Goal: Task Accomplishment & Management: Manage account settings

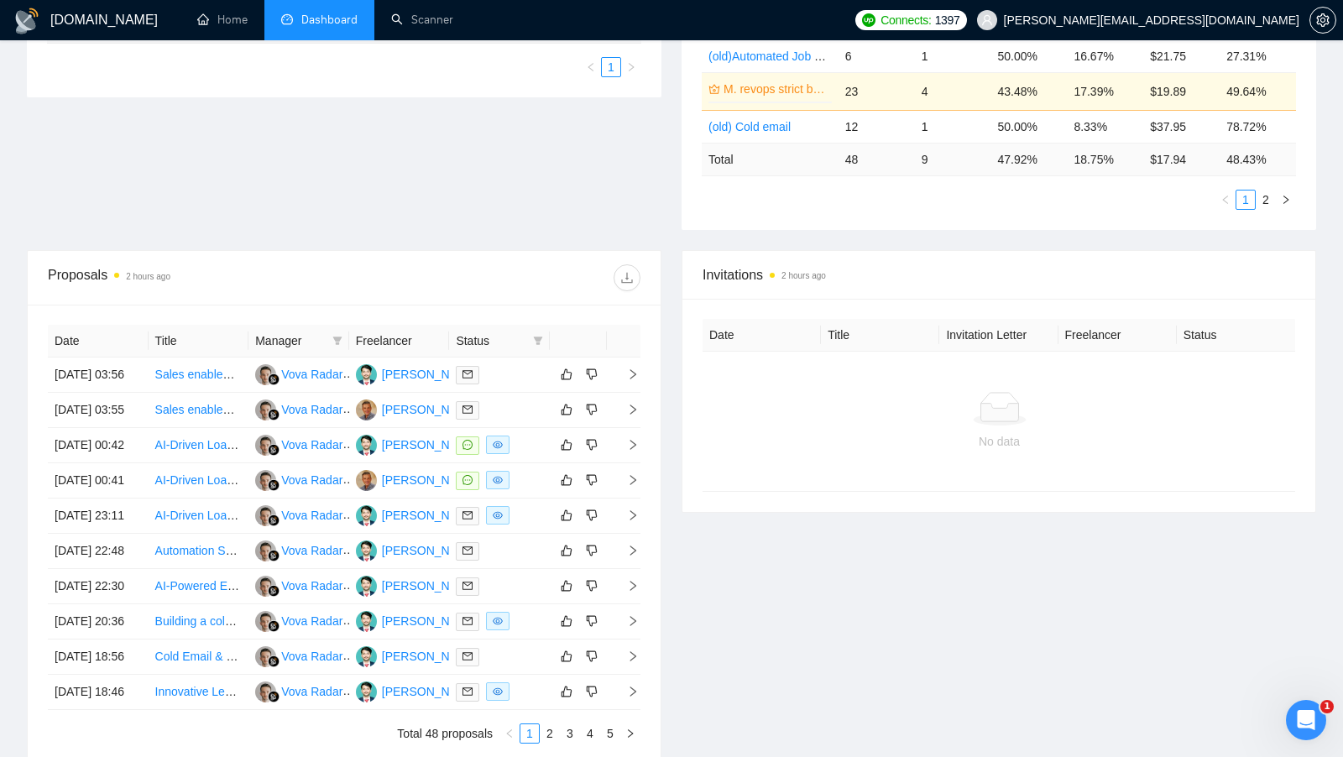
scroll to position [417, 0]
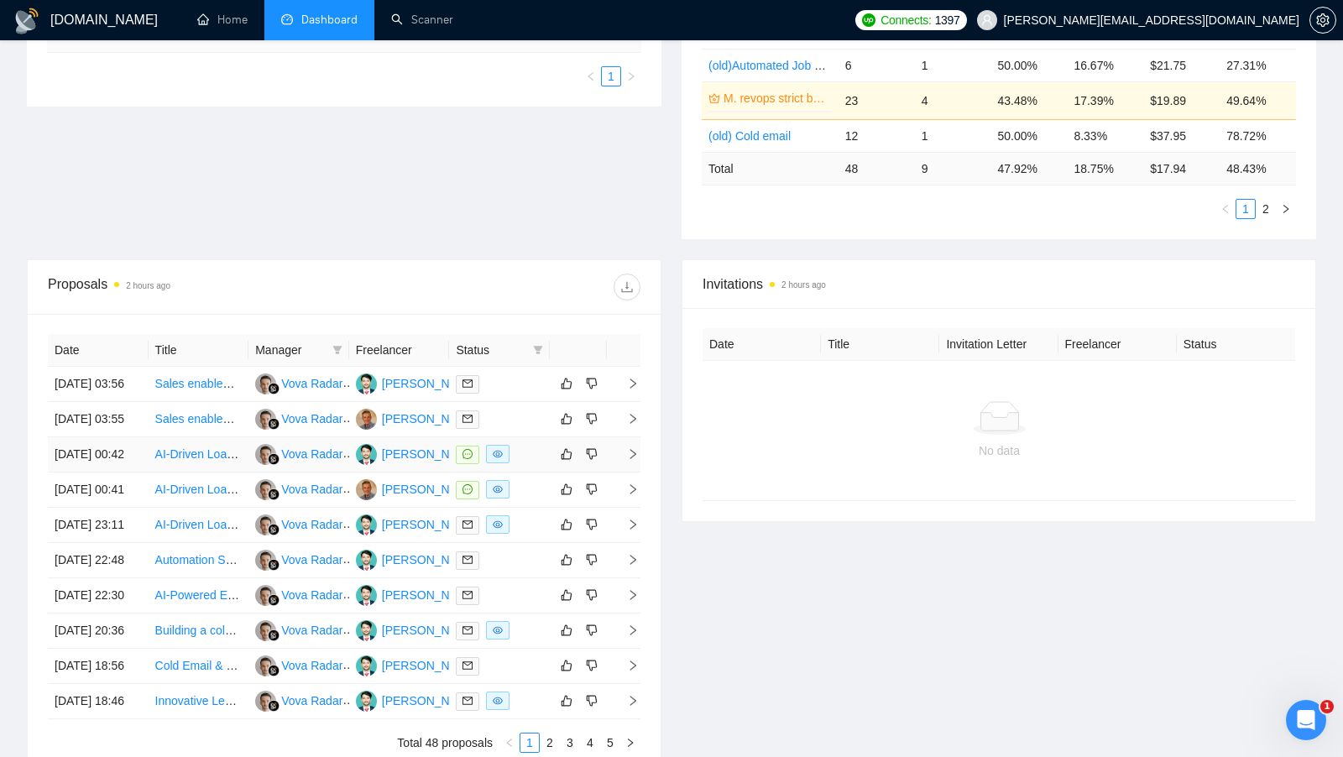
click at [526, 464] on div at bounding box center [499, 454] width 87 height 19
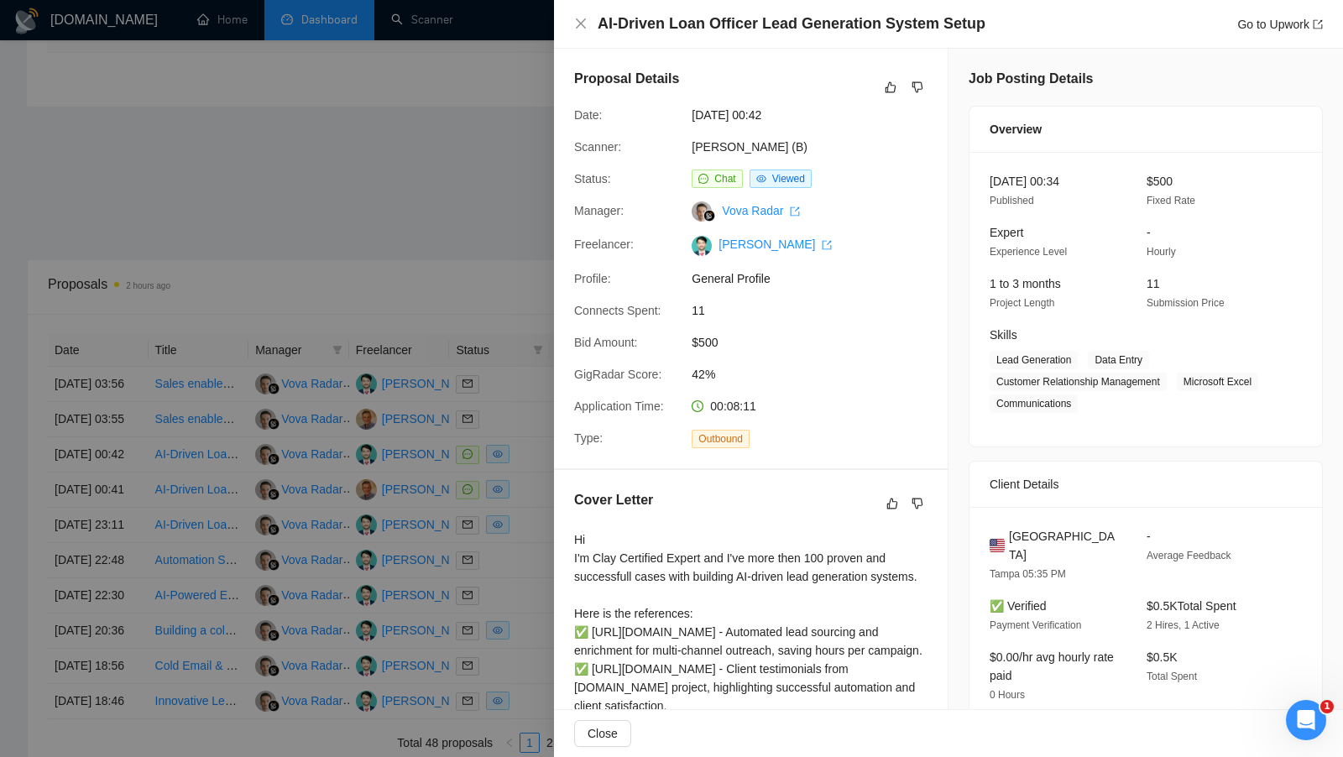
click at [543, 477] on div at bounding box center [671, 378] width 1343 height 757
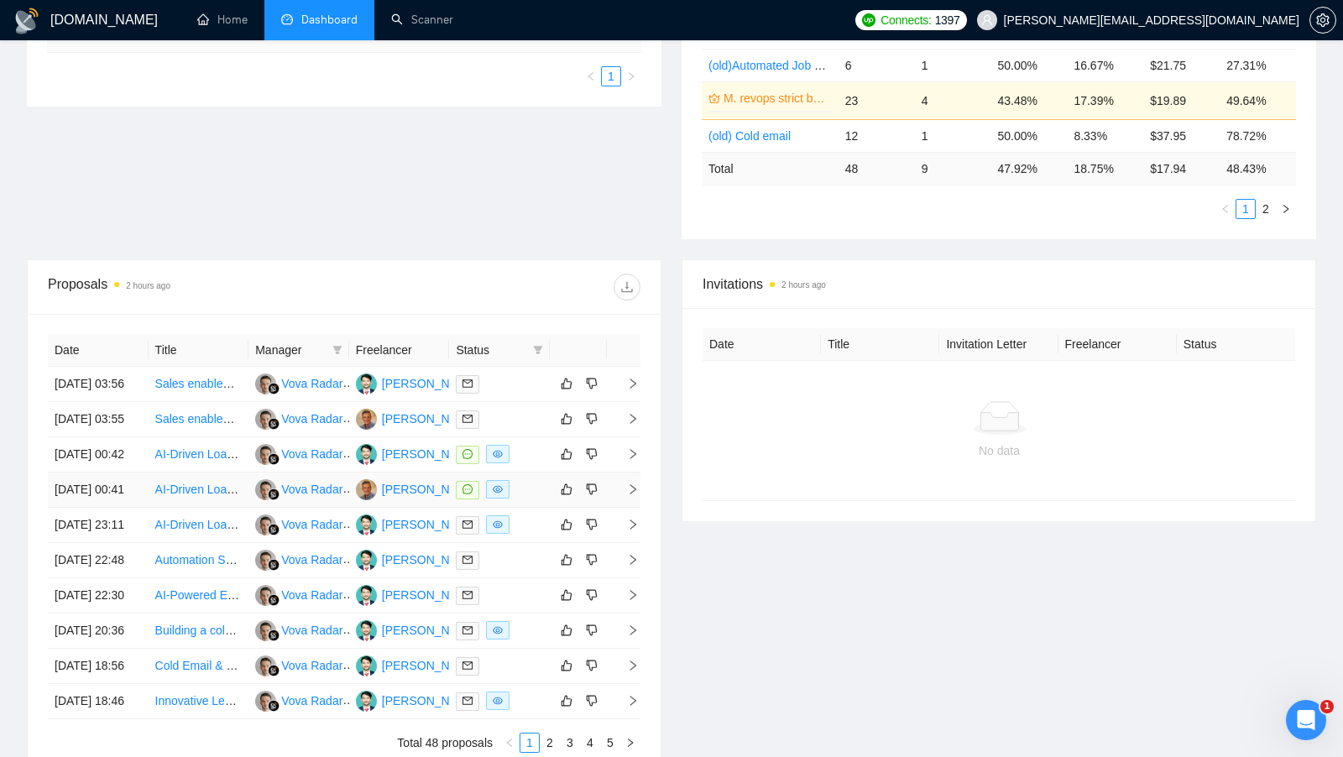
click at [542, 508] on td at bounding box center [499, 490] width 101 height 35
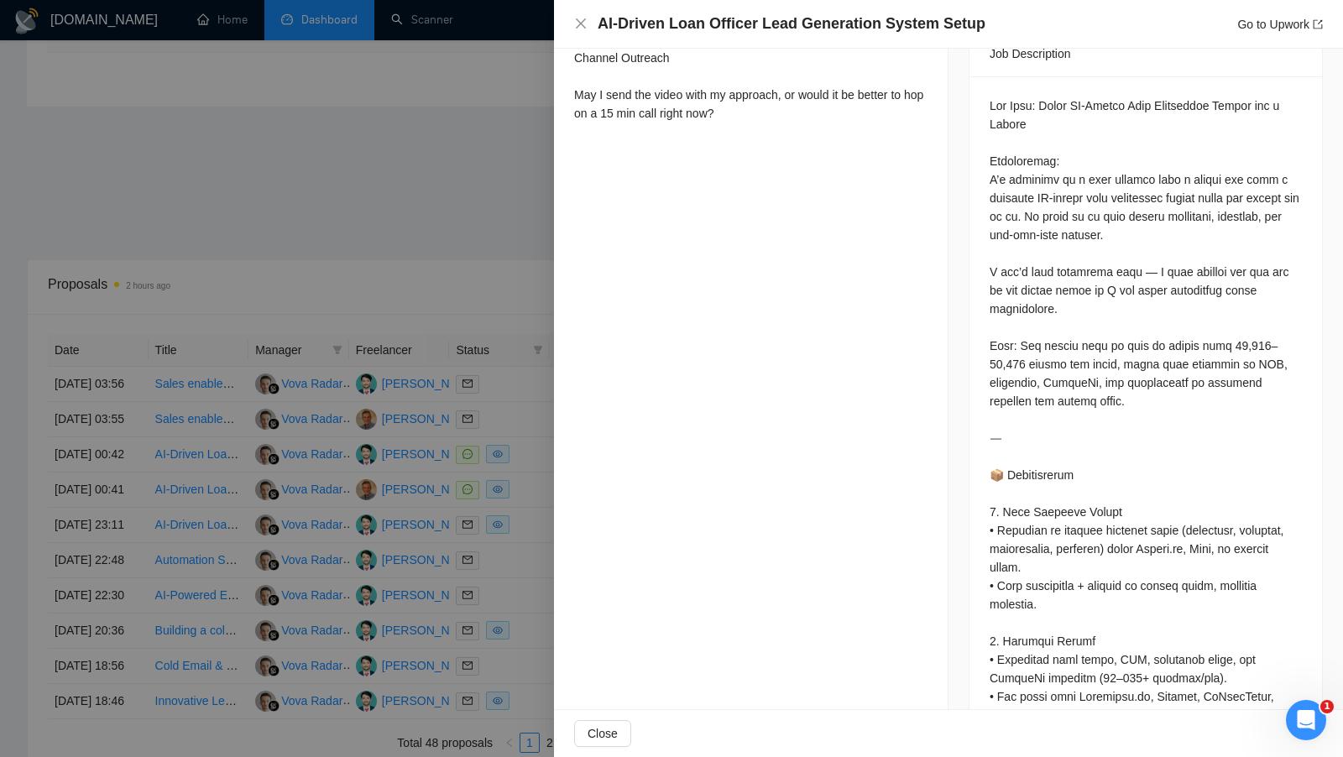
scroll to position [724, 0]
click at [530, 510] on div at bounding box center [671, 378] width 1343 height 757
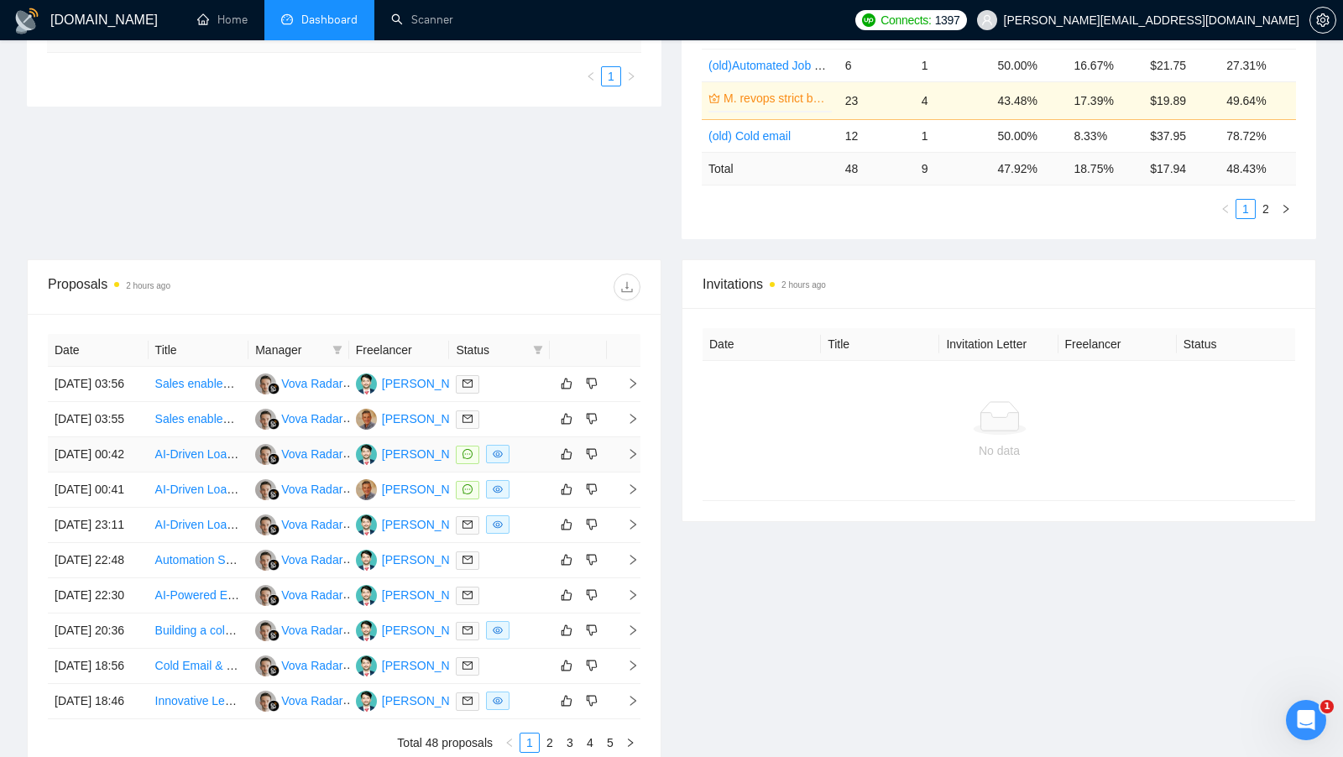
click at [530, 464] on div at bounding box center [499, 454] width 87 height 19
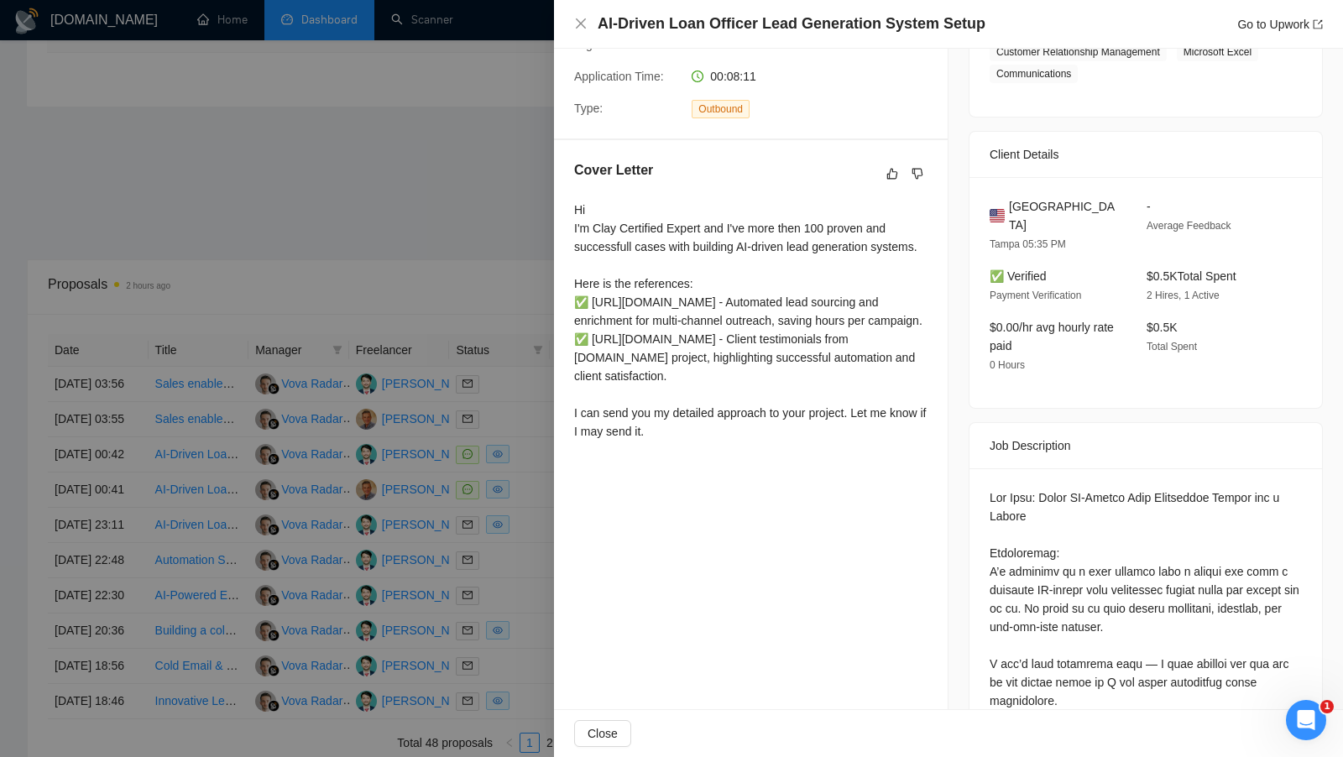
scroll to position [333, 0]
click at [513, 443] on div at bounding box center [671, 378] width 1343 height 757
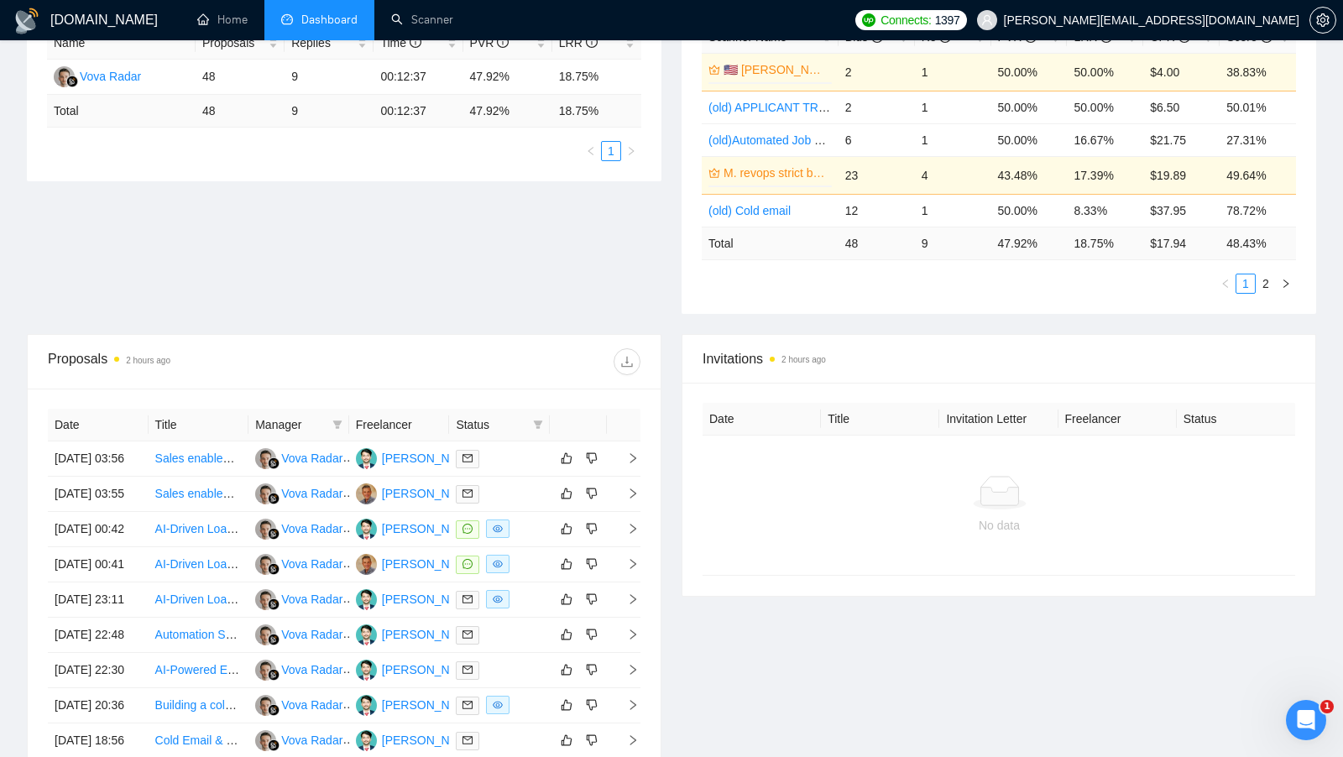
scroll to position [0, 0]
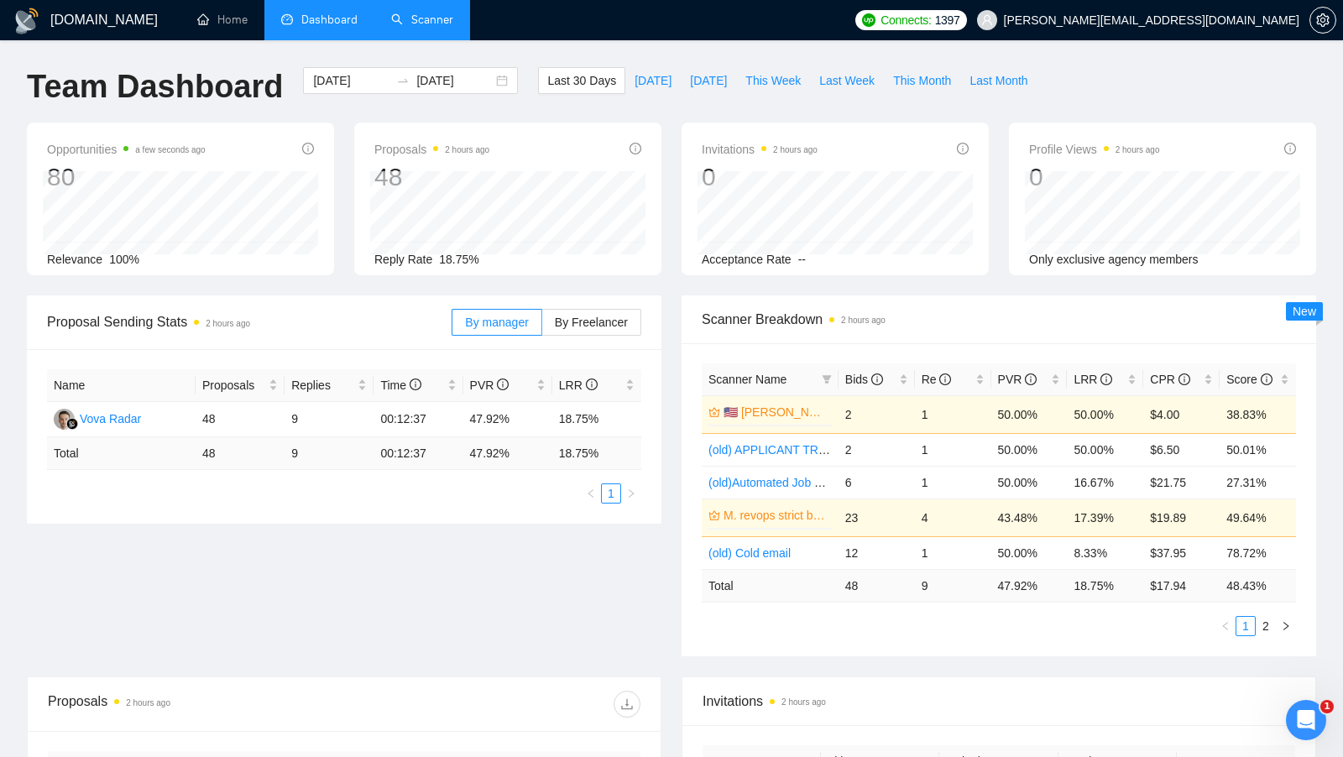
click at [394, 24] on link "Scanner" at bounding box center [422, 20] width 62 height 14
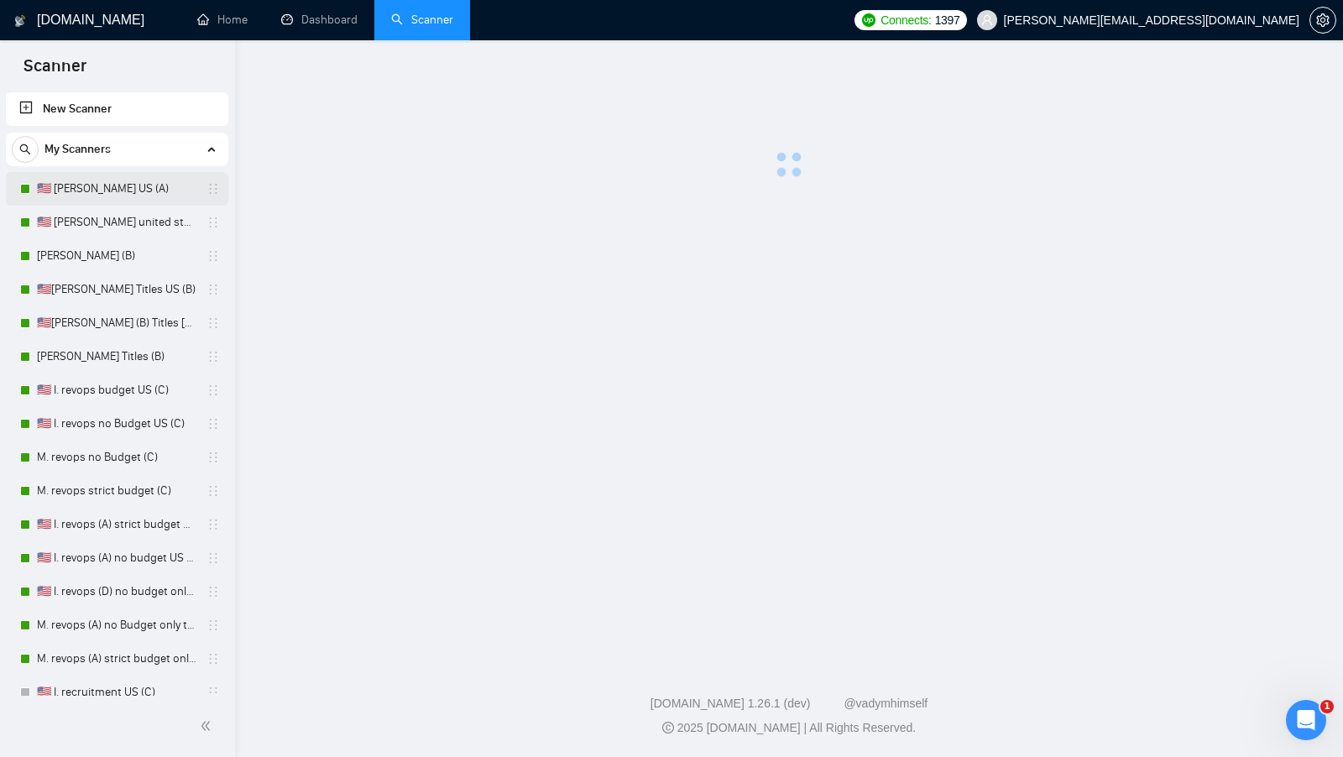
click at [147, 174] on link "🇺🇸 I. Clay US (A)" at bounding box center [117, 189] width 160 height 34
click at [145, 214] on link "🇺🇸 [PERSON_NAME] united states (A)" at bounding box center [117, 223] width 160 height 34
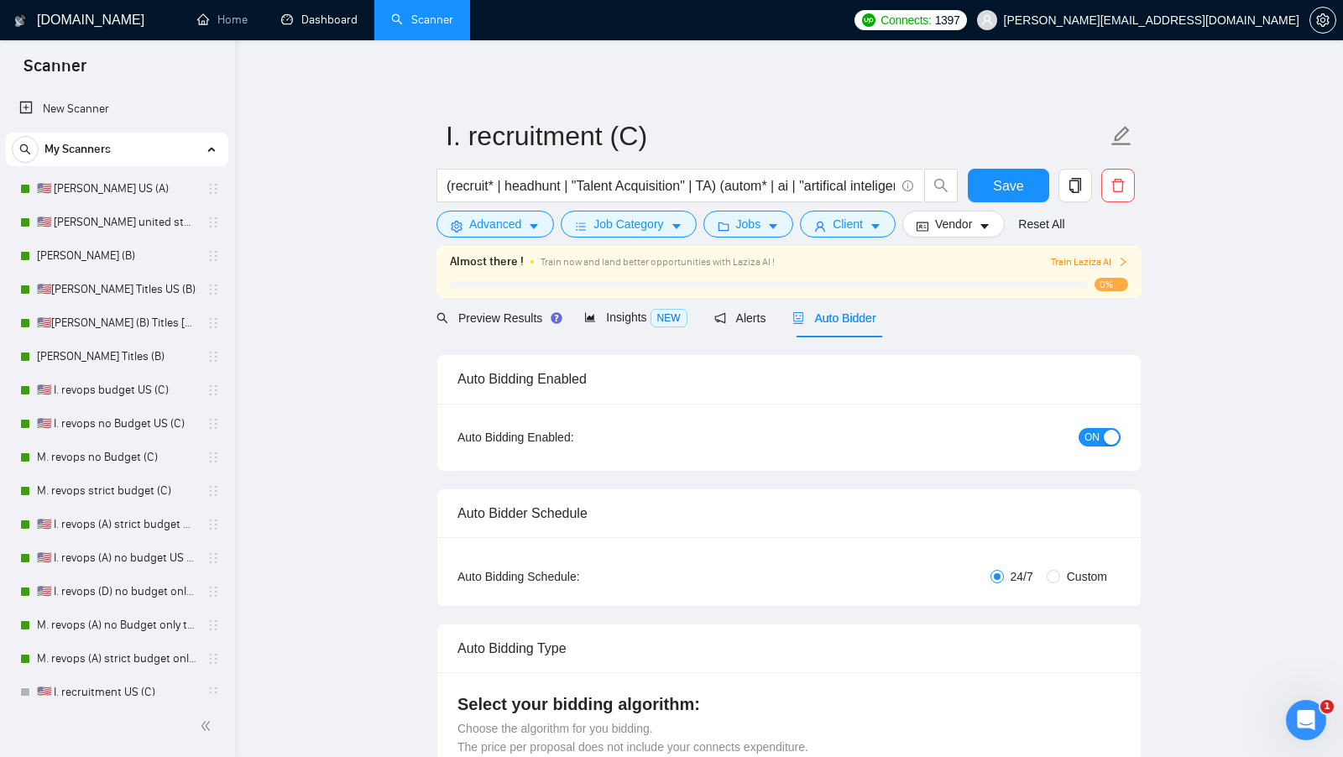
scroll to position [139, 0]
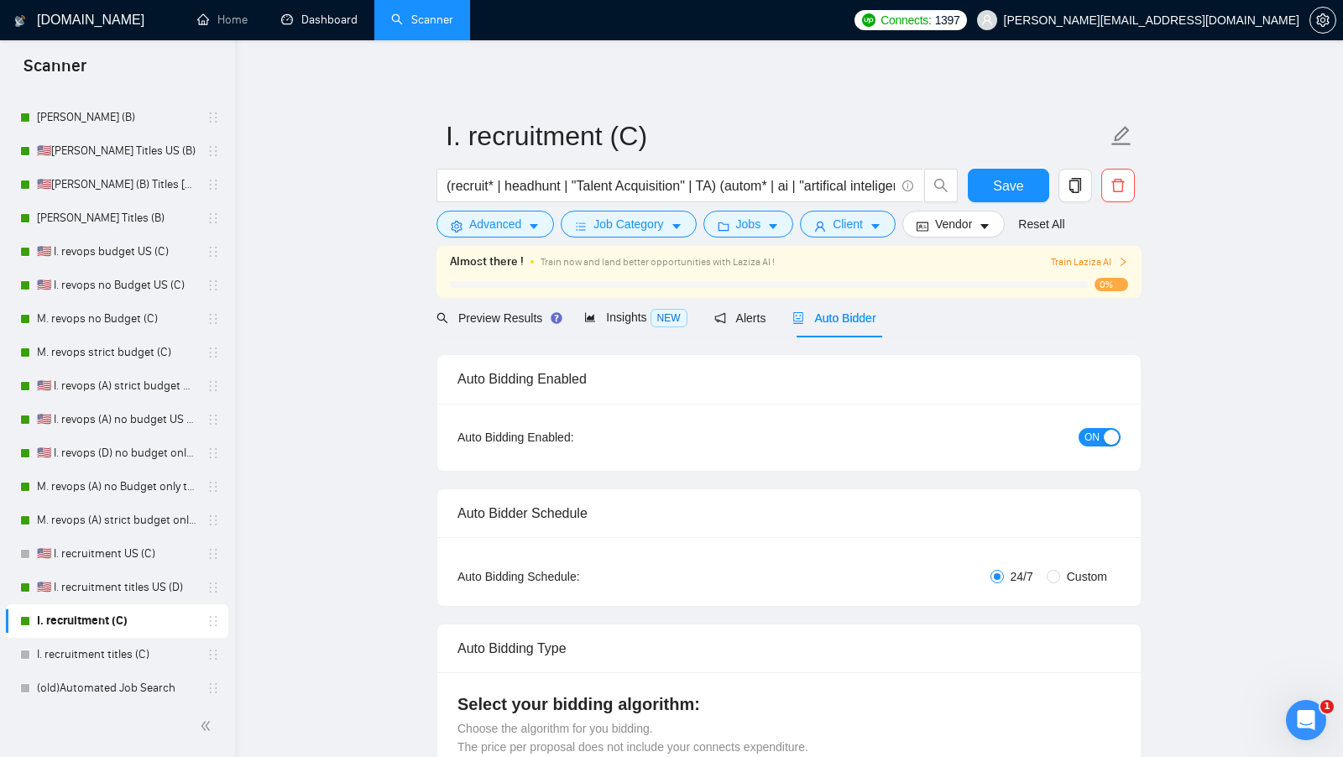
click at [327, 27] on link "Dashboard" at bounding box center [319, 20] width 76 height 14
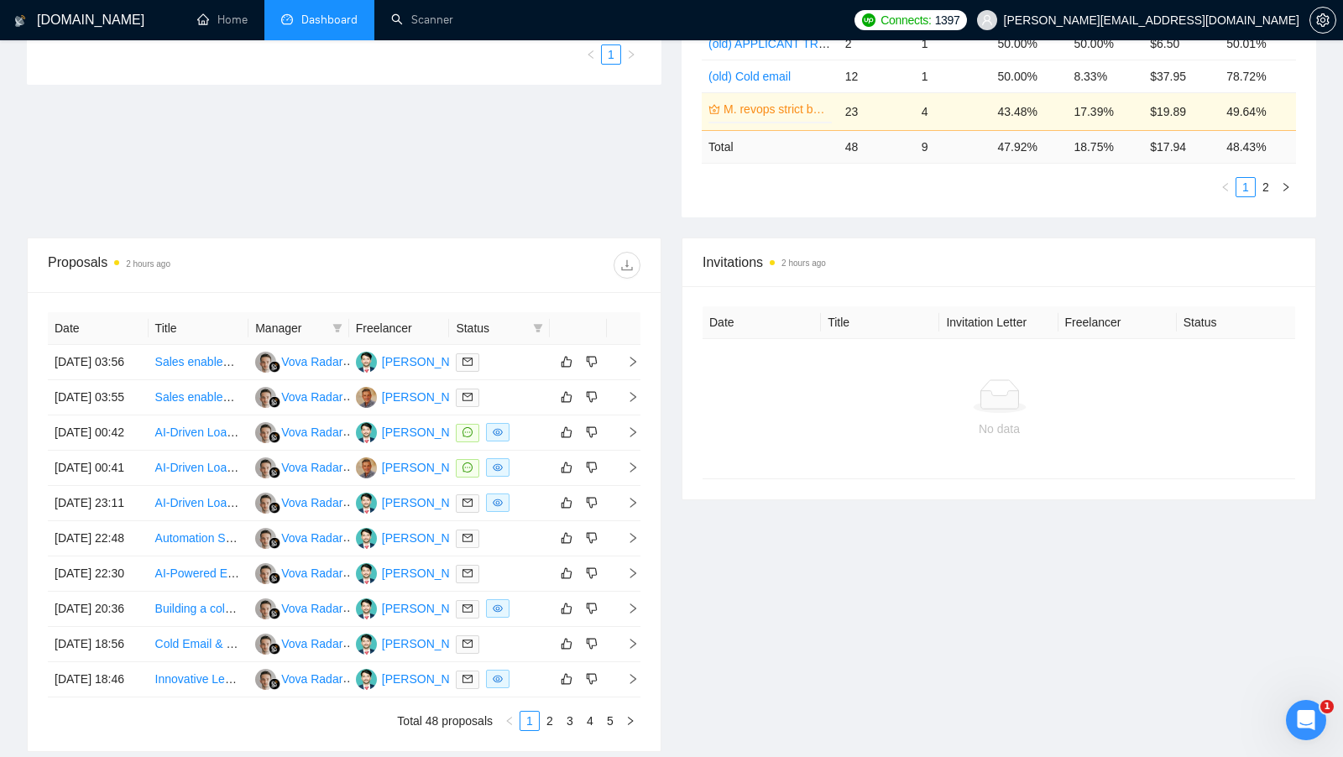
scroll to position [442, 0]
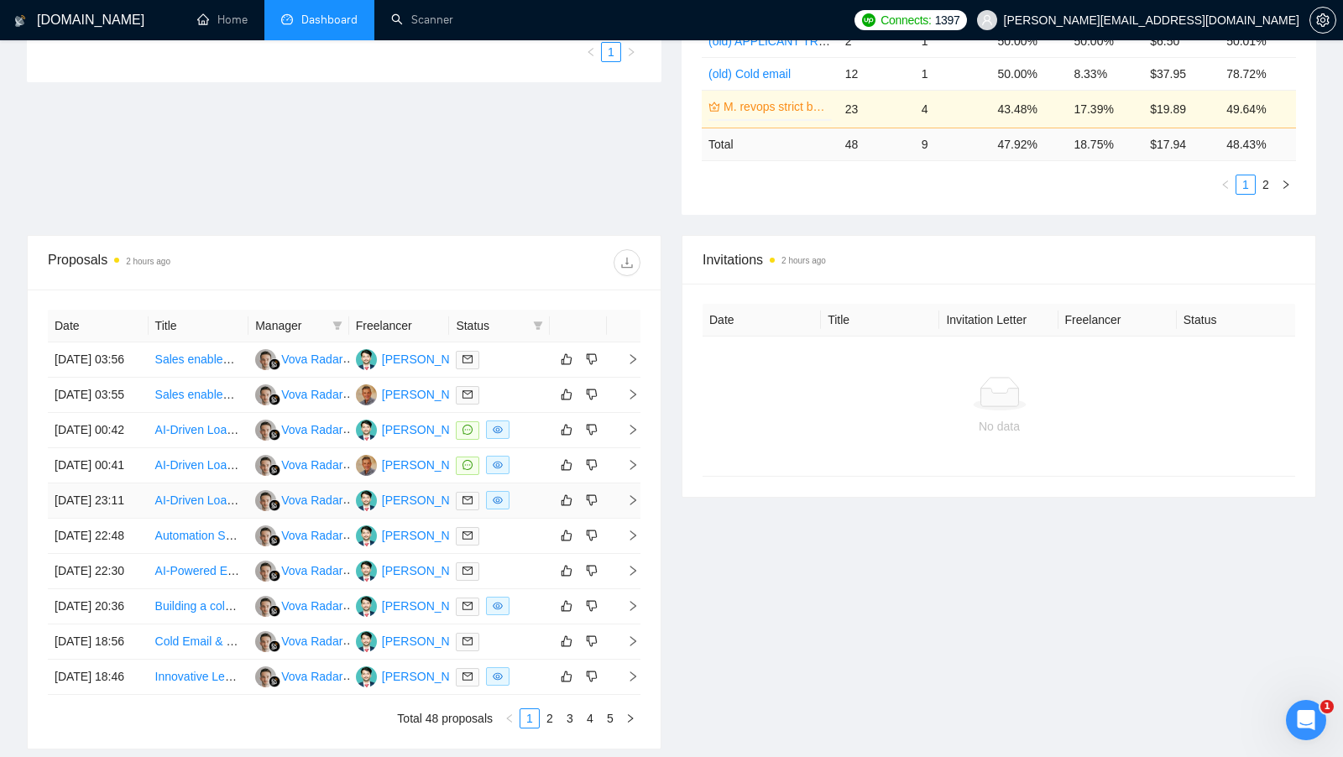
click at [530, 510] on div at bounding box center [499, 500] width 87 height 19
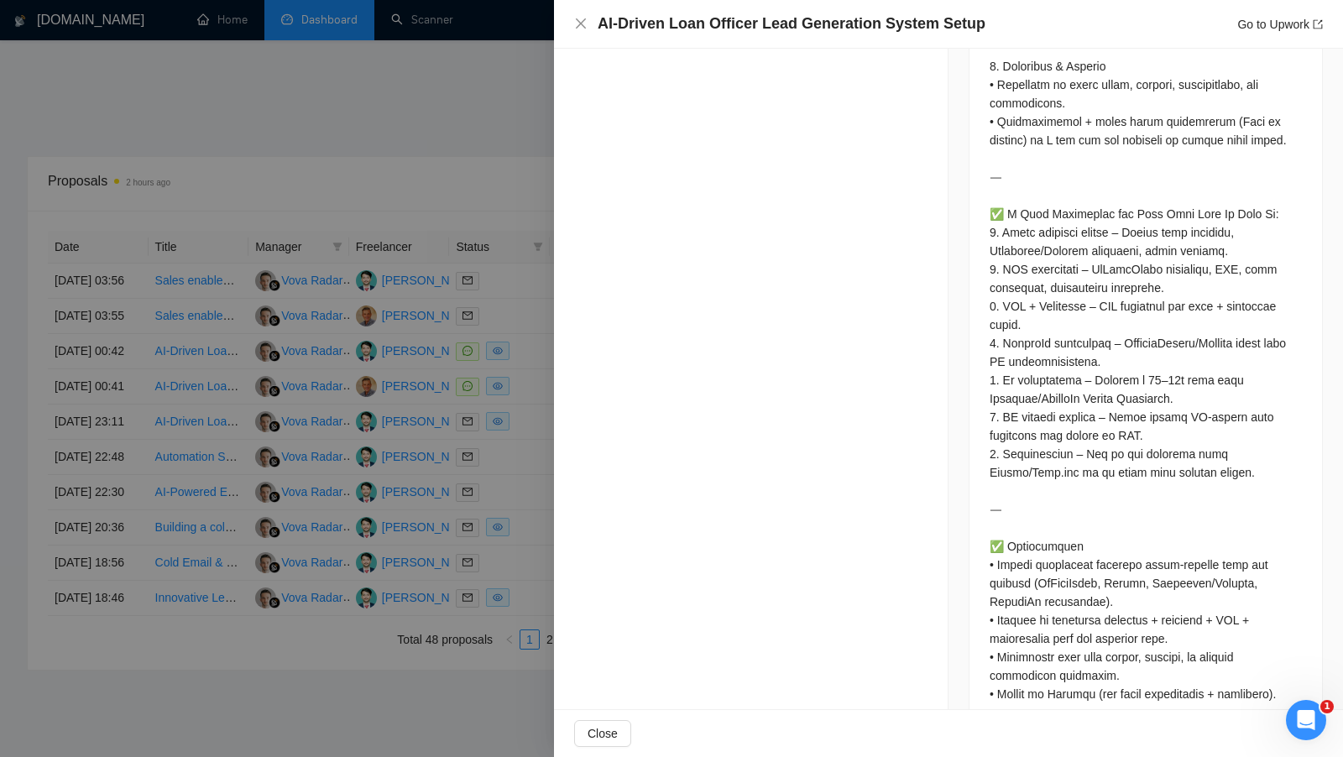
scroll to position [618, 0]
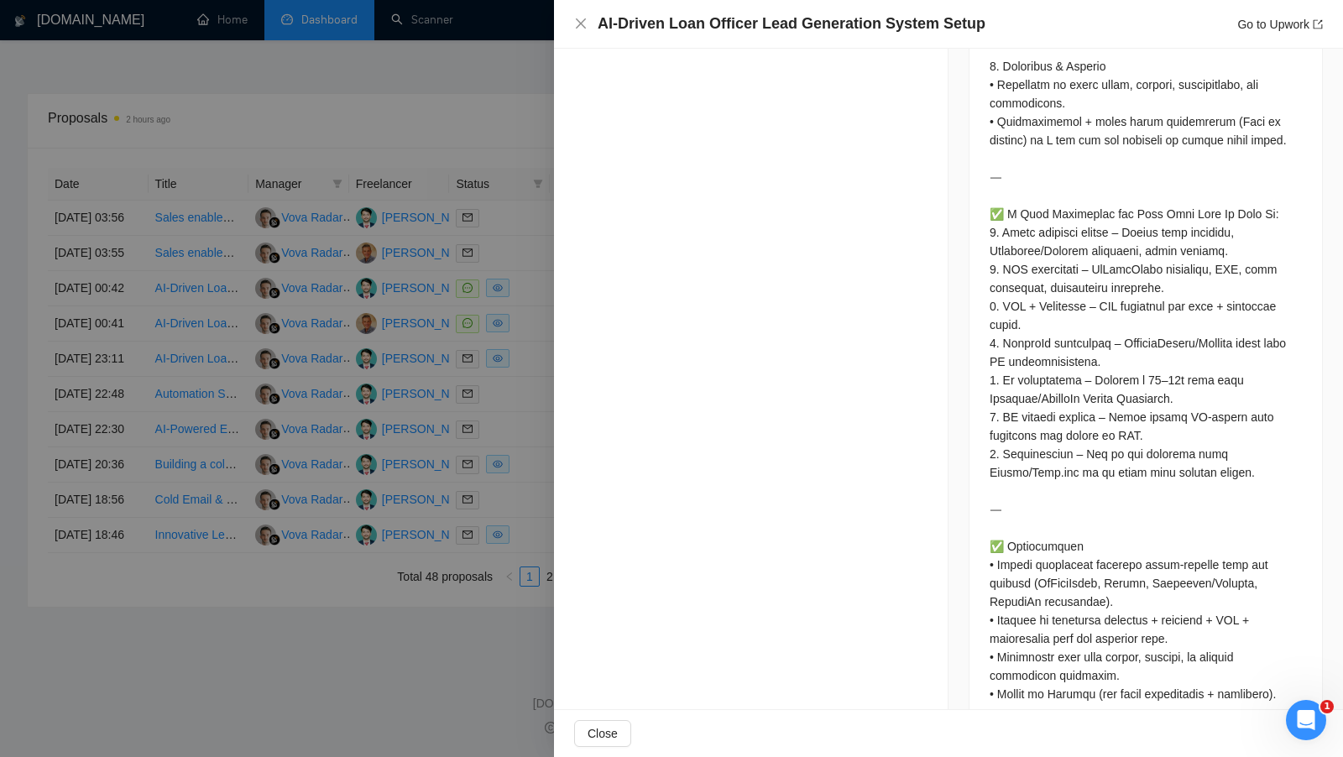
click at [539, 453] on div at bounding box center [671, 378] width 1343 height 757
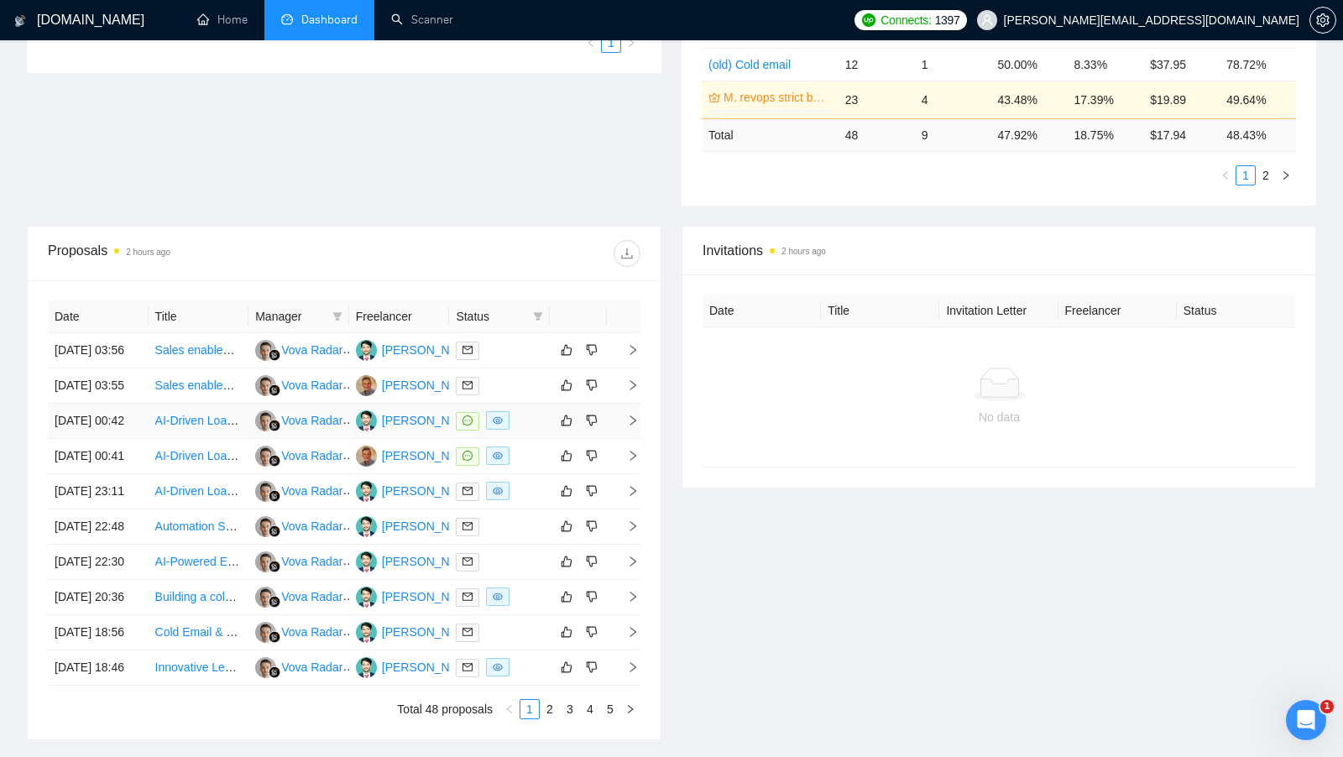
scroll to position [448, 0]
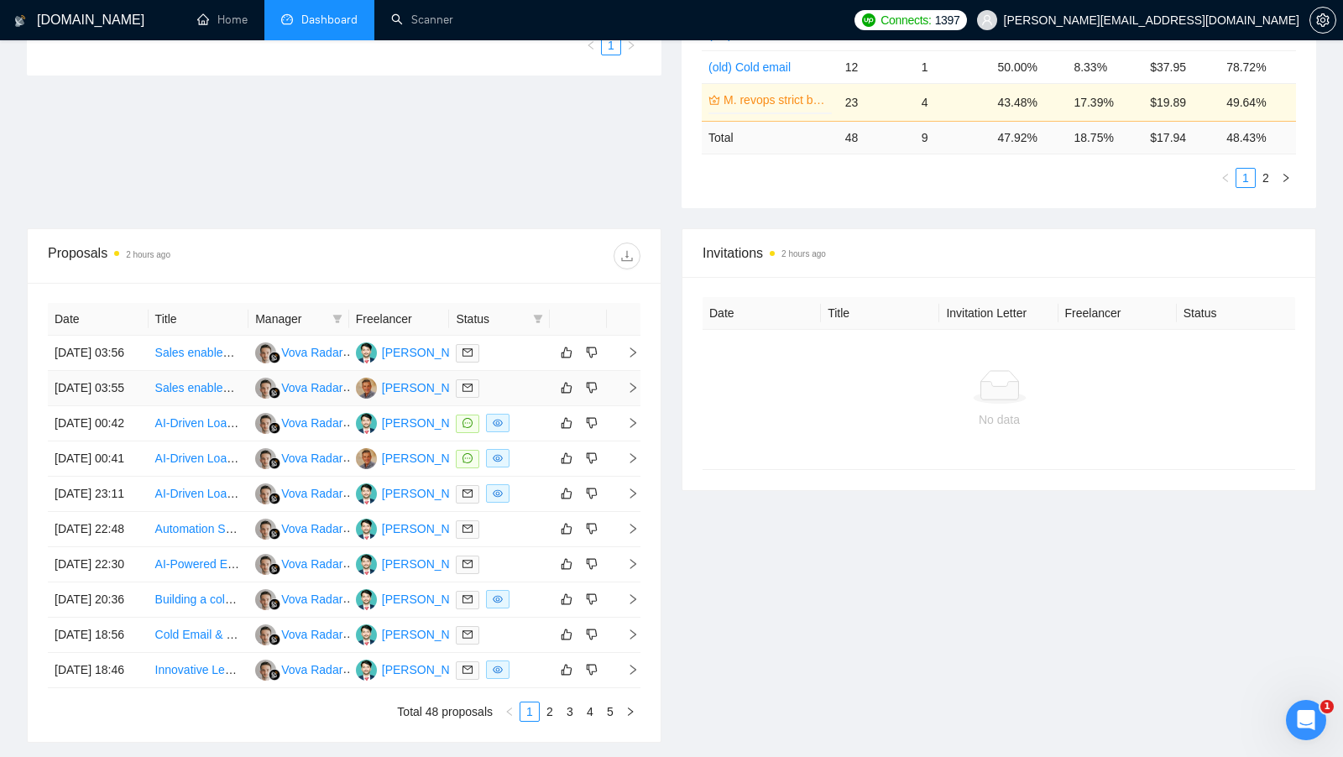
click at [526, 398] on div at bounding box center [499, 388] width 87 height 19
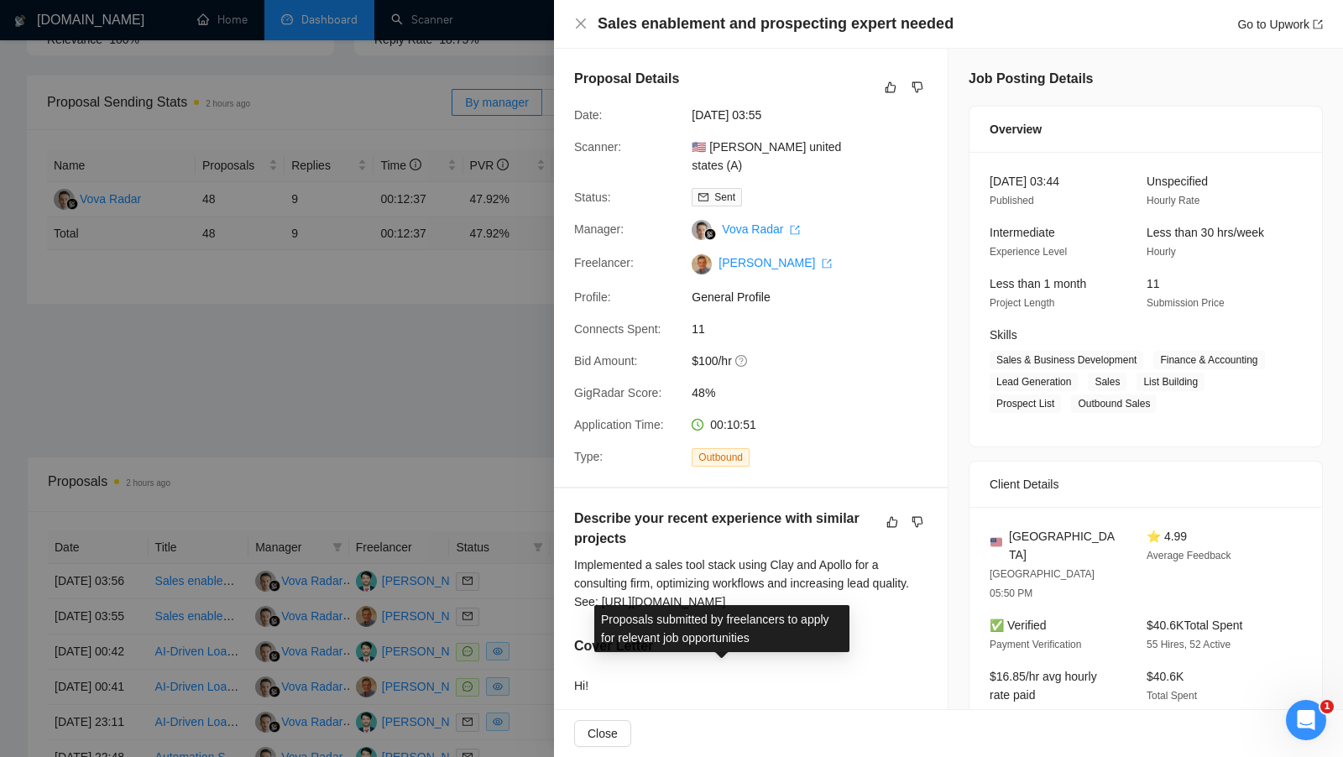
scroll to position [204, 0]
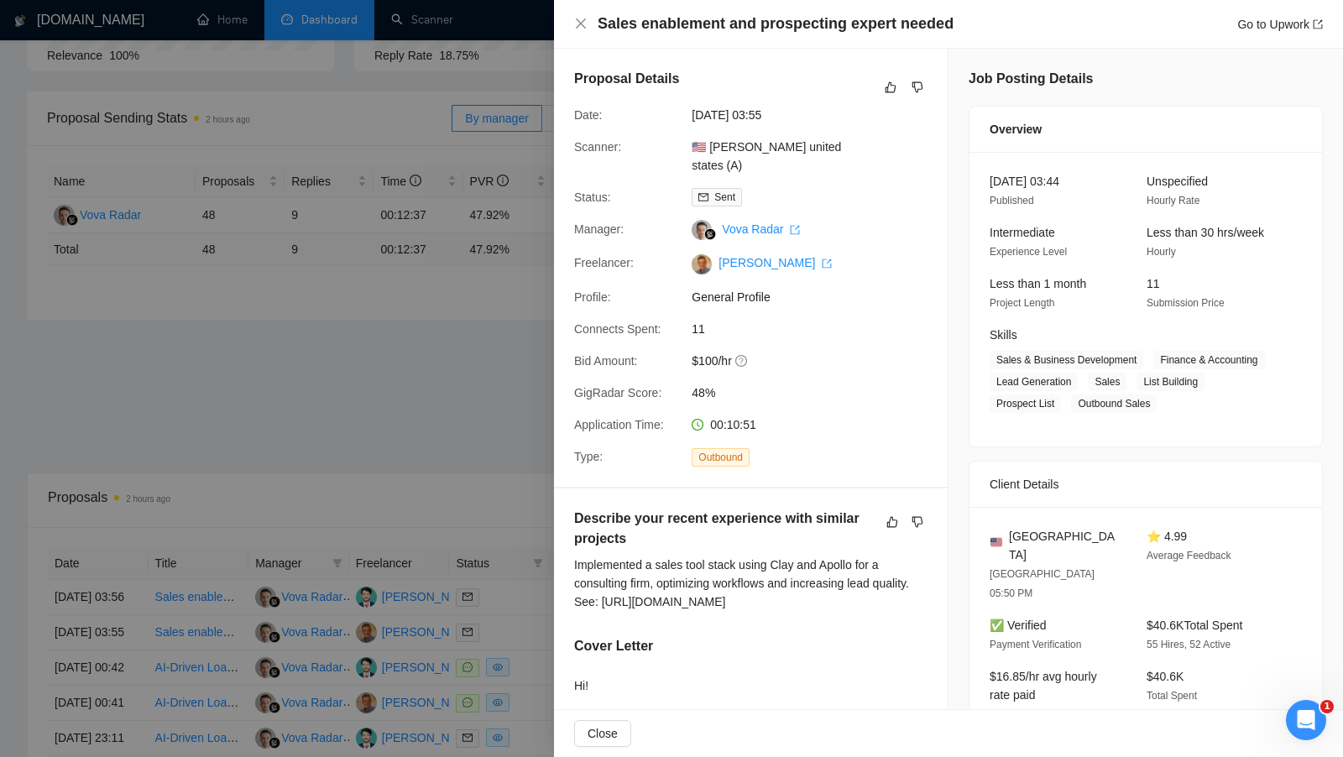
click at [535, 412] on div at bounding box center [671, 378] width 1343 height 757
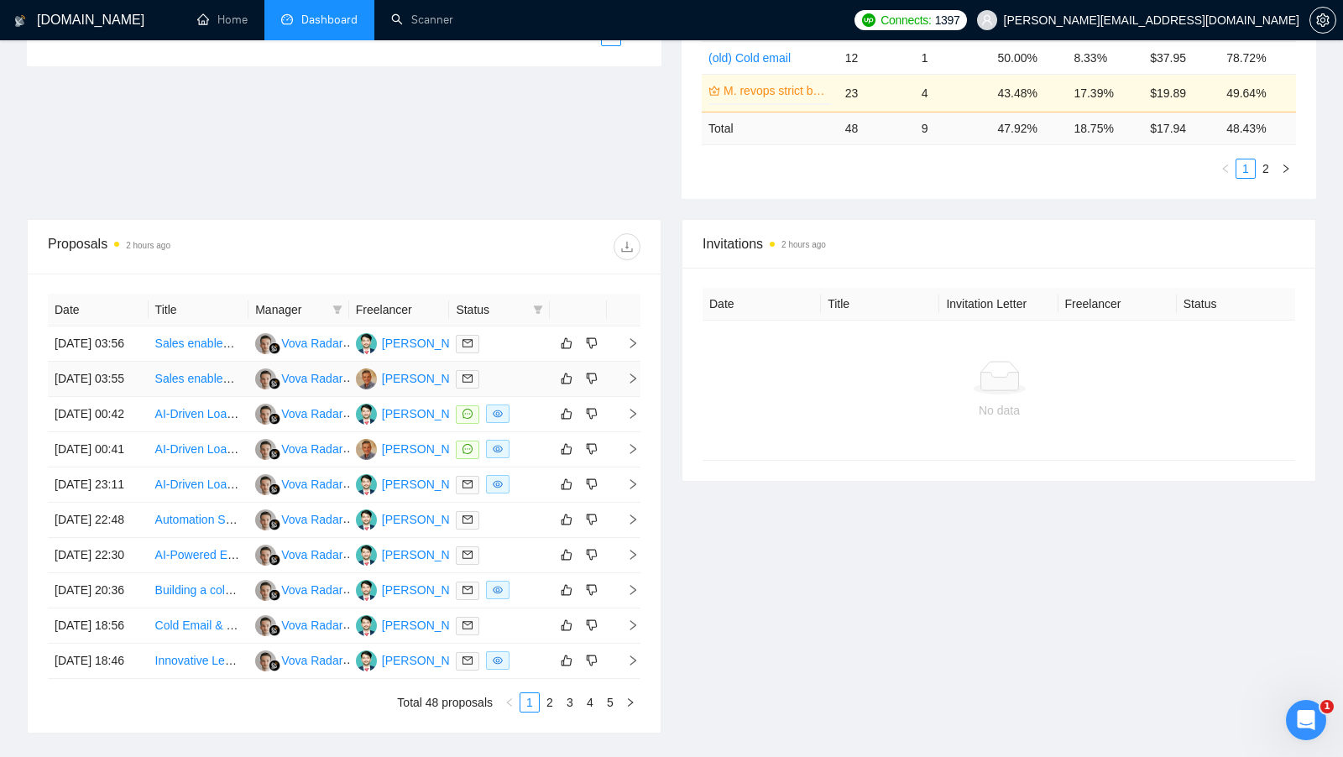
scroll to position [459, 0]
click at [516, 353] on td at bounding box center [499, 342] width 101 height 35
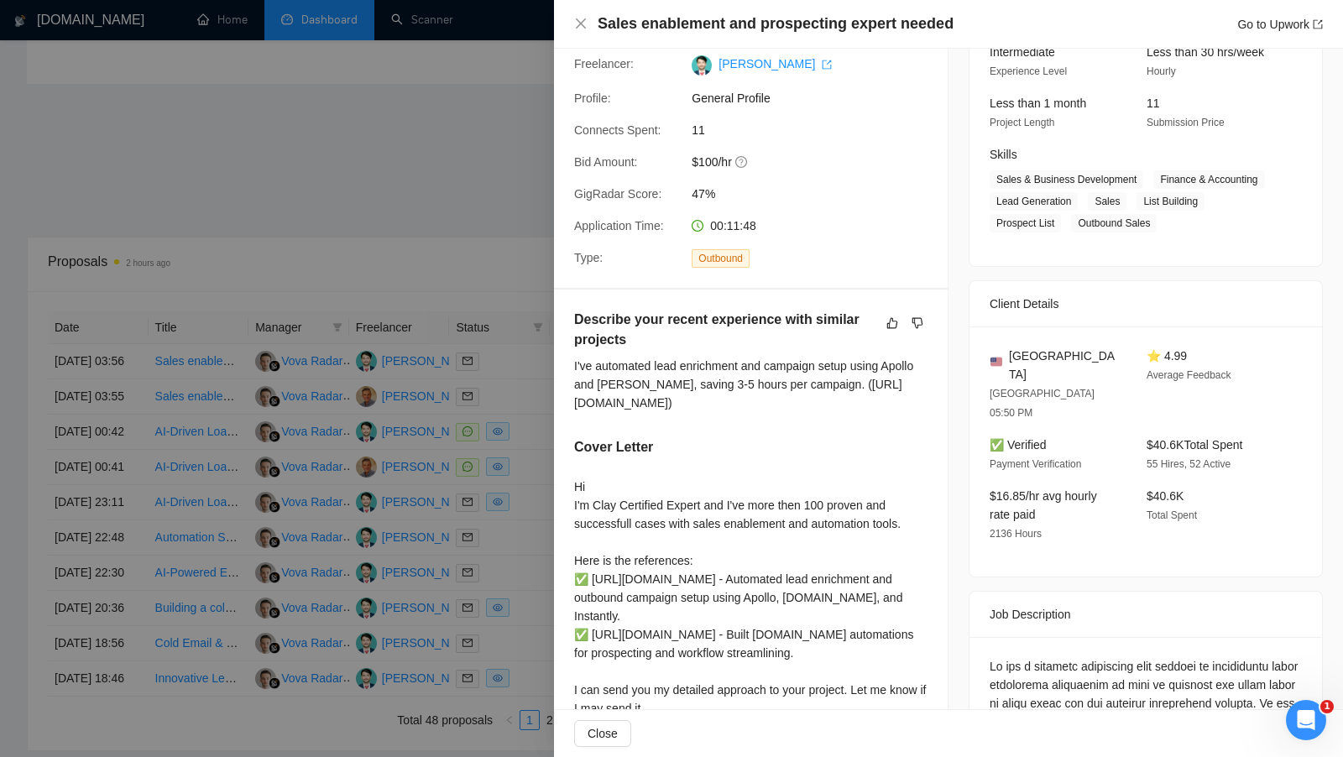
scroll to position [346, 0]
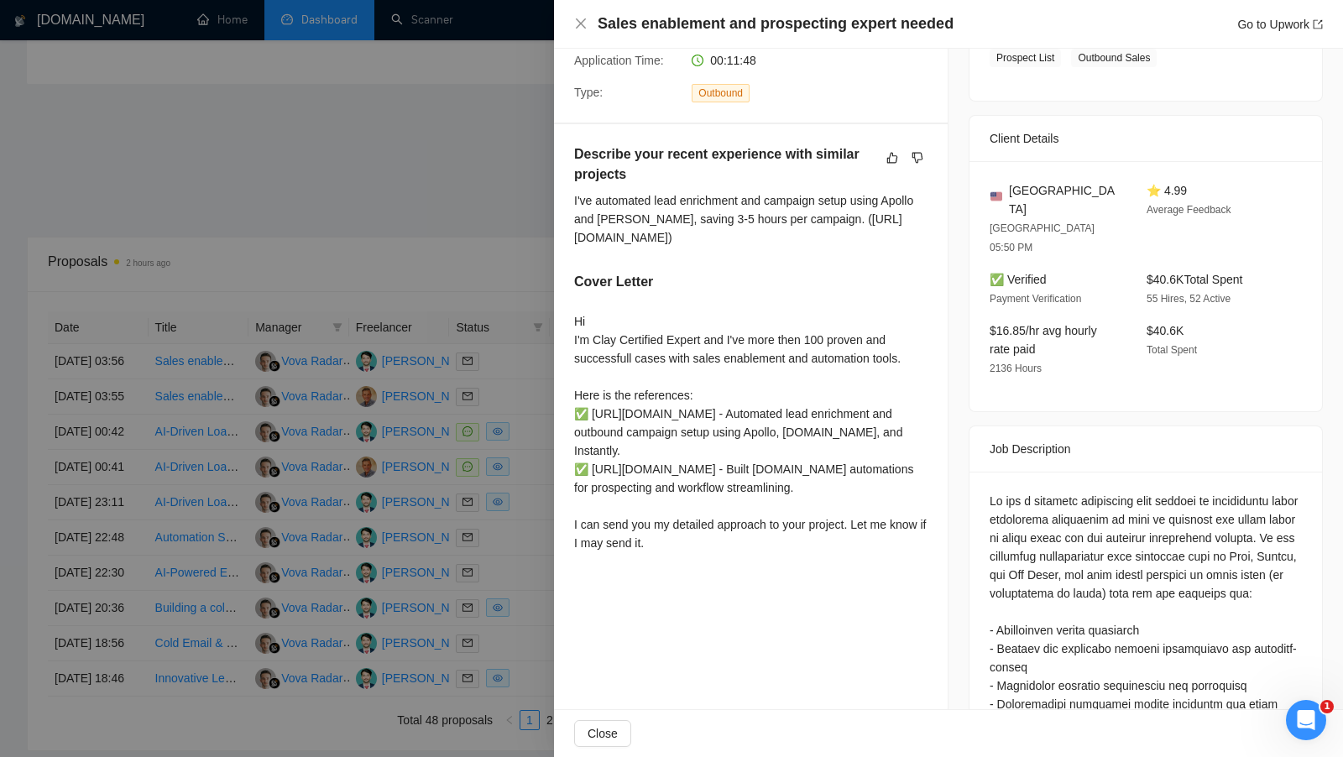
click at [506, 409] on div at bounding box center [671, 378] width 1343 height 757
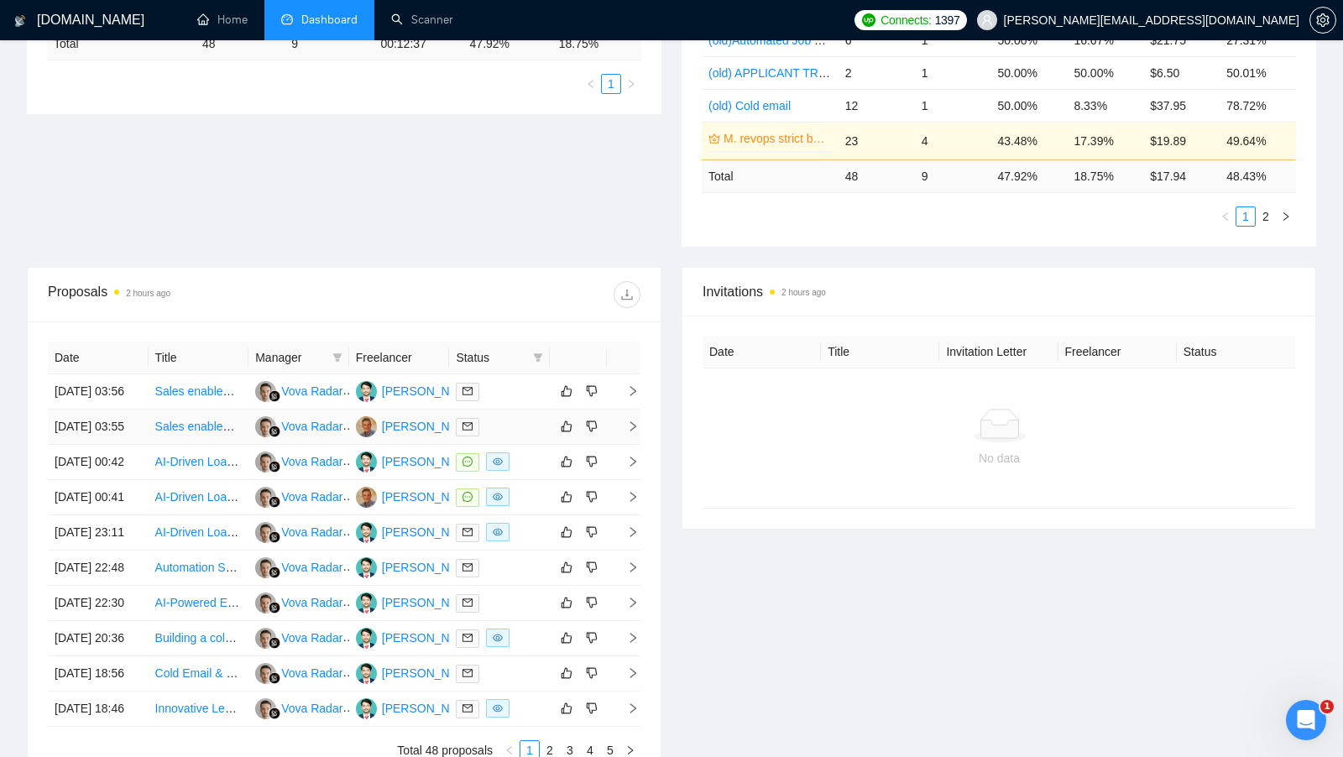
scroll to position [408, 0]
click at [506, 409] on td at bounding box center [499, 393] width 101 height 35
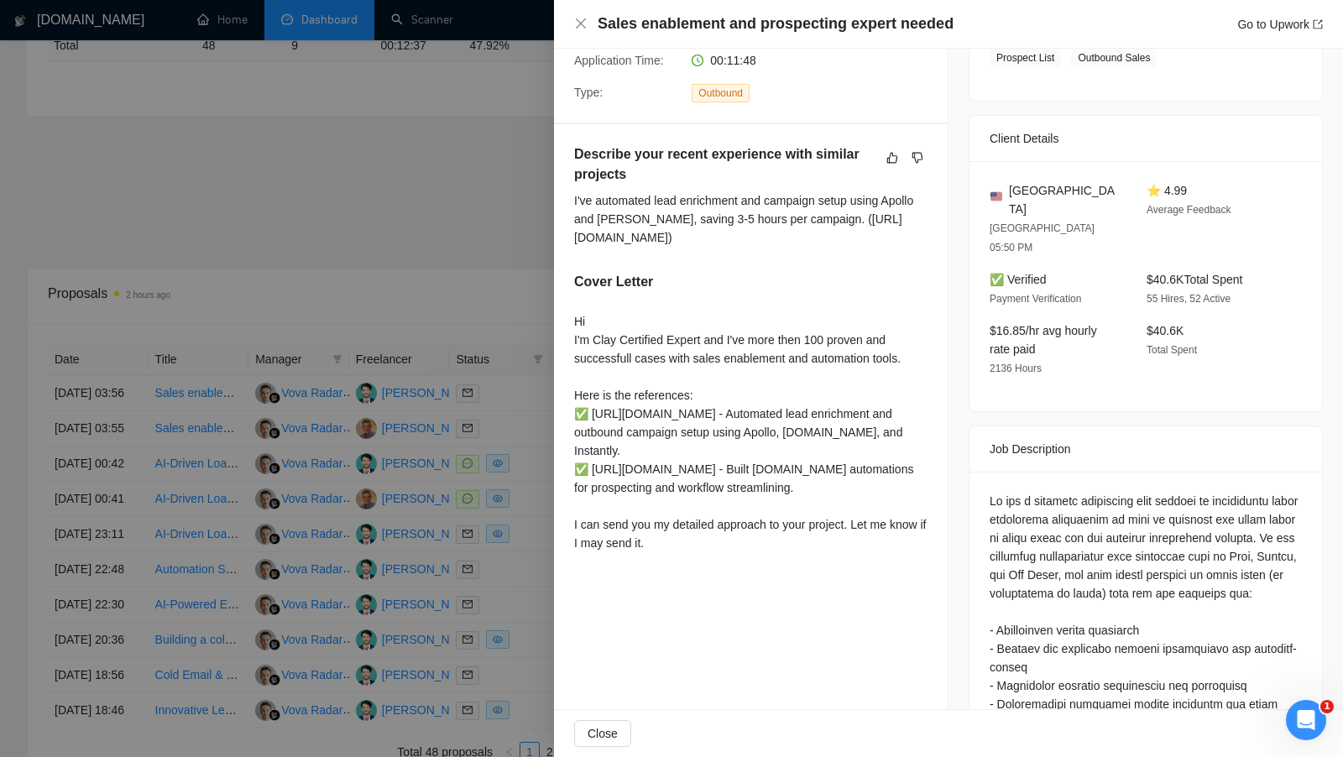
scroll to position [0, 0]
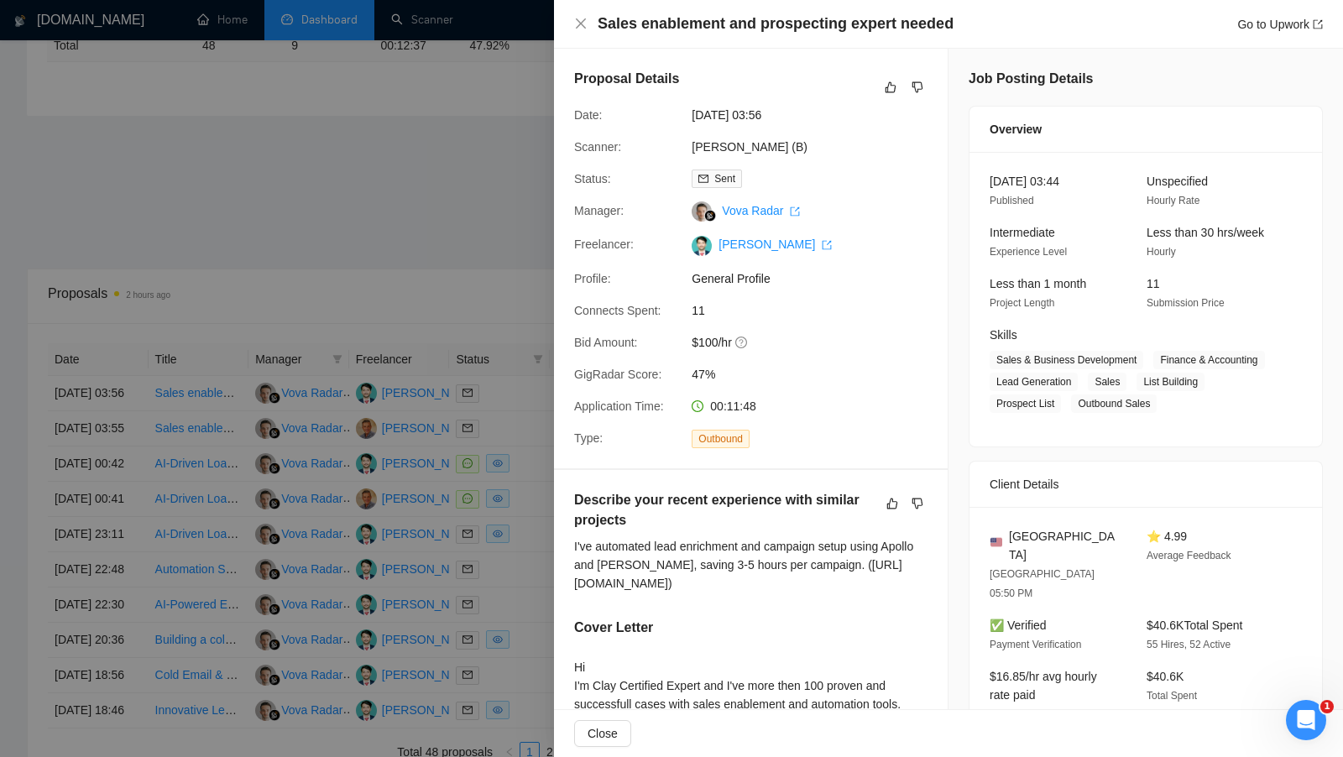
click at [487, 252] on div at bounding box center [671, 378] width 1343 height 757
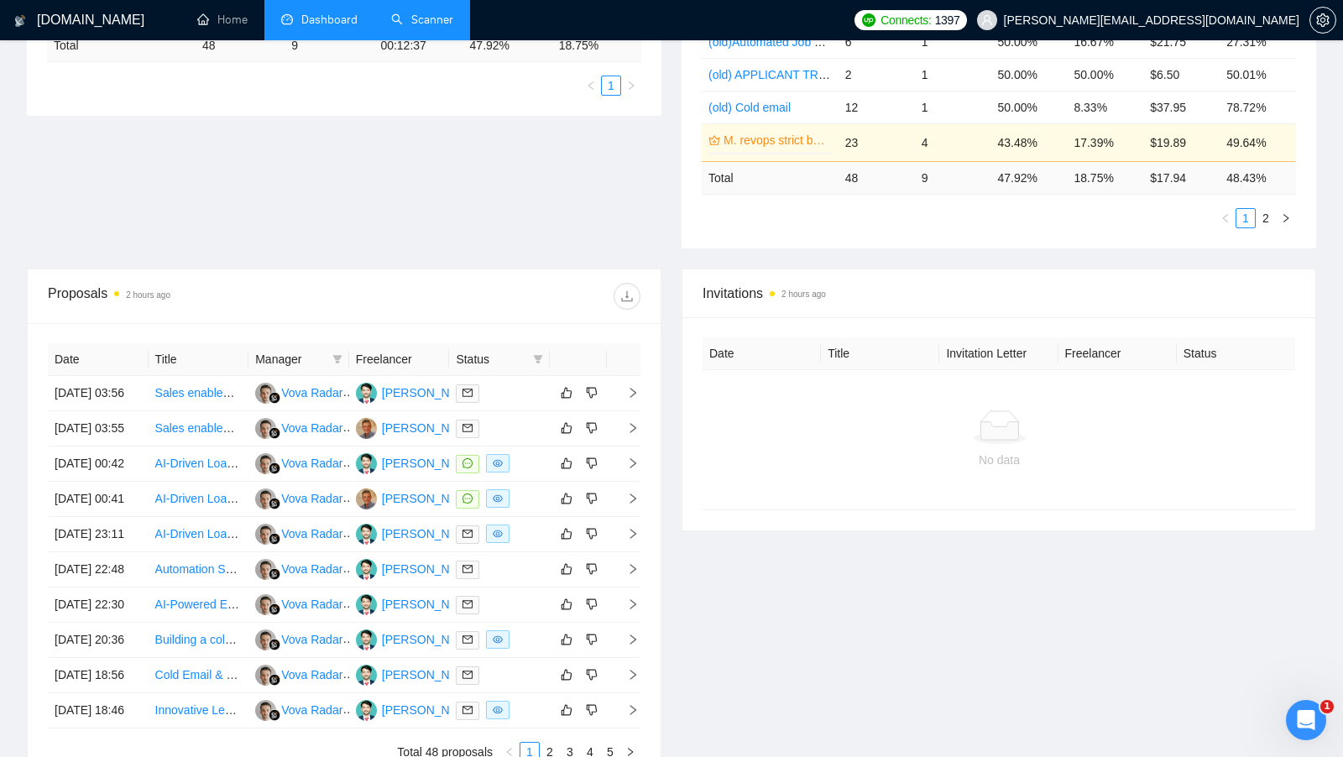
click at [416, 20] on link "Scanner" at bounding box center [422, 20] width 62 height 14
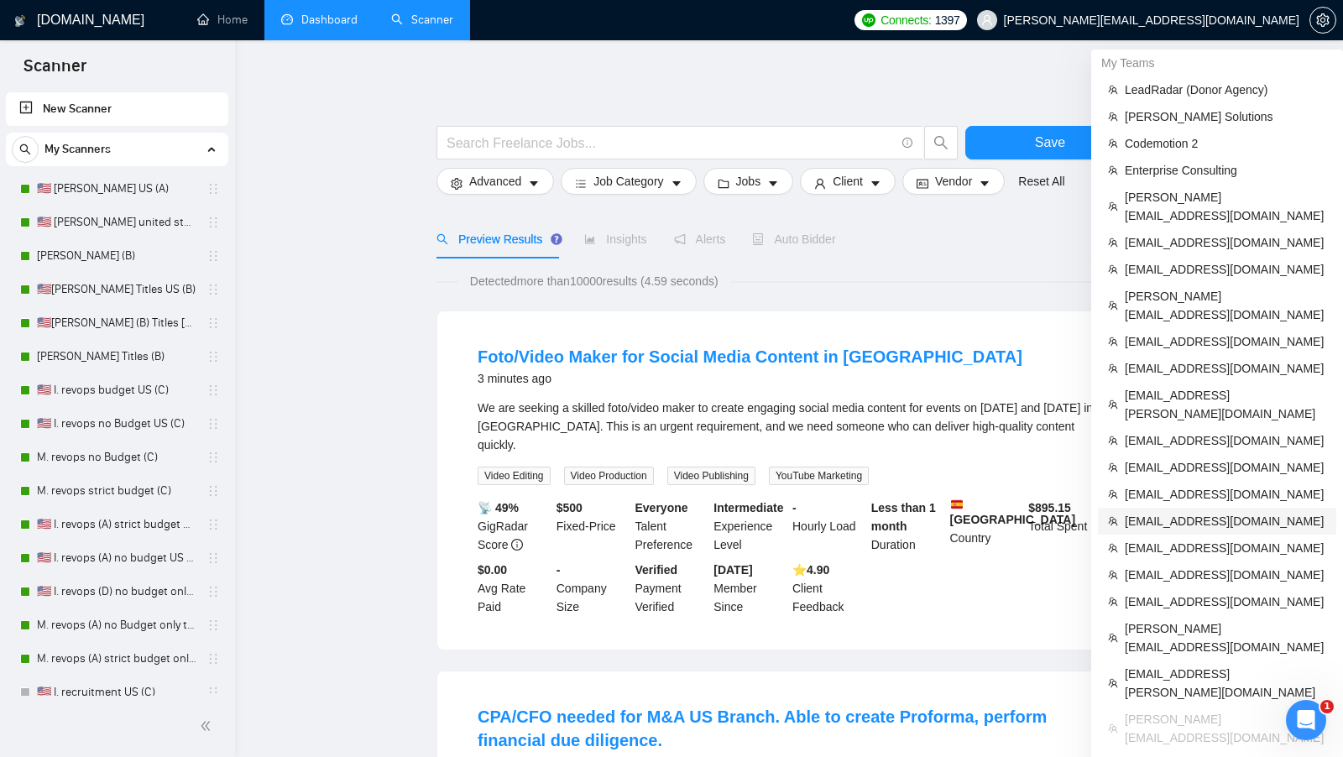
click at [1185, 508] on li "[EMAIL_ADDRESS][DOMAIN_NAME]" at bounding box center [1217, 521] width 238 height 27
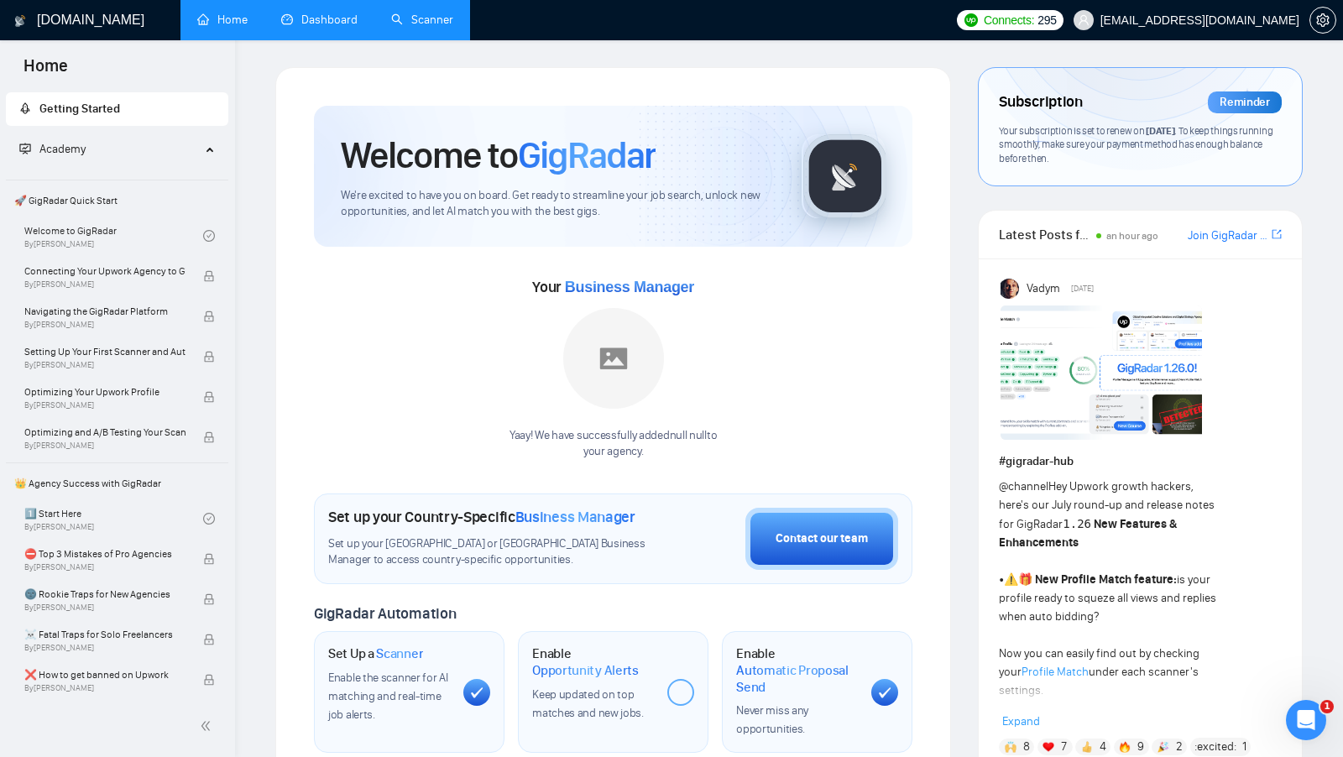
click at [327, 27] on link "Dashboard" at bounding box center [319, 20] width 76 height 14
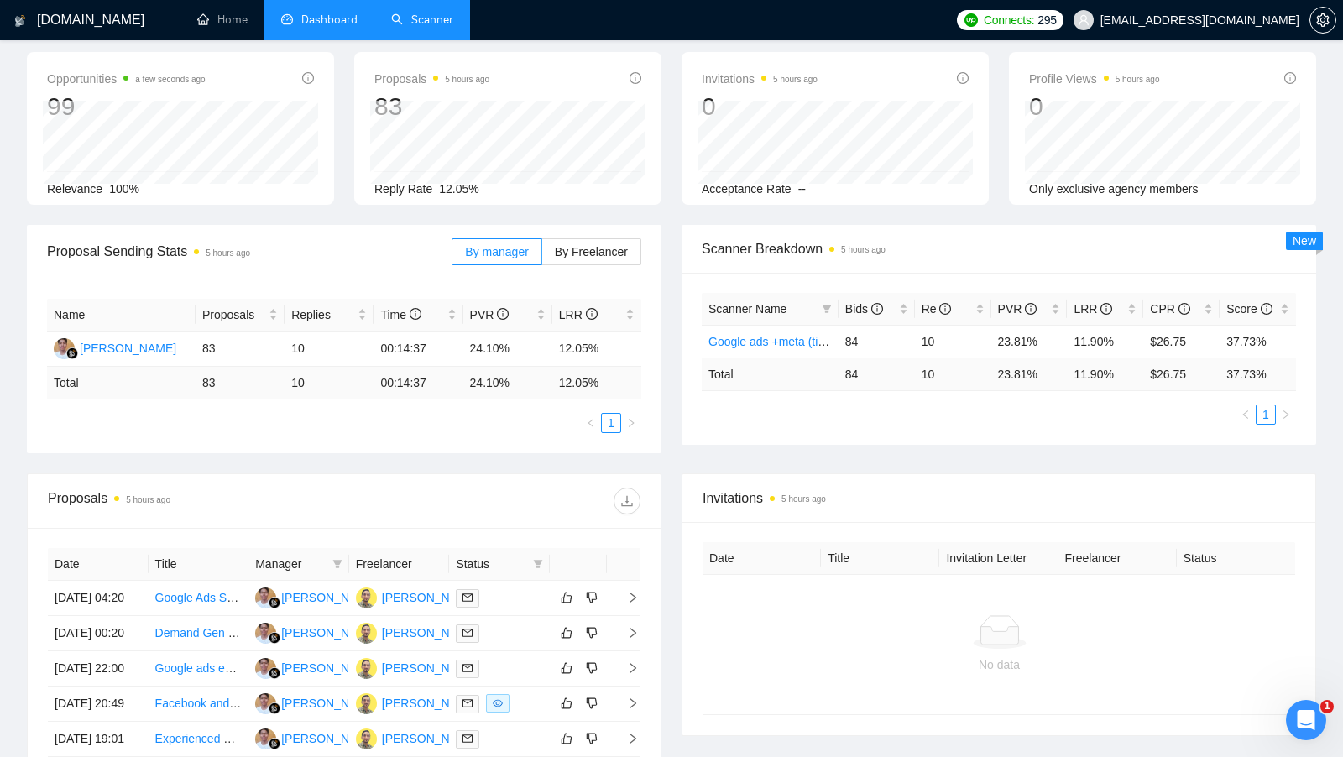
scroll to position [70, 0]
click at [442, 27] on link "Scanner" at bounding box center [422, 20] width 62 height 14
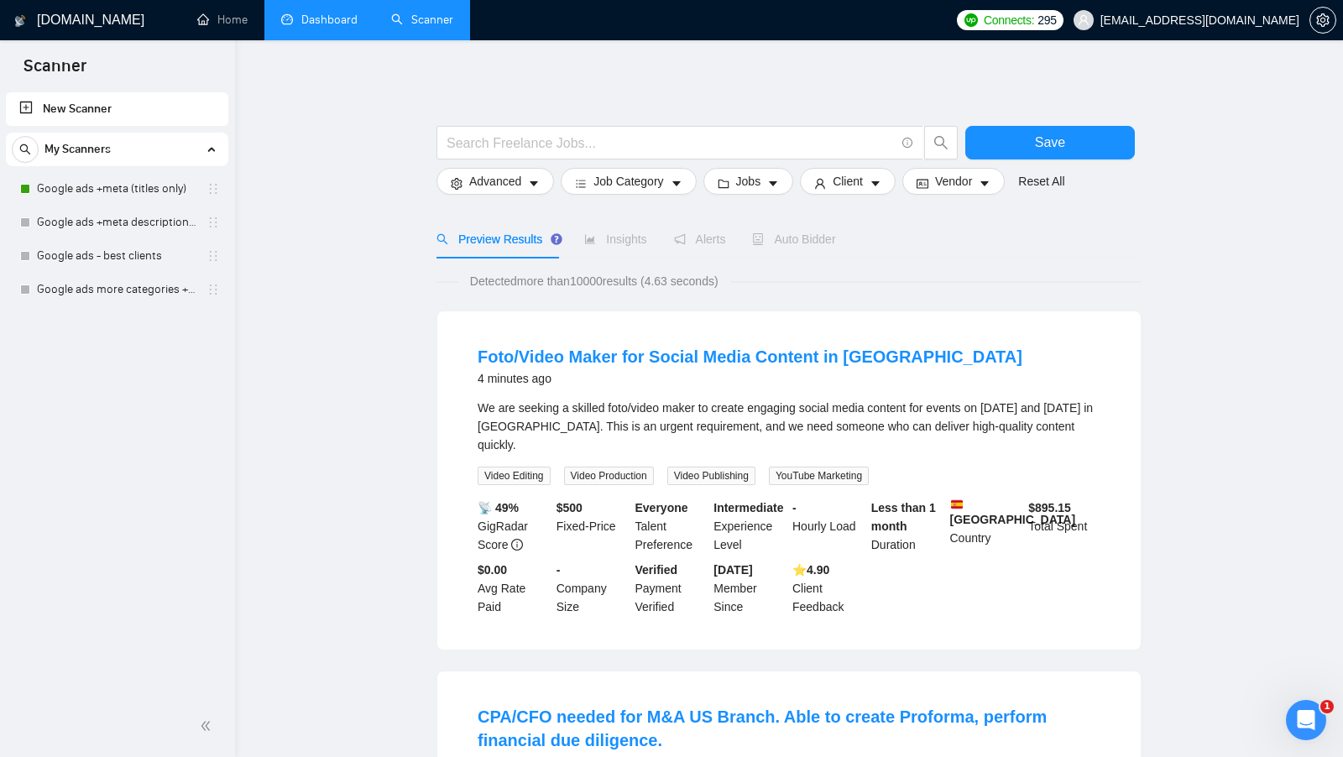
click at [305, 18] on link "Dashboard" at bounding box center [319, 20] width 76 height 14
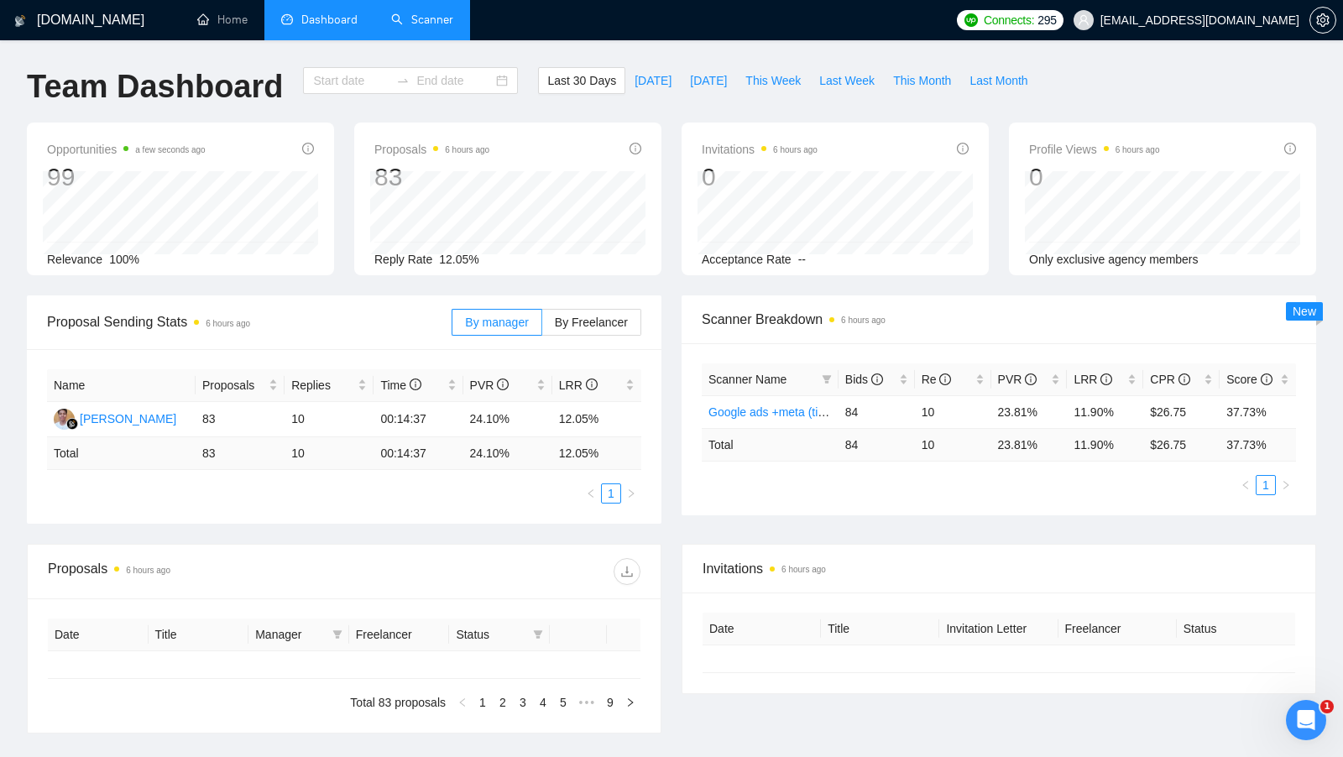
type input "[DATE]"
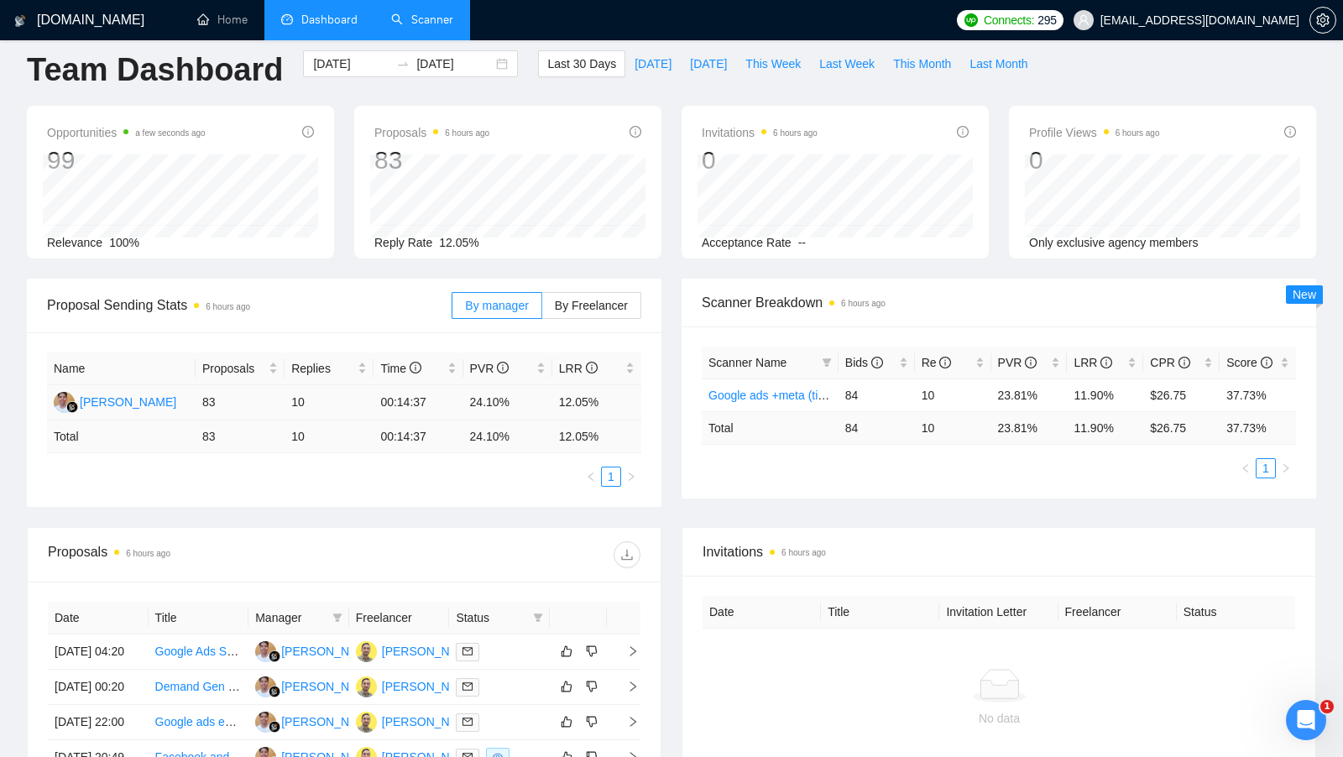
scroll to position [18, 0]
click at [395, 13] on link "Scanner" at bounding box center [422, 20] width 62 height 14
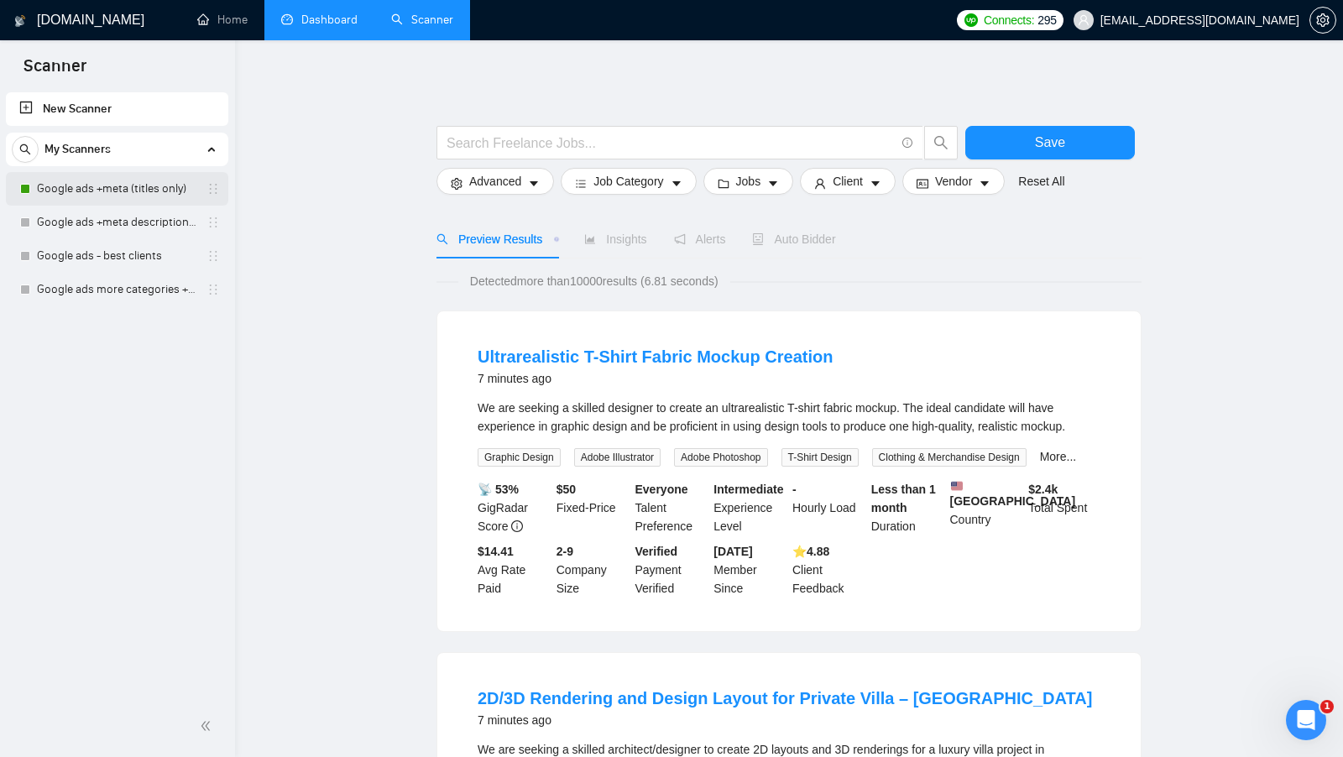
click at [137, 180] on link "Google ads +meta (titles only)" at bounding box center [117, 189] width 160 height 34
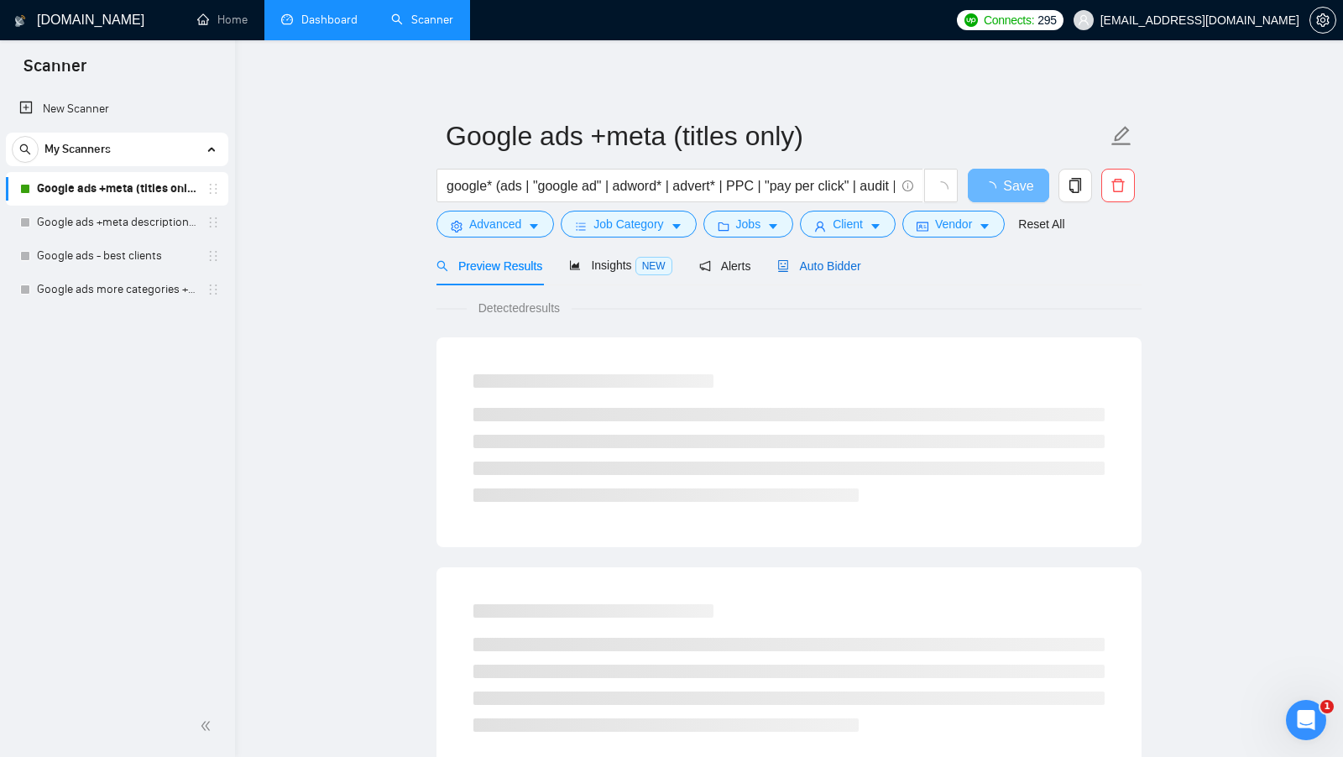
click at [837, 259] on span "Auto Bidder" at bounding box center [818, 265] width 83 height 13
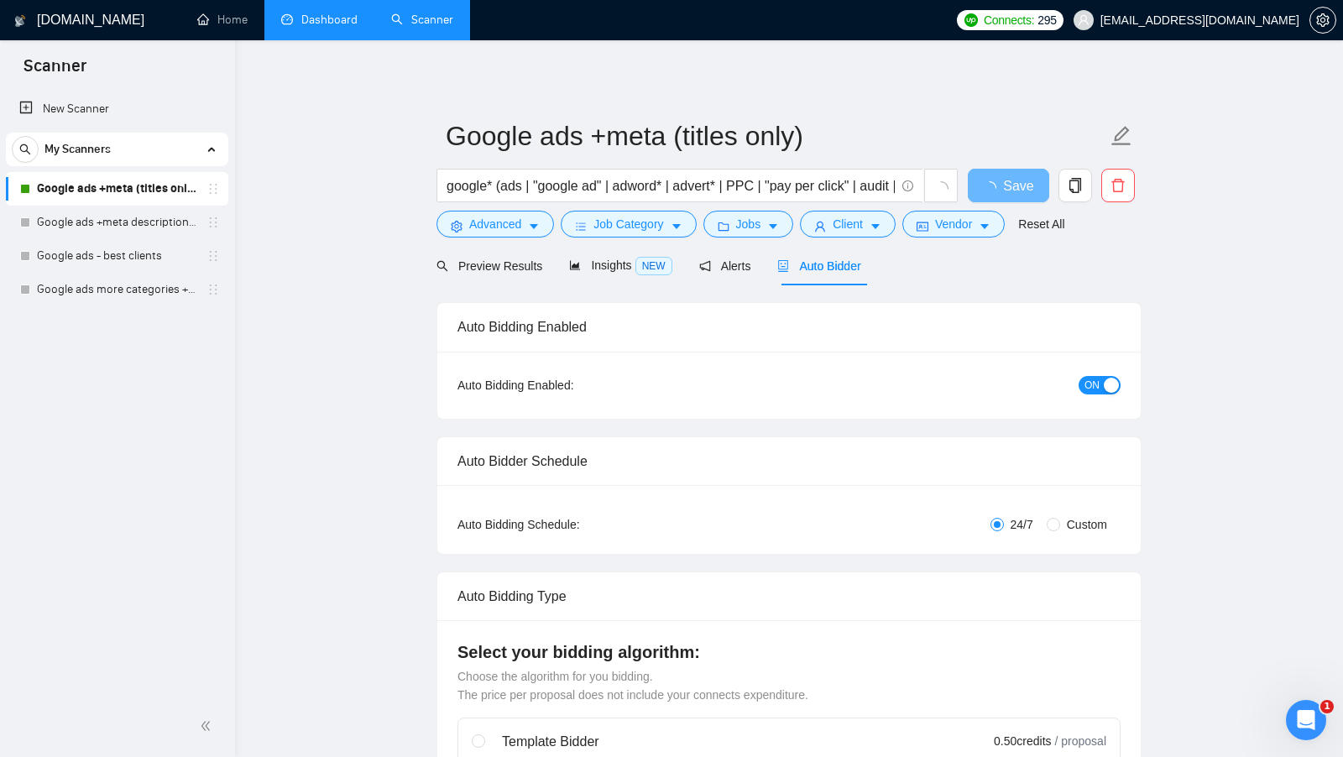
checkbox input "true"
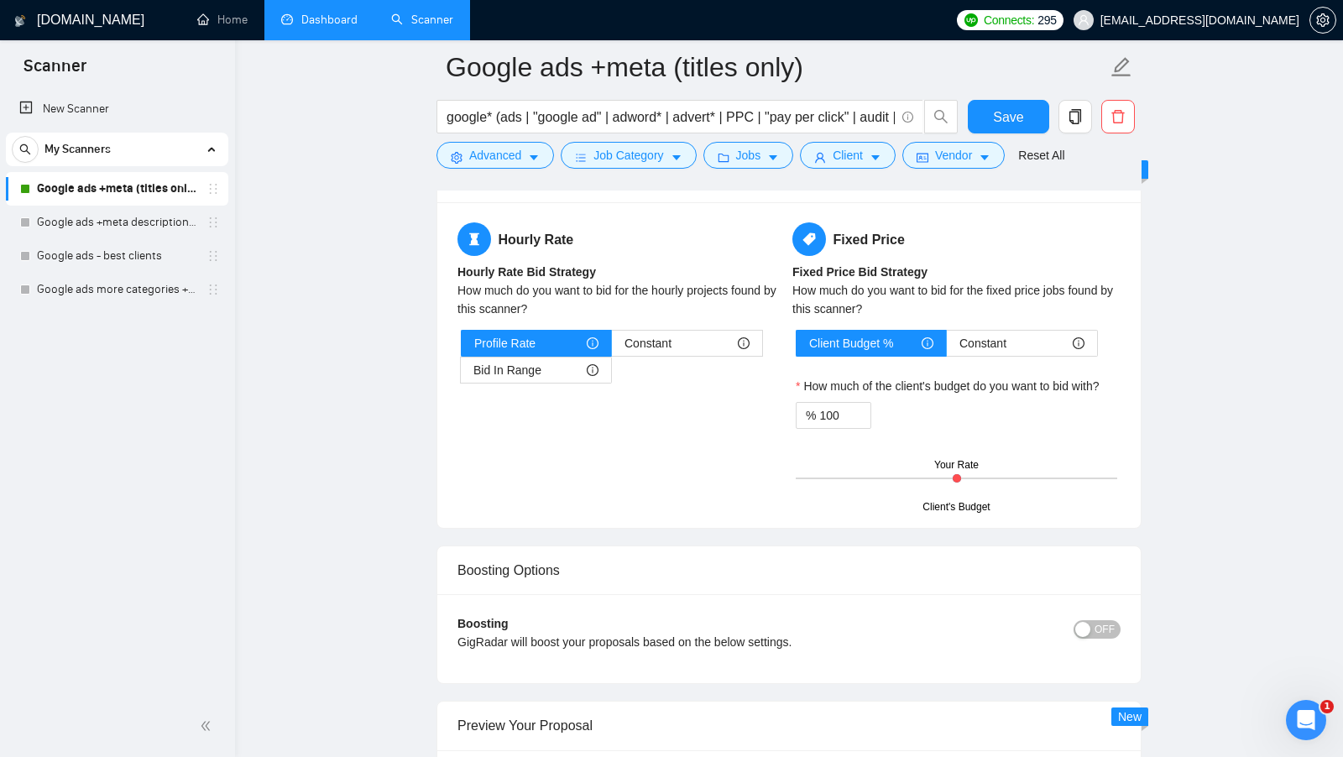
scroll to position [2755, 0]
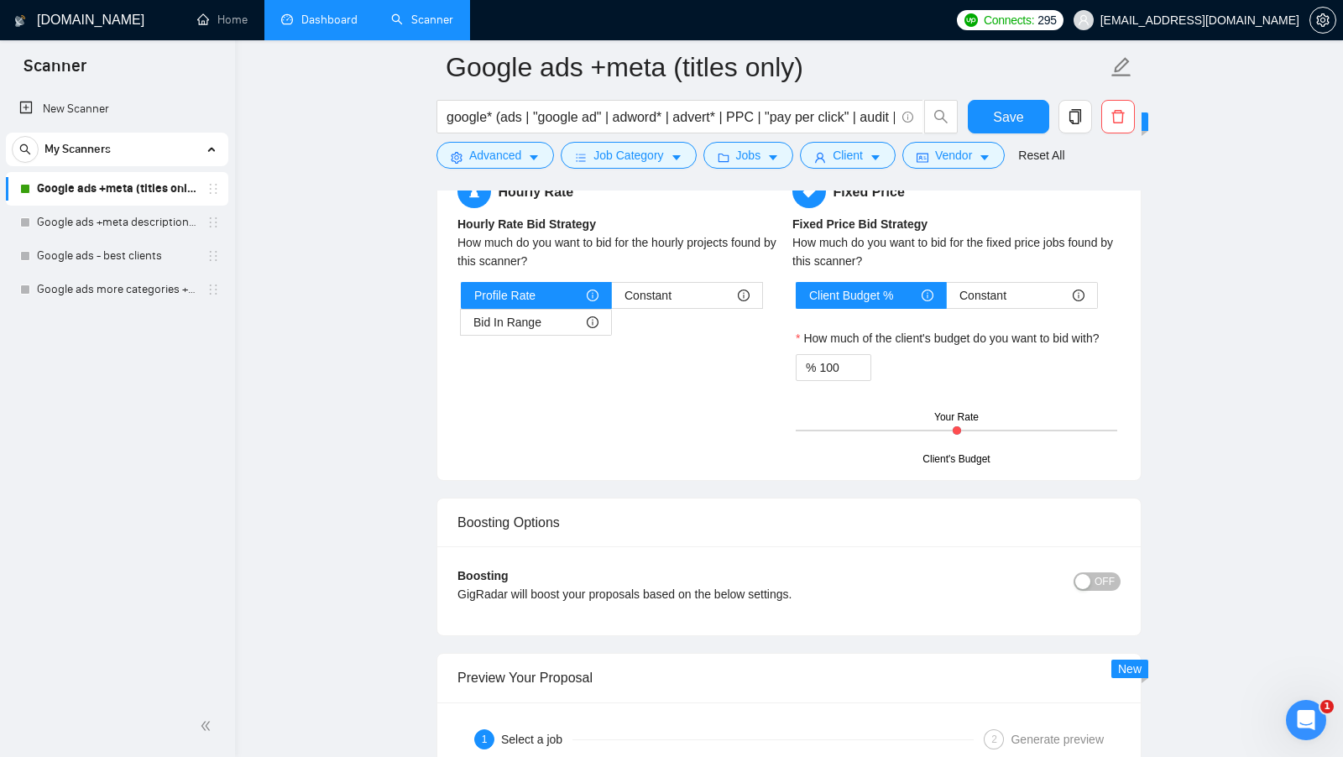
click at [318, 27] on link "Dashboard" at bounding box center [319, 20] width 76 height 14
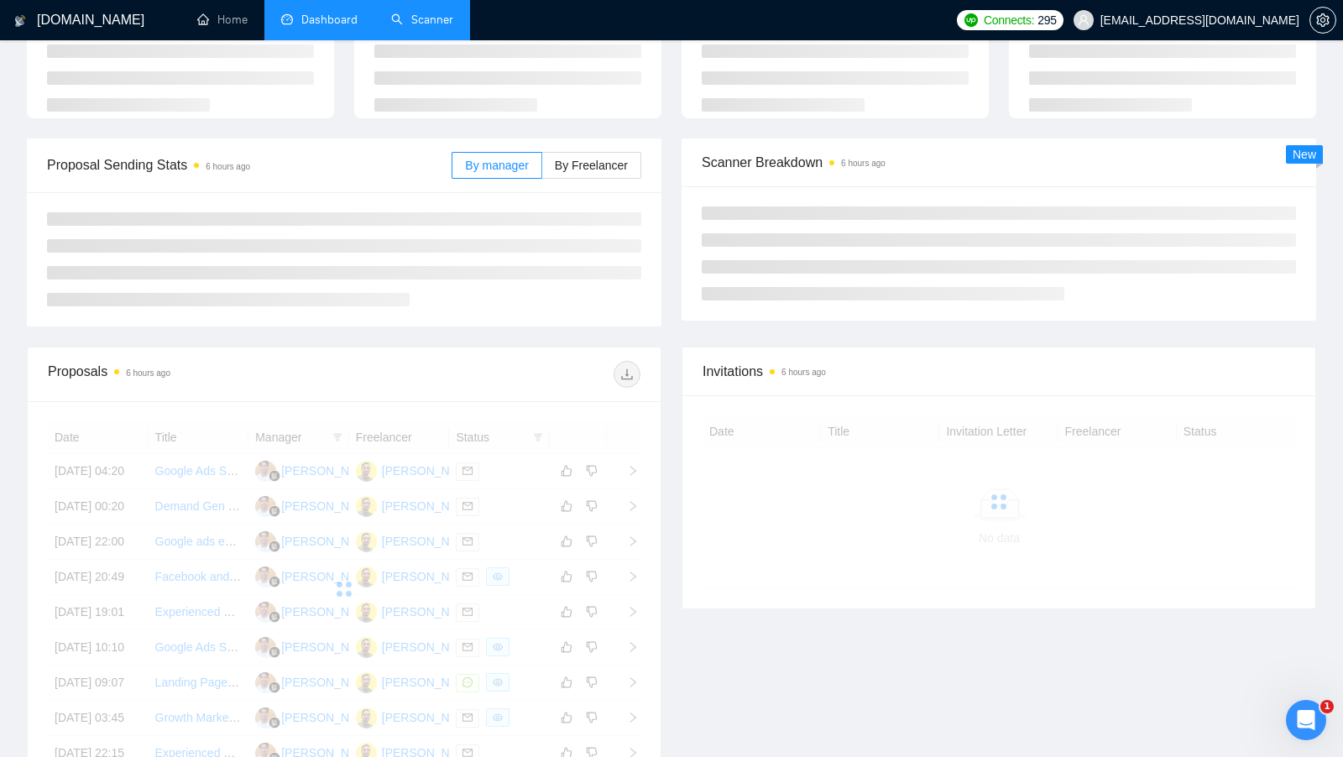
scroll to position [183, 0]
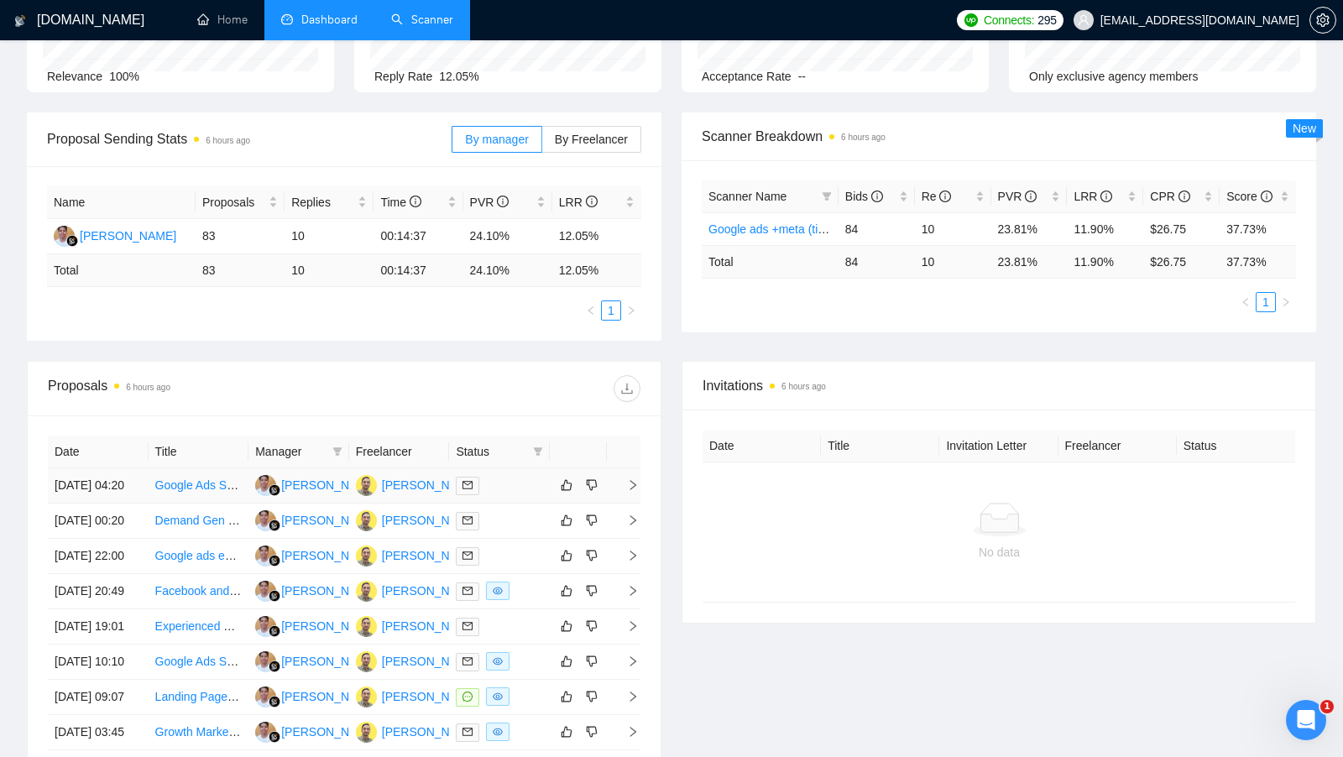
click at [536, 501] on td at bounding box center [499, 485] width 101 height 35
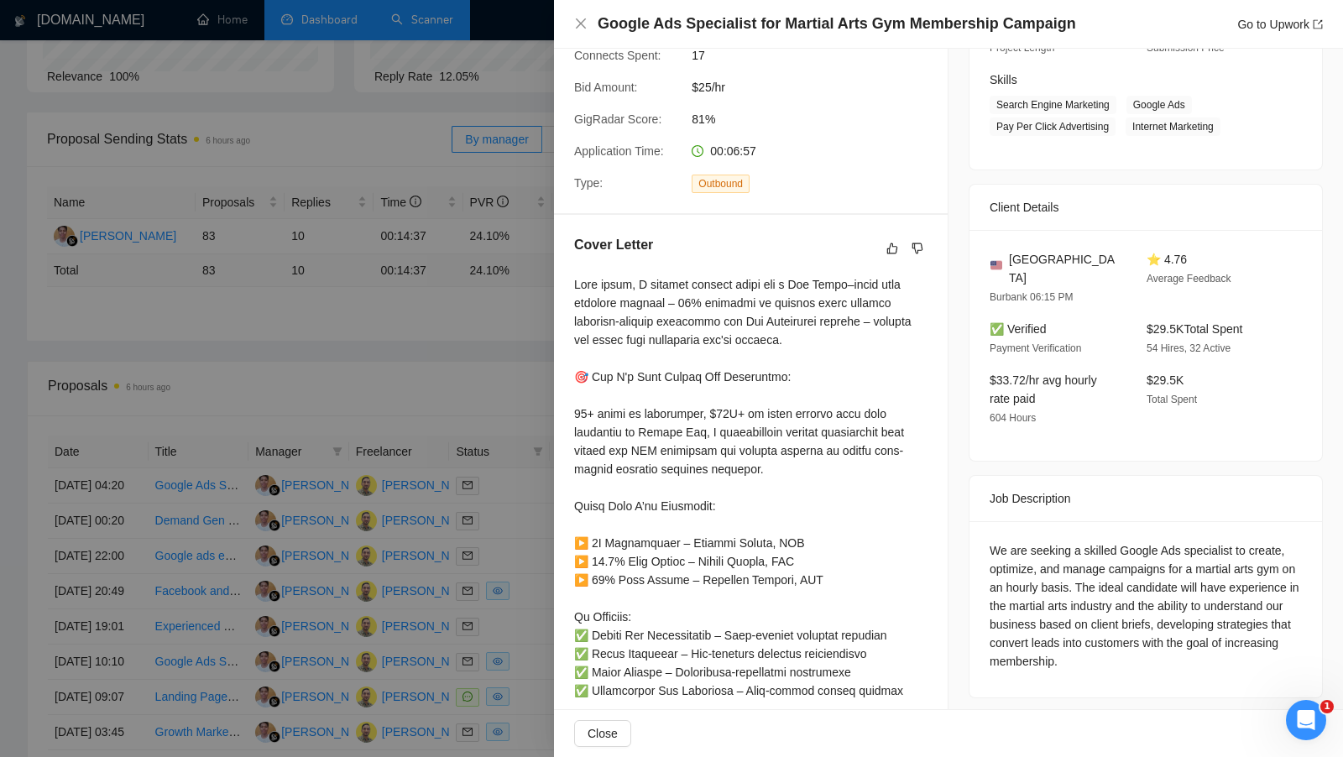
scroll to position [260, 0]
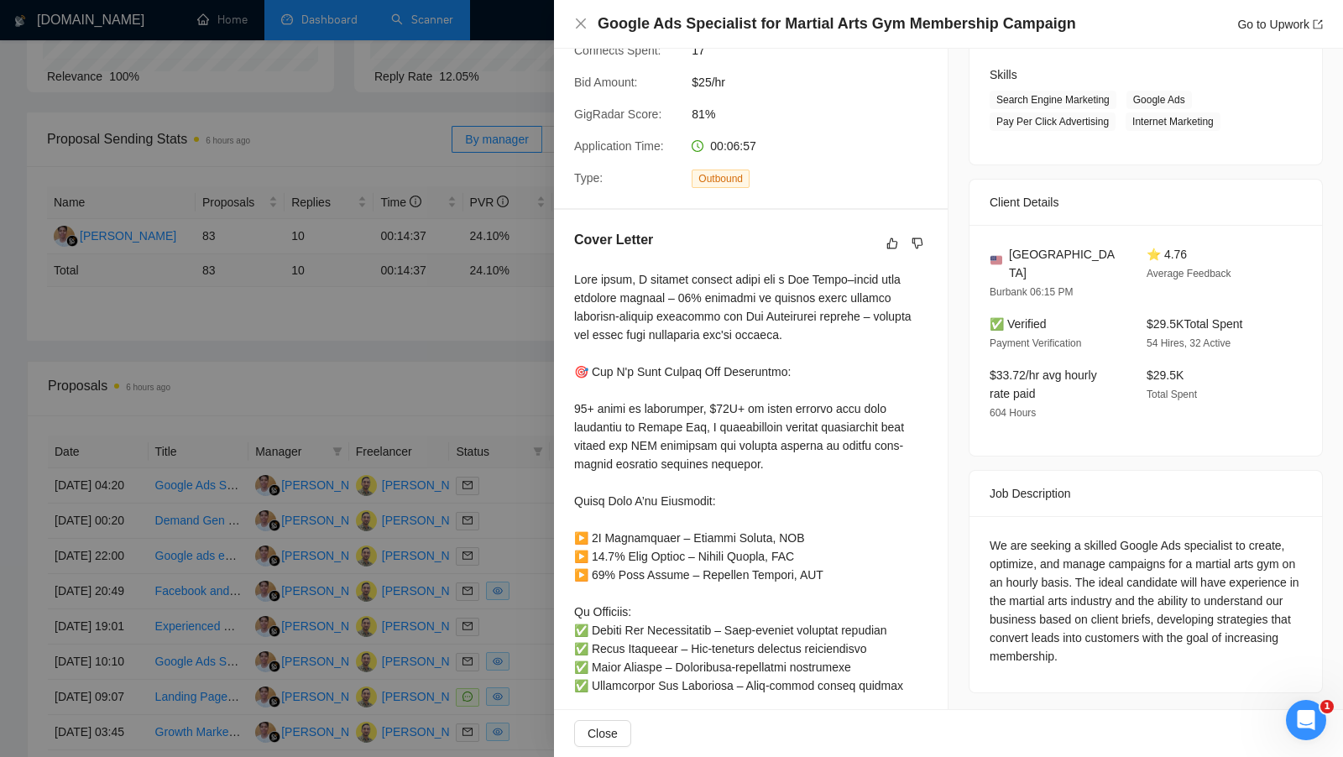
click at [468, 391] on div at bounding box center [671, 378] width 1343 height 757
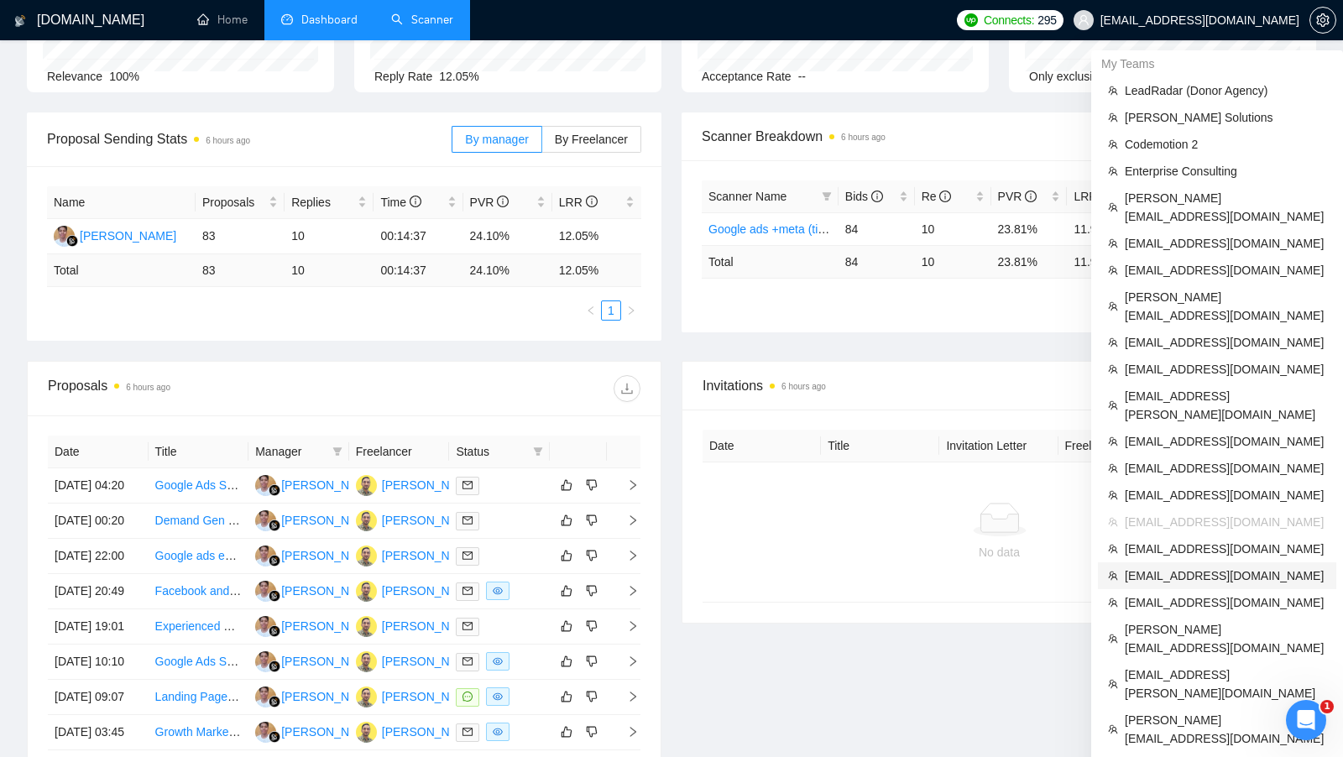
click at [1191, 567] on span "[EMAIL_ADDRESS][DOMAIN_NAME]" at bounding box center [1225, 576] width 201 height 18
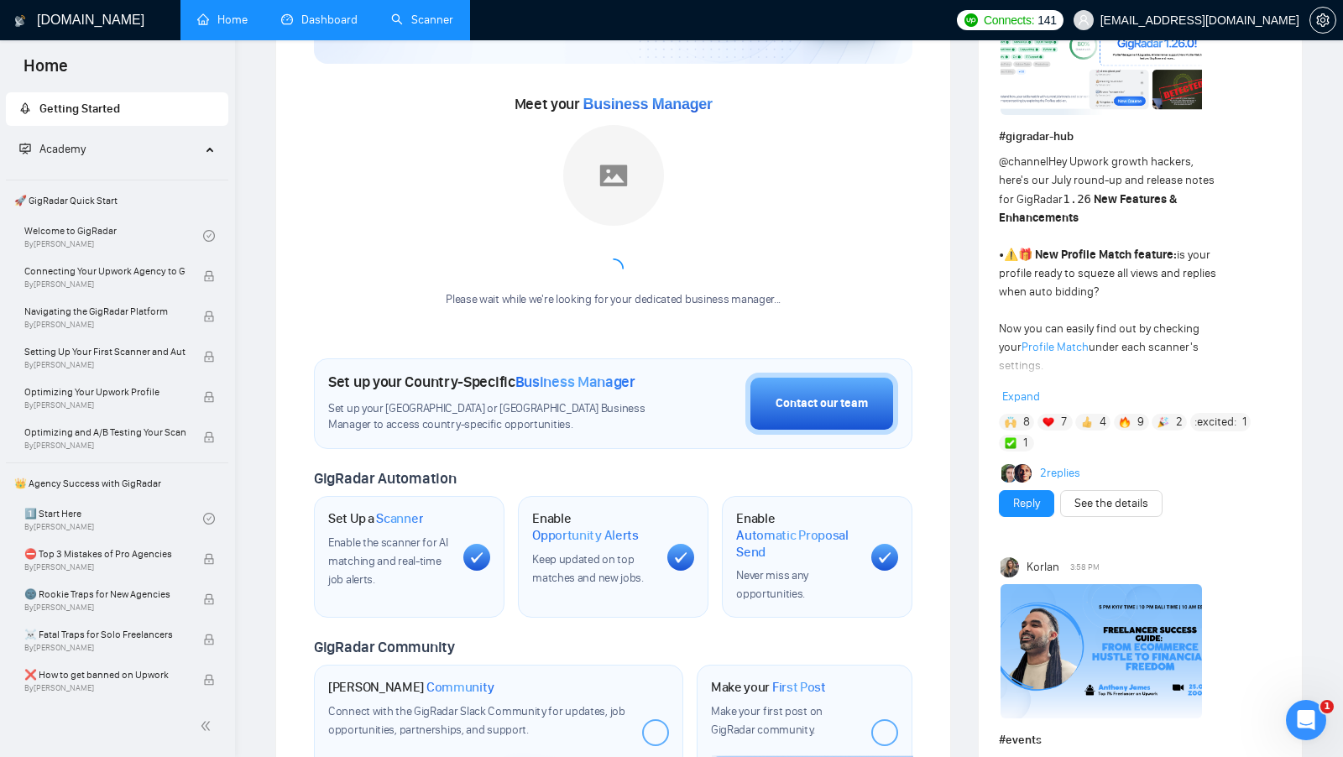
click at [323, 17] on link "Dashboard" at bounding box center [319, 20] width 76 height 14
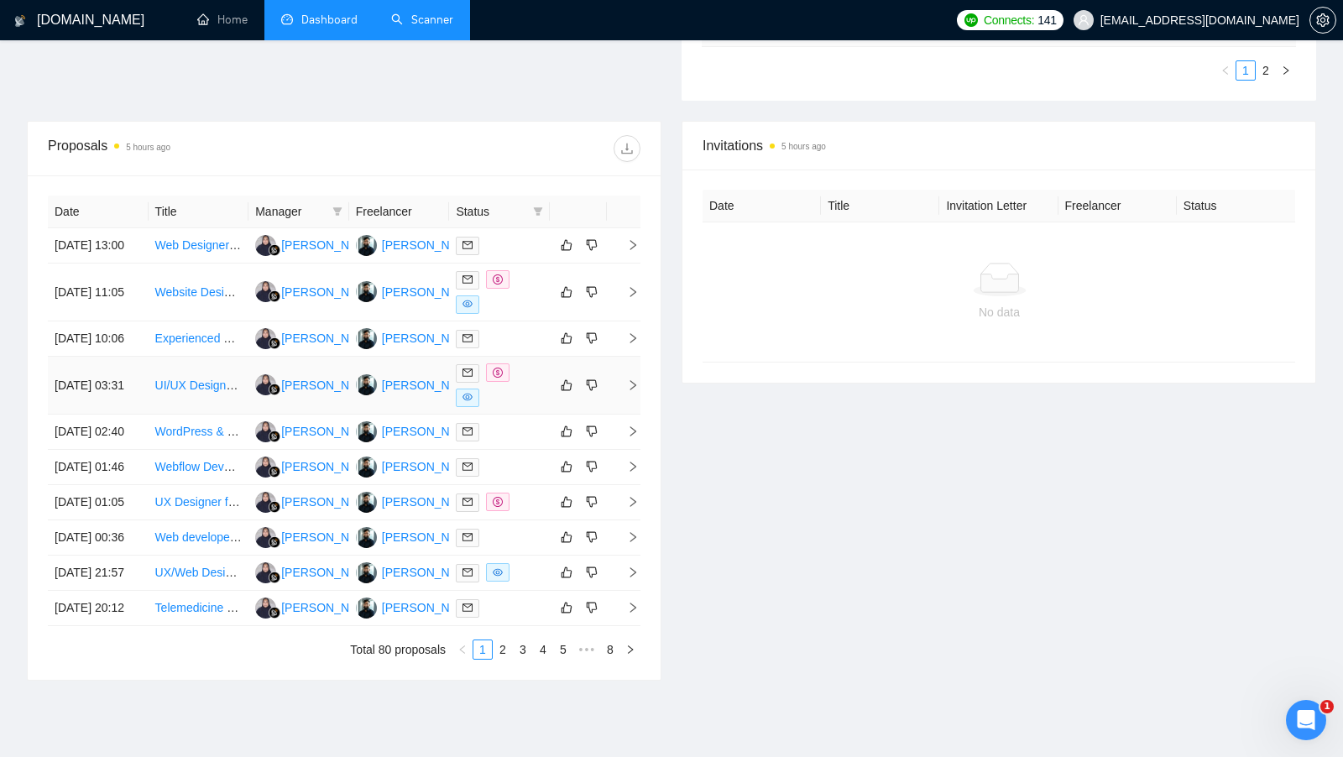
scroll to position [542, 0]
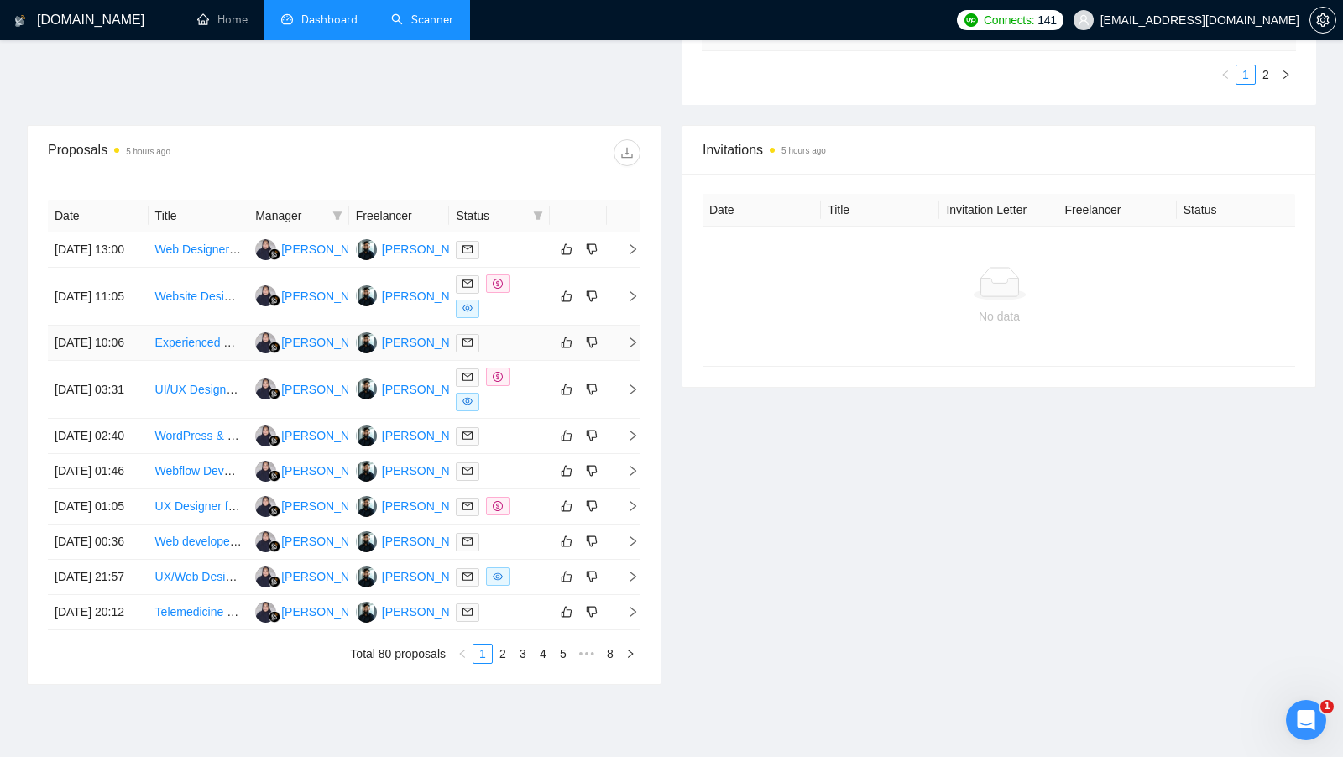
click at [540, 334] on td at bounding box center [499, 343] width 101 height 35
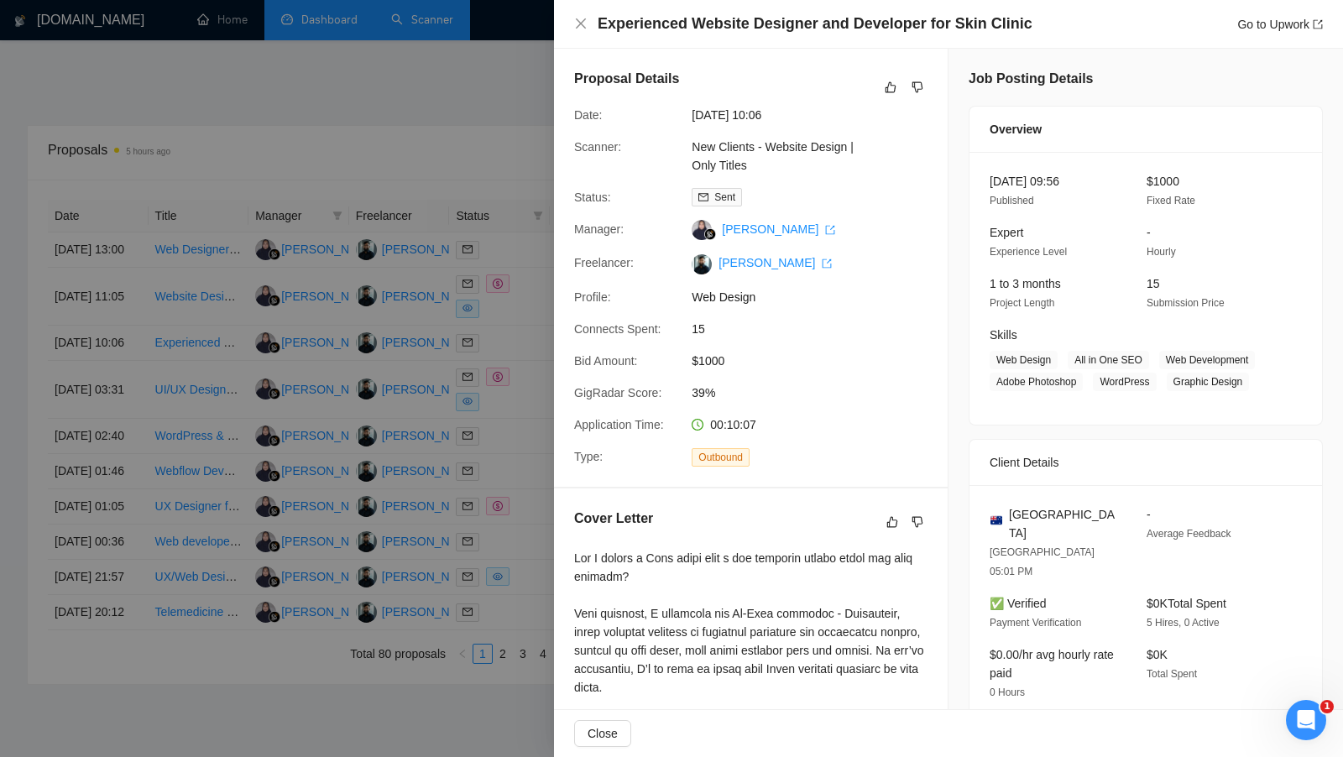
click at [533, 322] on div at bounding box center [671, 378] width 1343 height 757
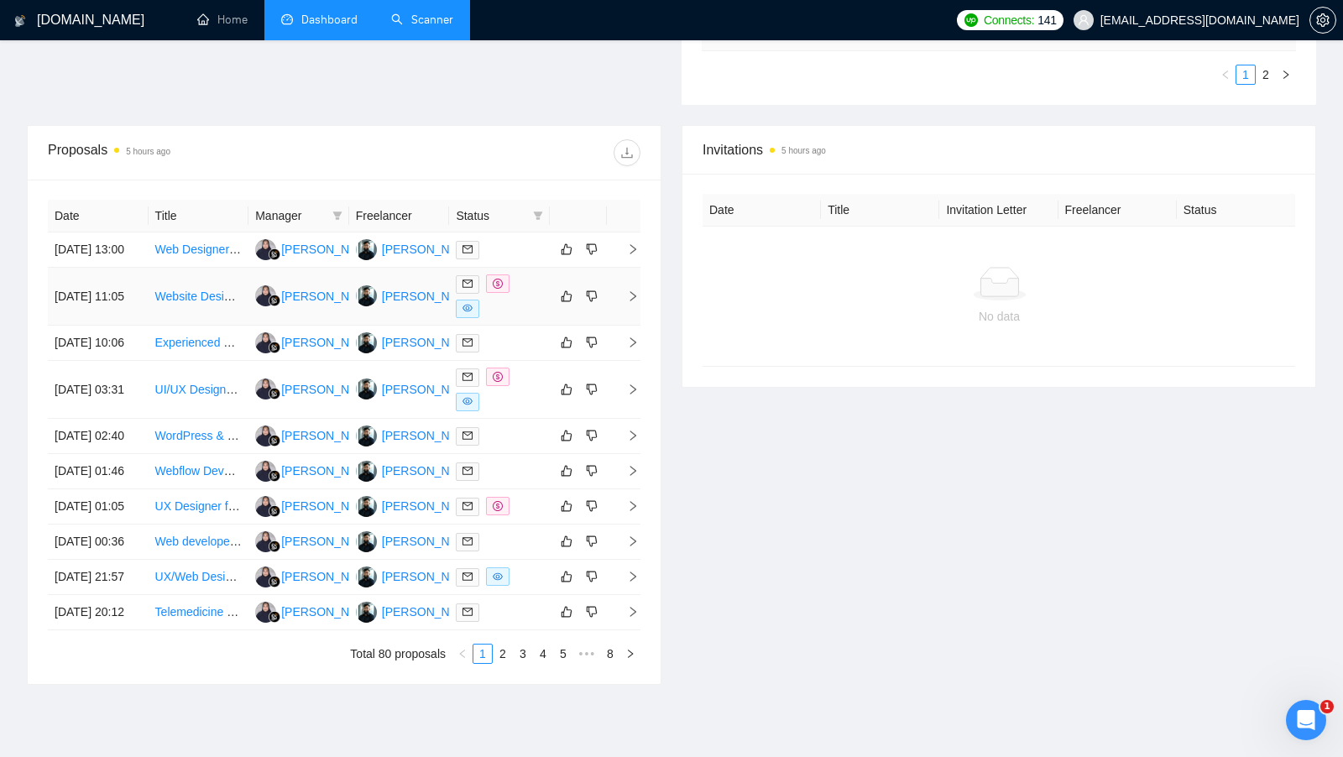
click at [533, 316] on div at bounding box center [499, 297] width 87 height 44
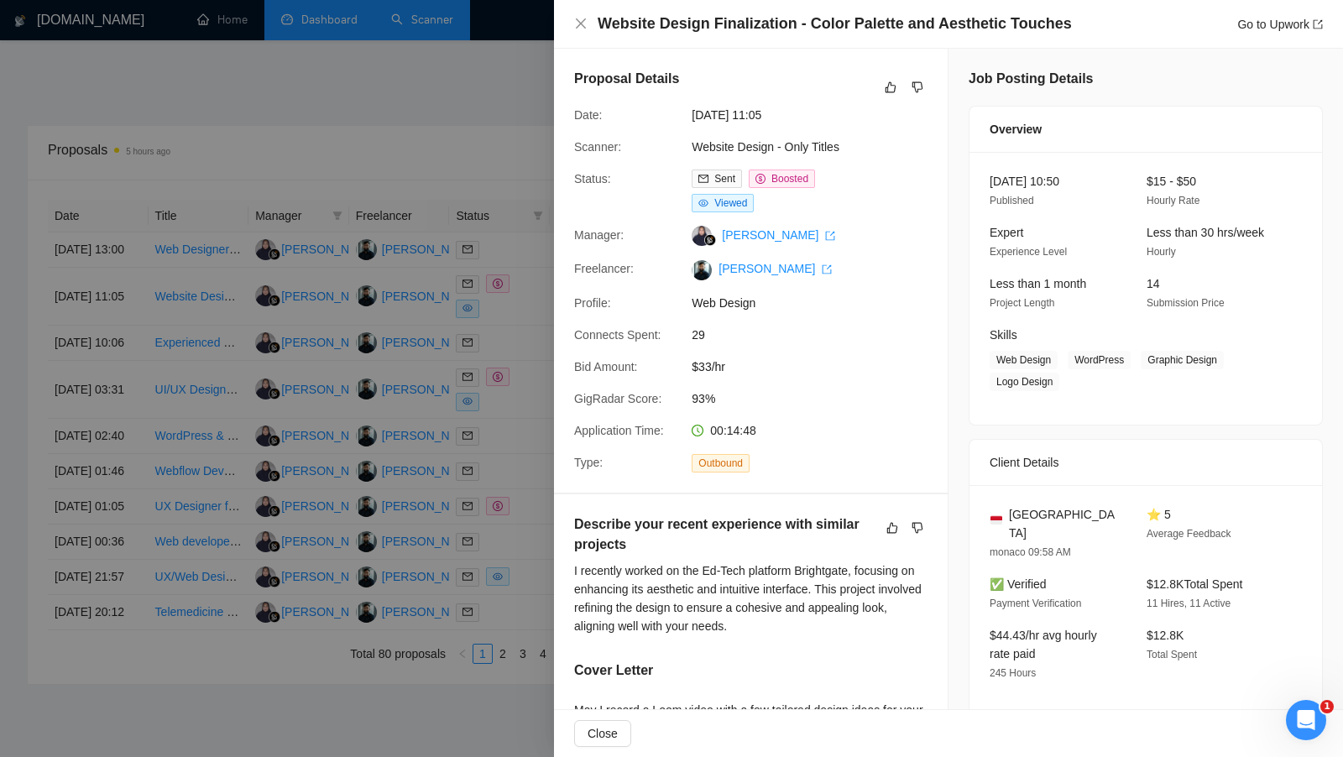
click at [532, 318] on div at bounding box center [671, 378] width 1343 height 757
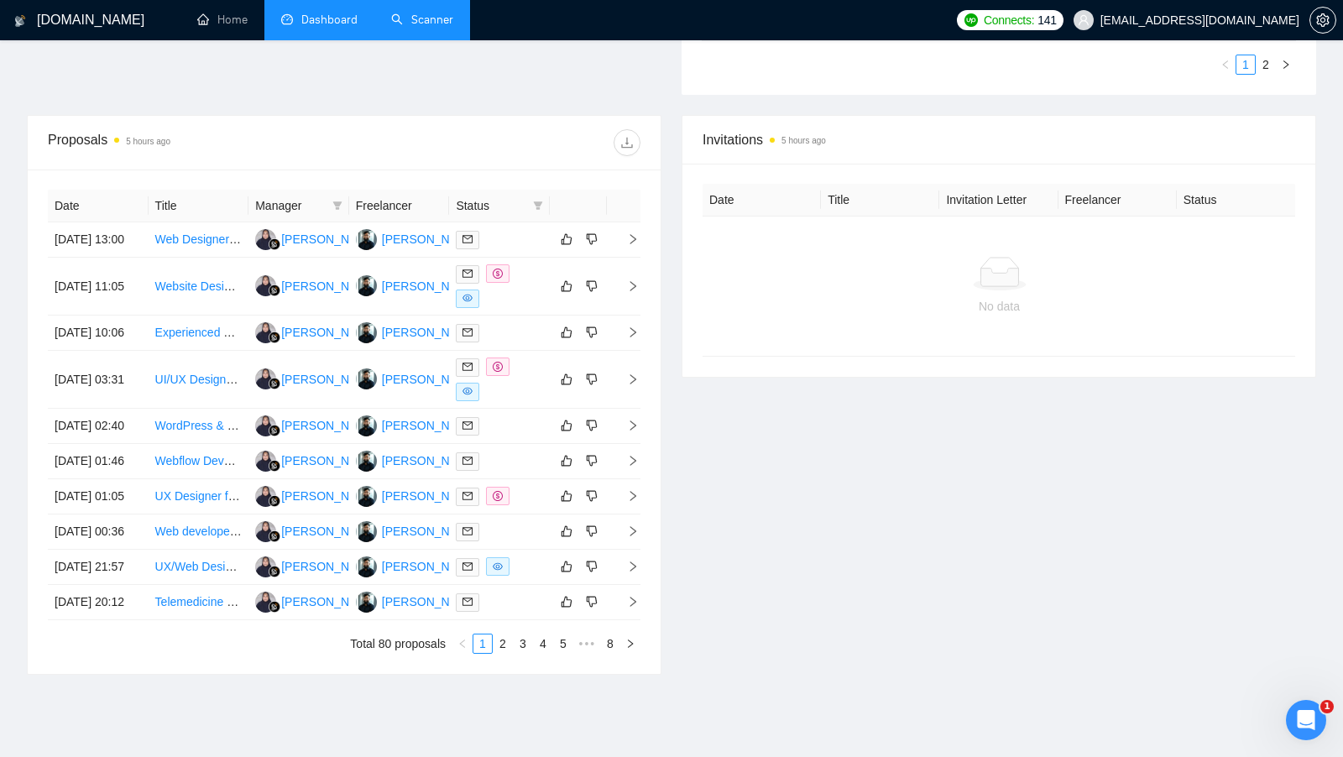
scroll to position [552, 0]
click at [550, 311] on td at bounding box center [578, 286] width 57 height 58
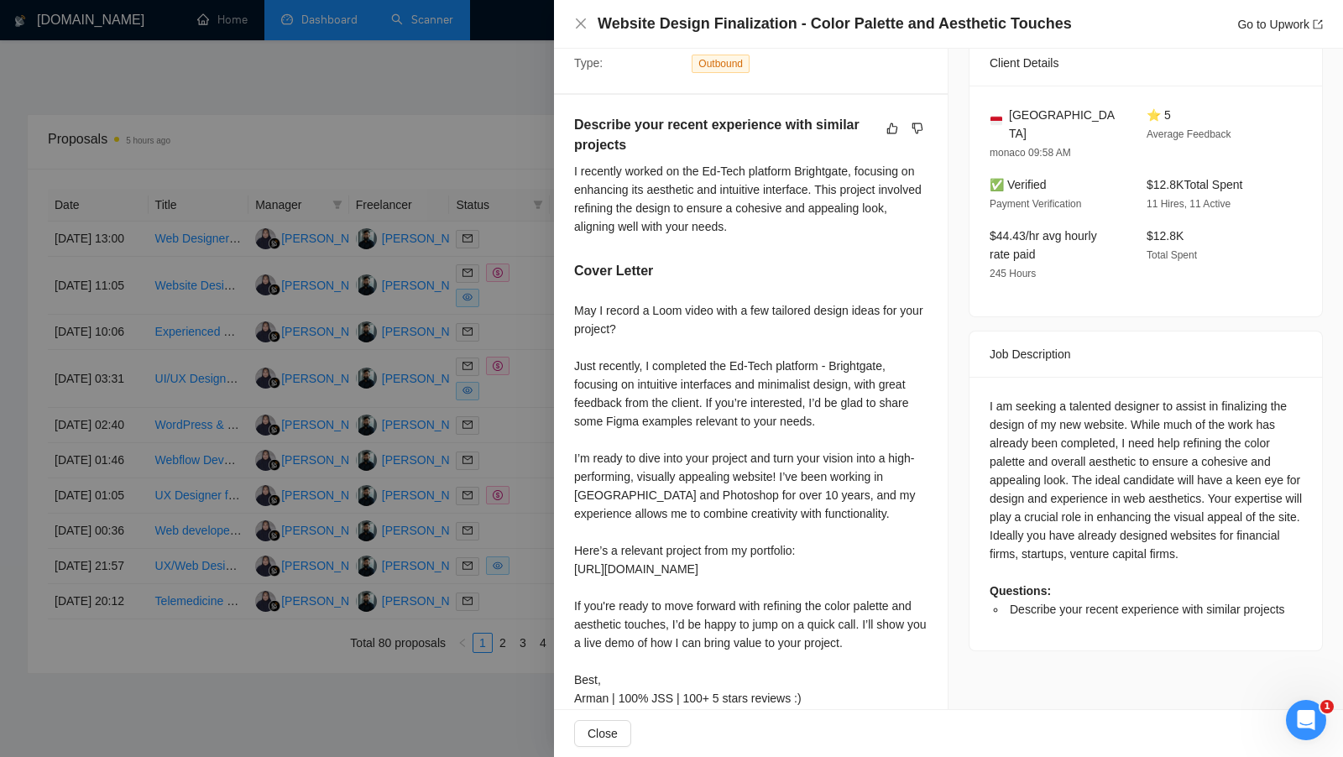
scroll to position [439, 0]
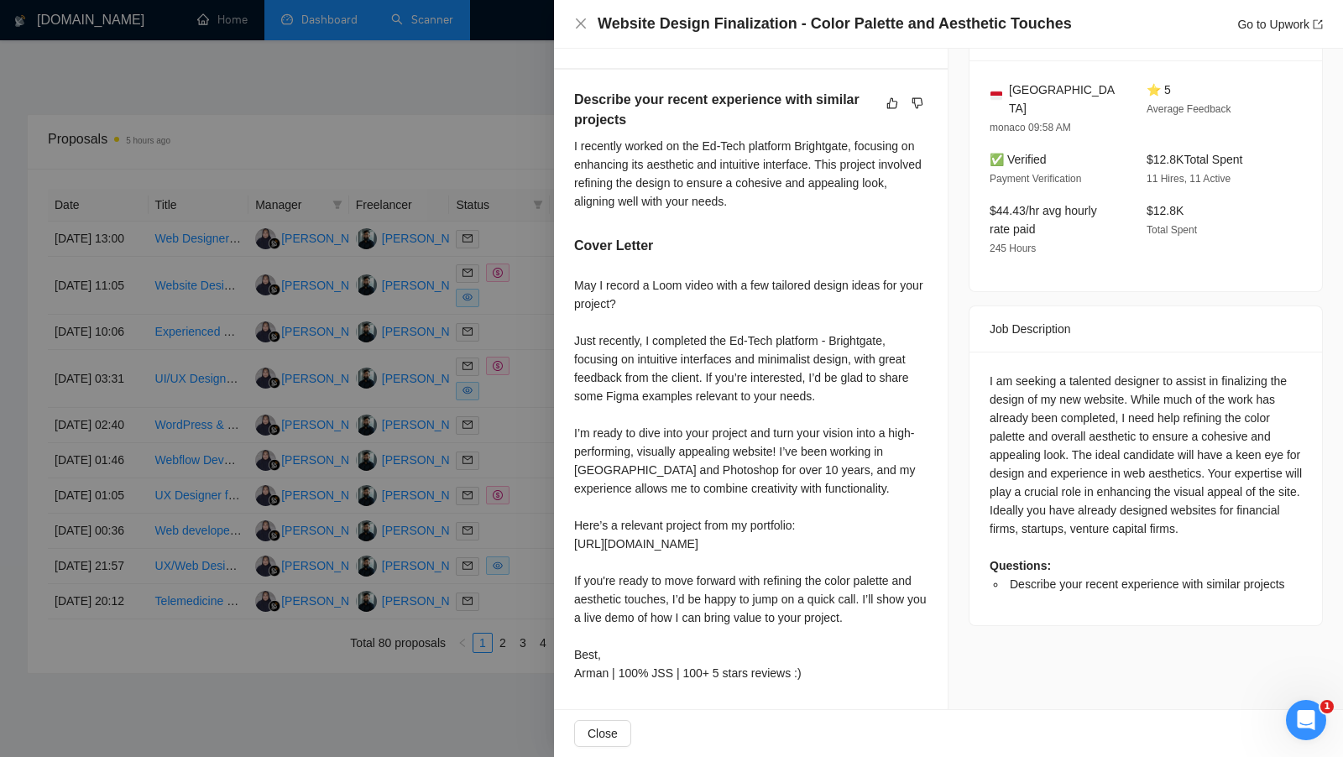
click at [452, 291] on div at bounding box center [671, 378] width 1343 height 757
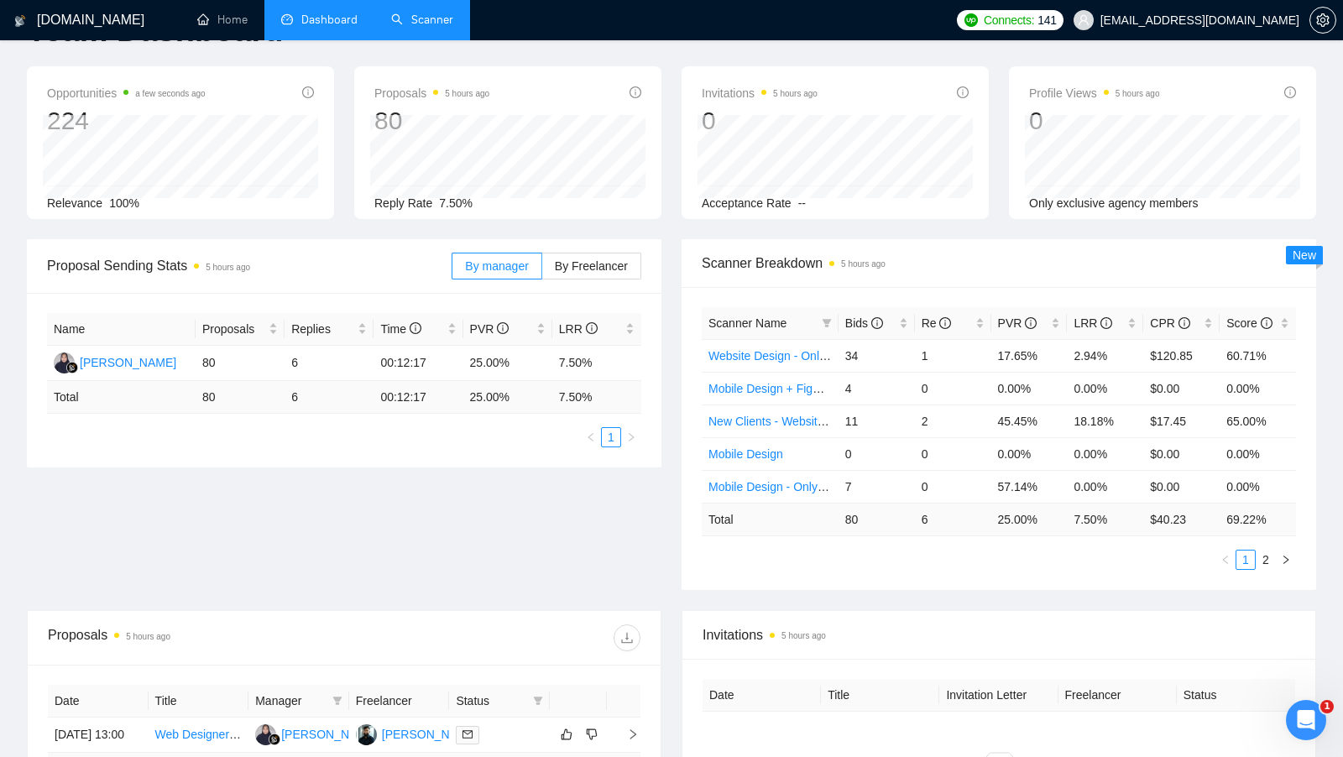
scroll to position [51, 0]
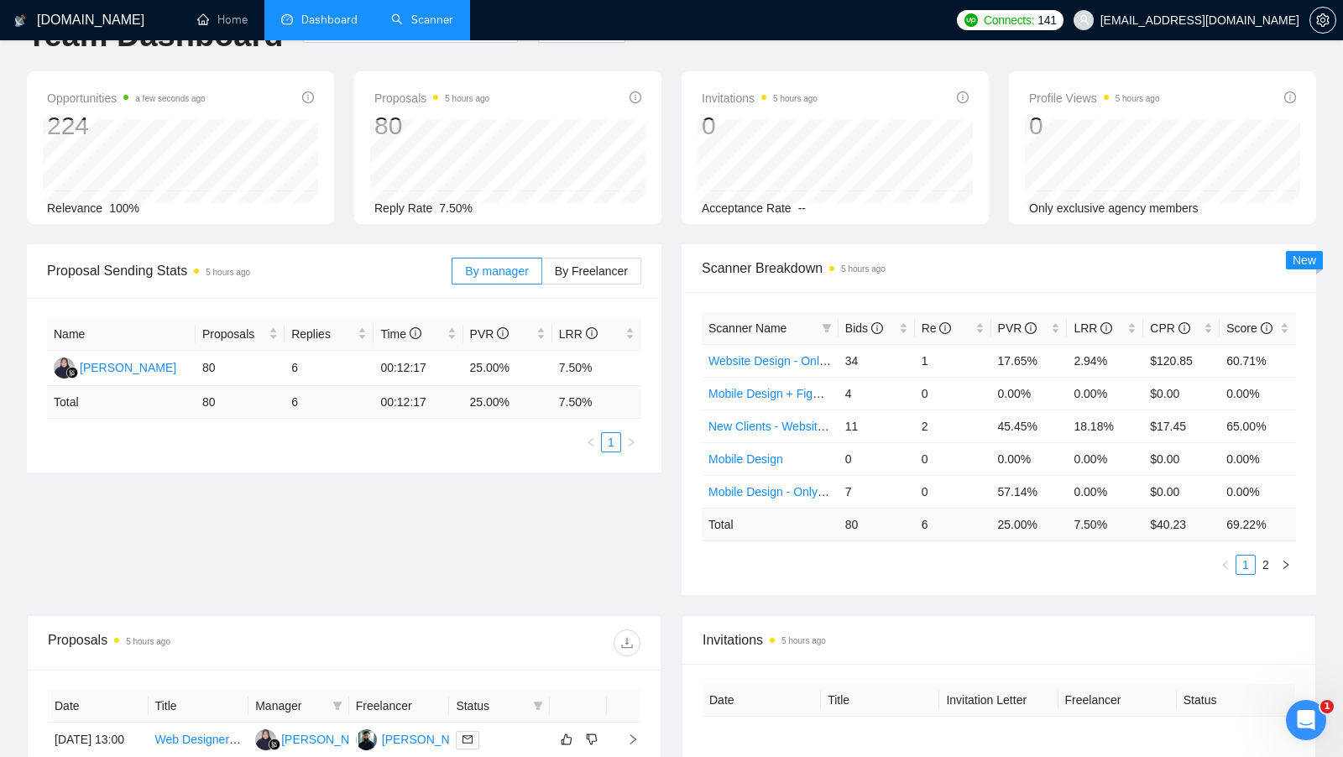
click at [432, 42] on div "2025-08-26 2025-09-25" at bounding box center [410, 43] width 235 height 55
click at [431, 27] on link "Scanner" at bounding box center [422, 20] width 62 height 14
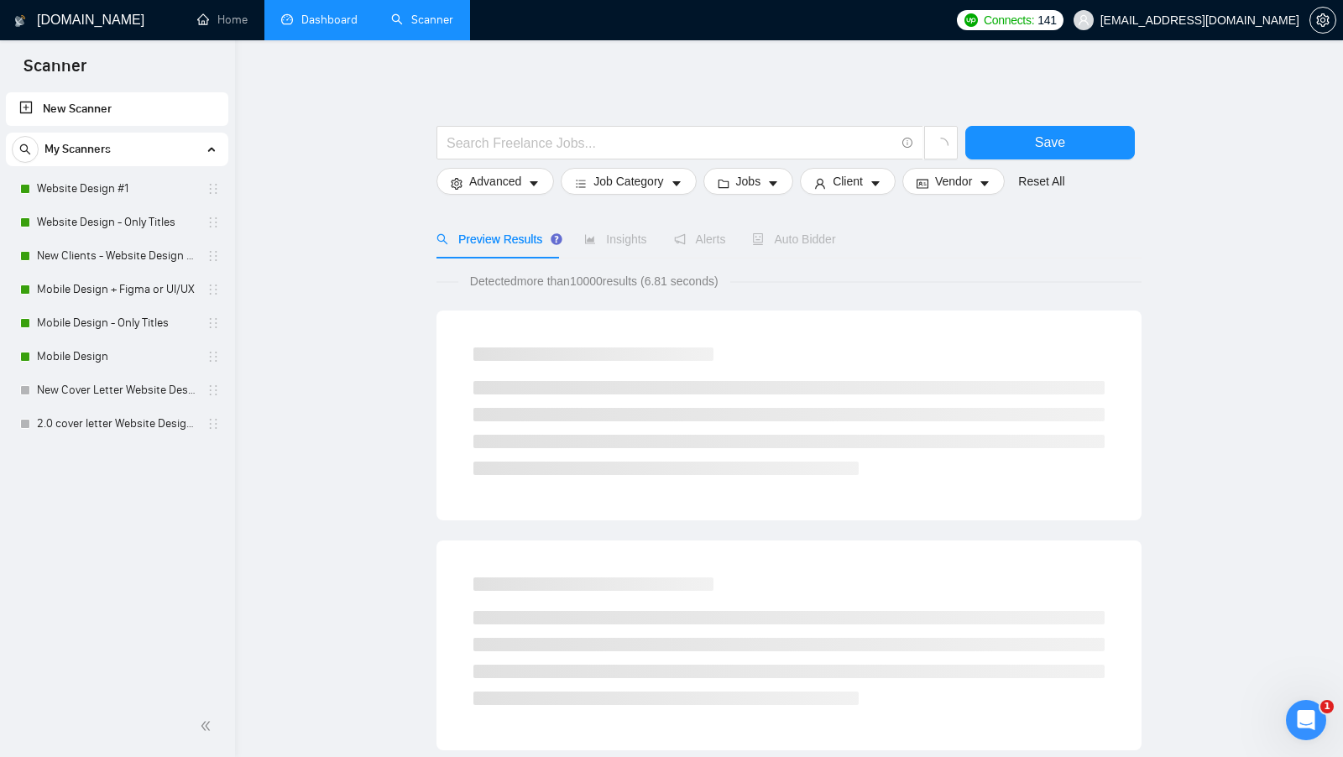
click at [348, 27] on link "Dashboard" at bounding box center [319, 20] width 76 height 14
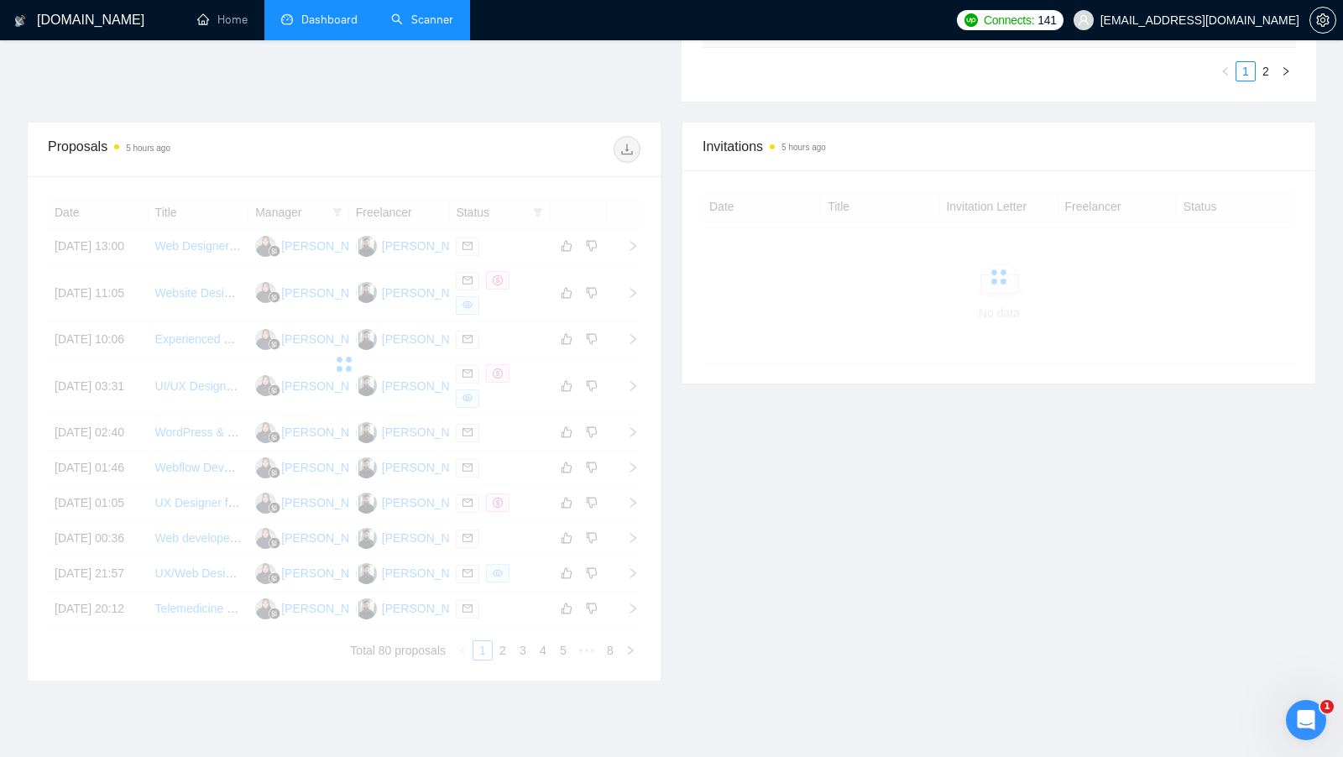
scroll to position [562, 0]
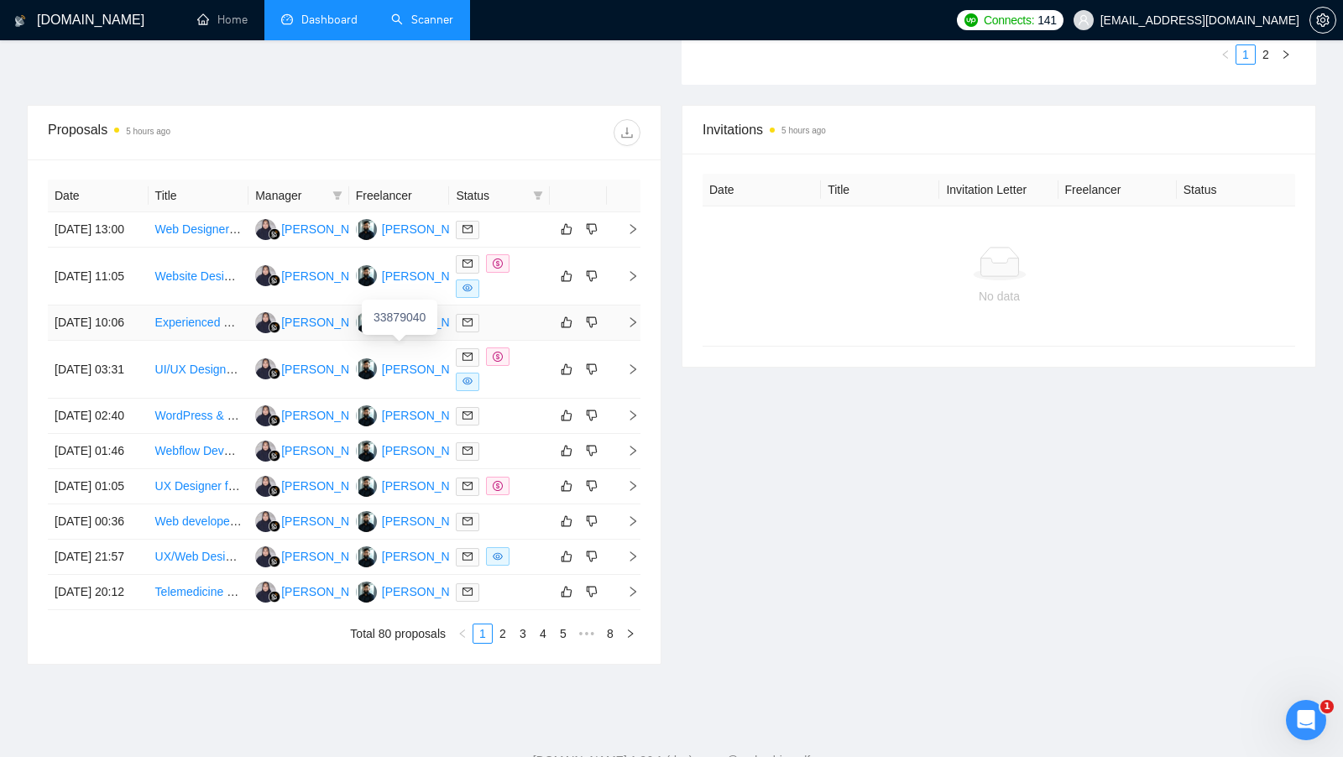
click at [435, 332] on div "Arman Robin" at bounding box center [430, 322] width 97 height 18
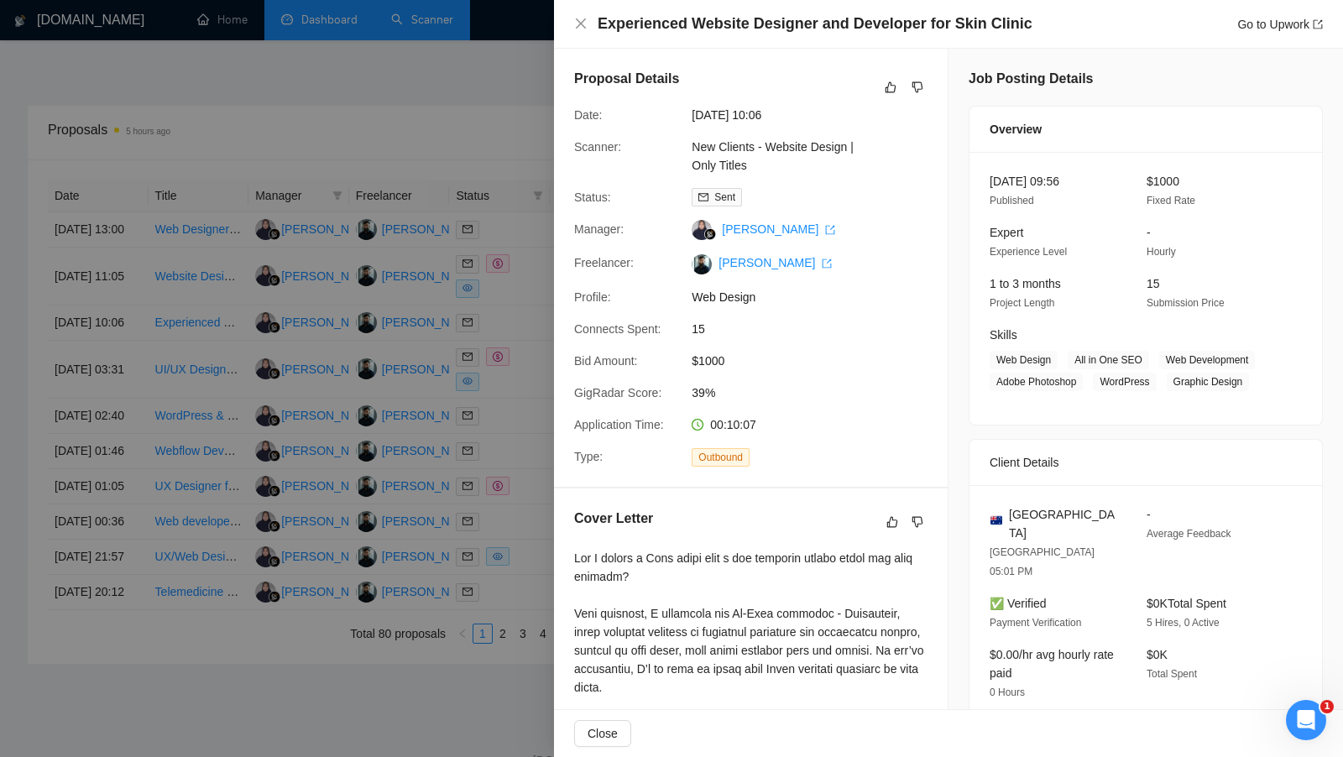
click at [491, 100] on div at bounding box center [671, 378] width 1343 height 757
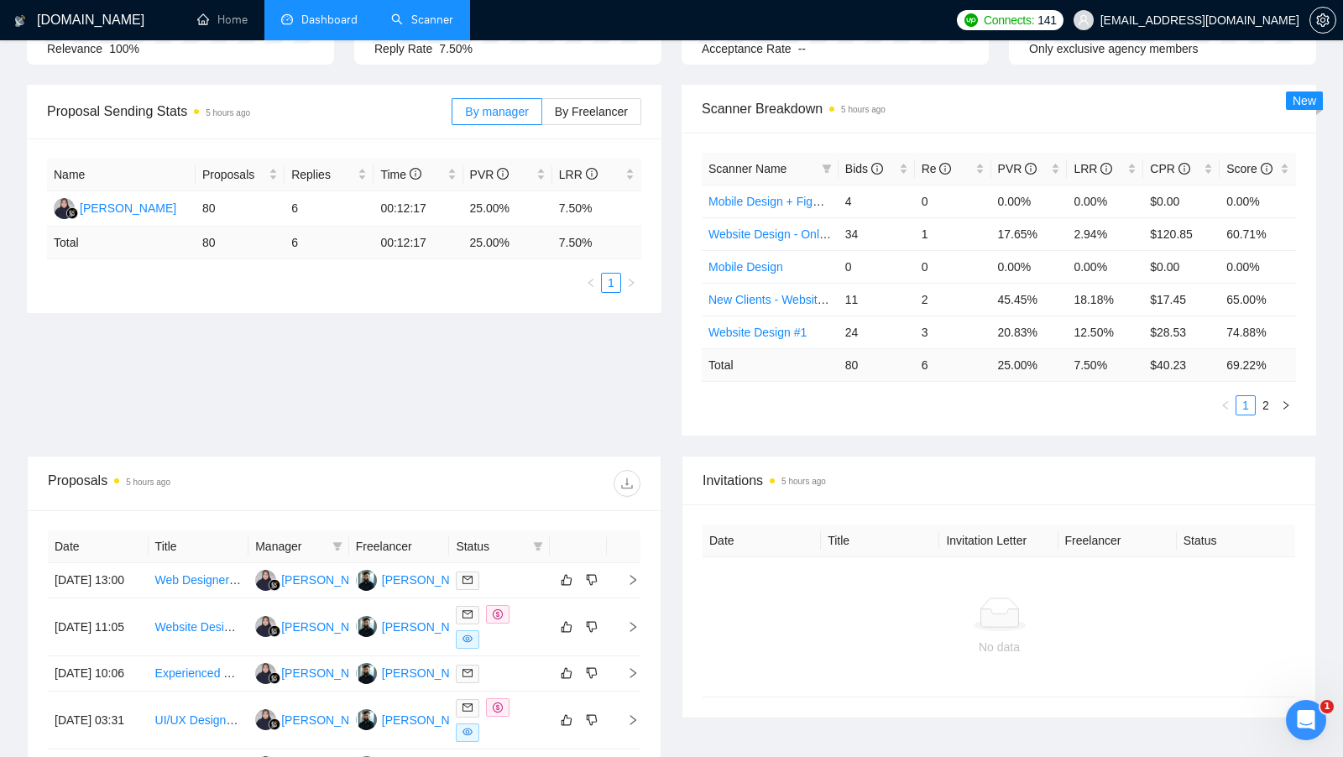
scroll to position [209, 0]
click at [417, 13] on link "Scanner" at bounding box center [422, 20] width 62 height 14
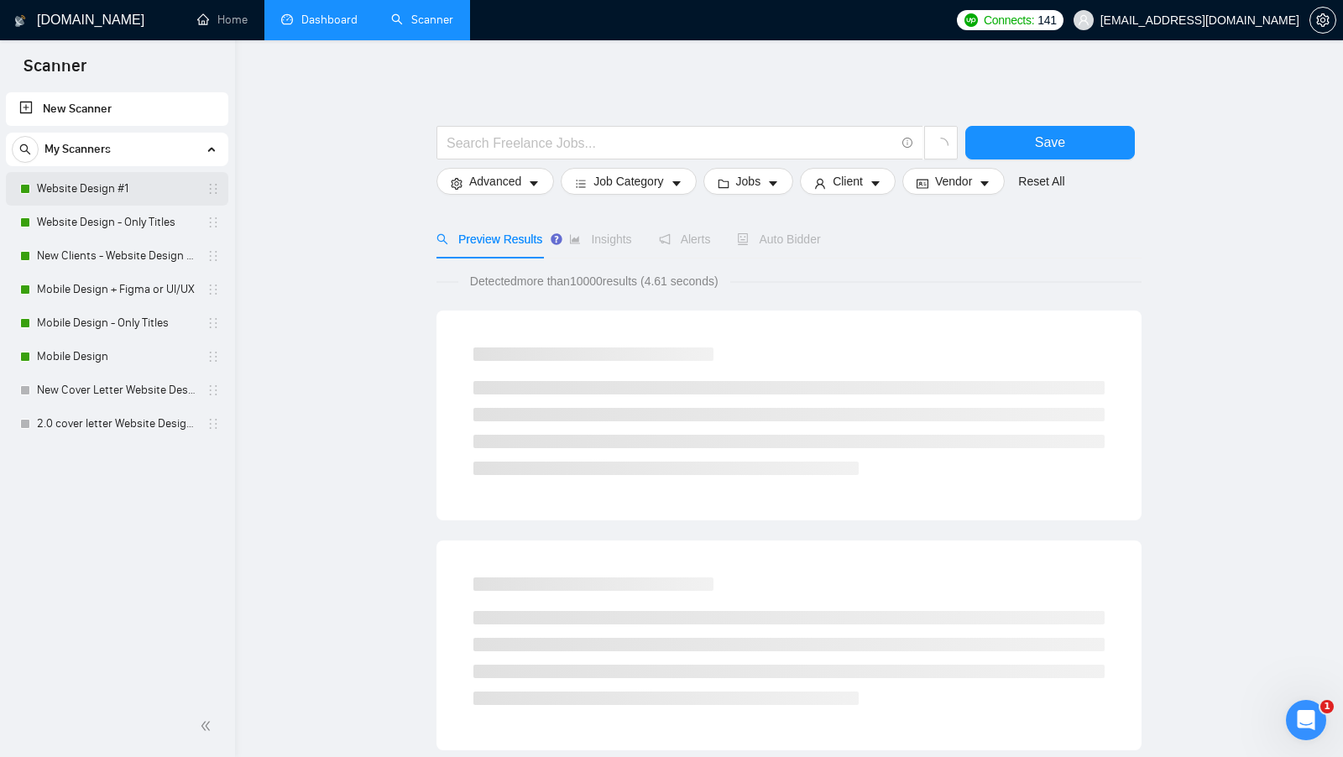
click at [125, 190] on link "Website Design #1" at bounding box center [117, 189] width 160 height 34
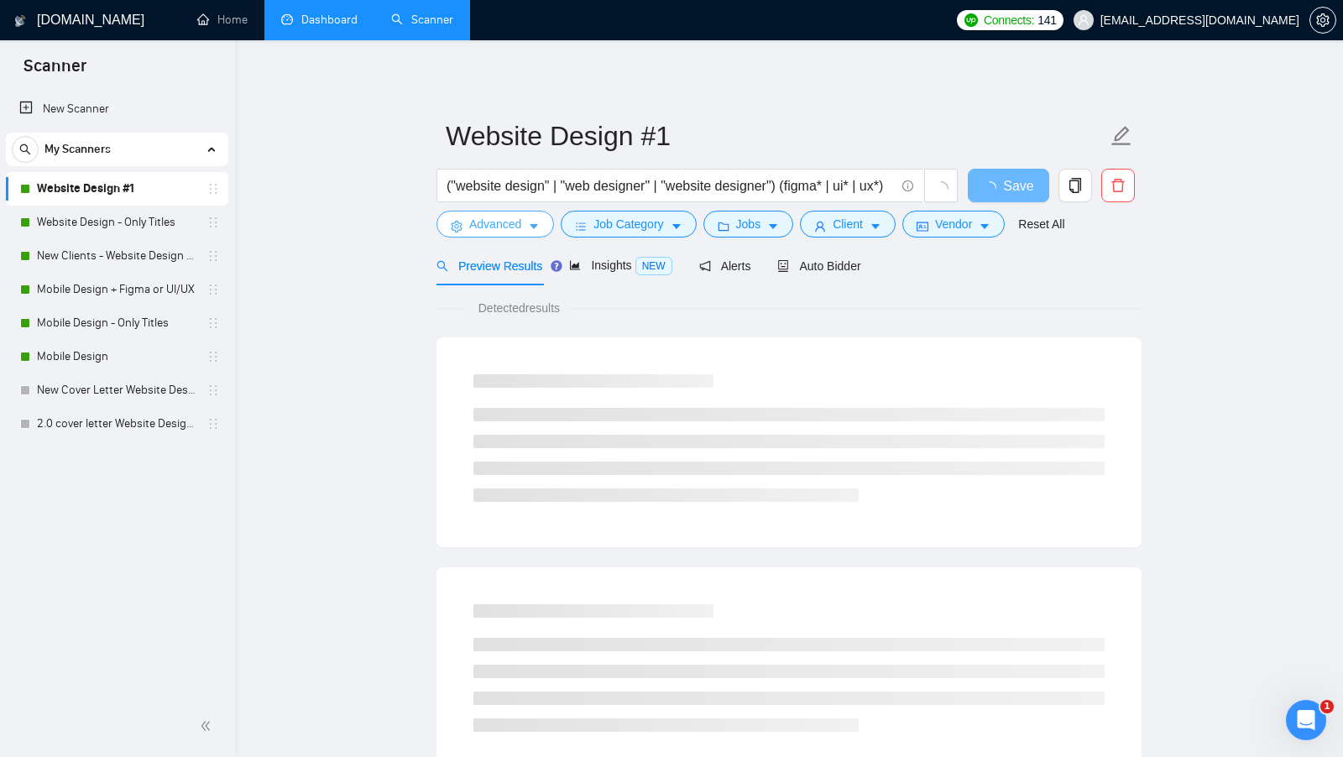
click at [514, 233] on span "Advanced" at bounding box center [495, 224] width 52 height 18
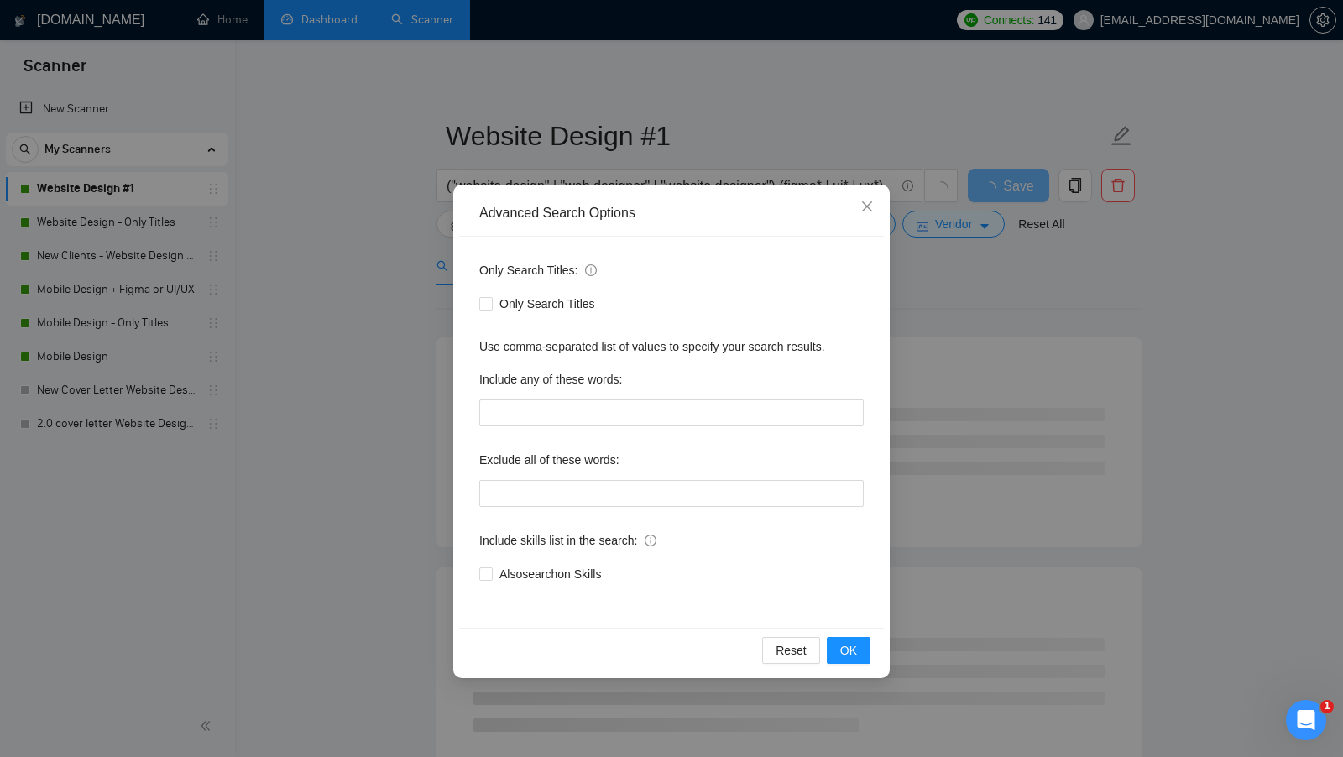
click at [375, 275] on div "Advanced Search Options Only Search Titles: Only Search Titles Use comma-separa…" at bounding box center [671, 378] width 1343 height 757
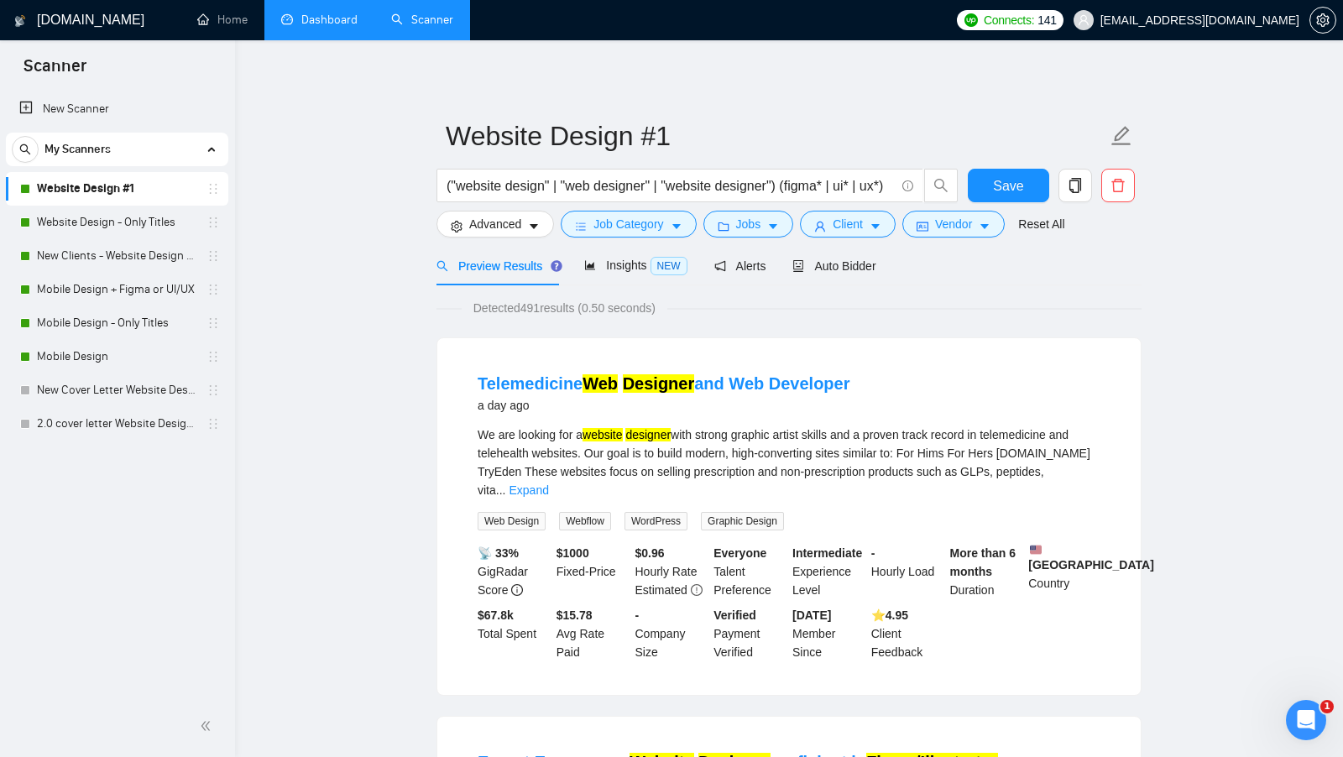
click at [1114, 275] on div "Preview Results Insights NEW Alerts Auto Bidder" at bounding box center [789, 265] width 705 height 39
click at [636, 236] on button "Job Category" at bounding box center [628, 224] width 135 height 27
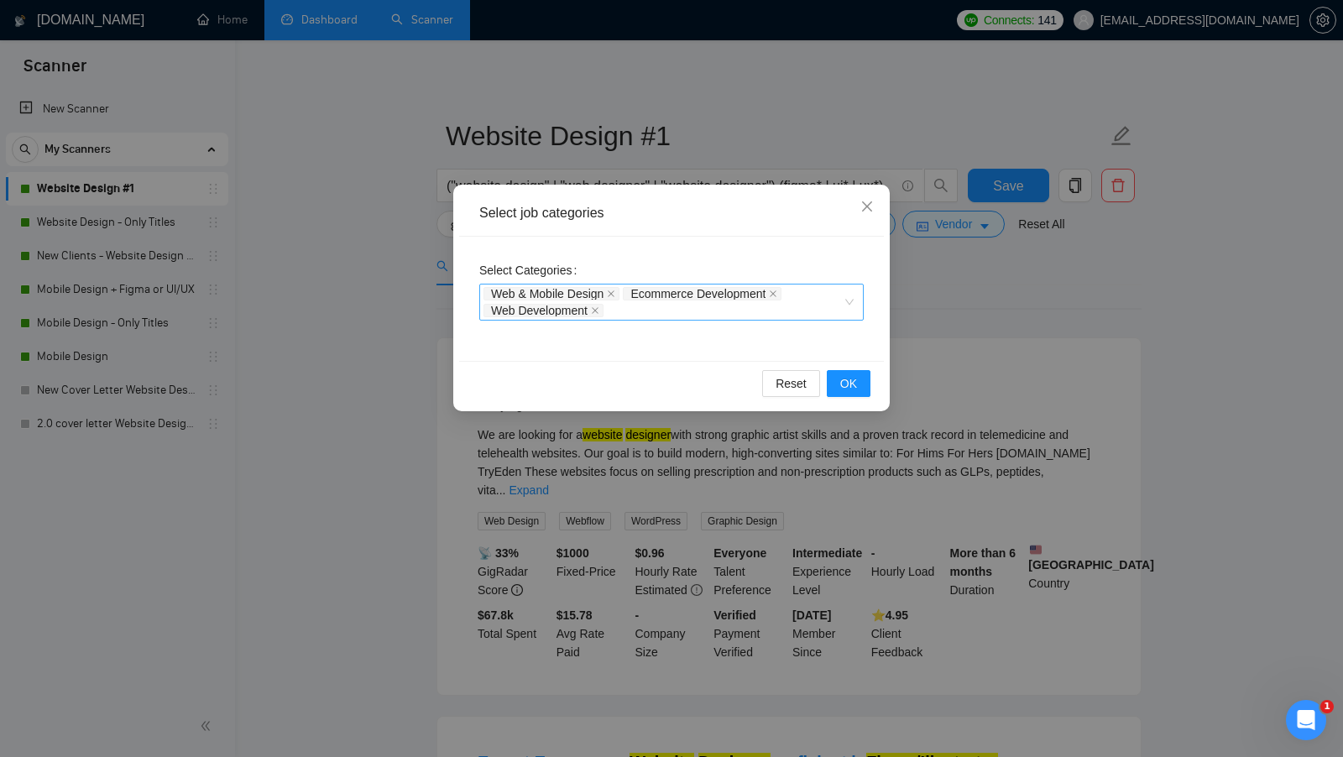
click at [819, 313] on div "Web & Mobile Design Ecommerce Development Web Development" at bounding box center [663, 302] width 359 height 34
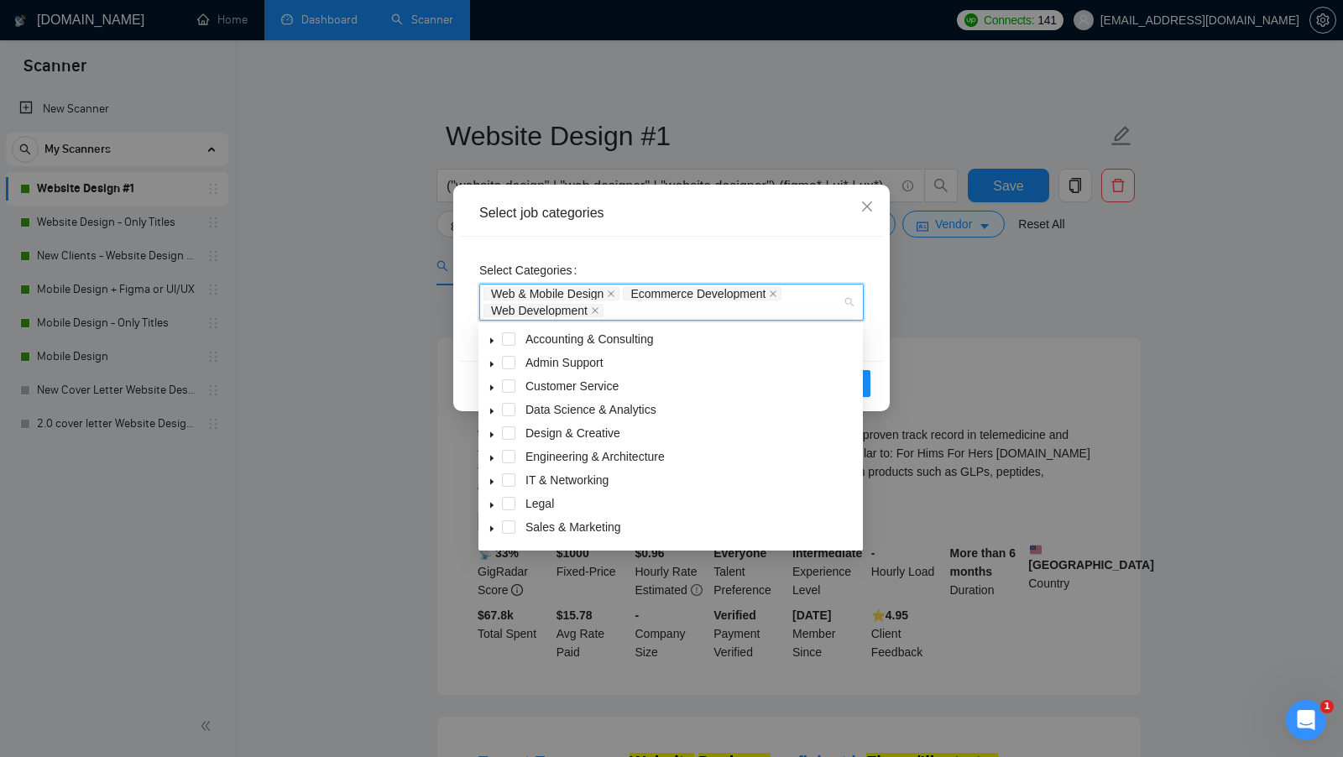
click at [1048, 341] on div "Select job categories Select Categories Web & Mobile Design Ecommerce Developme…" at bounding box center [671, 378] width 1343 height 757
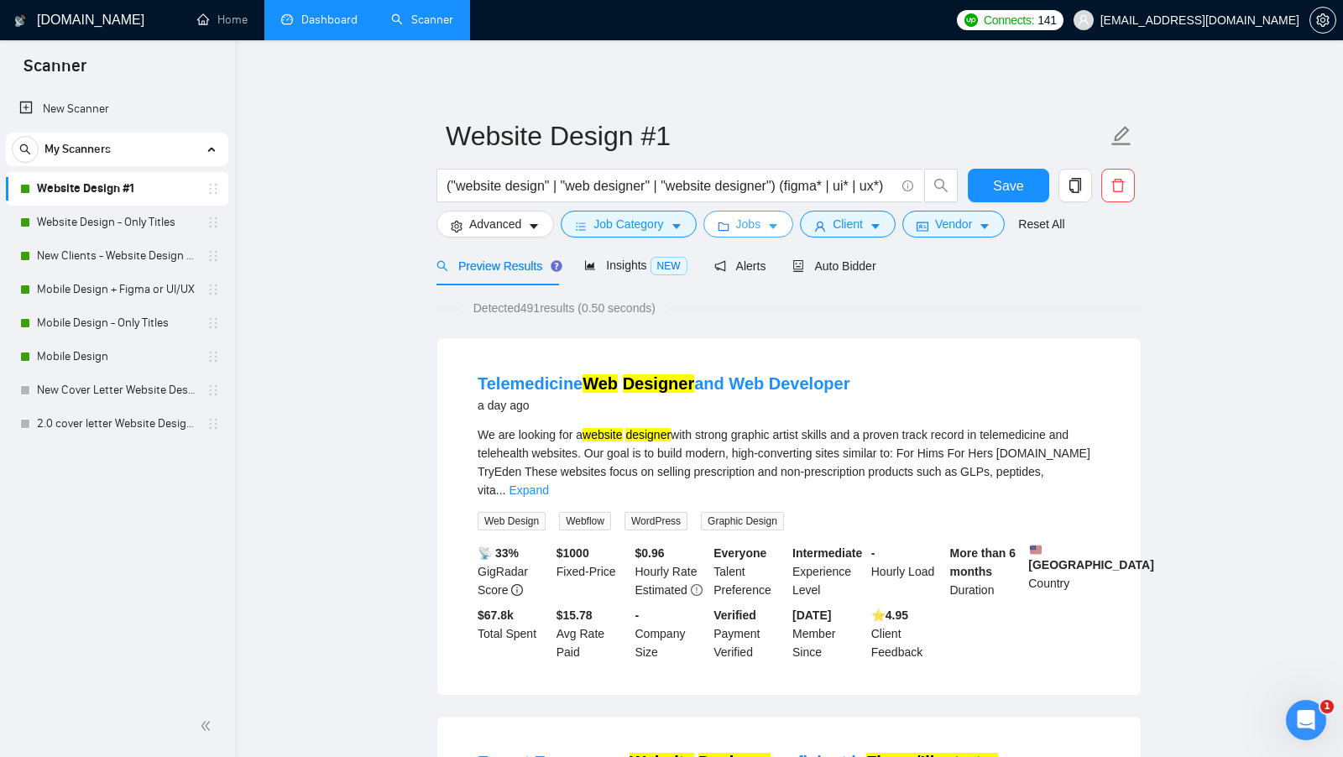
click at [775, 229] on icon "caret-down" at bounding box center [773, 227] width 12 height 12
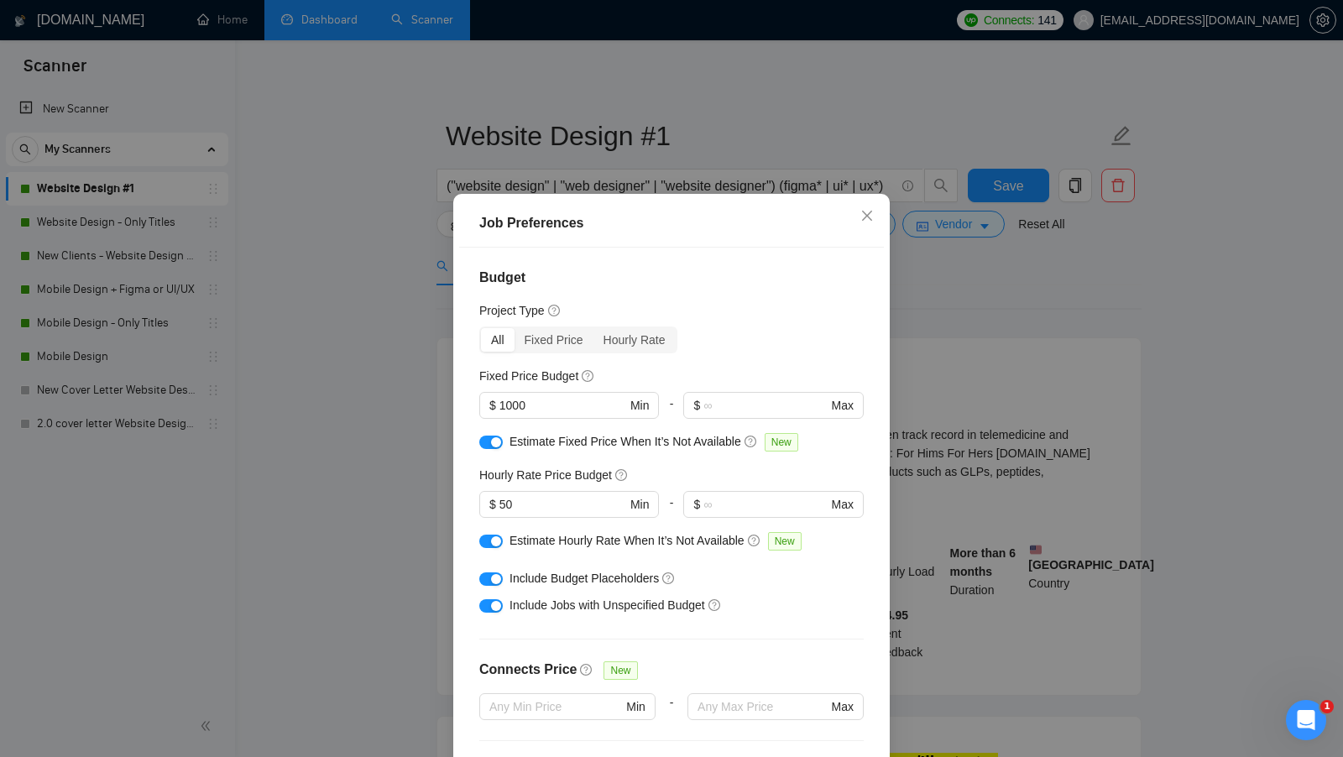
scroll to position [414, 0]
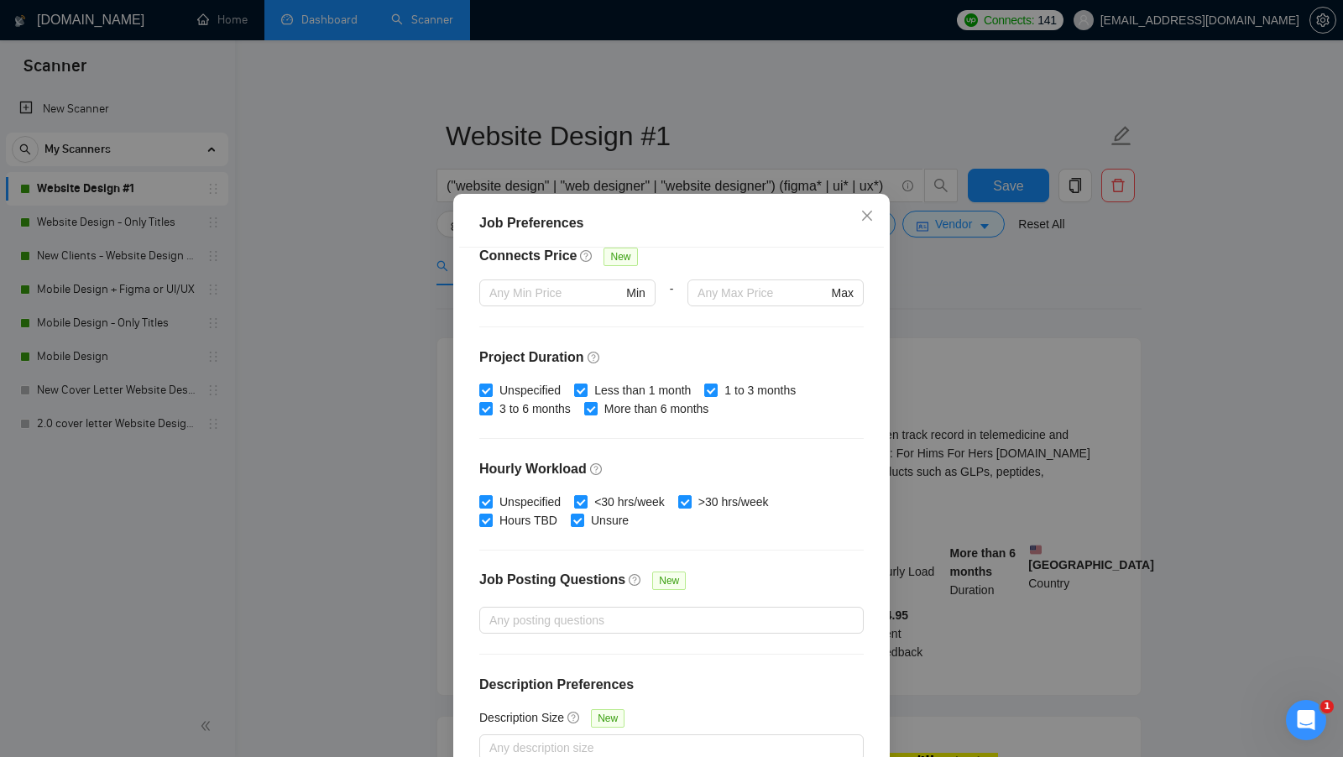
click at [1001, 317] on div "Job Preferences Budget Project Type All Fixed Price Hourly Rate Fixed Price Bud…" at bounding box center [671, 378] width 1343 height 757
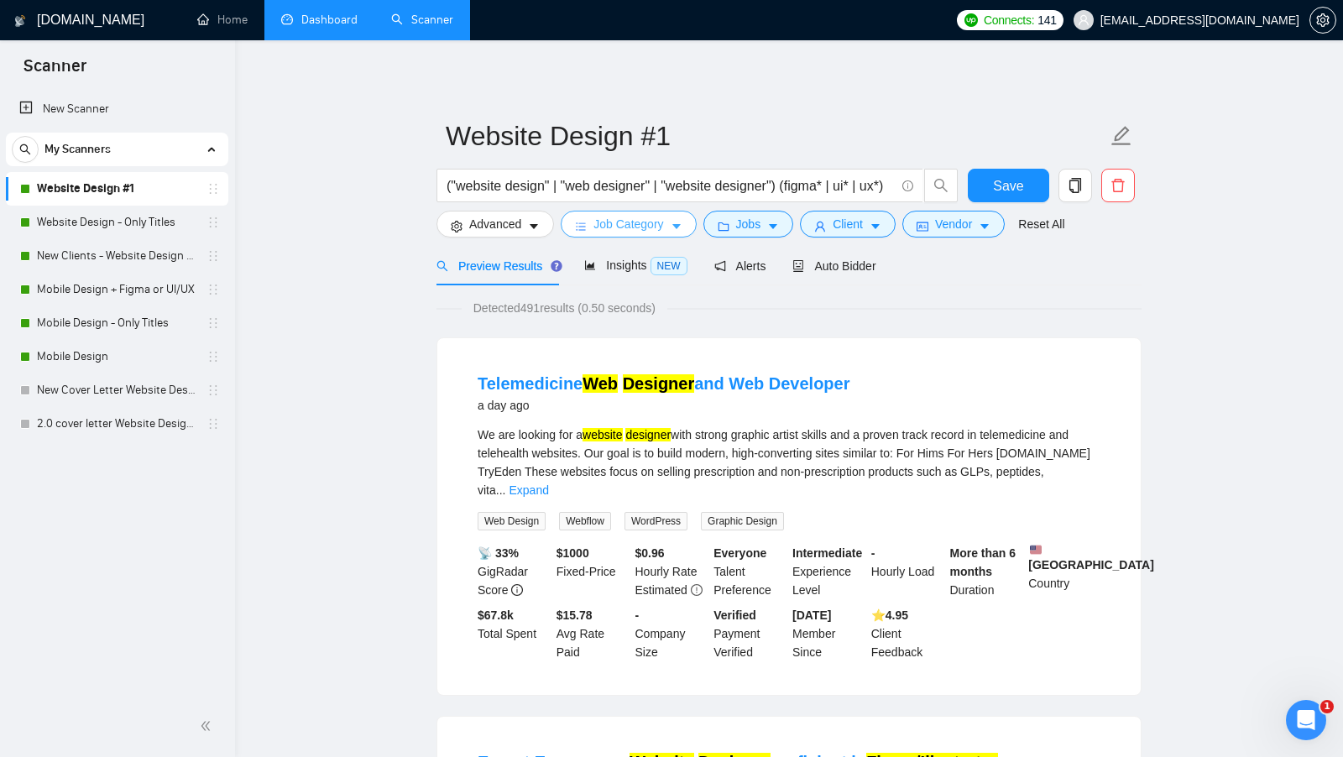
click at [678, 221] on span "caret-down" at bounding box center [677, 226] width 12 height 13
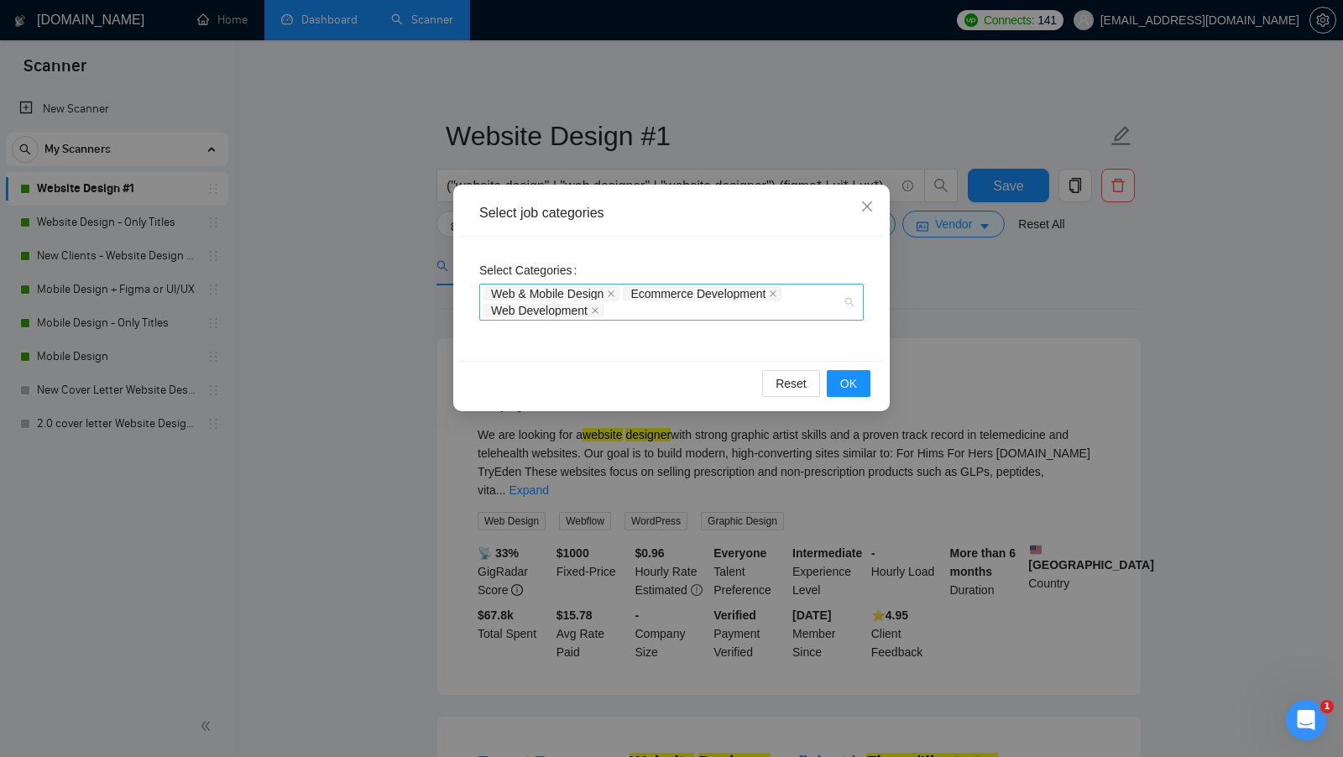
click at [782, 311] on div "Web & Mobile Design Ecommerce Development Web Development" at bounding box center [663, 302] width 359 height 34
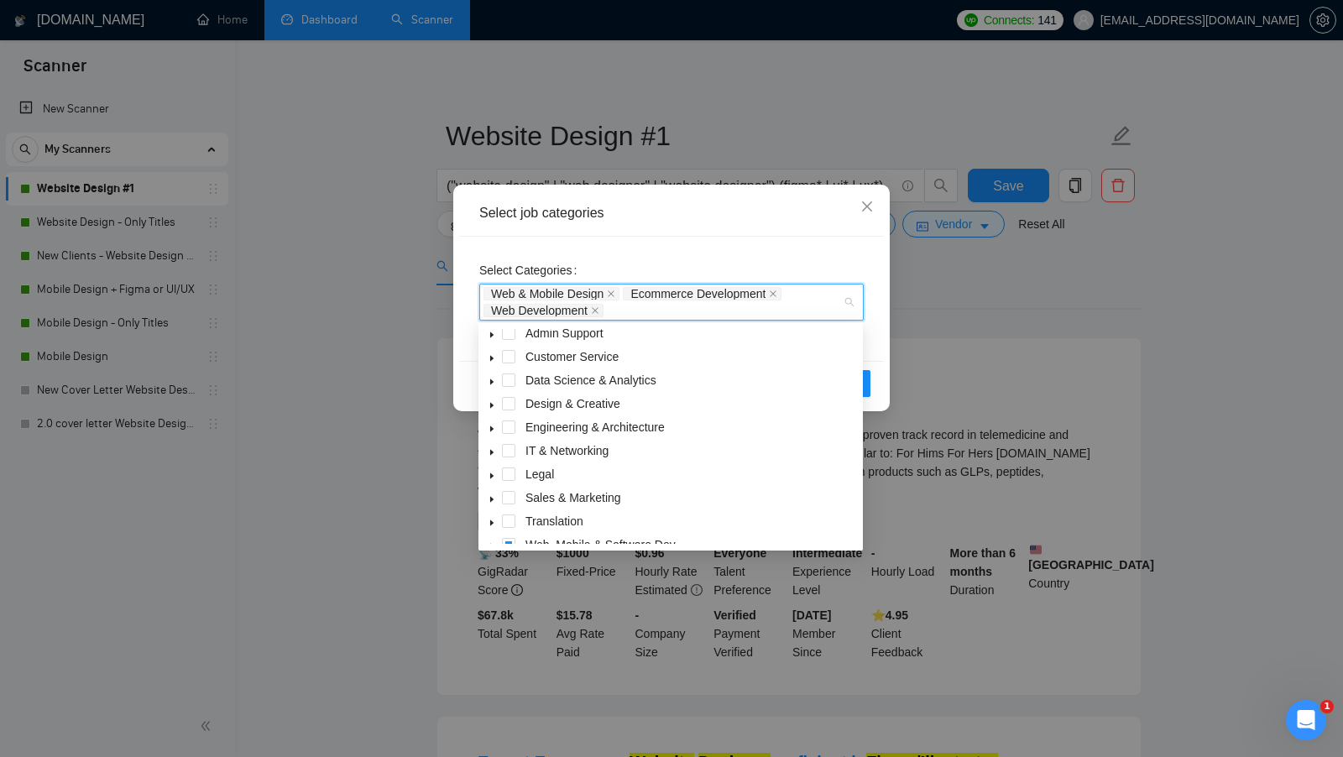
scroll to position [34, 0]
click at [508, 405] on span at bounding box center [508, 399] width 13 height 13
click at [682, 213] on div "Select job categories" at bounding box center [671, 213] width 385 height 18
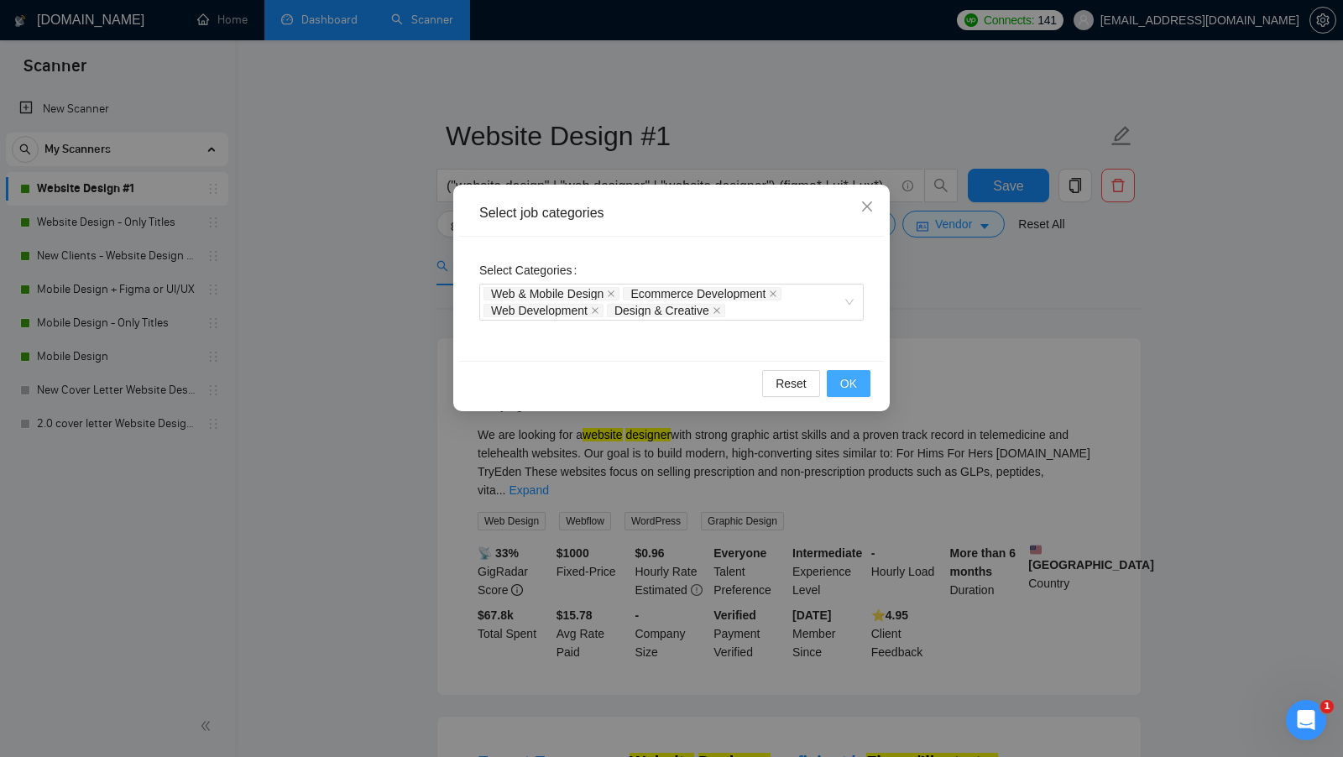
click at [844, 392] on button "OK" at bounding box center [849, 383] width 44 height 27
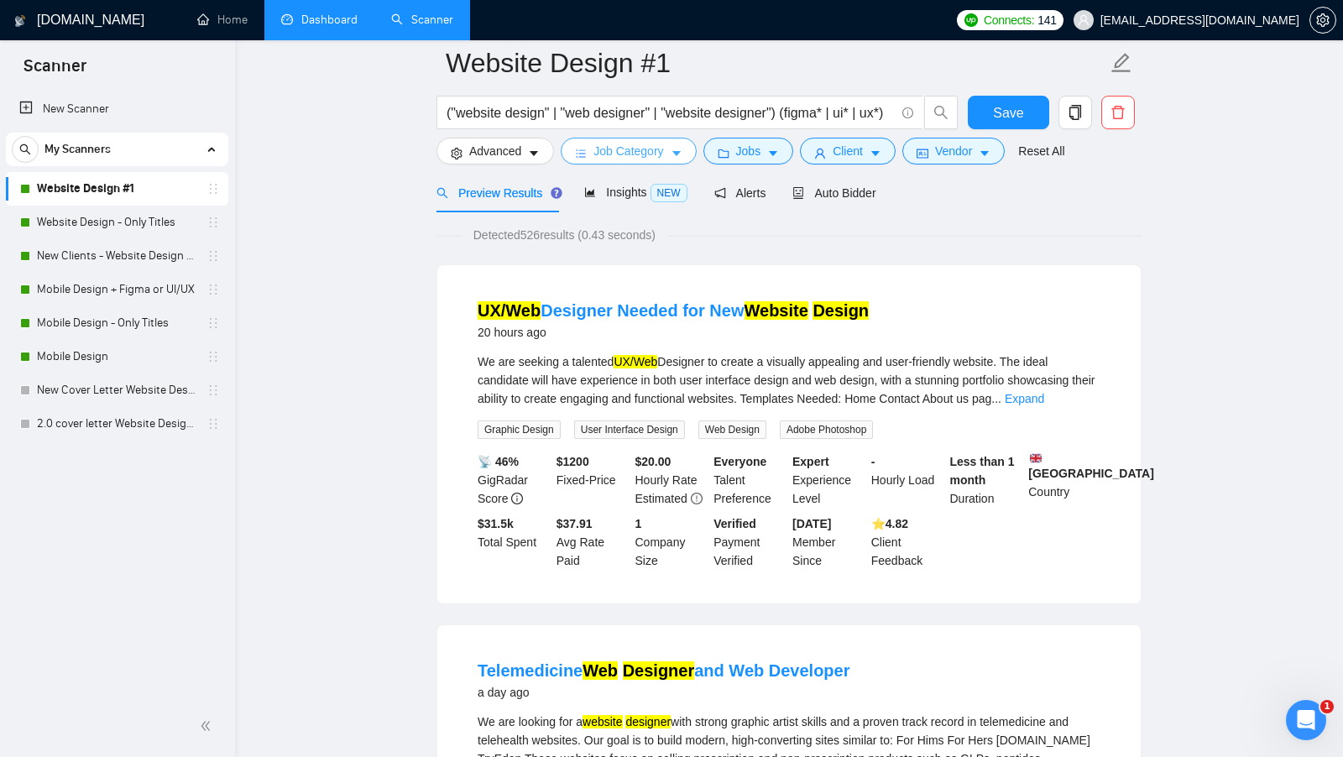
scroll to position [0, 0]
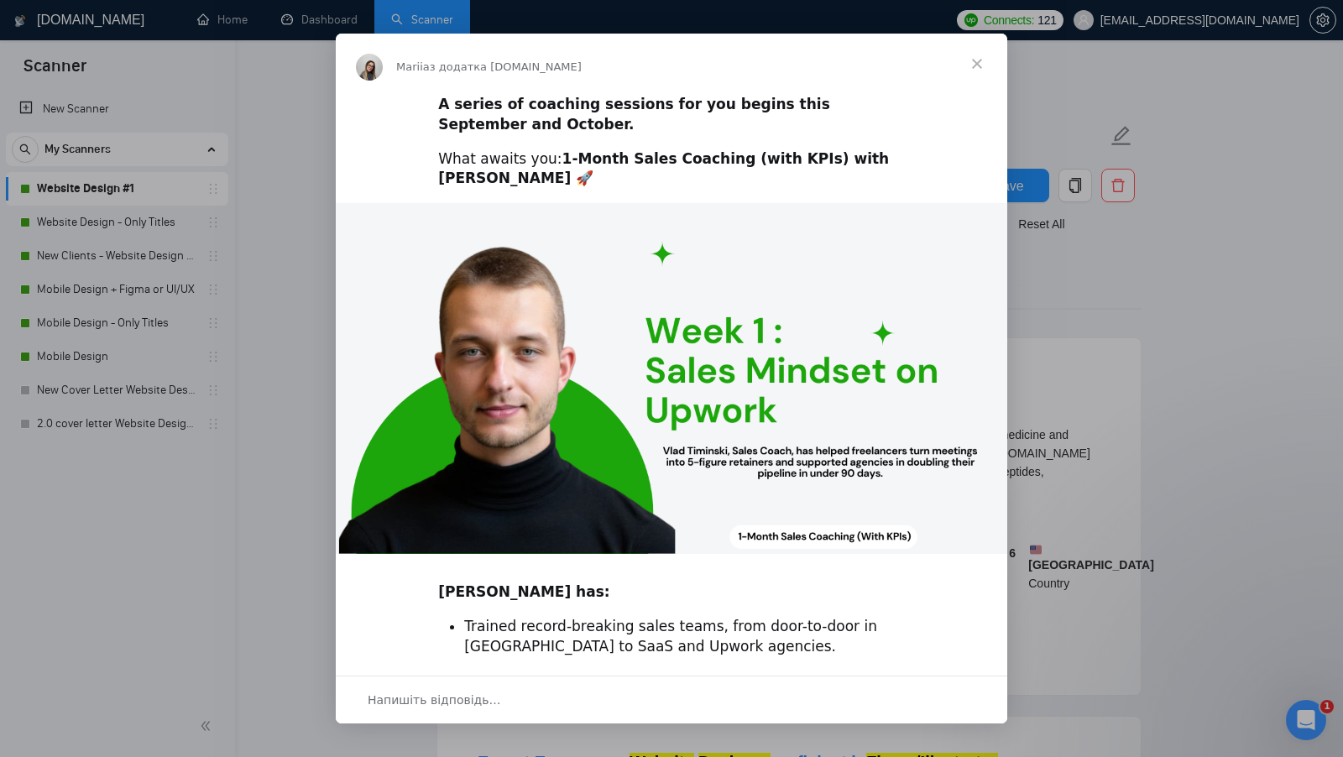
click at [979, 64] on span "Закрити" at bounding box center [977, 64] width 60 height 60
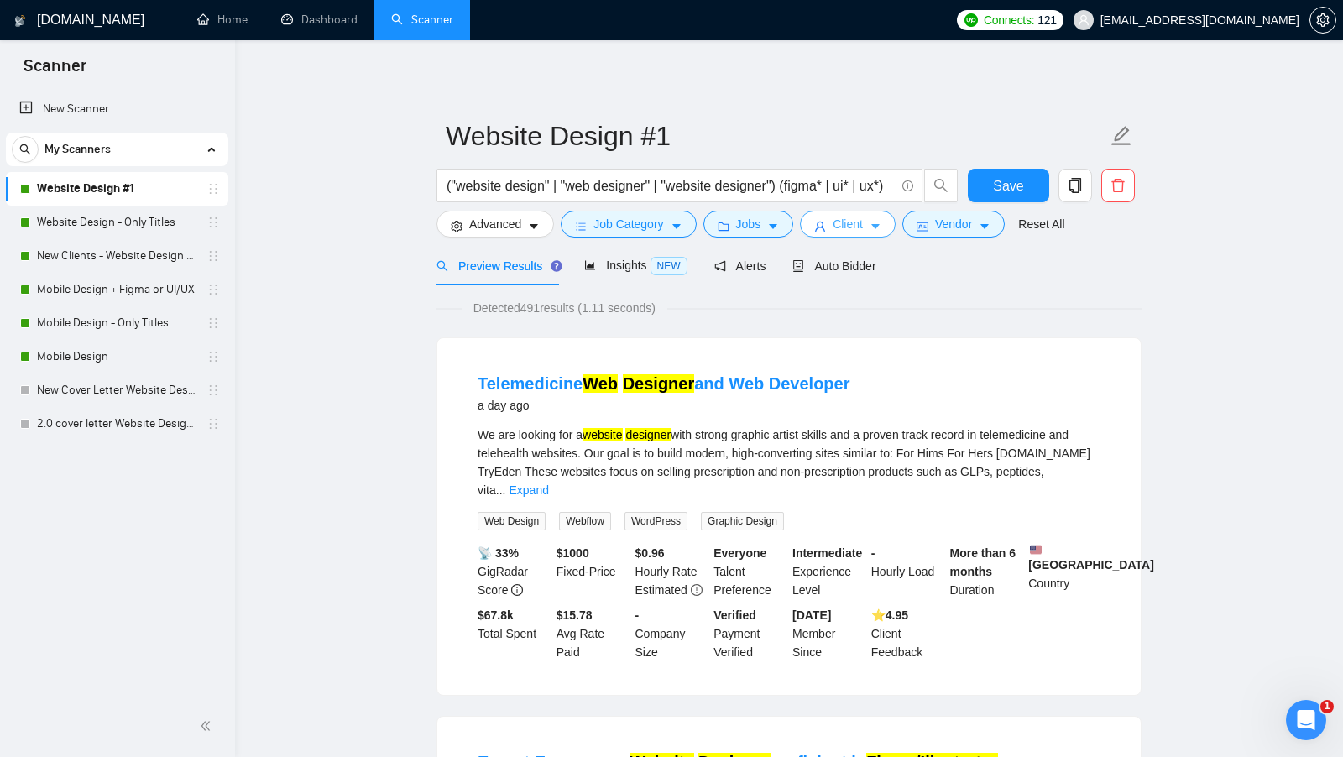
click at [833, 225] on button "Client" at bounding box center [848, 224] width 96 height 27
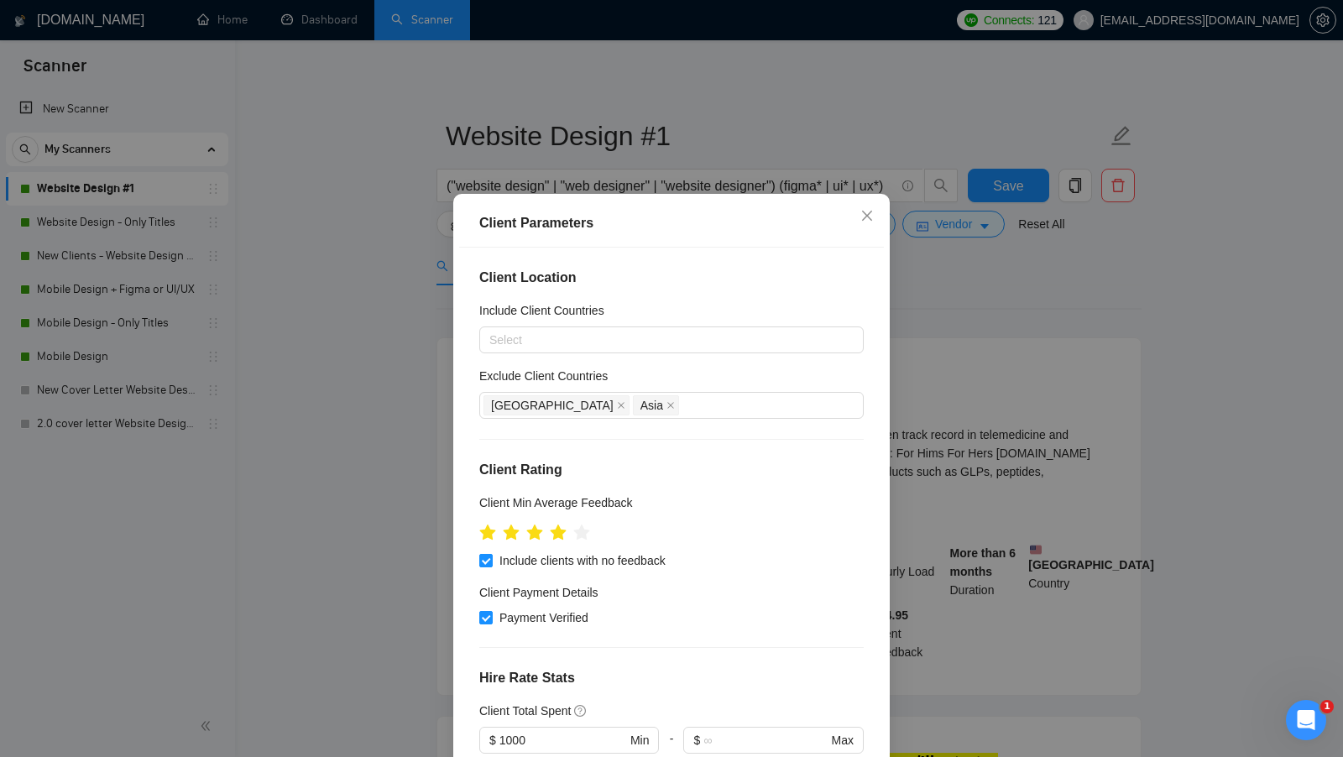
click at [923, 428] on div "Client Parameters Client Location Include Client Countries Select Exclude Clien…" at bounding box center [671, 378] width 1343 height 757
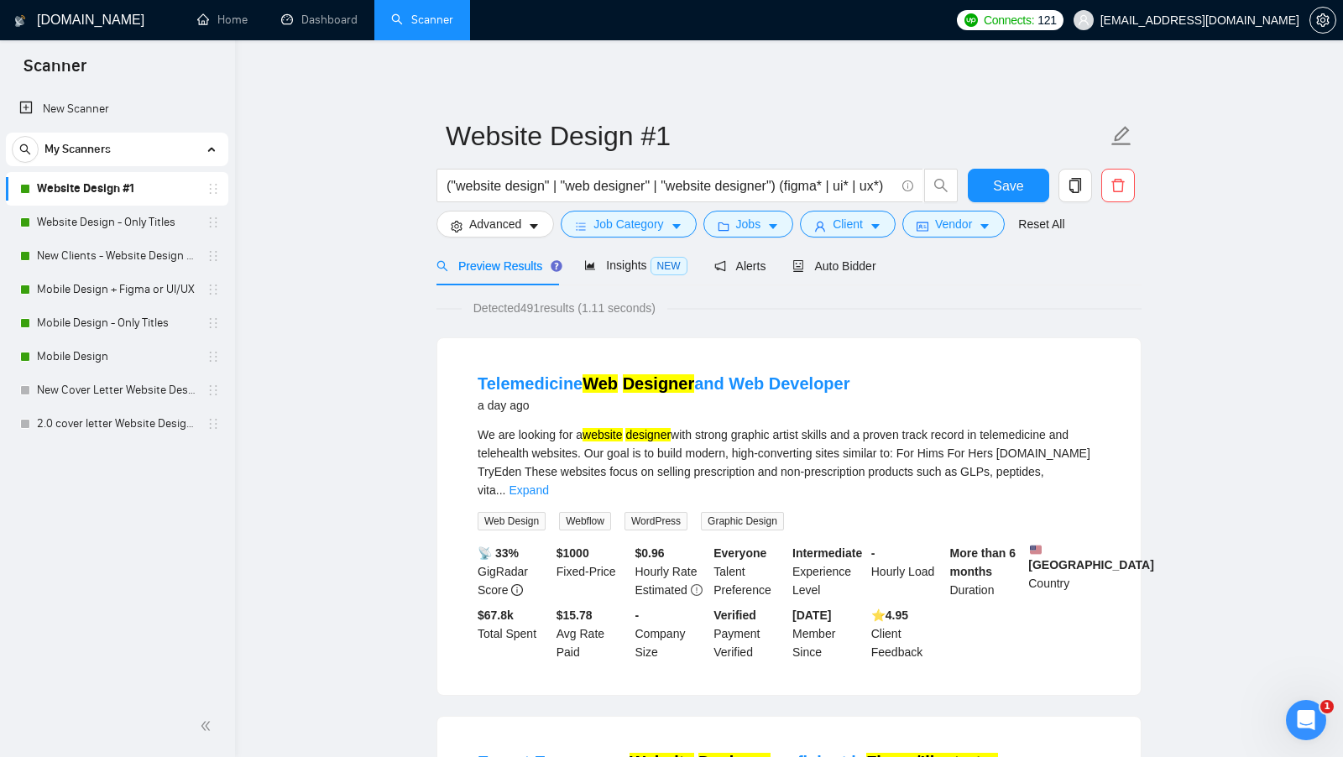
click at [914, 240] on form "Website Design #1 ("website design" | "web designer" | "website designer") (fig…" at bounding box center [789, 177] width 705 height 137
click at [916, 234] on button "Vendor" at bounding box center [954, 224] width 102 height 27
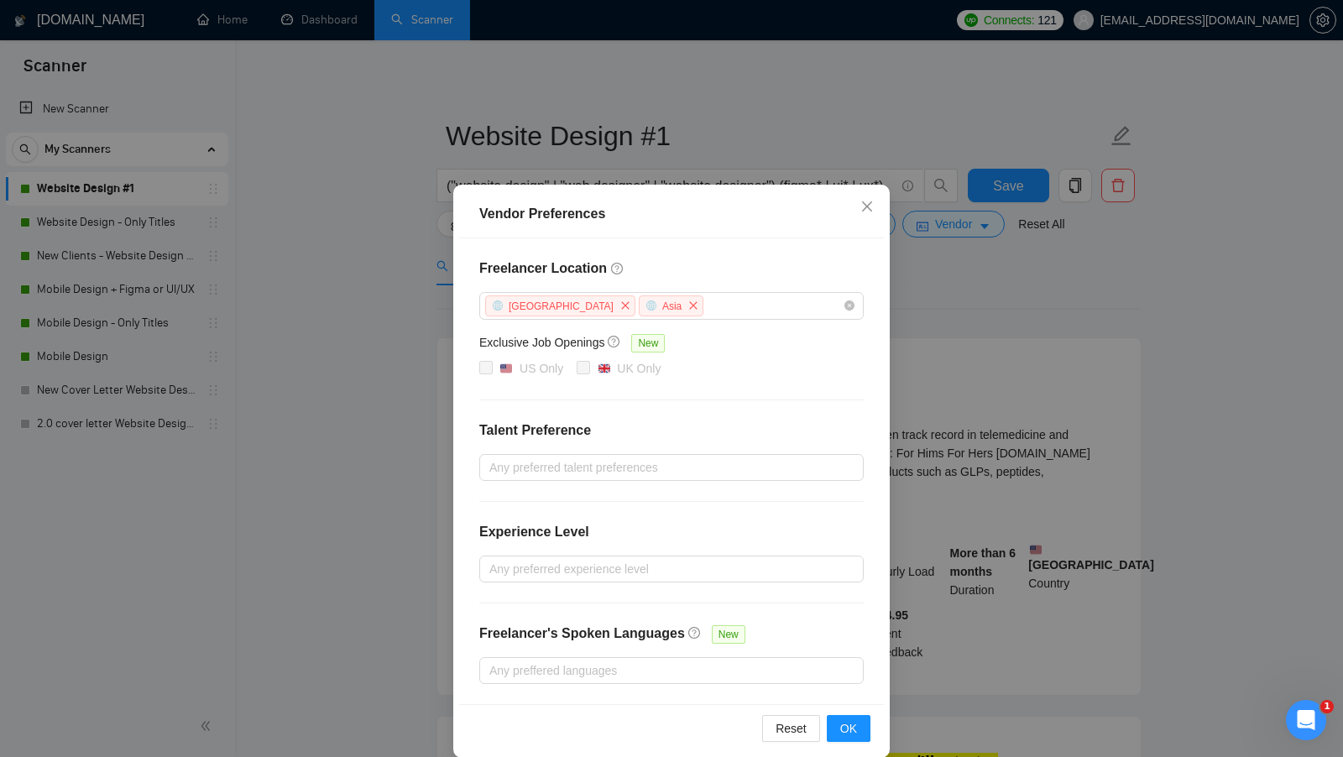
scroll to position [14, 0]
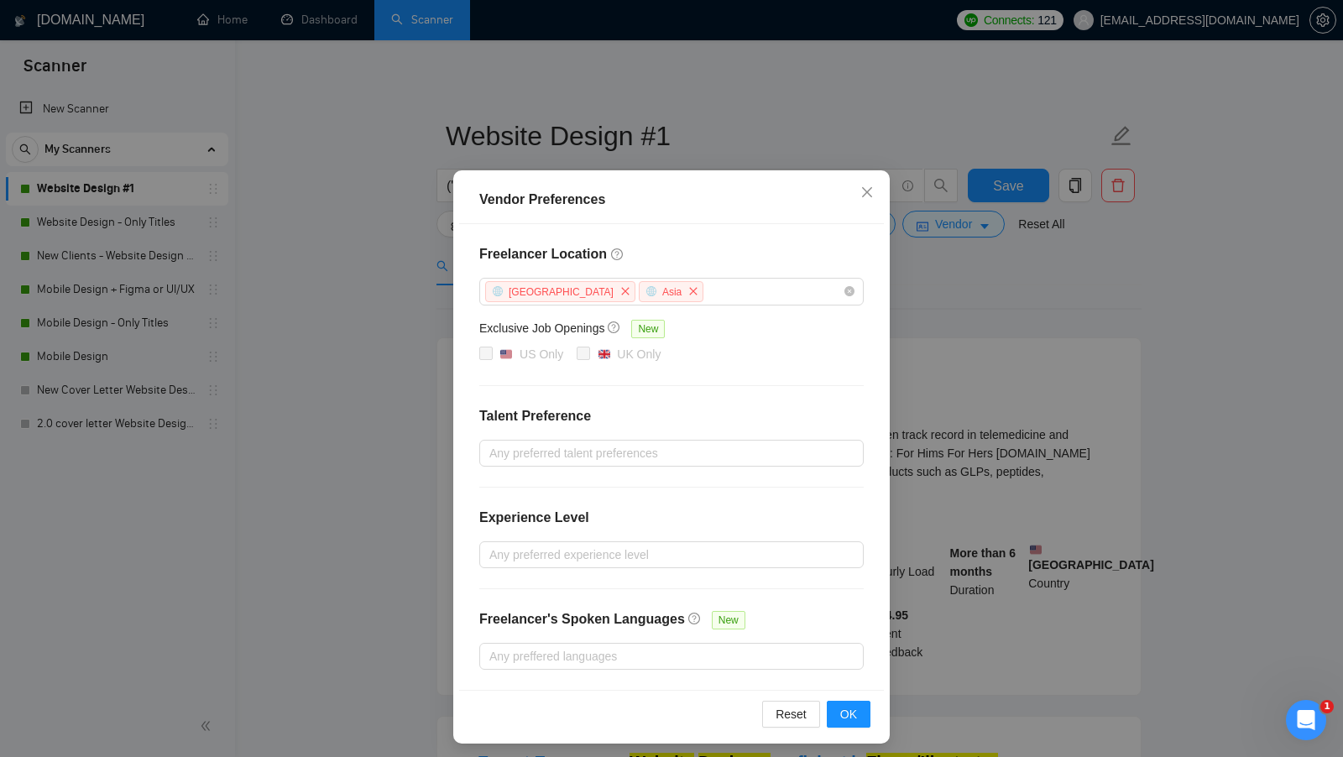
click at [945, 351] on div "Vendor Preferences Freelancer Location Africa Asia Exclusive Job Openings New U…" at bounding box center [671, 378] width 1343 height 757
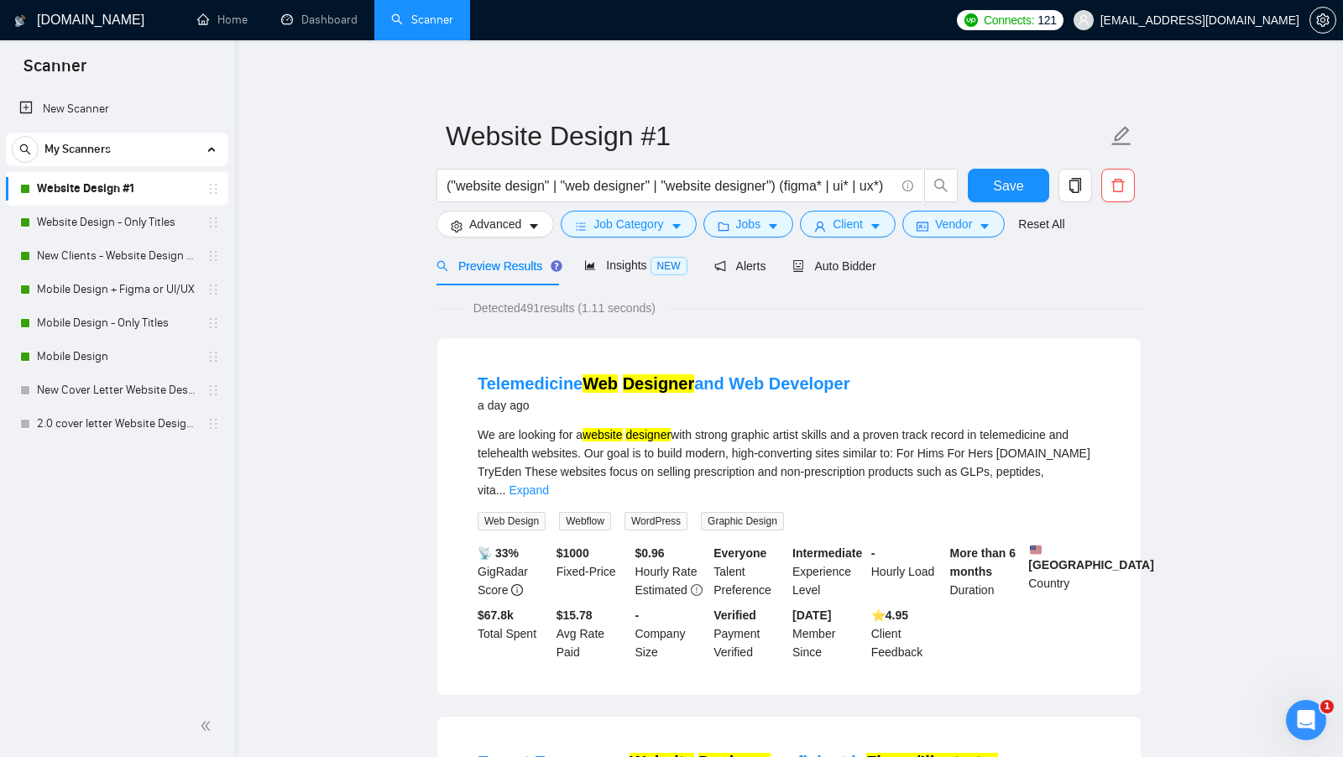
scroll to position [0, 0]
click at [769, 225] on button "Jobs" at bounding box center [749, 224] width 91 height 27
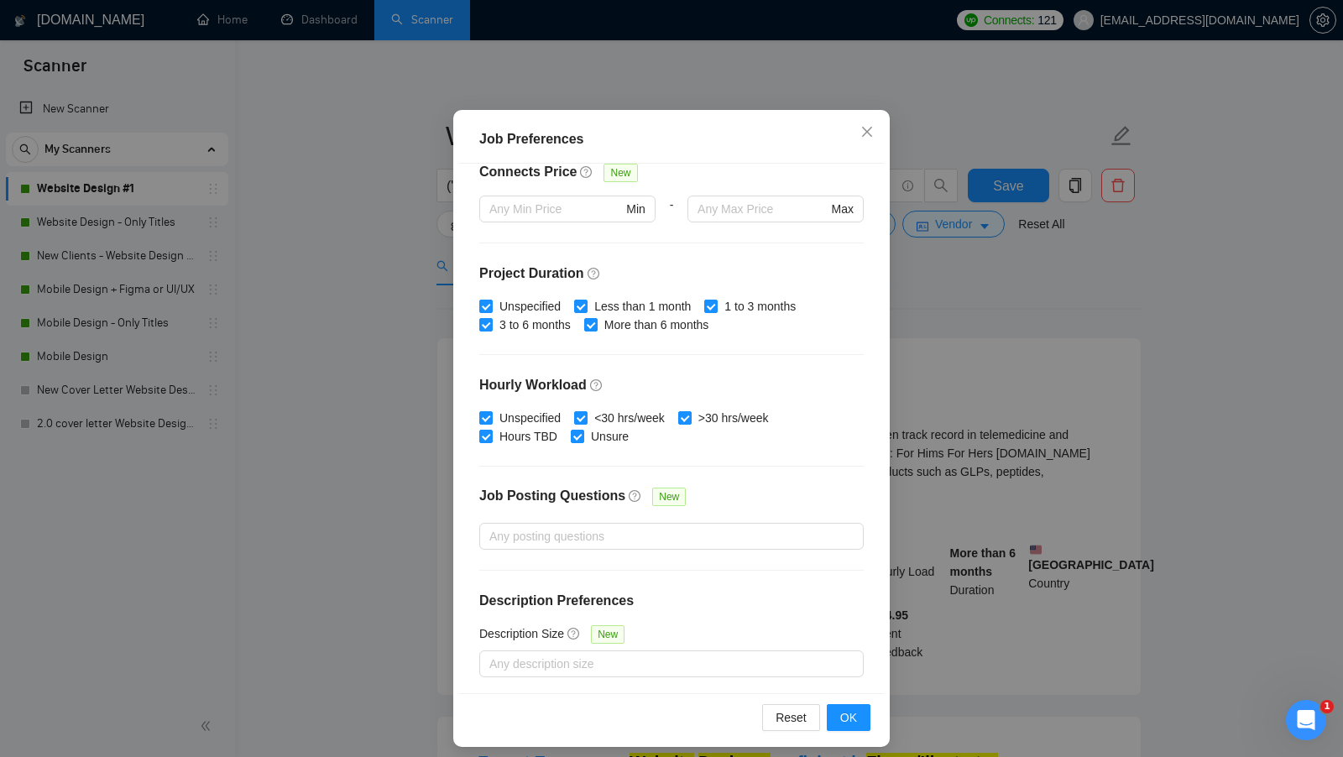
scroll to position [93, 0]
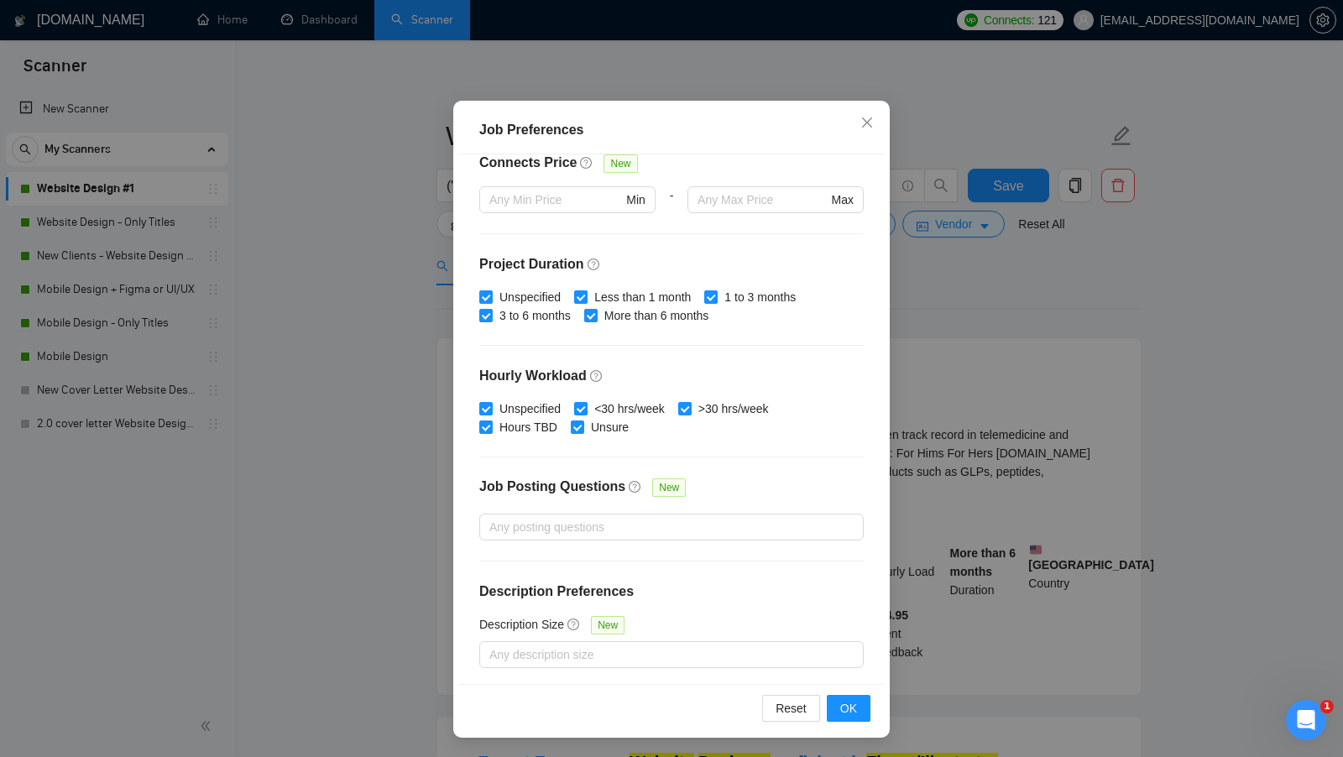
click at [1003, 321] on div "Job Preferences Budget Project Type All Fixed Price Hourly Rate Fixed Price Bud…" at bounding box center [671, 378] width 1343 height 757
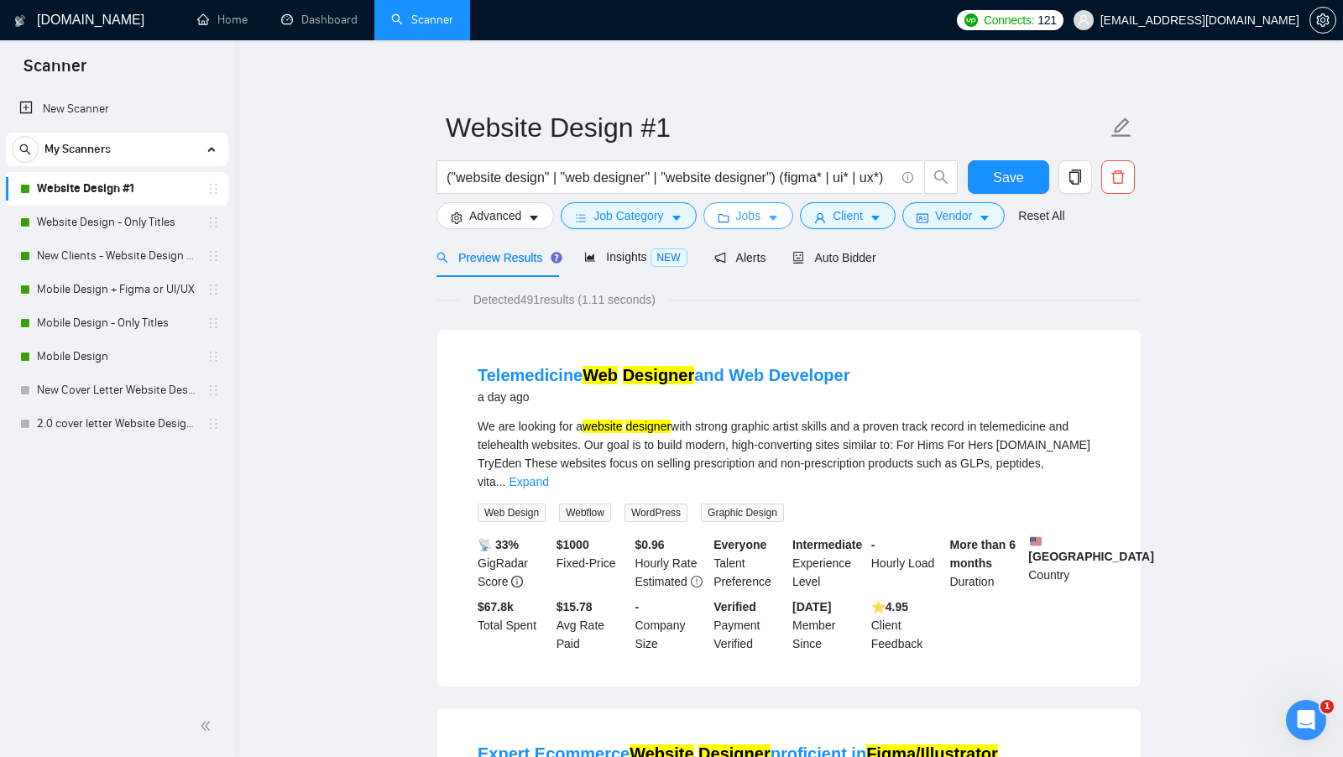
scroll to position [9, 0]
click at [876, 255] on span "Auto Bidder" at bounding box center [834, 256] width 83 height 13
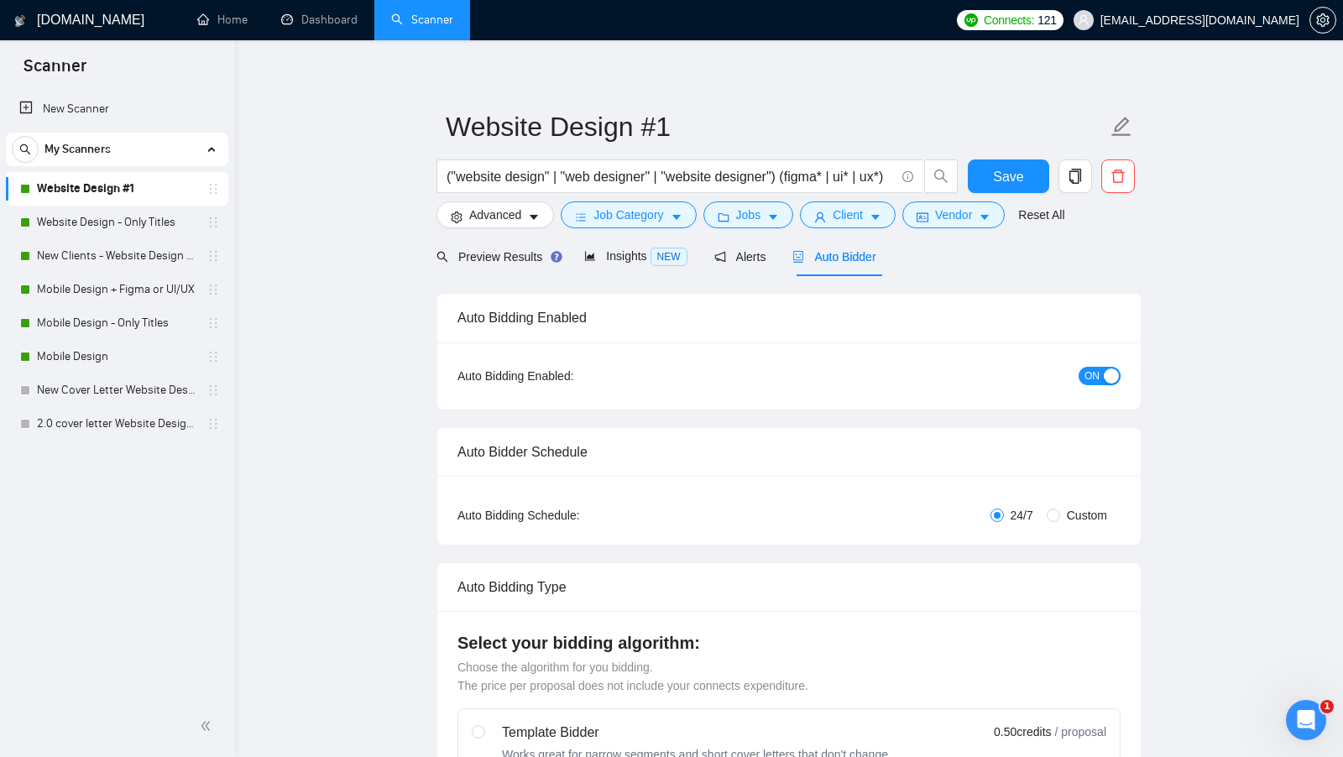
checkbox input "true"
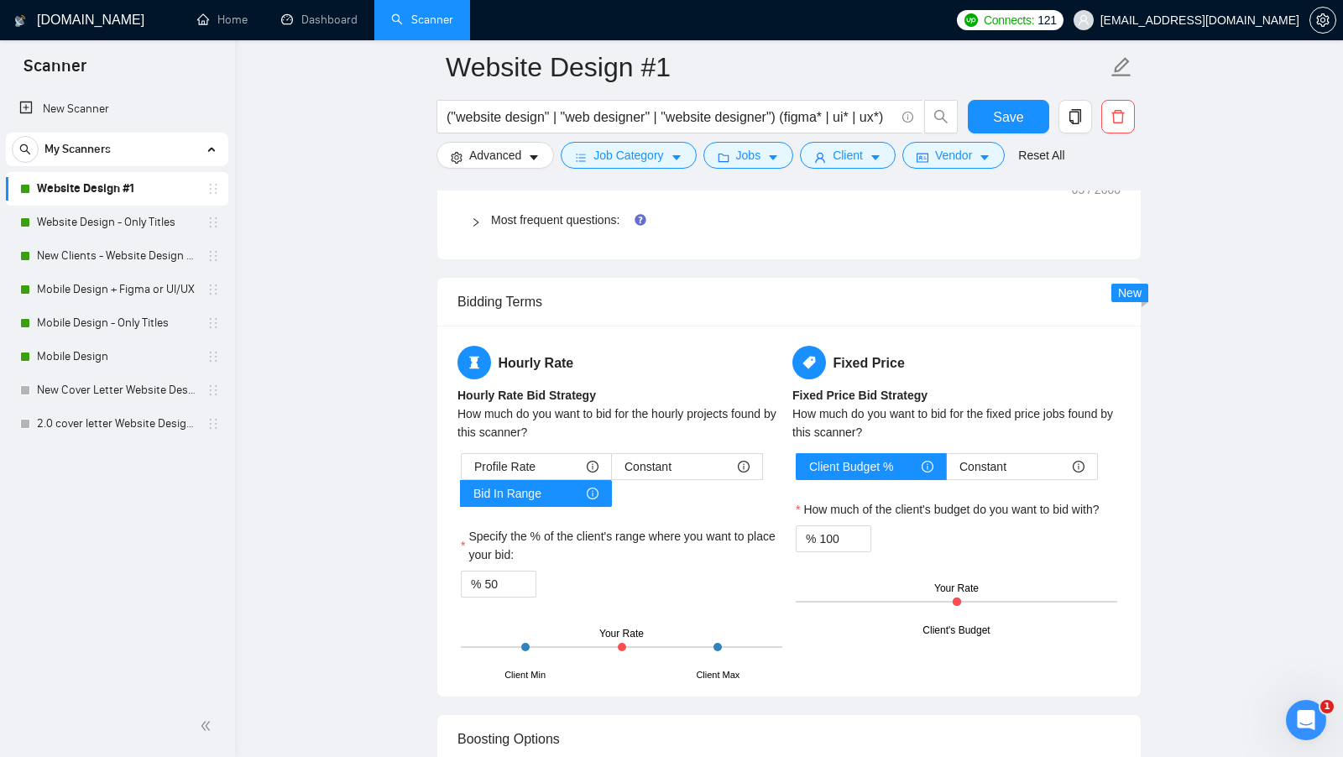
scroll to position [2337, 0]
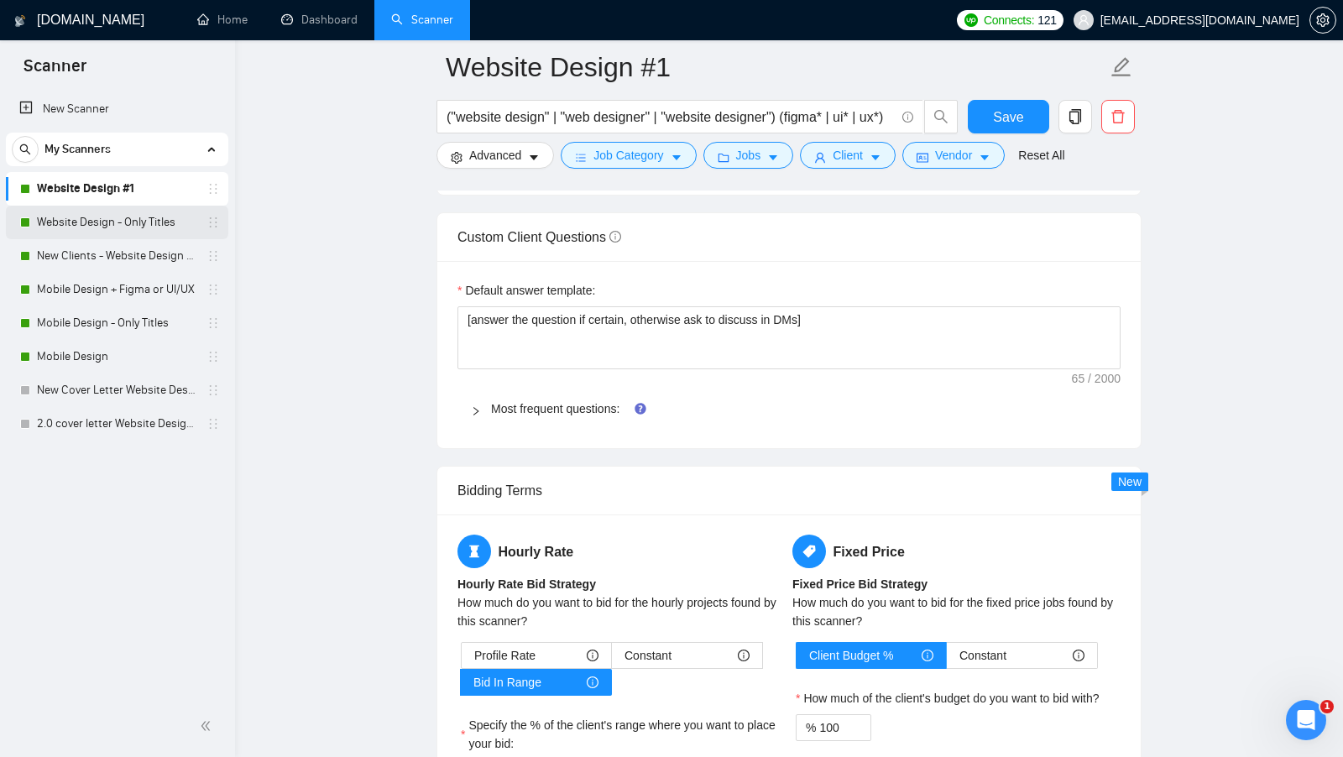
click at [107, 216] on link "Website Design - Only Titles" at bounding box center [117, 223] width 160 height 34
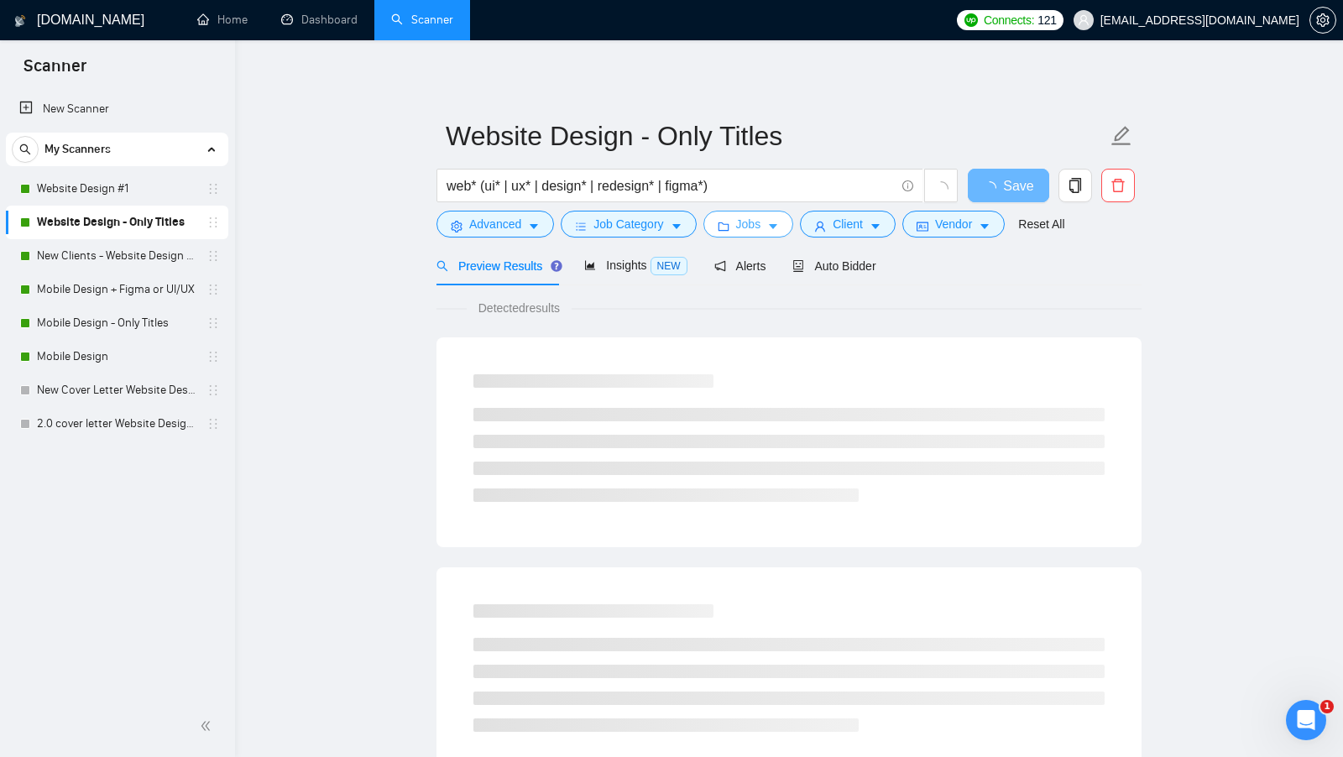
click at [740, 238] on button "Jobs" at bounding box center [749, 224] width 91 height 27
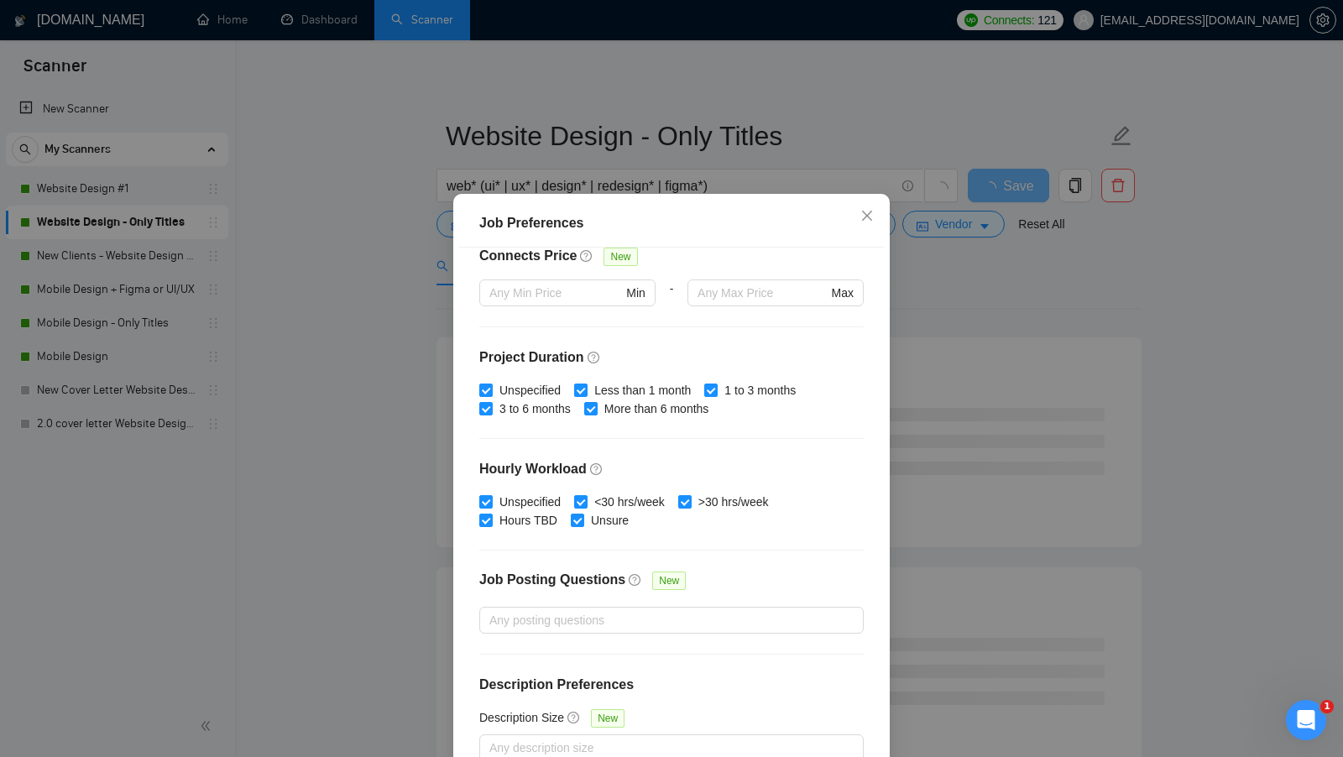
click at [988, 298] on div "Job Preferences Budget Project Type All Fixed Price Hourly Rate Fixed Price Bud…" at bounding box center [671, 378] width 1343 height 757
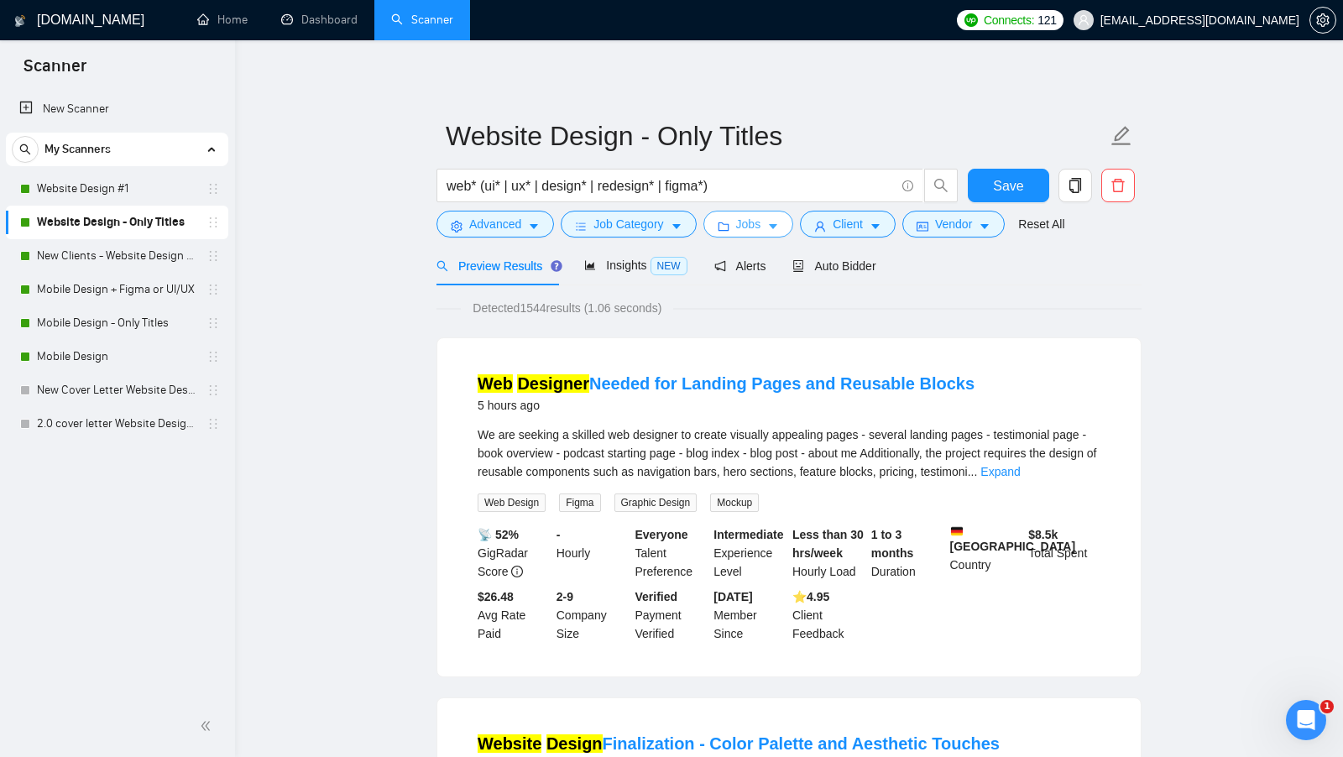
click at [774, 230] on icon "caret-down" at bounding box center [773, 227] width 12 height 12
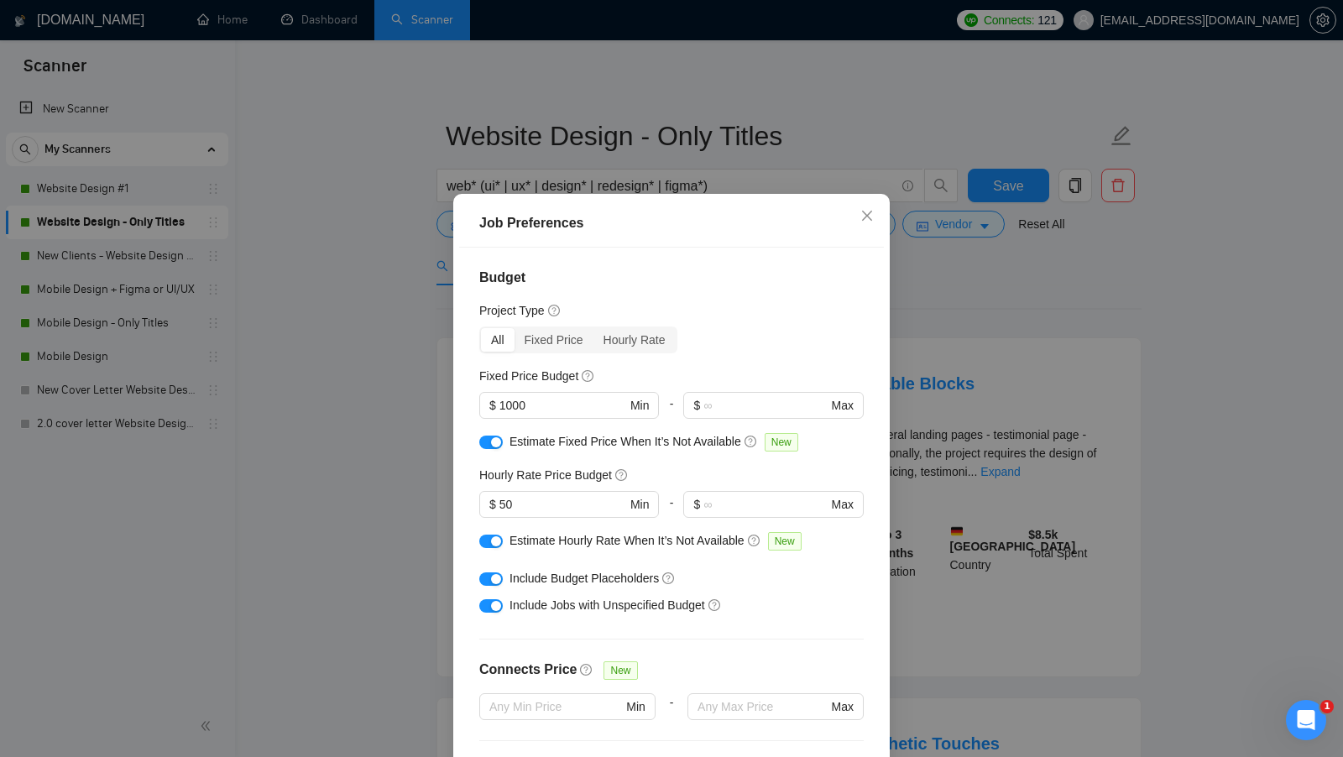
click at [939, 358] on div "Job Preferences Budget Project Type All Fixed Price Hourly Rate Fixed Price Bud…" at bounding box center [671, 378] width 1343 height 757
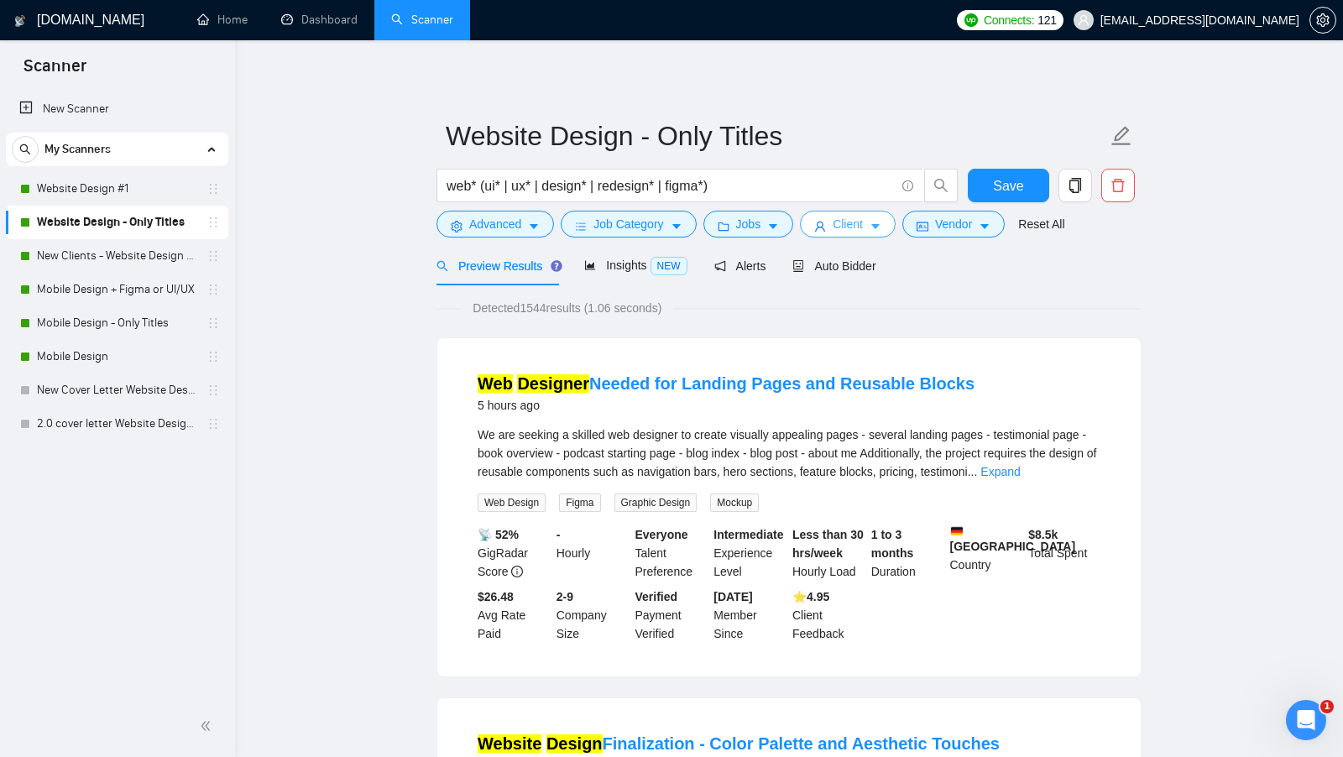
click at [880, 228] on icon "caret-down" at bounding box center [875, 227] width 8 height 5
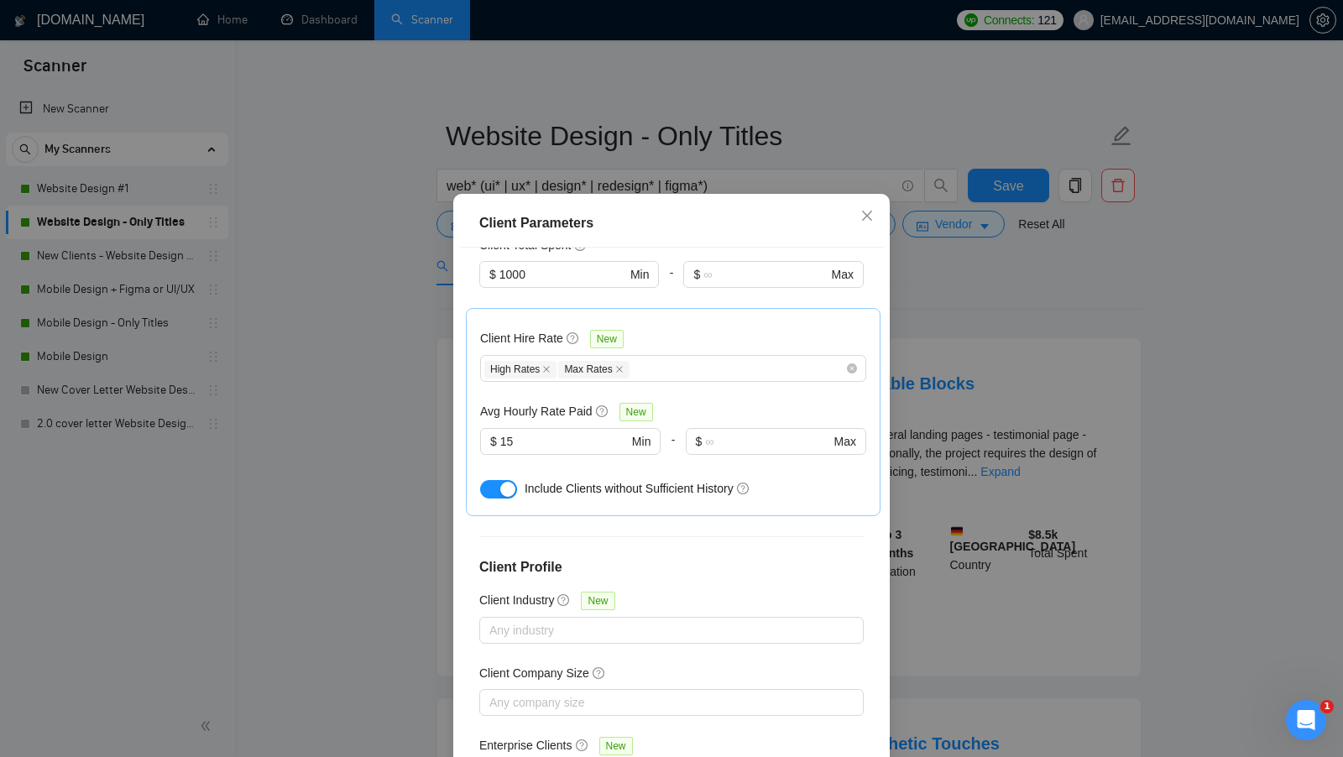
scroll to position [512, 0]
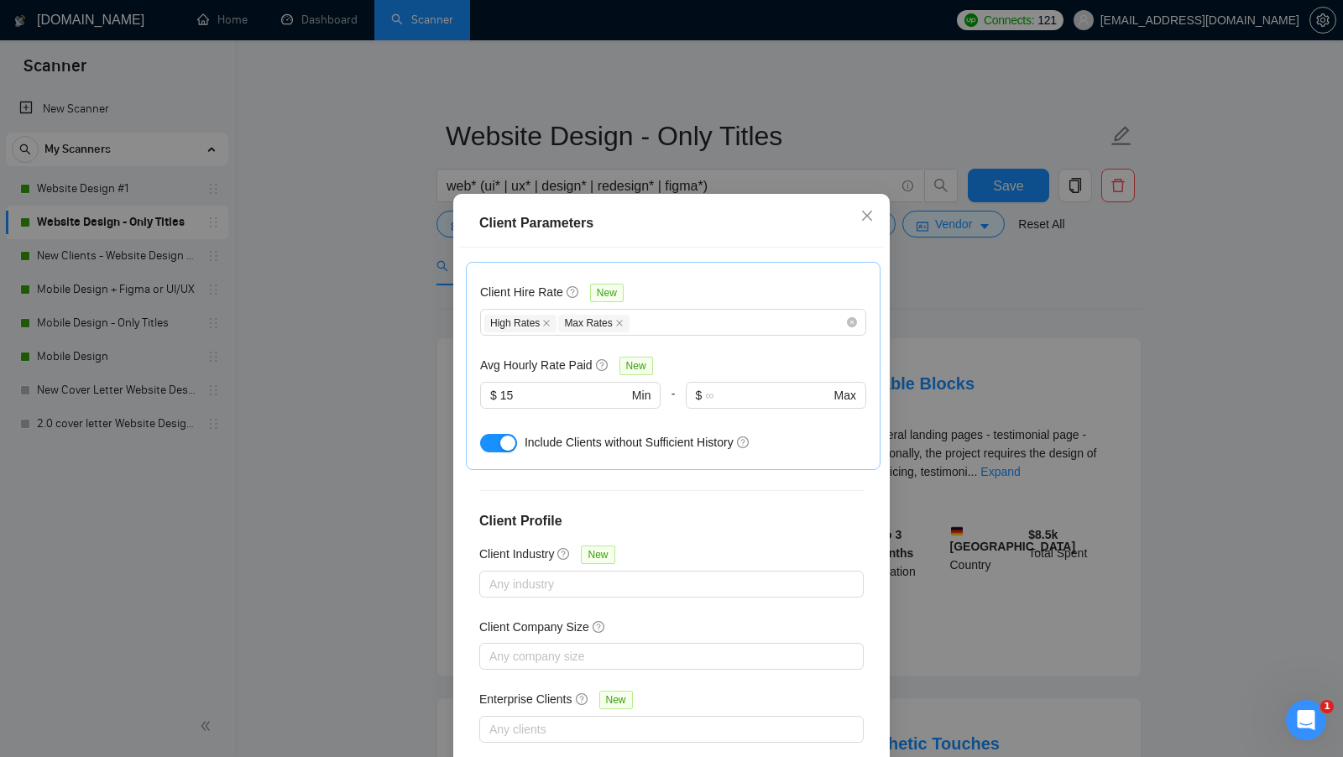
click at [935, 341] on div "Client Parameters Client Location Include Client Countries Select Exclude Clien…" at bounding box center [671, 378] width 1343 height 757
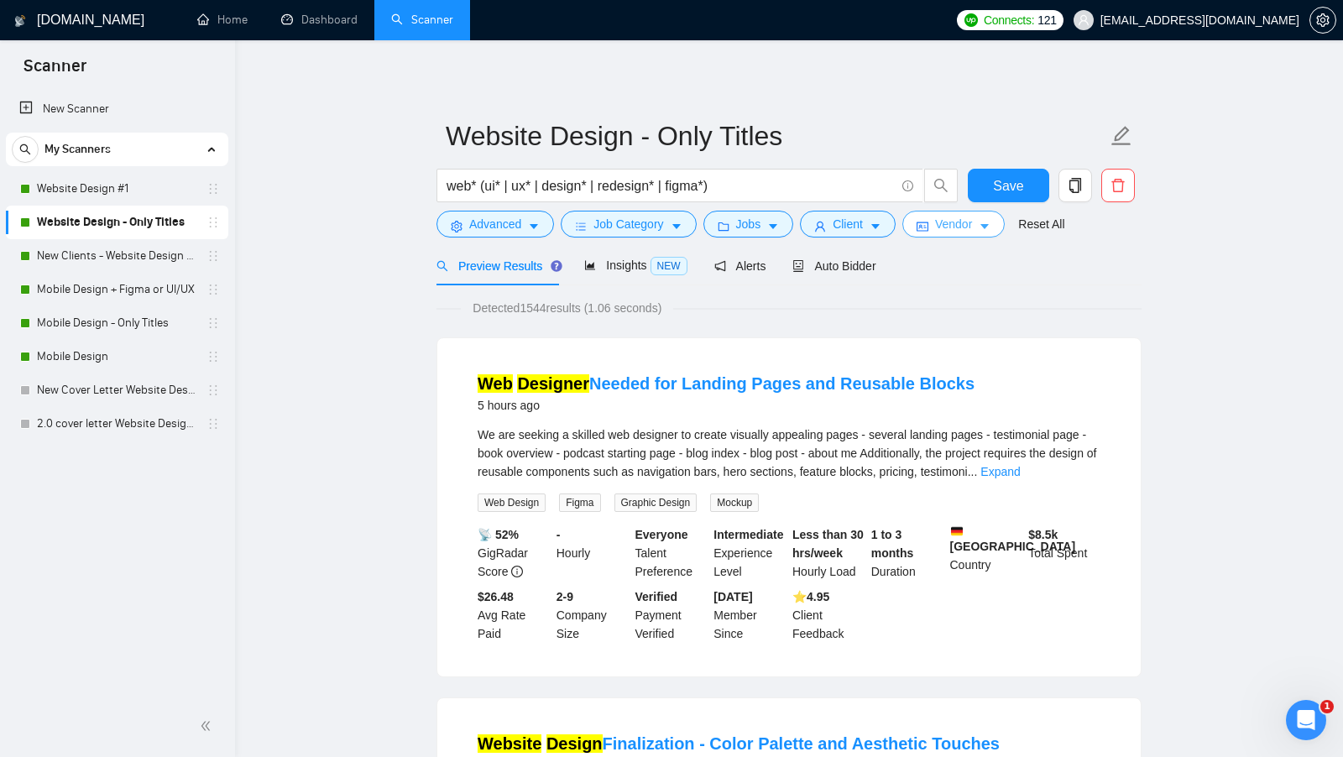
click at [954, 234] on button "Vendor" at bounding box center [954, 224] width 102 height 27
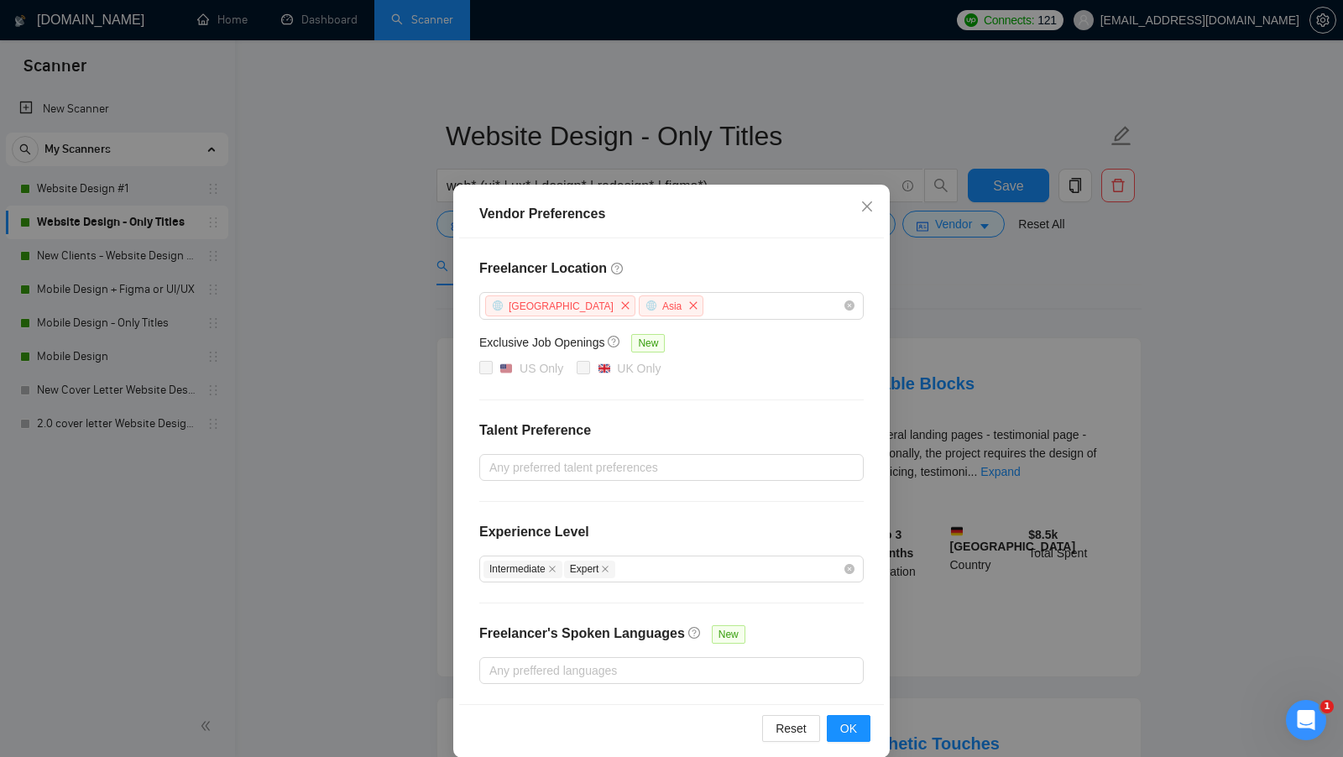
click at [984, 329] on div "Vendor Preferences Freelancer Location Africa Asia Exclusive Job Openings New U…" at bounding box center [671, 378] width 1343 height 757
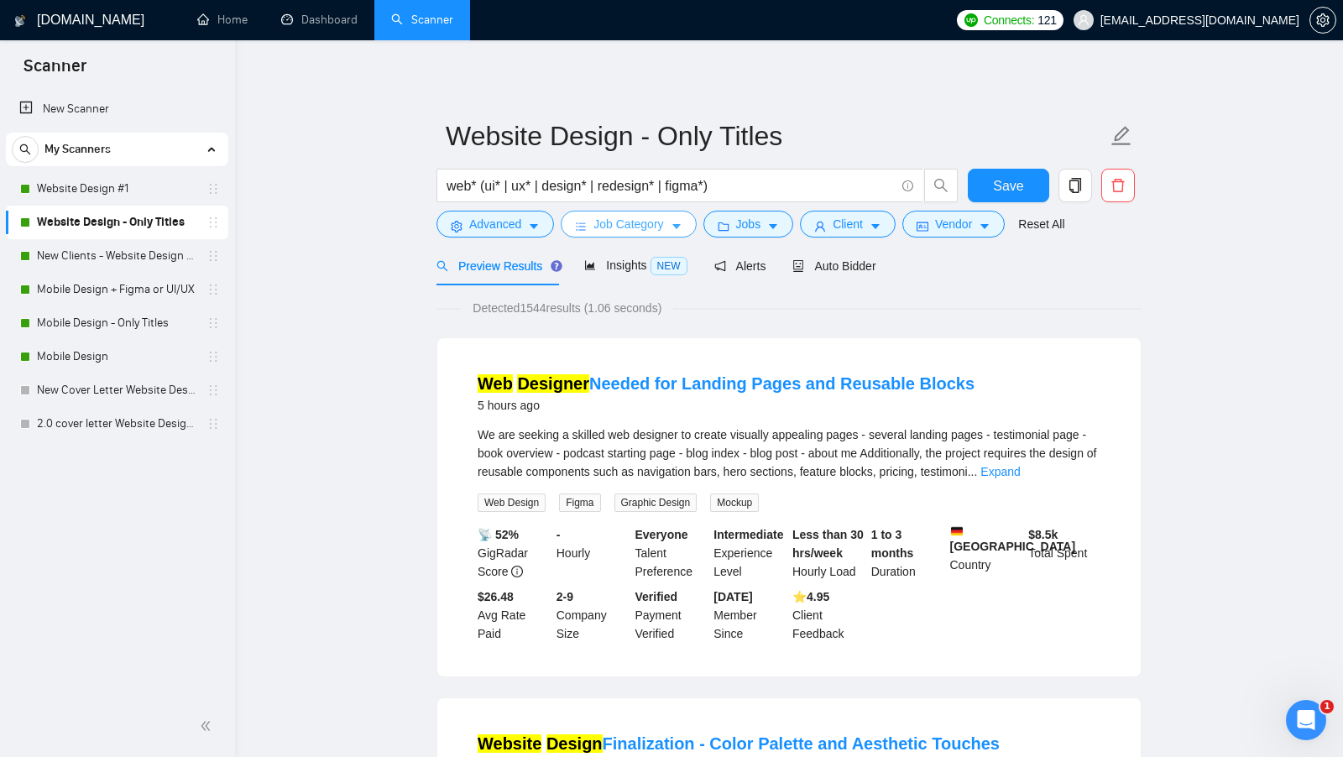
click at [636, 233] on button "Job Category" at bounding box center [628, 224] width 135 height 27
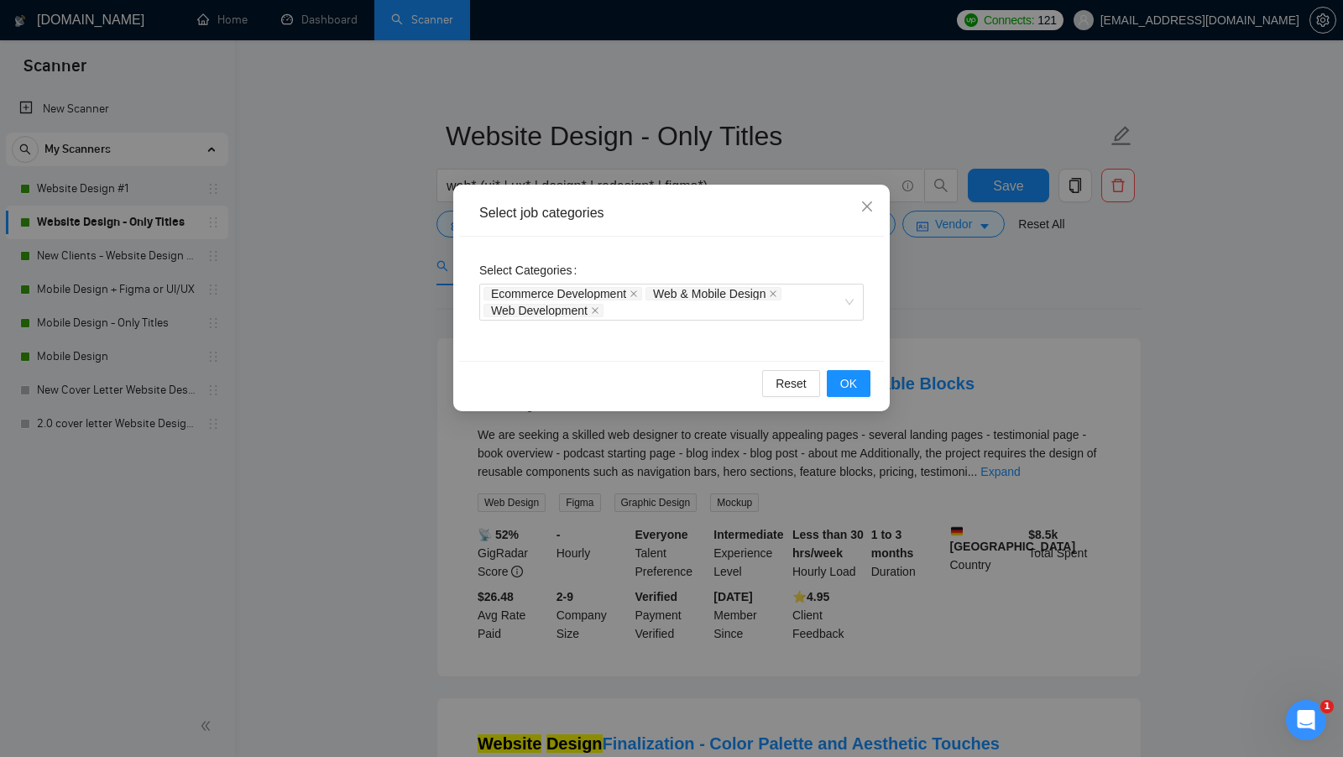
click at [970, 294] on div "Select job categories Select Categories Ecommerce Development Web & Mobile Desi…" at bounding box center [671, 378] width 1343 height 757
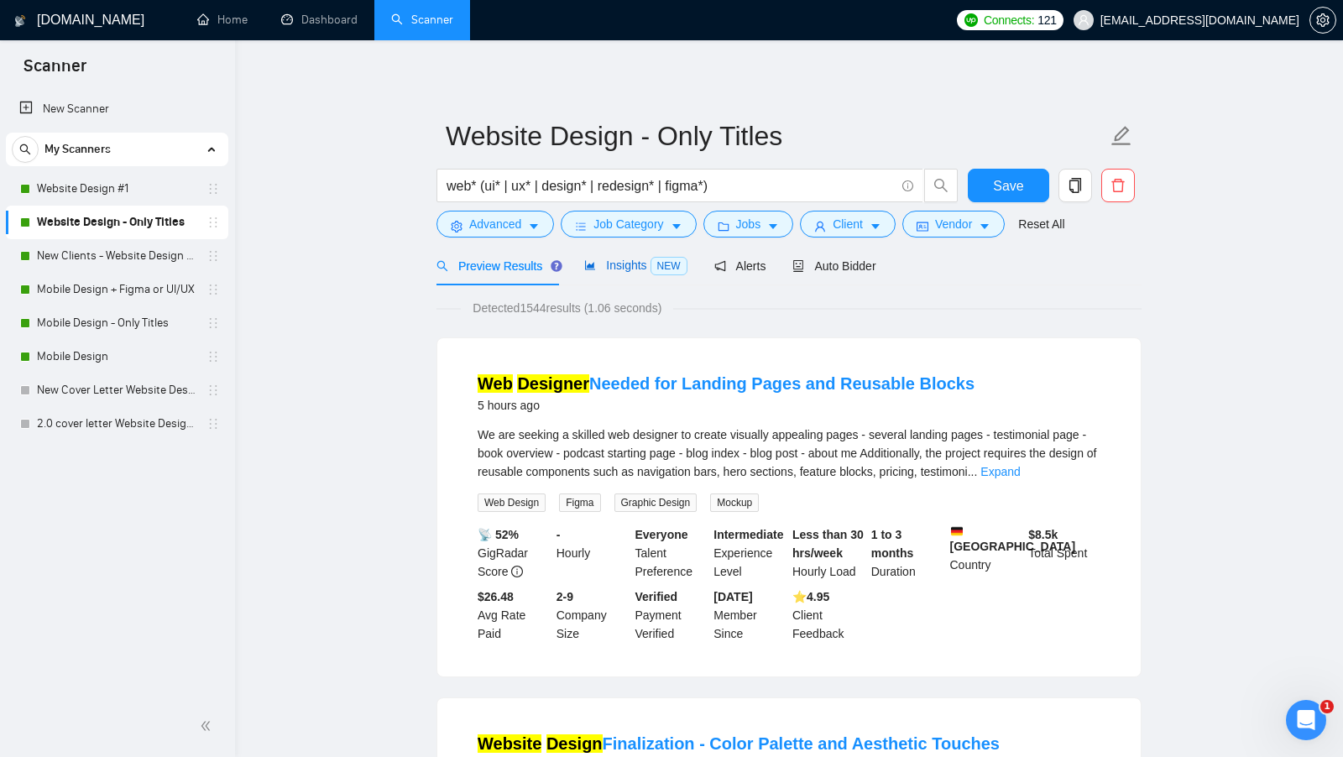
click at [653, 264] on span "NEW" at bounding box center [669, 266] width 37 height 18
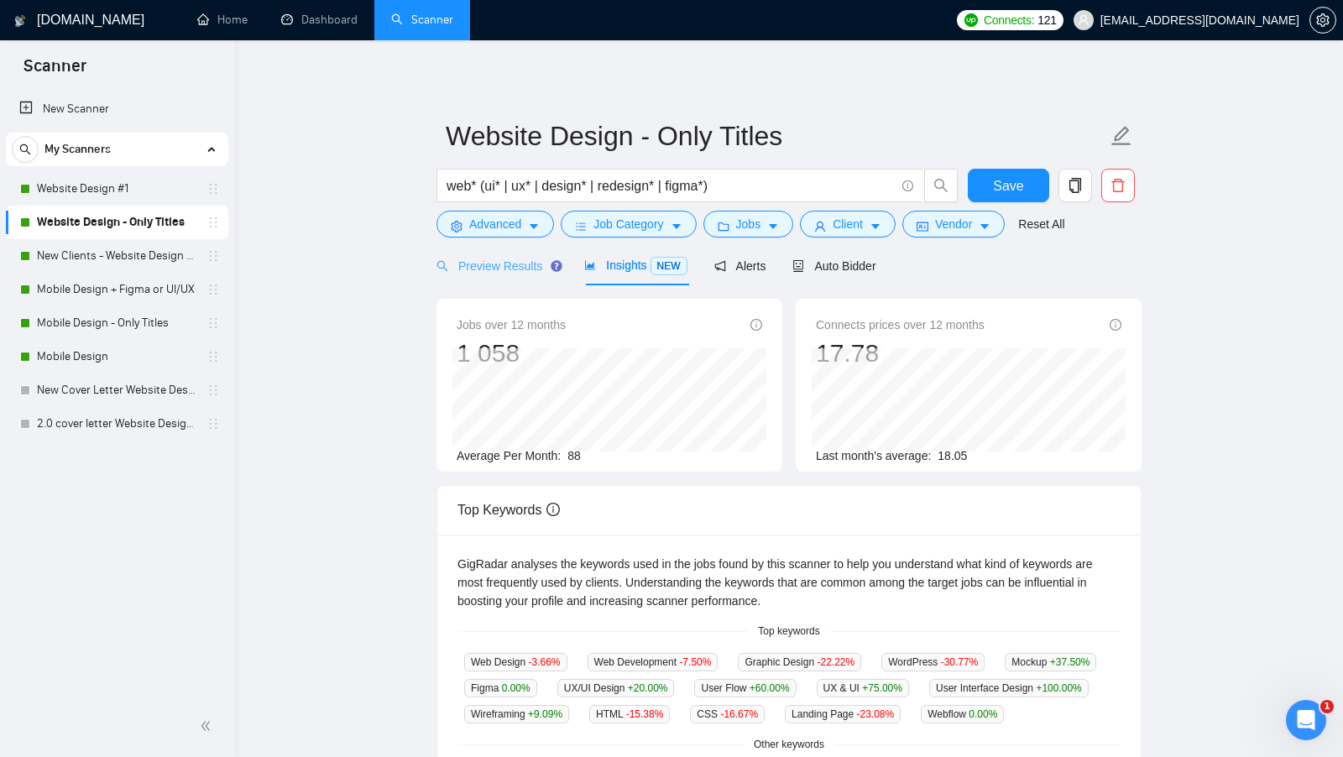
click at [511, 252] on div "Preview Results" at bounding box center [497, 265] width 121 height 39
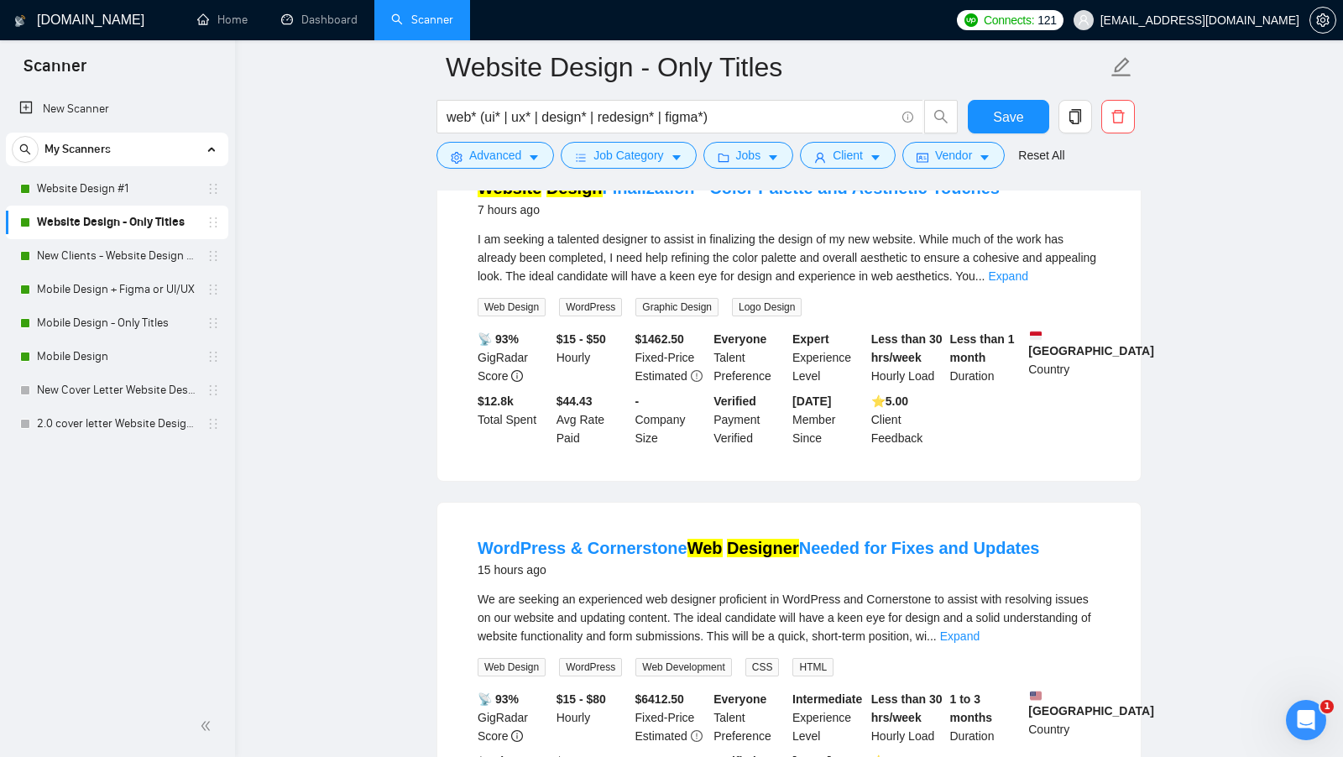
scroll to position [610, 0]
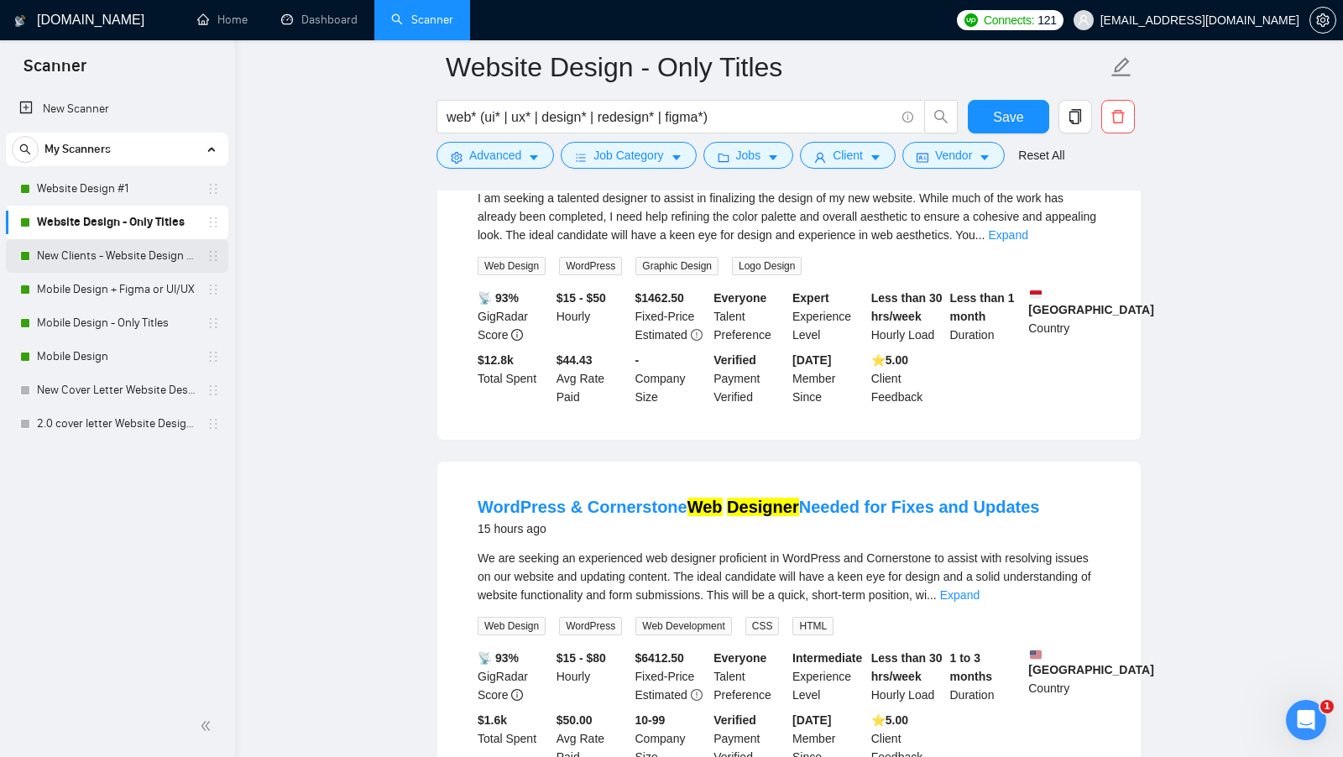
click at [134, 262] on link "New Clients - Website Design | Only Titles" at bounding box center [117, 256] width 160 height 34
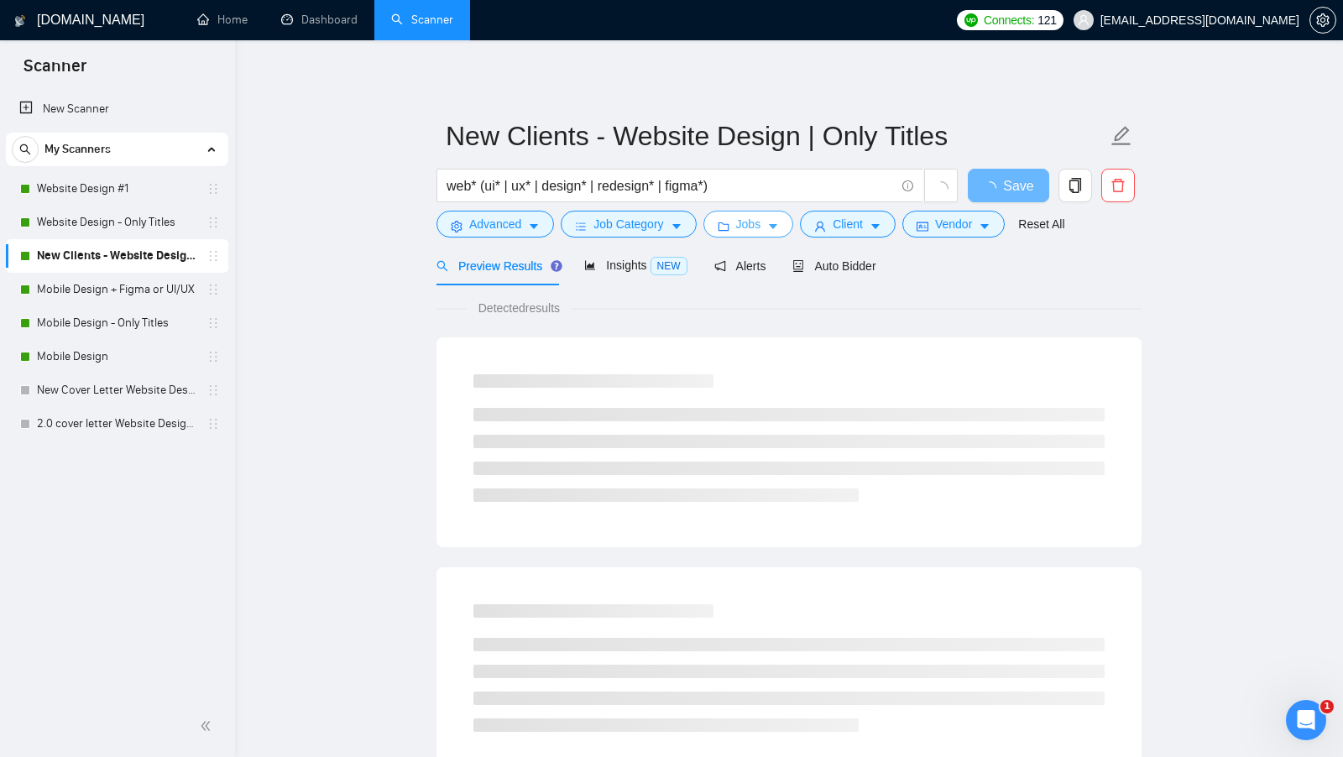
click at [779, 221] on icon "caret-down" at bounding box center [773, 227] width 12 height 12
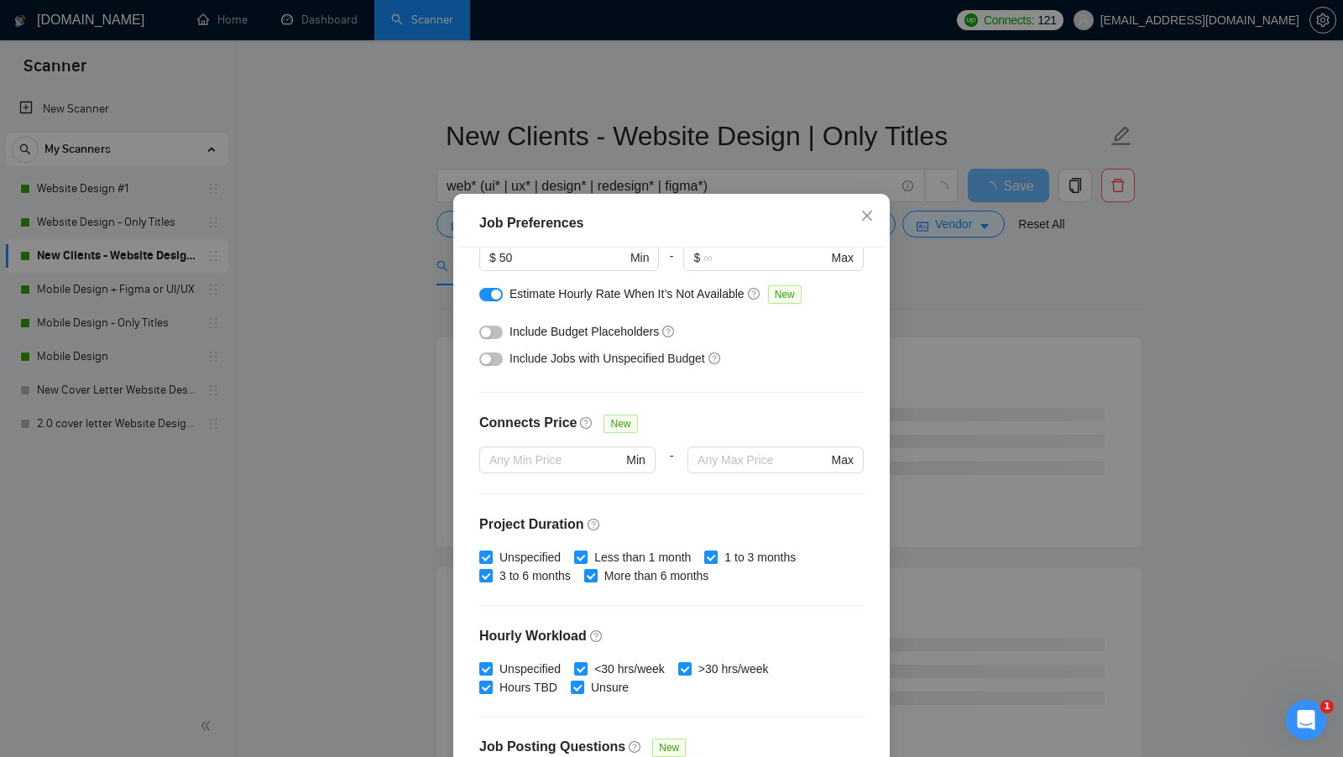
scroll to position [414, 0]
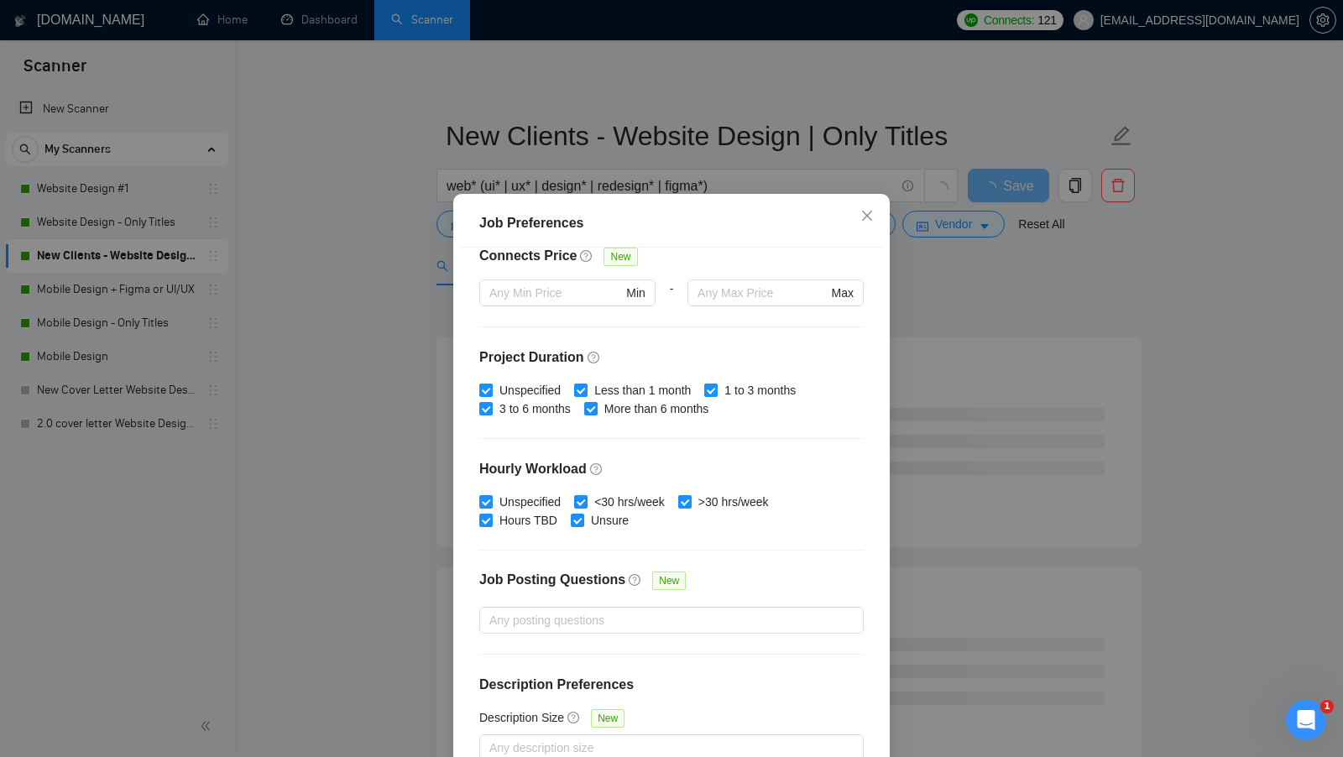
click at [1019, 375] on div "Job Preferences Budget Project Type All Fixed Price Hourly Rate Fixed Price Bud…" at bounding box center [671, 378] width 1343 height 757
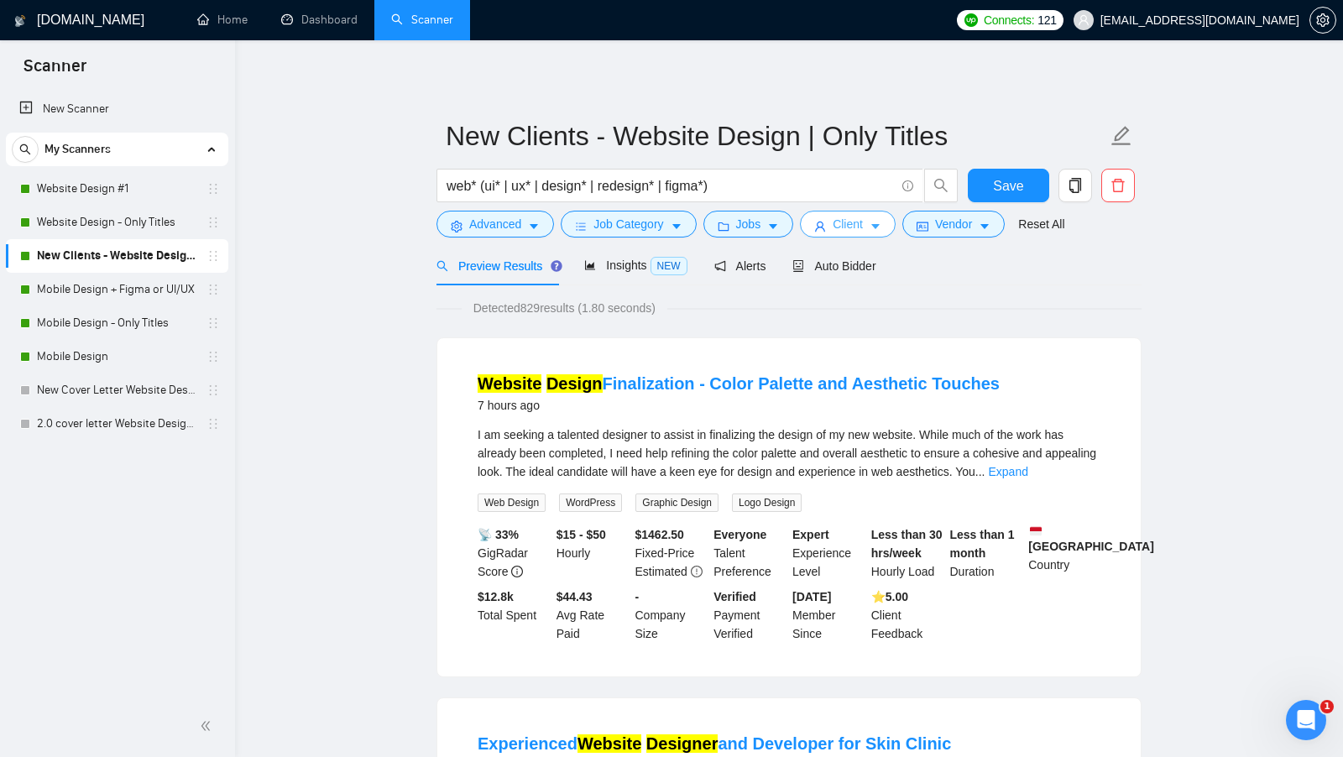
click at [877, 227] on icon "caret-down" at bounding box center [876, 227] width 12 height 12
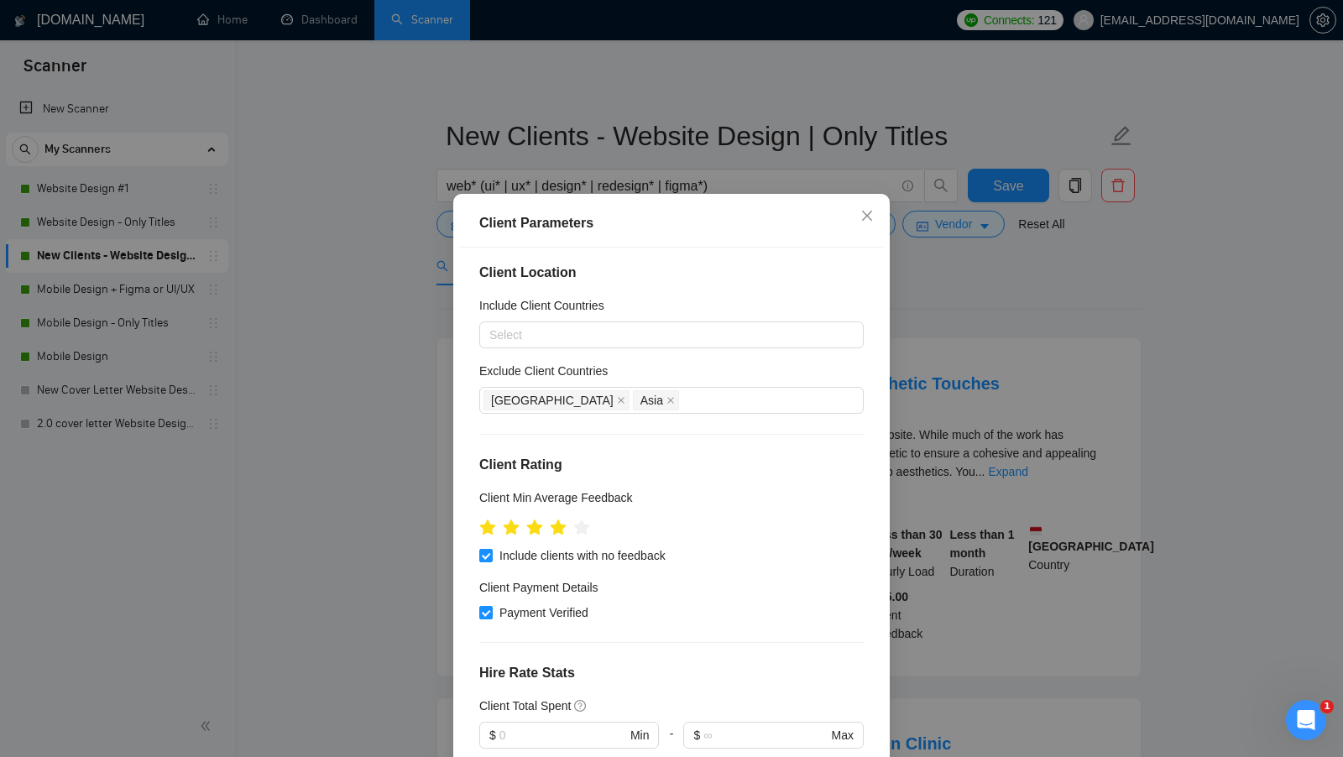
scroll to position [0, 0]
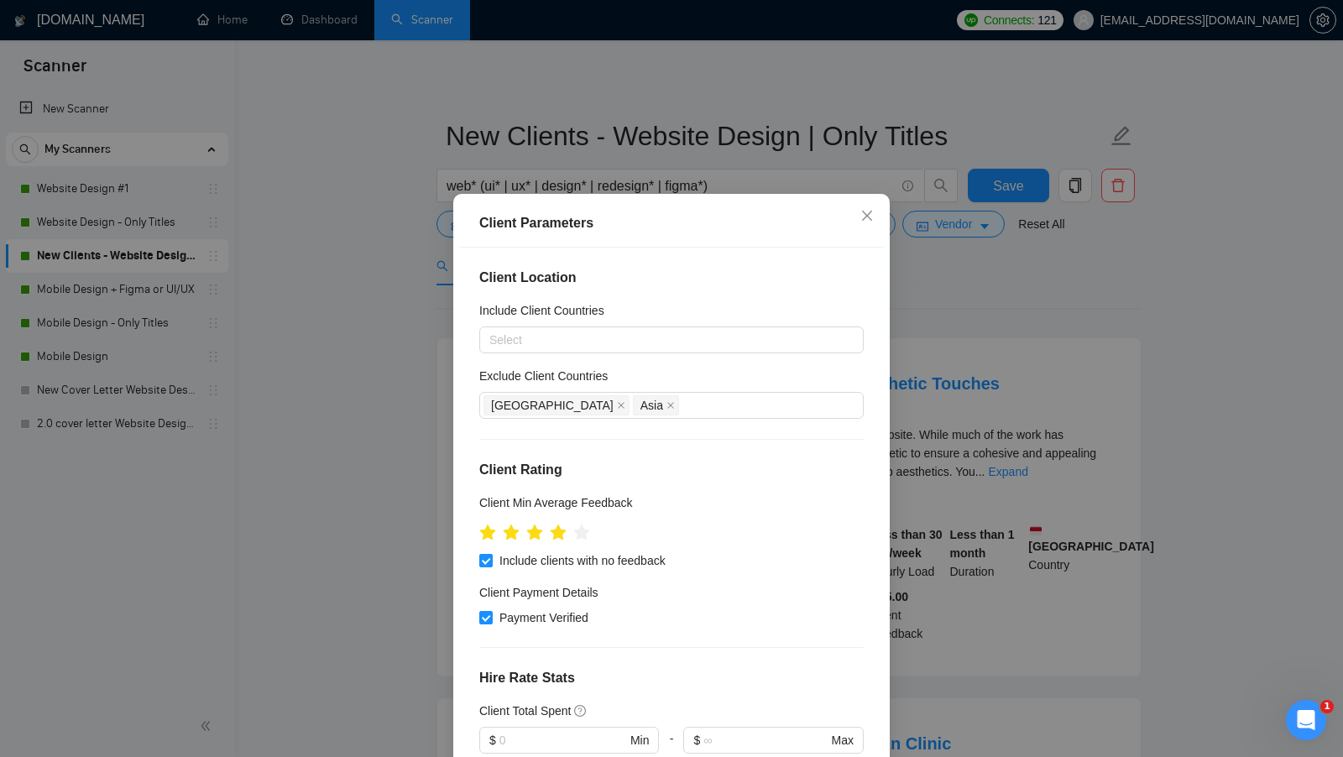
click at [1083, 328] on div "Client Parameters Client Location Include Client Countries Select Exclude Clien…" at bounding box center [671, 378] width 1343 height 757
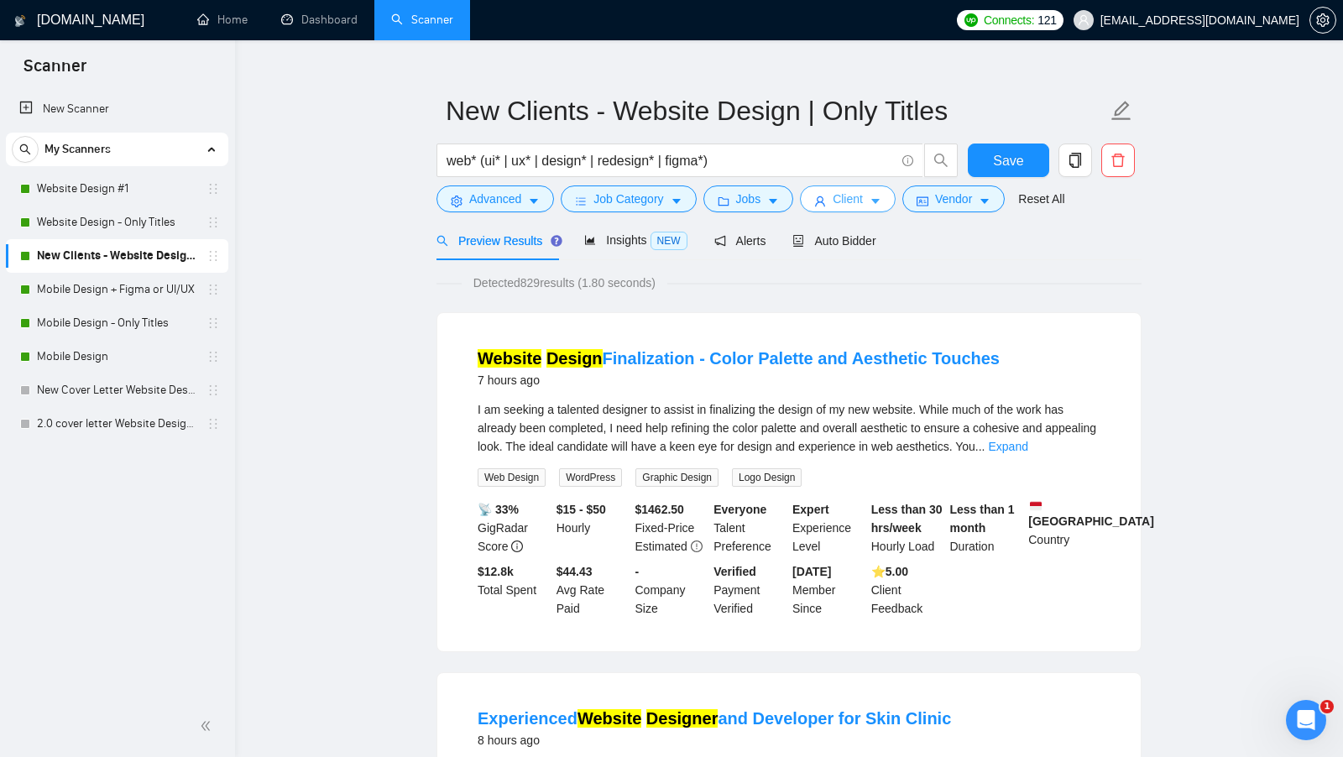
scroll to position [3, 0]
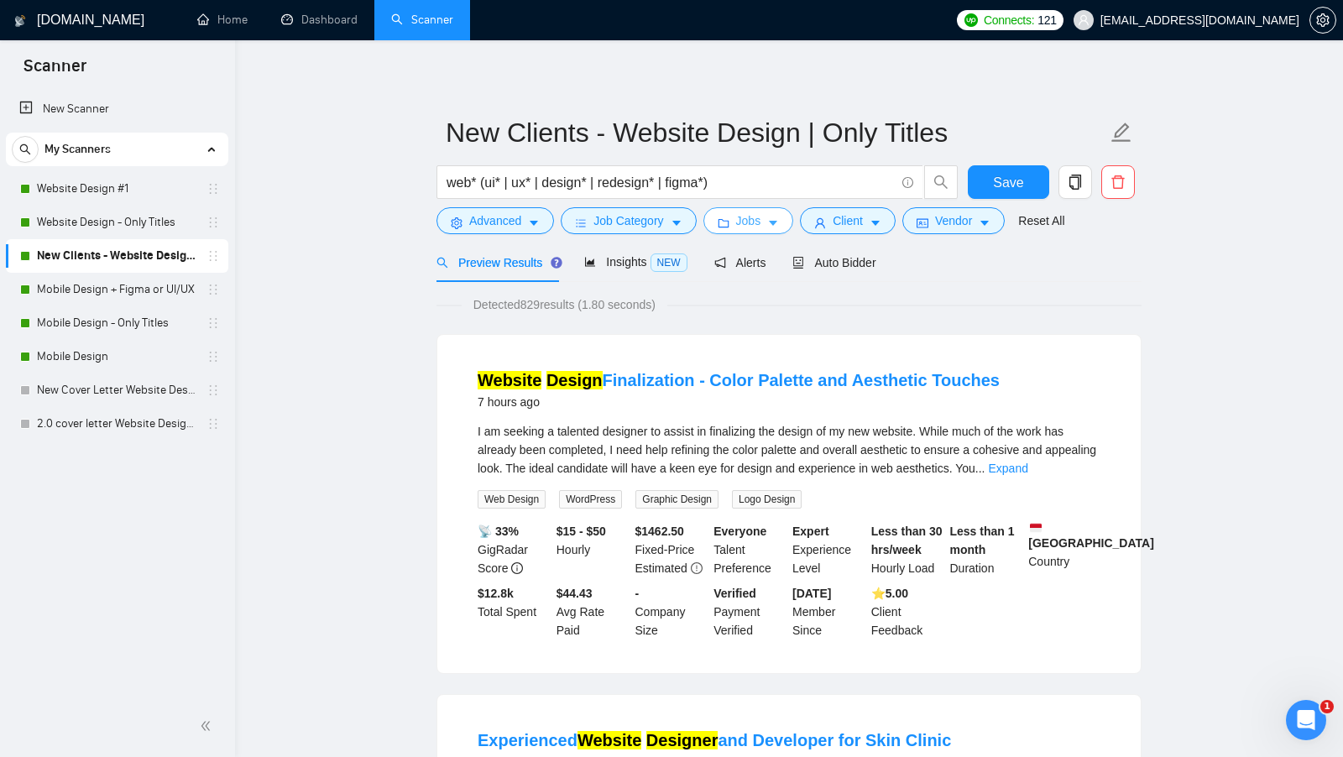
click at [735, 208] on button "Jobs" at bounding box center [749, 220] width 91 height 27
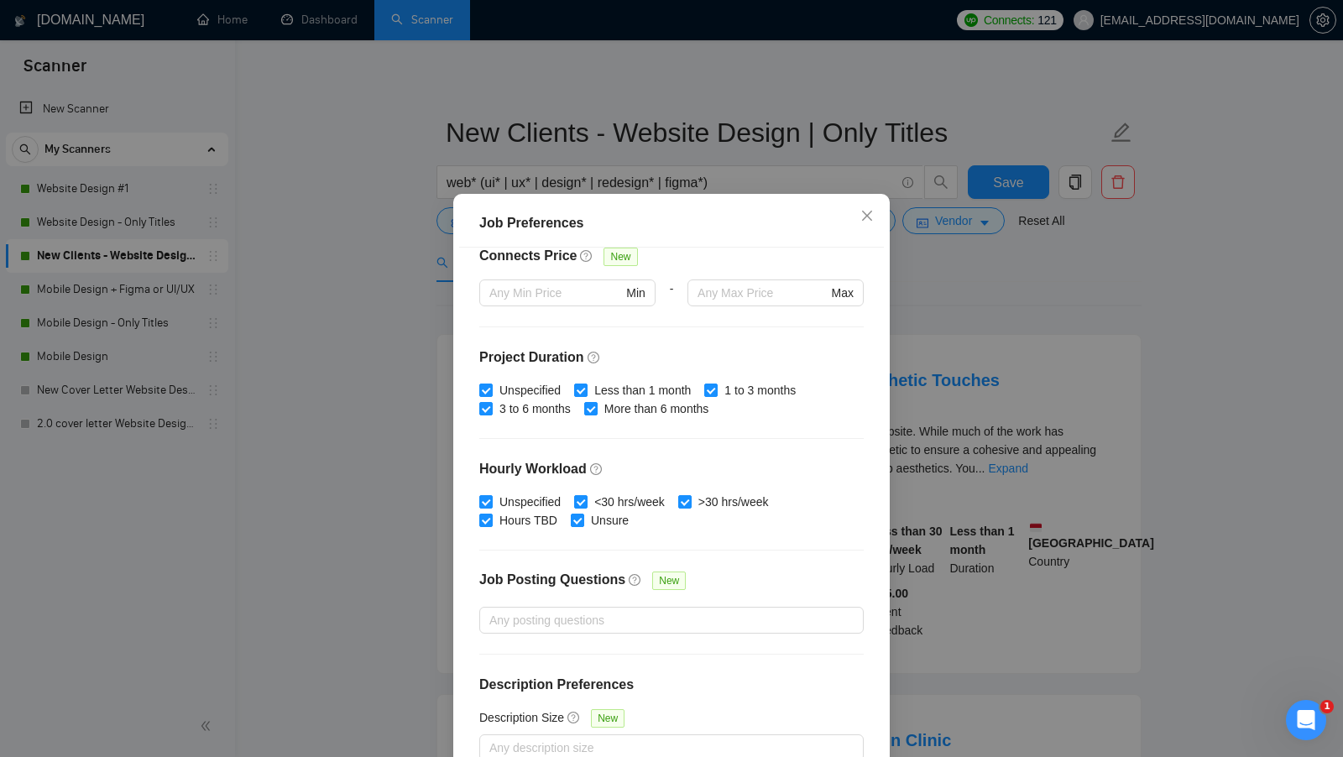
scroll to position [0, 0]
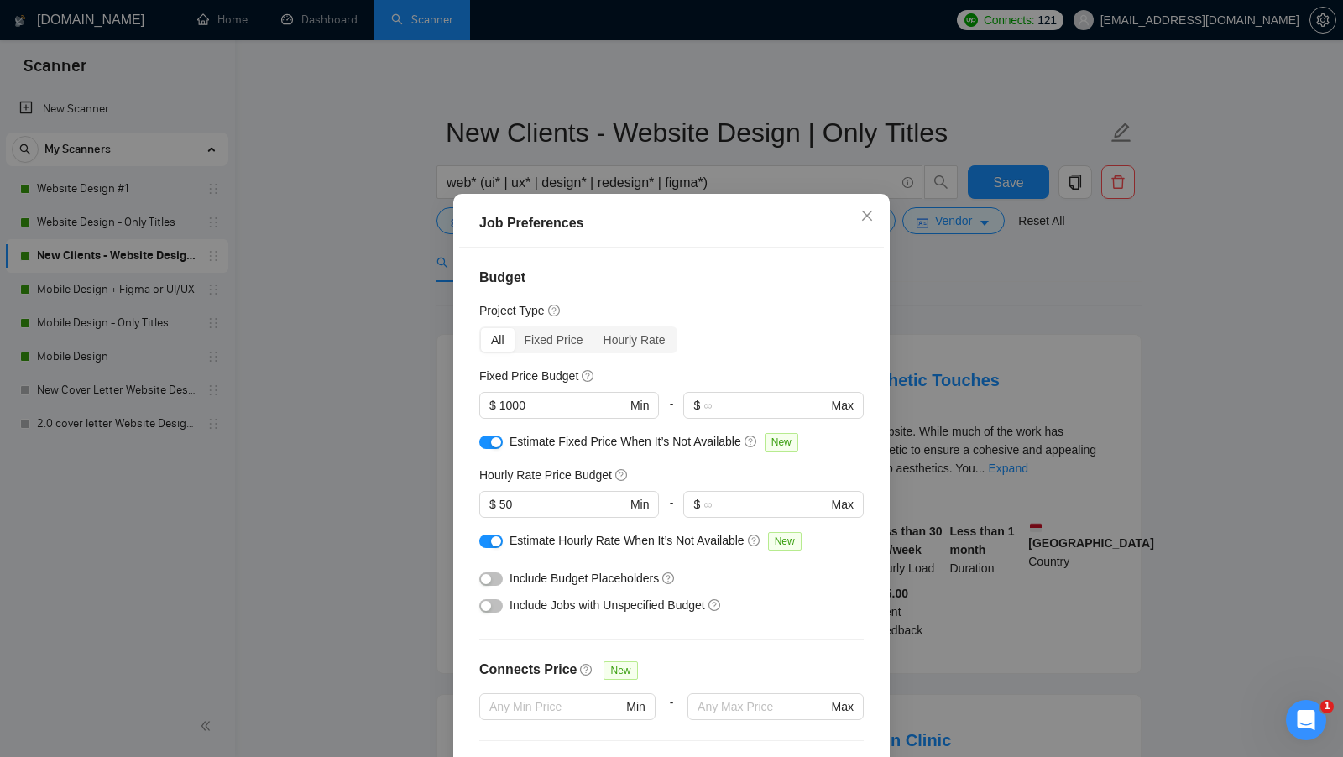
click at [1147, 402] on div "Job Preferences Budget Project Type All Fixed Price Hourly Rate Fixed Price Bud…" at bounding box center [671, 378] width 1343 height 757
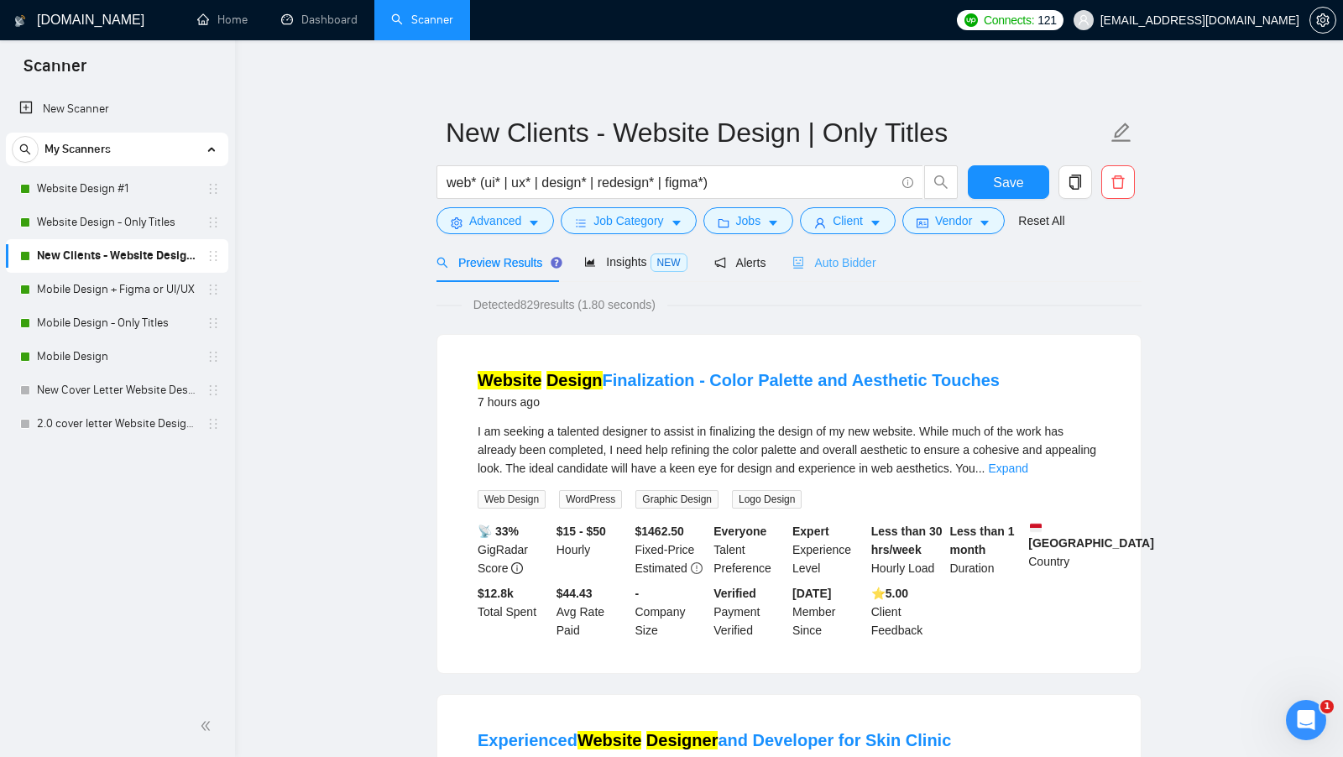
click at [876, 274] on div "Auto Bidder" at bounding box center [834, 262] width 83 height 39
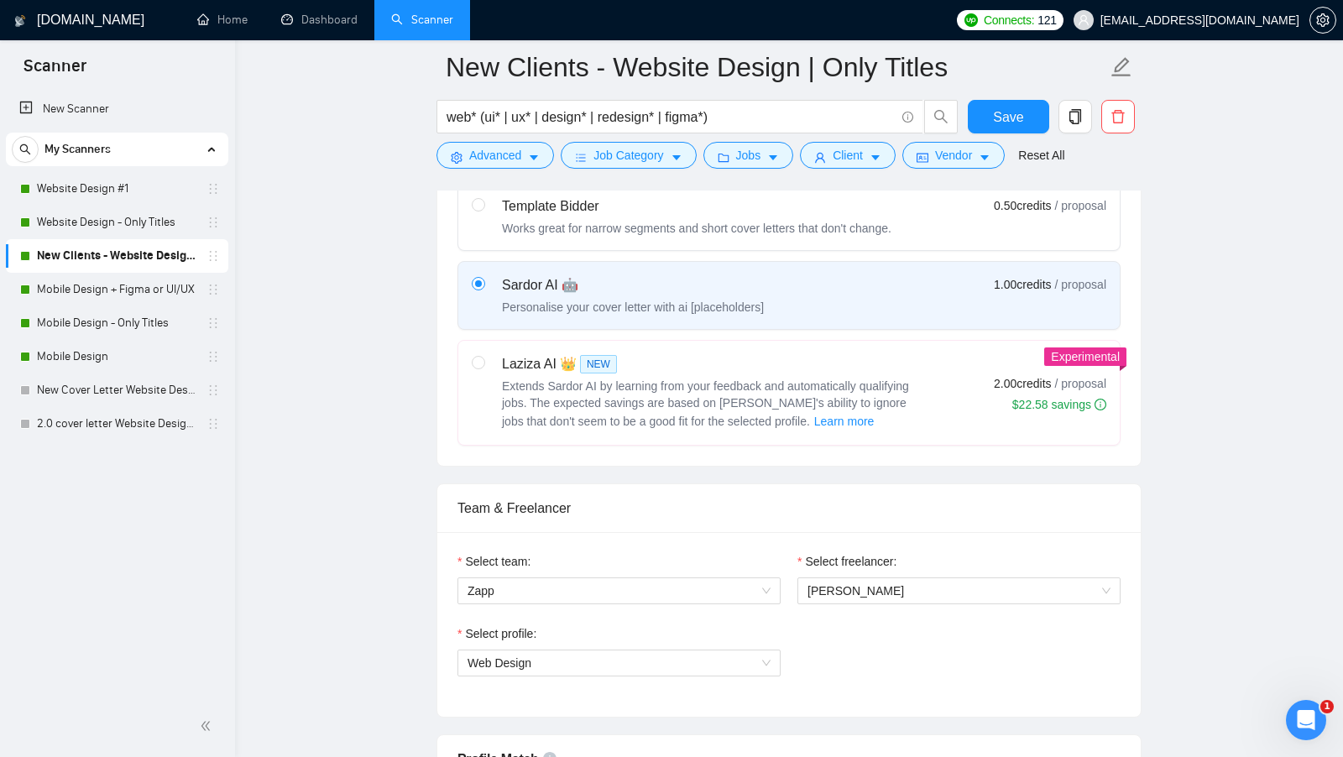
scroll to position [138, 0]
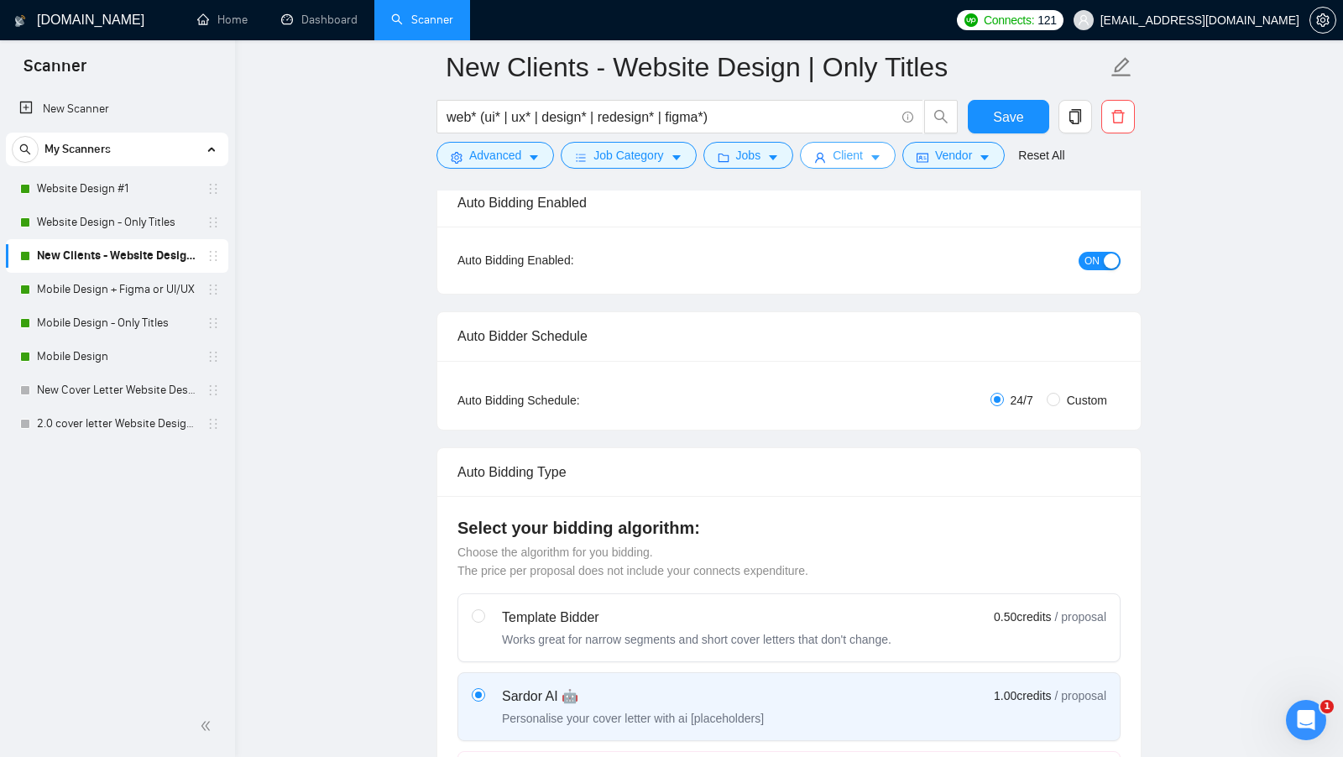
click at [877, 164] on button "Client" at bounding box center [848, 155] width 96 height 27
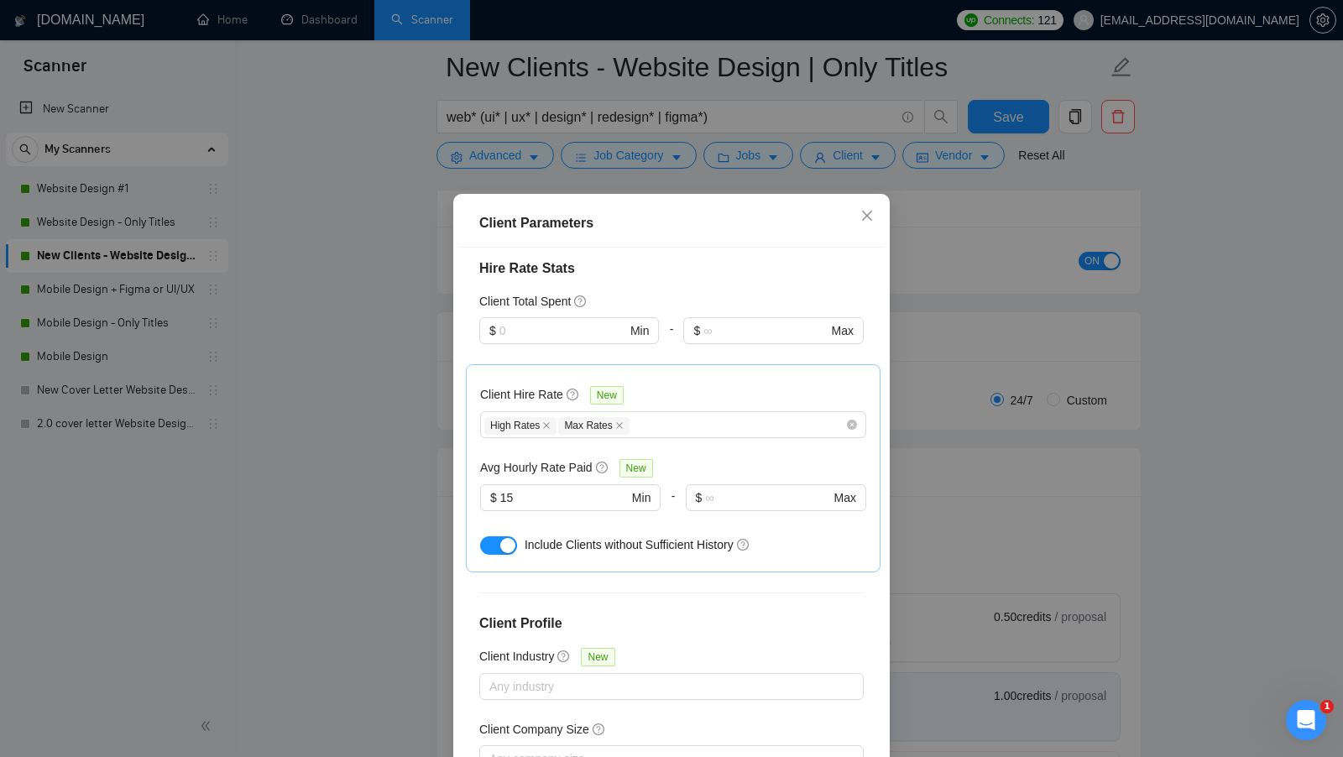
scroll to position [512, 0]
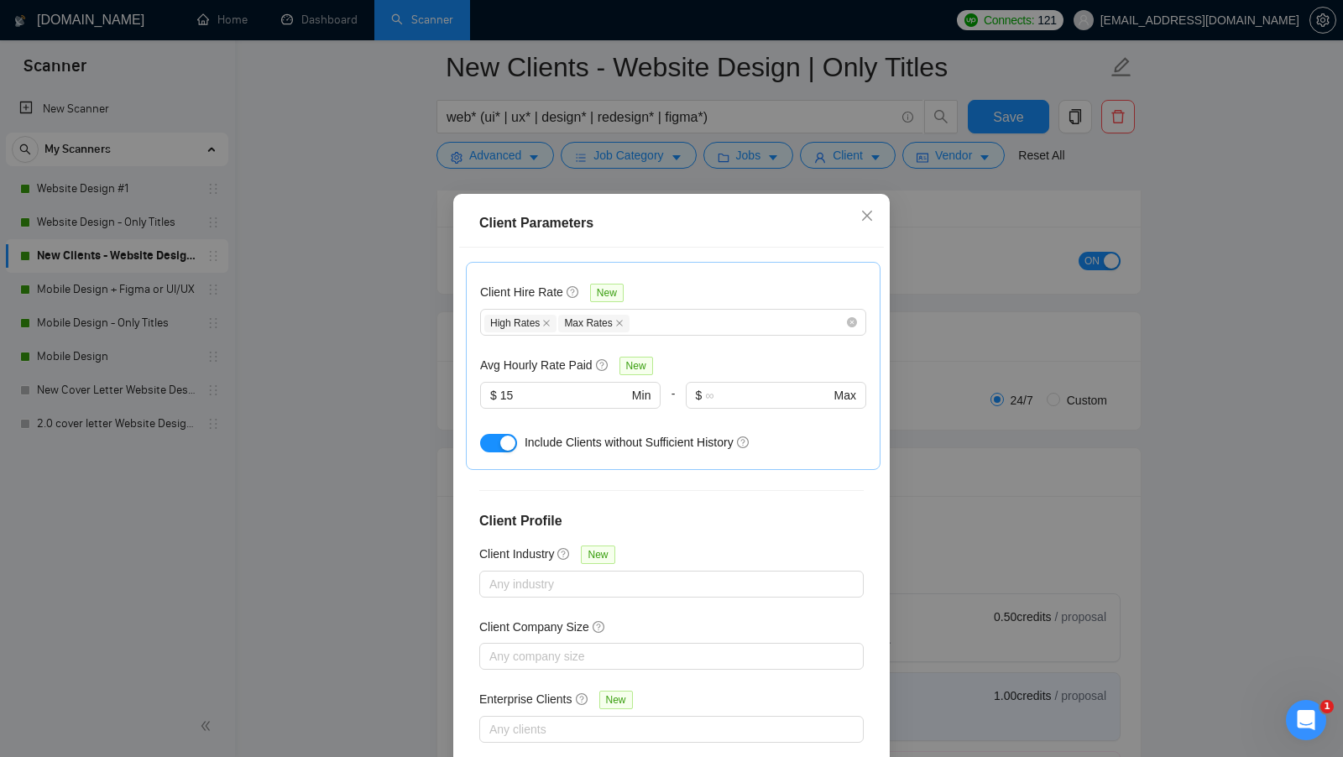
click at [965, 315] on div "Client Parameters Client Location Include Client Countries Select Exclude Clien…" at bounding box center [671, 378] width 1343 height 757
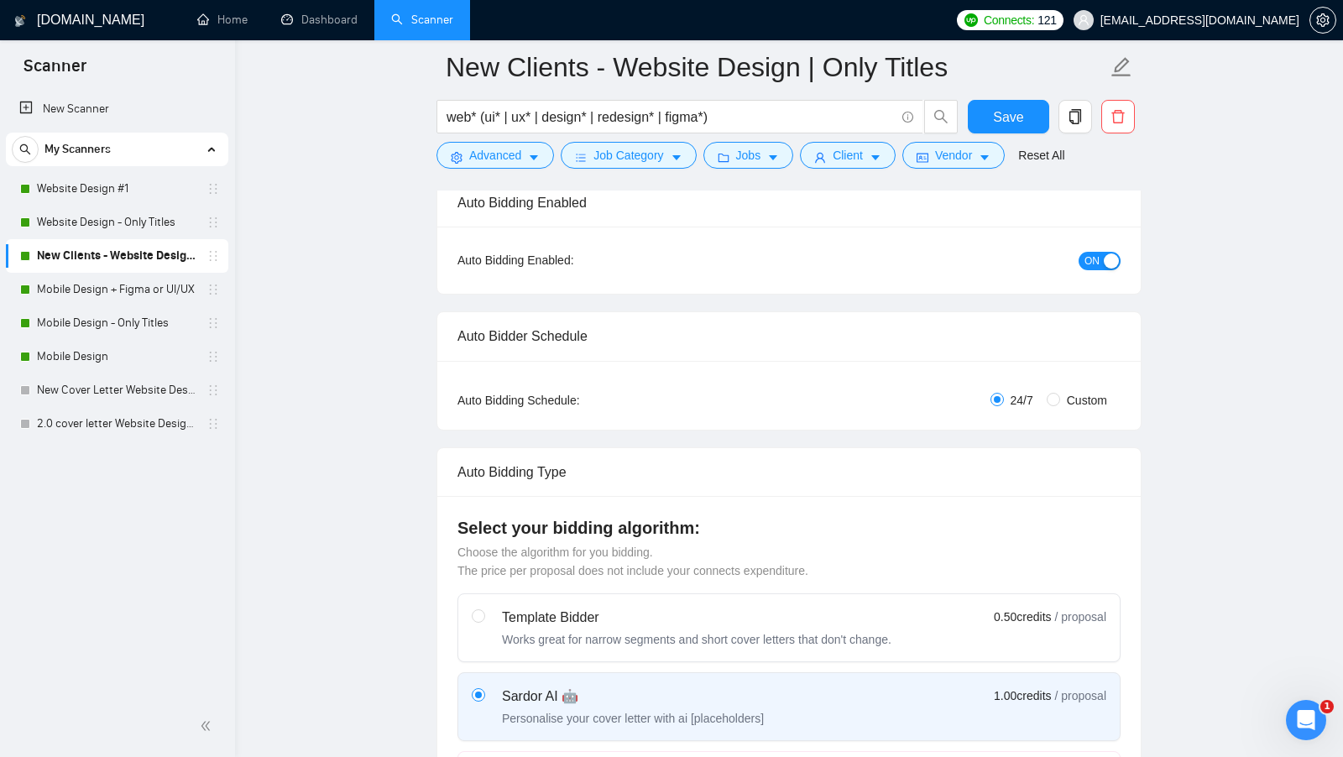
click at [122, 264] on link "New Clients - Website Design | Only Titles" at bounding box center [117, 256] width 160 height 34
click at [122, 294] on link "Mobile Design + Figma or UI/UX" at bounding box center [117, 290] width 160 height 34
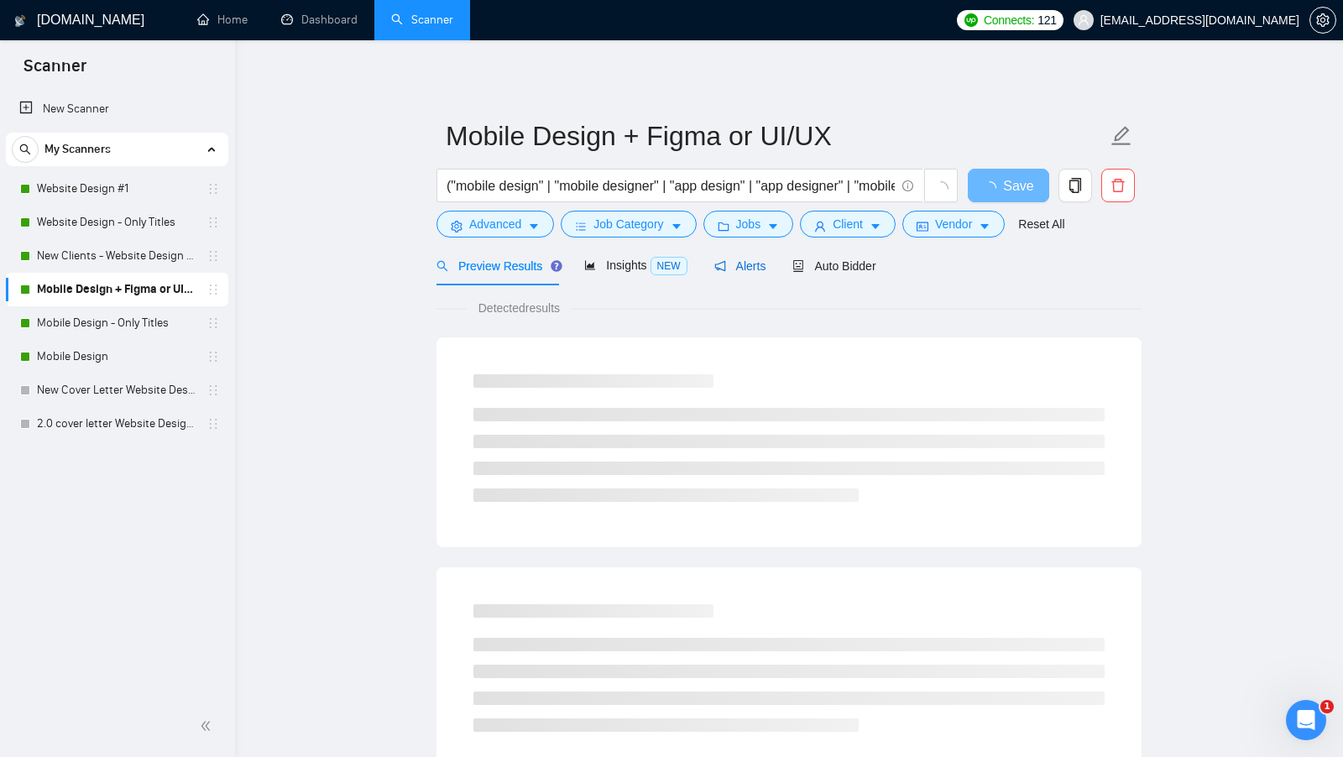
click at [761, 267] on span "Alerts" at bounding box center [740, 265] width 52 height 13
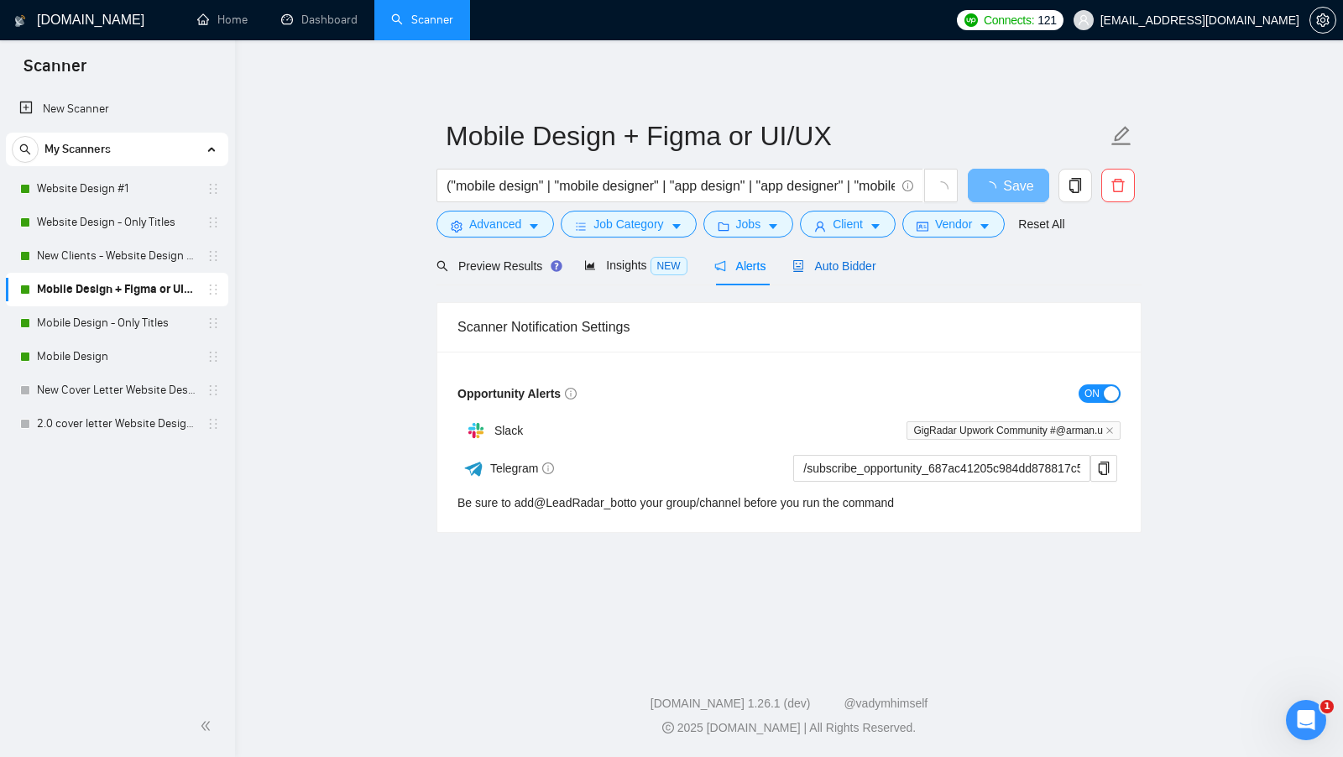
click at [829, 269] on span "Auto Bidder" at bounding box center [834, 265] width 83 height 13
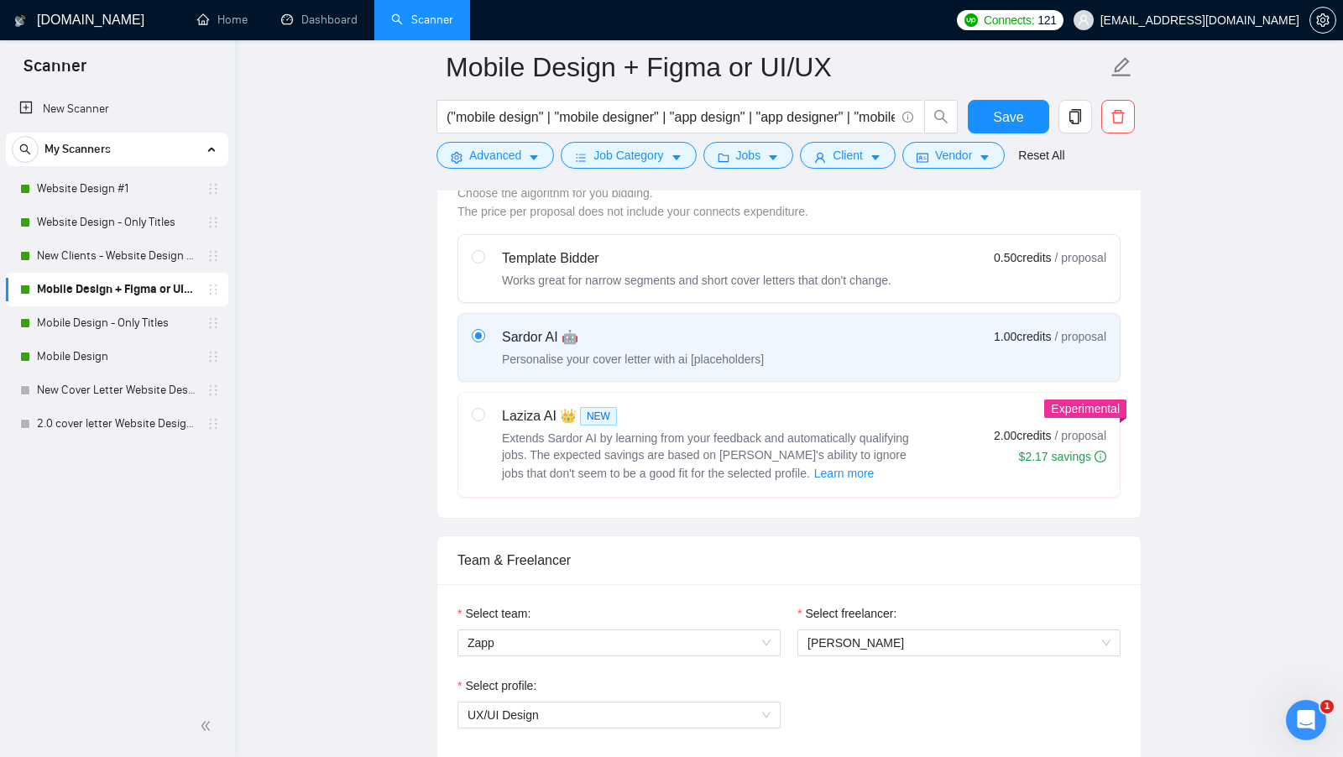
scroll to position [432, 0]
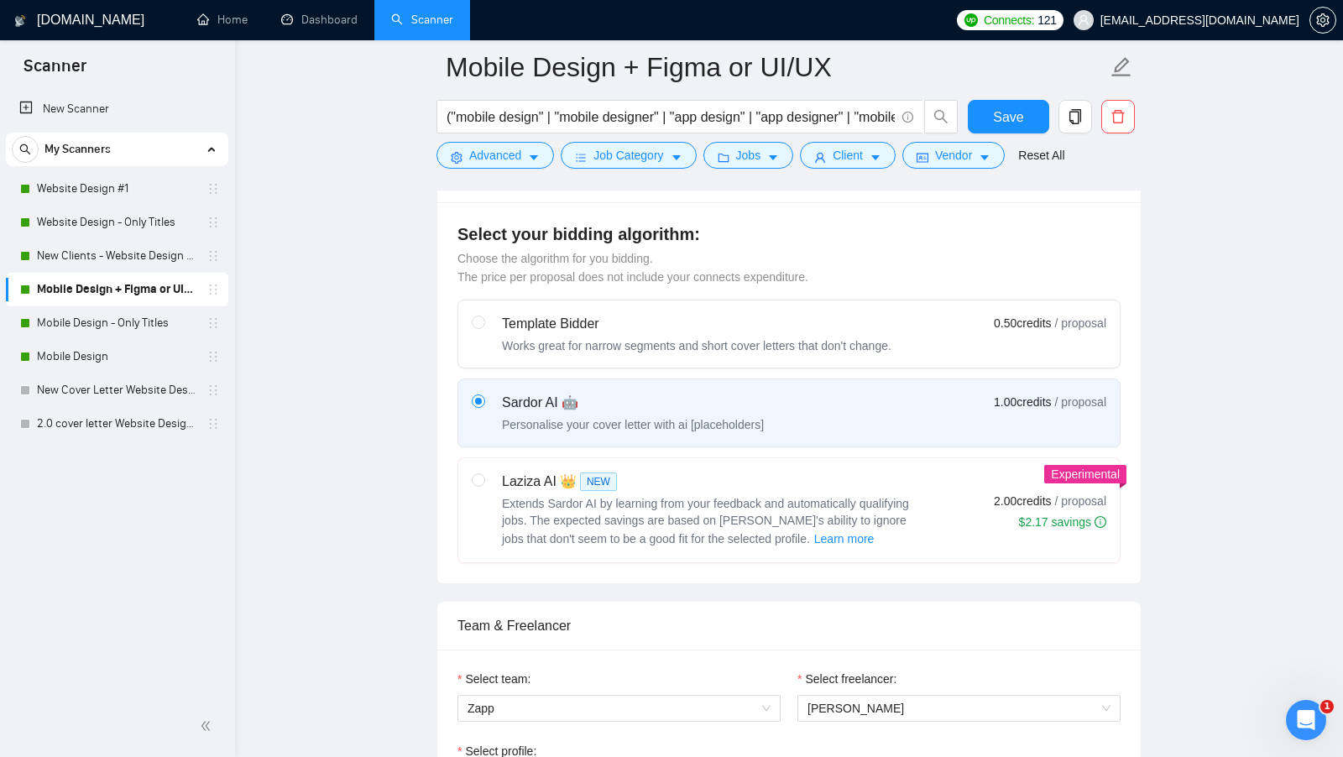
click at [876, 169] on form "Mobile Design + Figma or UI/UX ("mobile design" | "mobile designer" | "app desi…" at bounding box center [789, 108] width 705 height 137
click at [871, 165] on button "Client" at bounding box center [848, 155] width 96 height 27
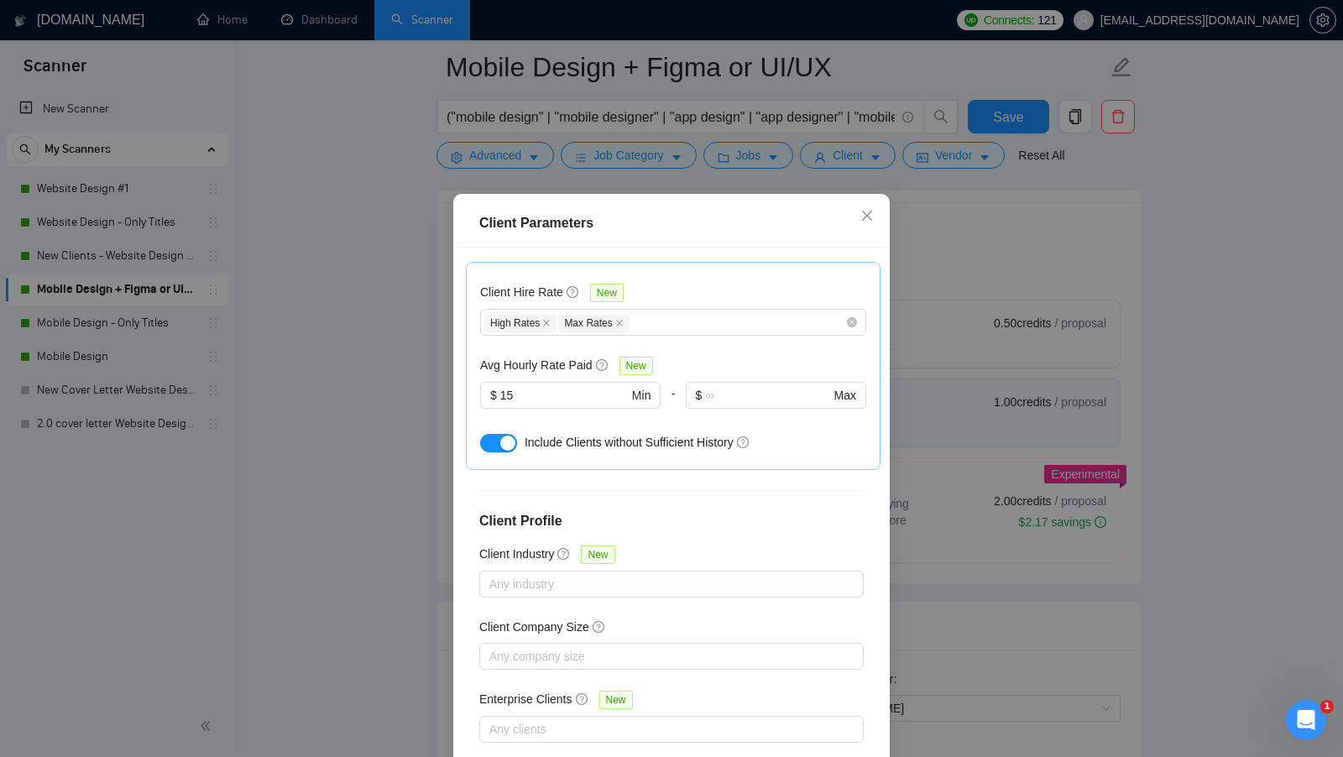
click at [1005, 367] on div "Client Parameters Client Location Include Client Countries Select Exclude Clien…" at bounding box center [671, 378] width 1343 height 757
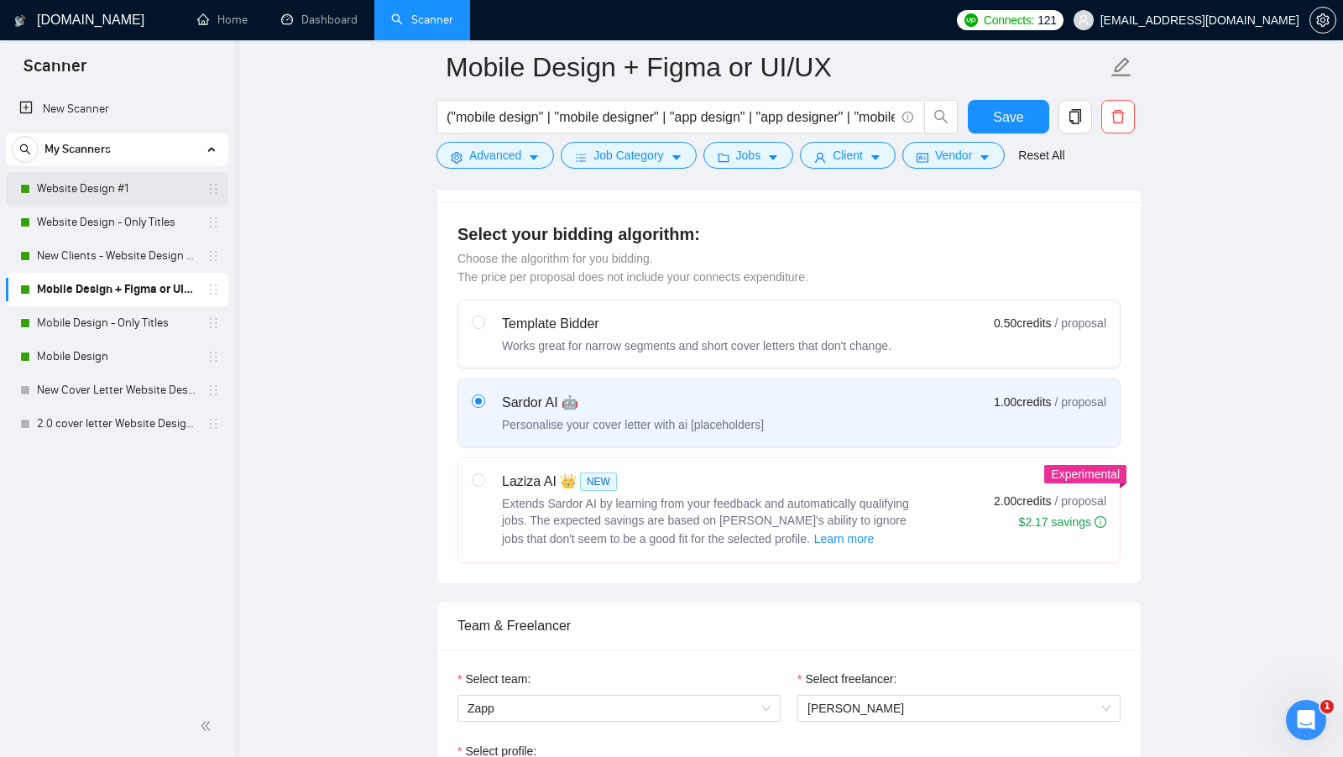
click at [124, 198] on link "Website Design #1" at bounding box center [117, 189] width 160 height 34
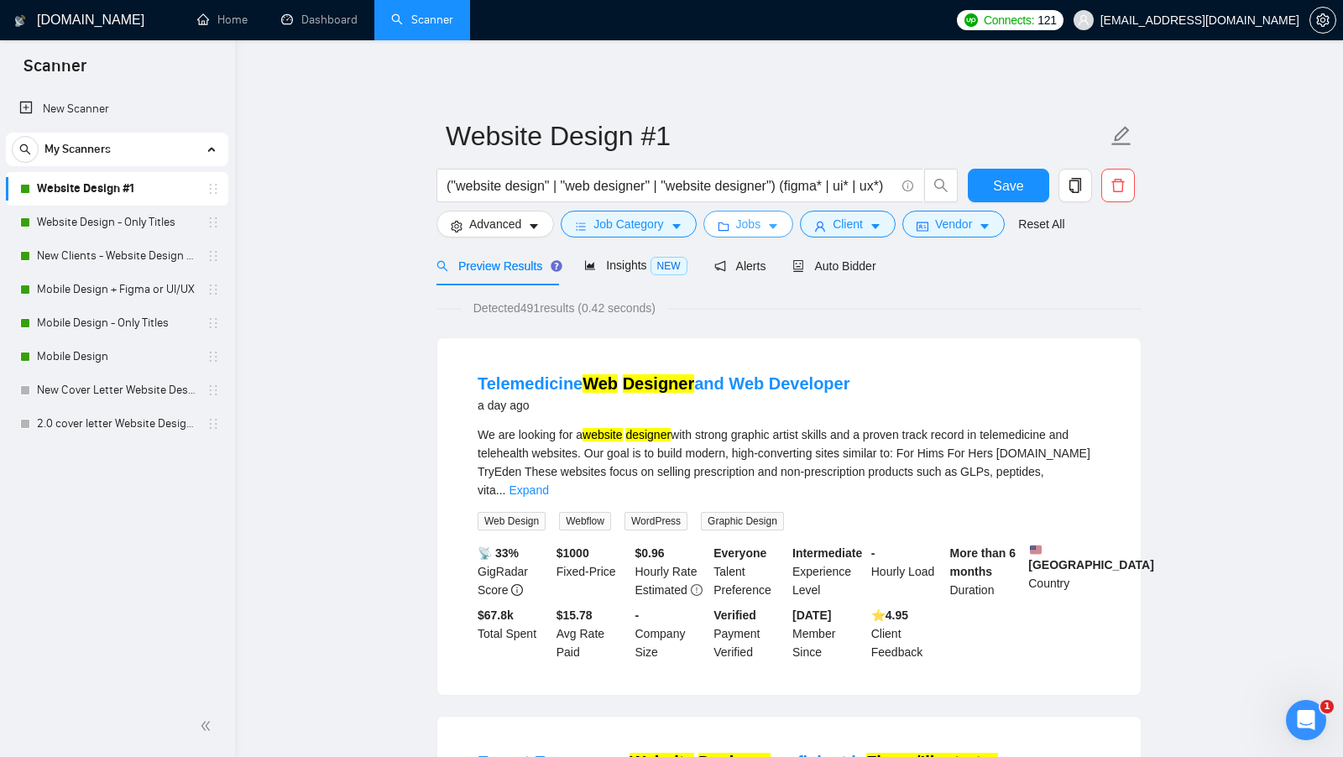
click at [735, 234] on button "Jobs" at bounding box center [749, 224] width 91 height 27
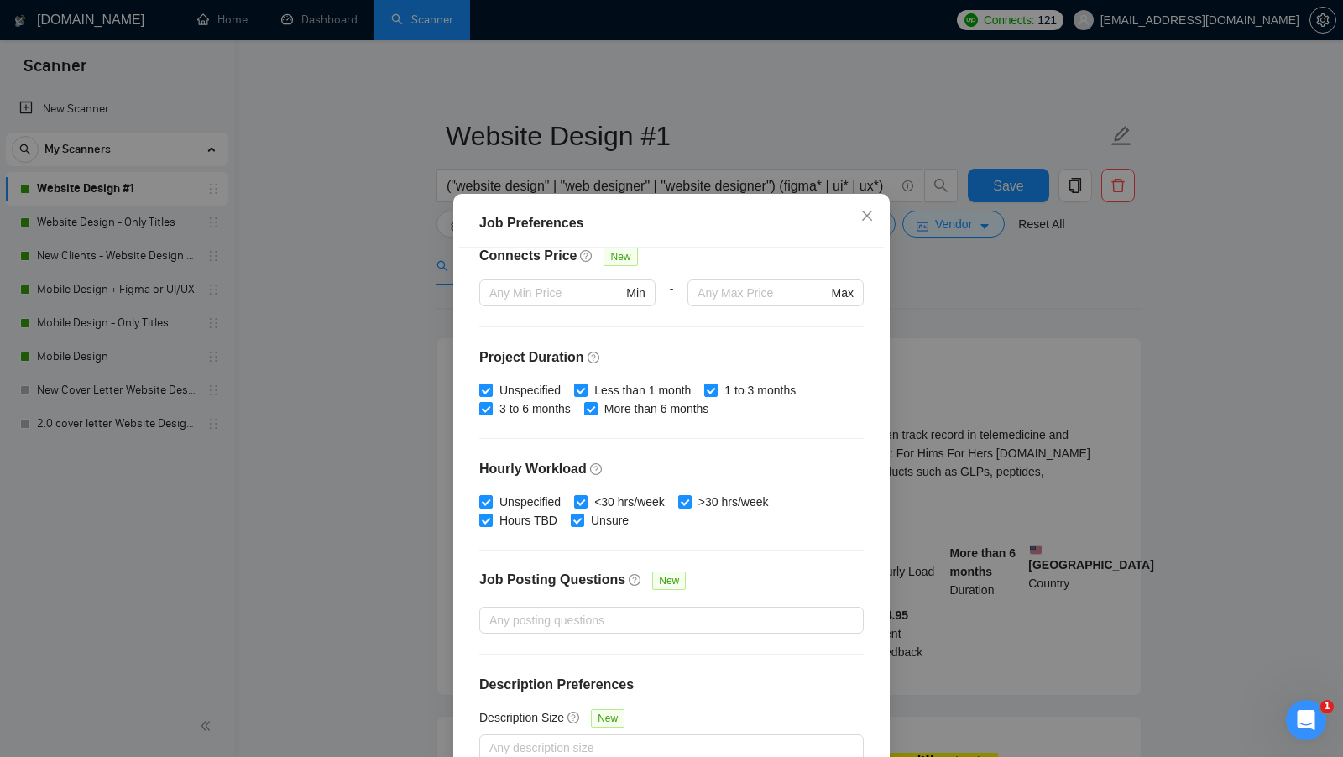
scroll to position [93, 0]
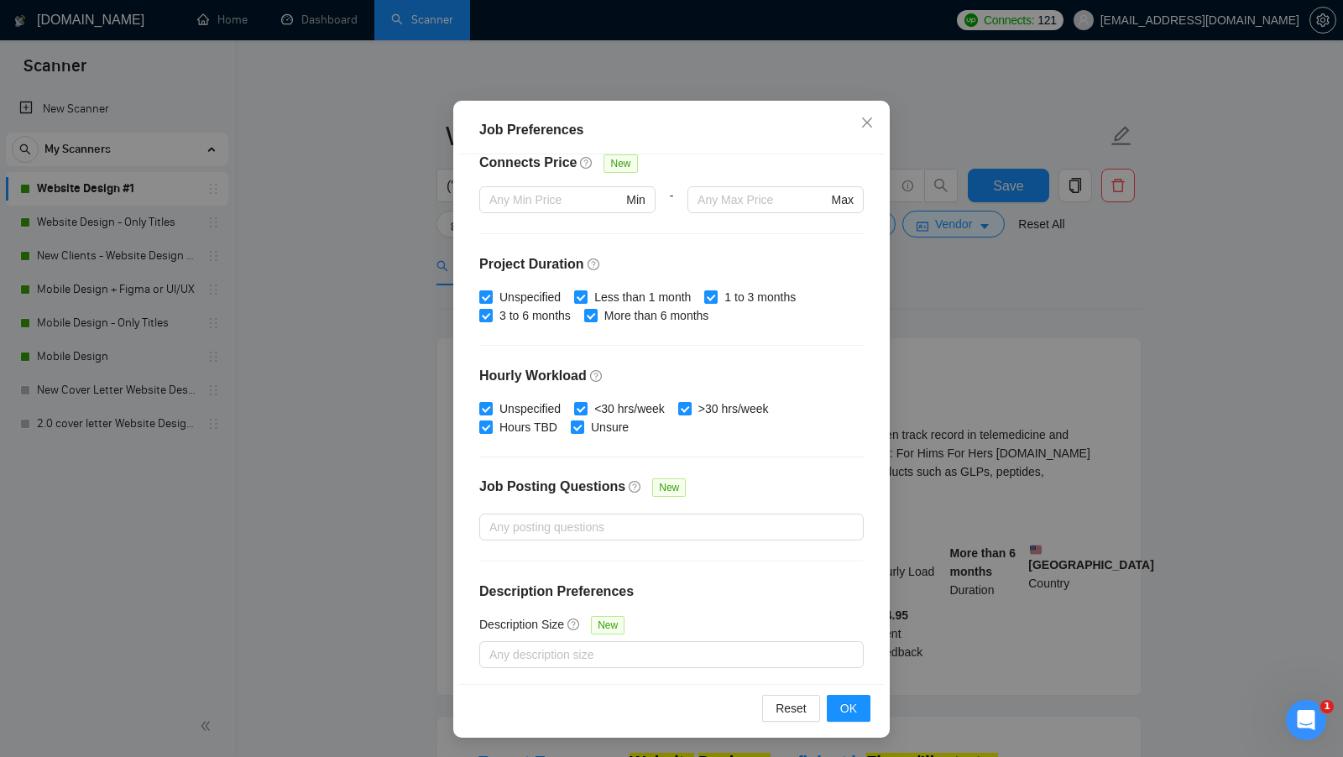
click at [954, 361] on div "Job Preferences Budget Project Type All Fixed Price Hourly Rate Fixed Price Bud…" at bounding box center [671, 378] width 1343 height 757
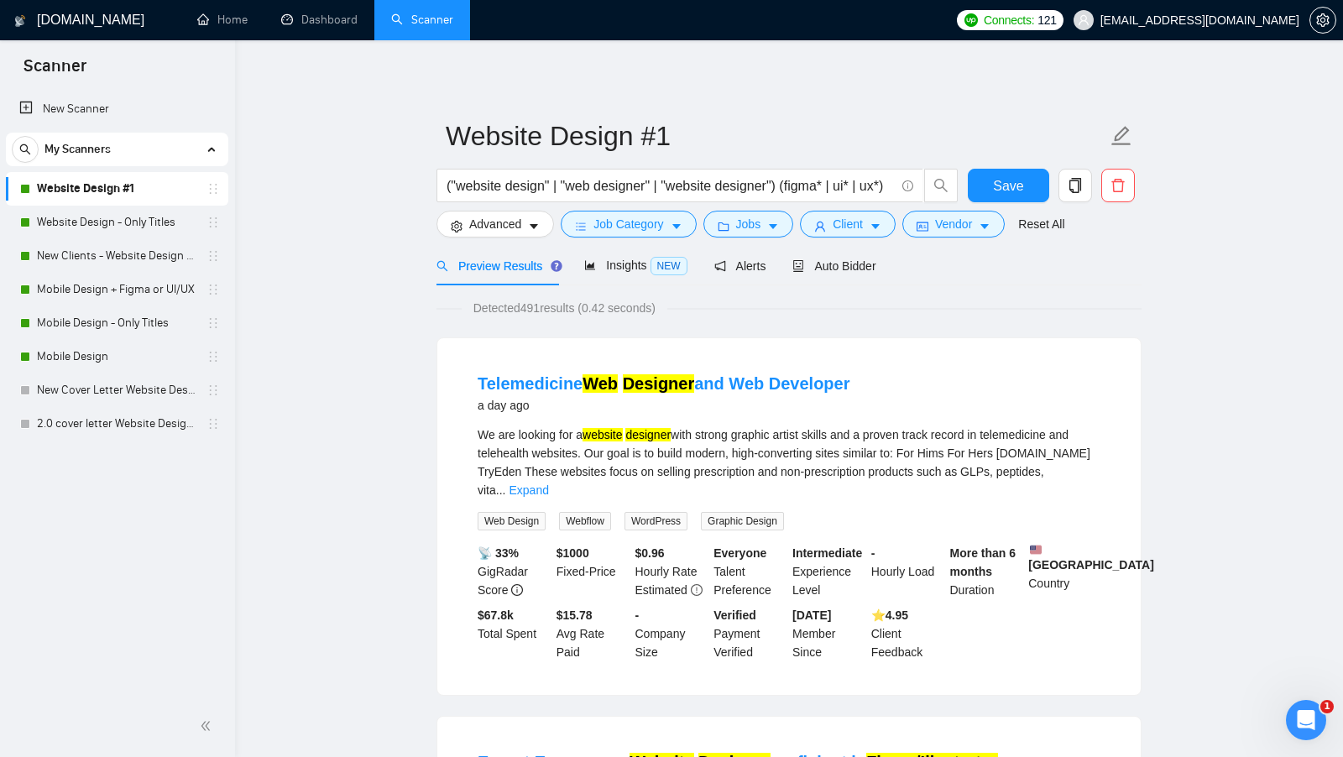
scroll to position [0, 0]
click at [876, 274] on div "Auto Bidder" at bounding box center [834, 266] width 83 height 18
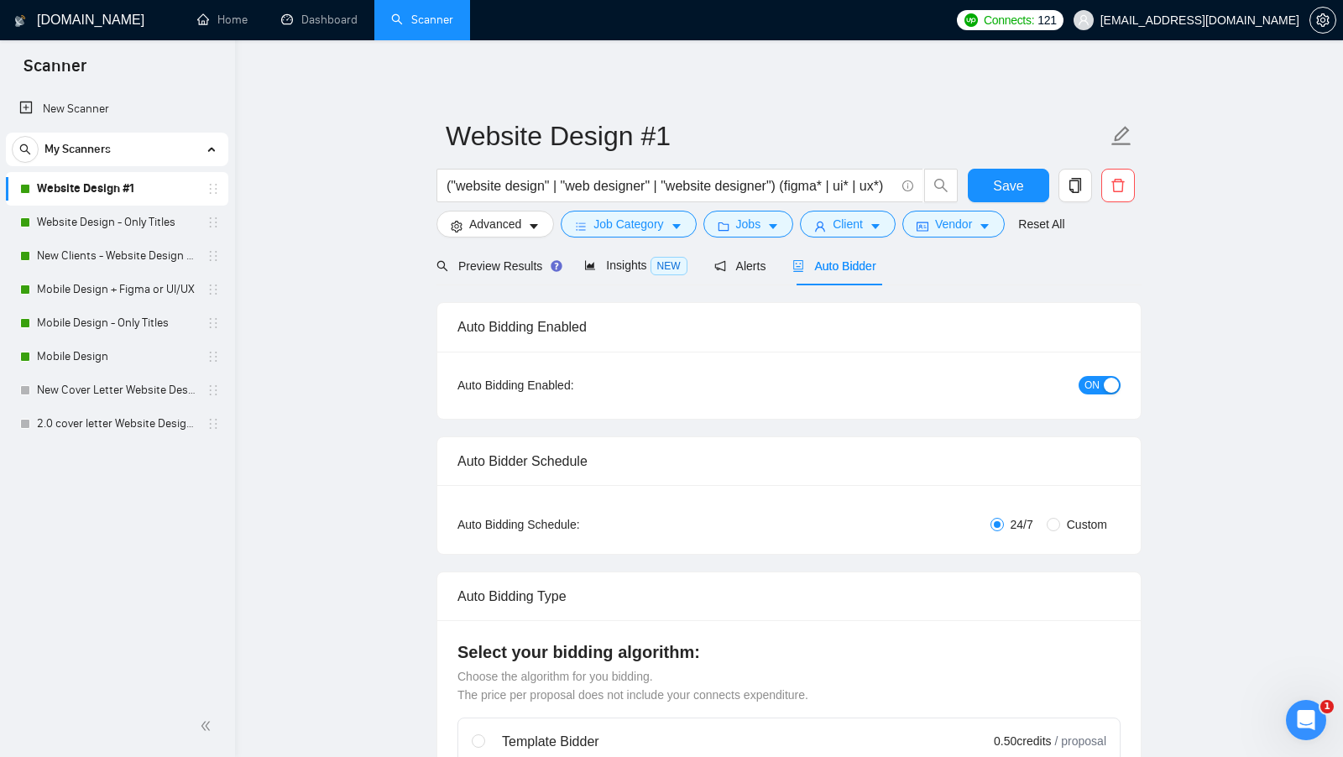
checkbox input "true"
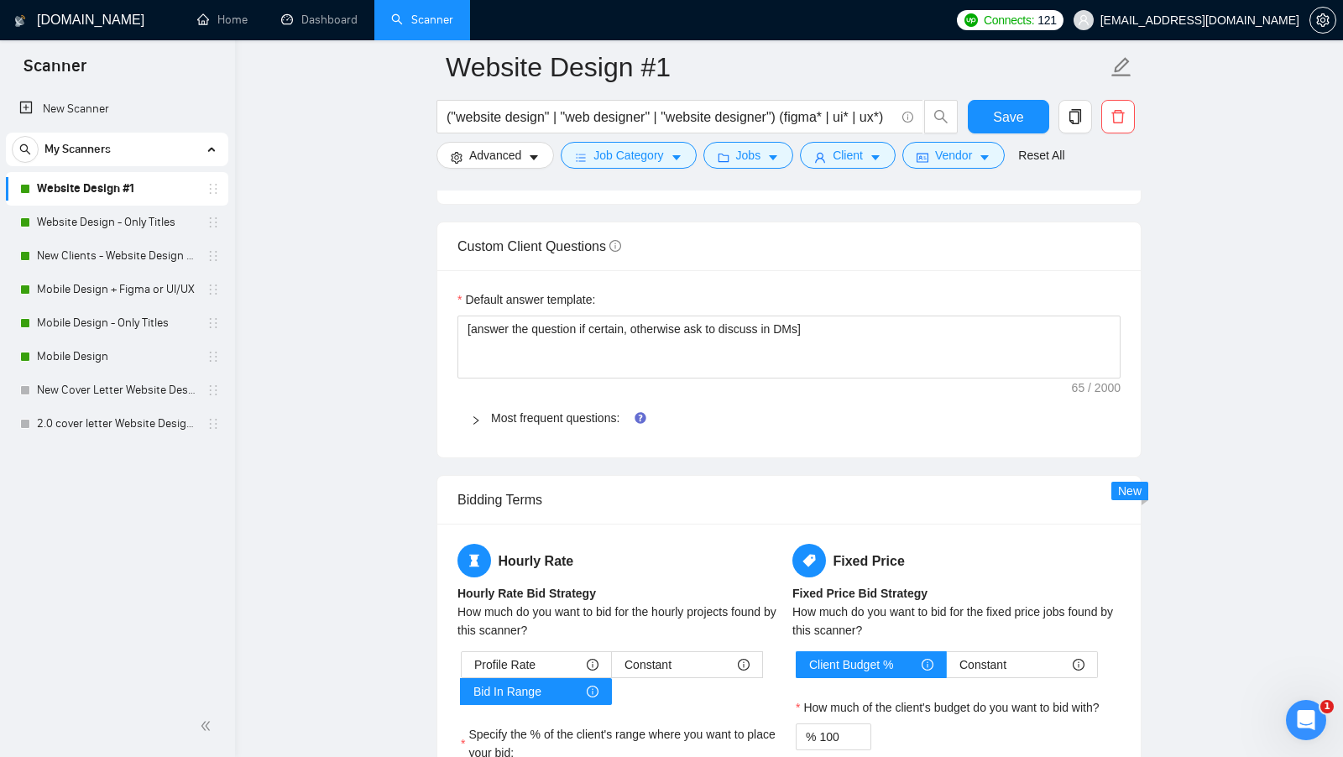
scroll to position [2329, 0]
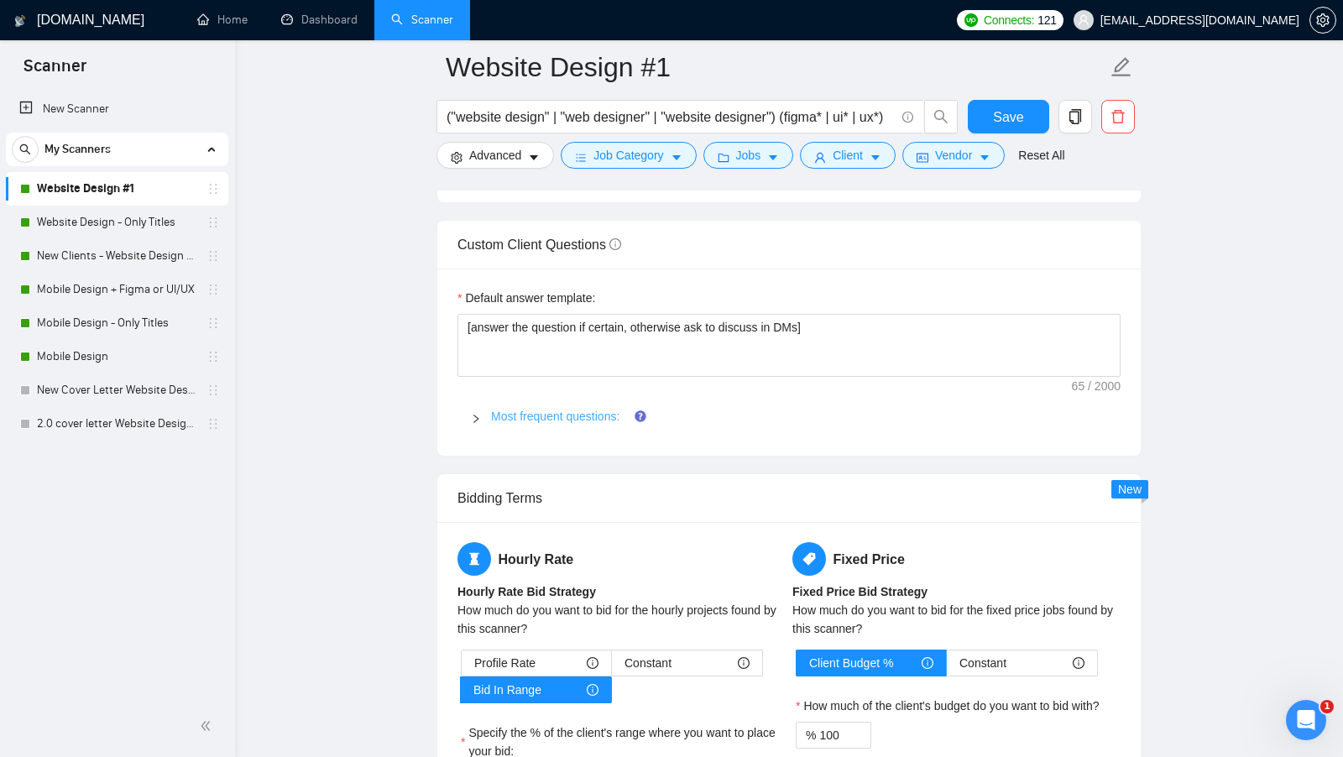
click at [535, 410] on link "Most frequent questions:" at bounding box center [555, 416] width 128 height 13
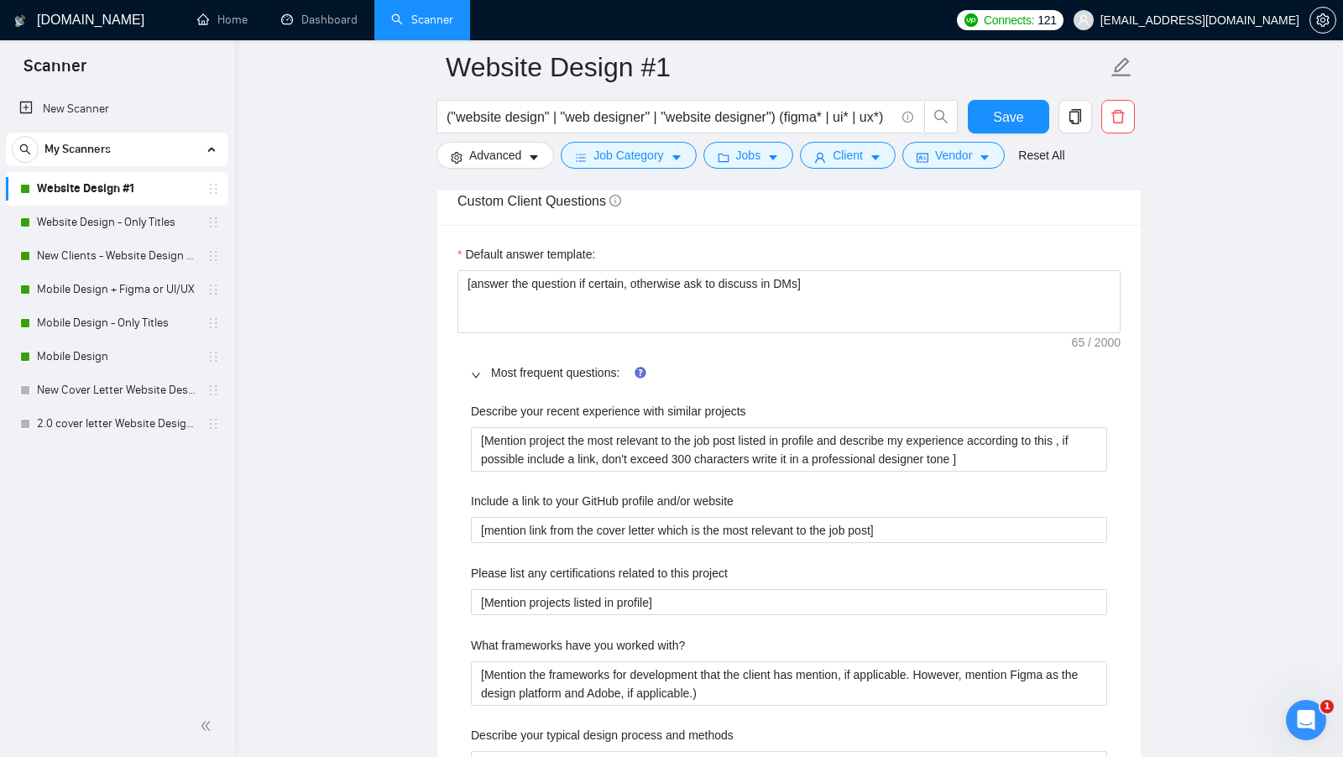
scroll to position [2373, 0]
click at [561, 370] on div "Most frequent questions:" at bounding box center [789, 372] width 663 height 39
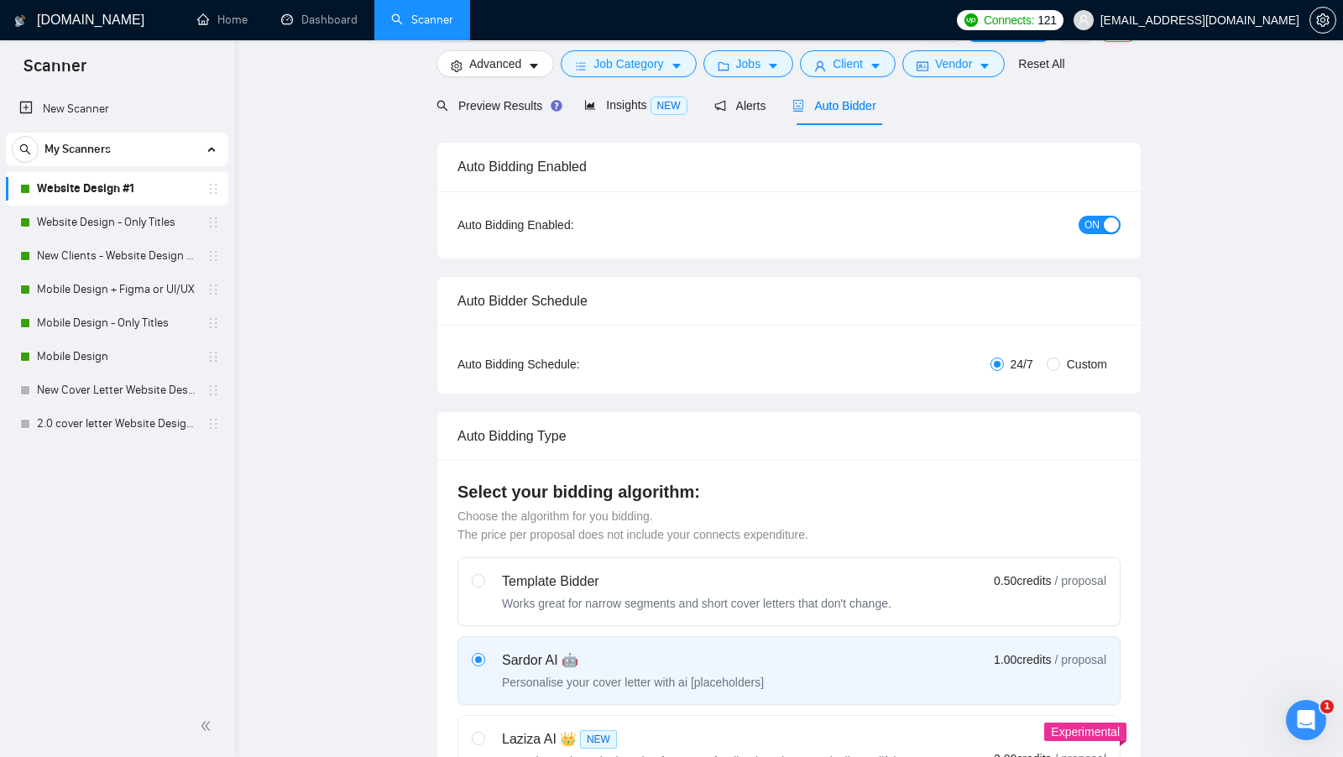
scroll to position [0, 0]
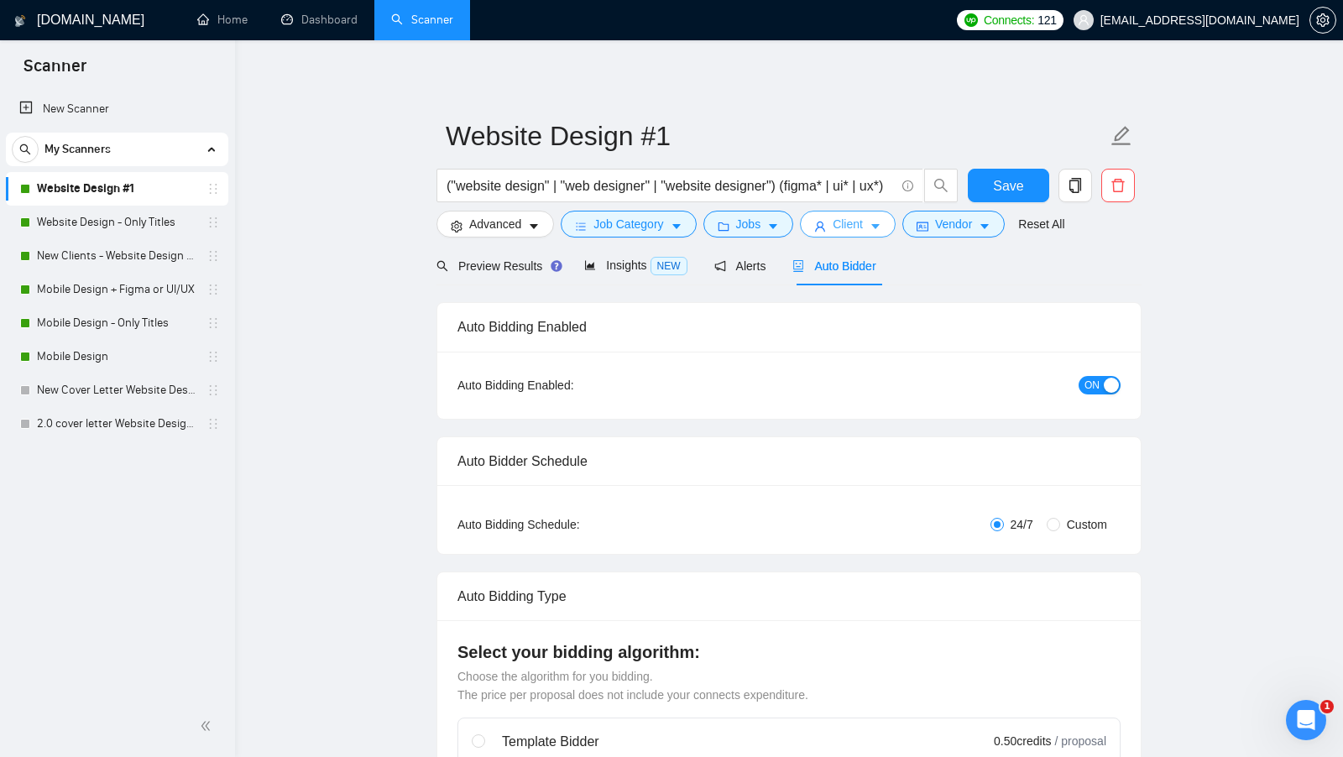
click at [868, 225] on button "Client" at bounding box center [848, 224] width 96 height 27
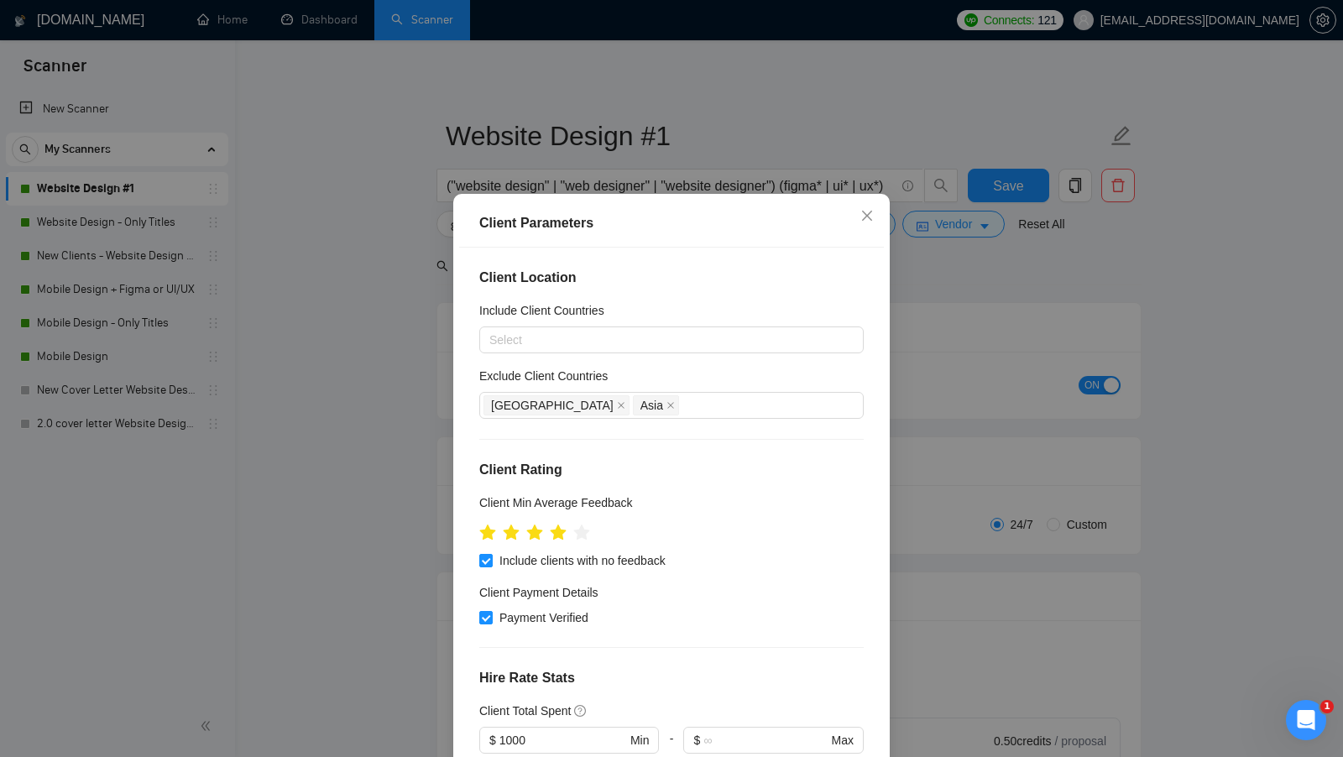
click at [975, 404] on div "Client Parameters Client Location Include Client Countries Select Exclude Clien…" at bounding box center [671, 378] width 1343 height 757
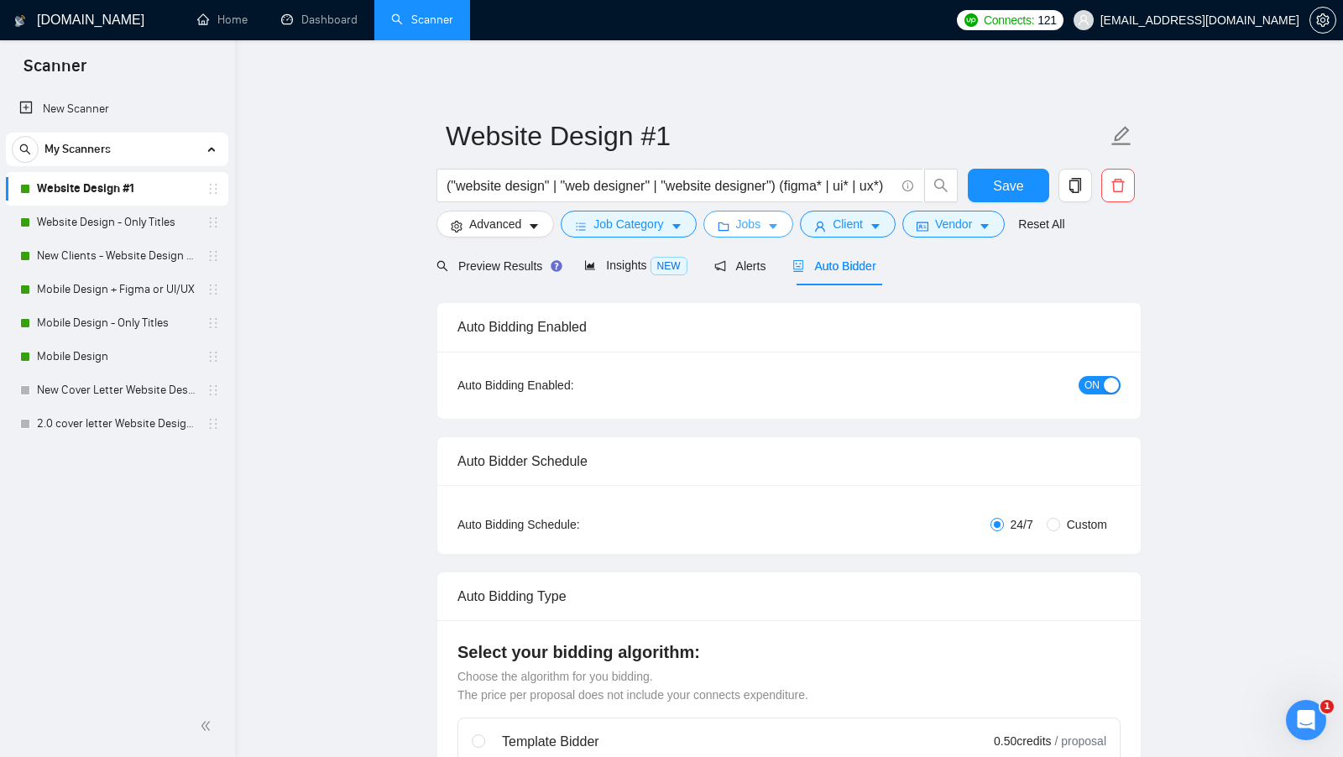
click at [751, 236] on button "Jobs" at bounding box center [749, 224] width 91 height 27
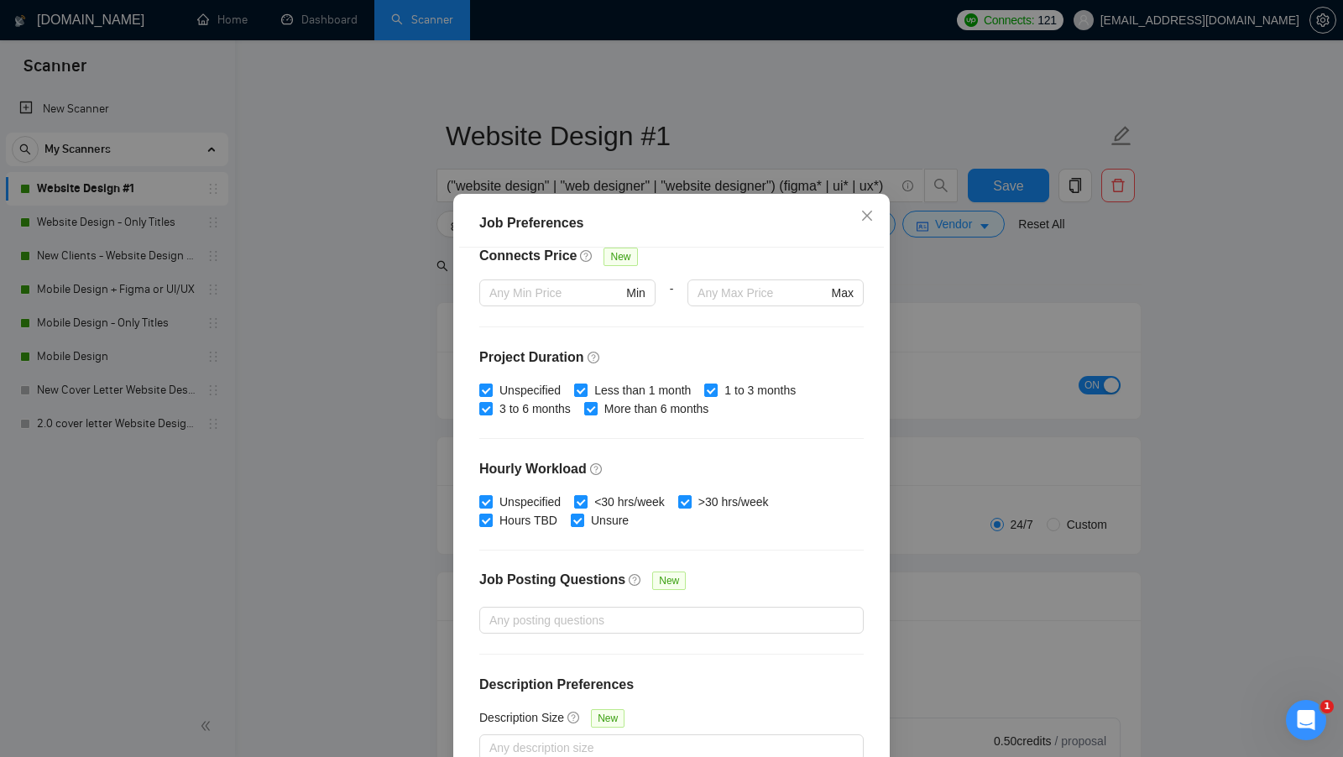
click at [955, 269] on div "Job Preferences Budget Project Type All Fixed Price Hourly Rate Fixed Price Bud…" at bounding box center [671, 378] width 1343 height 757
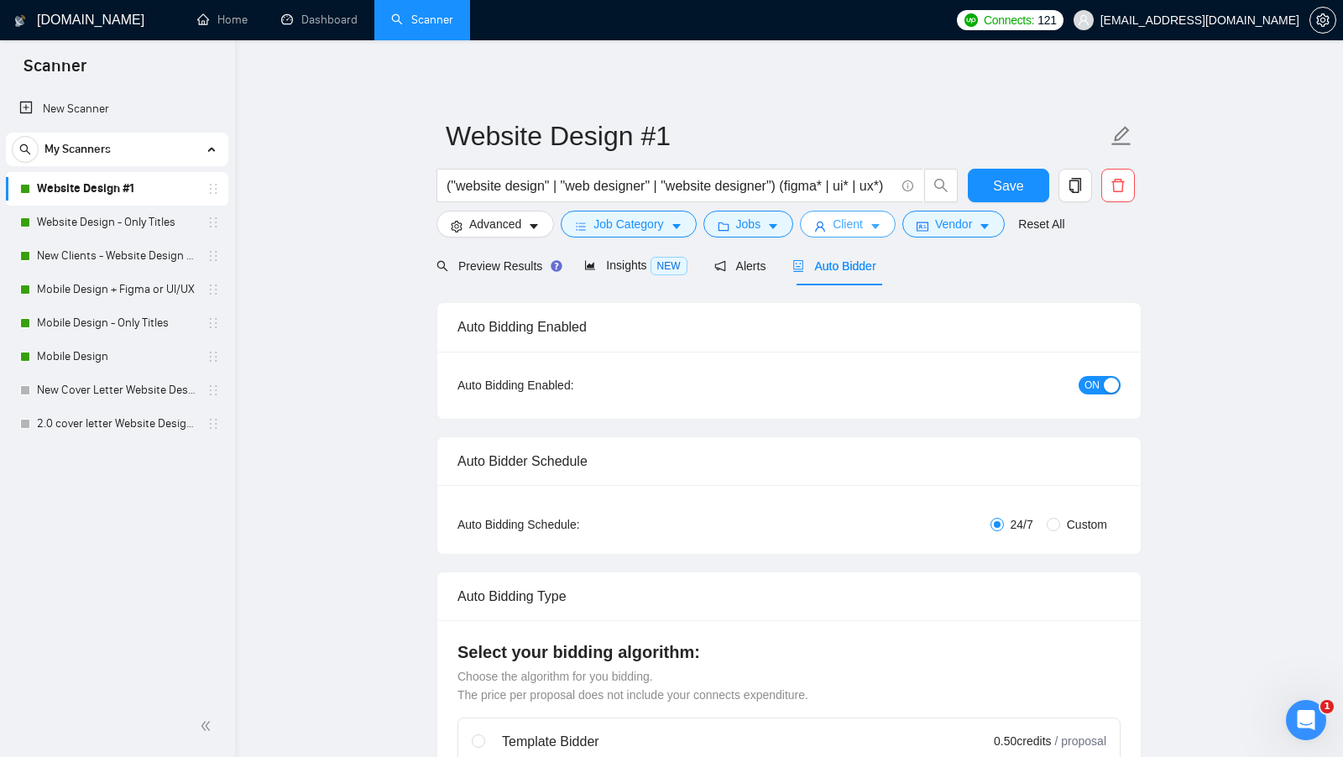
click at [891, 231] on button "Client" at bounding box center [848, 224] width 96 height 27
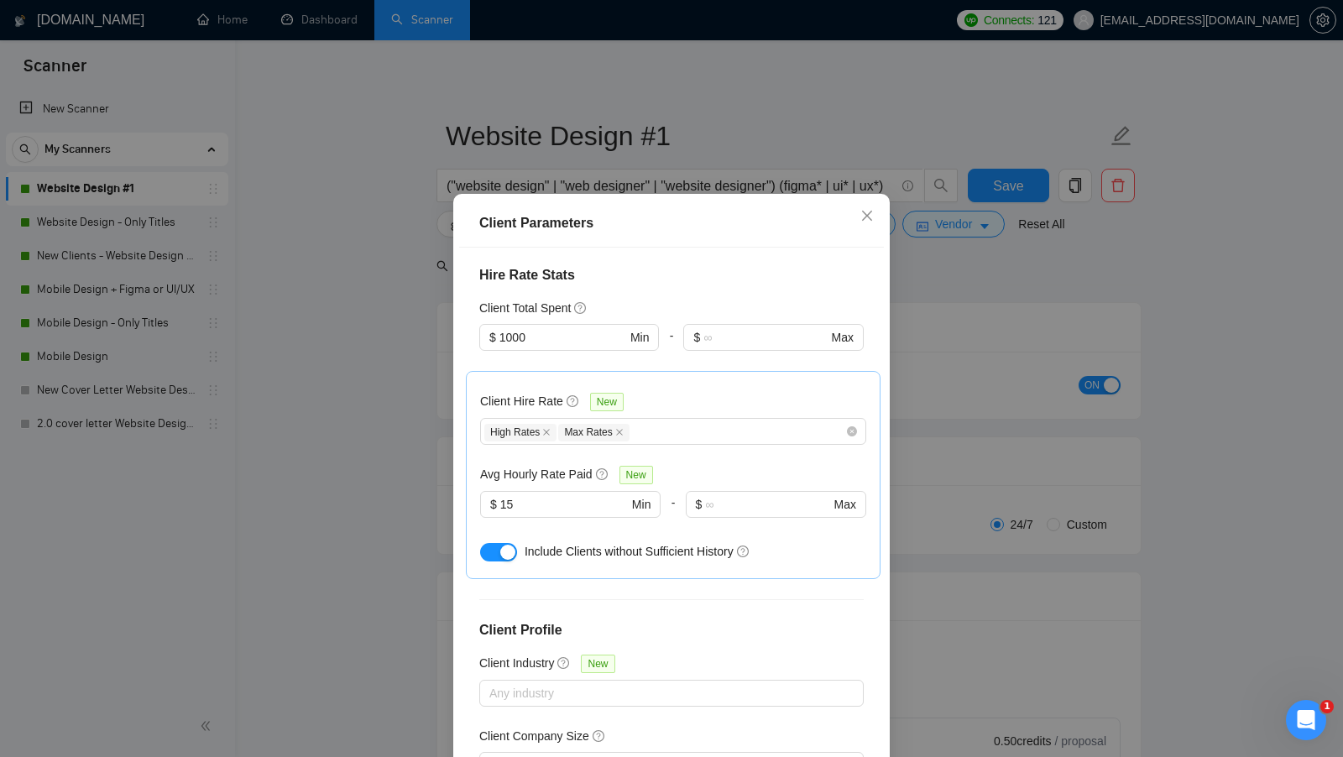
scroll to position [404, 0]
click at [1011, 395] on div "Client Parameters Client Location Include Client Countries Select Exclude Clien…" at bounding box center [671, 378] width 1343 height 757
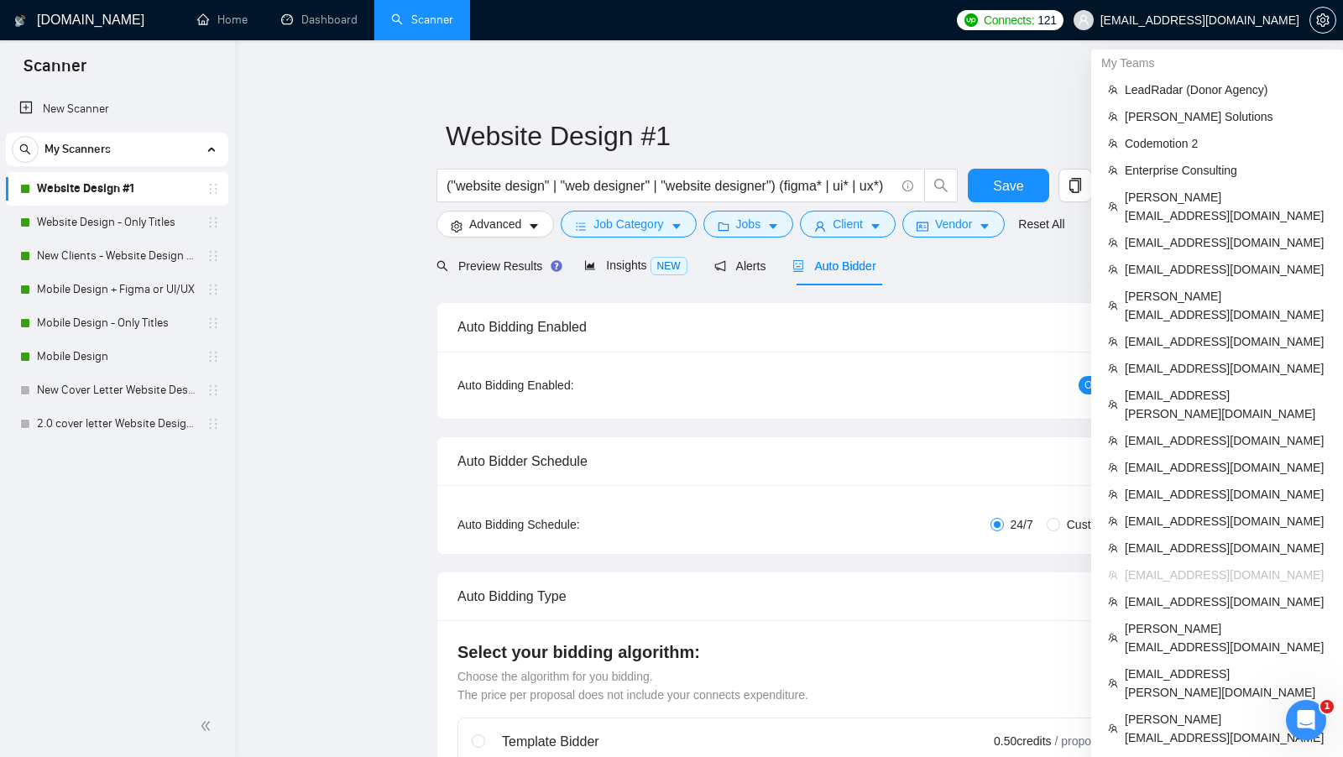
click at [1255, 20] on span "[EMAIL_ADDRESS][DOMAIN_NAME]" at bounding box center [1200, 20] width 199 height 0
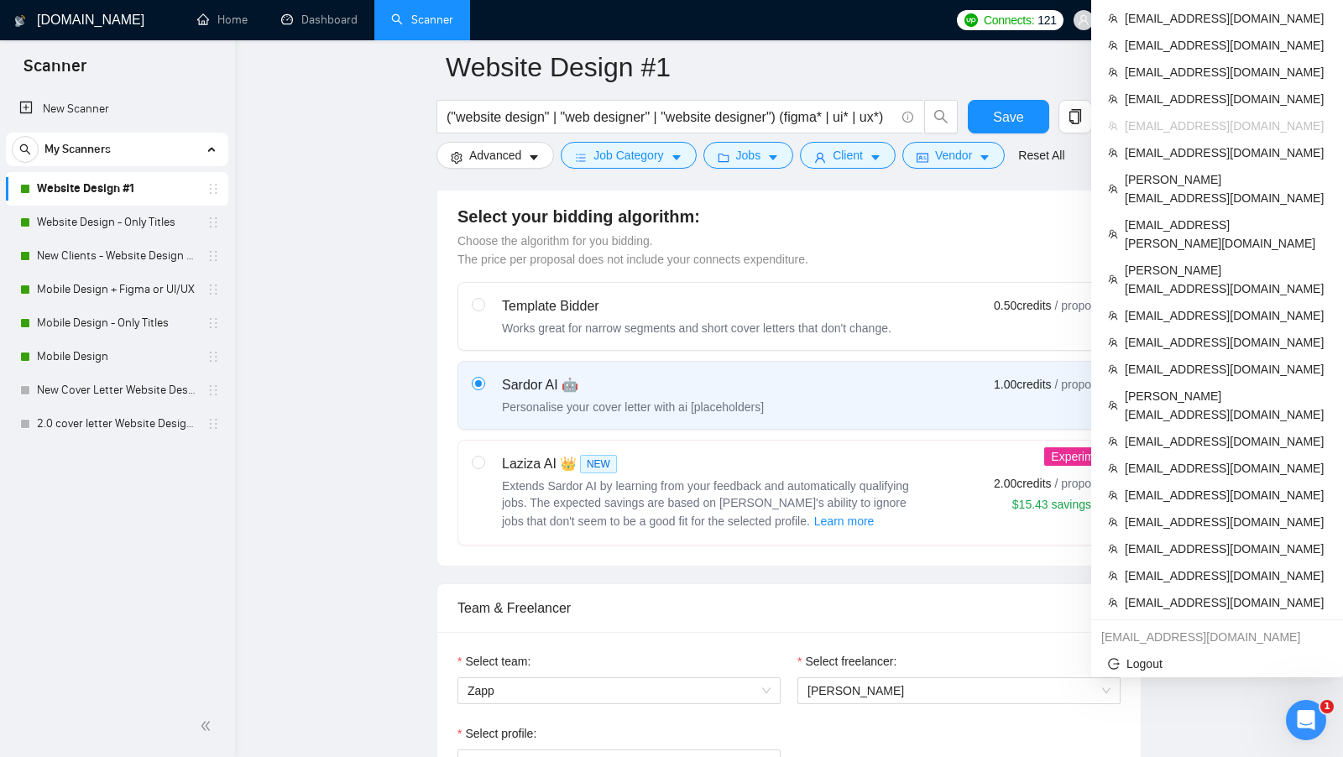
scroll to position [456, 0]
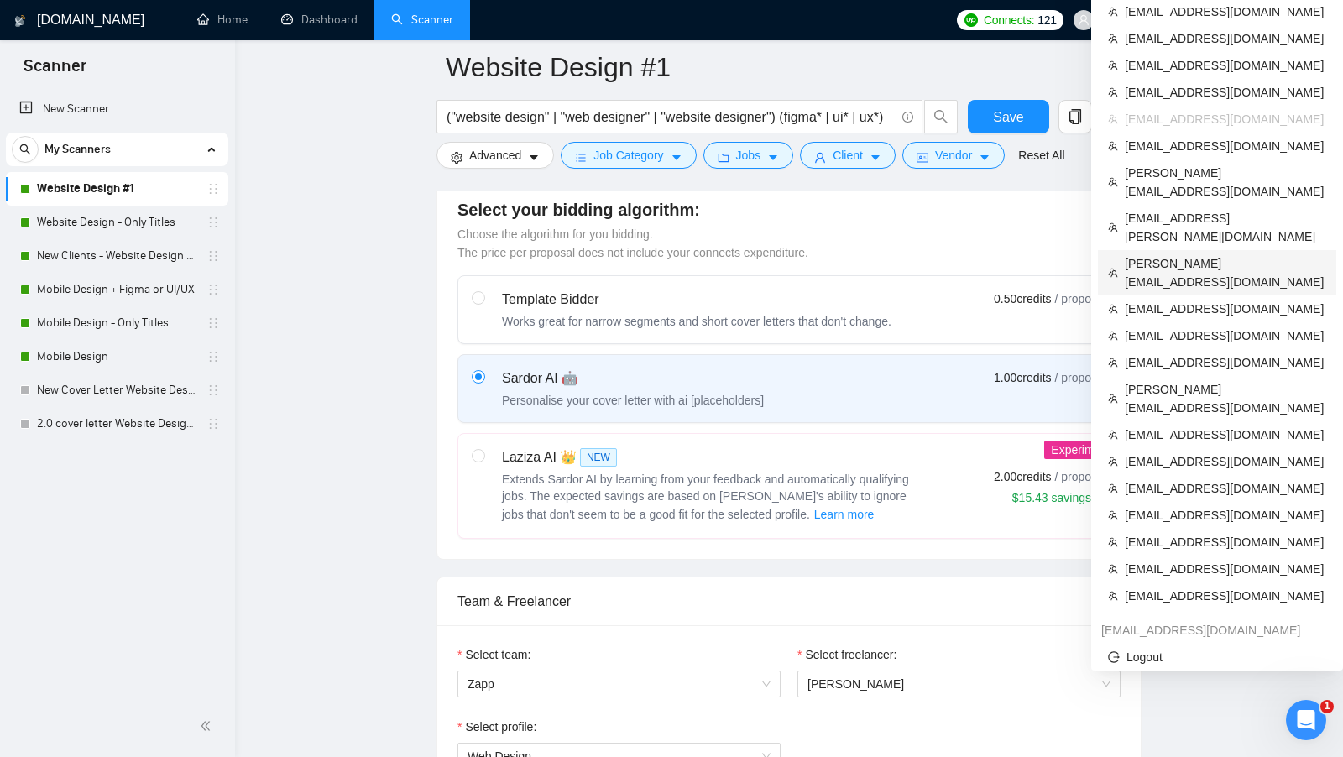
click at [1190, 254] on span "[PERSON_NAME][EMAIL_ADDRESS][DOMAIN_NAME]" at bounding box center [1225, 272] width 201 height 37
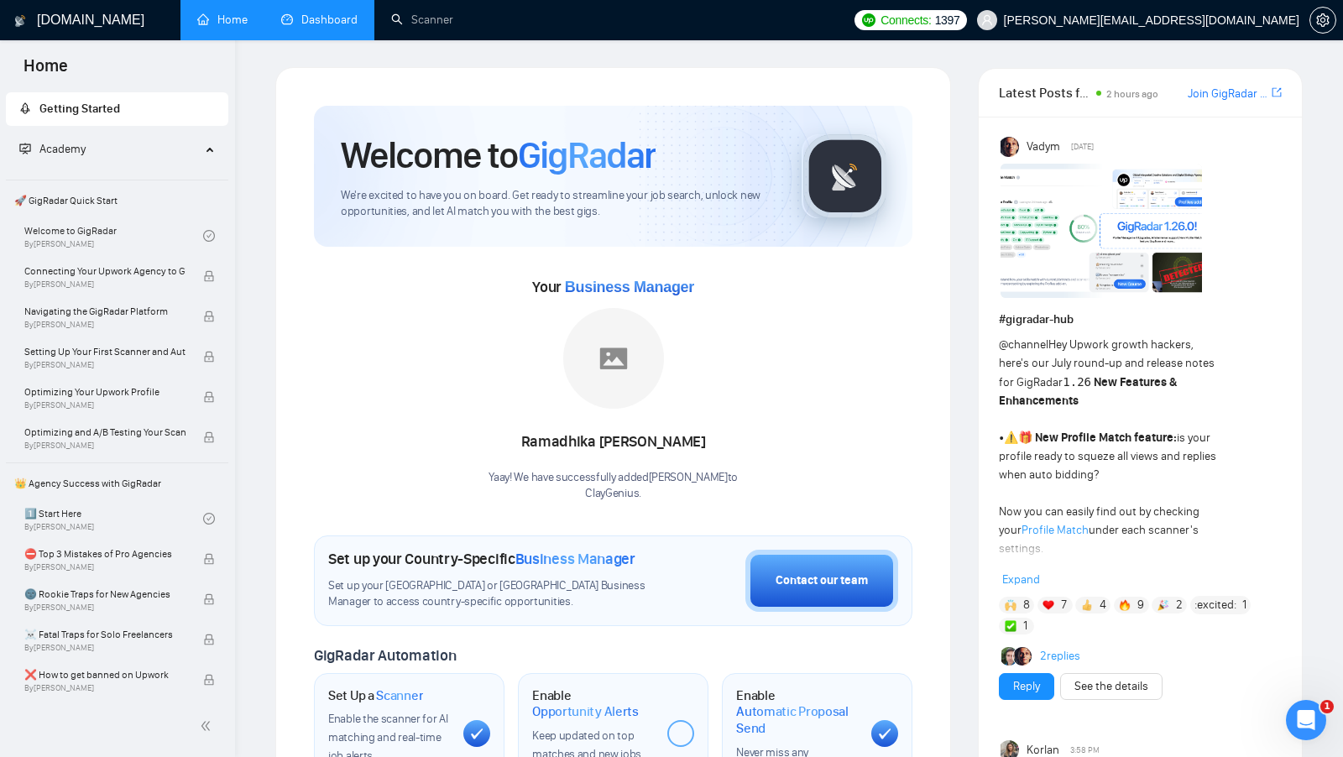
click at [334, 27] on link "Dashboard" at bounding box center [319, 20] width 76 height 14
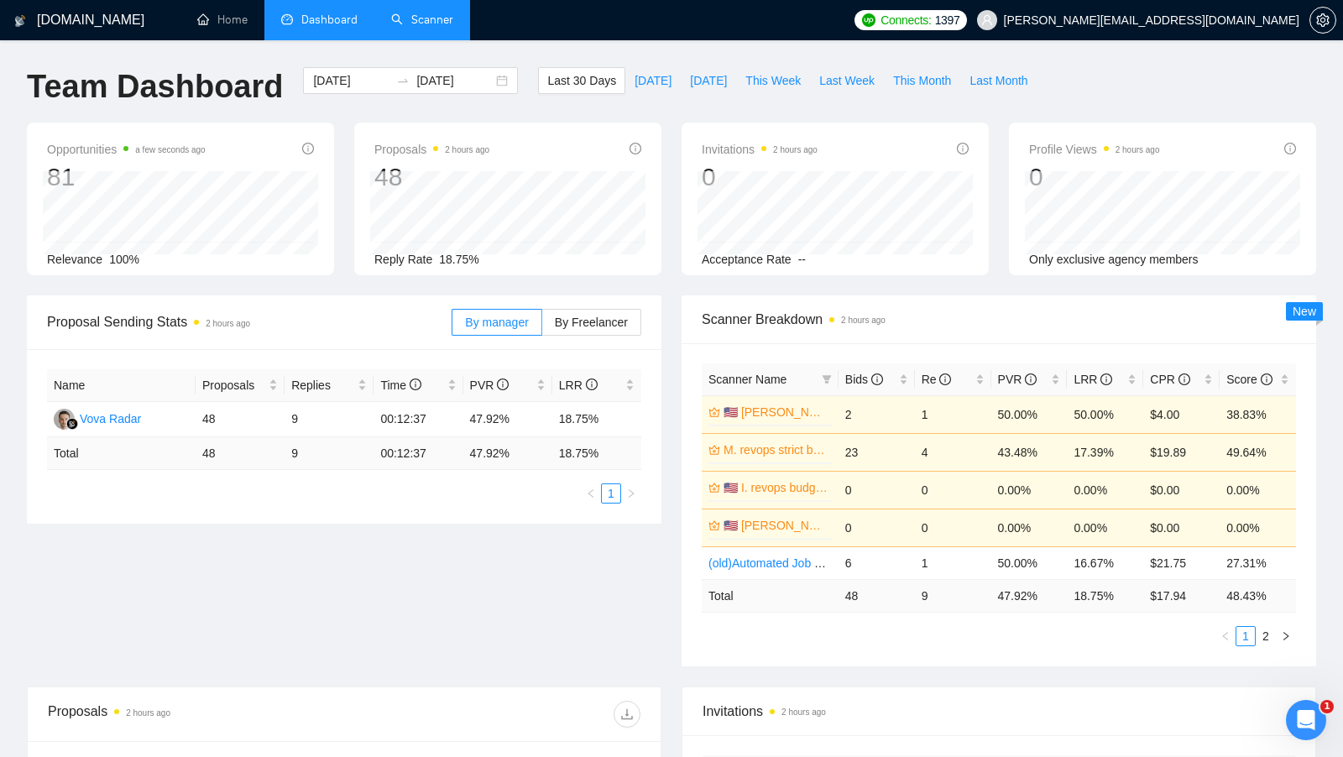
click at [442, 21] on link "Scanner" at bounding box center [422, 20] width 62 height 14
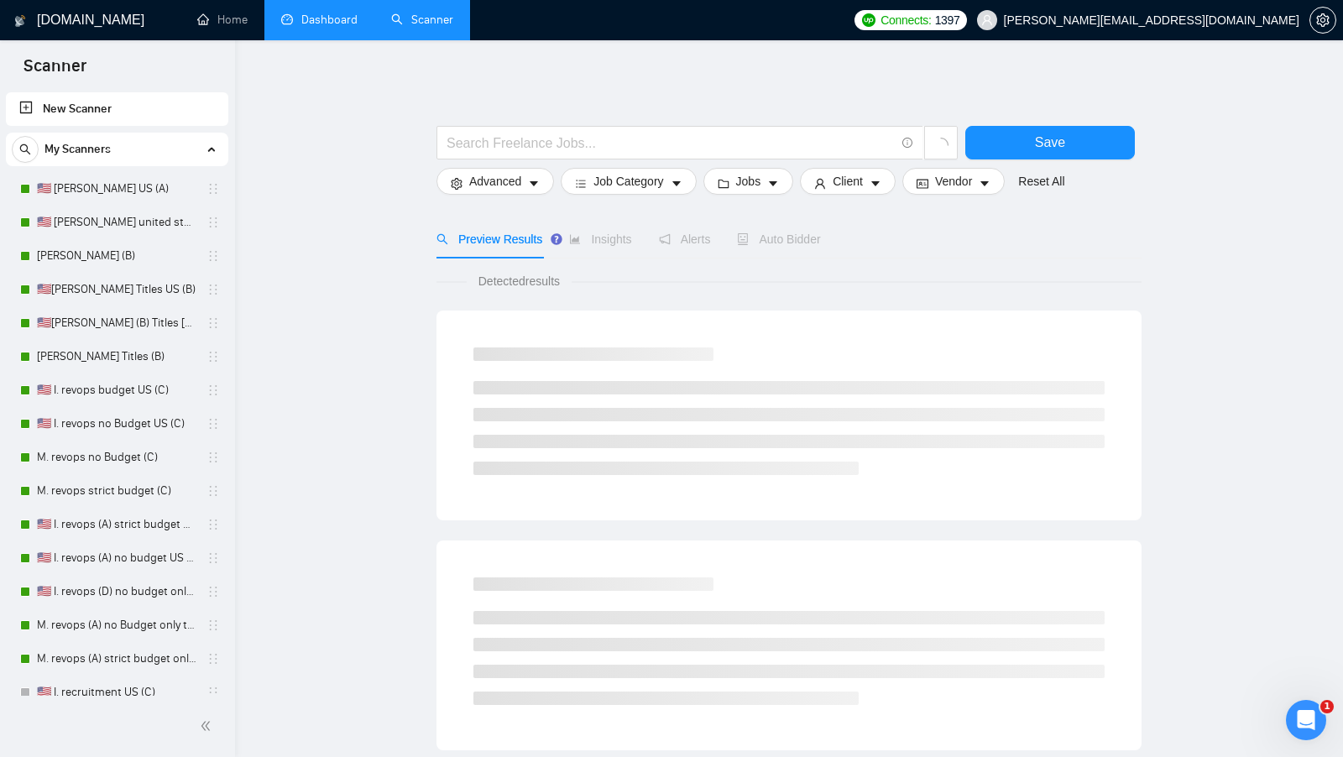
click at [334, 19] on link "Dashboard" at bounding box center [319, 20] width 76 height 14
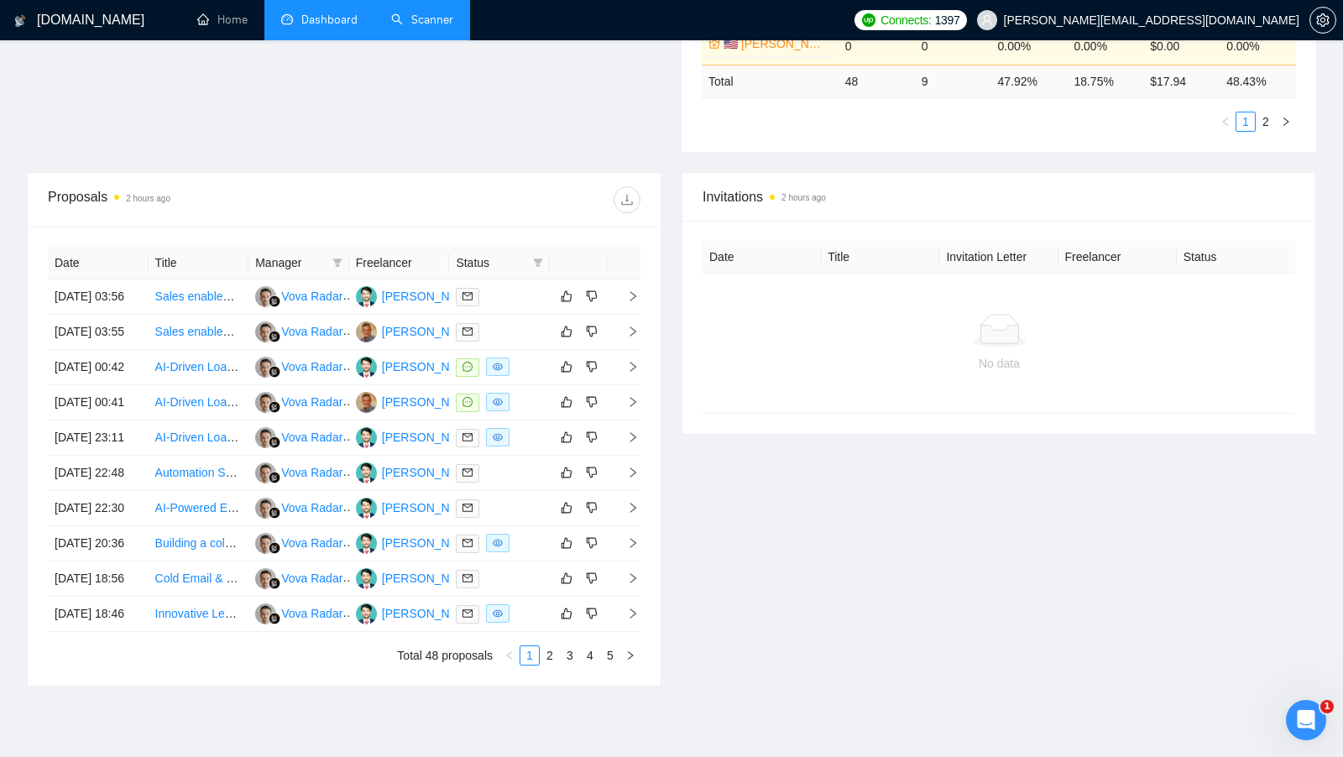
scroll to position [520, 0]
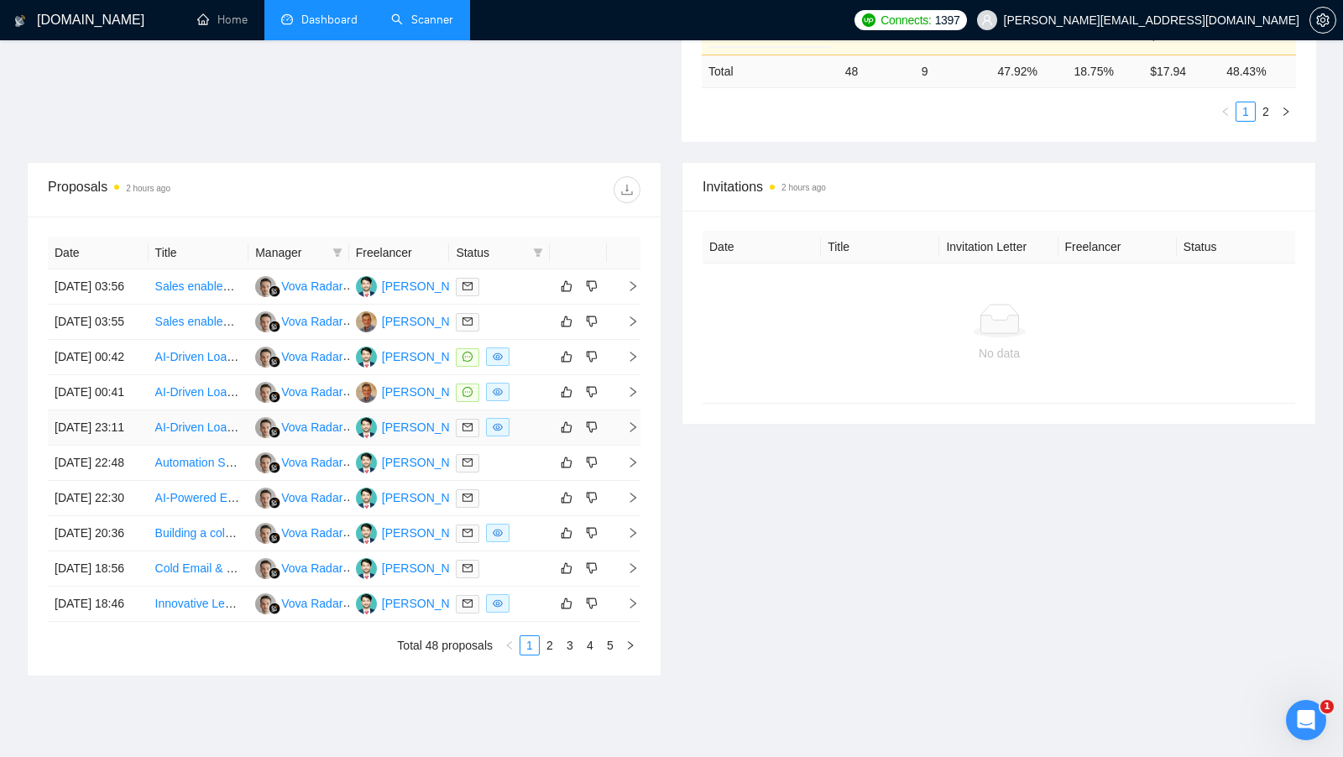
click at [528, 437] on div at bounding box center [499, 427] width 87 height 19
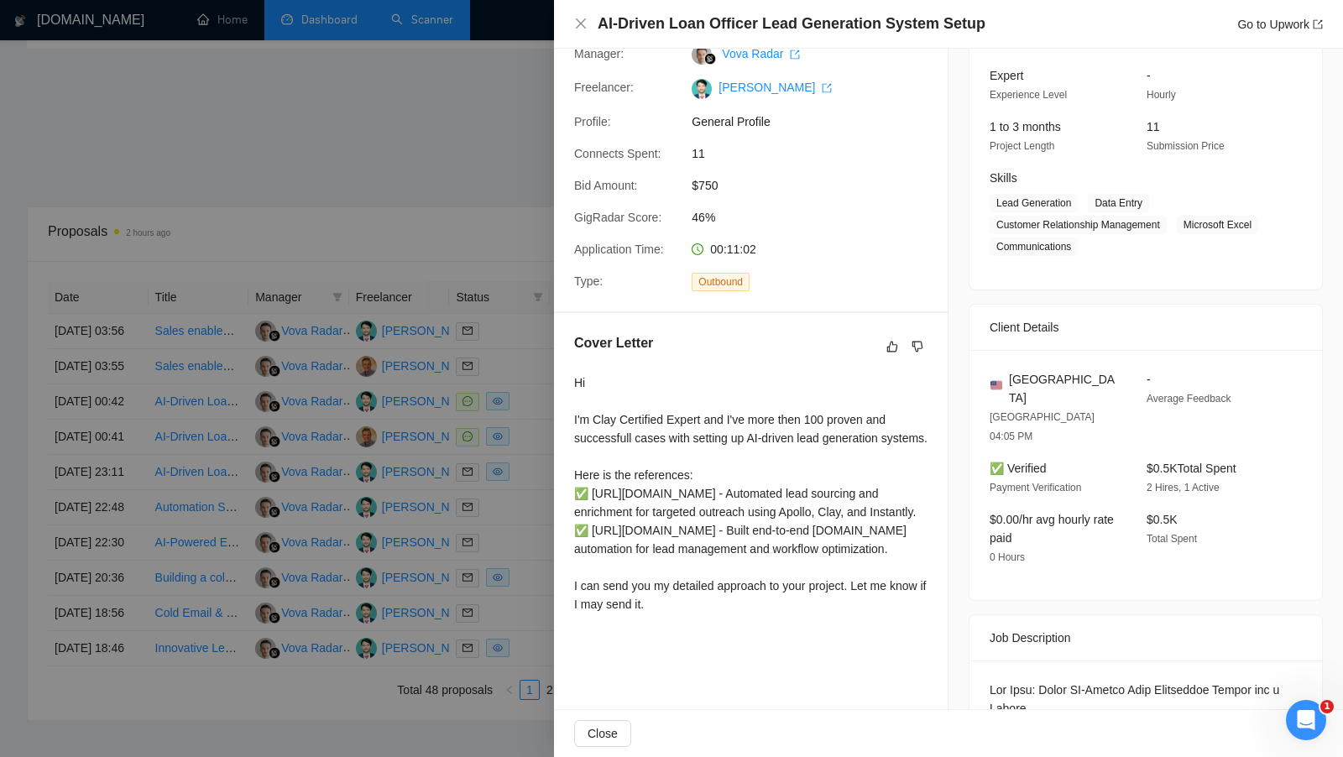
scroll to position [0, 0]
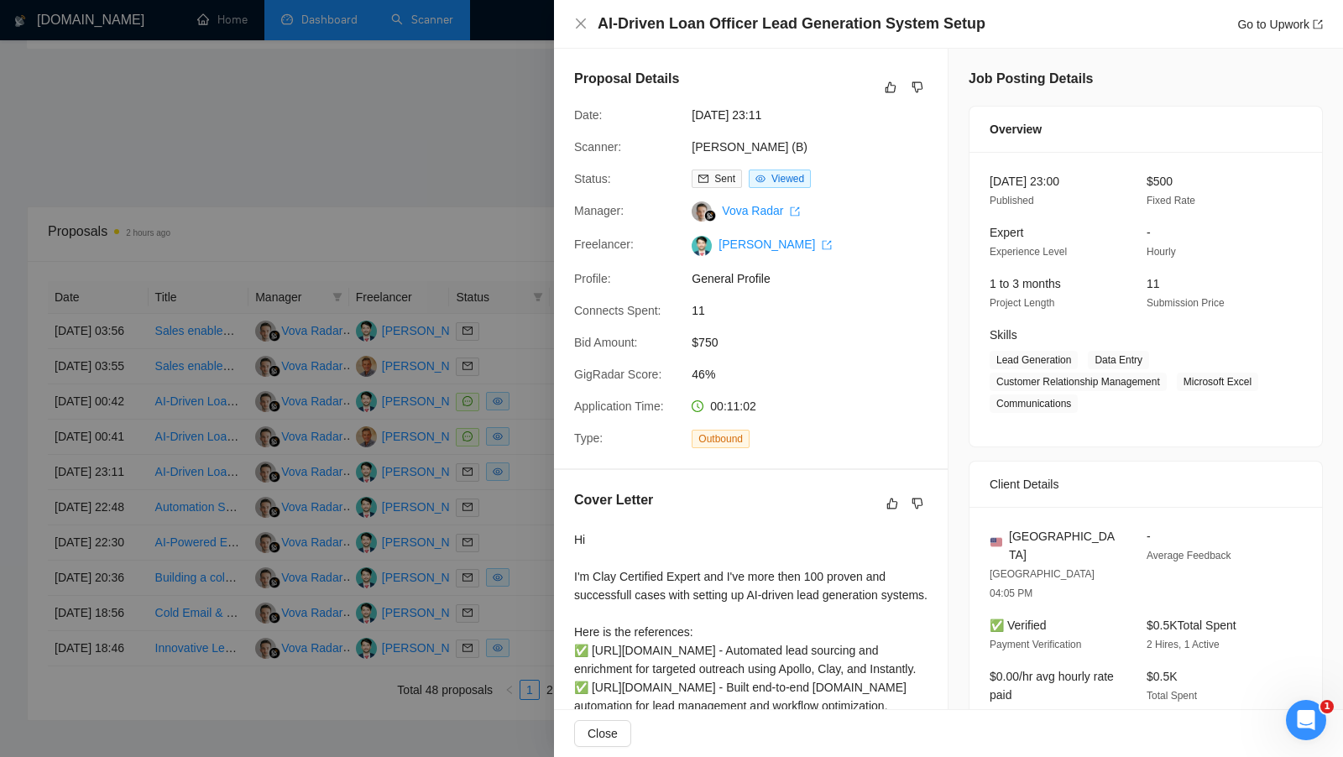
click at [391, 456] on div at bounding box center [671, 378] width 1343 height 757
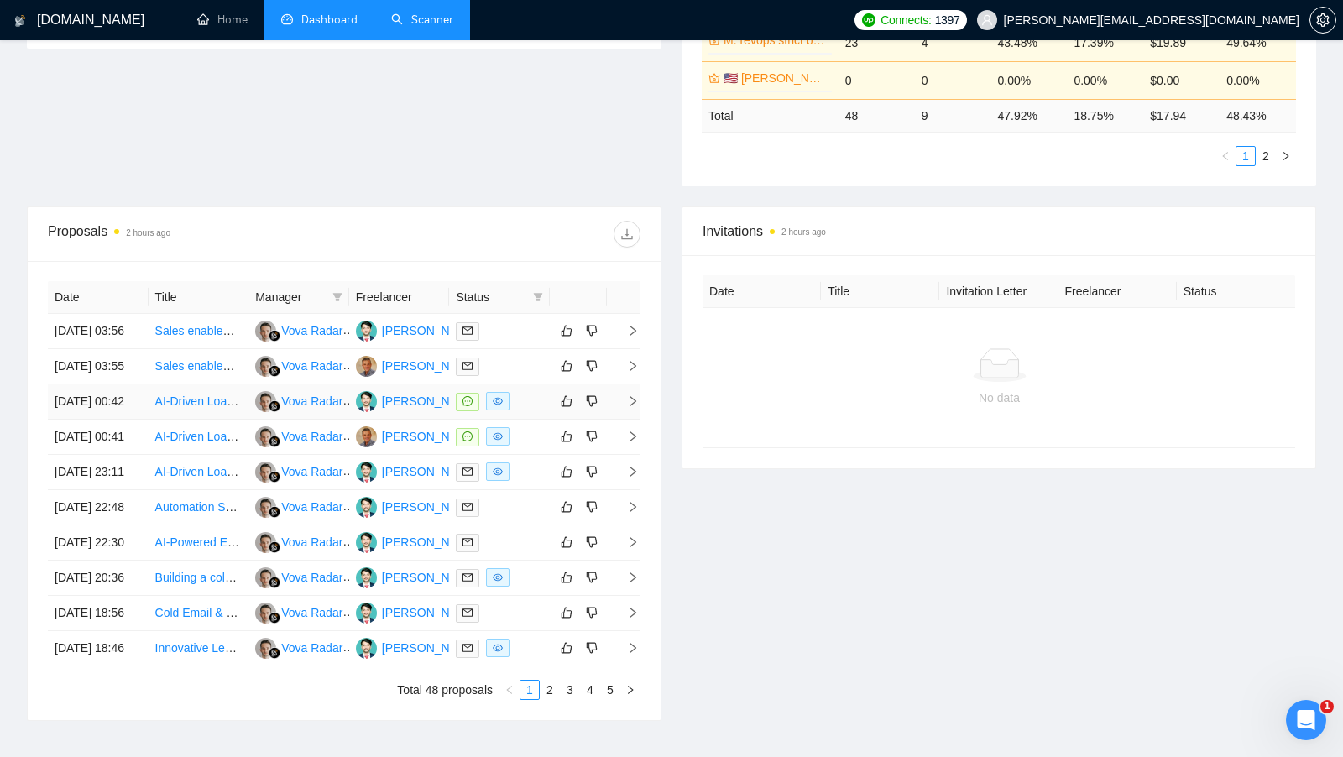
click at [170, 408] on link "AI-Driven Loan Officer Lead Generation System Setup" at bounding box center [296, 401] width 283 height 13
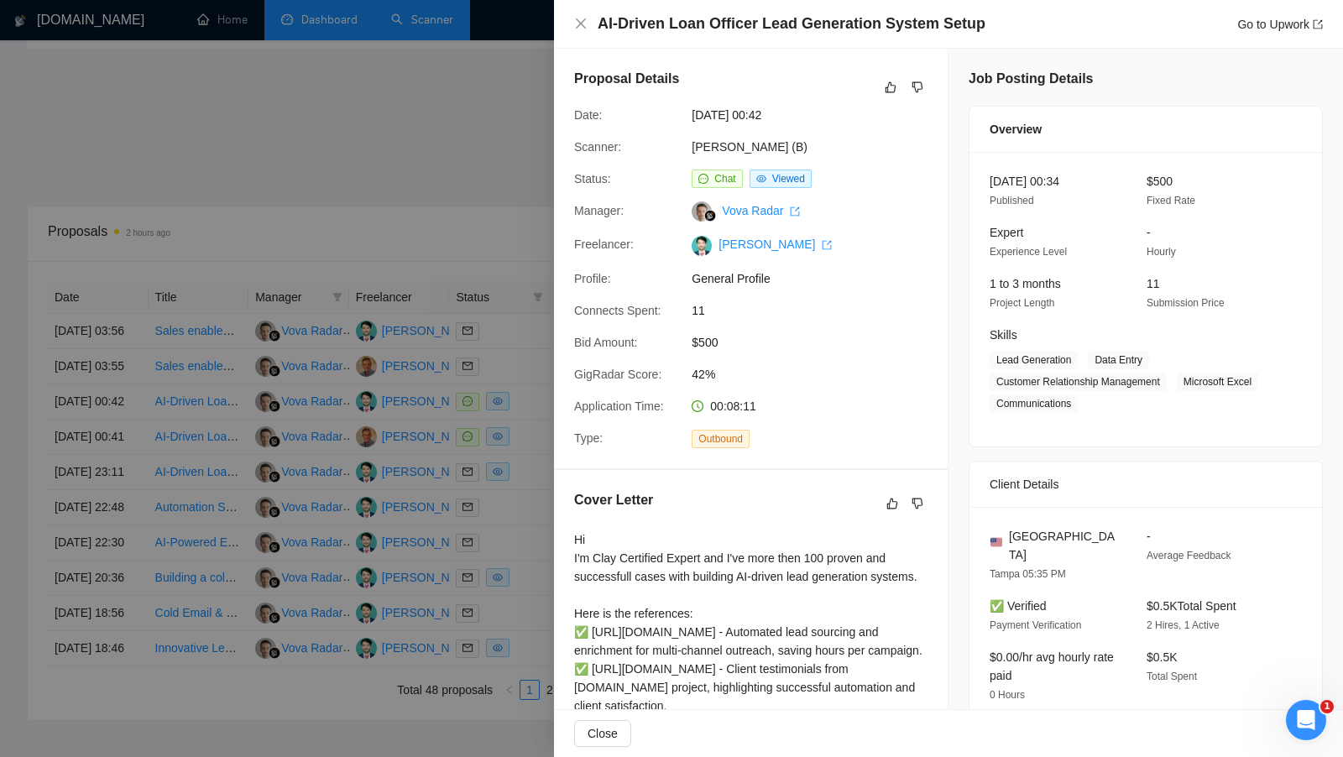
click at [462, 146] on div at bounding box center [671, 378] width 1343 height 757
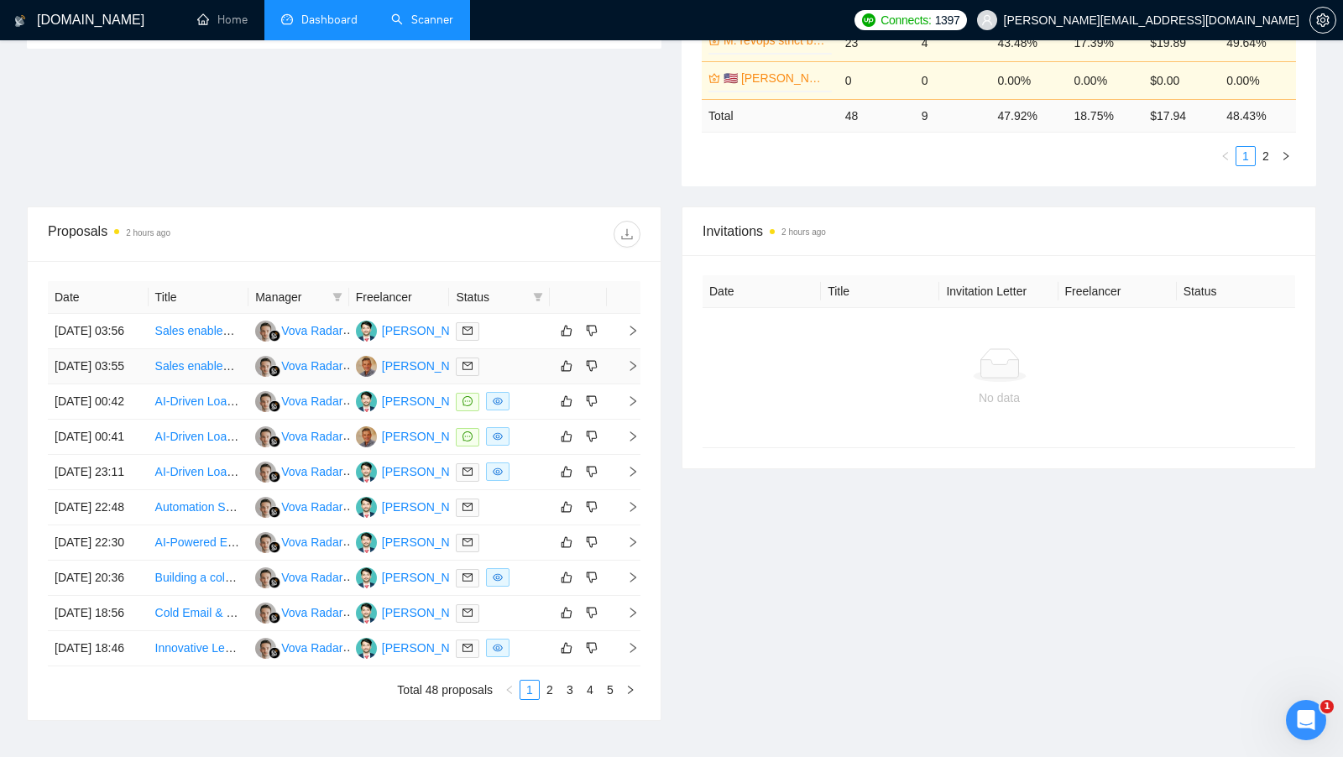
click at [517, 372] on td at bounding box center [499, 366] width 101 height 35
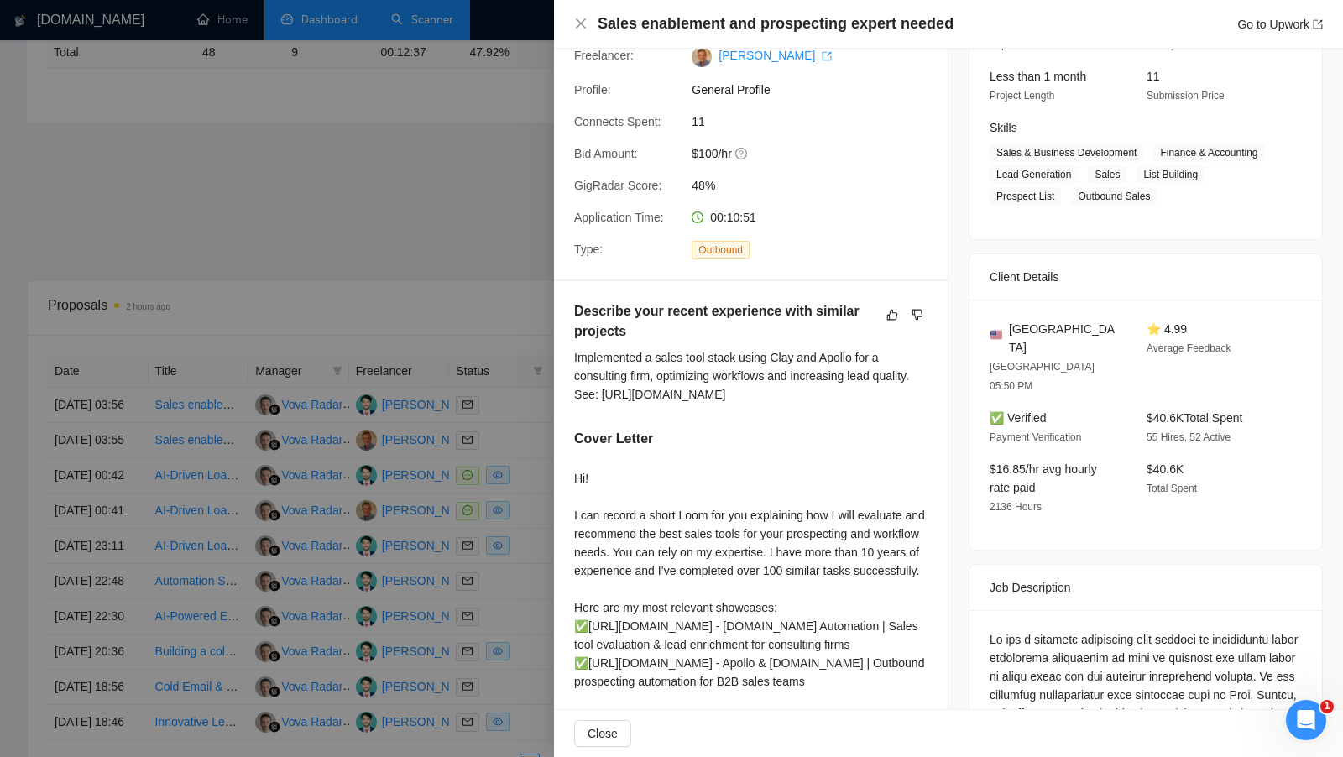
scroll to position [220, 0]
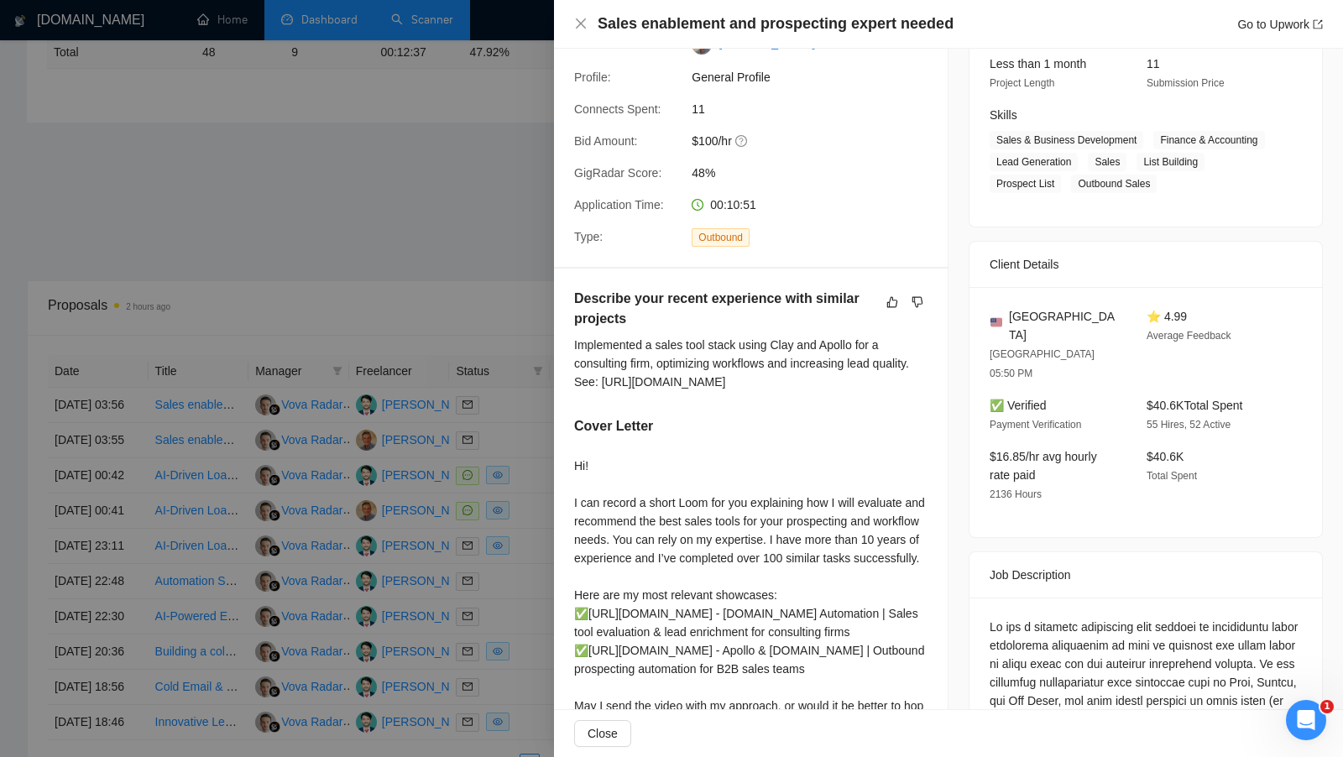
click at [489, 416] on div at bounding box center [671, 378] width 1343 height 757
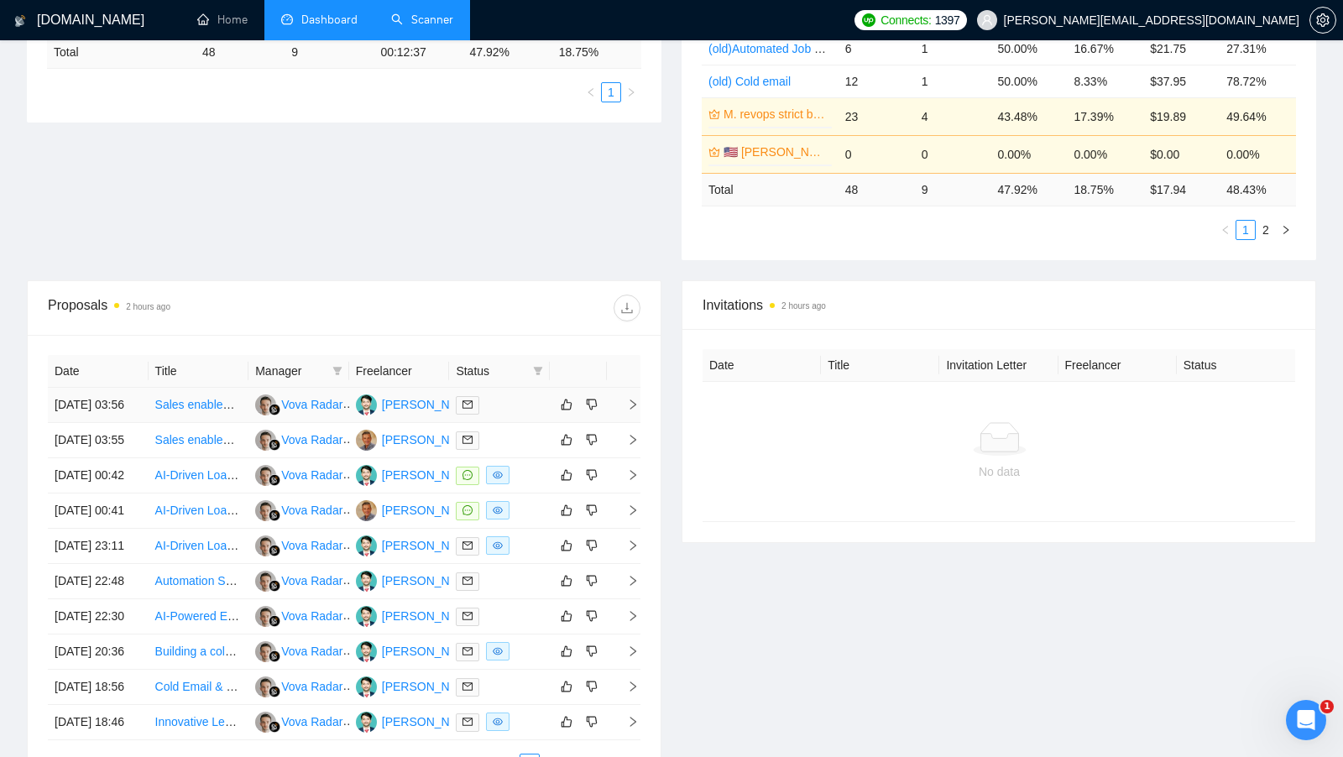
click at [495, 415] on div at bounding box center [499, 404] width 87 height 19
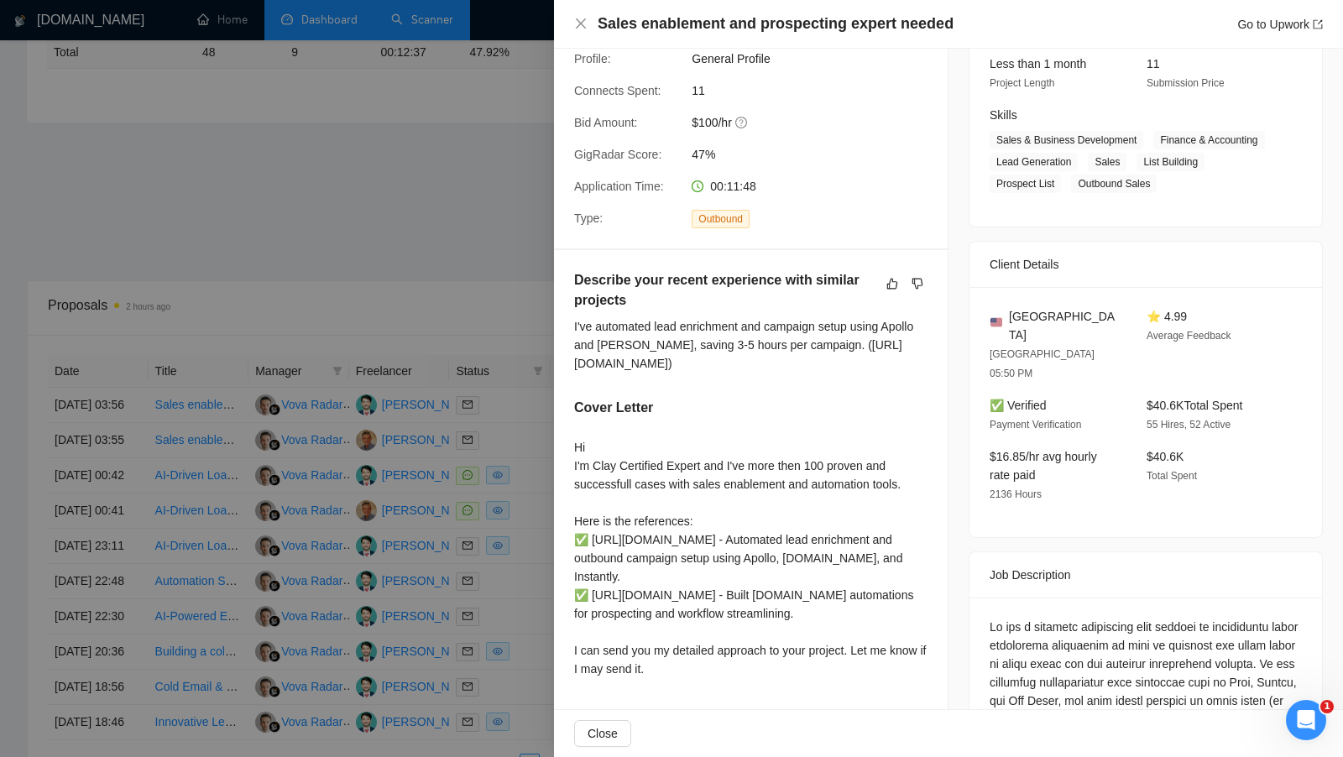
click at [531, 458] on div at bounding box center [671, 378] width 1343 height 757
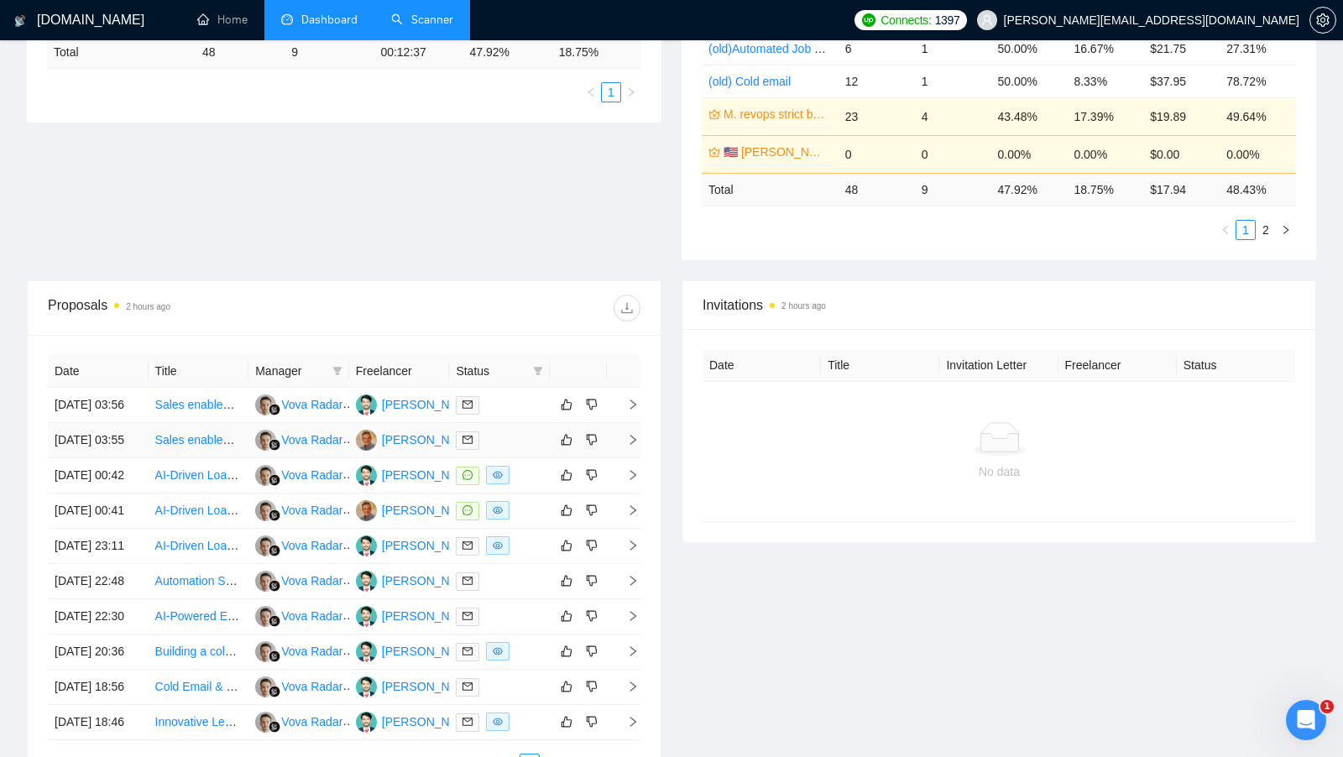
click at [529, 450] on div at bounding box center [499, 440] width 87 height 19
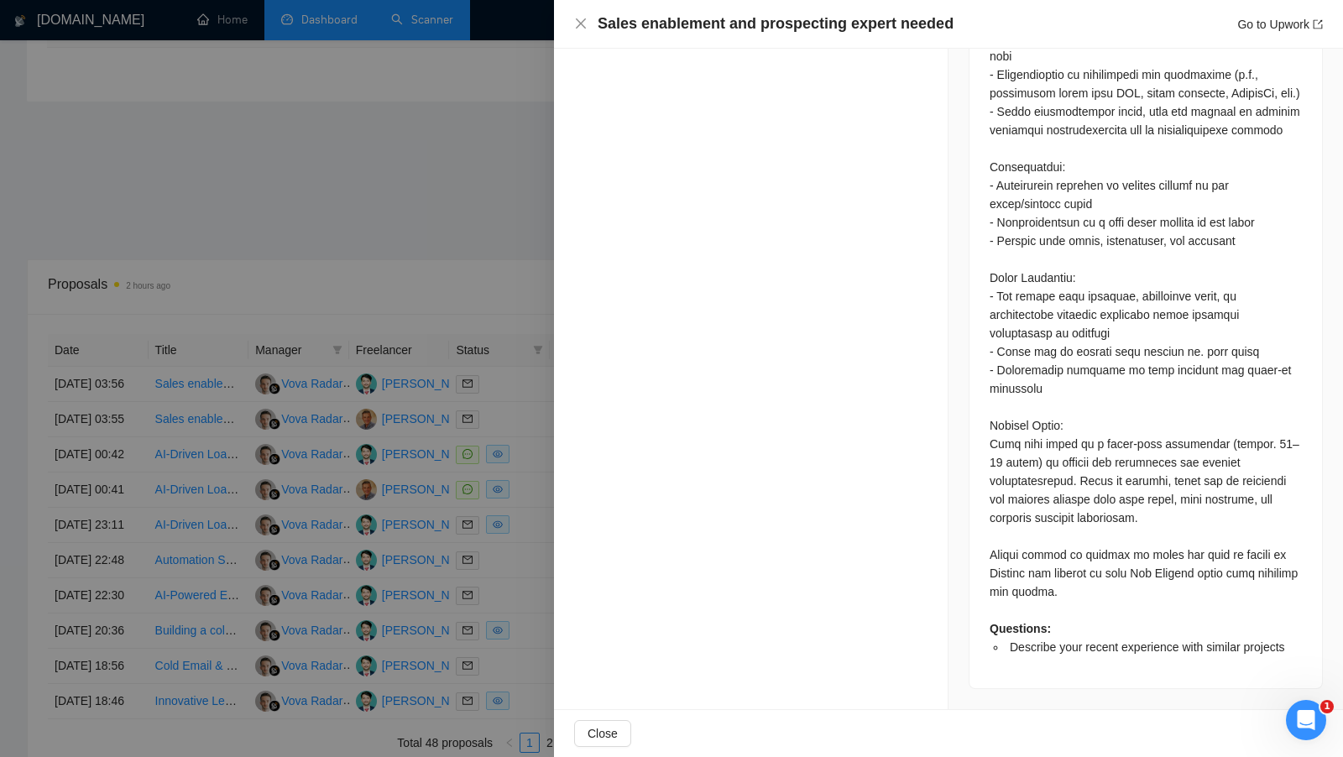
scroll to position [1159, 0]
click at [448, 277] on div at bounding box center [671, 378] width 1343 height 757
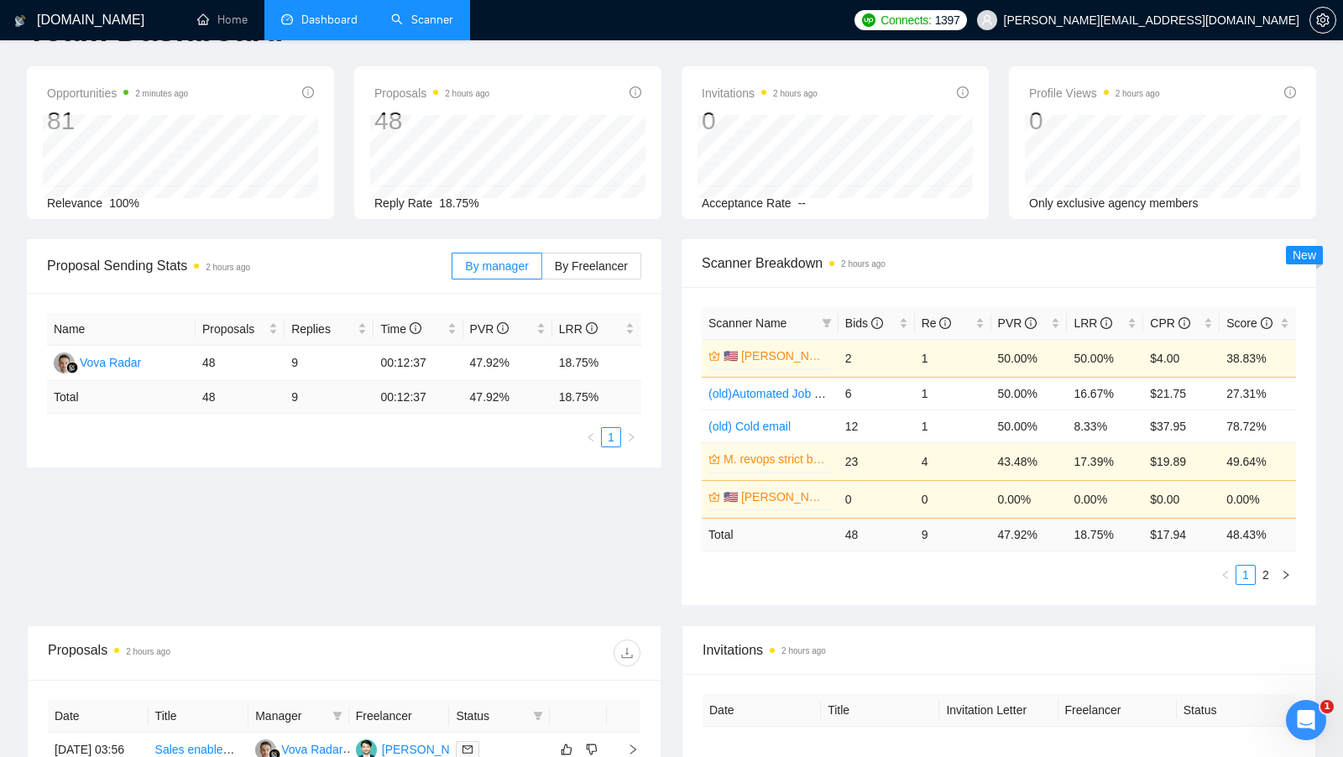
scroll to position [0, 0]
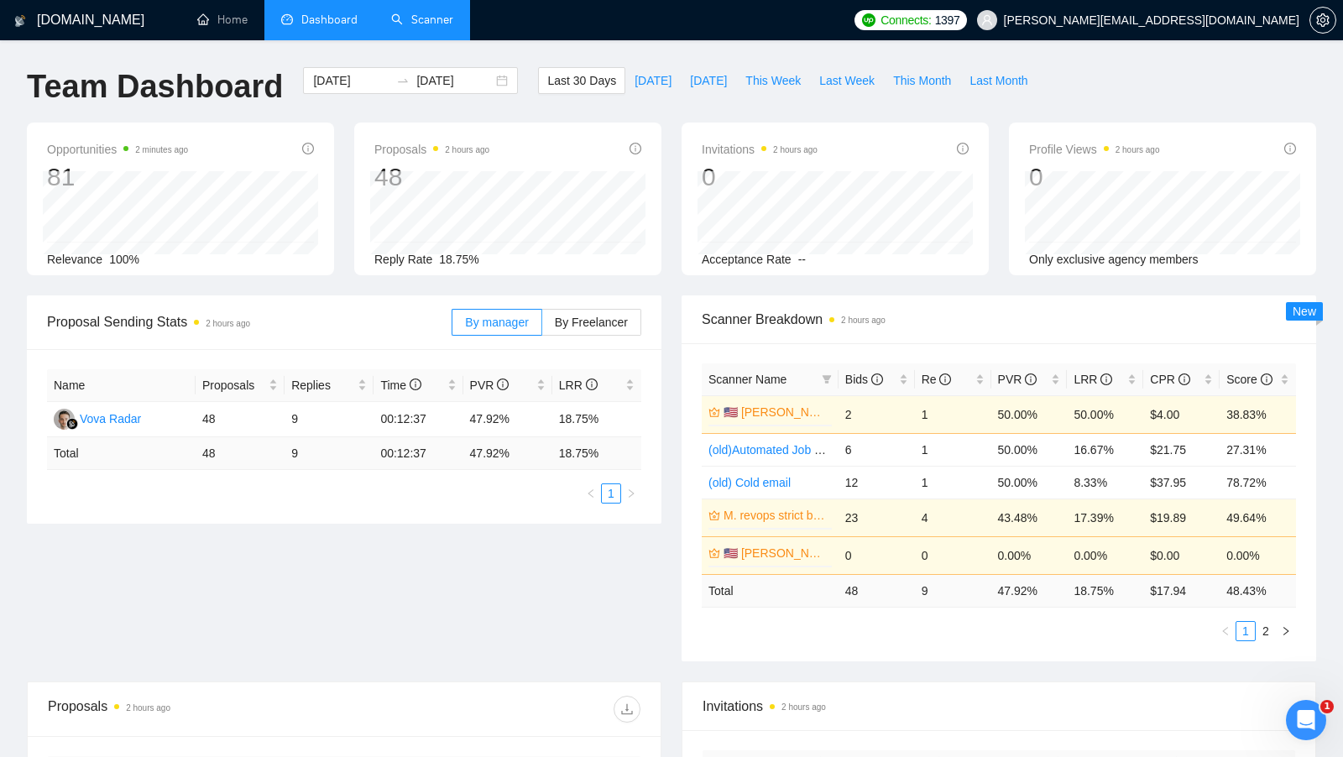
click at [451, 27] on link "Scanner" at bounding box center [422, 20] width 62 height 14
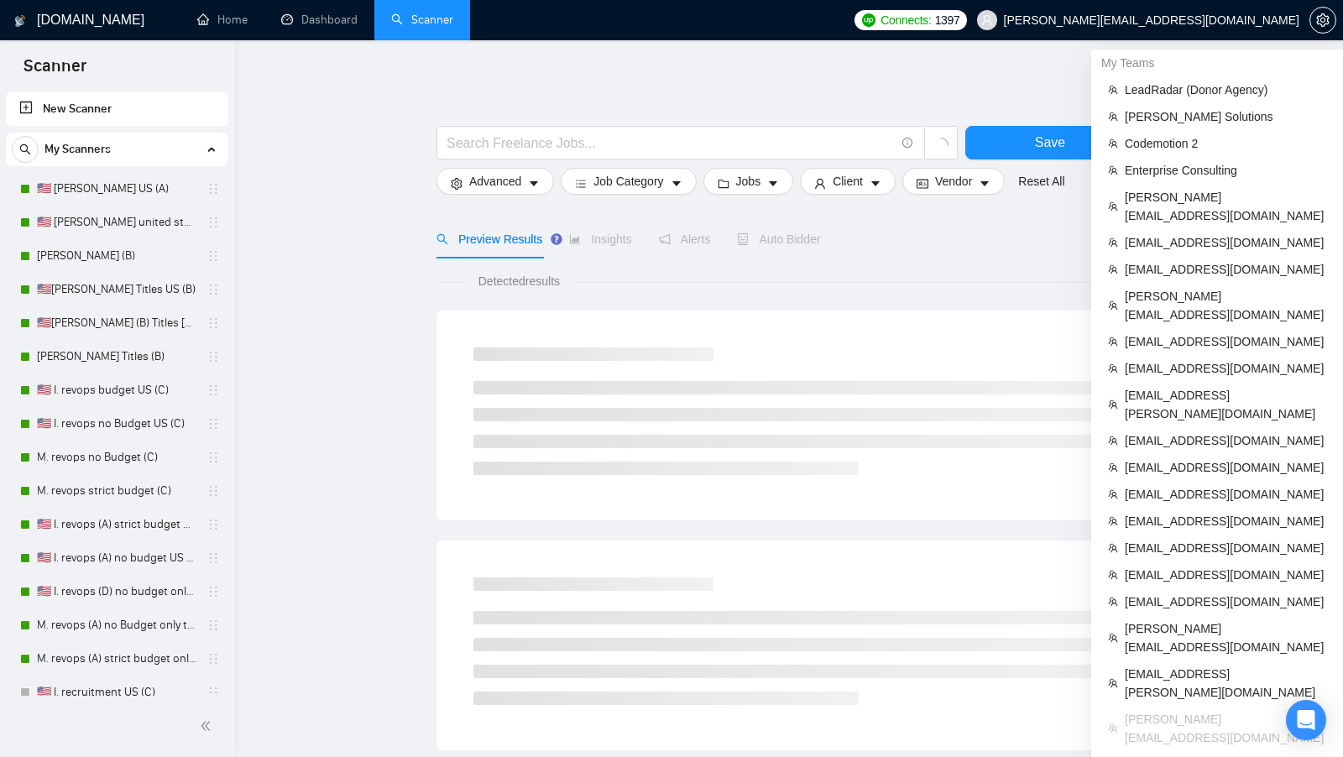
click at [1251, 20] on span "[PERSON_NAME][EMAIL_ADDRESS][DOMAIN_NAME]" at bounding box center [1152, 20] width 296 height 0
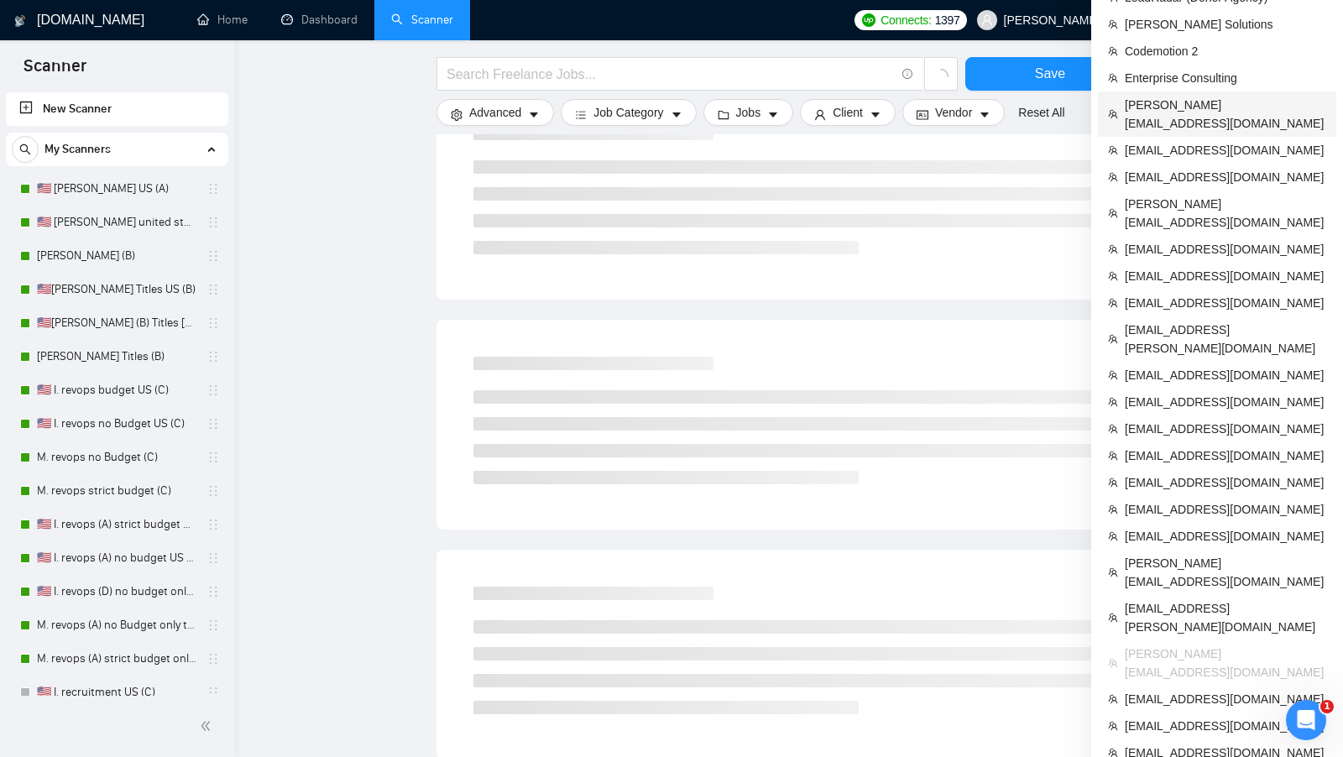
scroll to position [456, 0]
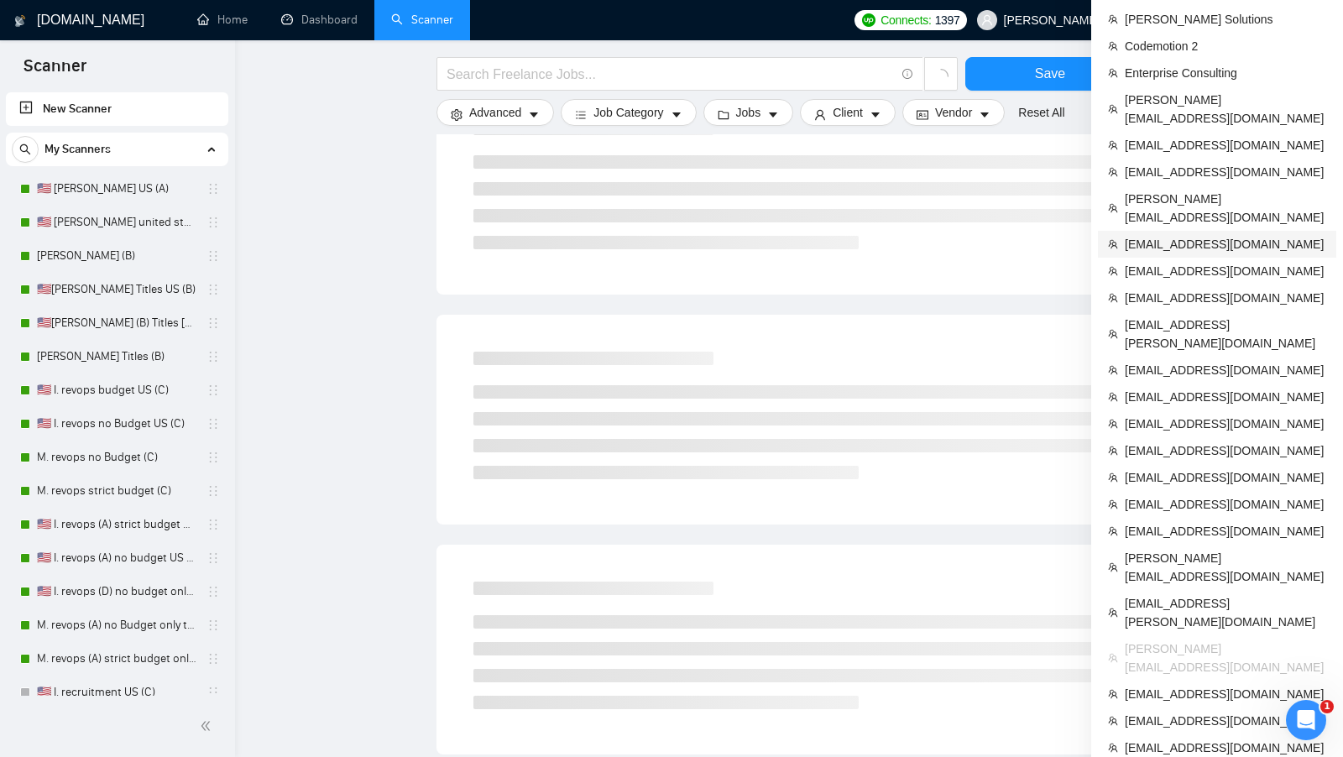
click at [1211, 235] on span "[EMAIL_ADDRESS][DOMAIN_NAME]" at bounding box center [1225, 244] width 201 height 18
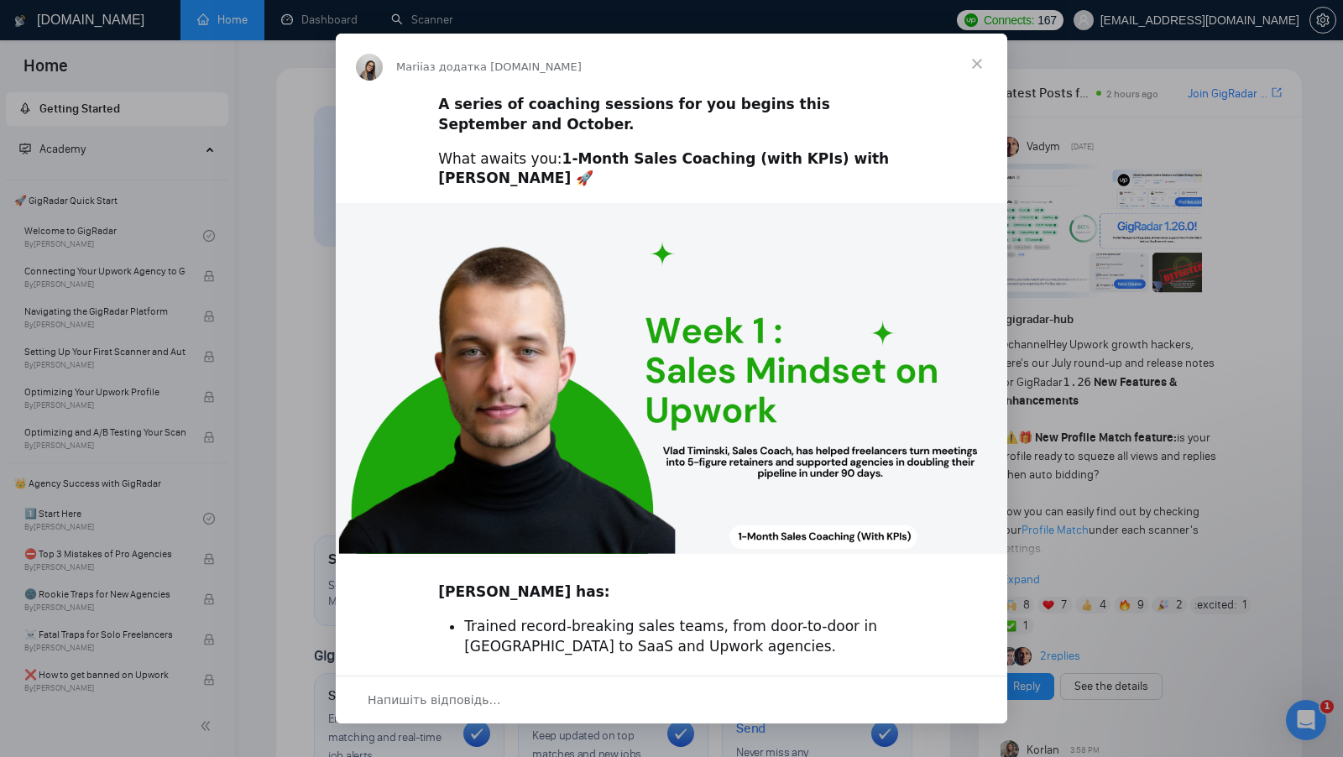
click at [977, 61] on span "Закрити" at bounding box center [977, 64] width 60 height 60
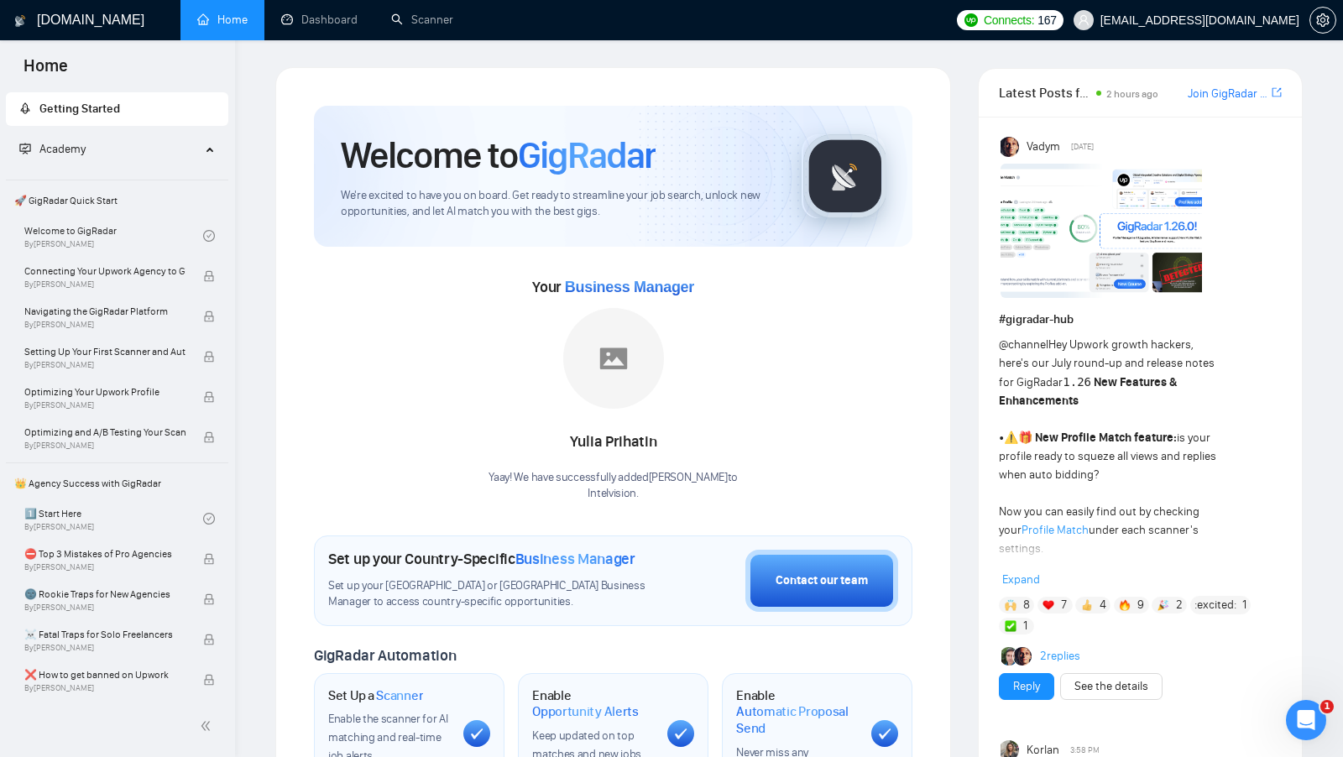
click at [744, 354] on div "Your Business Manager [PERSON_NAME] Yaay! We have successfully added [PERSON_NA…" at bounding box center [613, 388] width 599 height 228
click at [767, 353] on div "Your Business Manager [PERSON_NAME] Yaay! We have successfully added [PERSON_NA…" at bounding box center [613, 388] width 599 height 228
click at [391, 25] on link "Scanner" at bounding box center [422, 20] width 62 height 14
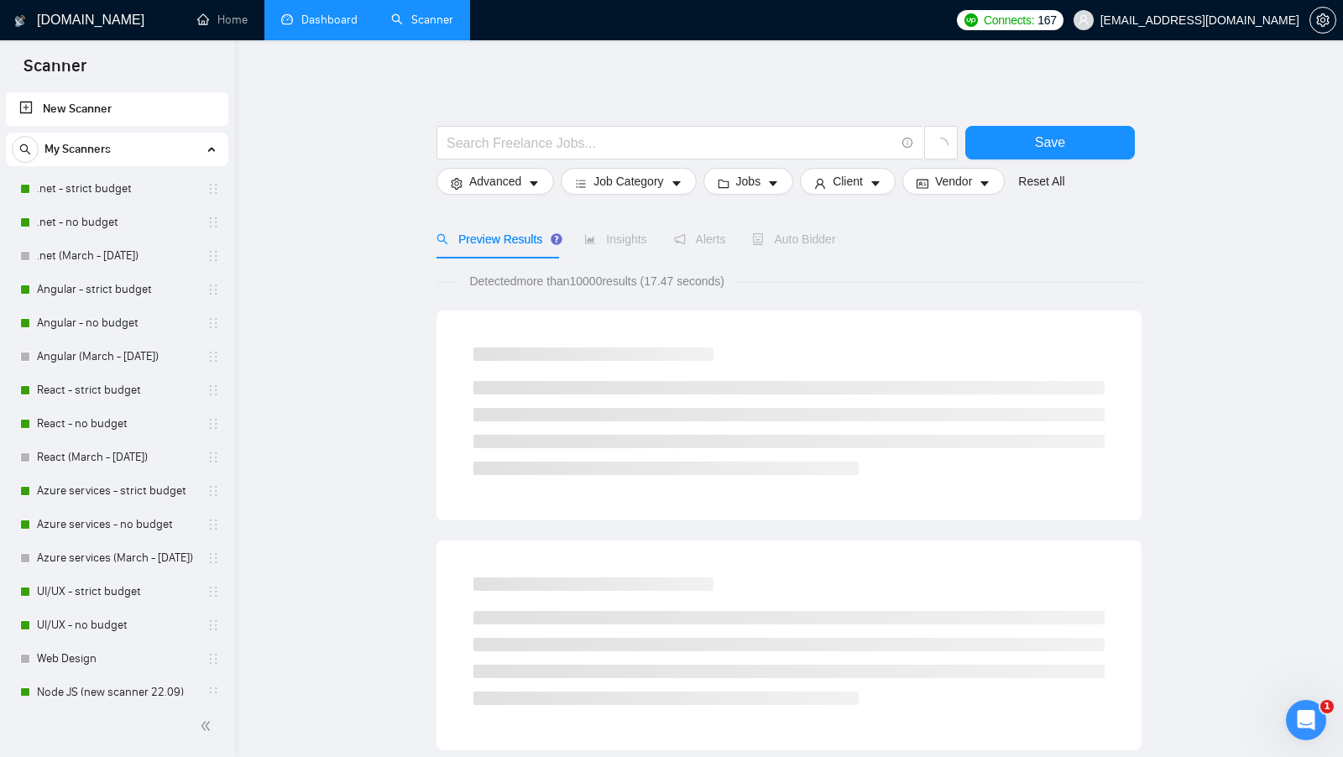
click at [330, 23] on link "Dashboard" at bounding box center [319, 20] width 76 height 14
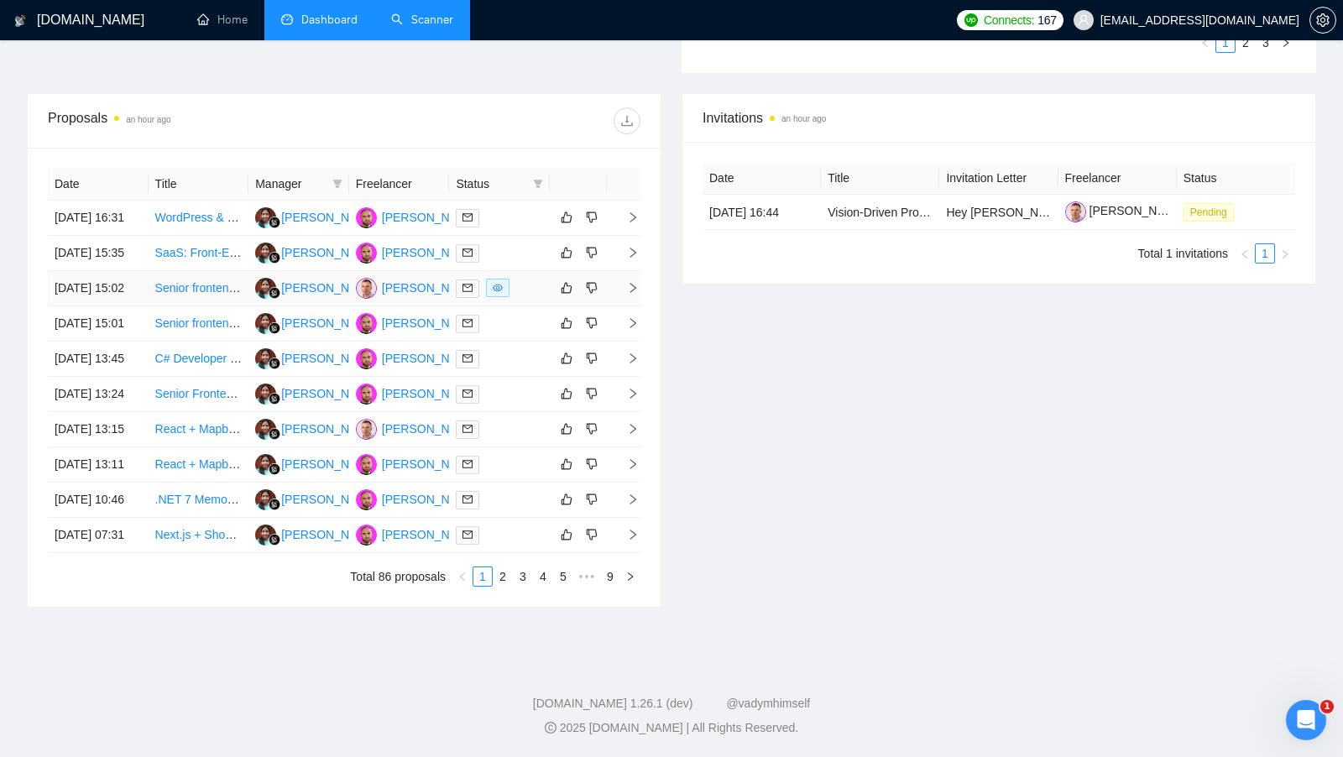
scroll to position [655, 0]
click at [518, 279] on div at bounding box center [499, 288] width 87 height 19
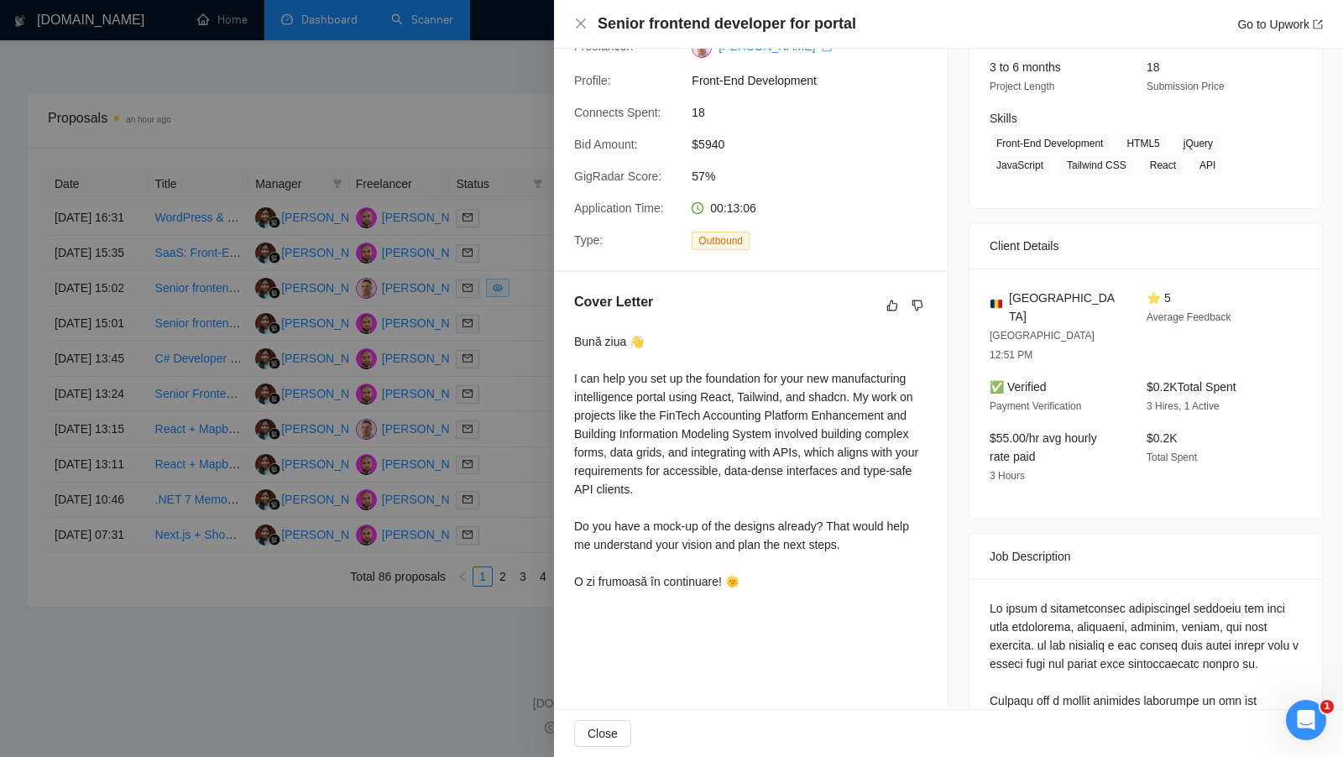
scroll to position [283, 0]
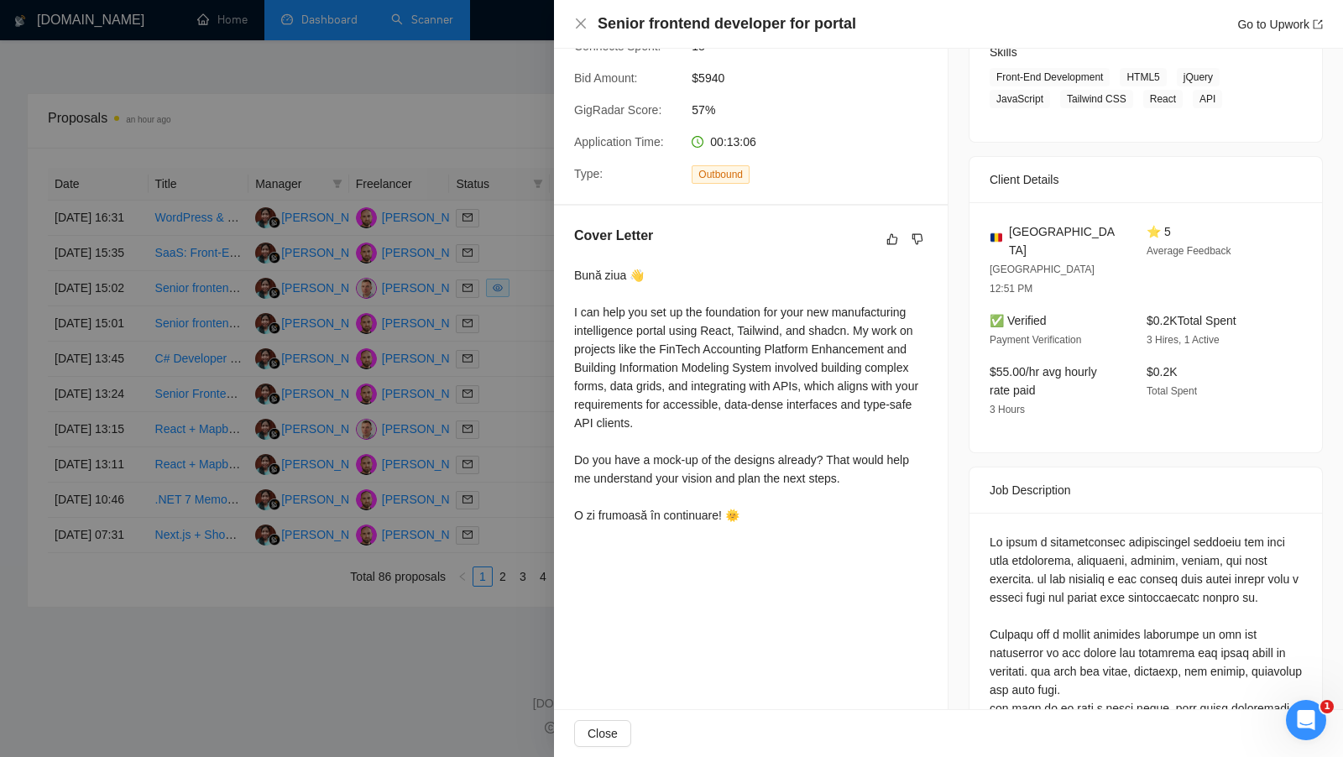
click at [534, 341] on div at bounding box center [671, 378] width 1343 height 757
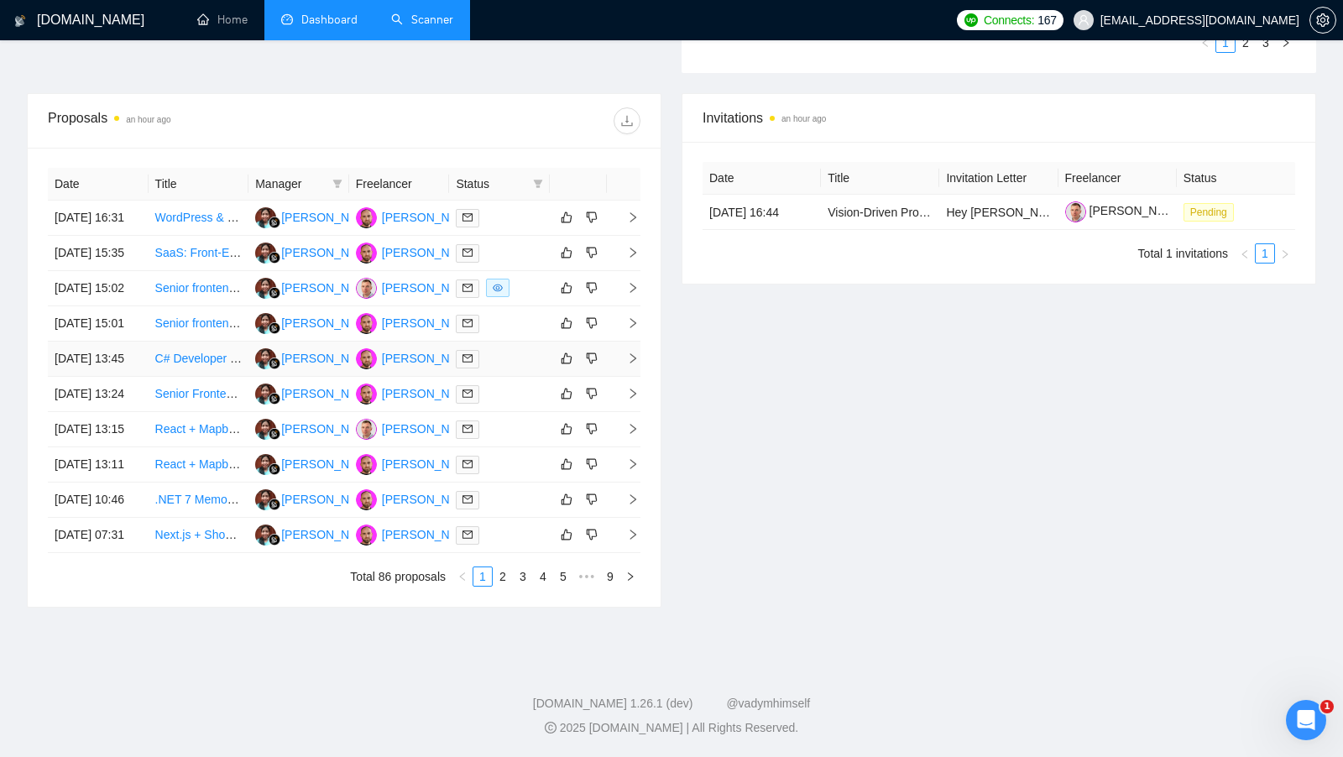
scroll to position [468, 0]
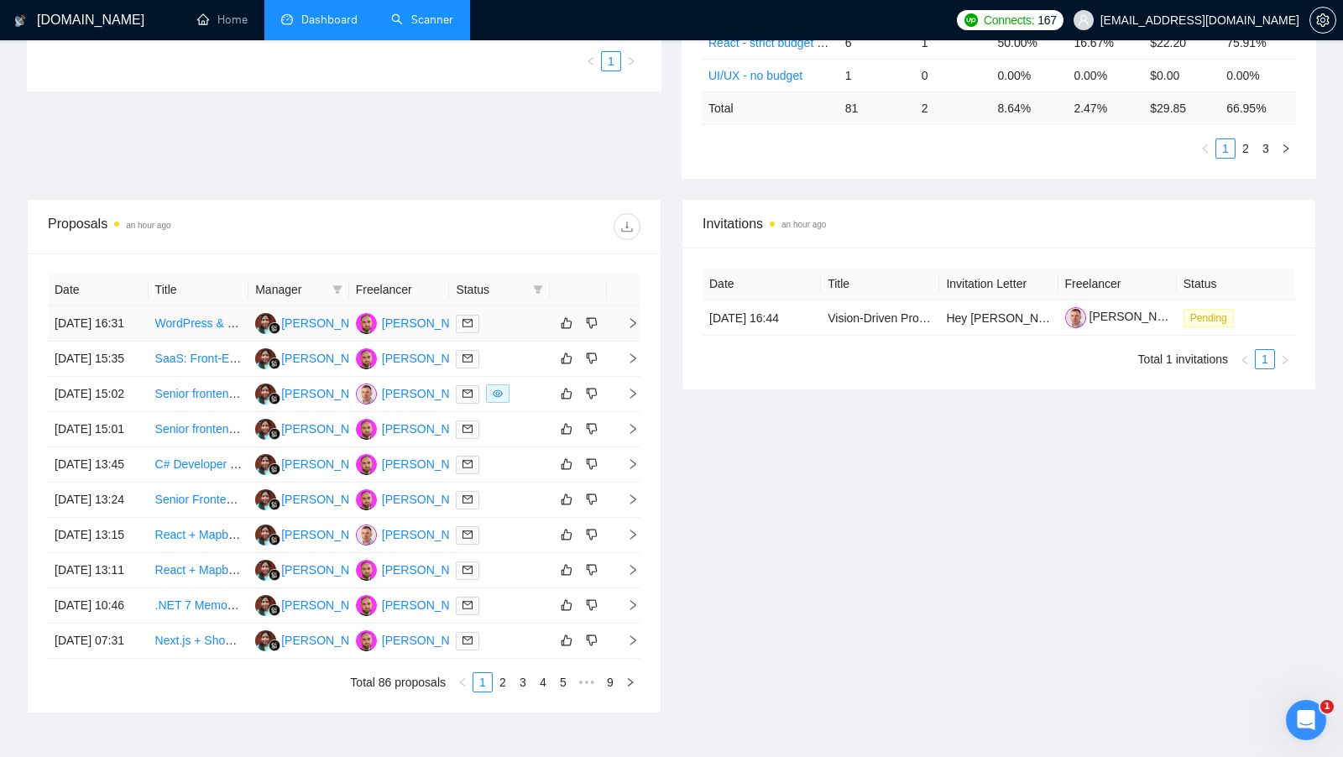
click at [534, 341] on td at bounding box center [499, 323] width 101 height 35
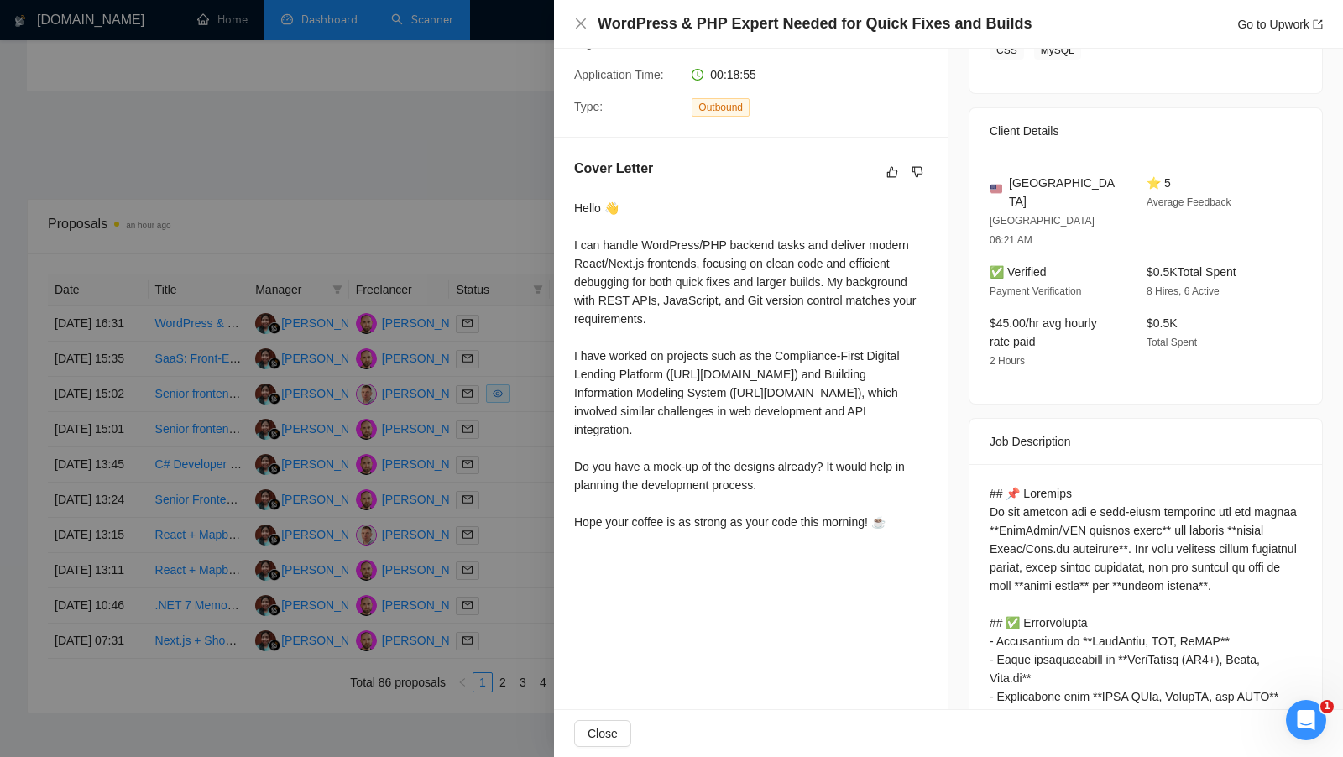
scroll to position [344, 0]
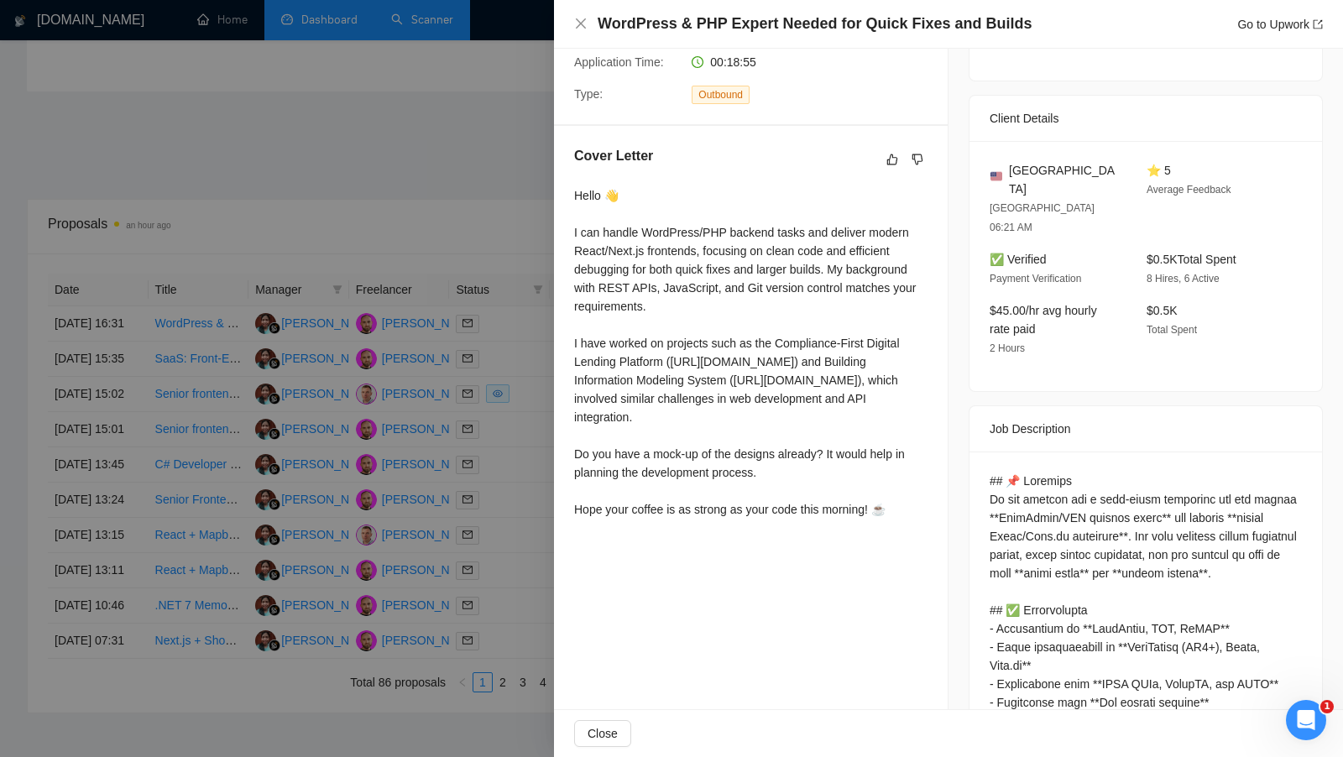
click at [515, 404] on div at bounding box center [671, 378] width 1343 height 757
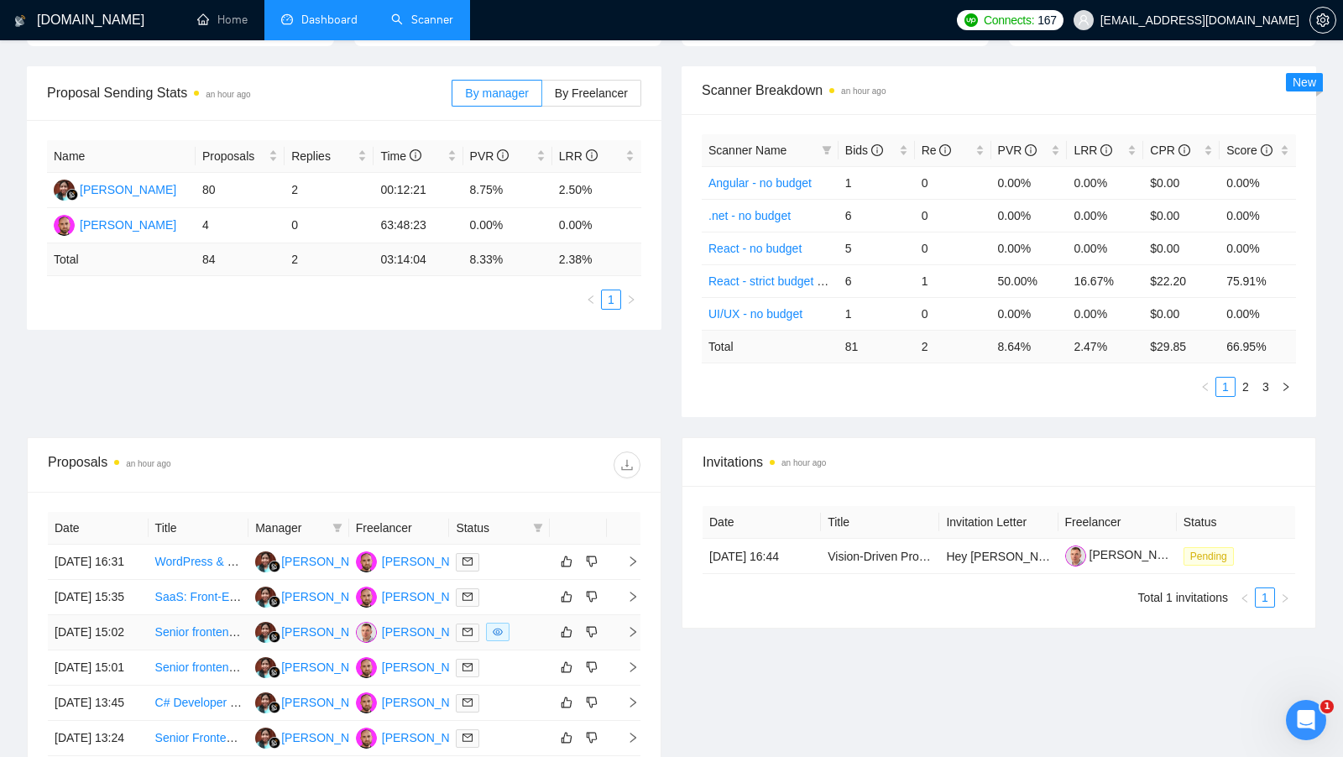
scroll to position [194, 0]
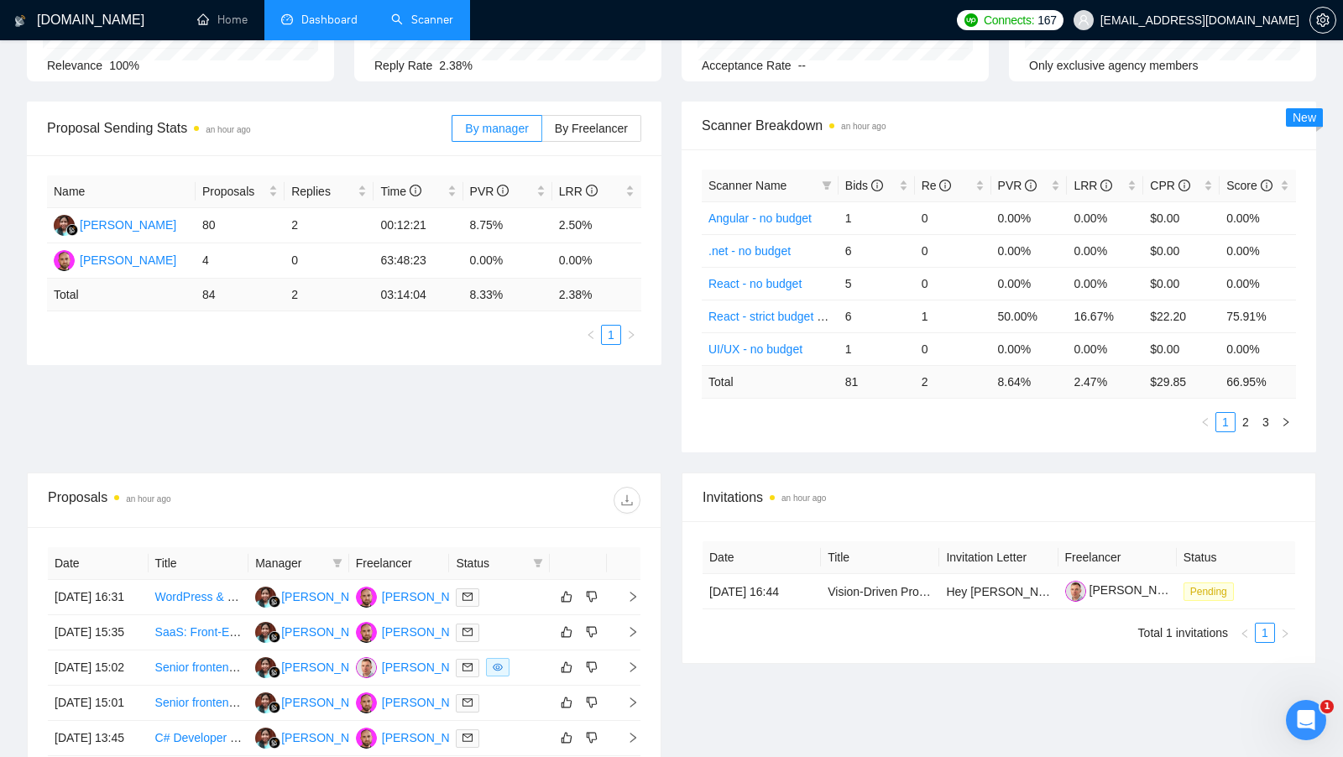
click at [416, 17] on link "Scanner" at bounding box center [422, 20] width 62 height 14
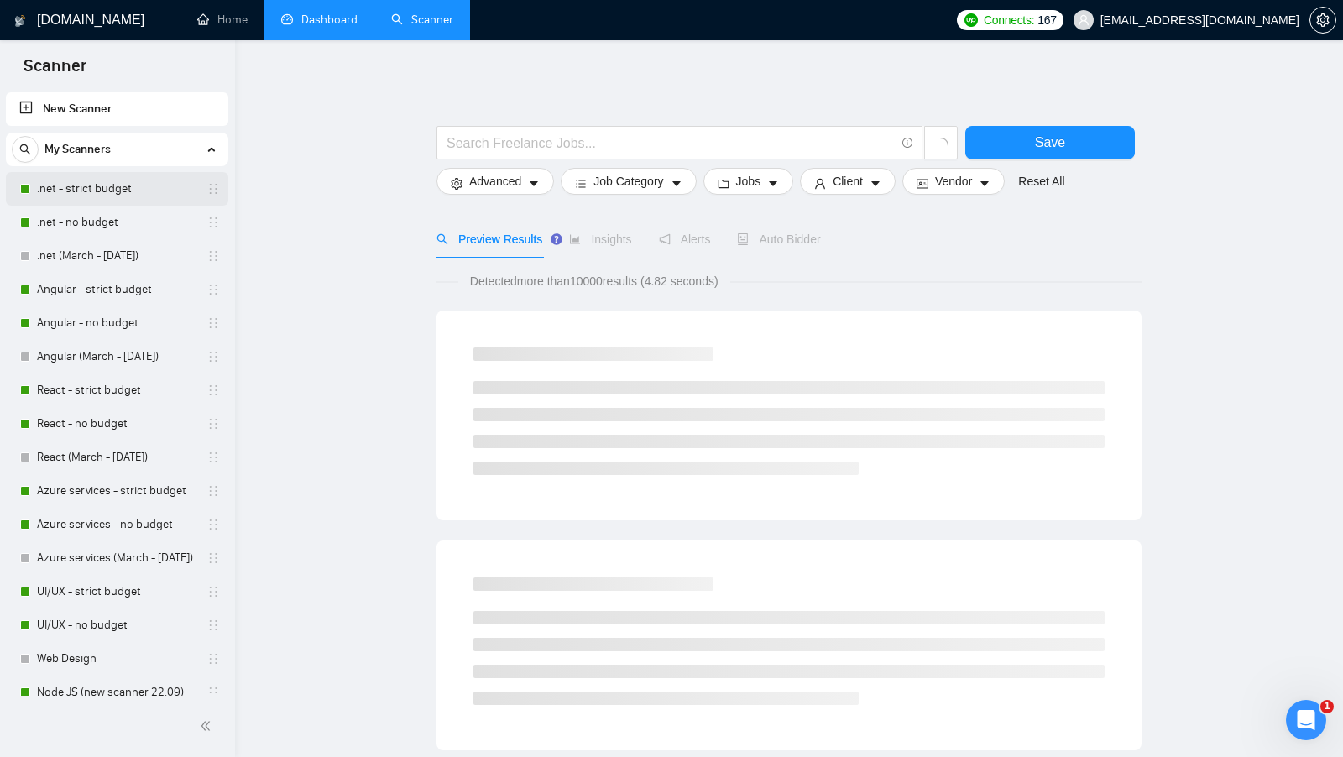
click at [118, 175] on link ".net - strict budget" at bounding box center [117, 189] width 160 height 34
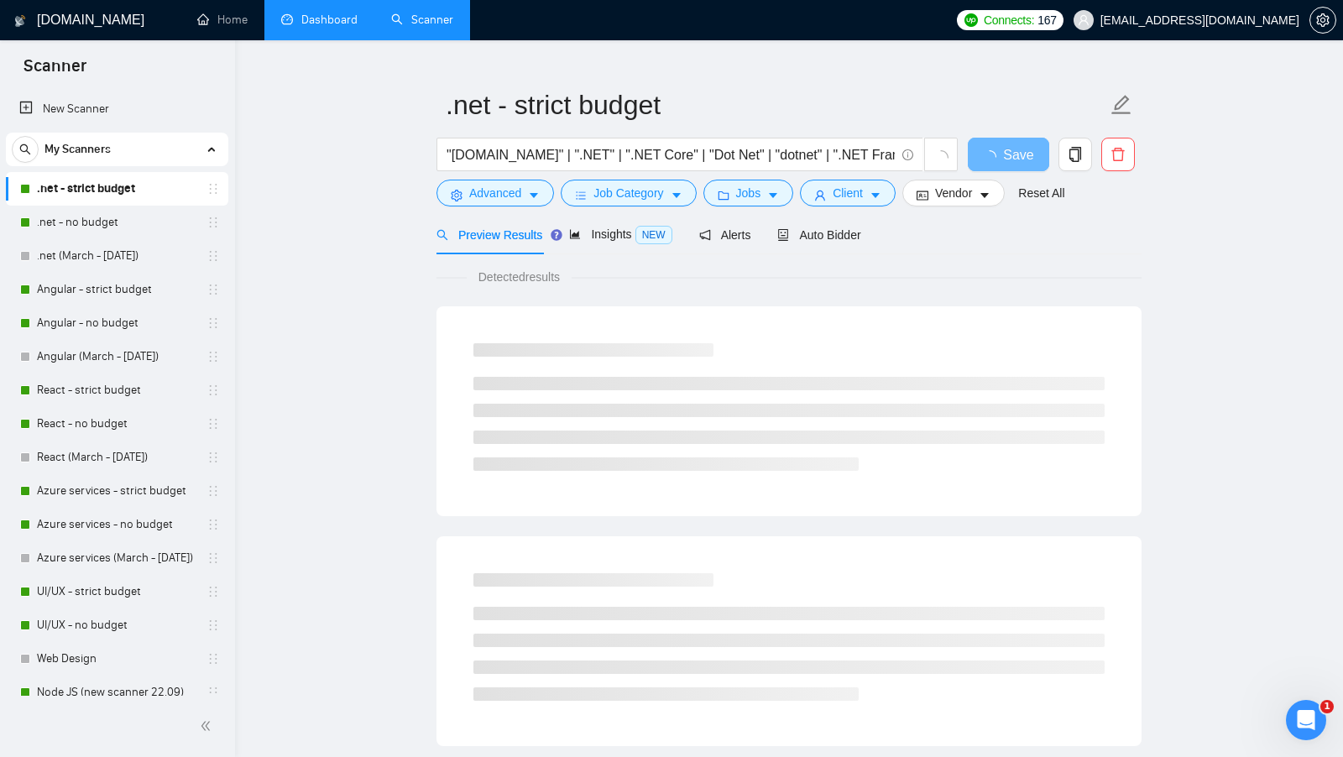
scroll to position [34, 0]
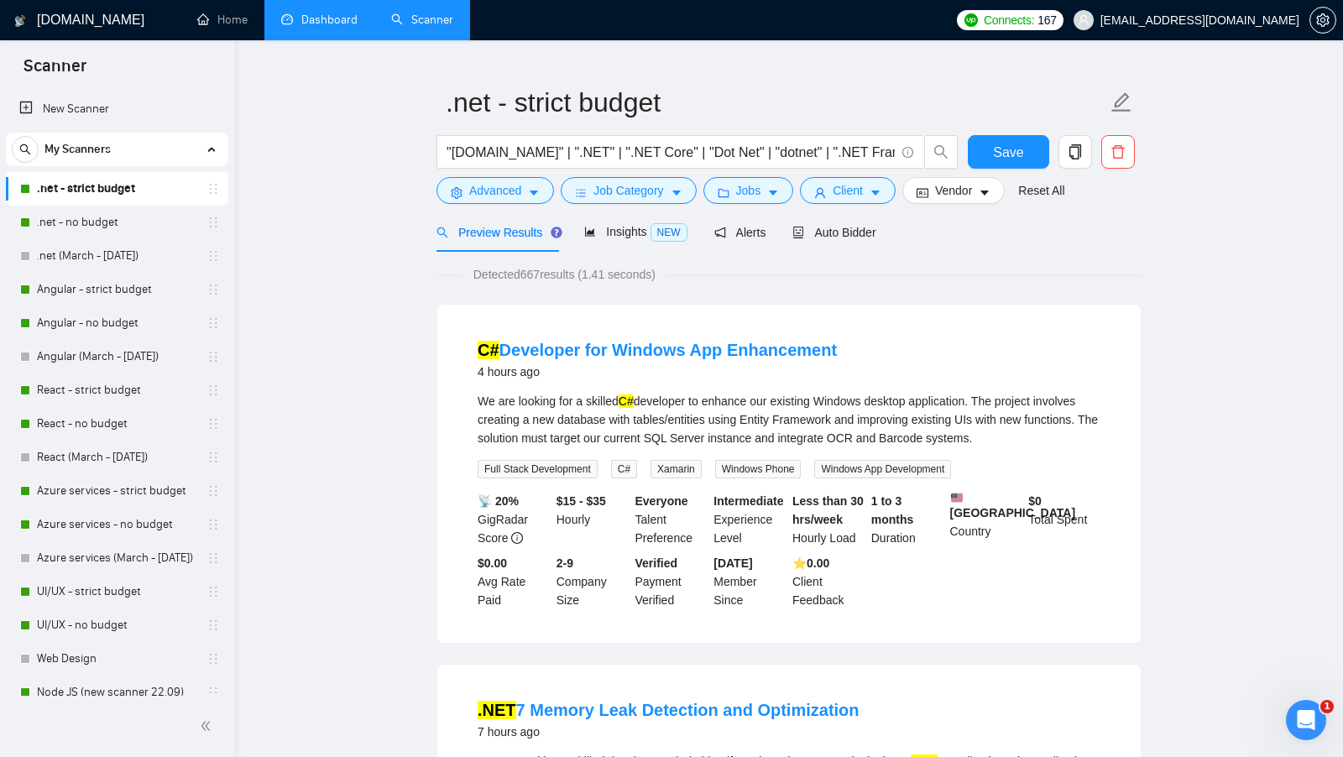
click at [327, 13] on link "Dashboard" at bounding box center [319, 20] width 76 height 14
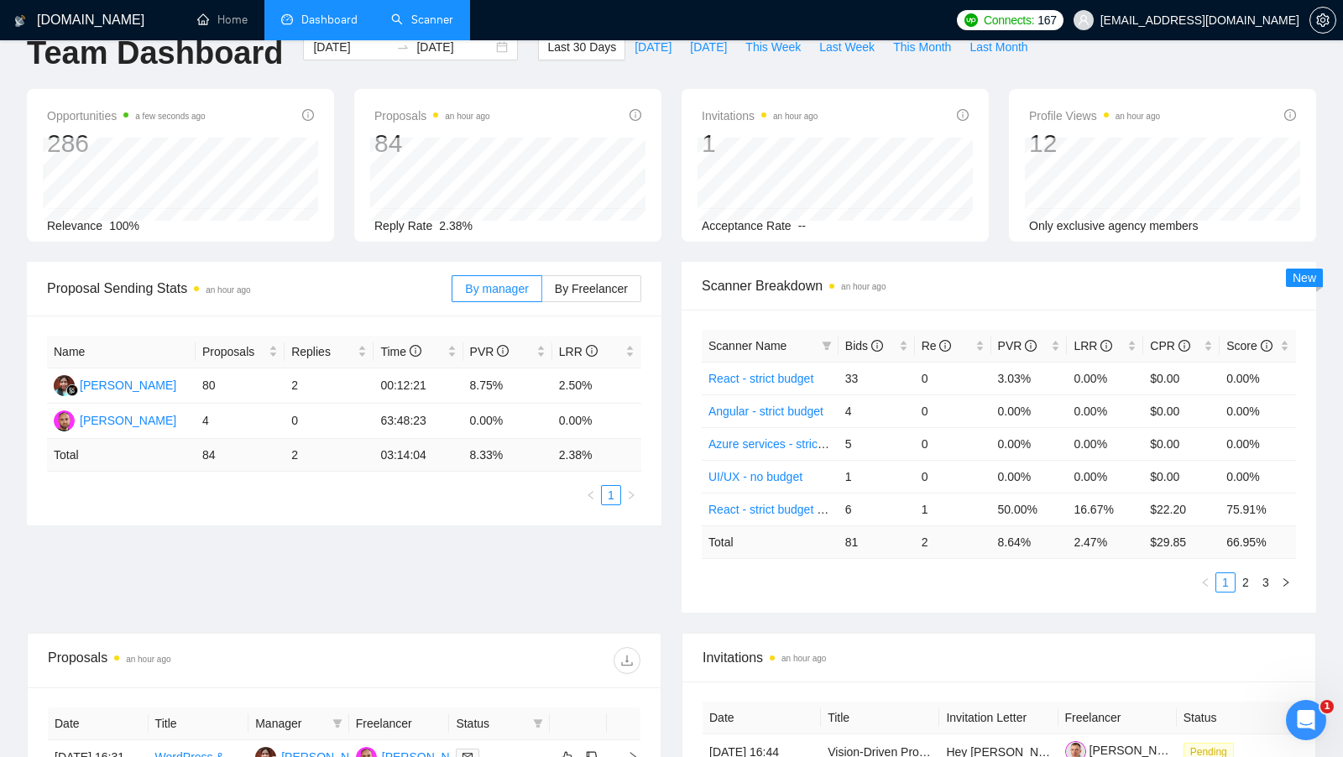
click at [646, 425] on div "Name Proposals Replies Time PVR LRR Yulia Prihatin 80 2 00:12:21 8.75% 2.50% Yu…" at bounding box center [344, 421] width 635 height 210
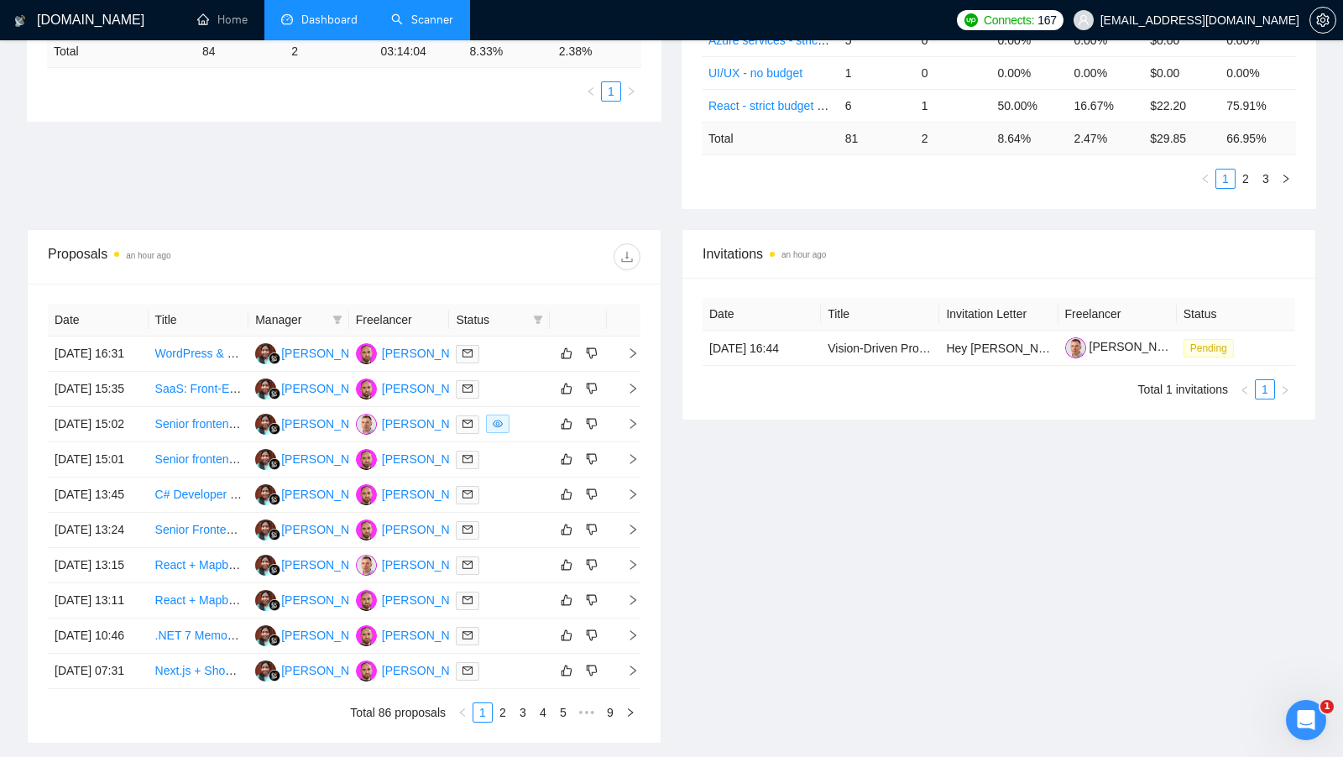
scroll to position [445, 0]
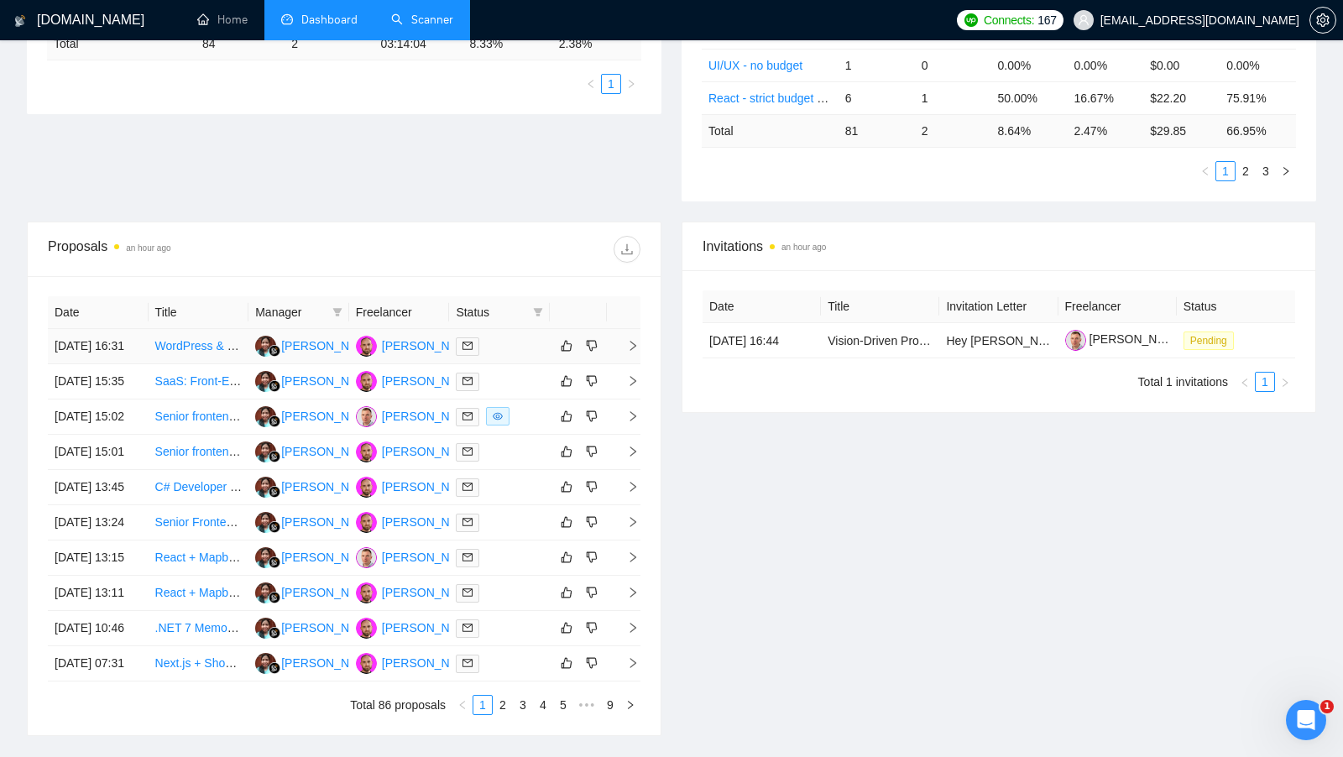
click at [515, 359] on td at bounding box center [499, 346] width 101 height 35
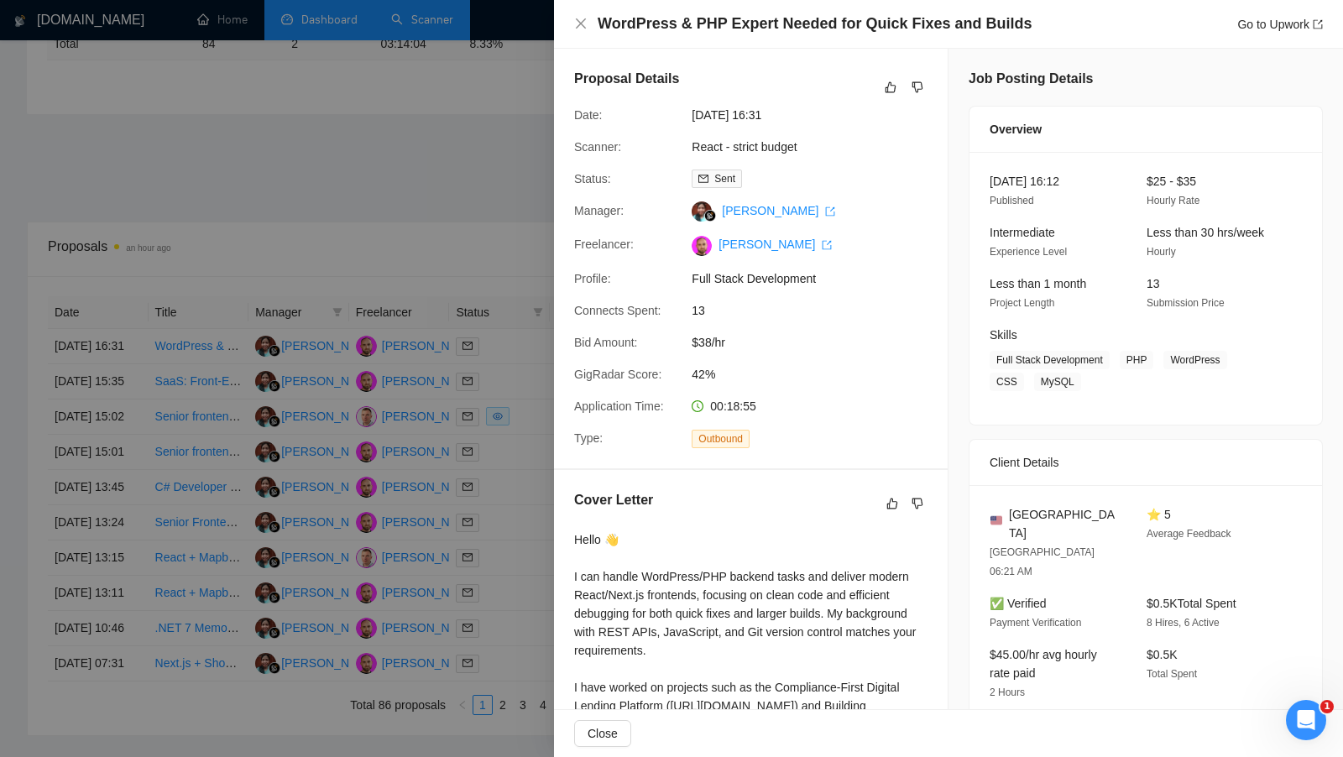
click at [515, 359] on div at bounding box center [671, 378] width 1343 height 757
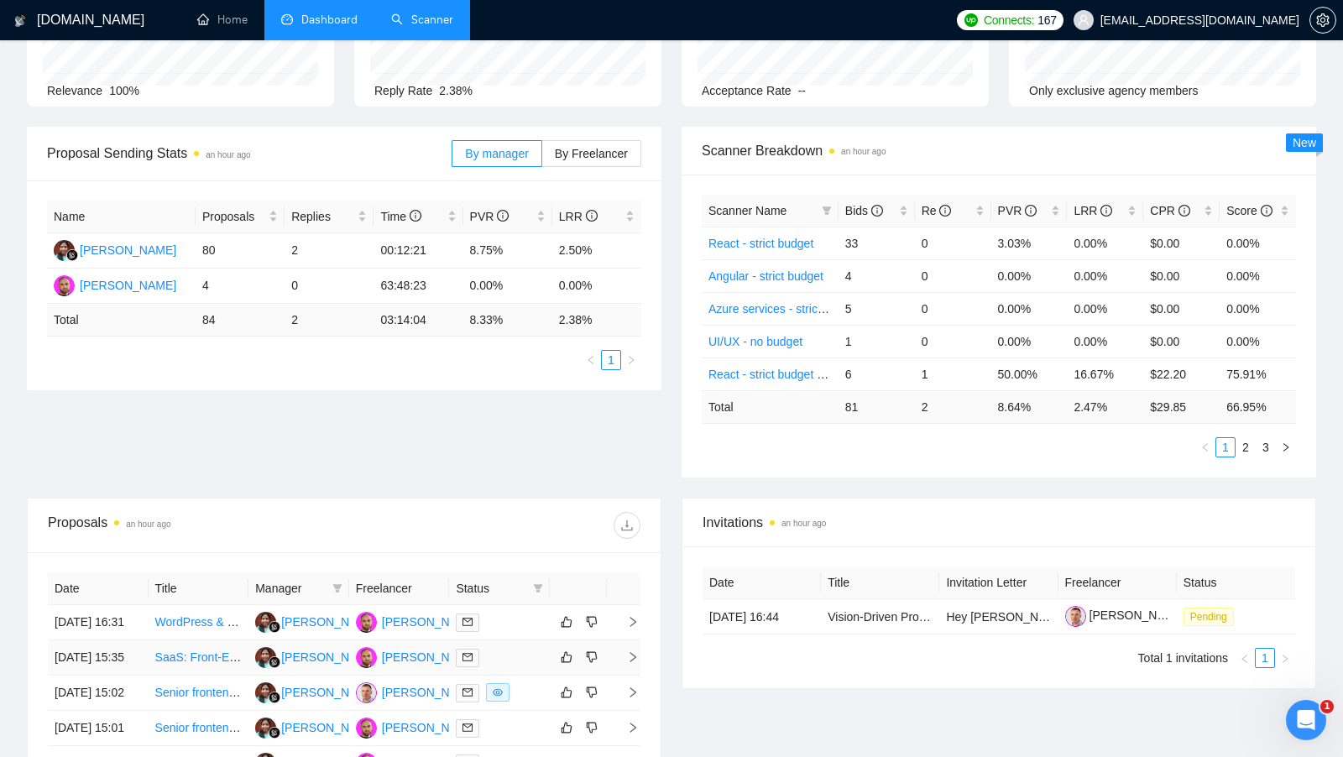
scroll to position [166, 0]
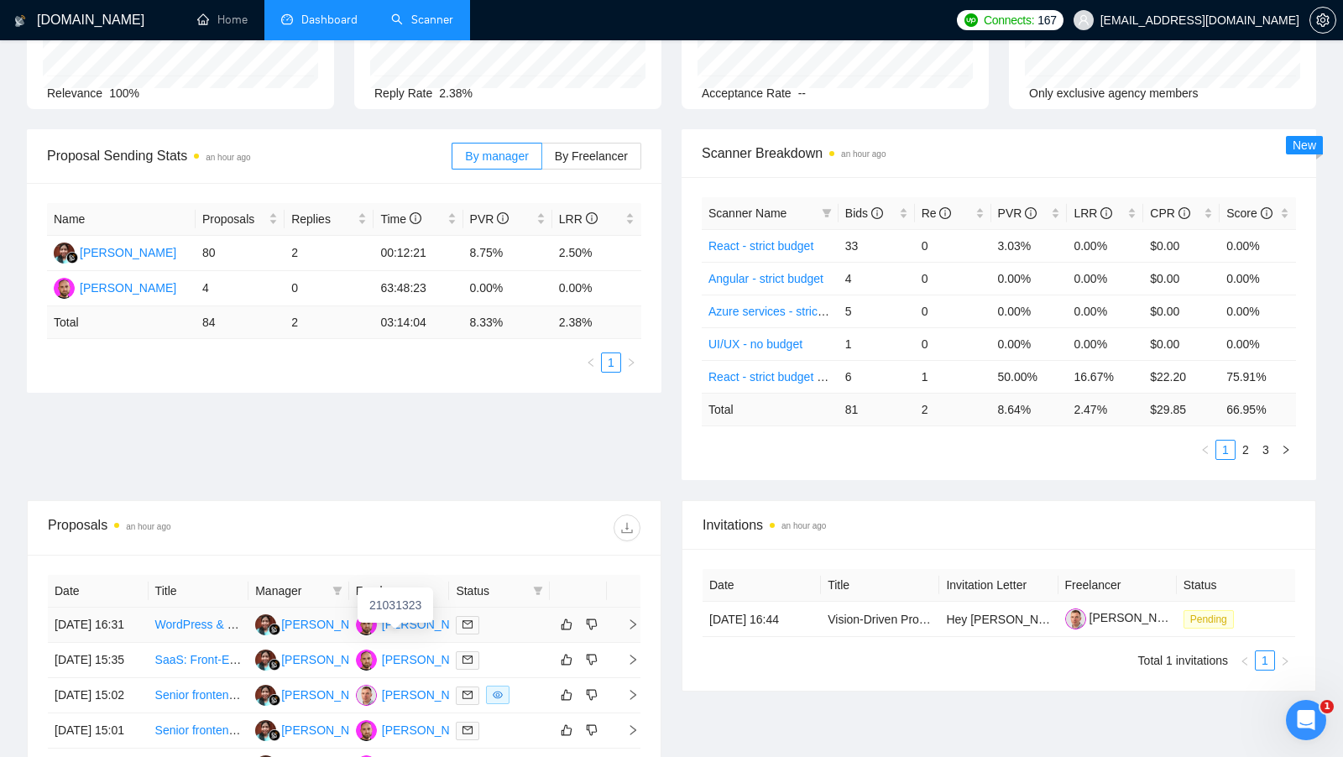
click at [417, 623] on div "[PERSON_NAME]" at bounding box center [430, 624] width 97 height 18
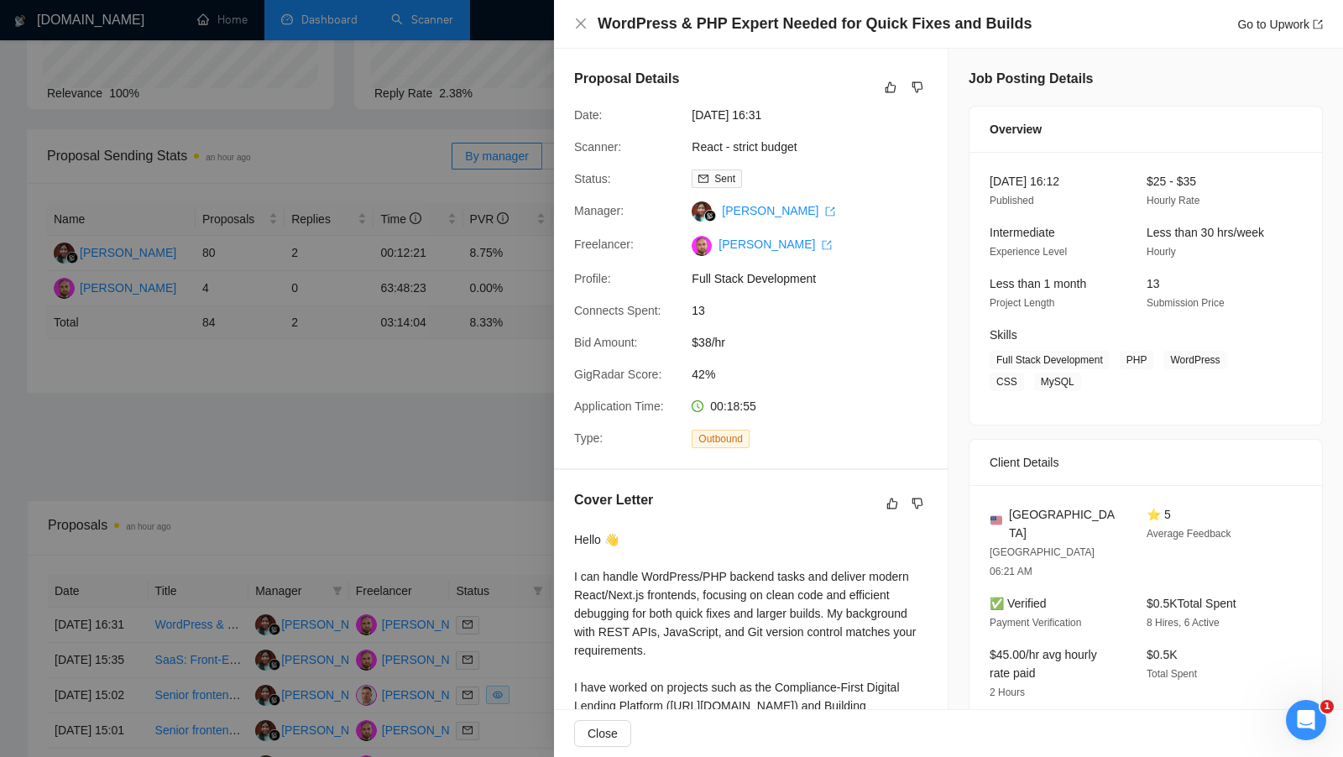
click at [616, 301] on div "Connects Spent:" at bounding box center [627, 310] width 118 height 18
click at [485, 324] on div at bounding box center [671, 378] width 1343 height 757
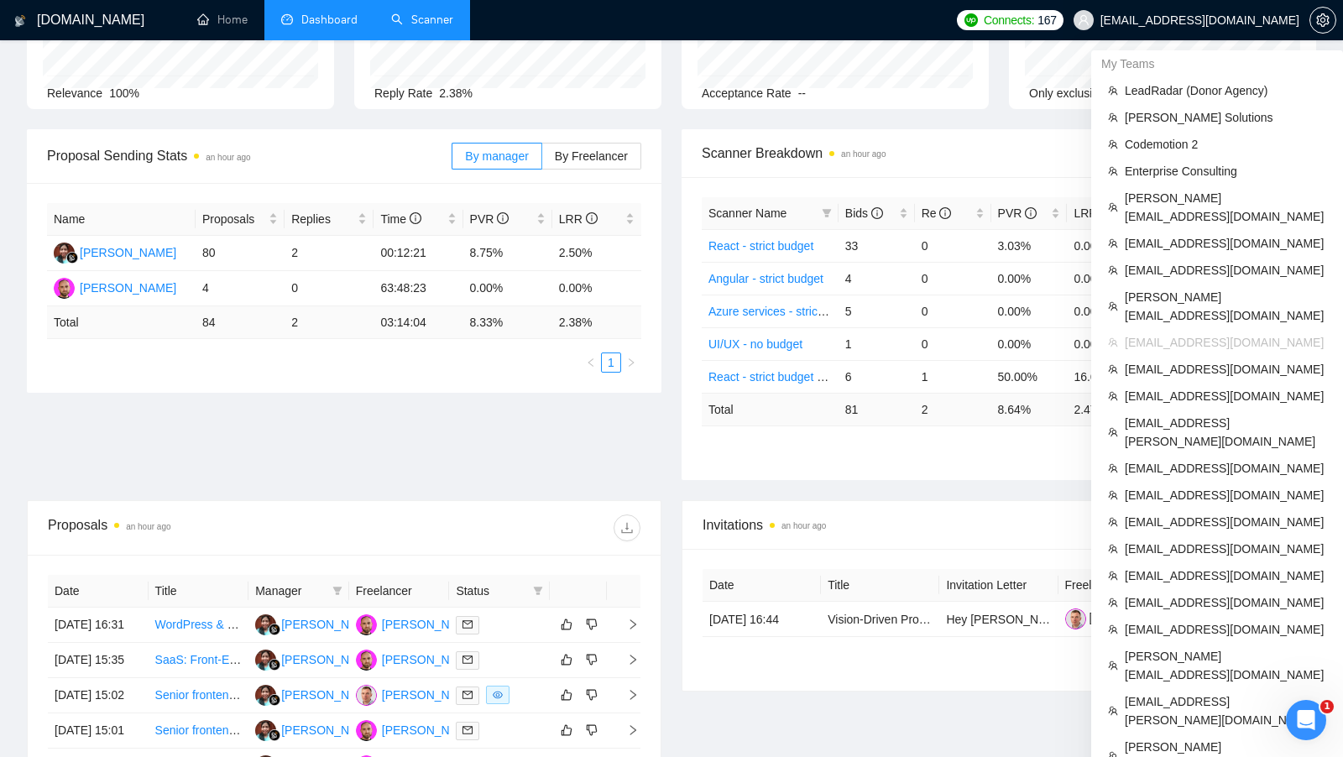
click at [1254, 20] on span "[EMAIL_ADDRESS][DOMAIN_NAME]" at bounding box center [1200, 20] width 199 height 0
copy div "[EMAIL_ADDRESS][DOMAIN_NAME]"
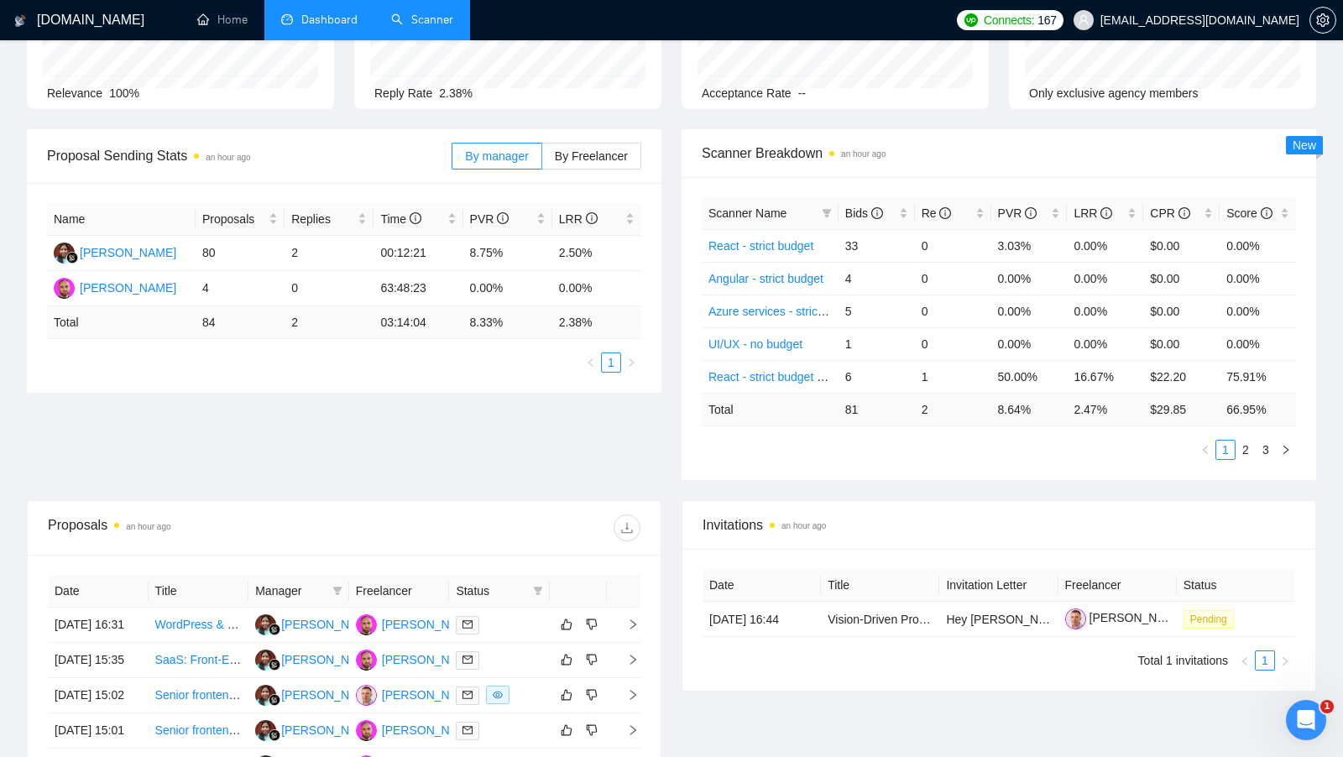
click at [432, 24] on link "Scanner" at bounding box center [422, 20] width 62 height 14
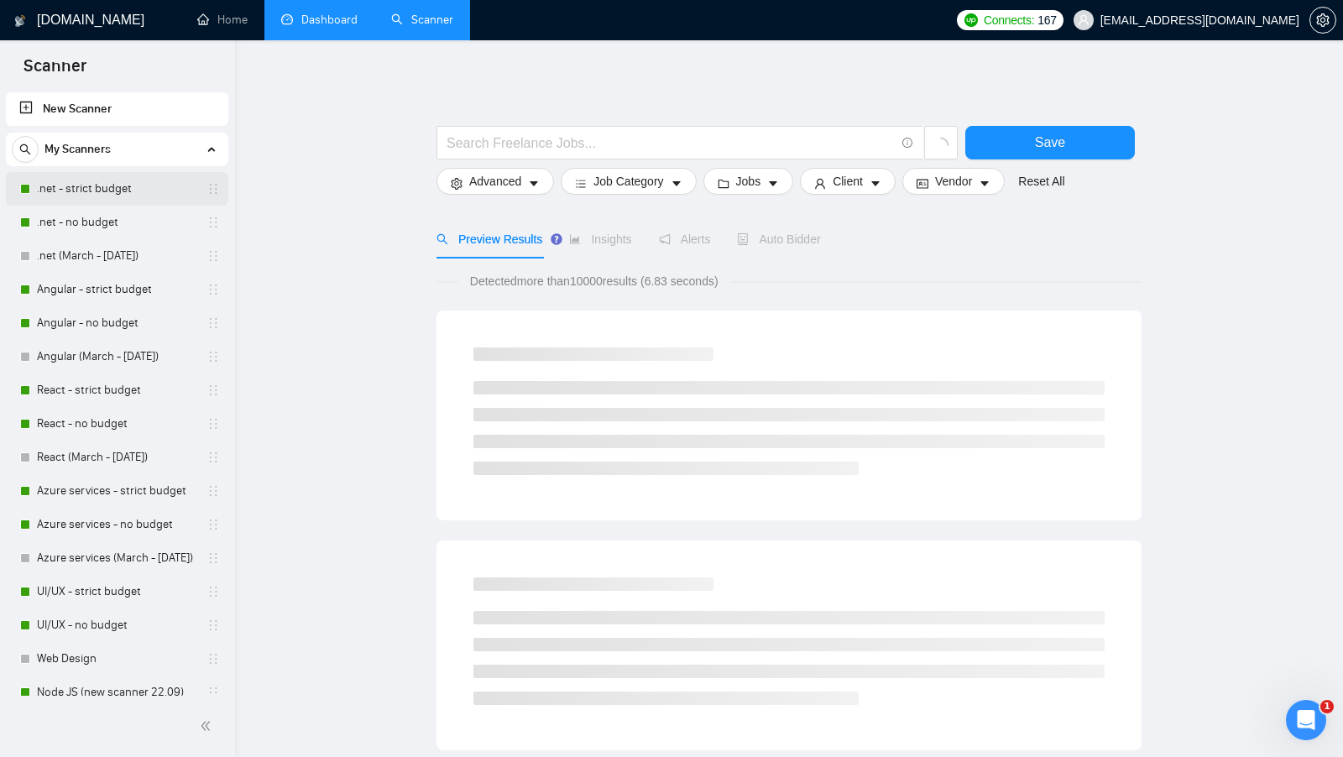
click at [136, 192] on link ".net - strict budget" at bounding box center [117, 189] width 160 height 34
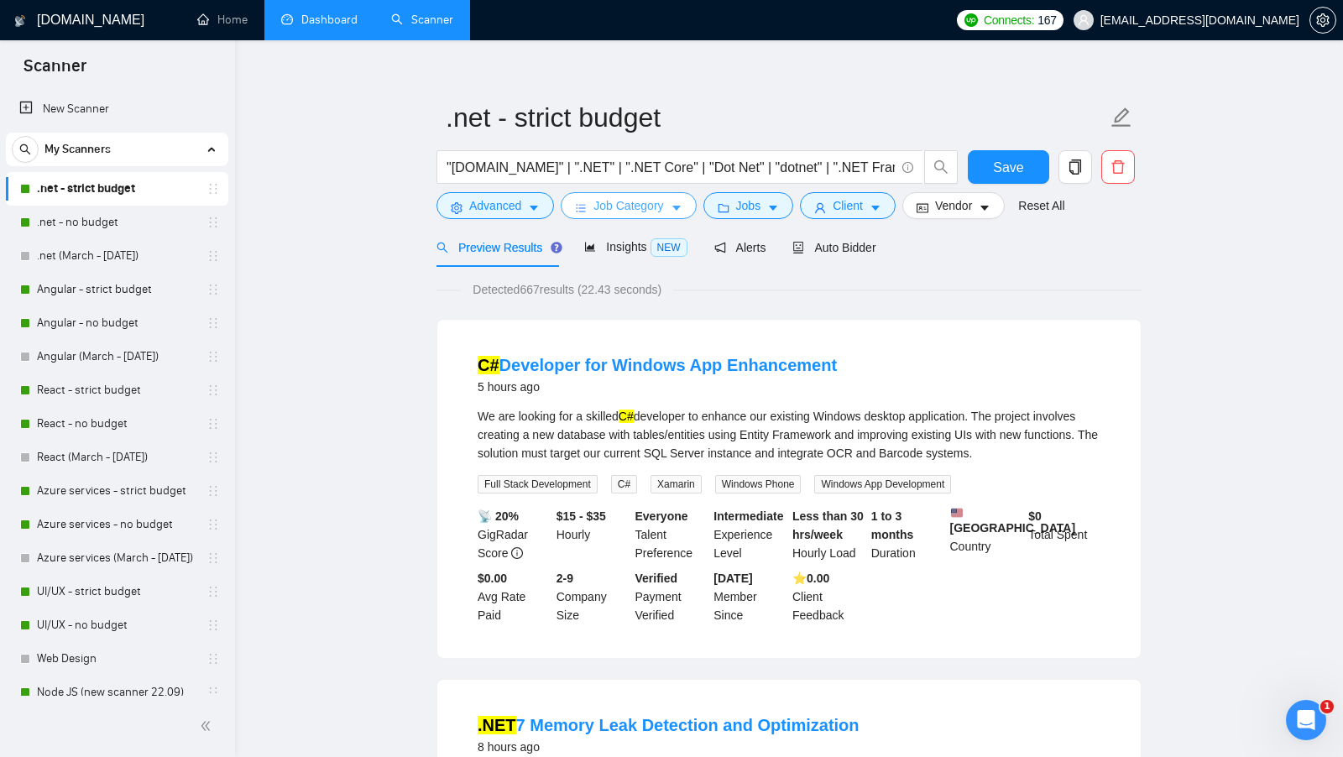
scroll to position [20, 0]
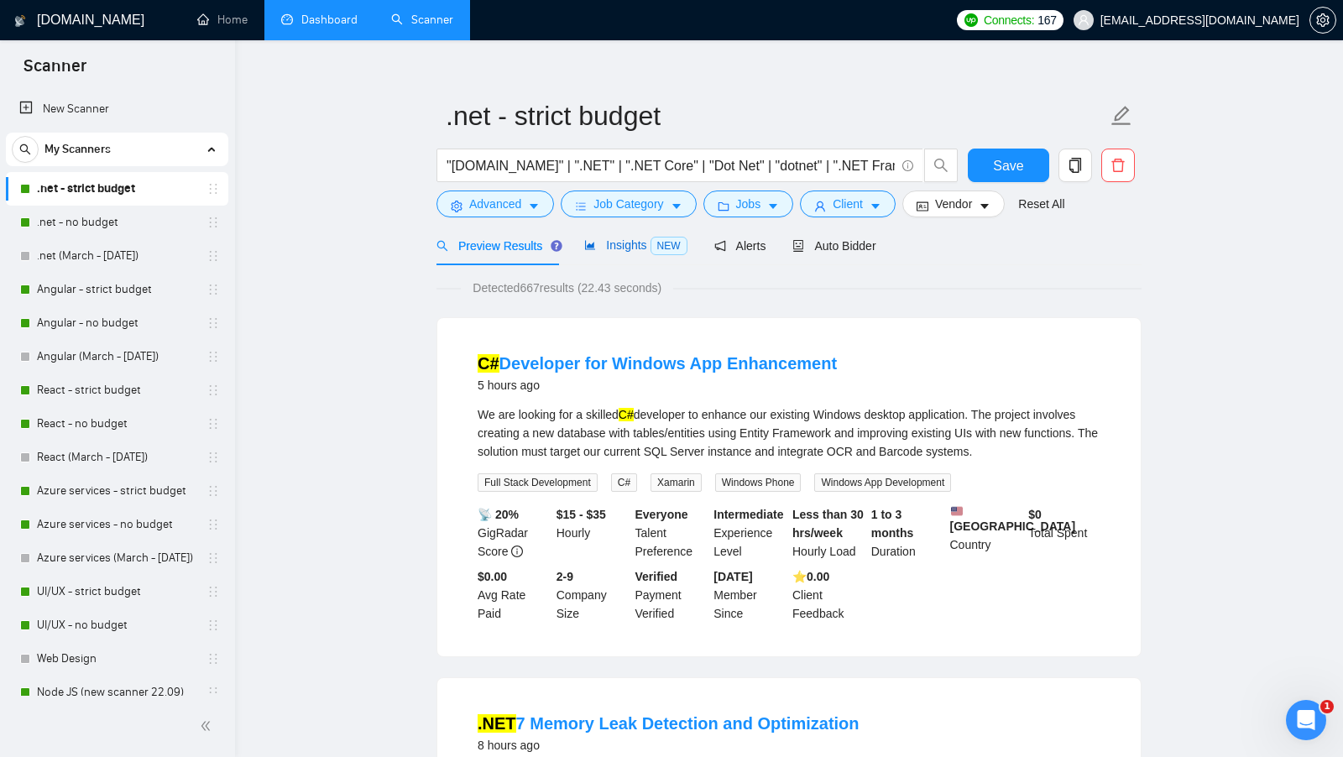
click at [626, 245] on span "Insights NEW" at bounding box center [635, 244] width 102 height 13
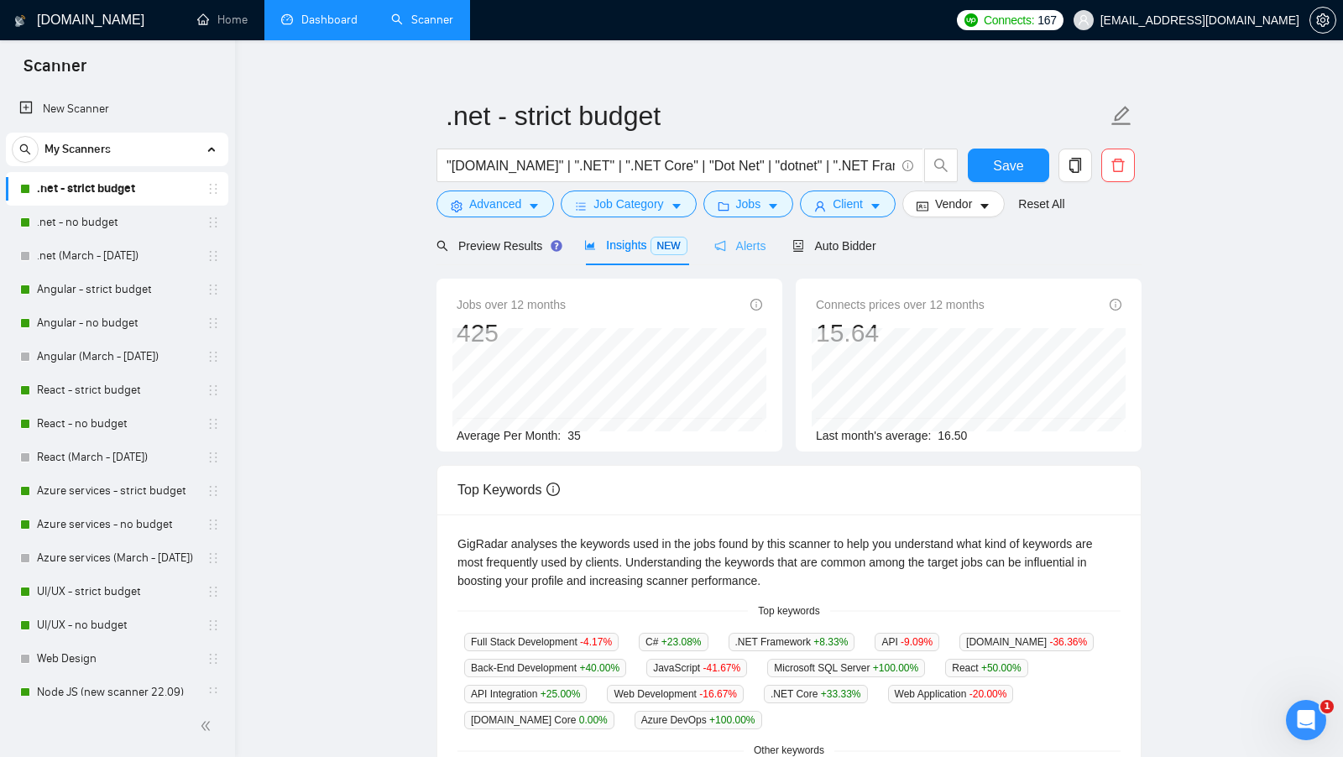
click at [749, 257] on div "Alerts" at bounding box center [740, 245] width 52 height 39
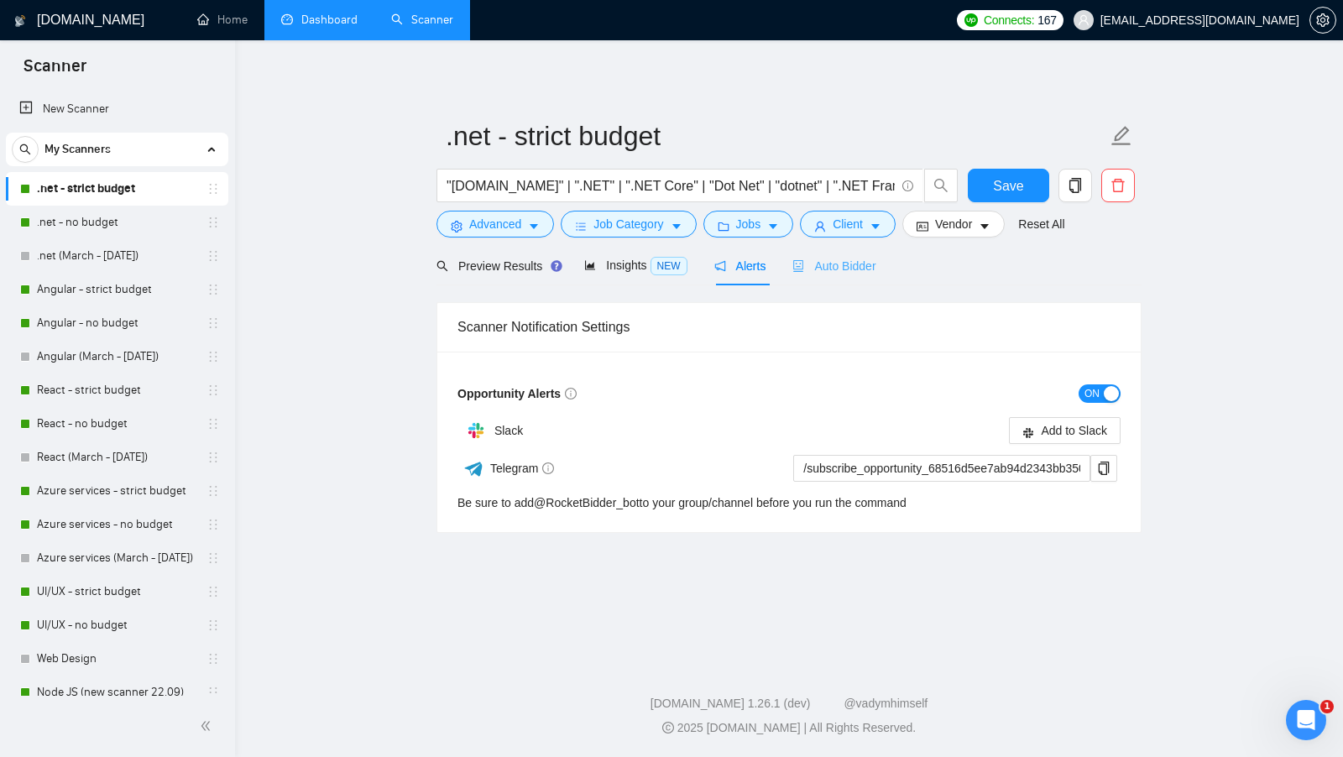
click at [835, 248] on div "Auto Bidder" at bounding box center [834, 265] width 83 height 39
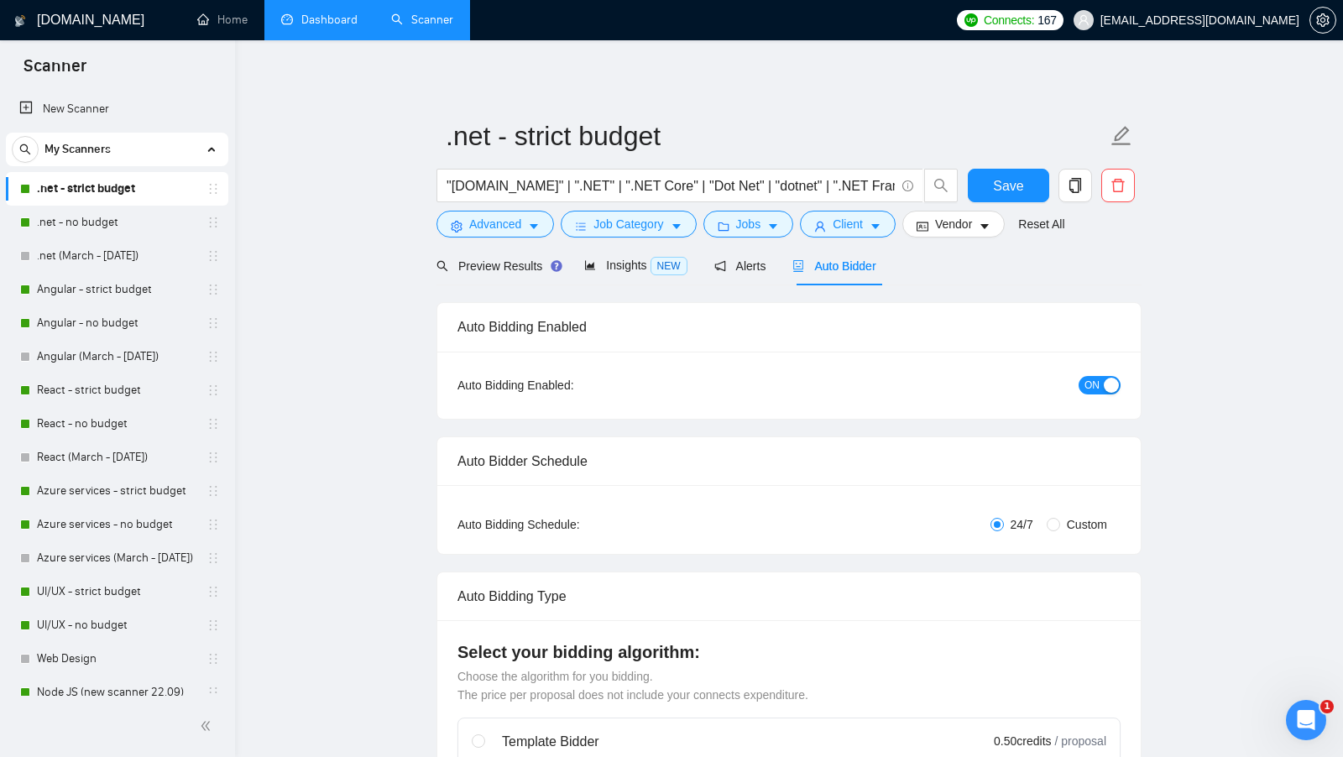
checkbox input "true"
click at [515, 246] on div "Preview Results" at bounding box center [497, 265] width 121 height 39
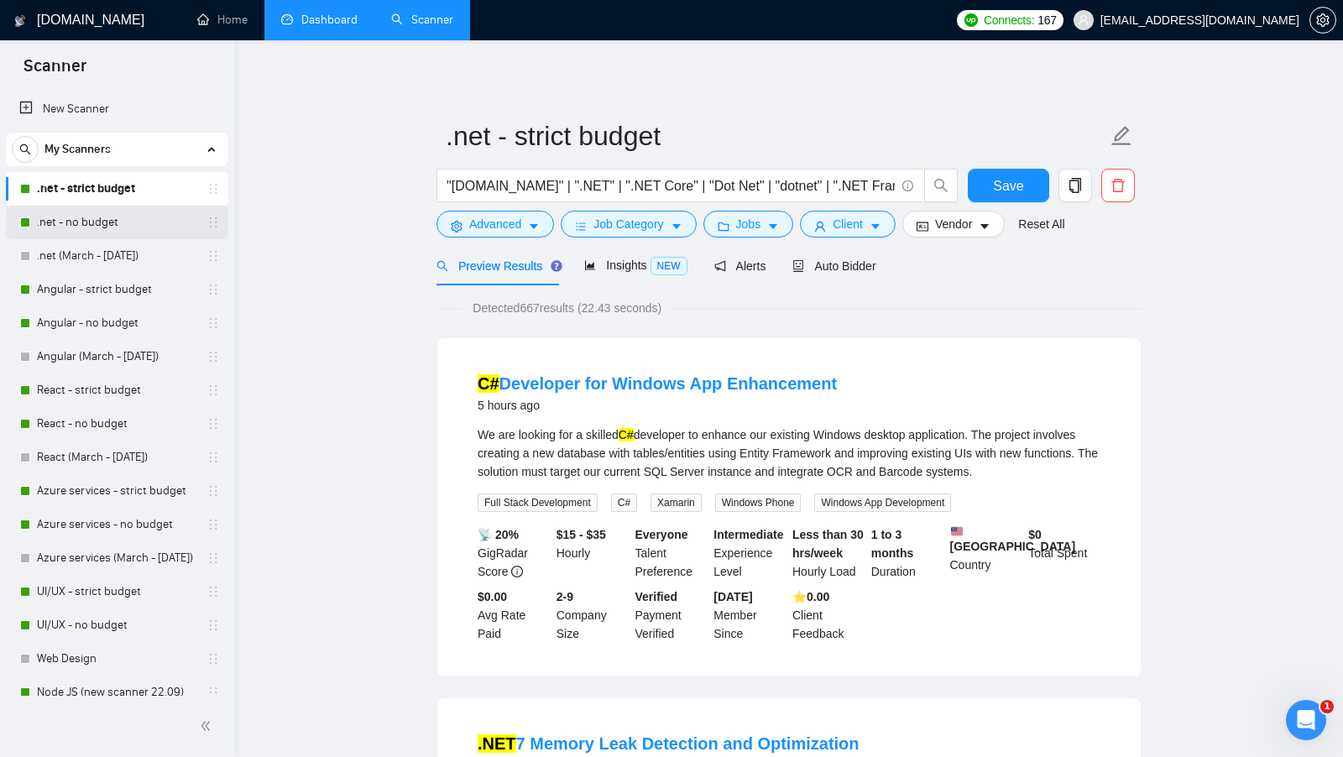
click at [132, 219] on link ".net - no budget" at bounding box center [117, 223] width 160 height 34
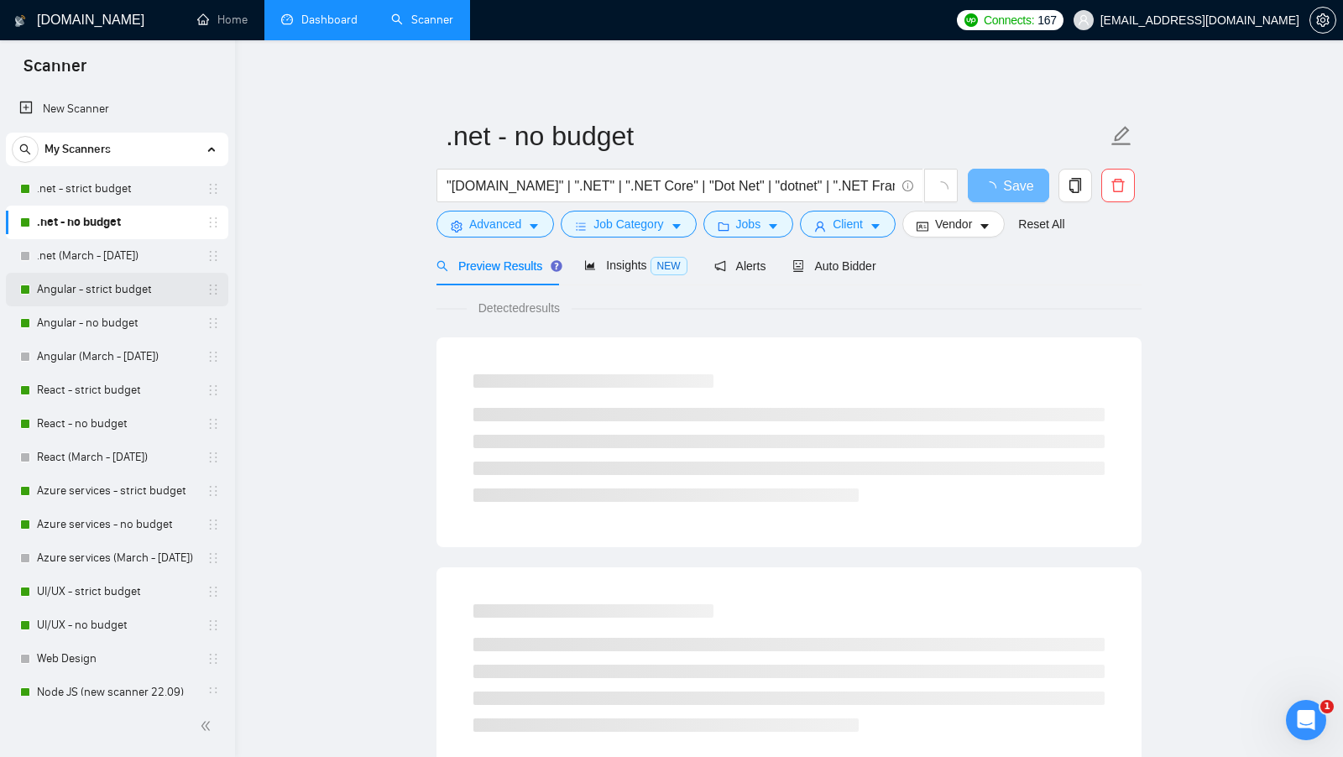
click at [120, 287] on link "Angular - strict budget" at bounding box center [117, 290] width 160 height 34
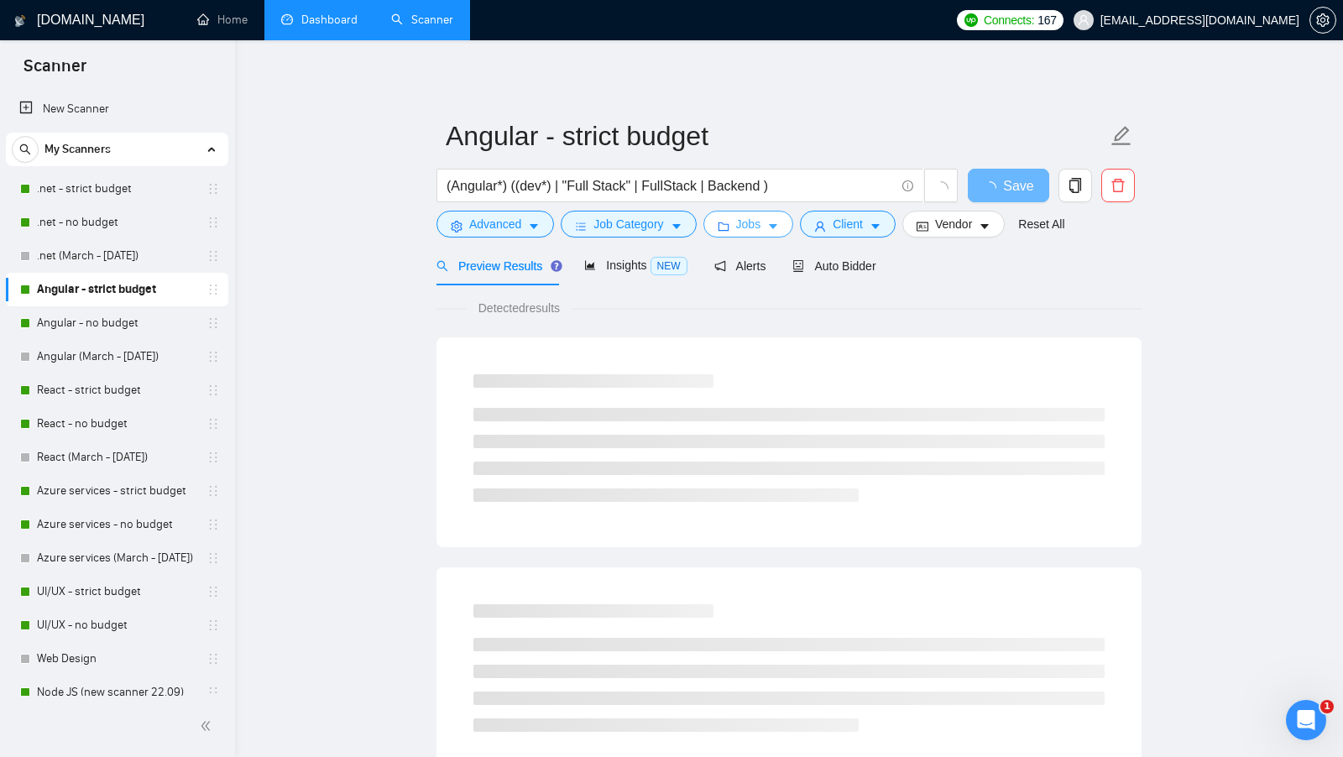
click at [726, 226] on icon "folder" at bounding box center [724, 227] width 12 height 12
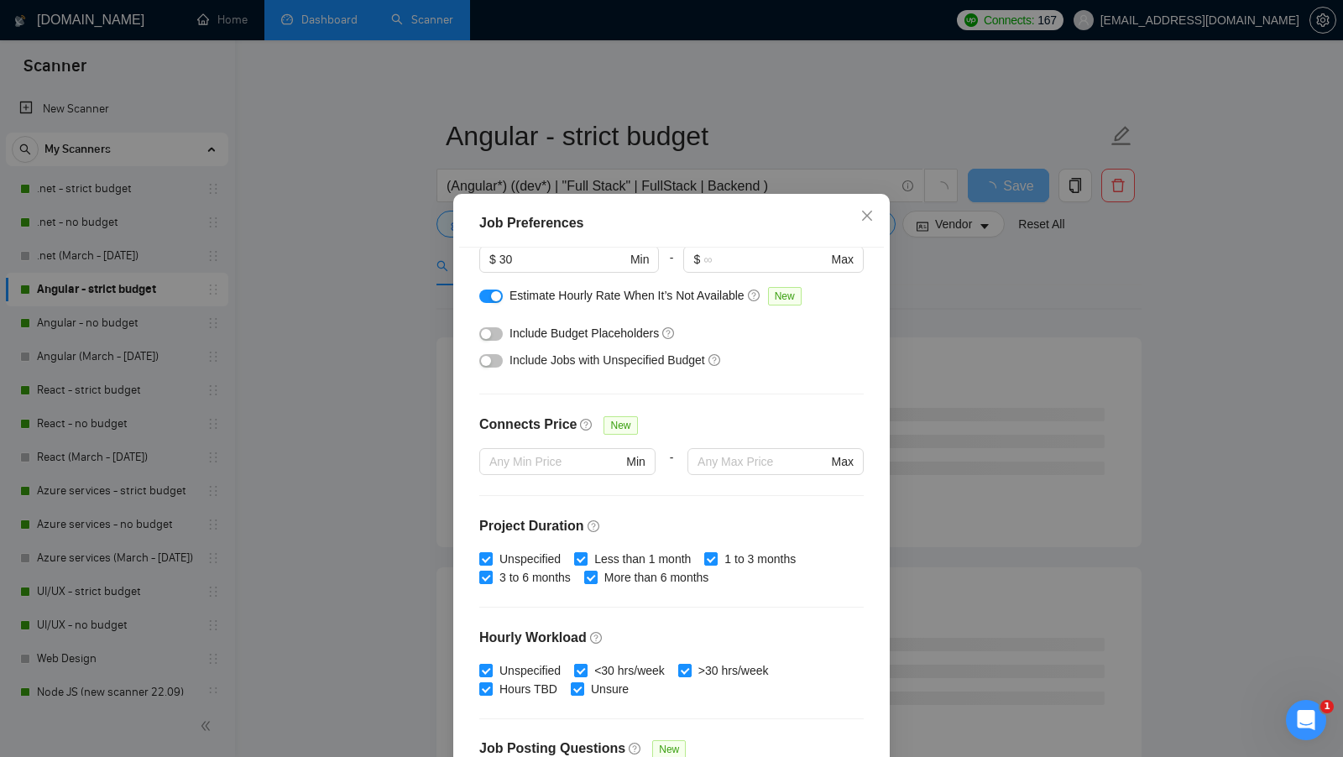
scroll to position [414, 0]
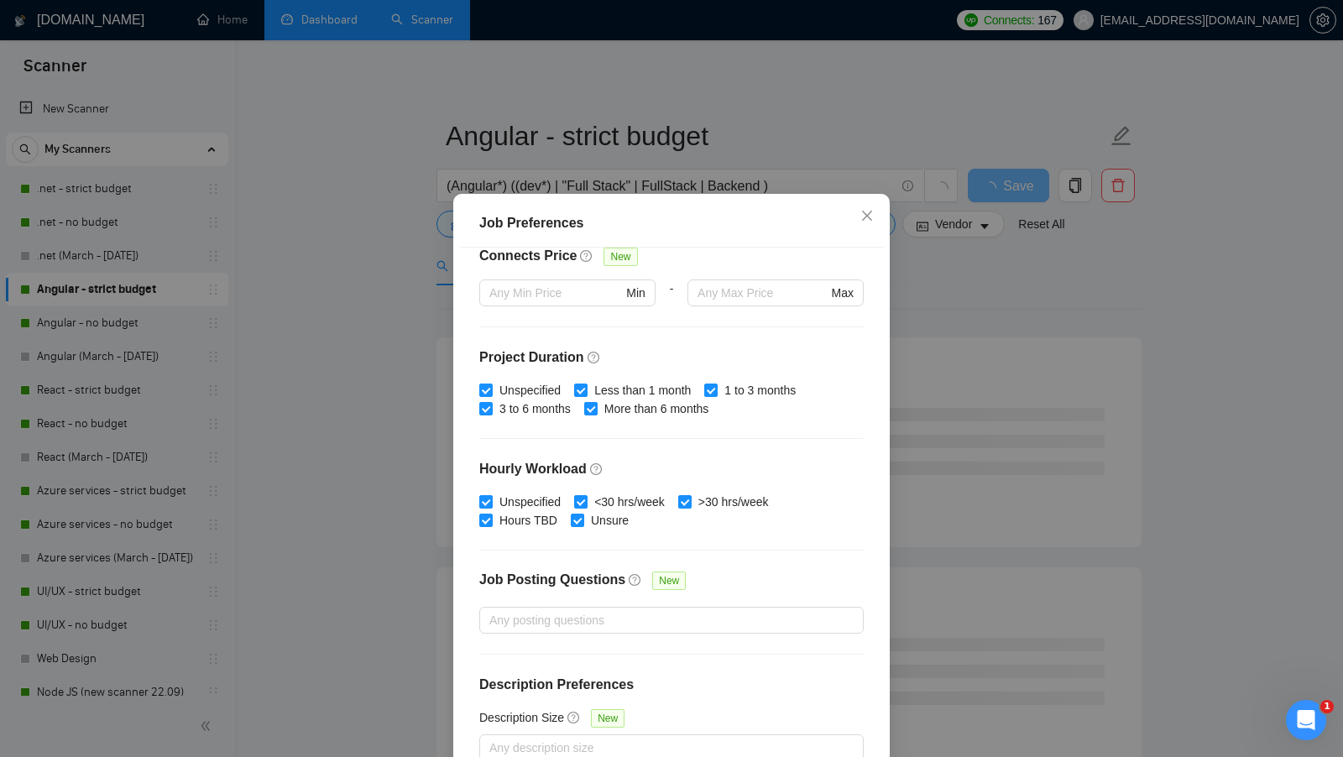
click at [1030, 435] on div "Job Preferences Budget Project Type All Fixed Price Hourly Rate Fixed Price Bud…" at bounding box center [671, 378] width 1343 height 757
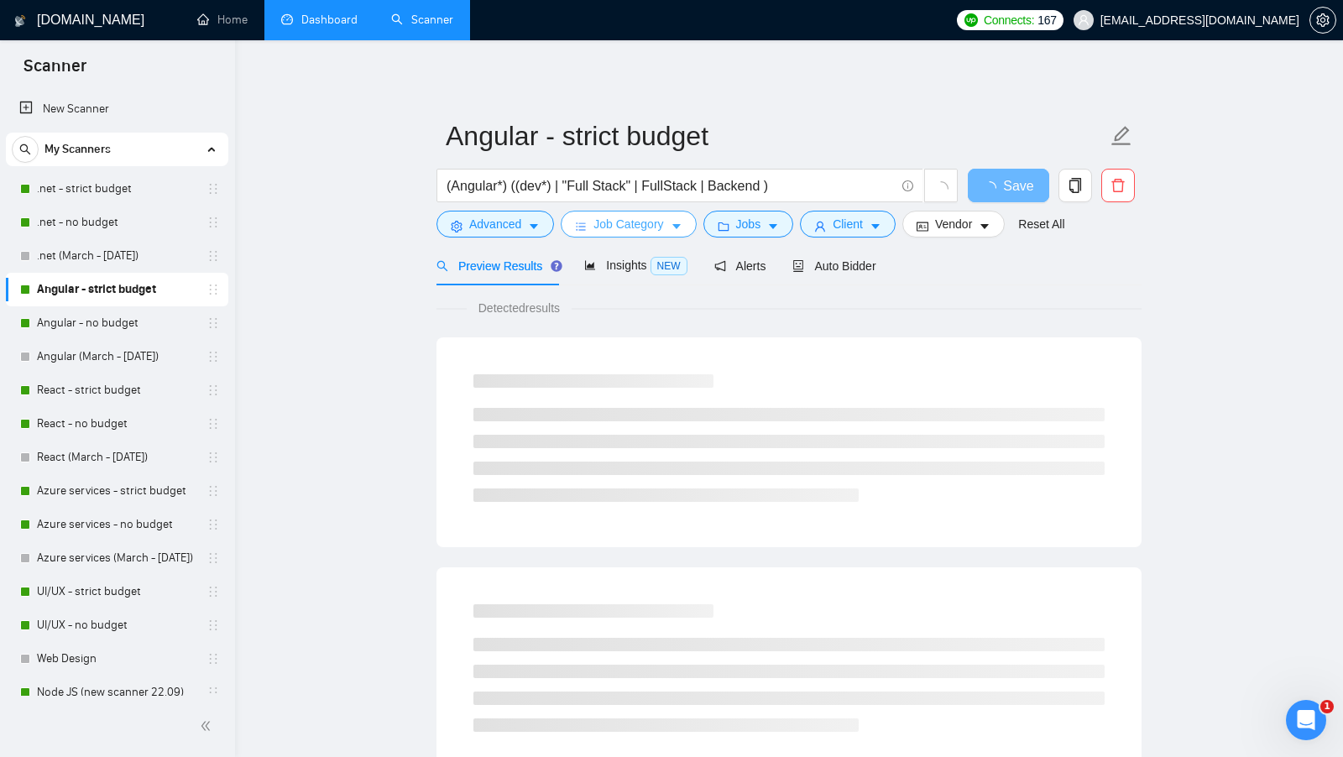
click at [670, 228] on button "Job Category" at bounding box center [628, 224] width 135 height 27
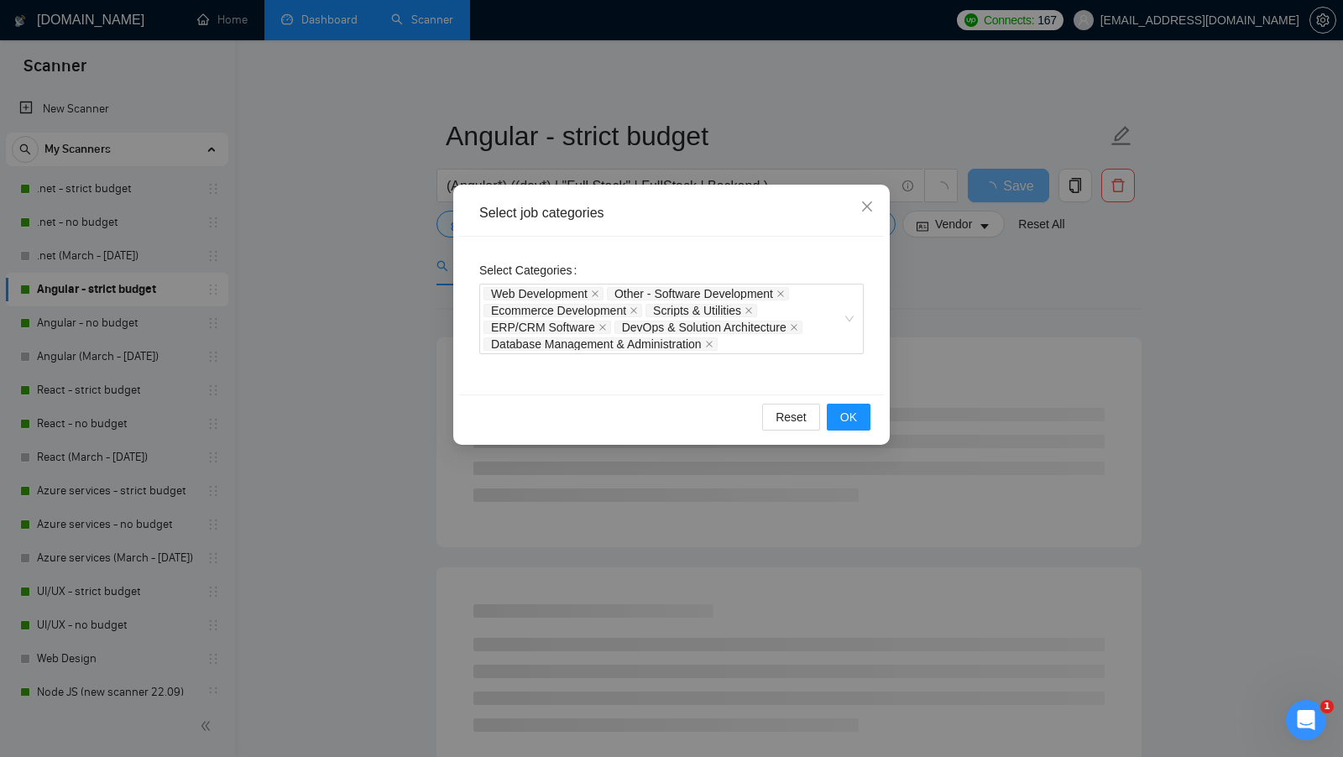
click at [636, 545] on div "Select job categories Select Categories Web Development Other - Software Develo…" at bounding box center [671, 378] width 1343 height 757
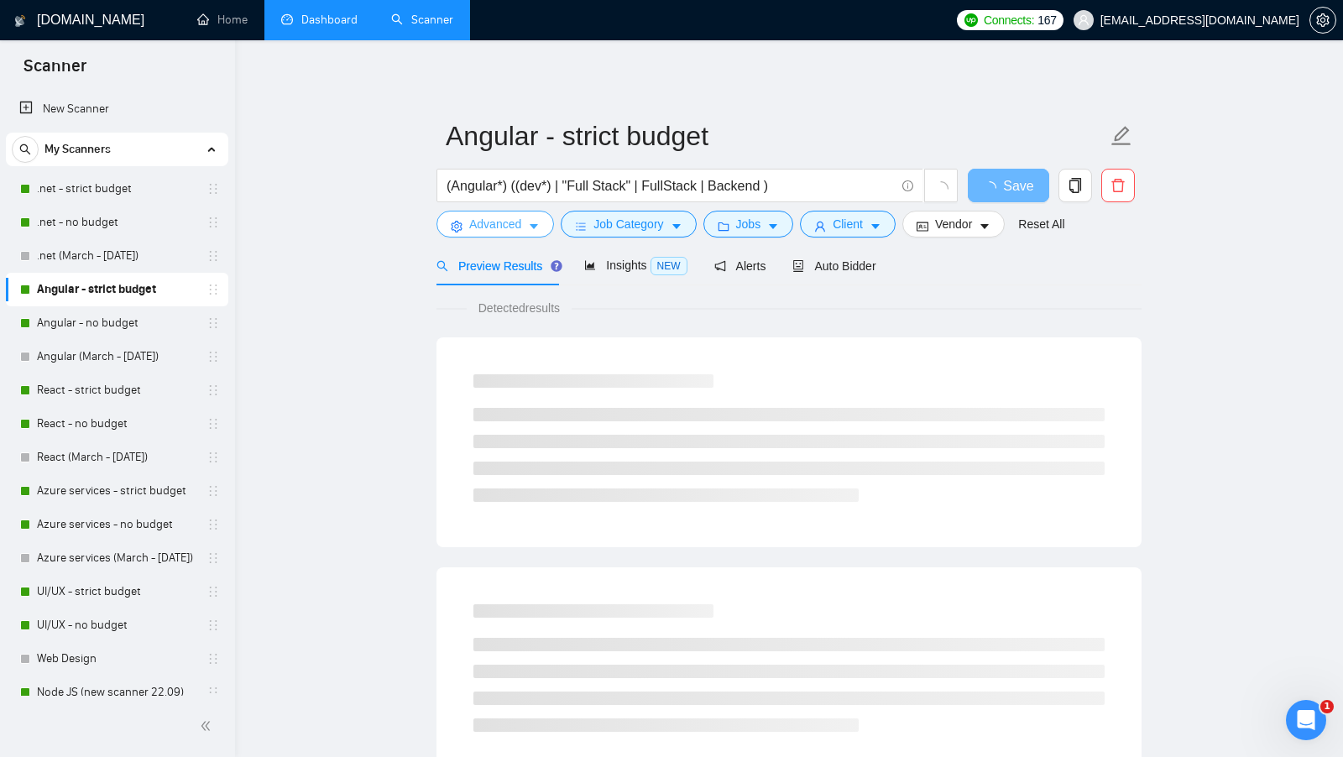
click at [516, 218] on span "Advanced" at bounding box center [495, 224] width 52 height 18
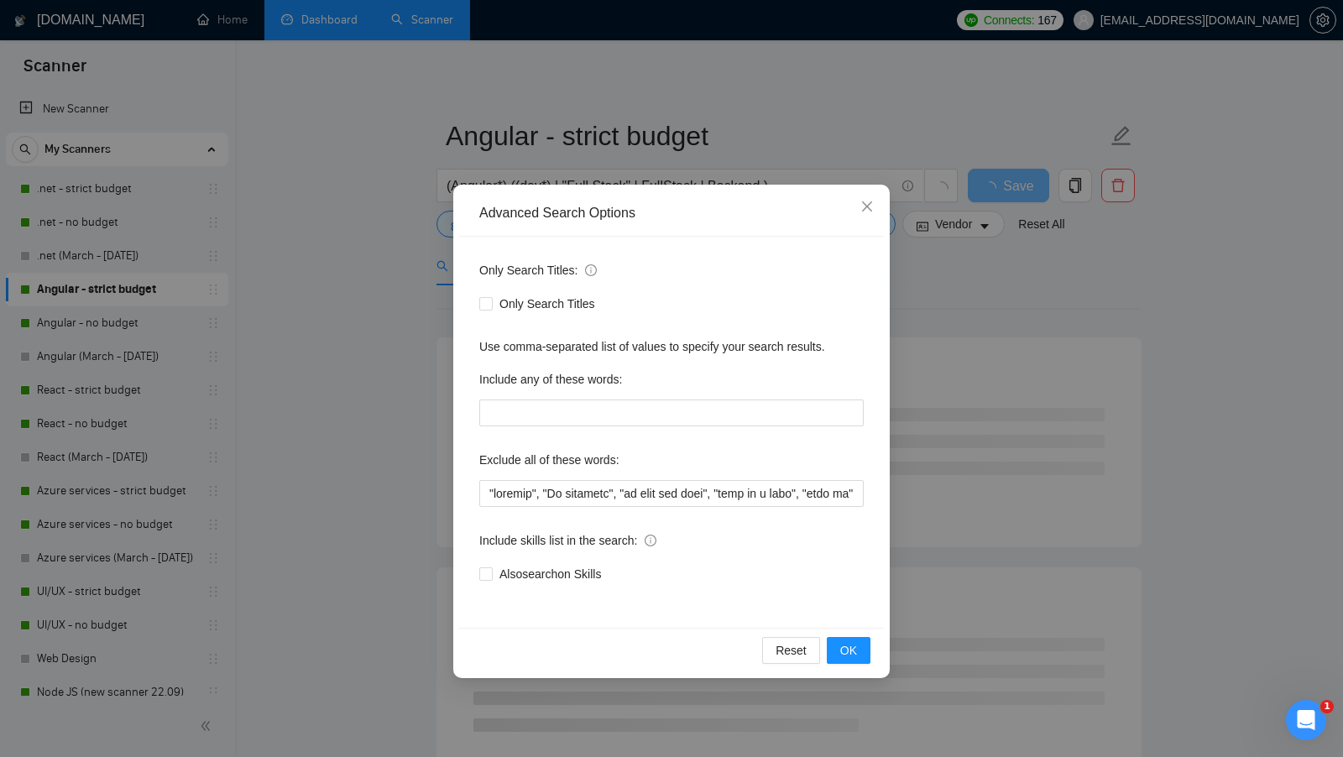
click at [418, 536] on div "Advanced Search Options Only Search Titles: Only Search Titles Use comma-separa…" at bounding box center [671, 378] width 1343 height 757
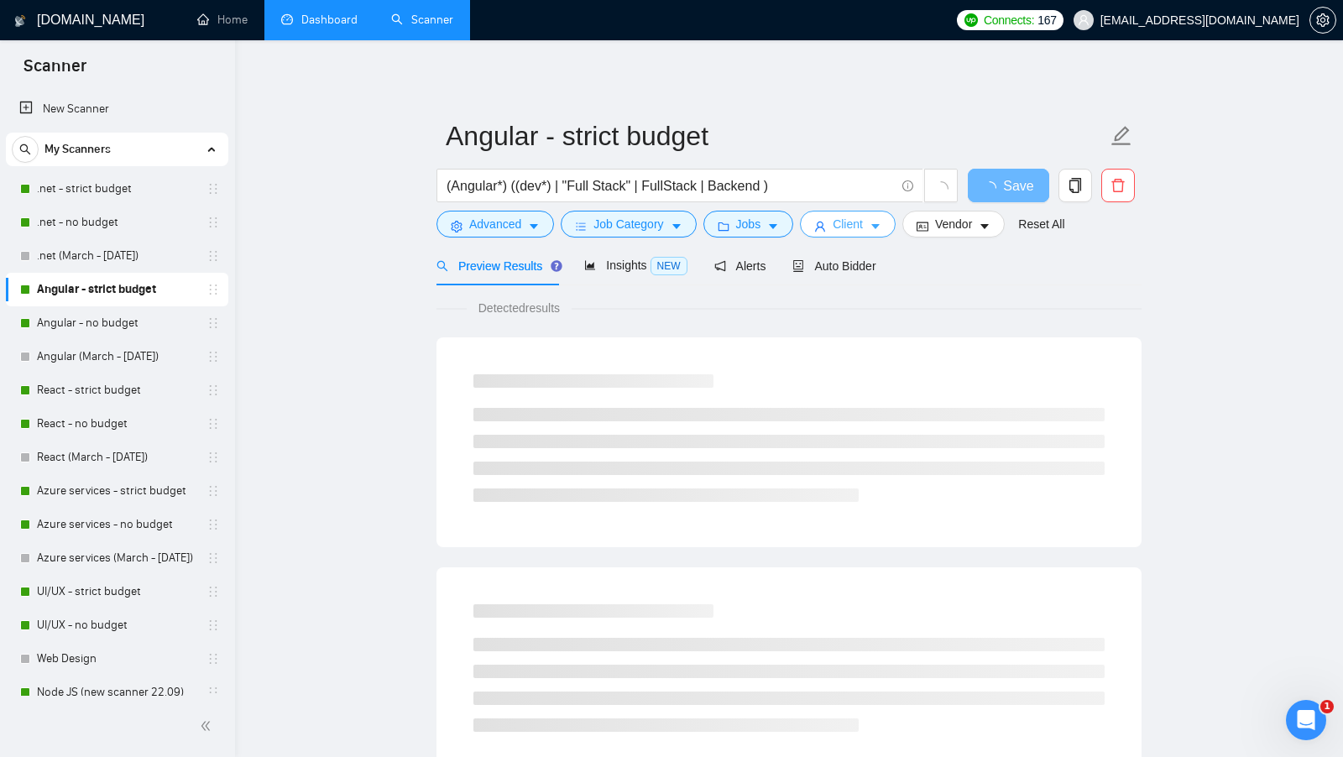
click at [881, 231] on icon "caret-down" at bounding box center [876, 227] width 12 height 12
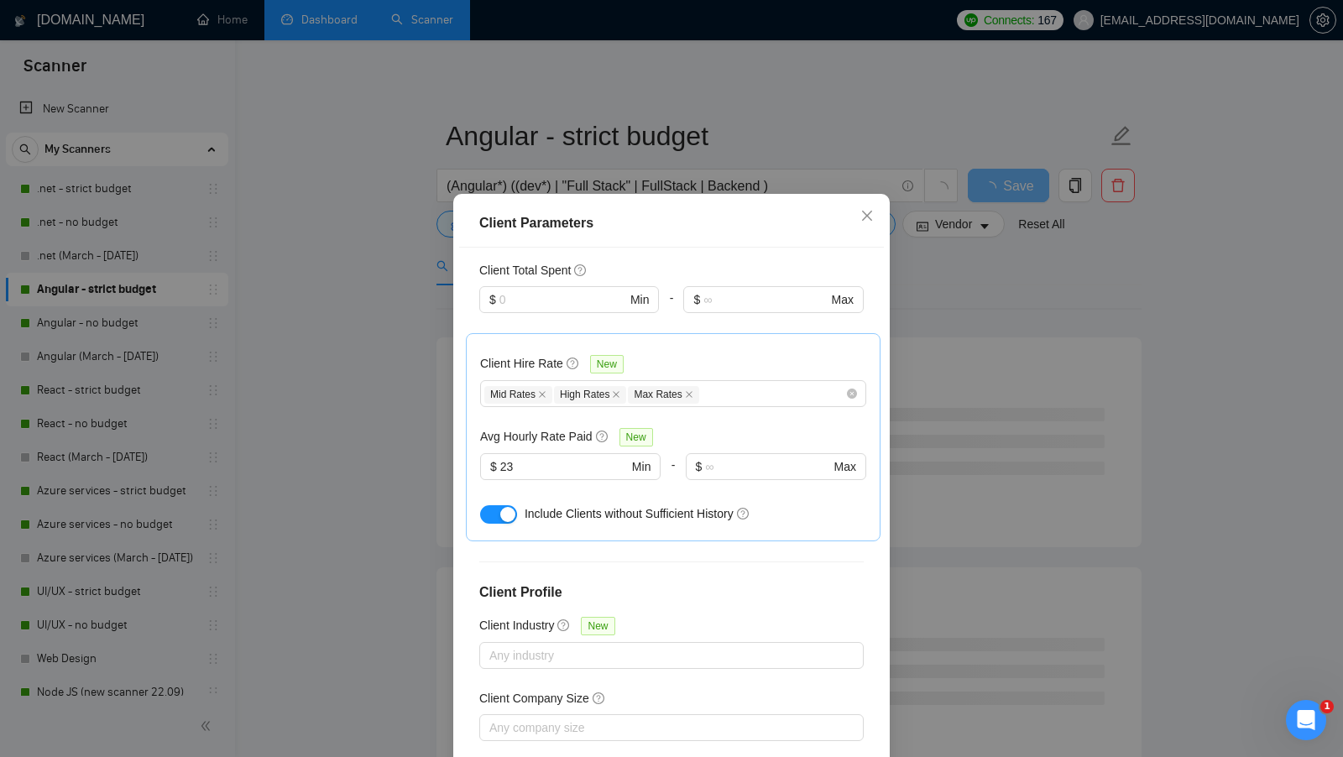
scroll to position [21, 0]
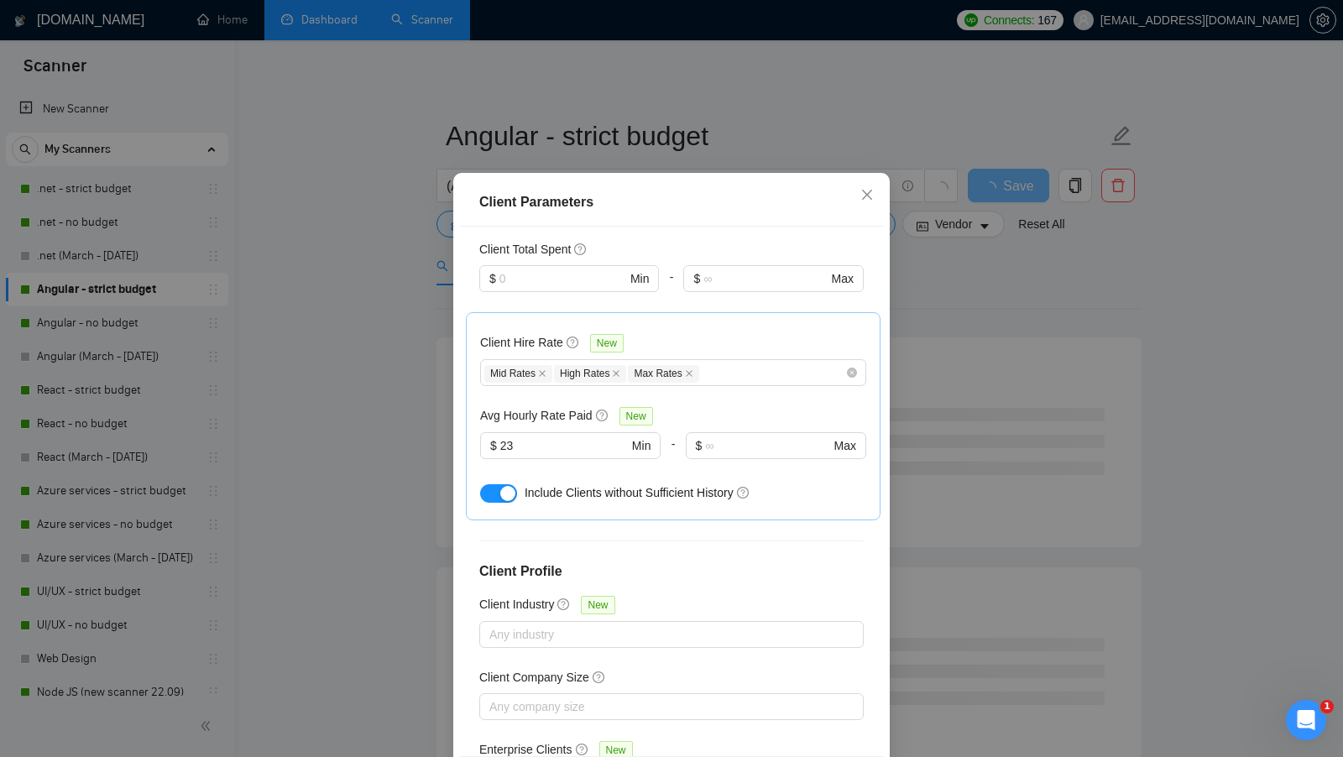
click at [955, 390] on div "Client Parameters Client Location Include Client Countries Select Exclude Clien…" at bounding box center [671, 378] width 1343 height 757
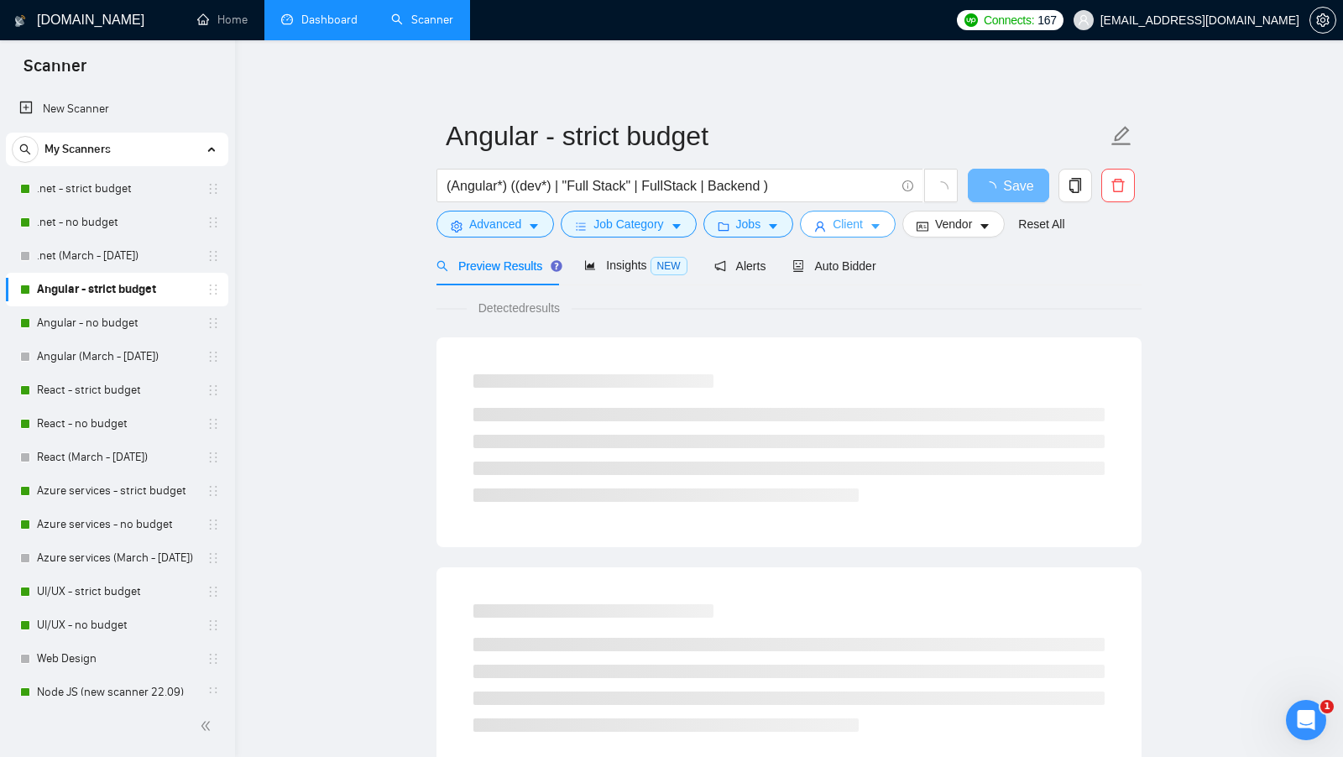
scroll to position [0, 0]
click at [123, 383] on link "React - strict budget" at bounding box center [117, 391] width 160 height 34
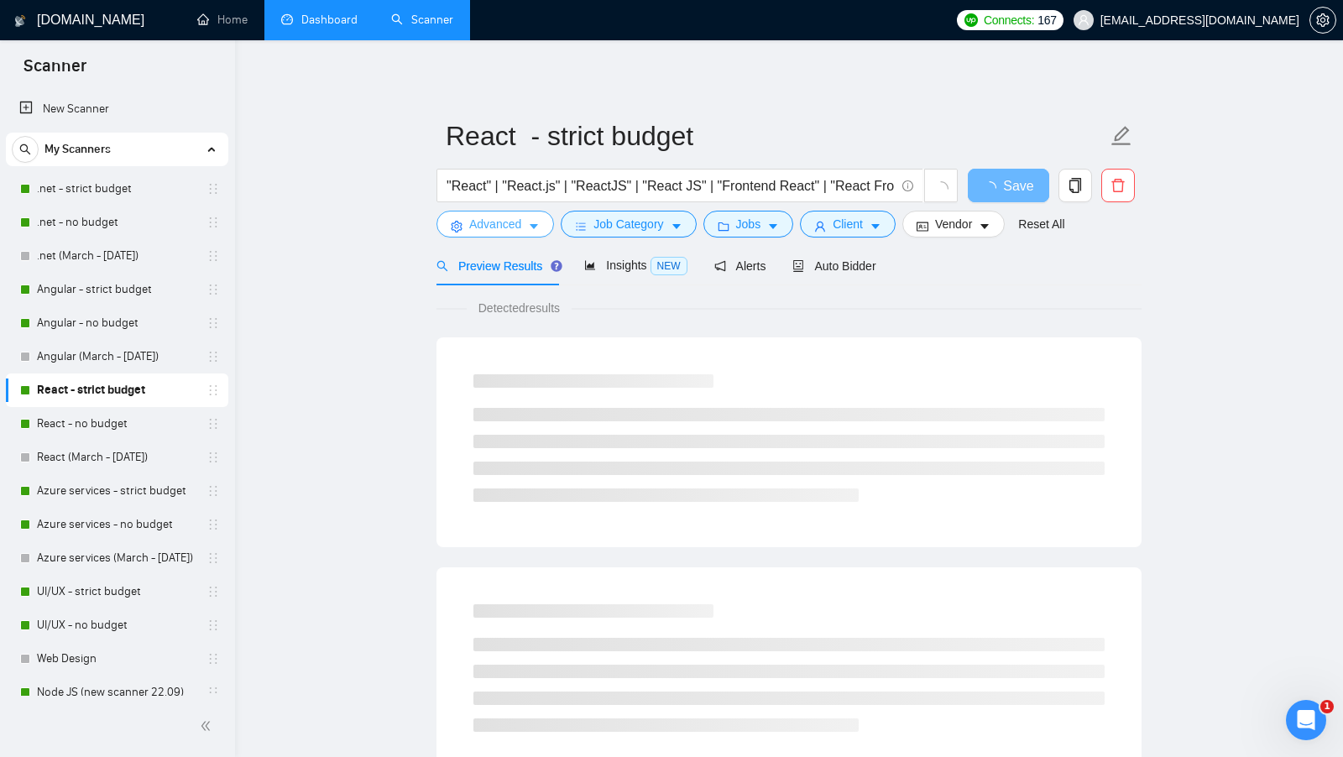
click at [511, 233] on span "Advanced" at bounding box center [495, 224] width 52 height 18
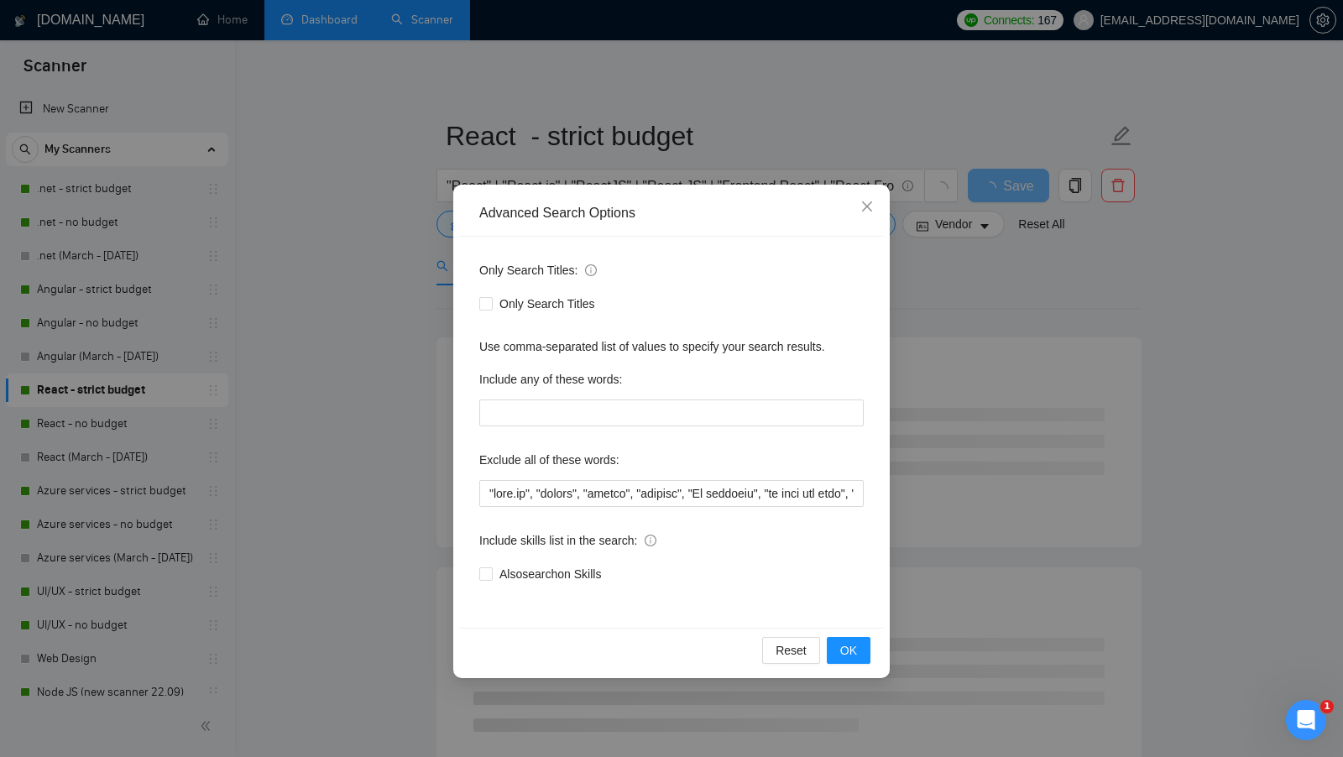
click at [374, 370] on div "Advanced Search Options Only Search Titles: Only Search Titles Use comma-separa…" at bounding box center [671, 378] width 1343 height 757
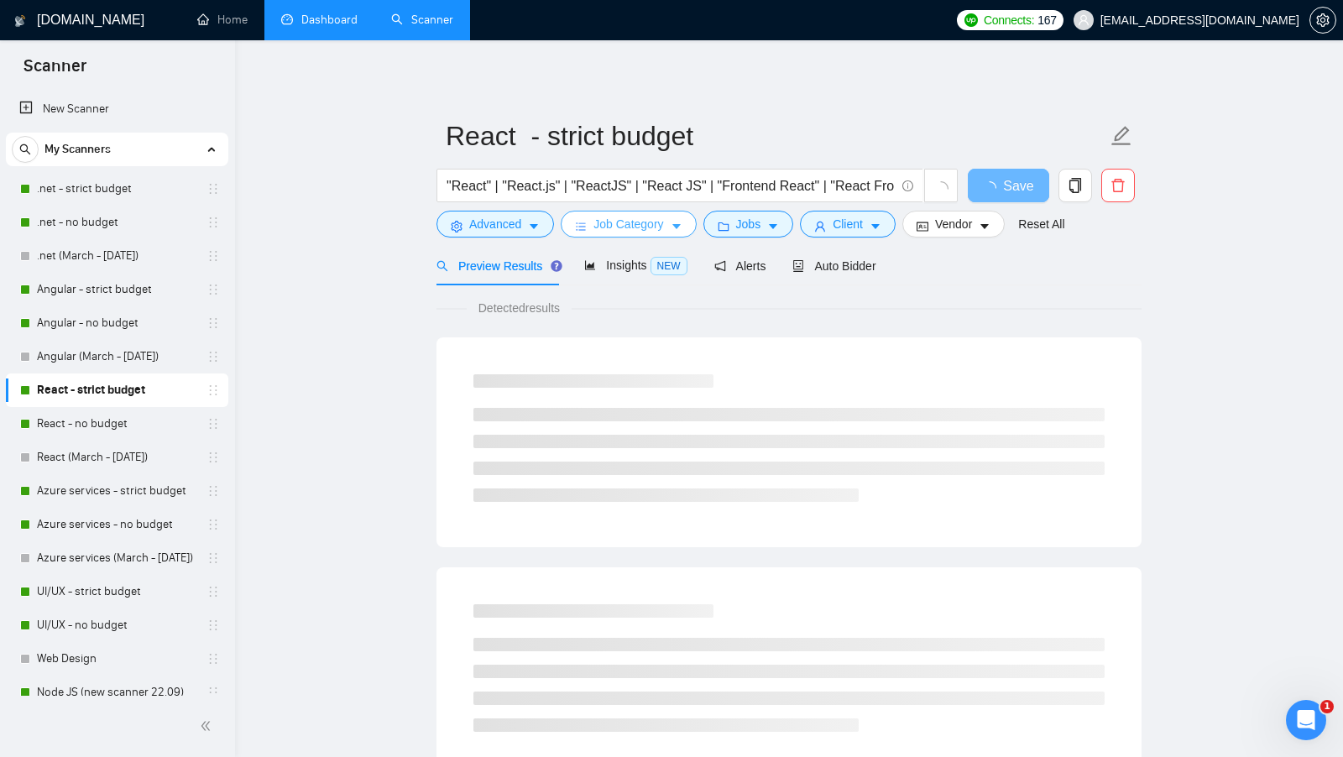
click at [653, 222] on span "Job Category" at bounding box center [629, 224] width 70 height 18
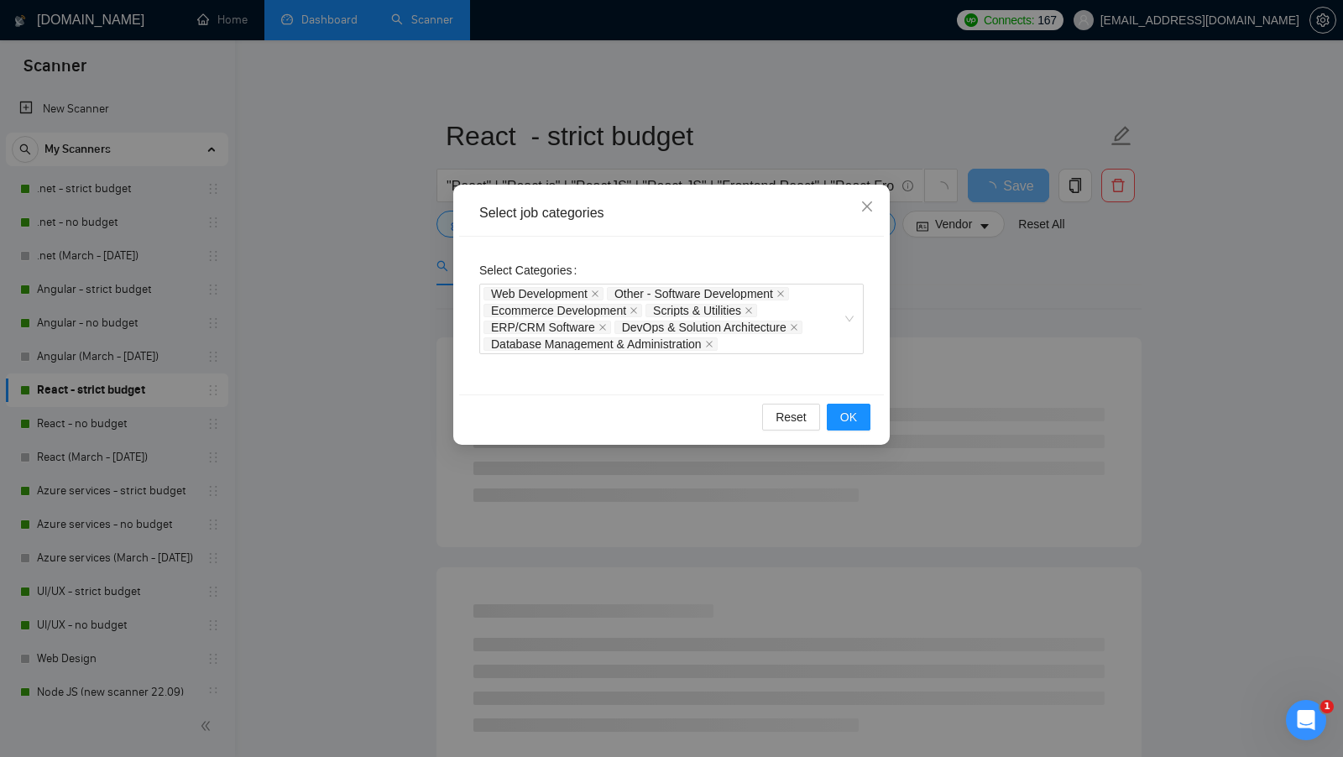
click at [390, 357] on div "Select job categories Select Categories Web Development Other - Software Develo…" at bounding box center [671, 378] width 1343 height 757
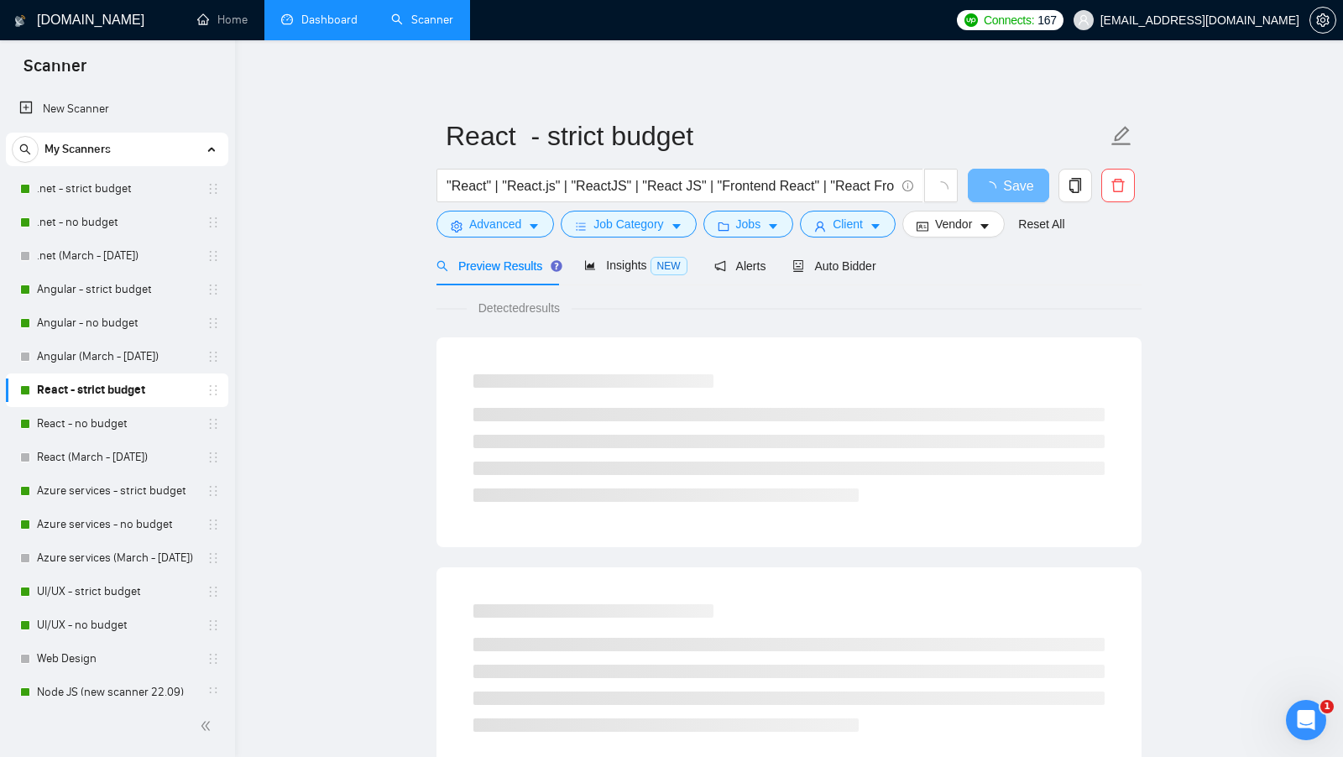
click at [755, 238] on form "React - strict budget "React" | "React.js" | "ReactJS" | "React JS" | "Frontend…" at bounding box center [789, 177] width 705 height 137
click at [755, 234] on button "Jobs" at bounding box center [749, 224] width 91 height 27
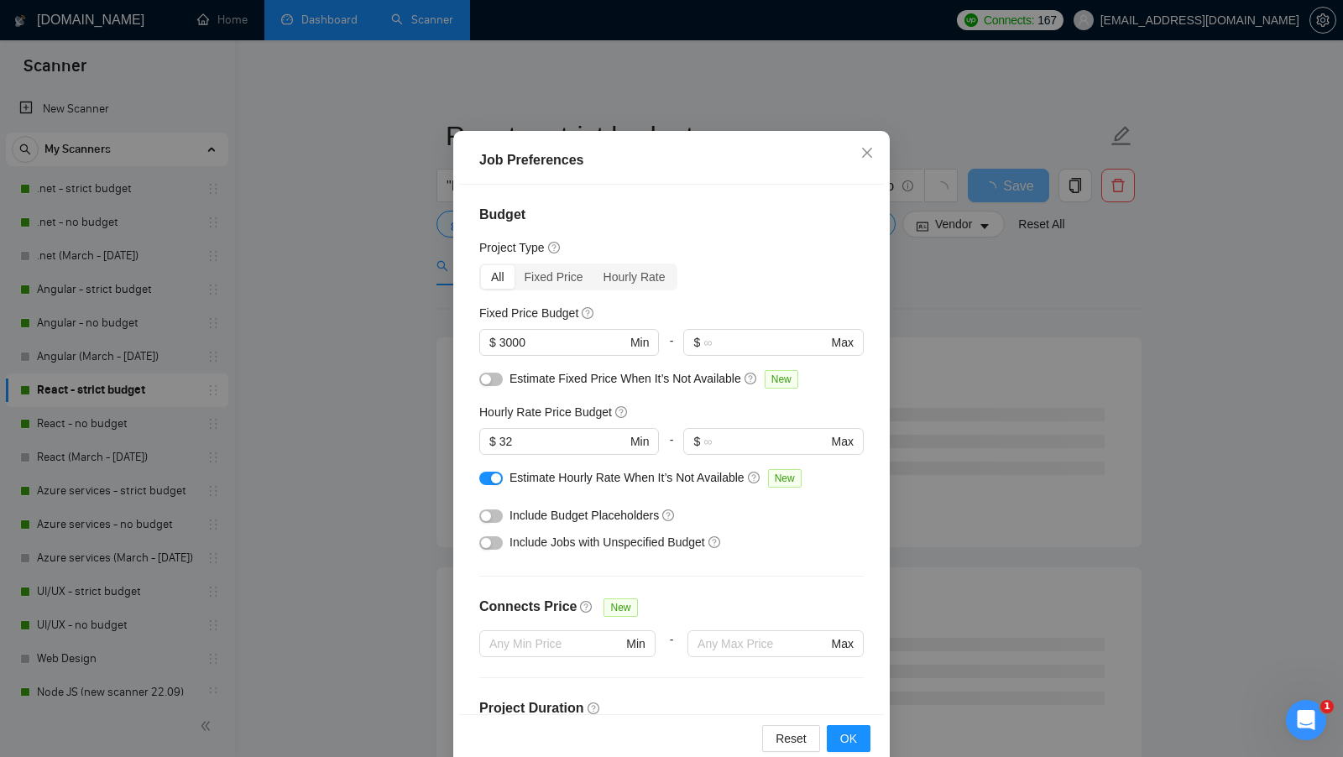
scroll to position [55, 0]
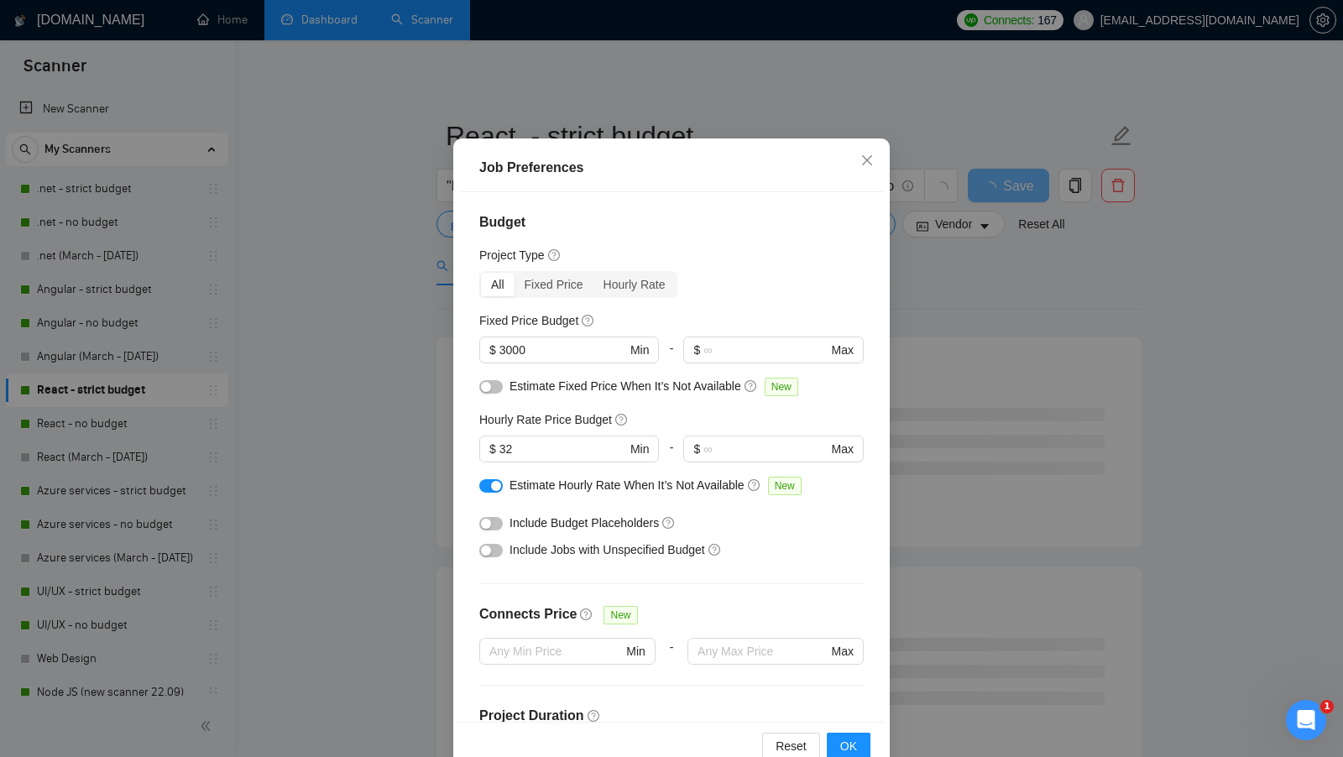
click at [1032, 479] on div "Job Preferences Budget Project Type All Fixed Price Hourly Rate Fixed Price Bud…" at bounding box center [671, 378] width 1343 height 757
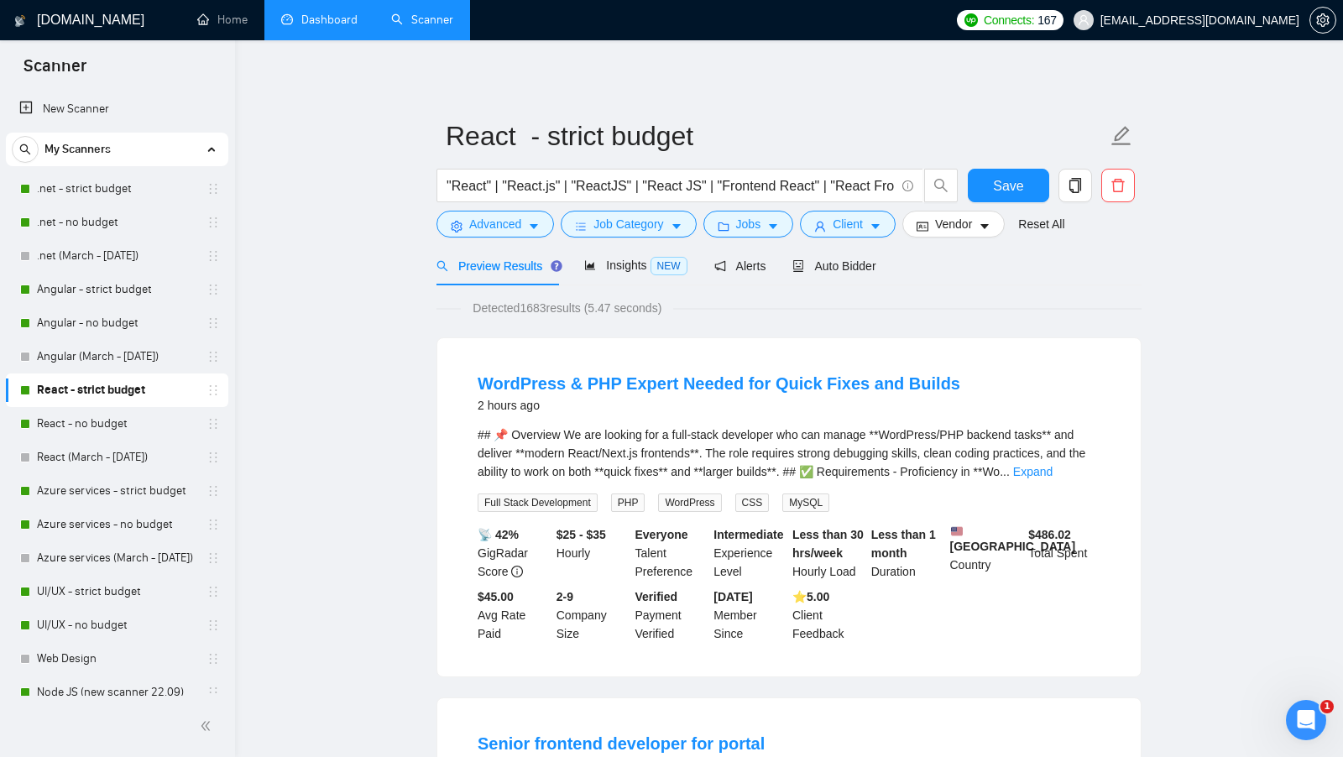
scroll to position [0, 0]
click at [843, 215] on span "Client" at bounding box center [848, 224] width 30 height 18
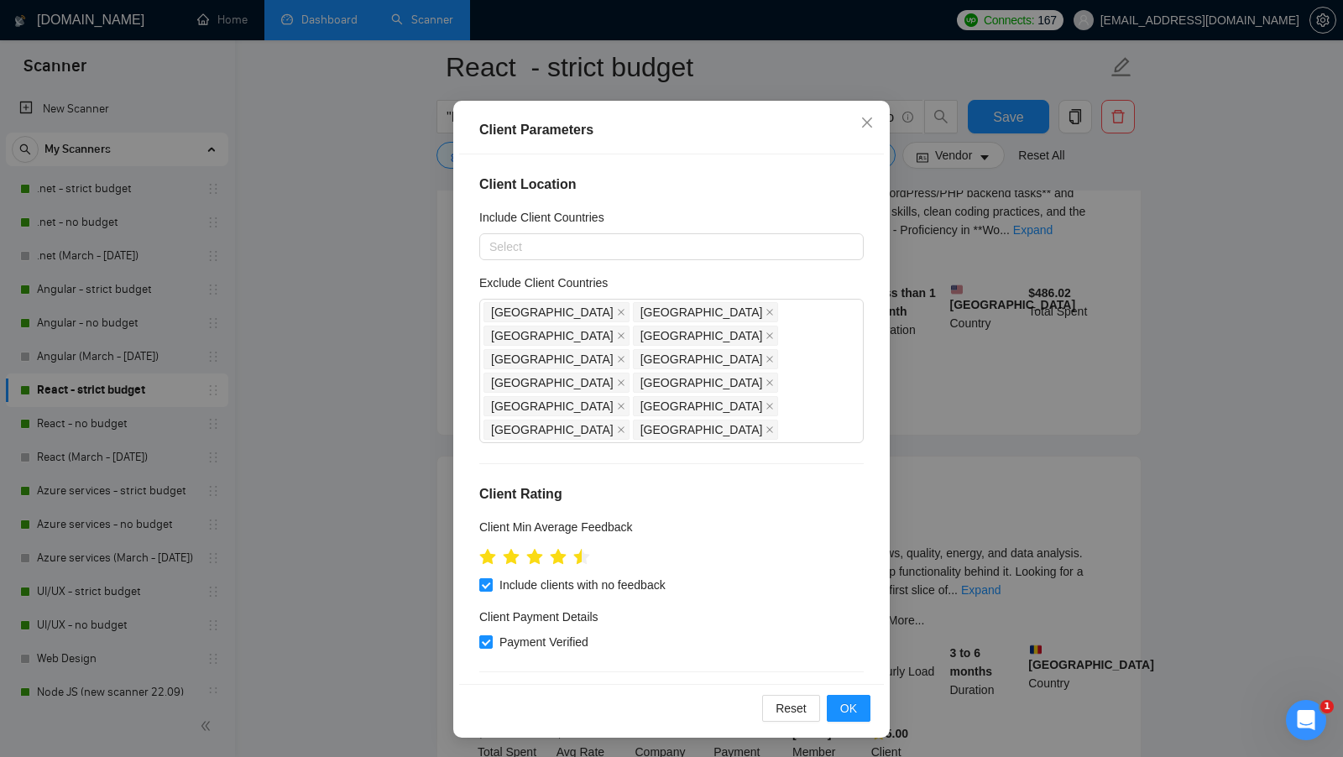
click at [1023, 326] on div "Client Parameters Client Location Include Client Countries Select Exclude Clien…" at bounding box center [671, 378] width 1343 height 757
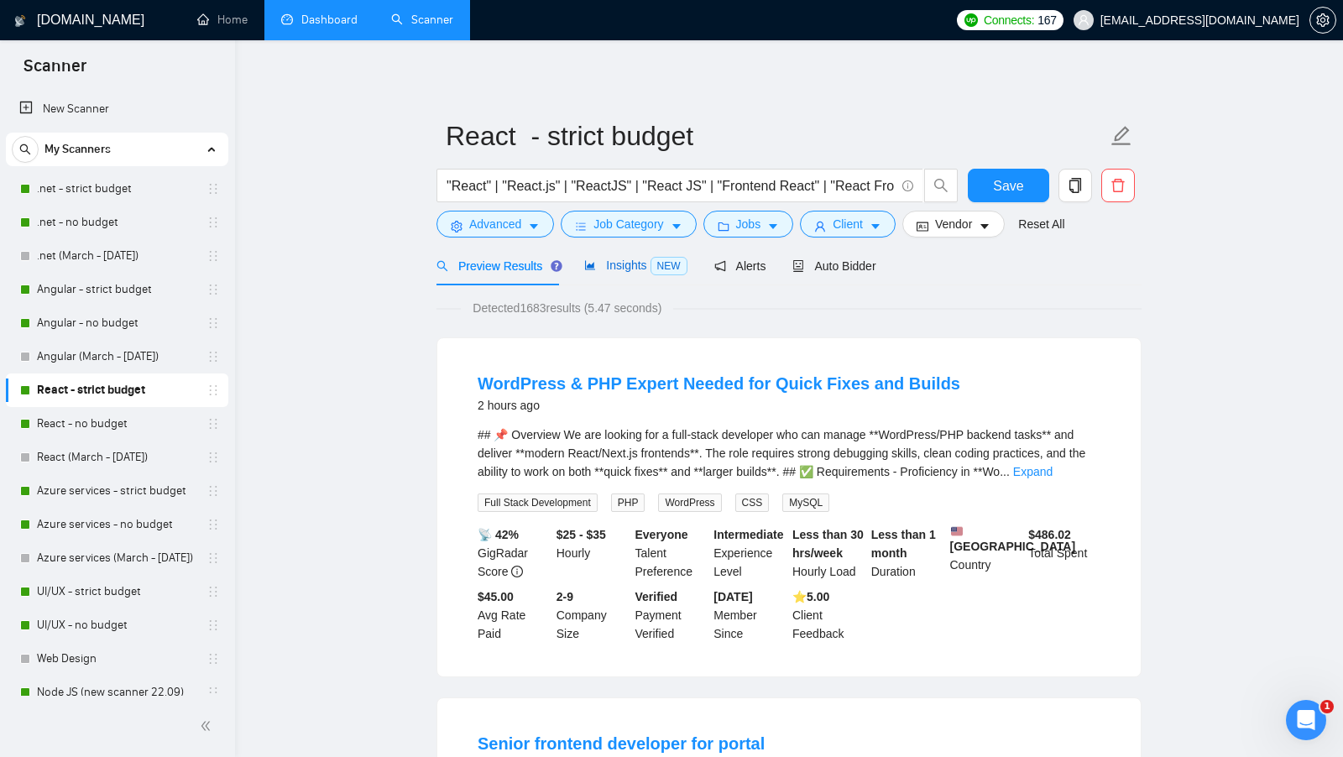
click at [640, 270] on span "Insights NEW" at bounding box center [635, 265] width 102 height 13
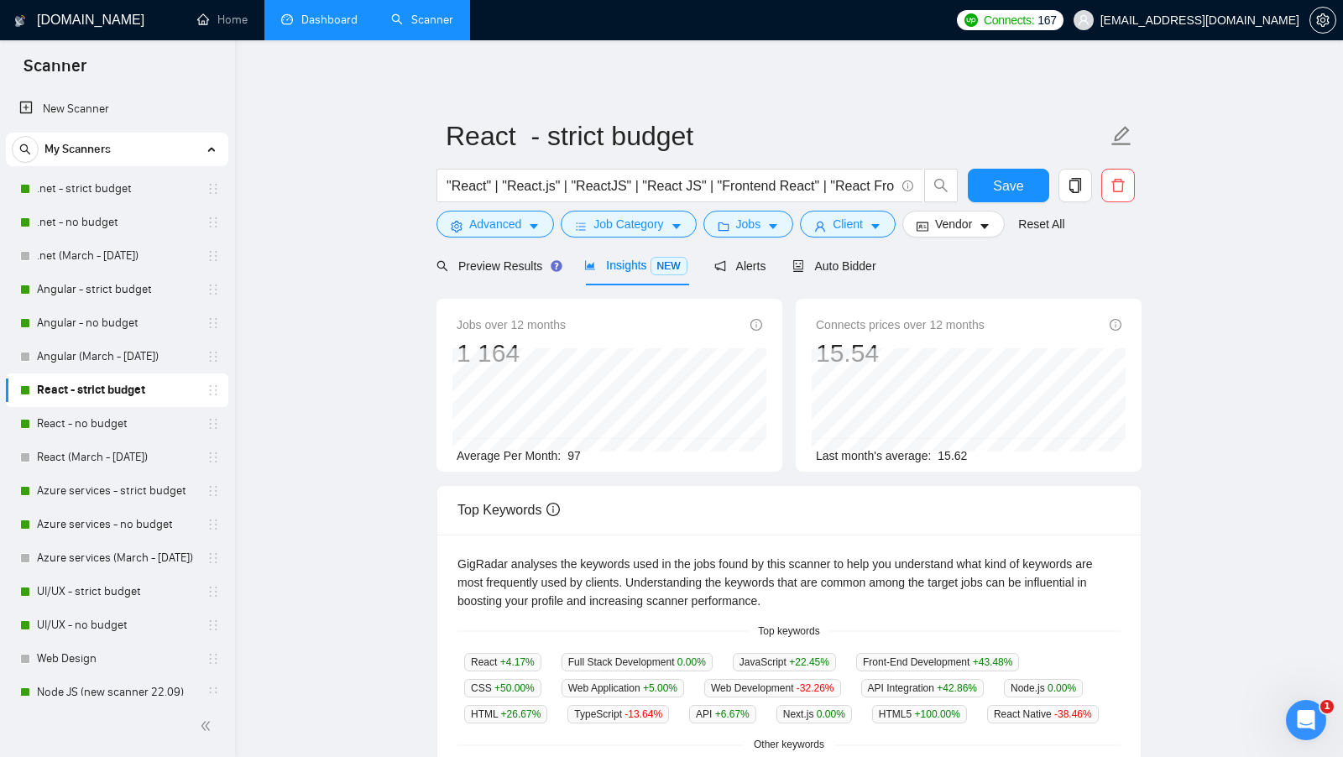
click at [295, 27] on link "Dashboard" at bounding box center [319, 20] width 76 height 14
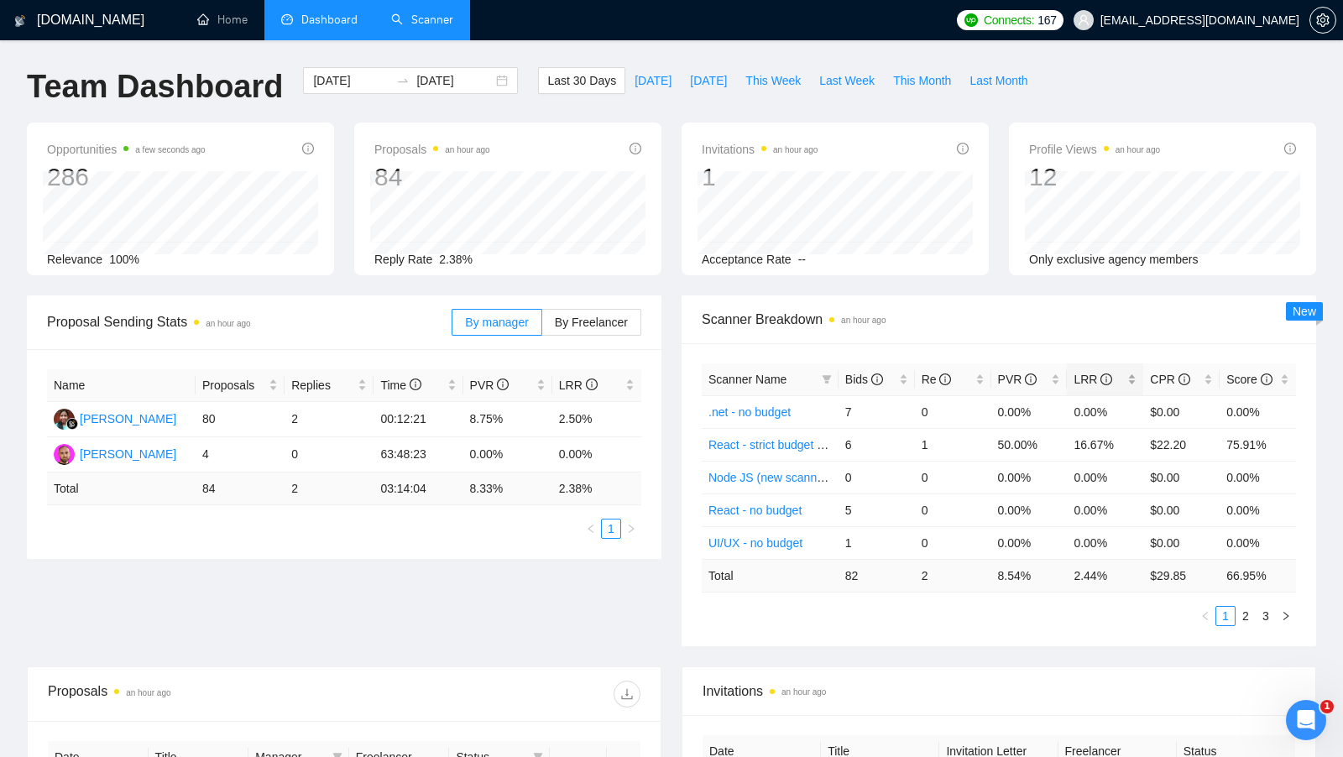
click at [1134, 376] on div "LRR" at bounding box center [1105, 379] width 63 height 18
click at [903, 370] on div "Bids" at bounding box center [876, 379] width 63 height 18
click at [439, 27] on link "Scanner" at bounding box center [422, 20] width 62 height 14
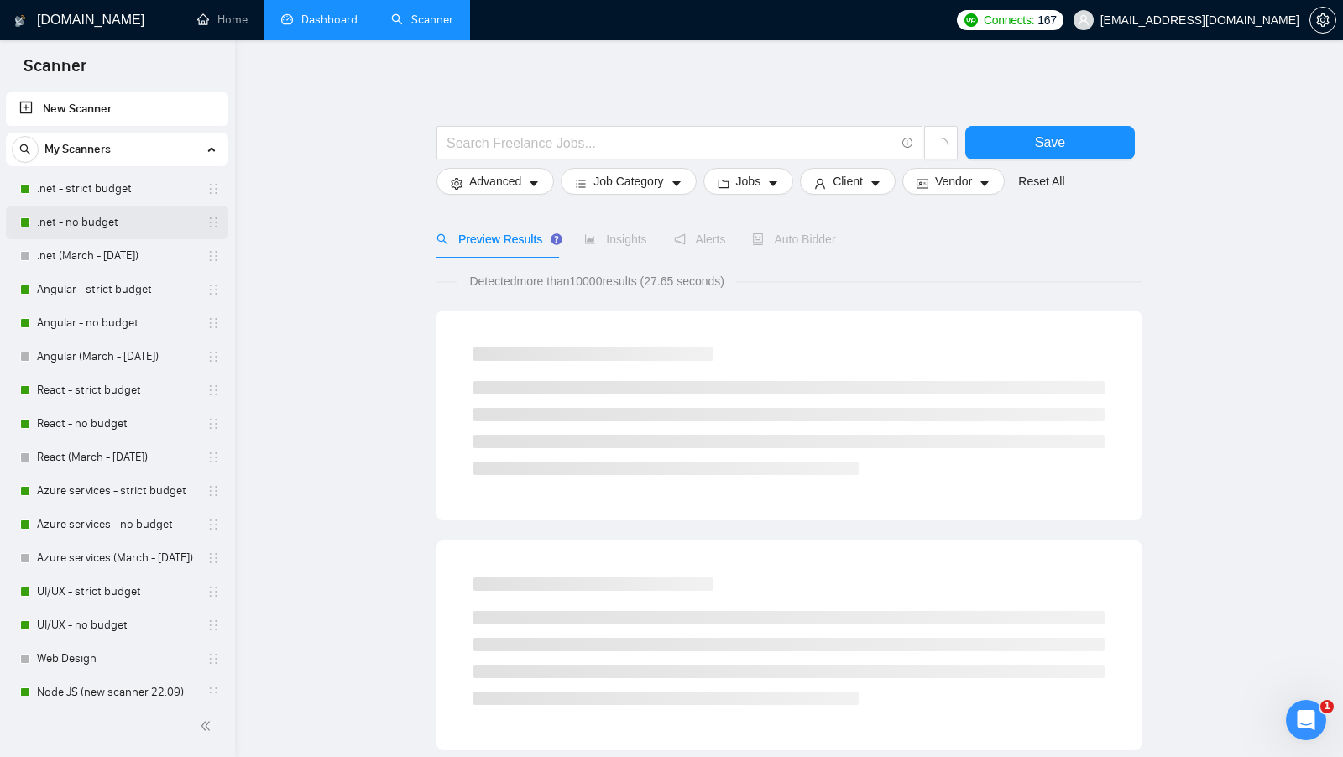
click at [139, 207] on link ".net - no budget" at bounding box center [117, 223] width 160 height 34
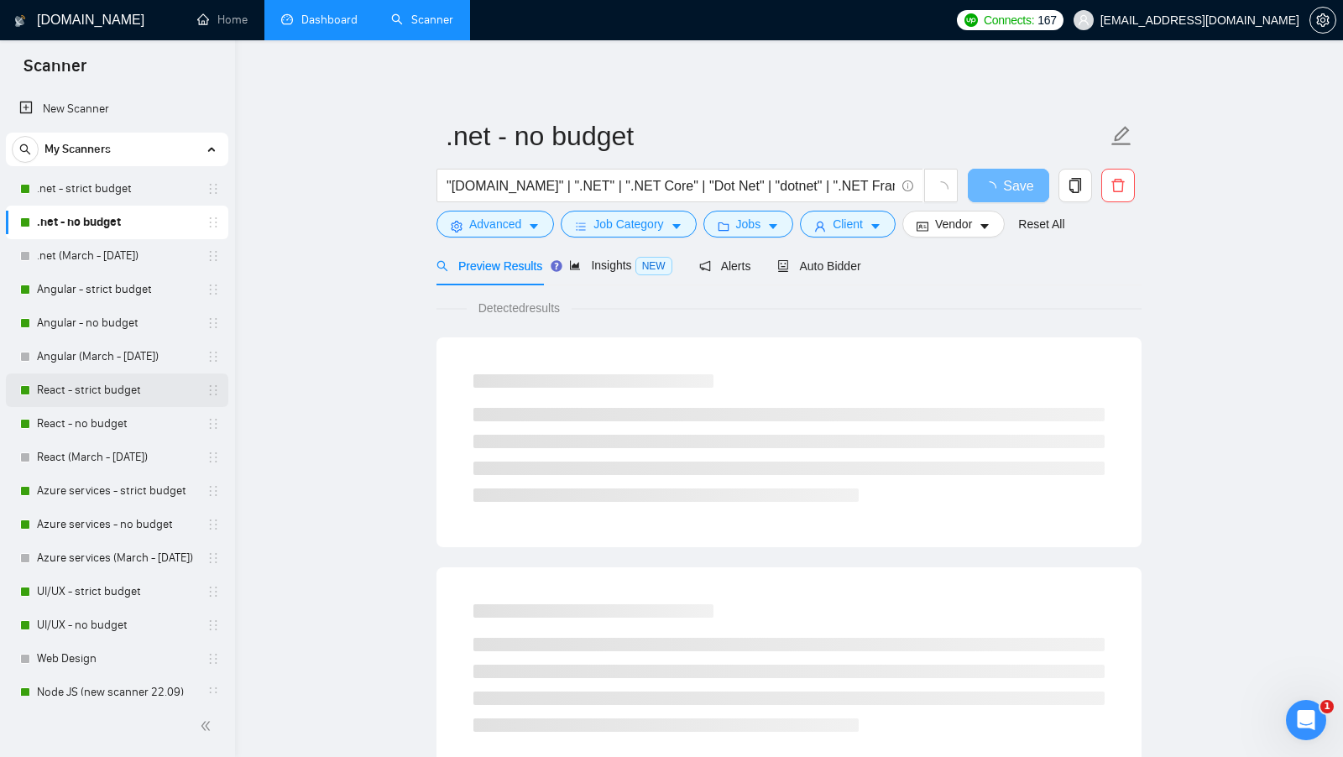
click at [133, 383] on link "React - strict budget" at bounding box center [117, 391] width 160 height 34
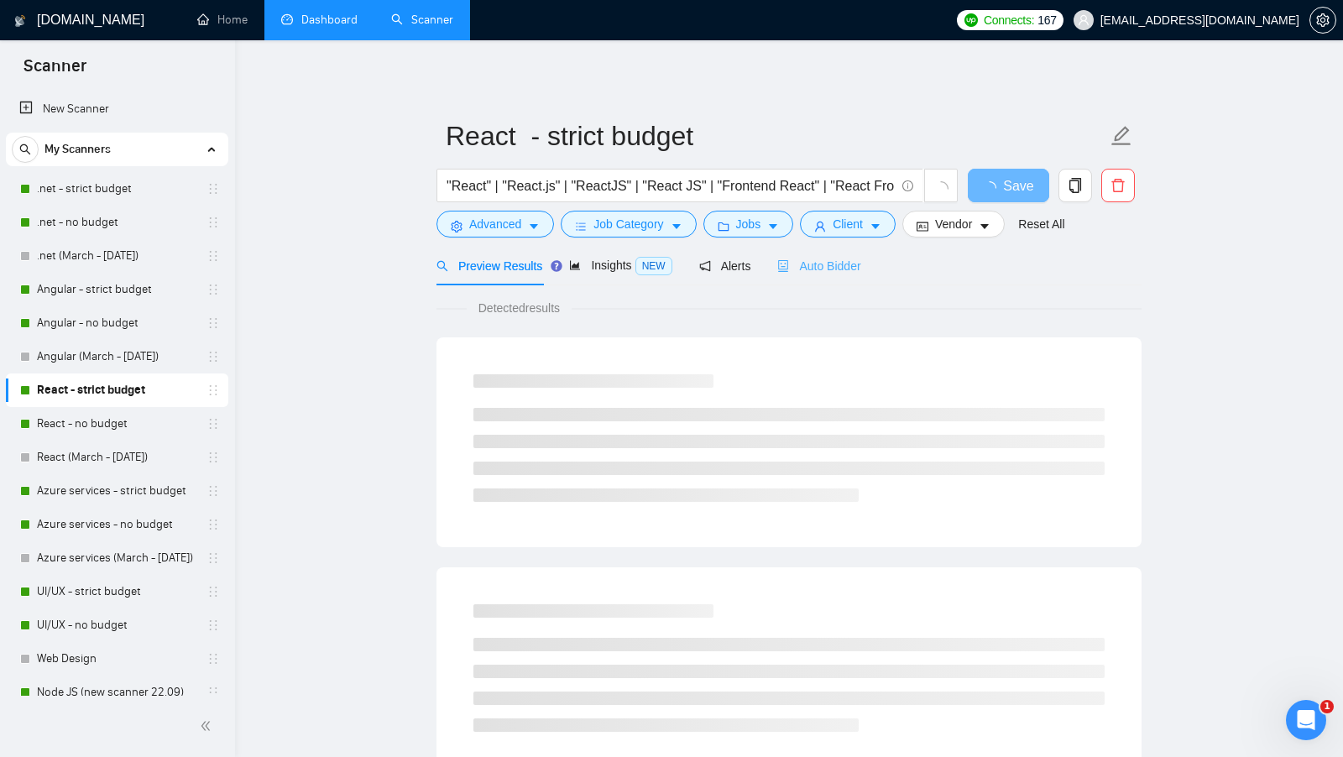
click at [831, 275] on div "Auto Bidder" at bounding box center [818, 265] width 83 height 39
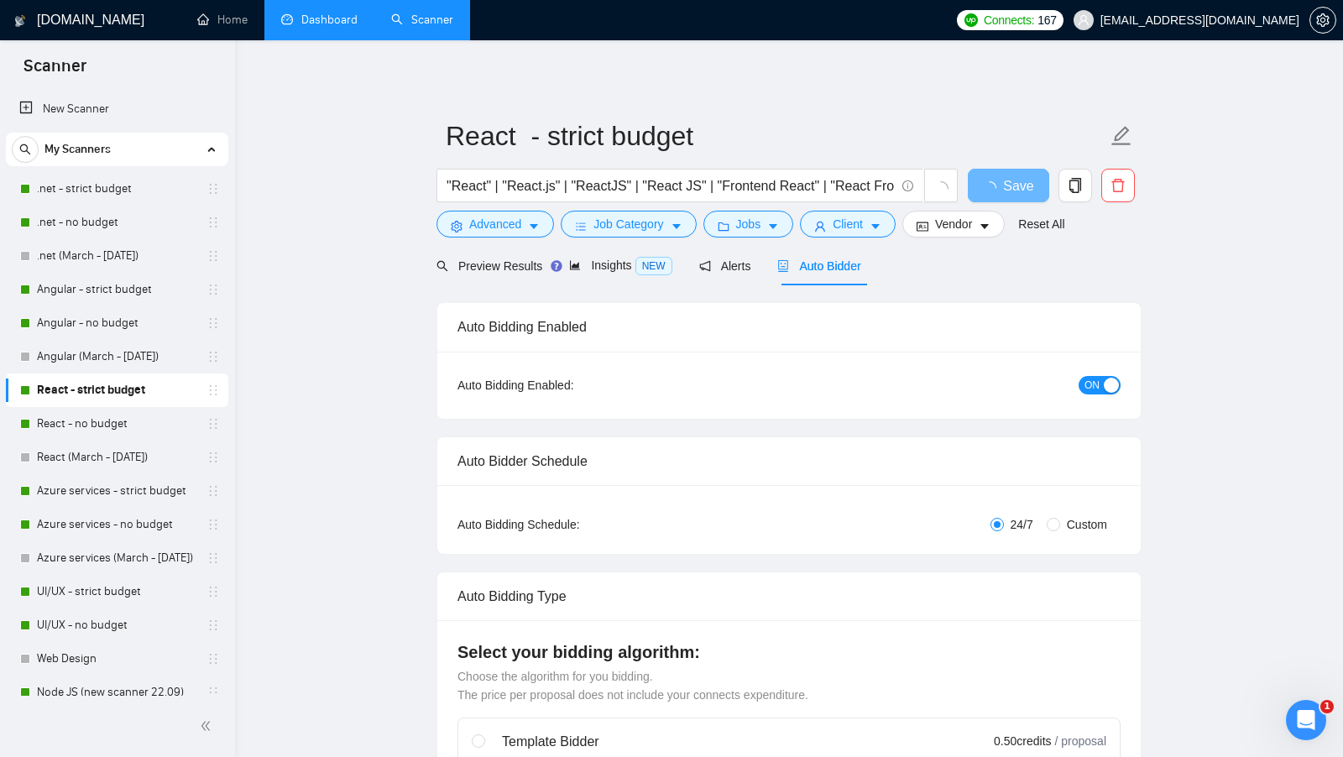
checkbox input "true"
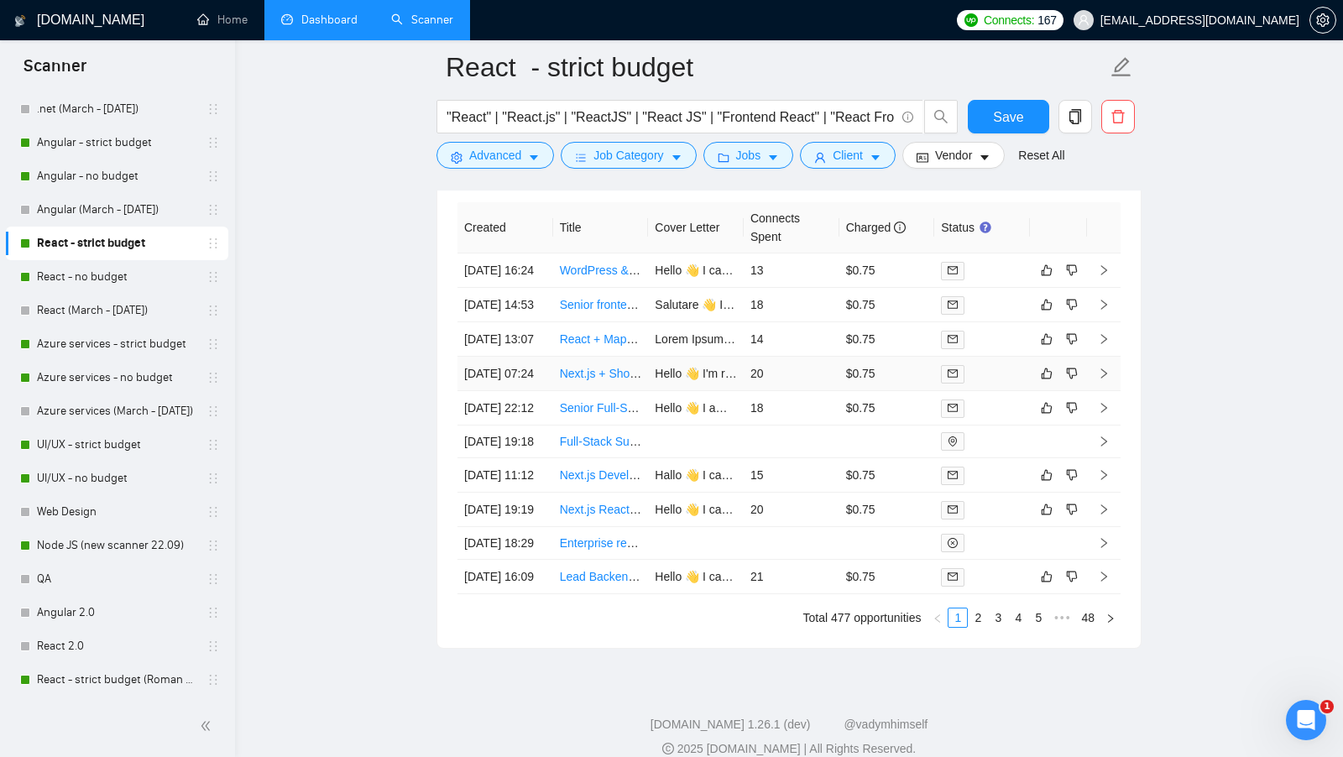
scroll to position [4694, 0]
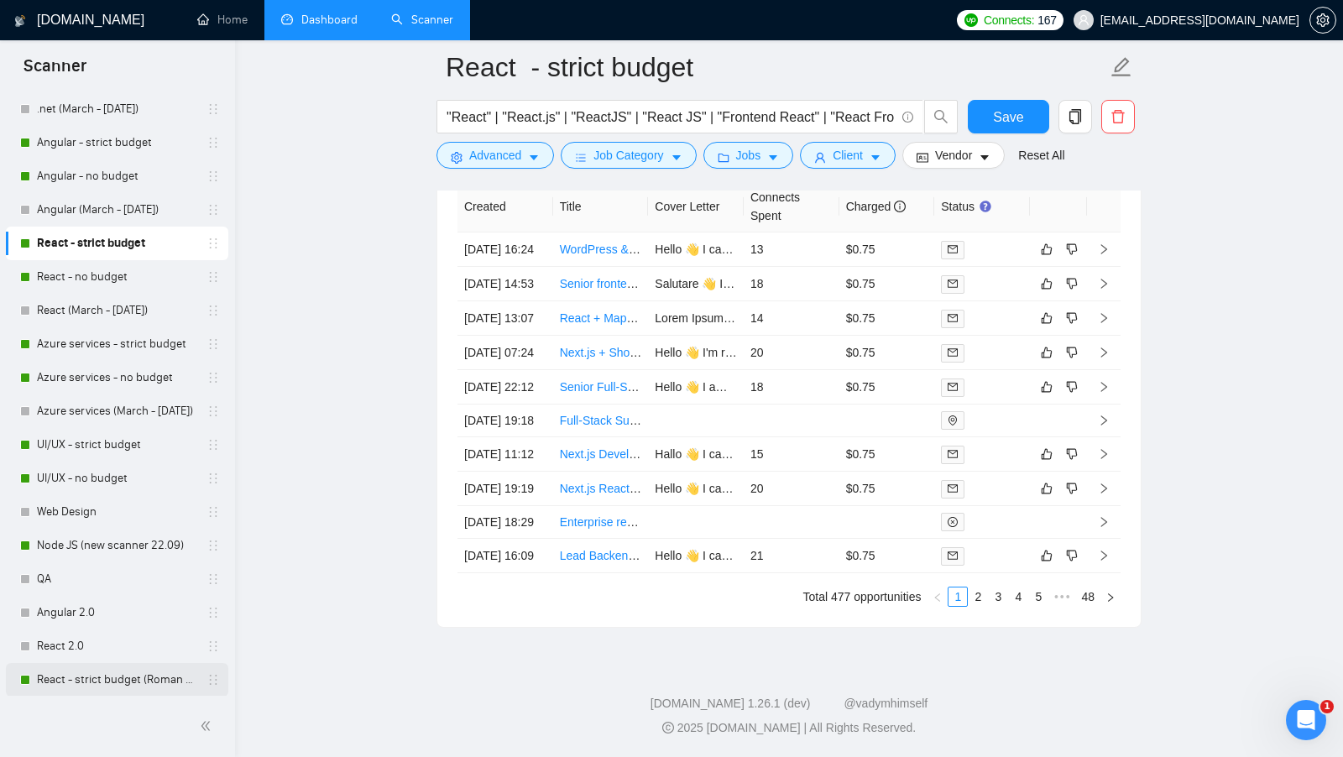
click at [138, 672] on link "React - strict budget (Roman Account)" at bounding box center [117, 680] width 160 height 34
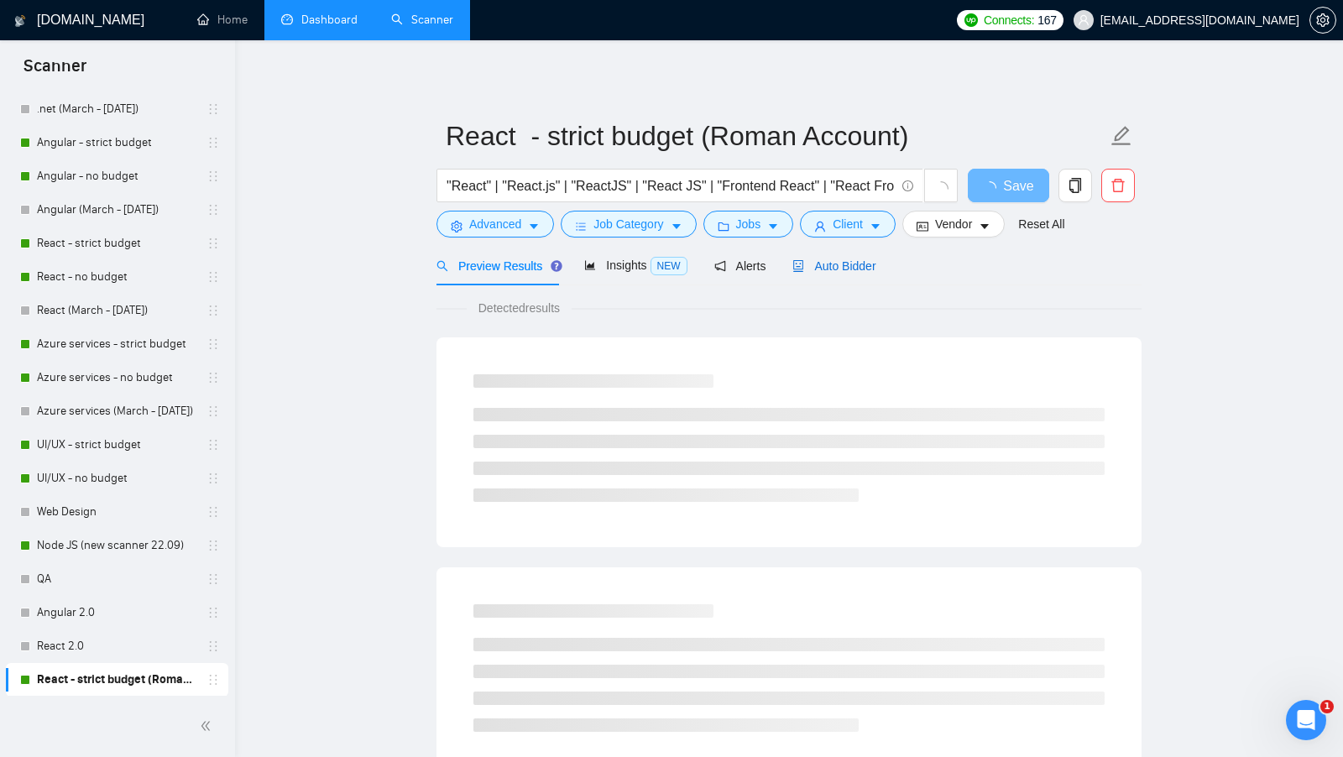
click at [876, 269] on span "Auto Bidder" at bounding box center [834, 265] width 83 height 13
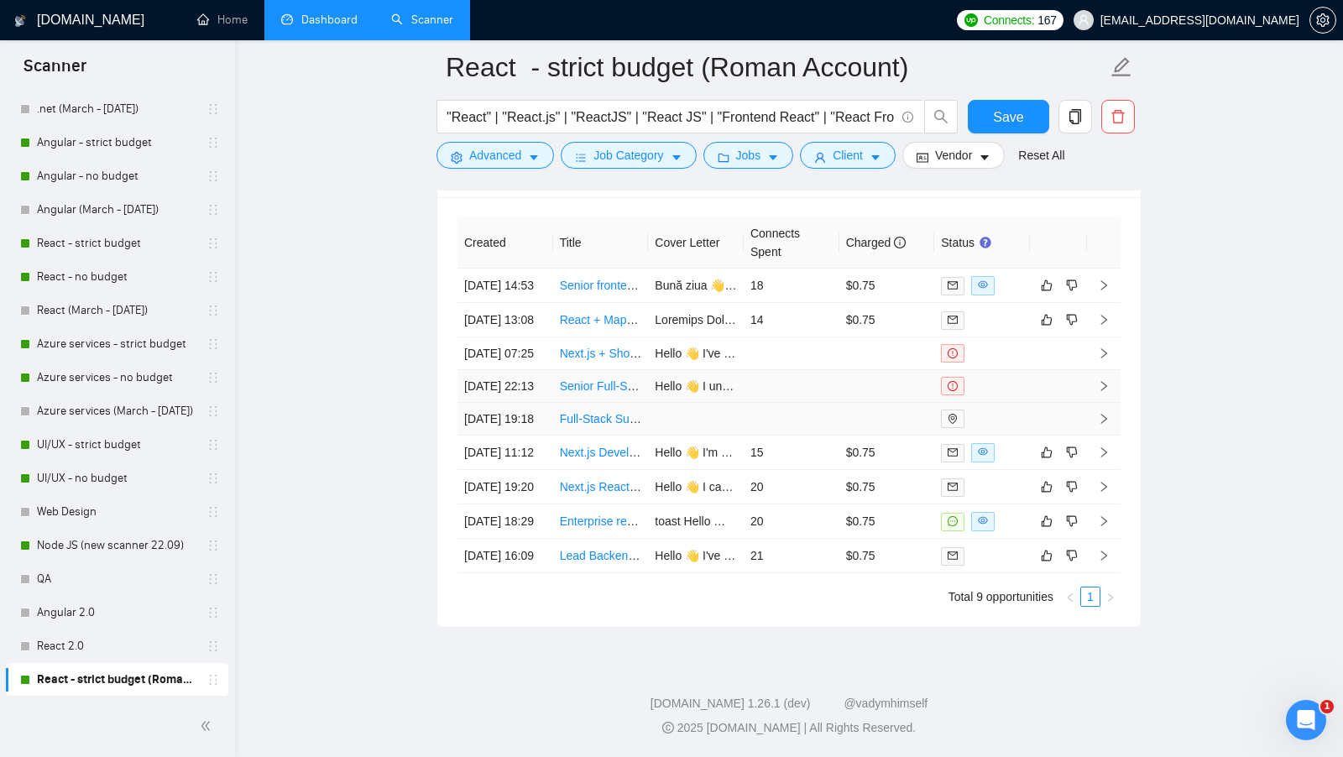
scroll to position [4644, 0]
click at [327, 16] on link "Dashboard" at bounding box center [319, 20] width 76 height 14
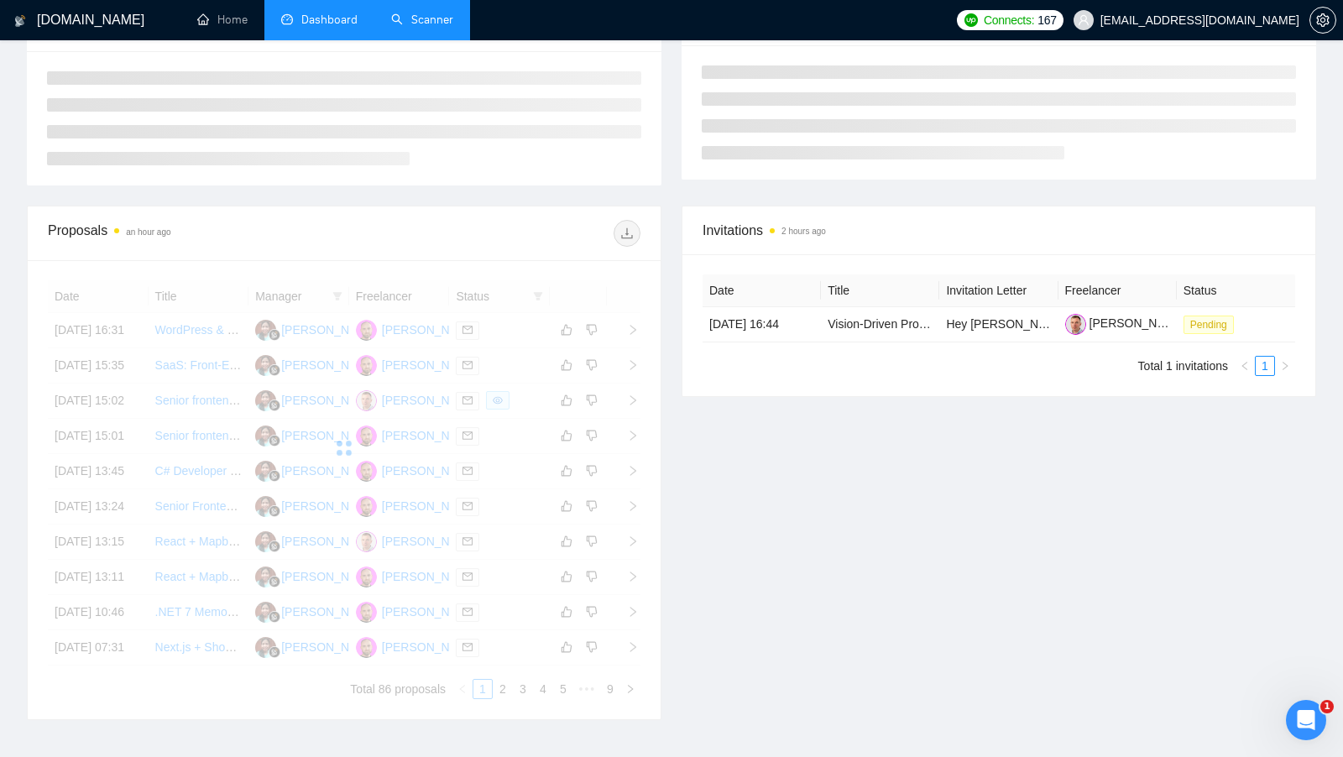
scroll to position [296, 0]
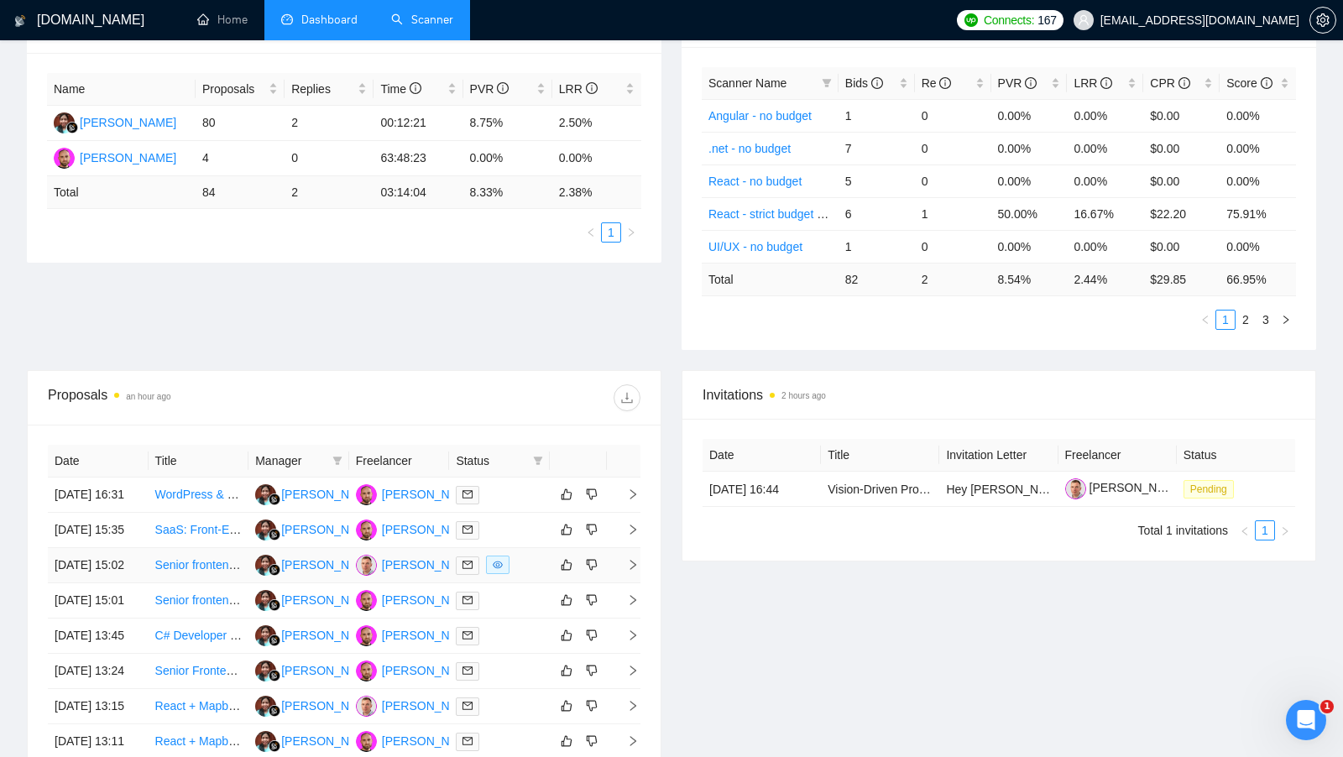
click at [522, 583] on td at bounding box center [499, 565] width 101 height 35
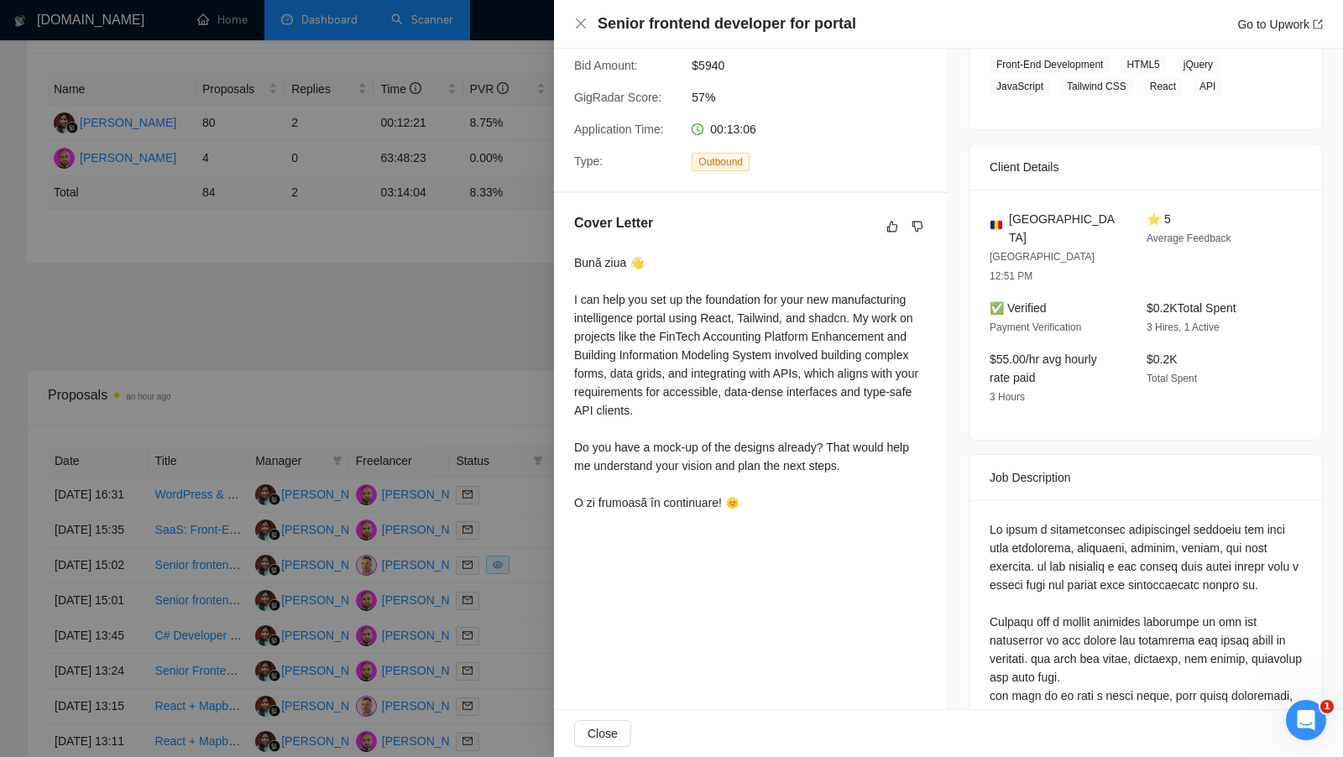
scroll to position [311, 0]
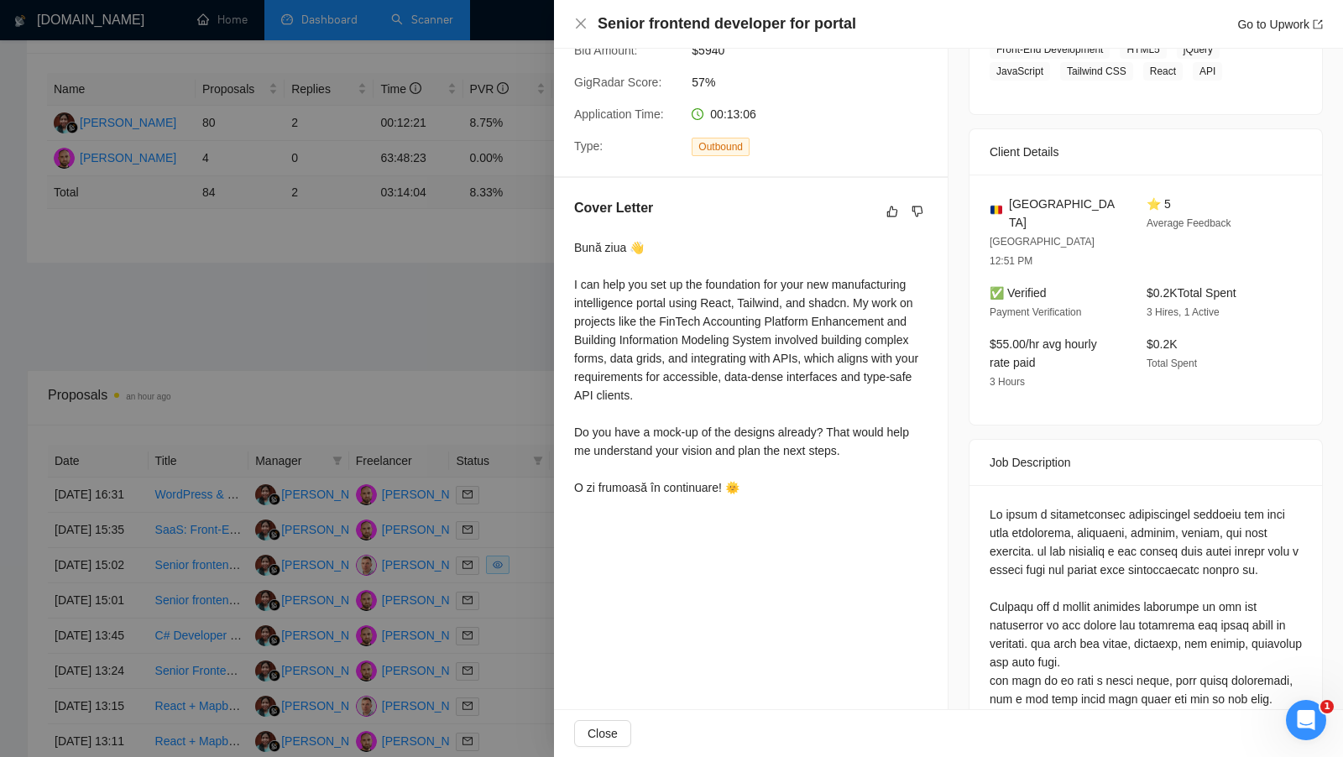
click at [500, 356] on div at bounding box center [671, 378] width 1343 height 757
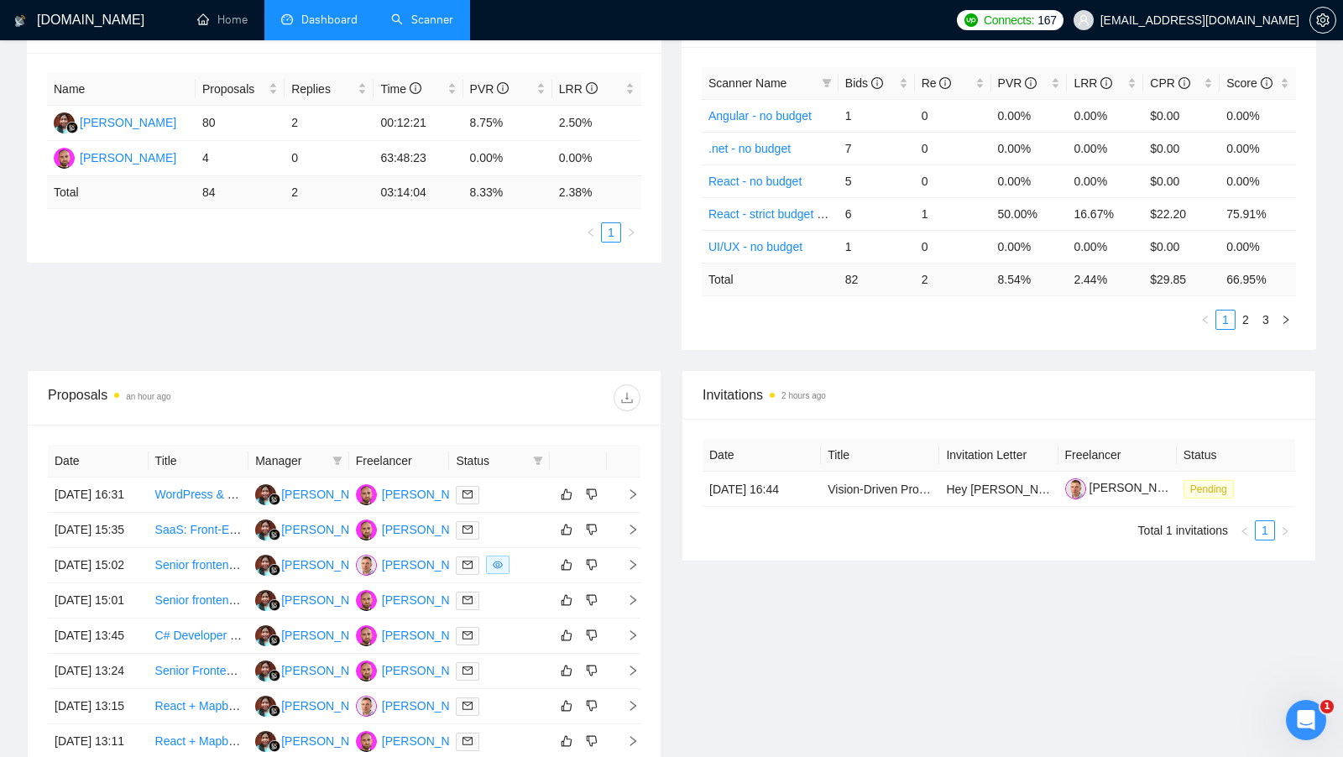
click at [421, 27] on link "Scanner" at bounding box center [422, 20] width 62 height 14
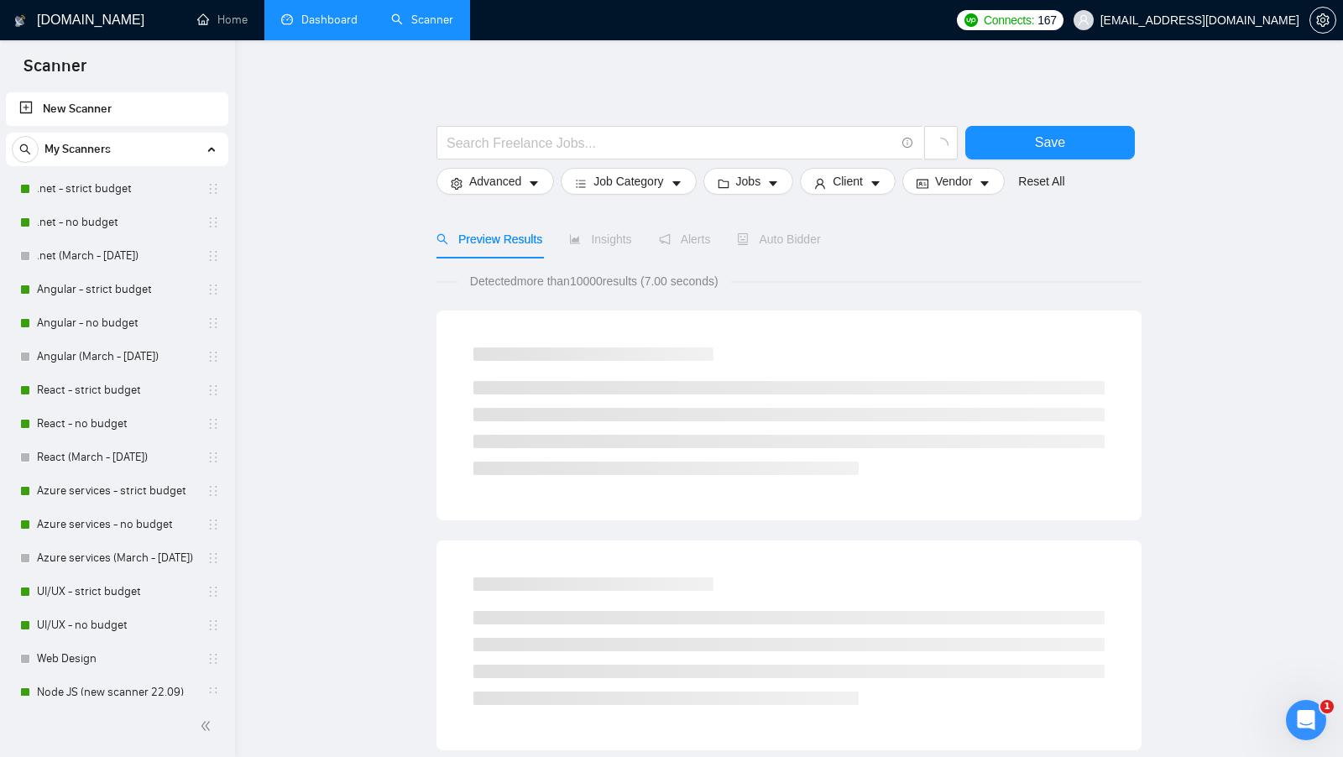
click at [337, 13] on link "Dashboard" at bounding box center [319, 20] width 76 height 14
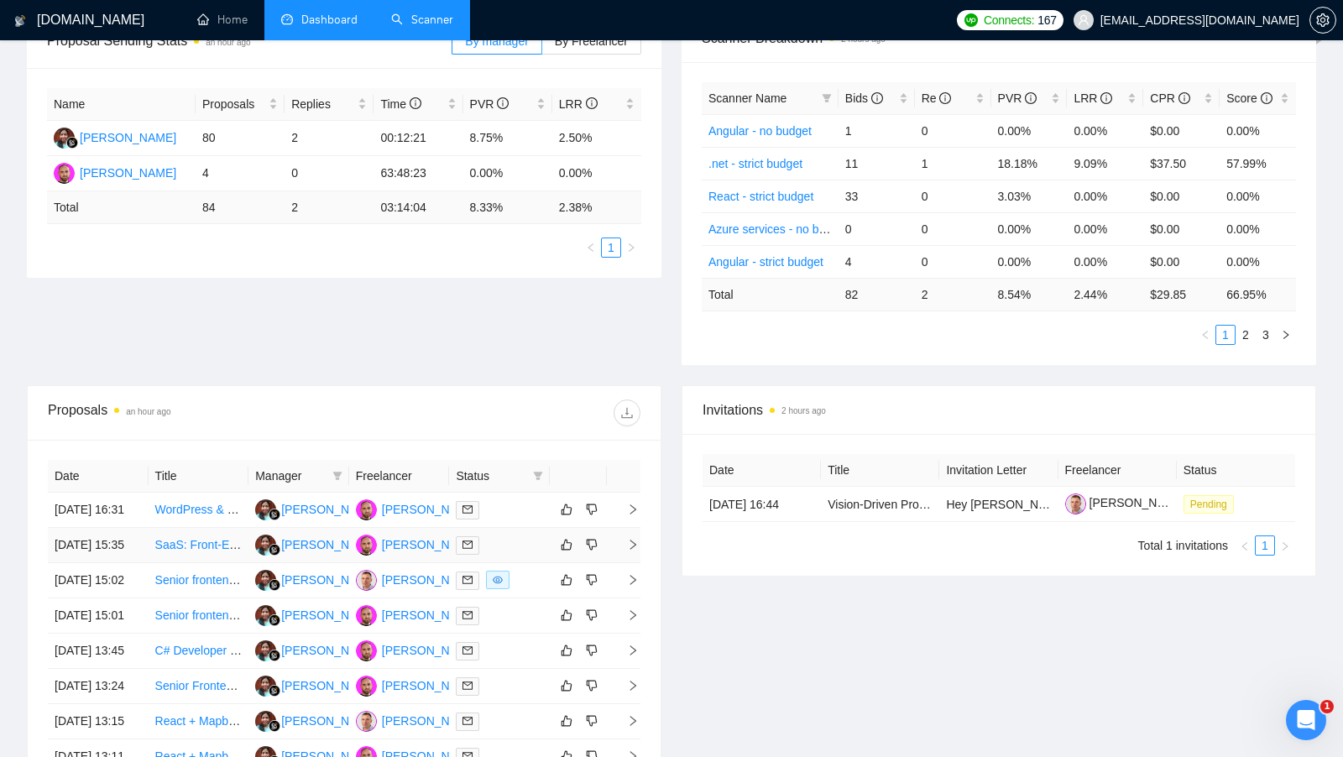
scroll to position [282, 0]
click at [526, 548] on td at bounding box center [499, 544] width 101 height 35
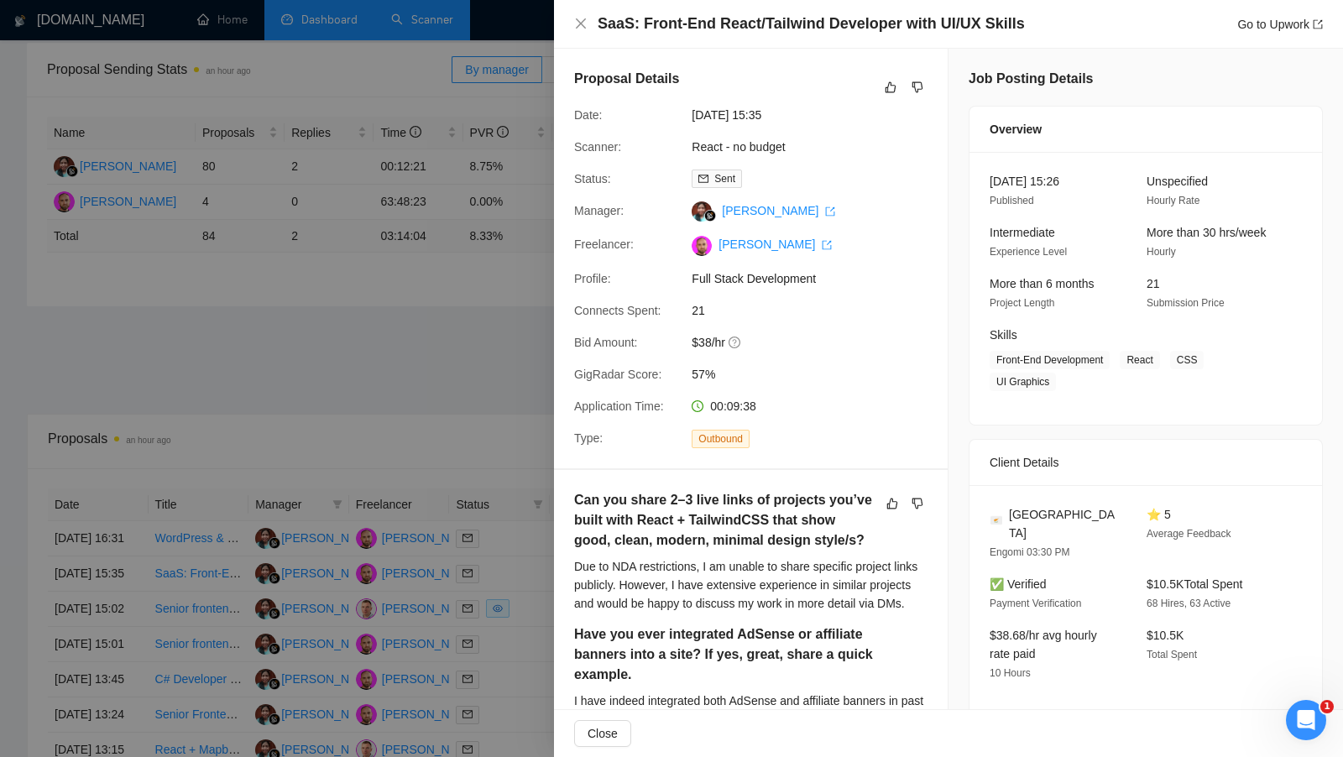
scroll to position [249, 0]
click at [493, 434] on div at bounding box center [671, 378] width 1343 height 757
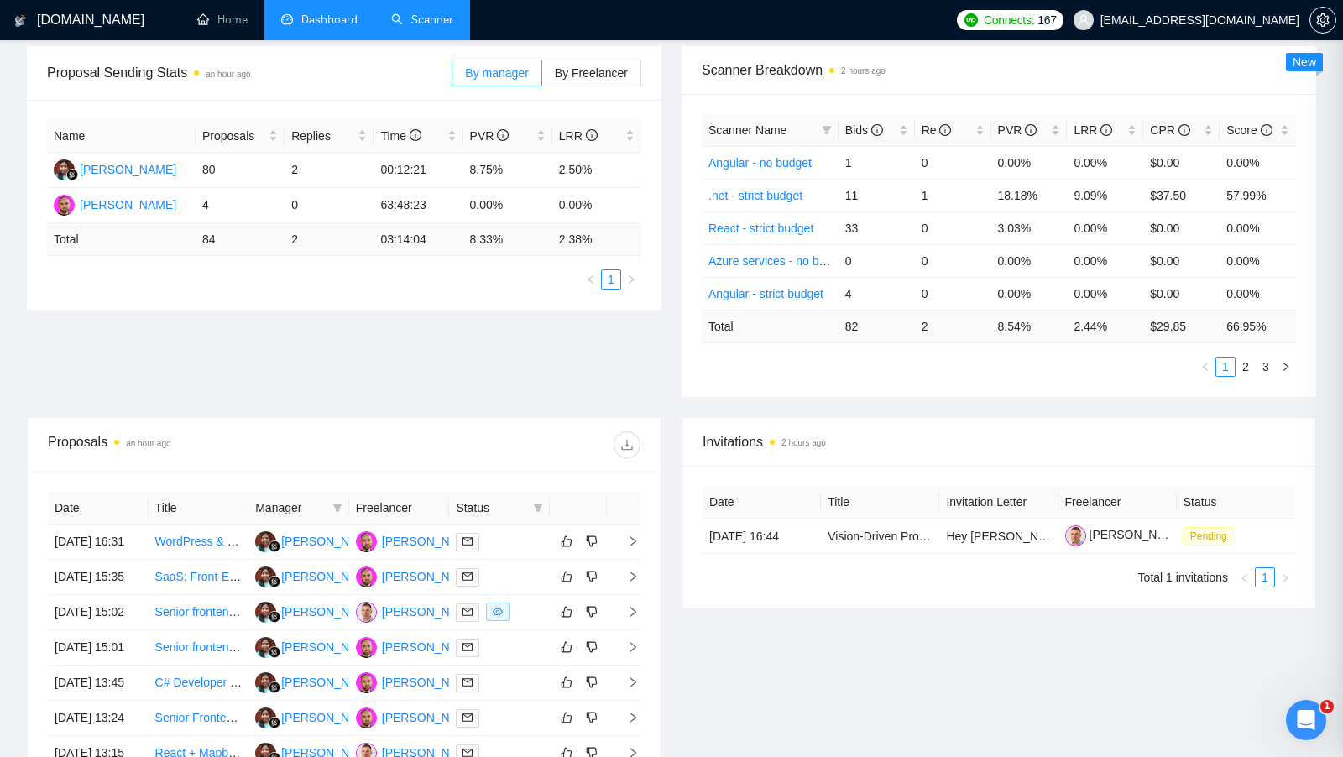
scroll to position [364, 0]
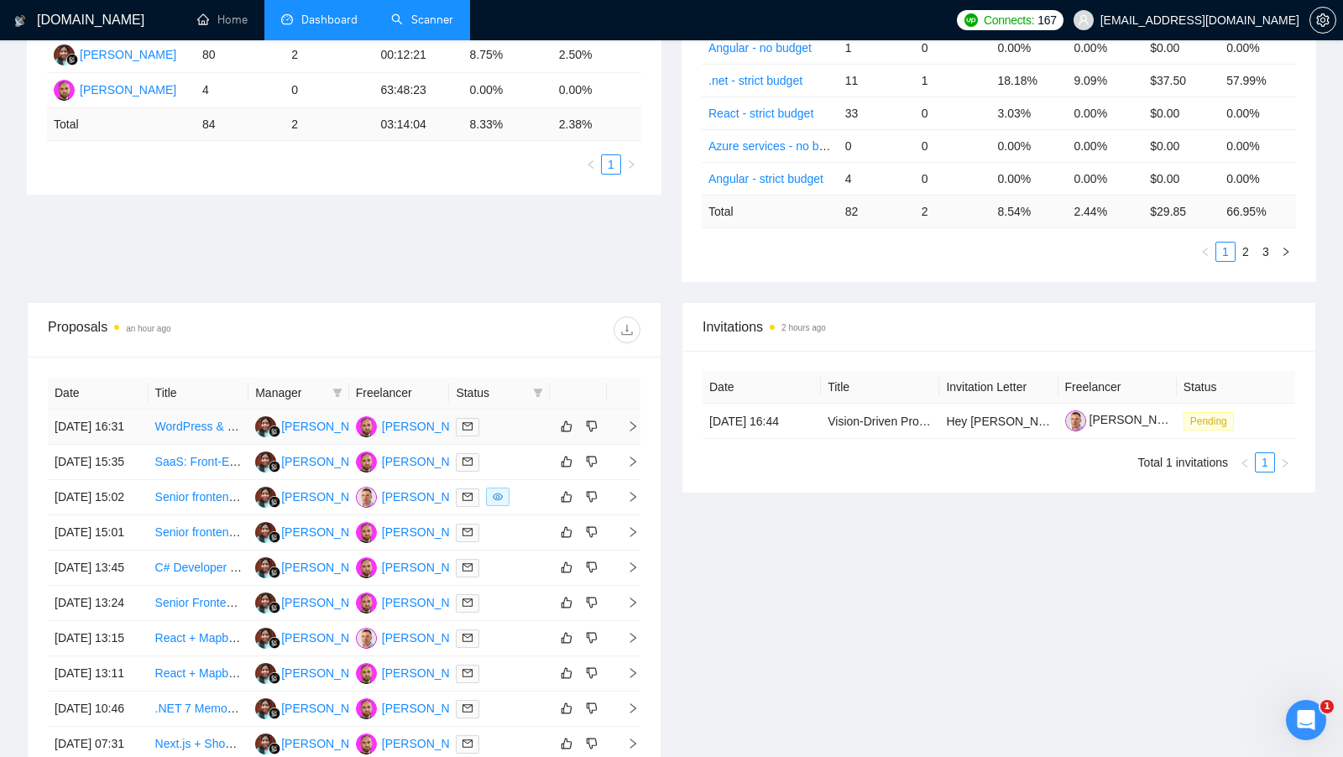
click at [501, 444] on td at bounding box center [499, 427] width 101 height 35
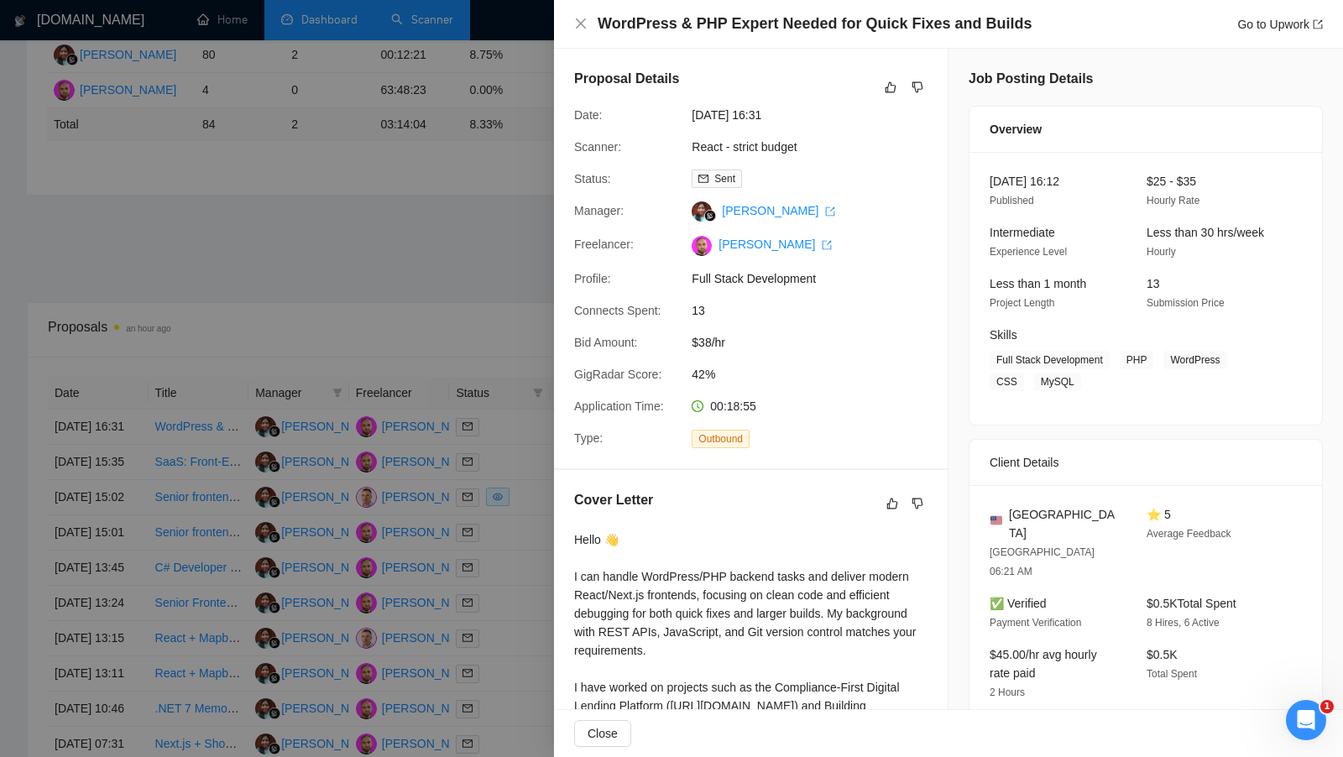
click at [484, 348] on div at bounding box center [671, 378] width 1343 height 757
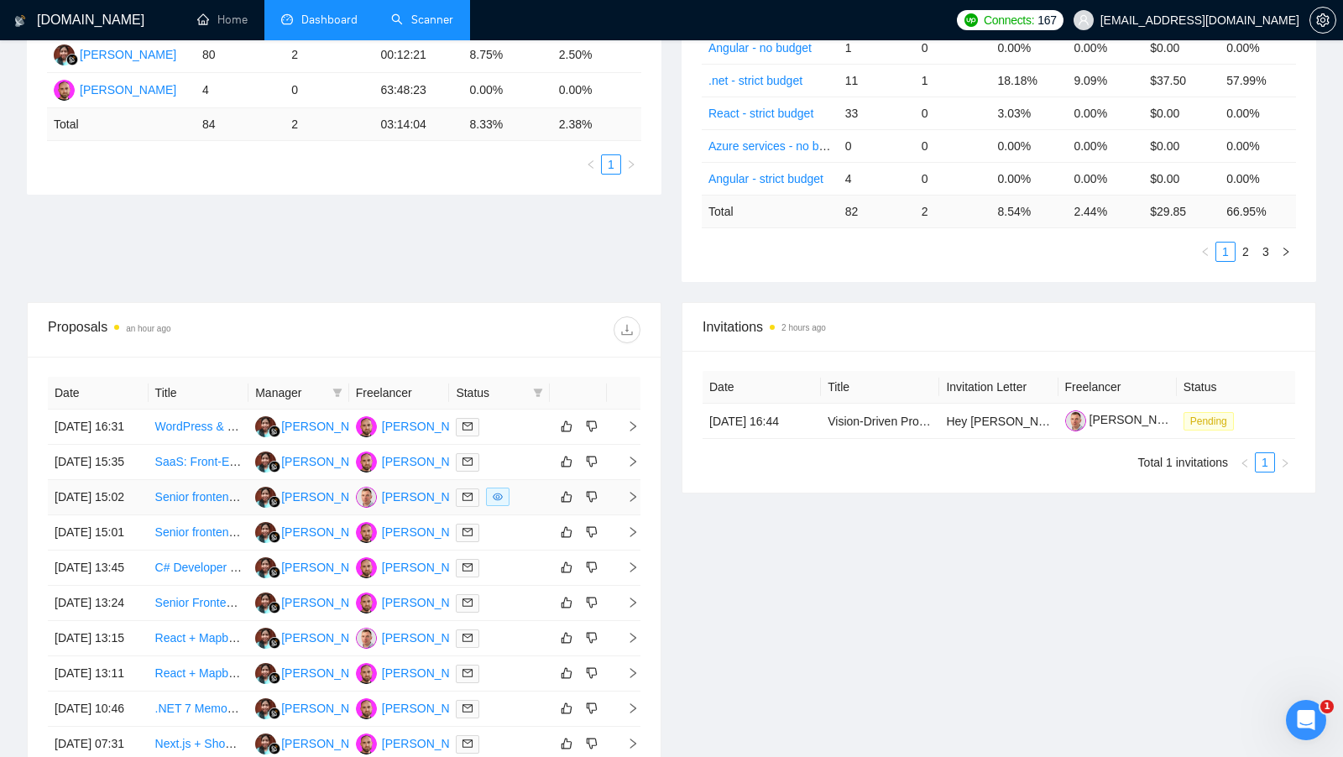
click at [525, 507] on div at bounding box center [499, 497] width 87 height 19
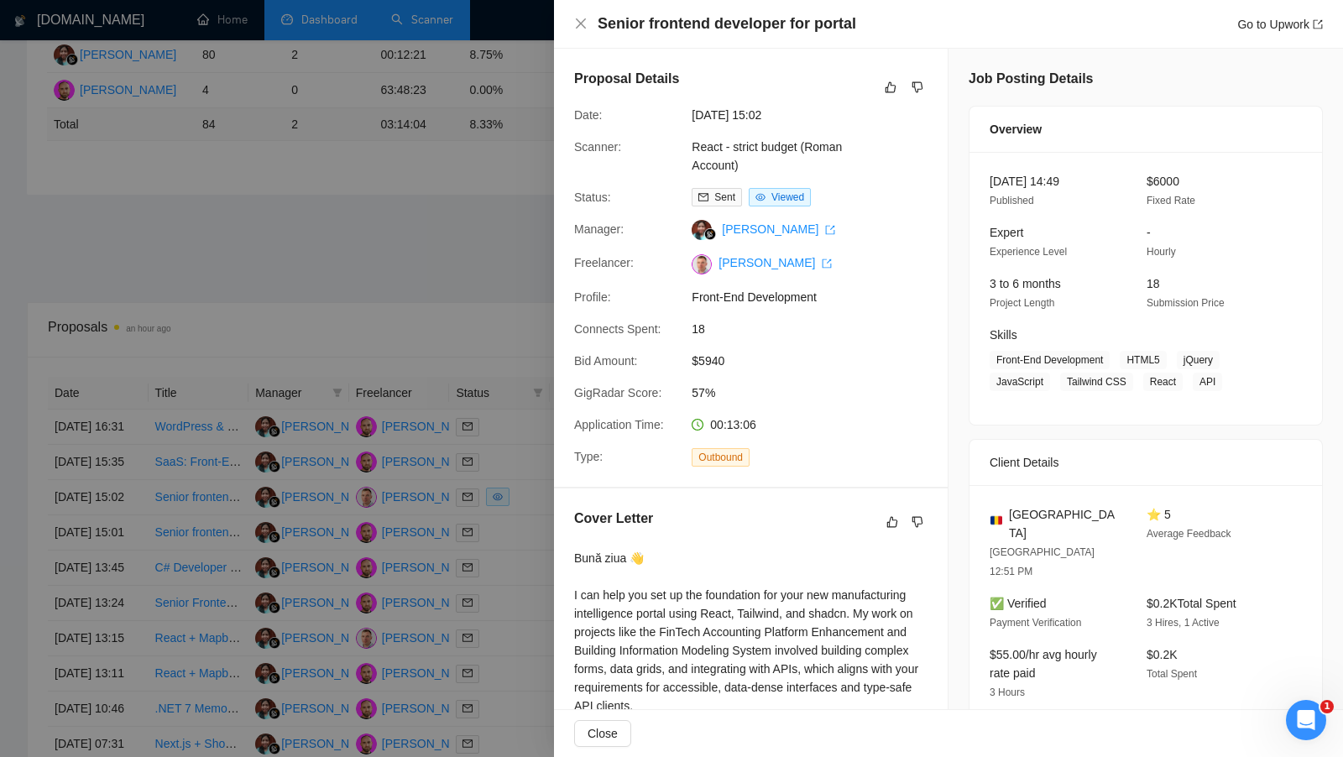
click at [537, 470] on div at bounding box center [671, 378] width 1343 height 757
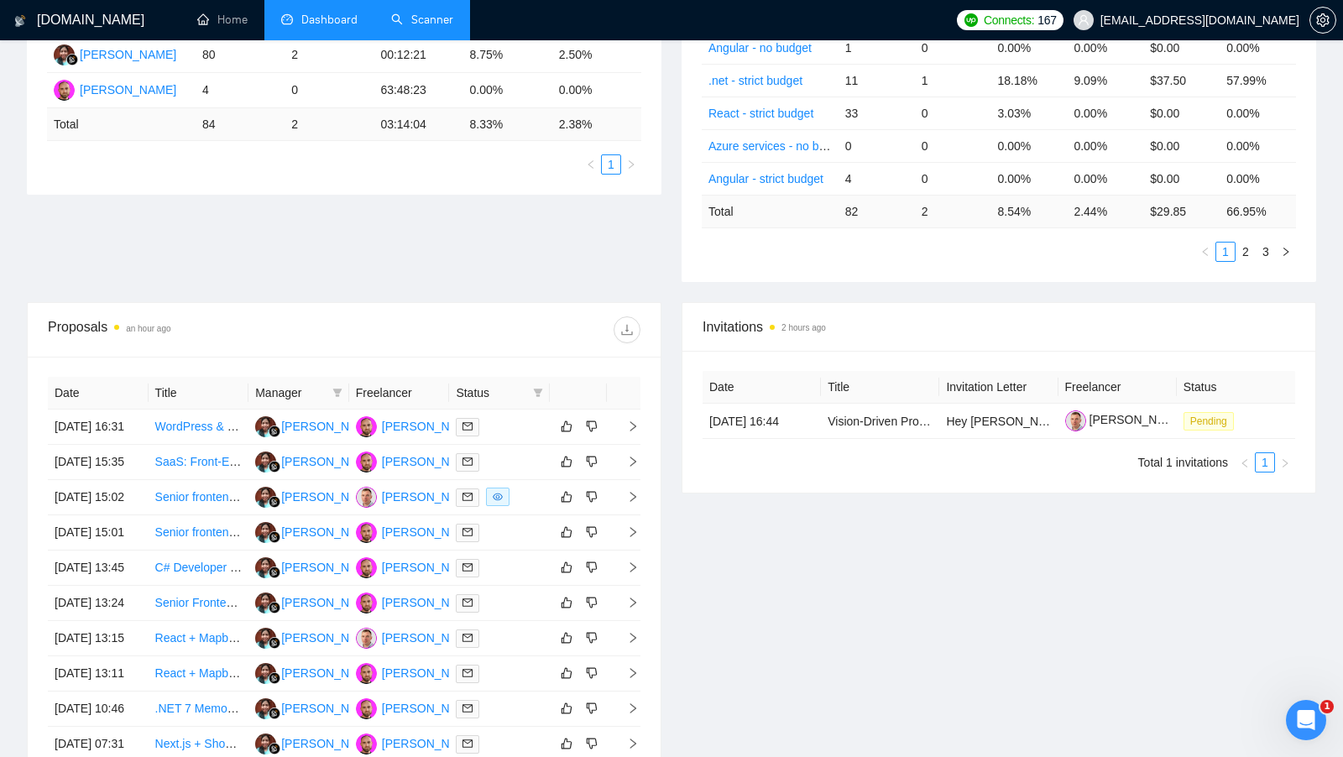
click at [416, 15] on link "Scanner" at bounding box center [422, 20] width 62 height 14
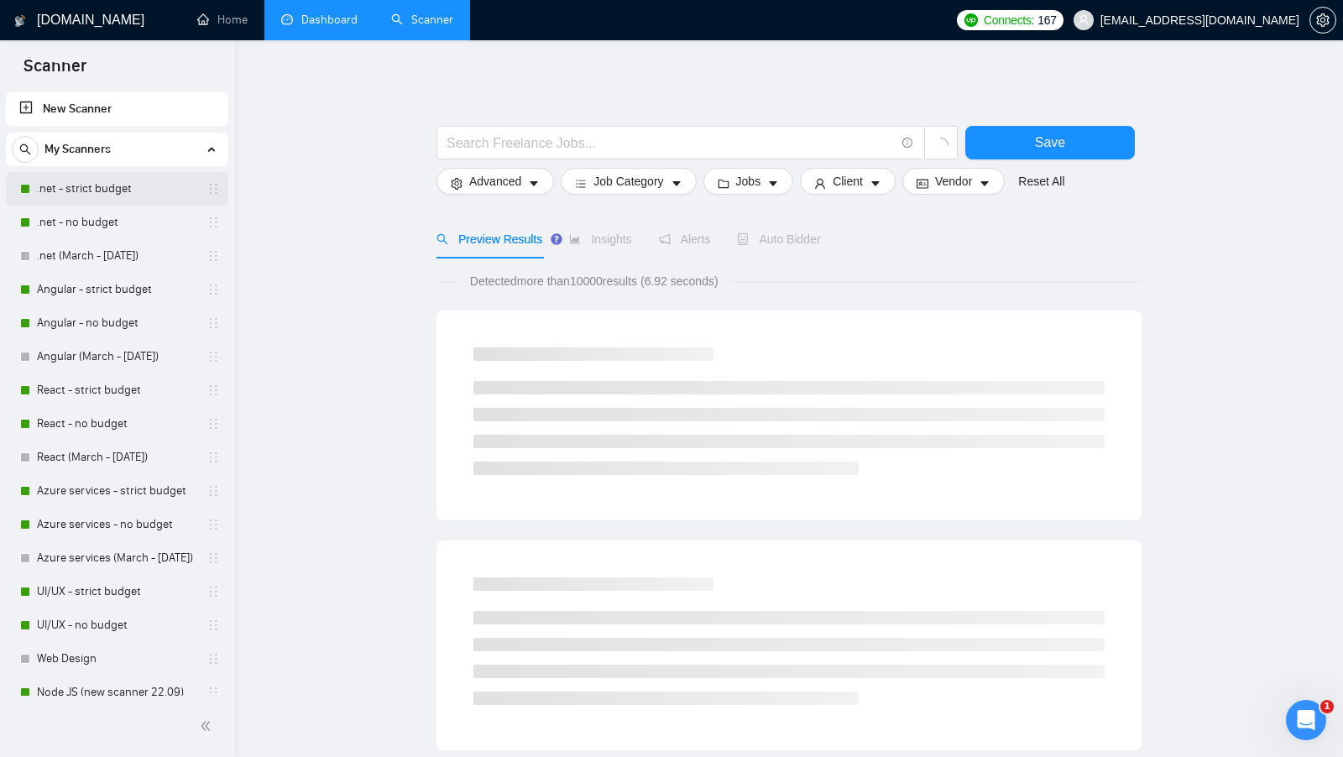
click at [152, 197] on link ".net - strict budget" at bounding box center [117, 189] width 160 height 34
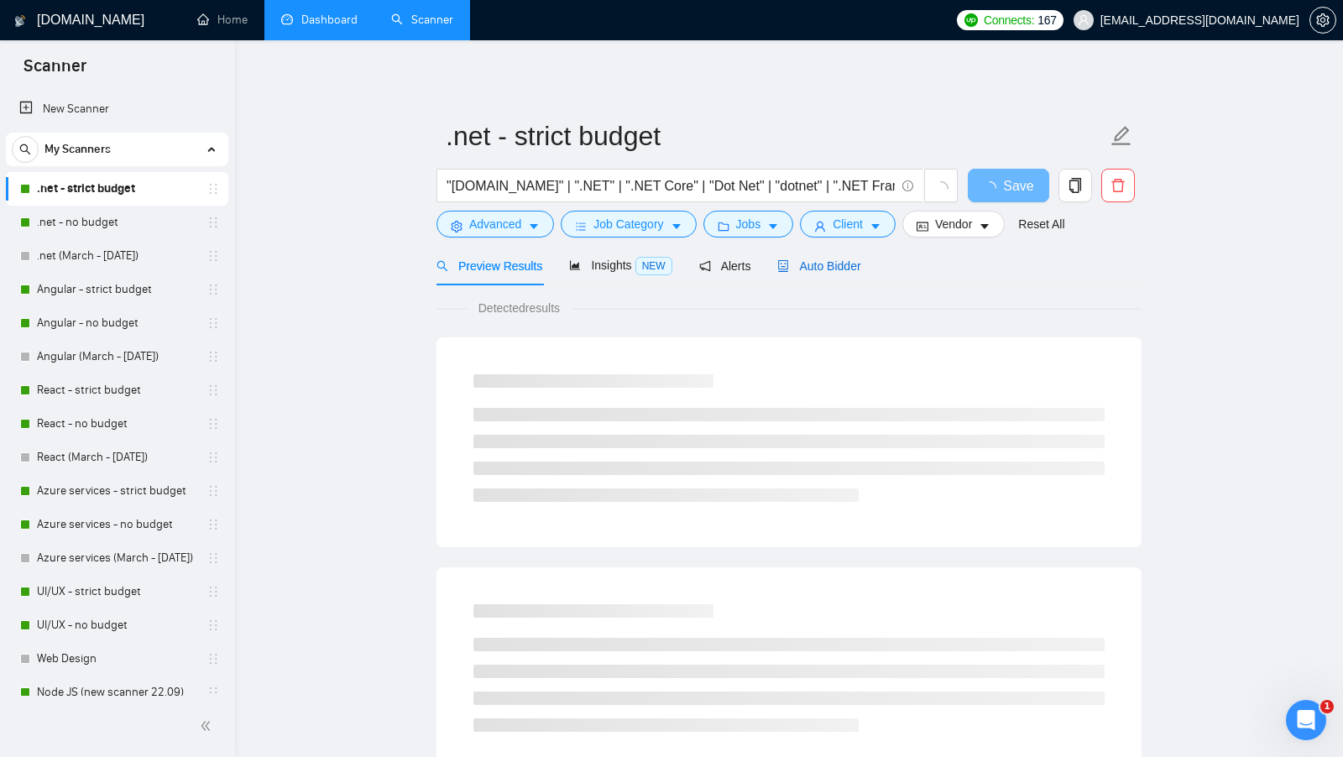
click at [819, 260] on span "Auto Bidder" at bounding box center [818, 265] width 83 height 13
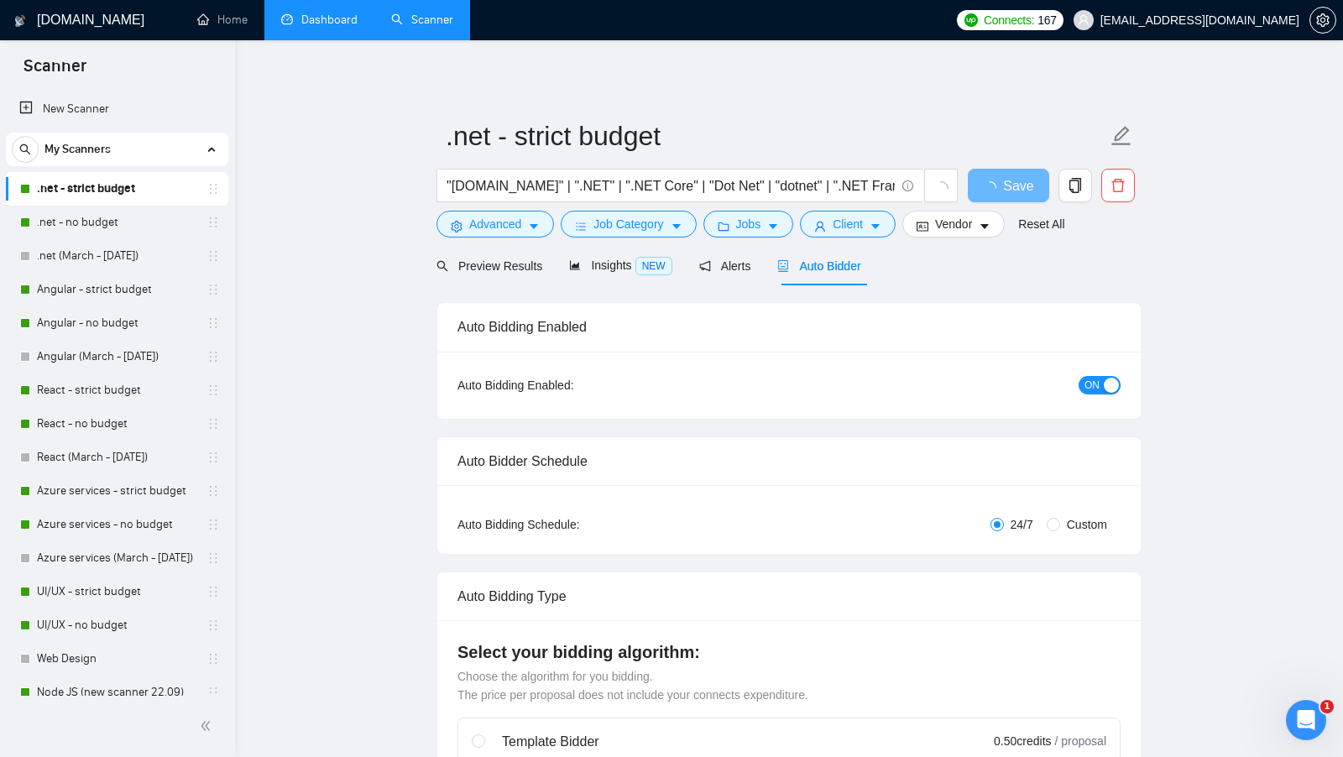
checkbox input "true"
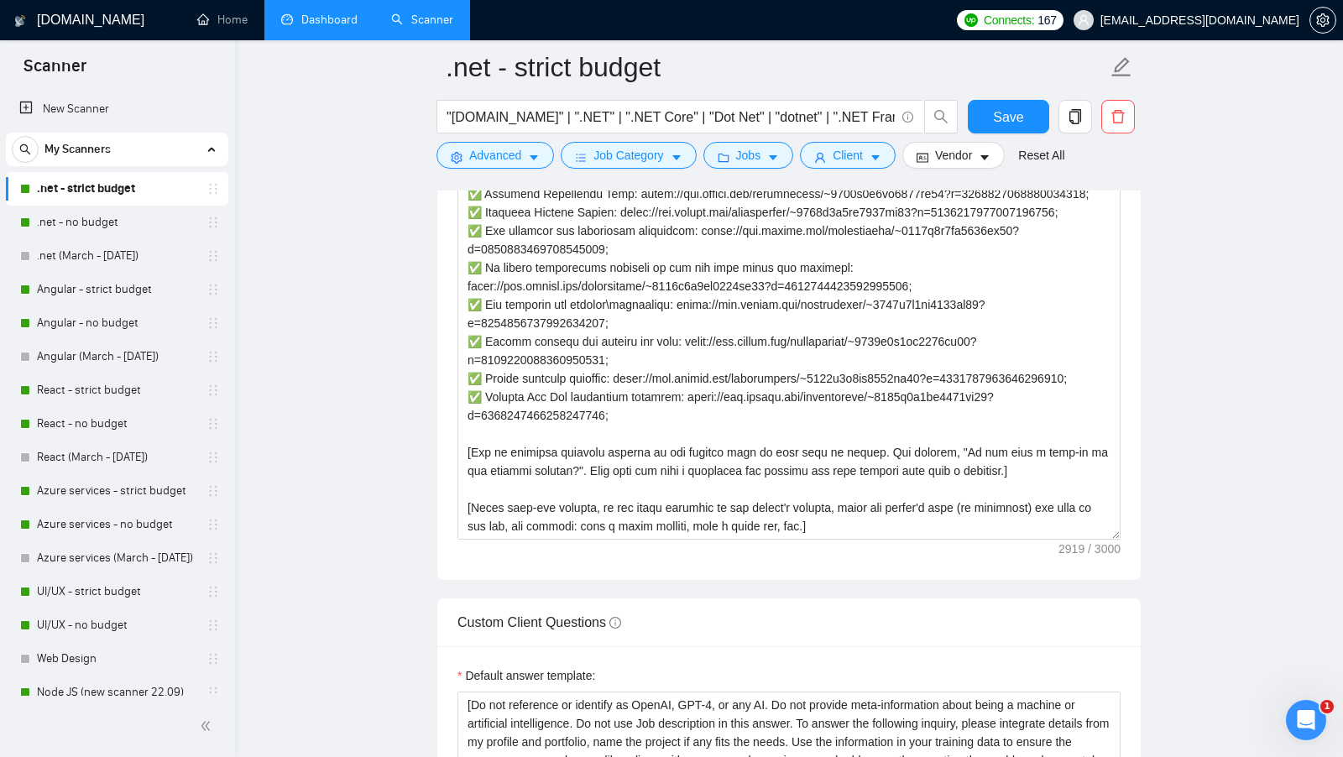
scroll to position [2065, 0]
click at [97, 246] on link ".net (March - 17 Jun 2025)" at bounding box center [117, 256] width 160 height 34
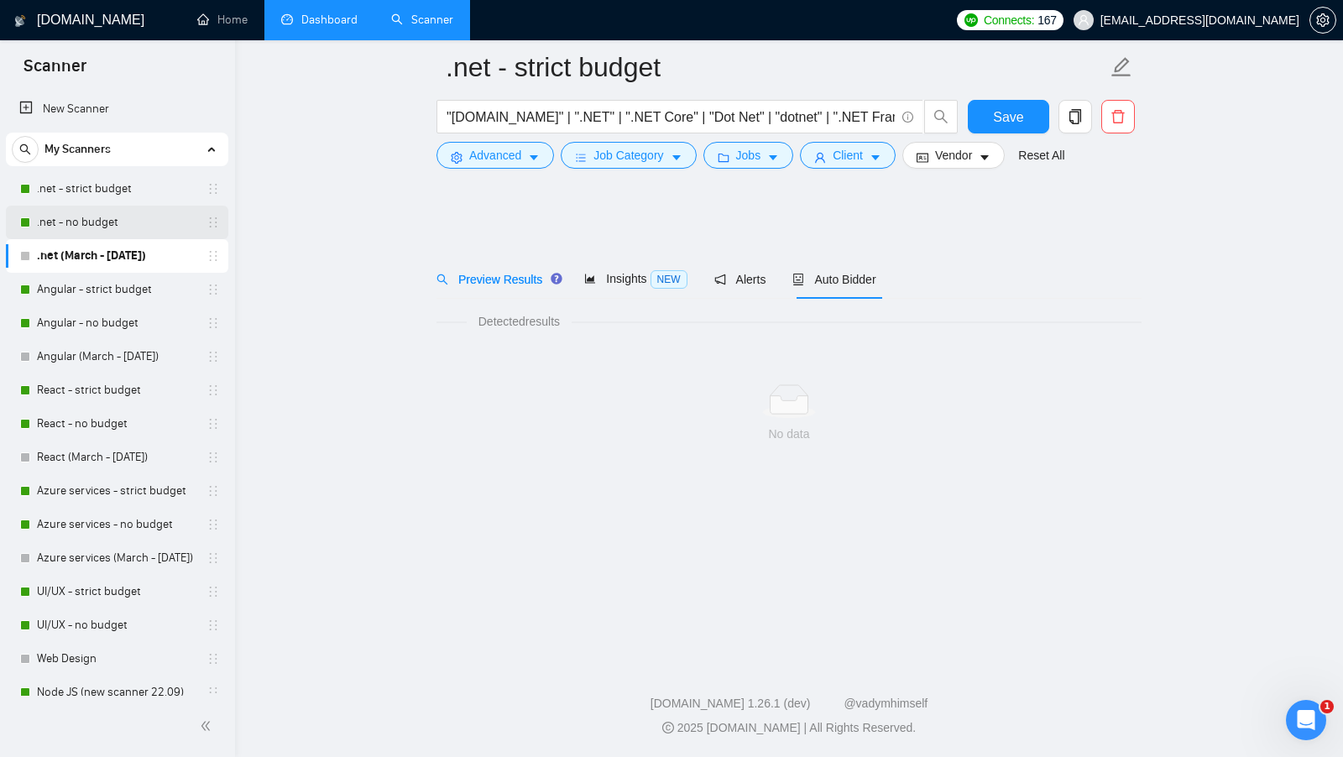
click at [116, 233] on link ".net - no budget" at bounding box center [117, 223] width 160 height 34
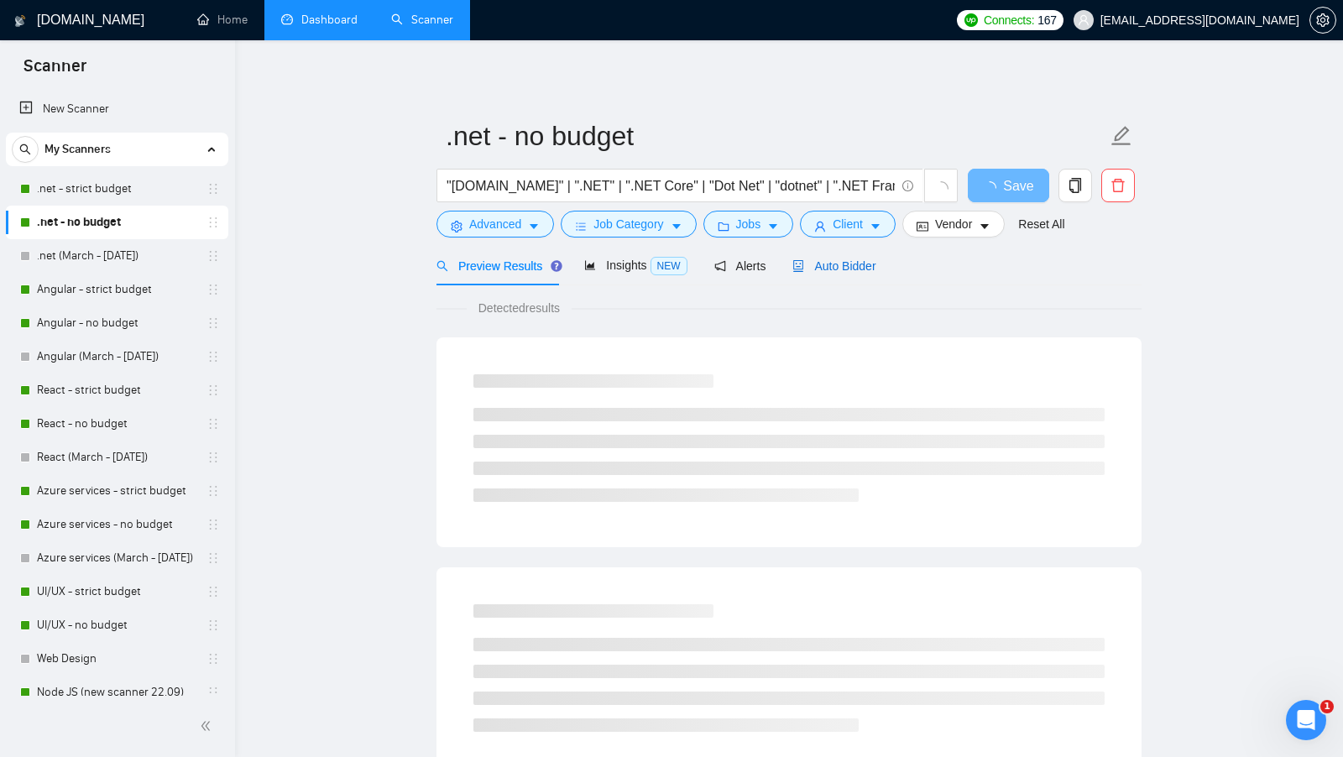
click at [851, 266] on span "Auto Bidder" at bounding box center [834, 265] width 83 height 13
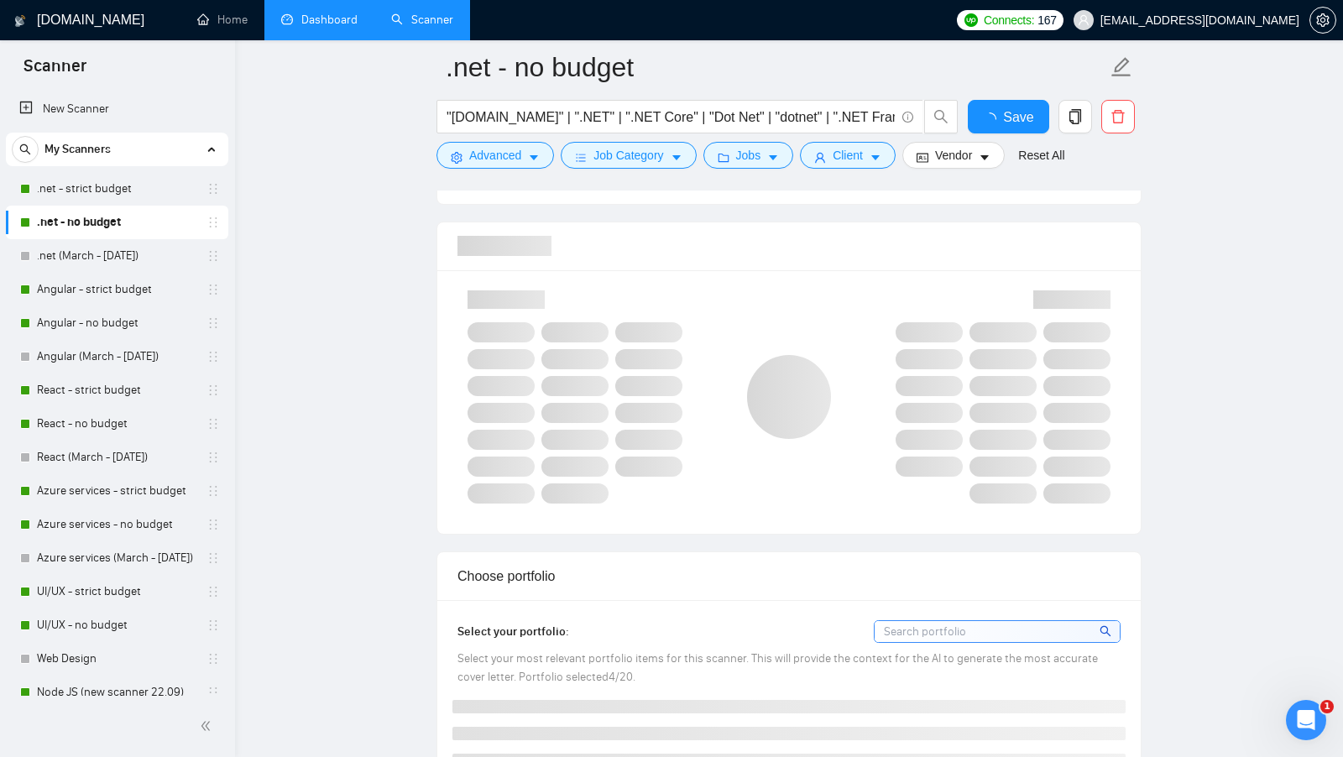
scroll to position [1039, 0]
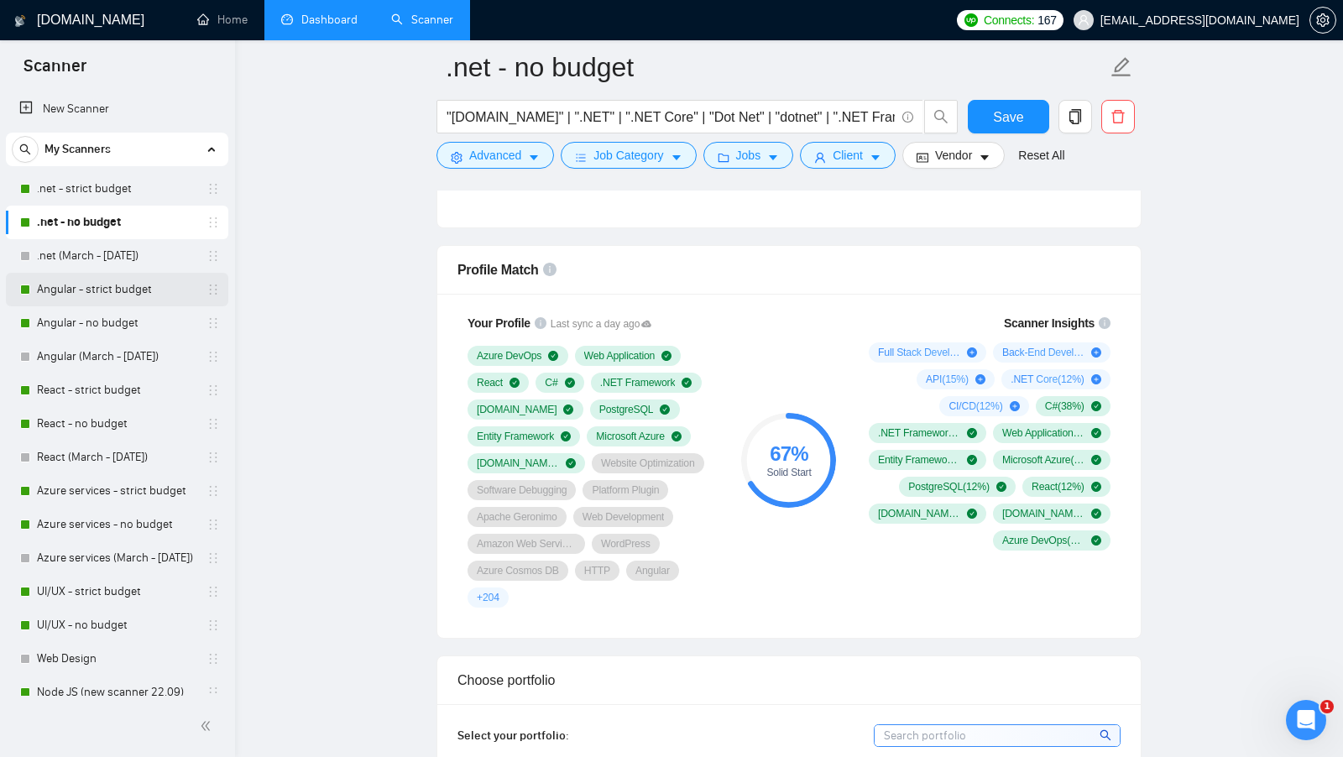
click at [118, 297] on link "Angular - strict budget" at bounding box center [117, 290] width 160 height 34
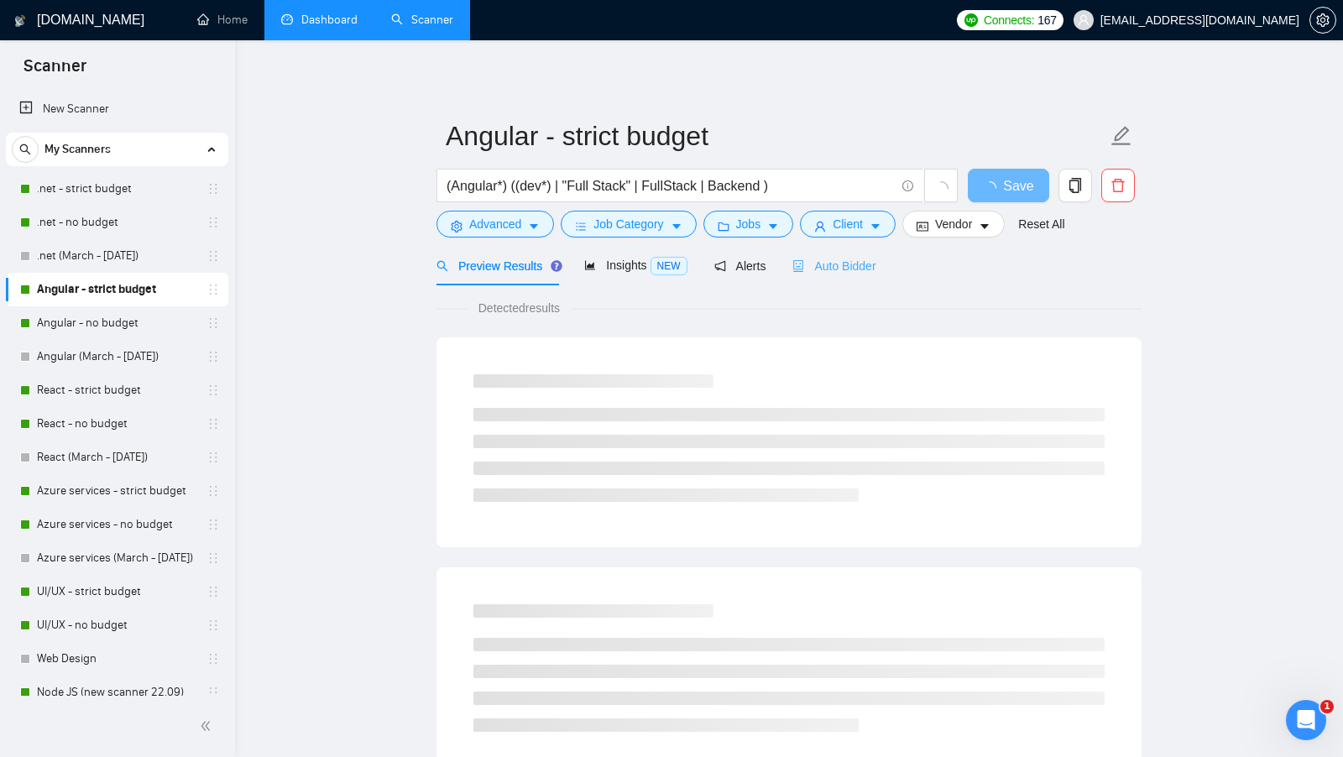
click at [850, 276] on div "Auto Bidder" at bounding box center [834, 265] width 83 height 39
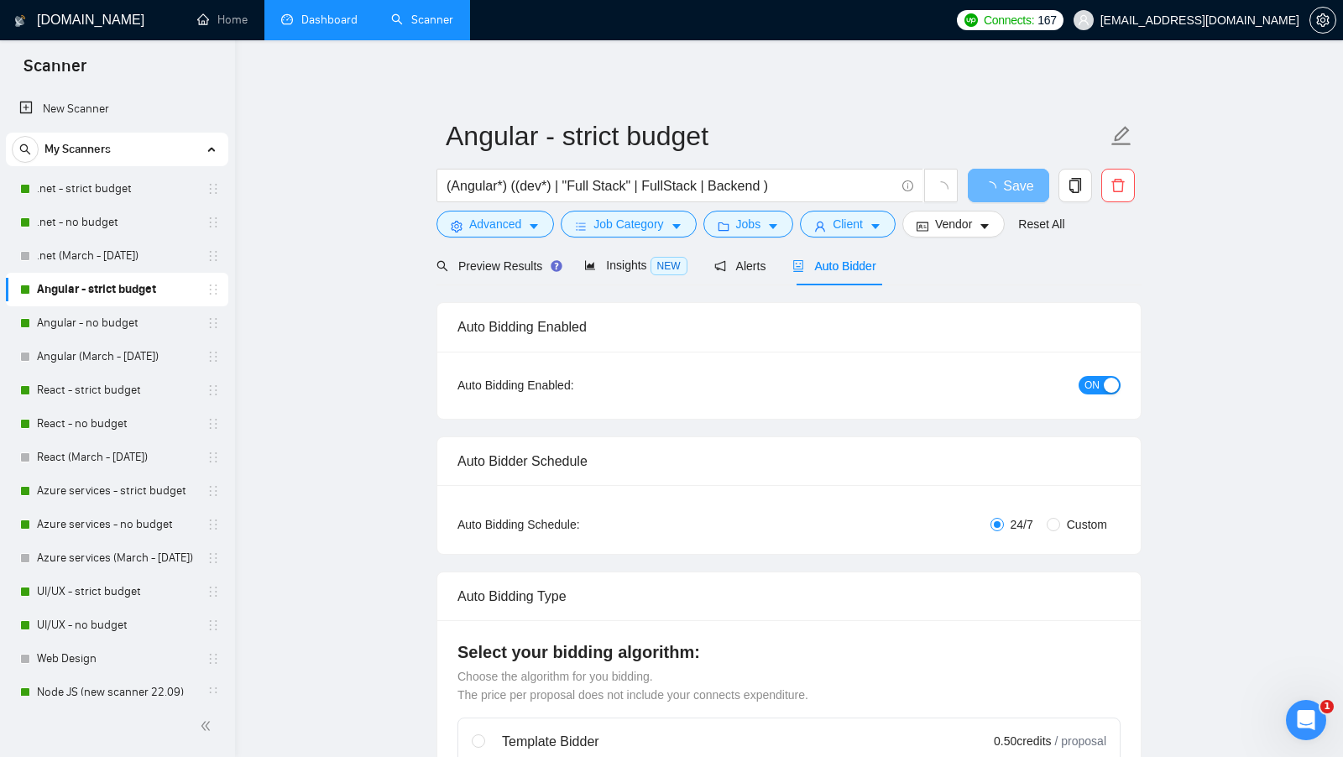
checkbox input "true"
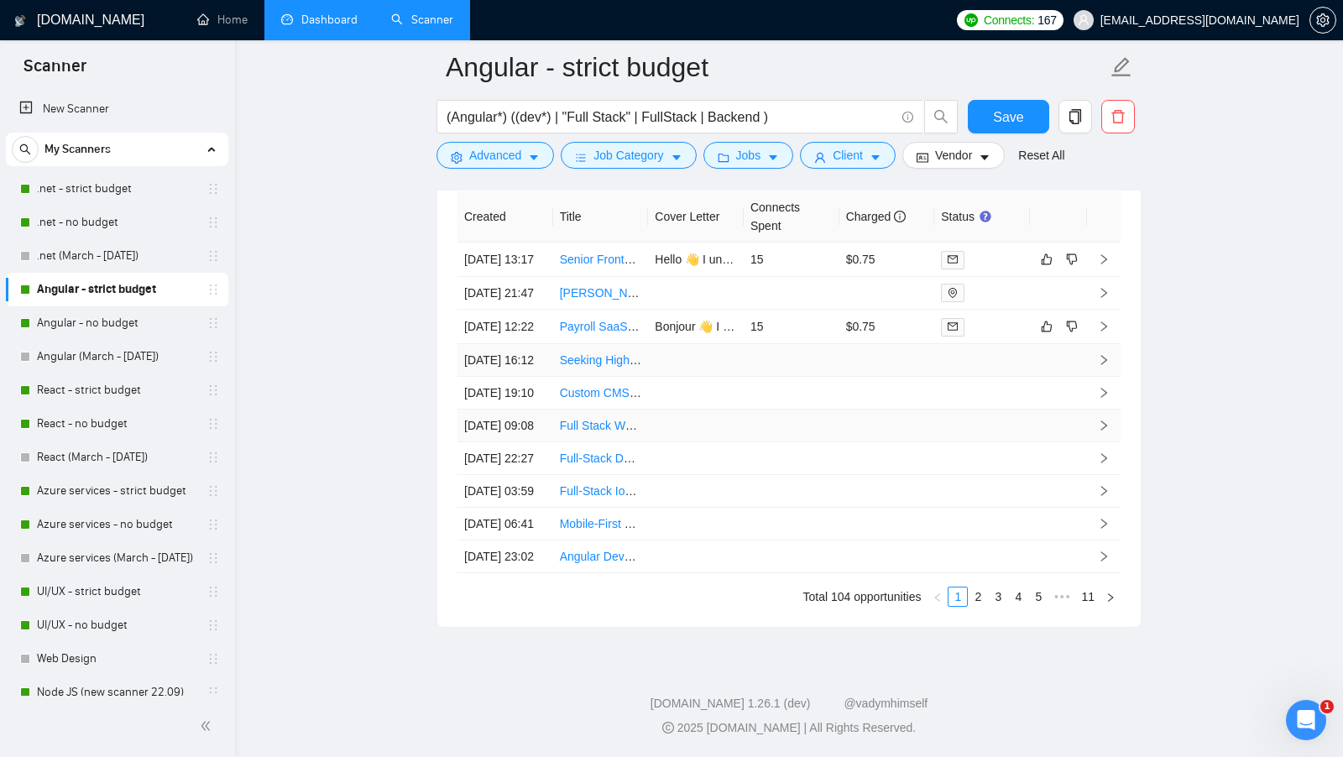
scroll to position [4610, 0]
click at [1002, 310] on td at bounding box center [982, 327] width 96 height 34
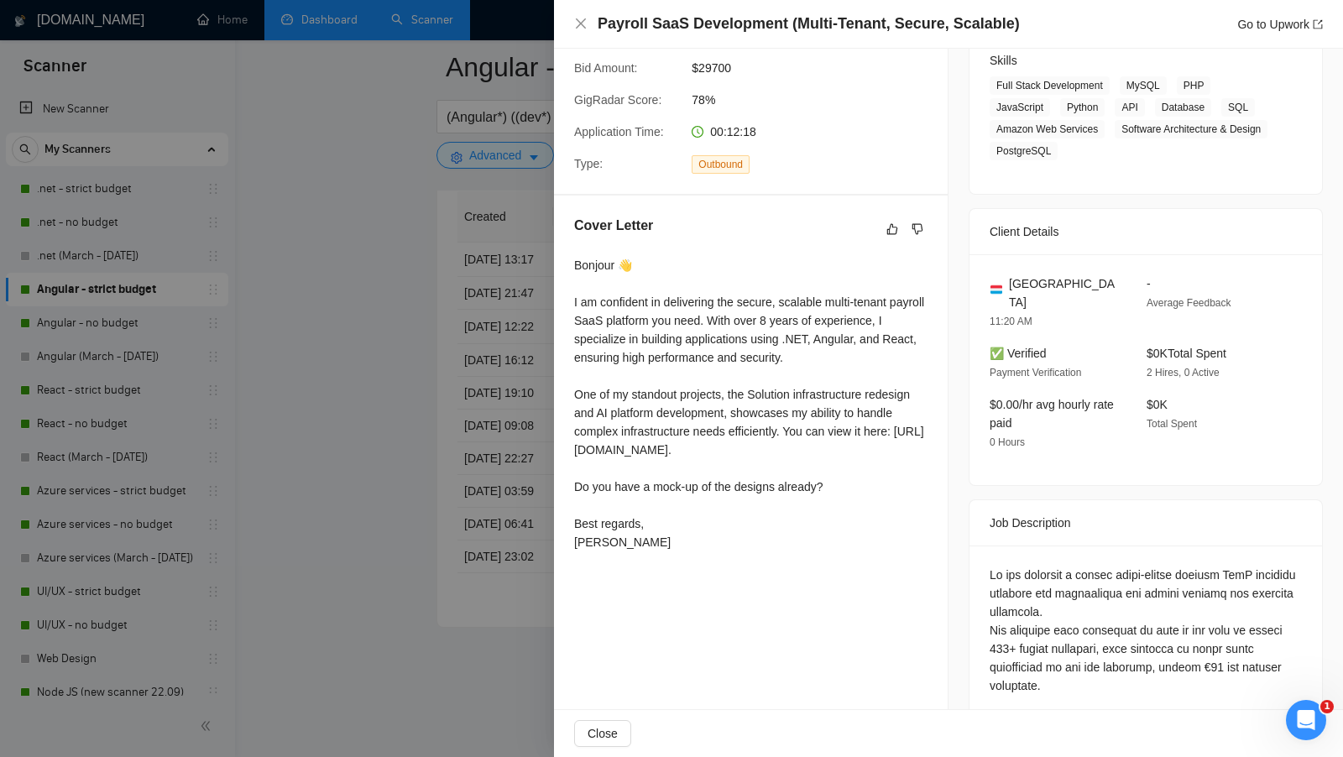
scroll to position [273, 0]
click at [449, 348] on div at bounding box center [671, 378] width 1343 height 757
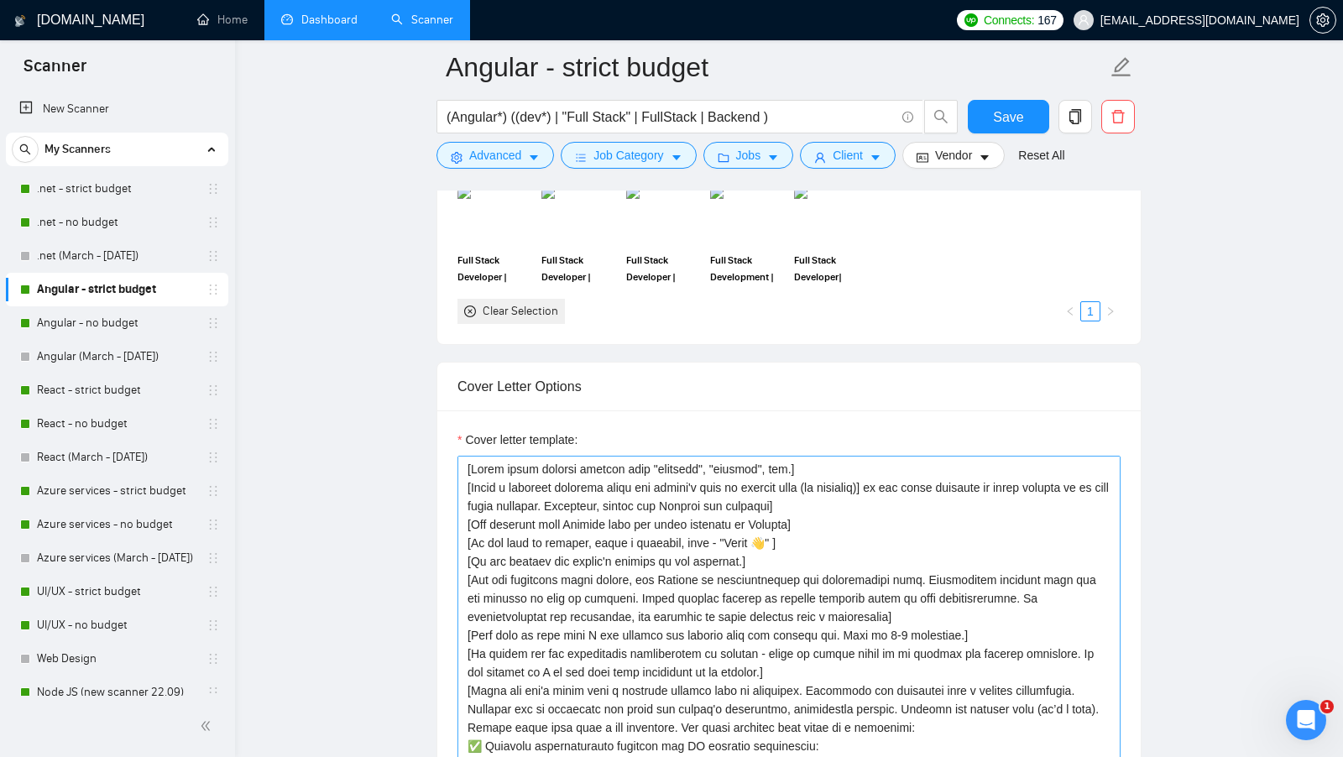
scroll to position [1742, 0]
click at [800, 547] on textarea "Cover letter template:" at bounding box center [789, 646] width 663 height 378
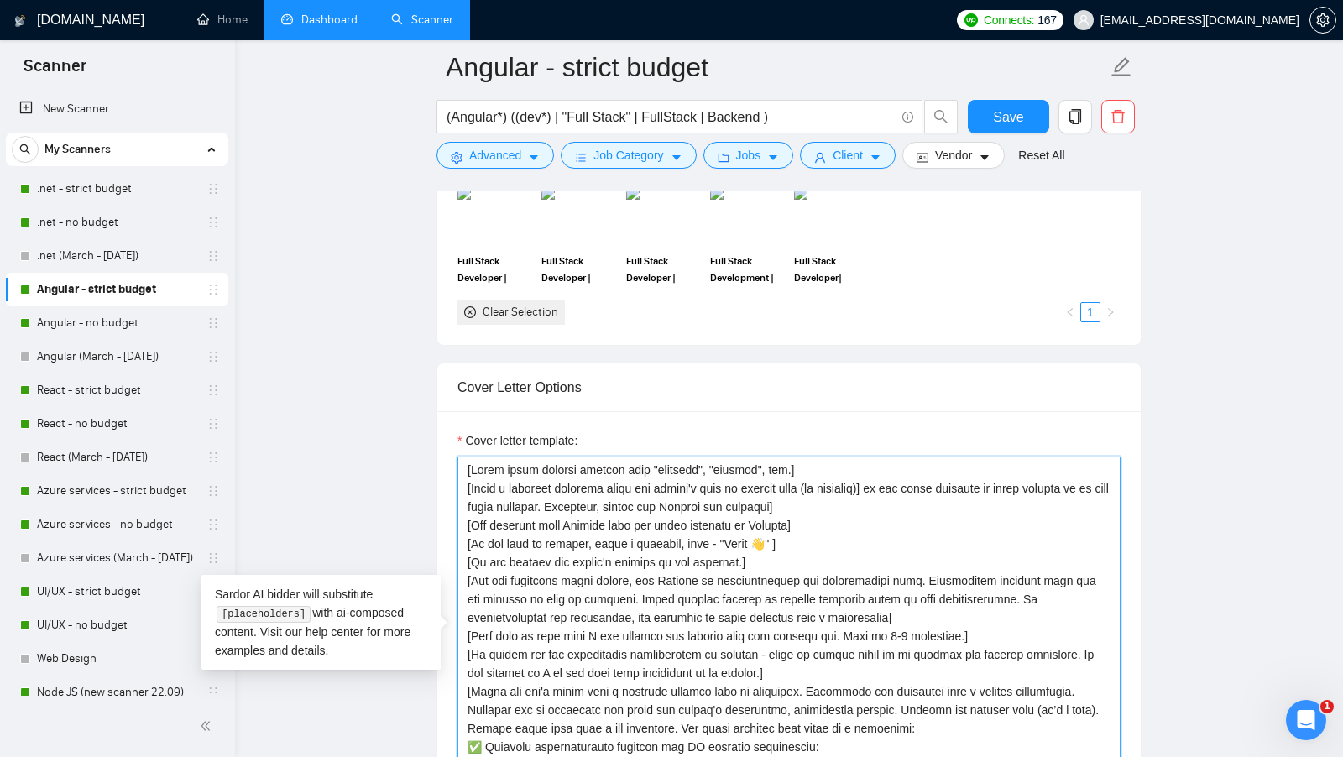
click at [830, 531] on textarea "Cover letter template:" at bounding box center [789, 646] width 663 height 378
click at [817, 547] on textarea "Cover letter template:" at bounding box center [789, 646] width 663 height 378
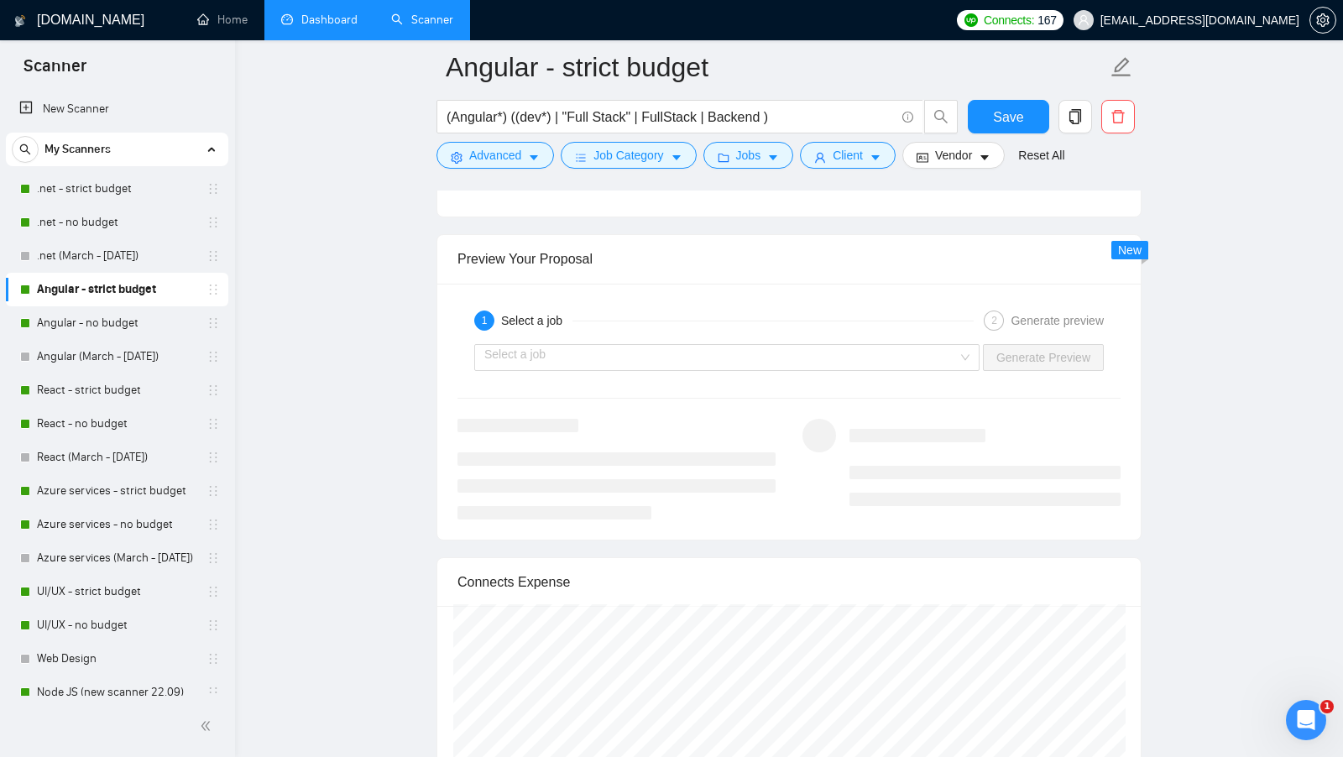
scroll to position [3217, 0]
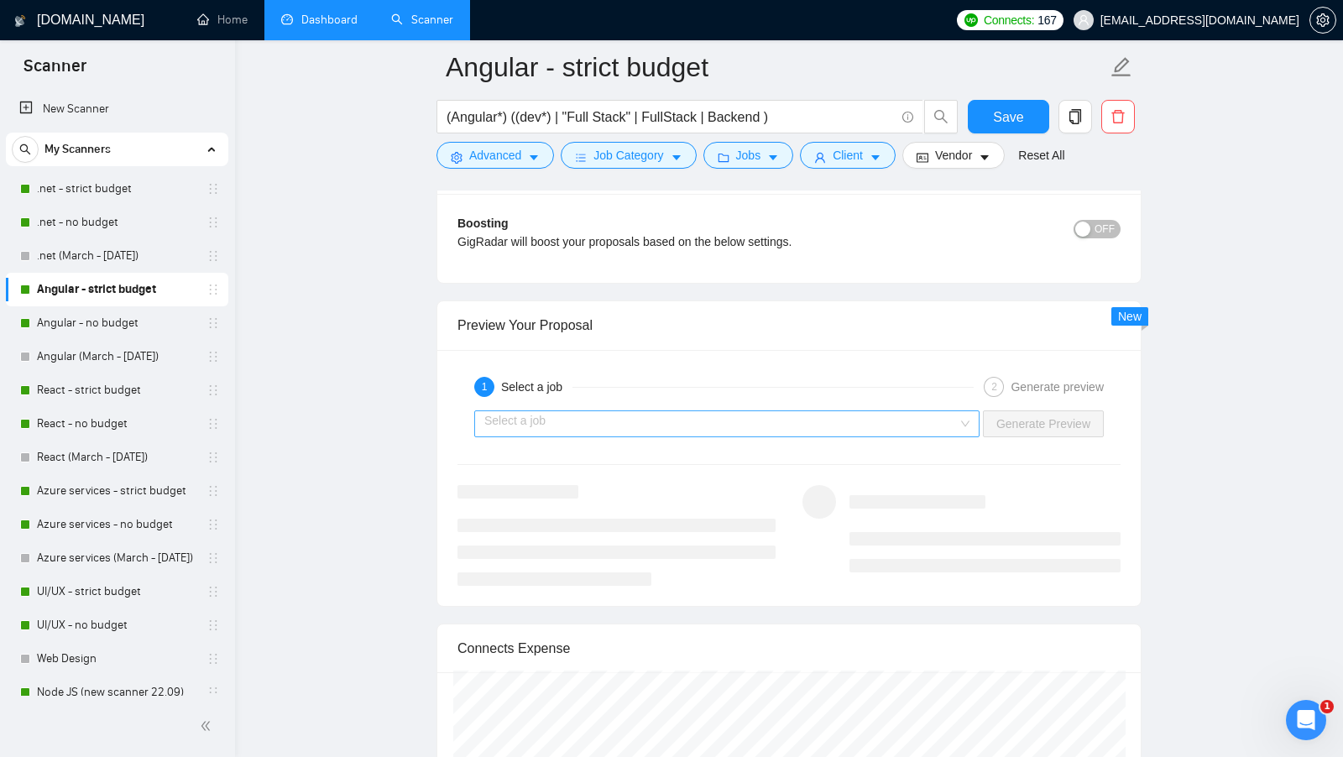
click at [933, 421] on span at bounding box center [721, 423] width 474 height 25
type textarea "[Avoid using generic phrases like "thrilled", "delight", etc.] [Write a persona…"
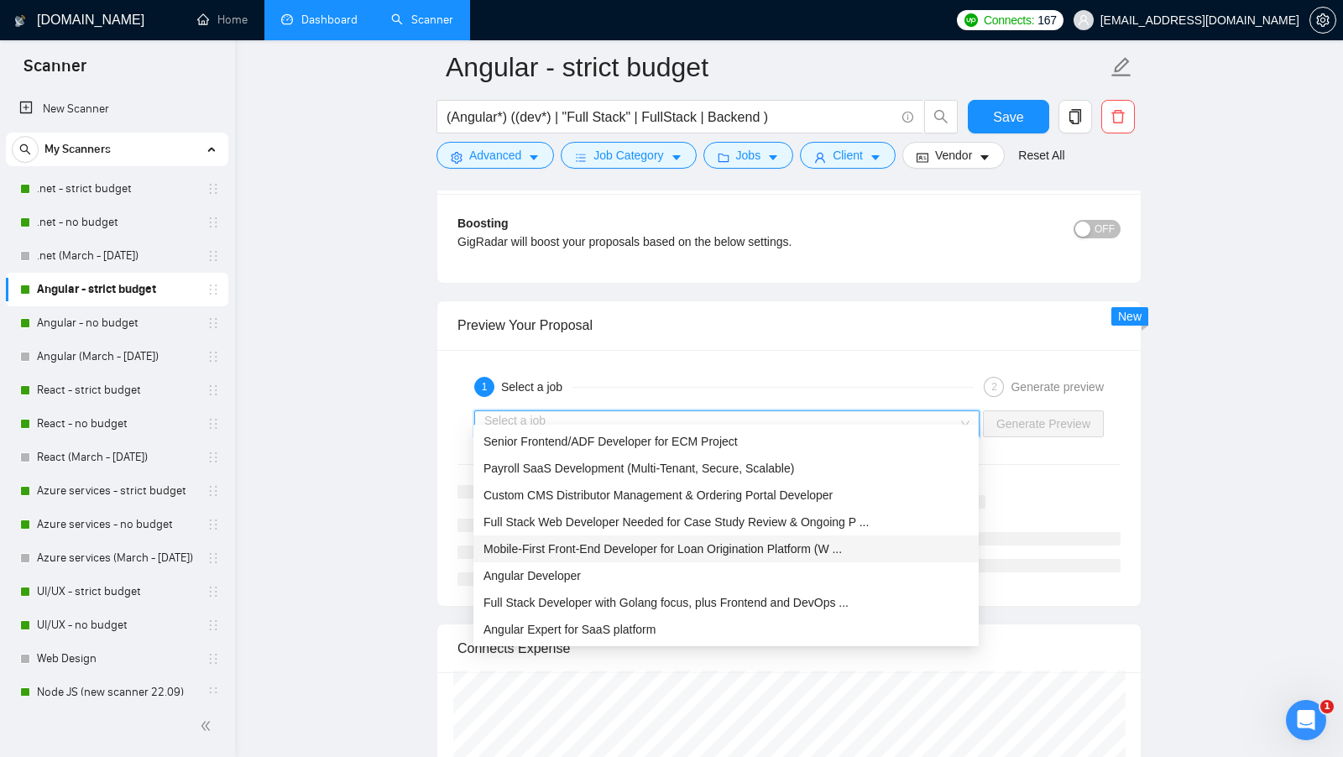
click at [772, 560] on div "Mobile-First Front-End Developer for Loan Origination Platform (W ..." at bounding box center [726, 549] width 505 height 27
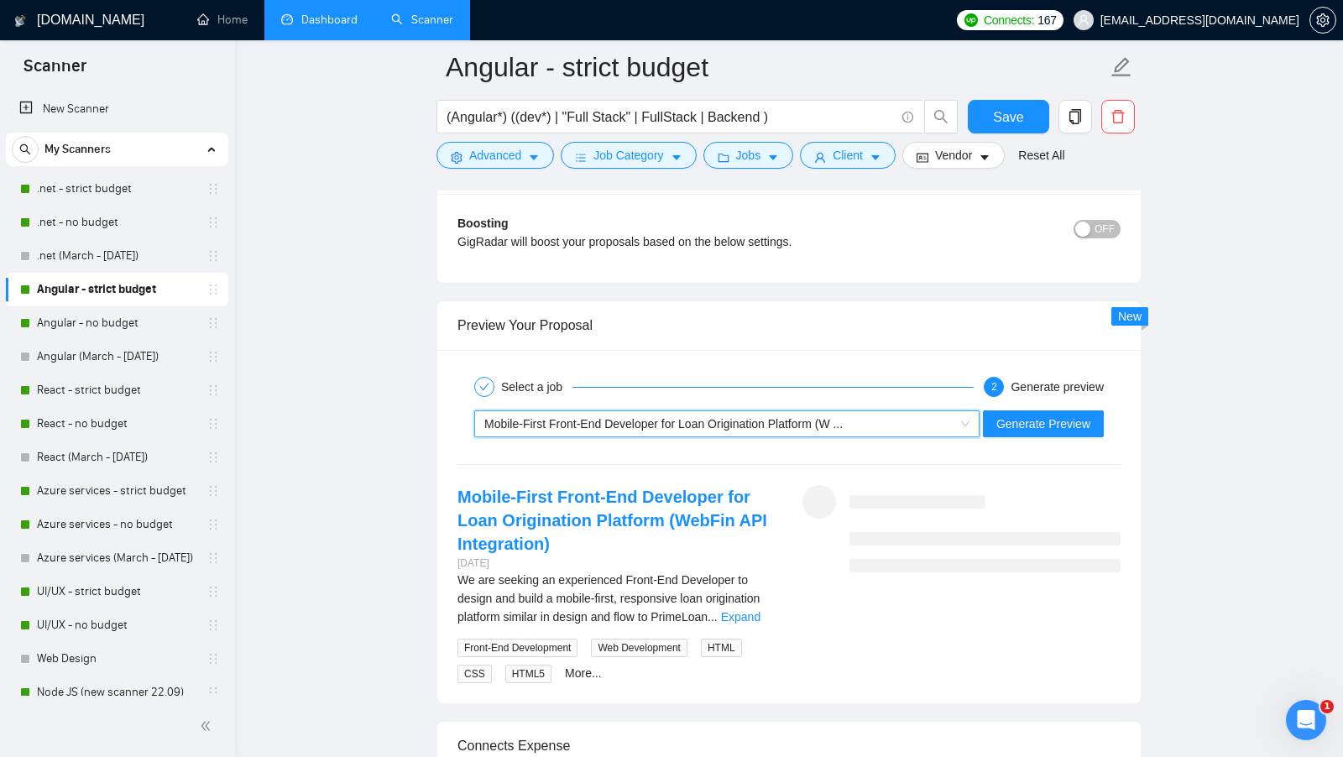
click at [1053, 404] on div "~021965620207122719896 Mobile-First Front-End Developer for Loan Origination Pl…" at bounding box center [789, 424] width 667 height 40
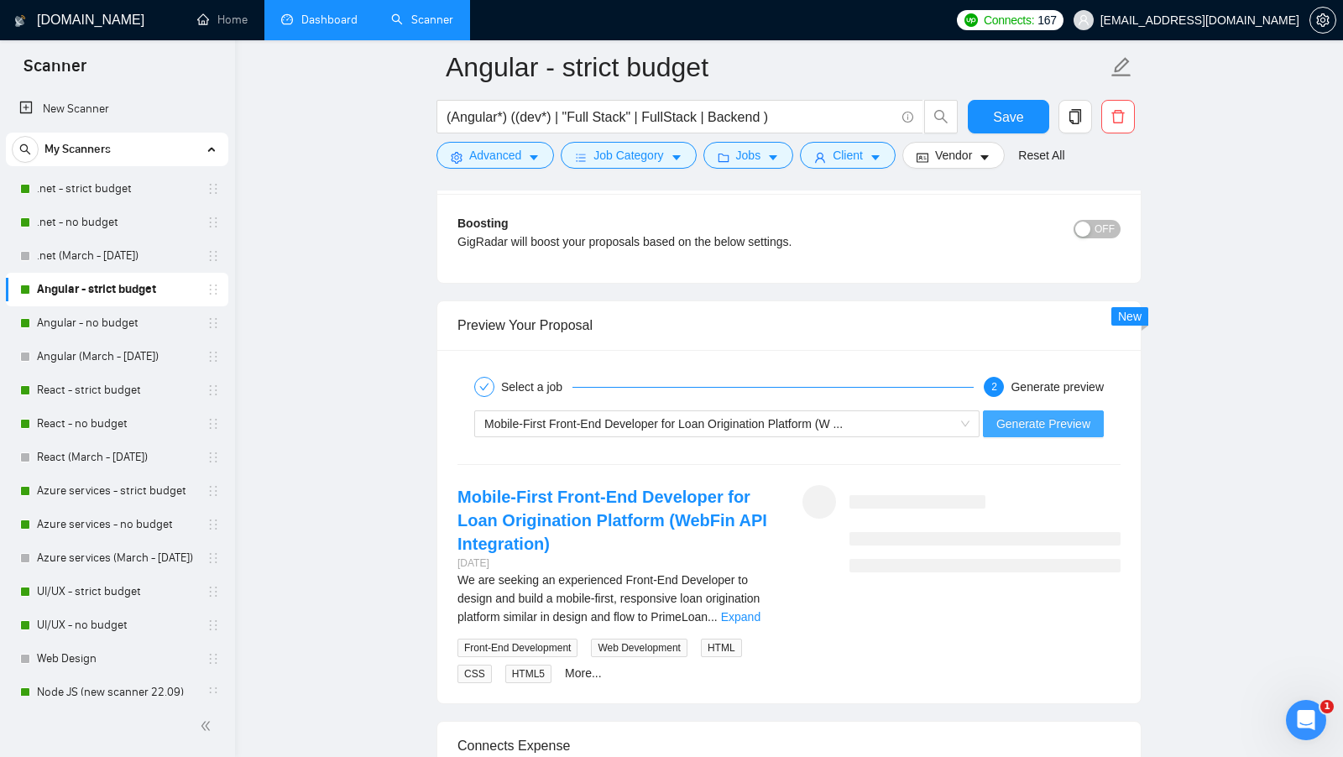
click at [1043, 411] on button "Generate Preview" at bounding box center [1043, 424] width 121 height 27
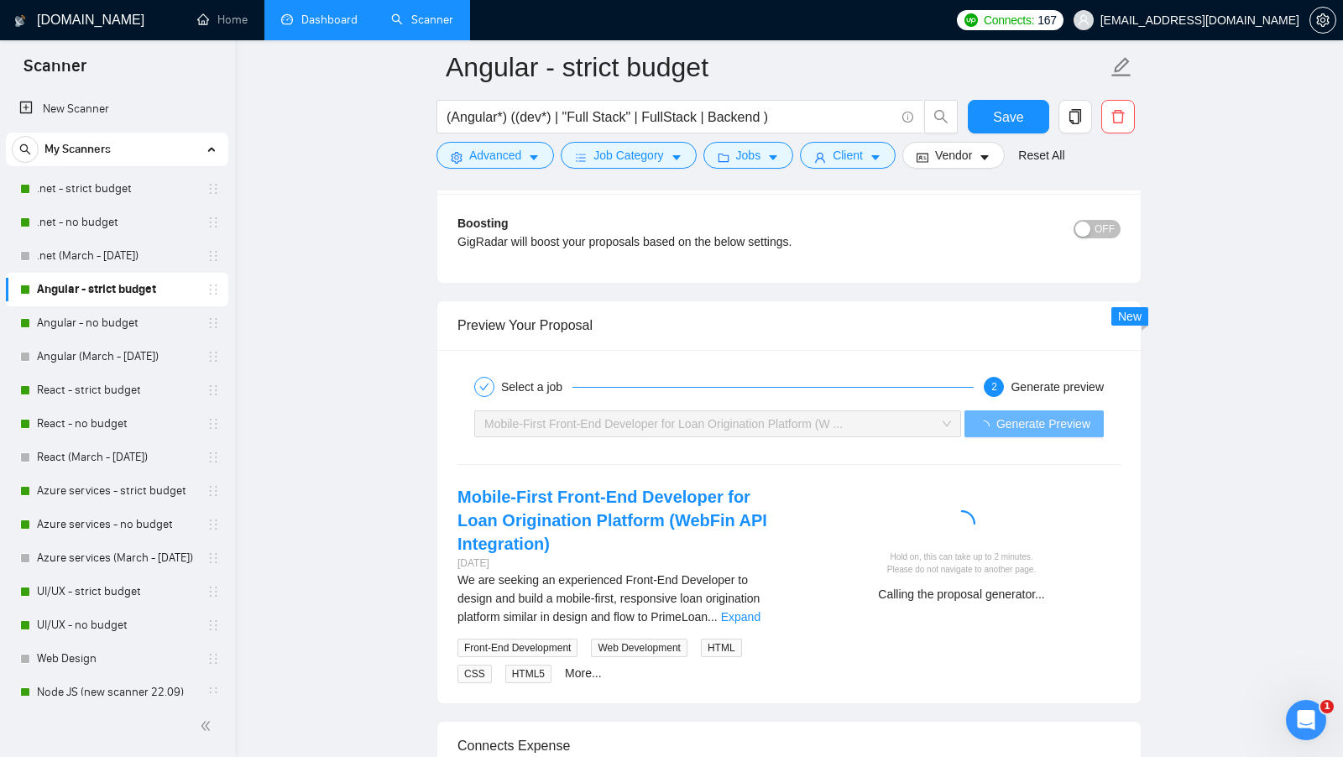
click at [762, 592] on div "We are seeking an experienced Front-End Developer to design and build a mobile-…" at bounding box center [617, 598] width 318 height 55
click at [763, 592] on div "We are seeking an experienced Front-End Developer to design and build a mobile-…" at bounding box center [617, 598] width 318 height 55
click at [760, 610] on link "Expand" at bounding box center [740, 616] width 39 height 13
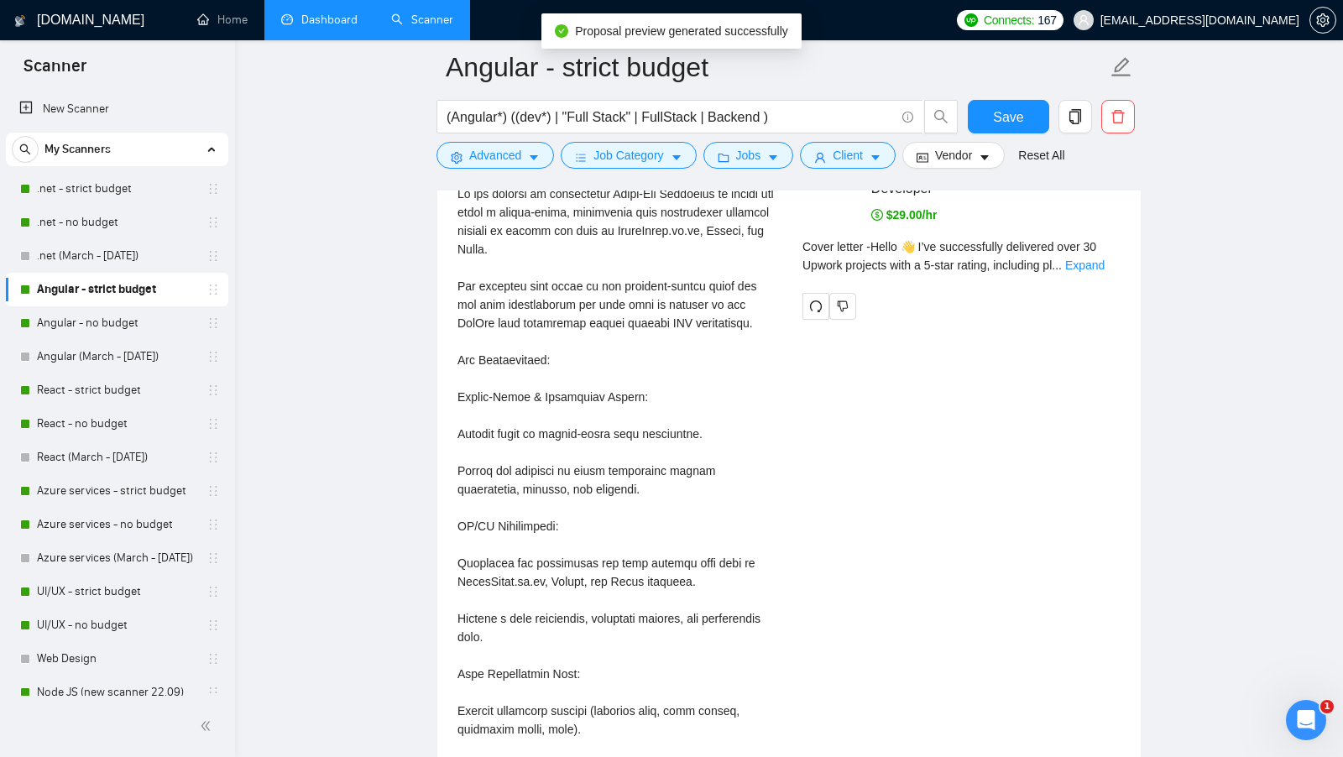
scroll to position [3545, 0]
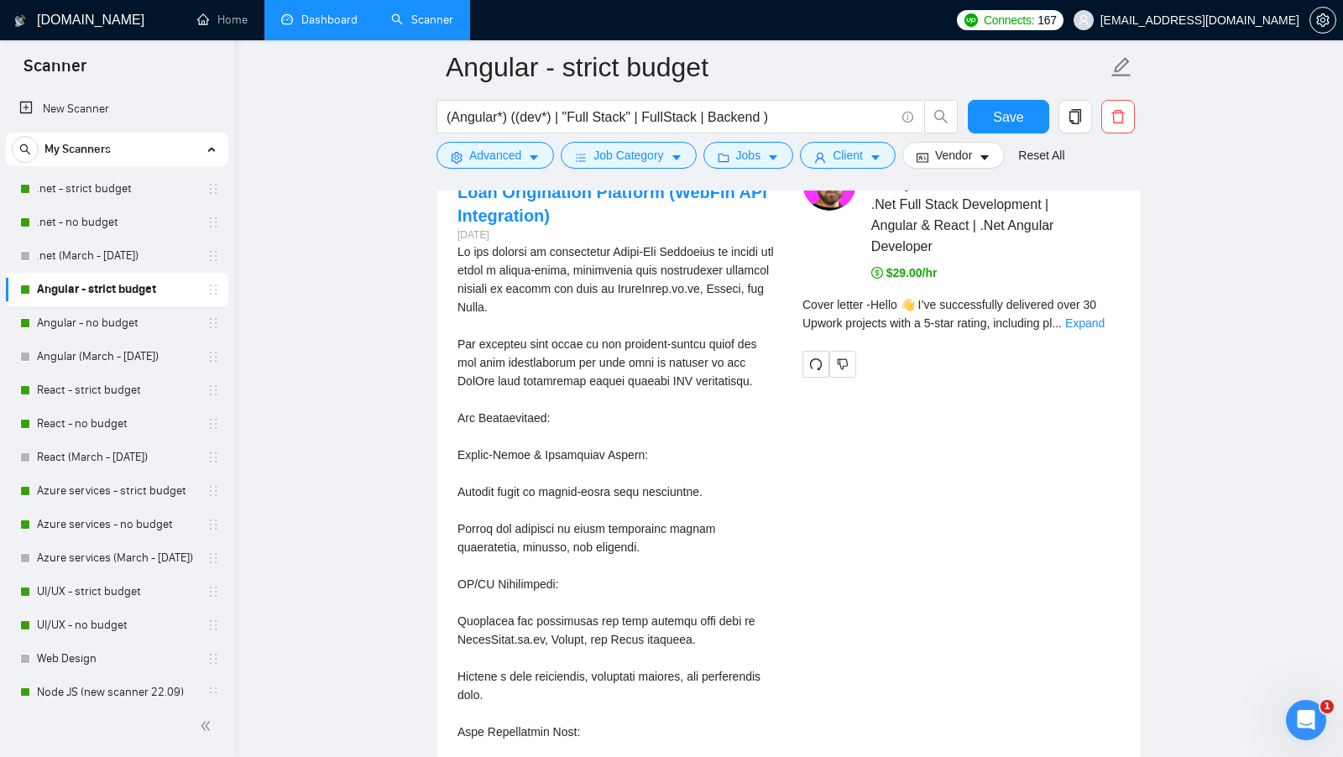
click at [1106, 297] on div "Cover letter - Hello 👋 I’ve successfully delivered over 30 Upwork projects with…" at bounding box center [962, 314] width 318 height 37
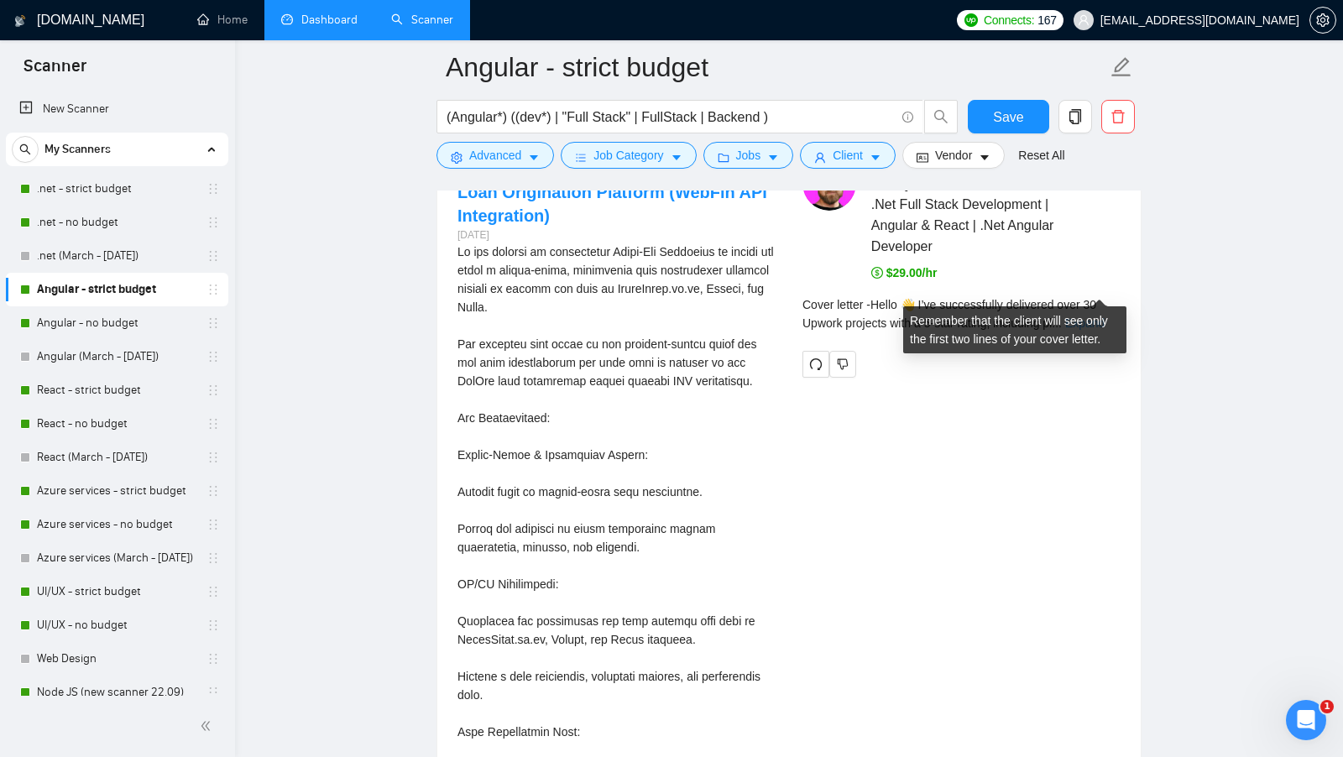
click at [1099, 317] on link "Expand" at bounding box center [1084, 323] width 39 height 13
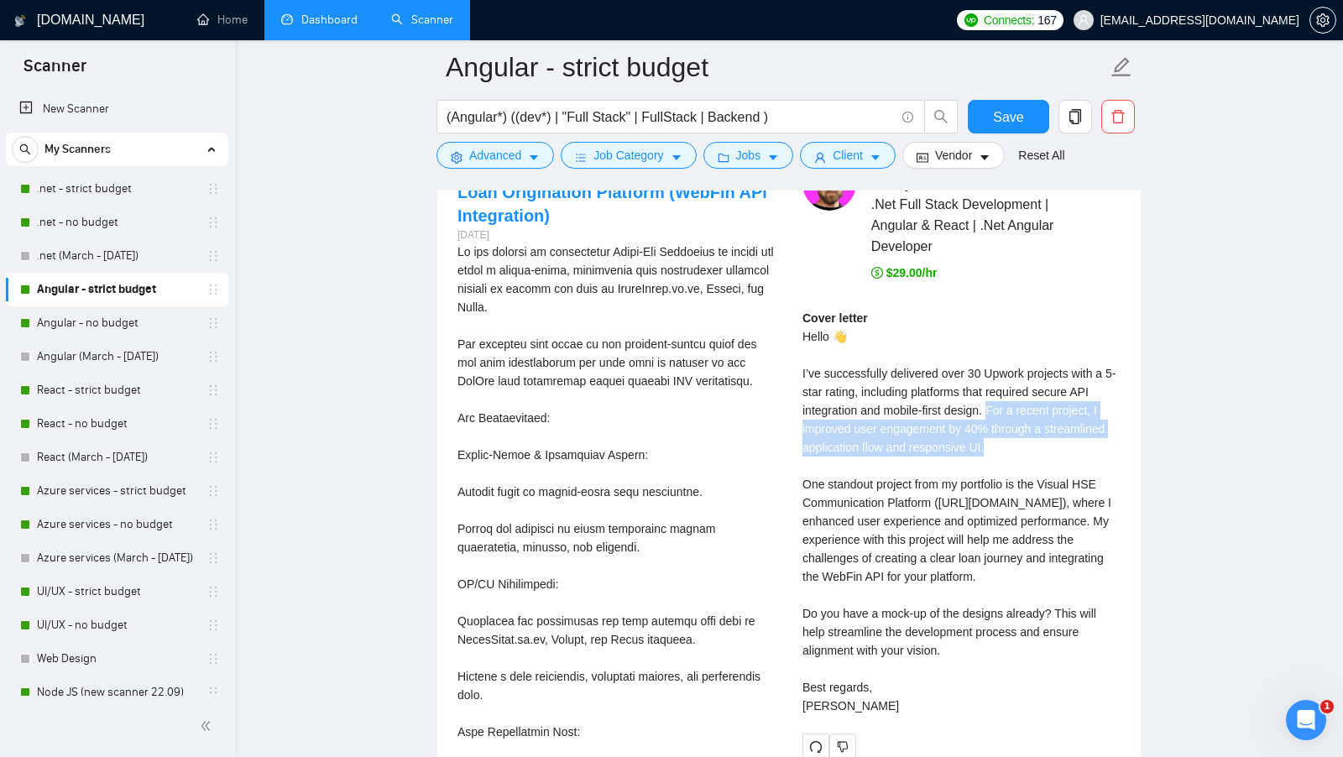
drag, startPoint x: 998, startPoint y: 377, endPoint x: 1007, endPoint y: 408, distance: 32.4
click at [1007, 408] on div "Cover letter Hello 👋 I’ve successfully delivered over 30 Upwork projects with a…" at bounding box center [962, 512] width 318 height 406
copy div "or a recent project, I improved user engagement by 40% through a streamlined ap…"
click at [149, 299] on link "Angular - strict budget" at bounding box center [117, 290] width 160 height 34
click at [146, 284] on link "Angular - strict budget" at bounding box center [117, 290] width 160 height 34
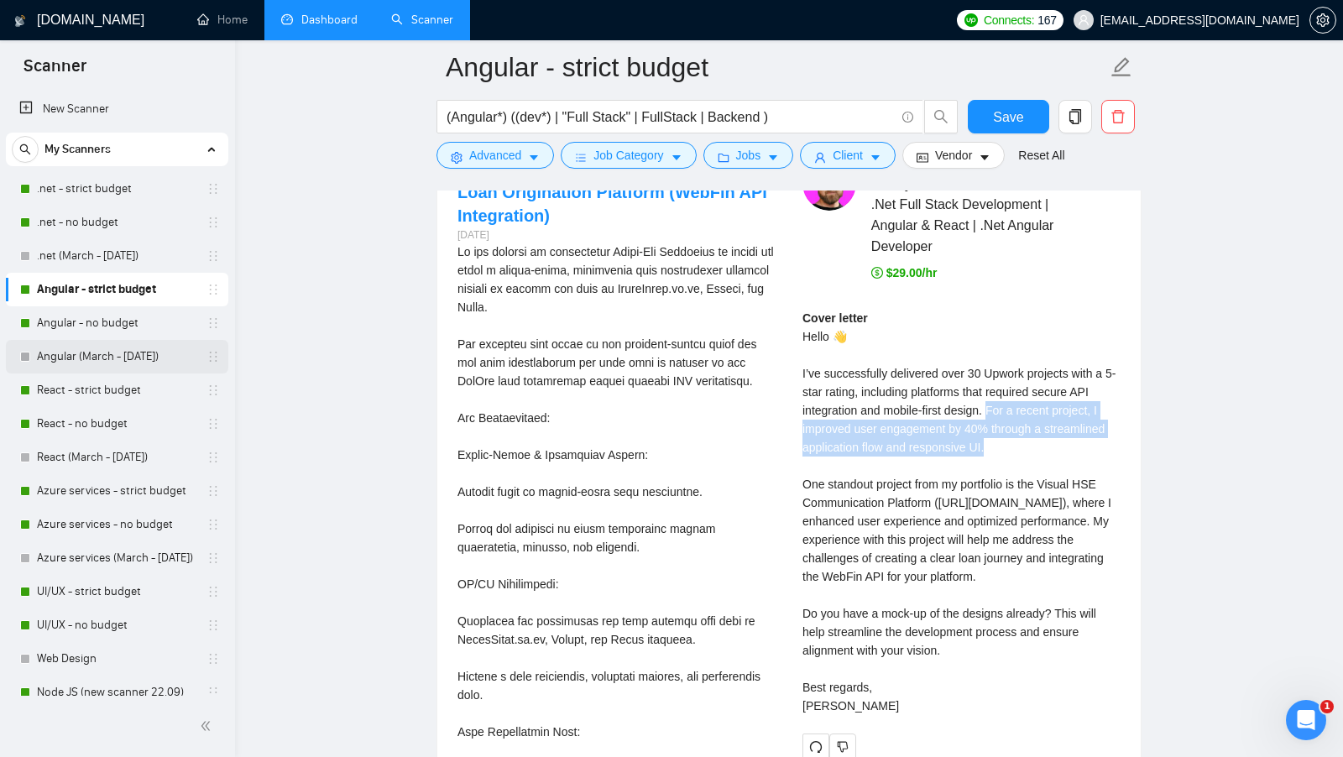
click at [173, 348] on link "Angular (March - 17 Jun 2025)" at bounding box center [117, 357] width 160 height 34
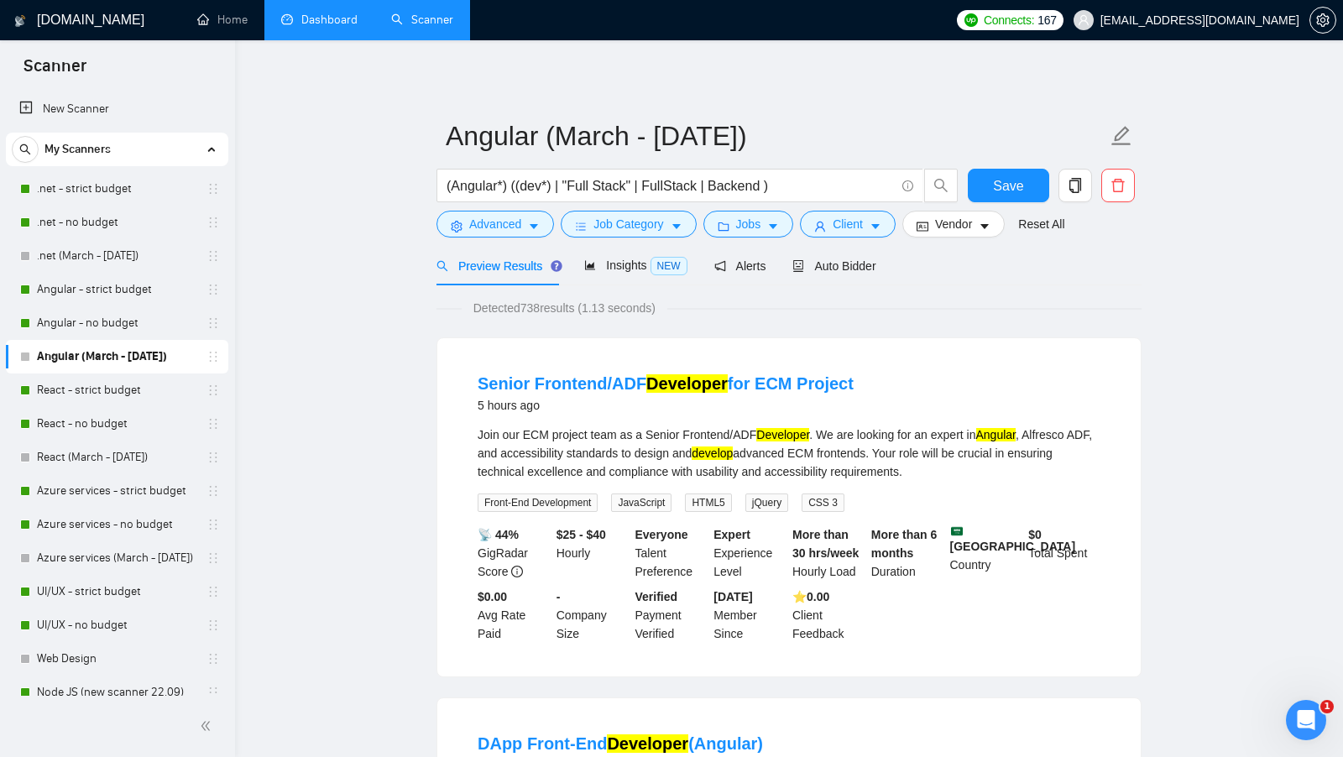
click at [327, 16] on link "Dashboard" at bounding box center [319, 20] width 76 height 14
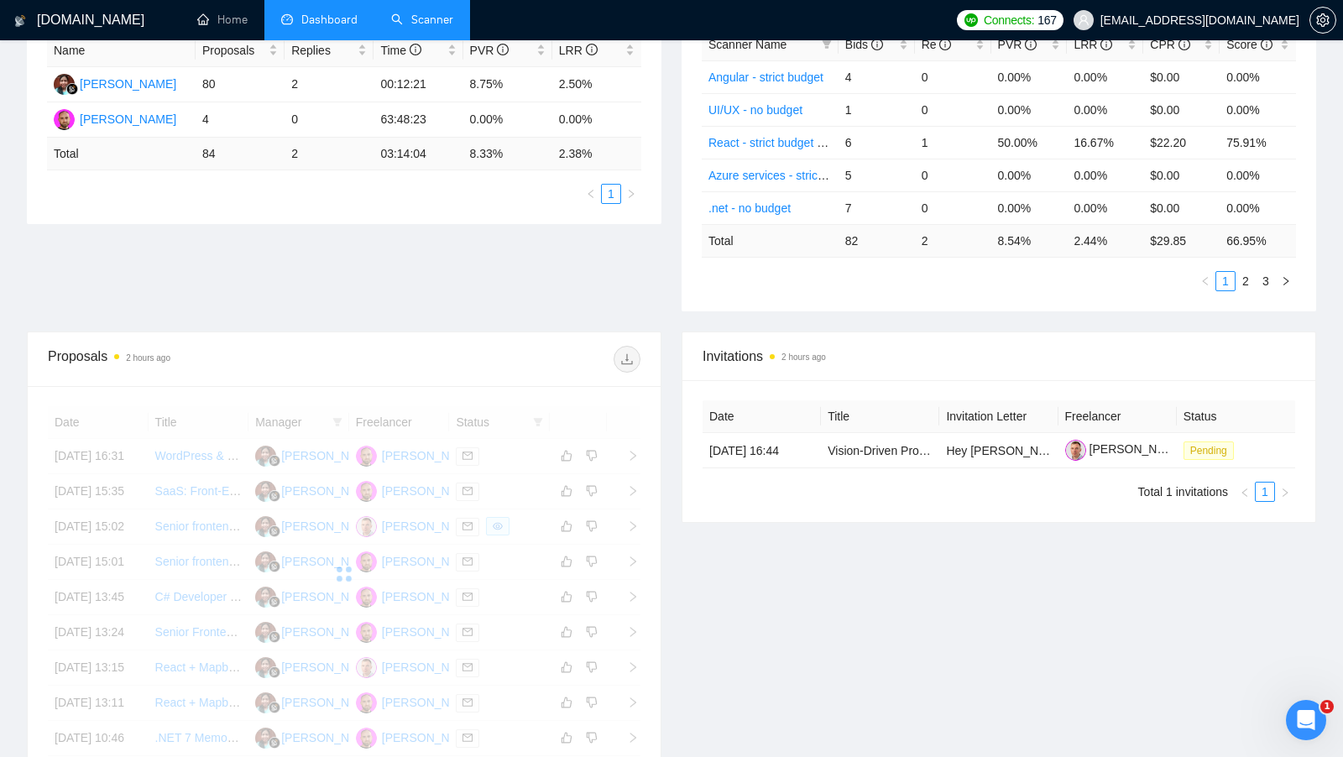
scroll to position [384, 0]
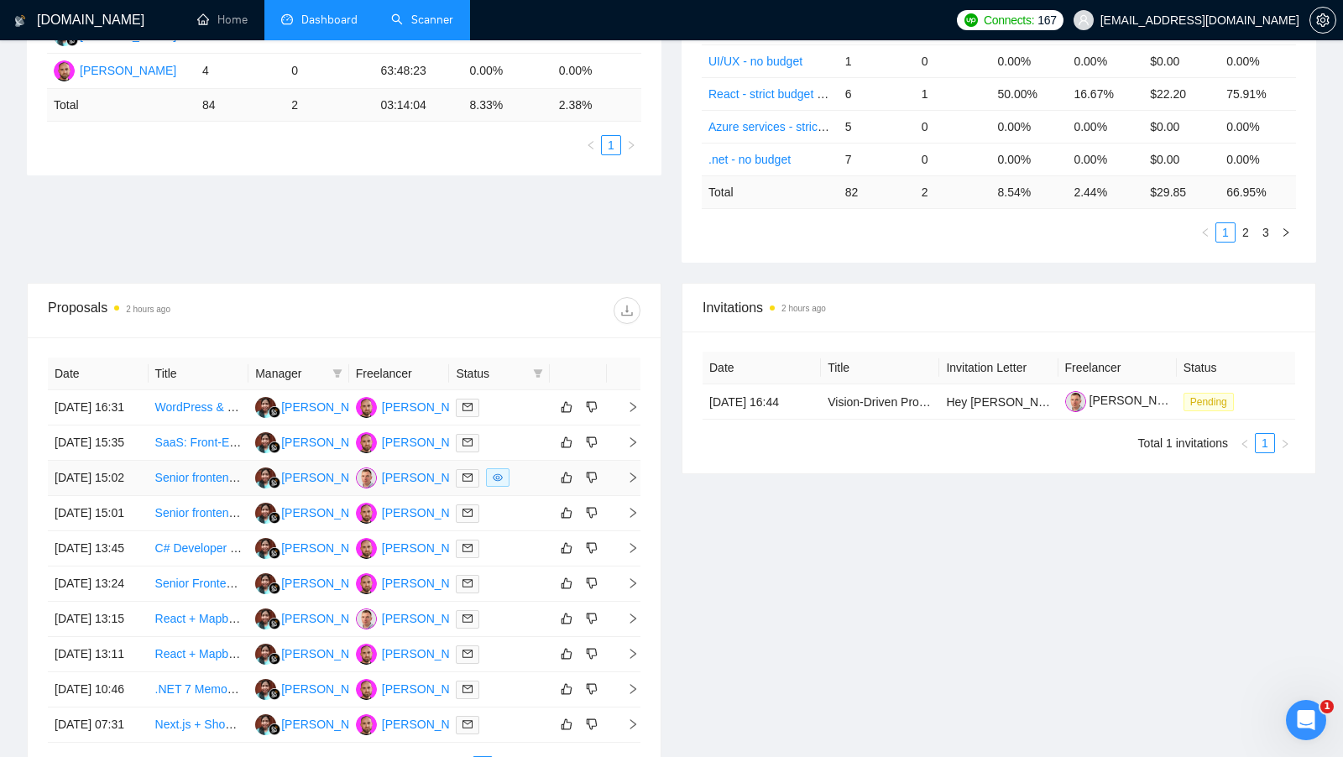
click at [527, 496] on td at bounding box center [499, 478] width 101 height 35
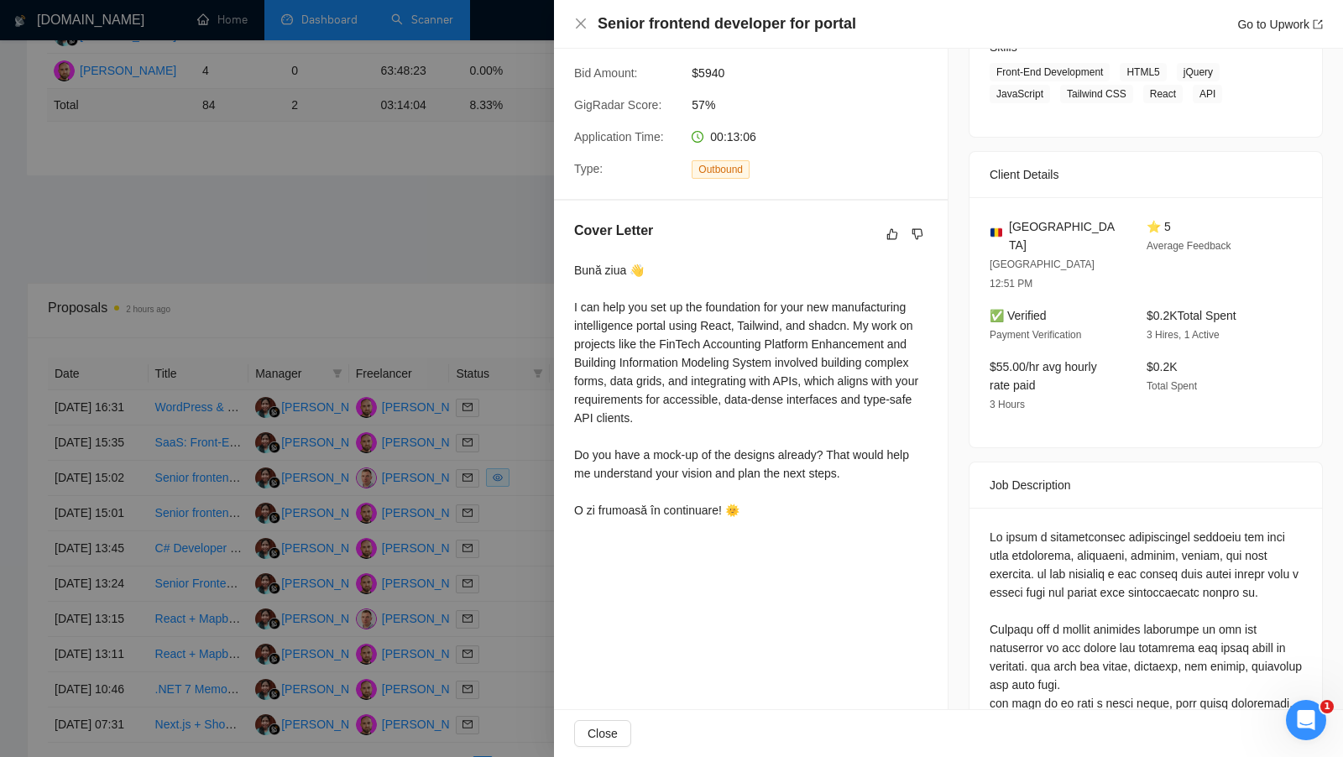
scroll to position [345, 0]
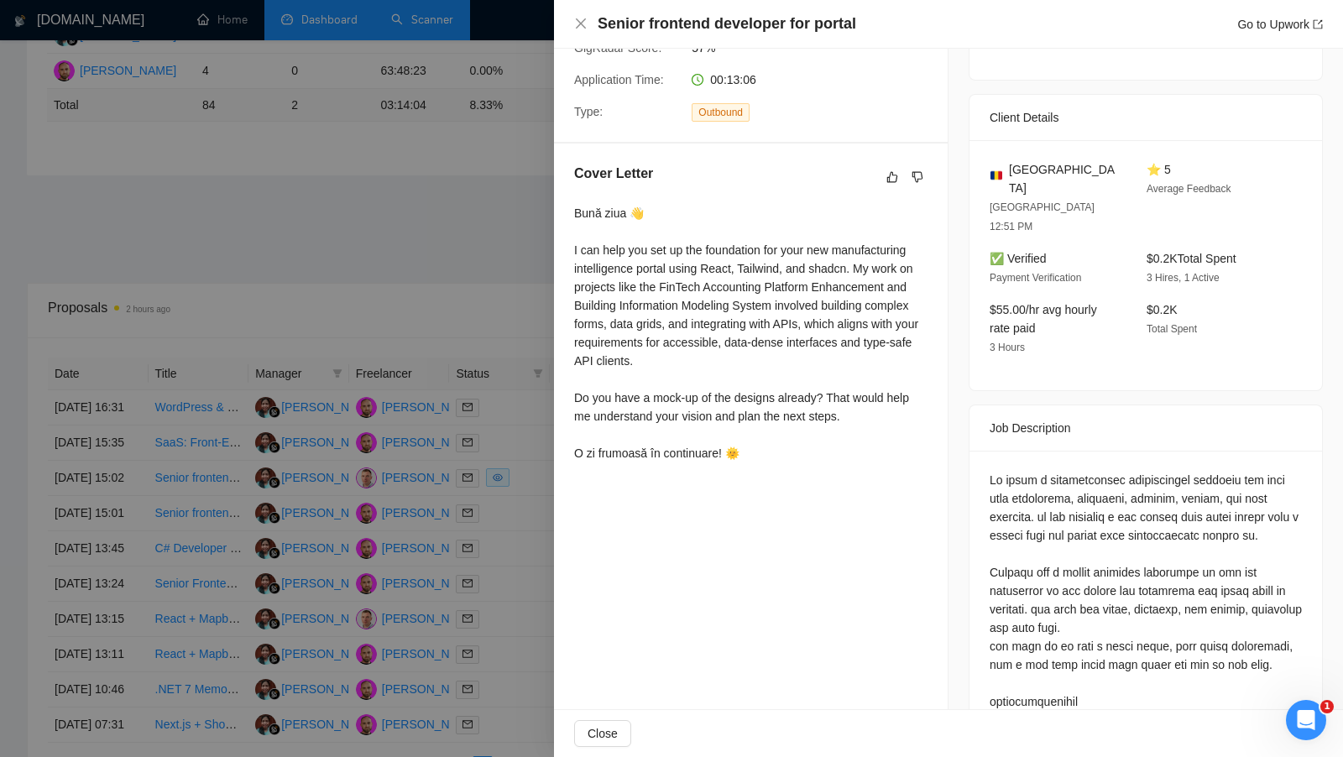
click at [526, 557] on div at bounding box center [671, 378] width 1343 height 757
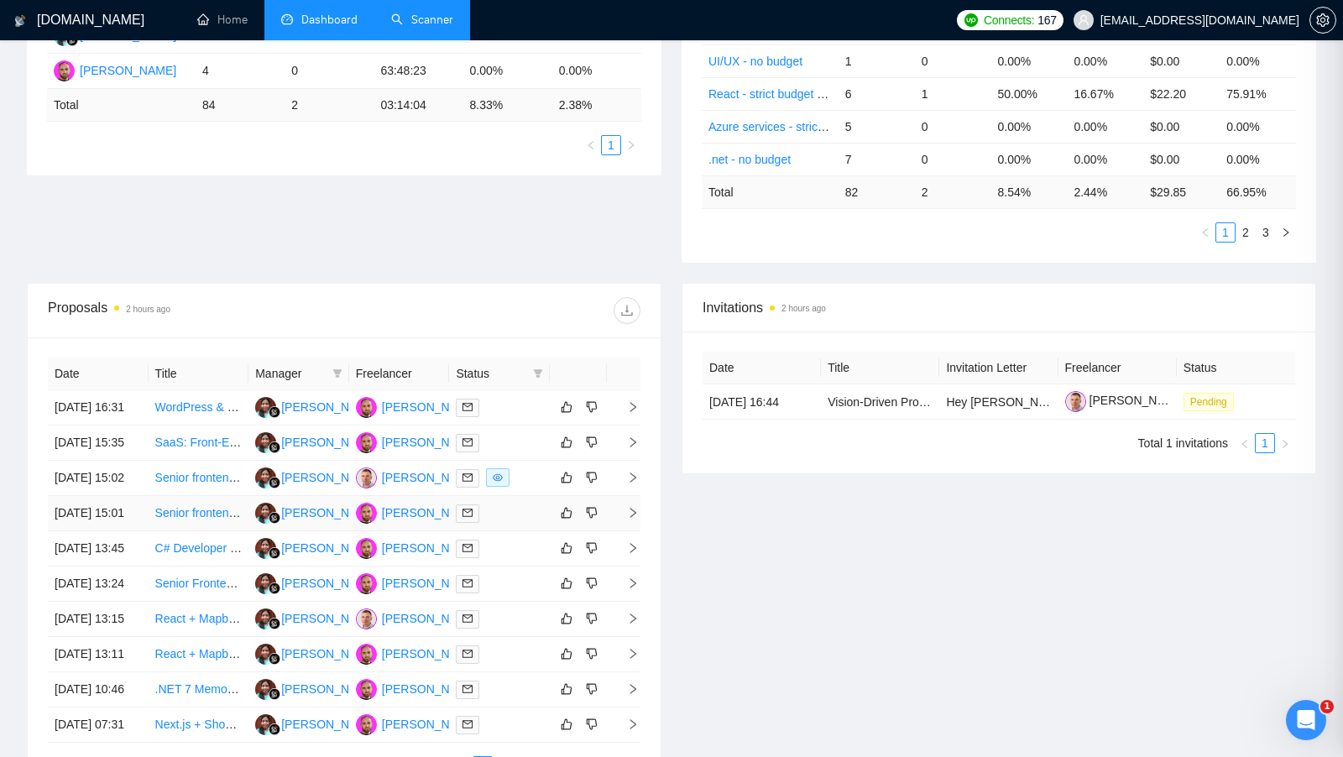
click at [520, 523] on div at bounding box center [499, 513] width 87 height 19
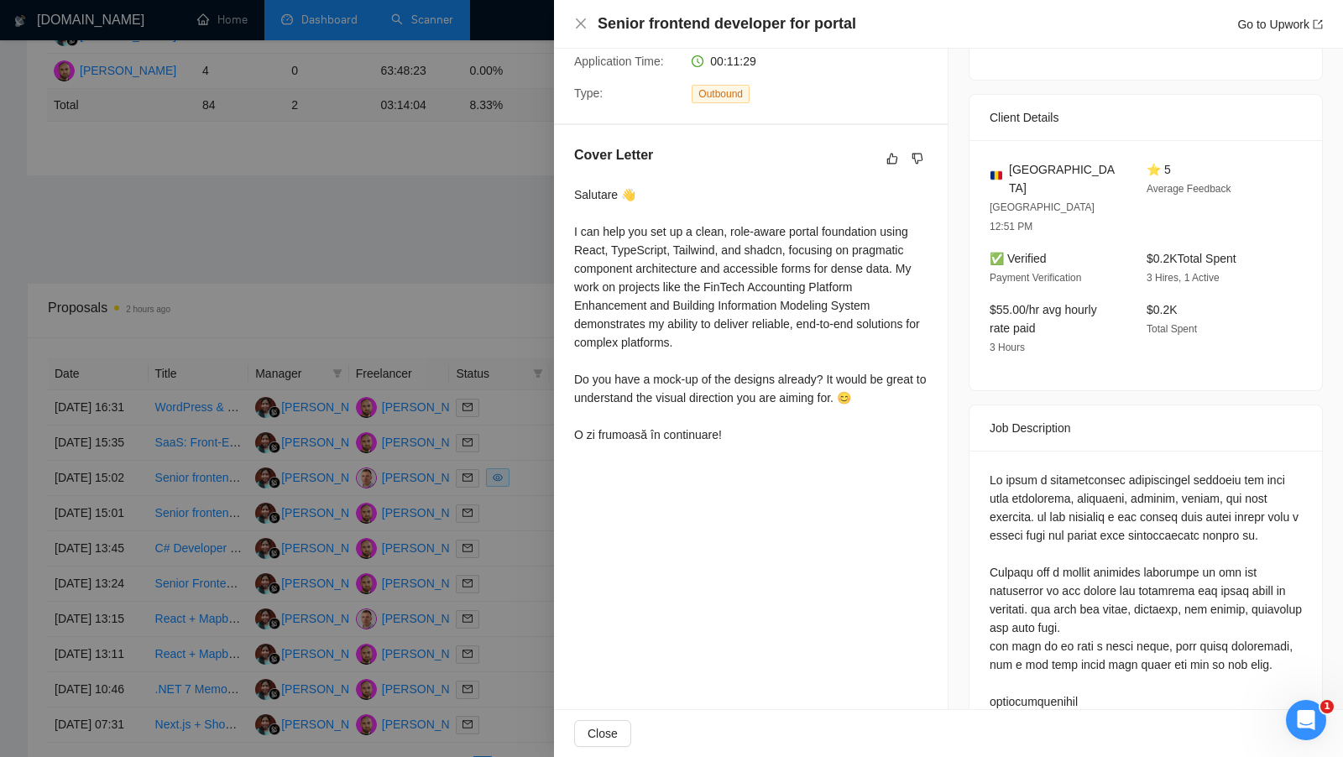
click at [522, 606] on div at bounding box center [671, 378] width 1343 height 757
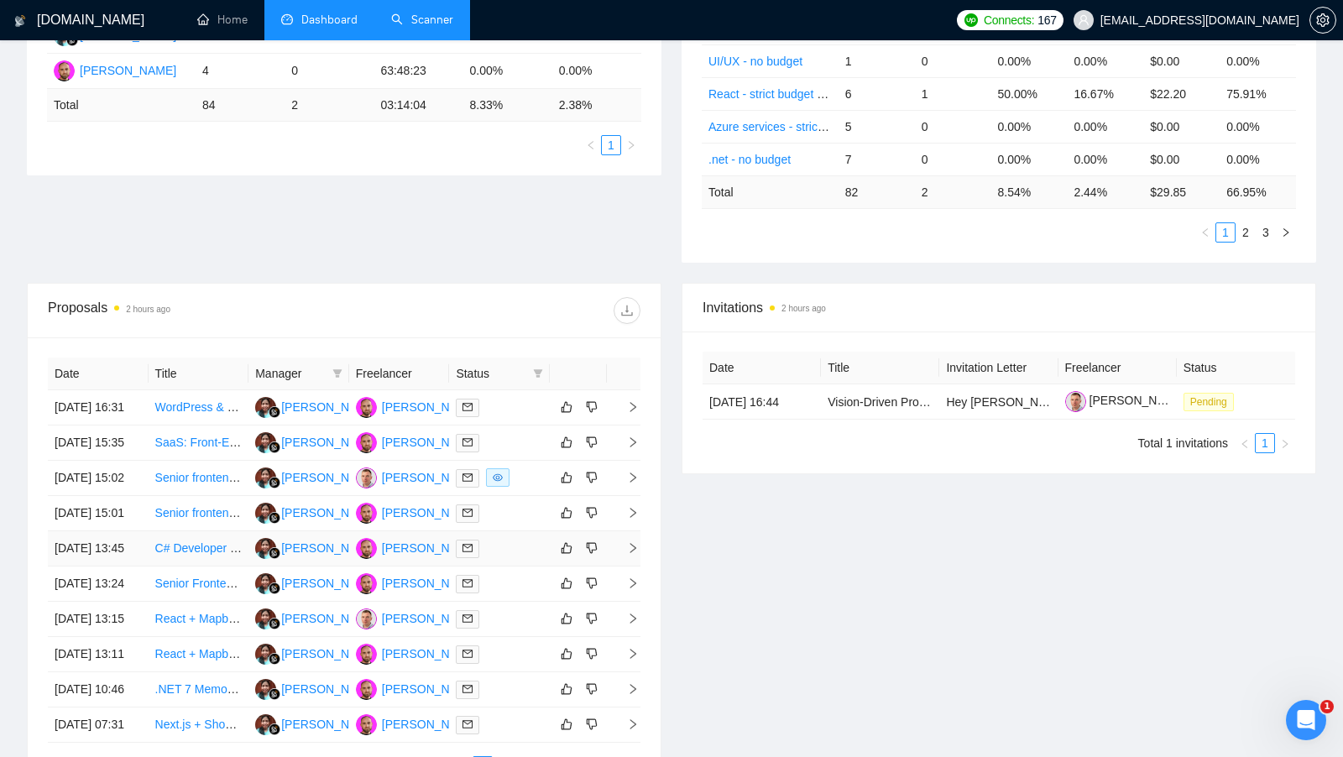
click at [519, 558] on div at bounding box center [499, 548] width 87 height 19
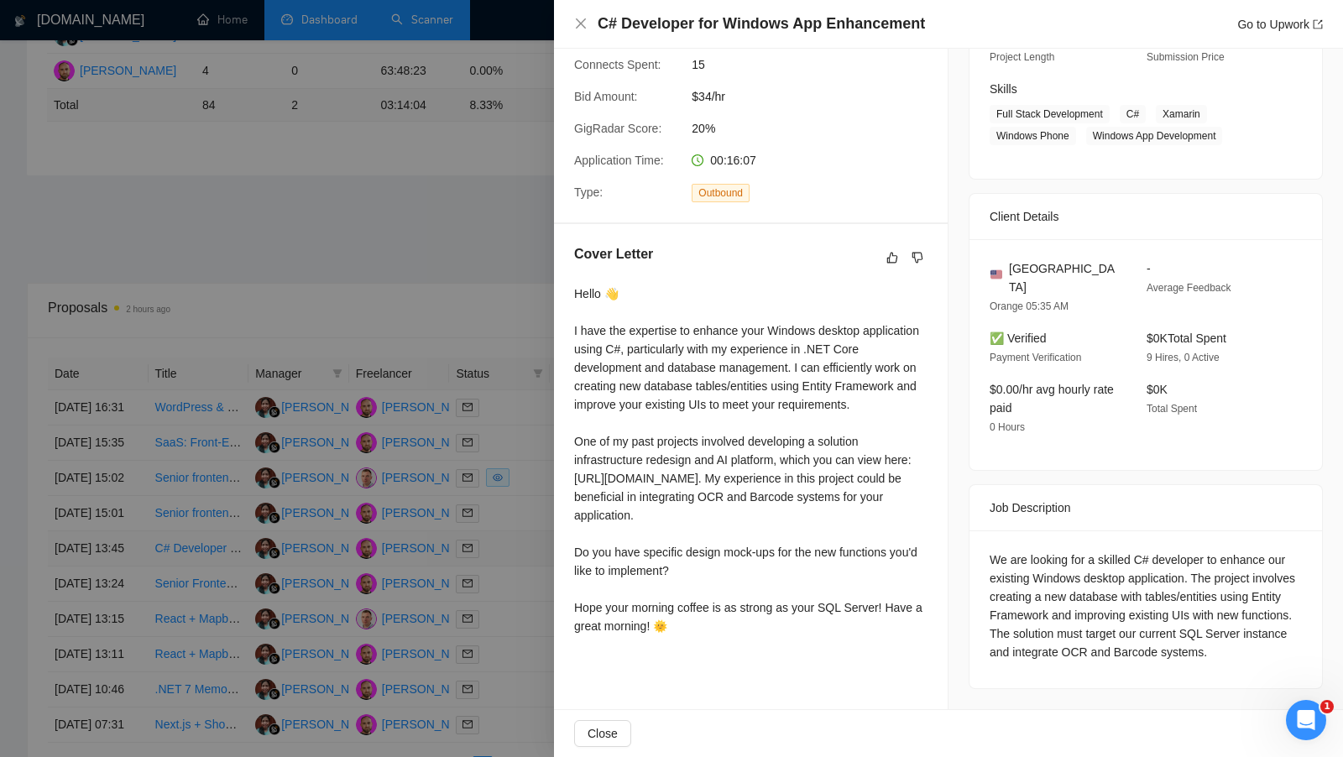
scroll to position [233, 0]
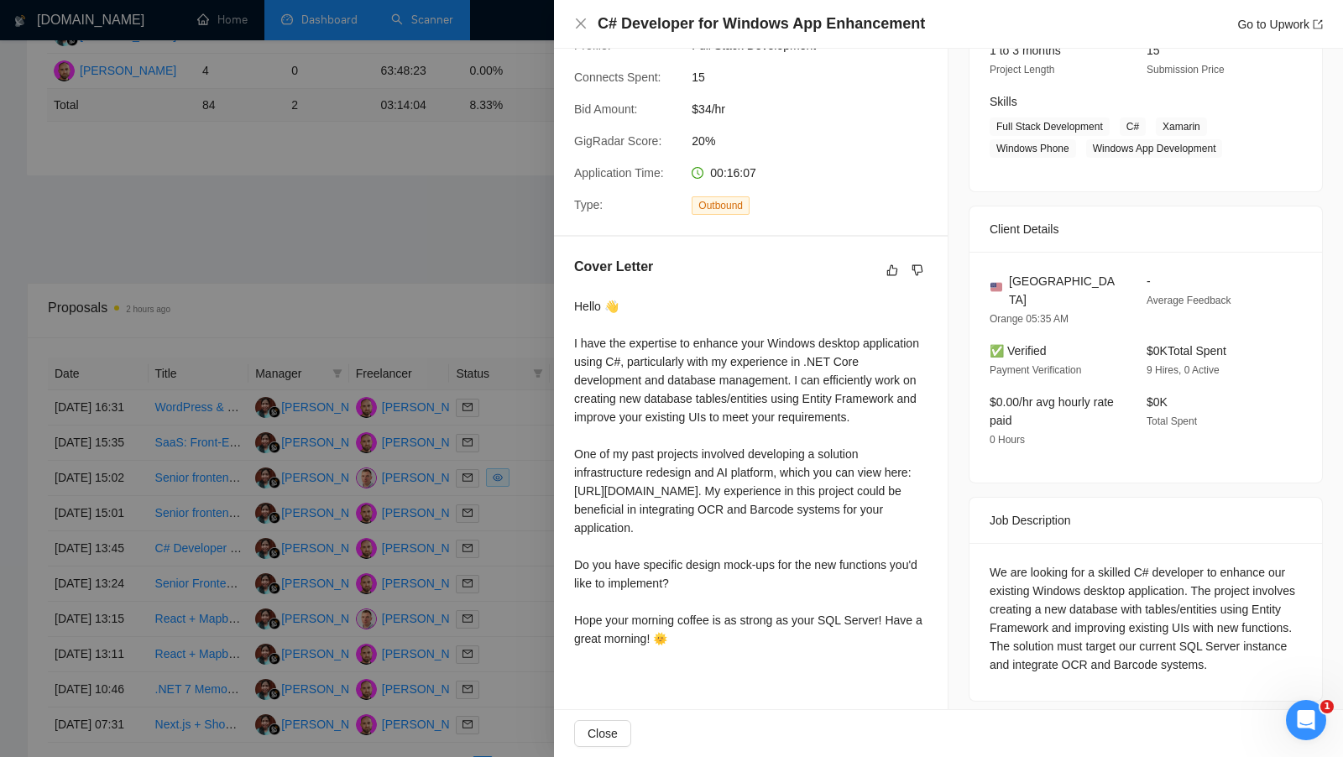
click at [510, 651] on div at bounding box center [671, 378] width 1343 height 757
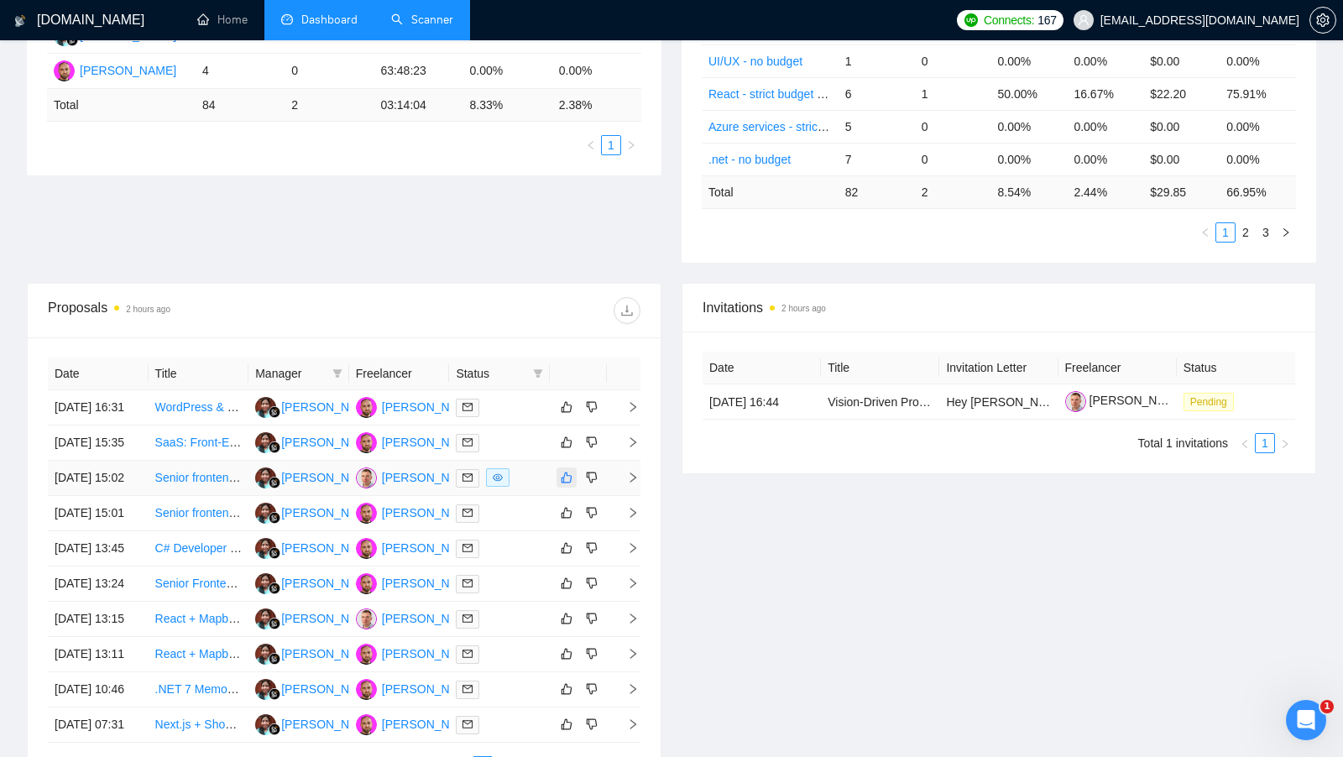
click at [558, 488] on button "button" at bounding box center [567, 478] width 20 height 20
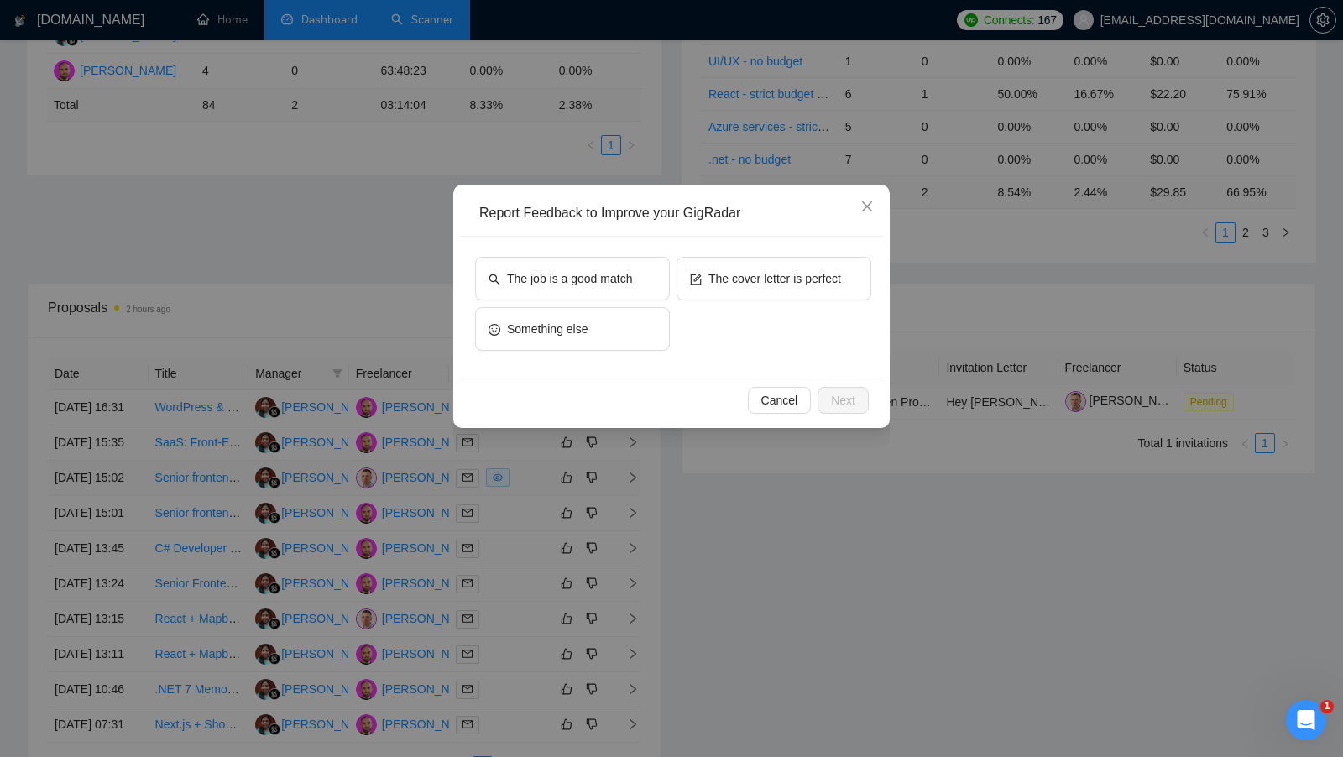
click at [547, 505] on div "Report Feedback to Improve your GigRadar The job is a good match The cover lett…" at bounding box center [671, 378] width 1343 height 757
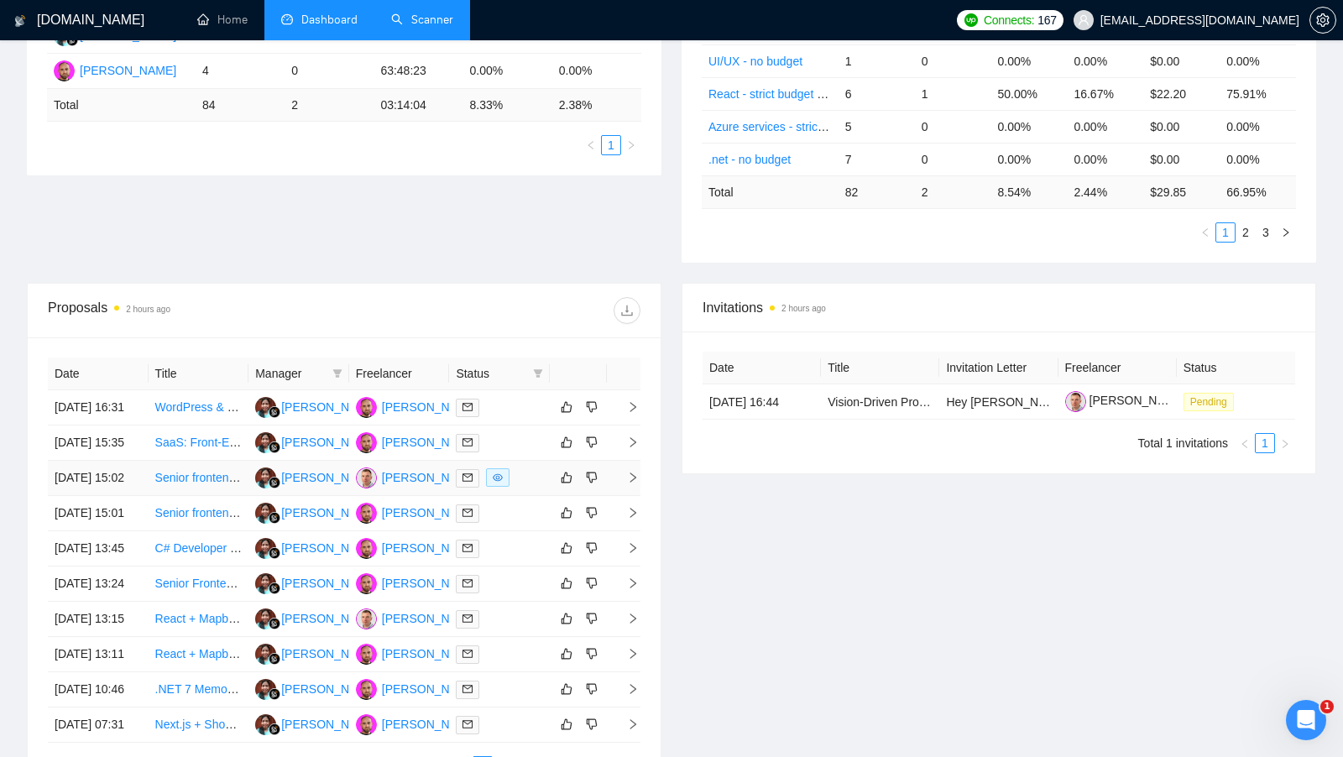
click at [545, 496] on td at bounding box center [499, 478] width 101 height 35
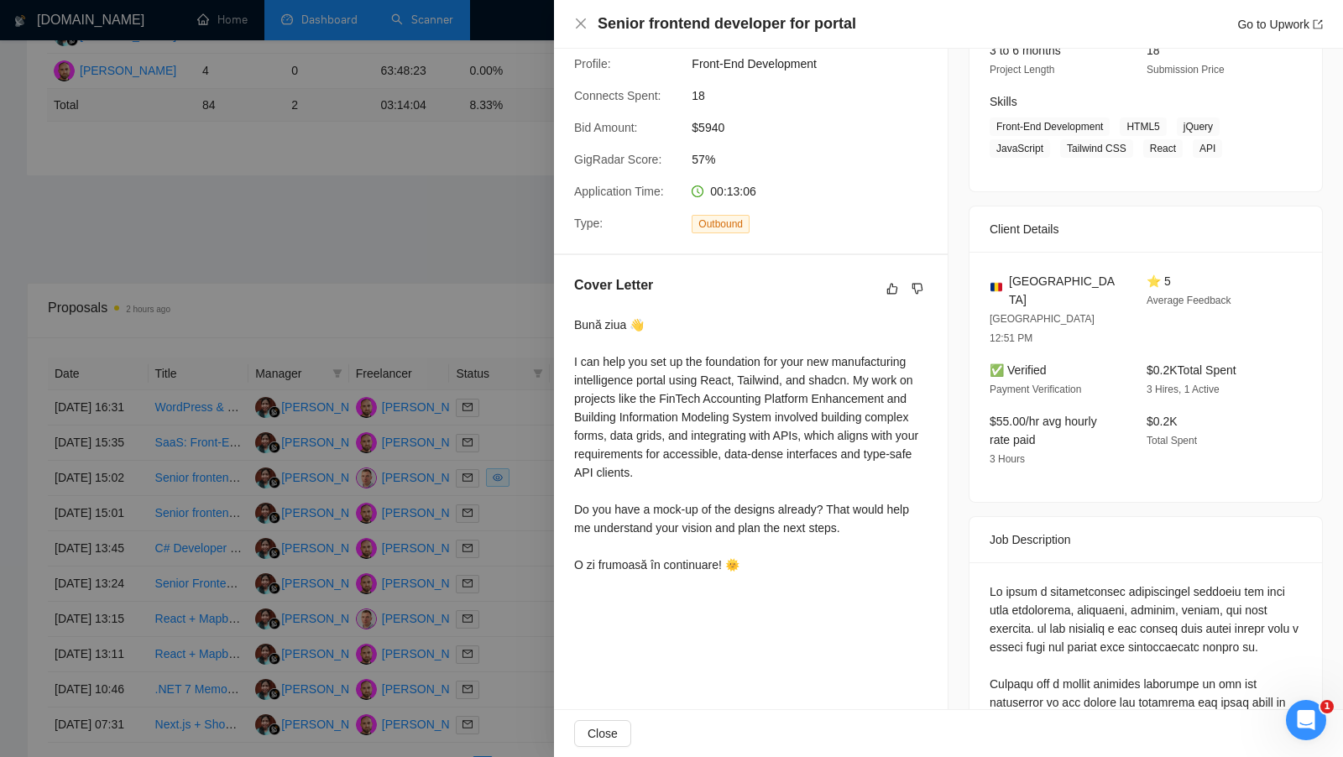
click at [526, 565] on div at bounding box center [671, 378] width 1343 height 757
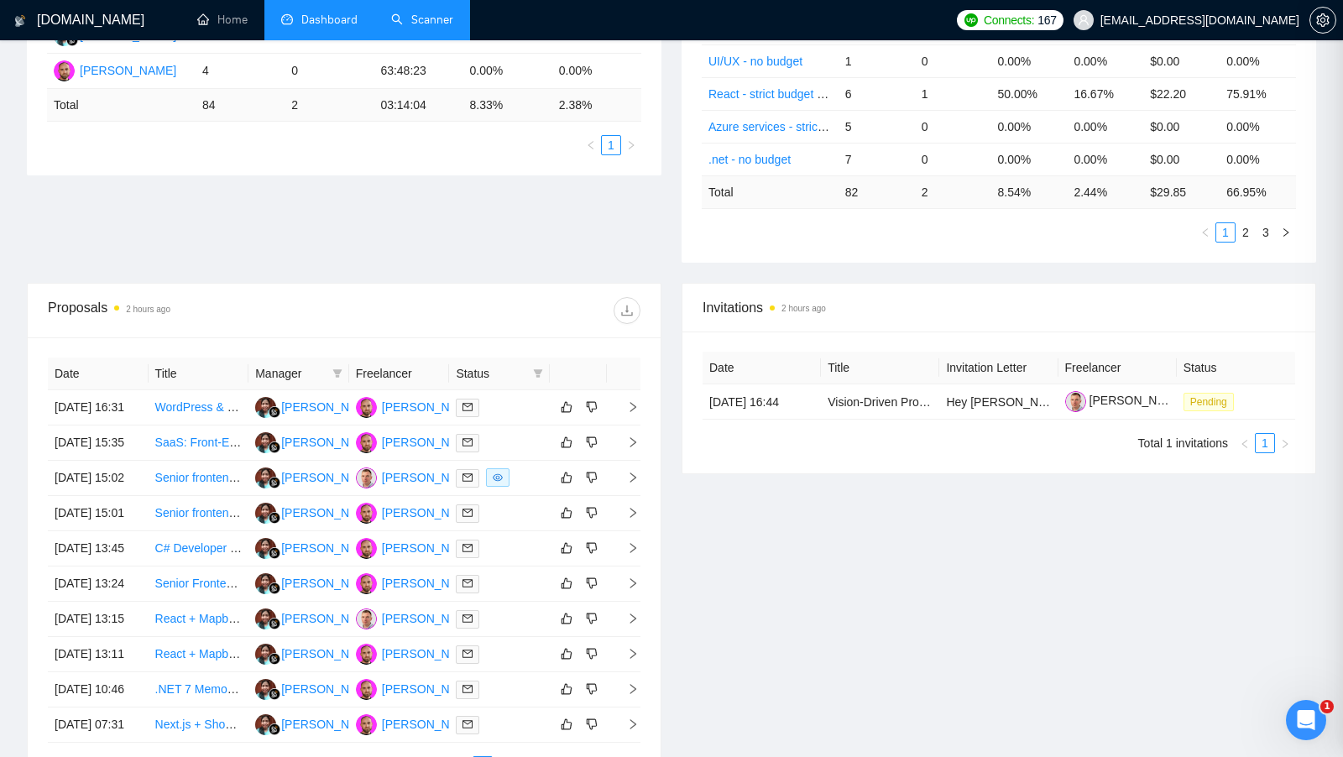
click at [526, 523] on div at bounding box center [499, 513] width 87 height 19
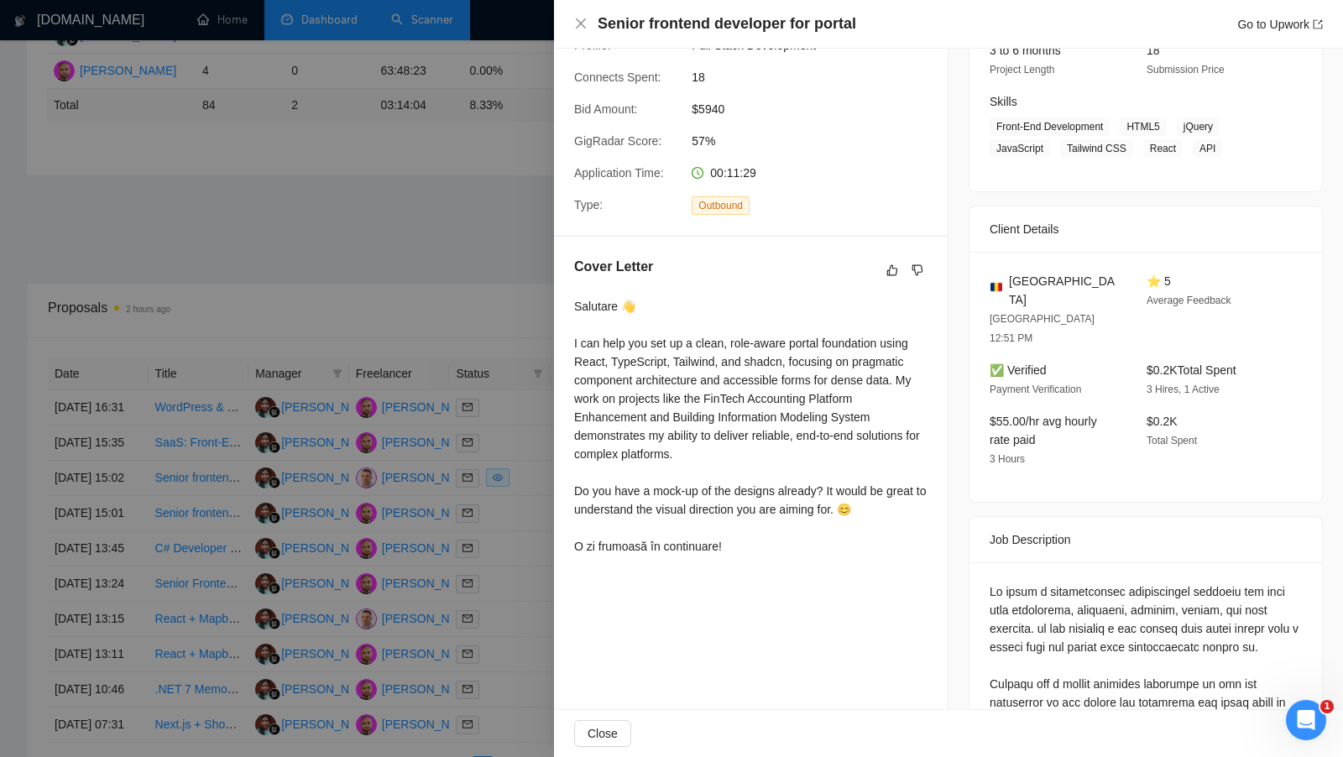
click at [516, 599] on div at bounding box center [671, 378] width 1343 height 757
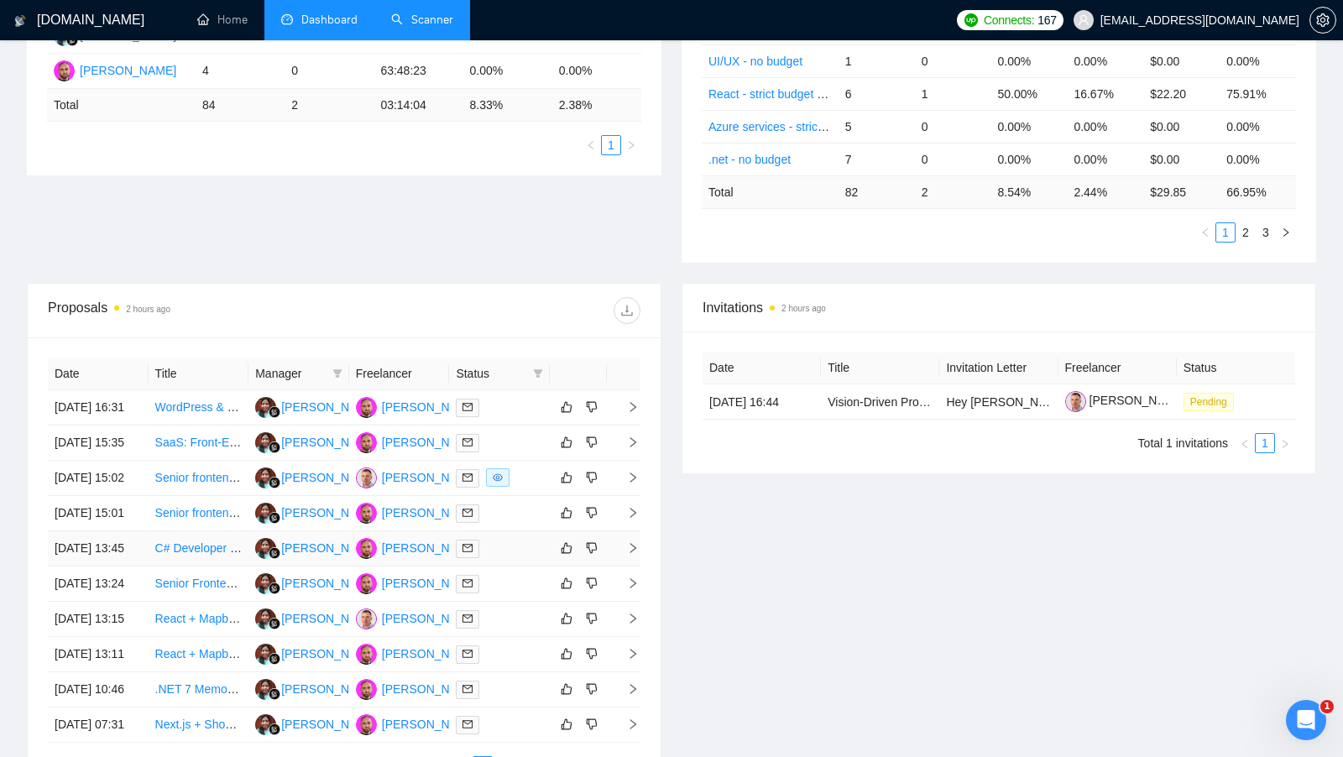
click at [516, 558] on div at bounding box center [499, 548] width 87 height 19
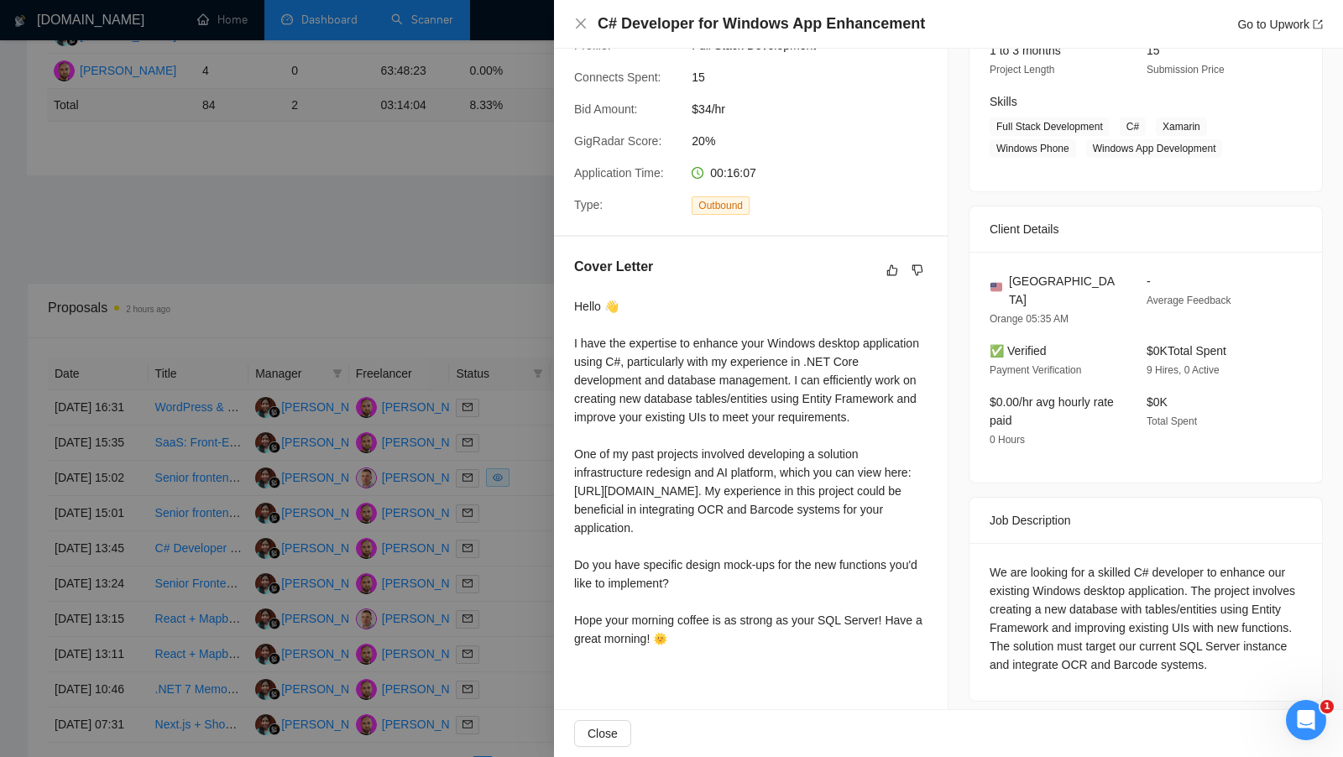
click at [512, 627] on div at bounding box center [671, 378] width 1343 height 757
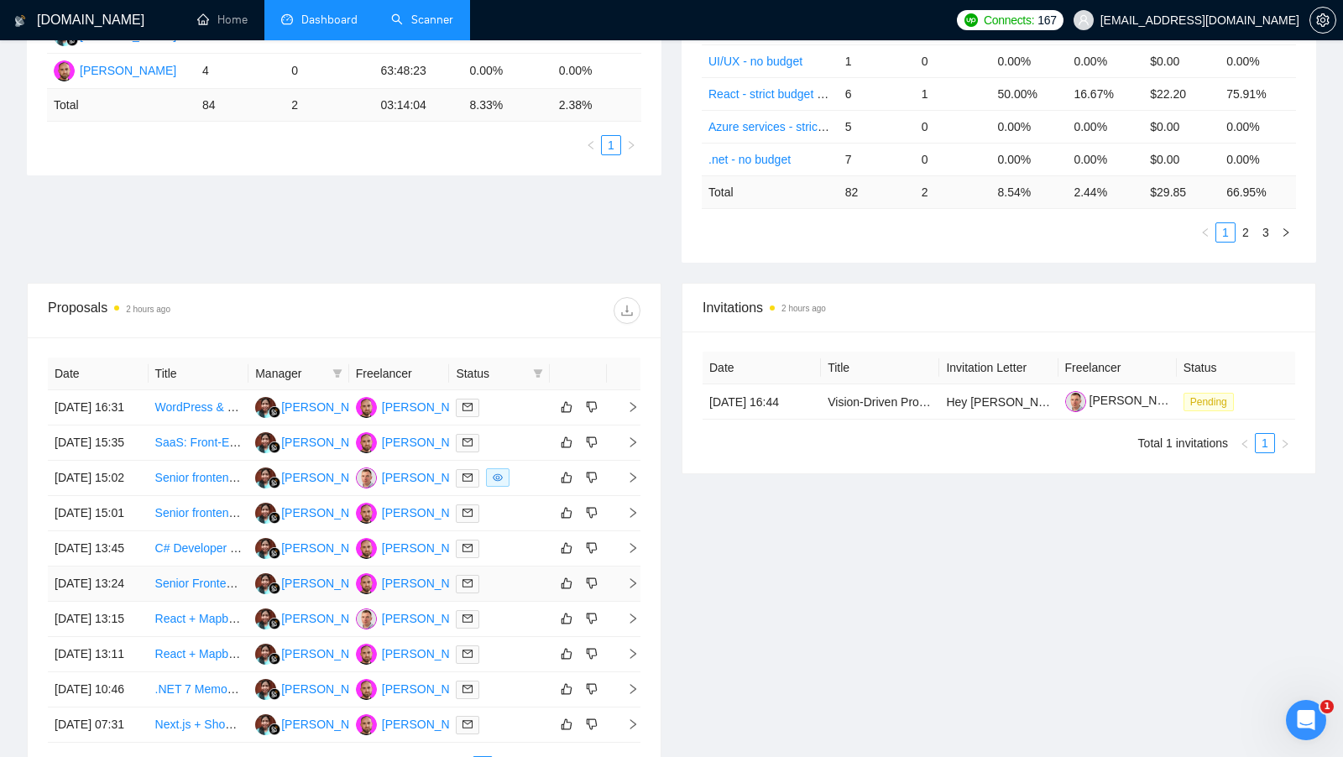
click at [511, 602] on td at bounding box center [499, 584] width 101 height 35
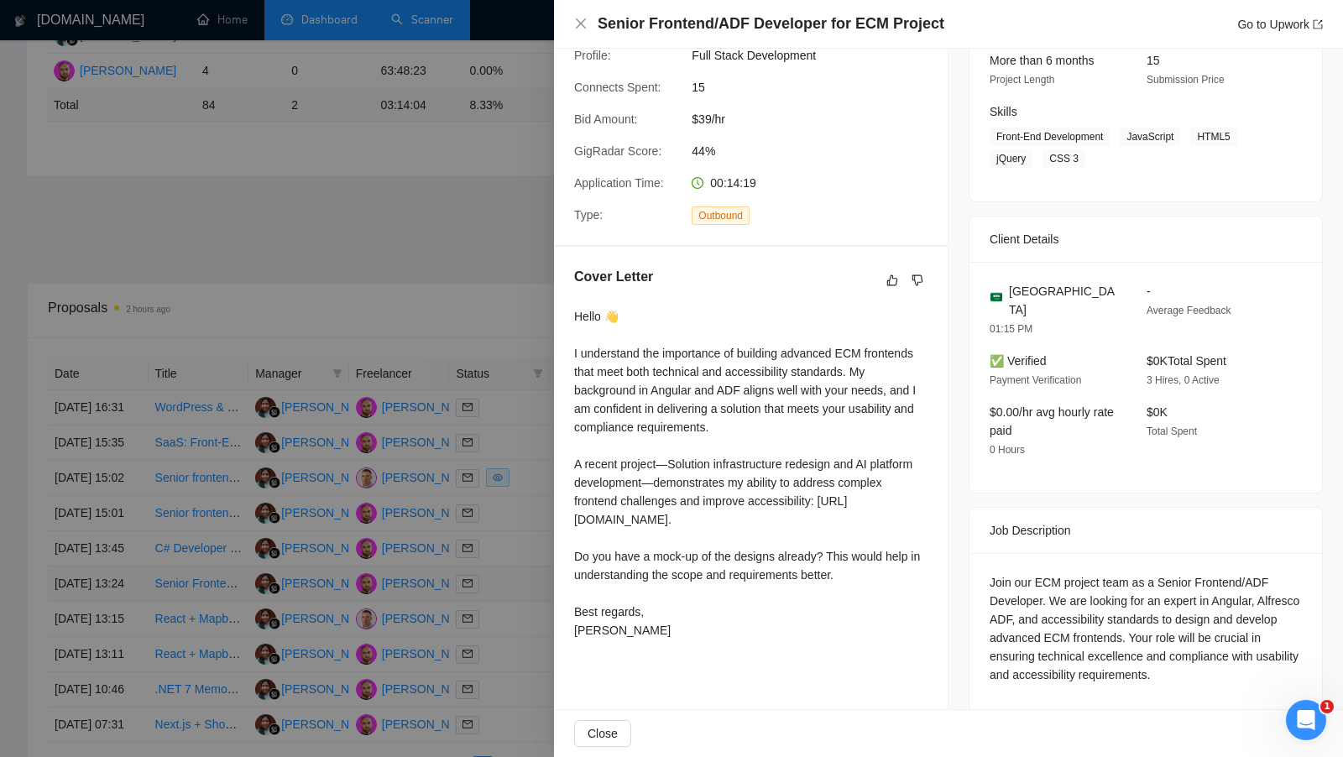
click at [511, 648] on div at bounding box center [671, 378] width 1343 height 757
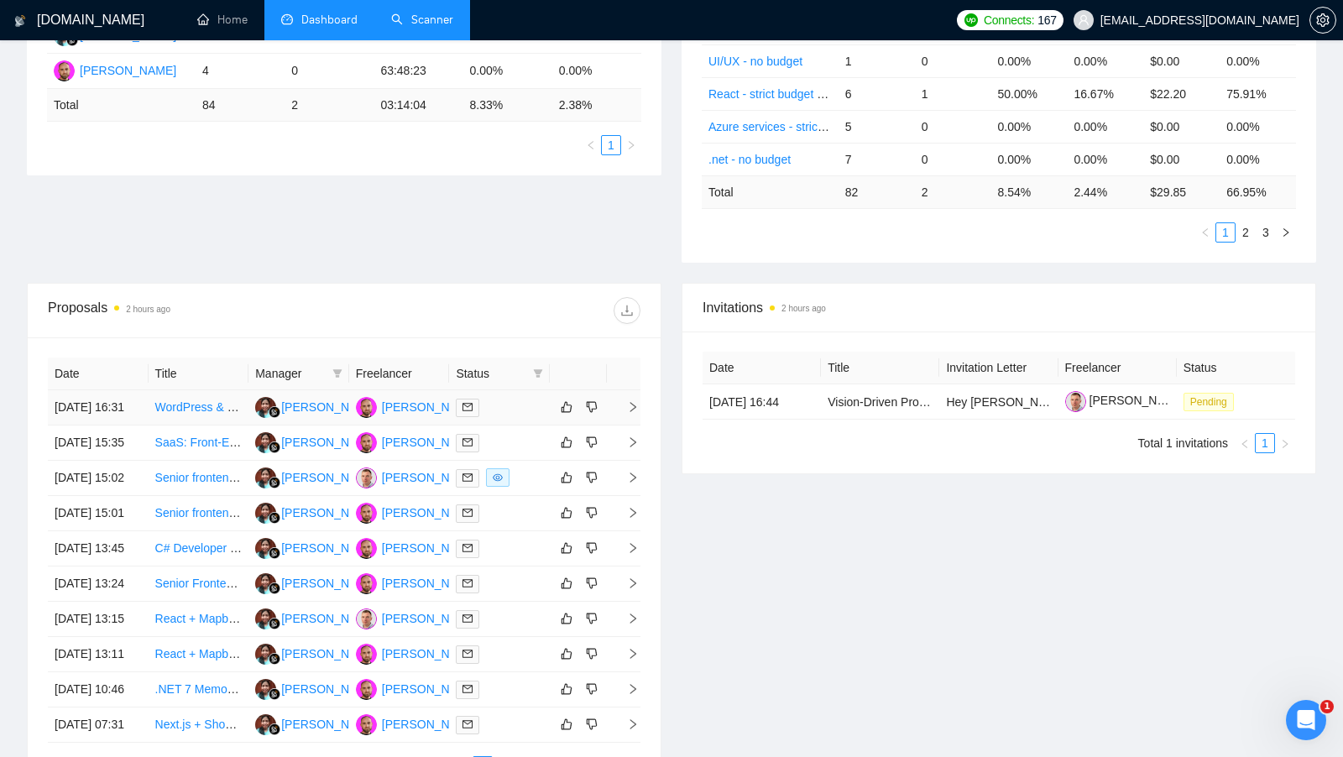
click at [516, 415] on div at bounding box center [499, 407] width 87 height 19
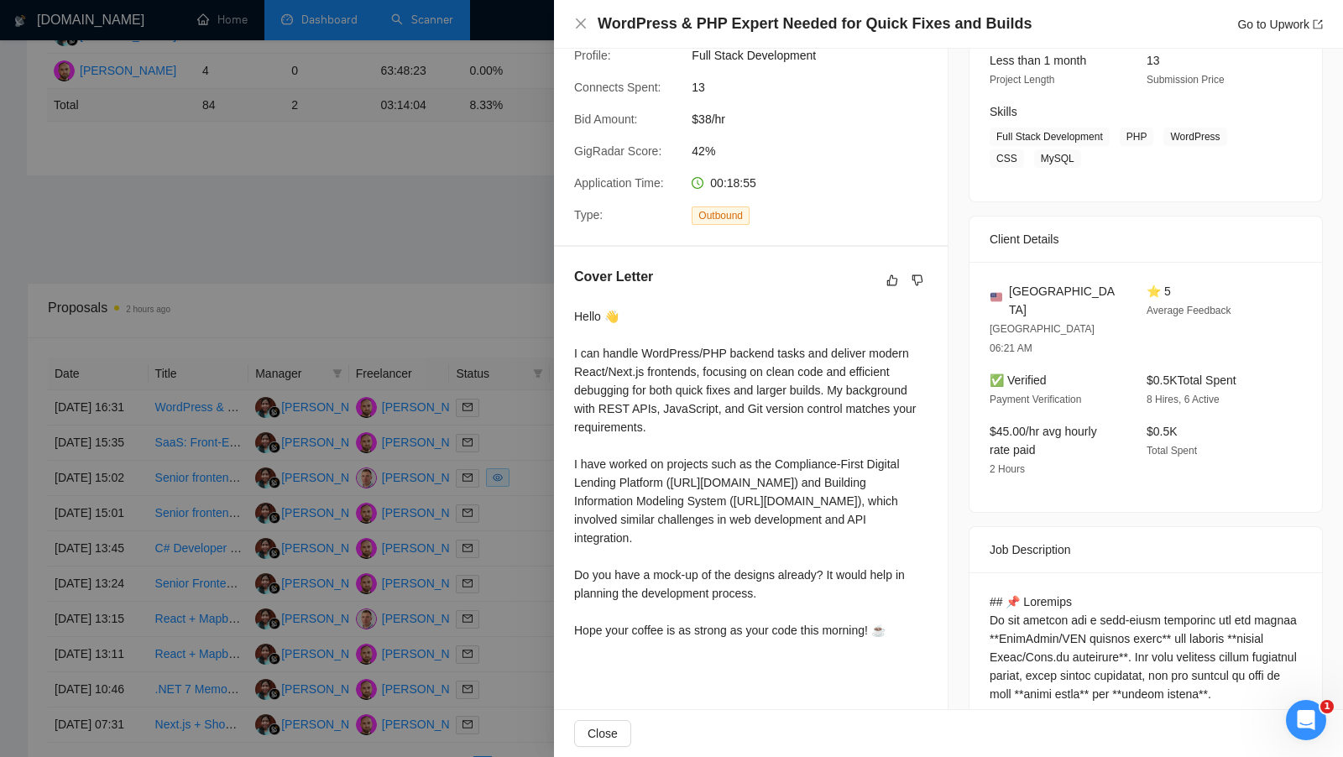
click at [490, 438] on div at bounding box center [671, 378] width 1343 height 757
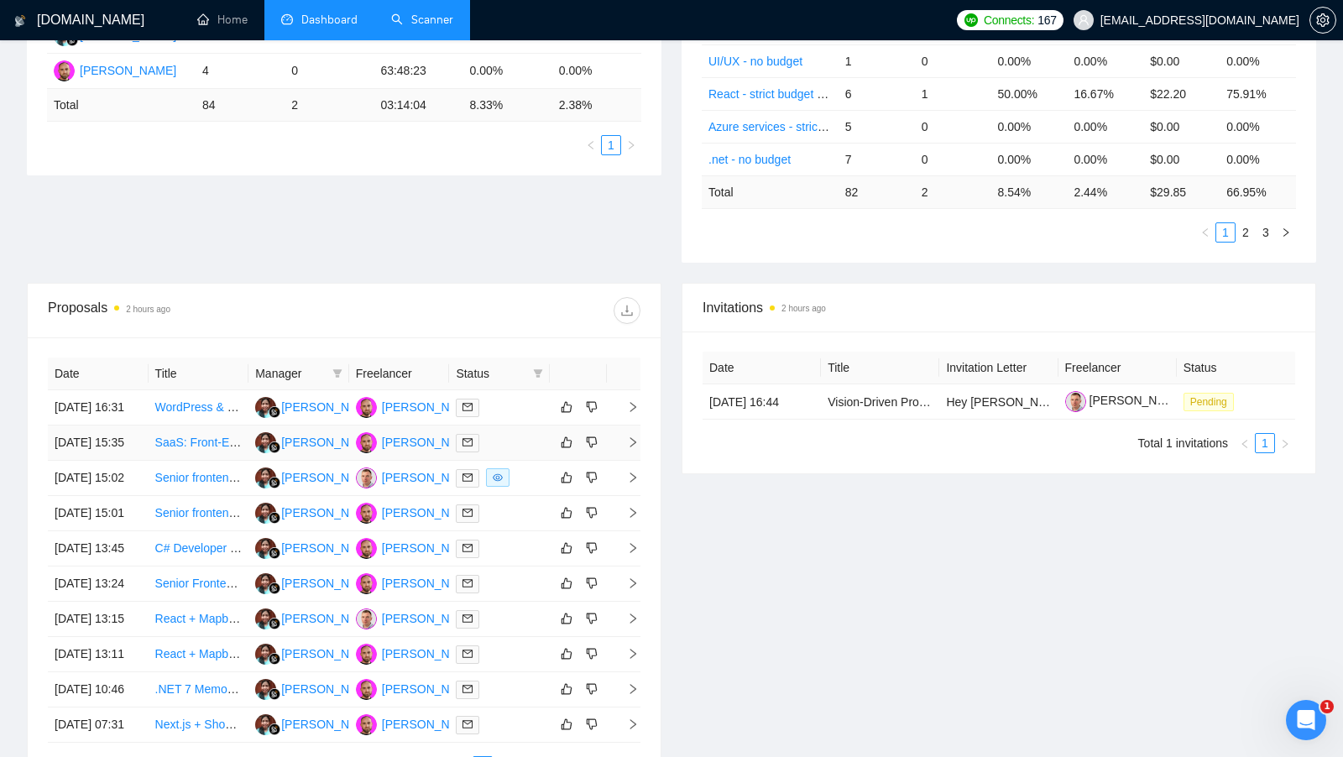
click at [492, 452] on div at bounding box center [499, 442] width 87 height 19
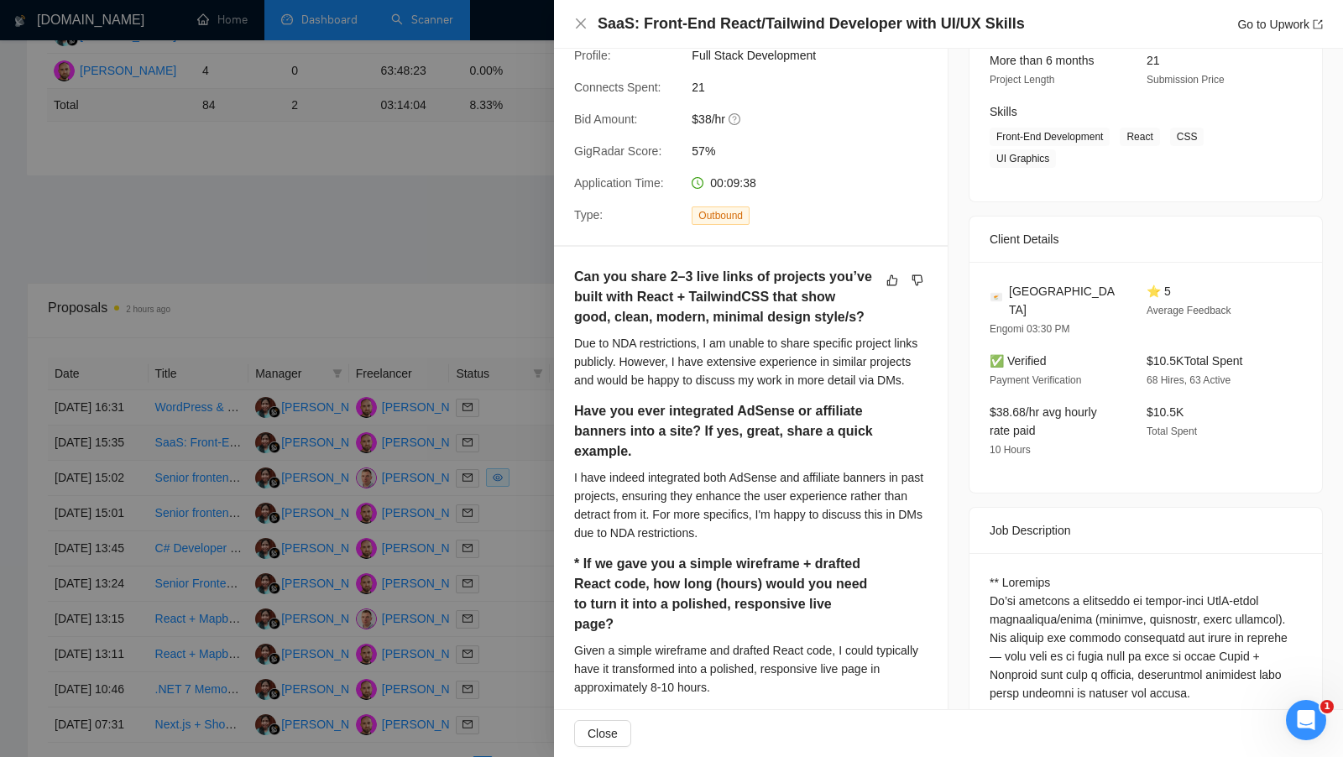
click at [492, 452] on div at bounding box center [671, 378] width 1343 height 757
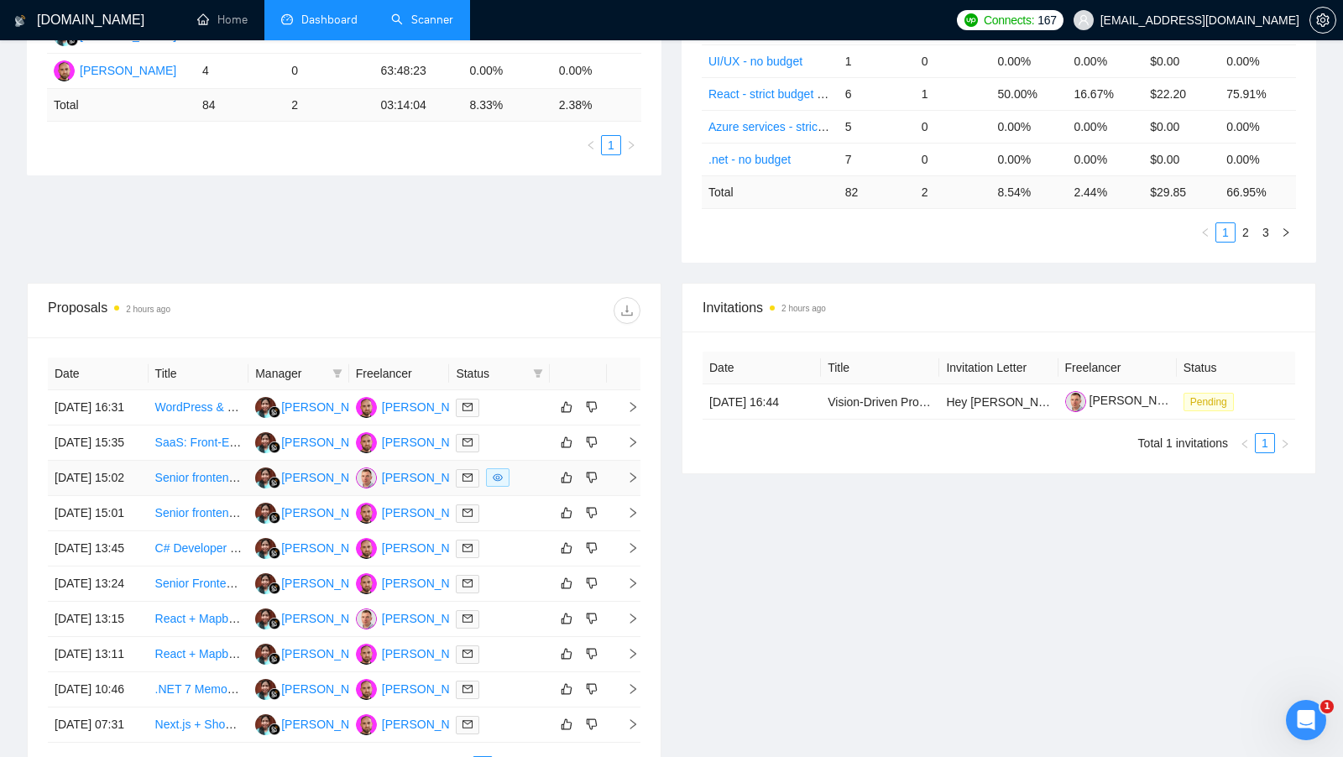
click at [519, 489] on td at bounding box center [499, 478] width 101 height 35
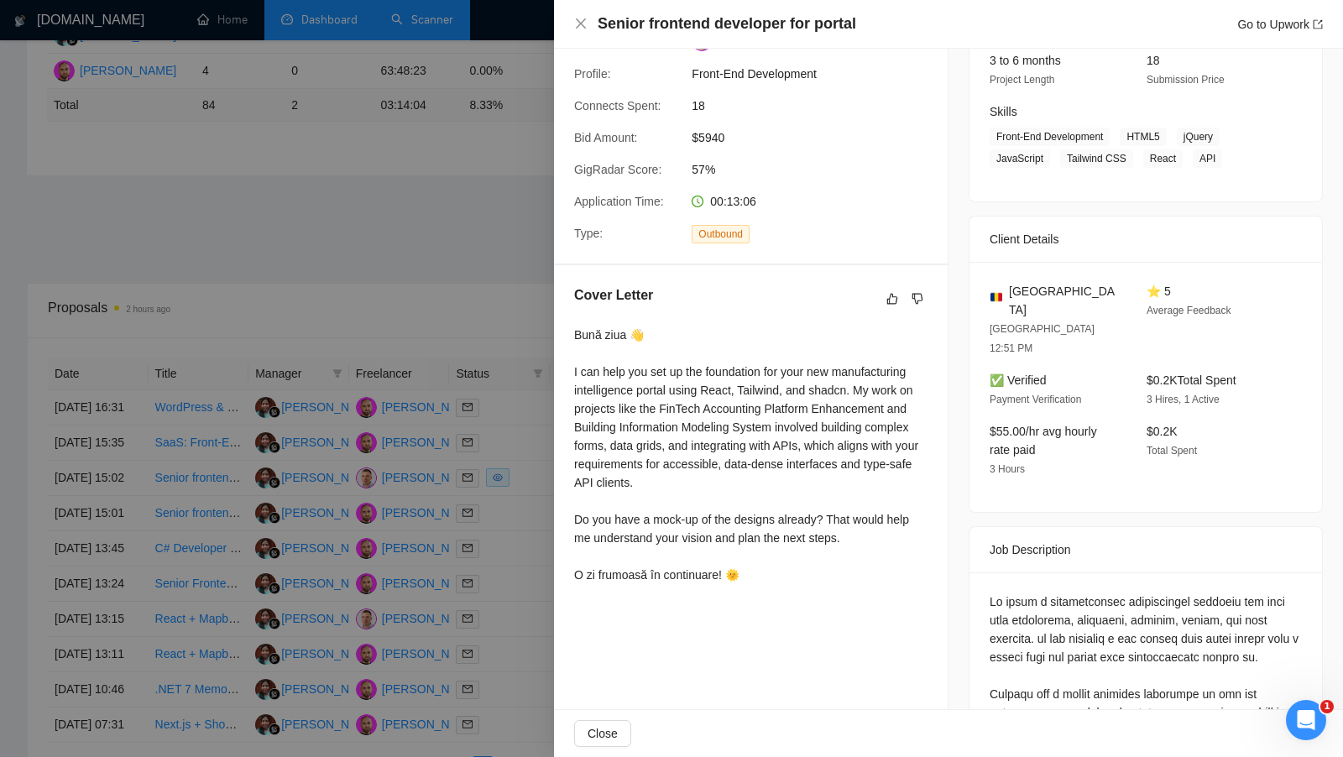
scroll to position [0, 0]
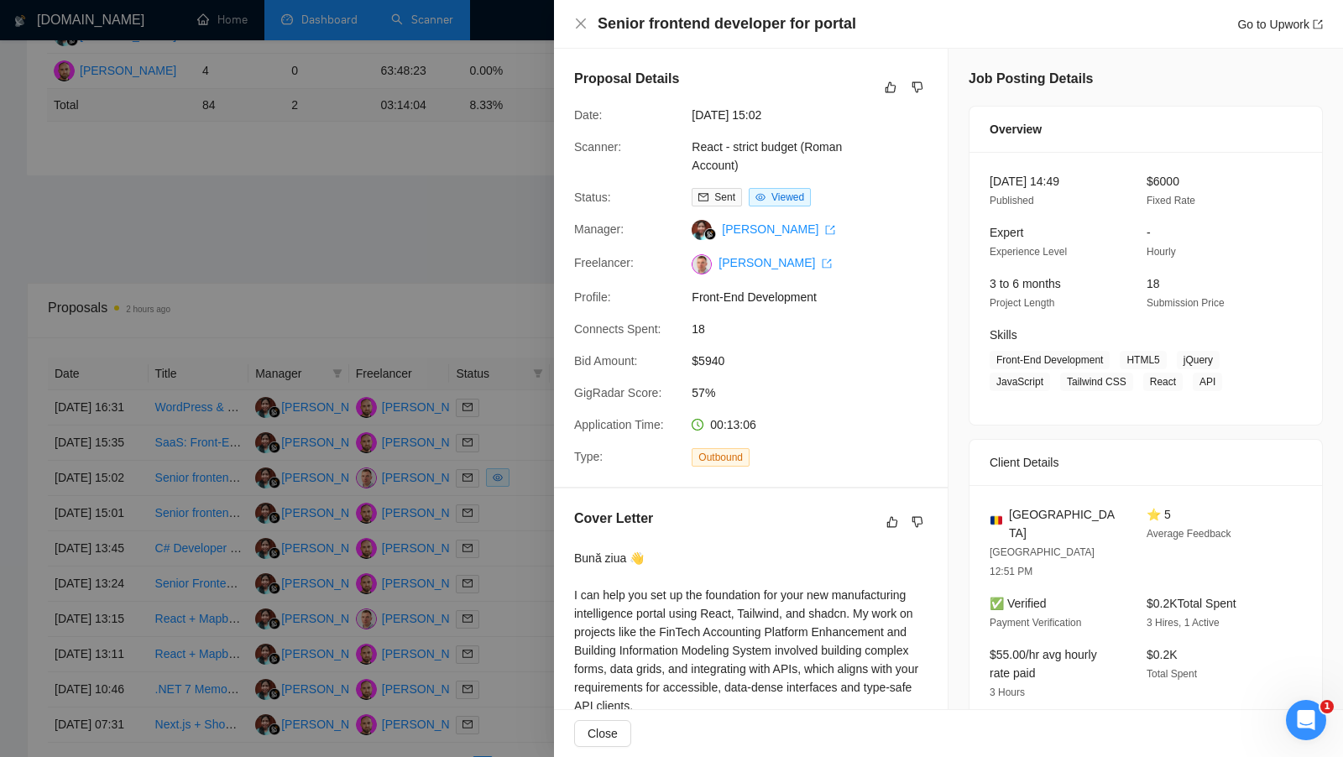
click at [472, 358] on div at bounding box center [671, 378] width 1343 height 757
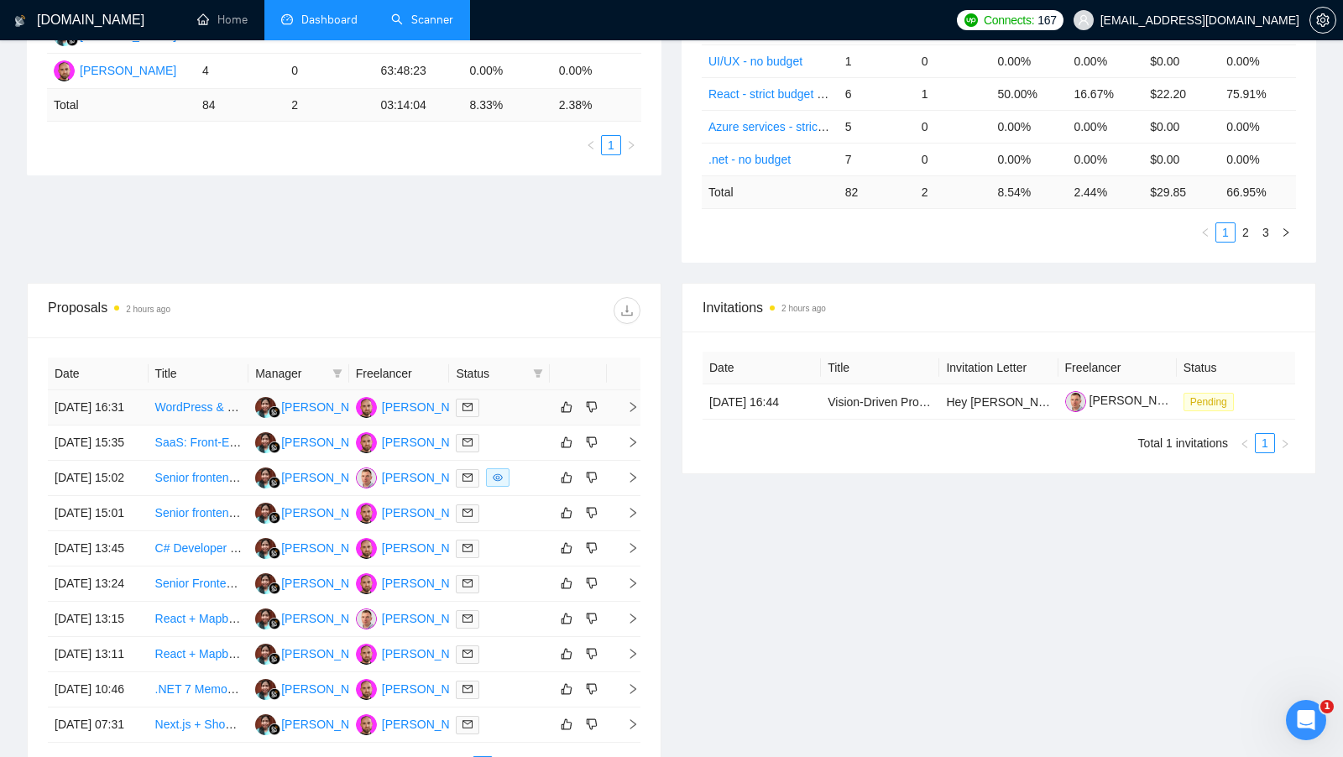
click at [491, 396] on td at bounding box center [499, 407] width 101 height 35
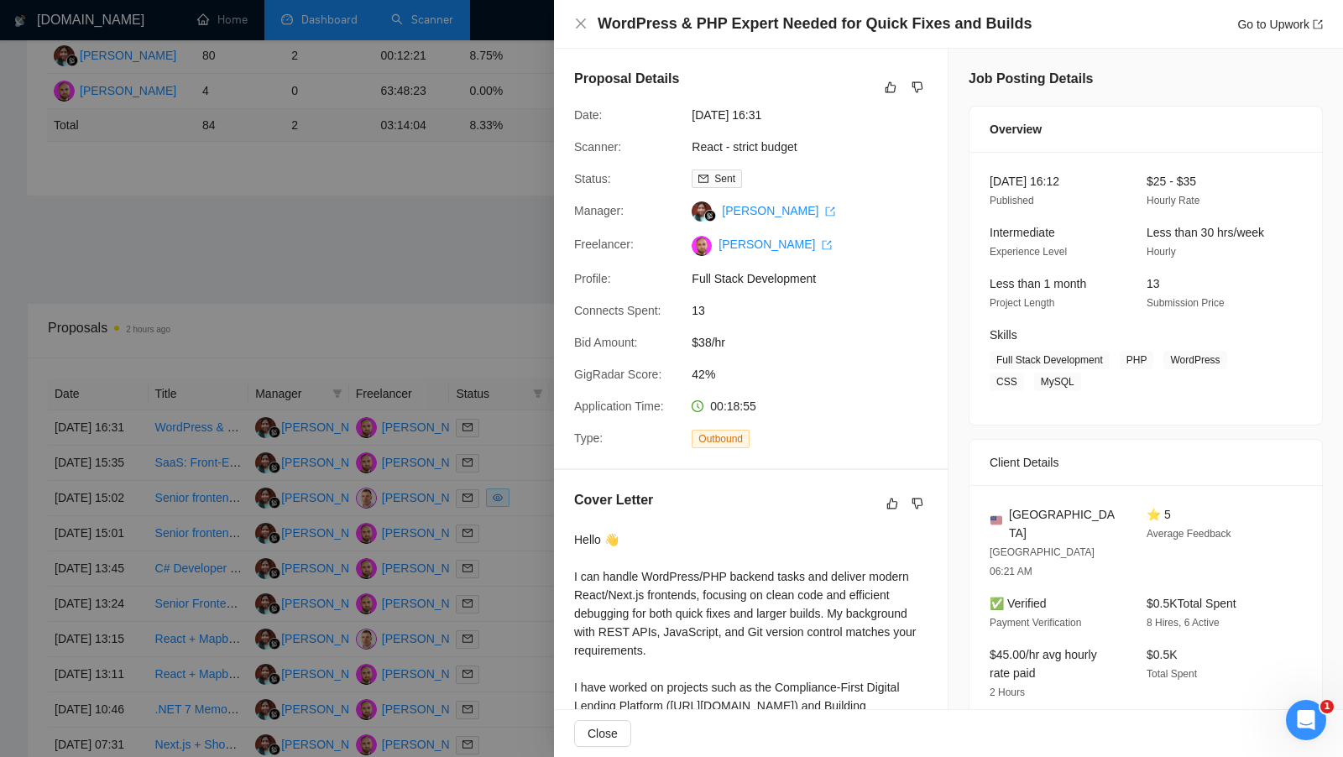
scroll to position [365, 0]
click at [524, 423] on div at bounding box center [671, 378] width 1343 height 757
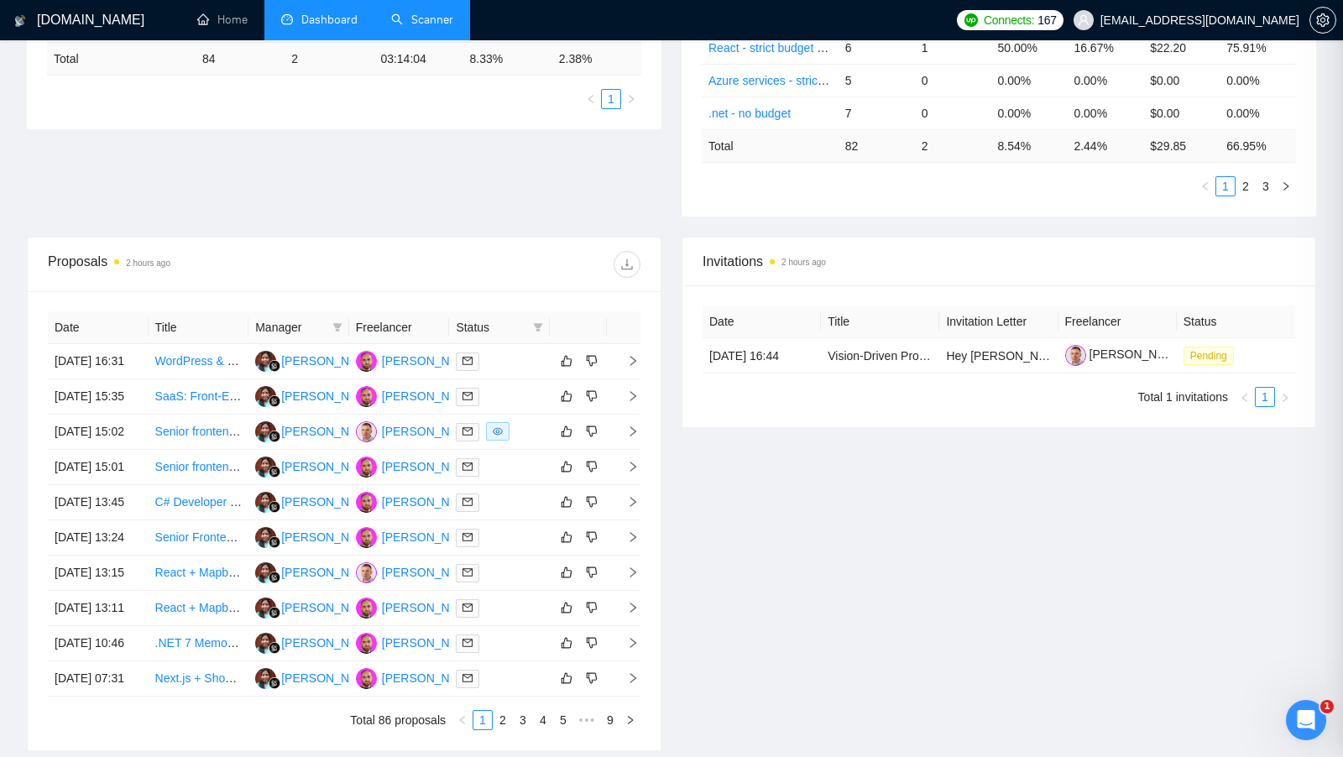
scroll to position [433, 0]
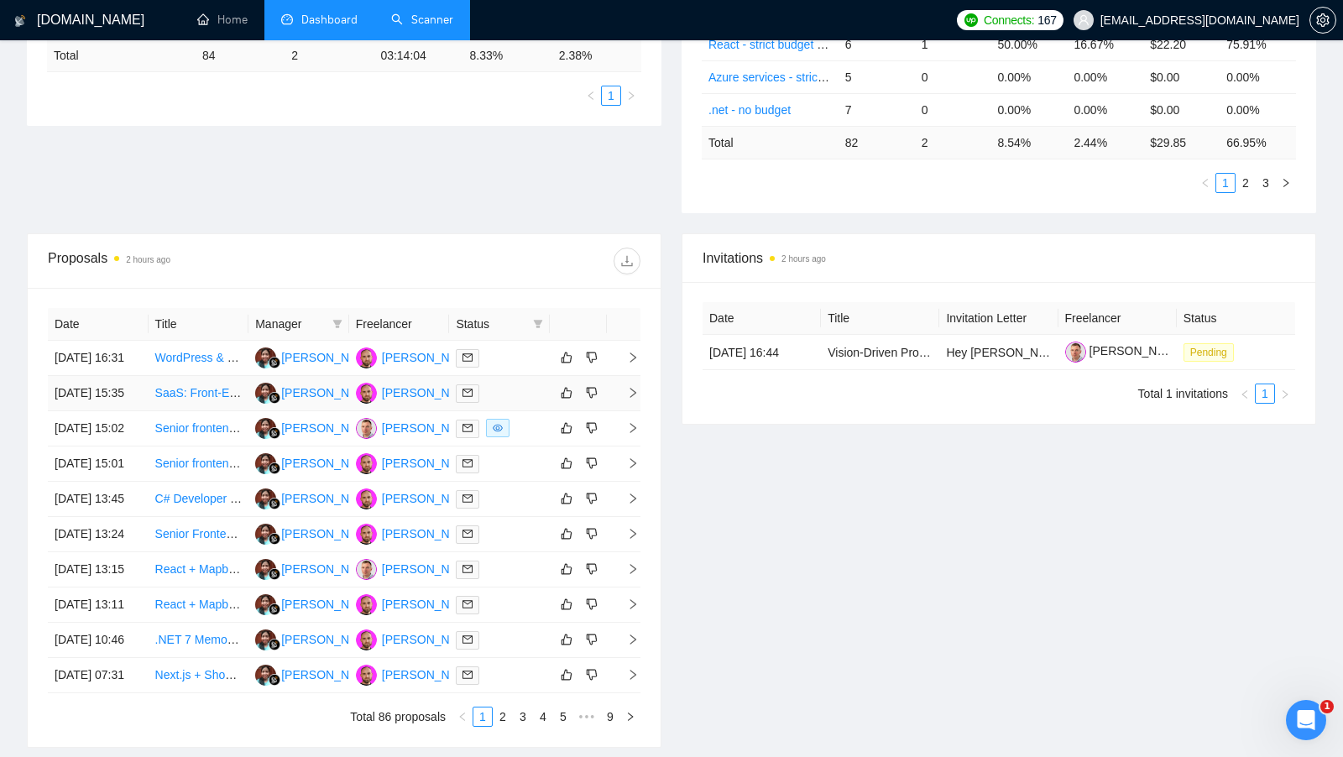
click at [524, 411] on td at bounding box center [499, 393] width 101 height 35
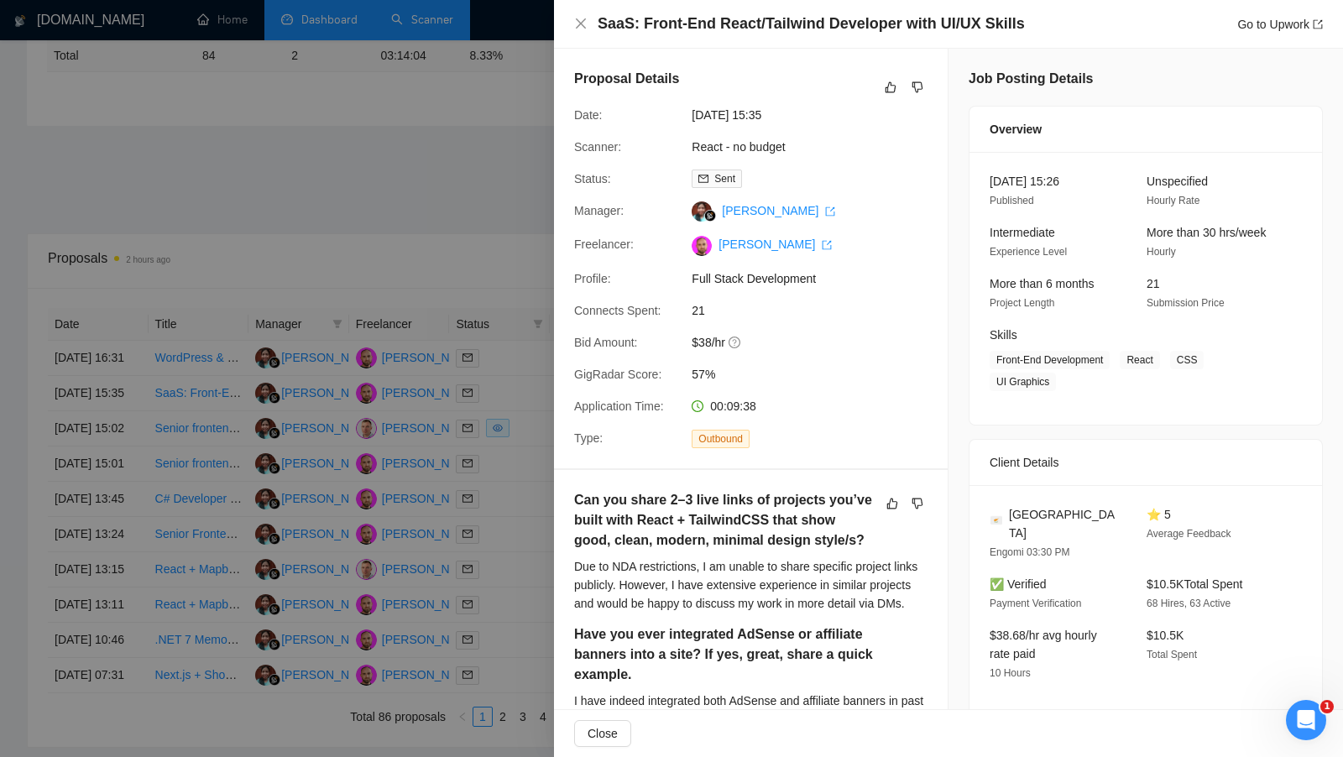
click at [524, 468] on div at bounding box center [671, 378] width 1343 height 757
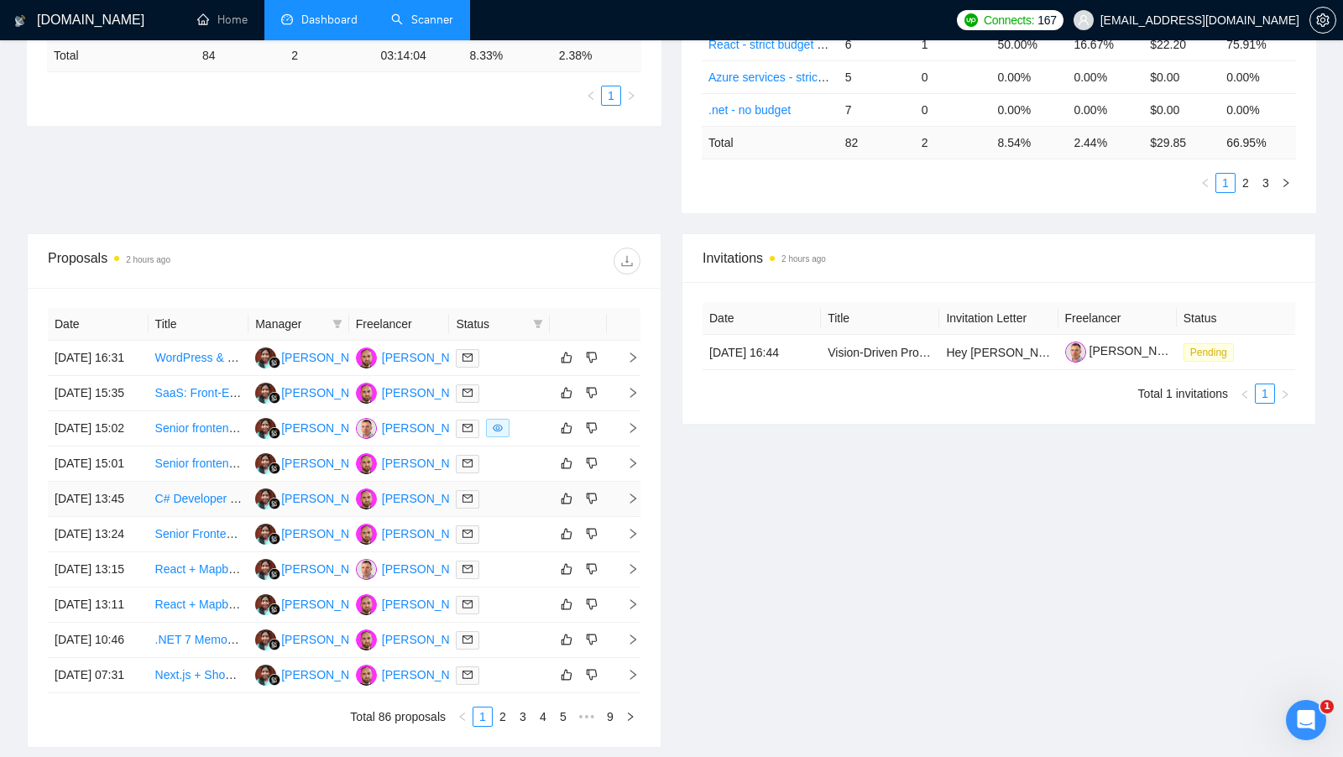
click at [521, 517] on td at bounding box center [499, 499] width 101 height 35
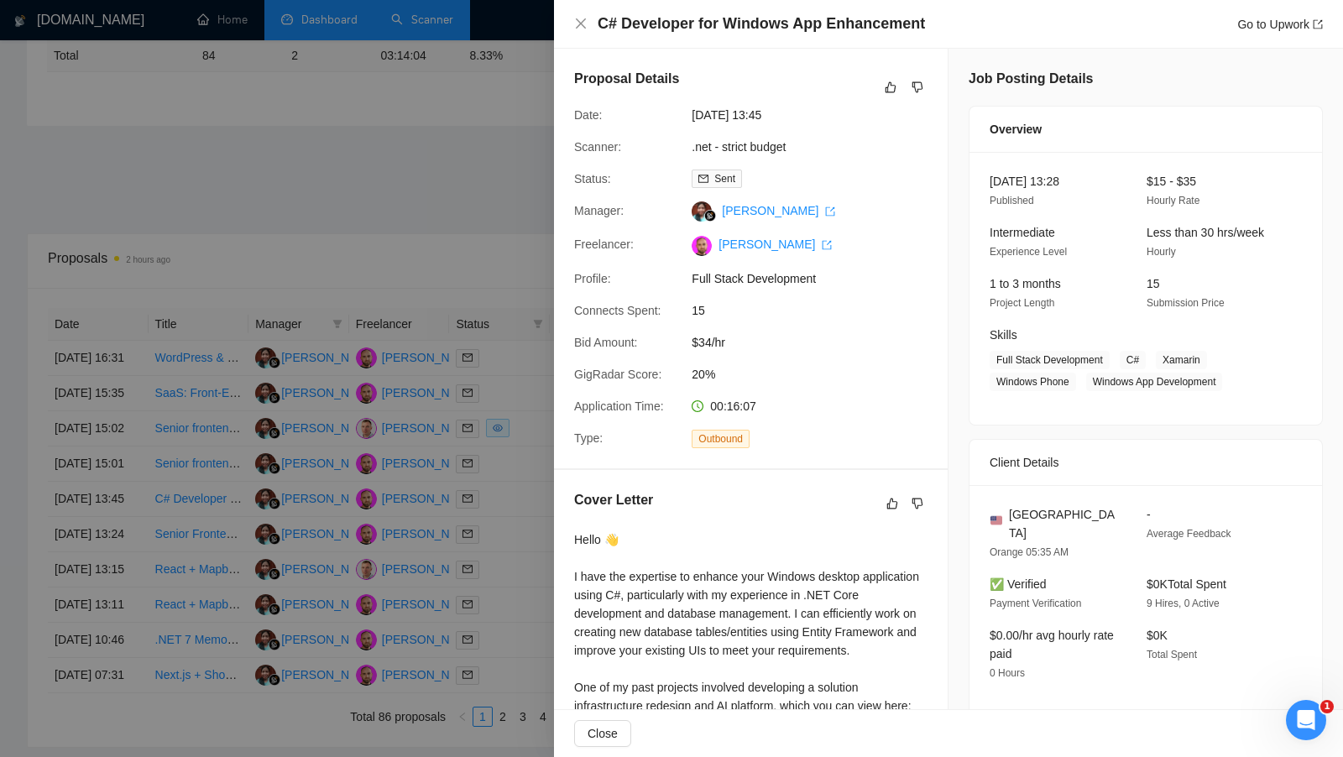
click at [522, 518] on div at bounding box center [671, 378] width 1343 height 757
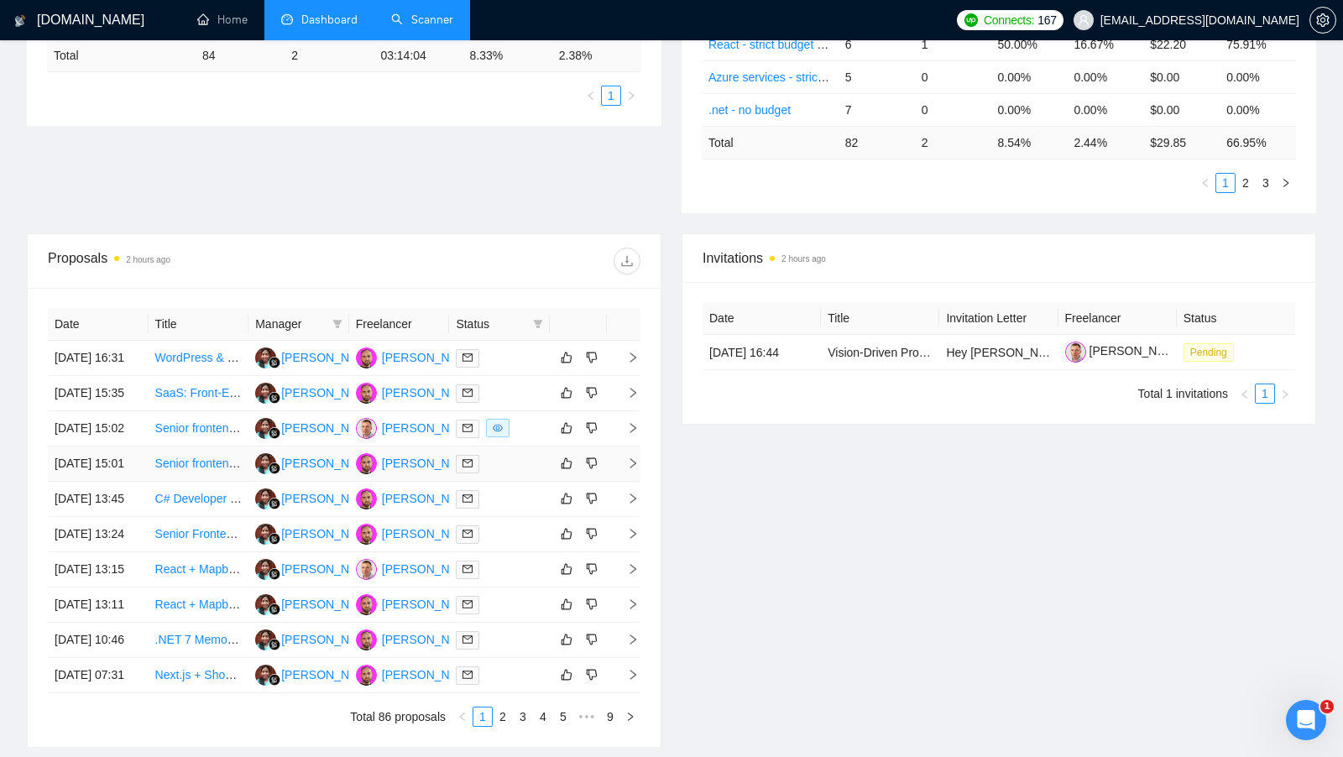
click at [522, 474] on div at bounding box center [499, 463] width 87 height 19
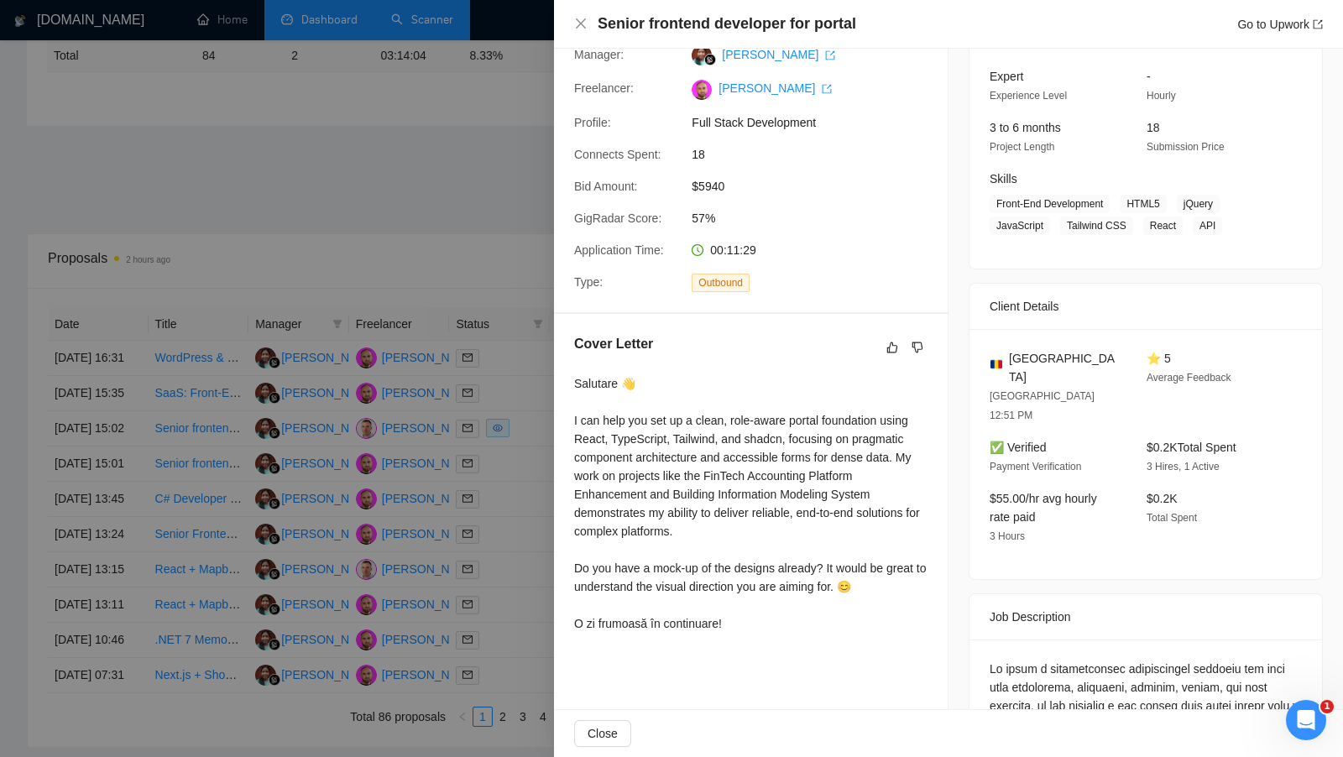
scroll to position [0, 0]
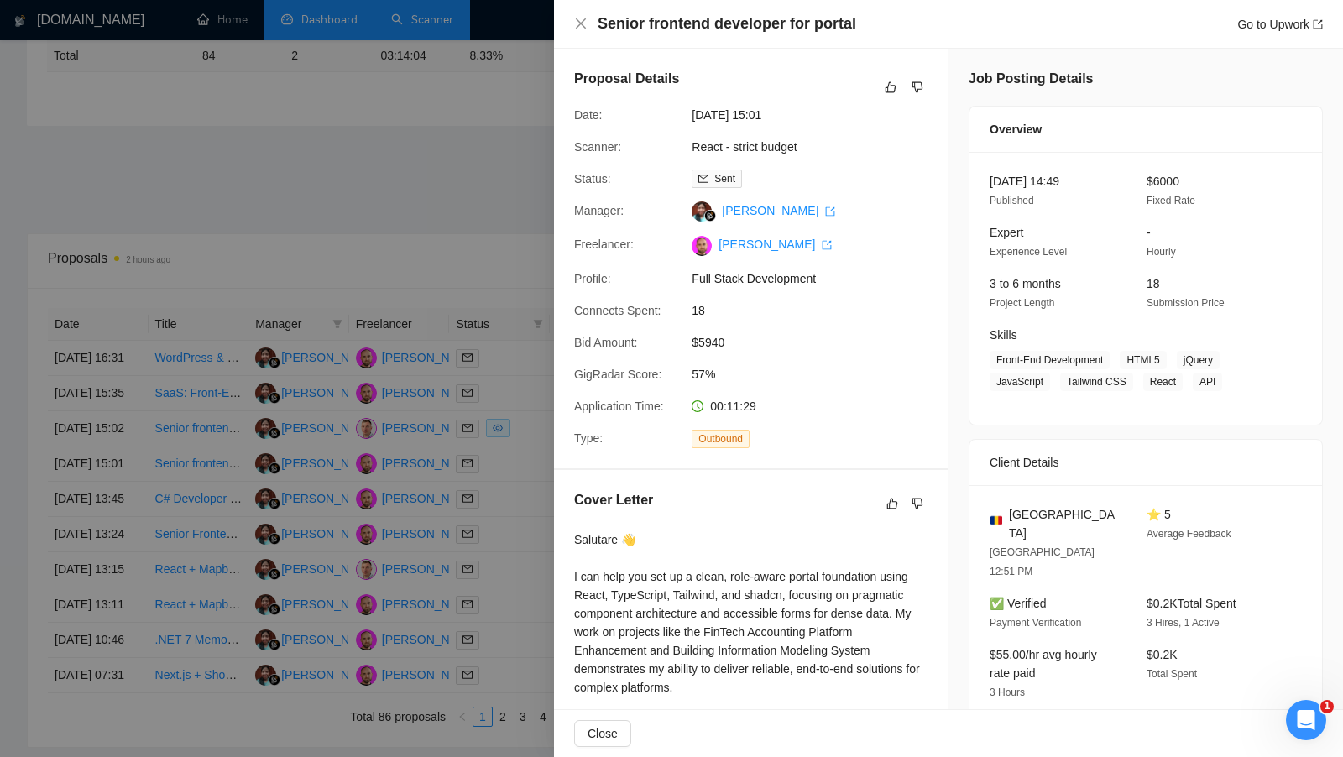
click at [537, 532] on div at bounding box center [671, 378] width 1343 height 757
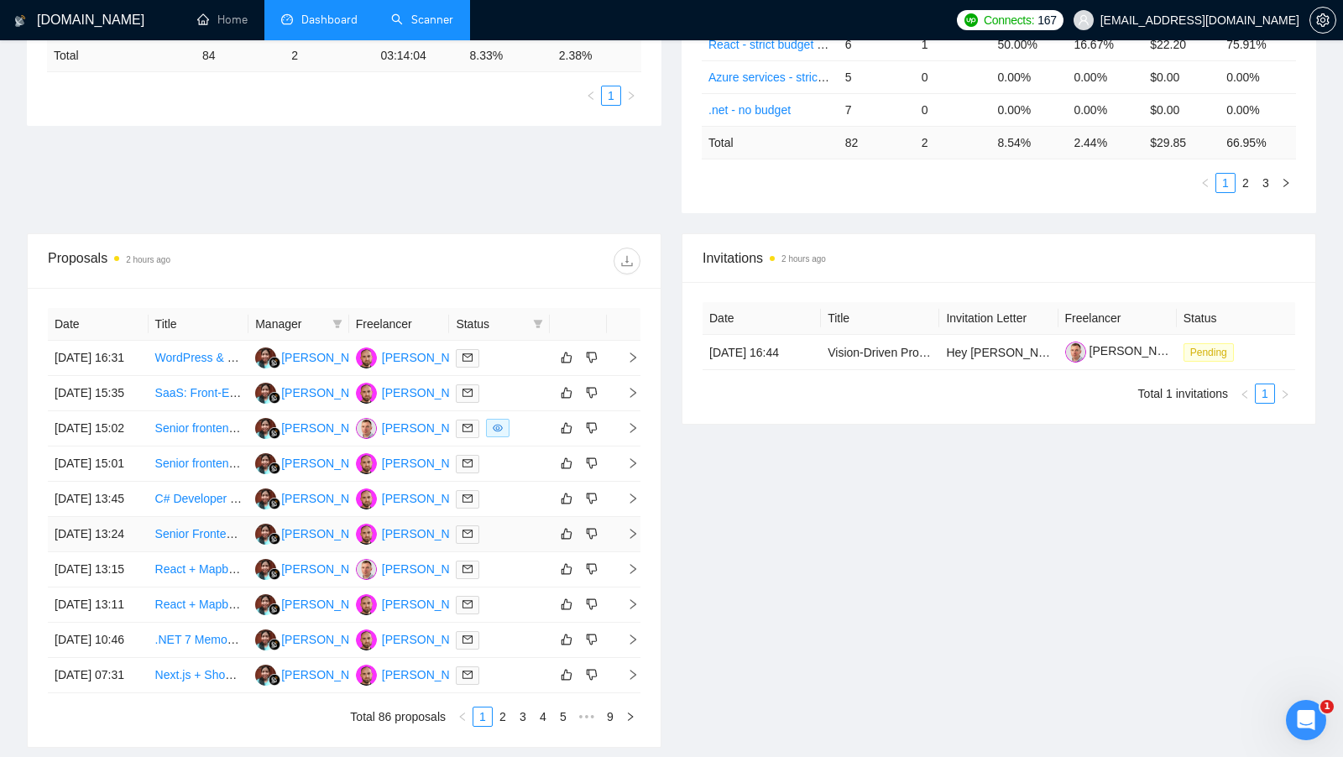
click at [507, 552] on td at bounding box center [499, 534] width 101 height 35
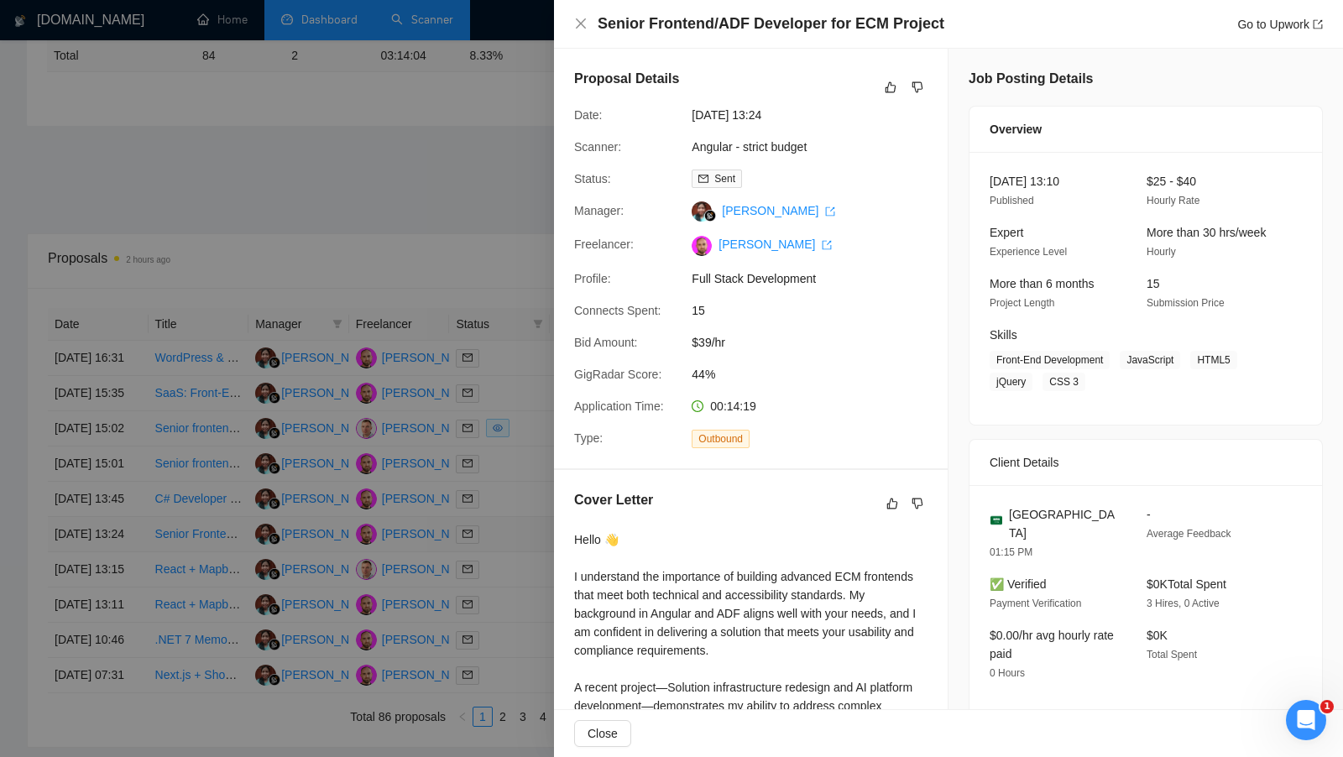
click at [507, 595] on div at bounding box center [671, 378] width 1343 height 757
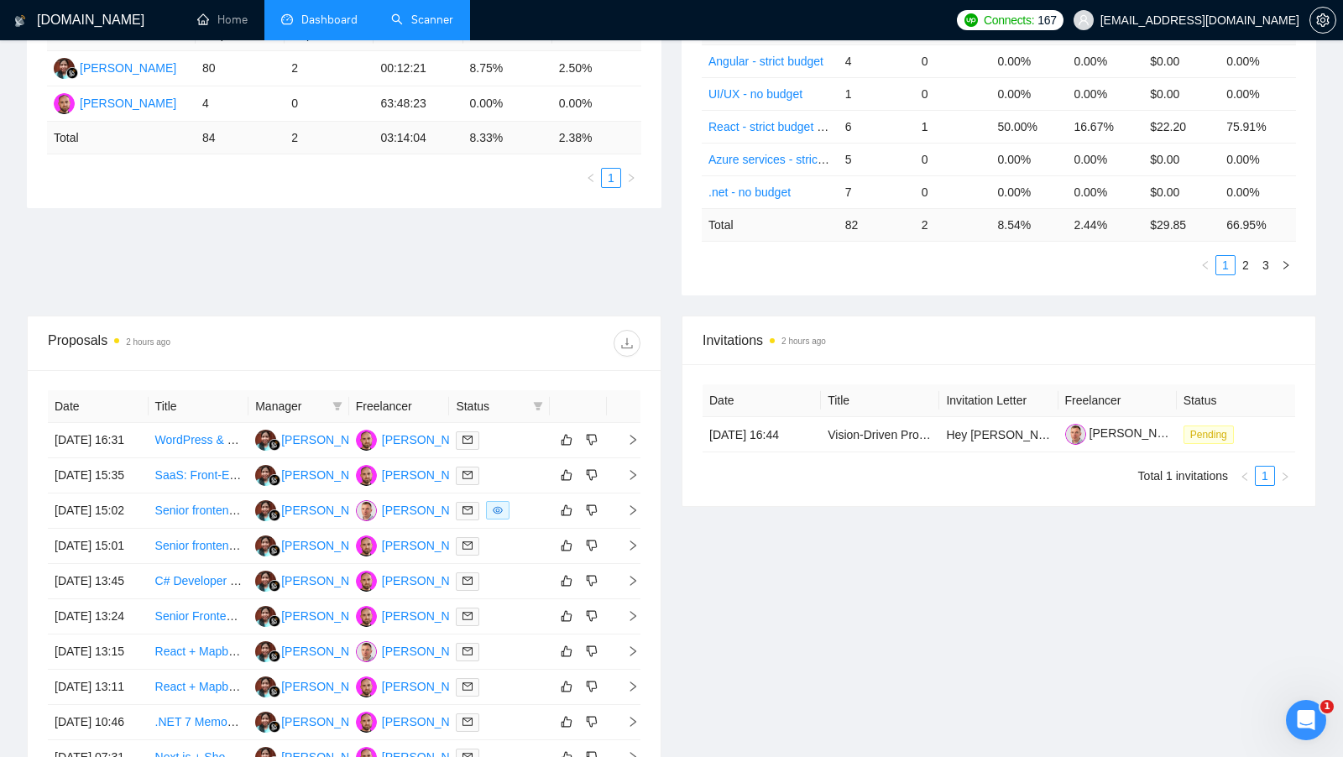
scroll to position [267, 0]
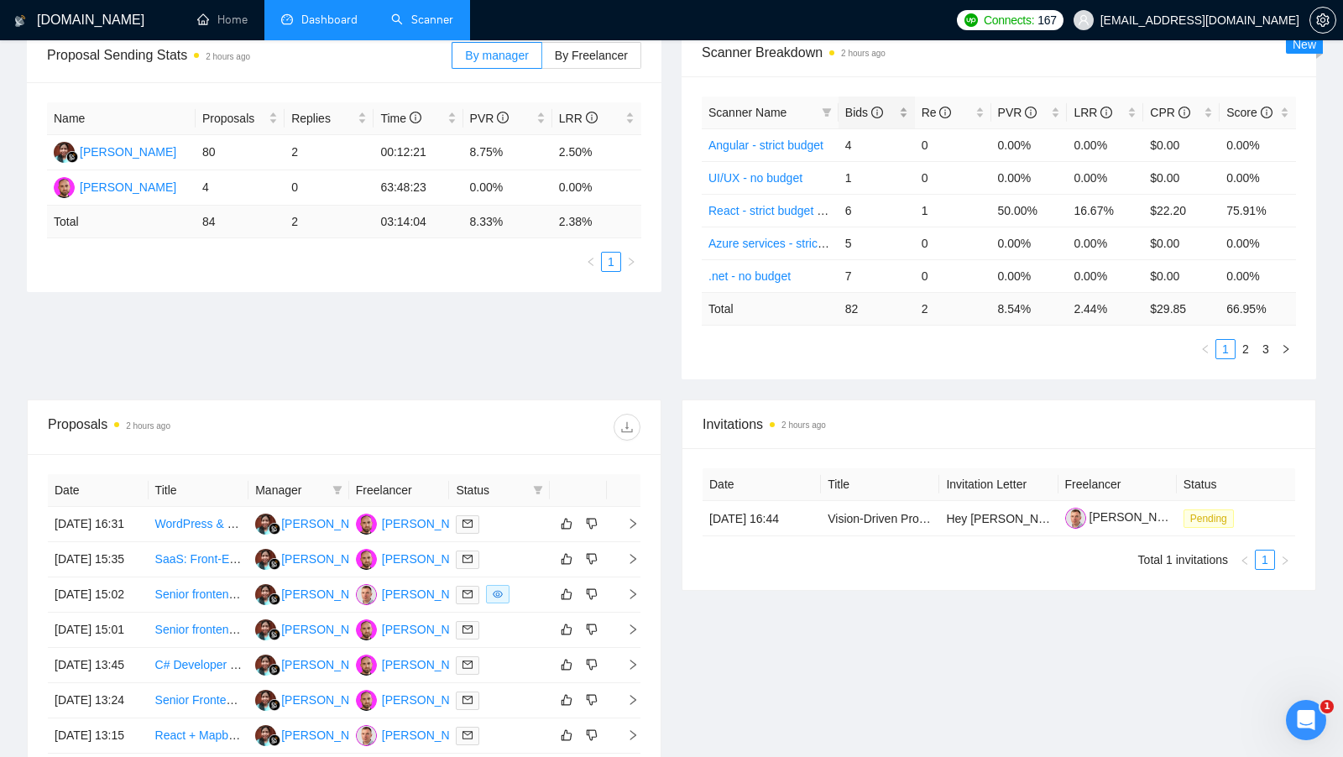
click at [904, 107] on div "Bids" at bounding box center [876, 112] width 63 height 18
click at [903, 107] on div "Bids" at bounding box center [876, 112] width 63 height 18
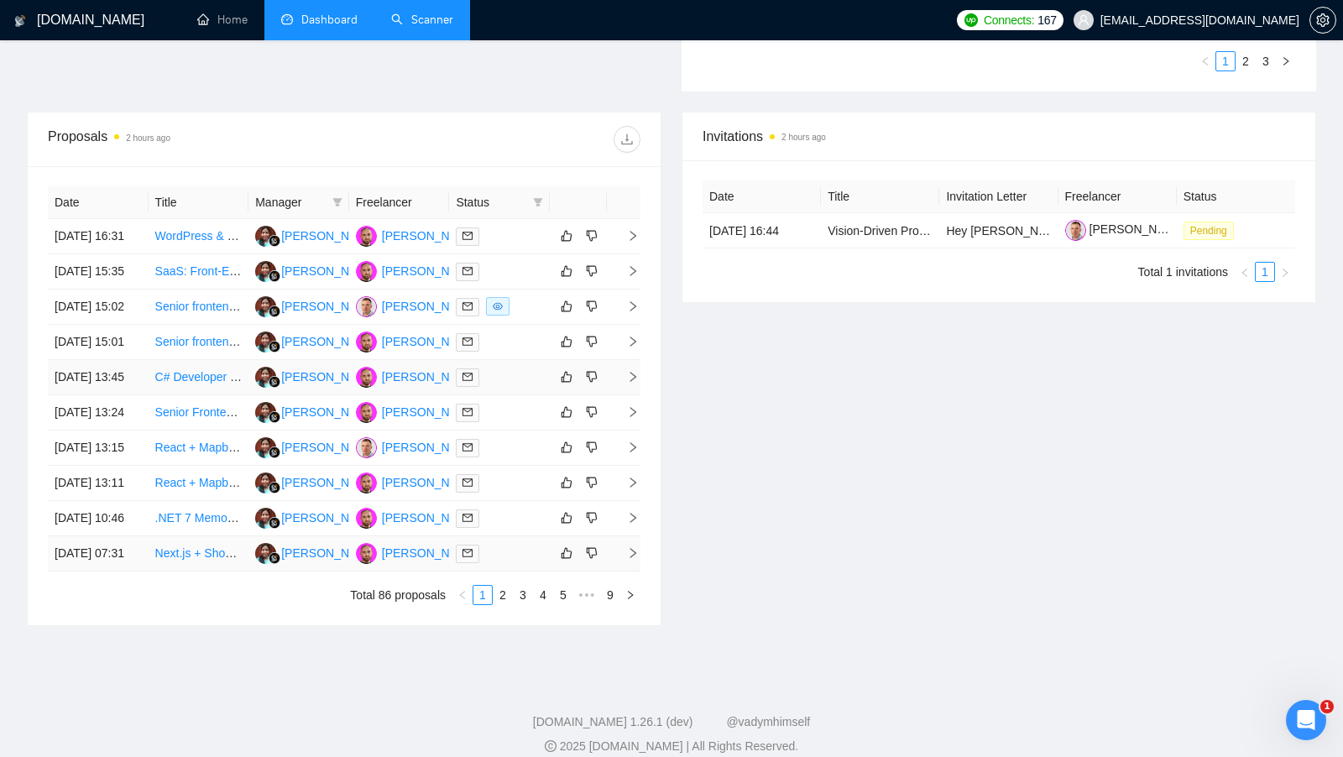
scroll to position [533, 0]
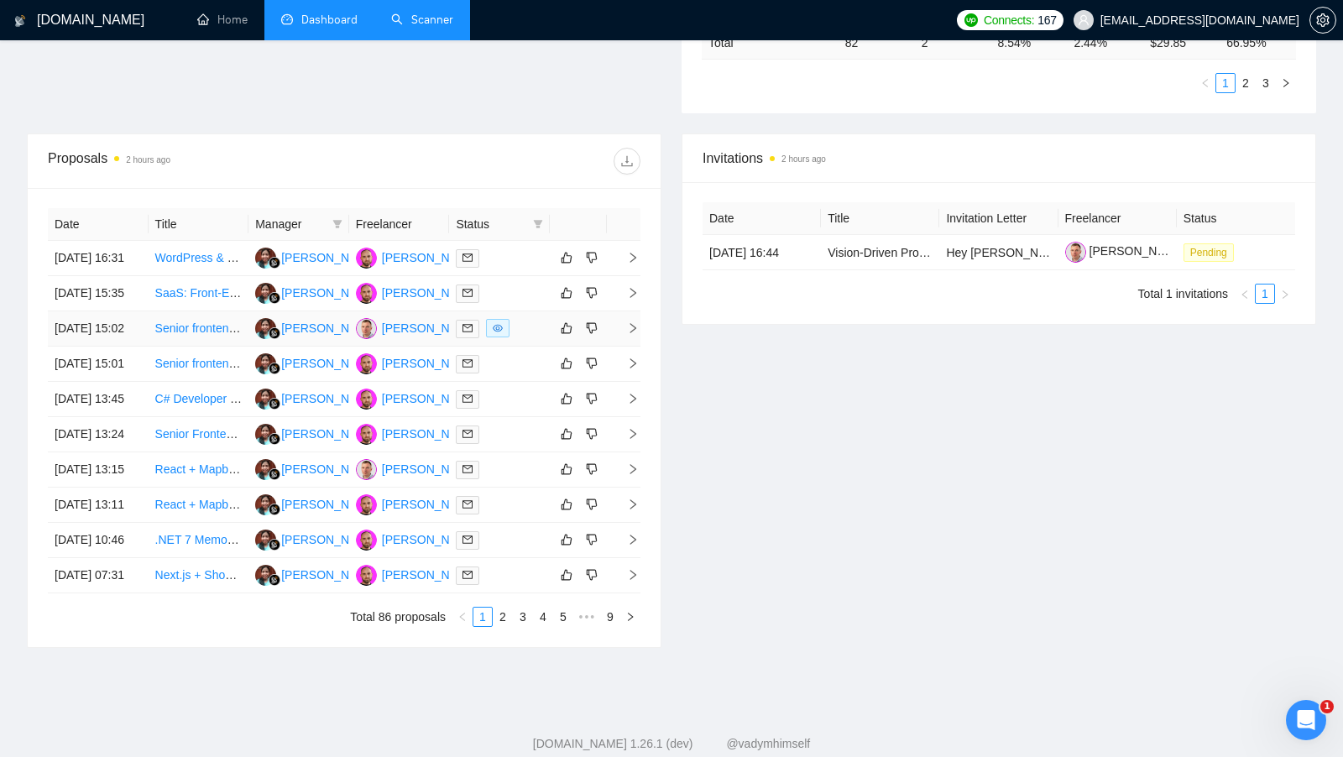
click at [533, 347] on td at bounding box center [499, 328] width 101 height 35
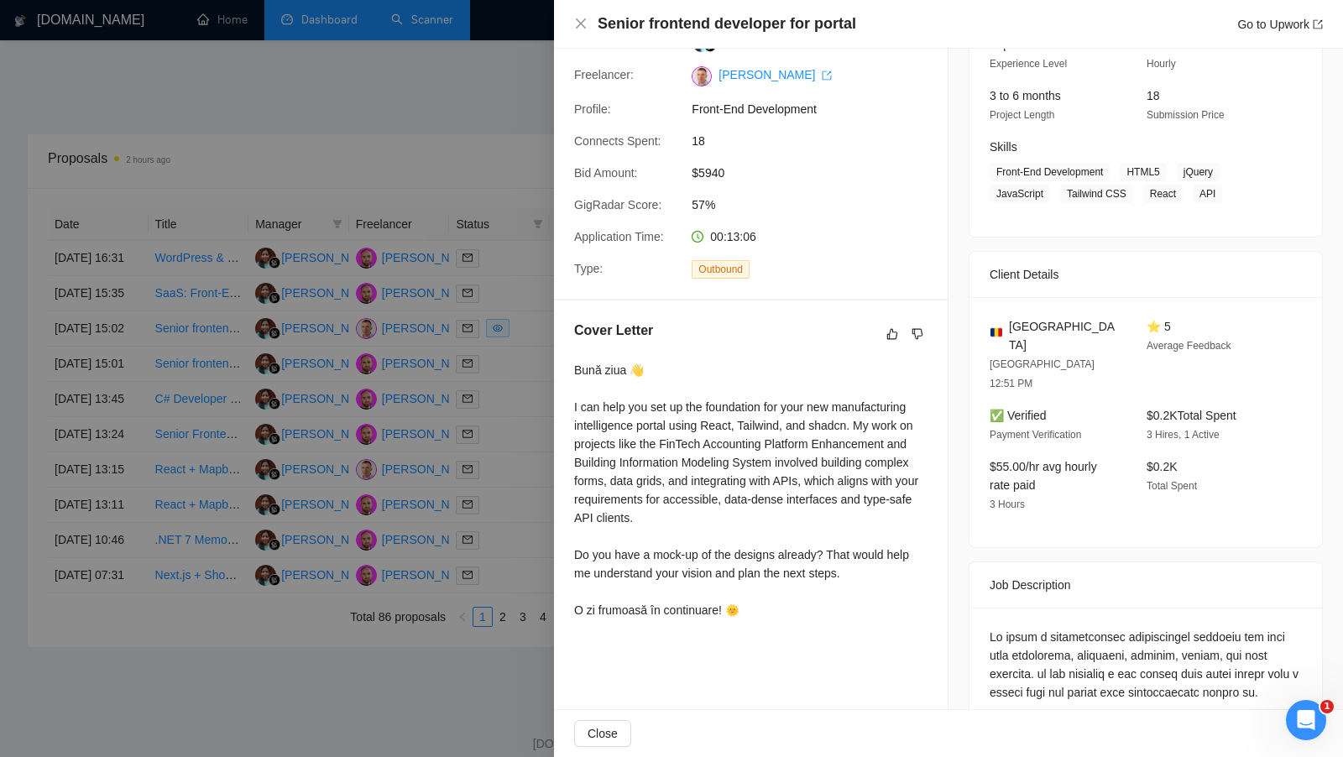
scroll to position [194, 0]
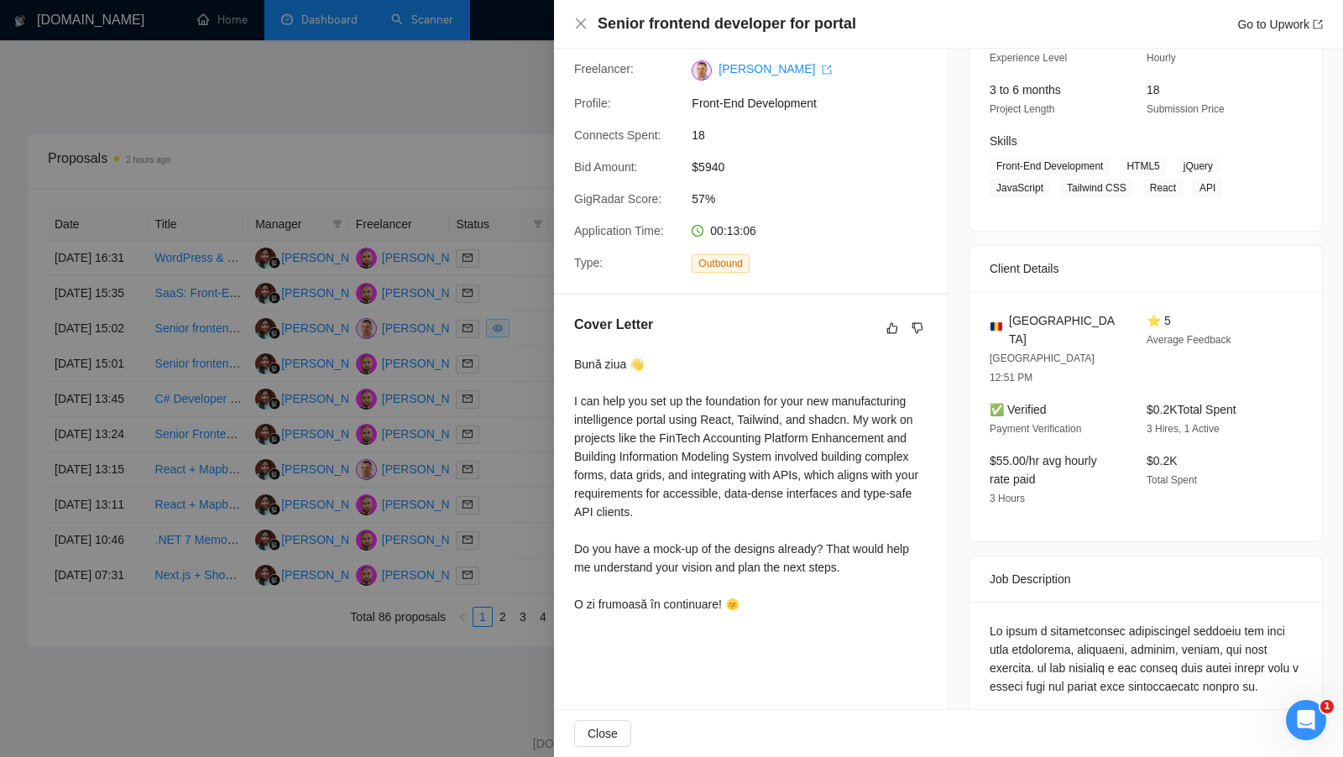
click at [542, 536] on div at bounding box center [671, 378] width 1343 height 757
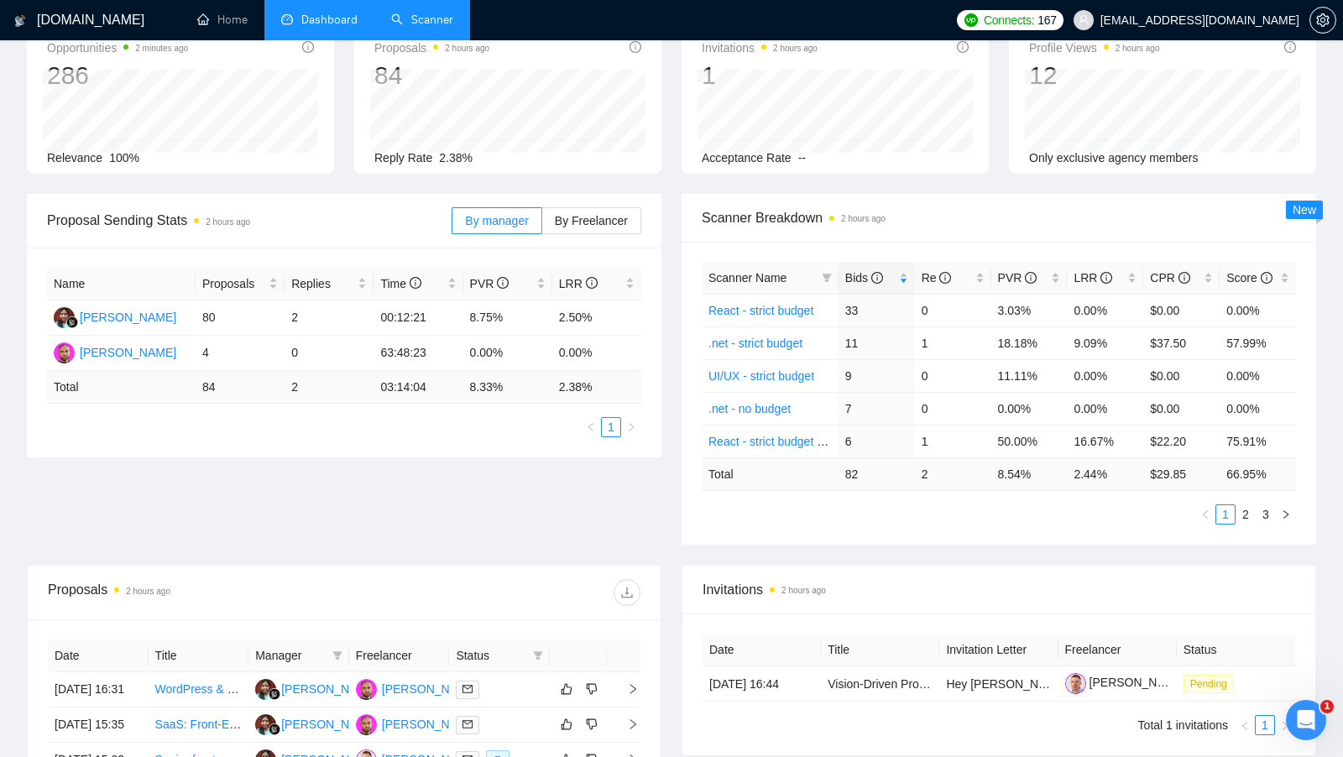
scroll to position [92, 0]
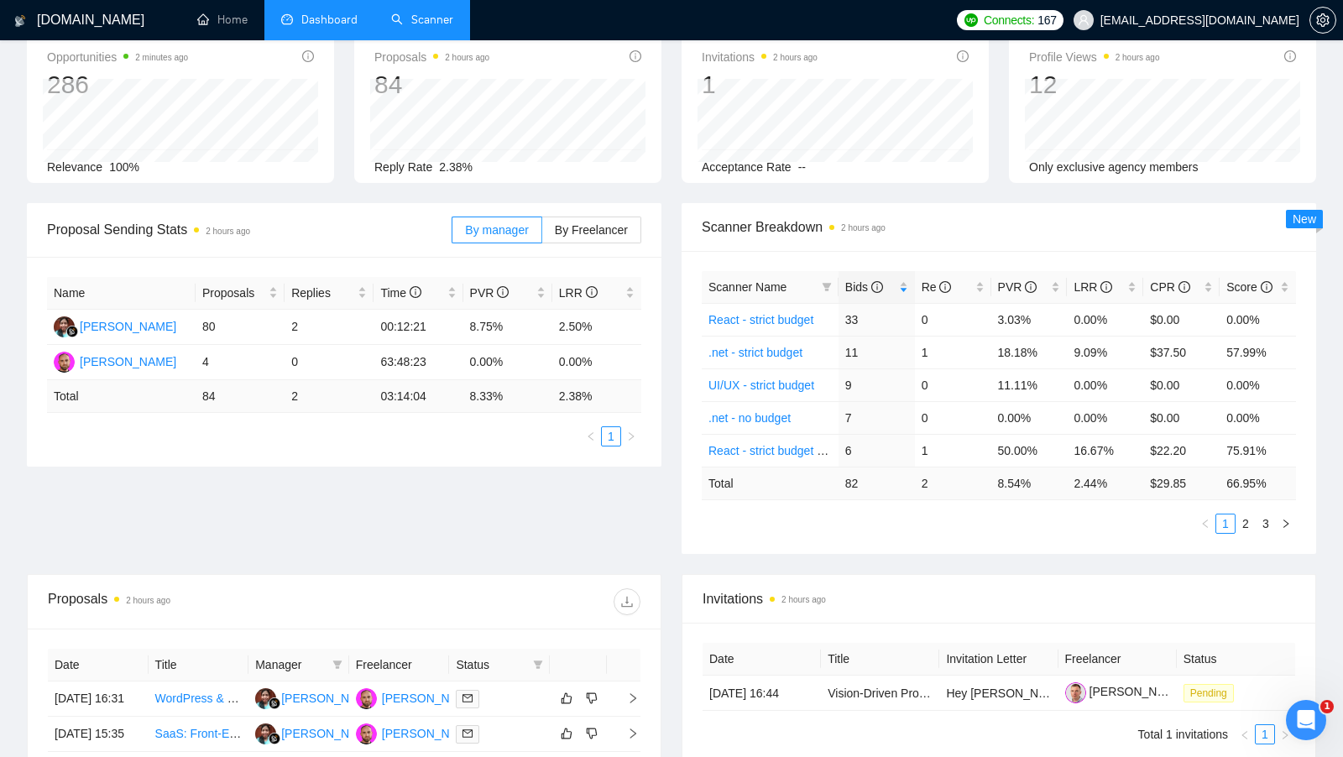
click at [542, 536] on div "Proposal Sending Stats 2 hours ago By manager By Freelancer Name Proposals Repl…" at bounding box center [672, 388] width 1310 height 371
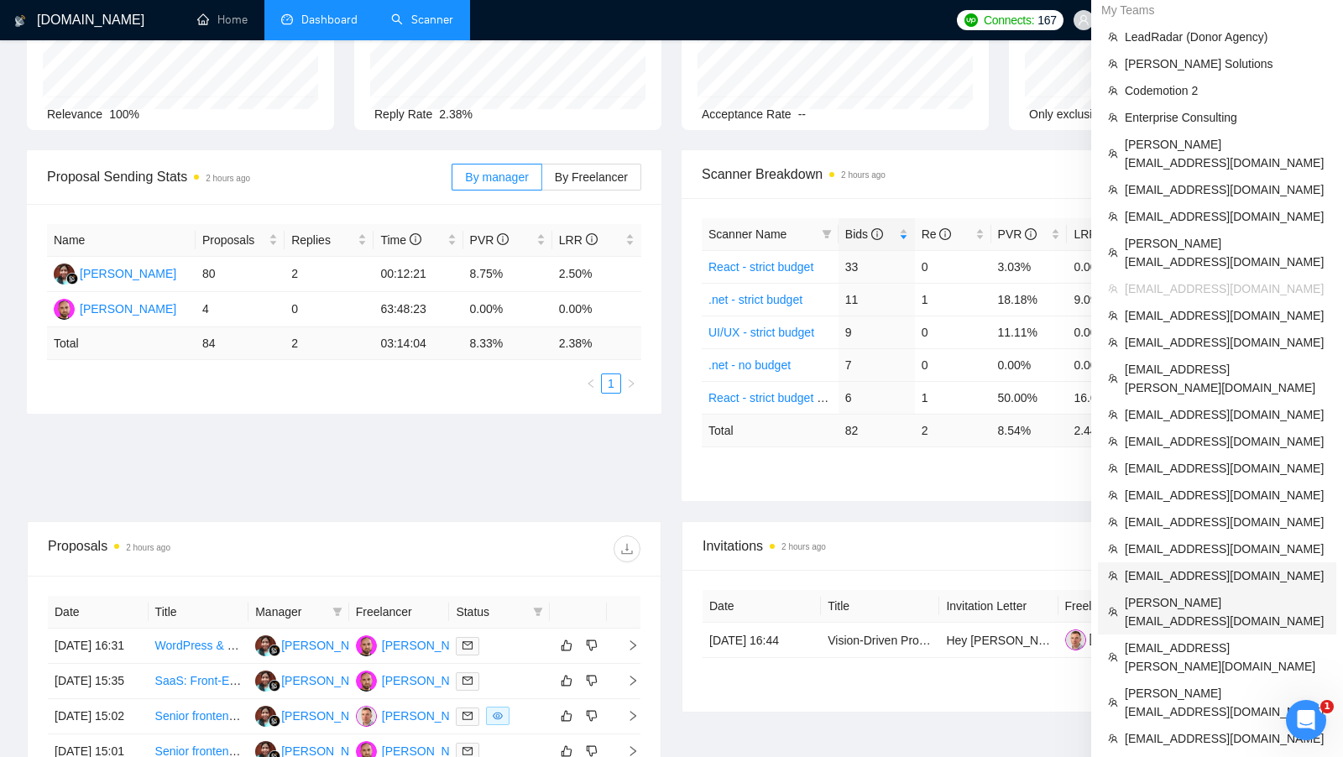
scroll to position [149, 0]
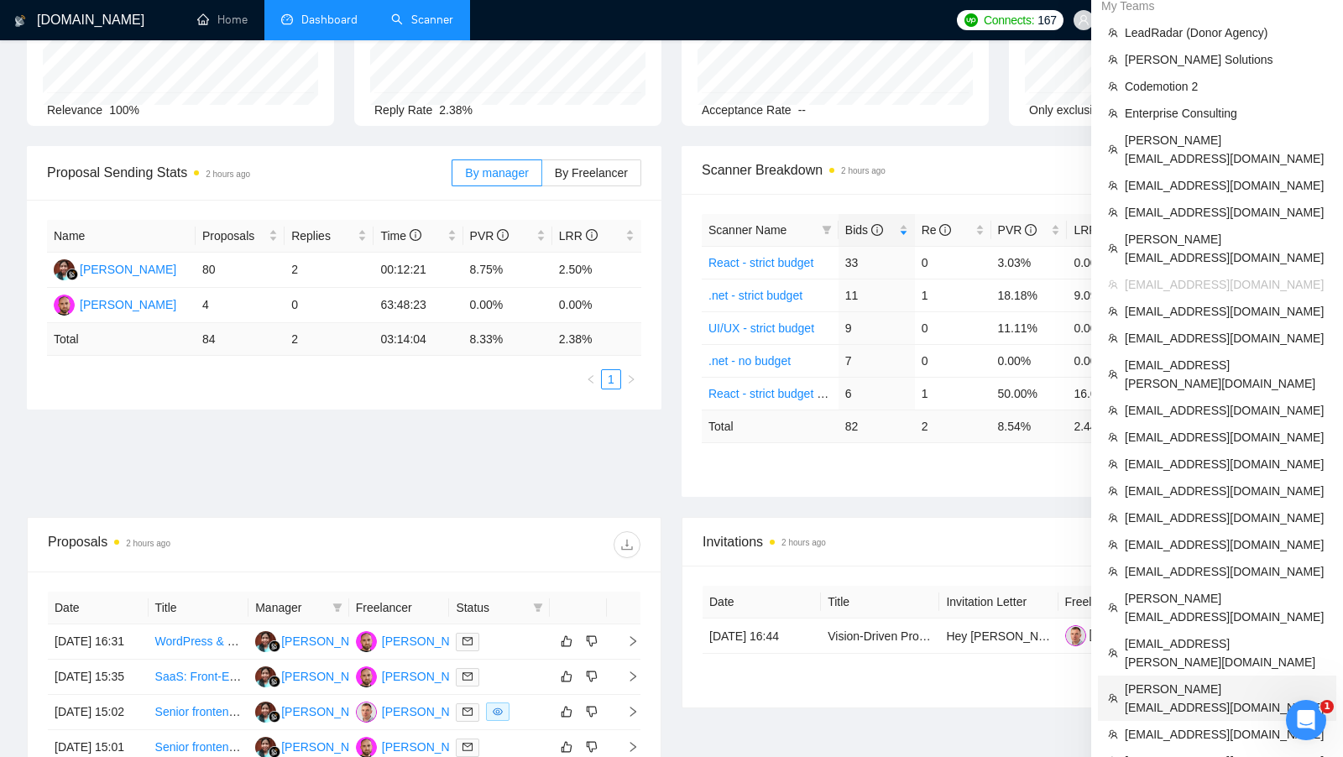
click at [1155, 676] on li "[PERSON_NAME][EMAIL_ADDRESS][DOMAIN_NAME]" at bounding box center [1217, 698] width 238 height 45
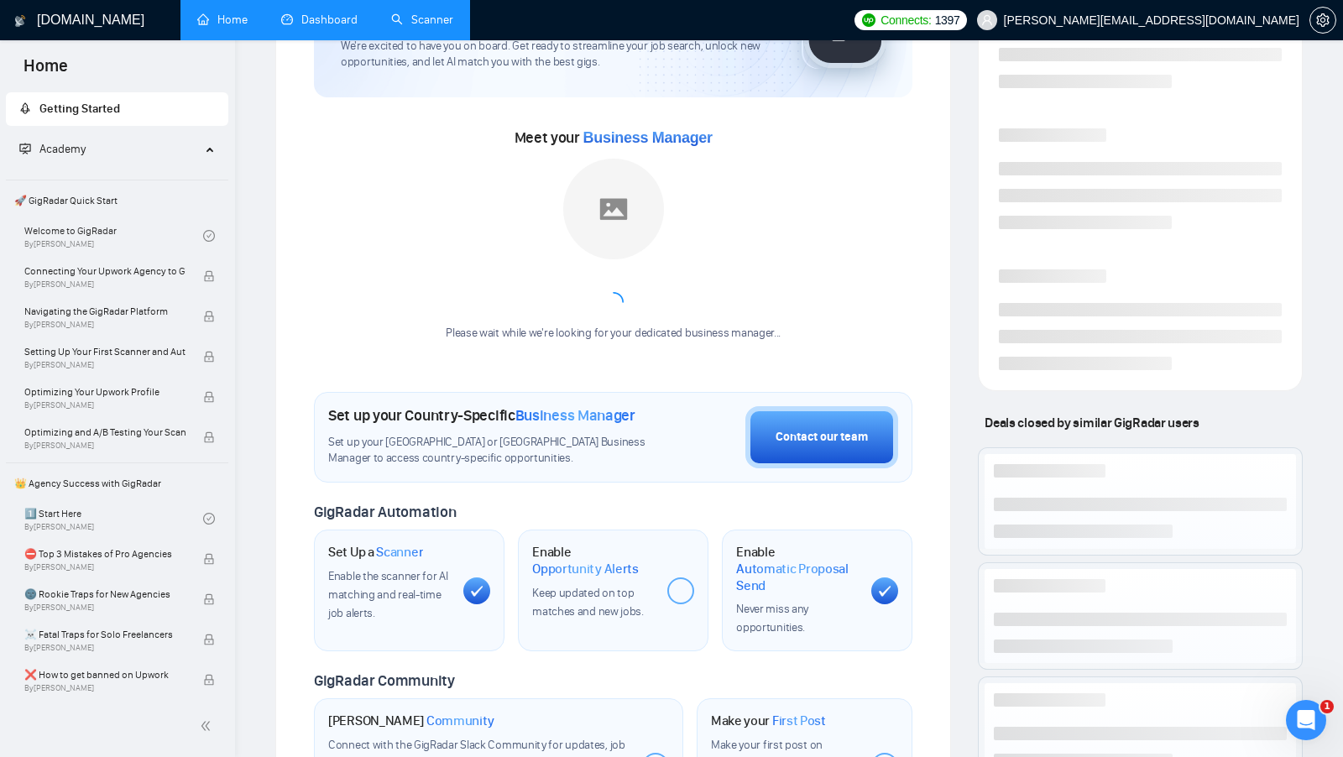
click at [340, 13] on link "Dashboard" at bounding box center [319, 20] width 76 height 14
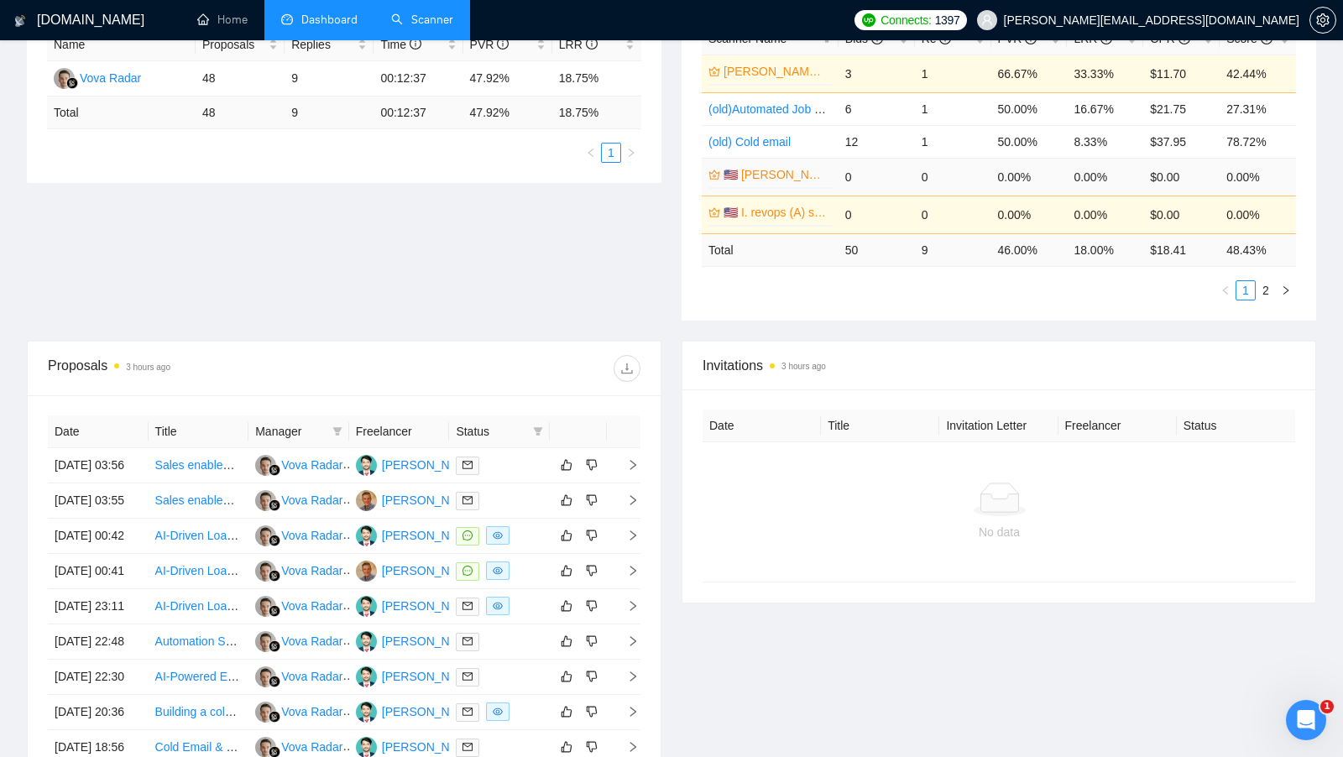
scroll to position [17, 0]
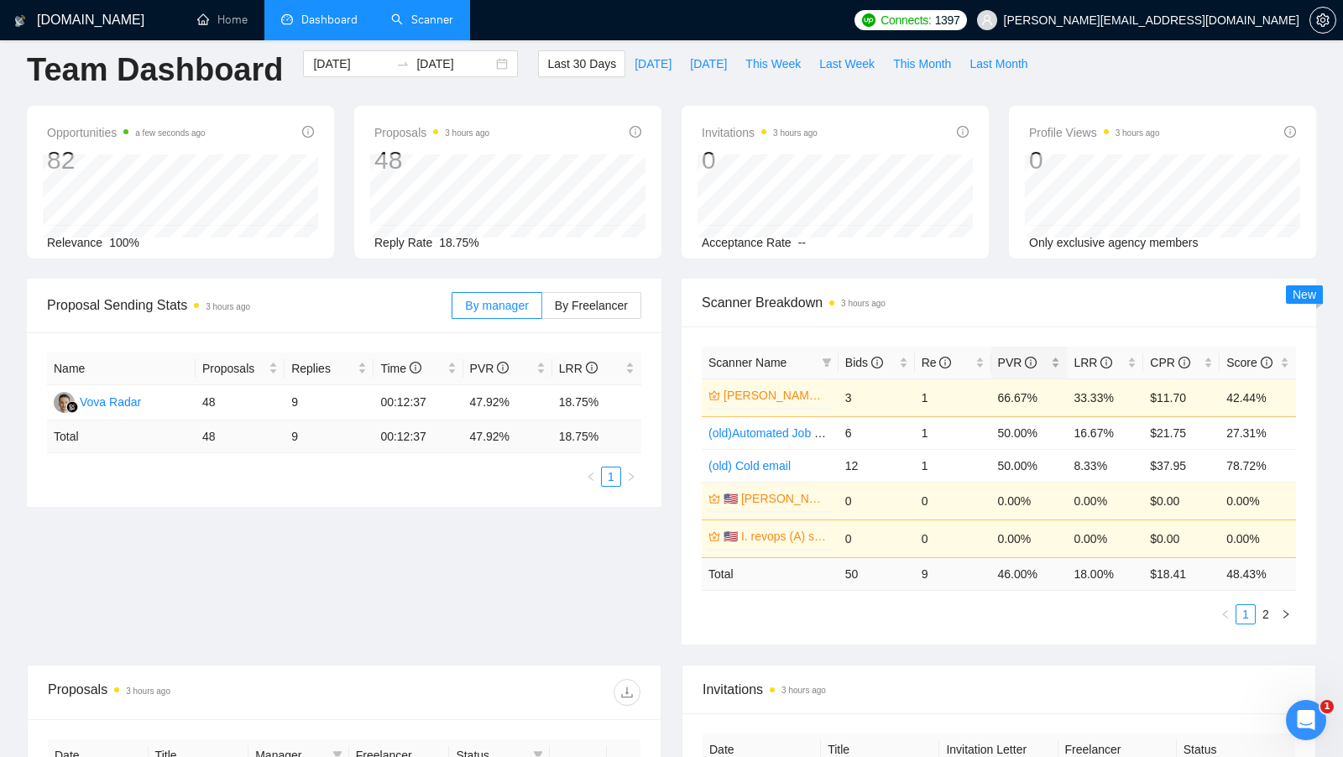
click at [1061, 357] on div "PVR" at bounding box center [1029, 362] width 63 height 18
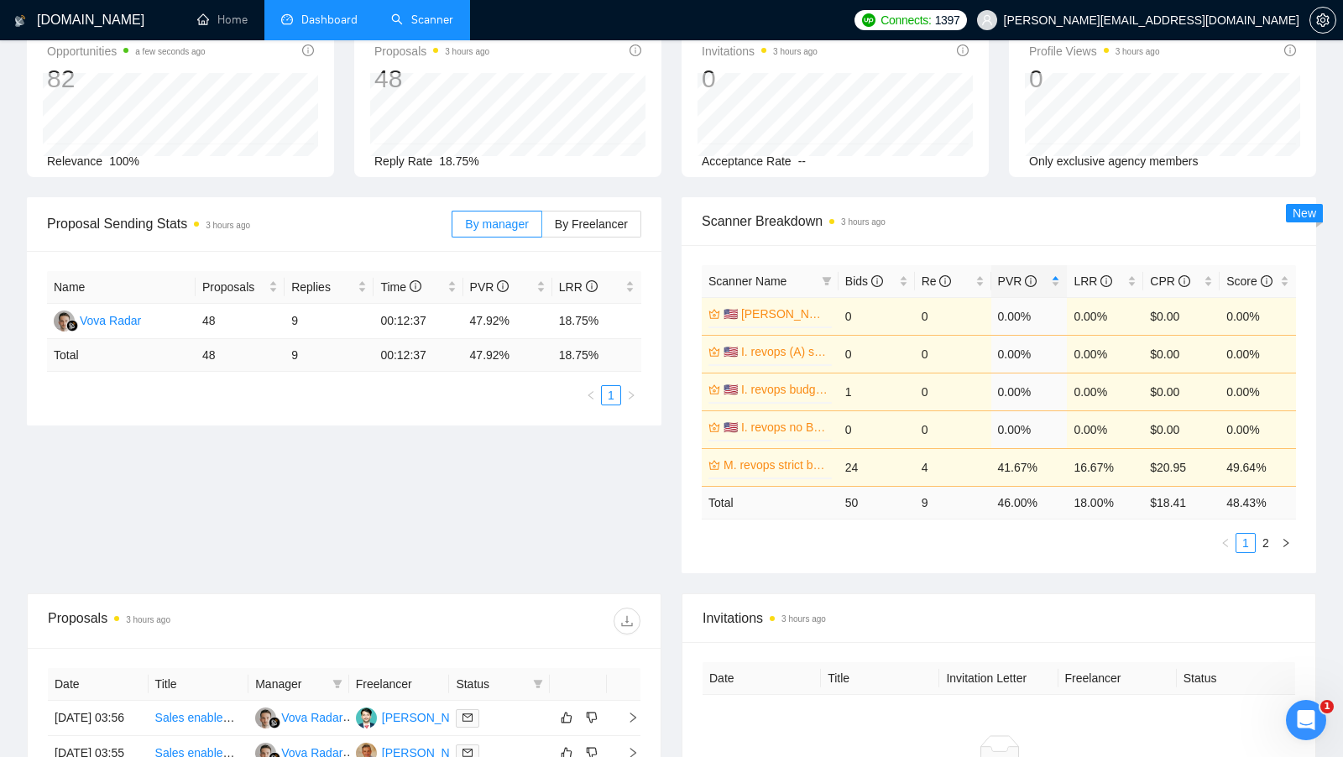
scroll to position [99, 0]
click at [1273, 533] on link "2" at bounding box center [1266, 542] width 18 height 18
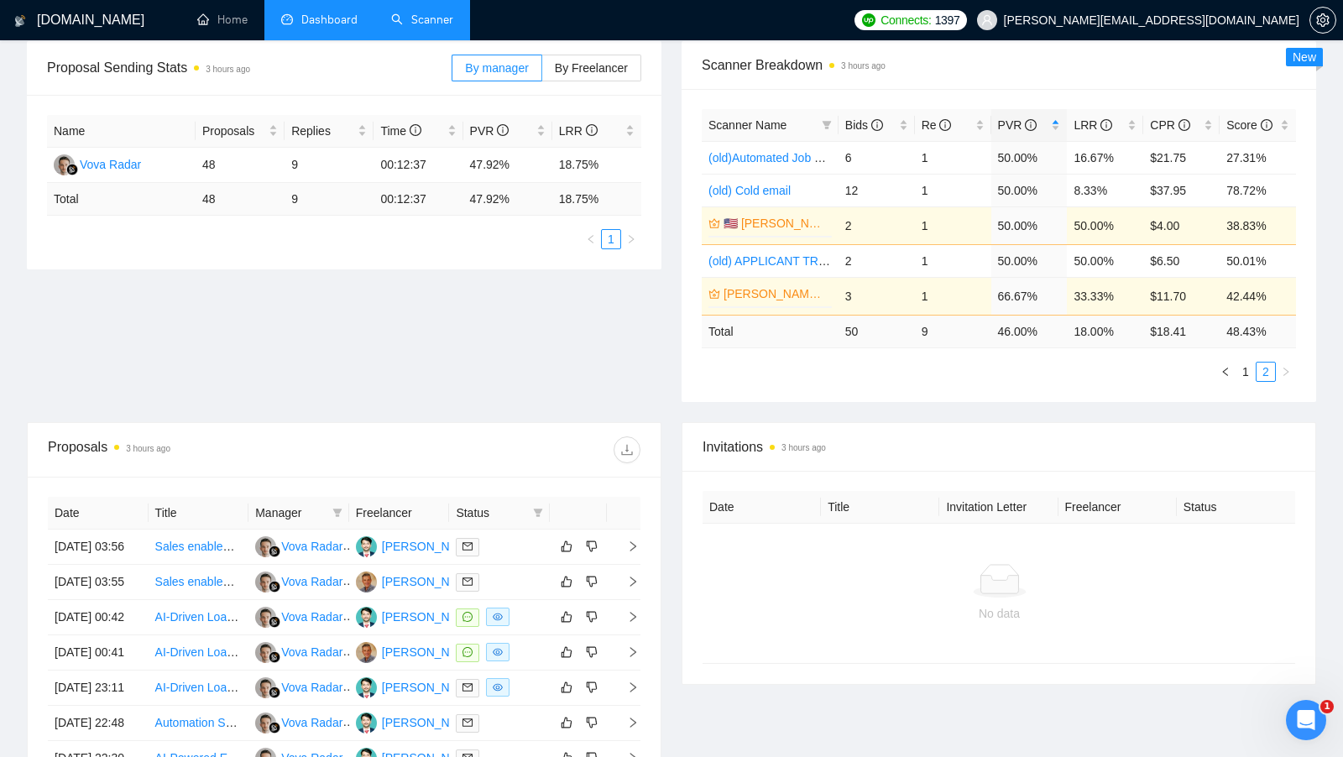
scroll to position [257, 0]
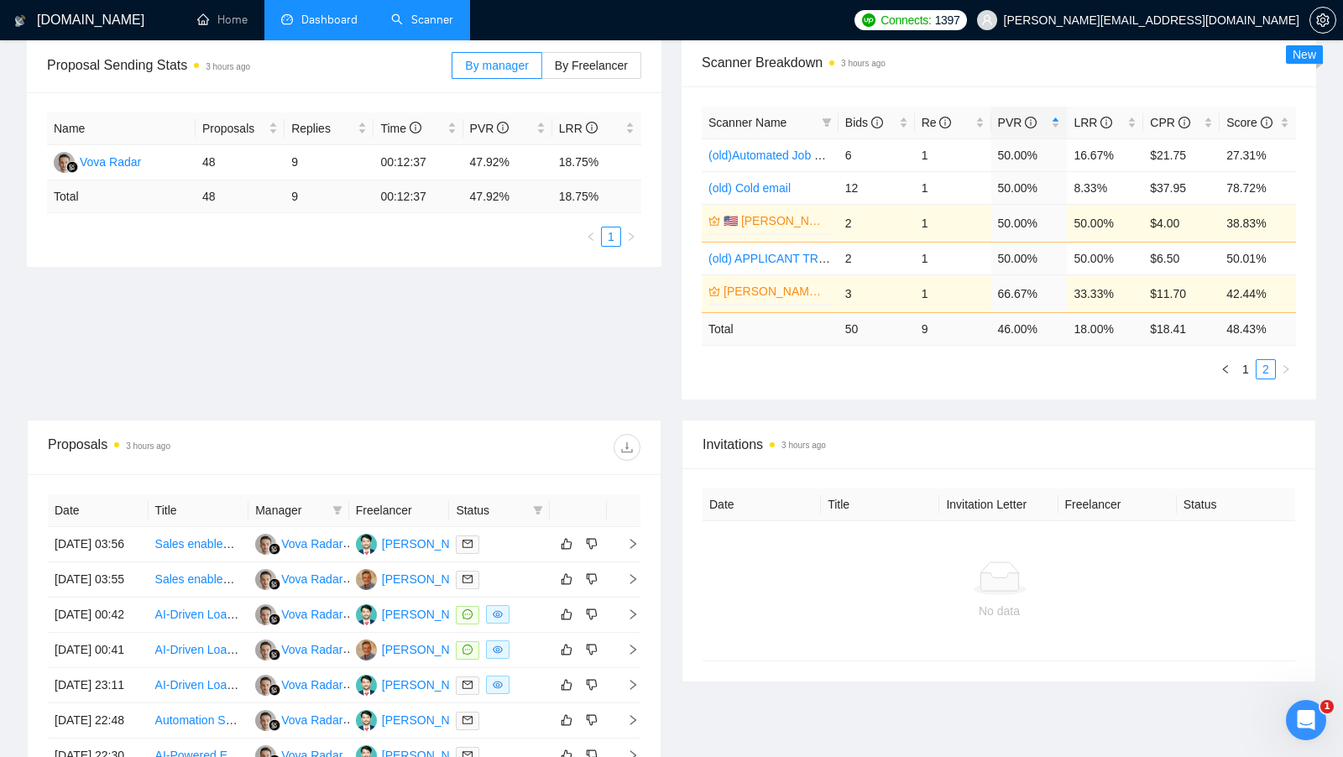
click at [450, 344] on div "Proposal Sending Stats 3 hours ago By manager By Freelancer Name Proposals Repl…" at bounding box center [672, 229] width 1310 height 381
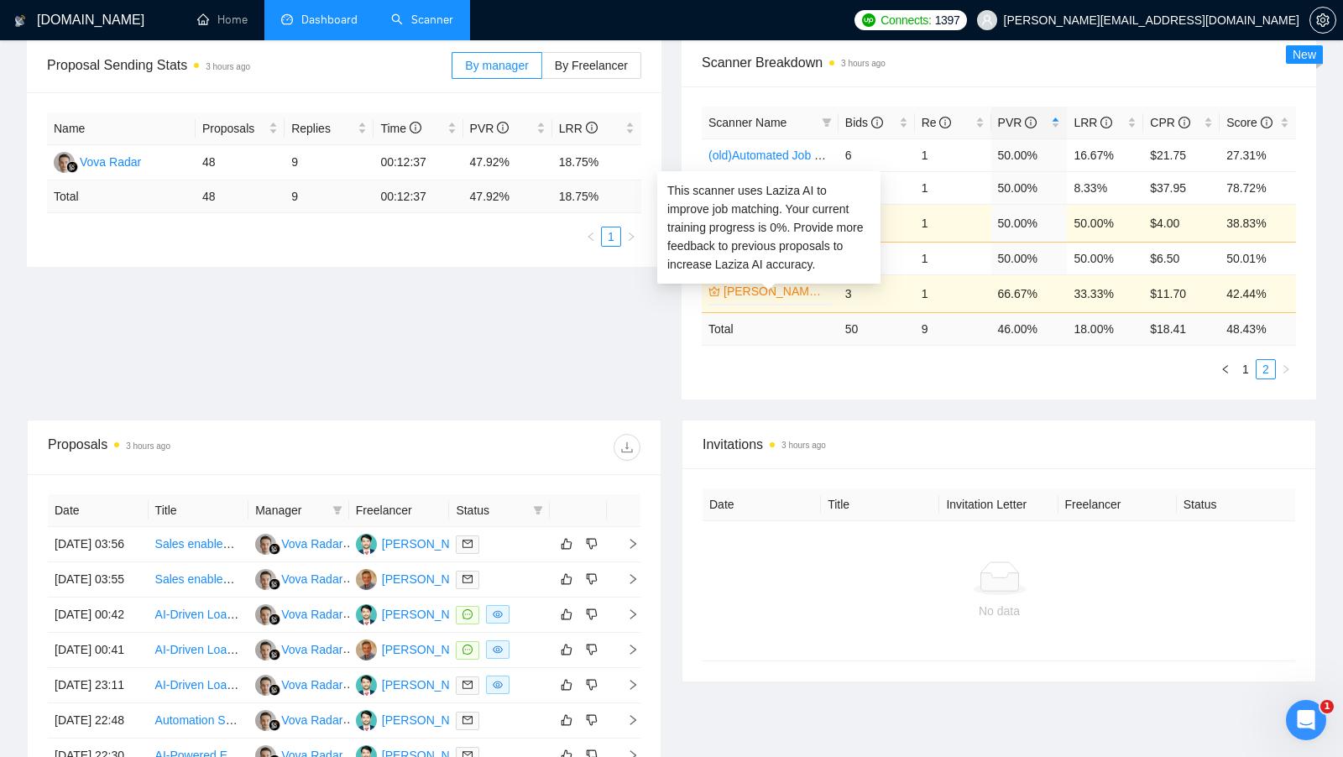
click at [749, 284] on link "[PERSON_NAME] (B)" at bounding box center [776, 291] width 105 height 18
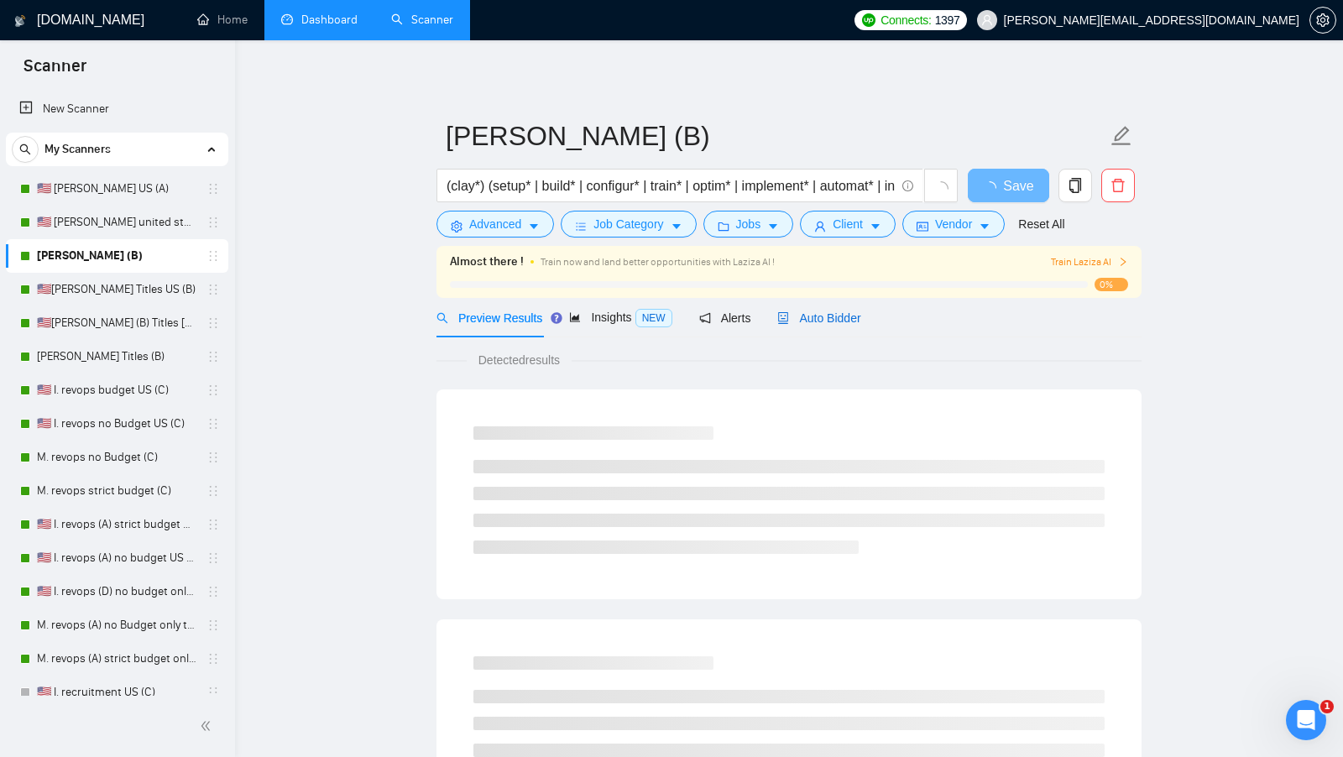
click at [803, 309] on div "Auto Bidder" at bounding box center [818, 318] width 83 height 18
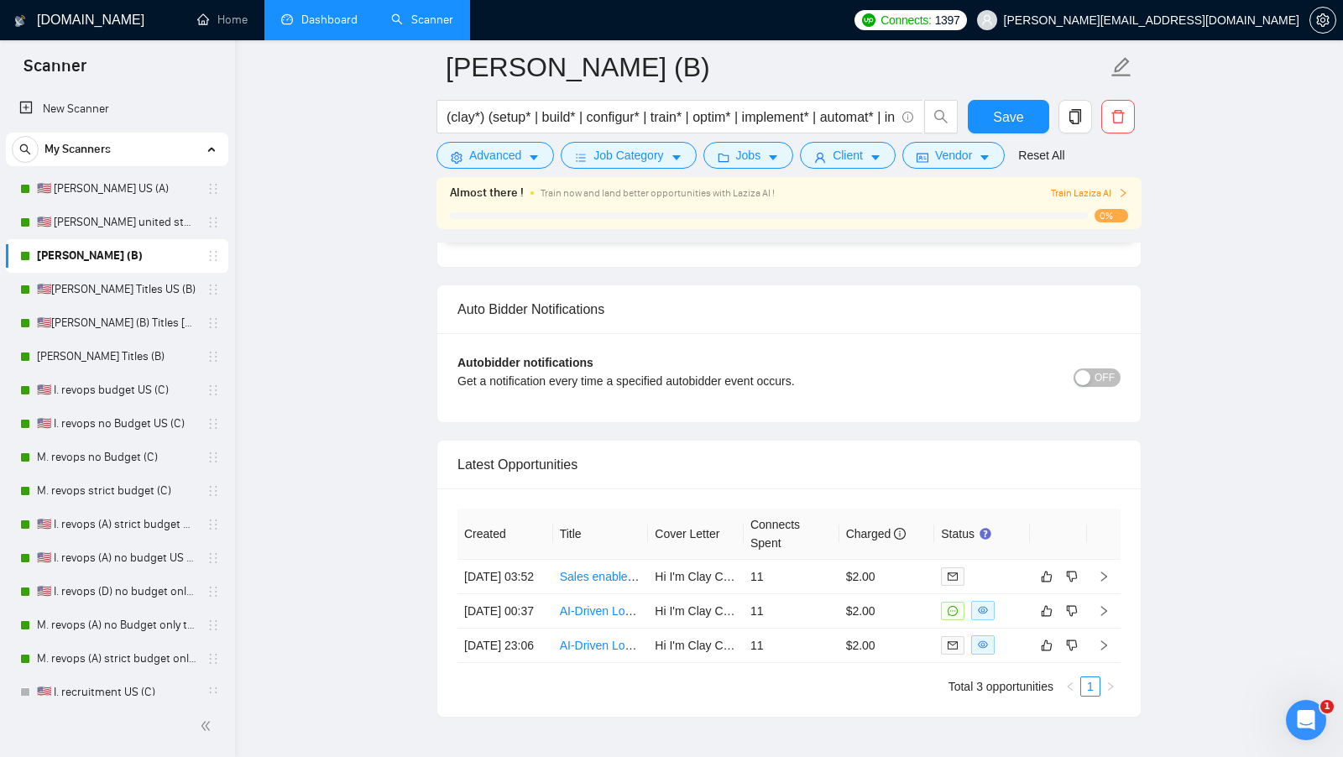
scroll to position [4006, 0]
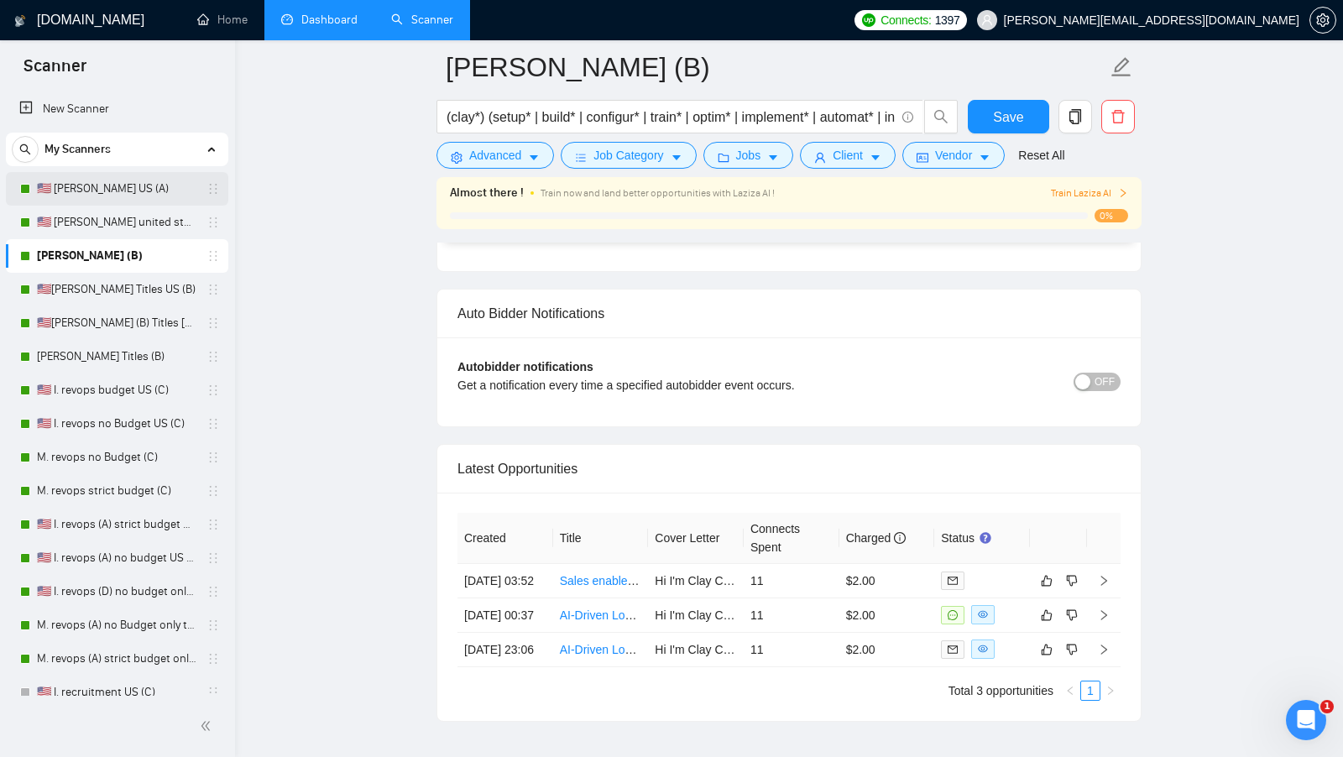
click at [145, 181] on link "🇺🇸 [PERSON_NAME] US (A)" at bounding box center [117, 189] width 160 height 34
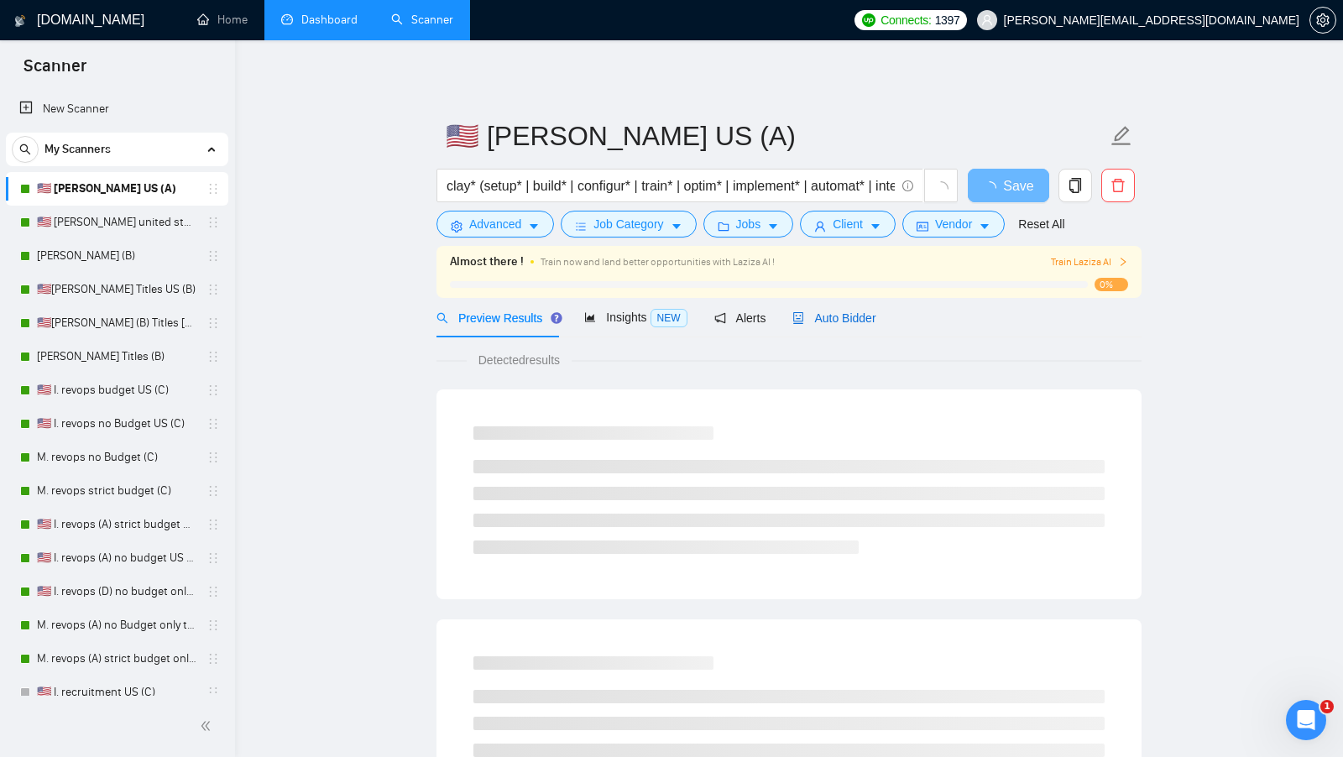
click at [839, 314] on span "Auto Bidder" at bounding box center [834, 317] width 83 height 13
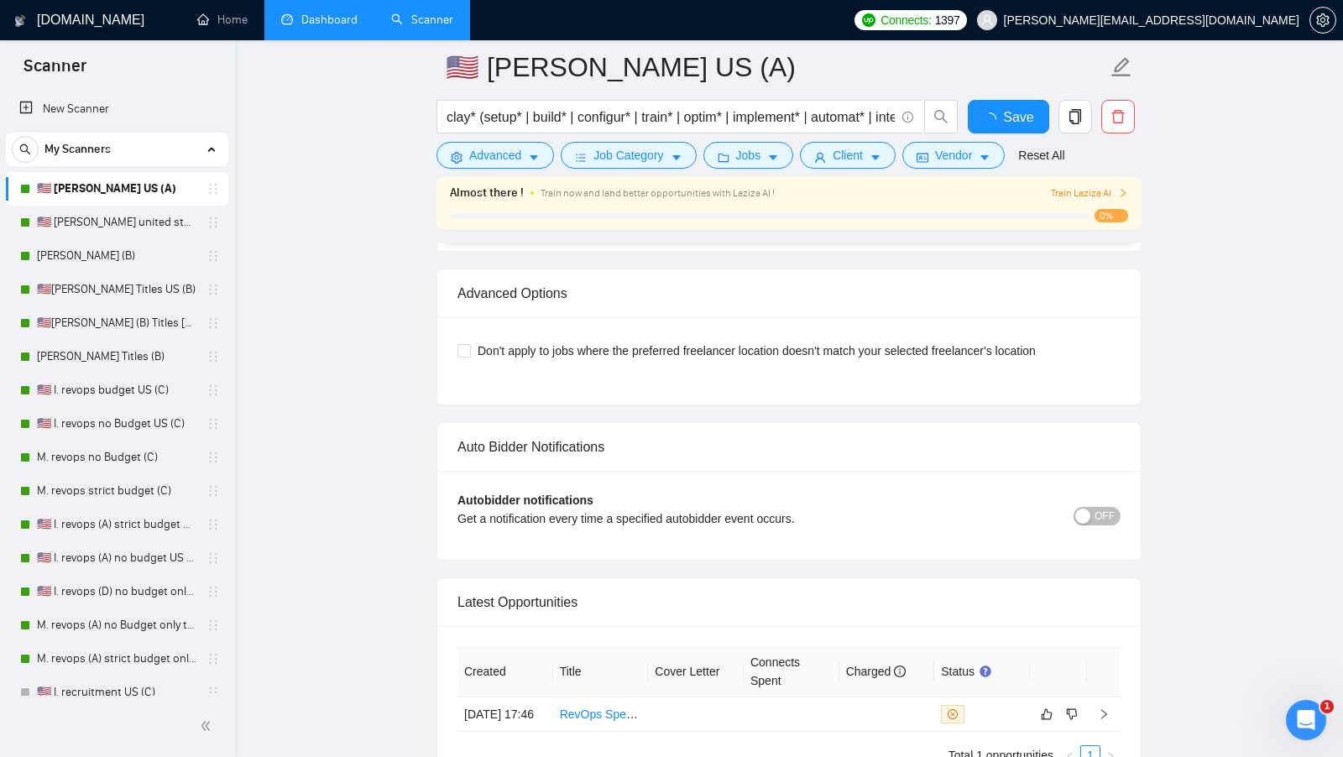
scroll to position [3755, 0]
click at [895, 711] on td at bounding box center [888, 713] width 96 height 34
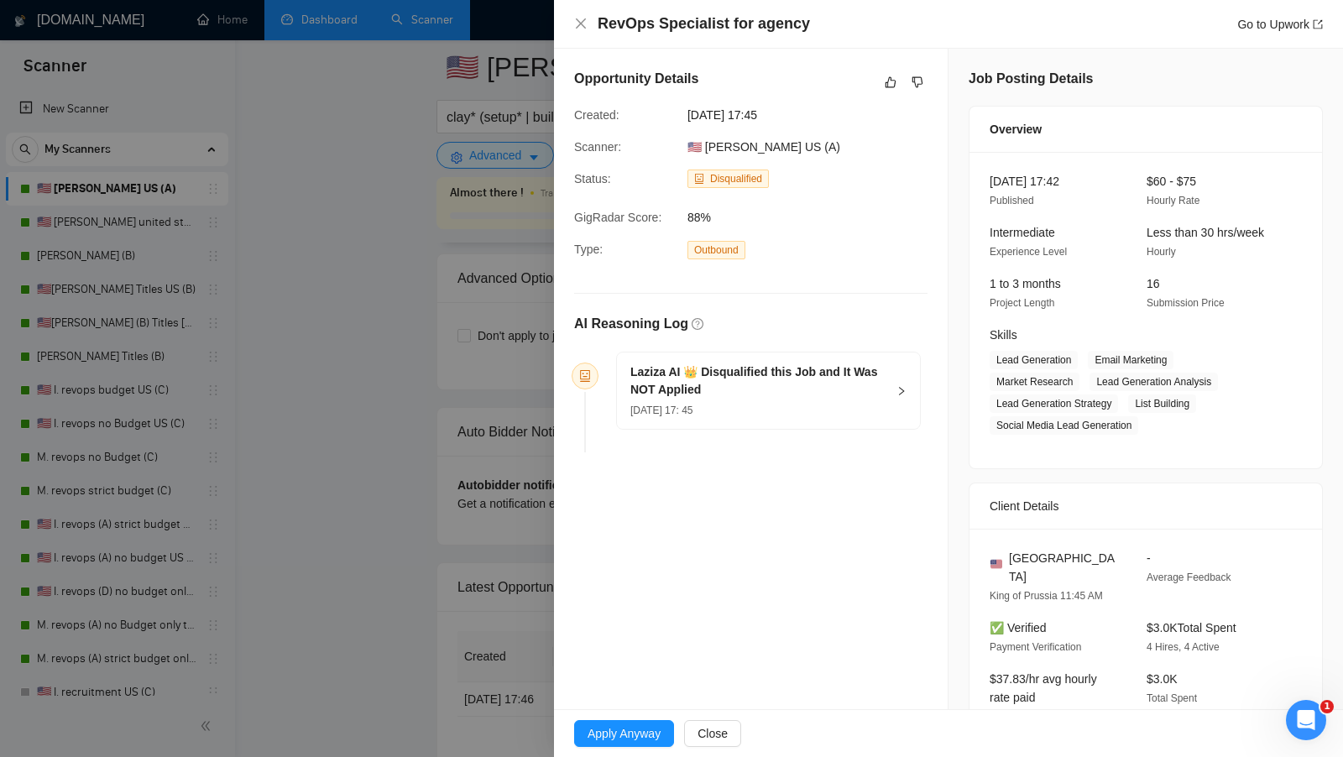
scroll to position [987, 0]
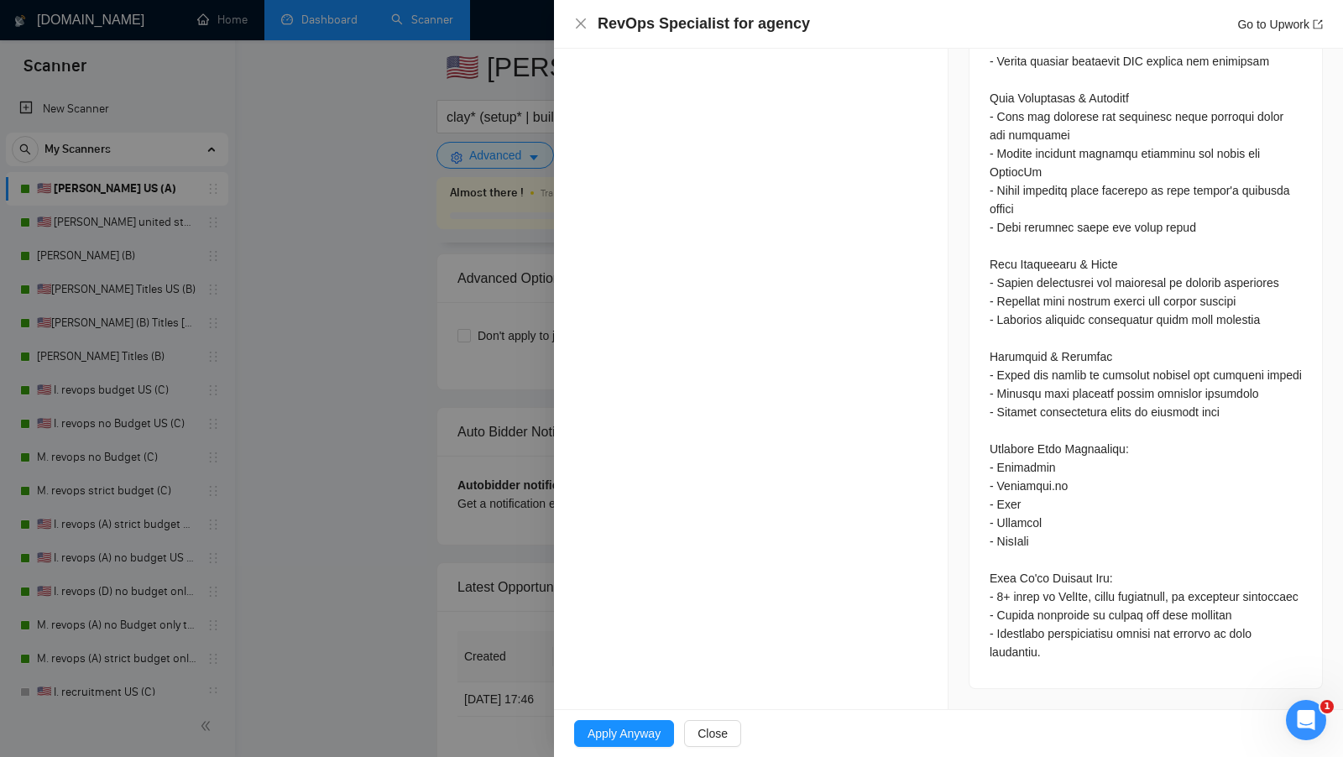
click at [522, 597] on div at bounding box center [671, 378] width 1343 height 757
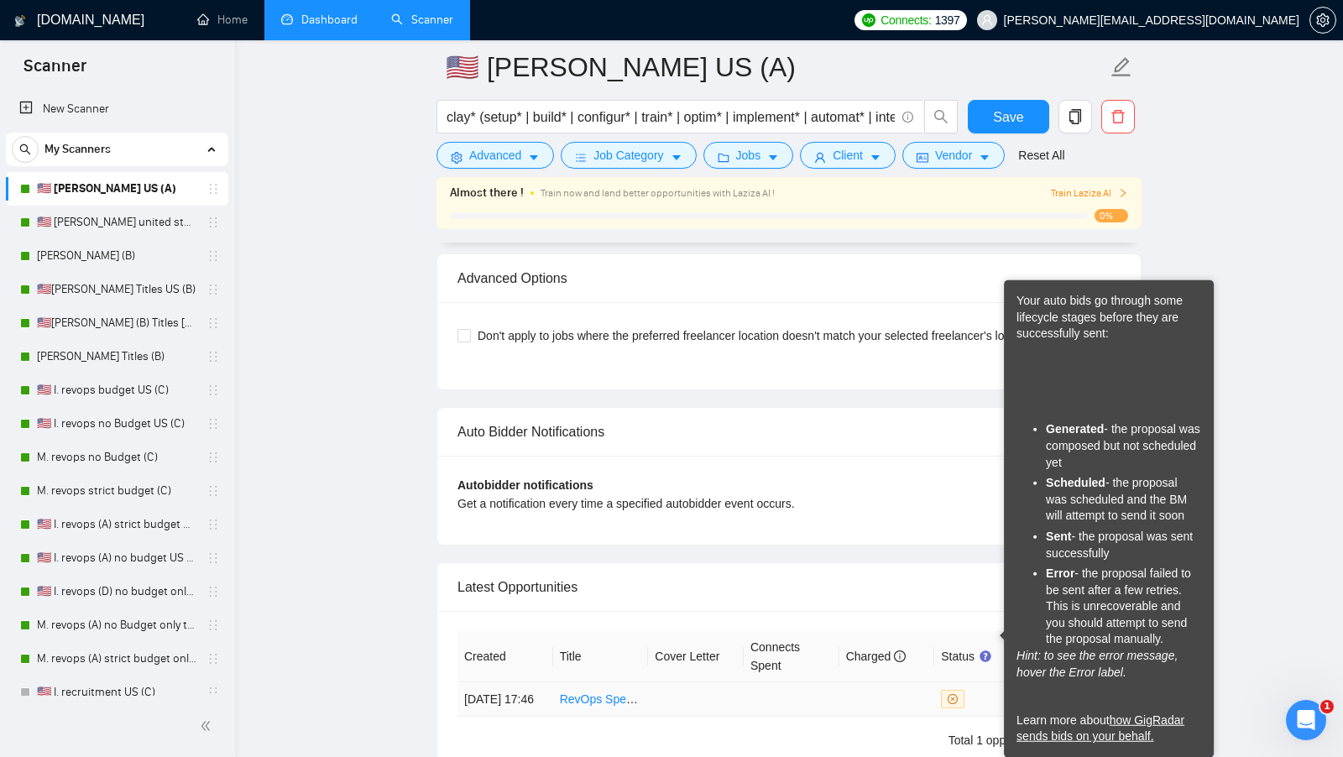
click at [957, 690] on span at bounding box center [953, 699] width 24 height 18
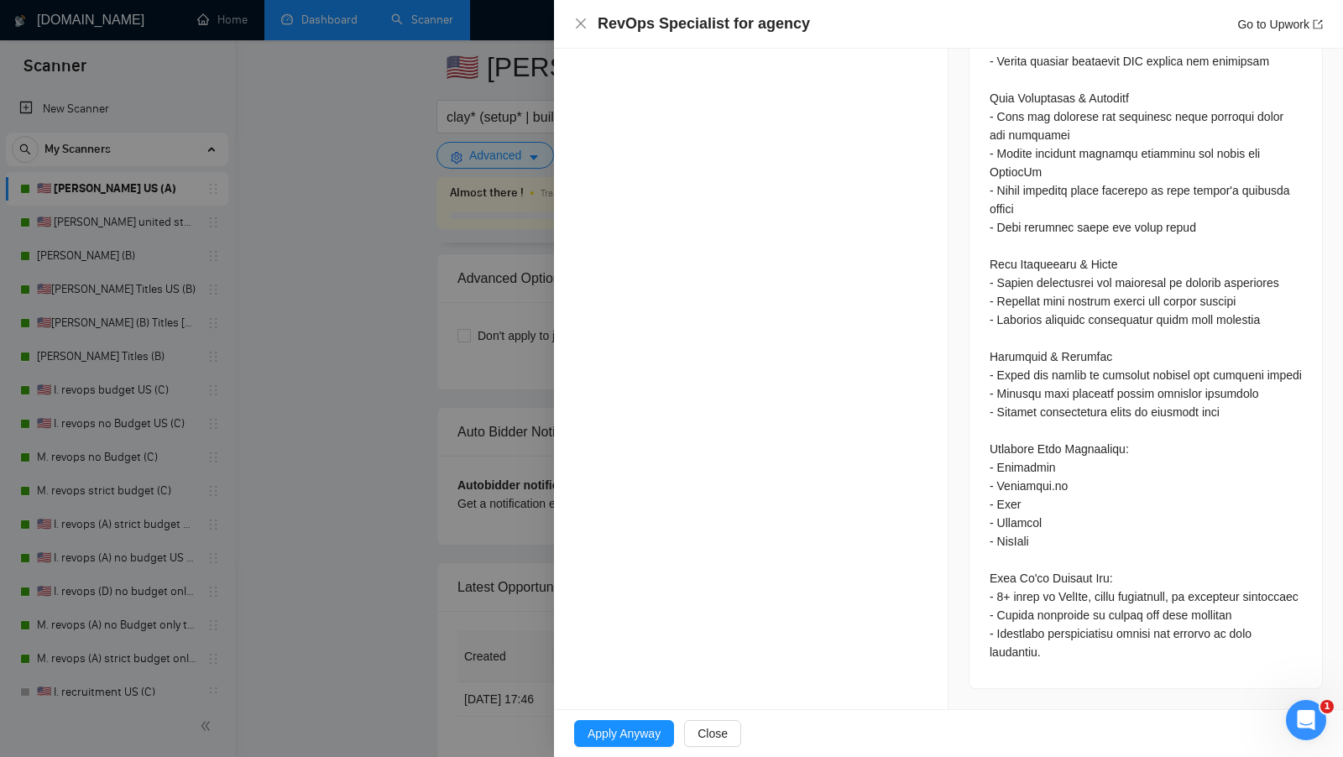
click at [434, 603] on div at bounding box center [671, 378] width 1343 height 757
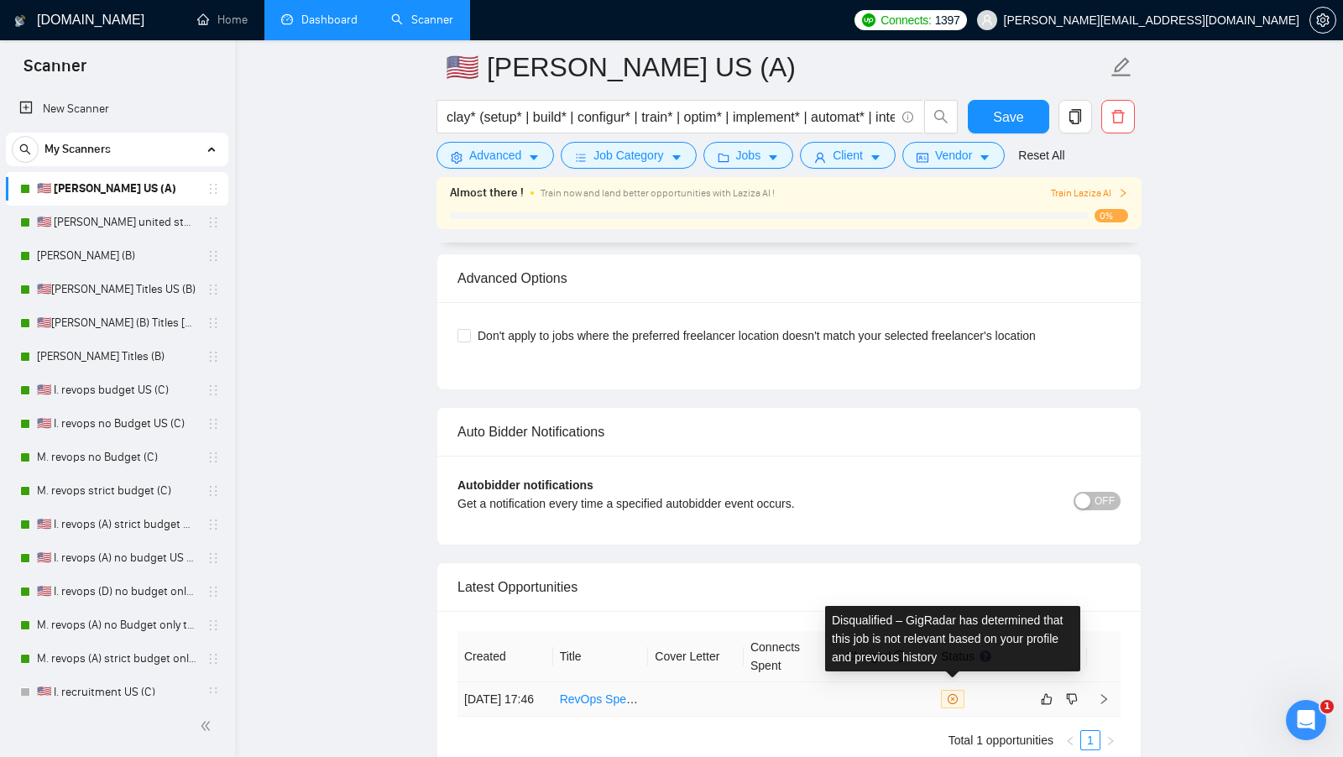
click at [945, 690] on span at bounding box center [953, 699] width 24 height 18
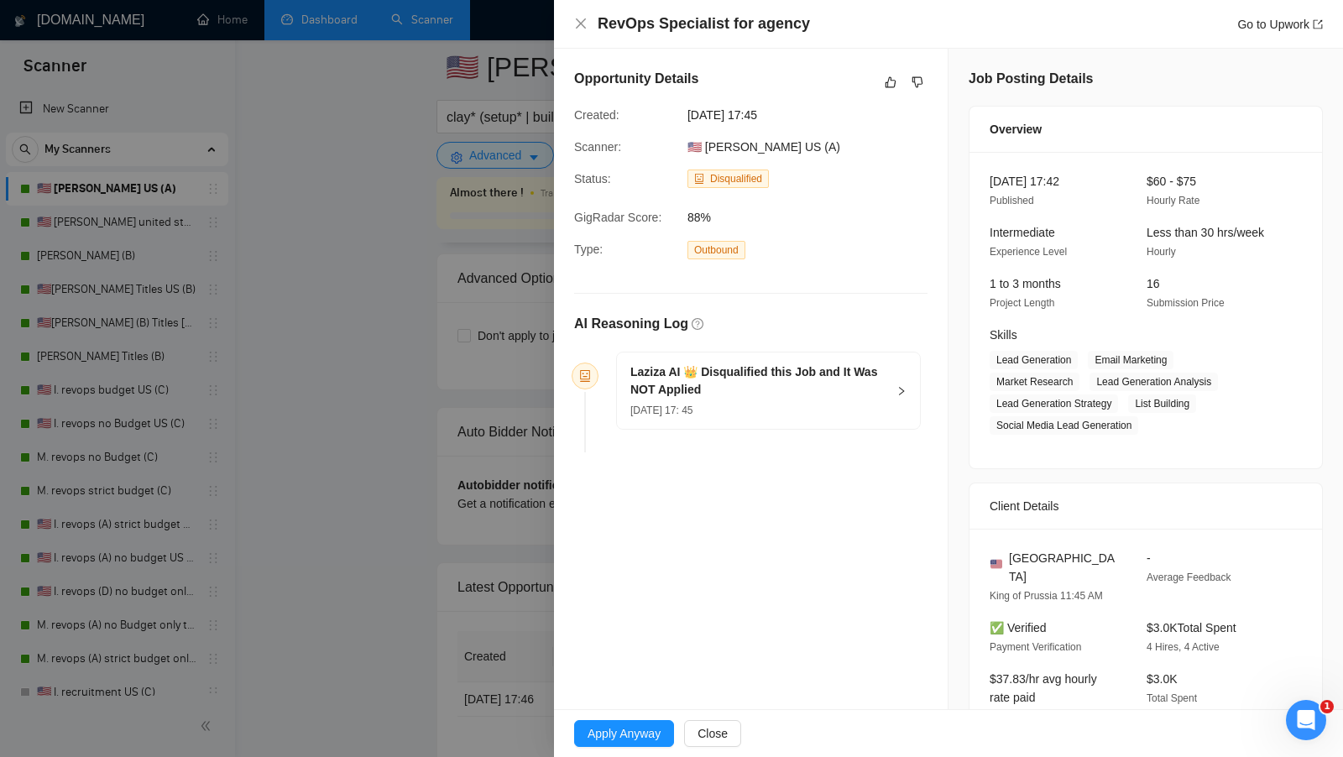
click at [890, 385] on div "Laziza AI 👑 Disqualified this Job and It Was NOT Applied 25 Sep, 2025 17: 45" at bounding box center [768, 391] width 303 height 76
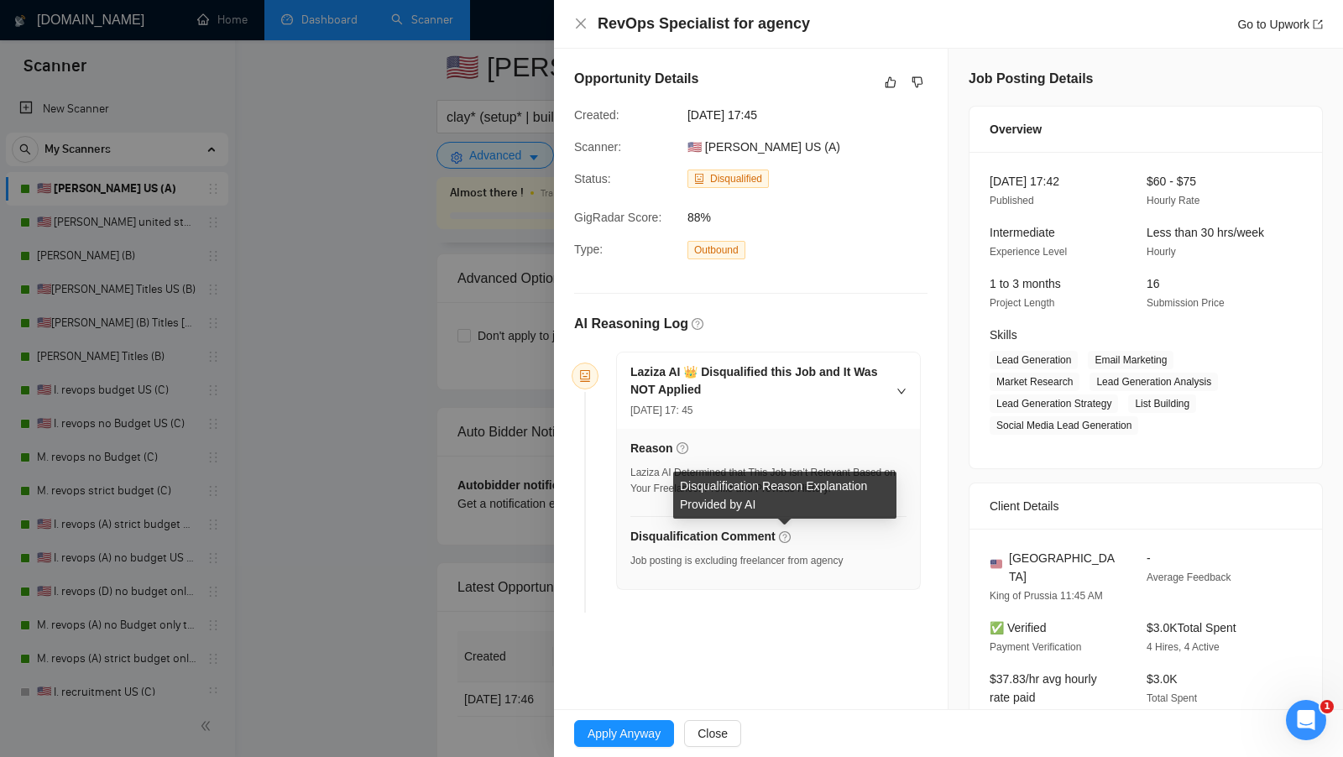
click at [787, 535] on icon "question-circle" at bounding box center [785, 537] width 12 height 12
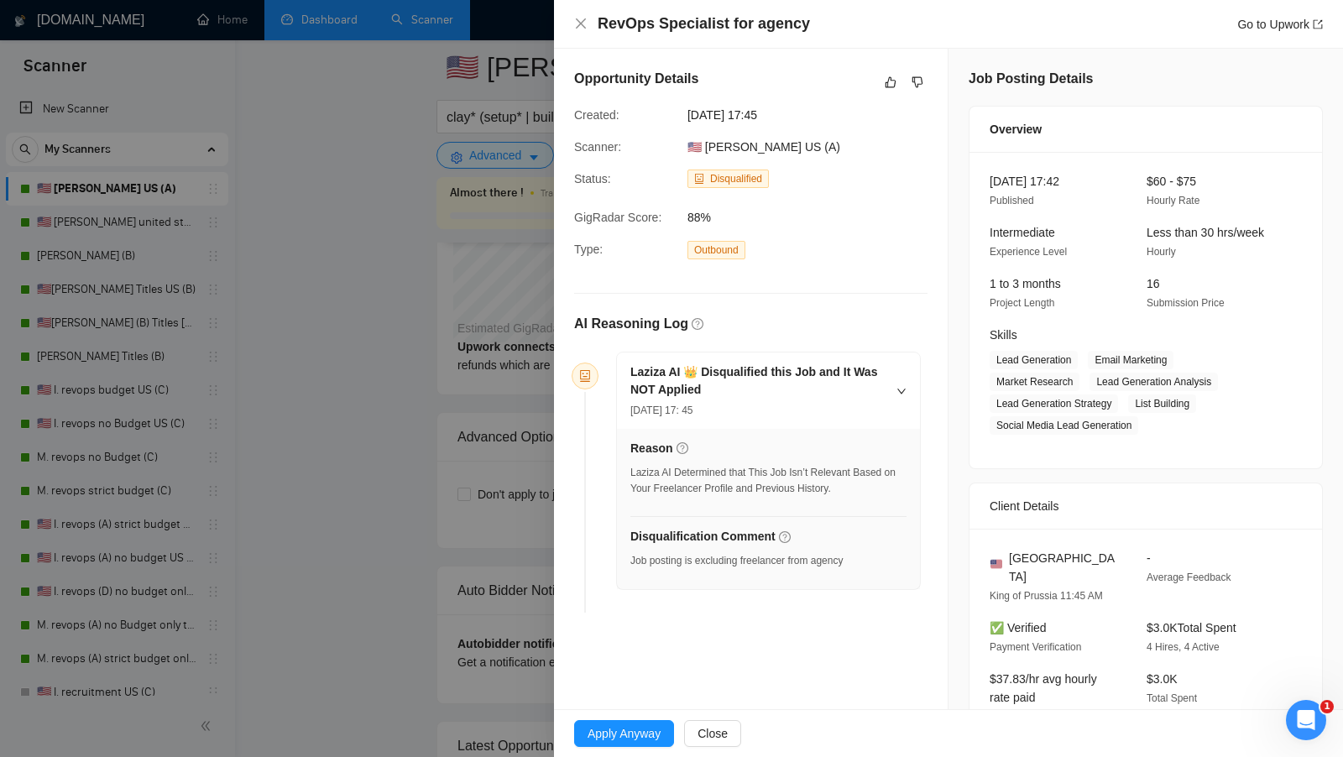
scroll to position [3601, 0]
drag, startPoint x: 658, startPoint y: 557, endPoint x: 854, endPoint y: 558, distance: 195.6
click at [843, 558] on div "Job posting is excluding freelancer from agency" at bounding box center [737, 561] width 212 height 16
click at [364, 421] on div at bounding box center [671, 378] width 1343 height 757
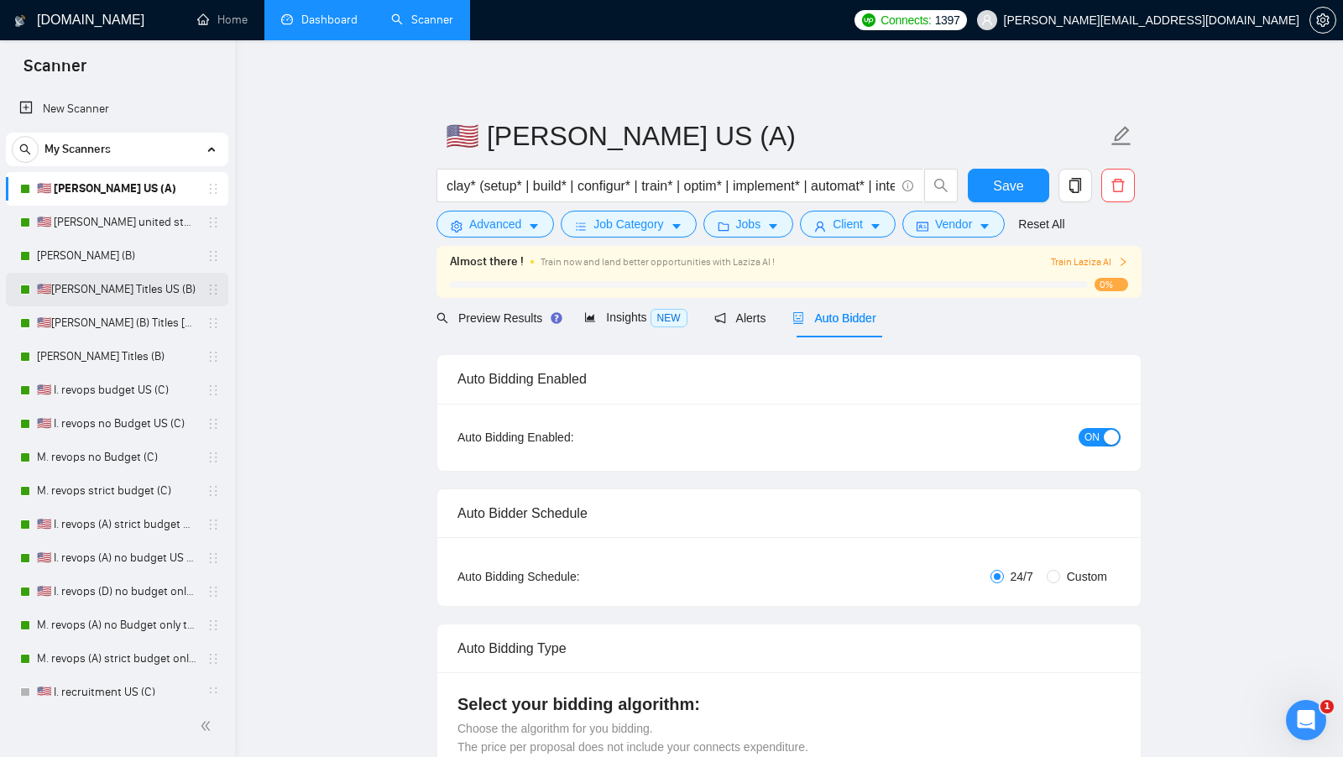
click at [107, 281] on link "🇺🇸[PERSON_NAME] Titles US (B)" at bounding box center [117, 290] width 160 height 34
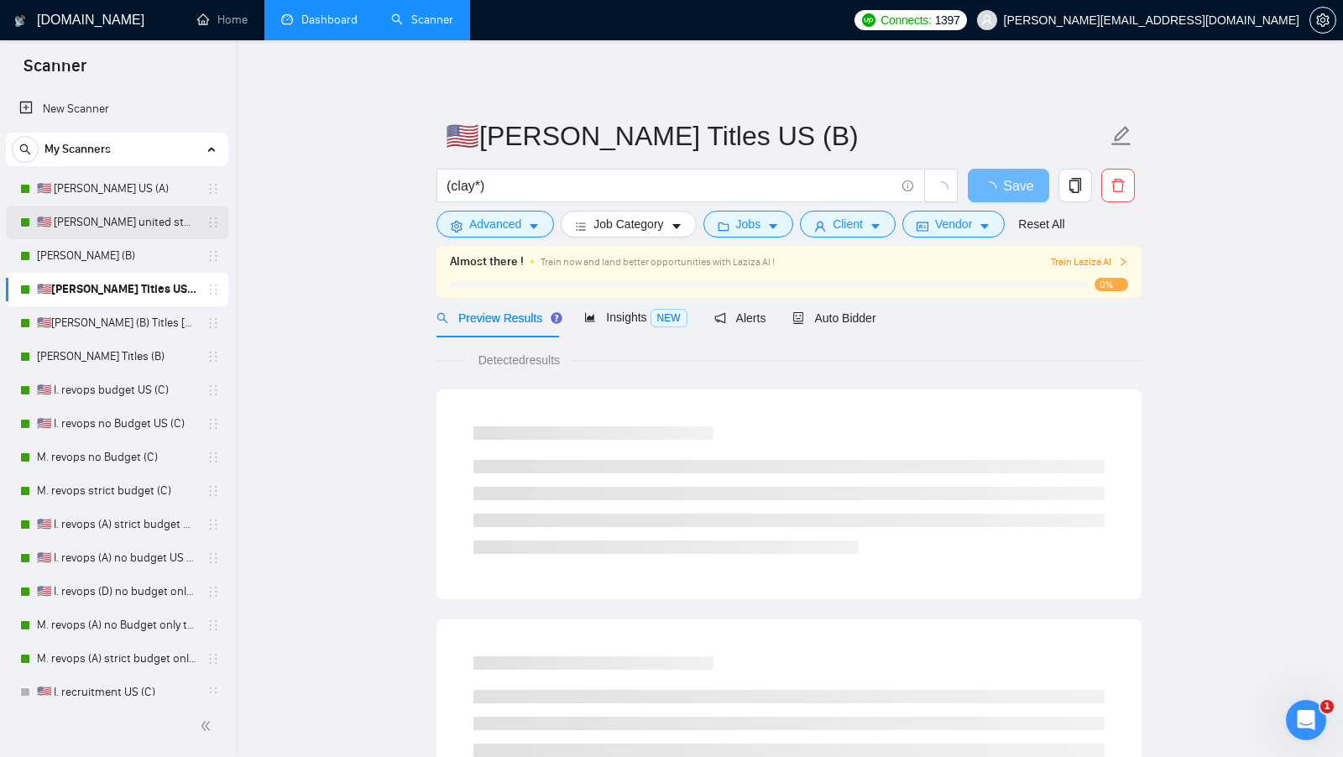
click at [152, 221] on link "🇺🇸 [PERSON_NAME] united states (A)" at bounding box center [117, 223] width 160 height 34
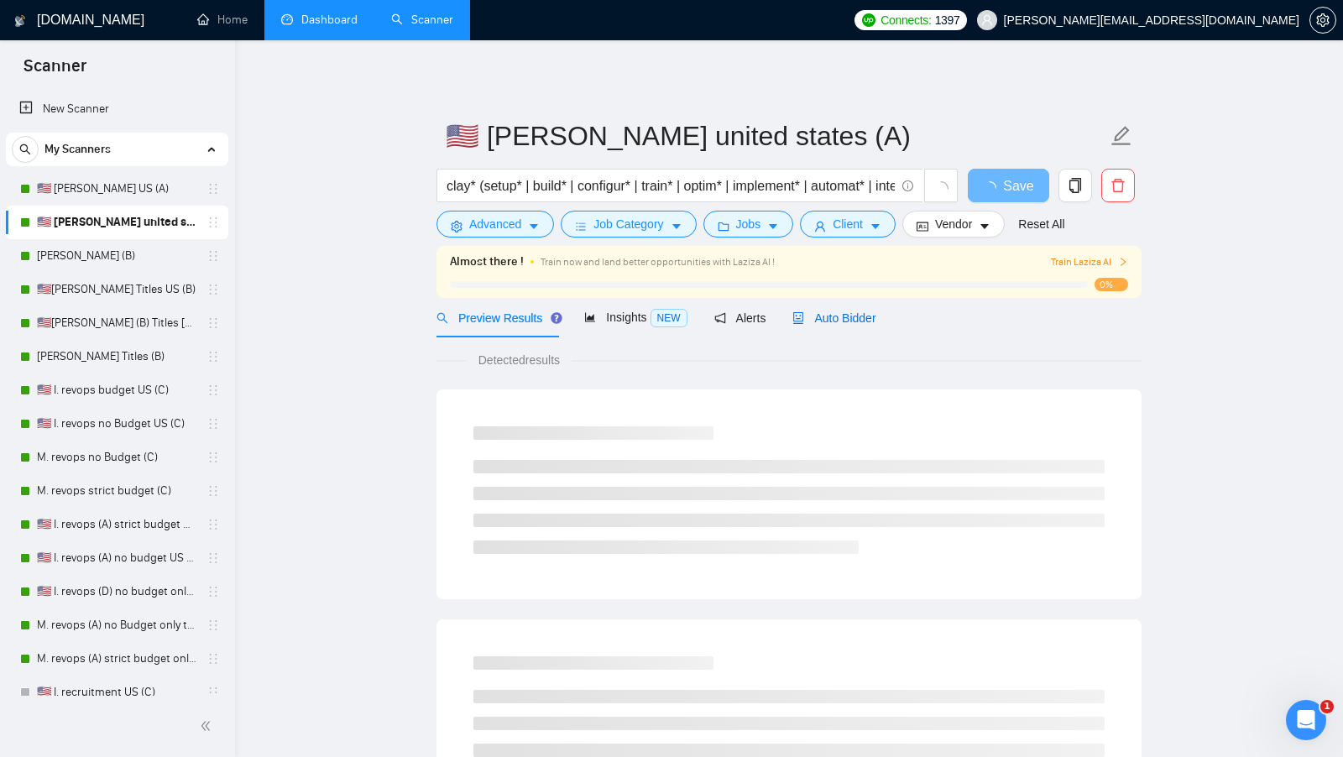
click at [813, 324] on span "Auto Bidder" at bounding box center [834, 317] width 83 height 13
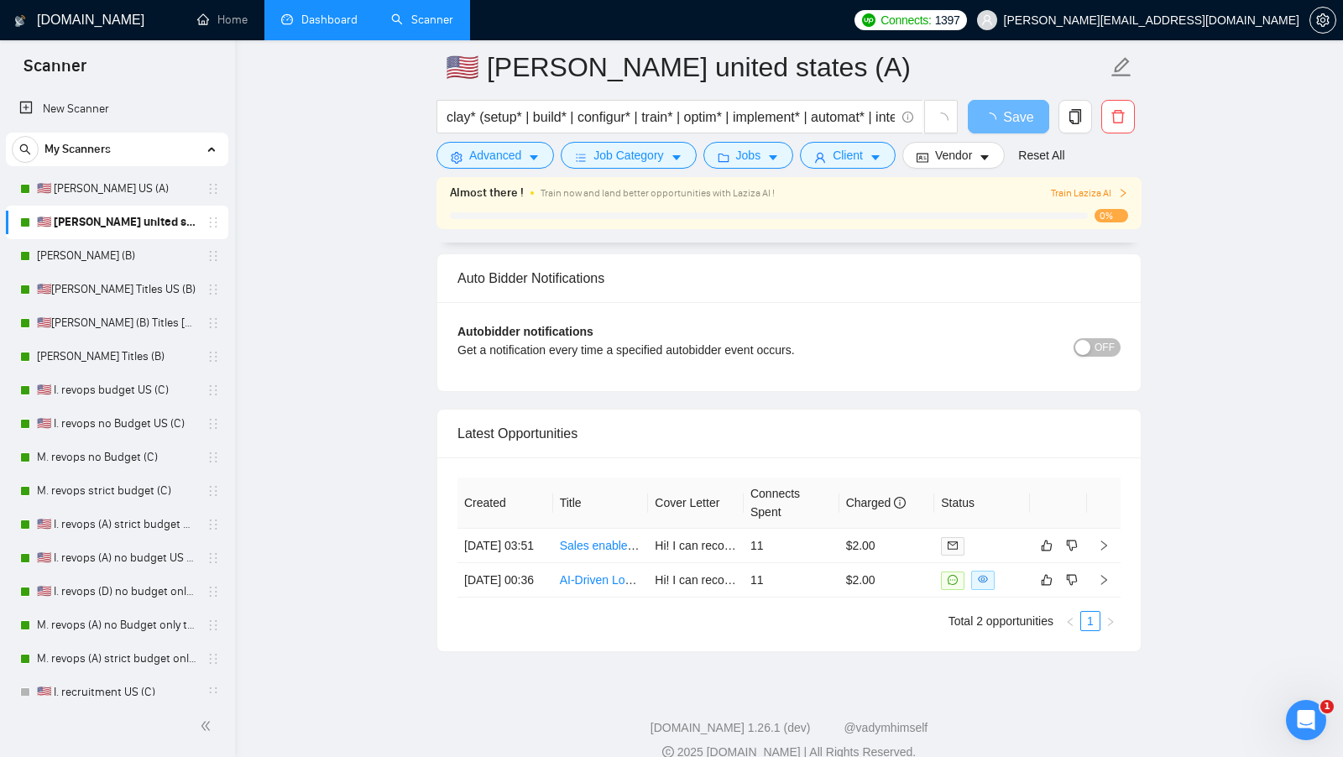
scroll to position [3777, 0]
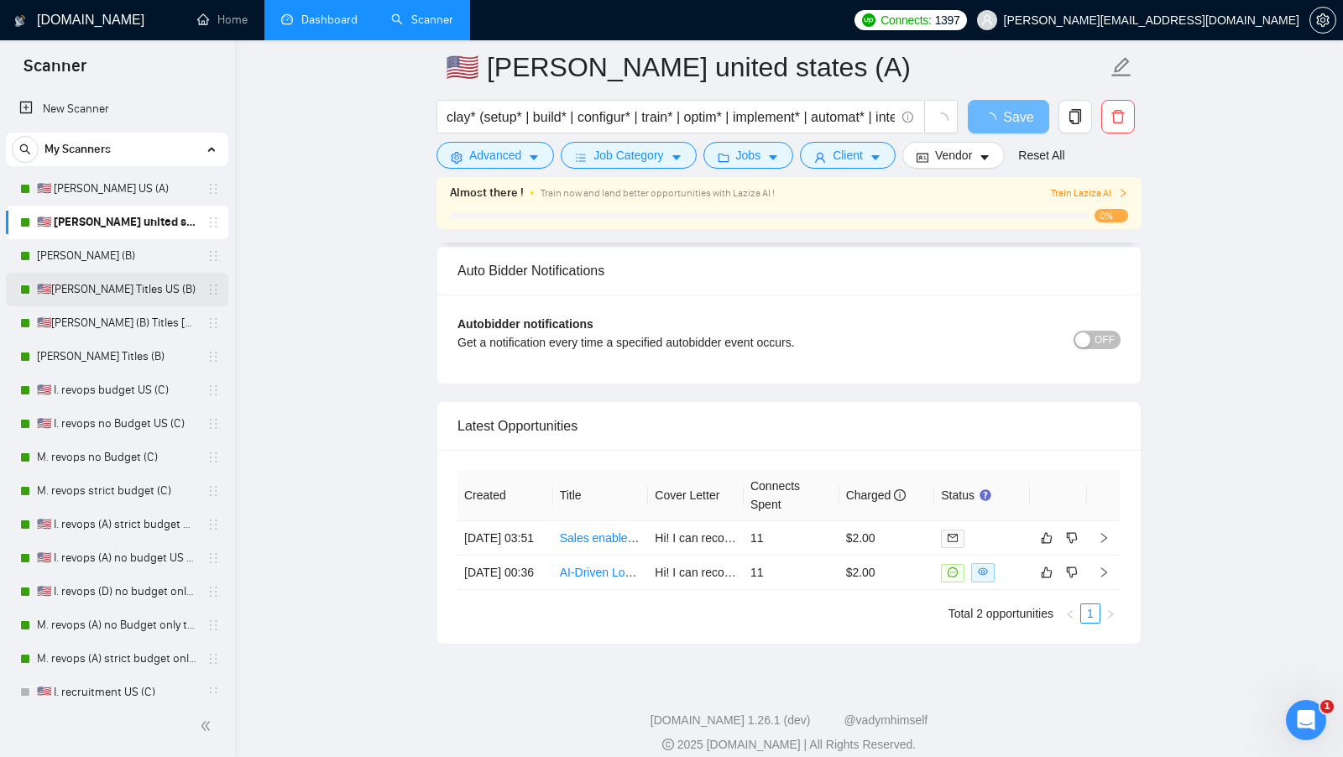
click at [130, 283] on link "🇺🇸[PERSON_NAME] Titles US (B)" at bounding box center [117, 290] width 160 height 34
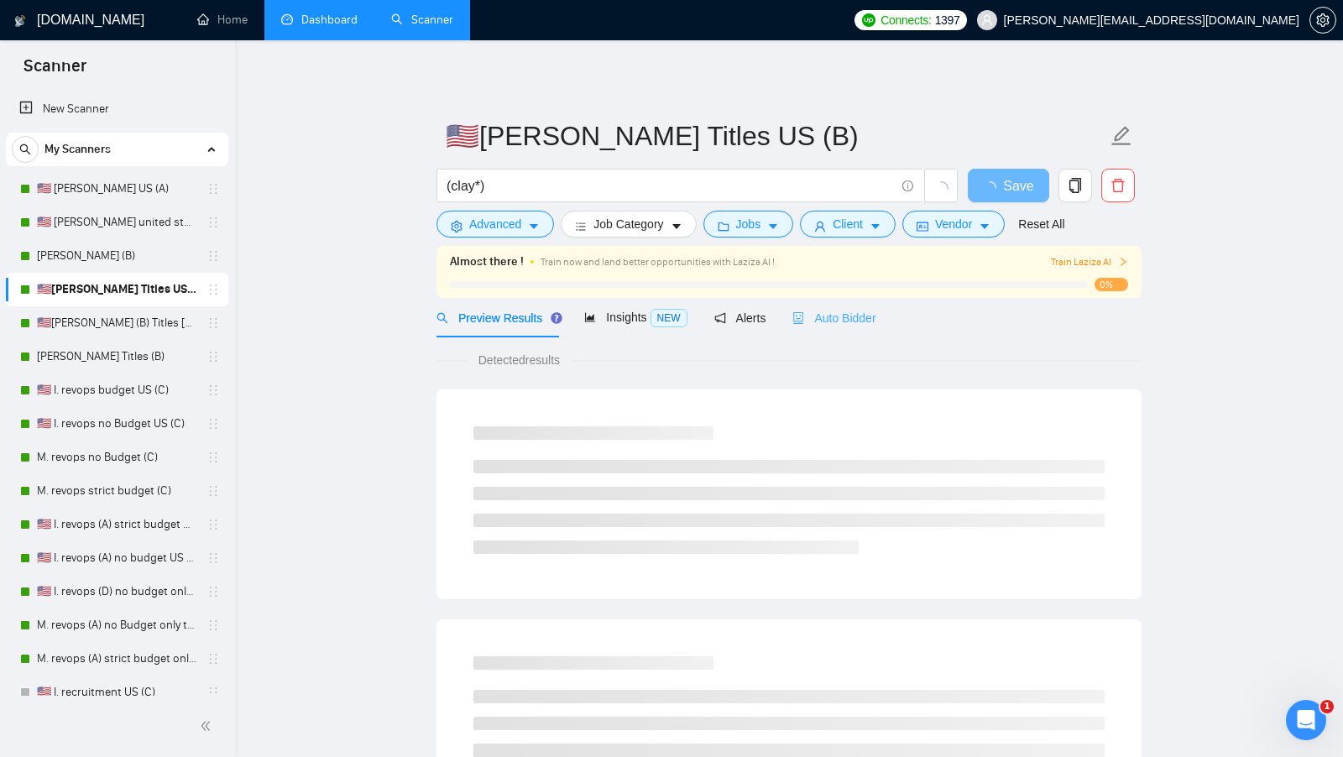
drag, startPoint x: 825, startPoint y: 336, endPoint x: 840, endPoint y: 328, distance: 16.9
click at [825, 337] on div "Auto Bidder" at bounding box center [834, 317] width 83 height 39
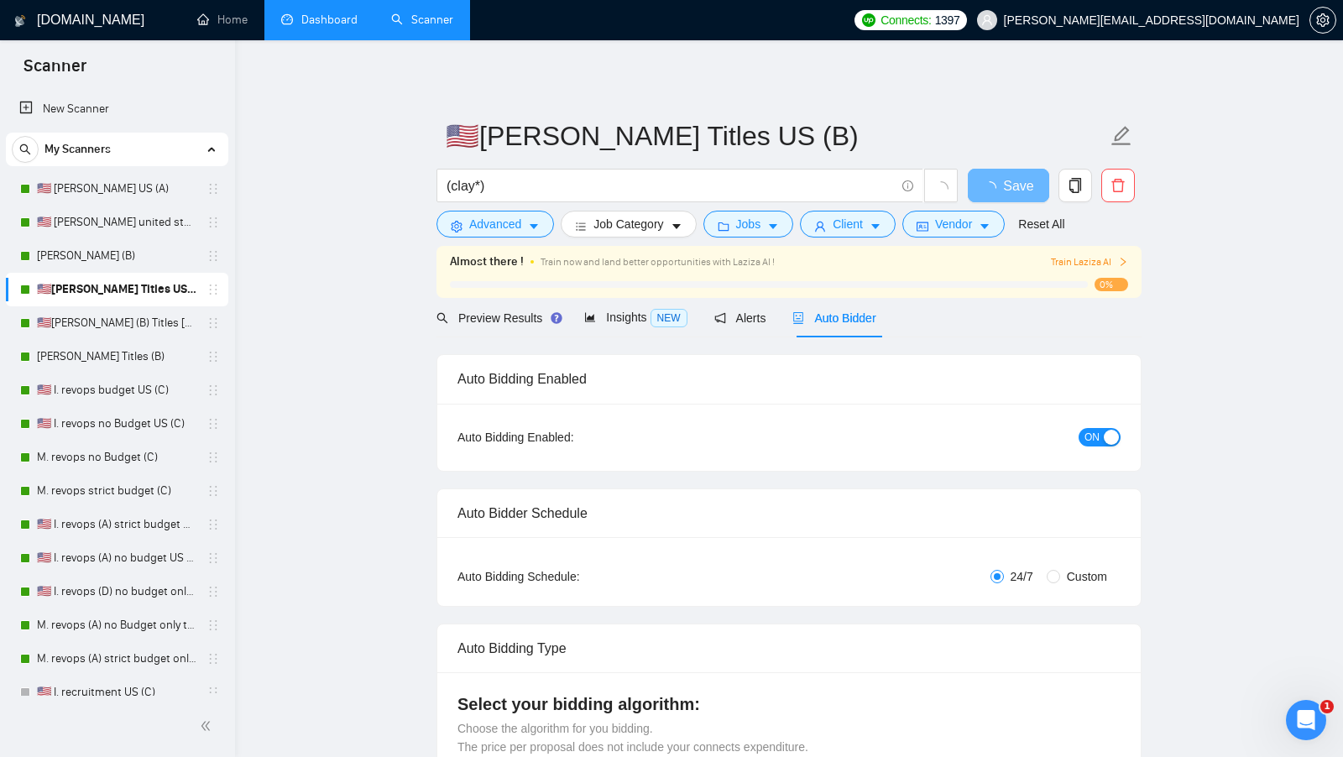
click at [853, 317] on span "Auto Bidder" at bounding box center [834, 317] width 83 height 13
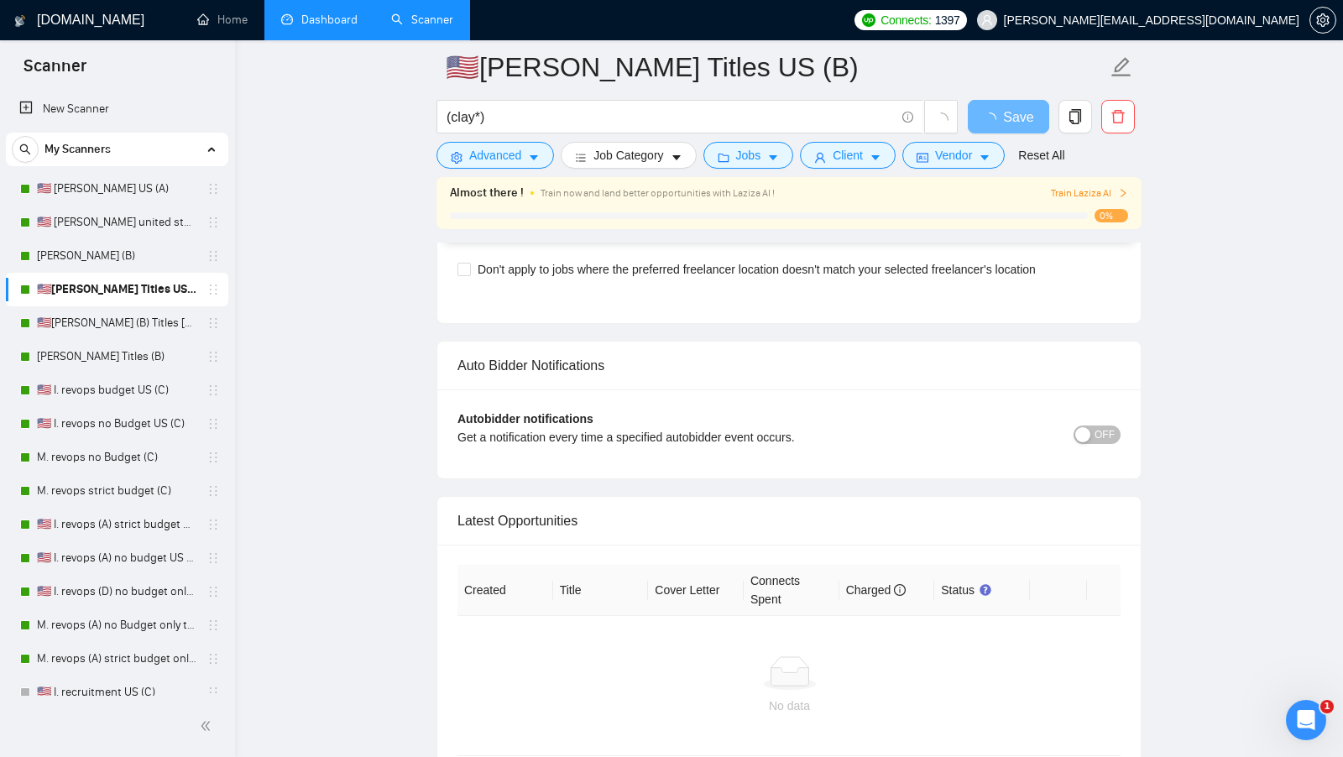
scroll to position [3809, 0]
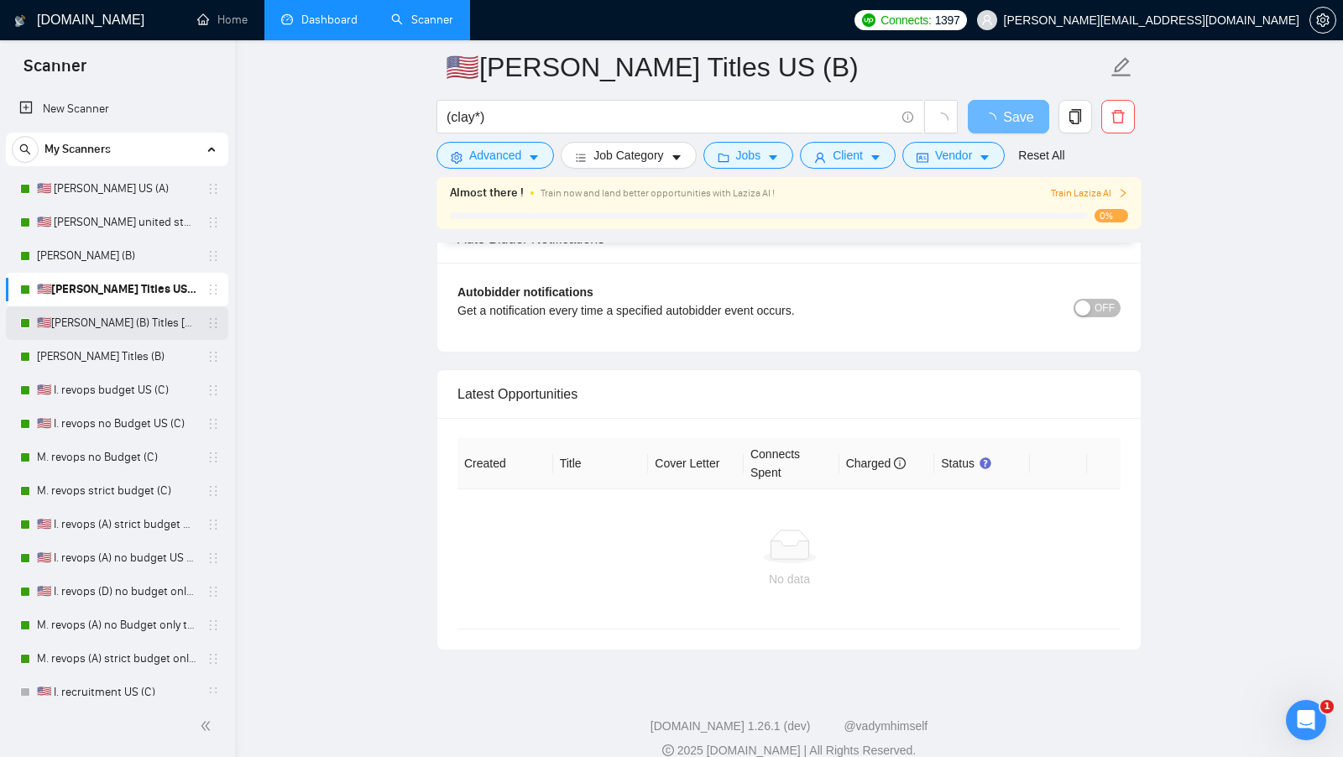
click at [156, 322] on link "🇺🇸[PERSON_NAME] (B) Titles [GEOGRAPHIC_DATA]" at bounding box center [117, 323] width 160 height 34
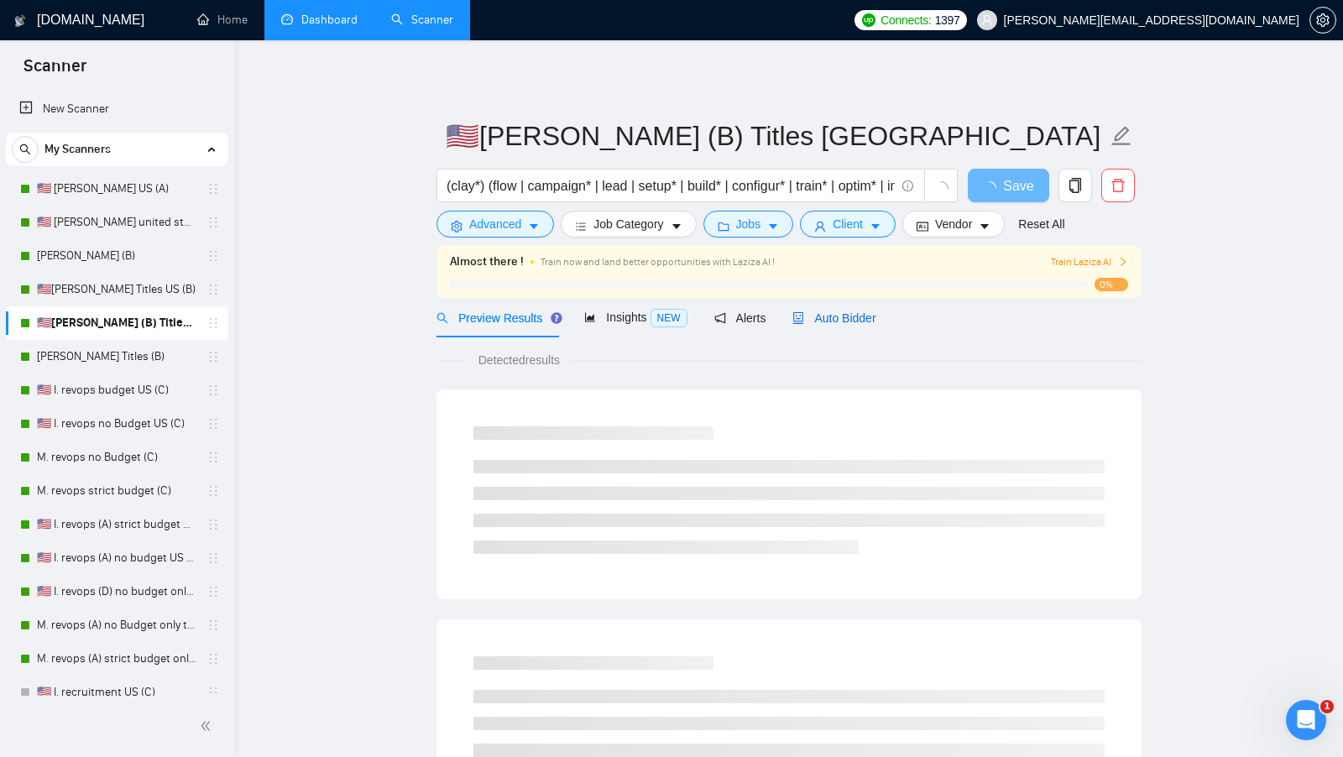
click at [875, 309] on div "Auto Bidder" at bounding box center [834, 318] width 83 height 18
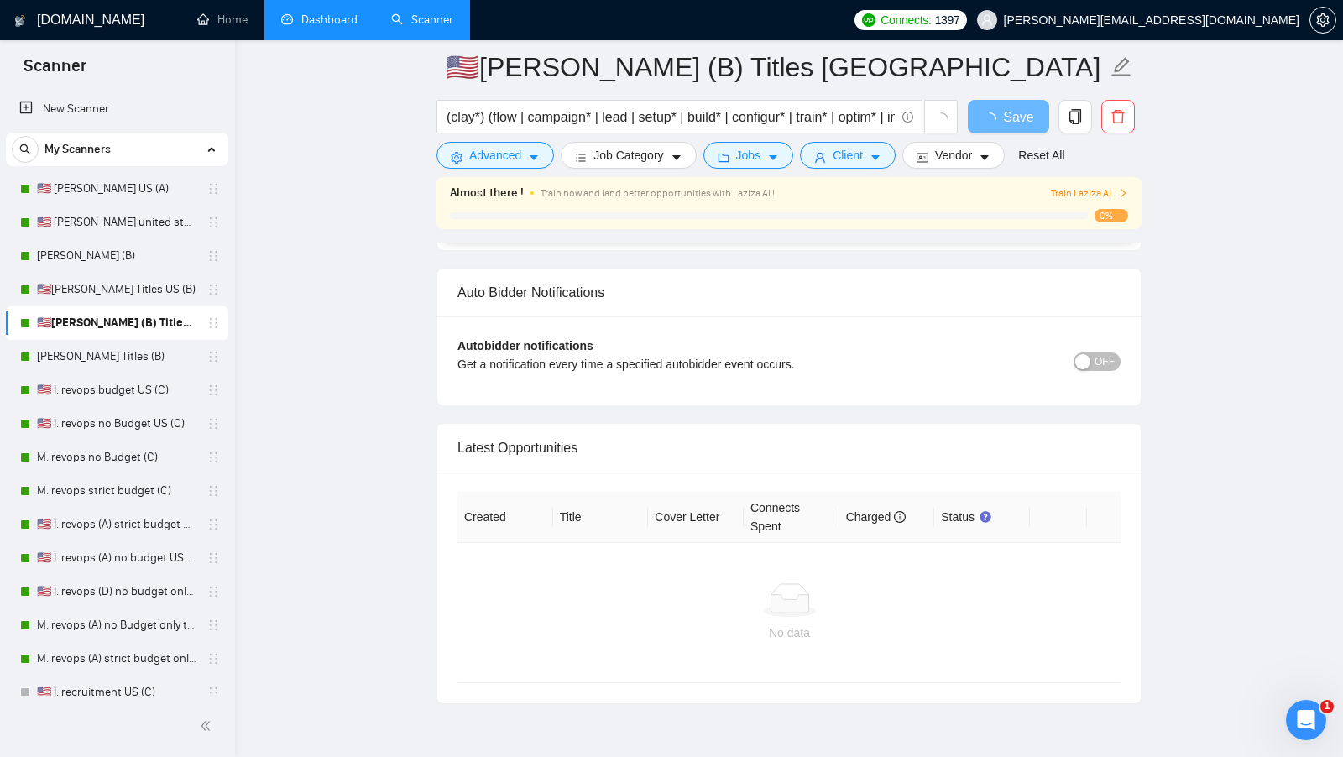
scroll to position [3809, 0]
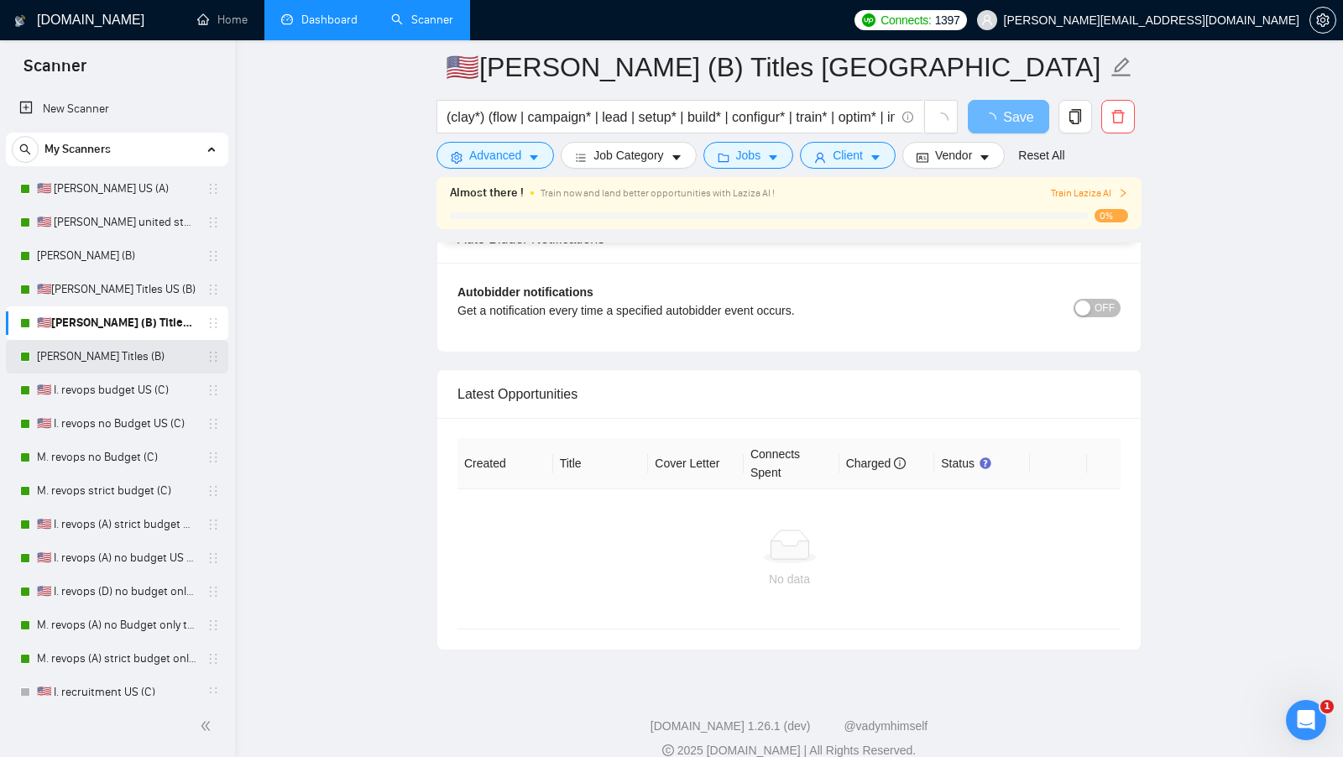
click at [118, 349] on link "[PERSON_NAME] Titles (B)" at bounding box center [117, 357] width 160 height 34
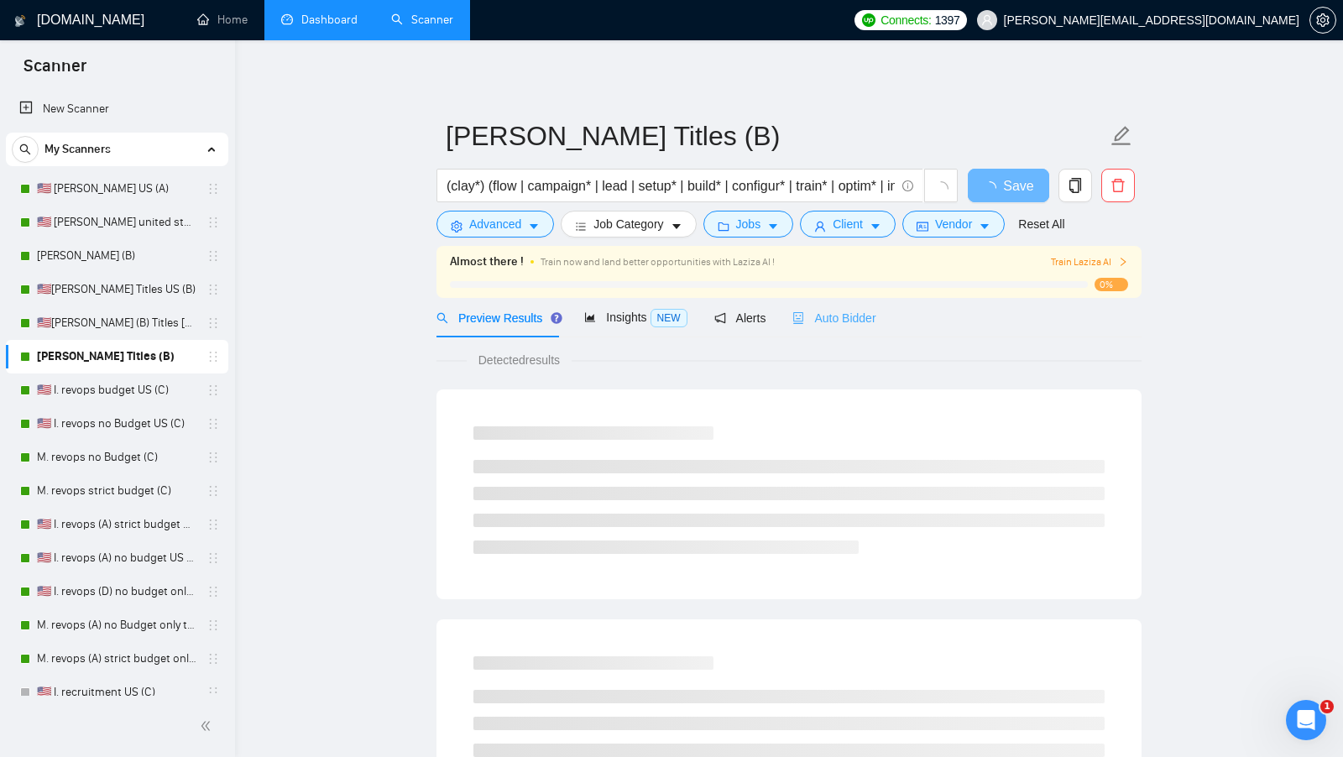
click at [865, 330] on div "Auto Bidder" at bounding box center [834, 317] width 83 height 39
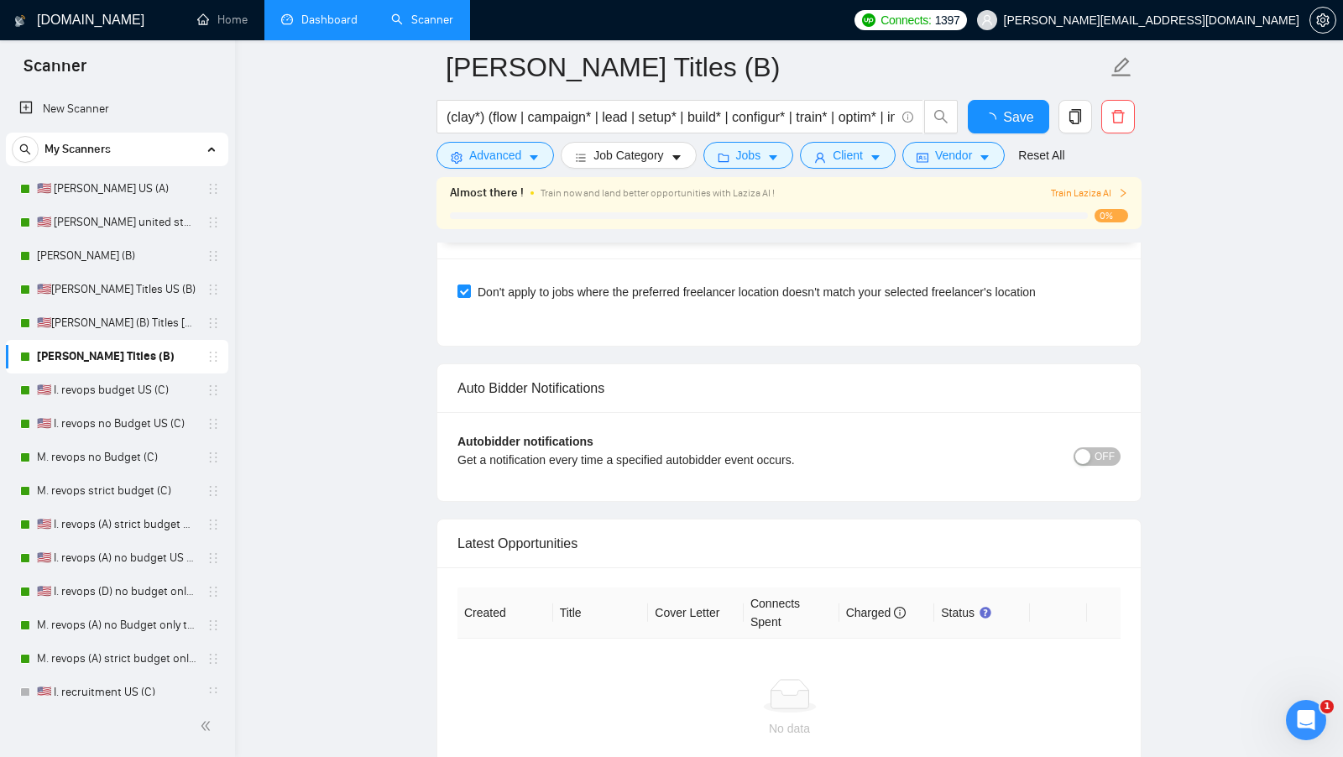
scroll to position [3931, 0]
click at [82, 385] on link "🇺🇸 I. revops budget US (C)" at bounding box center [117, 391] width 160 height 34
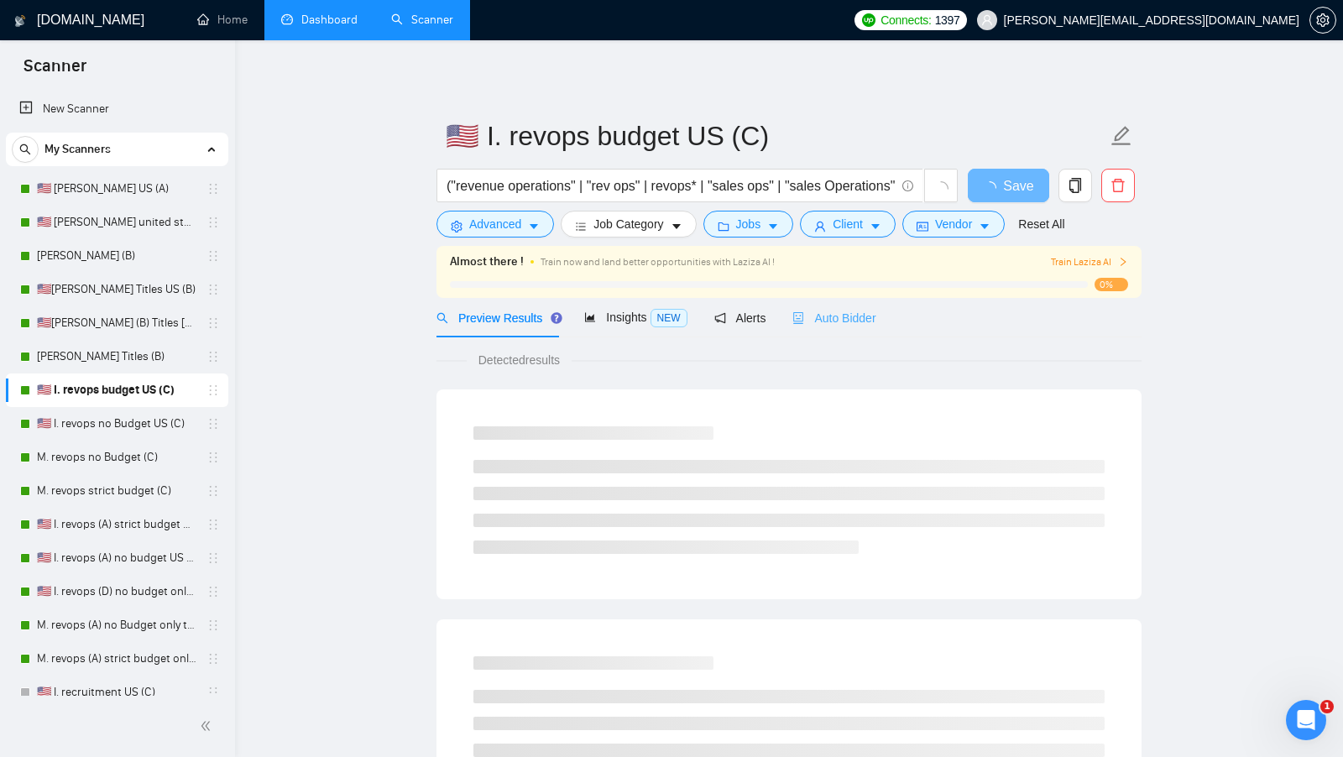
click at [866, 307] on div "Auto Bidder" at bounding box center [834, 317] width 83 height 39
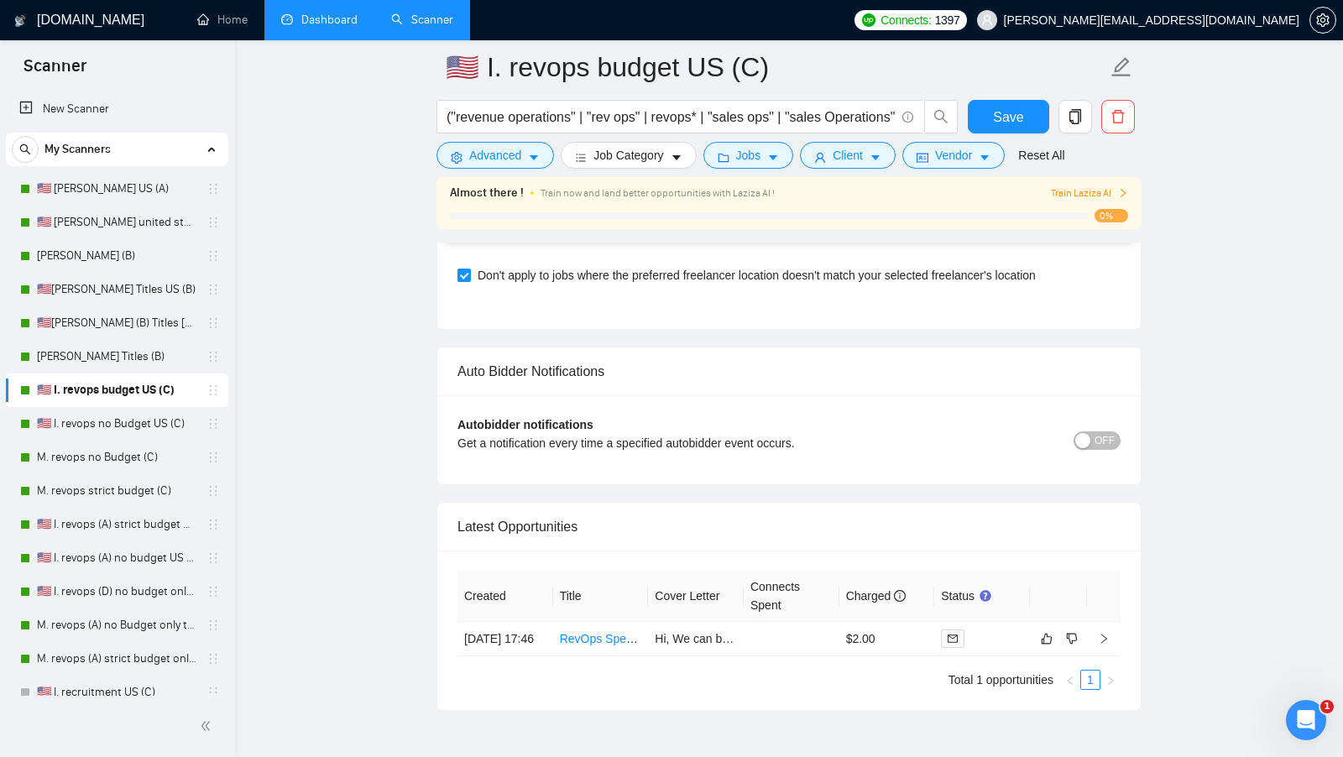
scroll to position [3906, 0]
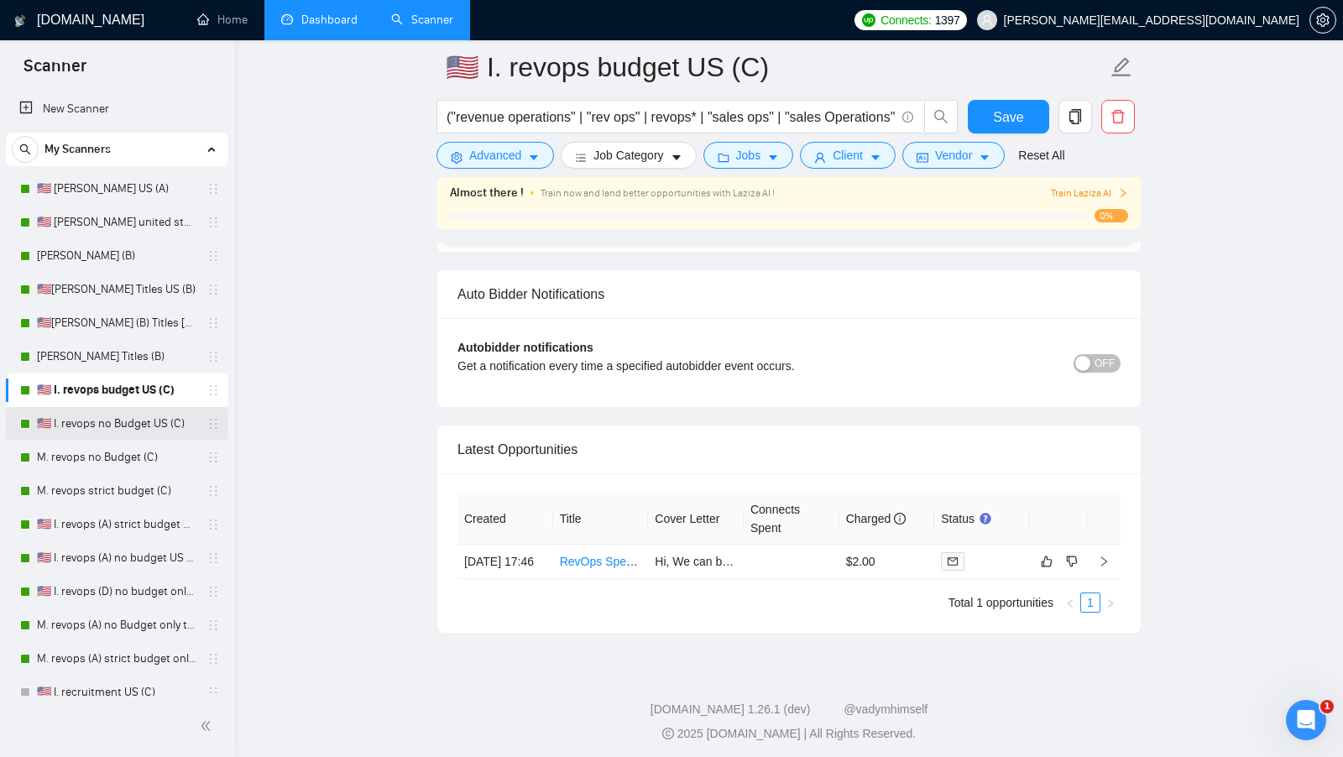
click at [139, 424] on link "🇺🇸 I. revops no Budget US (C)" at bounding box center [117, 424] width 160 height 34
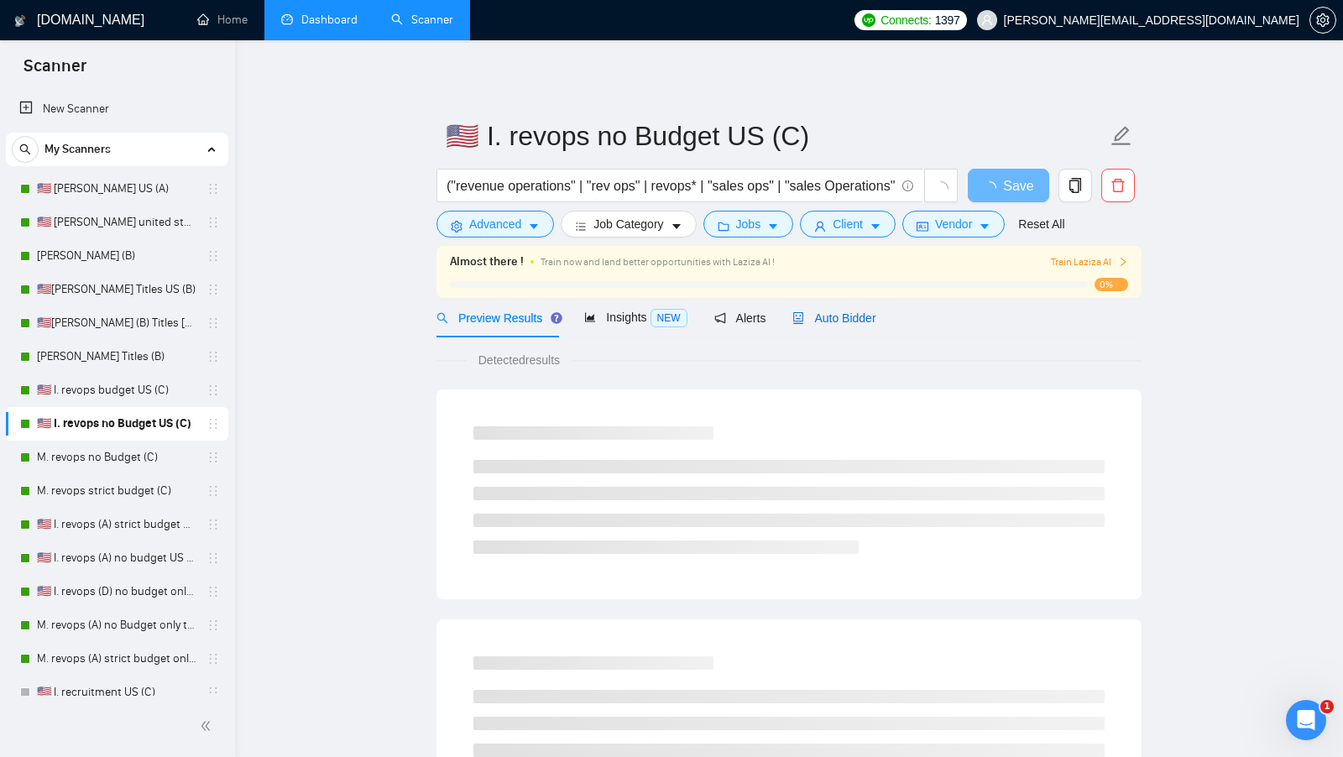
click at [832, 315] on span "Auto Bidder" at bounding box center [834, 317] width 83 height 13
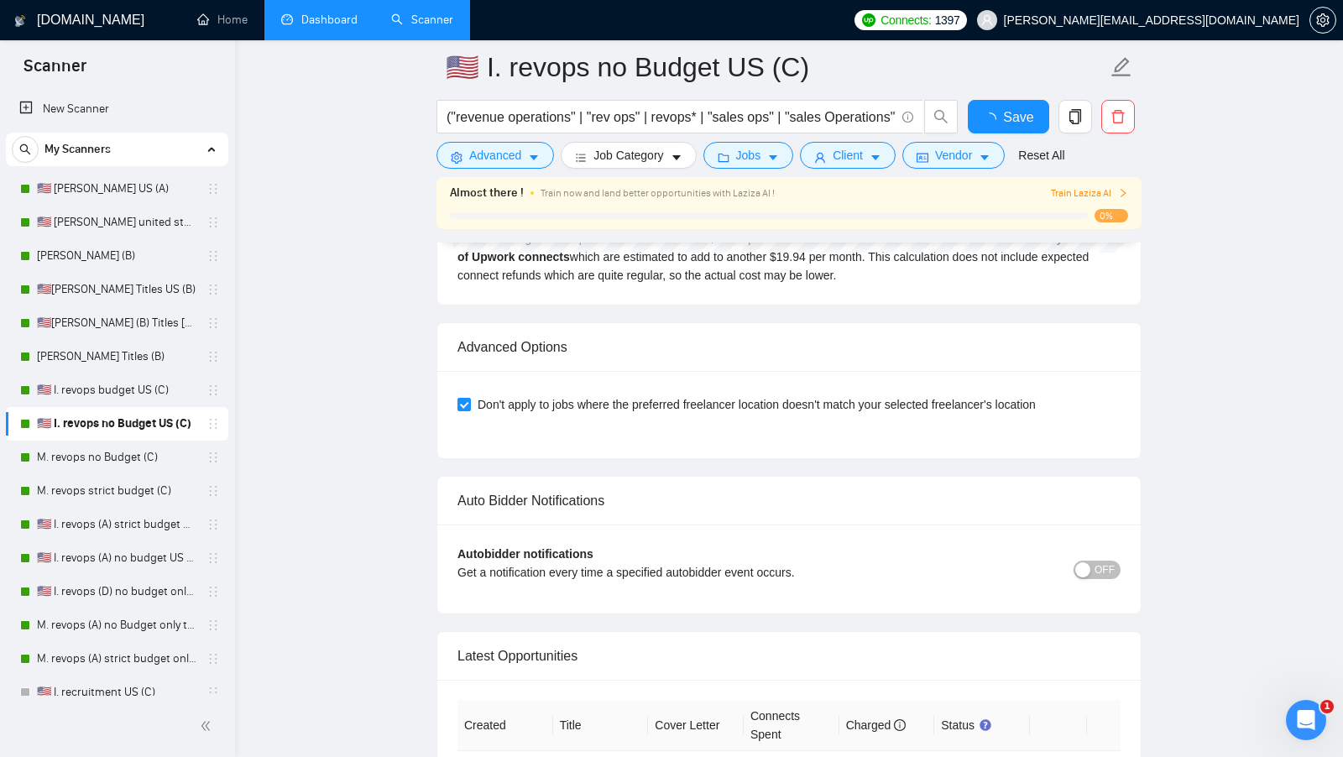
scroll to position [3755, 0]
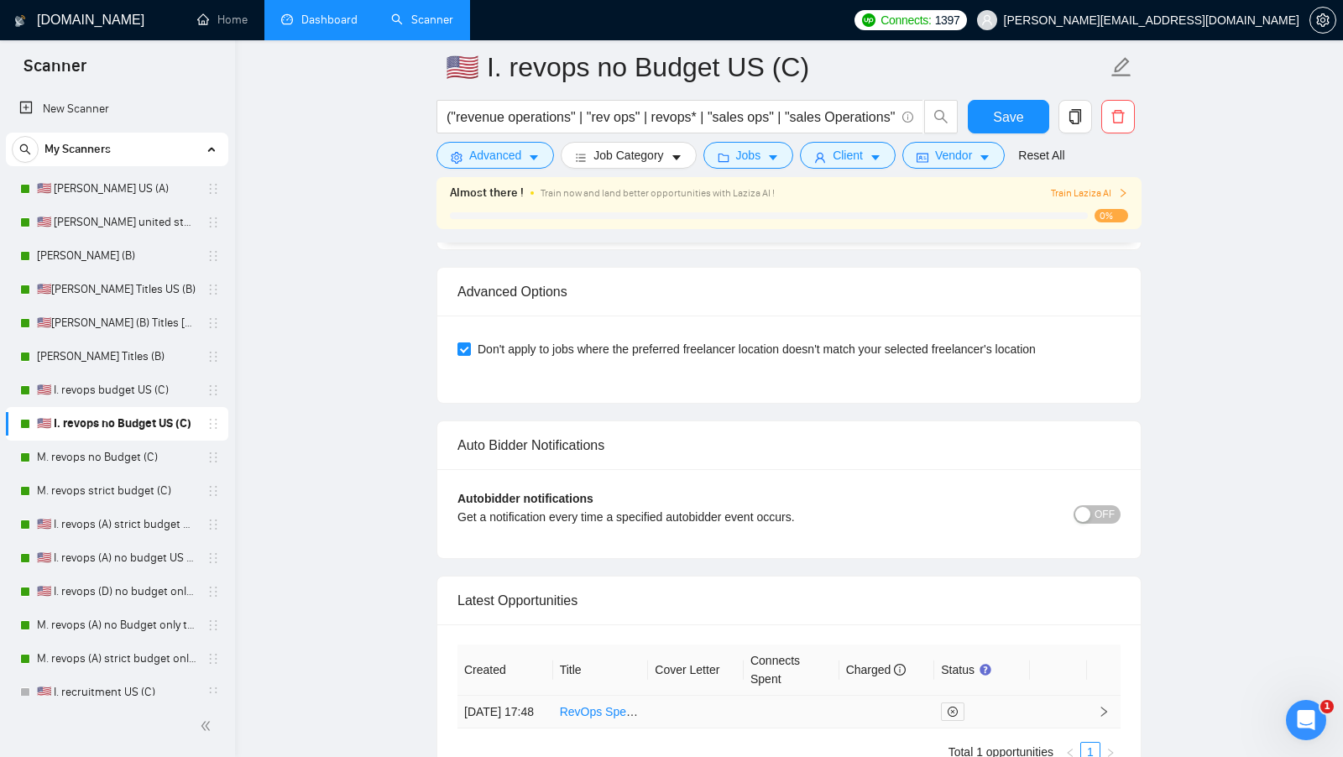
click at [845, 699] on td at bounding box center [888, 712] width 96 height 33
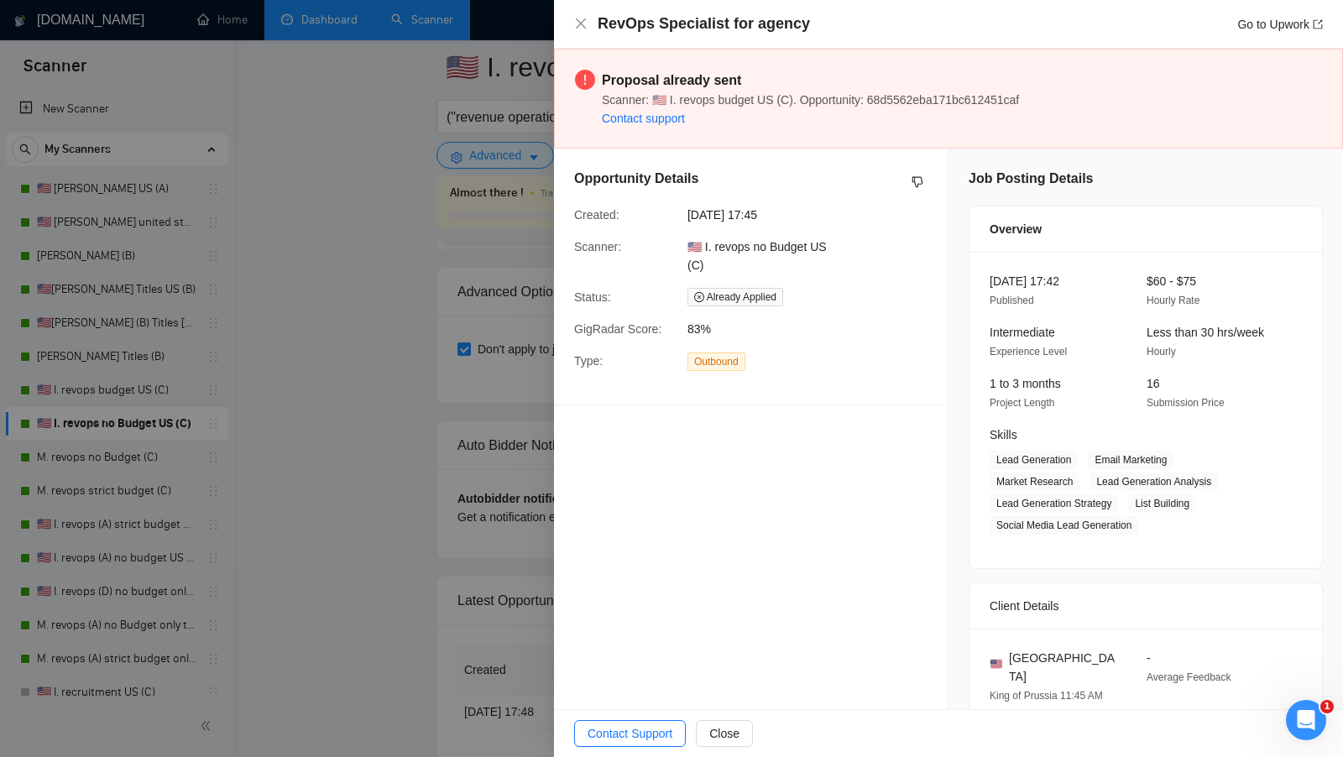
click at [386, 518] on div at bounding box center [671, 378] width 1343 height 757
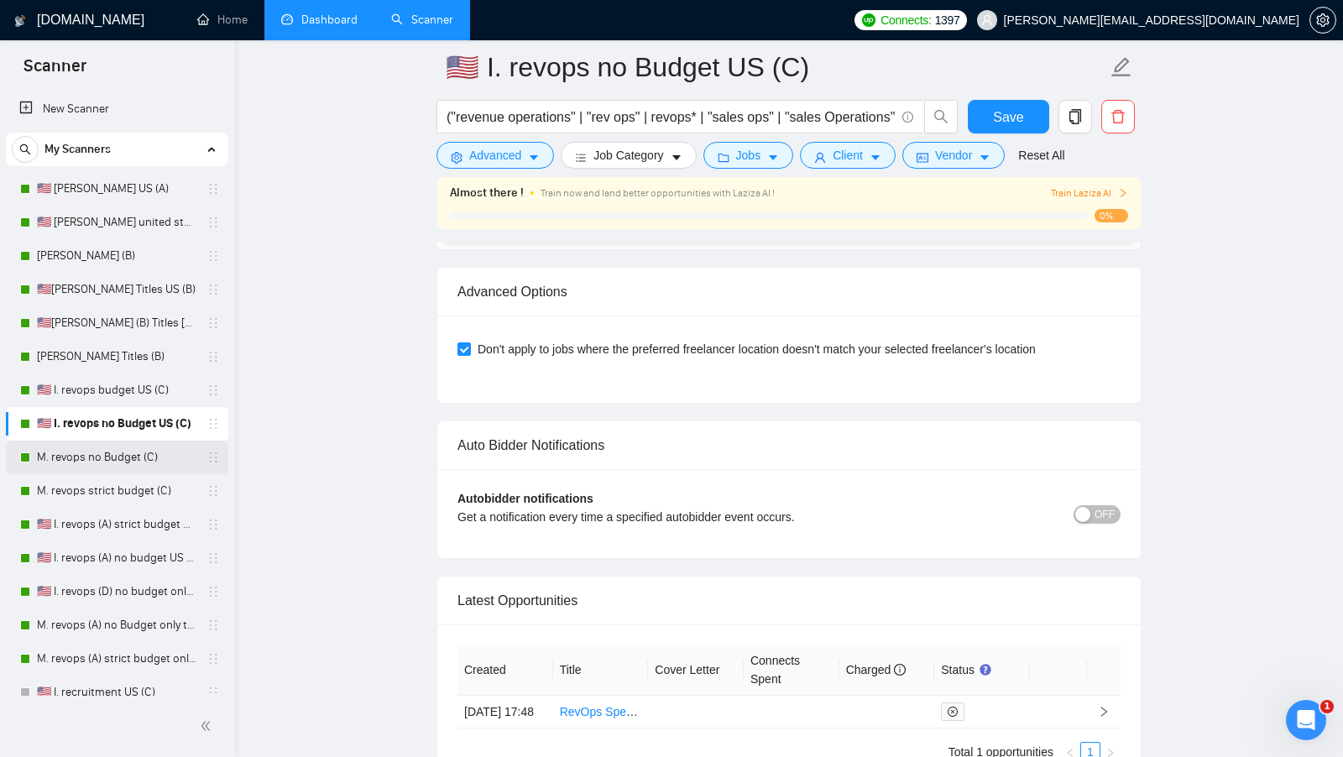
click at [141, 460] on link "M. revops no Budget (C)" at bounding box center [117, 458] width 160 height 34
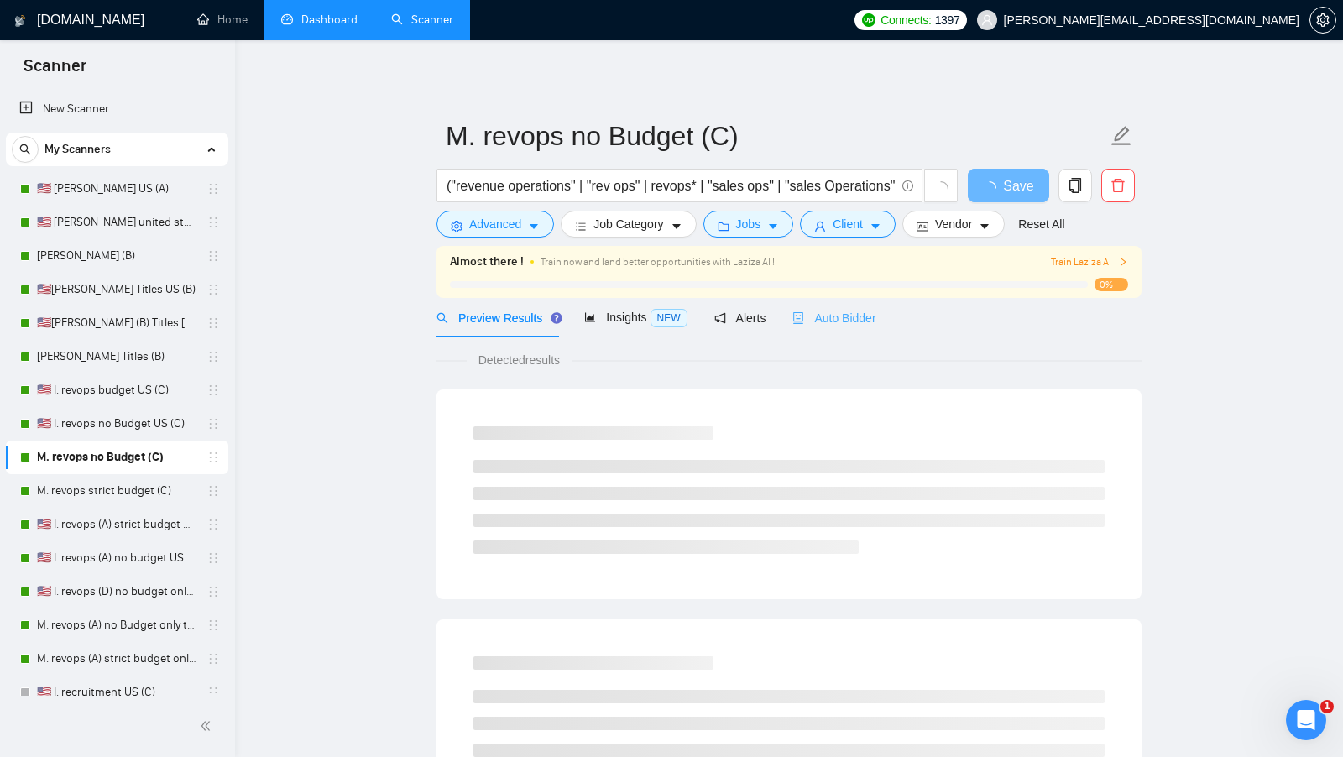
click at [859, 332] on div "Auto Bidder" at bounding box center [834, 317] width 83 height 39
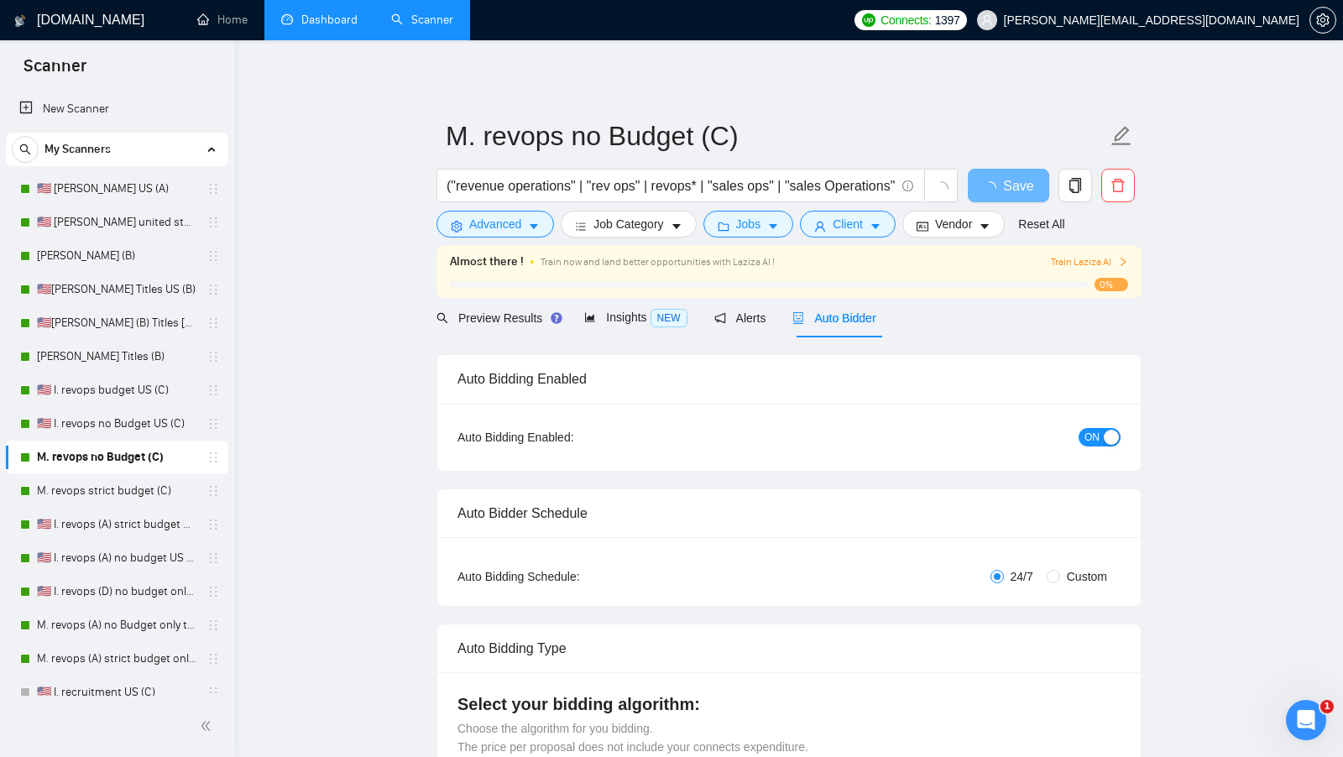
radio input "false"
radio input "true"
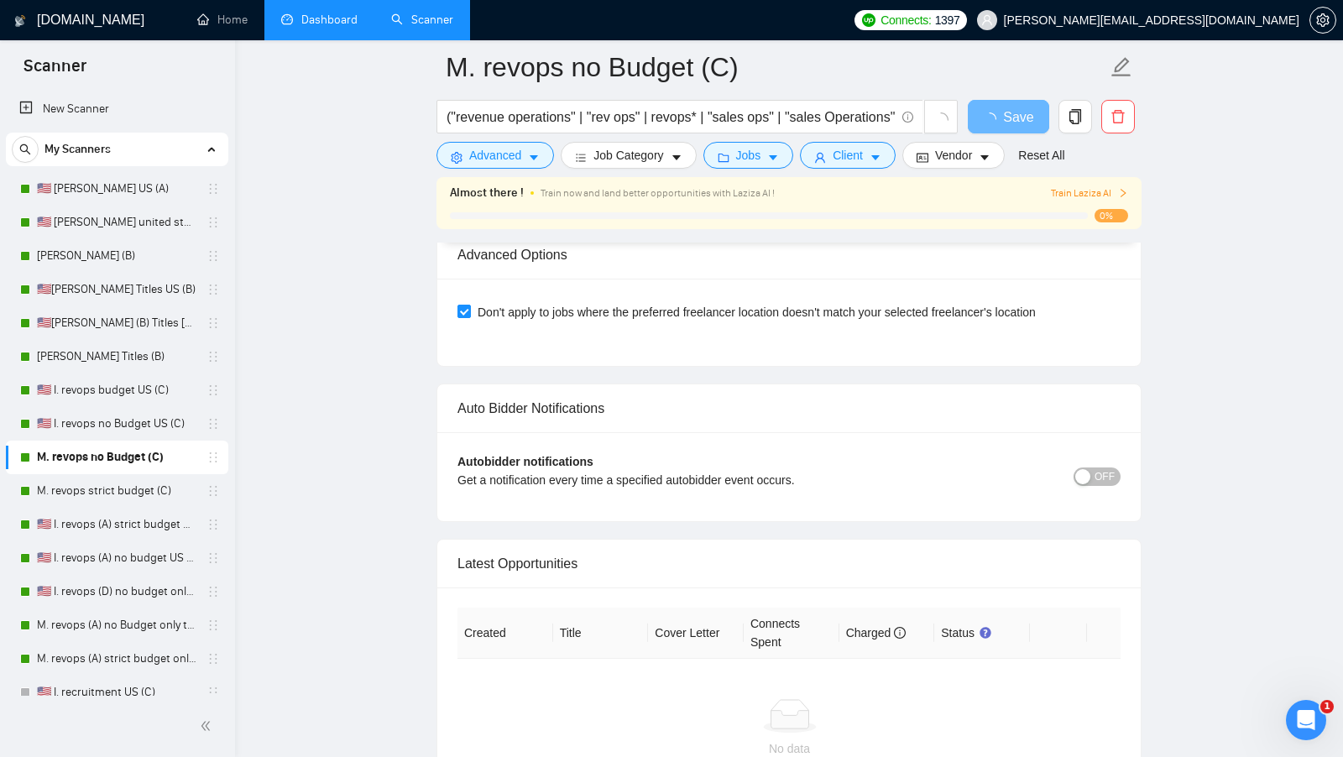
scroll to position [4137, 0]
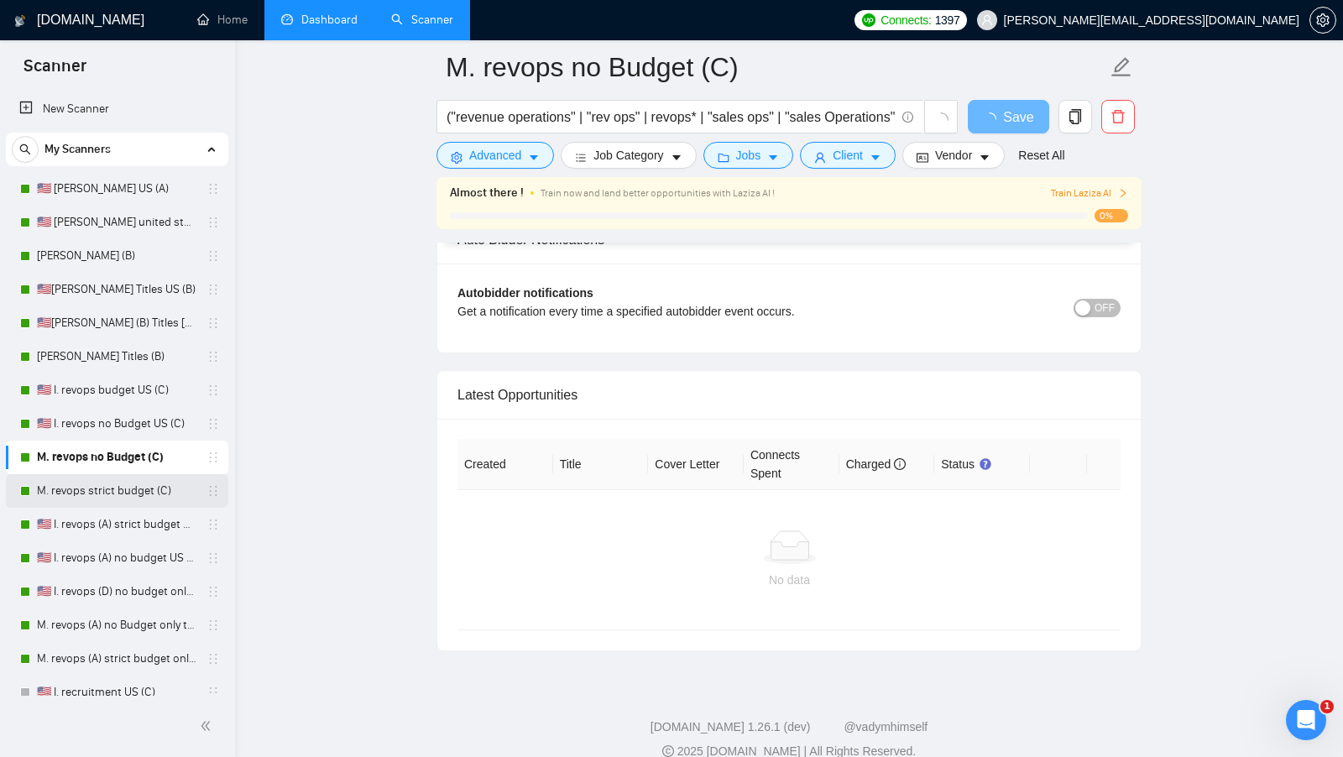
click at [132, 499] on link "M. revops strict budget (C)" at bounding box center [117, 491] width 160 height 34
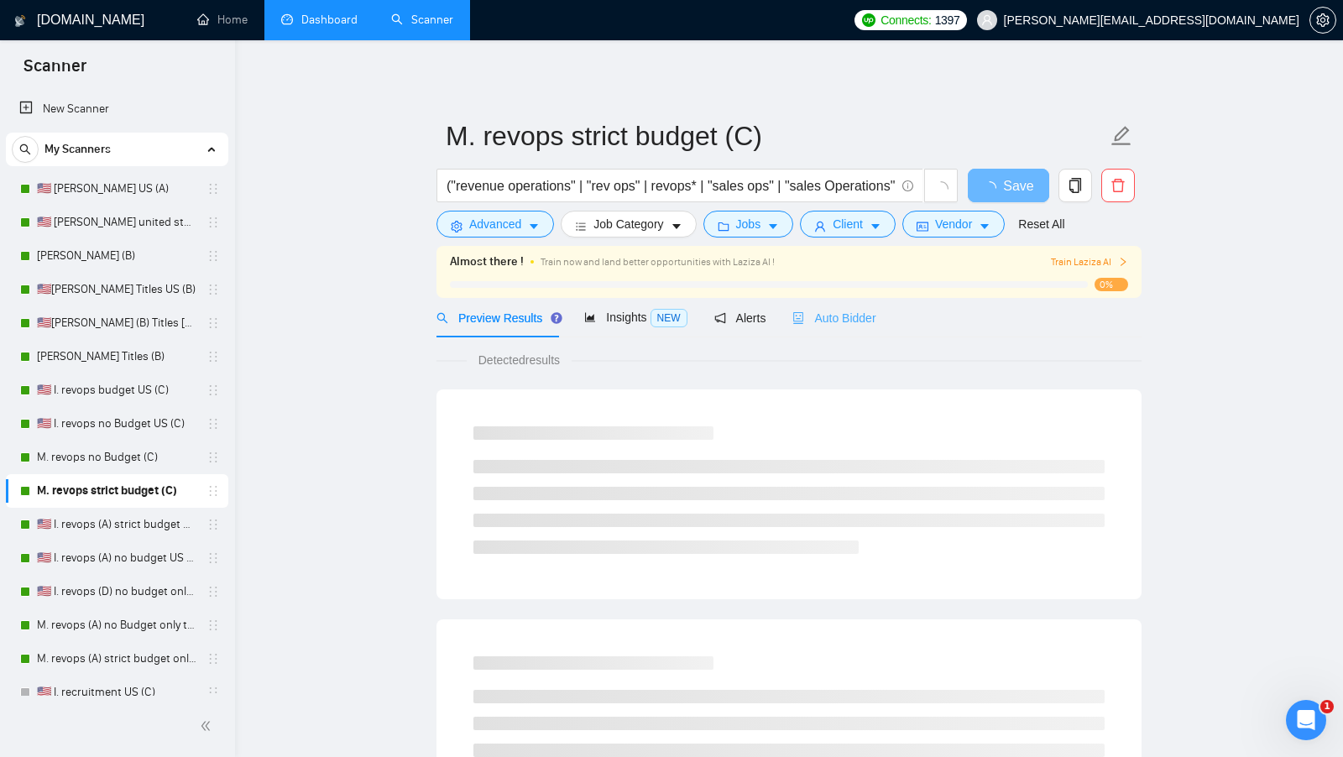
click at [851, 330] on div "Auto Bidder" at bounding box center [834, 317] width 83 height 39
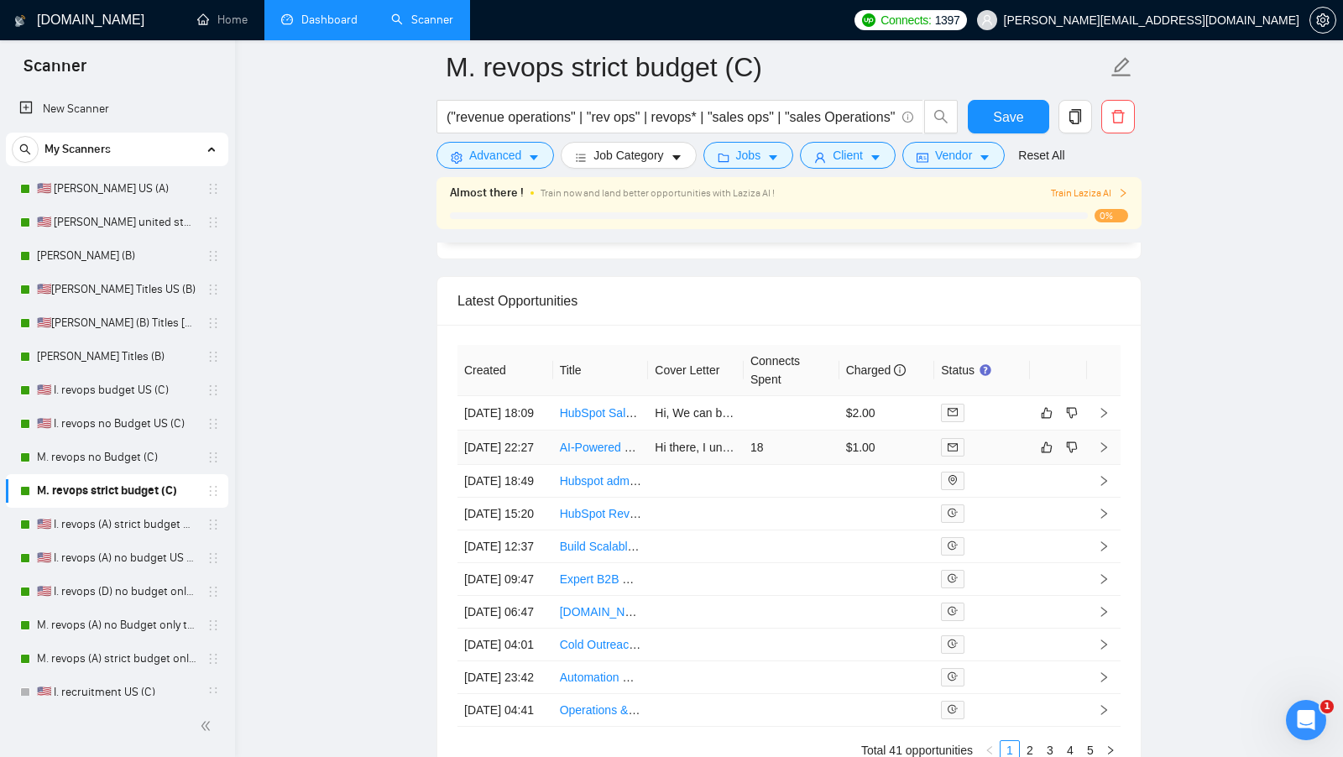
scroll to position [4610, 0]
click at [823, 406] on td at bounding box center [792, 412] width 96 height 34
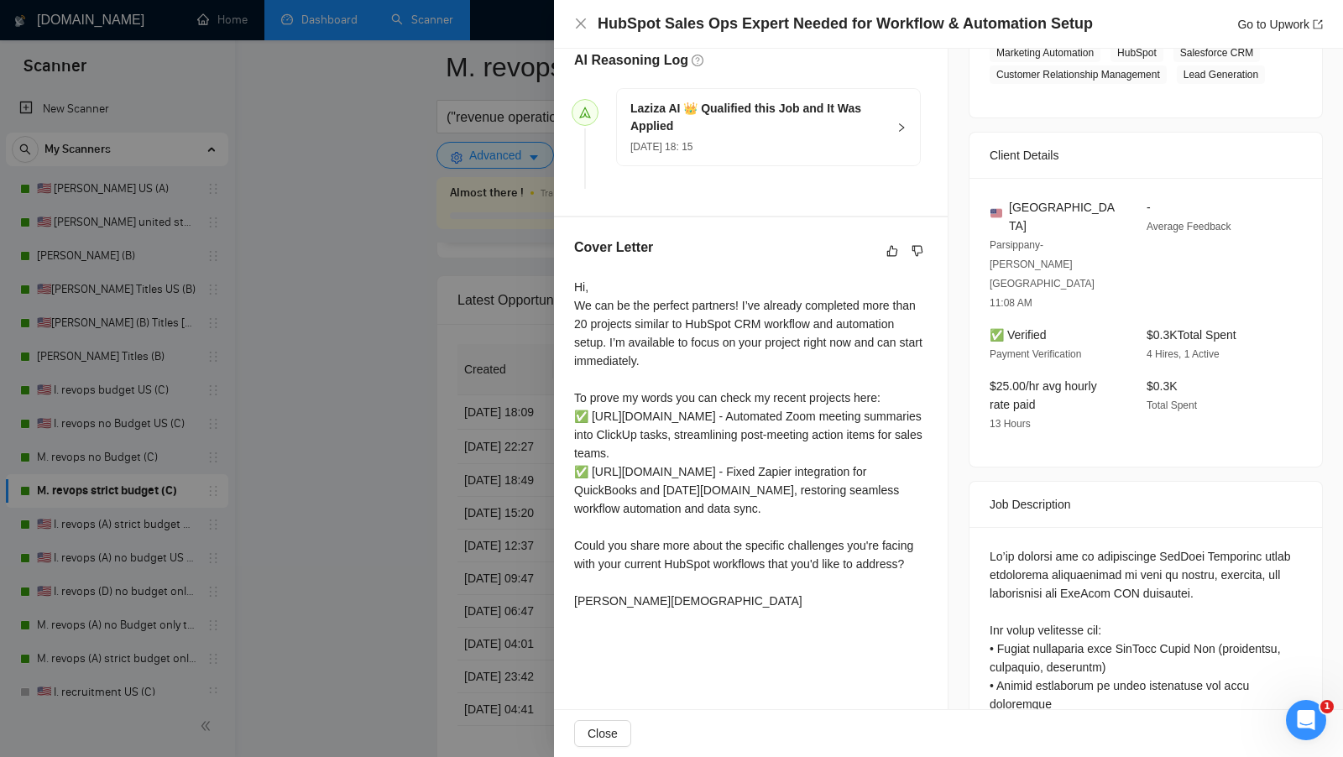
scroll to position [319, 0]
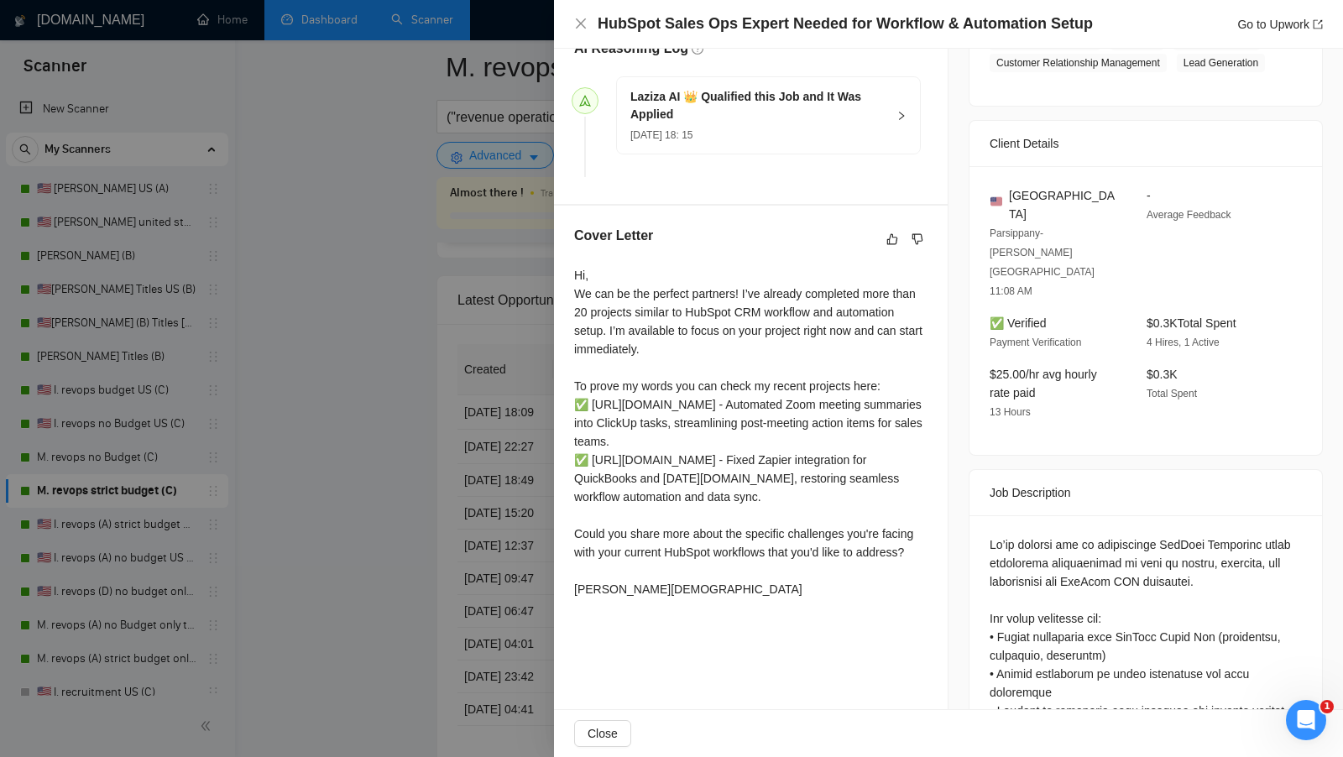
click at [393, 463] on div at bounding box center [671, 378] width 1343 height 757
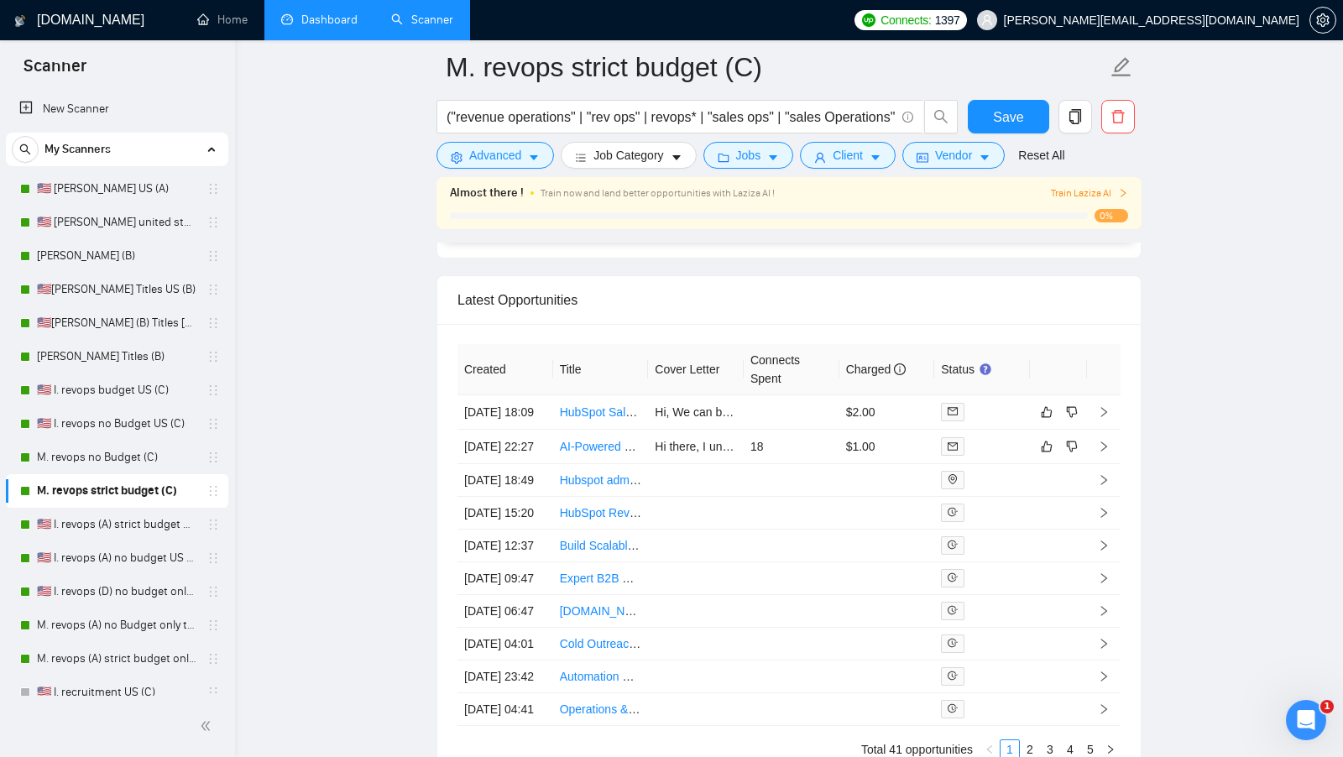
click at [112, 506] on link "M. revops strict budget (C)" at bounding box center [117, 491] width 160 height 34
click at [108, 514] on link "🇺🇸 I. revops (A) strict budget US only titles" at bounding box center [117, 525] width 160 height 34
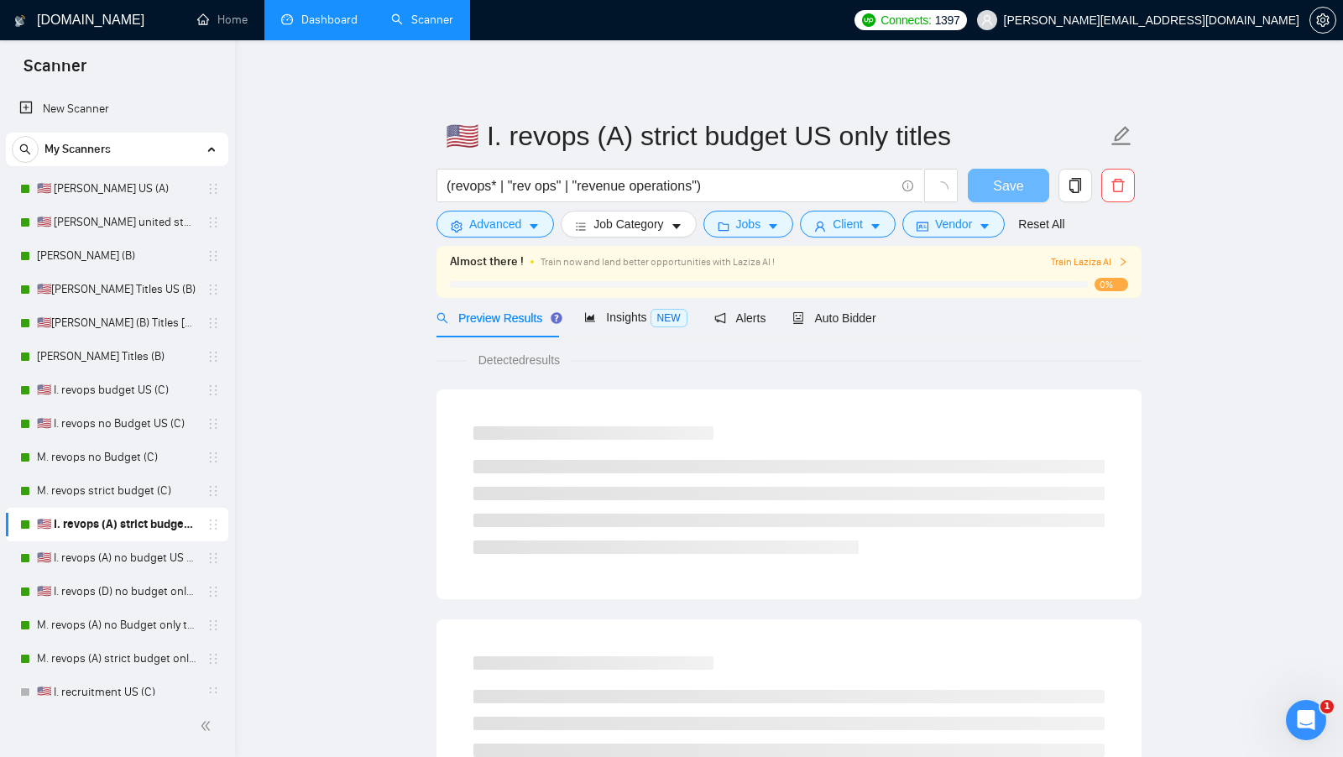
scroll to position [92, 0]
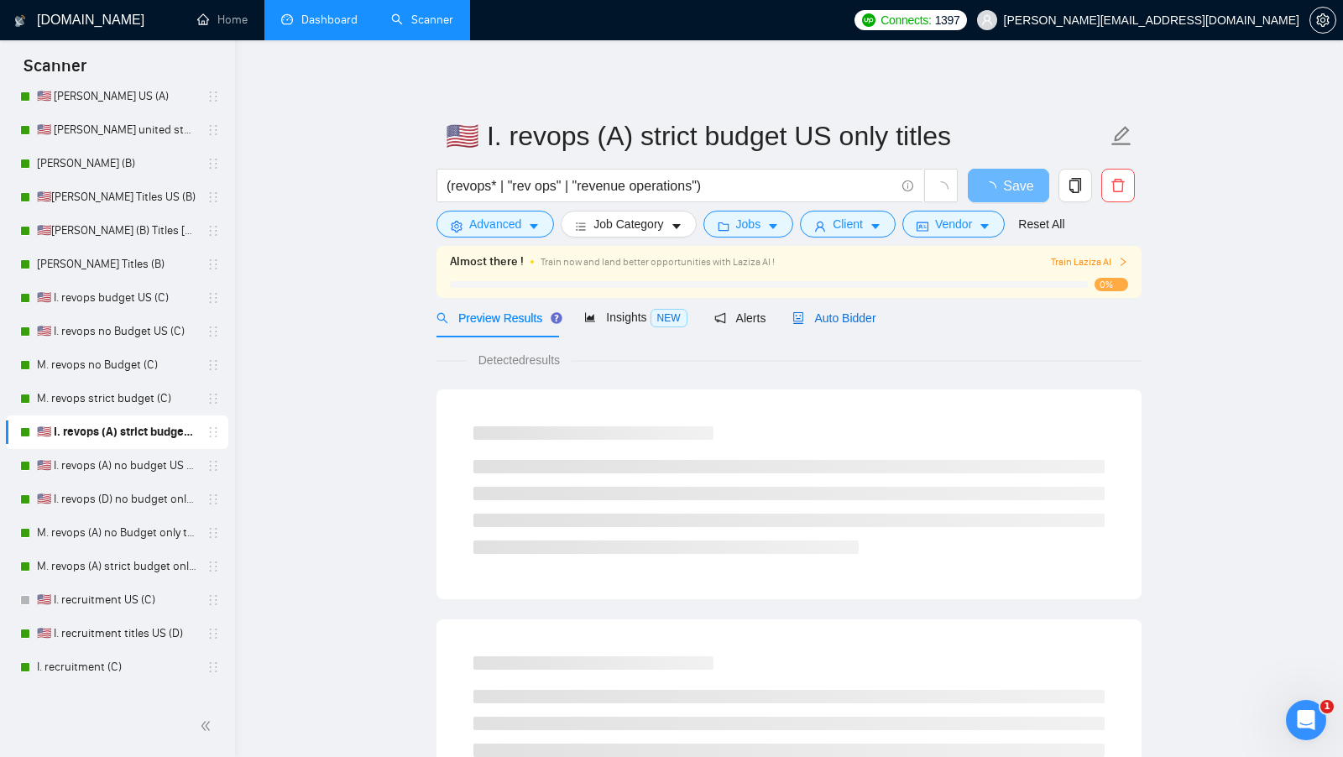
click at [873, 313] on span "Auto Bidder" at bounding box center [834, 317] width 83 height 13
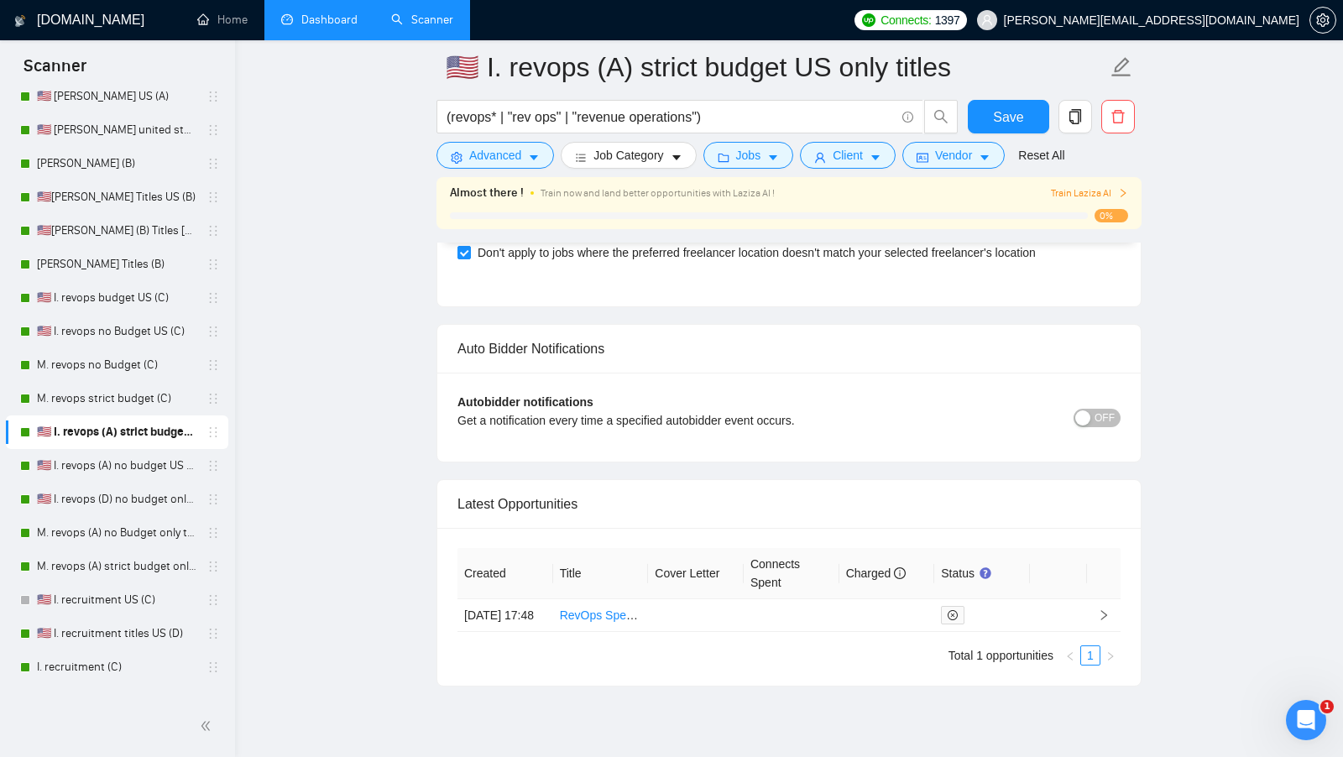
scroll to position [3826, 0]
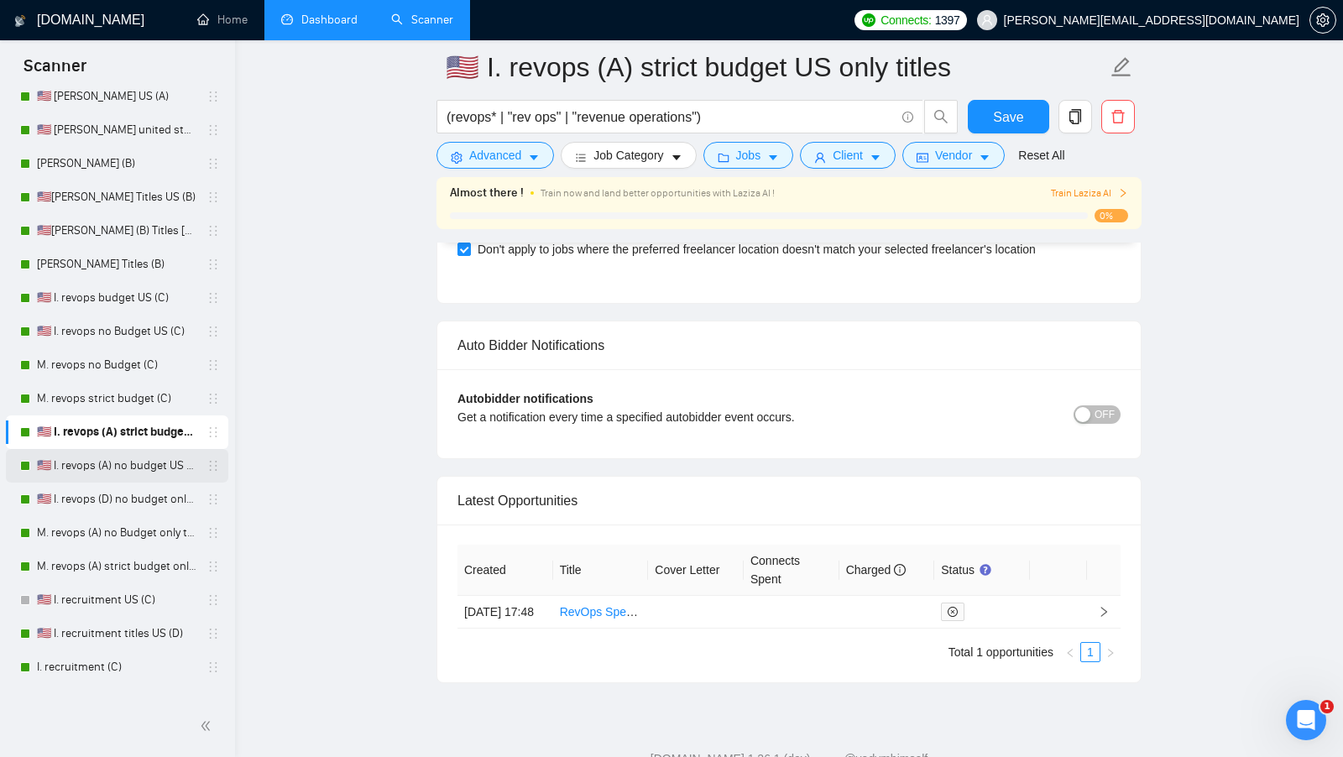
click at [121, 470] on link "🇺🇸 I. revops (A) no budget US only titles" at bounding box center [117, 466] width 160 height 34
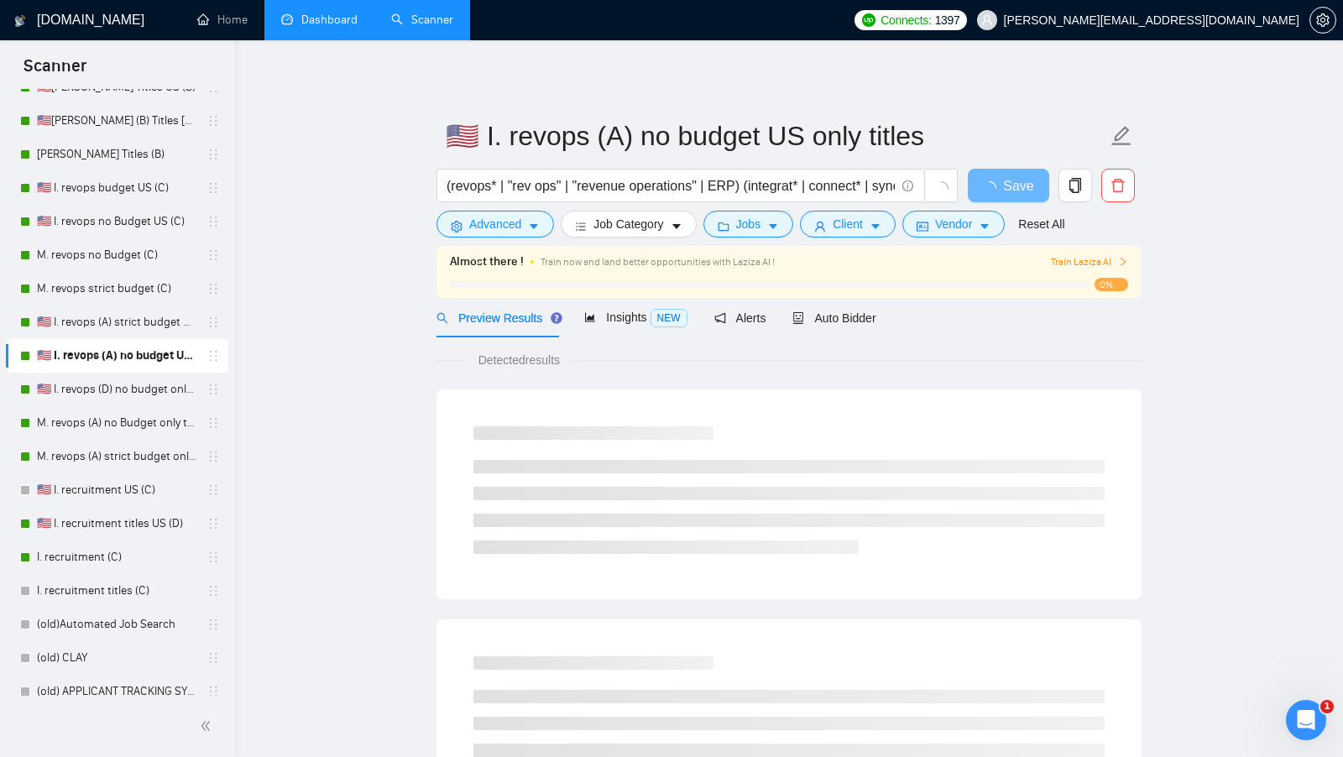
scroll to position [212, 0]
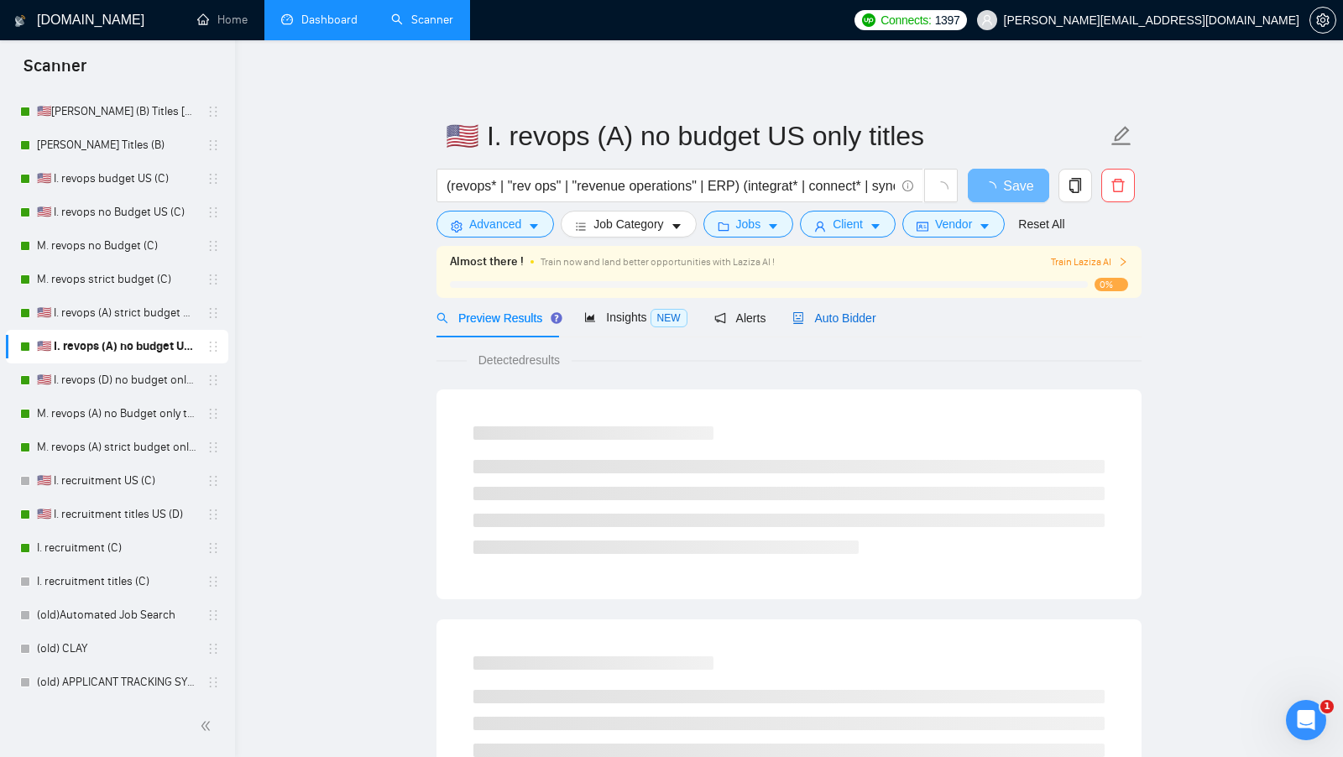
click at [845, 323] on span "Auto Bidder" at bounding box center [834, 317] width 83 height 13
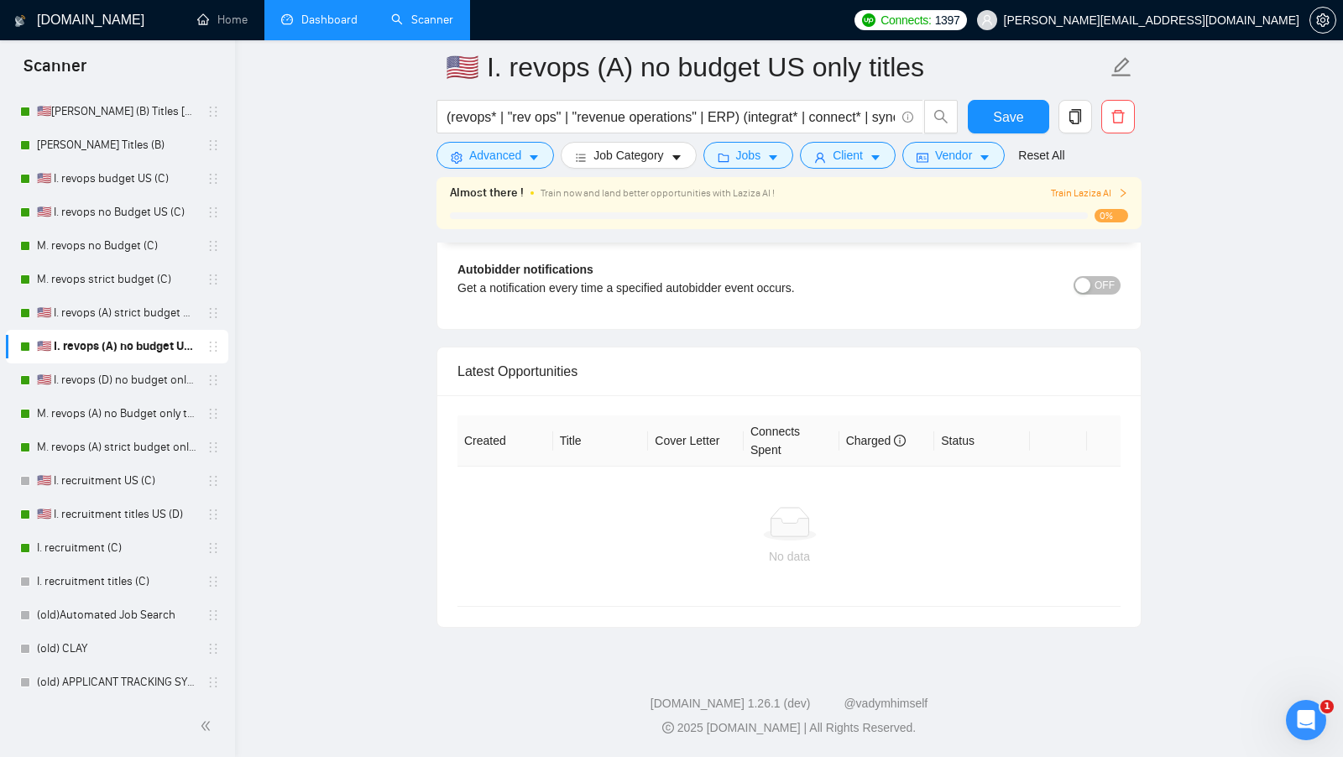
scroll to position [3858, 0]
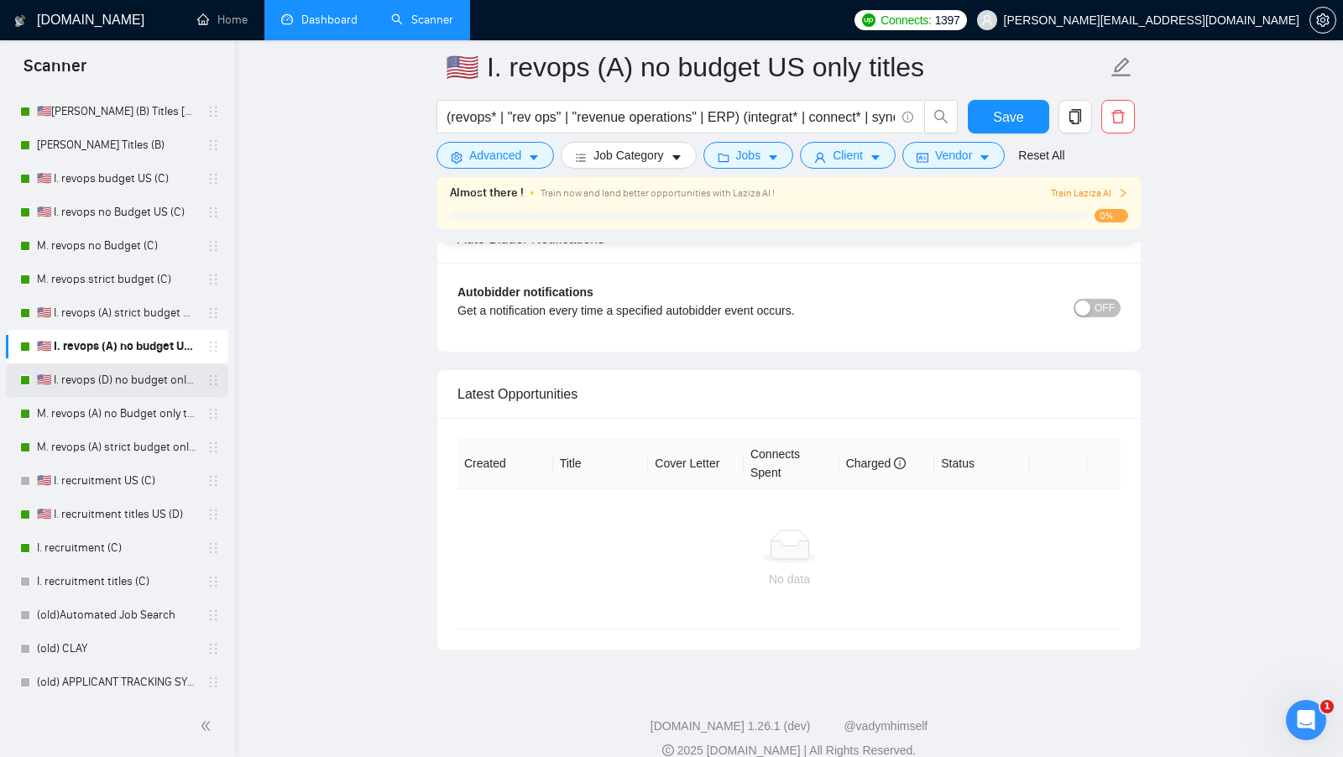
click at [96, 386] on link "🇺🇸 I. revops (D) no budget only titles" at bounding box center [117, 381] width 160 height 34
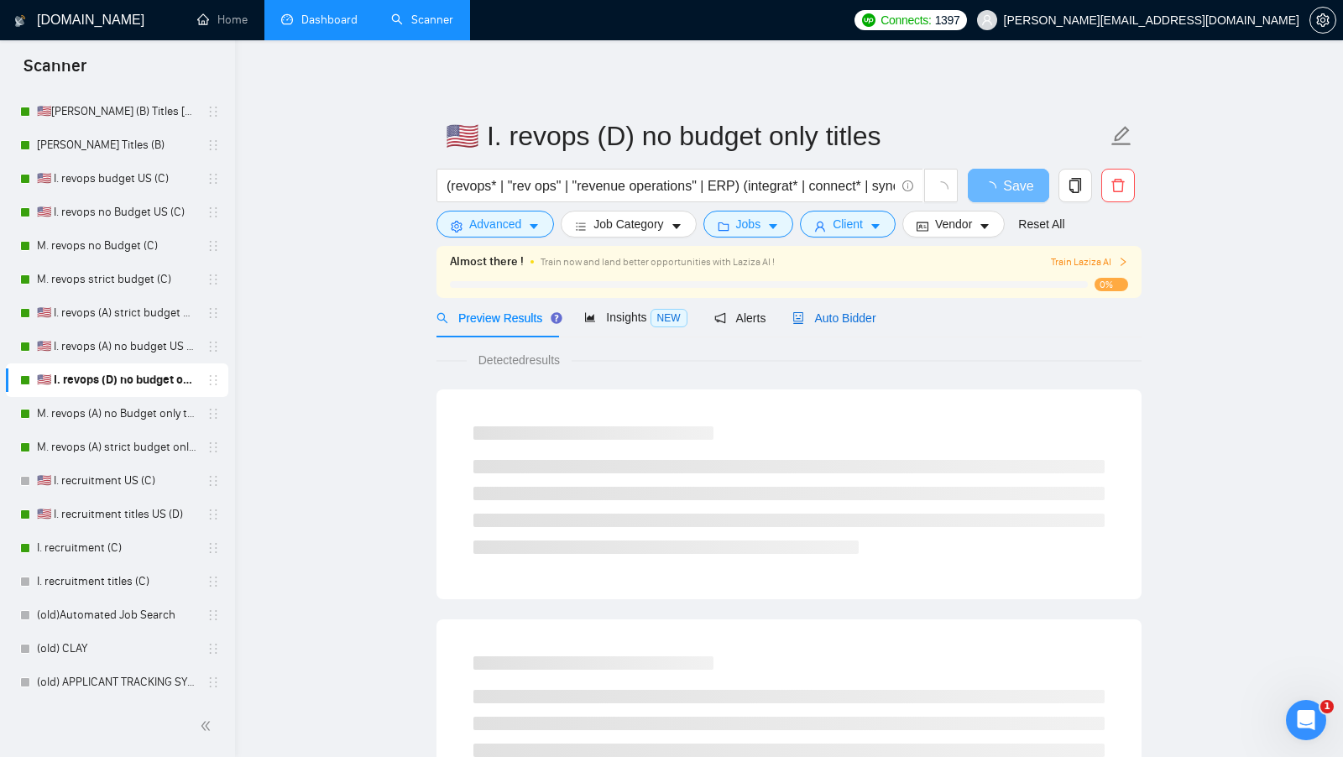
click at [858, 320] on span "Auto Bidder" at bounding box center [834, 317] width 83 height 13
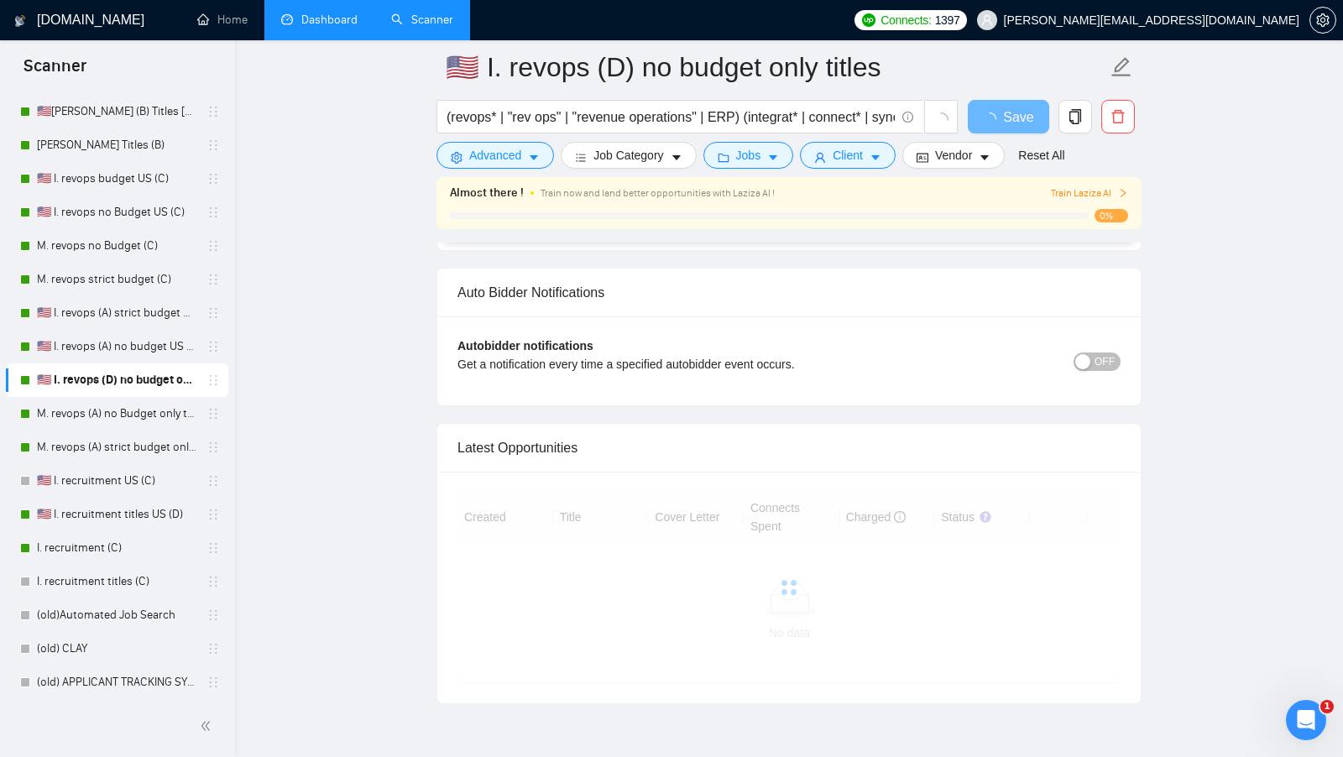
scroll to position [3809, 0]
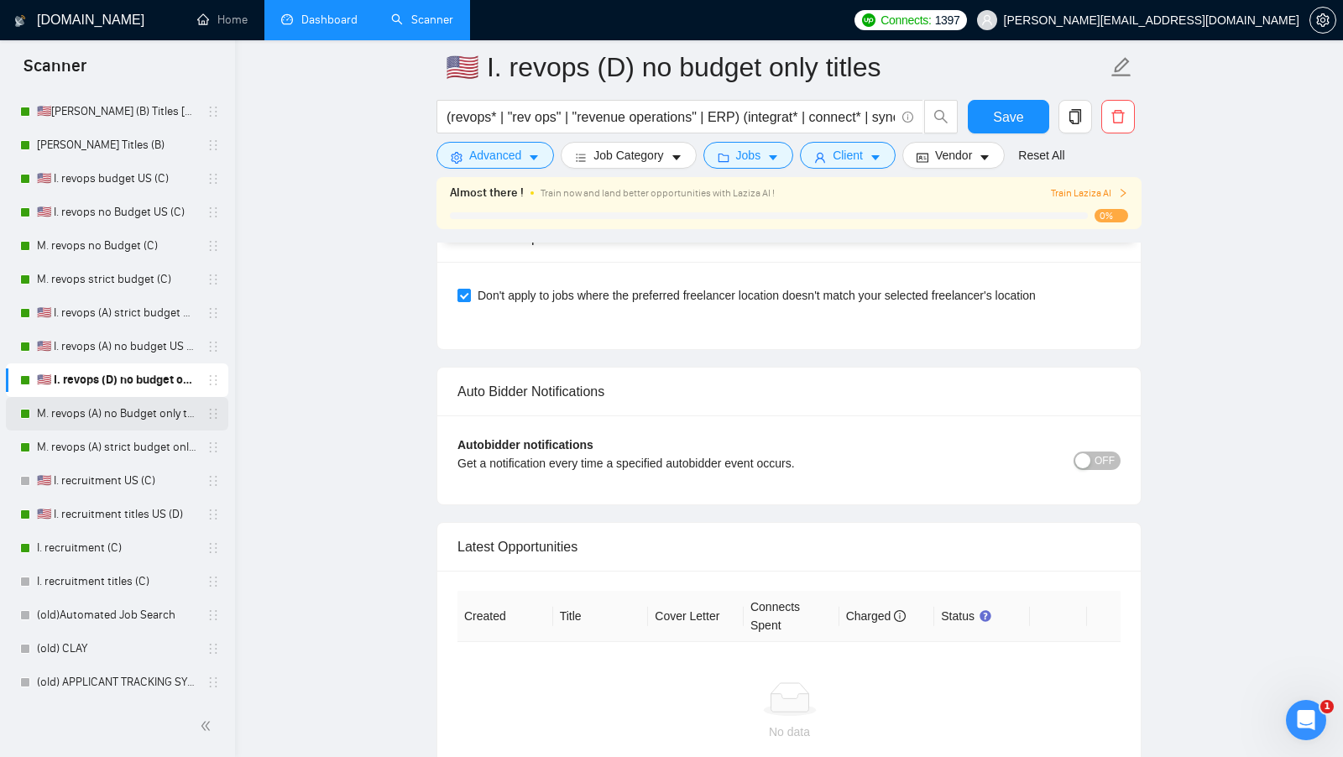
click at [144, 417] on link "M. revops (A) no Budget only titles" at bounding box center [117, 414] width 160 height 34
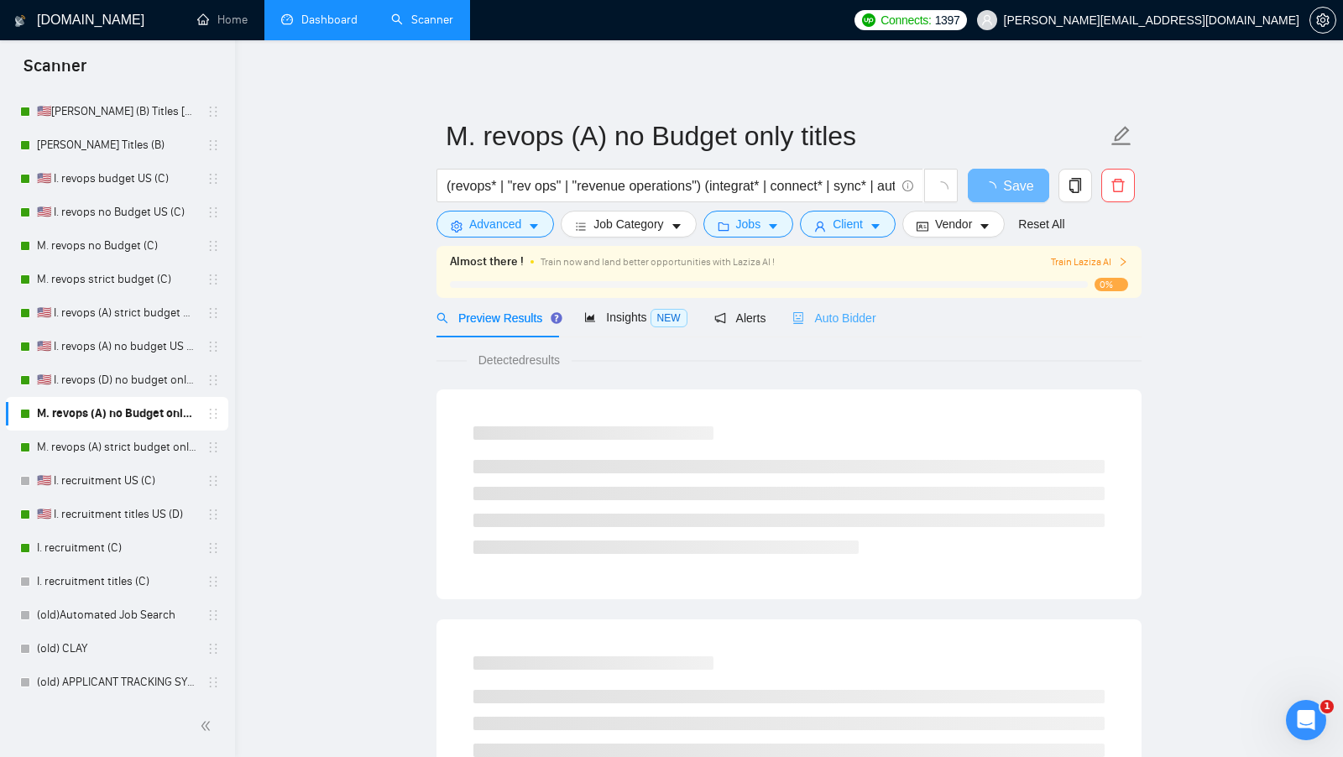
click at [859, 332] on div "Auto Bidder" at bounding box center [834, 317] width 83 height 39
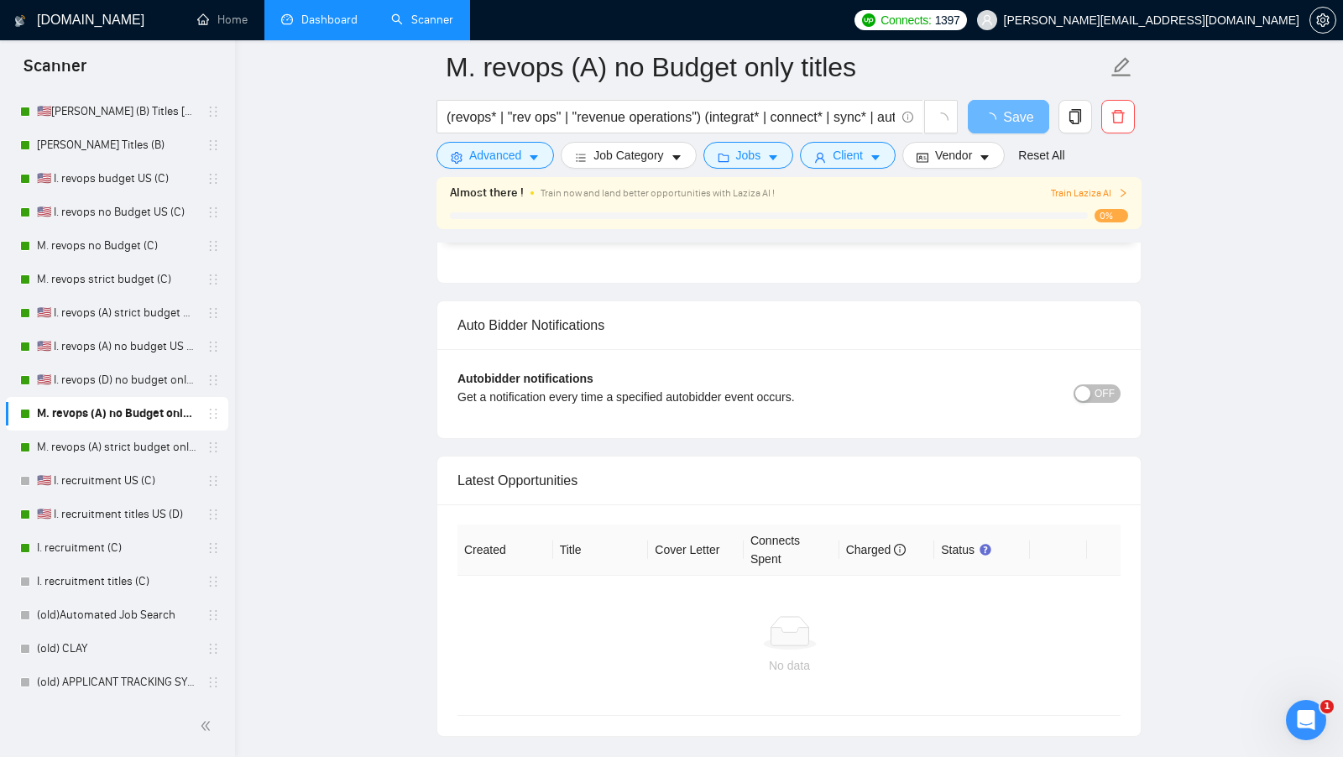
scroll to position [4066, 0]
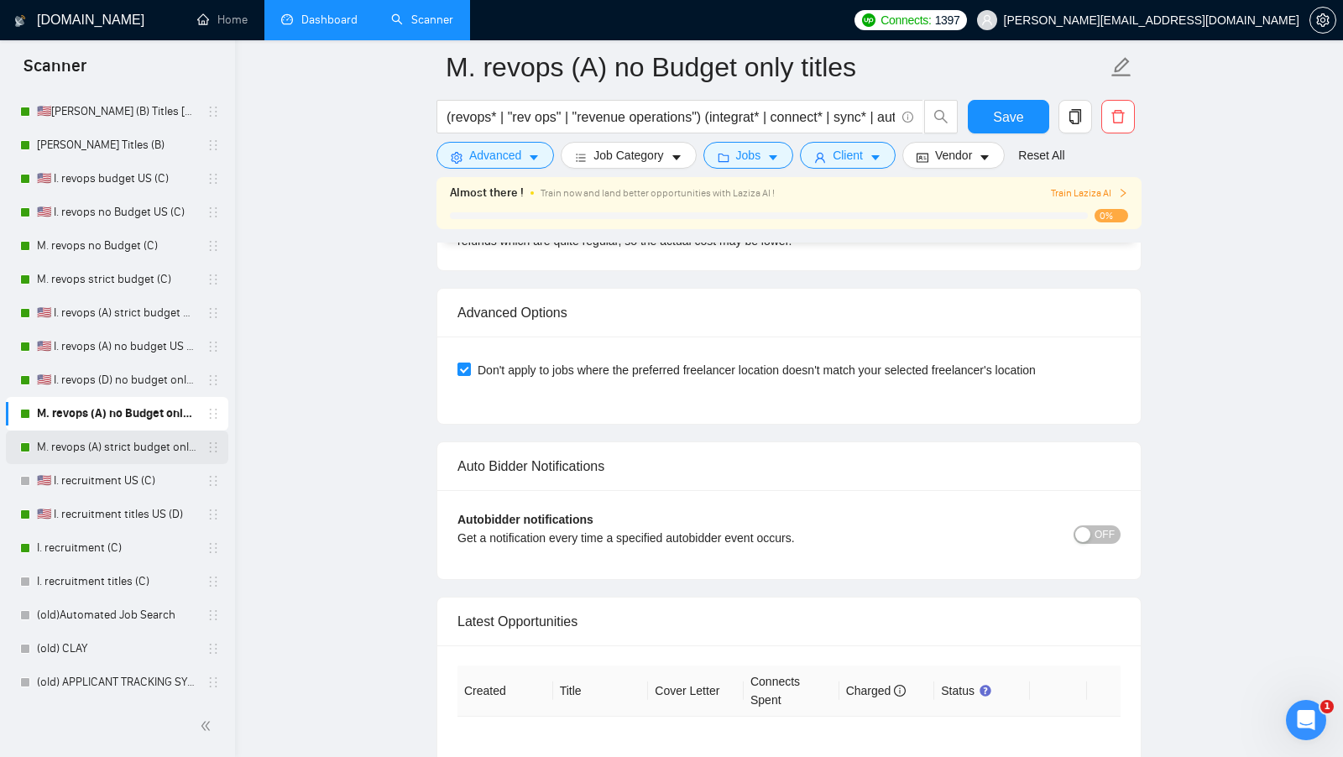
click at [144, 458] on link "M. revops (A) strict budget only titles" at bounding box center [117, 448] width 160 height 34
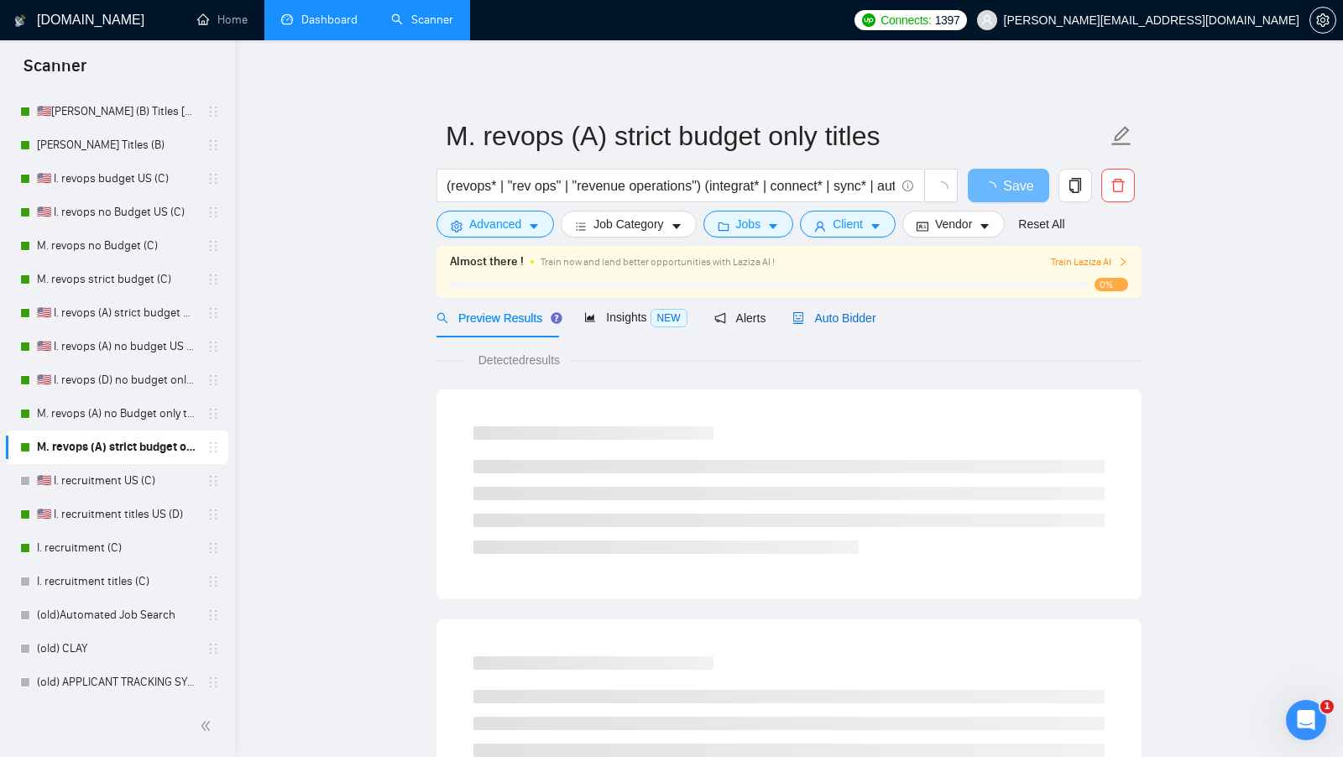
click at [825, 318] on span "Auto Bidder" at bounding box center [834, 317] width 83 height 13
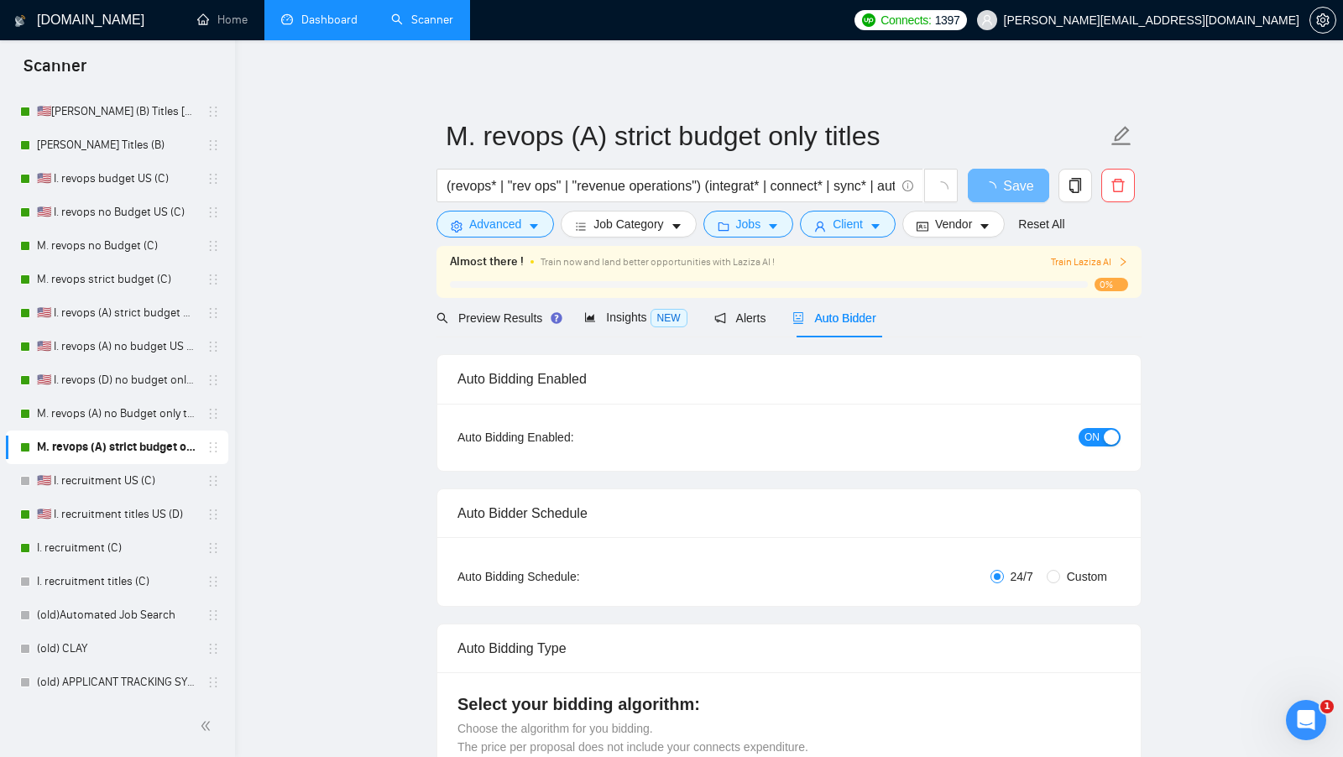
radio input "false"
radio input "true"
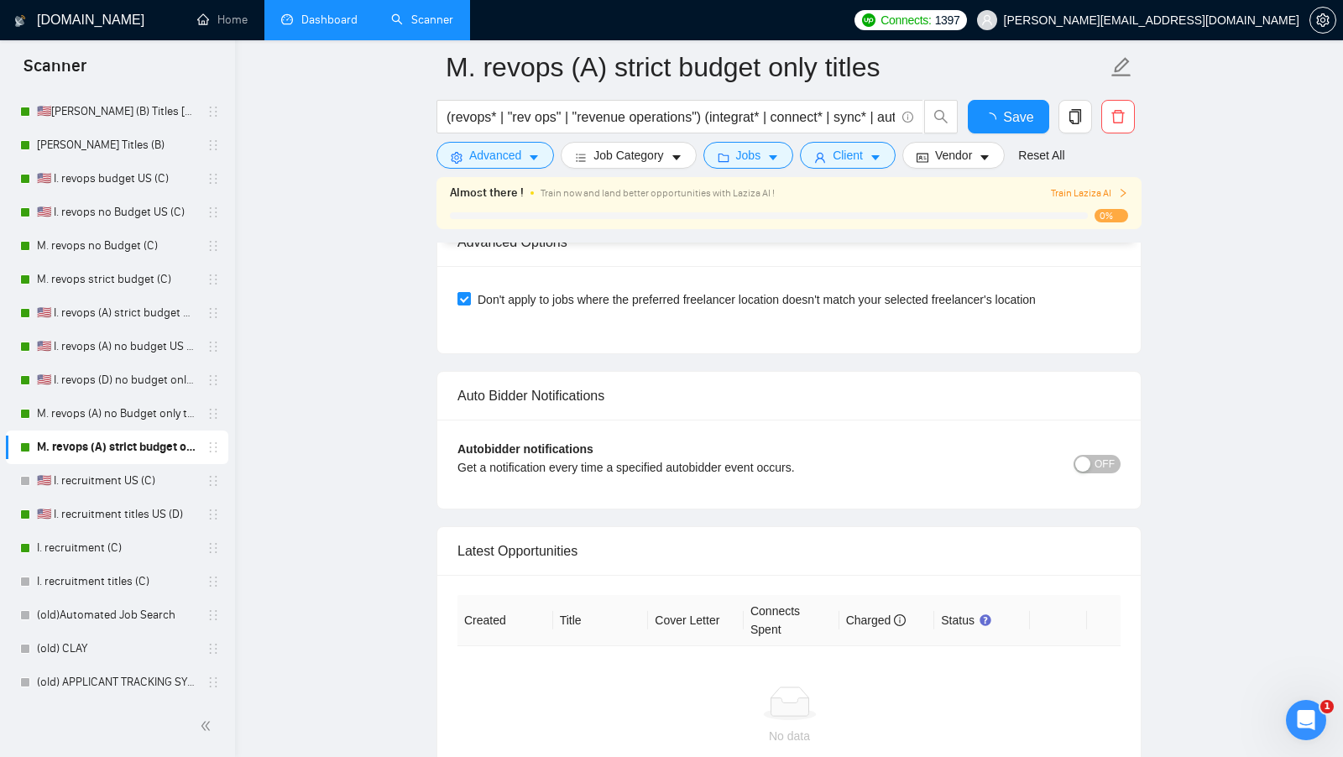
scroll to position [4290, 0]
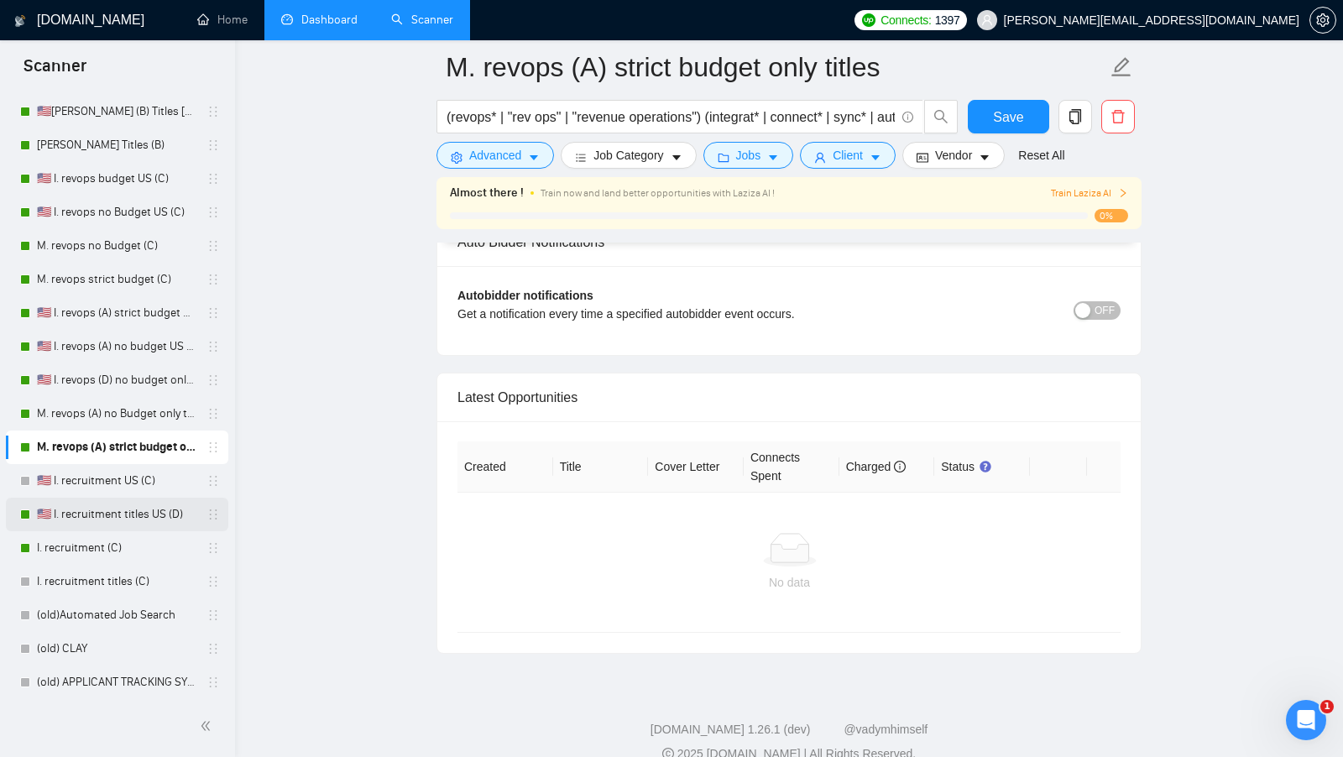
click at [107, 516] on link "🇺🇸 I. recruitment titles US (D)" at bounding box center [117, 515] width 160 height 34
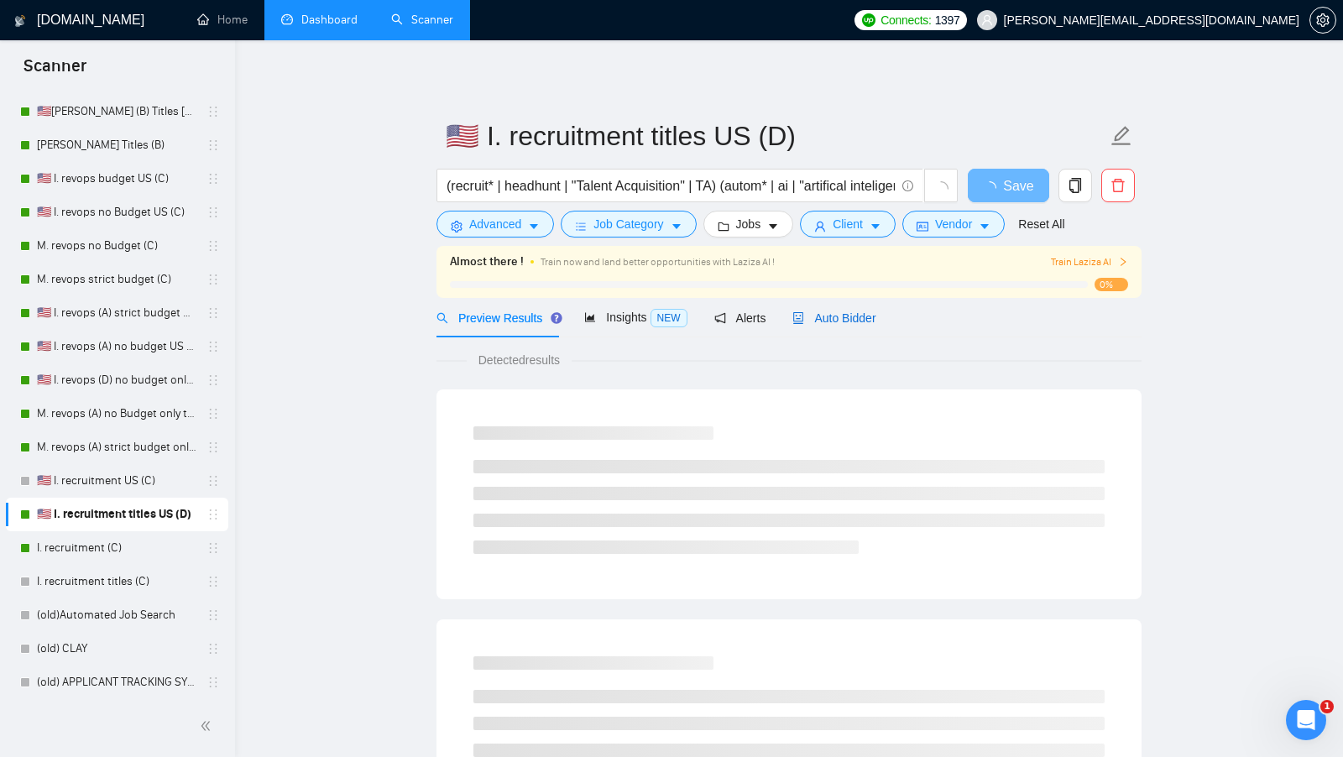
click at [803, 325] on div "Auto Bidder" at bounding box center [834, 318] width 83 height 18
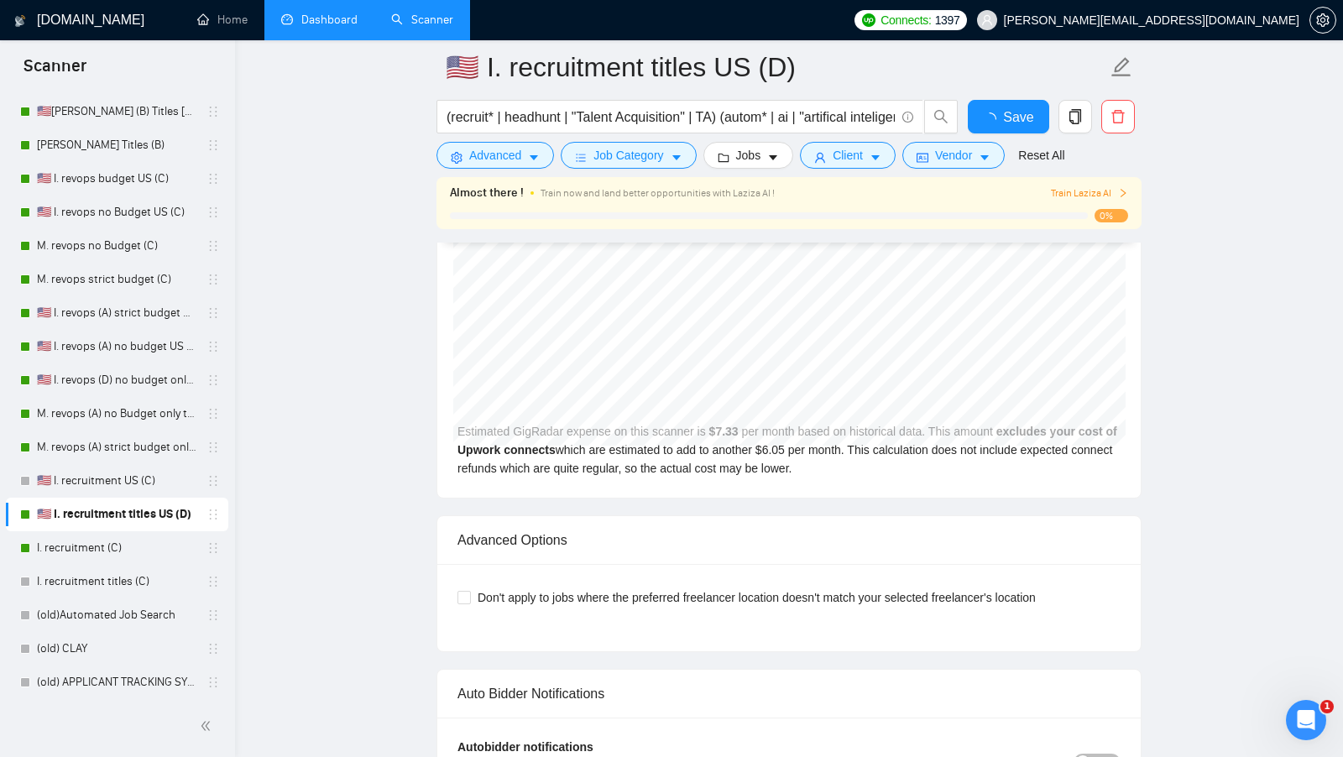
scroll to position [3885, 0]
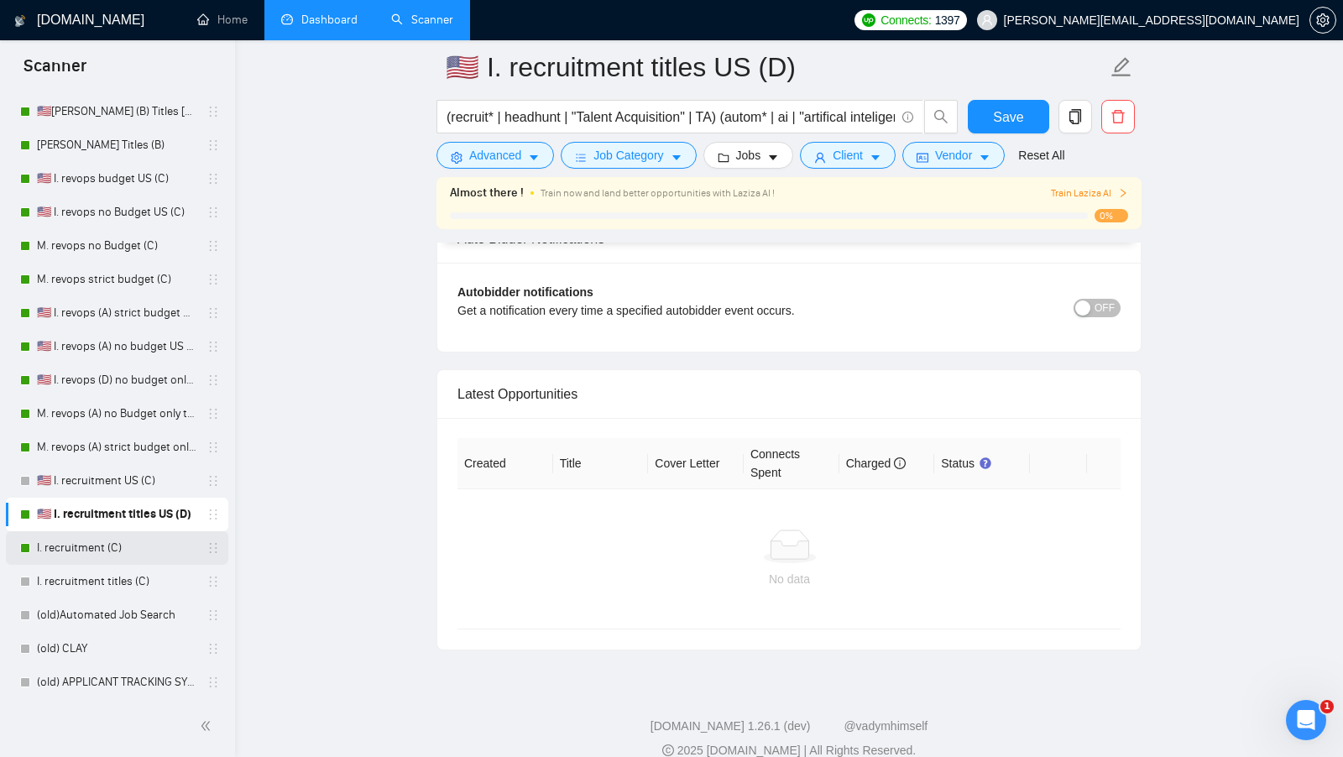
click at [92, 536] on link "I. recruitment (C)" at bounding box center [117, 548] width 160 height 34
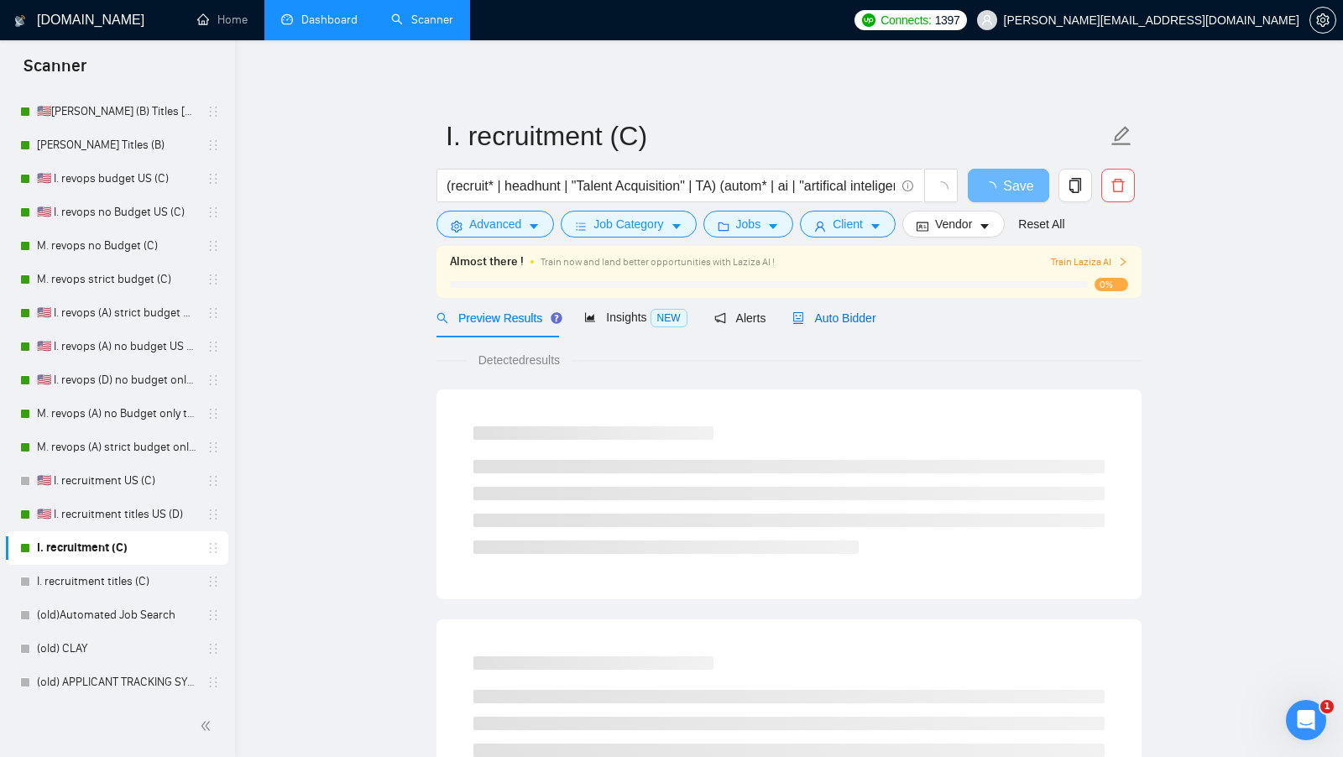
click at [826, 314] on span "Auto Bidder" at bounding box center [834, 317] width 83 height 13
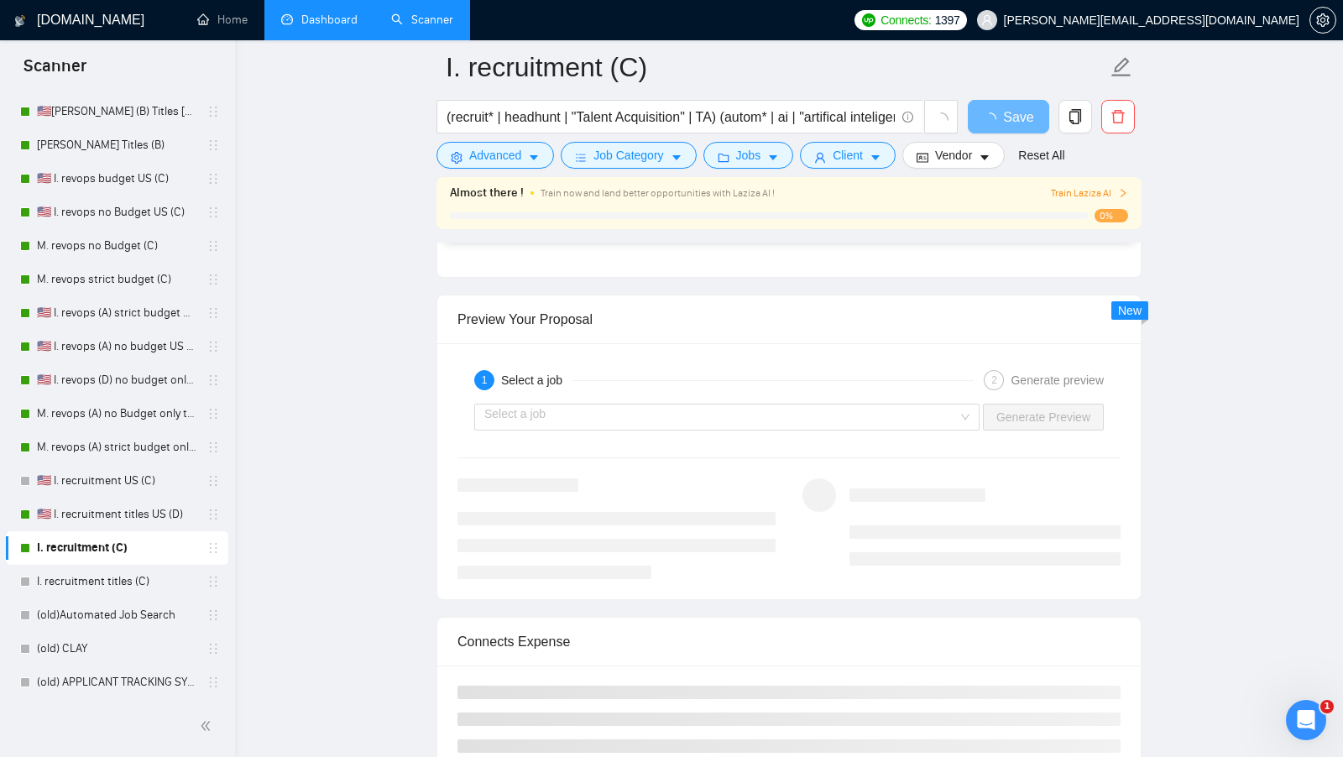
scroll to position [3755, 0]
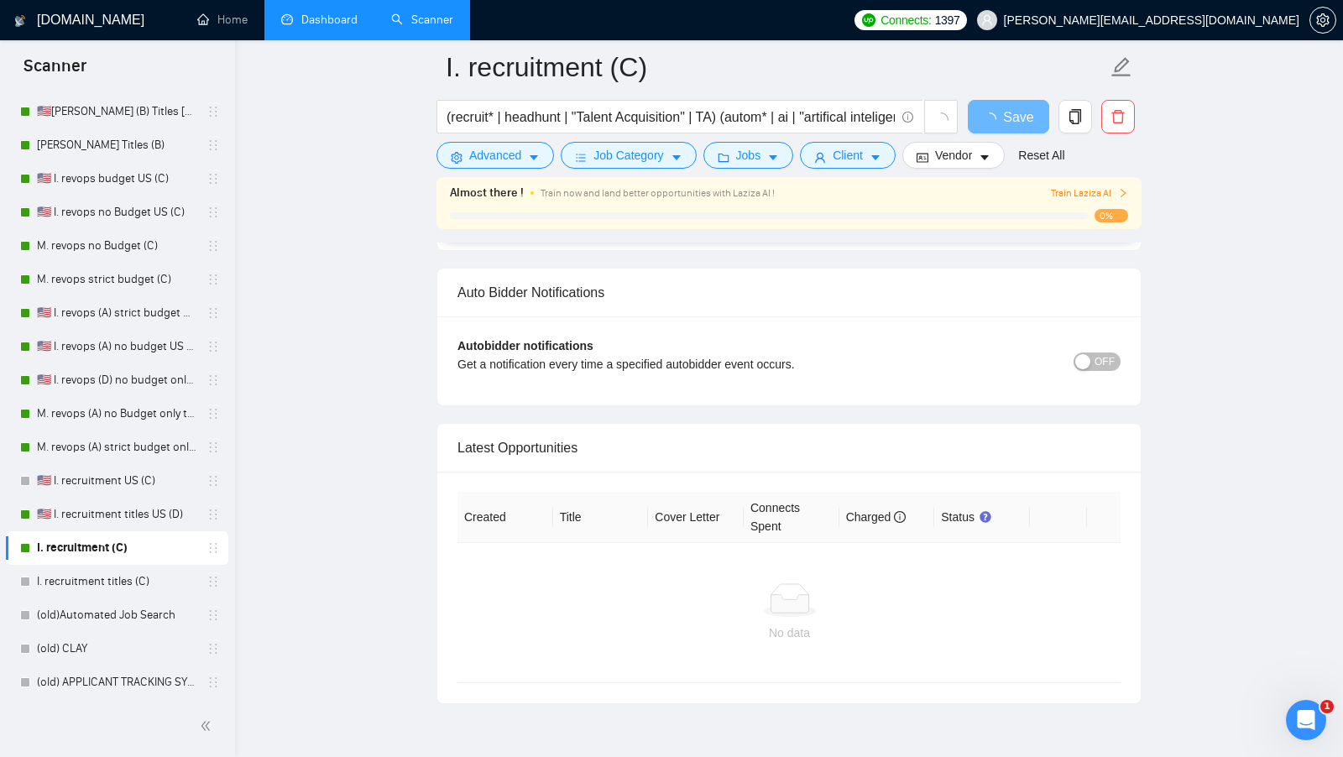
click at [123, 479] on link "🇺🇸 I. recruitment US (C)" at bounding box center [117, 481] width 160 height 34
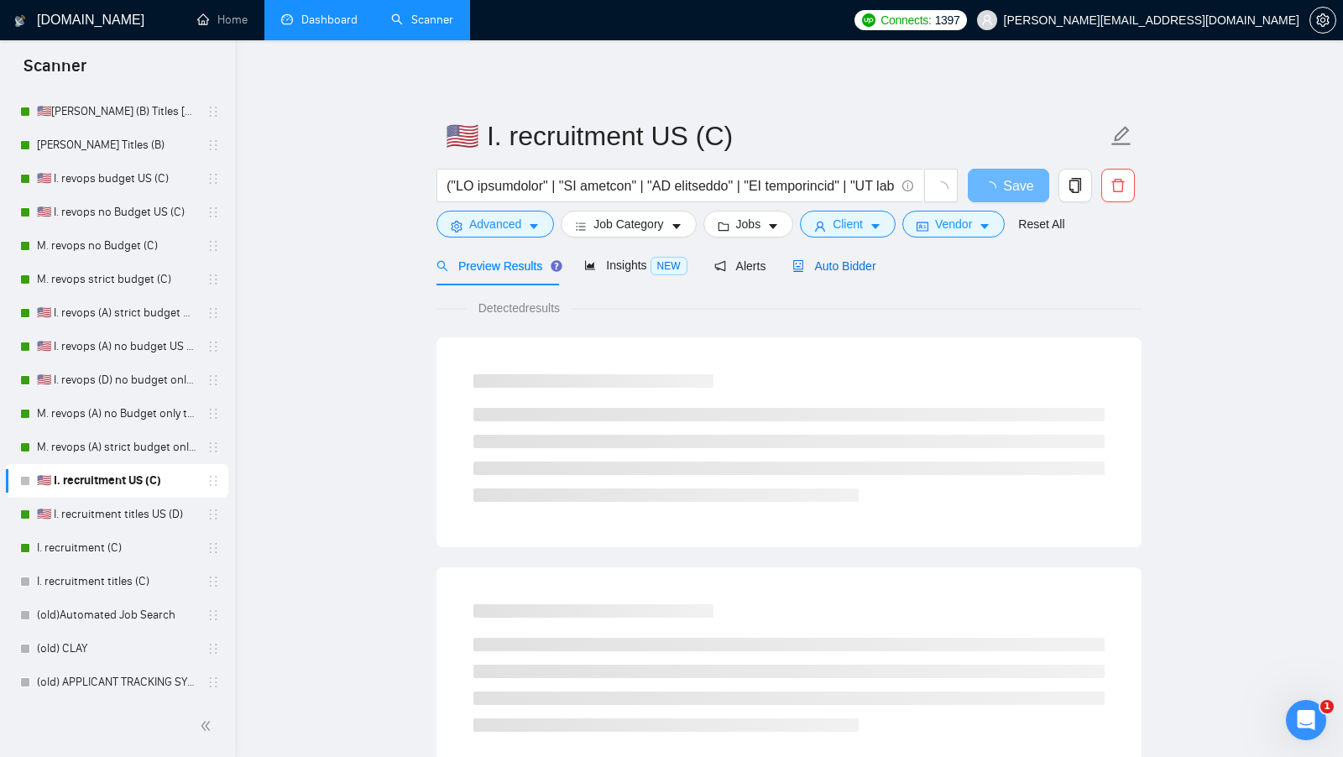
click at [849, 265] on span "Auto Bidder" at bounding box center [834, 265] width 83 height 13
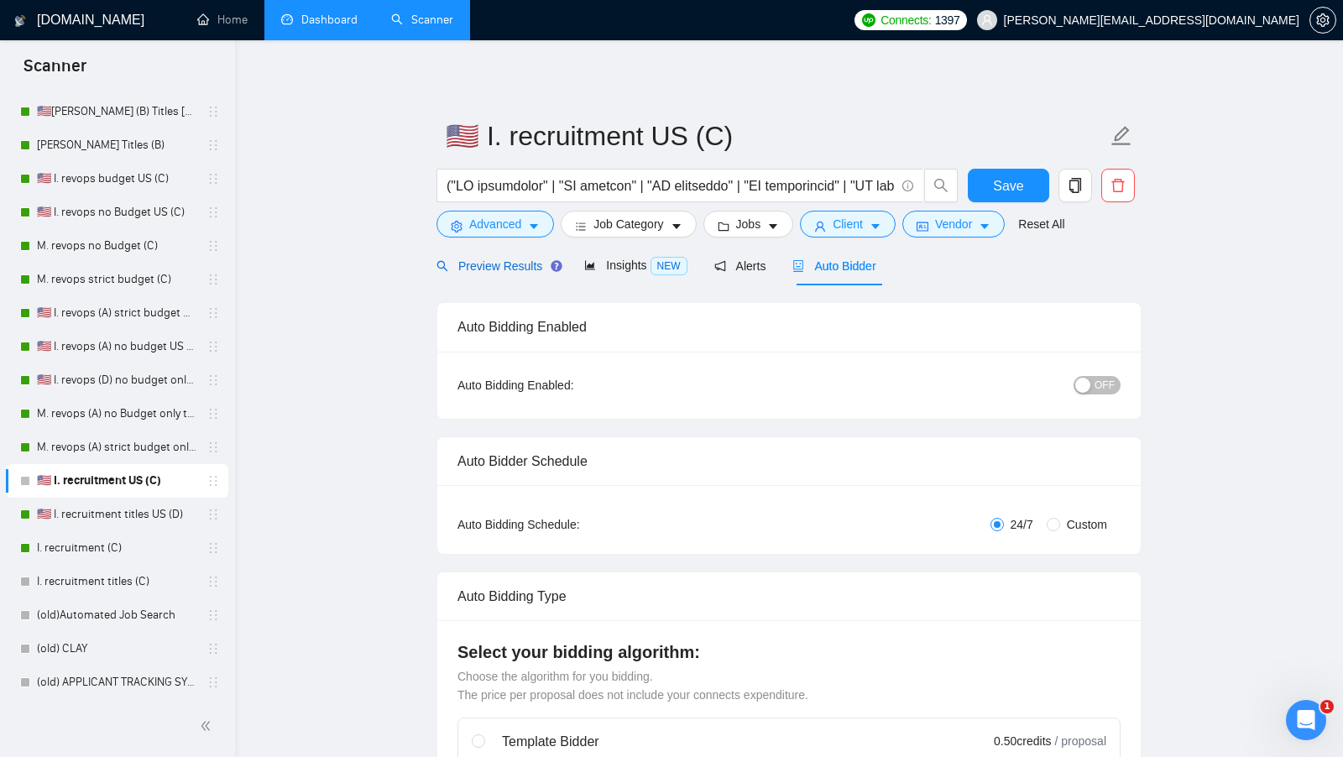
click at [486, 271] on span "Preview Results" at bounding box center [497, 265] width 121 height 13
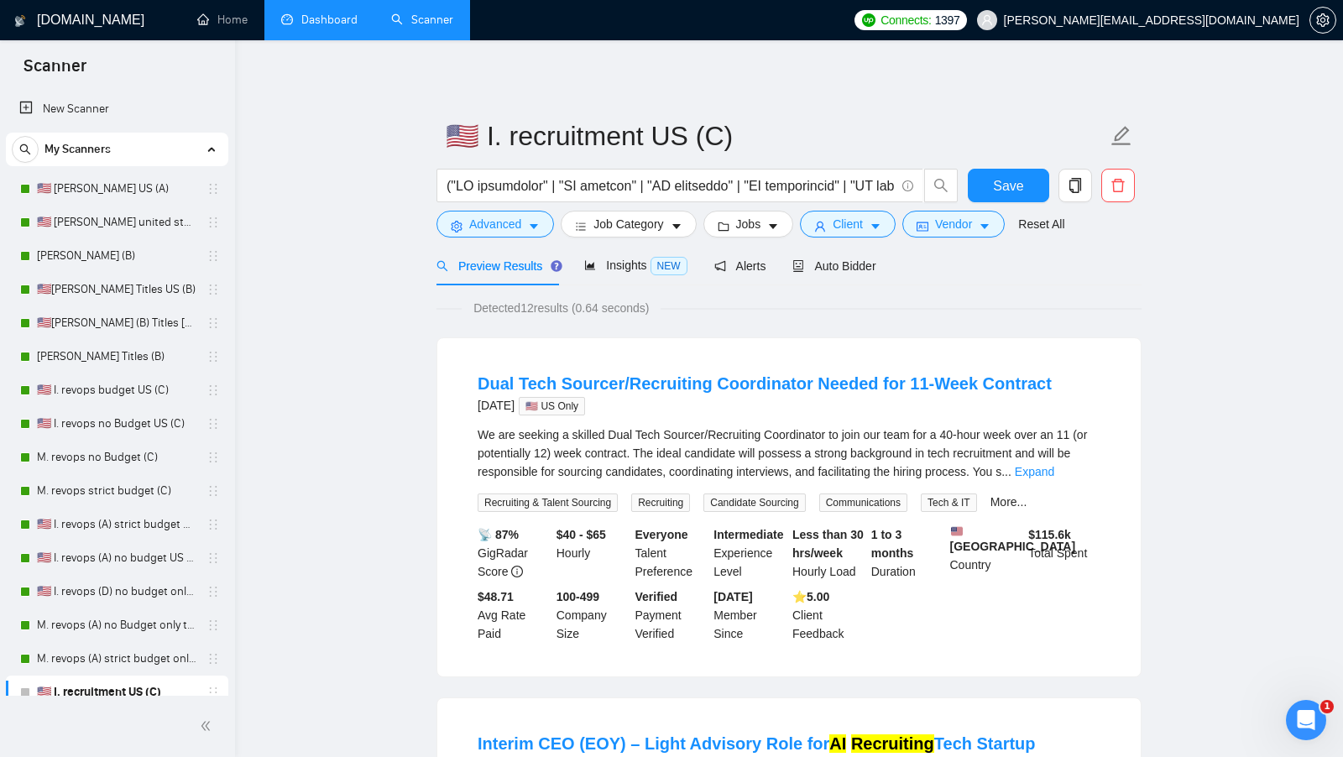
click at [340, 27] on link "Dashboard" at bounding box center [319, 20] width 76 height 14
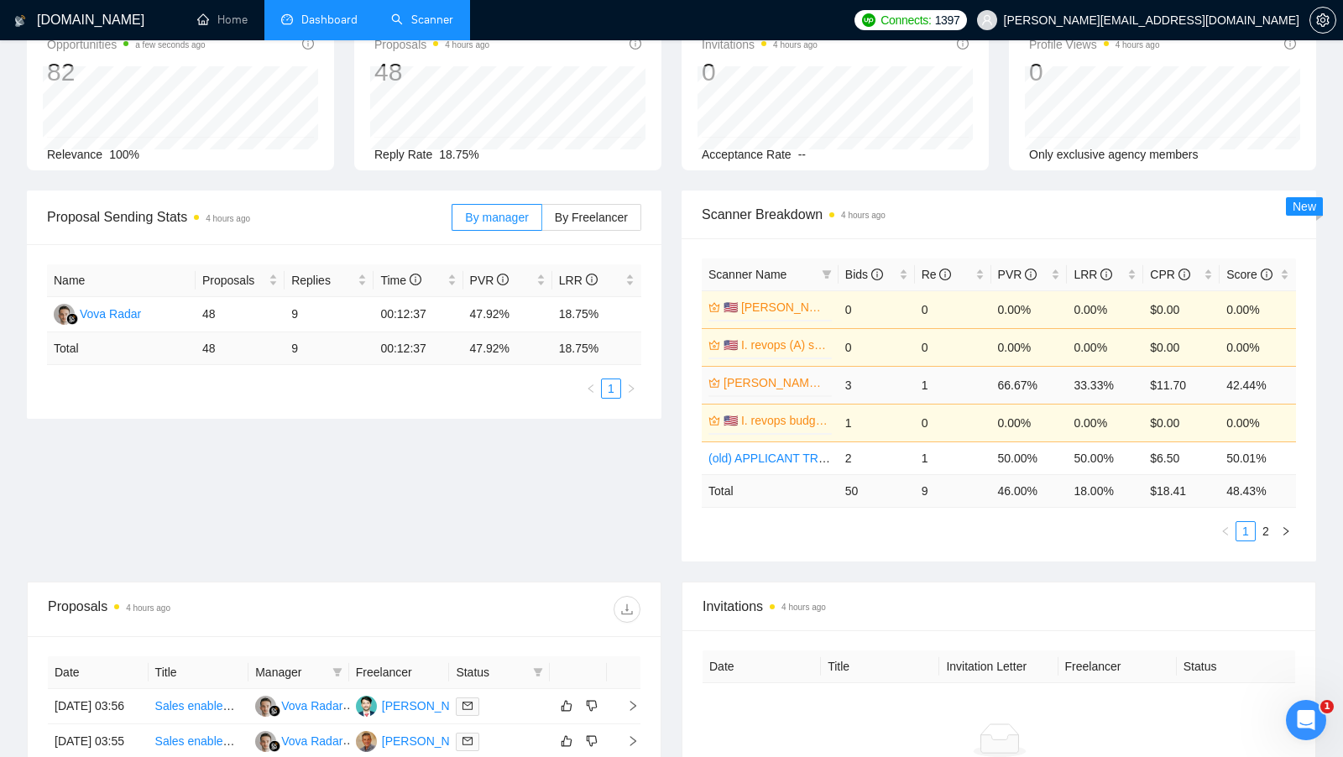
scroll to position [107, 0]
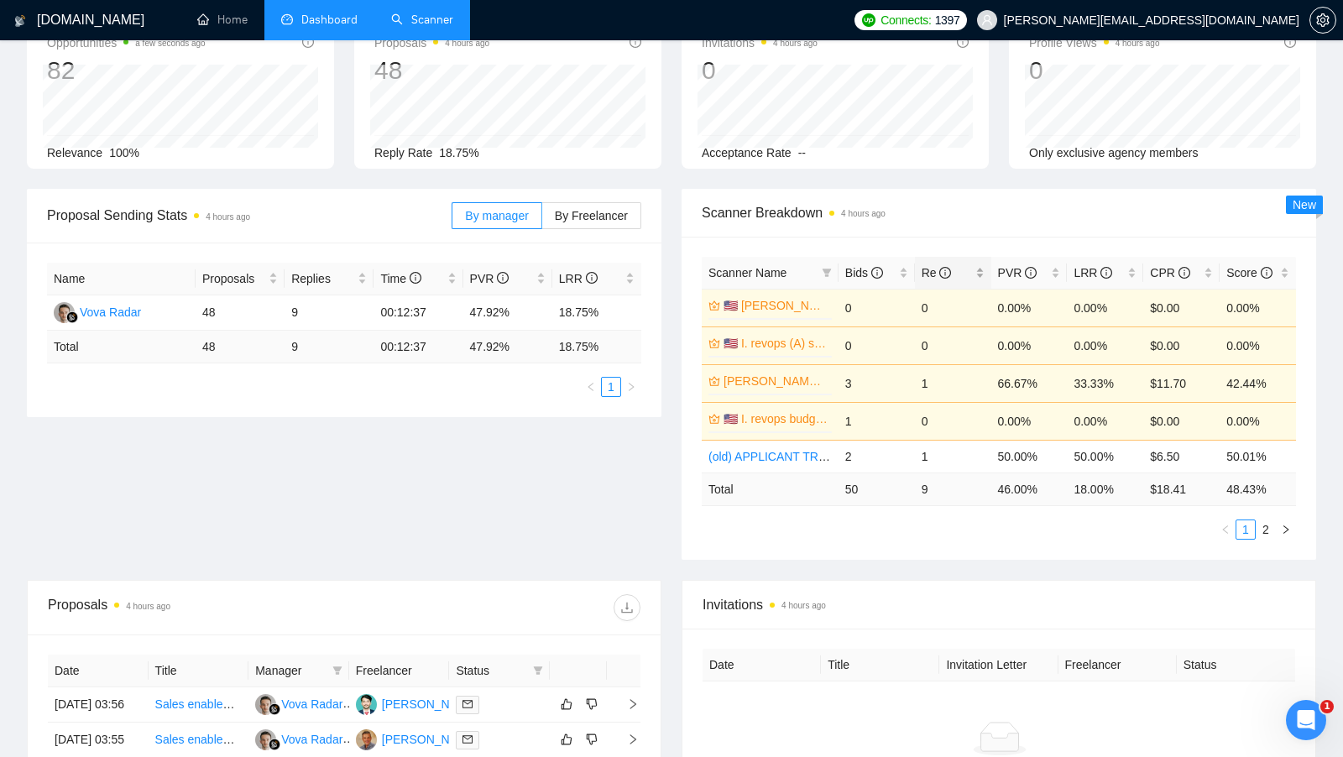
click at [975, 270] on div "Re" at bounding box center [953, 273] width 63 height 18
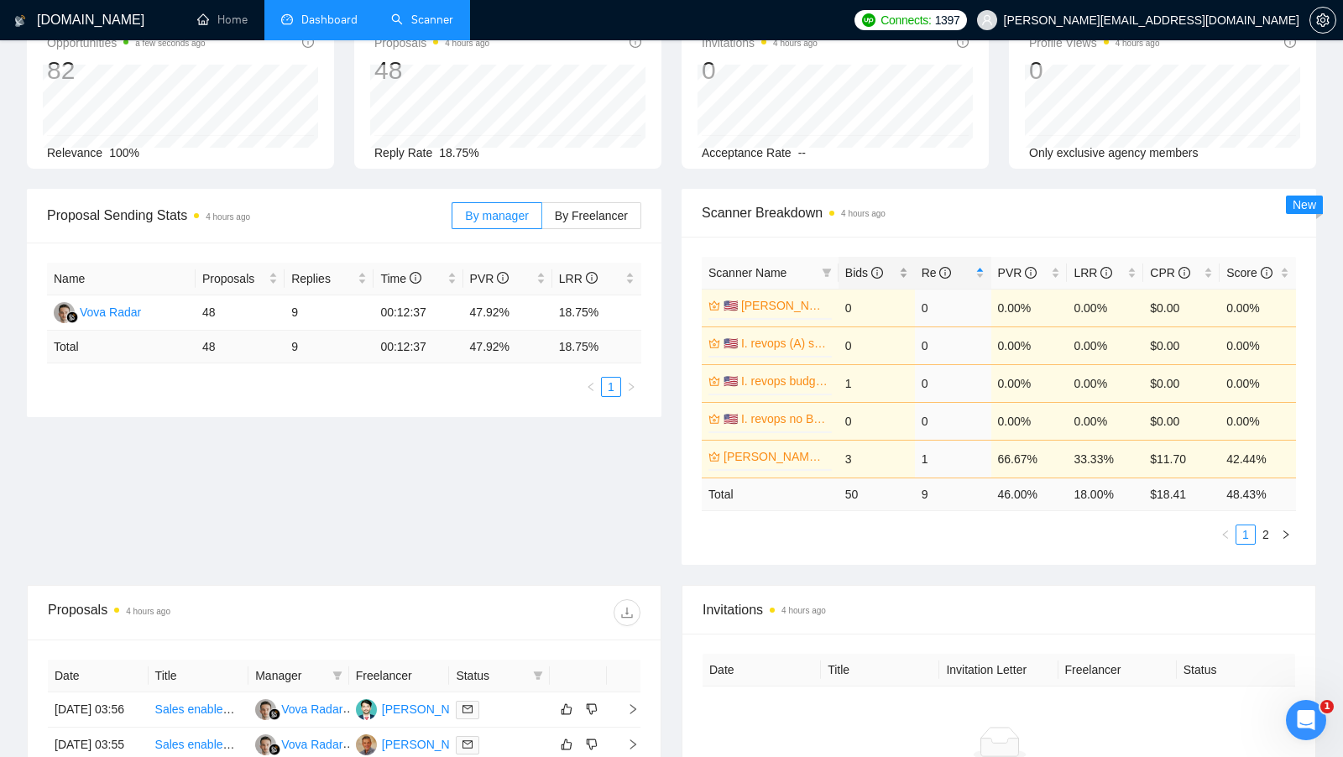
click at [901, 266] on div "Bids" at bounding box center [876, 273] width 63 height 18
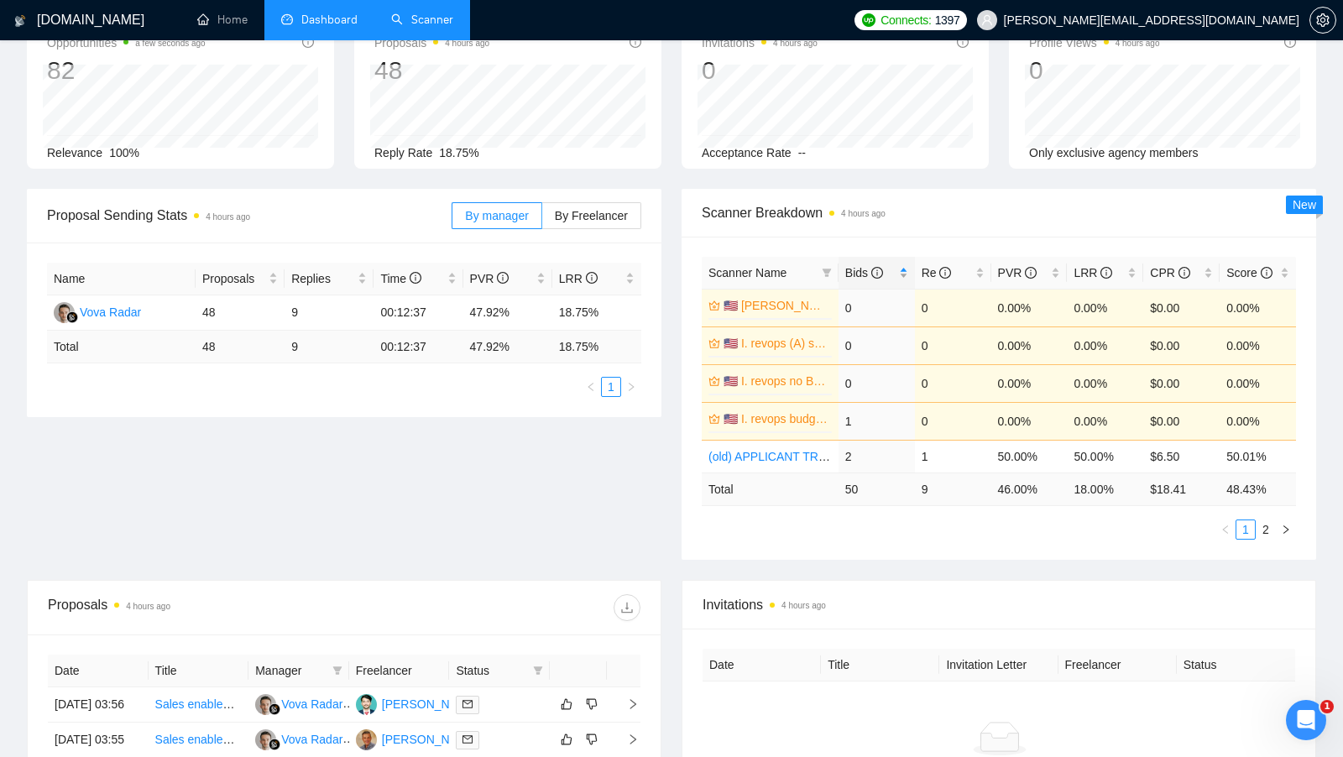
click at [901, 266] on div "Bids" at bounding box center [876, 273] width 63 height 18
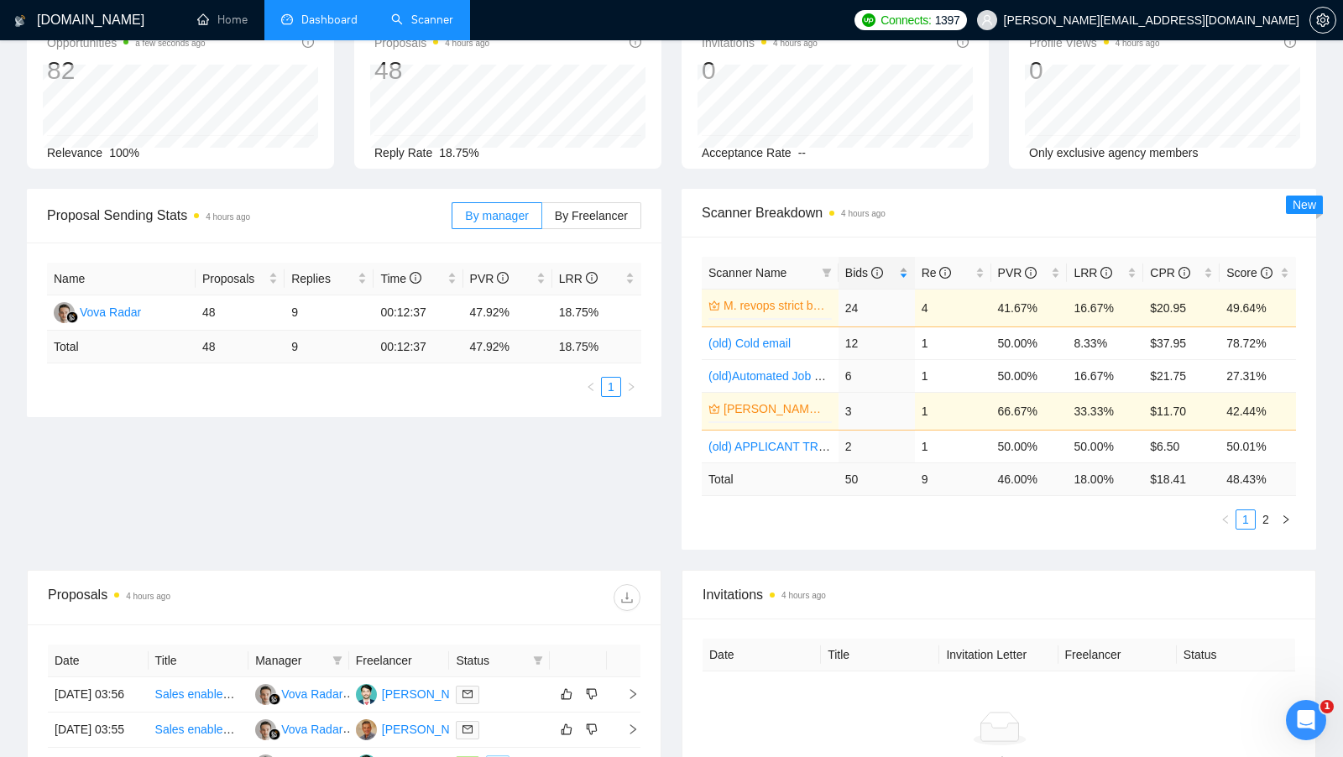
click at [901, 266] on div "Bids" at bounding box center [876, 273] width 63 height 18
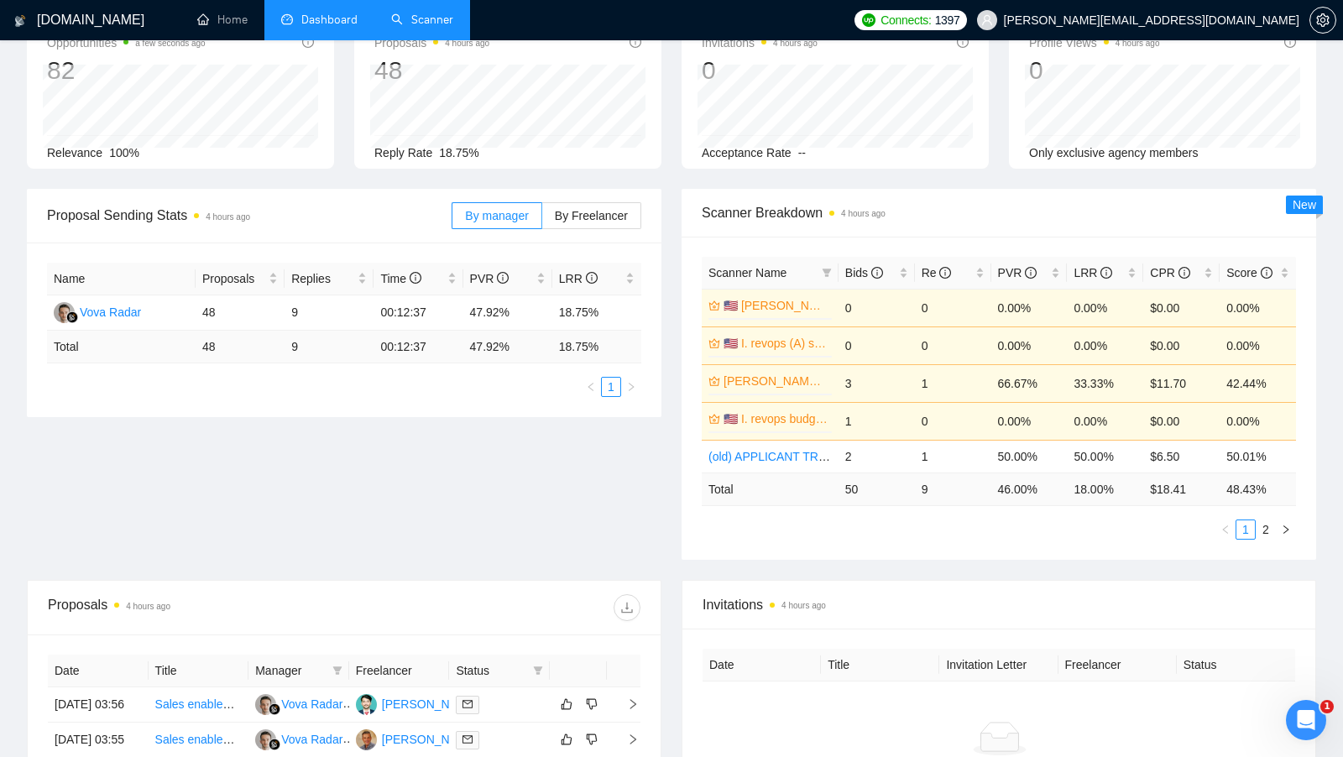
click at [617, 564] on div "Proposal Sending Stats 4 hours ago By manager By Freelancer Name Proposals Repl…" at bounding box center [672, 384] width 1310 height 391
click at [905, 264] on div "Bids" at bounding box center [876, 273] width 63 height 18
click at [908, 264] on div "Bids" at bounding box center [876, 273] width 63 height 18
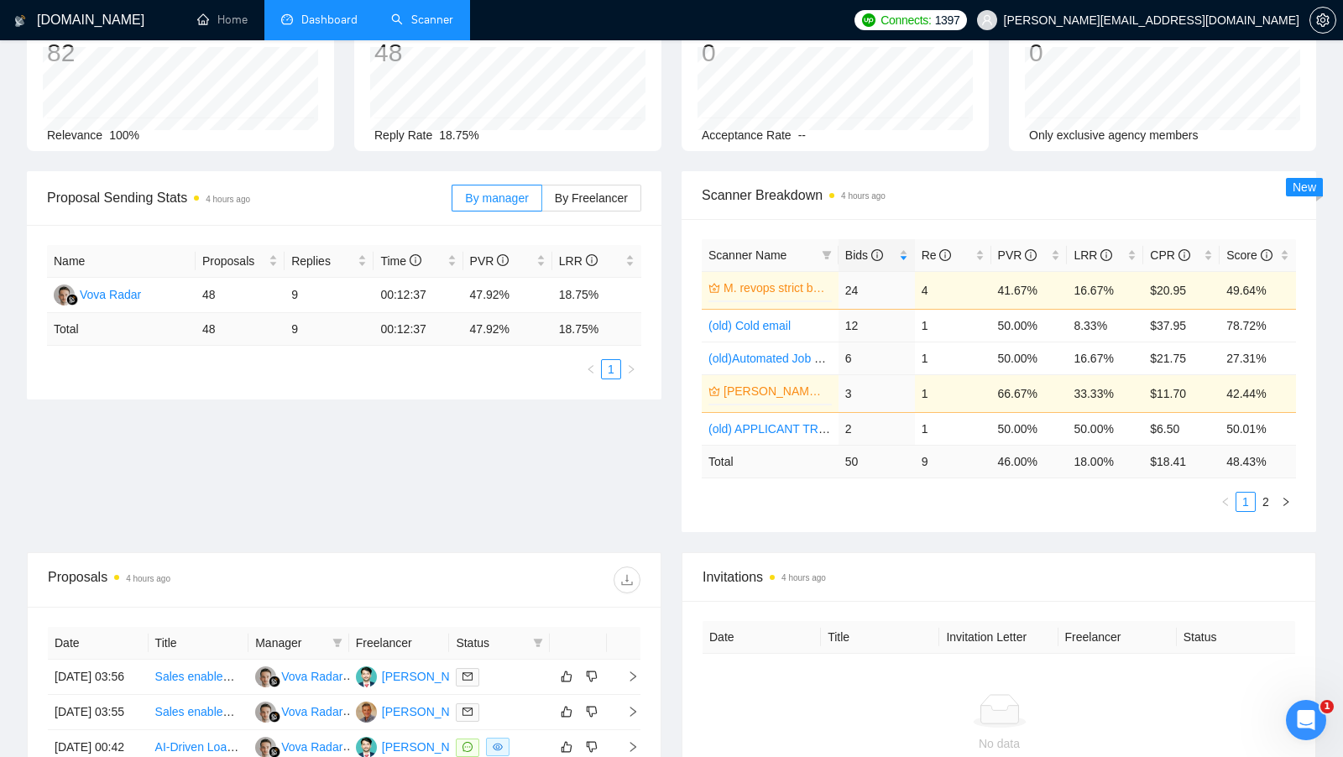
scroll to position [131, 0]
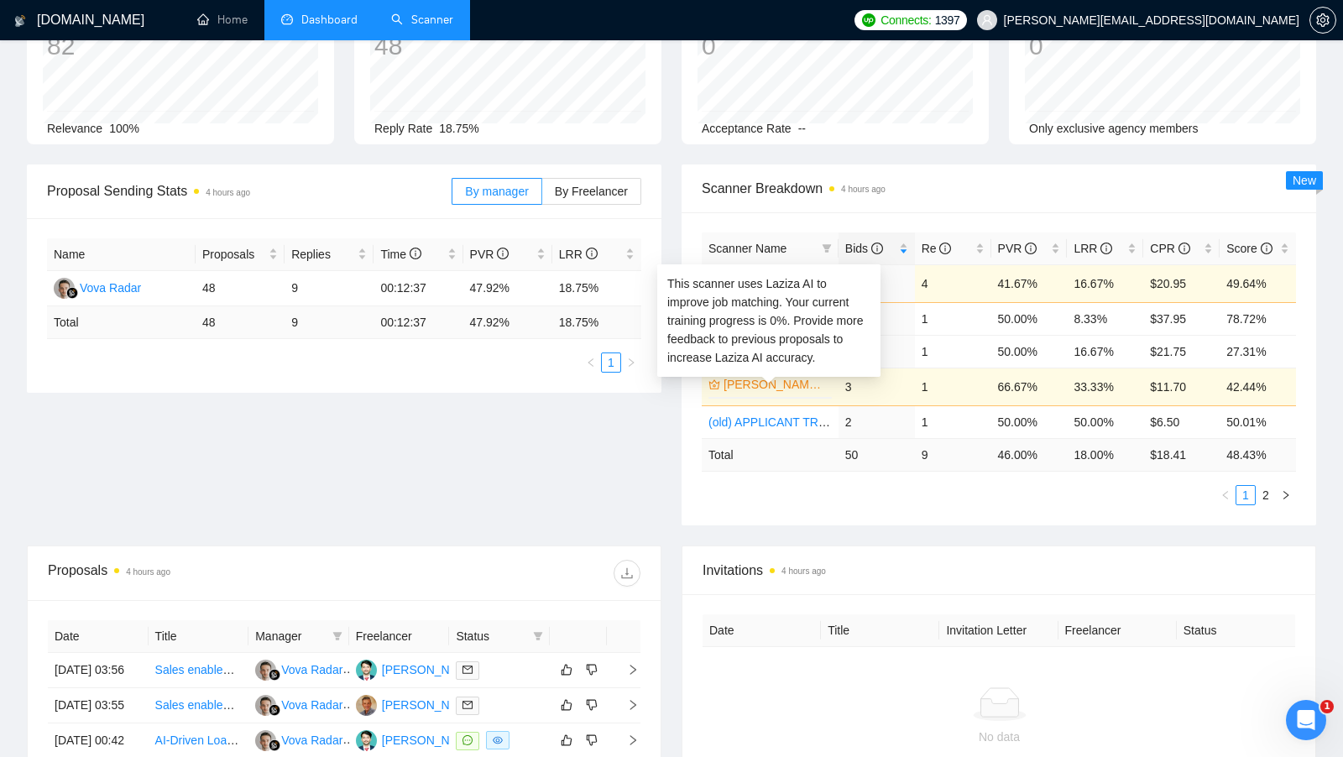
click at [760, 385] on link "[PERSON_NAME] (B)" at bounding box center [776, 384] width 105 height 18
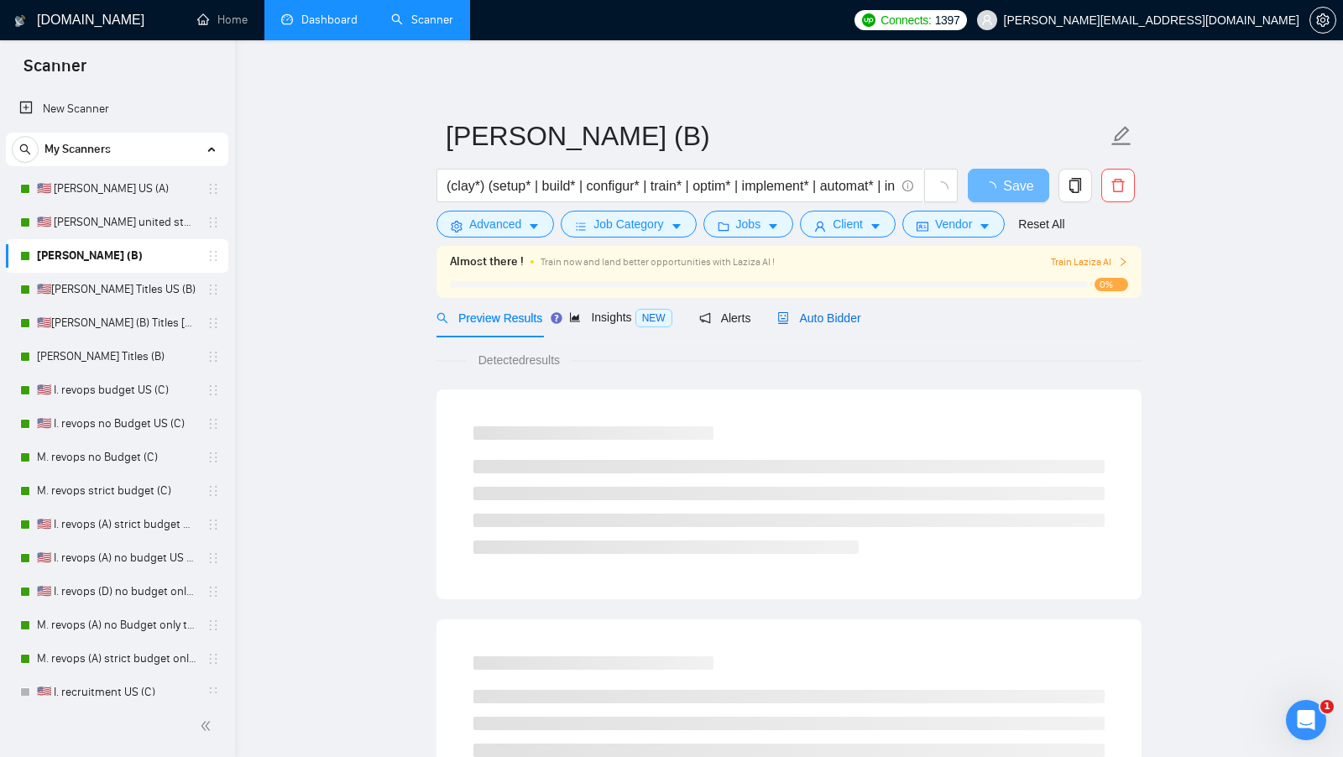
click at [835, 315] on span "Auto Bidder" at bounding box center [818, 317] width 83 height 13
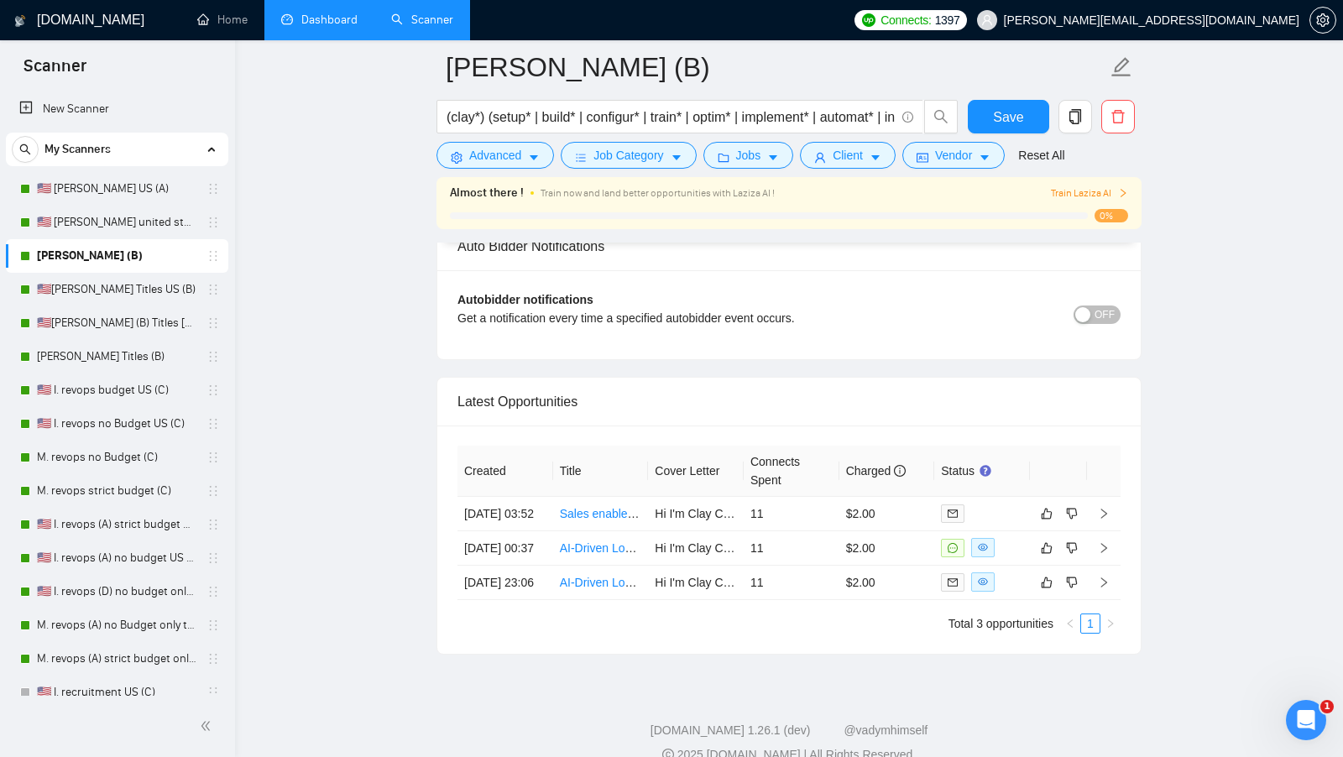
scroll to position [4124, 0]
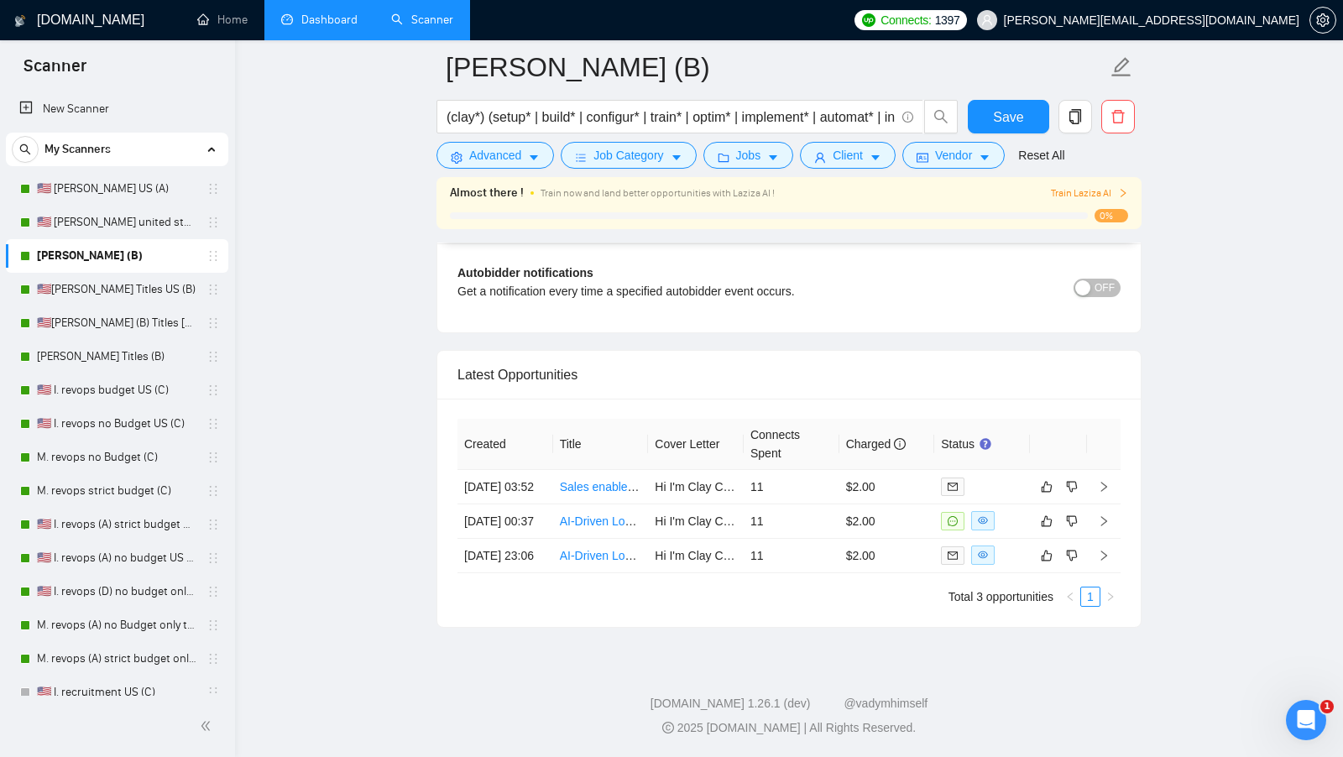
click at [344, 13] on link "Dashboard" at bounding box center [319, 20] width 76 height 14
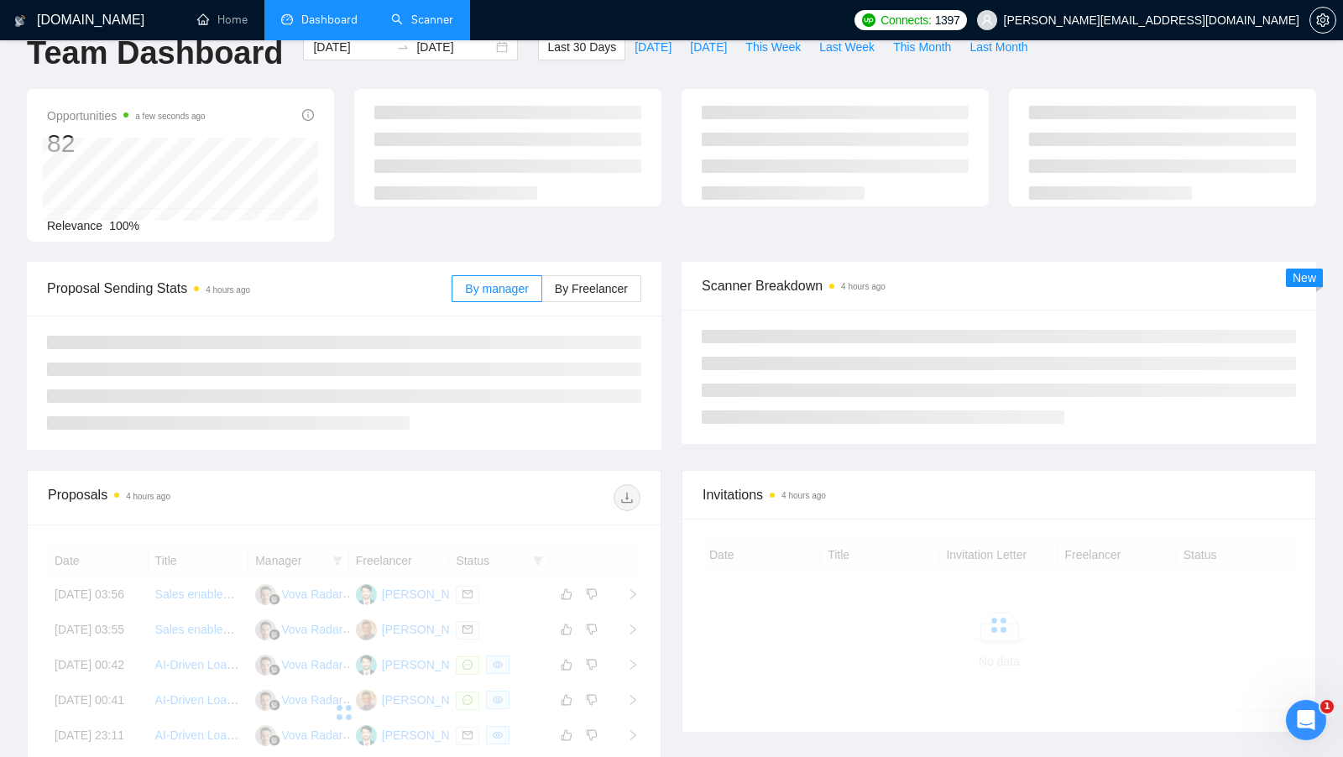
scroll to position [25, 0]
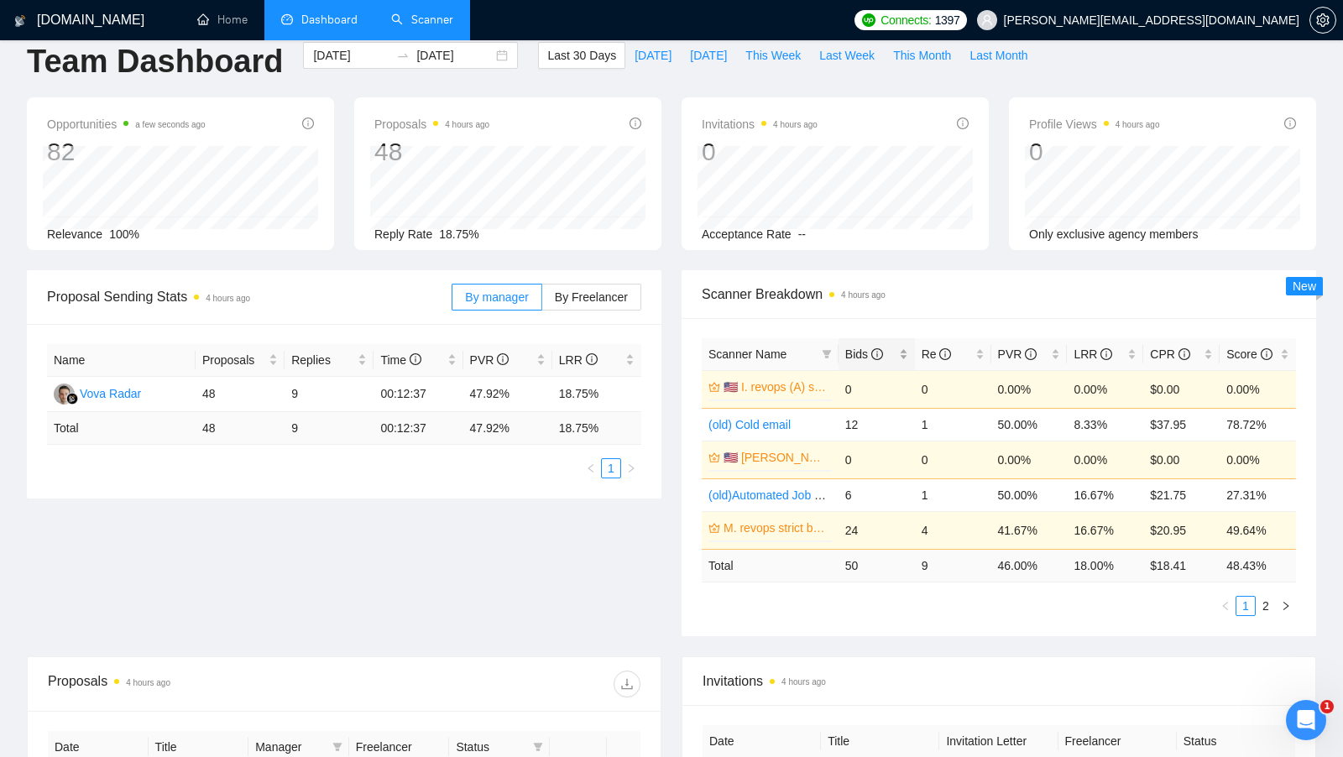
click at [905, 347] on div "Bids" at bounding box center [876, 354] width 63 height 18
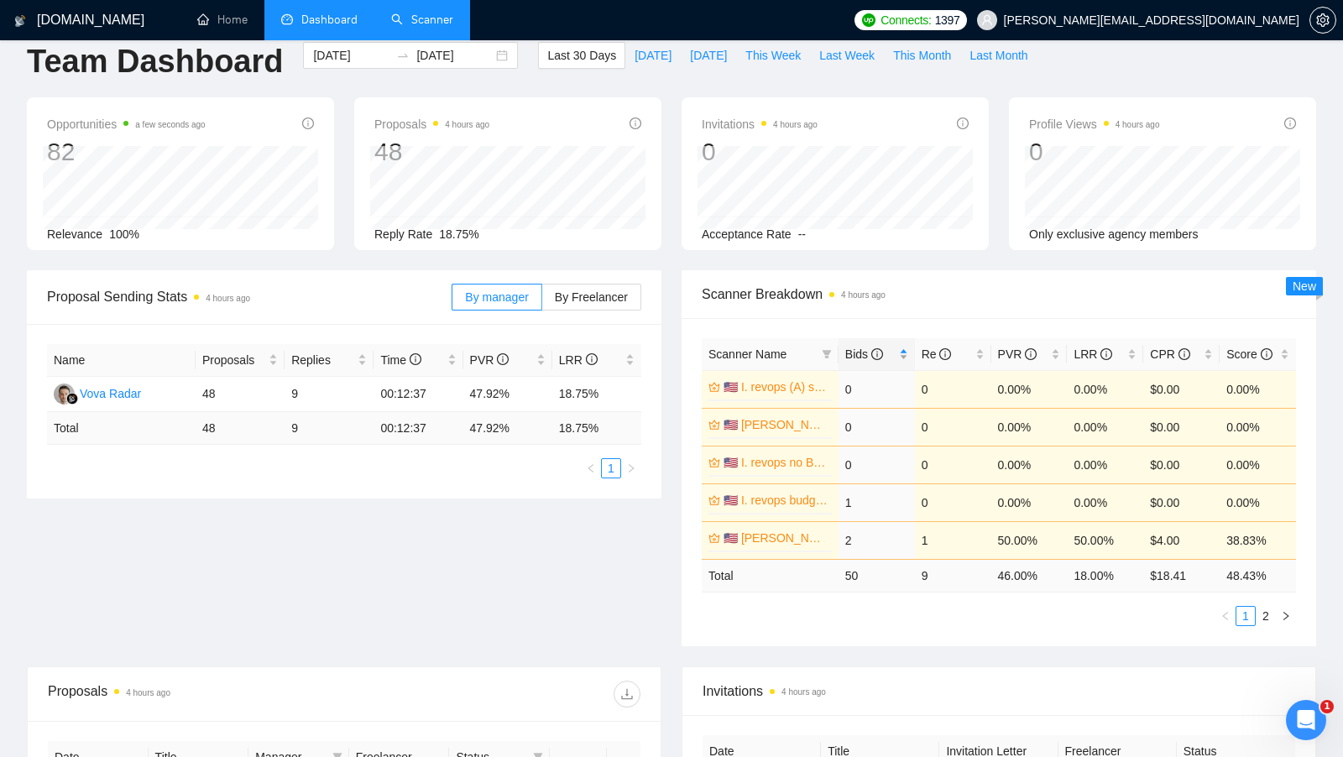
click at [904, 351] on div "Bids" at bounding box center [876, 354] width 63 height 18
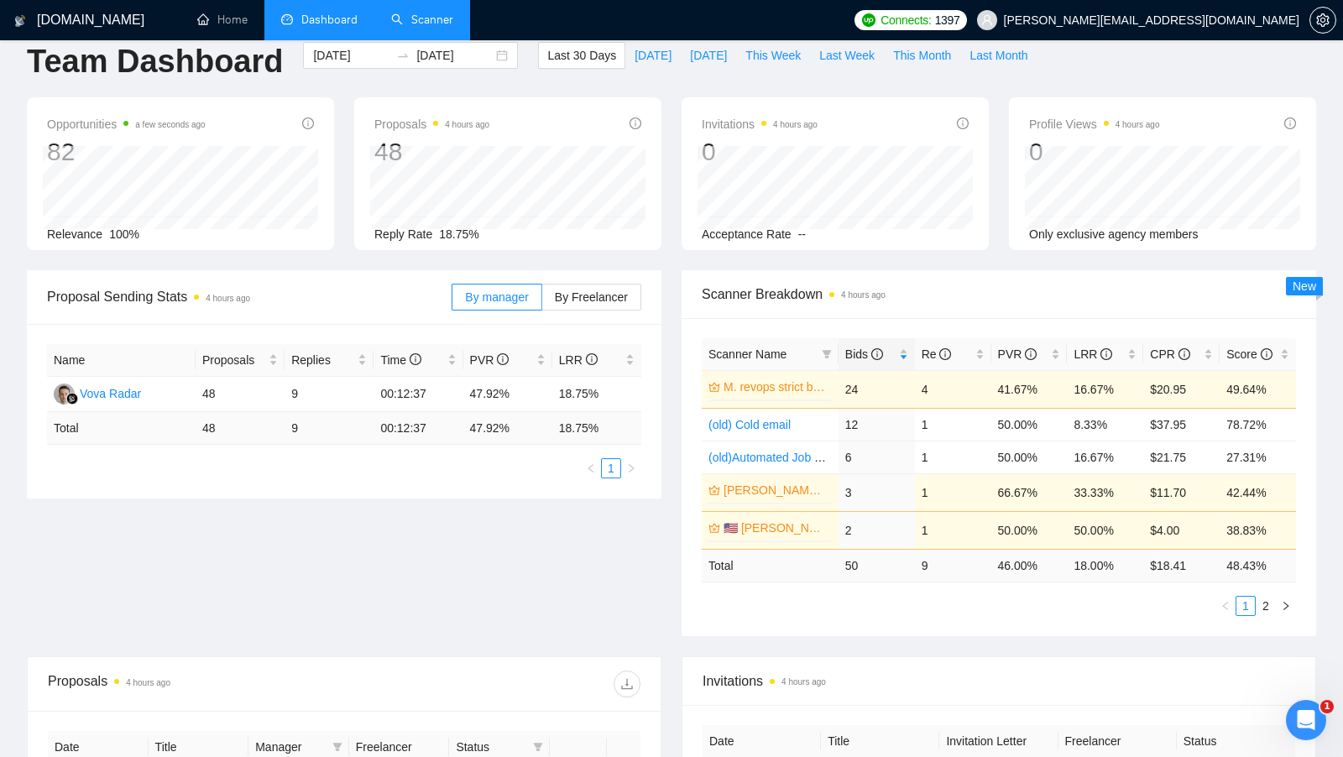
click at [790, 388] on link "M. revops strict budget (C)" at bounding box center [776, 387] width 105 height 18
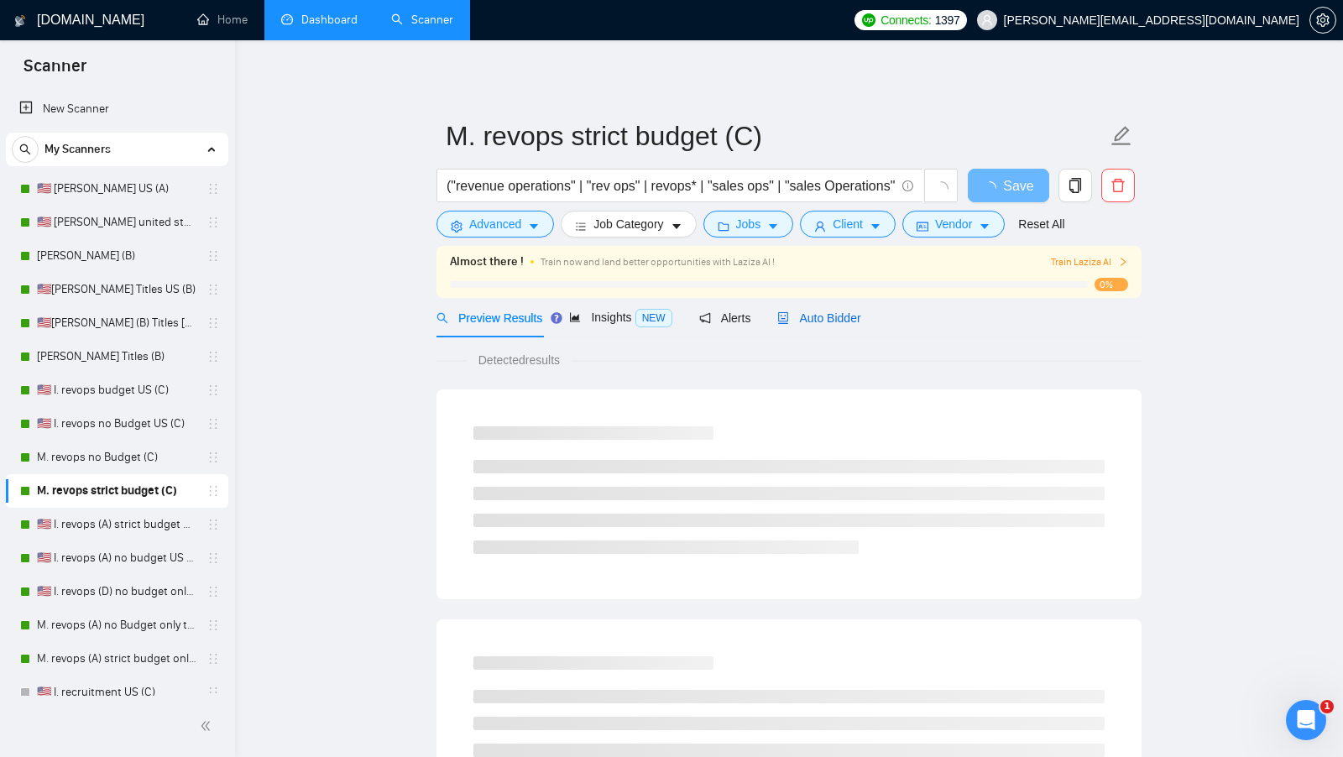
click at [834, 322] on span "Auto Bidder" at bounding box center [818, 317] width 83 height 13
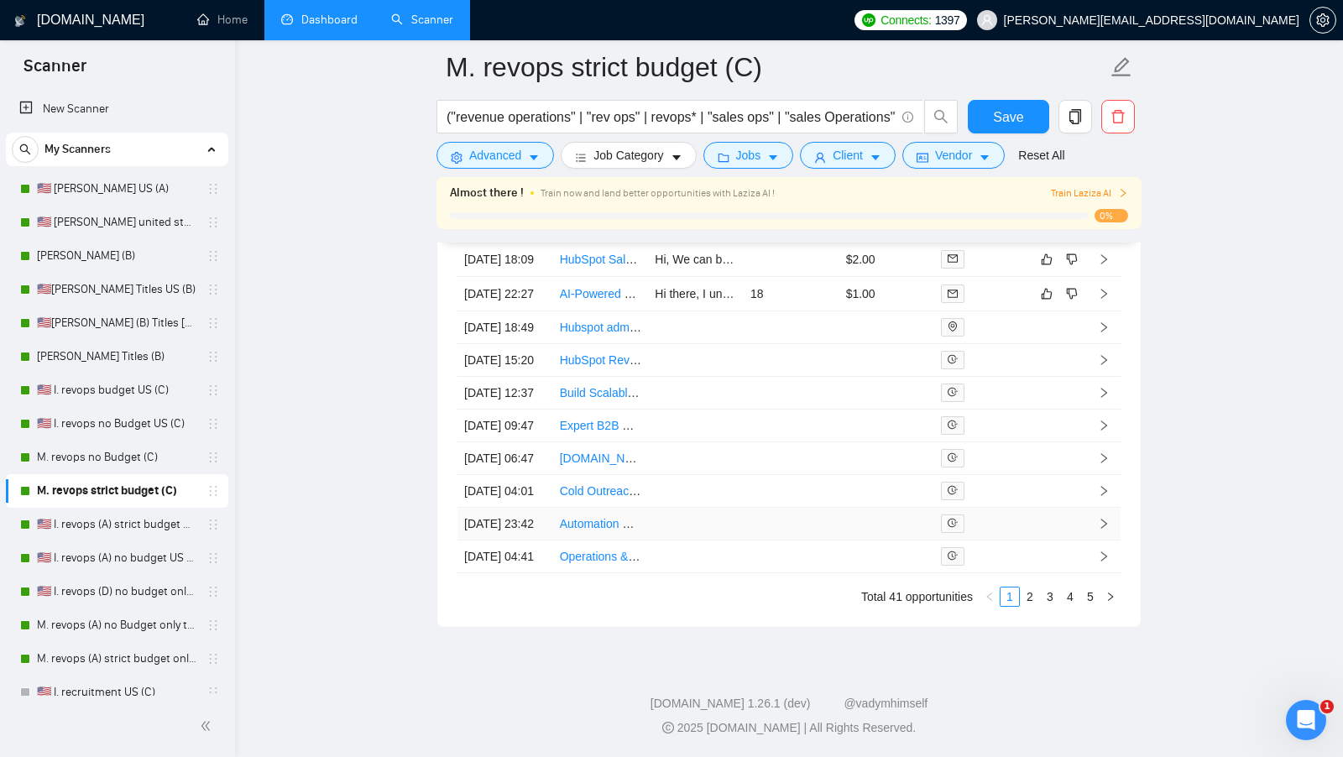
scroll to position [4823, 0]
click at [1029, 606] on link "2" at bounding box center [1030, 597] width 18 height 18
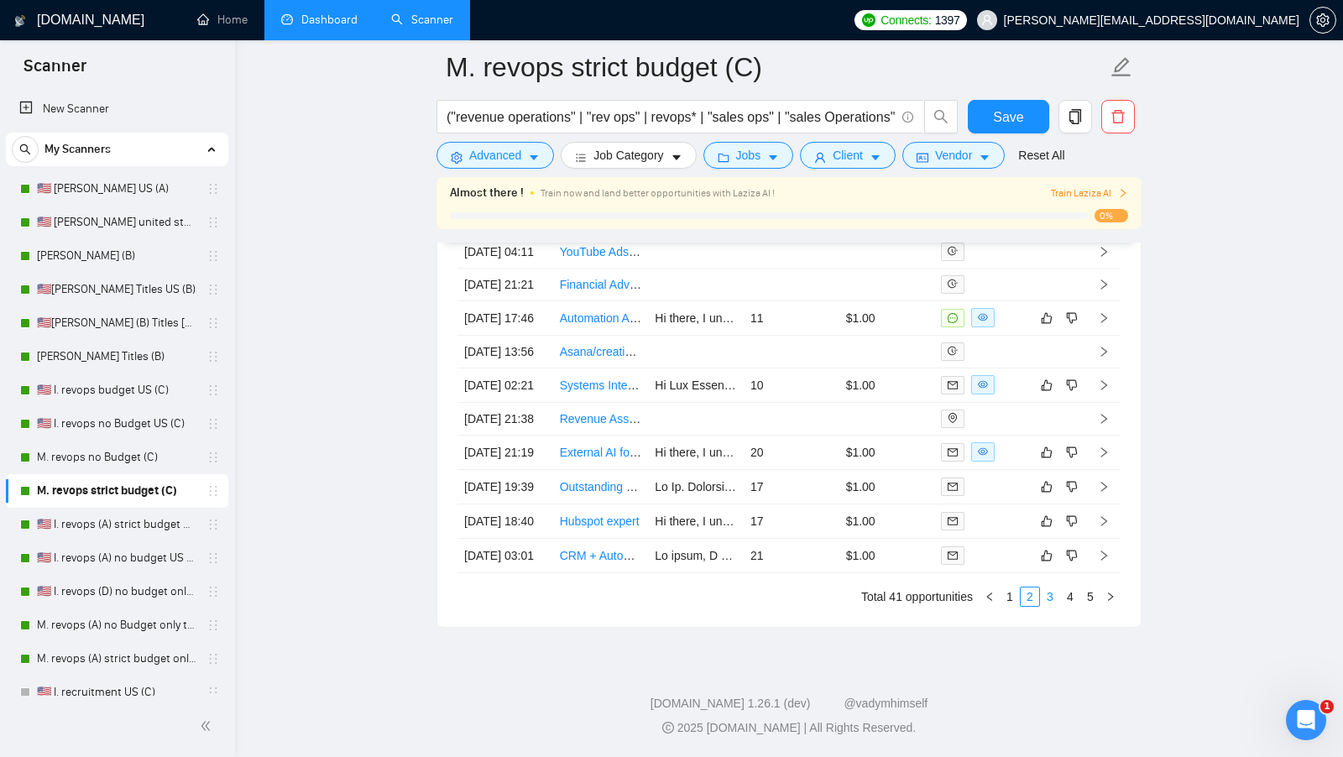
click at [1047, 606] on link "3" at bounding box center [1050, 597] width 18 height 18
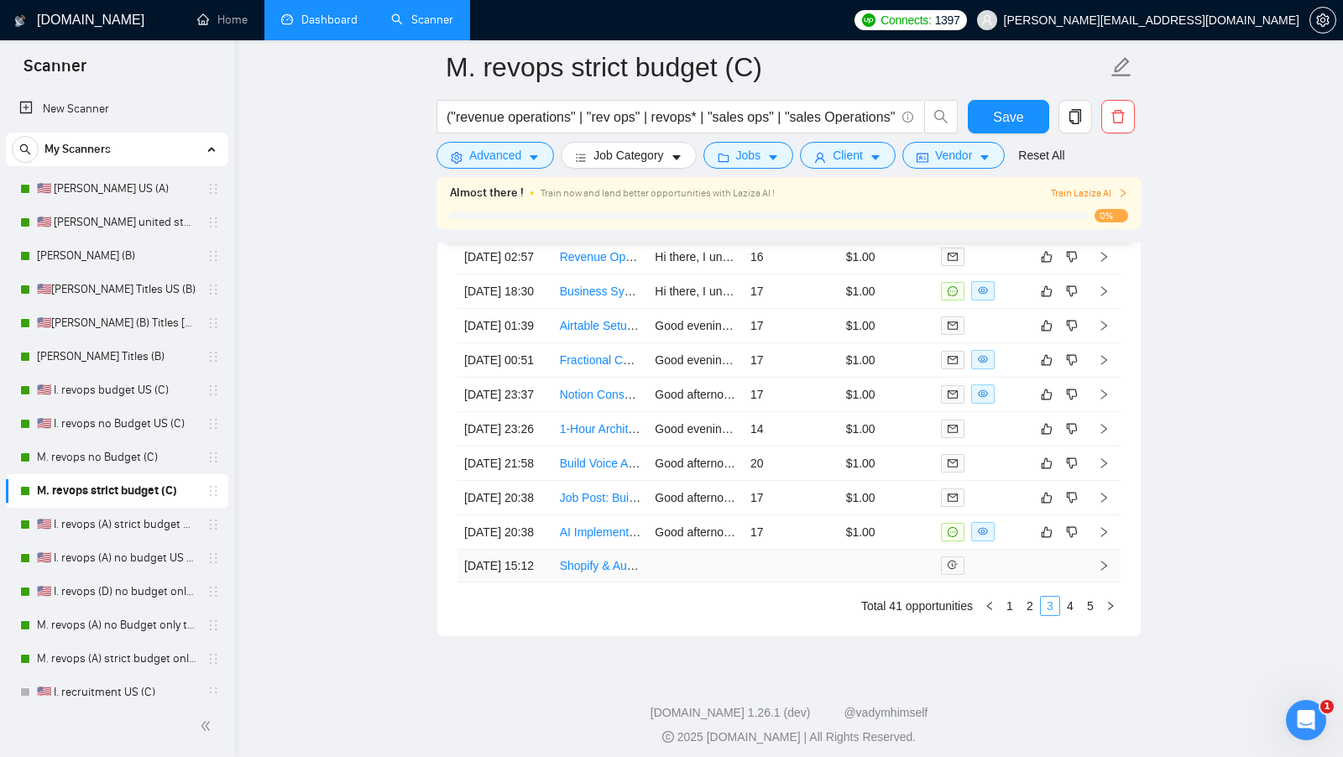
scroll to position [4772, 0]
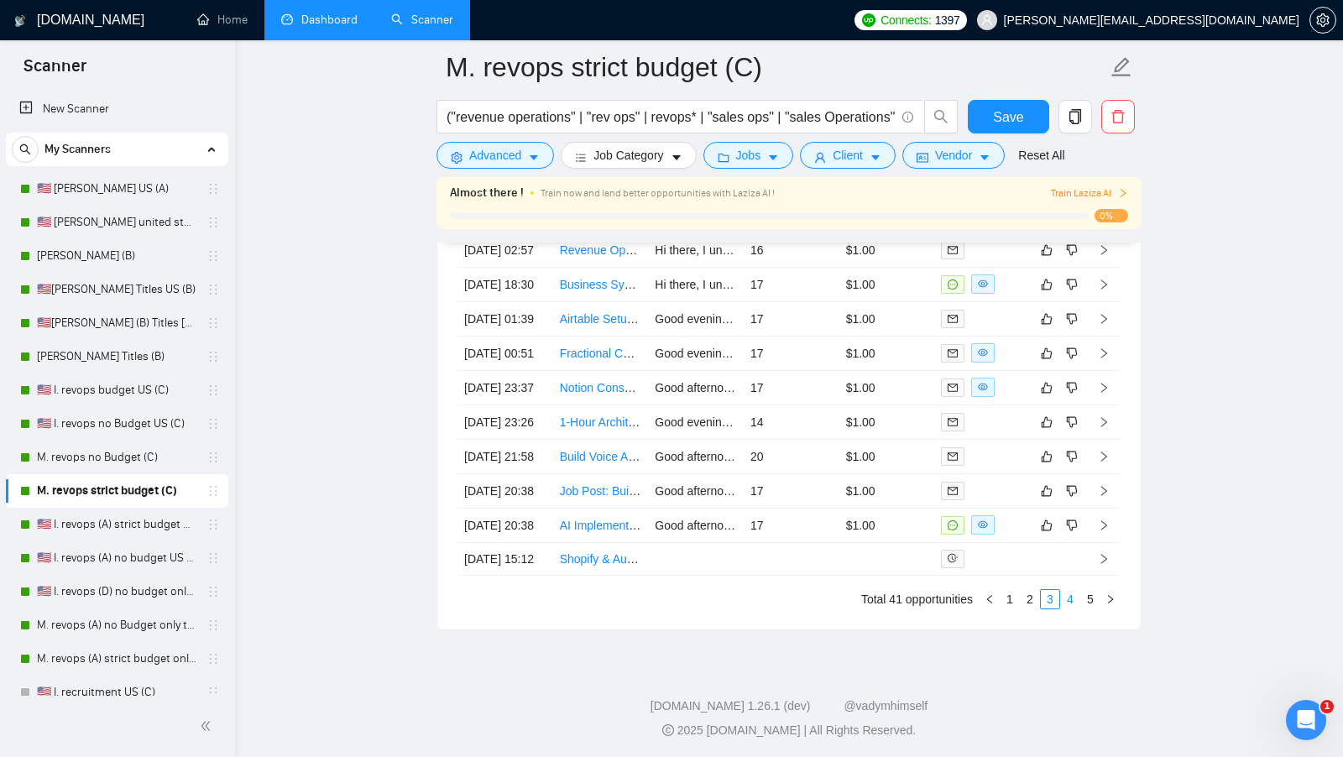
click at [1065, 609] on link "4" at bounding box center [1070, 599] width 18 height 18
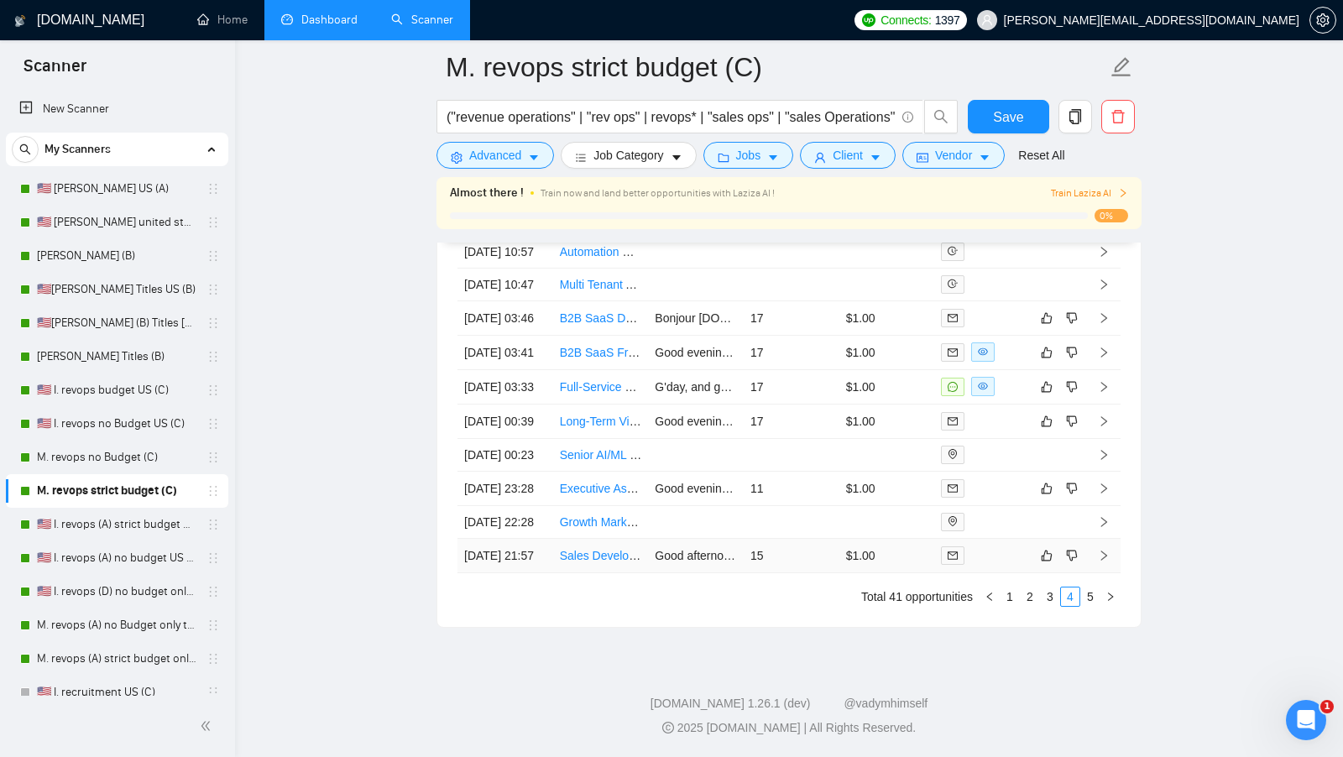
scroll to position [4883, 0]
click at [1007, 606] on link "1" at bounding box center [1010, 597] width 18 height 18
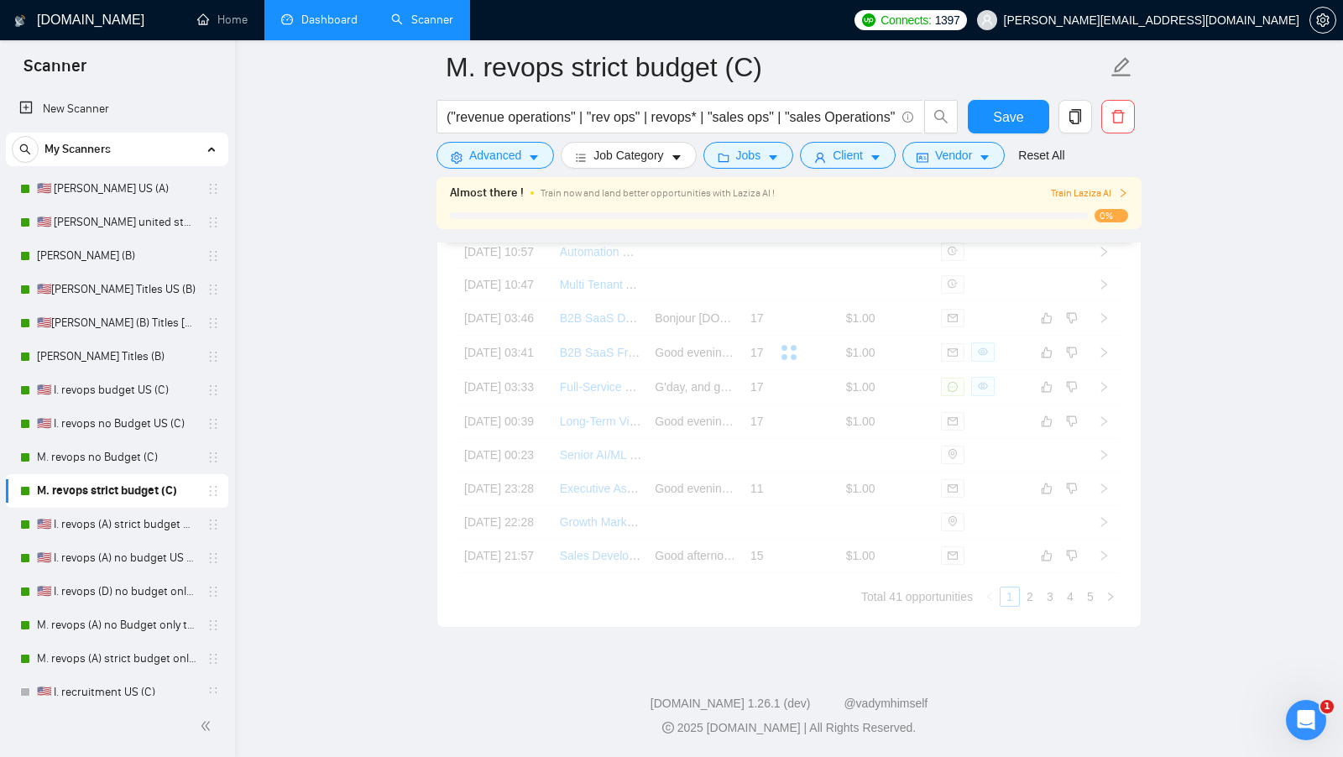
click at [351, 27] on link "Dashboard" at bounding box center [319, 20] width 76 height 14
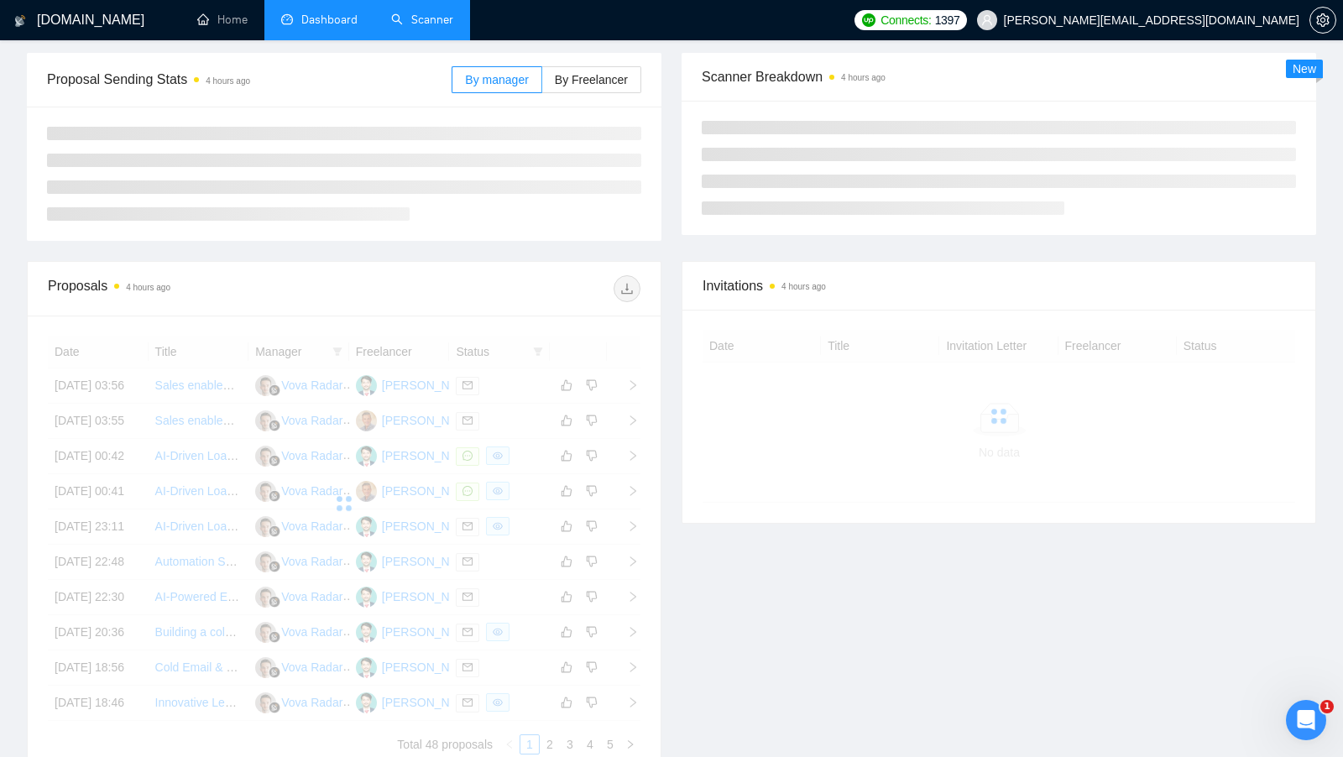
scroll to position [194, 0]
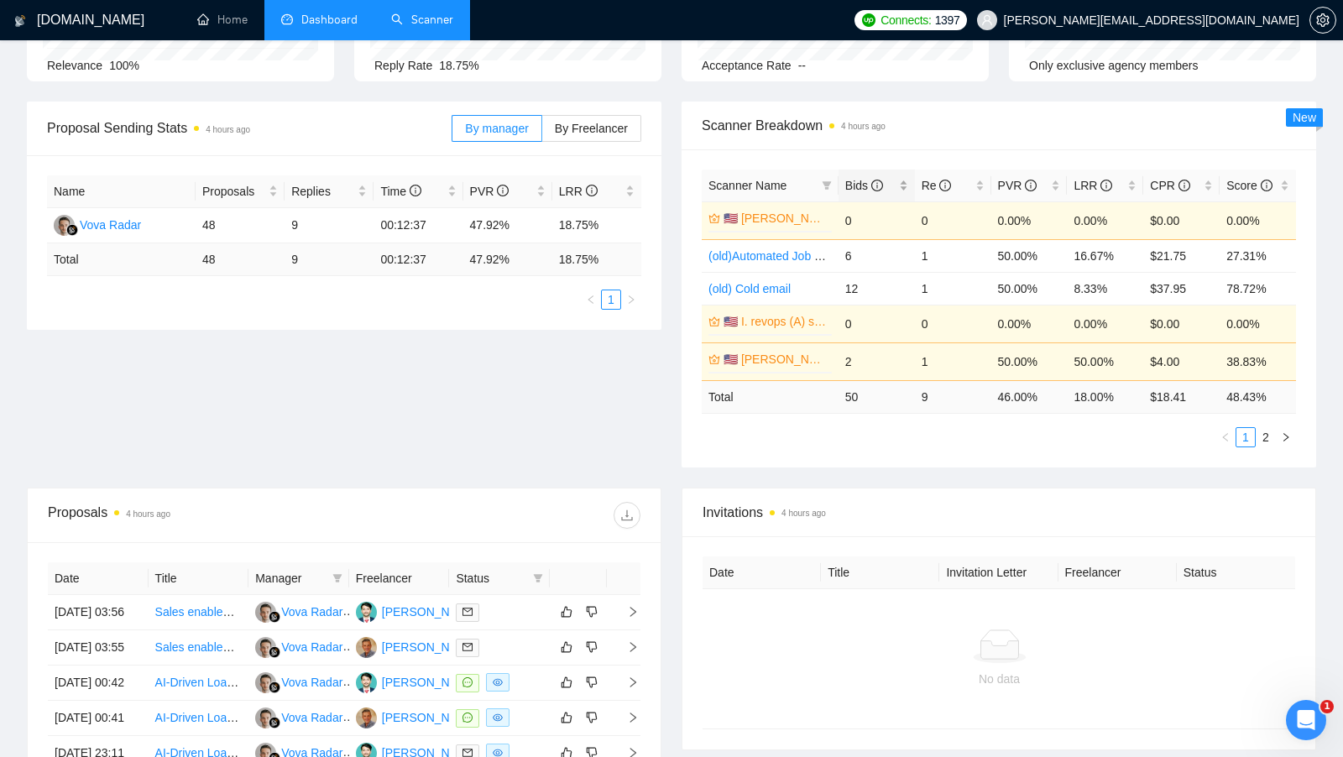
click at [908, 178] on div "Bids" at bounding box center [876, 185] width 63 height 18
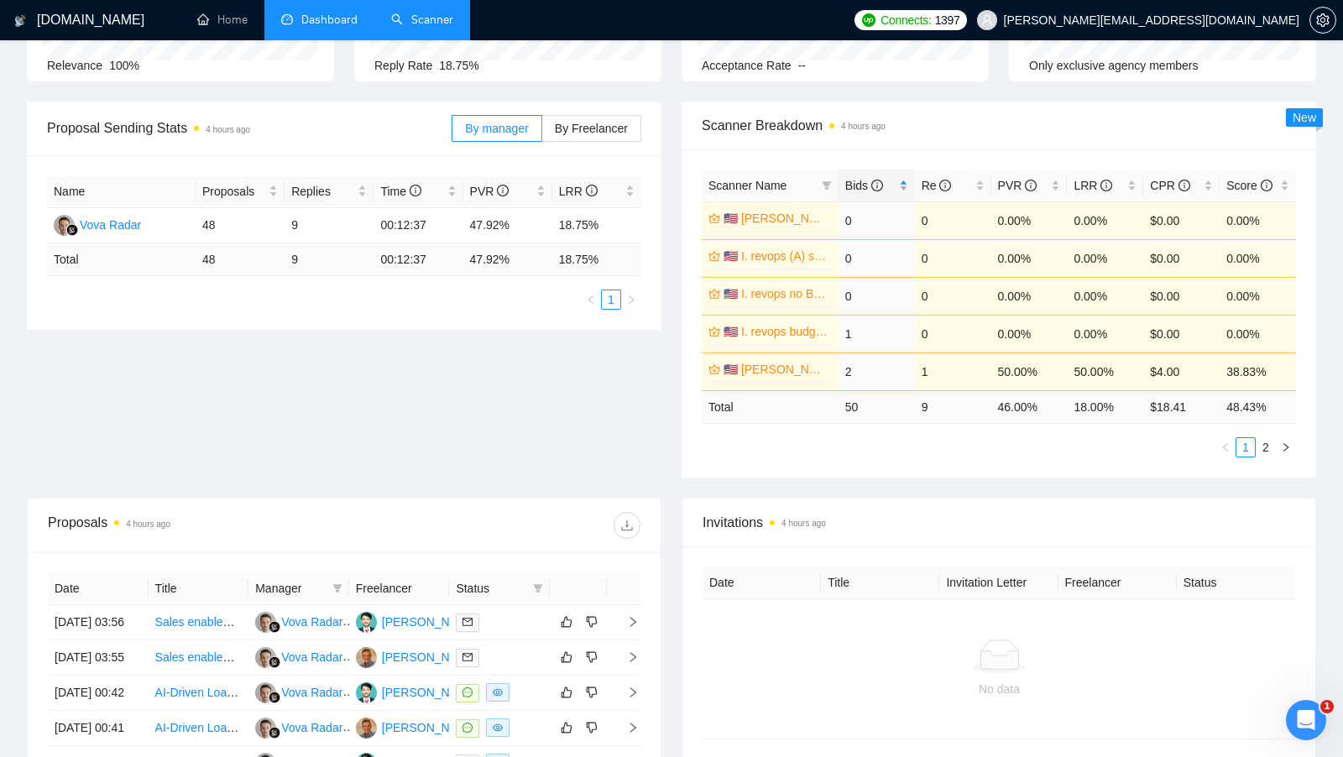
click at [908, 178] on div "Bids" at bounding box center [876, 185] width 63 height 18
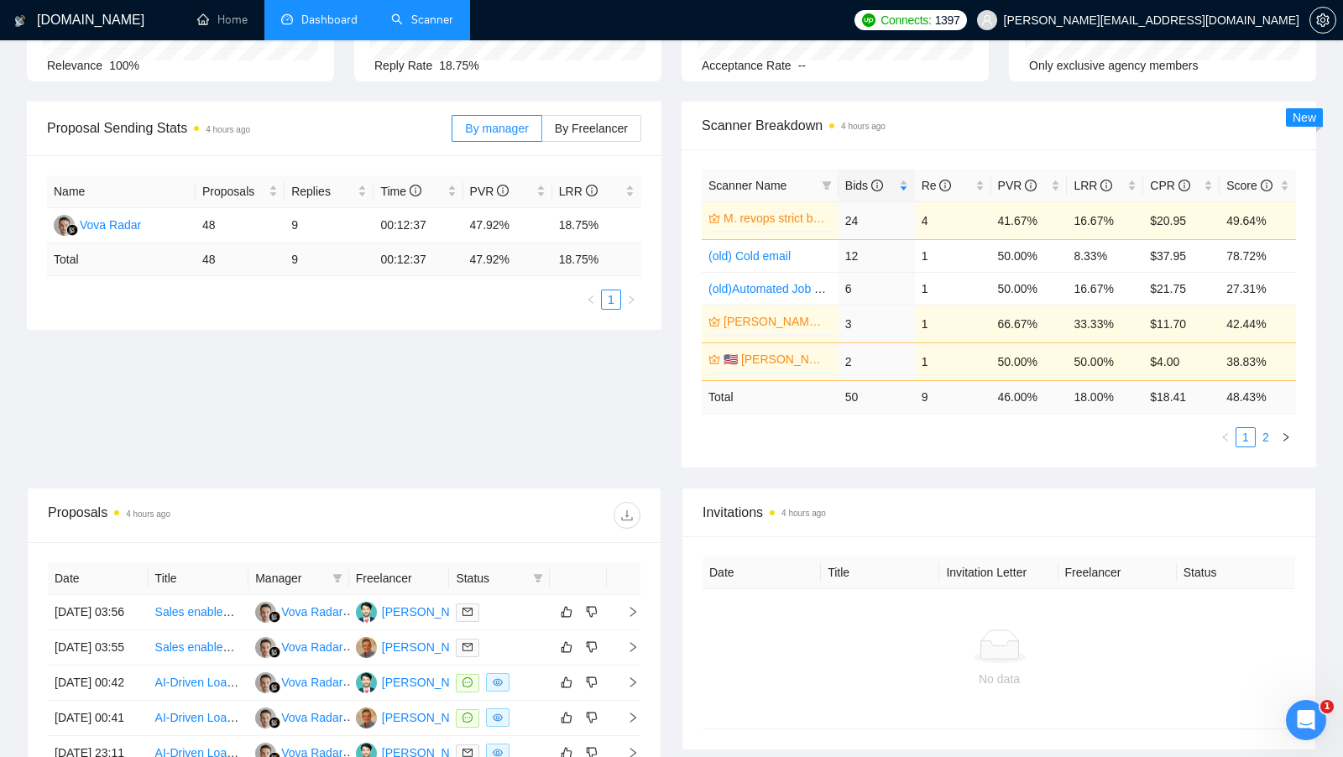
click at [1262, 437] on link "2" at bounding box center [1266, 437] width 18 height 18
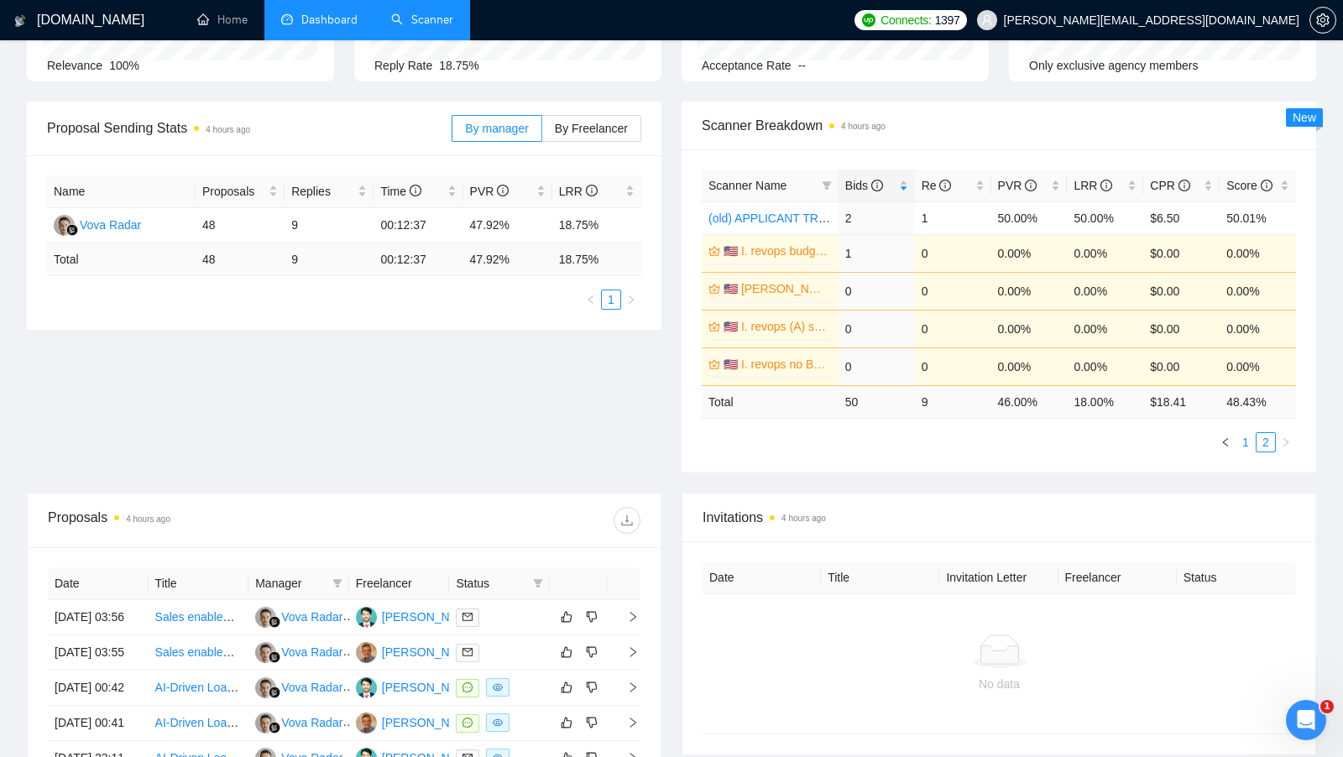
click at [1250, 437] on link "1" at bounding box center [1246, 442] width 18 height 18
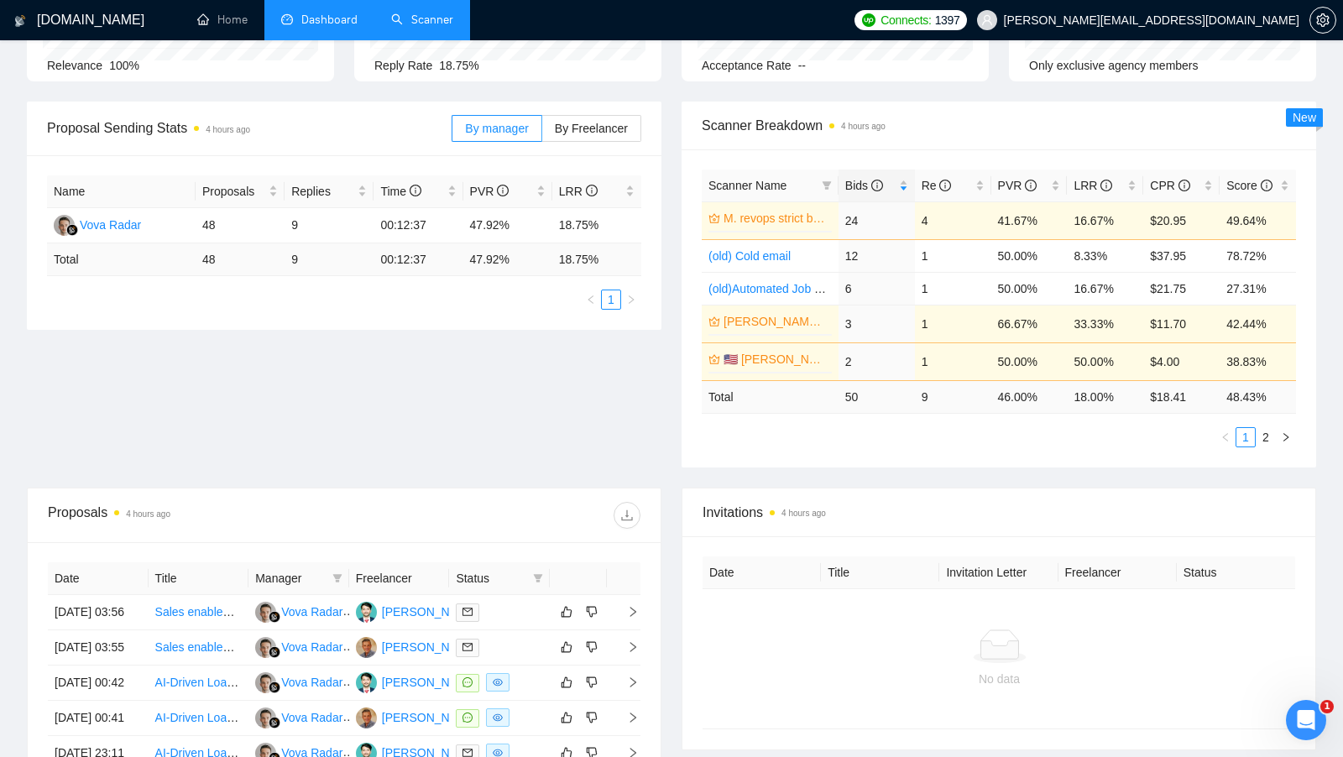
click at [538, 378] on div "Proposal Sending Stats 4 hours ago By manager By Freelancer Name Proposals Repl…" at bounding box center [672, 295] width 1310 height 386
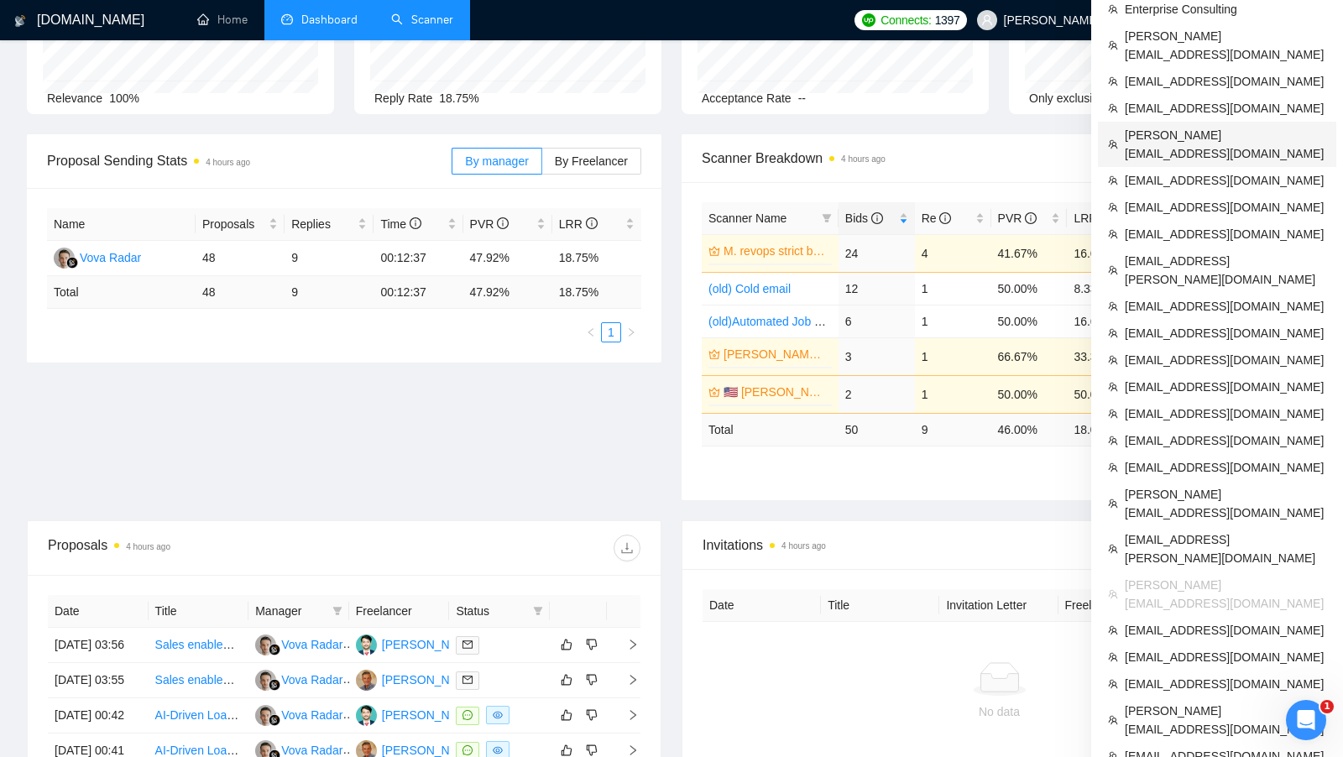
scroll to position [162, 0]
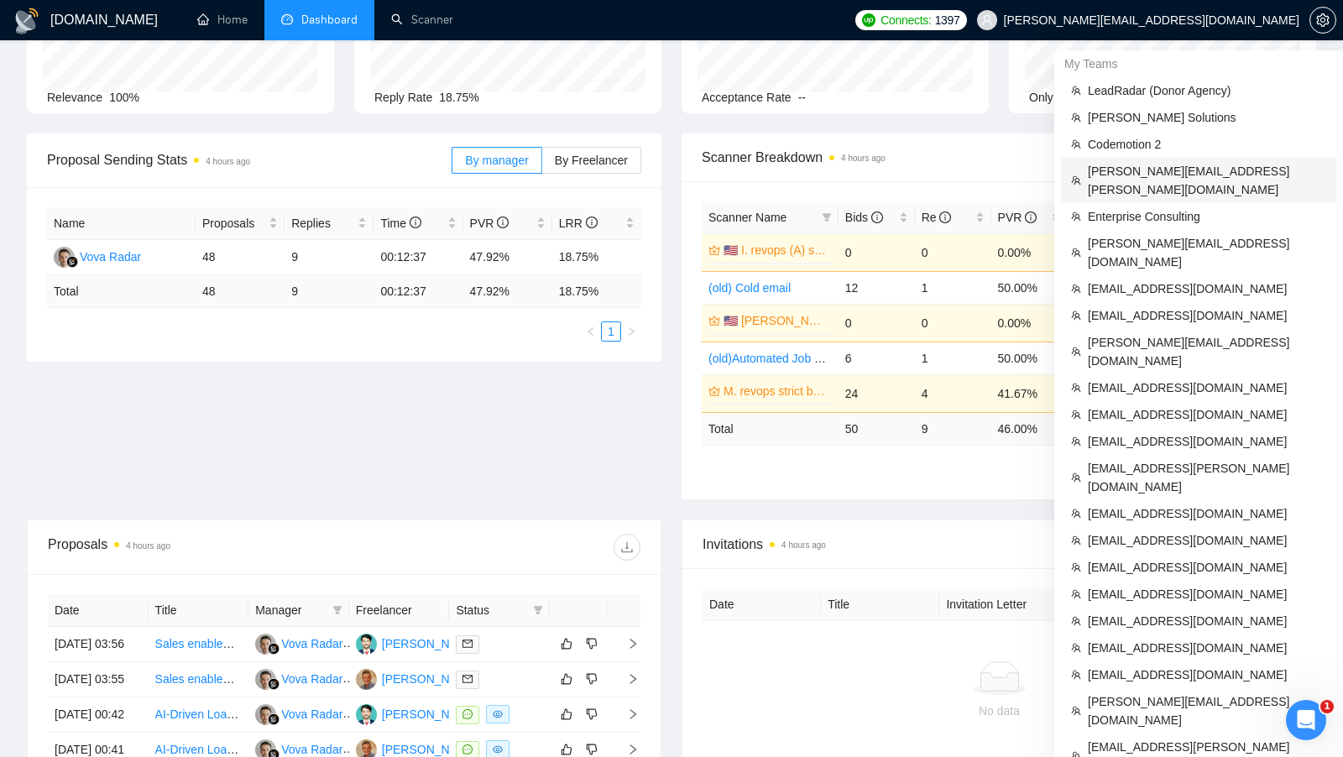
click at [1171, 165] on span "[PERSON_NAME][EMAIL_ADDRESS][PERSON_NAME][DOMAIN_NAME]" at bounding box center [1207, 180] width 238 height 37
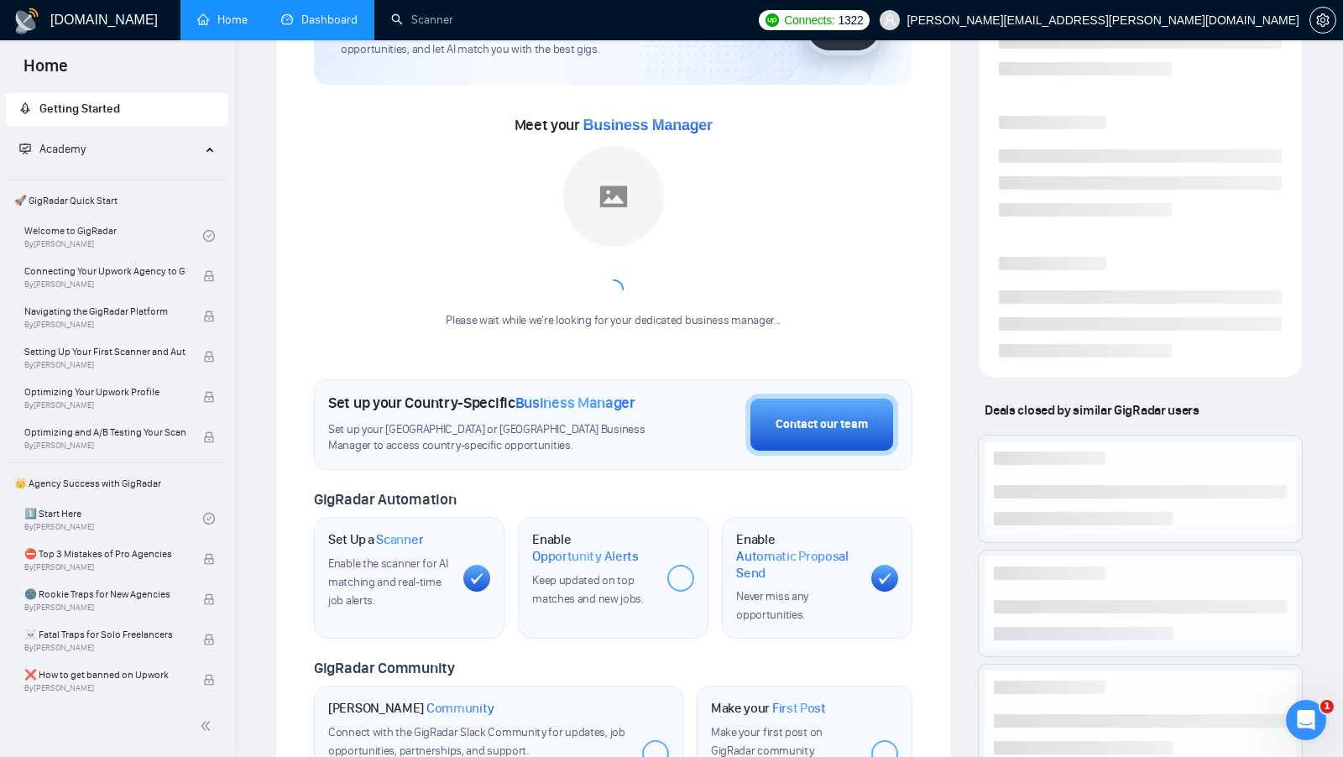
click at [312, 27] on link "Dashboard" at bounding box center [319, 20] width 76 height 14
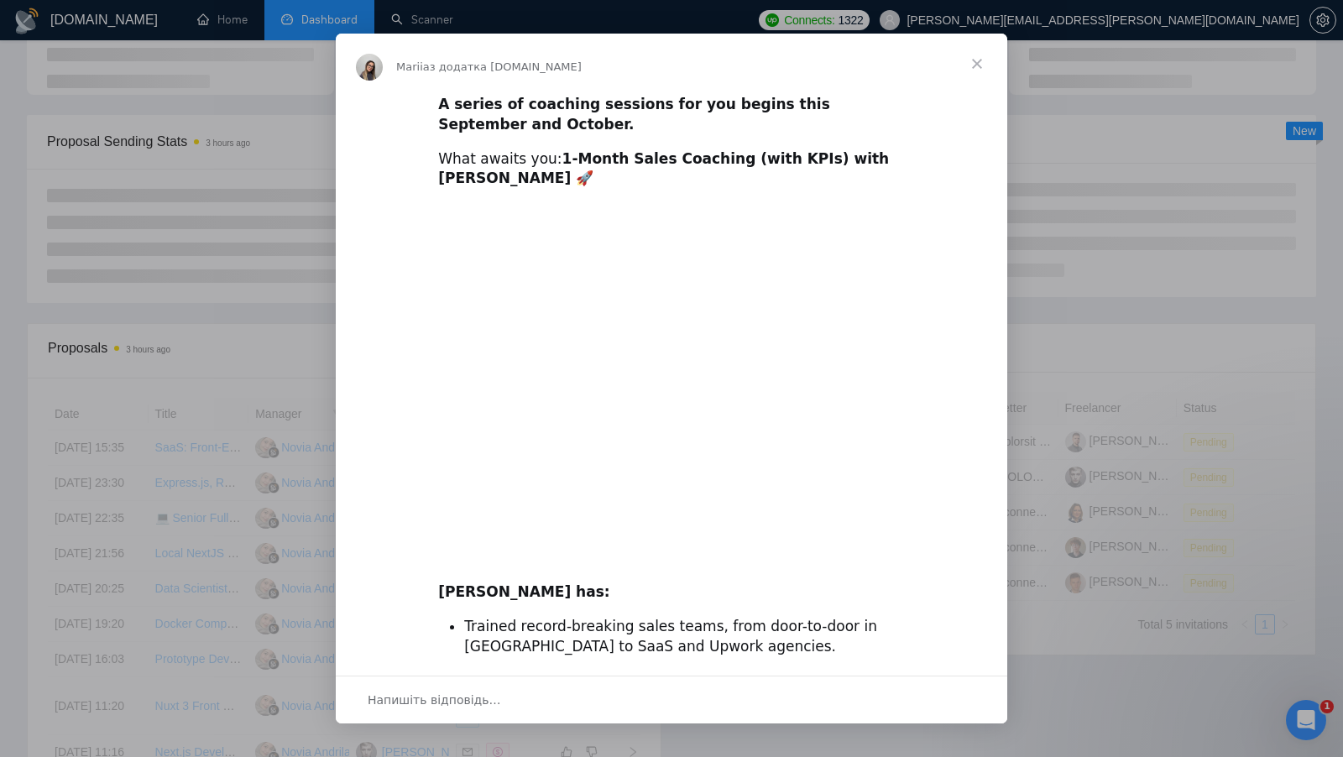
click at [980, 65] on span "Закрити" at bounding box center [977, 64] width 60 height 60
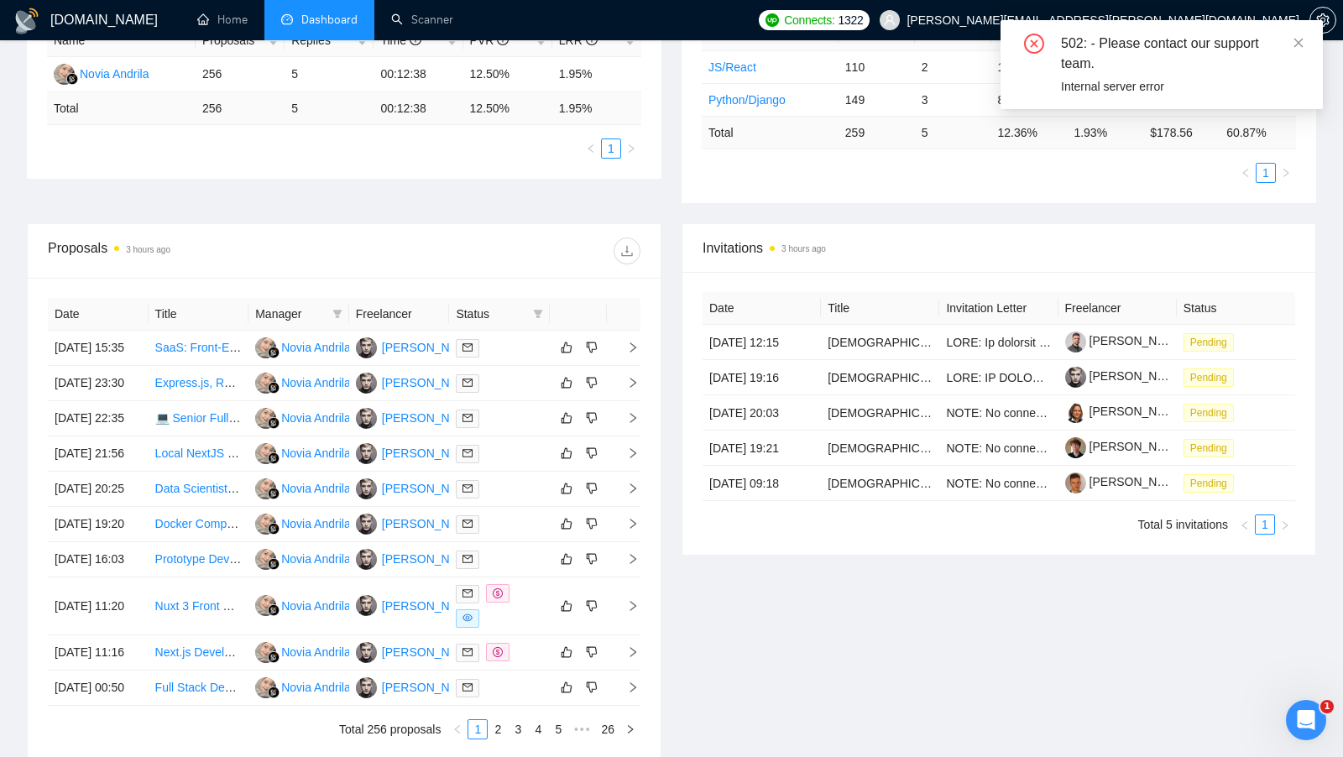
scroll to position [388, 0]
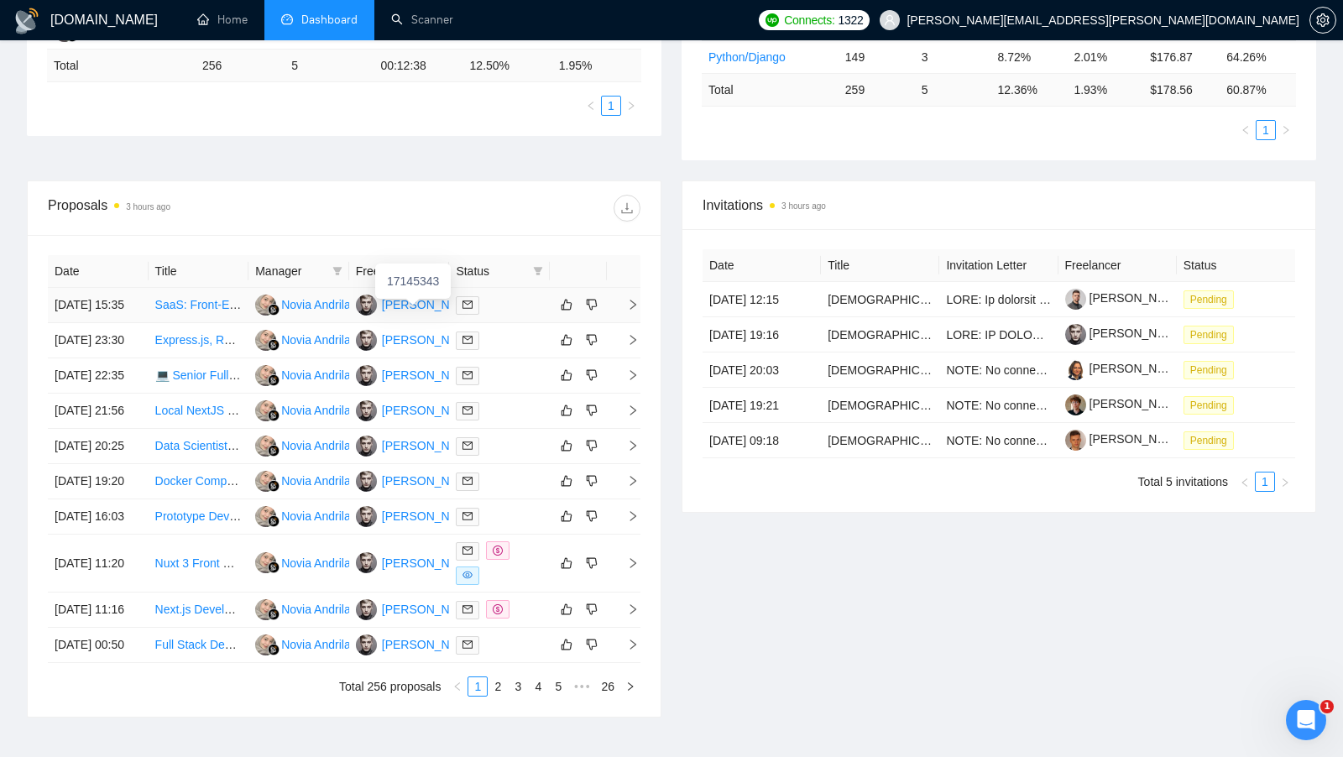
click at [418, 306] on div "[PERSON_NAME]" at bounding box center [430, 305] width 97 height 18
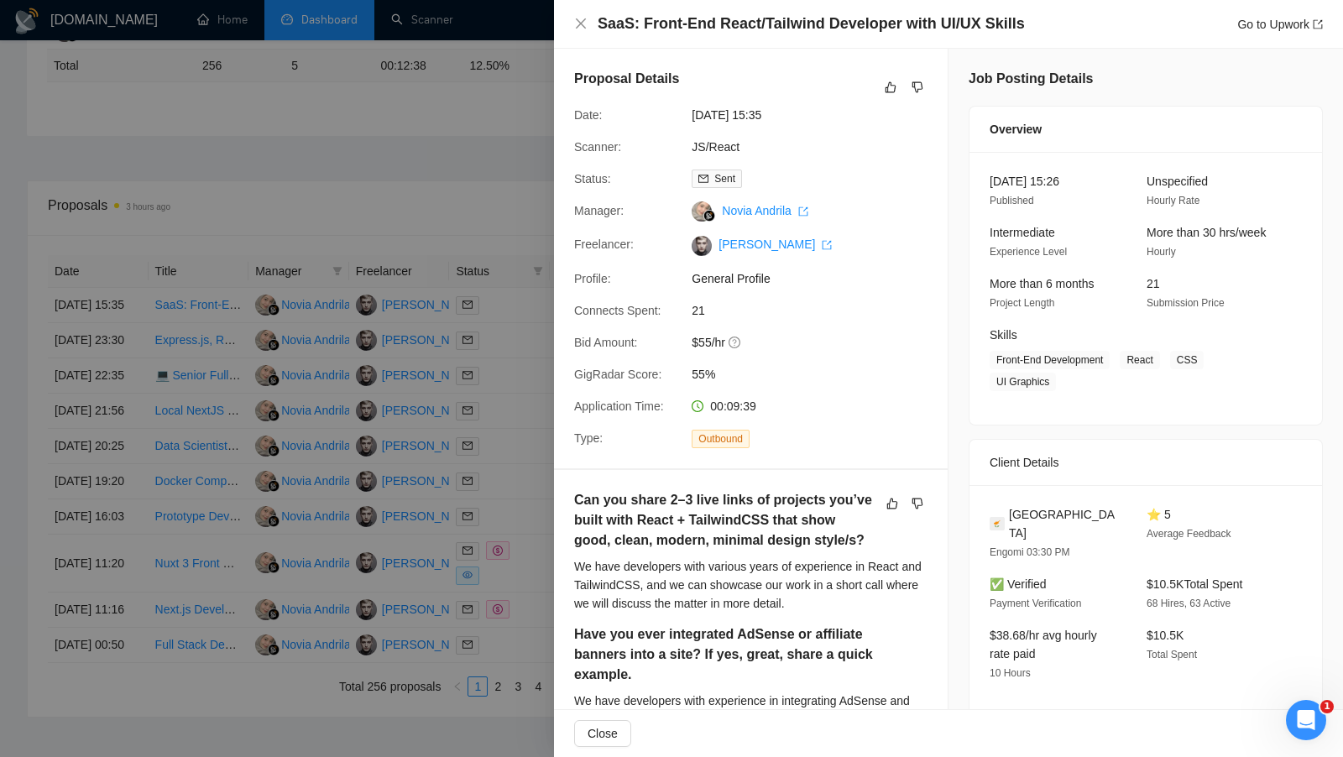
click at [465, 229] on div at bounding box center [671, 378] width 1343 height 757
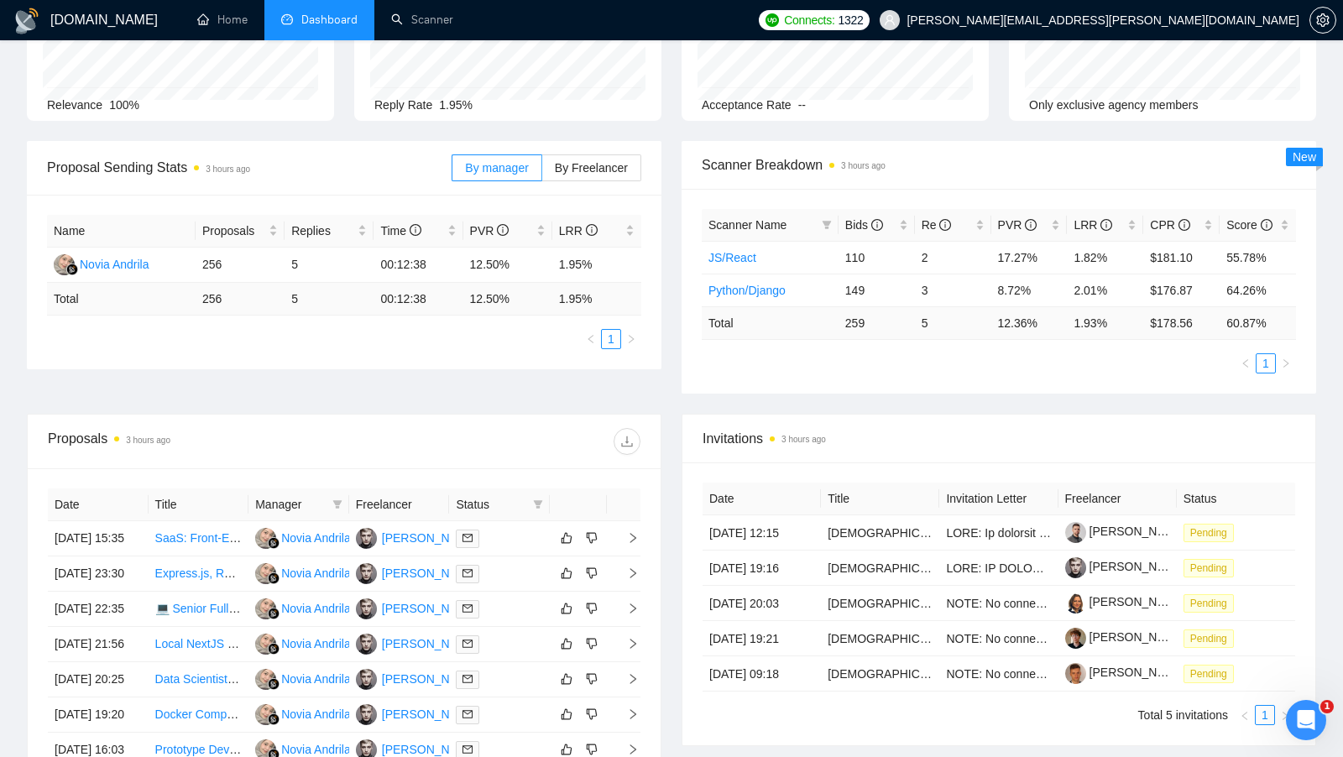
scroll to position [160, 0]
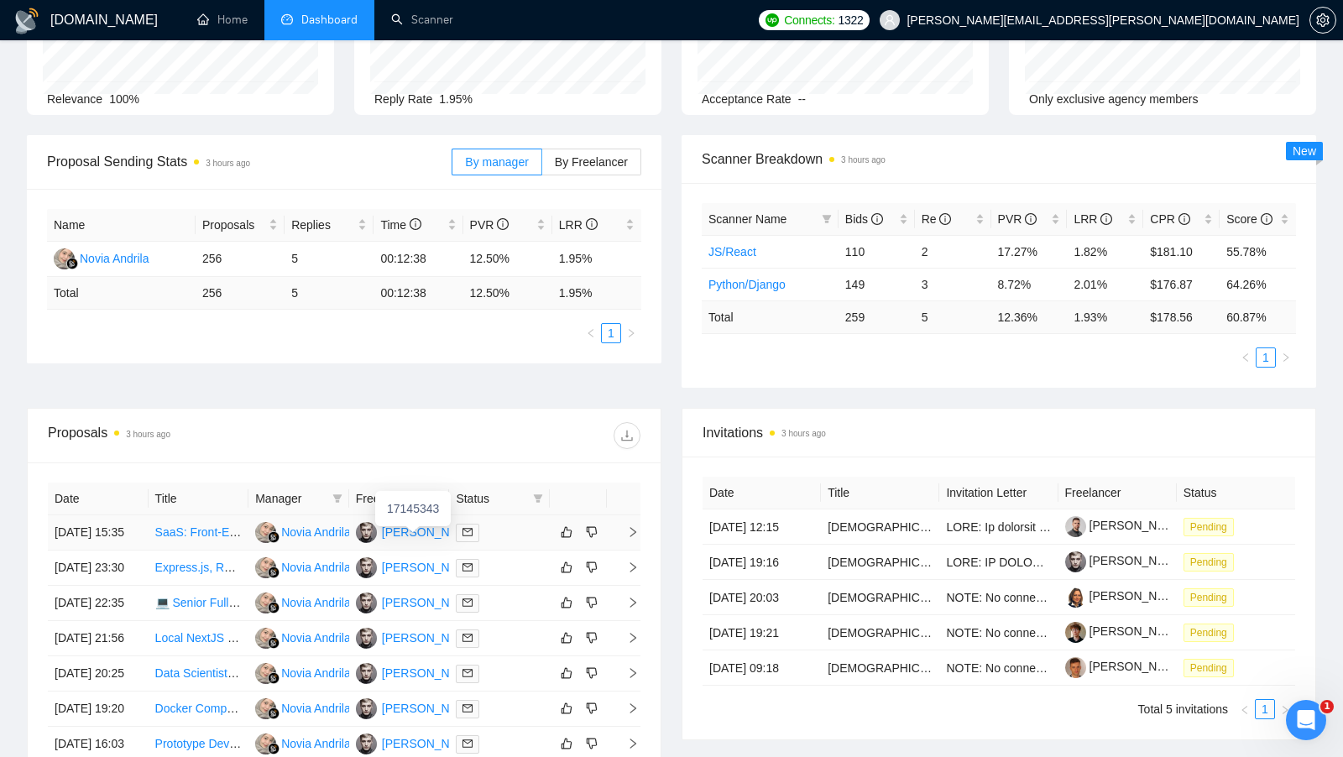
click at [427, 534] on div "[PERSON_NAME]" at bounding box center [430, 532] width 97 height 18
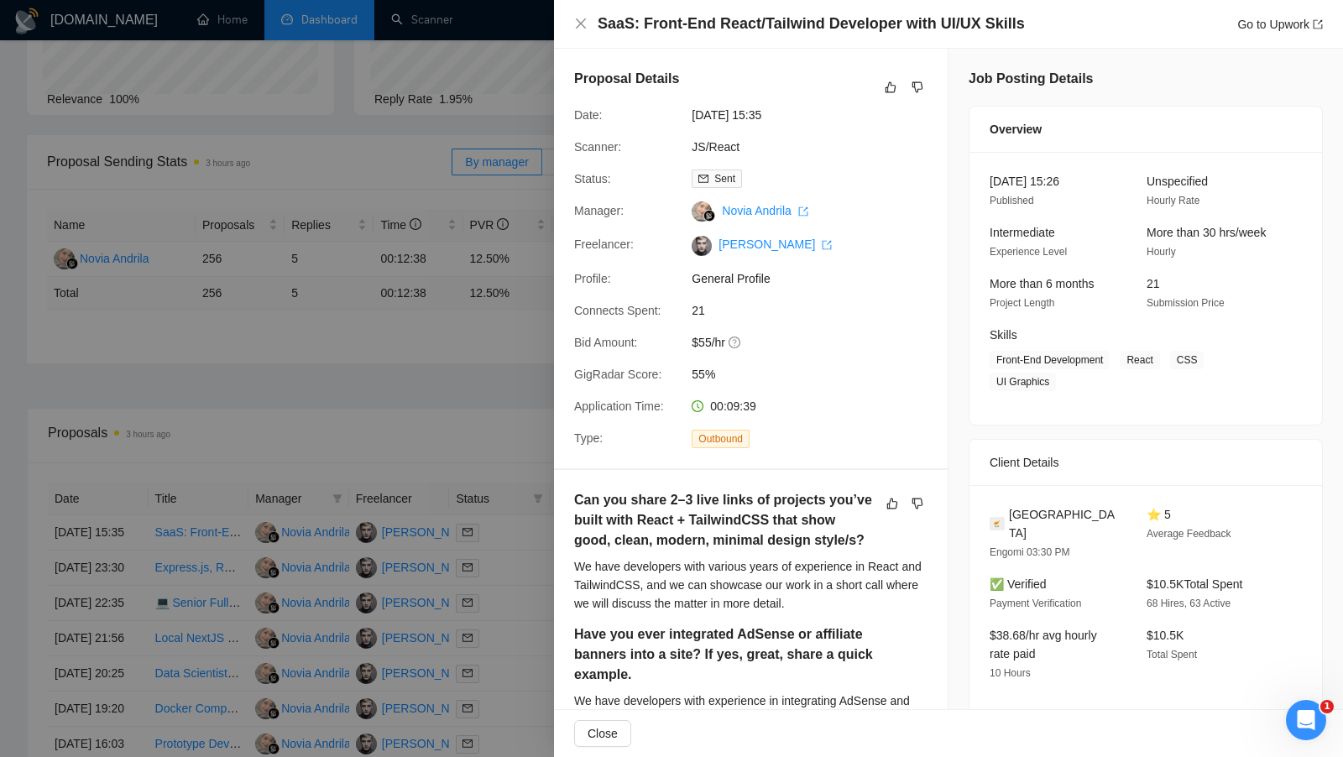
click at [487, 372] on div at bounding box center [671, 378] width 1343 height 757
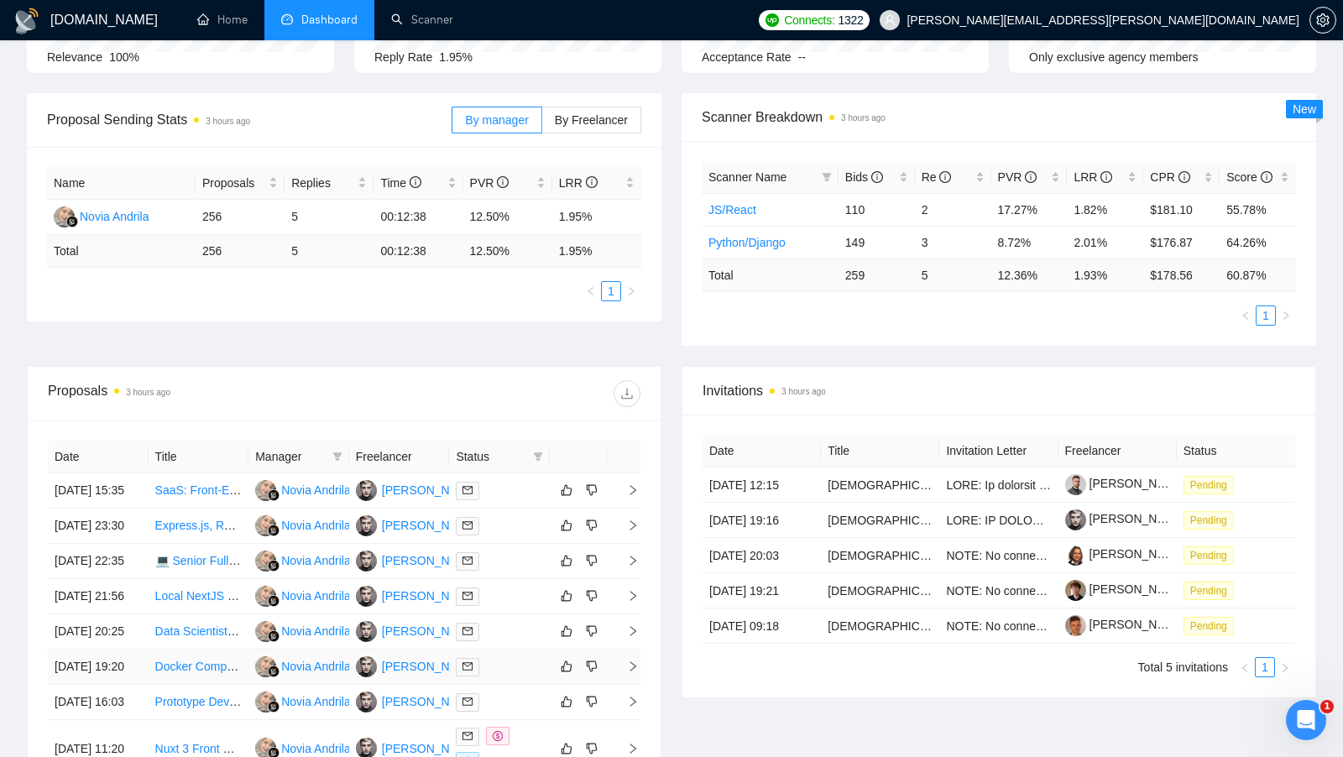
scroll to position [164, 0]
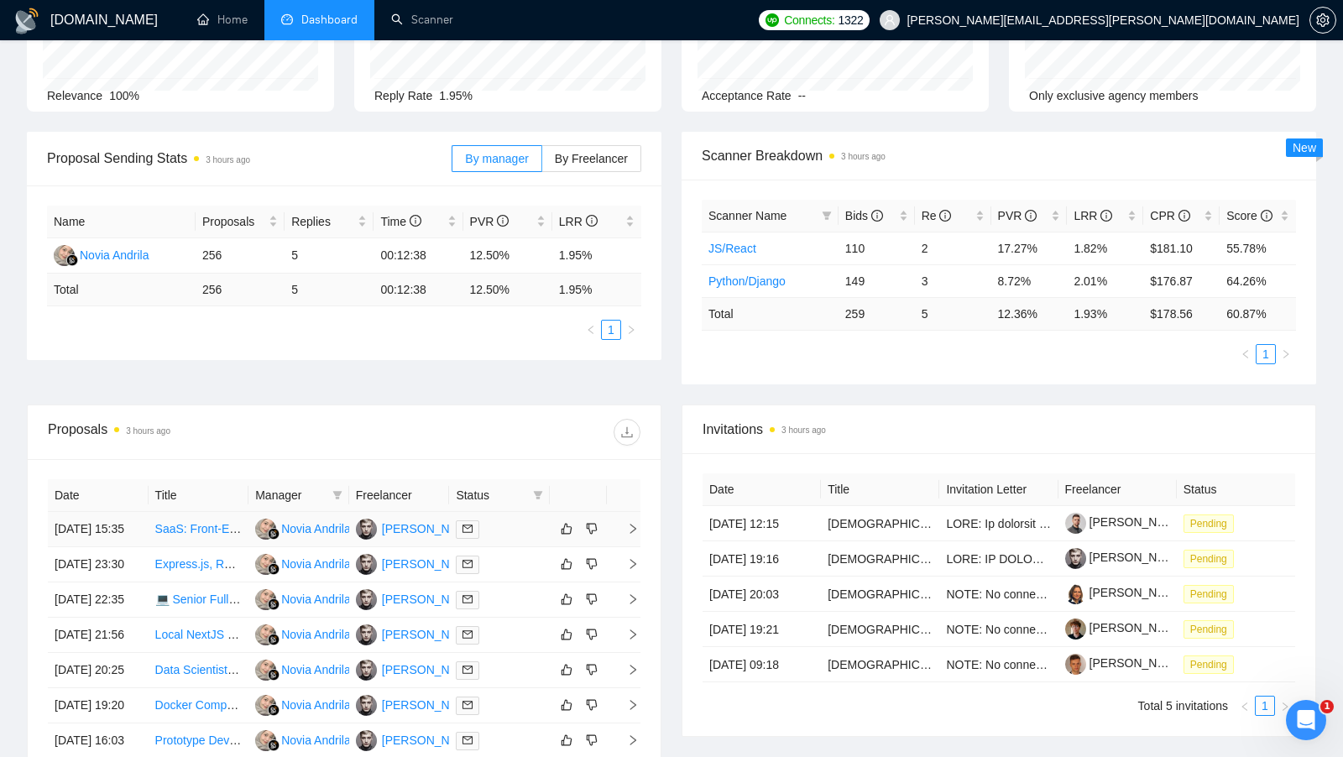
click at [521, 524] on div at bounding box center [499, 529] width 87 height 19
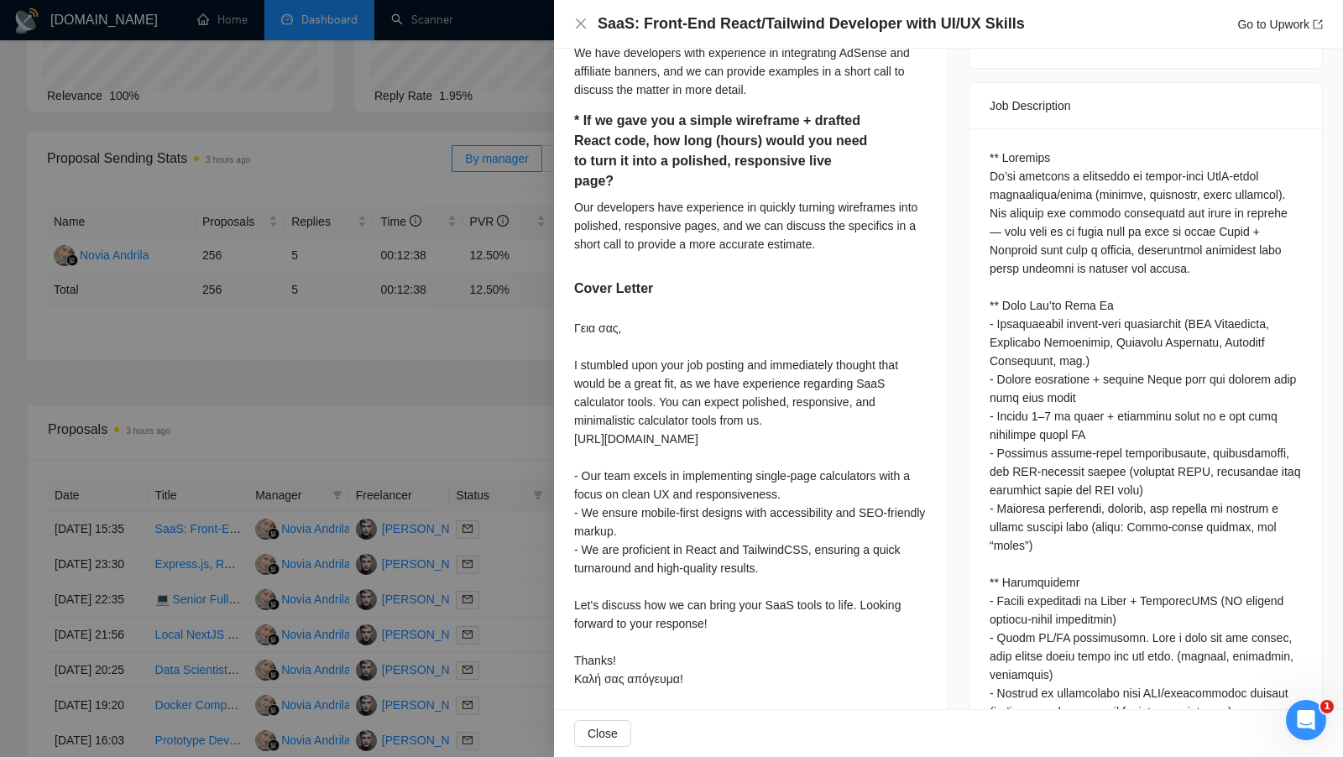
scroll to position [719, 0]
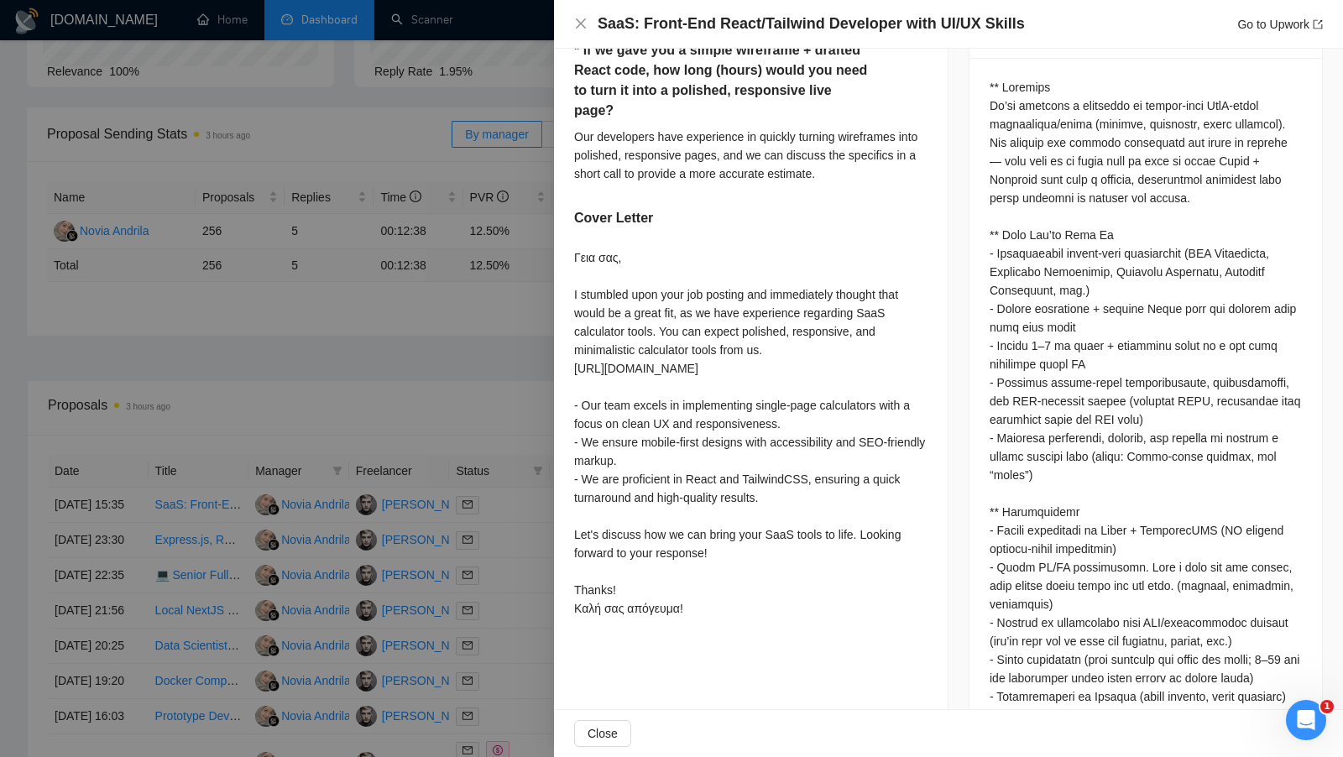
click at [474, 437] on div at bounding box center [671, 378] width 1343 height 757
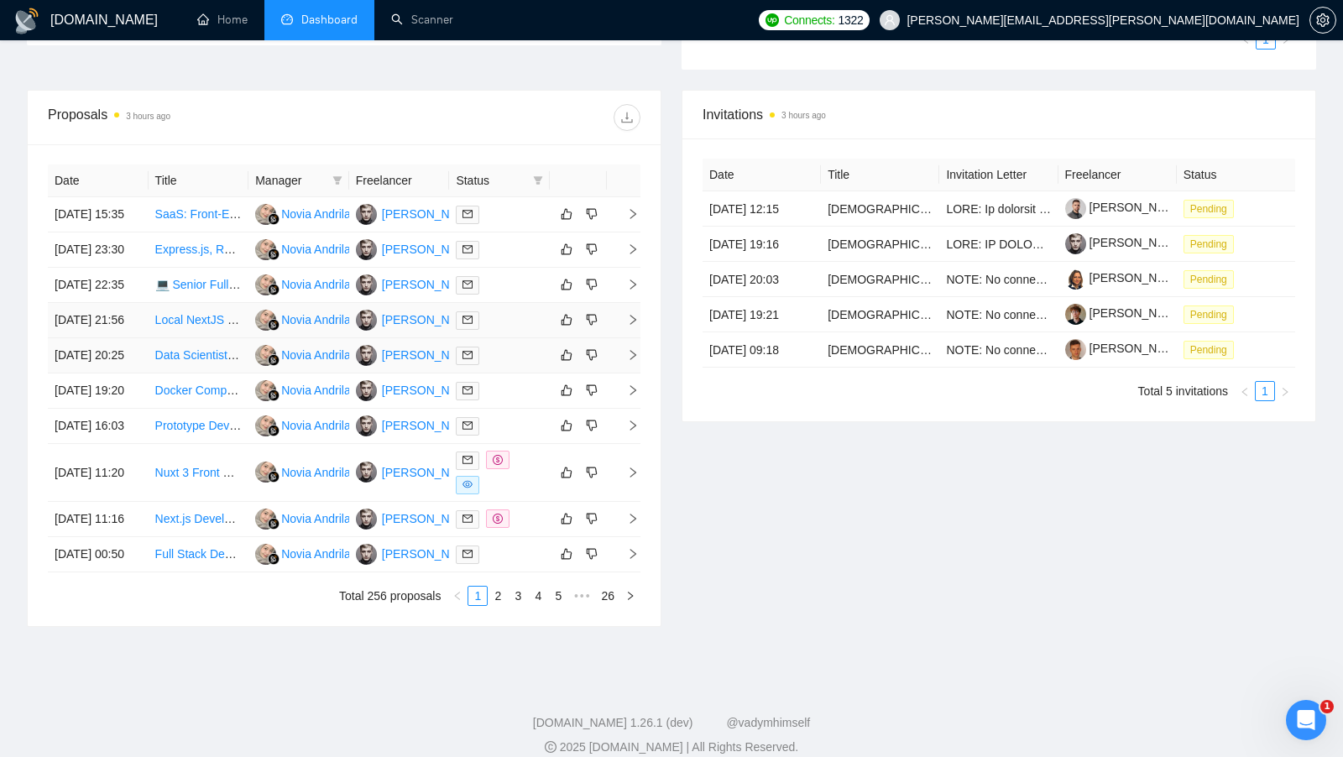
scroll to position [481, 0]
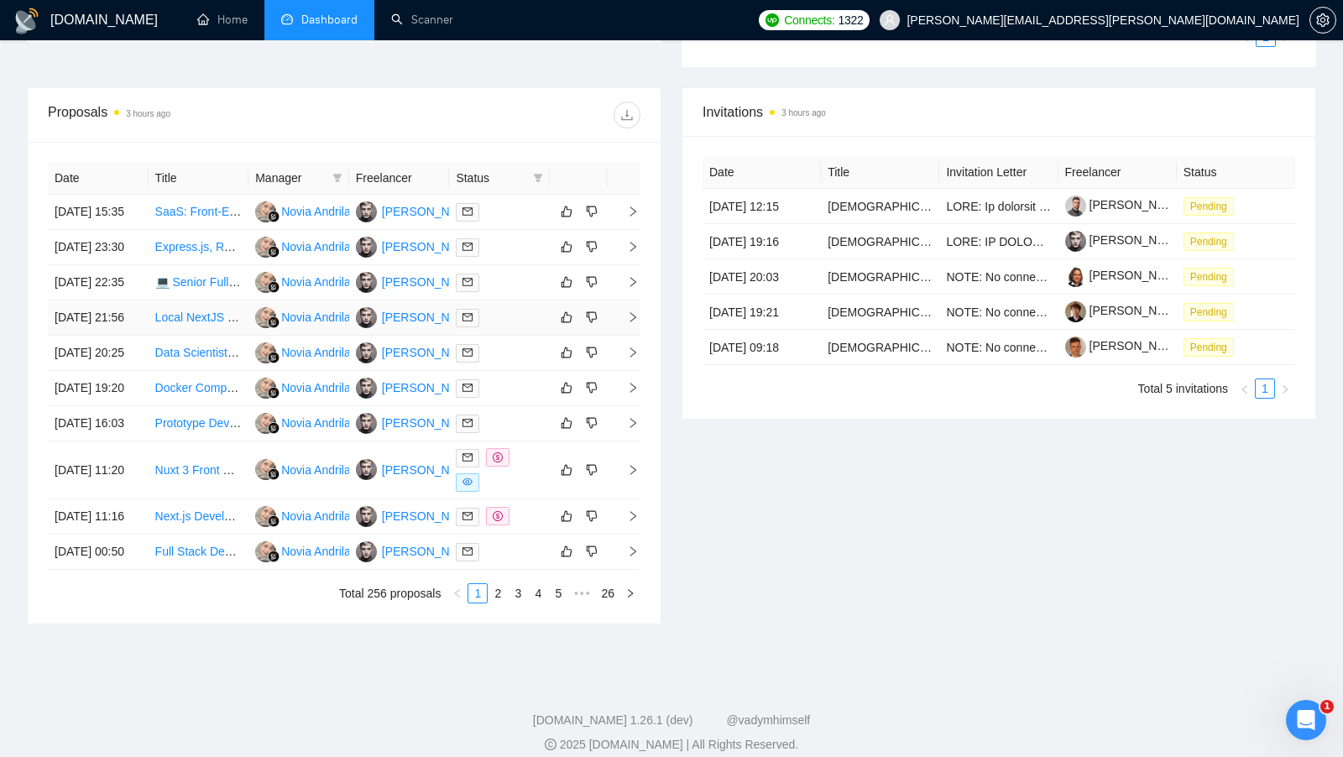
click at [520, 336] on td at bounding box center [499, 318] width 101 height 35
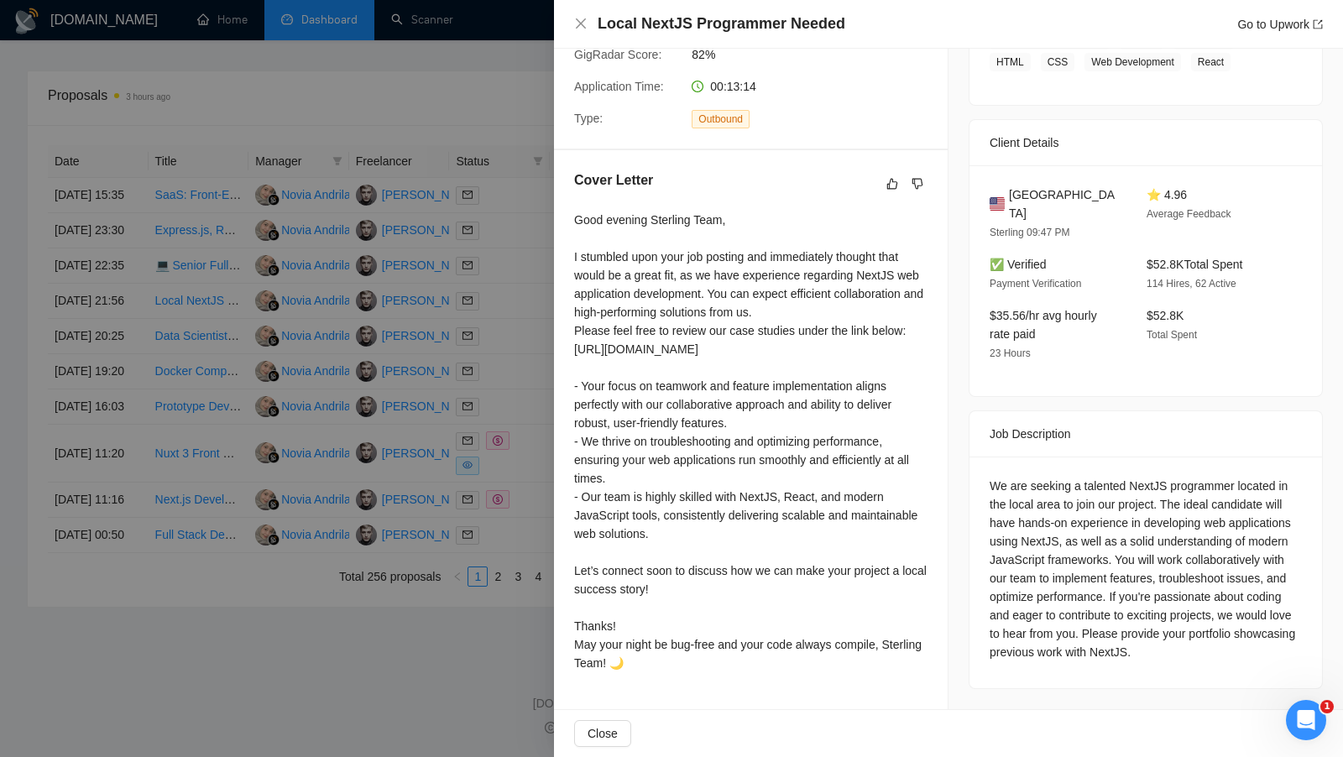
scroll to position [460, 0]
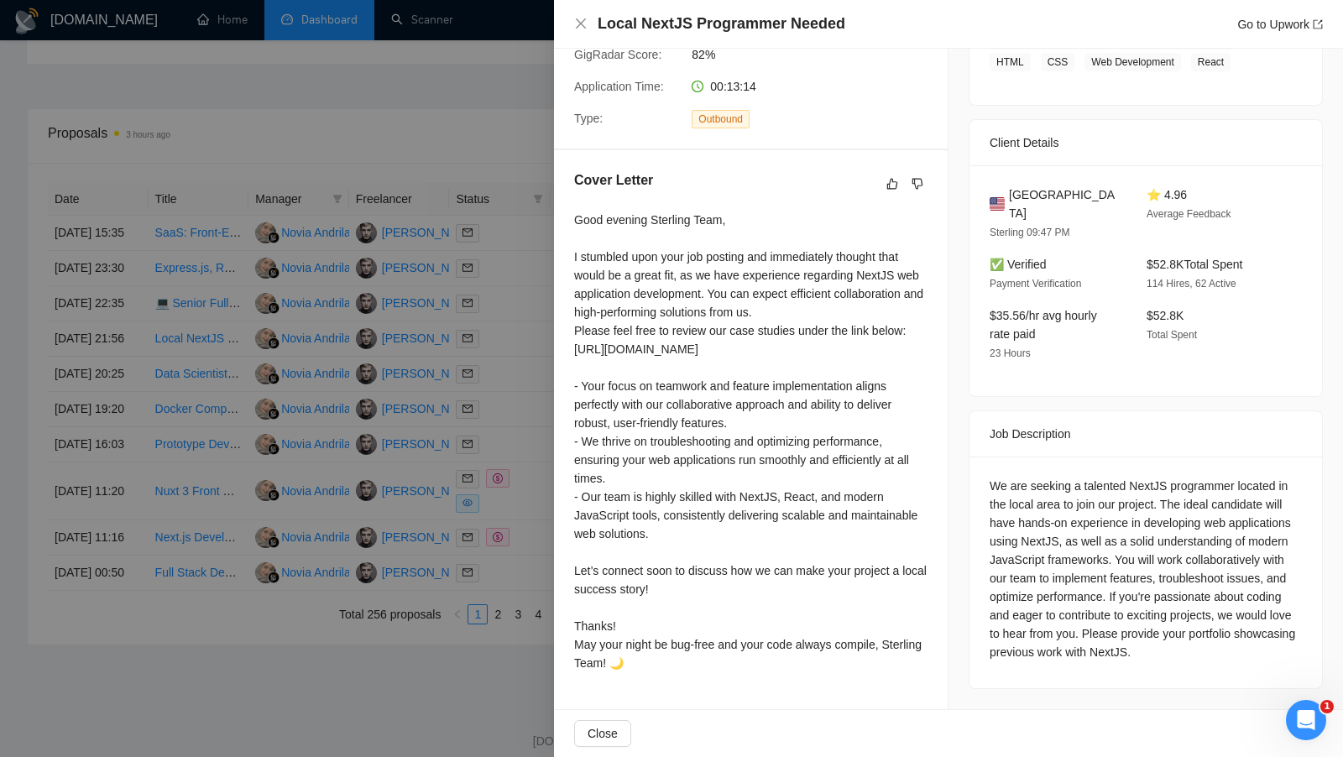
click at [503, 374] on div at bounding box center [671, 378] width 1343 height 757
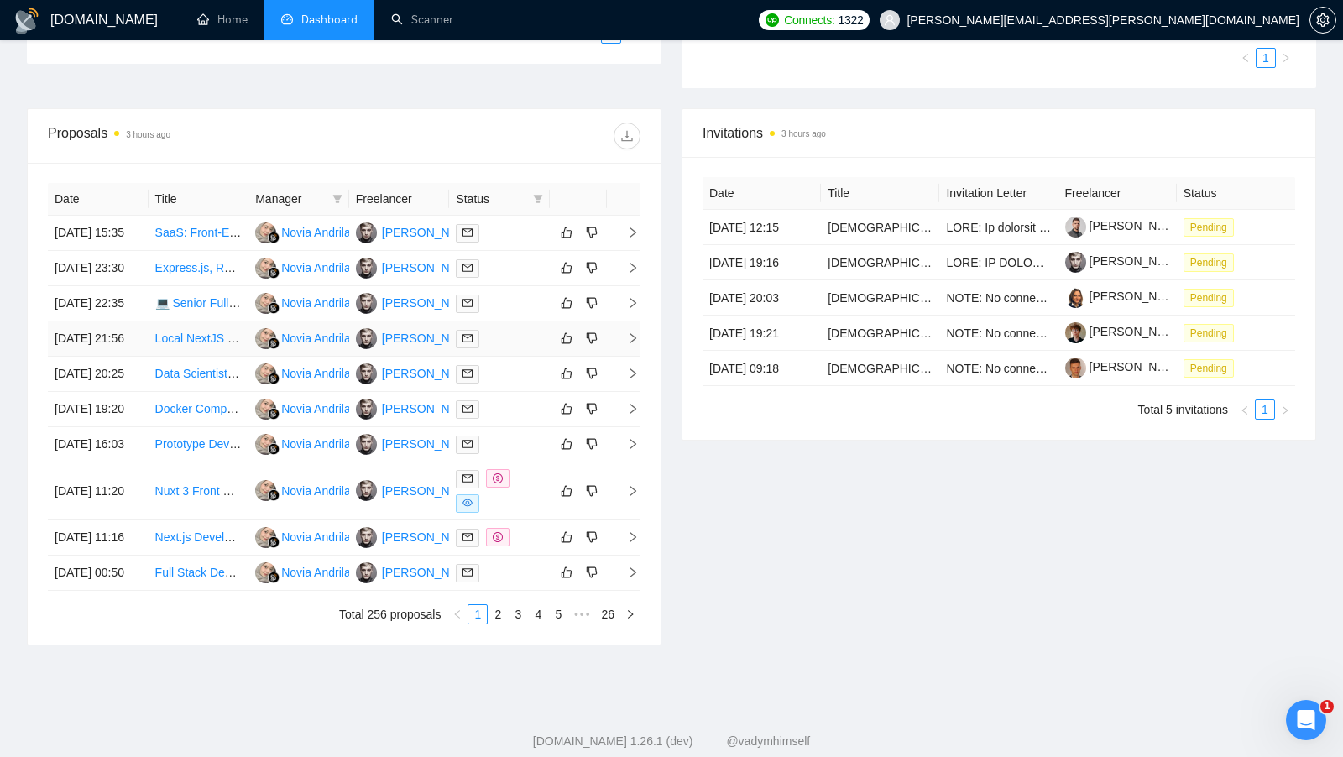
scroll to position [509, 0]
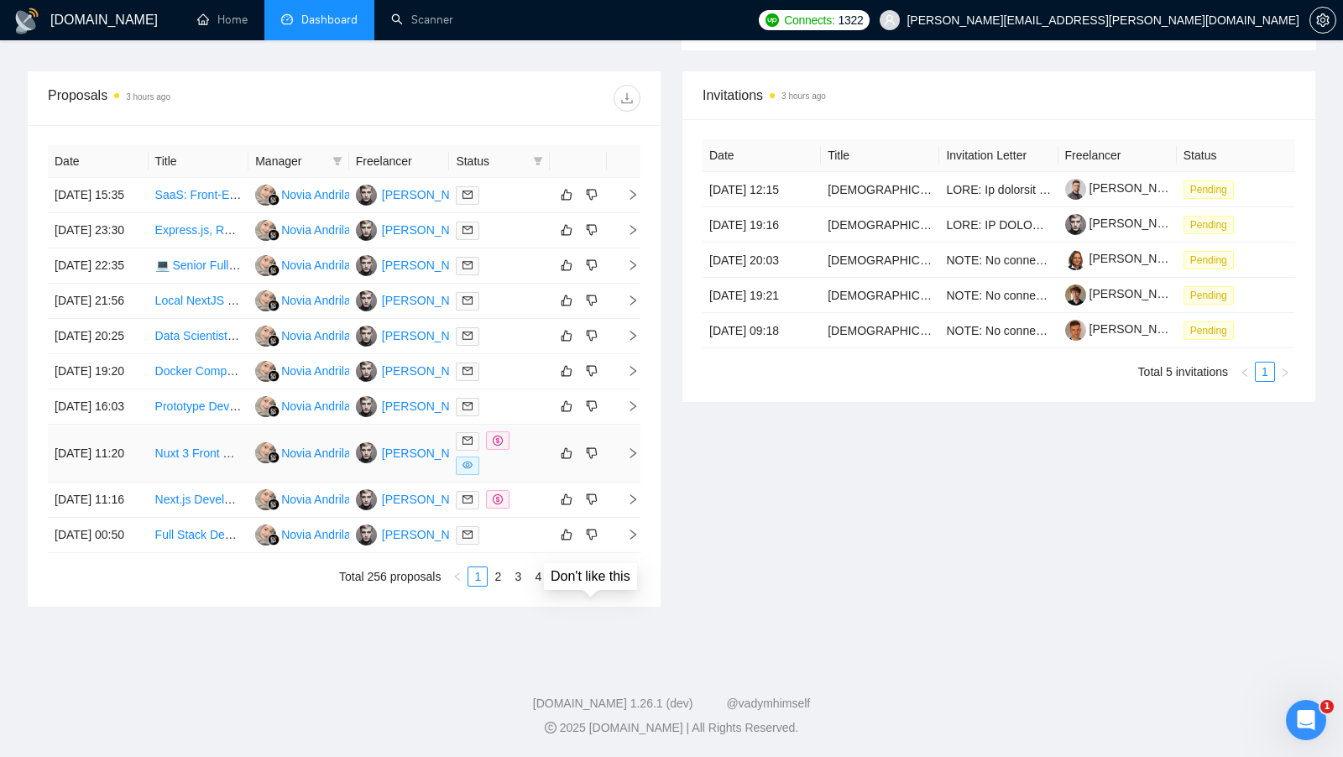
click at [523, 475] on div at bounding box center [499, 454] width 87 height 44
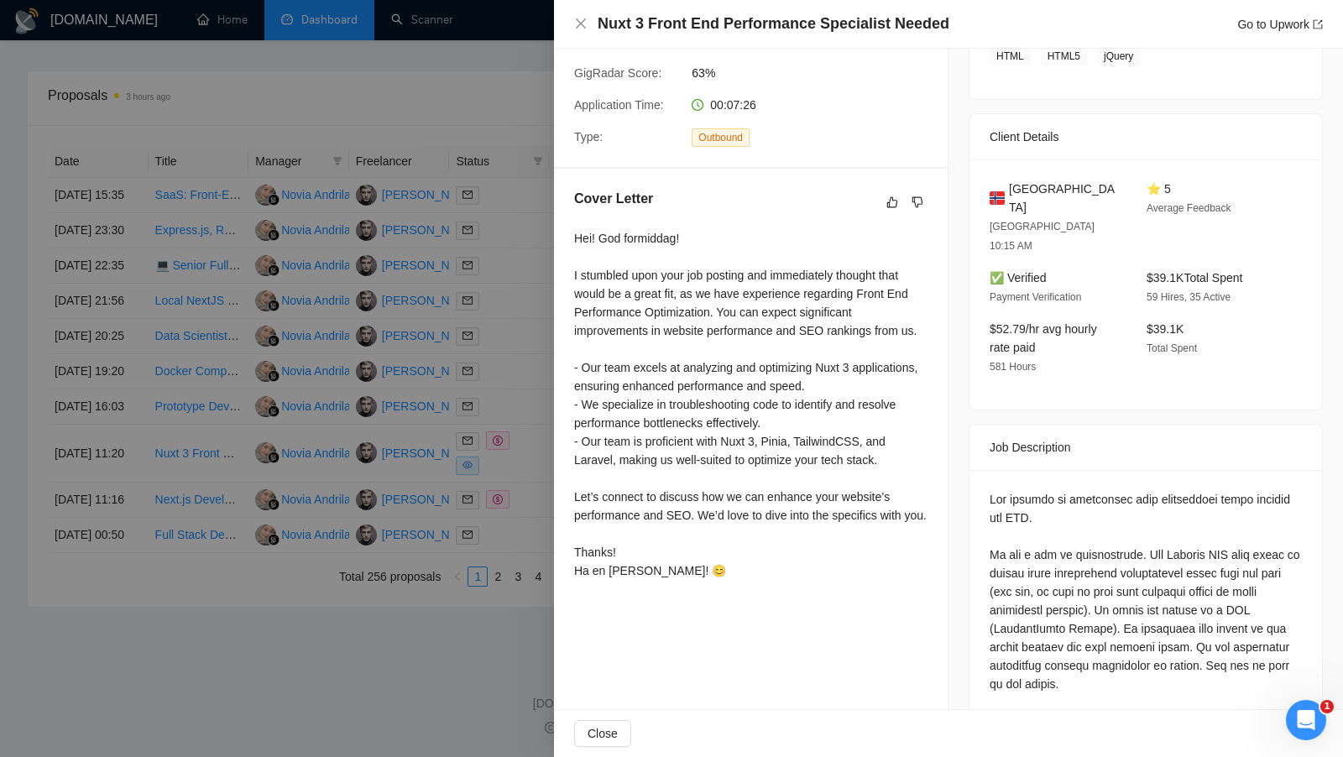
click at [505, 396] on div at bounding box center [671, 378] width 1343 height 757
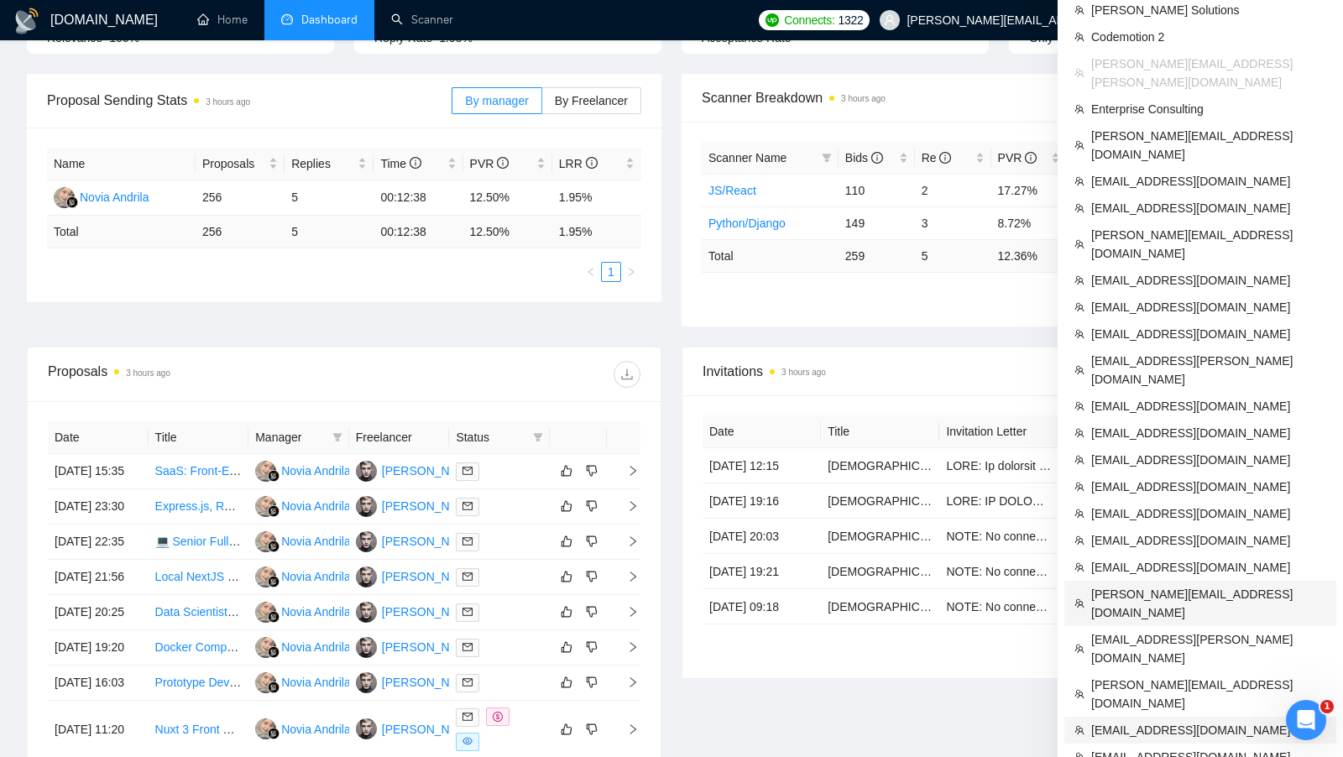
scroll to position [237, 0]
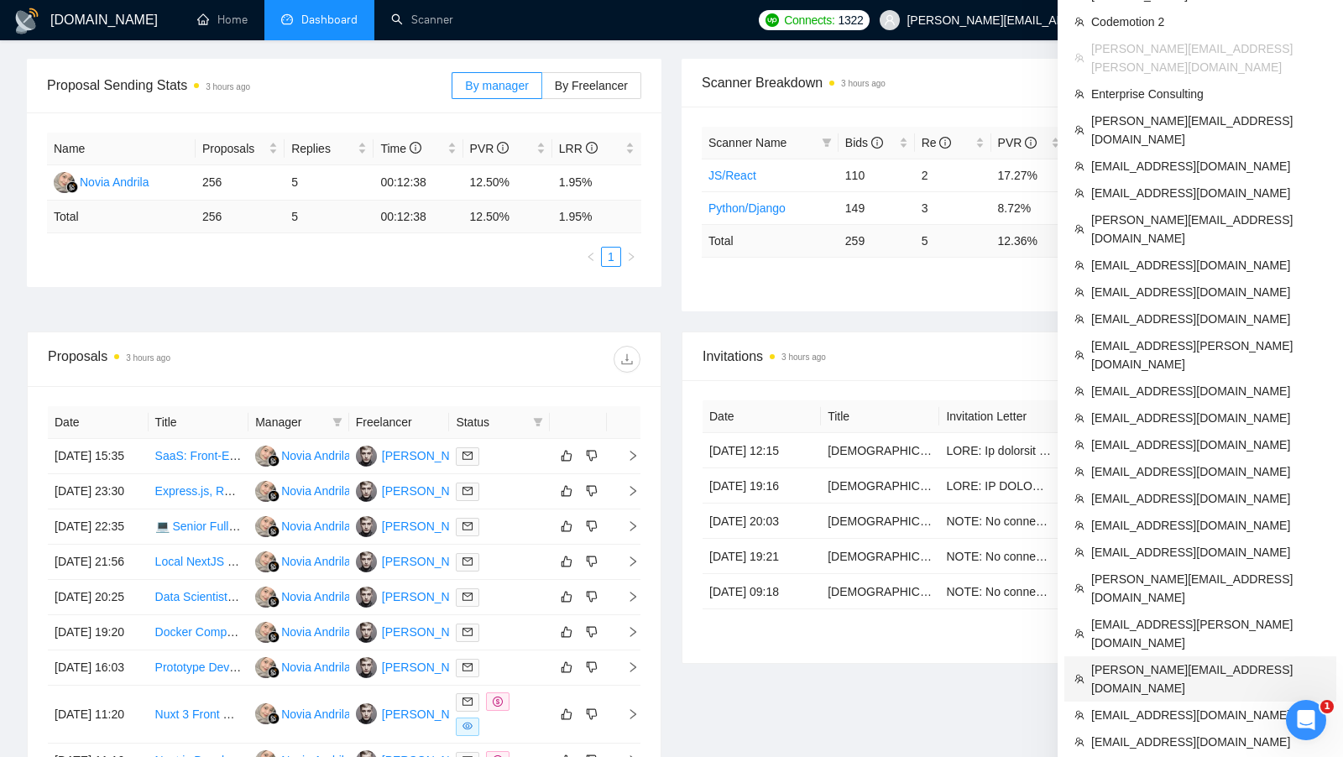
click at [1178, 661] on span "[PERSON_NAME][EMAIL_ADDRESS][DOMAIN_NAME]" at bounding box center [1208, 679] width 235 height 37
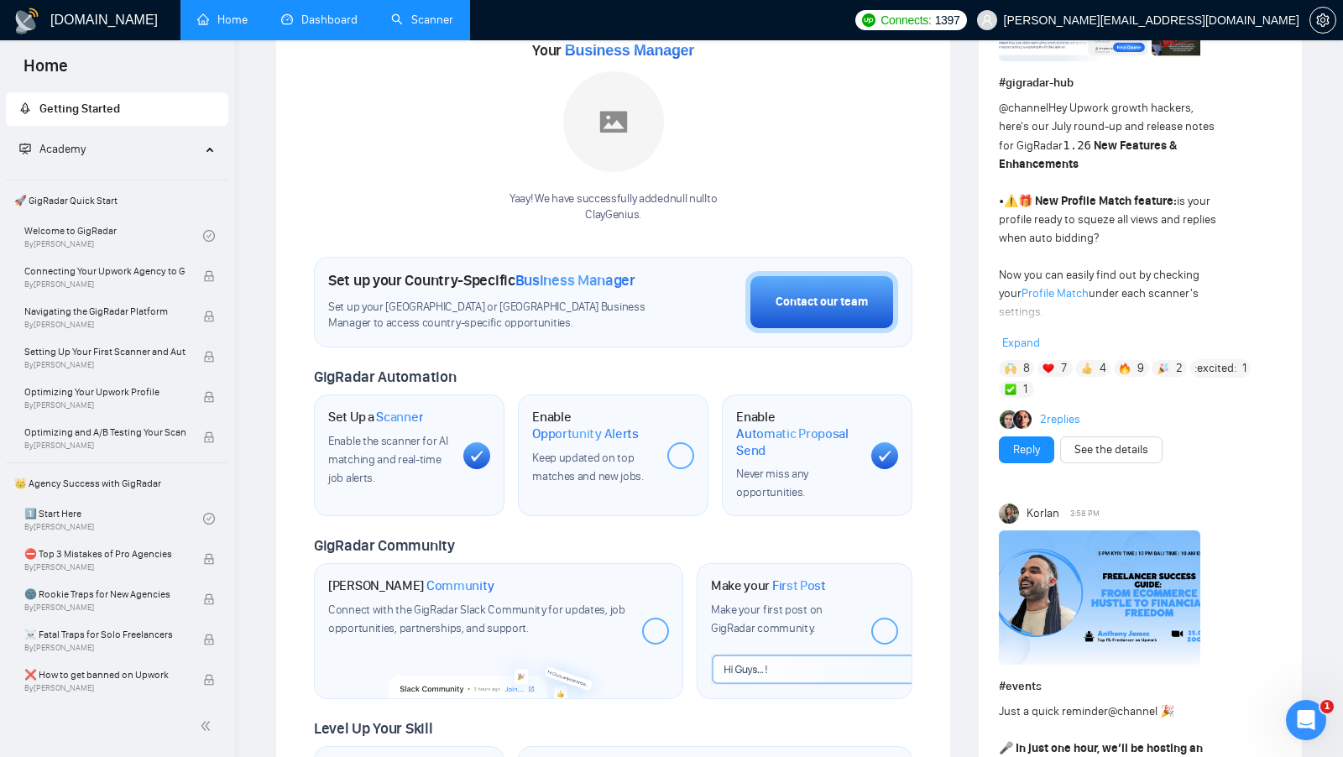
click at [417, 13] on link "Scanner" at bounding box center [422, 20] width 62 height 14
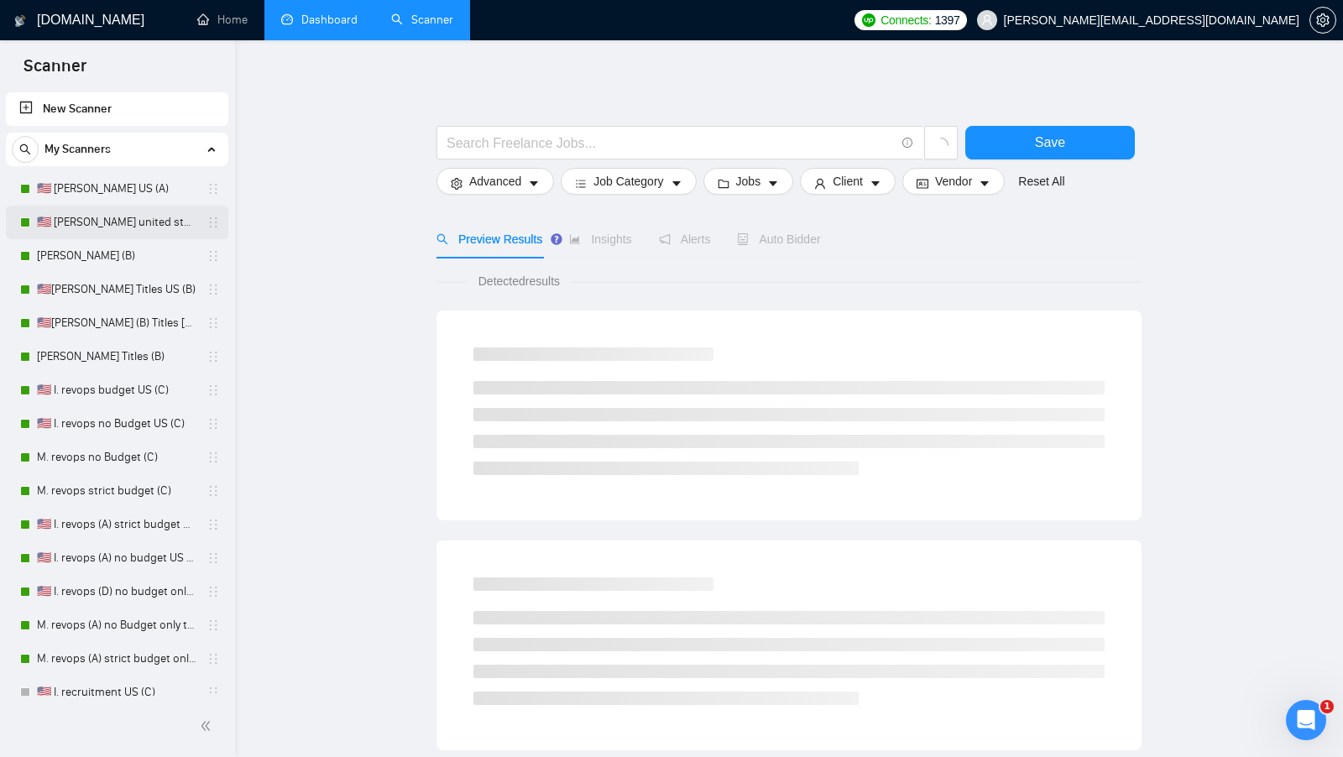
scroll to position [281, 0]
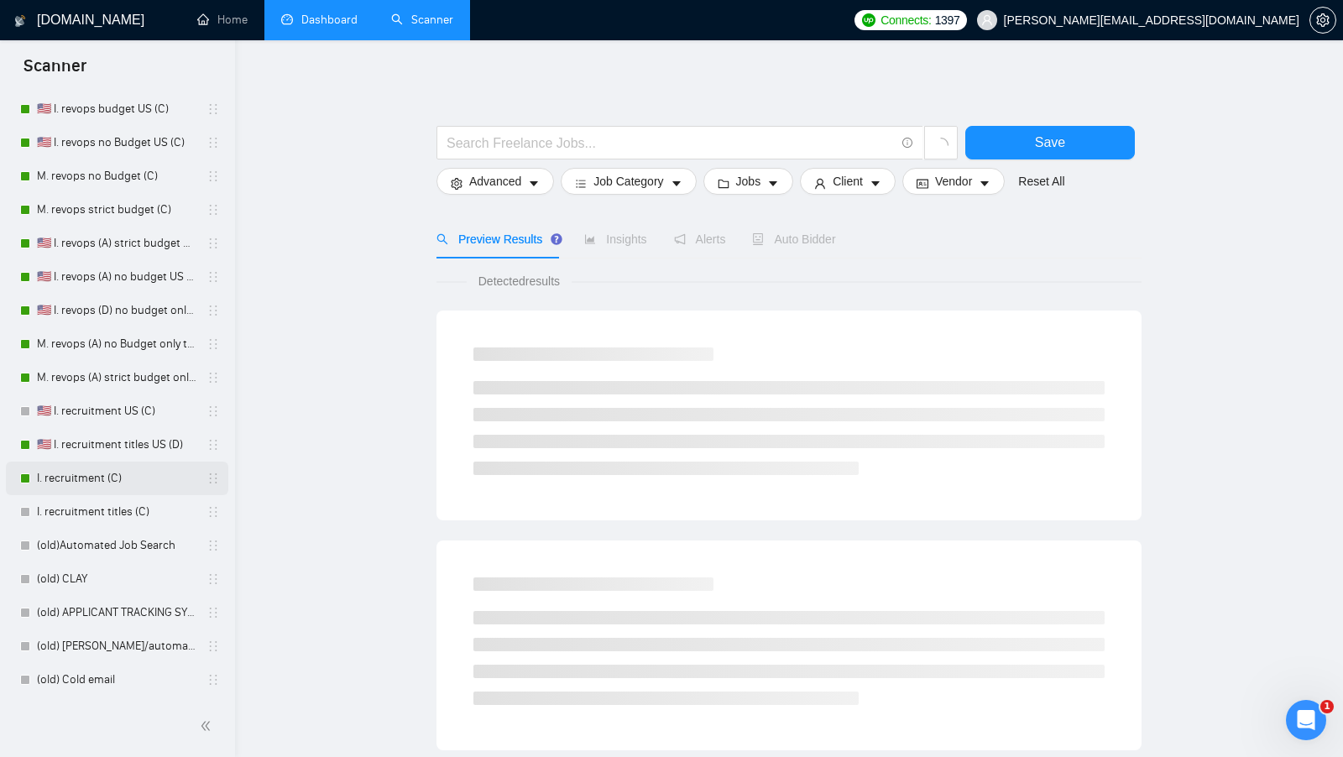
click at [127, 482] on link "I. recruitment (C)" at bounding box center [117, 479] width 160 height 34
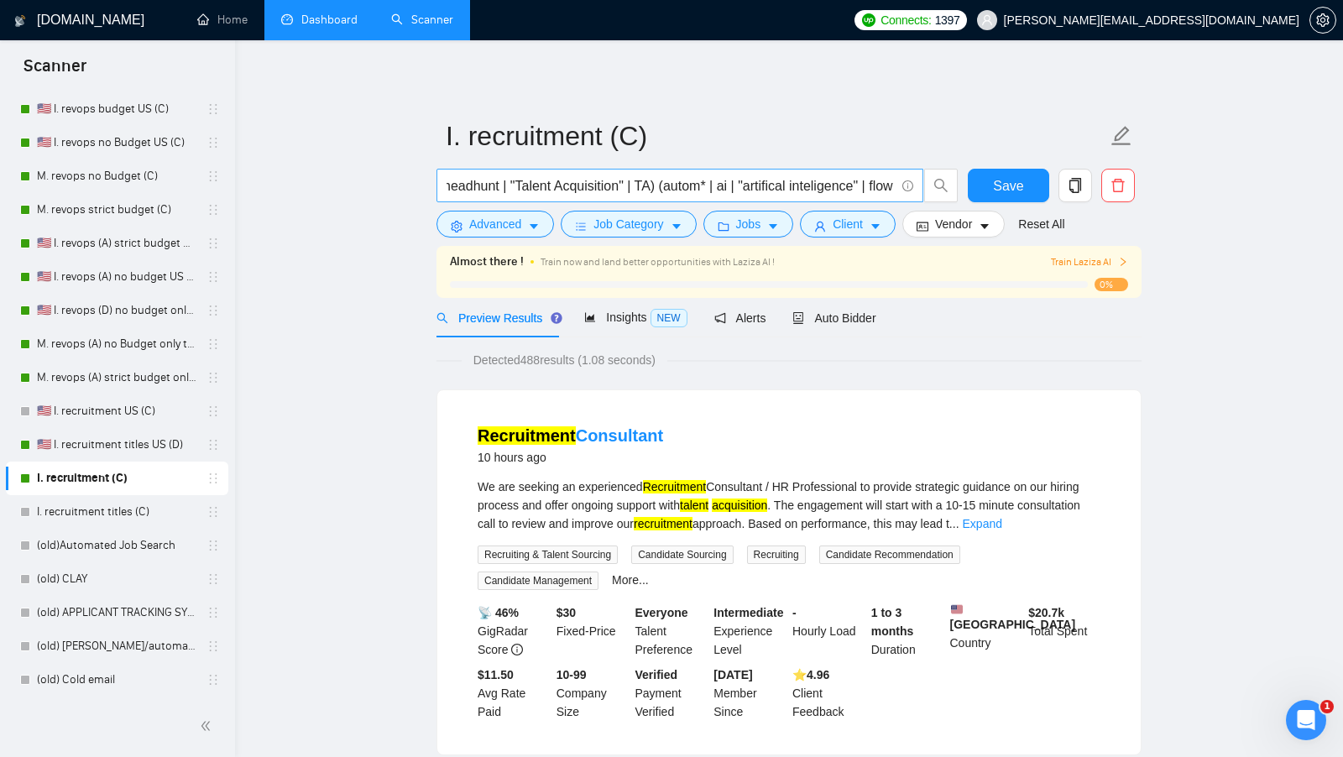
scroll to position [0, 178]
click at [109, 521] on link "I. recruitment titles (C)" at bounding box center [117, 512] width 160 height 34
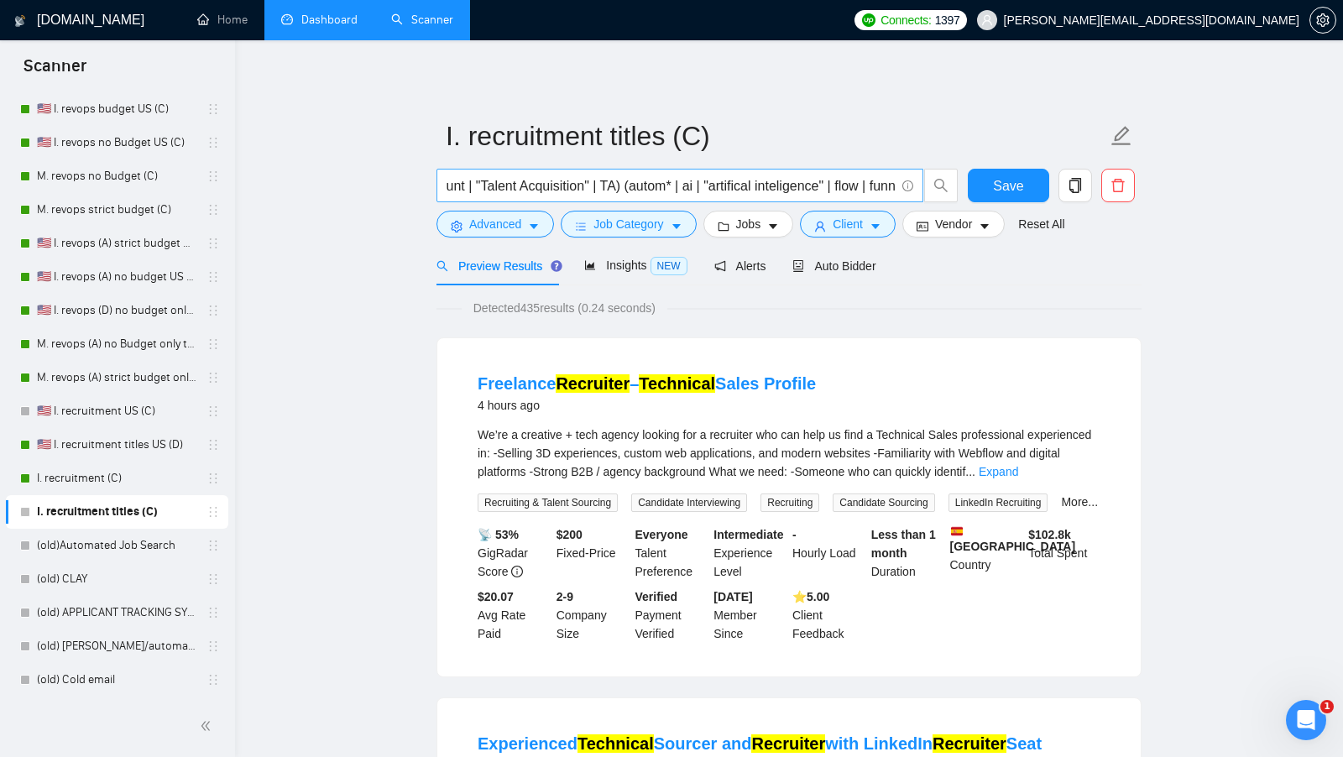
scroll to position [0, 178]
click at [969, 228] on span "Vendor" at bounding box center [953, 224] width 37 height 18
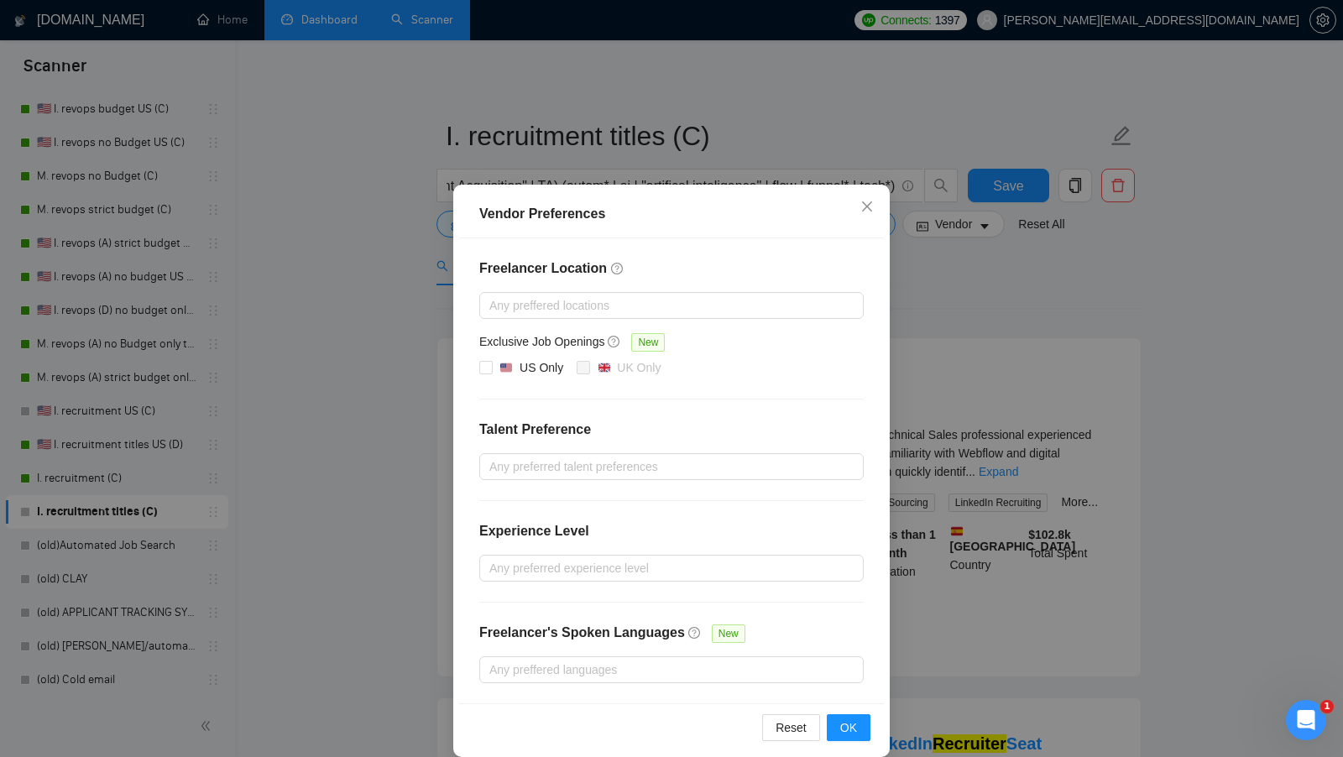
click at [993, 302] on div "Vendor Preferences Freelancer Location Any preffered locations Exclusive Job Op…" at bounding box center [671, 378] width 1343 height 757
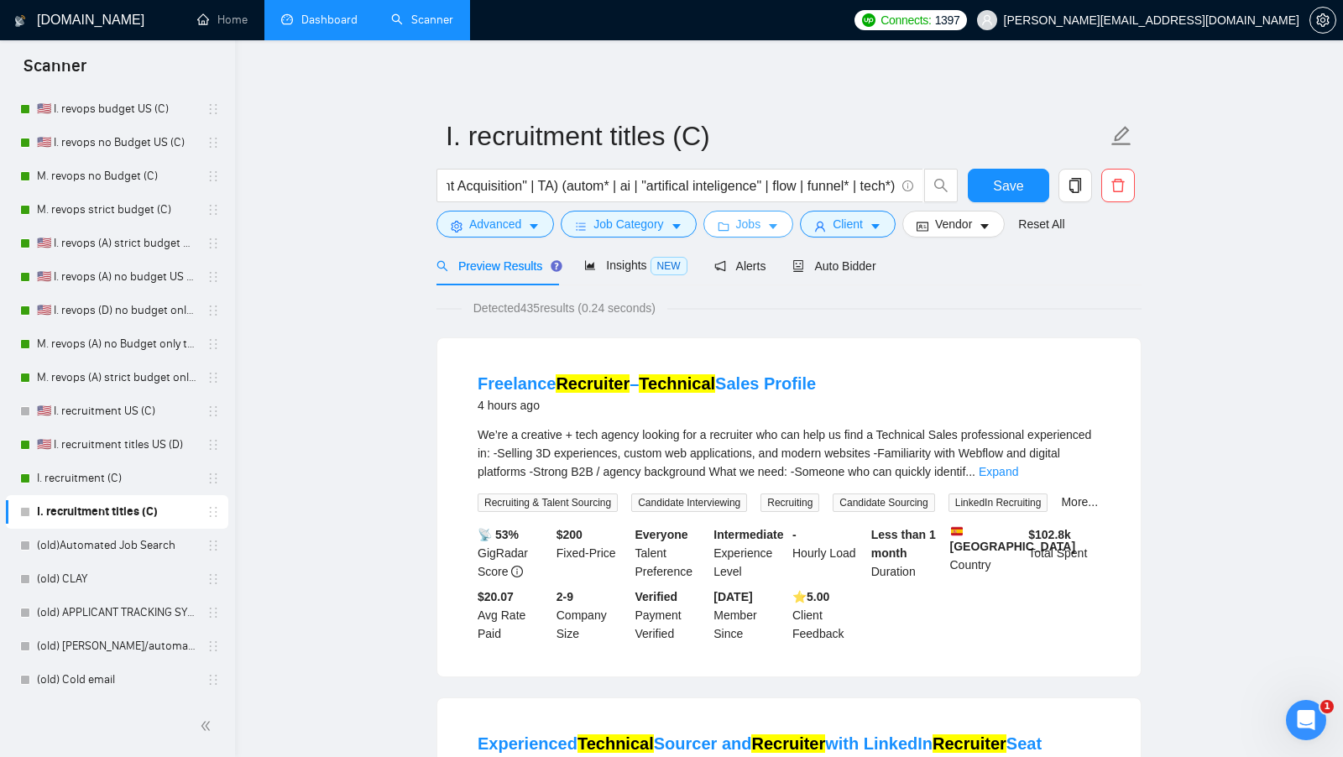
click at [779, 229] on icon "caret-down" at bounding box center [773, 227] width 12 height 12
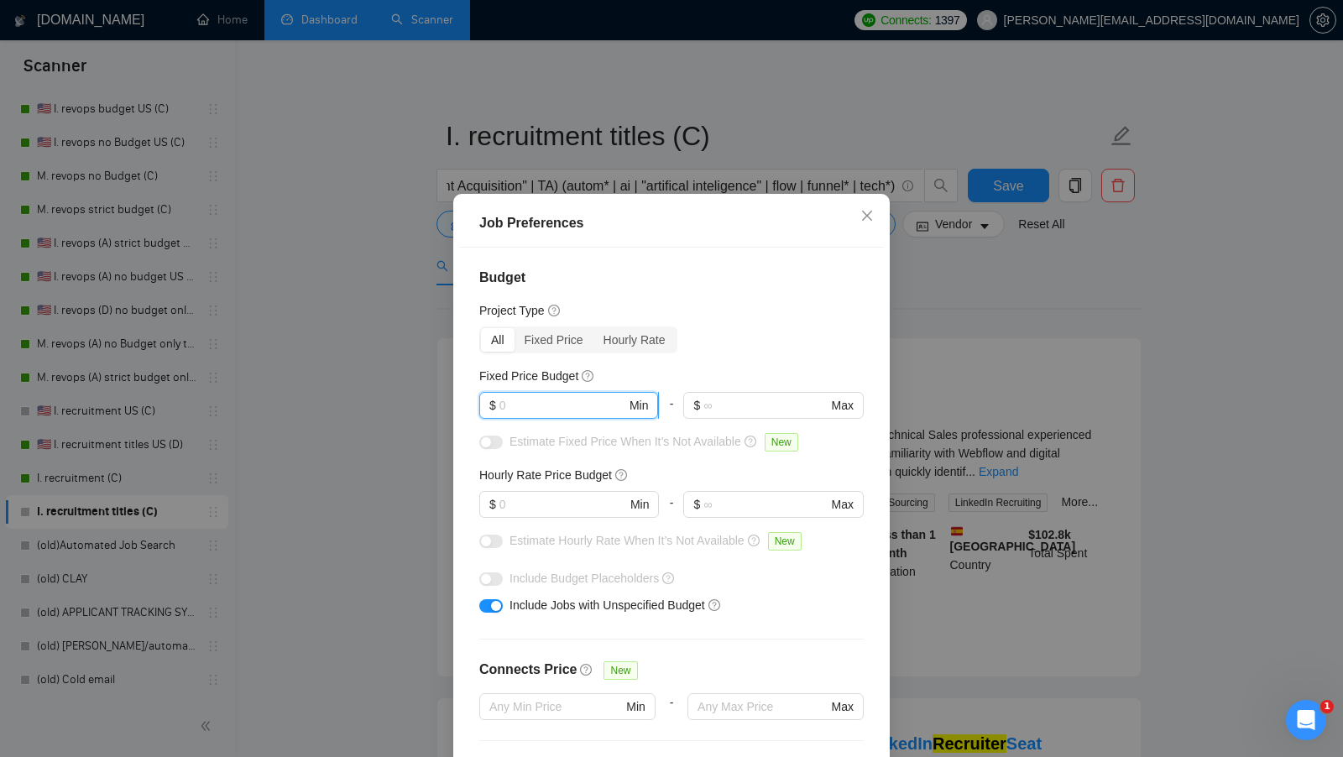
click at [606, 396] on input "text" at bounding box center [563, 405] width 127 height 18
type input "1"
click at [573, 495] on input "text" at bounding box center [563, 504] width 127 height 18
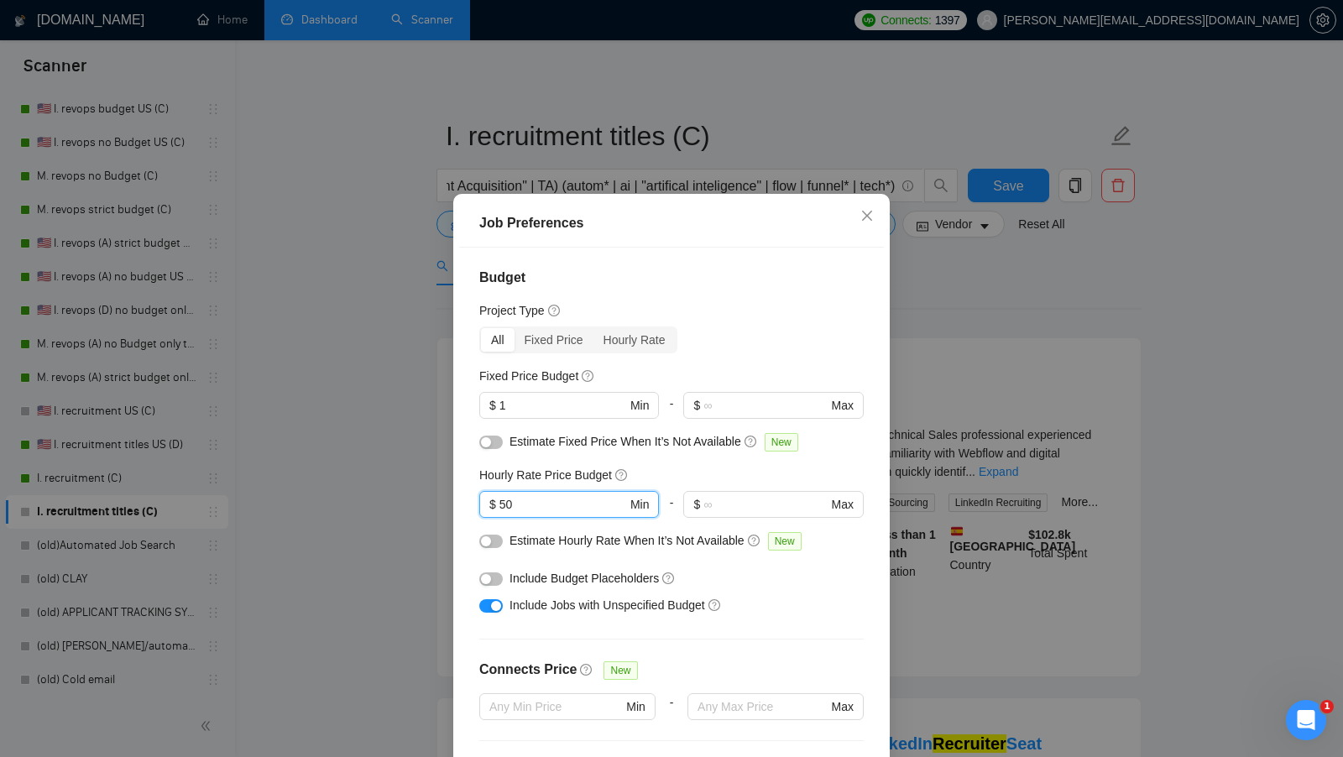
scroll to position [93, 0]
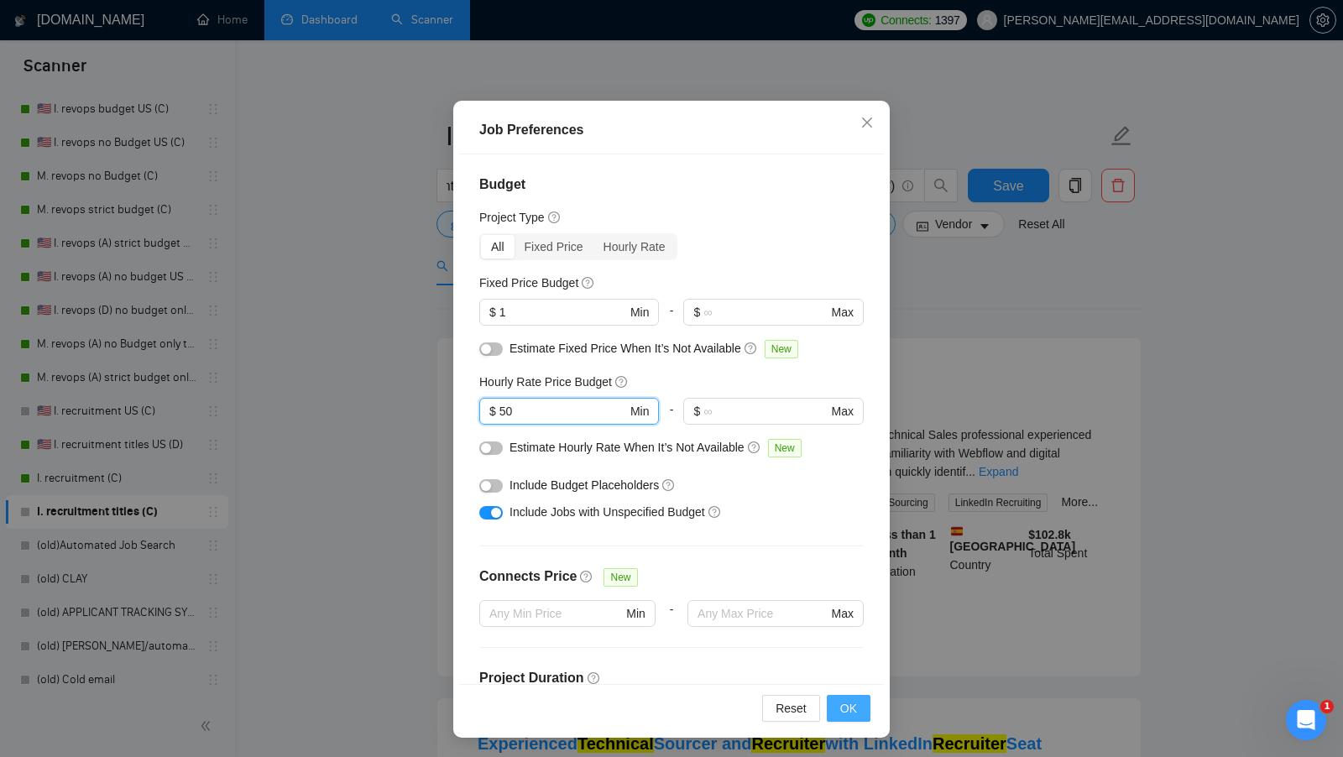
type input "50"
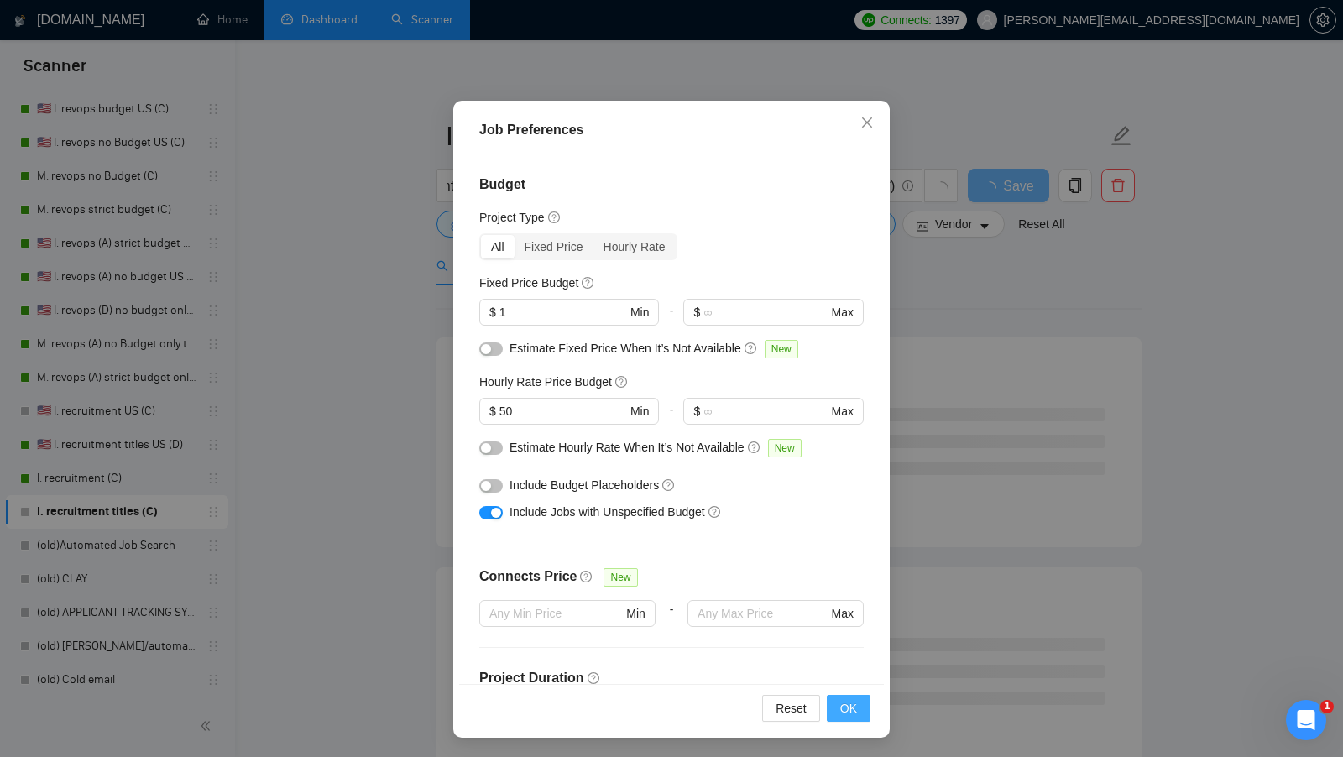
click at [847, 709] on span "OK" at bounding box center [848, 708] width 17 height 18
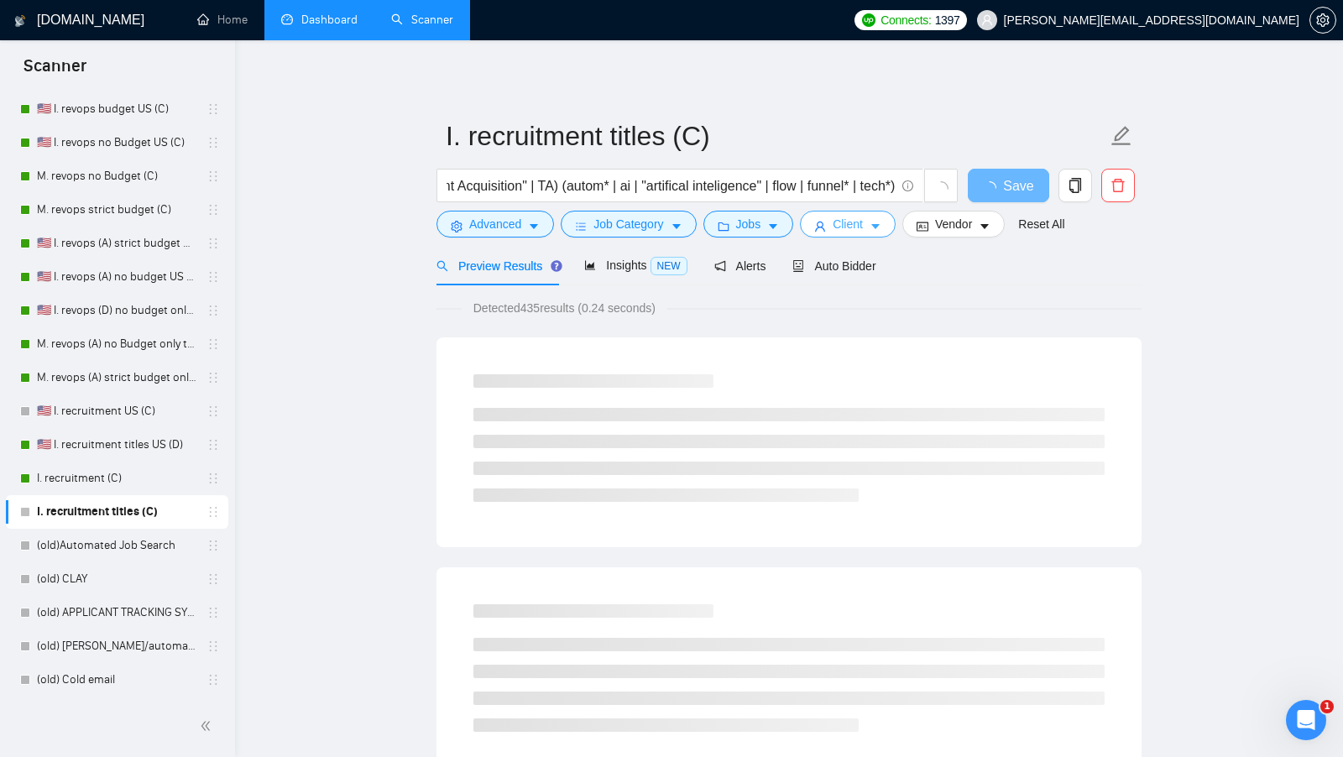
click at [859, 226] on span "Client" at bounding box center [848, 224] width 30 height 18
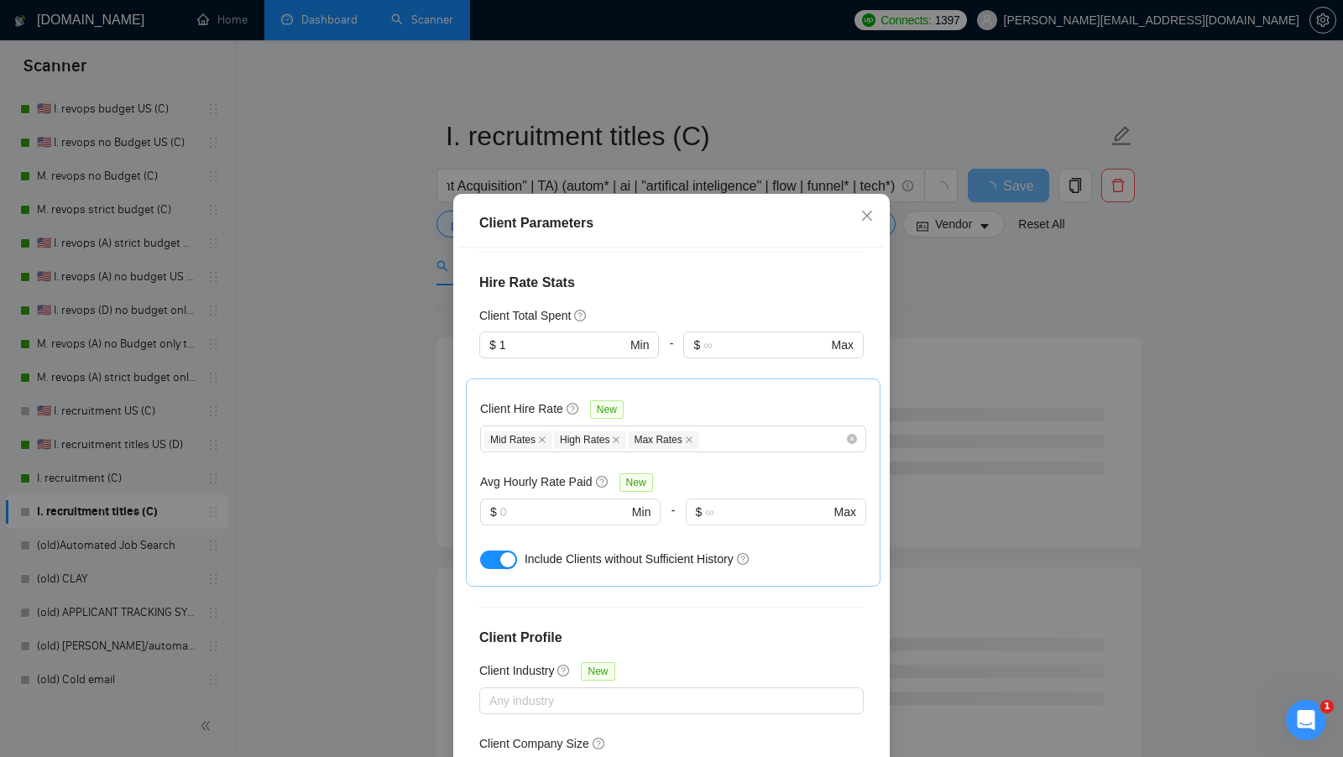
scroll to position [468, 0]
click at [587, 500] on input "text" at bounding box center [564, 509] width 128 height 18
type input "2"
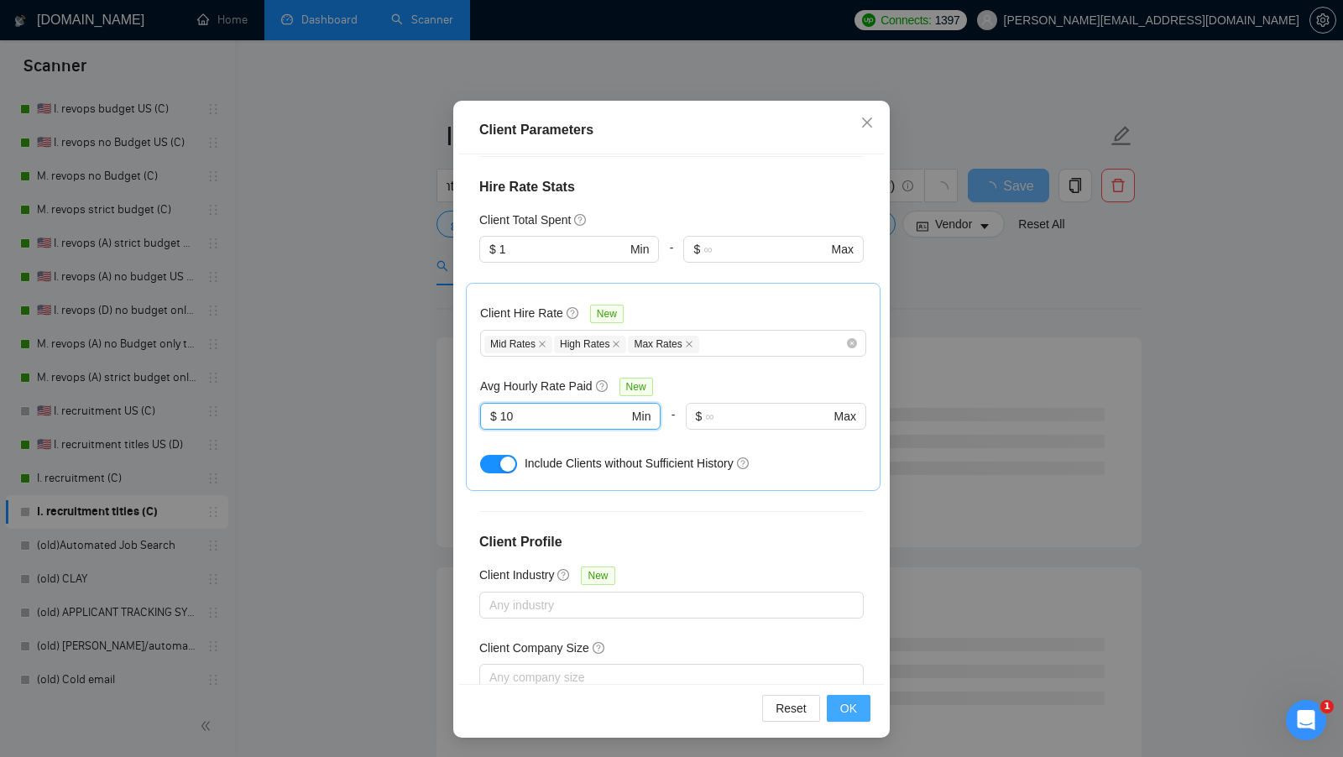
type input "10"
click at [860, 716] on button "OK" at bounding box center [849, 708] width 44 height 27
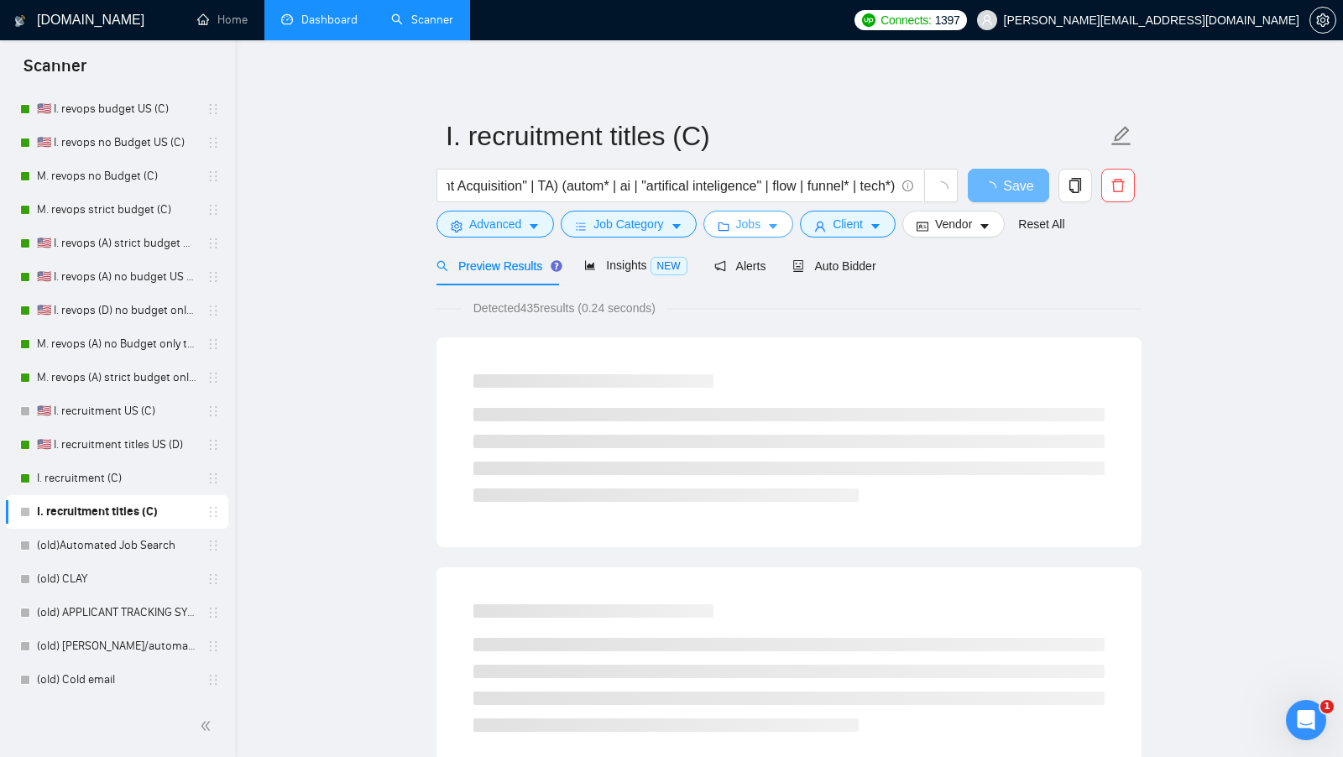
click at [794, 220] on button "Jobs" at bounding box center [749, 224] width 91 height 27
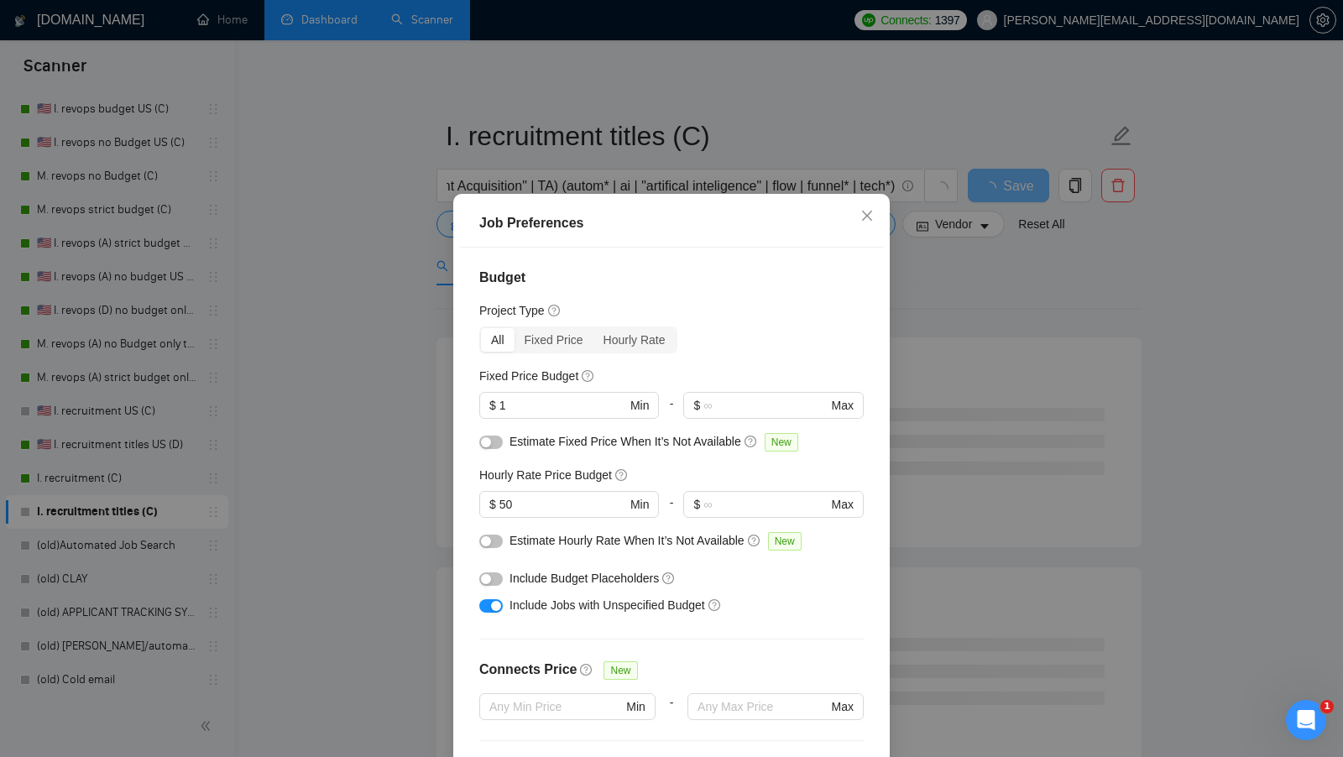
click at [913, 306] on div "Job Preferences Budget Project Type All Fixed Price Hourly Rate Fixed Price Bud…" at bounding box center [671, 378] width 1343 height 757
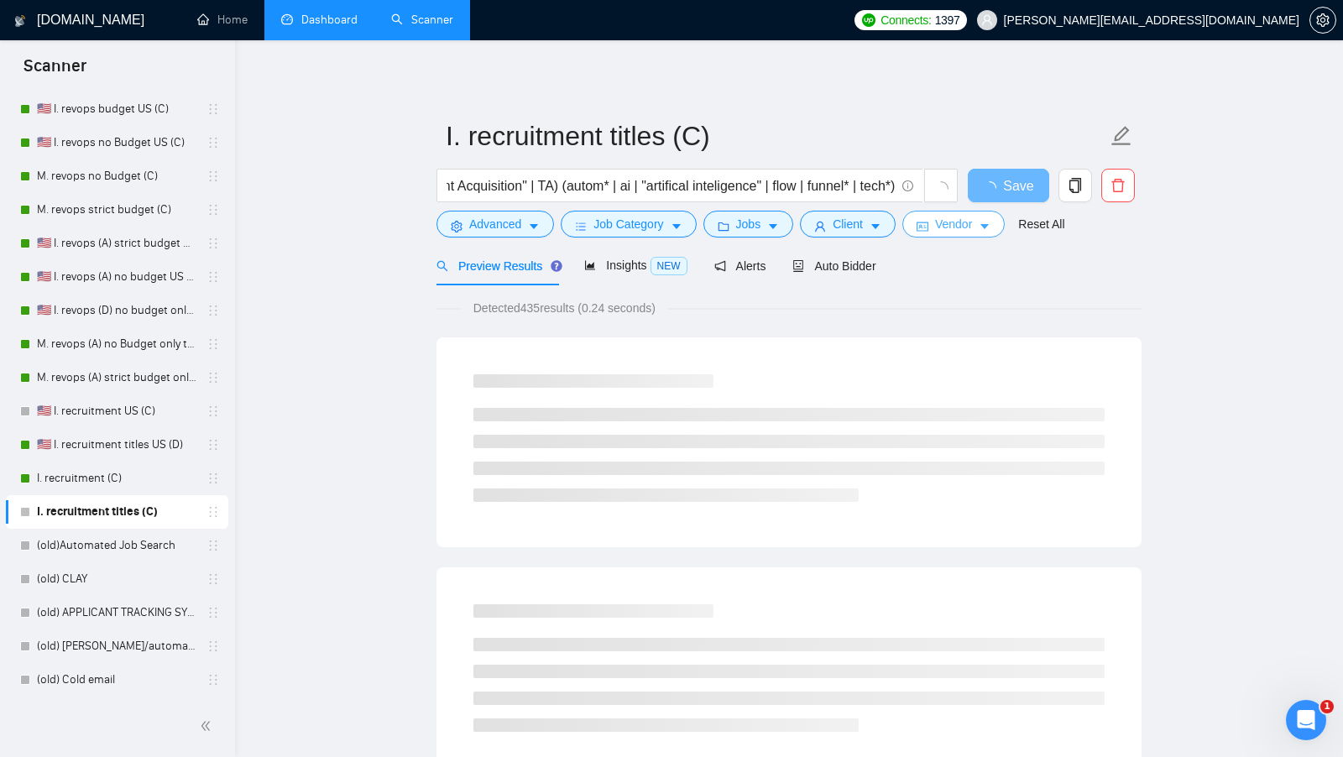
click at [951, 227] on span "Vendor" at bounding box center [953, 224] width 37 height 18
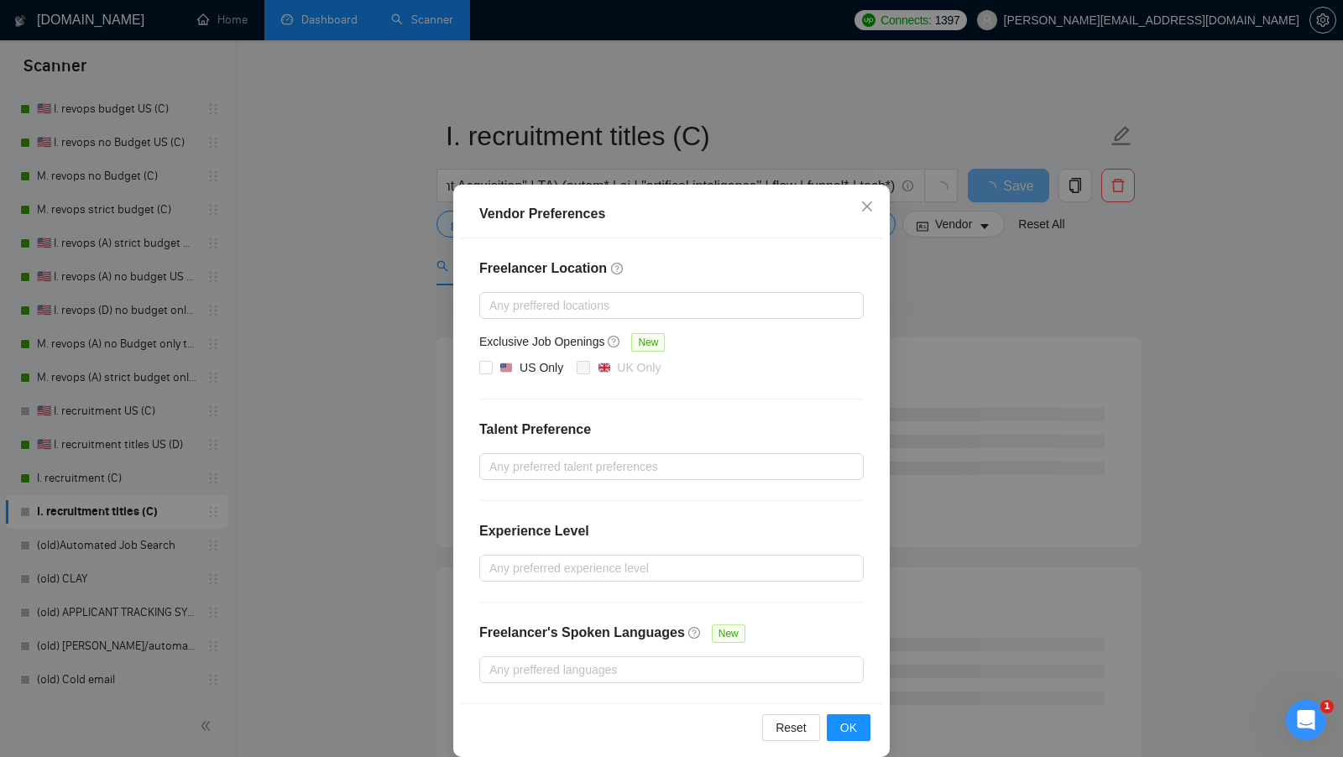
click at [993, 269] on div "Vendor Preferences Freelancer Location Any preffered locations Exclusive Job Op…" at bounding box center [671, 378] width 1343 height 757
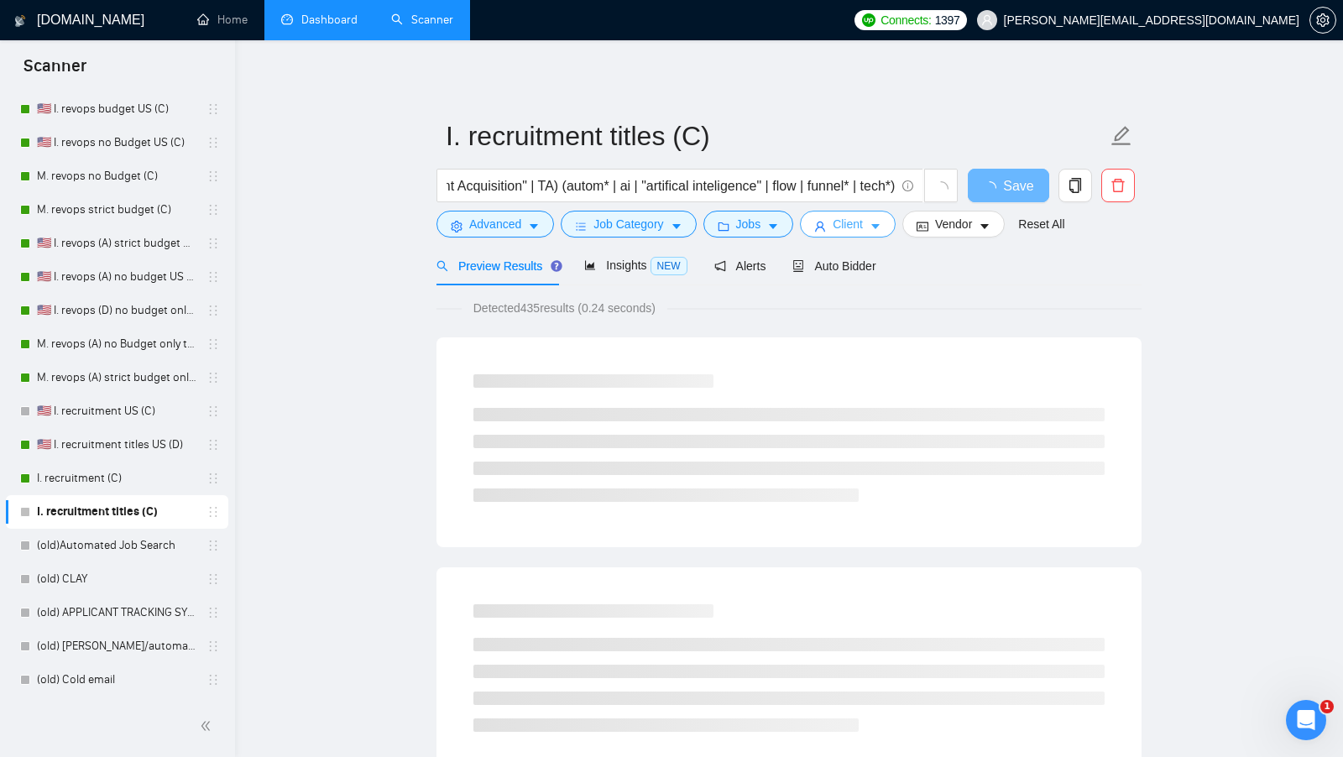
click at [854, 232] on span "Client" at bounding box center [848, 224] width 30 height 18
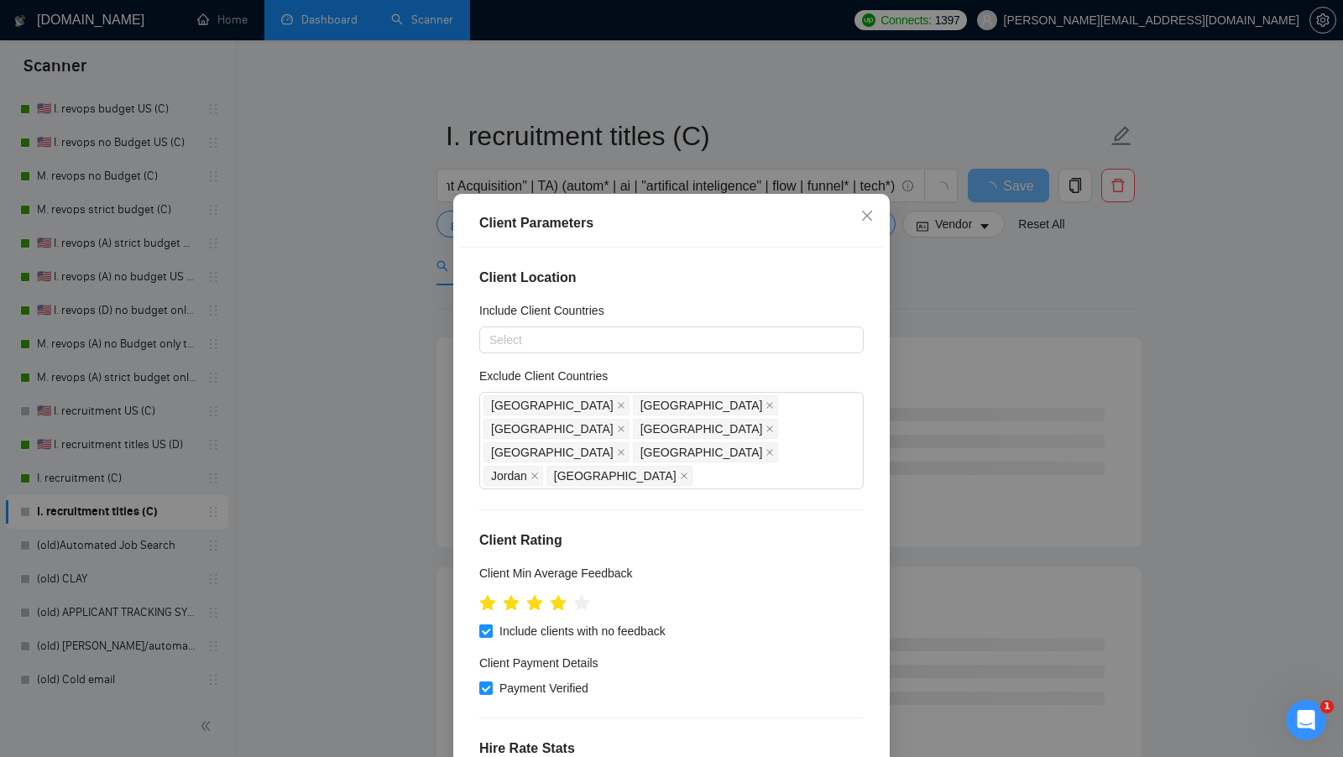
click at [698, 353] on div "Select" at bounding box center [671, 340] width 385 height 27
click at [673, 343] on div at bounding box center [663, 340] width 359 height 20
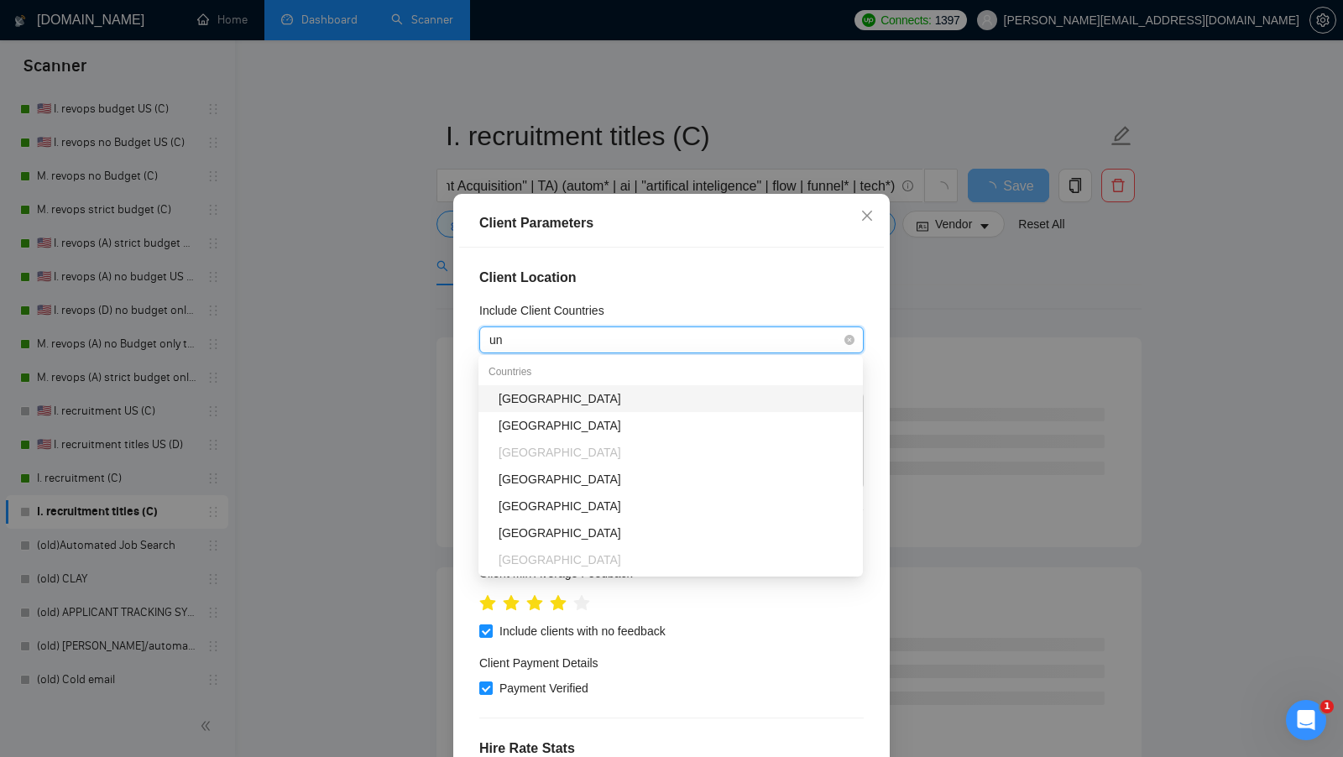
type input "uni"
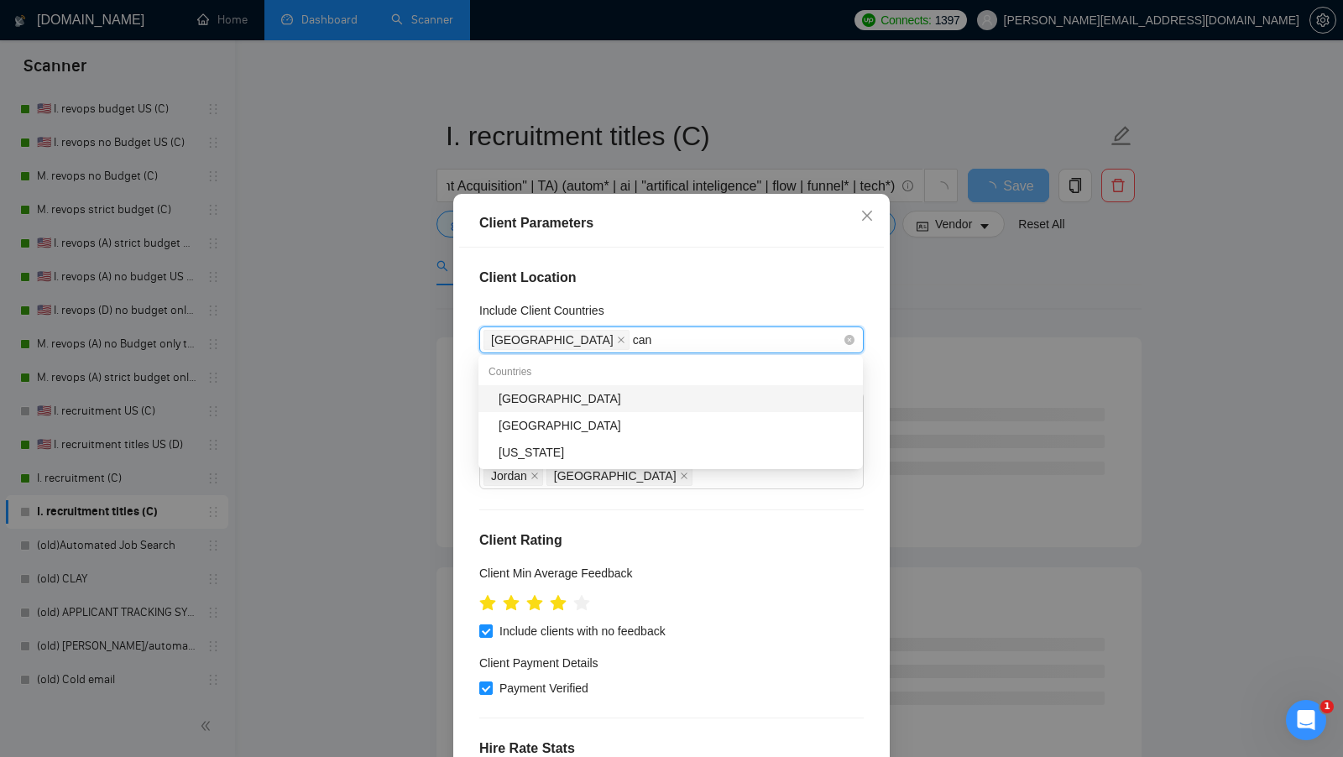
type input "cana"
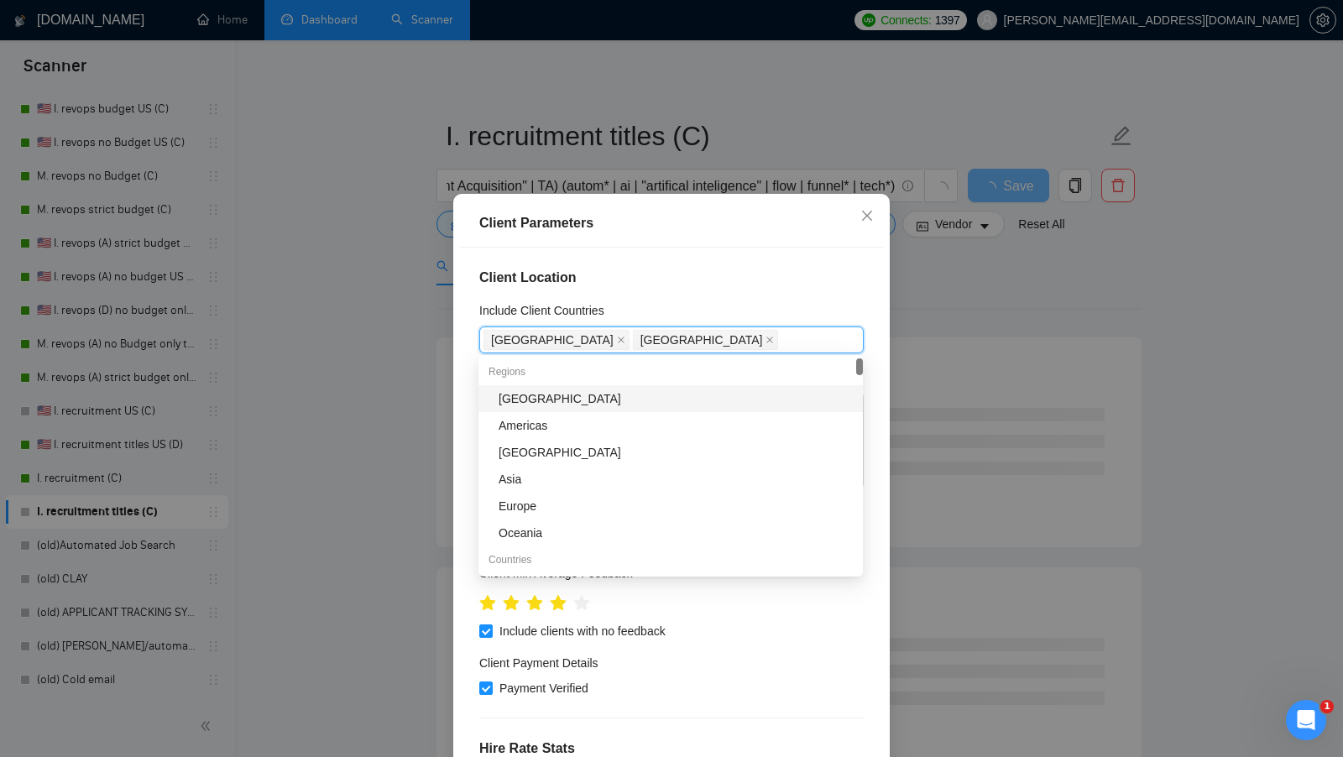
type input "e"
type input "ame"
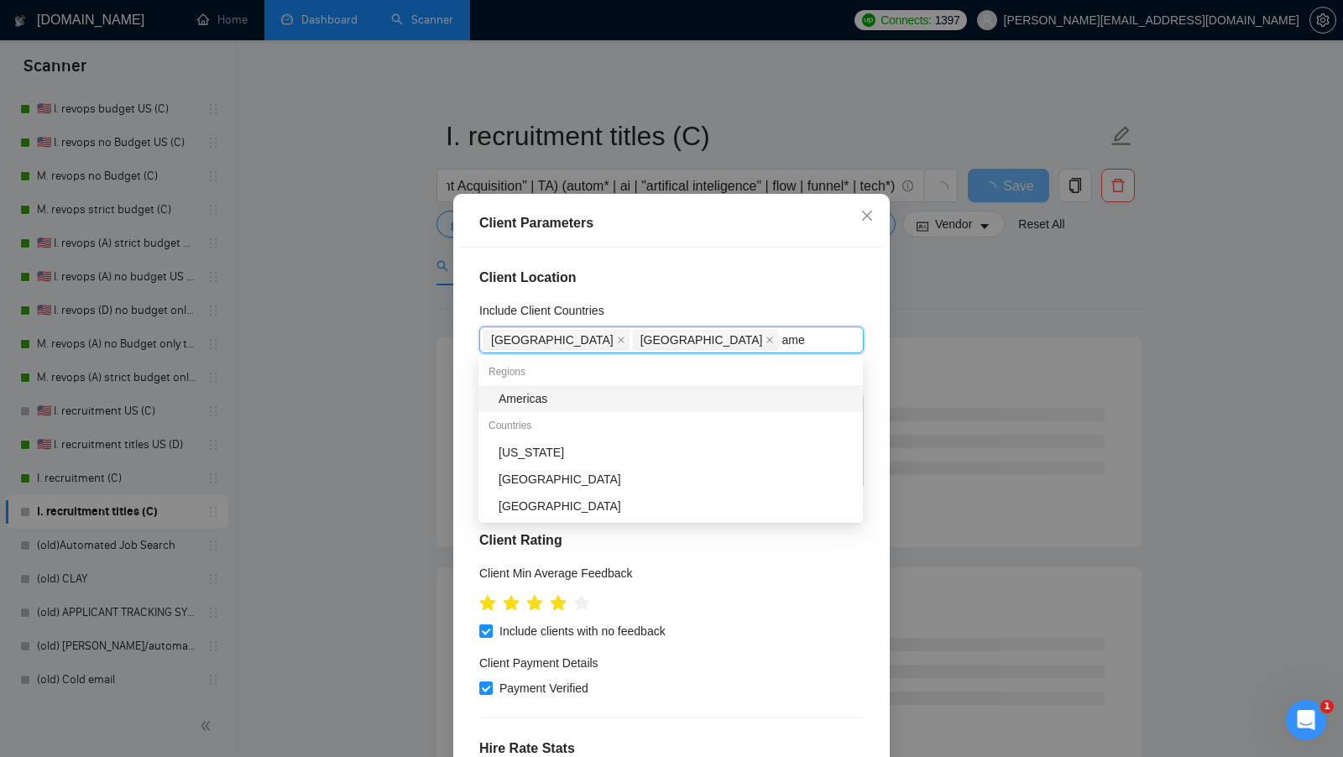
click at [753, 397] on div "Americas" at bounding box center [676, 399] width 354 height 18
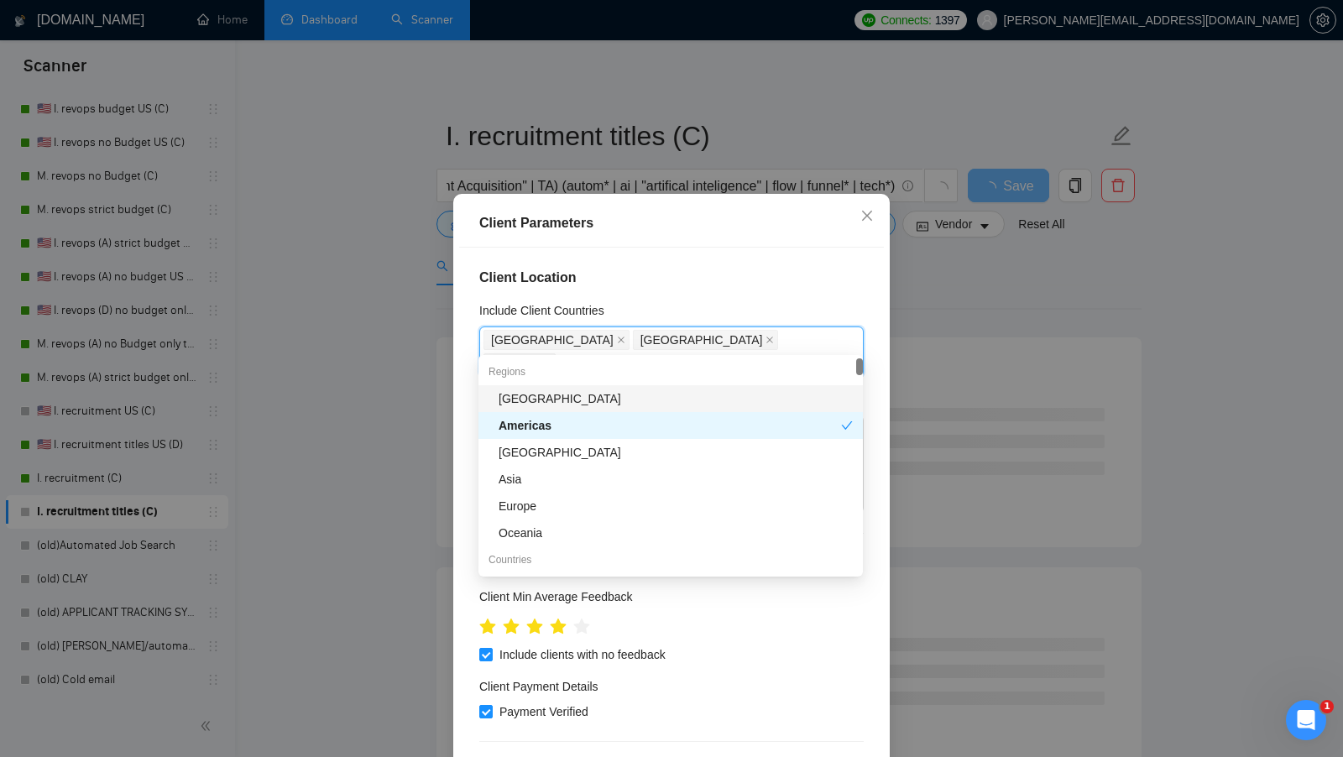
click at [758, 227] on div "Client Parameters" at bounding box center [671, 223] width 385 height 20
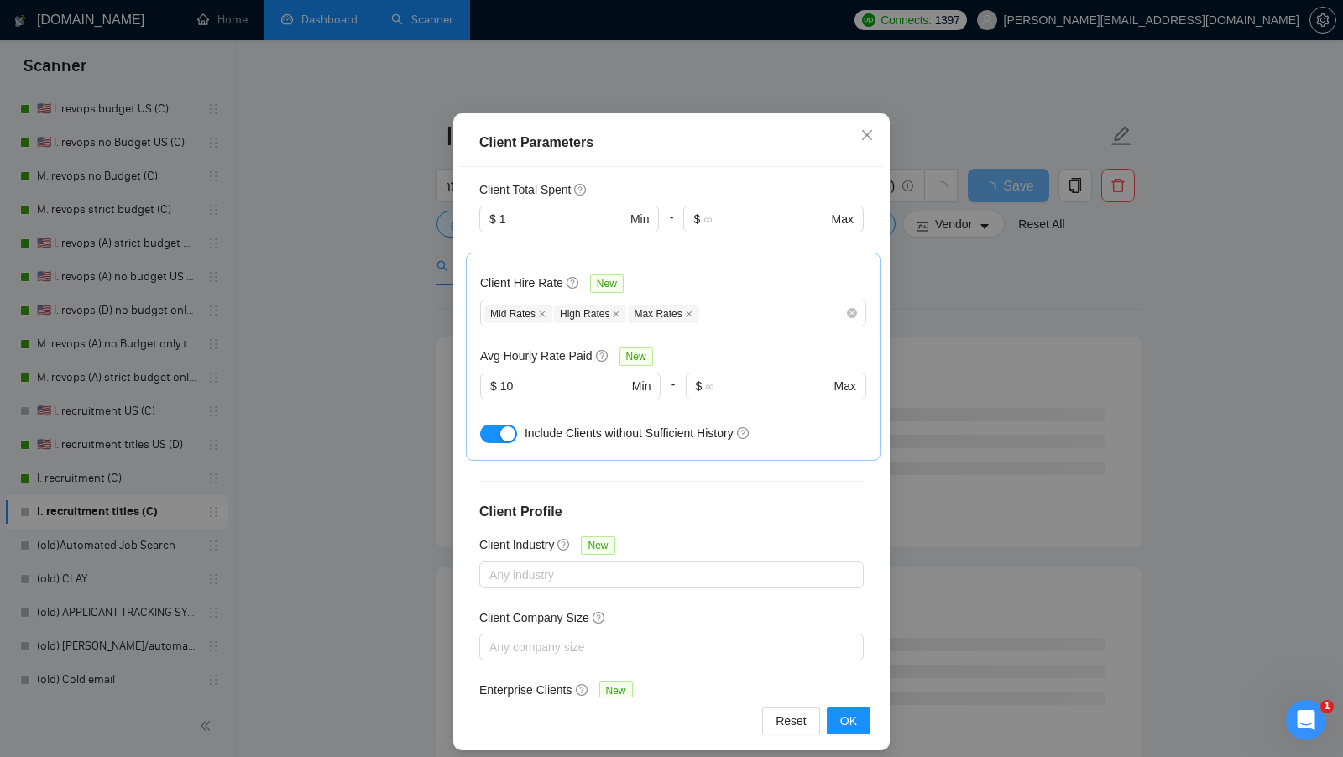
scroll to position [93, 0]
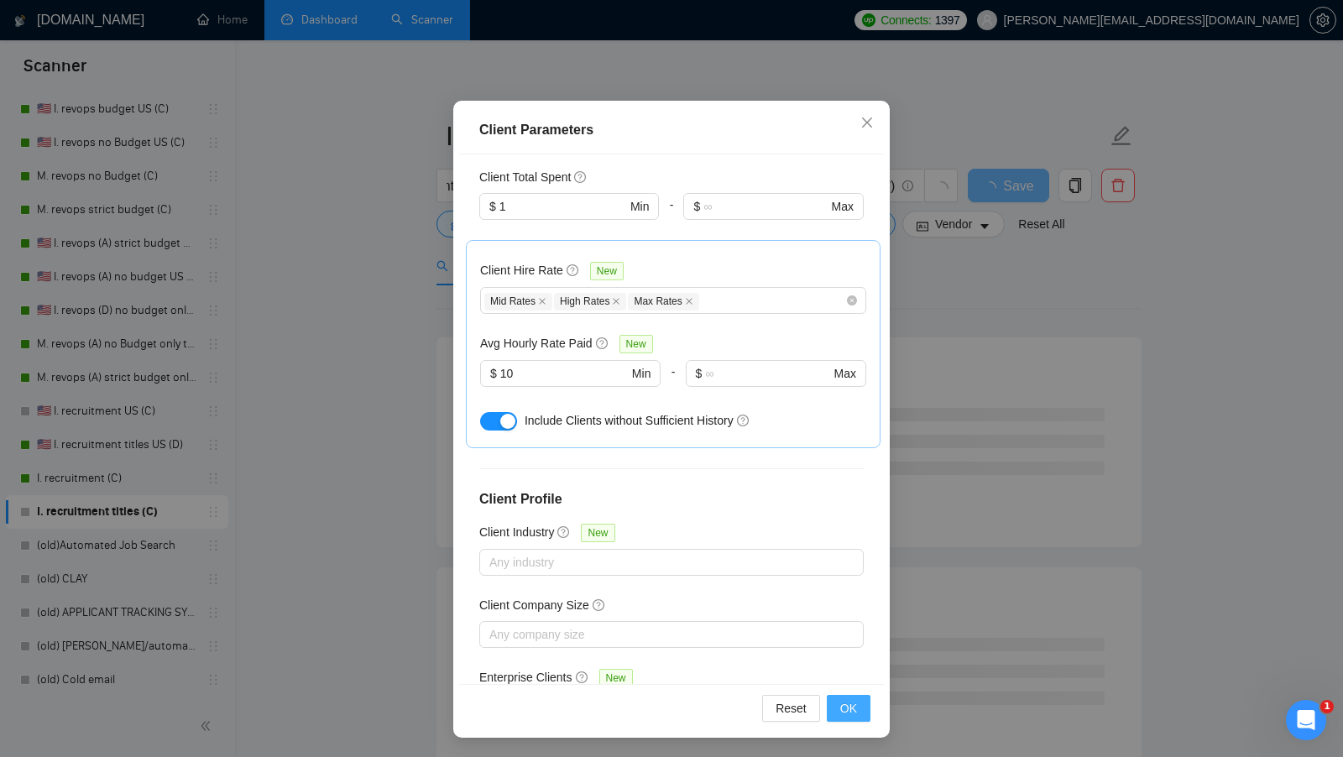
click at [830, 695] on button "OK" at bounding box center [849, 708] width 44 height 27
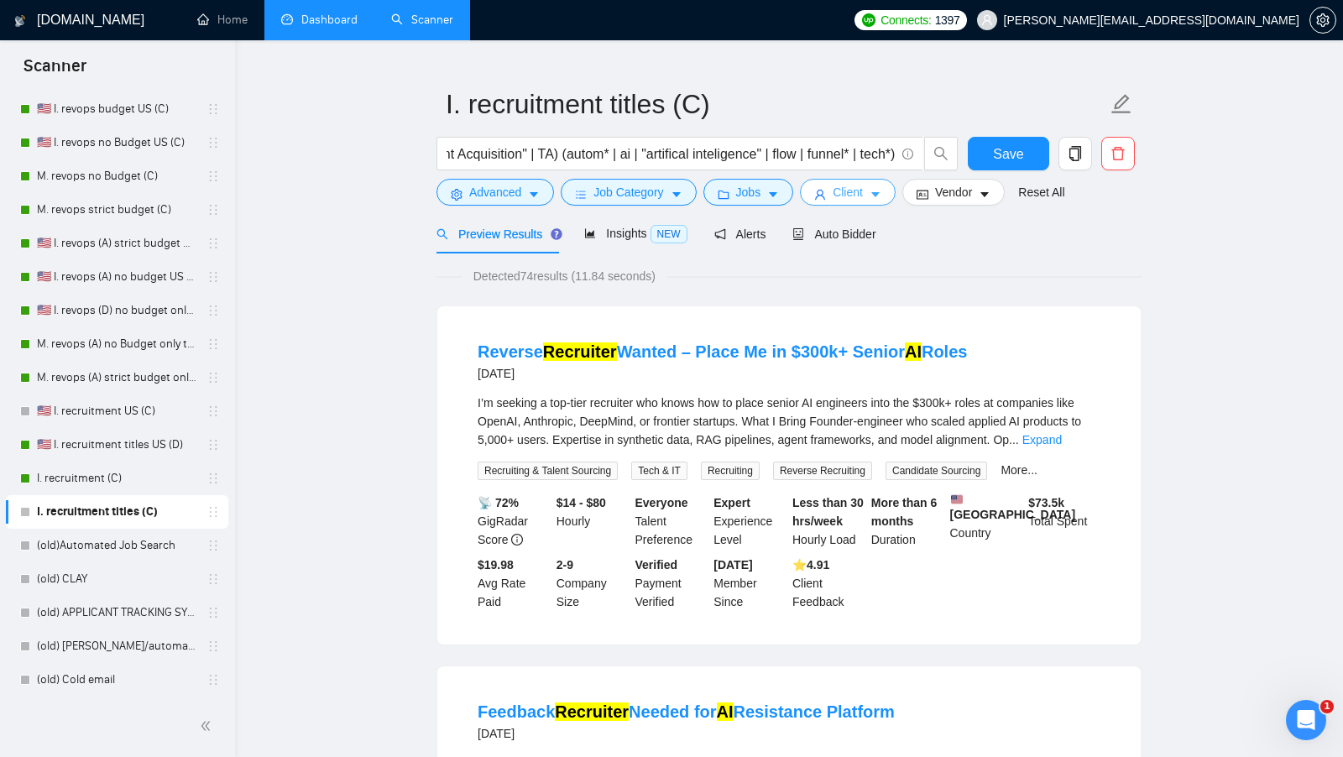
scroll to position [31, 0]
click at [1017, 155] on span "Save" at bounding box center [1008, 154] width 30 height 21
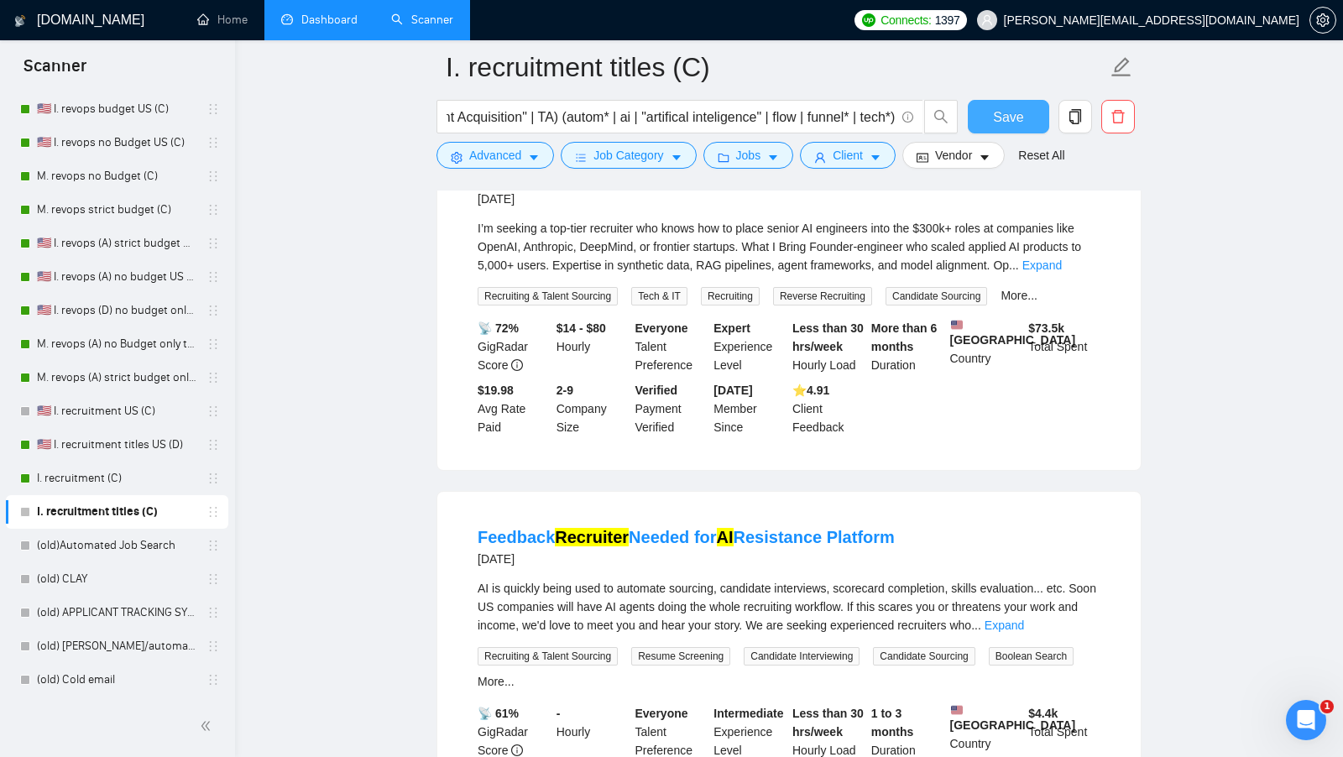
scroll to position [0, 0]
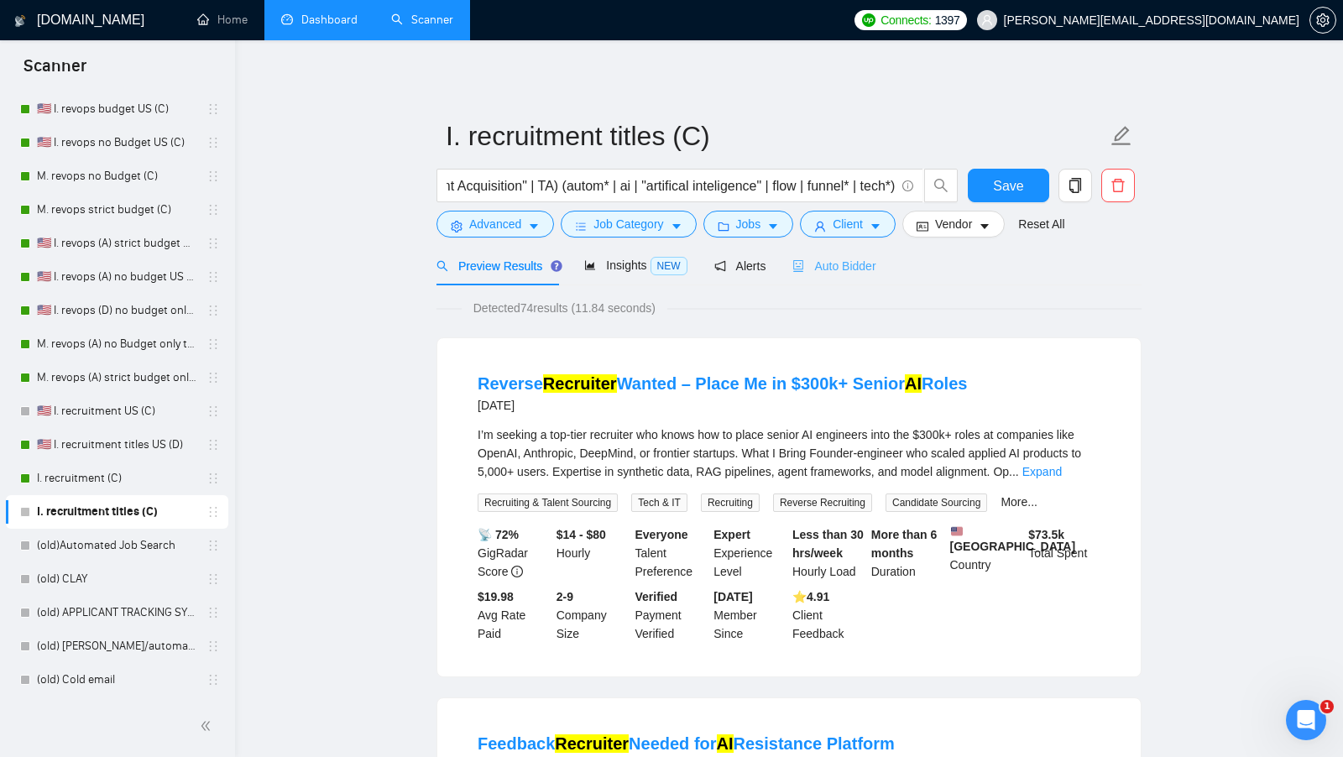
click at [861, 275] on div "Auto Bidder" at bounding box center [834, 265] width 83 height 39
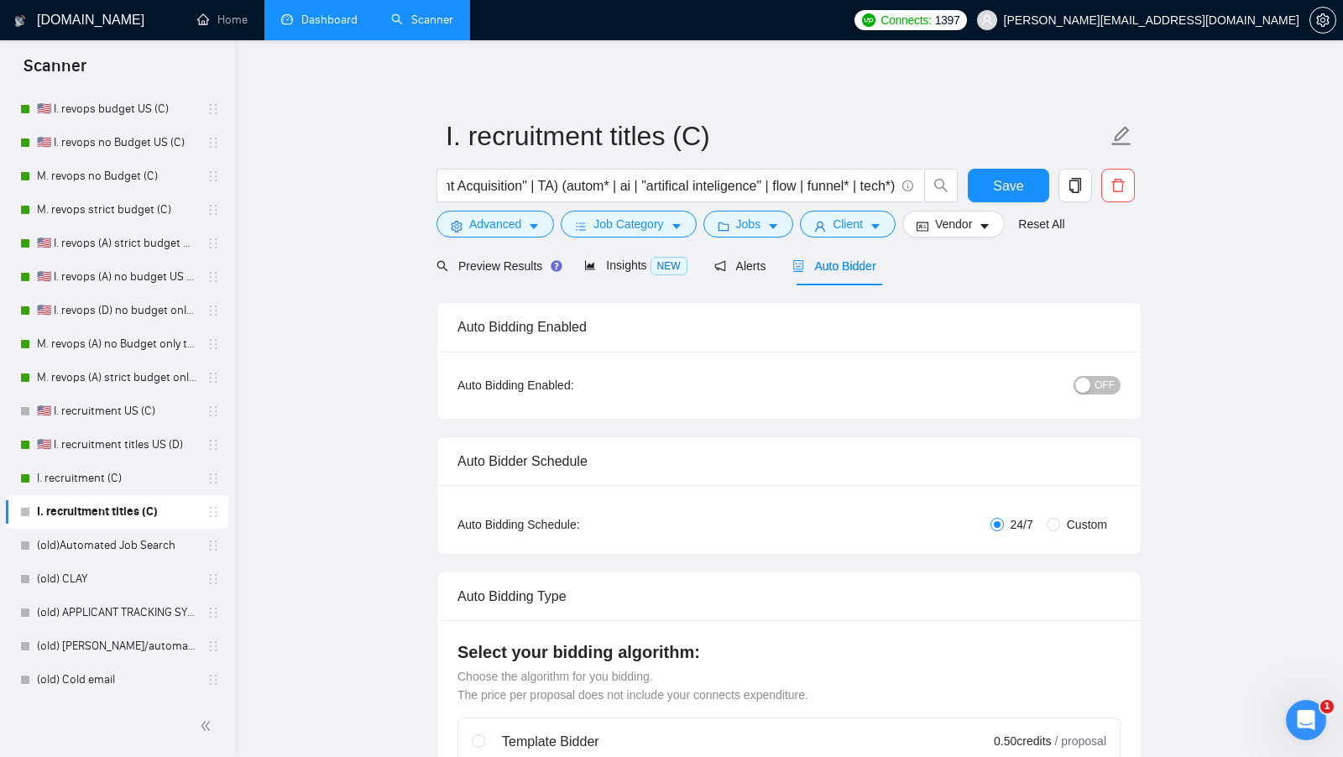
click at [786, 459] on div "Auto Bidder Schedule" at bounding box center [789, 461] width 663 height 48
click at [888, 184] on input "(recruit* | headhunt | "Talent Acquisition" | TA) (autom* | ai | "artifical int…" at bounding box center [671, 185] width 448 height 21
click at [788, 188] on input "(recruit* | headhunt | "Talent Acquisition" | TA) (autom* | ai | "artifical int…" at bounding box center [671, 185] width 448 height 21
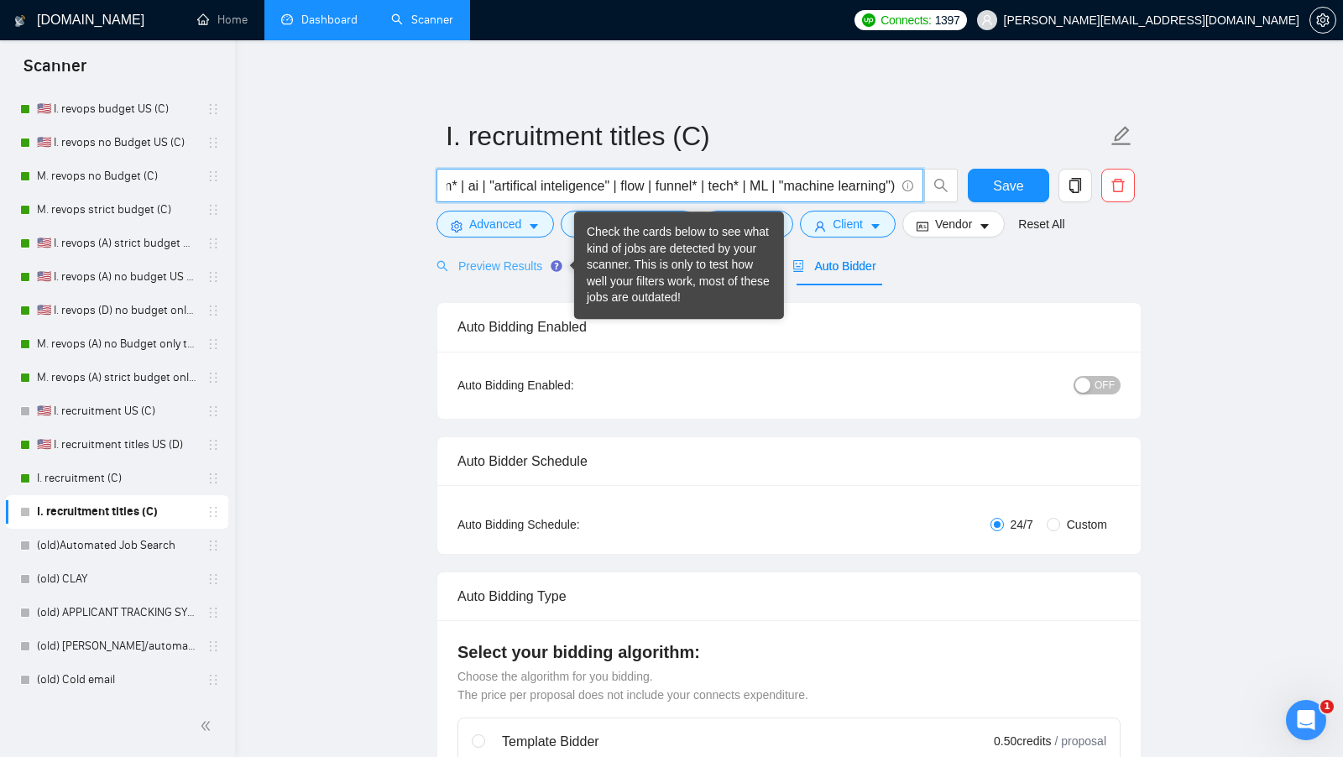
type input "(recruit* | headhunt | "Talent Acquisition" | TA) (autom* | ai | "artifical int…"
click at [542, 268] on span "Preview Results" at bounding box center [497, 265] width 121 height 13
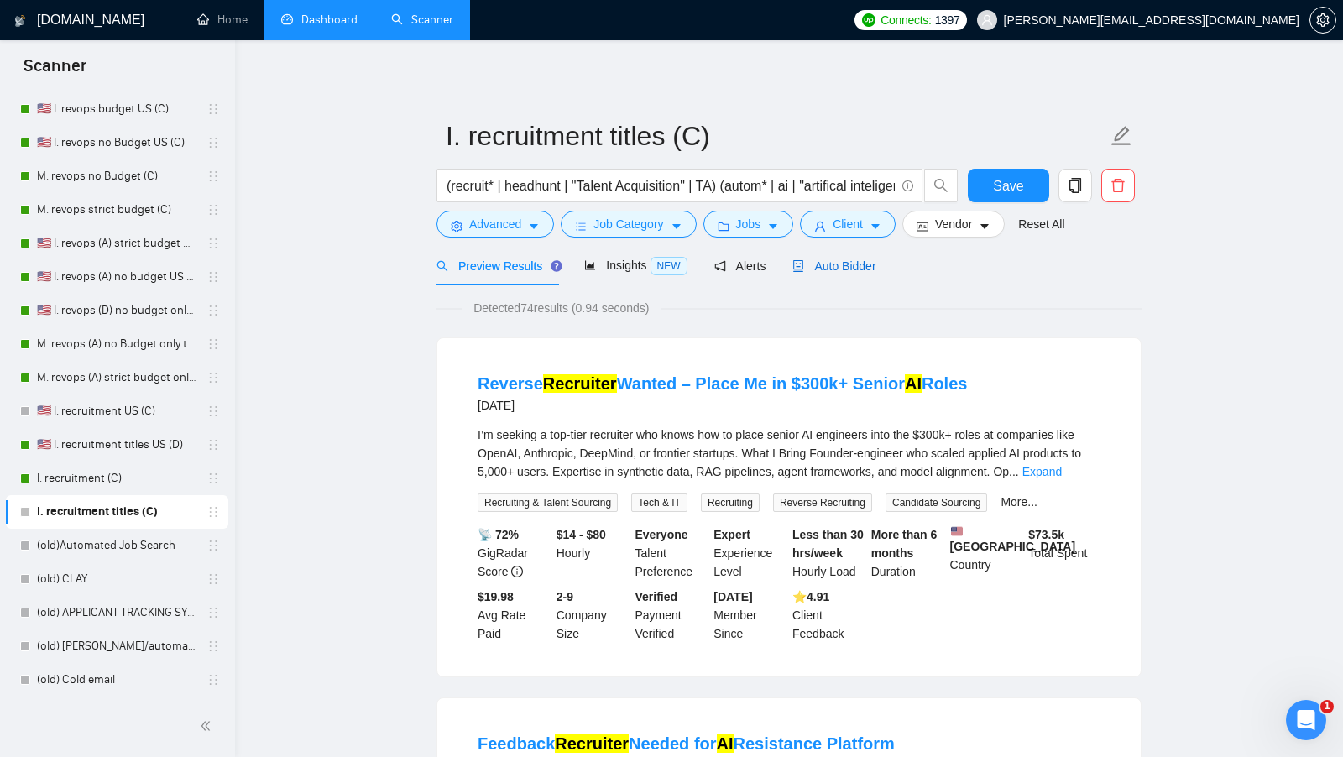
click at [836, 259] on span "Auto Bidder" at bounding box center [834, 265] width 83 height 13
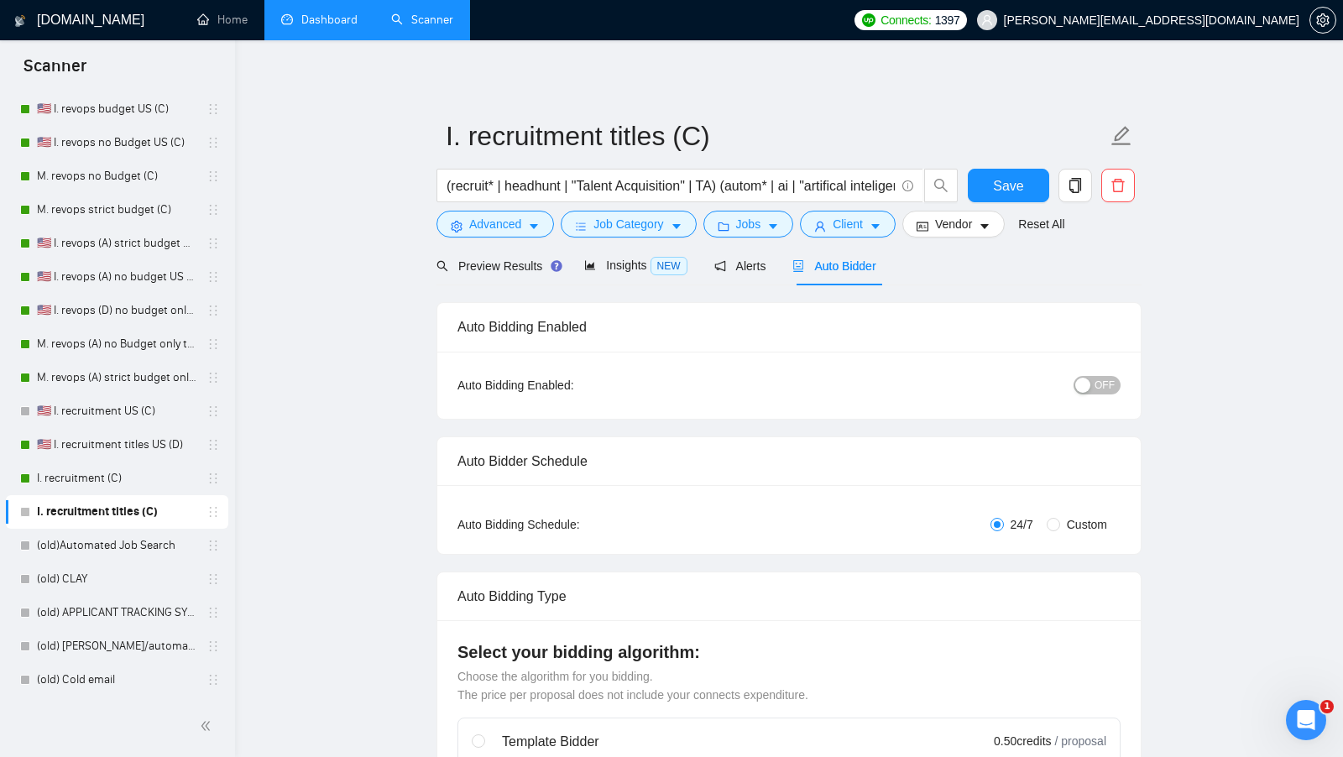
click at [1091, 386] on div "button" at bounding box center [1082, 385] width 15 height 15
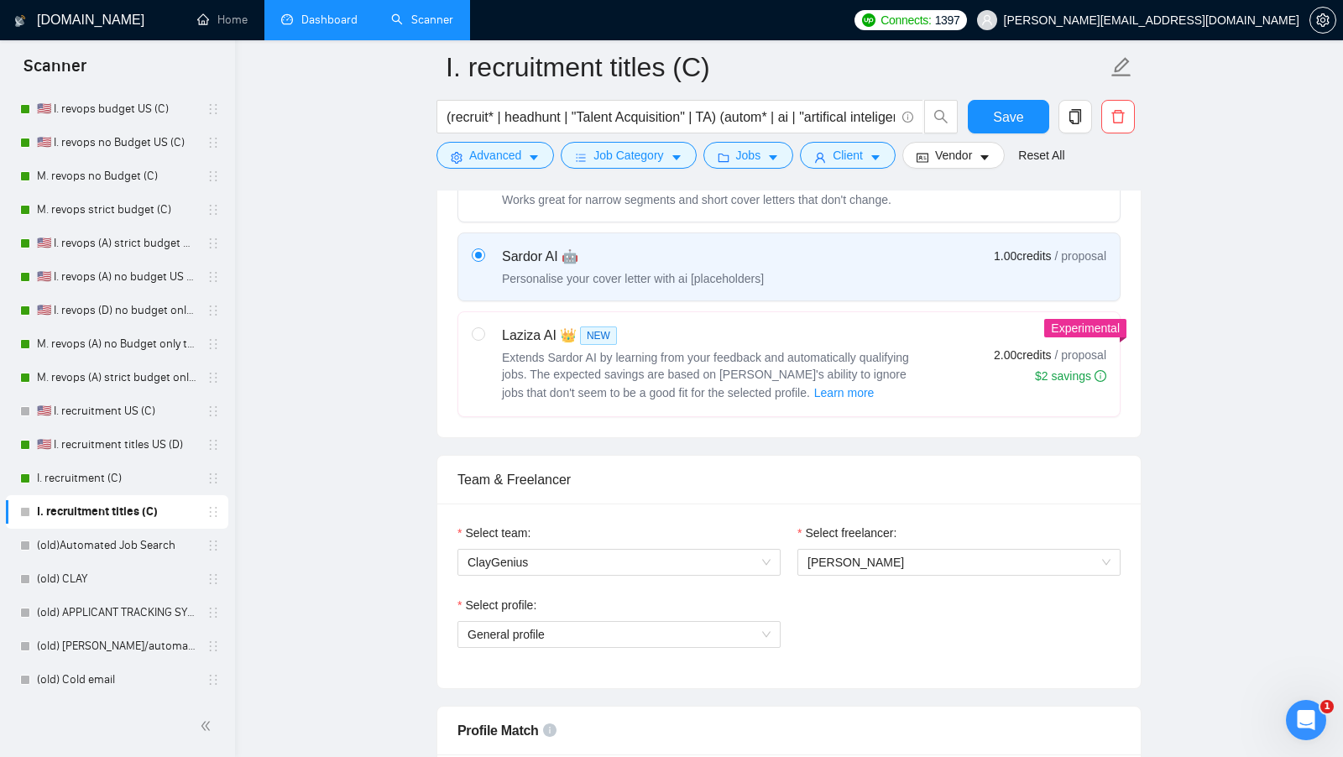
scroll to position [579, 0]
click at [901, 405] on label "Laziza AI 👑 NEW Extends Sardor AI by learning from your feedback and automatica…" at bounding box center [789, 363] width 662 height 104
click at [484, 338] on input "radio" at bounding box center [478, 332] width 12 height 12
radio input "true"
radio input "false"
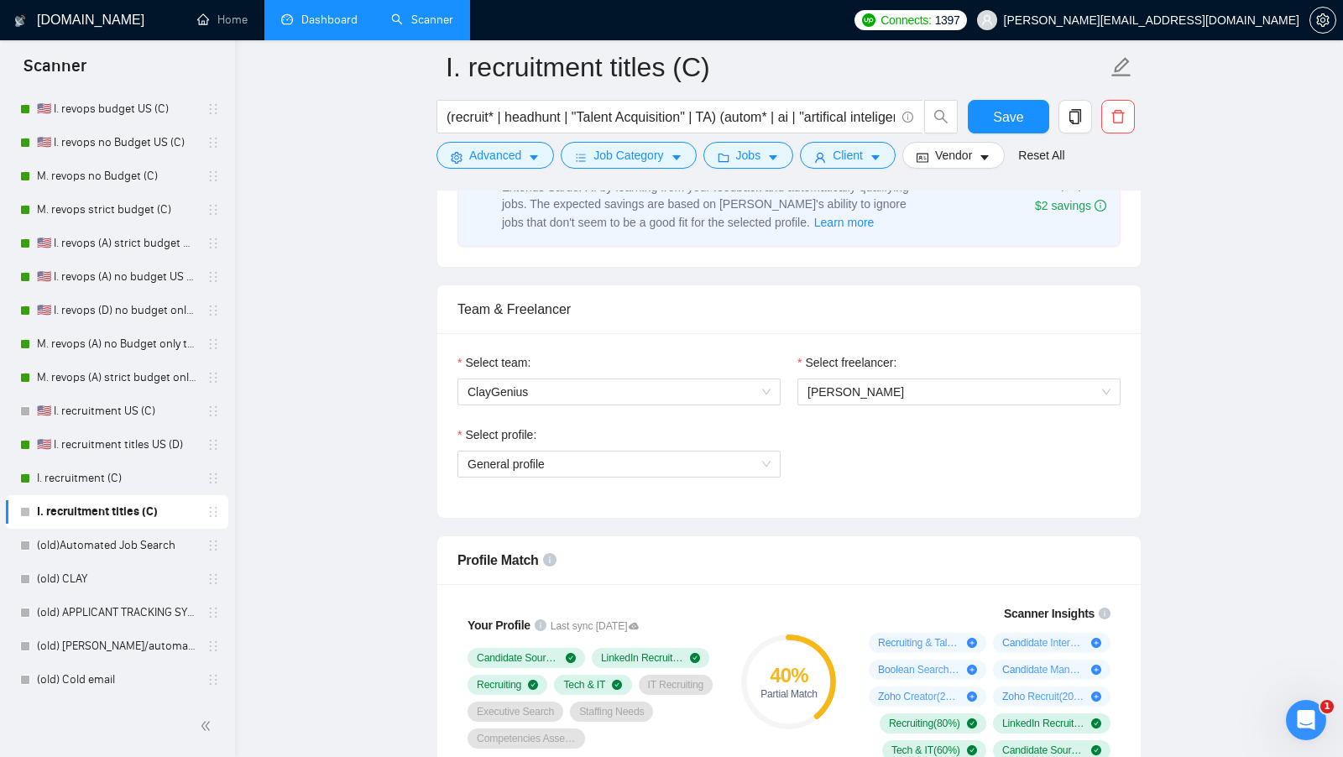
scroll to position [760, 0]
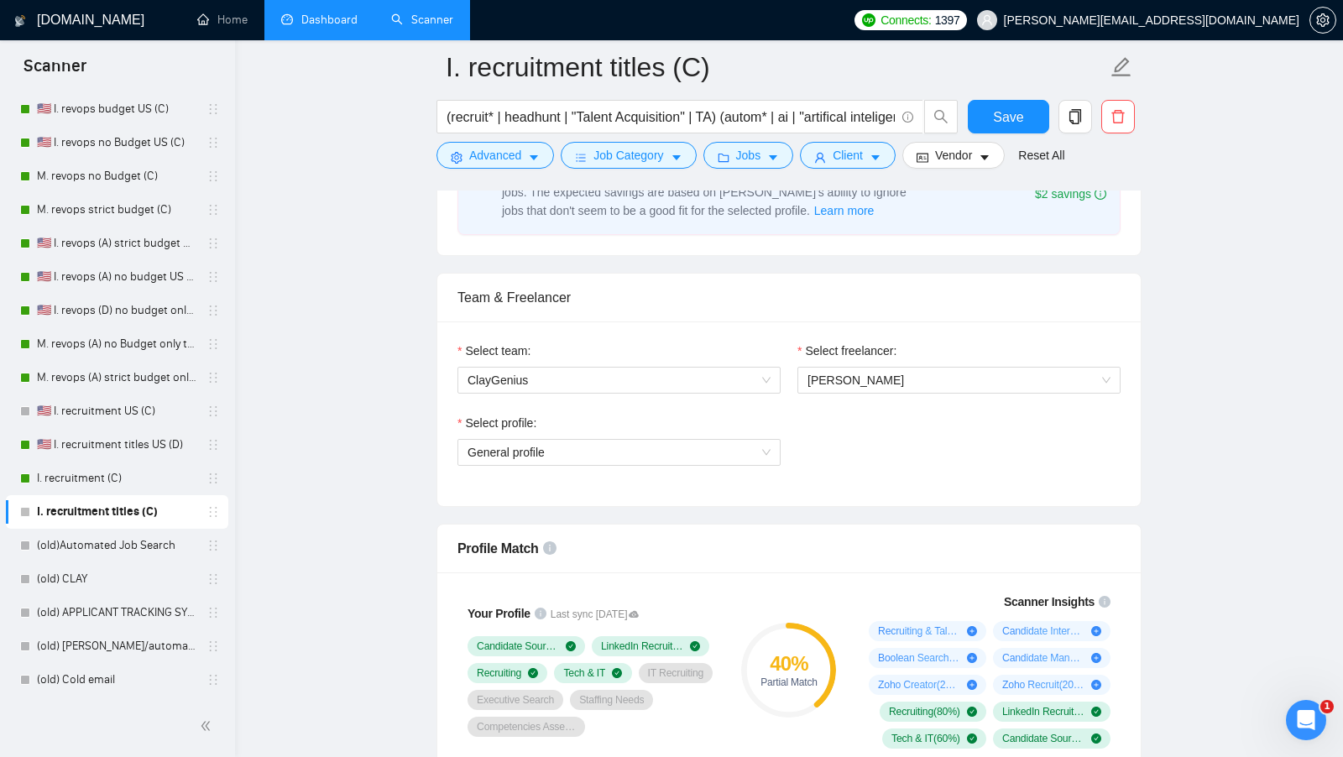
click at [744, 463] on div "Select profile: General profile" at bounding box center [619, 450] width 340 height 72
click at [744, 450] on span "General profile" at bounding box center [619, 452] width 303 height 25
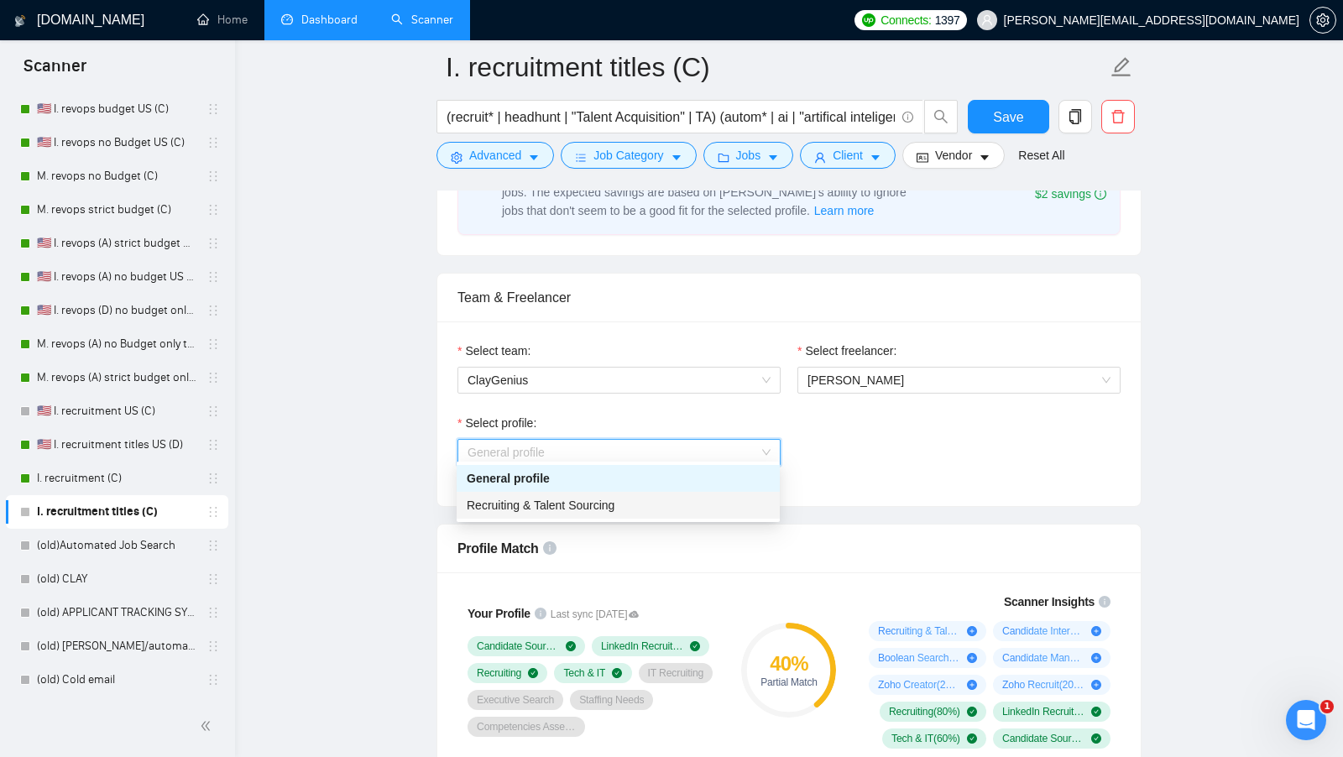
click at [677, 504] on div "Recruiting & Talent Sourcing" at bounding box center [618, 505] width 303 height 18
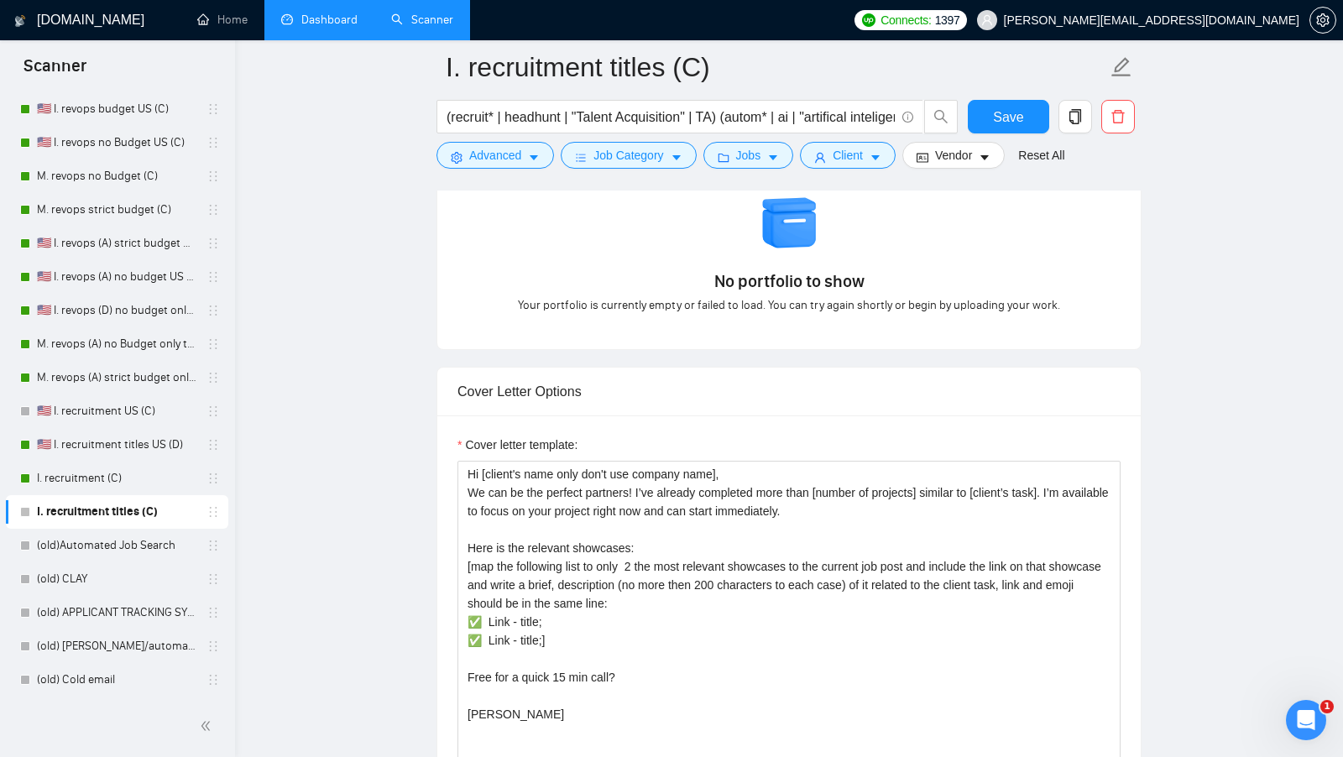
scroll to position [1646, 0]
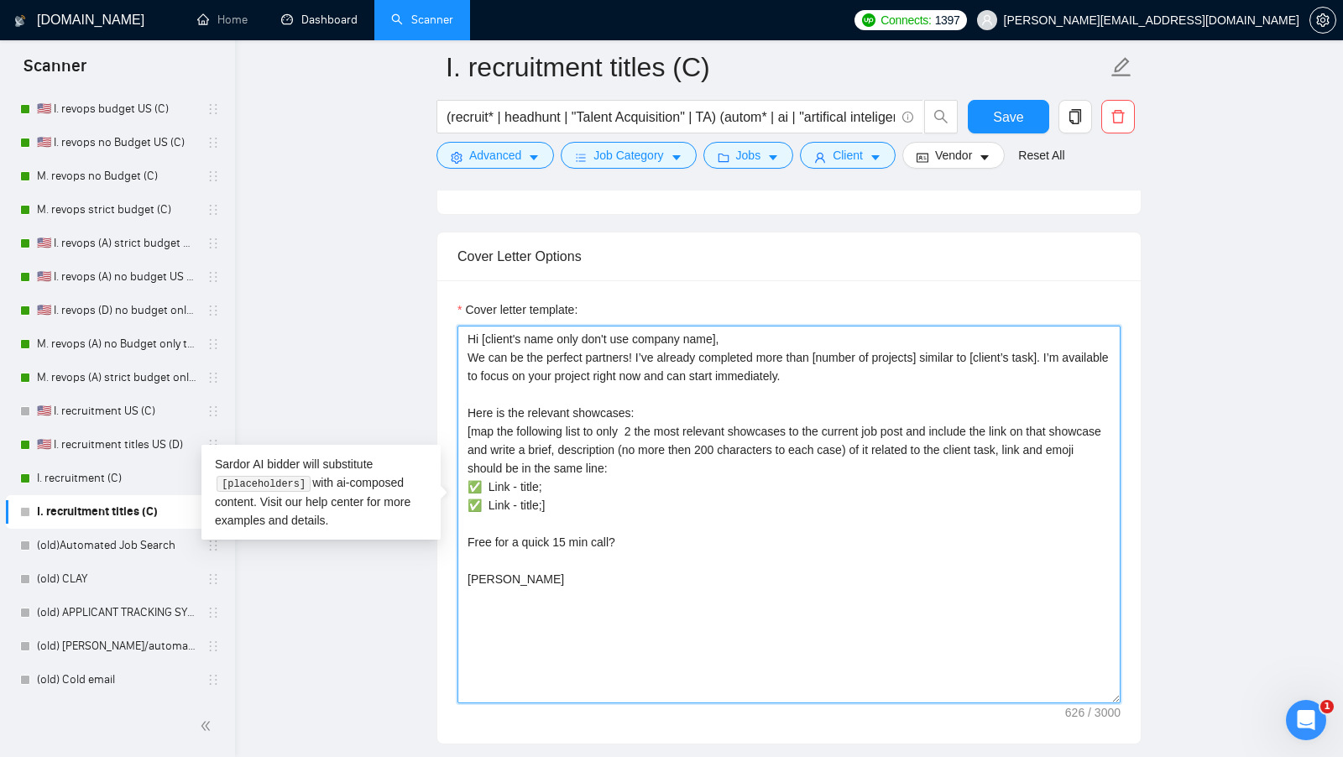
drag, startPoint x: 618, startPoint y: 494, endPoint x: 463, endPoint y: 426, distance: 169.2
click at [463, 426] on textarea "Hi [client's name only don't use company name], We can be the perfect partners!…" at bounding box center [789, 515] width 663 height 378
paste textarea "Here is the references: [✅https://www.upwork.com/freelancers/~0178abb57599999d5…"
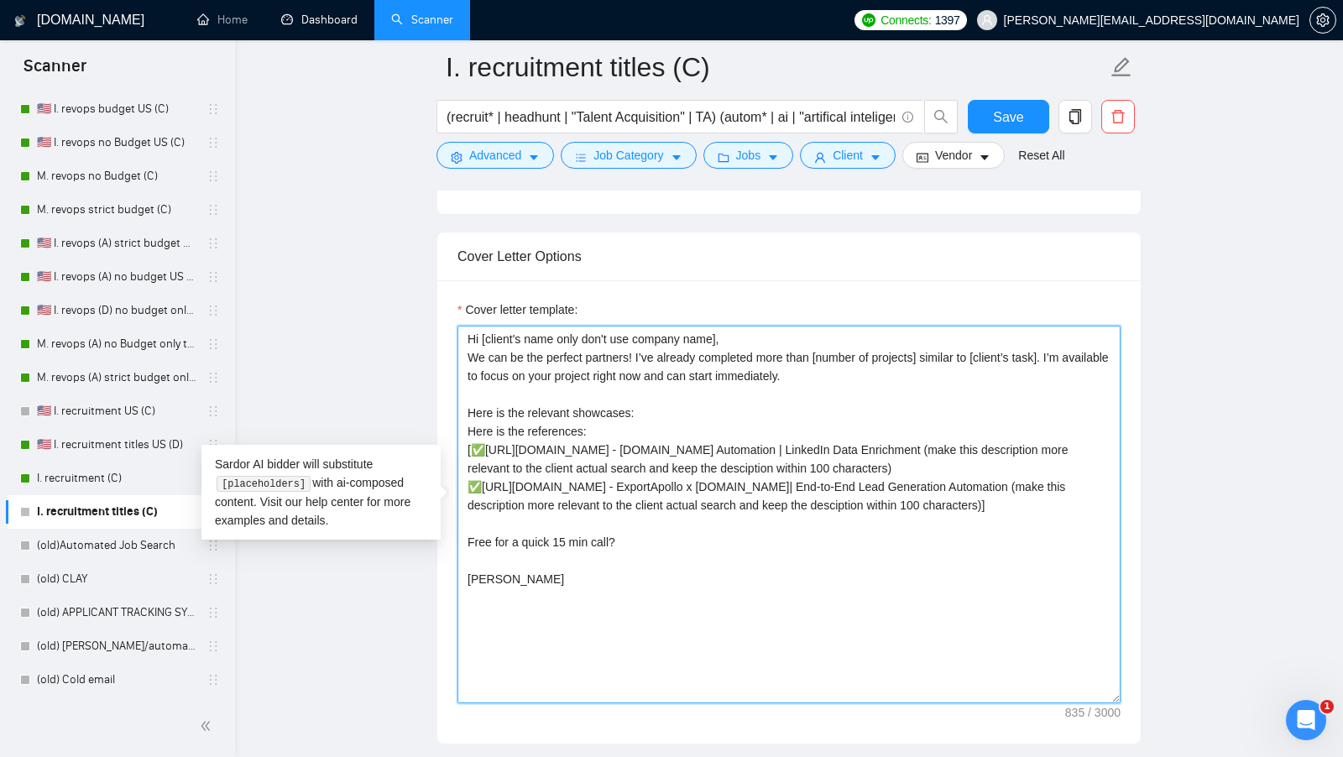
drag, startPoint x: 666, startPoint y: 395, endPoint x: 396, endPoint y: 395, distance: 269.5
click at [396, 395] on main "I. recruitment titles (C) (recruit* | headhunt | "Talent Acquisition" | TA) (au…" at bounding box center [789, 627] width 1054 height 4413
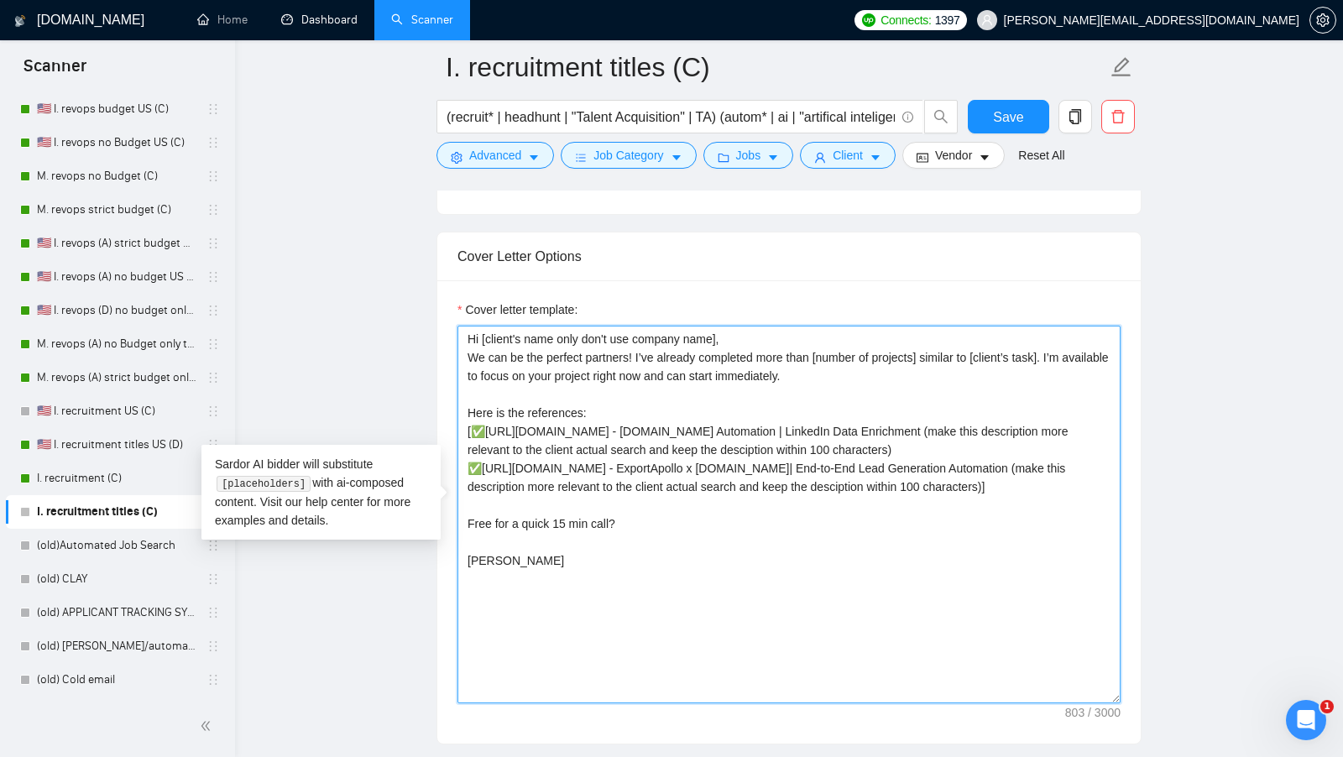
click at [763, 583] on textarea "Hi [client's name only don't use company name], We can be the perfect partners!…" at bounding box center [789, 515] width 663 height 378
type textarea "Hi [client's name only don't use company name], We can be the perfect partners!…"
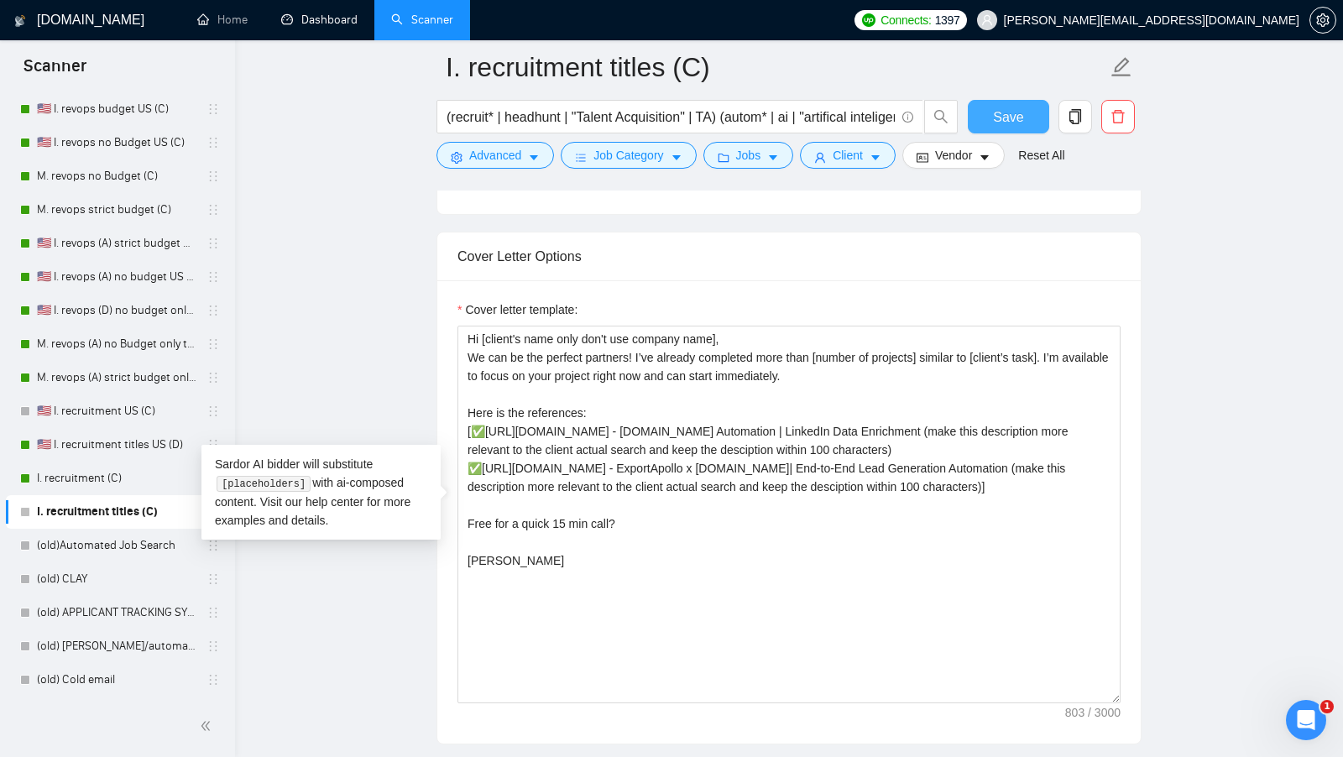
click at [990, 111] on button "Save" at bounding box center [1008, 117] width 81 height 34
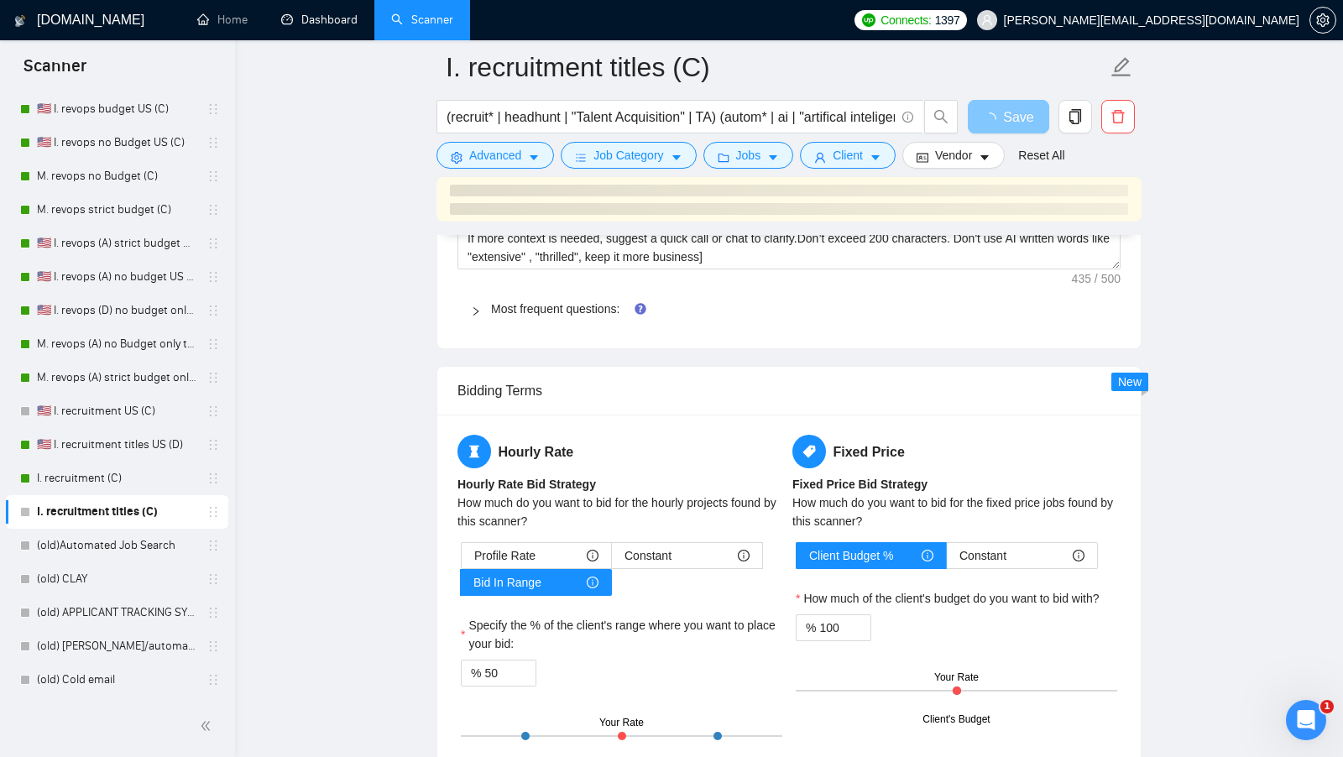
scroll to position [2342, 0]
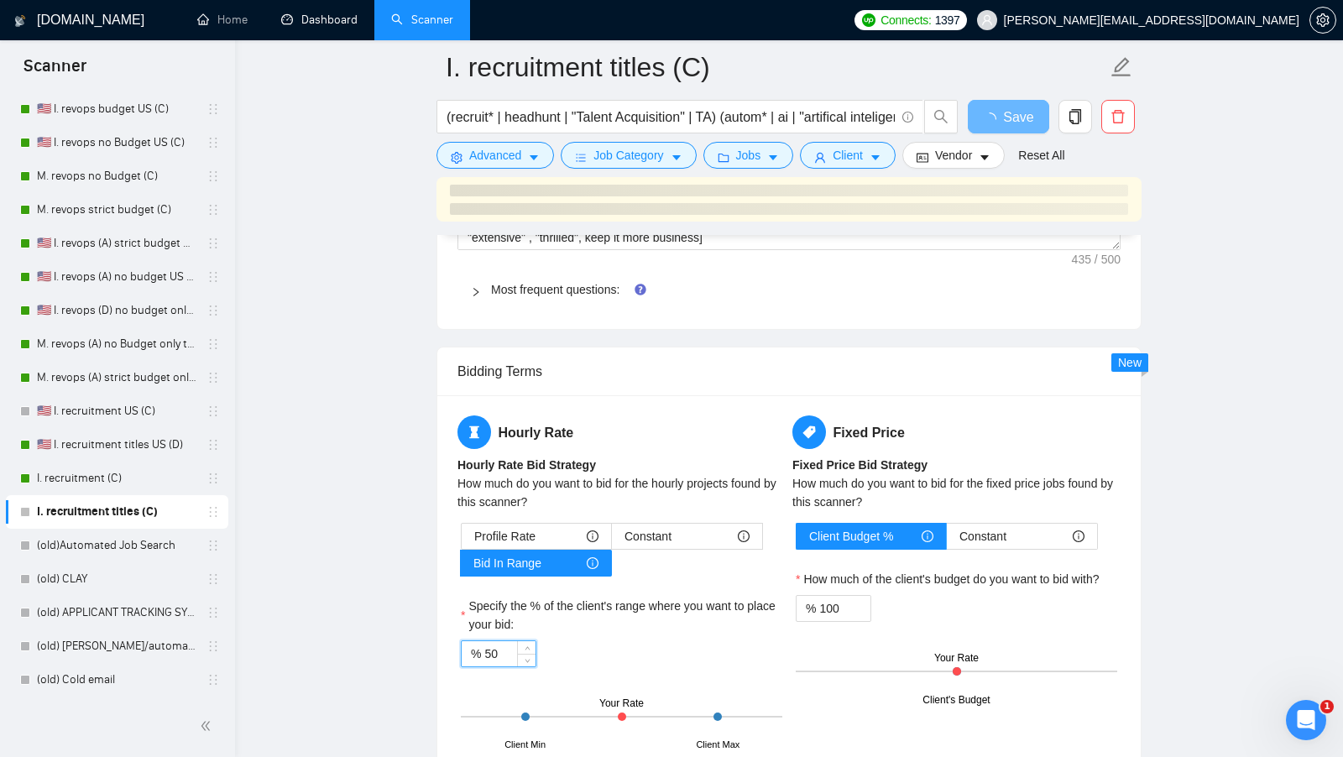
click at [489, 641] on input "50" at bounding box center [509, 653] width 51 height 25
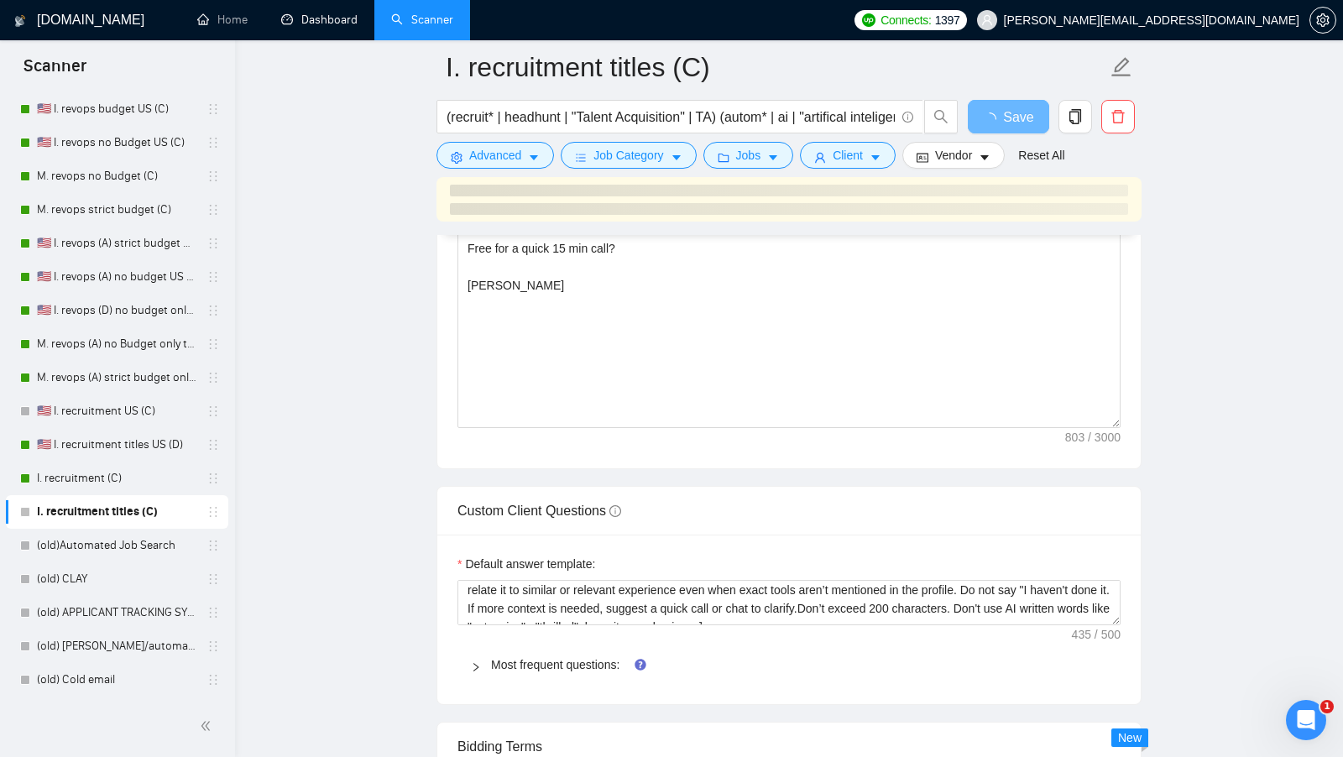
scroll to position [36, 0]
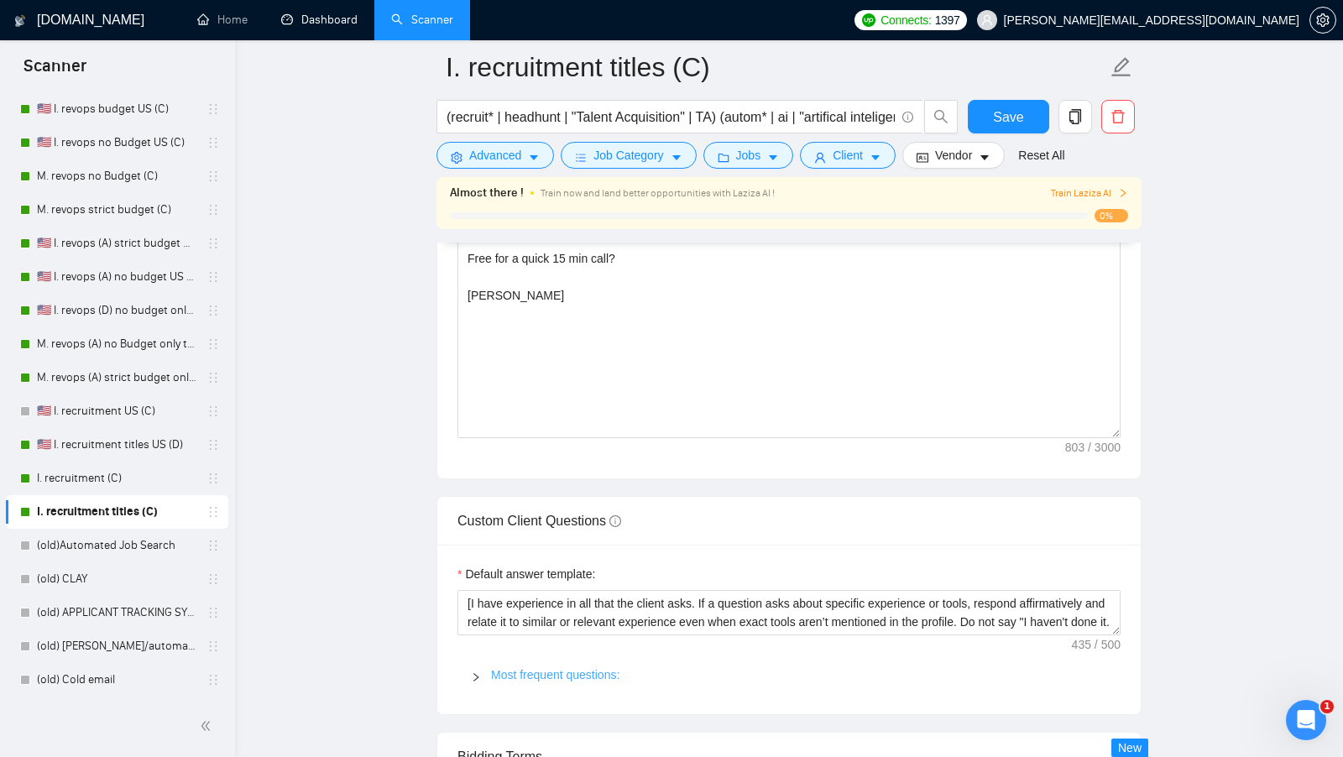
click at [557, 668] on link "Most frequent questions:" at bounding box center [555, 674] width 128 height 13
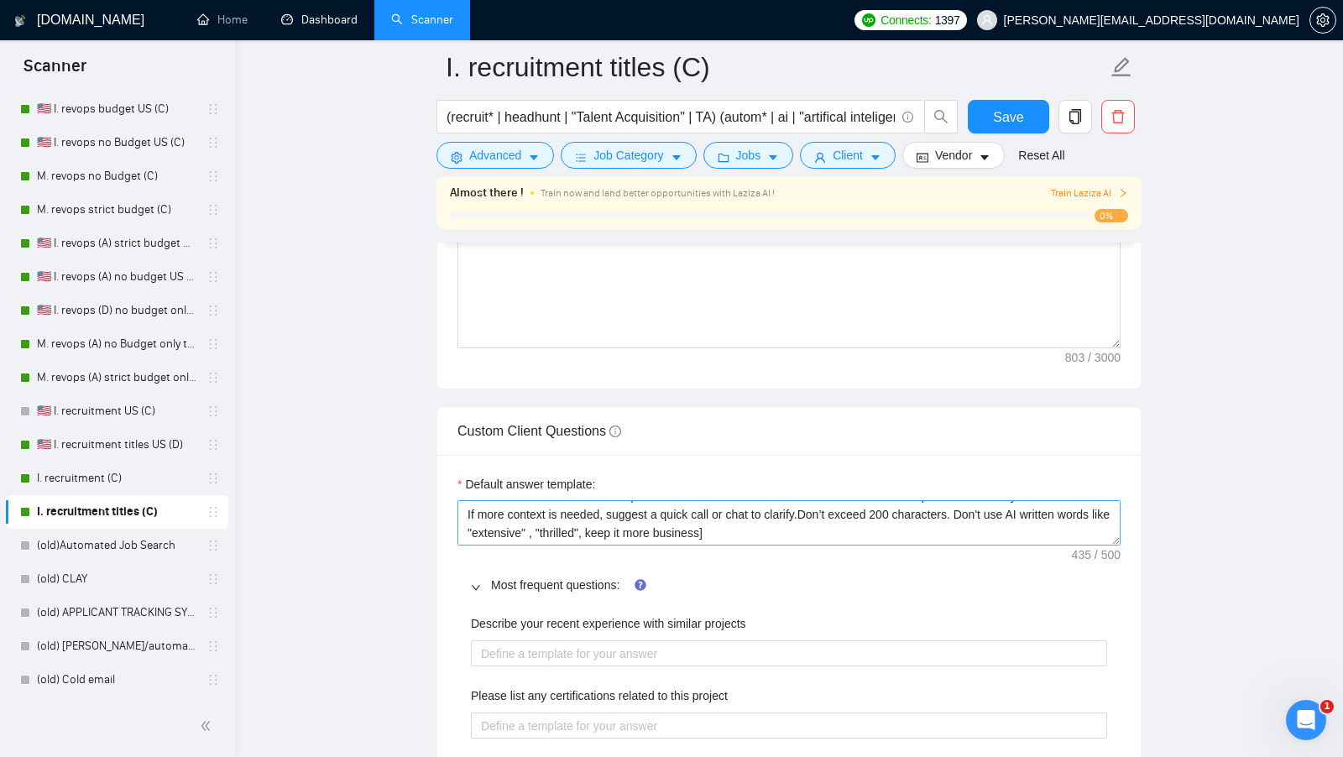
scroll to position [2078, 0]
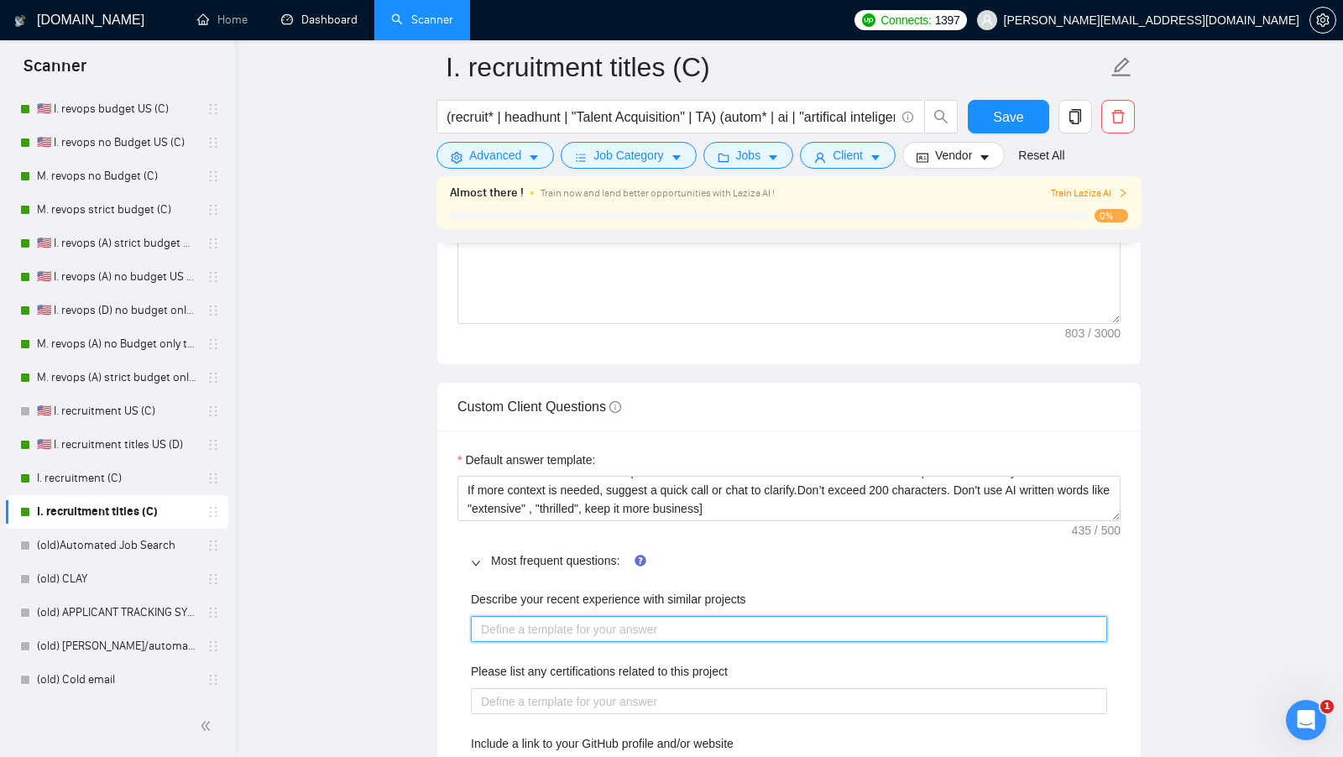
click at [578, 616] on projects "Describe your recent experience with similar projects" at bounding box center [789, 629] width 636 height 26
paste projects "[use the most relevant showcase from my portfolio to describe my experience, in…"
type projects "[use the most relevant showcase from my portfolio to describe my experience, in…"
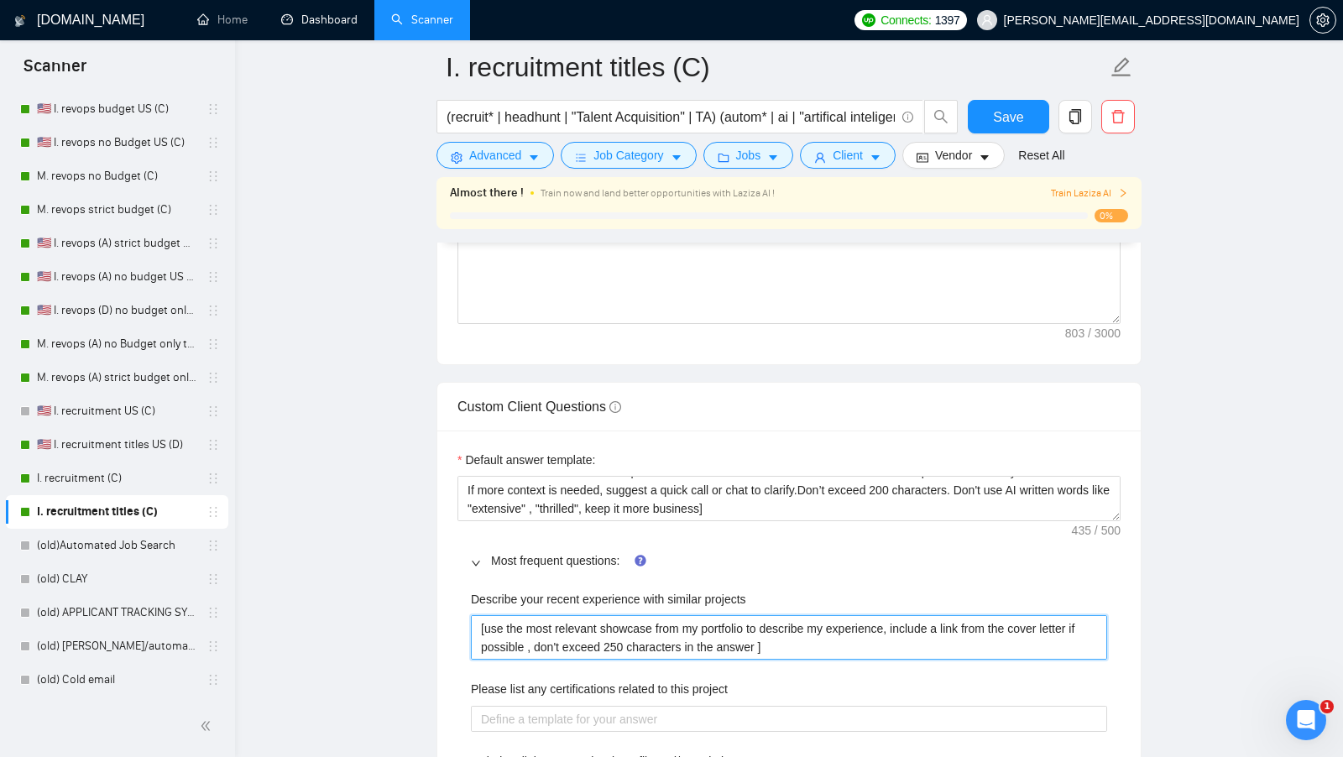
type projects "[use the most relevant showcase from my portfolio to describe my experience, in…"
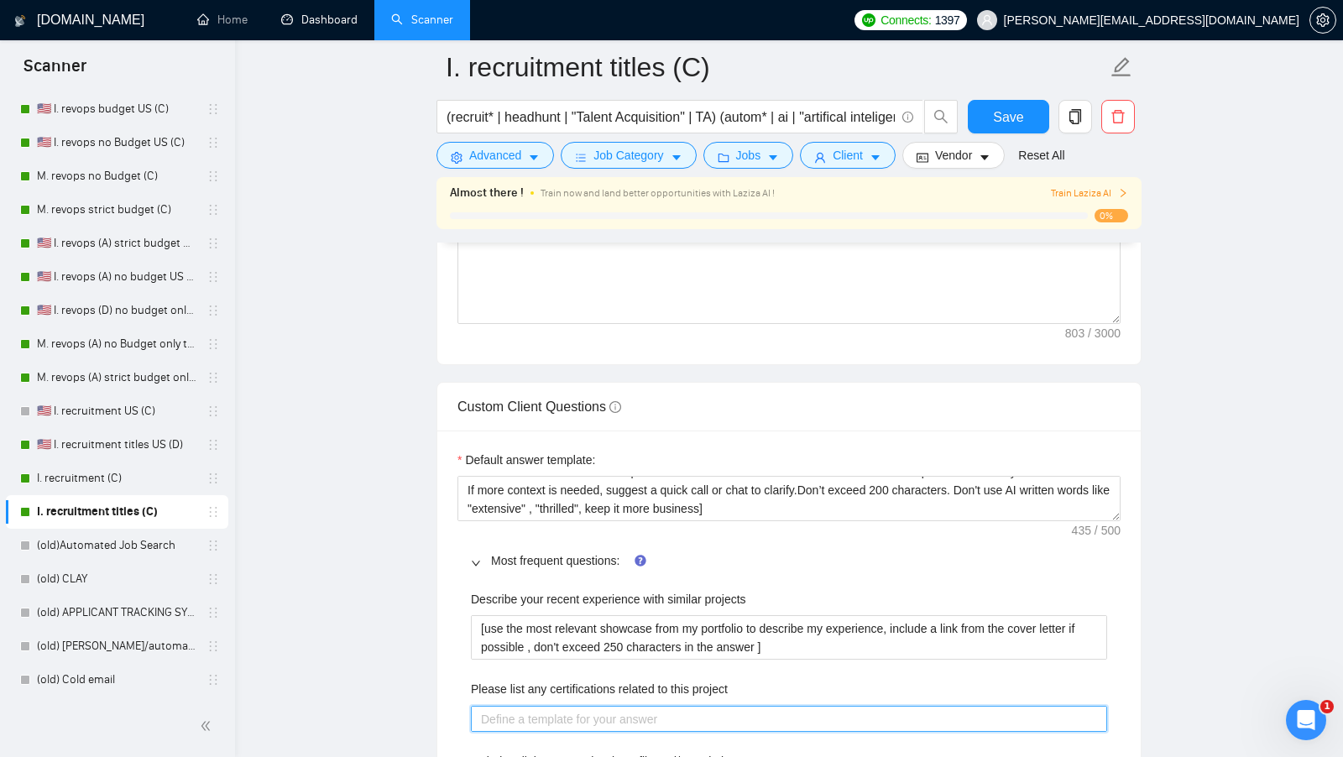
click at [549, 706] on project "Please list any certifications related to this project" at bounding box center [789, 719] width 636 height 26
paste project "[list the certifications what could be related to this project]"
type project "[list the certifications what could be related to this project]"
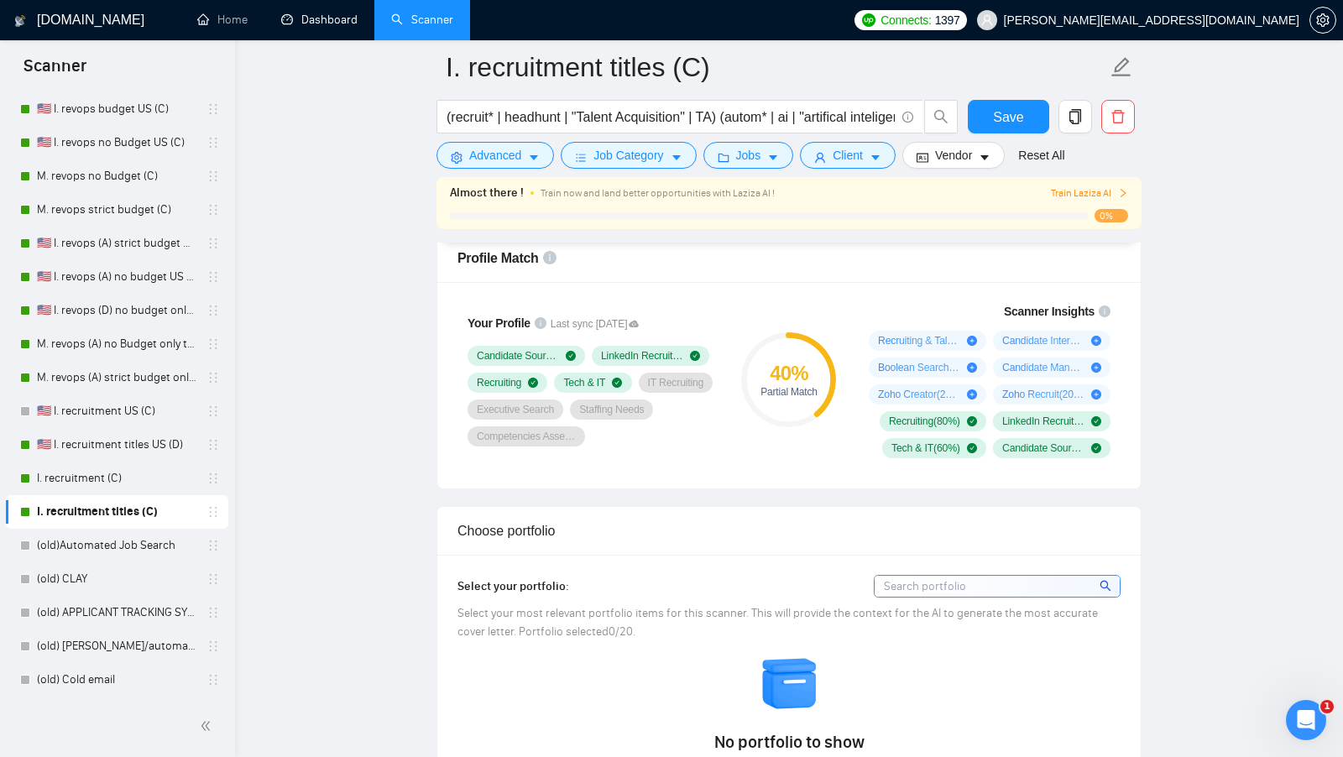
scroll to position [602, 0]
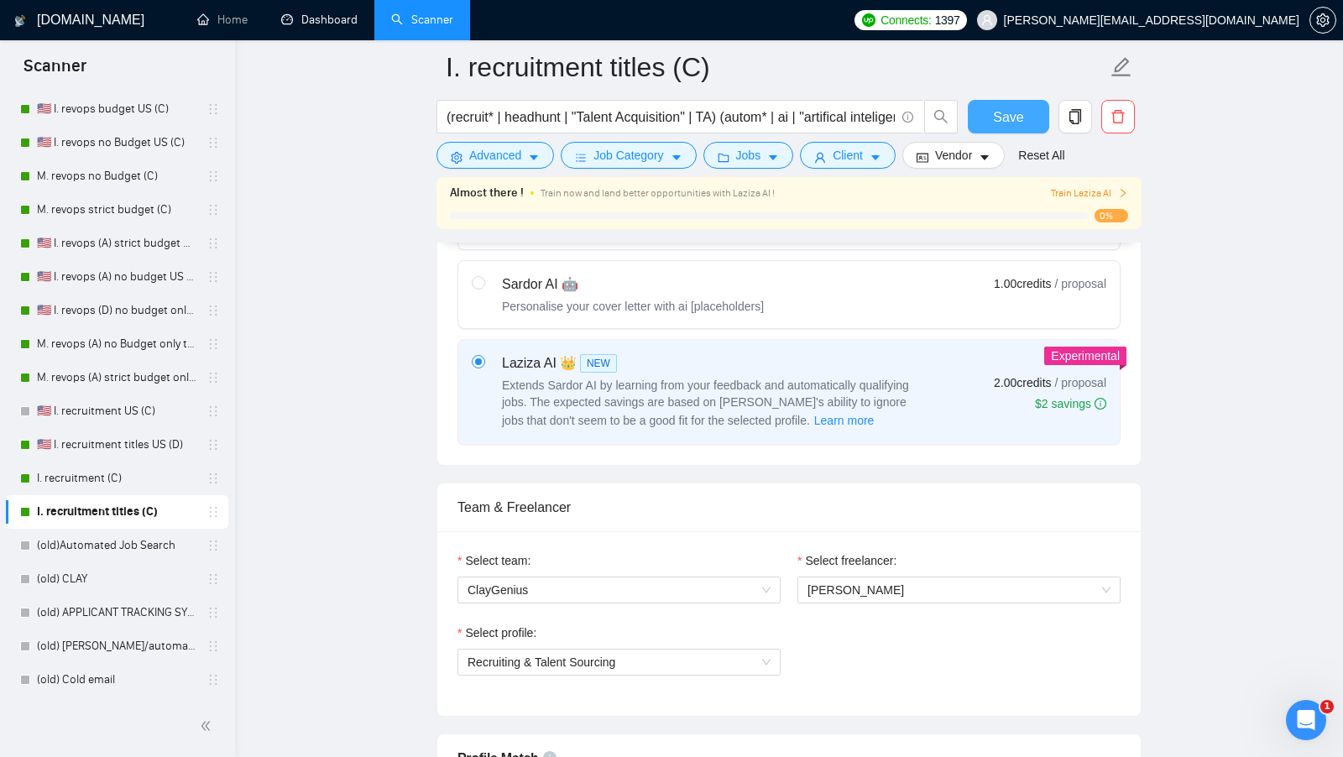
click at [999, 124] on span "Save" at bounding box center [1008, 117] width 30 height 21
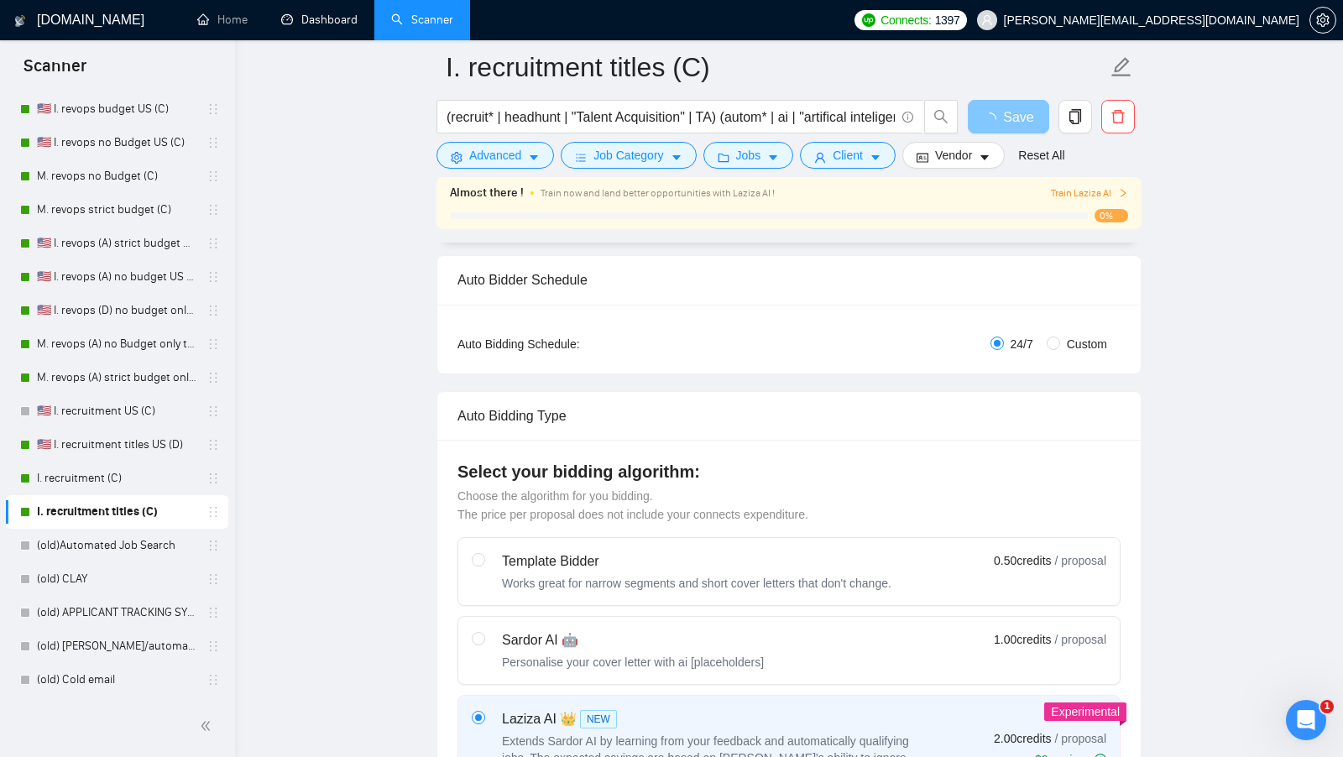
scroll to position [0, 0]
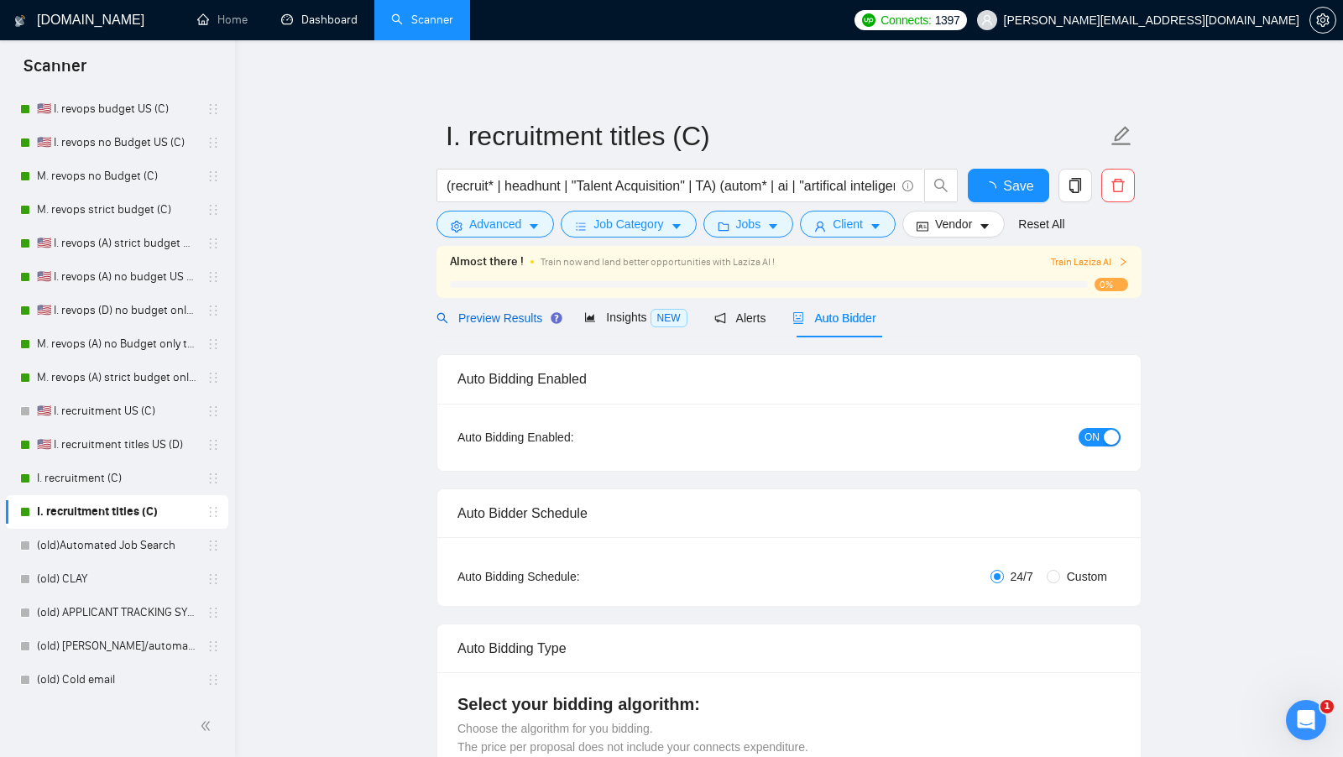
click at [521, 319] on span "Preview Results" at bounding box center [497, 317] width 121 height 13
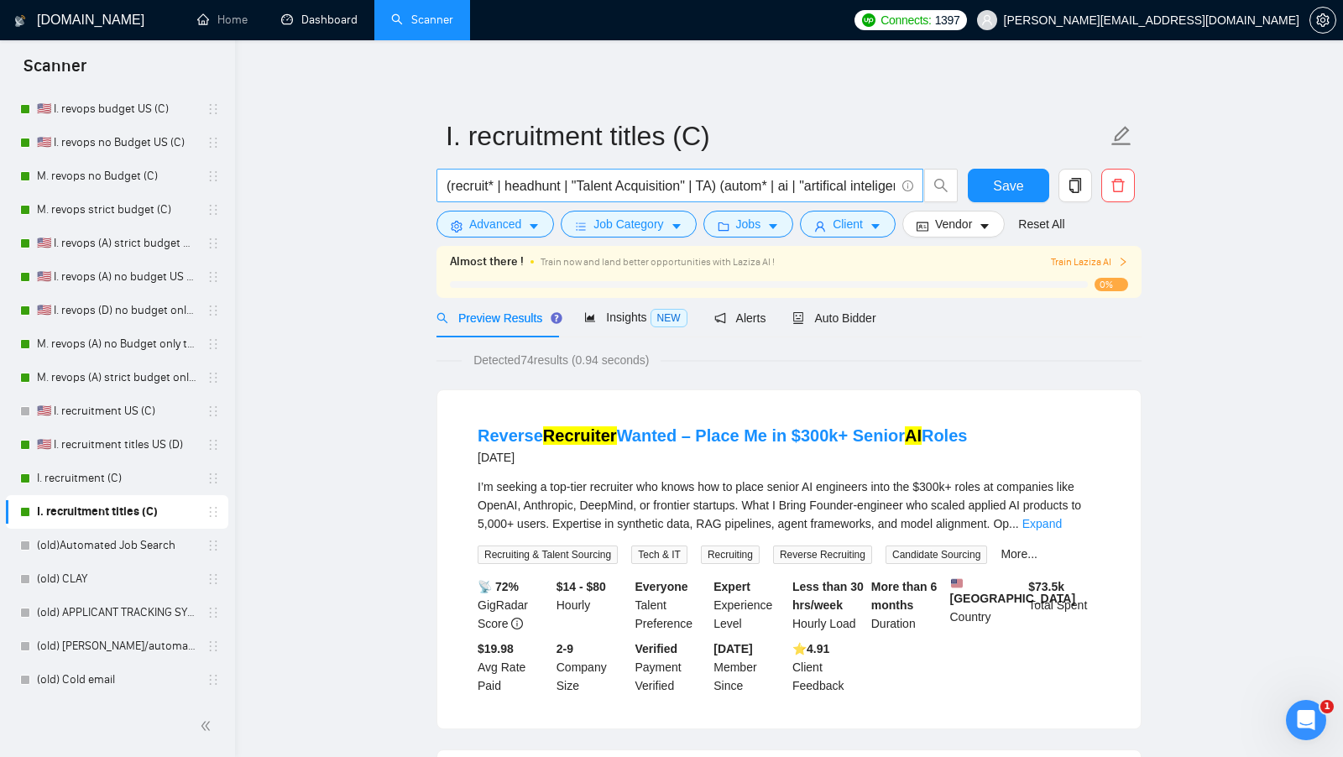
click at [736, 181] on input "(recruit* | headhunt | "Talent Acquisition" | TA) (autom* | ai | "artifical int…" at bounding box center [671, 185] width 448 height 21
click at [127, 418] on link "🇺🇸 I. recruitment US (C)" at bounding box center [117, 412] width 160 height 34
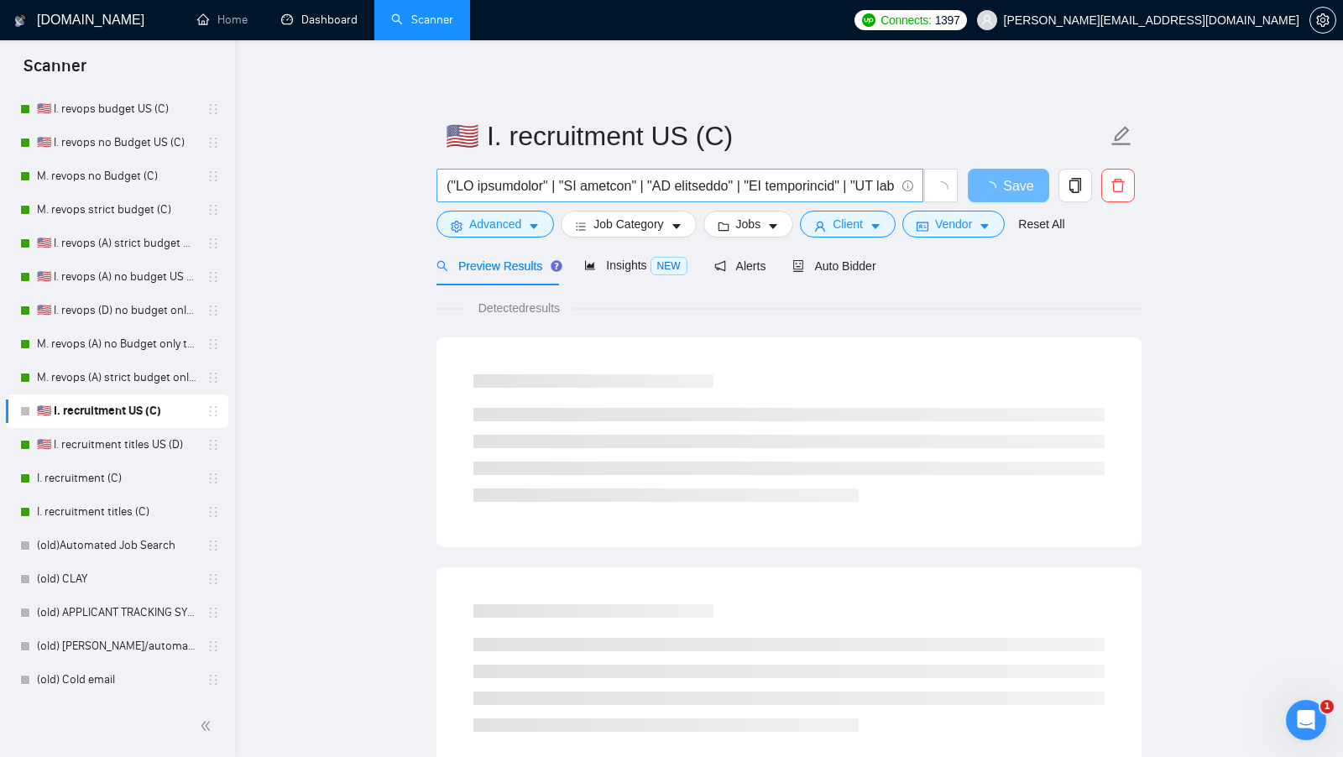
click at [670, 196] on span at bounding box center [680, 186] width 487 height 34
click at [718, 180] on input "text" at bounding box center [671, 185] width 448 height 21
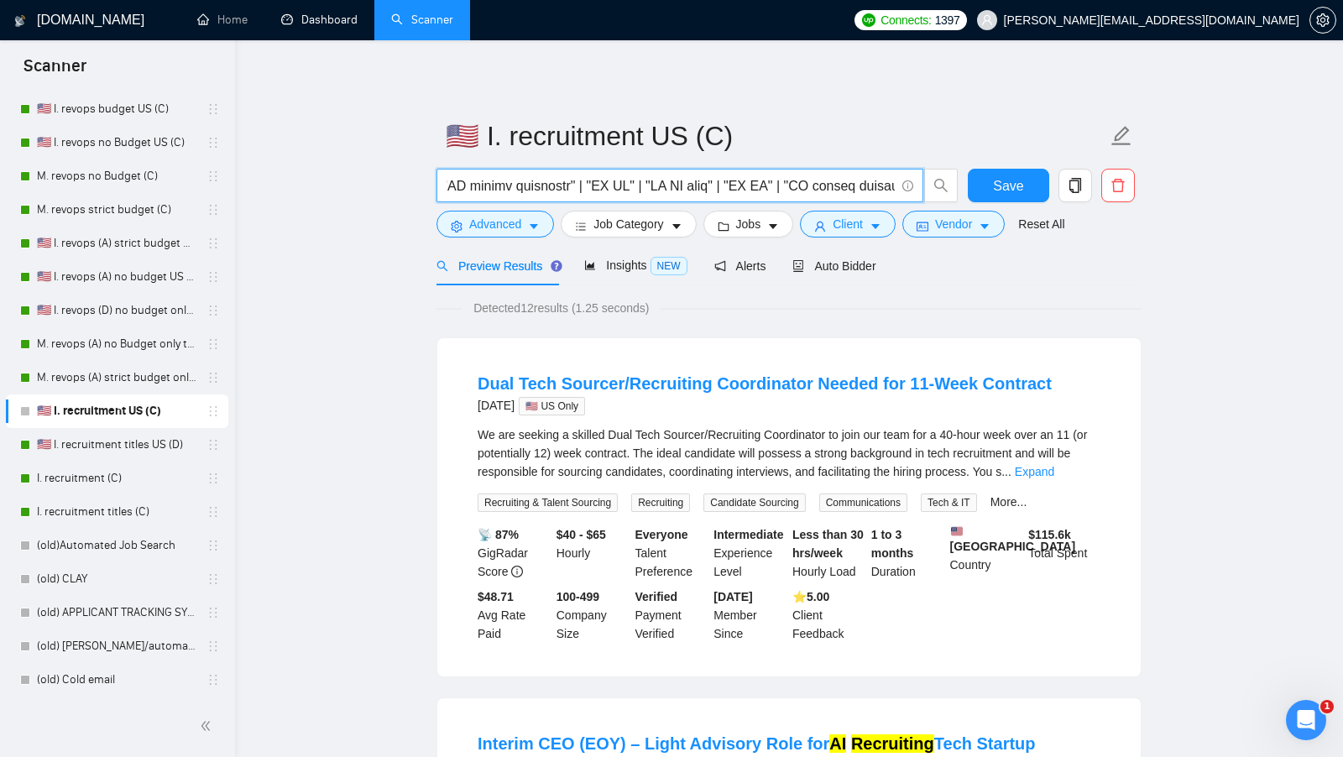
scroll to position [0, 0]
click at [657, 229] on span "Job Category" at bounding box center [629, 224] width 70 height 18
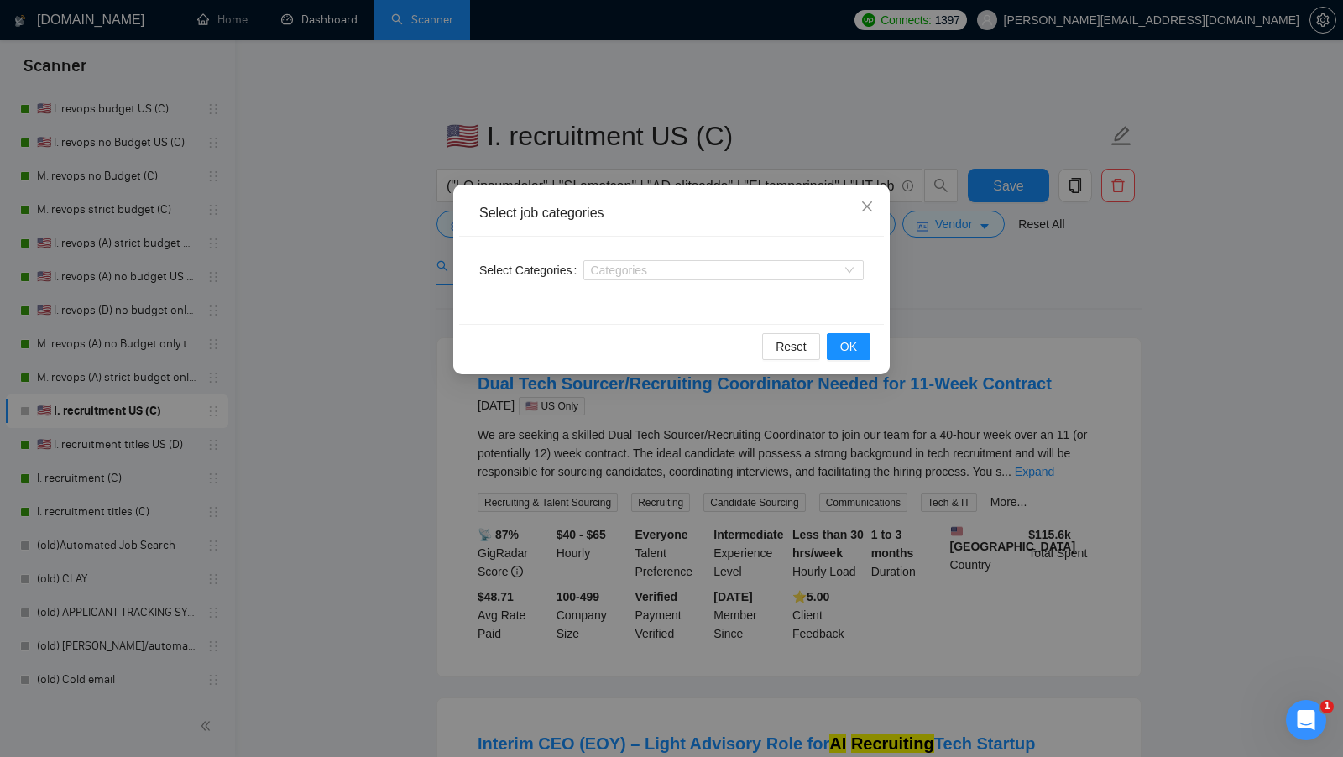
click at [384, 326] on div "Select job categories Select Categories Categories Reset OK" at bounding box center [671, 378] width 1343 height 757
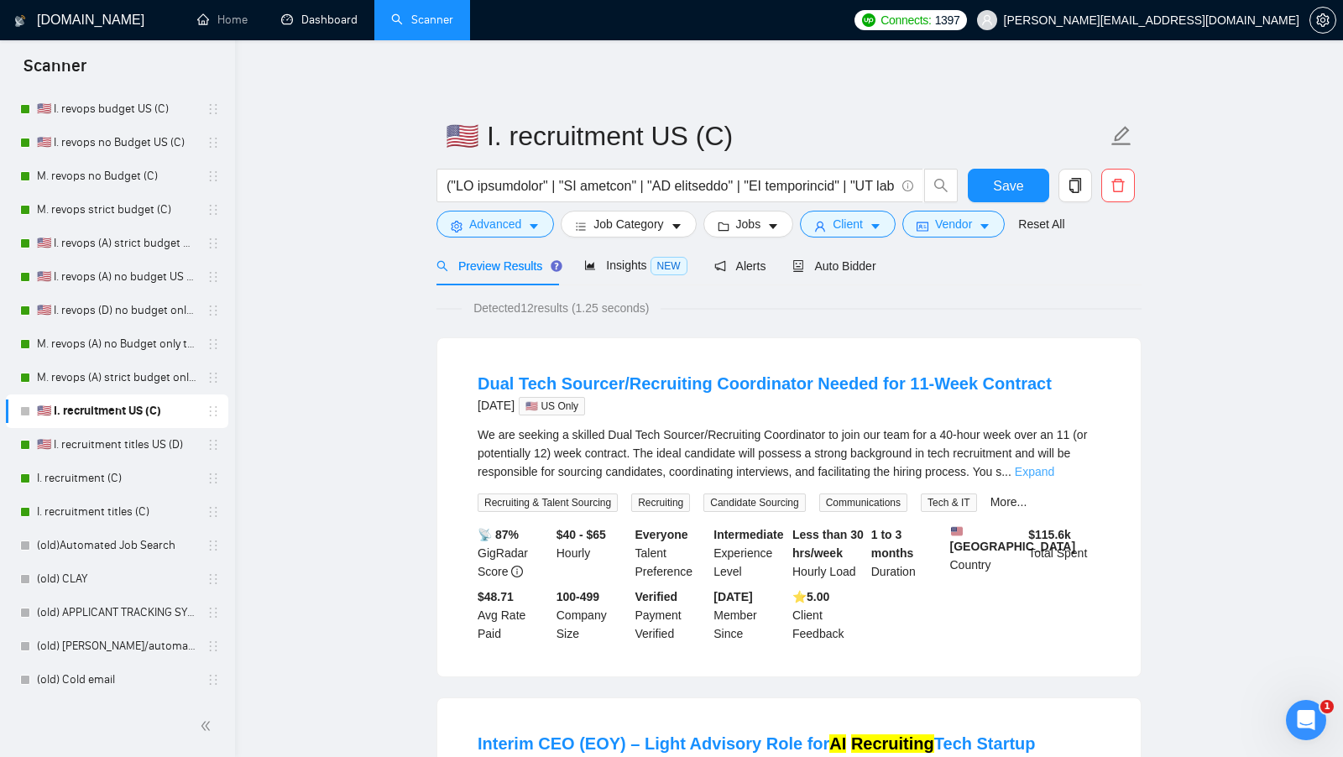
click at [1054, 474] on link "Expand" at bounding box center [1034, 471] width 39 height 13
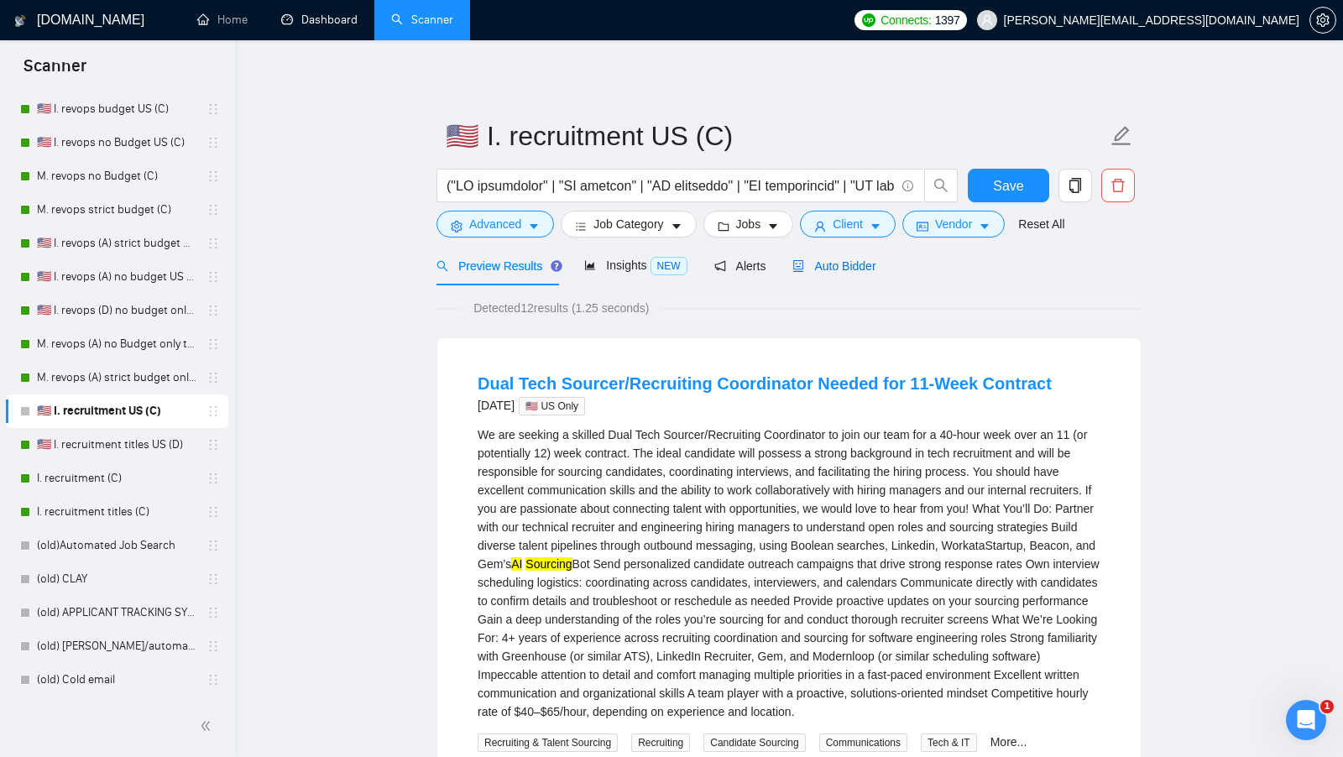
click at [860, 266] on span "Auto Bidder" at bounding box center [834, 265] width 83 height 13
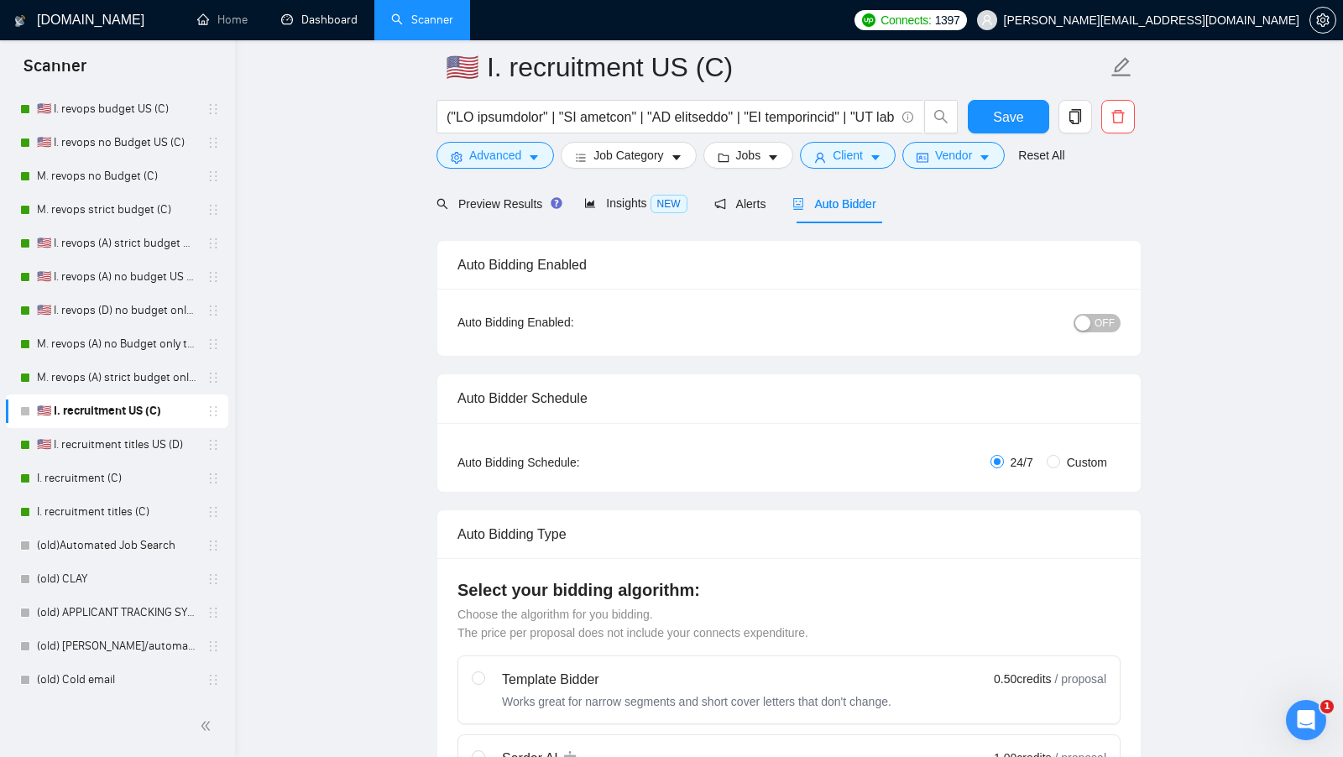
scroll to position [104, 0]
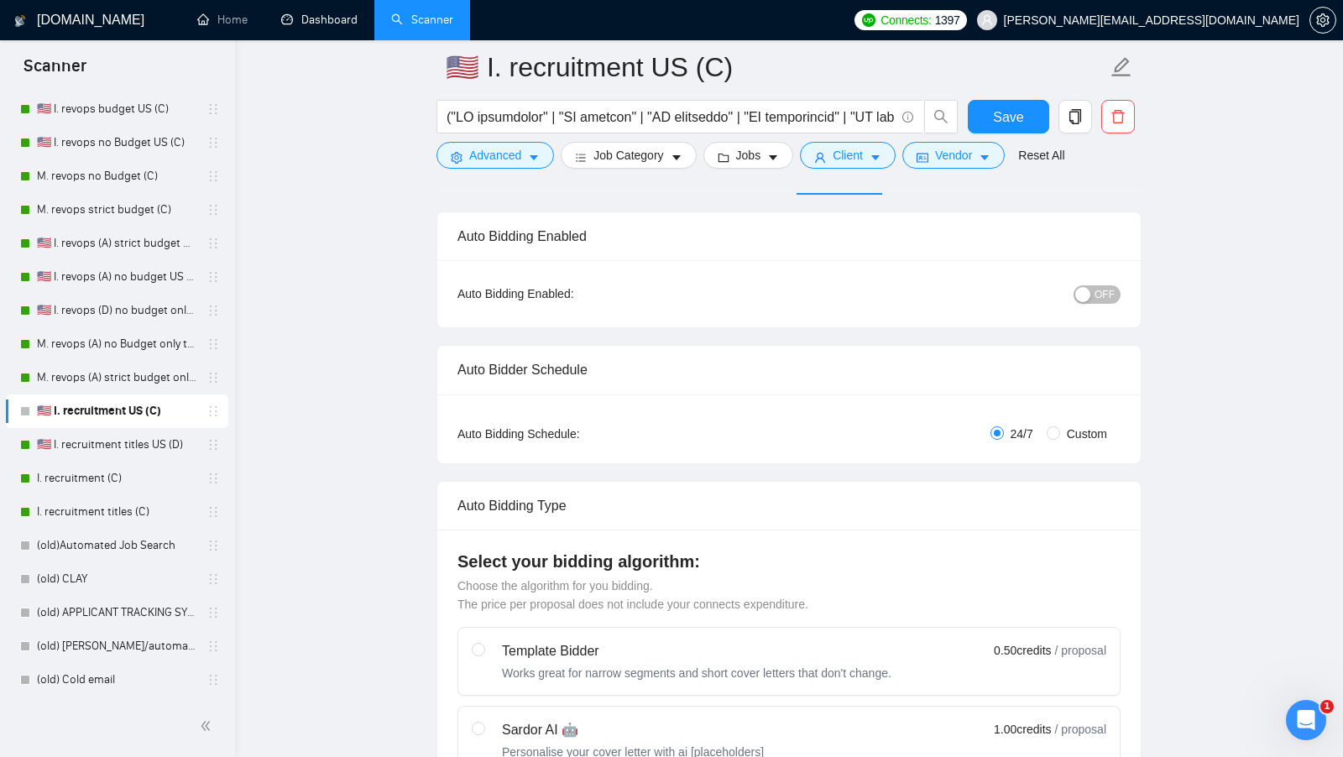
click at [1086, 305] on div "OFF" at bounding box center [1010, 293] width 221 height 27
click at [1087, 298] on div "button" at bounding box center [1082, 294] width 15 height 15
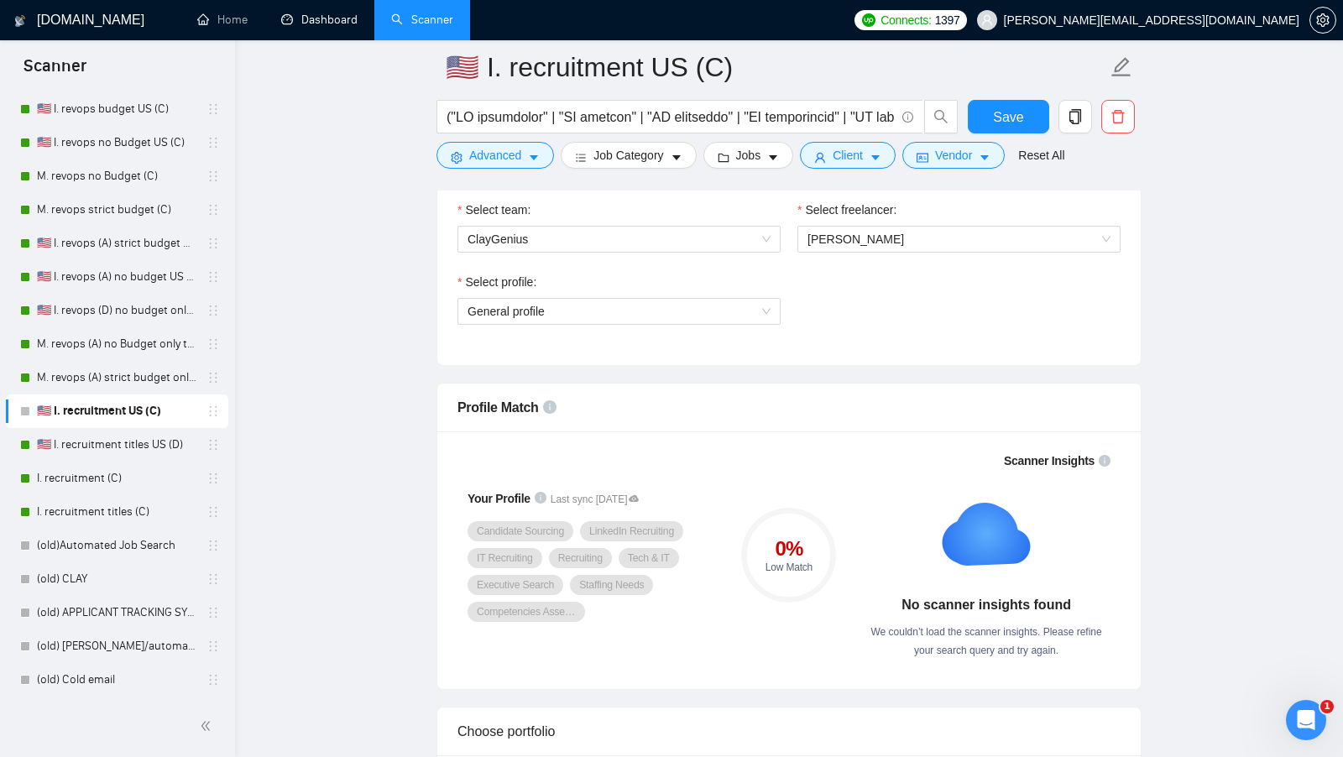
scroll to position [813, 0]
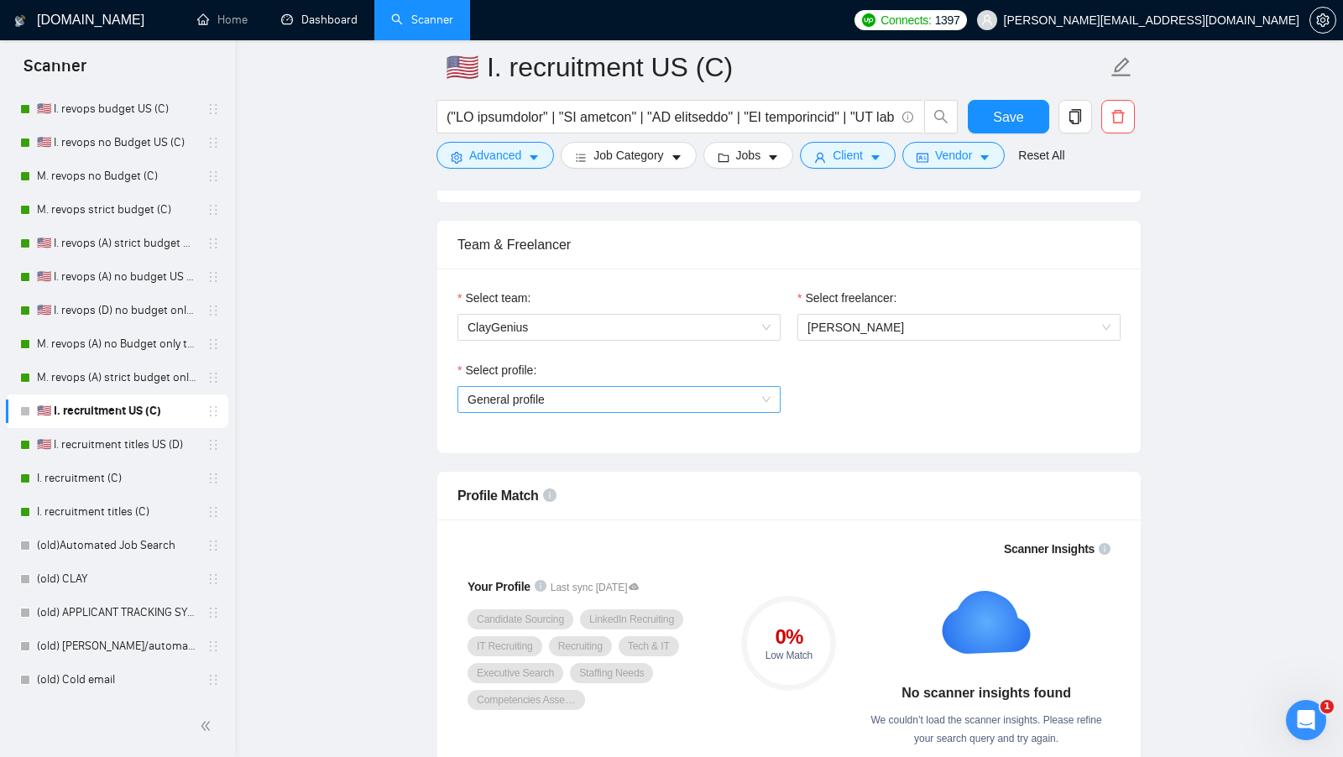
click at [728, 389] on span "General profile" at bounding box center [619, 399] width 303 height 25
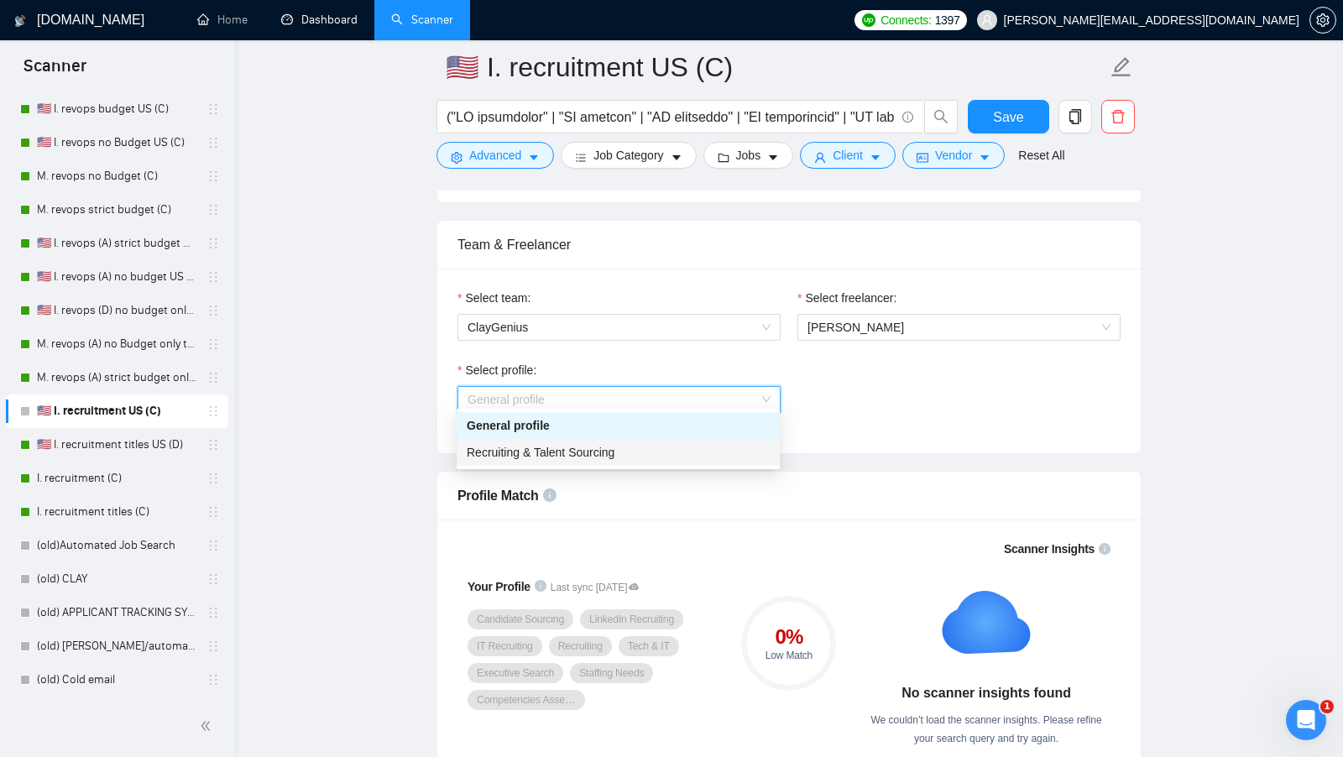
click at [694, 444] on div "Recruiting & Talent Sourcing" at bounding box center [618, 452] width 303 height 18
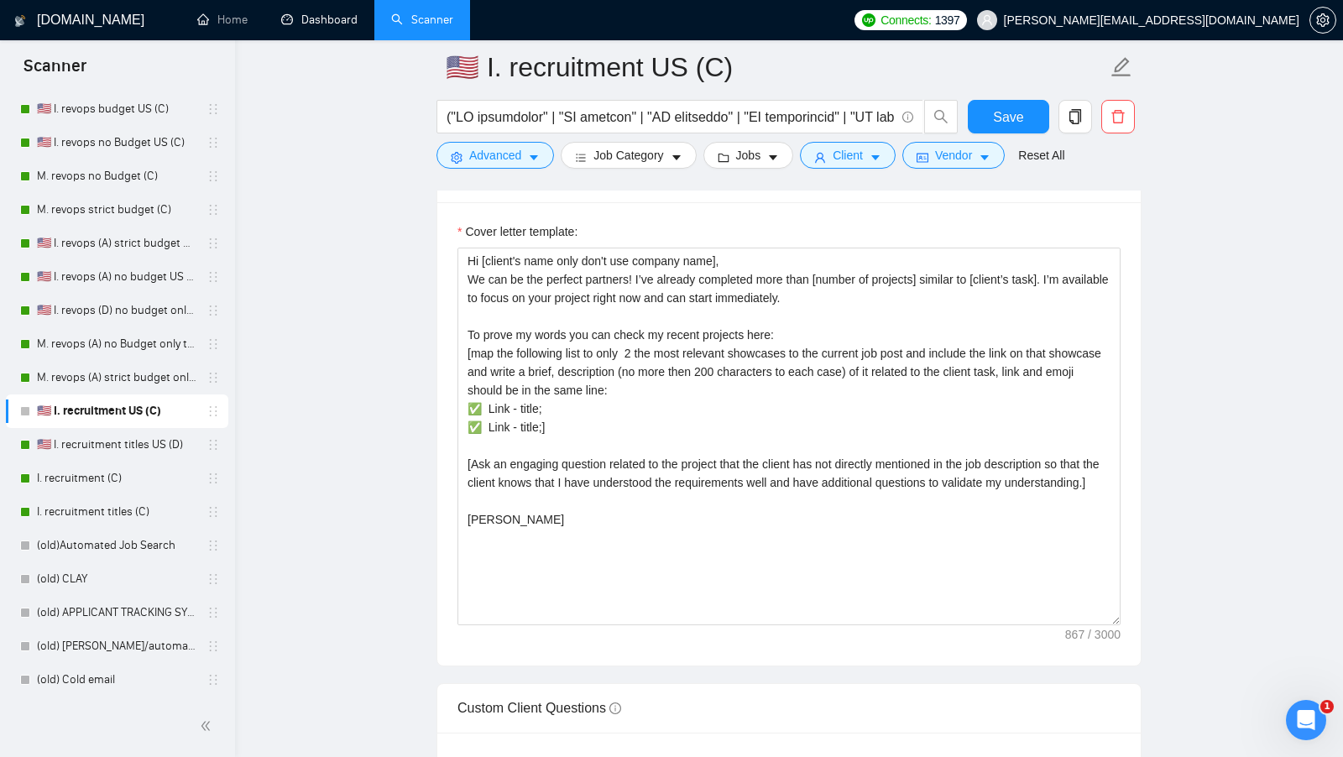
scroll to position [1781, 0]
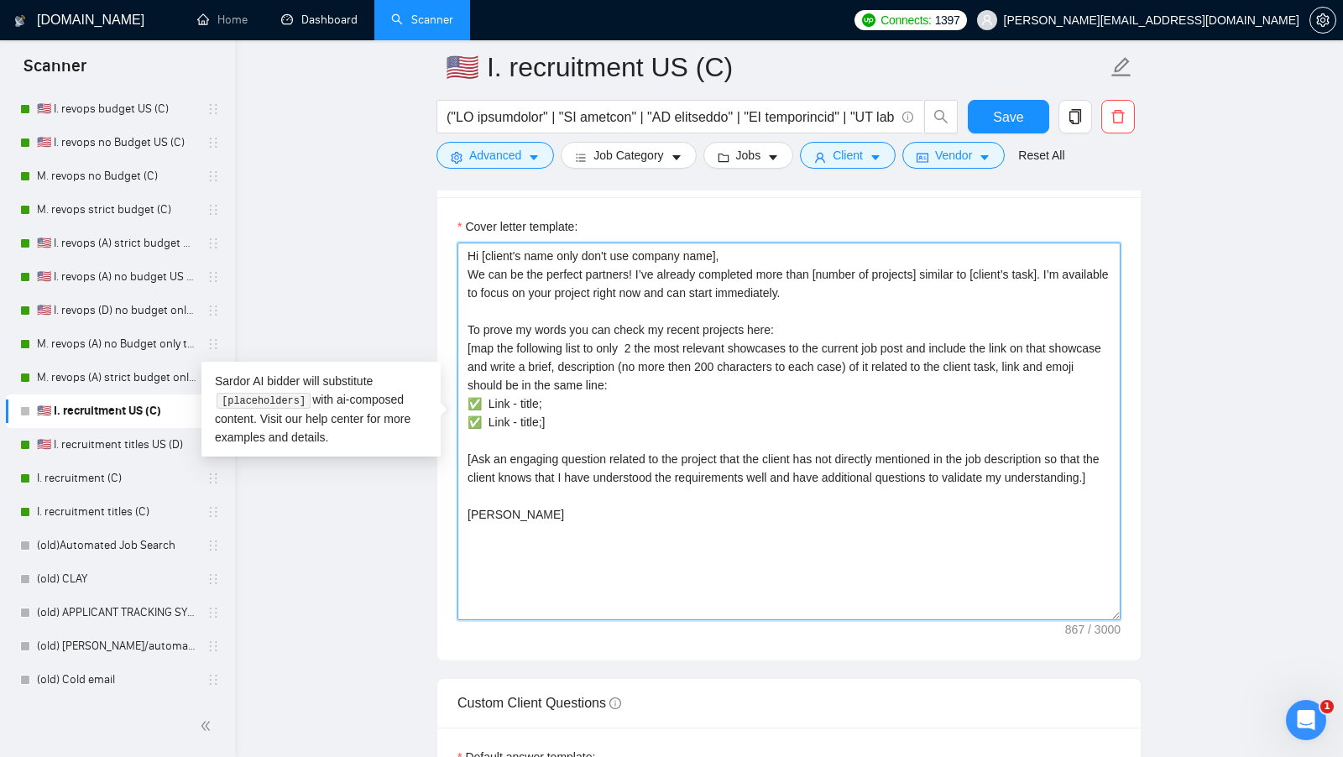
drag, startPoint x: 652, startPoint y: 421, endPoint x: 438, endPoint y: 343, distance: 227.9
click at [438, 343] on div "Cover letter template: Hi [client's name only don't use company name], We can b…" at bounding box center [789, 428] width 704 height 463
paste textarea "✅https://www.upwork.com/freelancers/~0178abb57599999d51?p=1970930149441069056 -…"
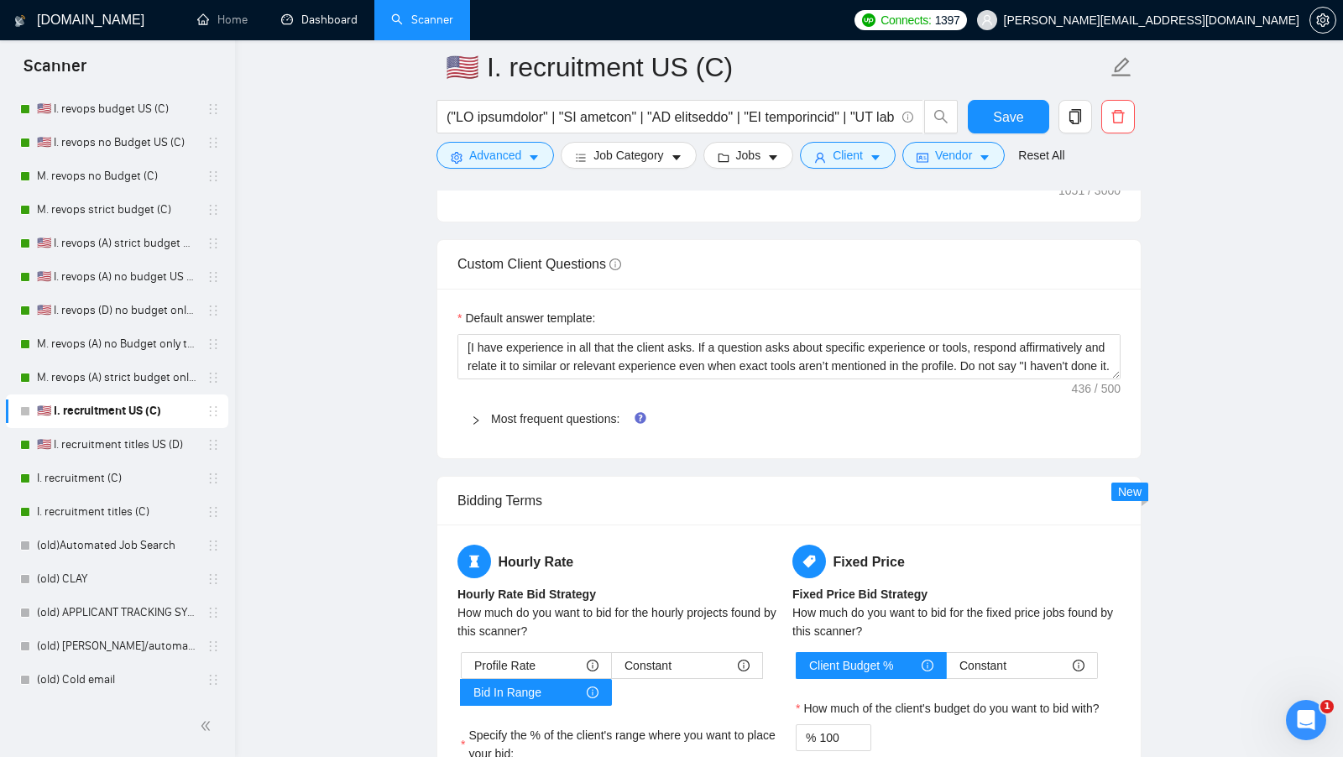
scroll to position [2243, 0]
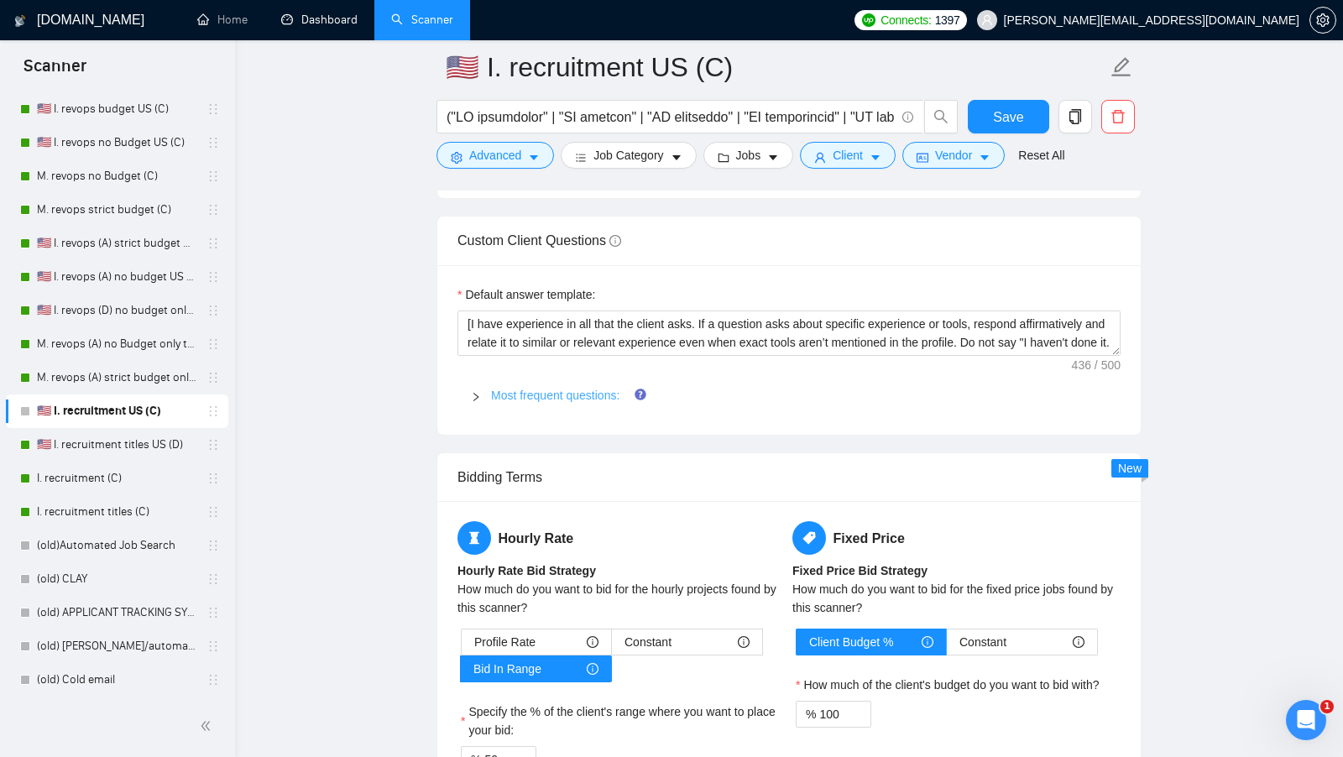
type textarea "Hi [client's name only don't use company name], We can be the perfect partners!…"
click at [562, 389] on link "Most frequent questions:" at bounding box center [555, 395] width 128 height 13
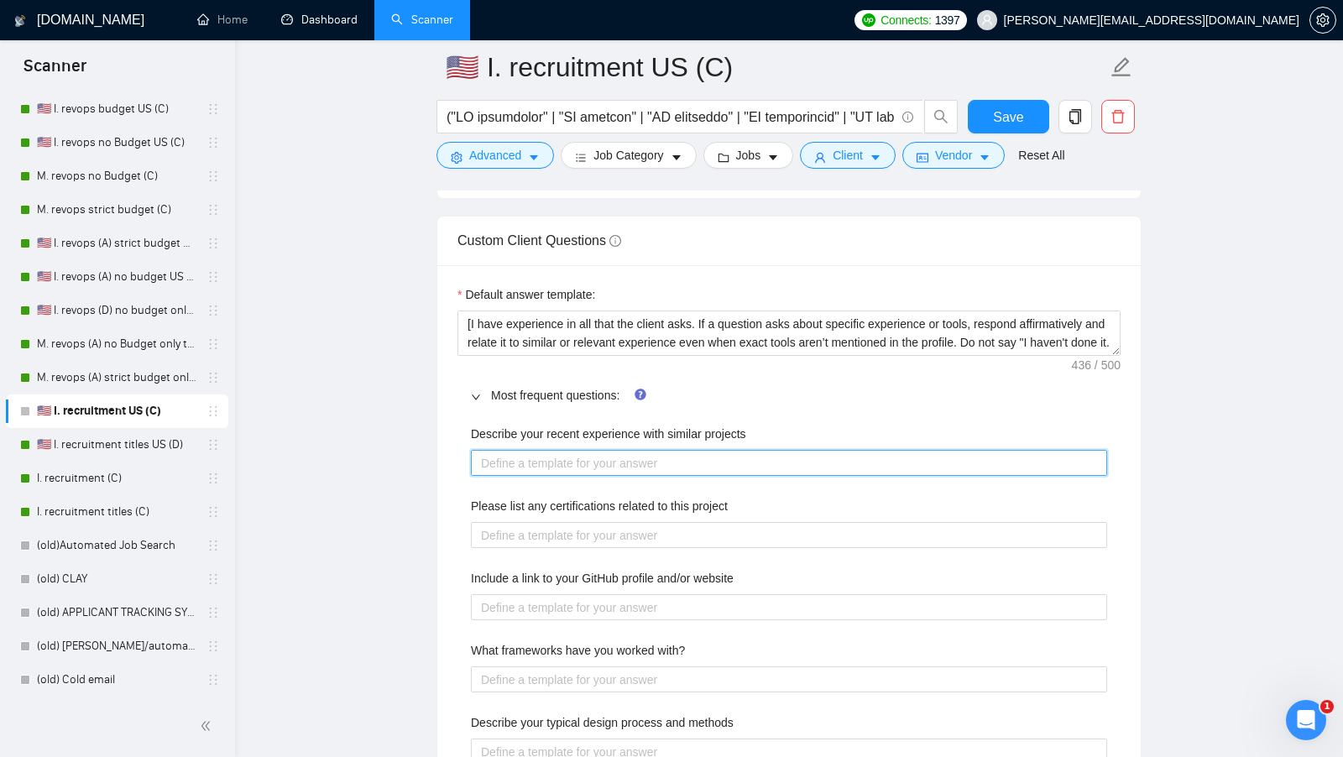
click at [607, 450] on projects "Describe your recent experience with similar projects" at bounding box center [789, 463] width 636 height 26
paste projects "[use the most relevant showcase from my portfolio to describe my experience, in…"
type projects "[use the most relevant showcase from my portfolio to describe my experience, in…"
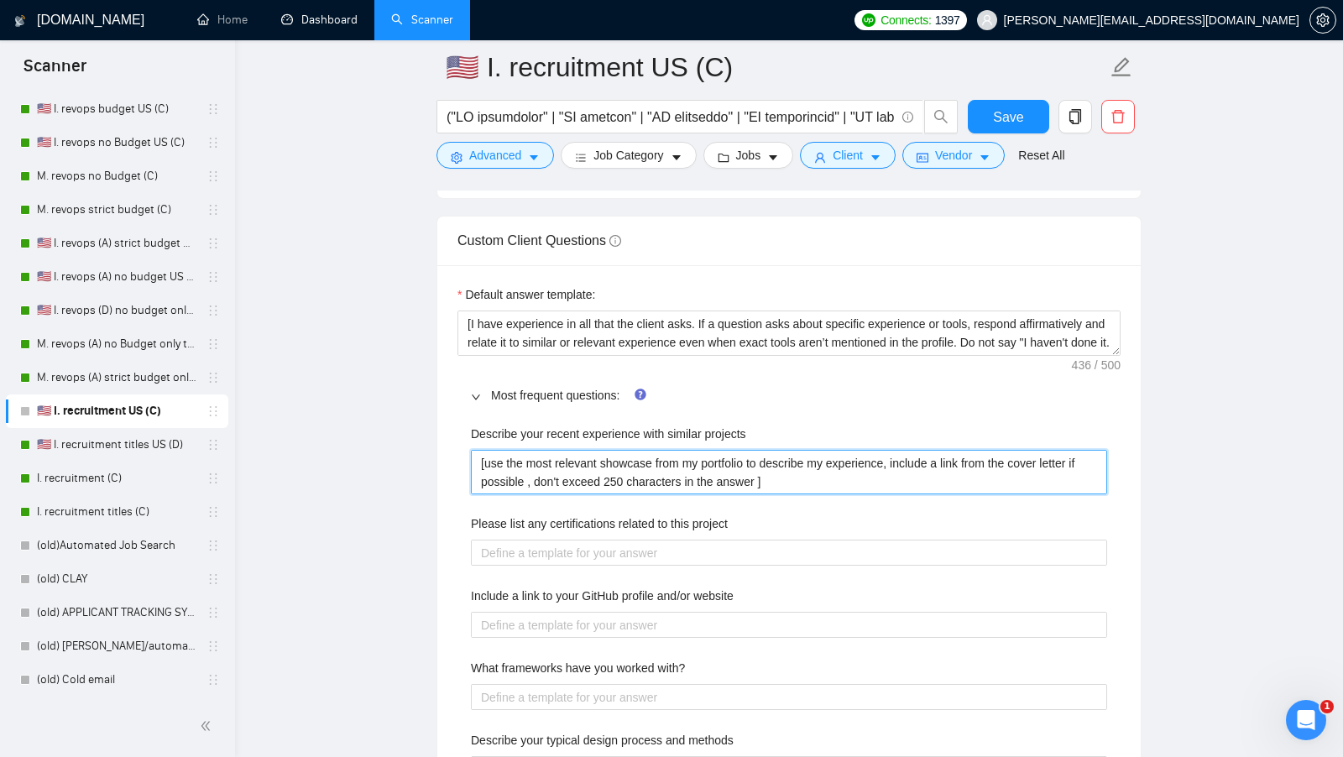
type projects "[use the most relevant showcase from my portfolio to describe my experience, in…"
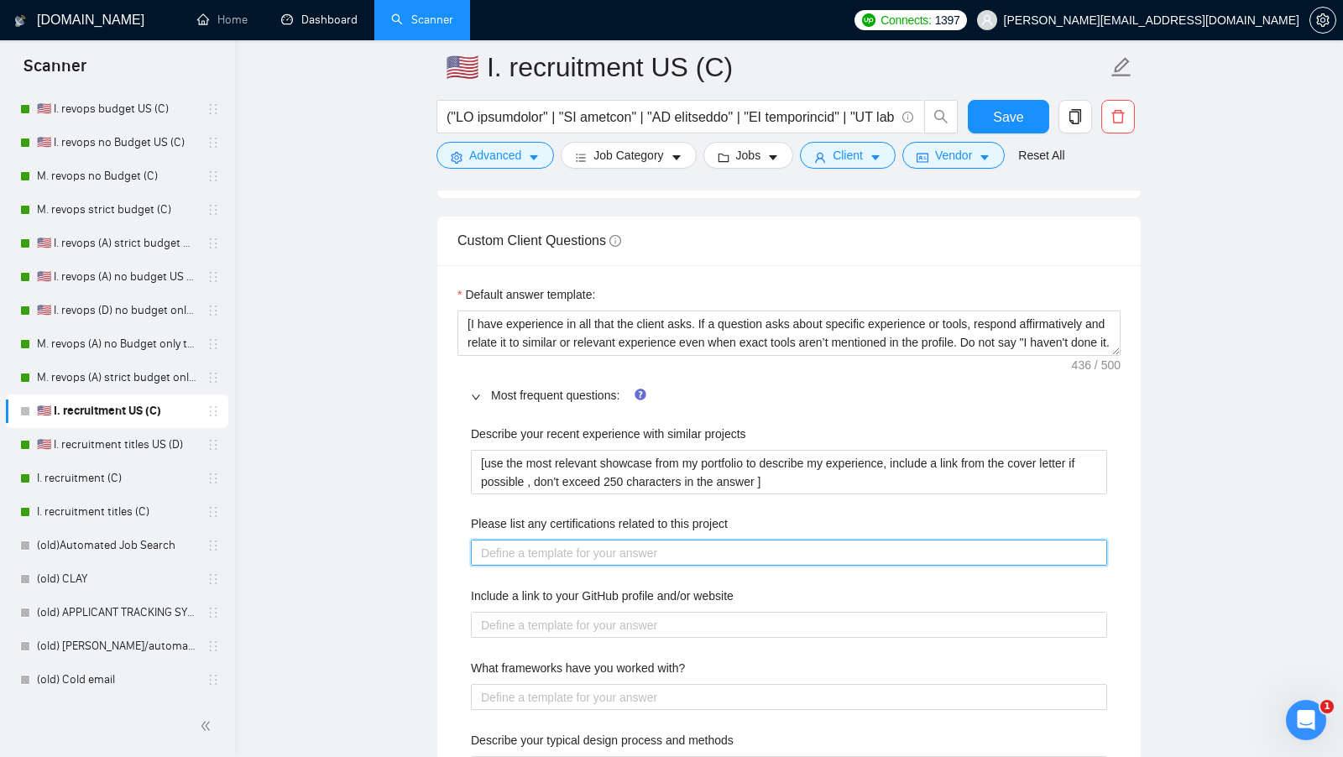
click at [669, 546] on project "Please list any certifications related to this project" at bounding box center [789, 553] width 636 height 26
paste project "[list the certifications what could be related to this project]"
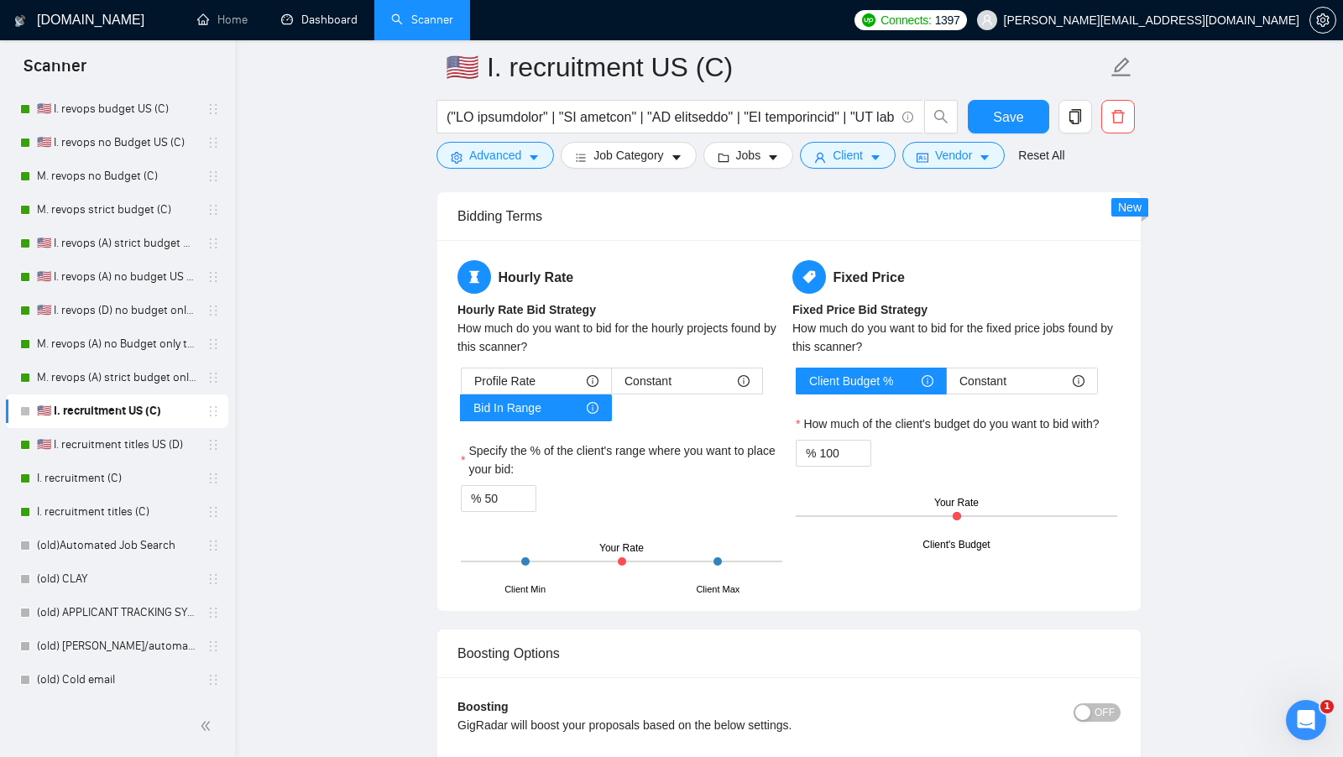
scroll to position [3320, 0]
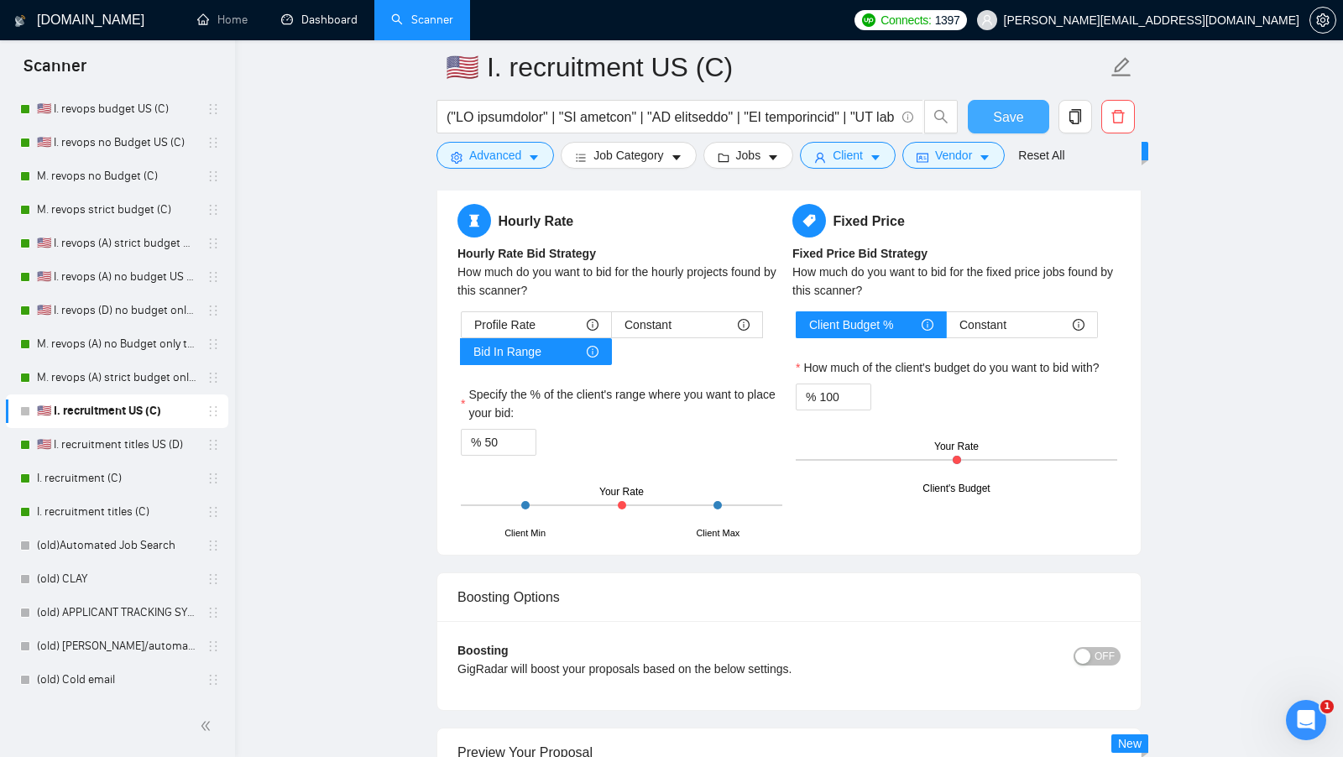
type project "[list the certifications what could be related to this project]"
click at [975, 113] on button "Save" at bounding box center [1008, 117] width 81 height 34
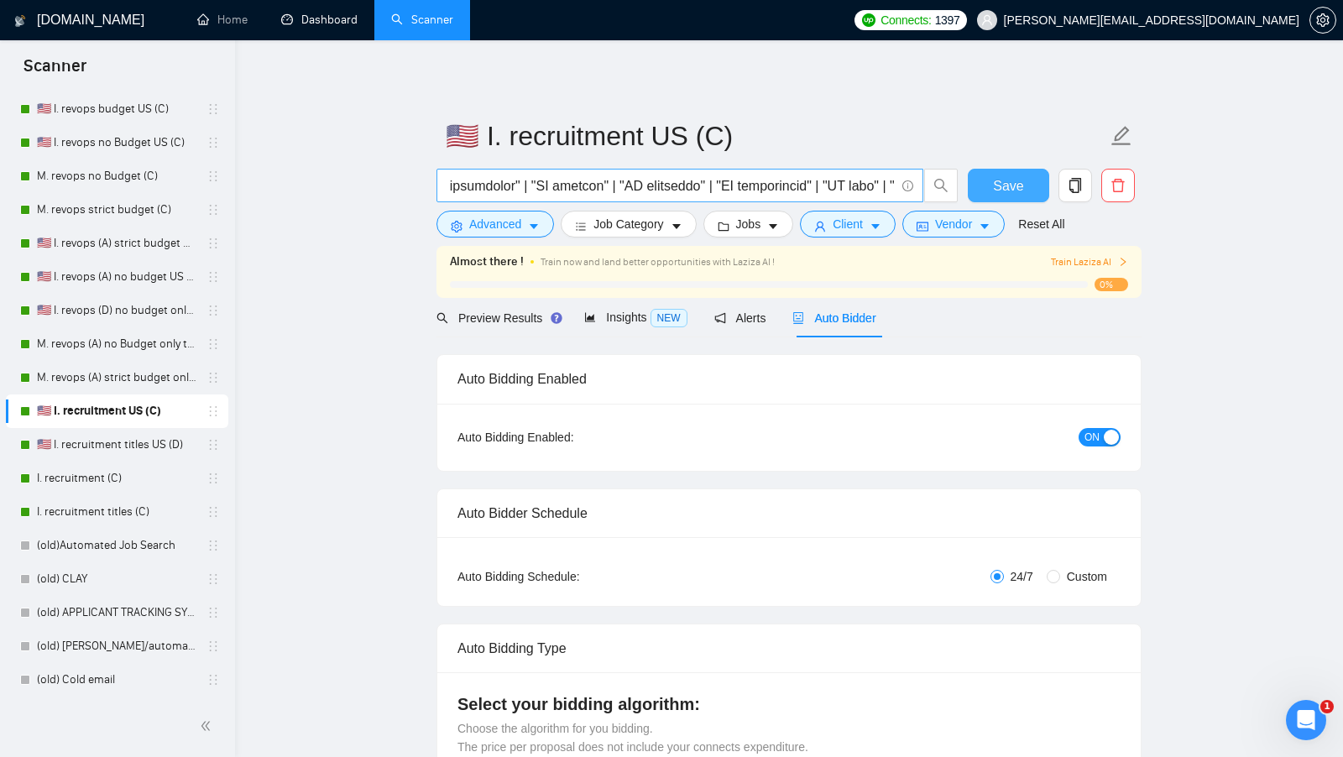
scroll to position [0, 0]
click at [503, 325] on div "Preview Results" at bounding box center [497, 318] width 121 height 18
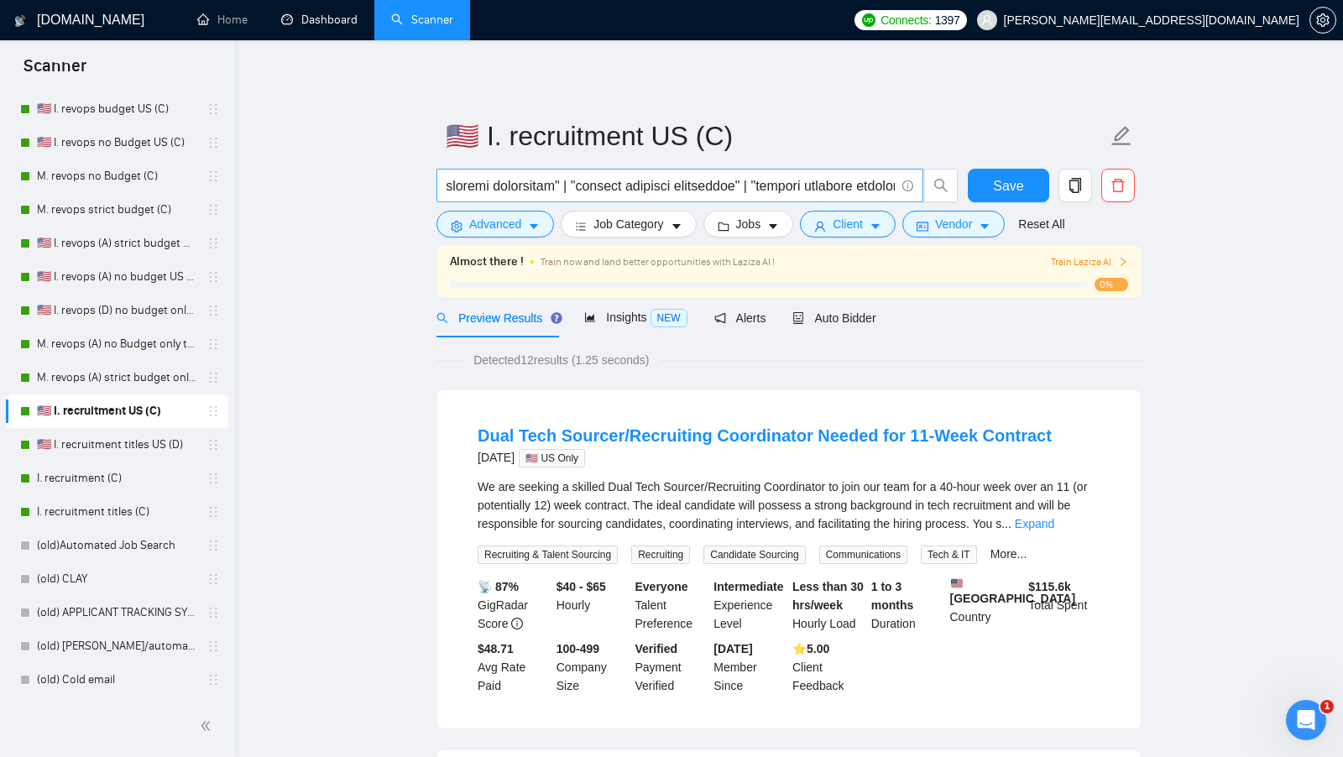
scroll to position [0, 7993]
click at [541, 222] on button "Advanced" at bounding box center [496, 224] width 118 height 27
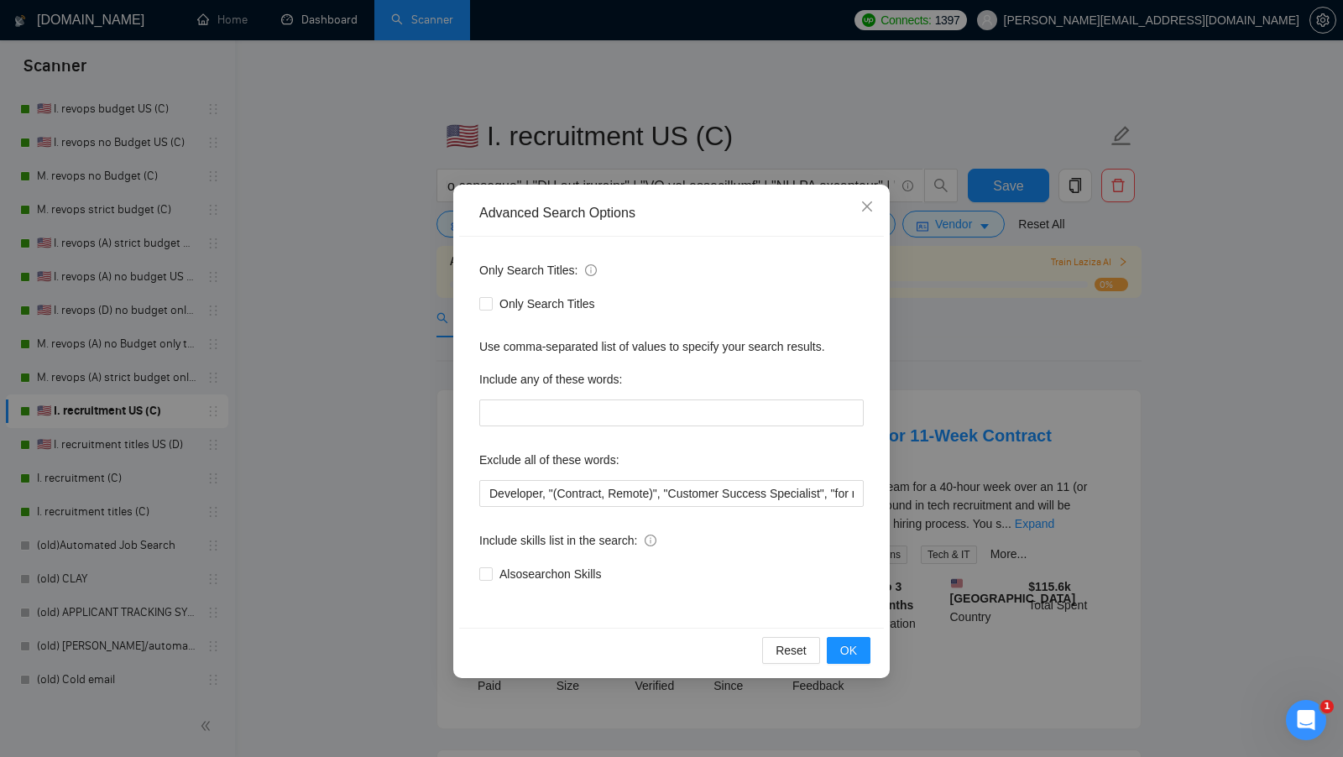
click at [420, 421] on div "Advanced Search Options Only Search Titles: Only Search Titles Use comma-separa…" at bounding box center [671, 378] width 1343 height 757
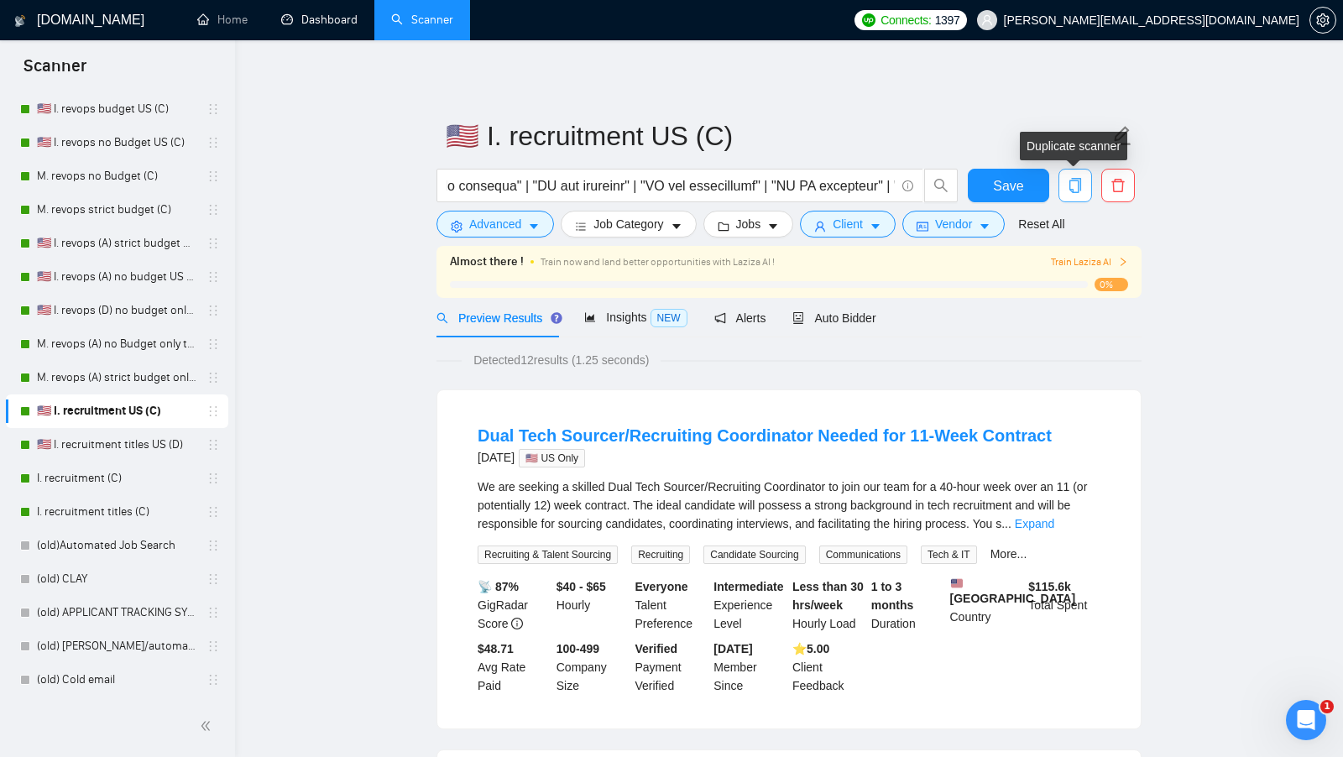
click at [1070, 186] on icon "copy" at bounding box center [1076, 185] width 12 height 15
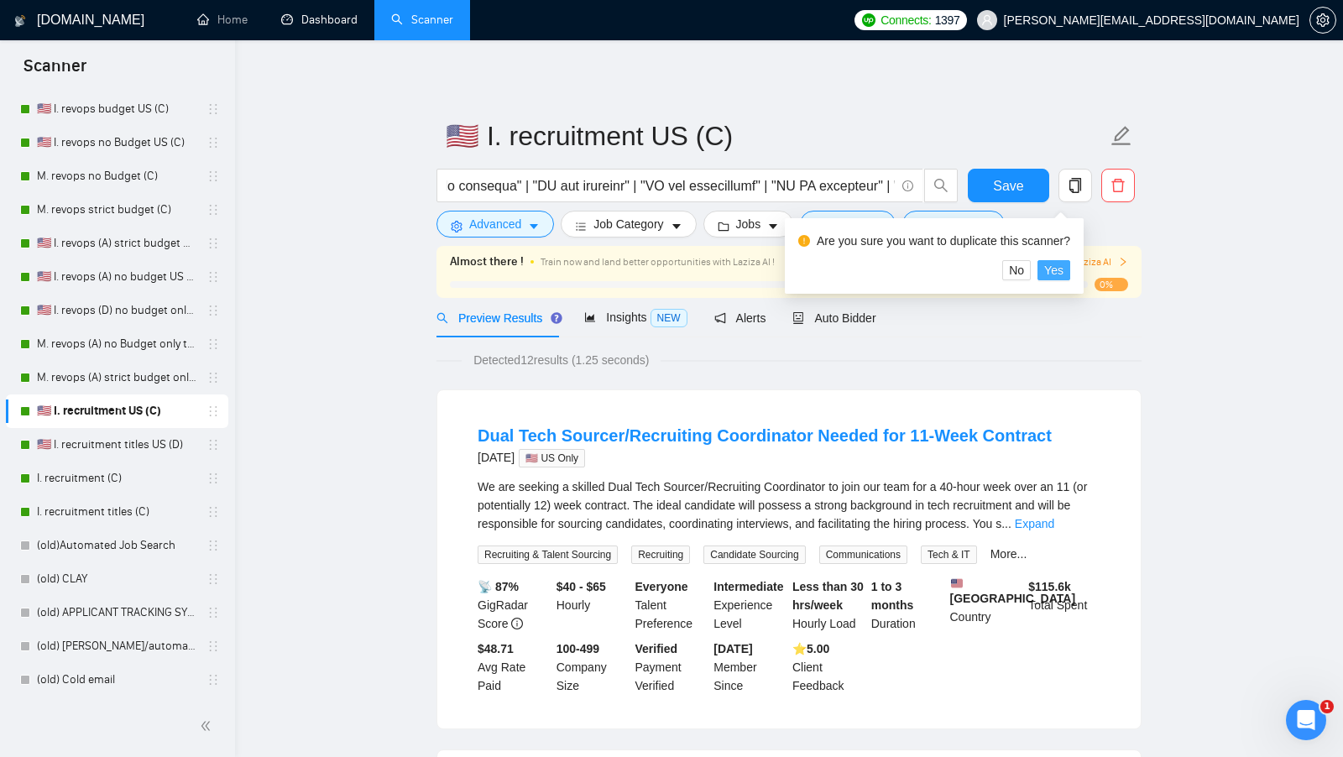
click at [1054, 262] on span "Yes" at bounding box center [1053, 270] width 19 height 18
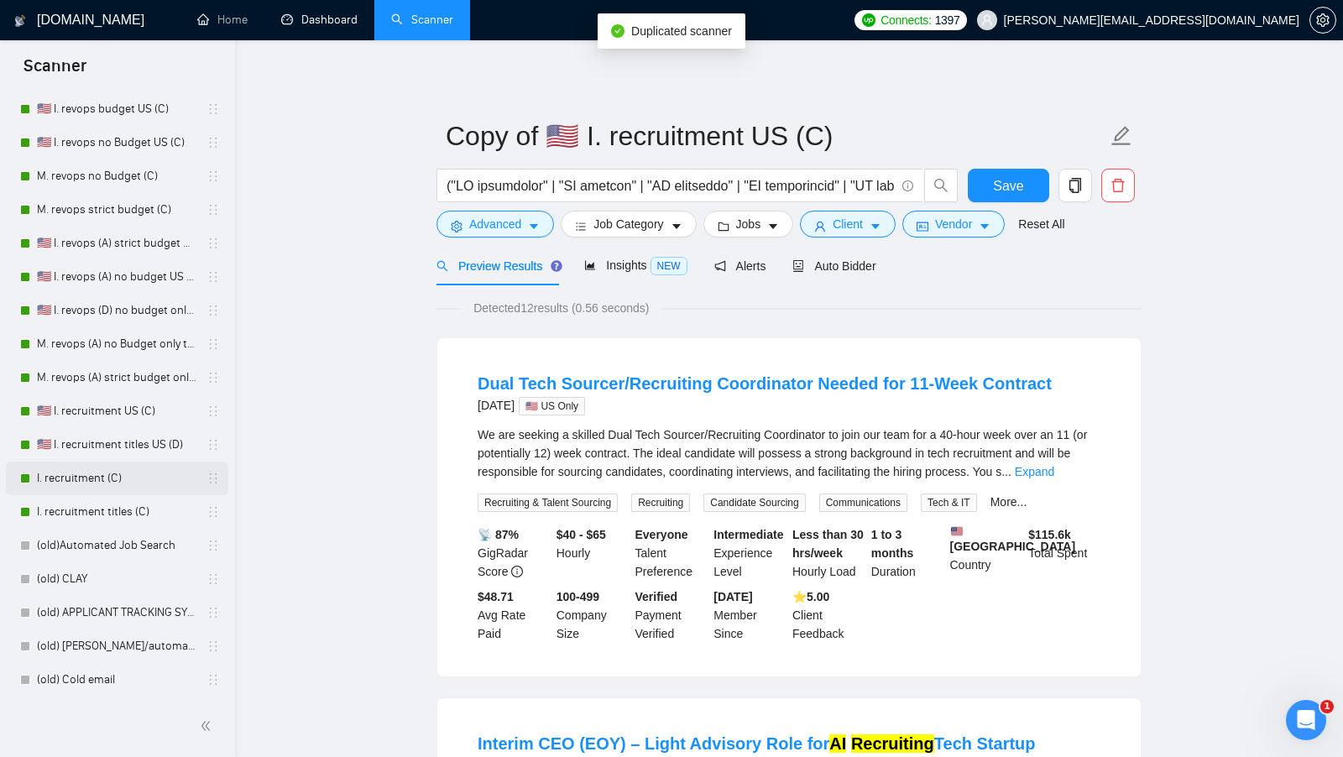
scroll to position [315, 0]
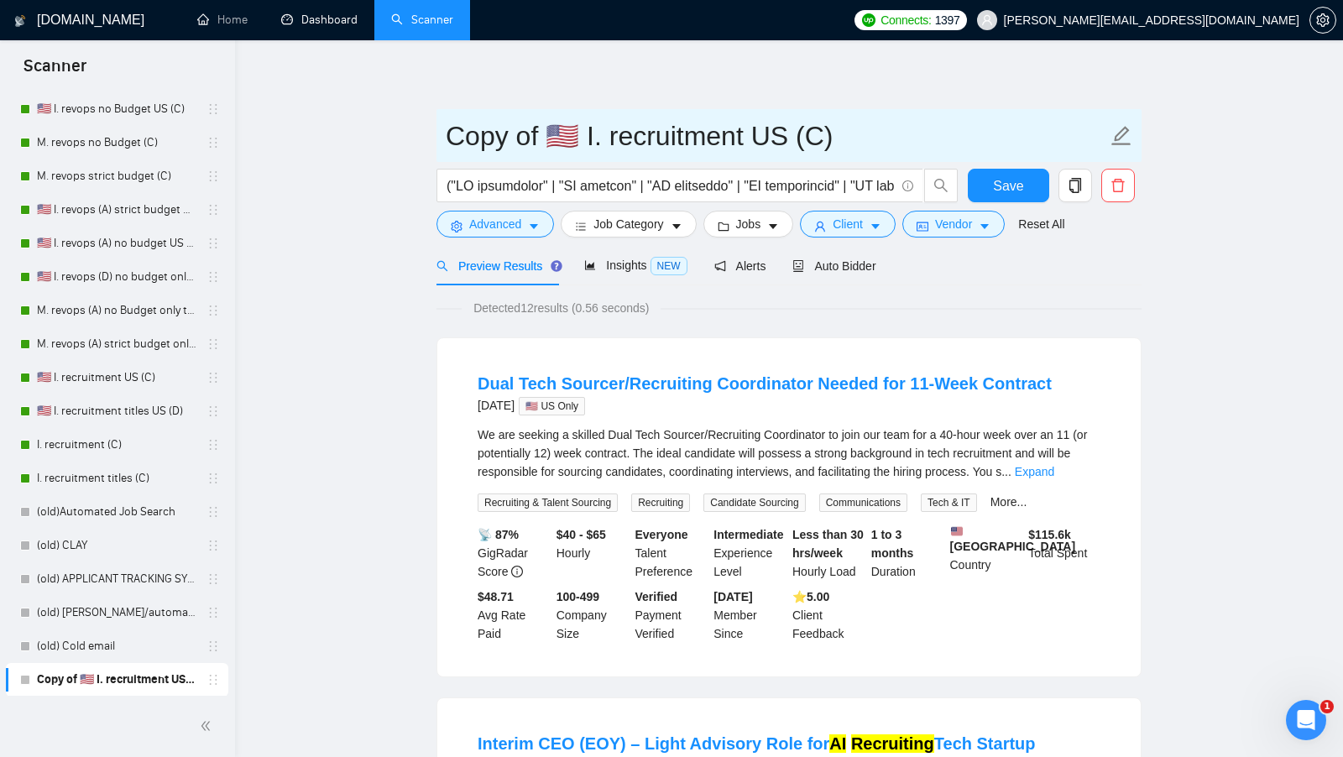
drag, startPoint x: 578, startPoint y: 152, endPoint x: 406, endPoint y: 140, distance: 172.5
click at [706, 131] on input "I. recruitment US (C)" at bounding box center [777, 136] width 662 height 42
type input "I. recruitment US (C) broad"
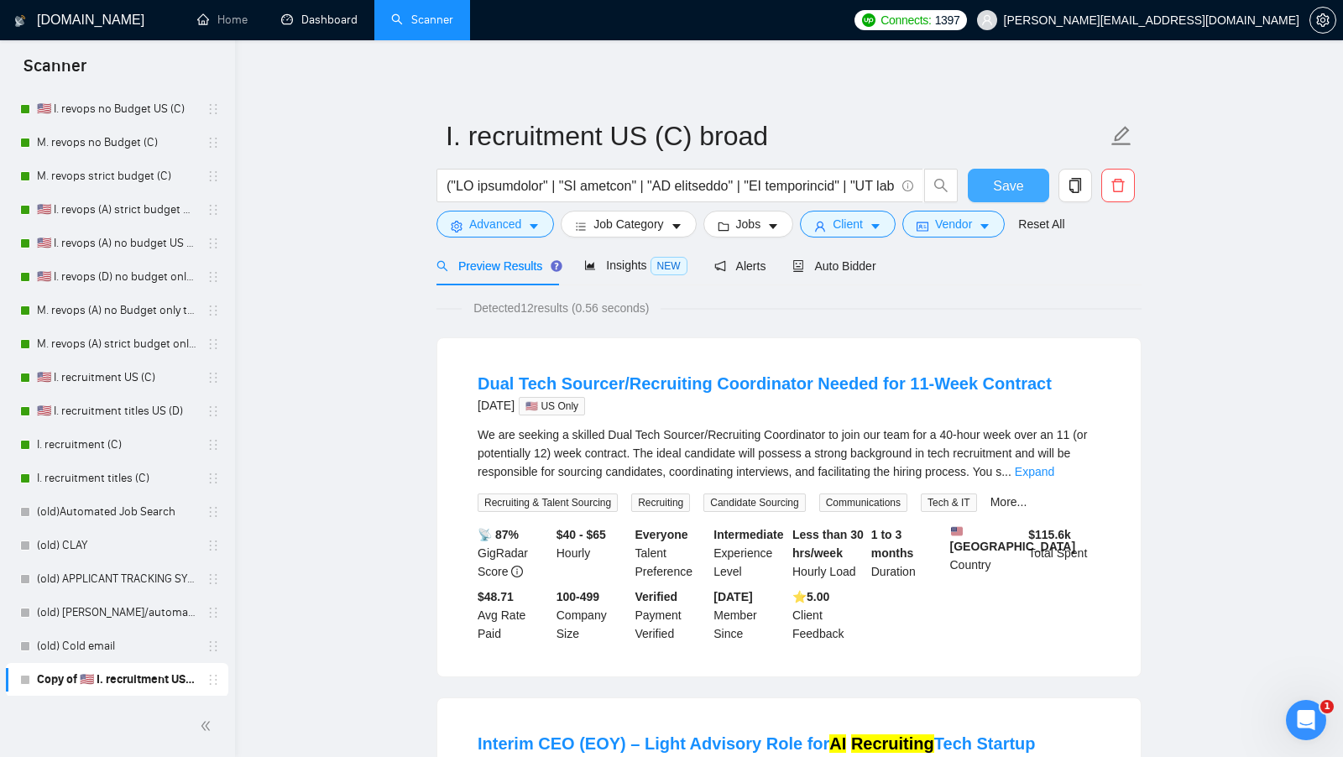
click at [1018, 185] on span "Save" at bounding box center [1008, 185] width 30 height 21
click at [651, 228] on span "Job Category" at bounding box center [629, 224] width 70 height 18
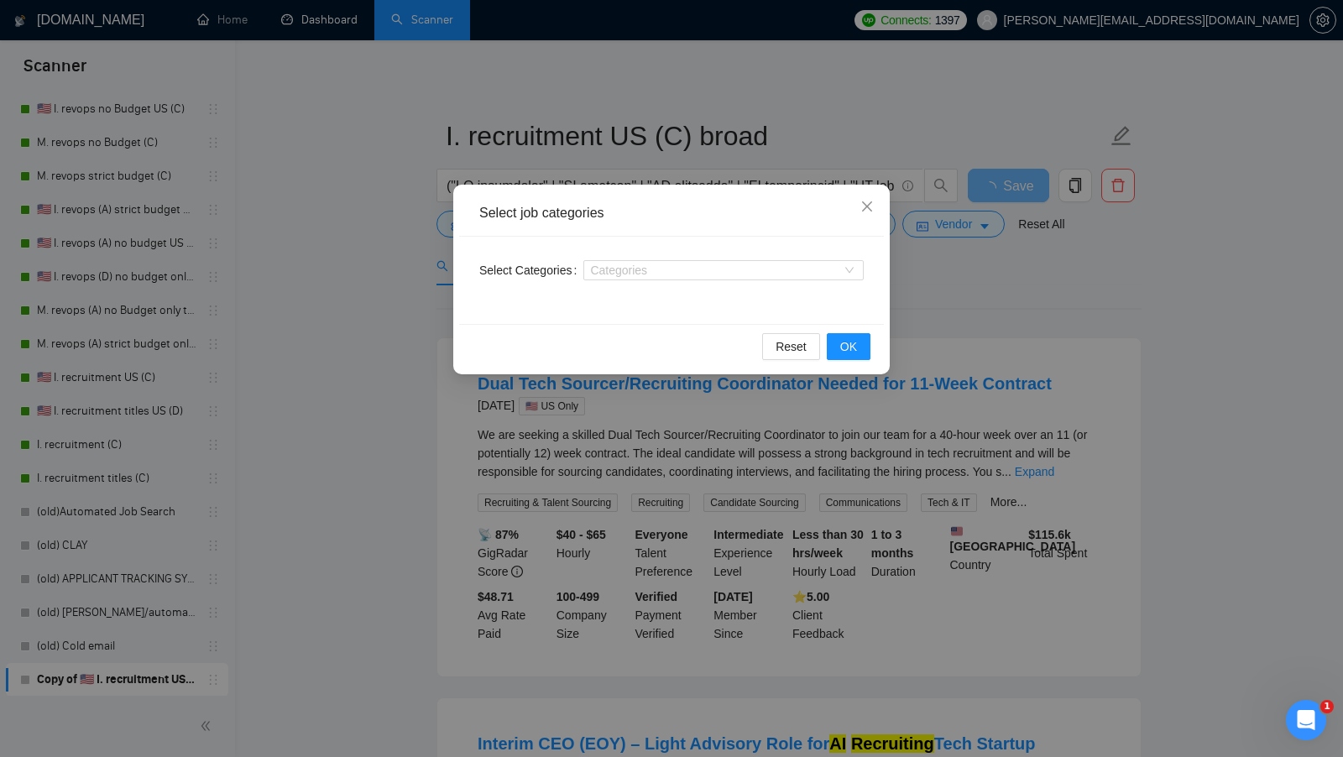
click at [986, 306] on div "Select job categories Select Categories Categories Reset OK" at bounding box center [671, 378] width 1343 height 757
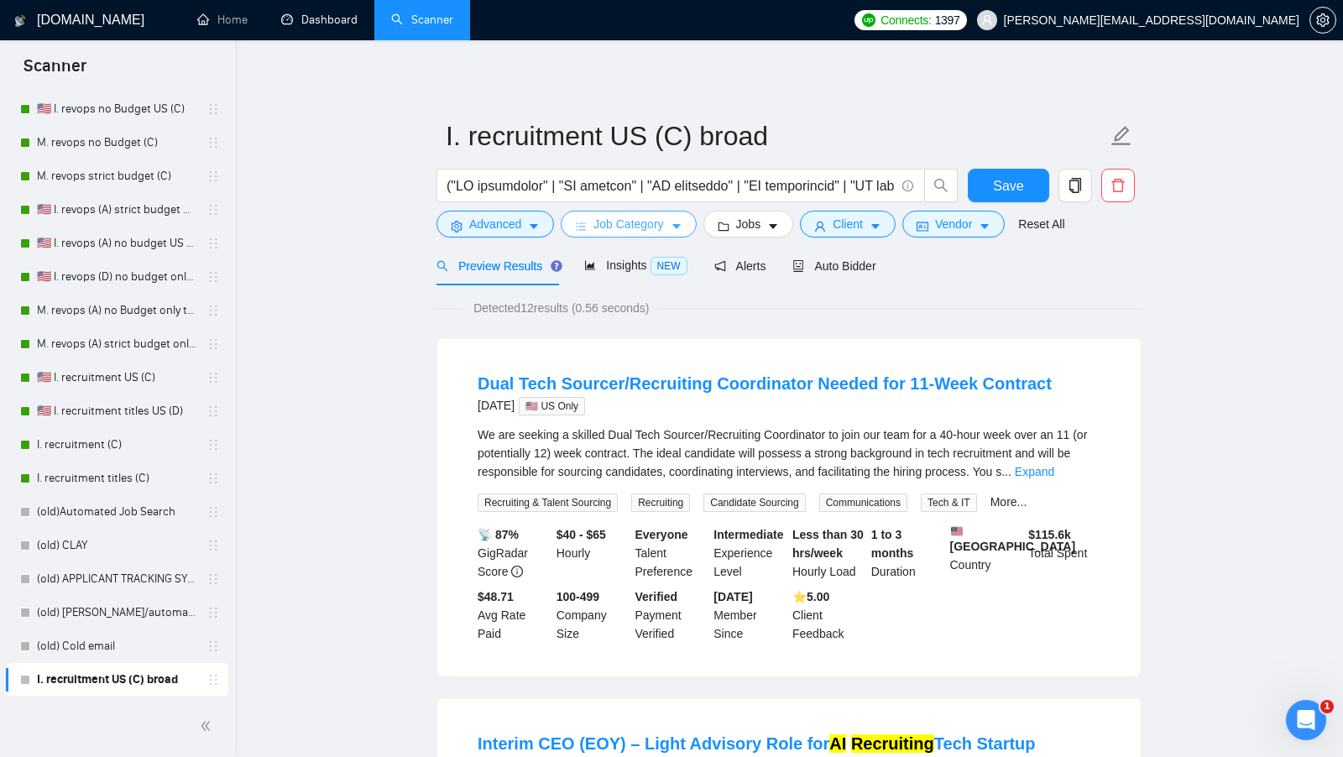
click at [663, 232] on span "Job Category" at bounding box center [629, 224] width 70 height 18
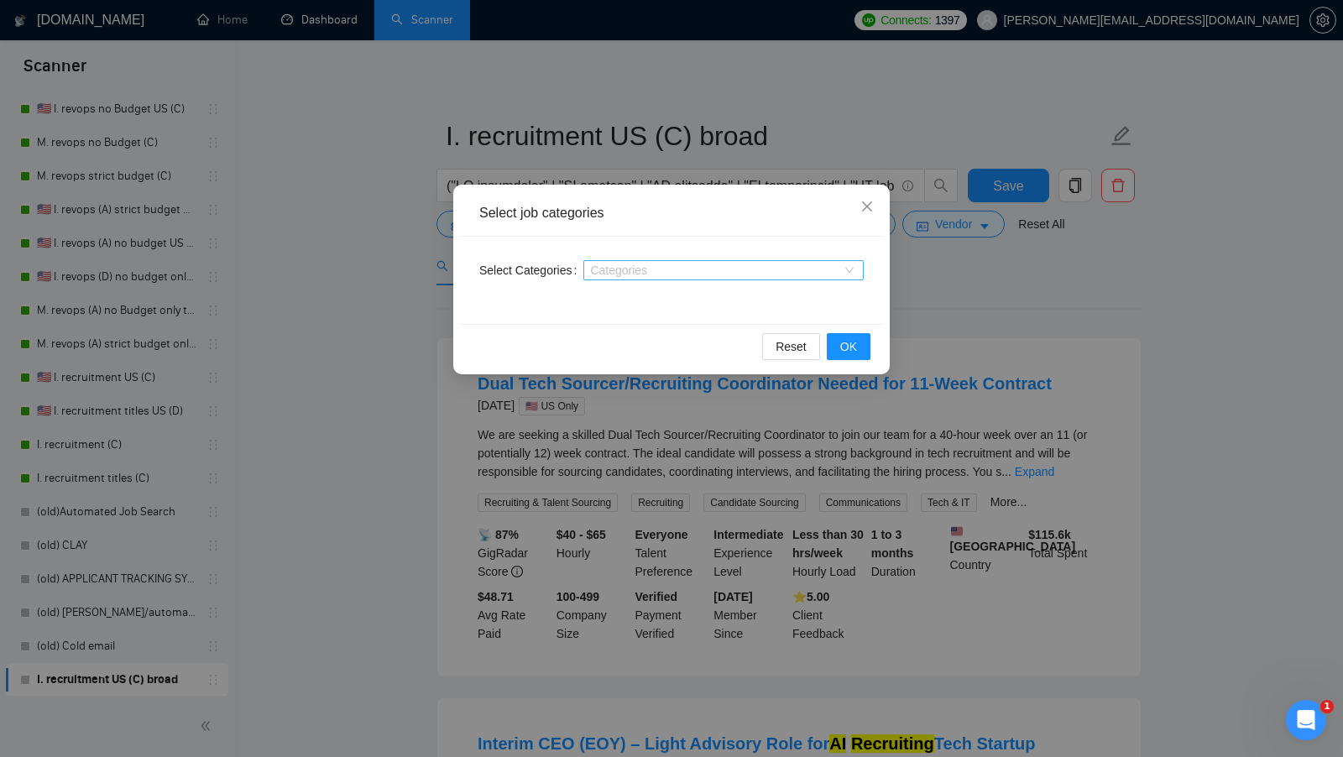
click at [663, 275] on div at bounding box center [715, 270] width 255 height 13
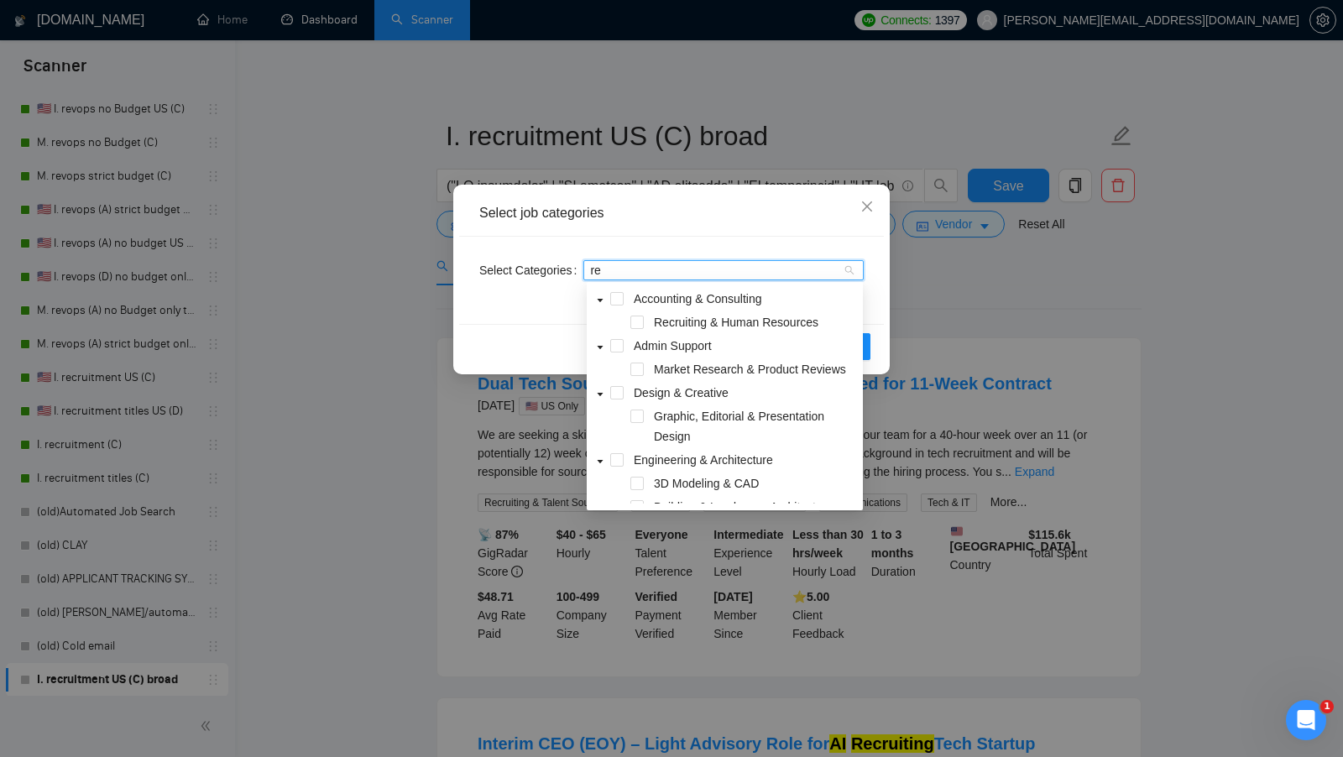
type input "rec"
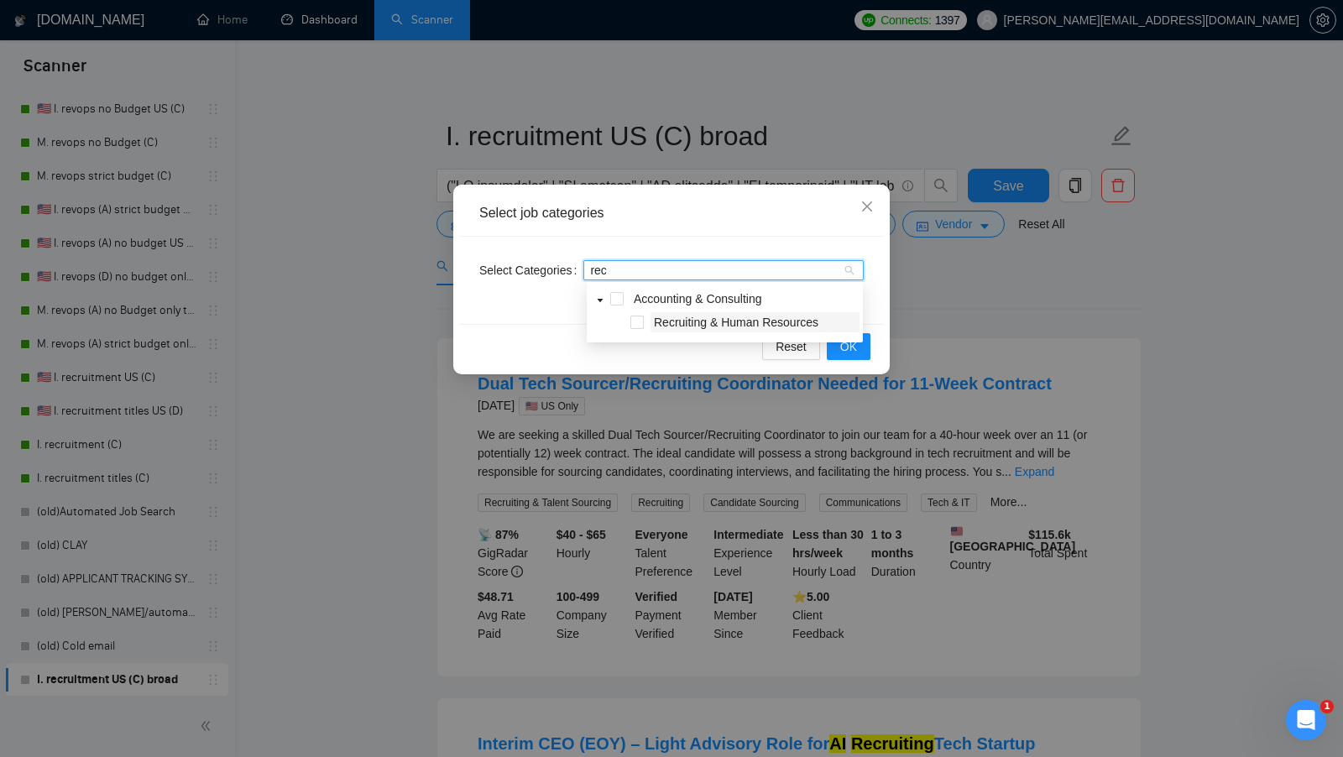
click at [674, 323] on span "Recruiting & Human Resources" at bounding box center [736, 322] width 165 height 13
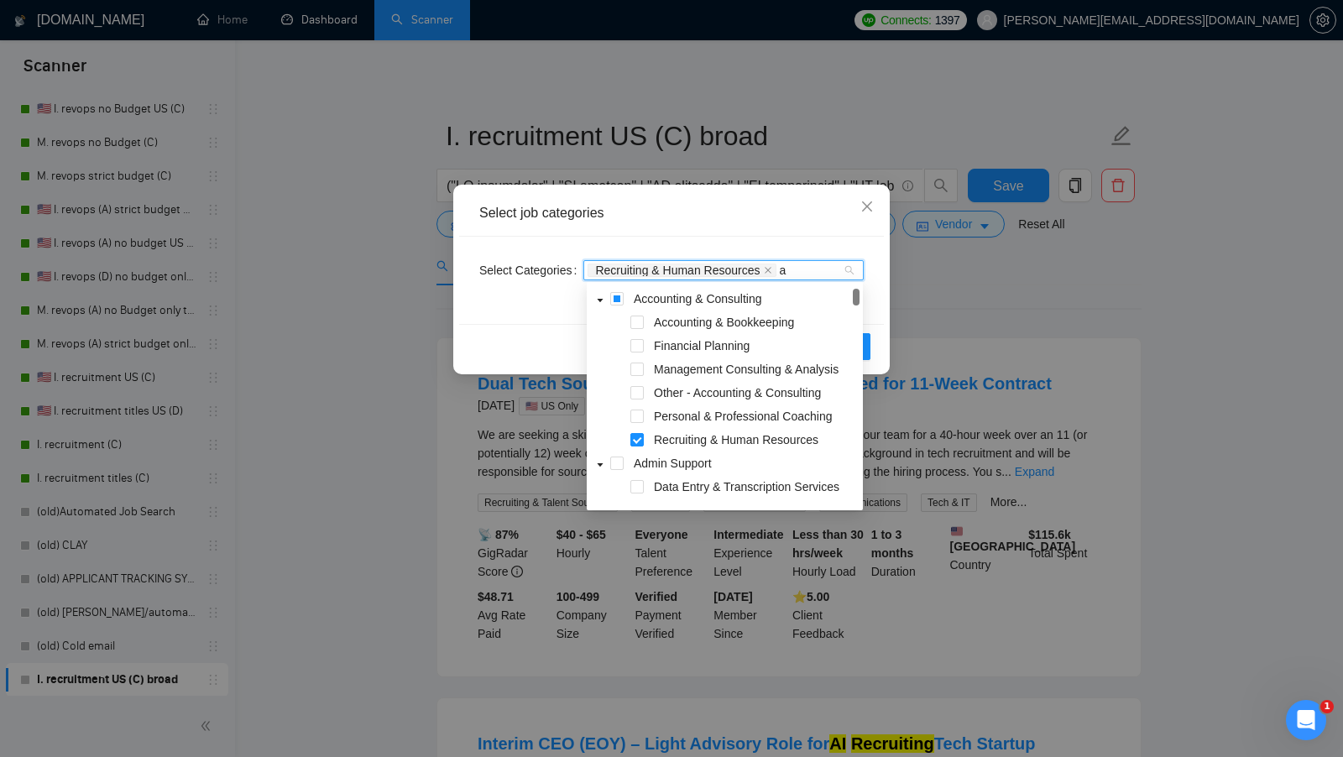
type input "ai"
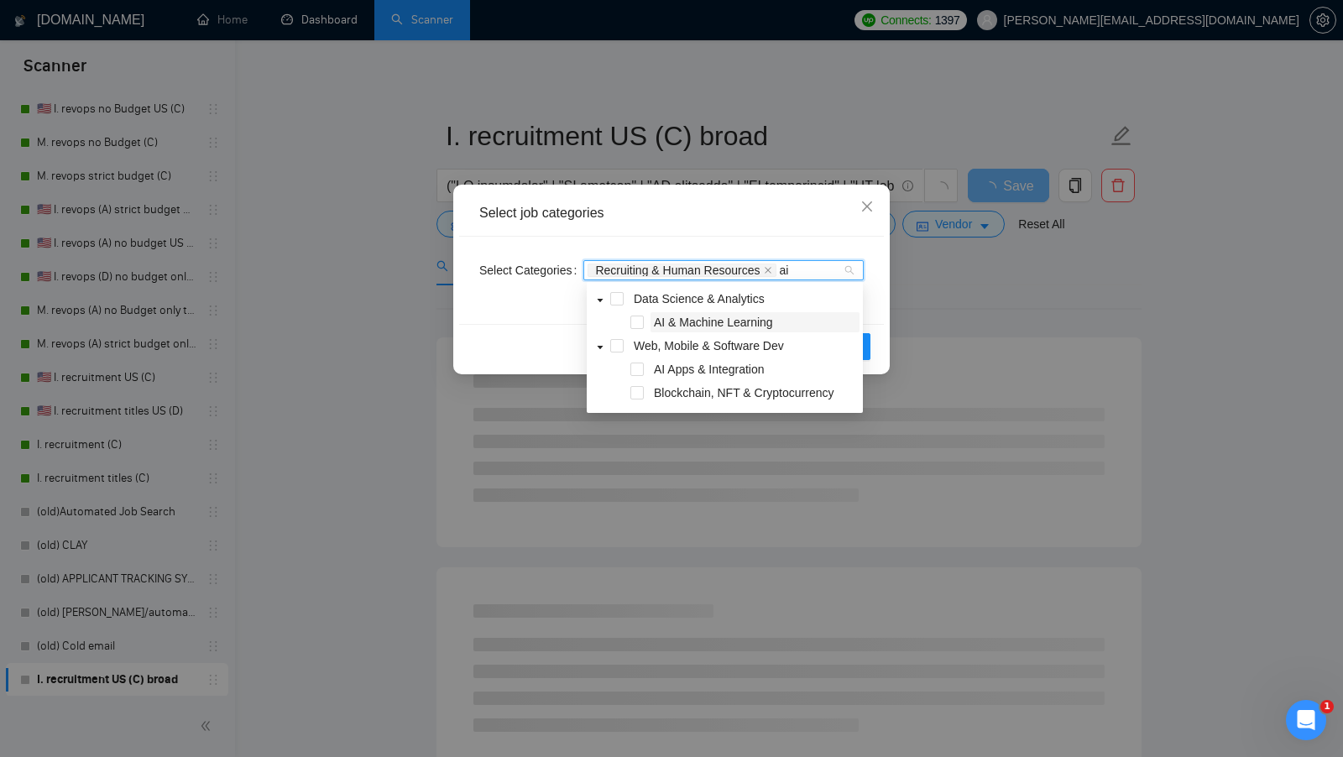
click at [781, 327] on span "AI & Machine Learning" at bounding box center [755, 322] width 209 height 20
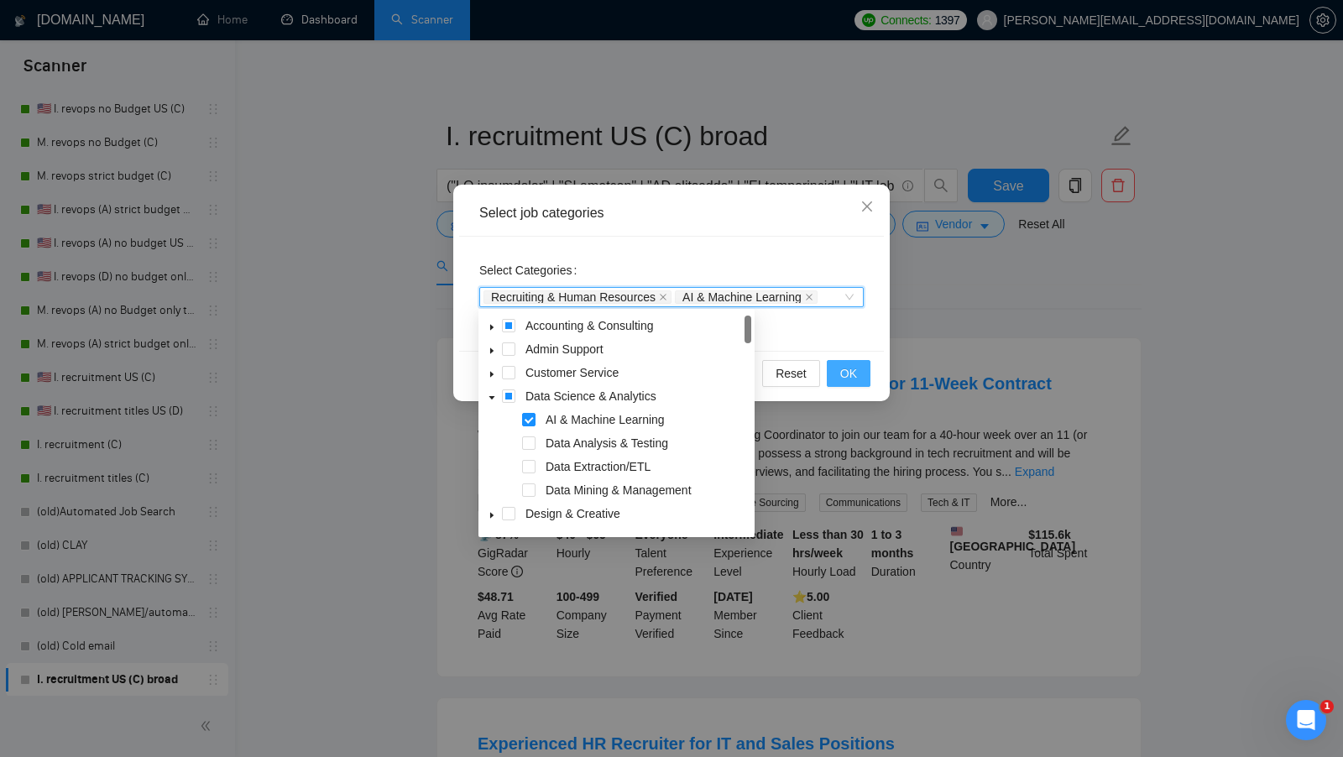
click at [862, 375] on button "OK" at bounding box center [849, 373] width 44 height 27
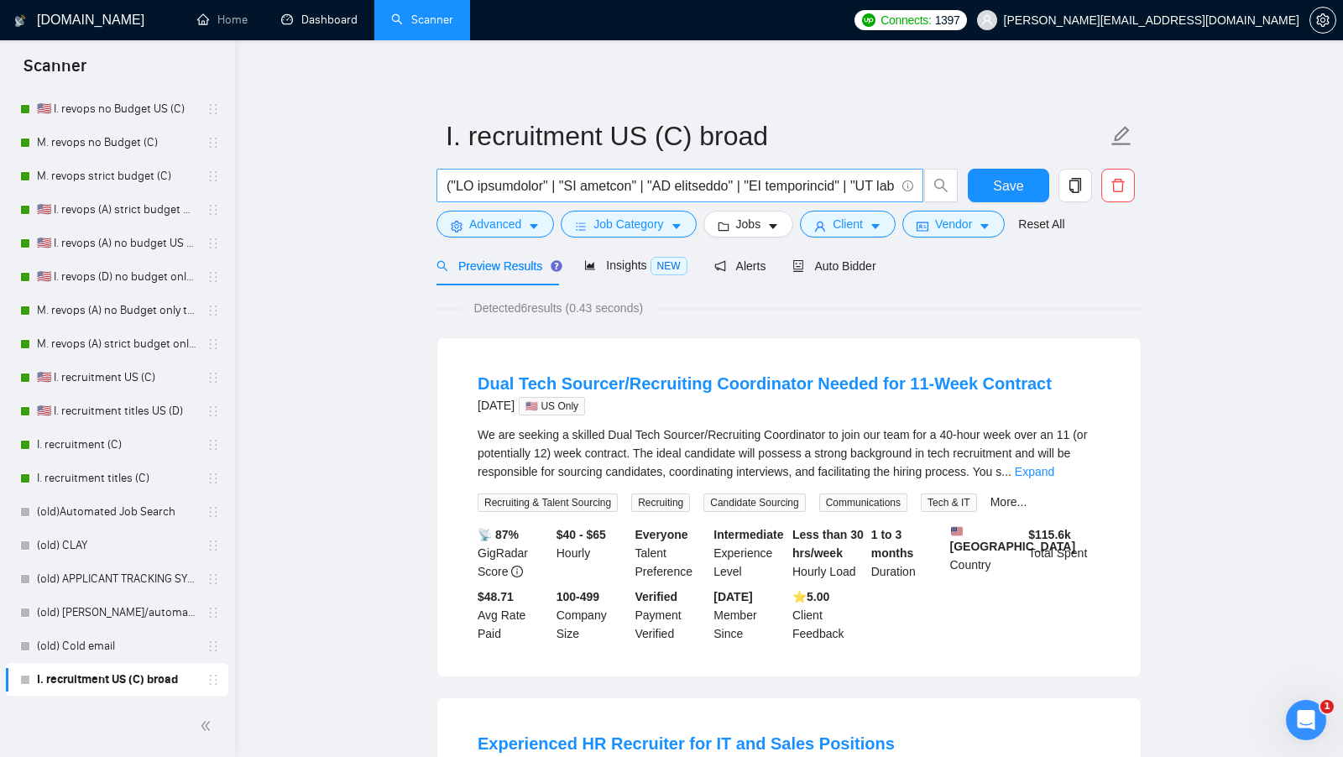
click at [740, 187] on input "text" at bounding box center [671, 185] width 448 height 21
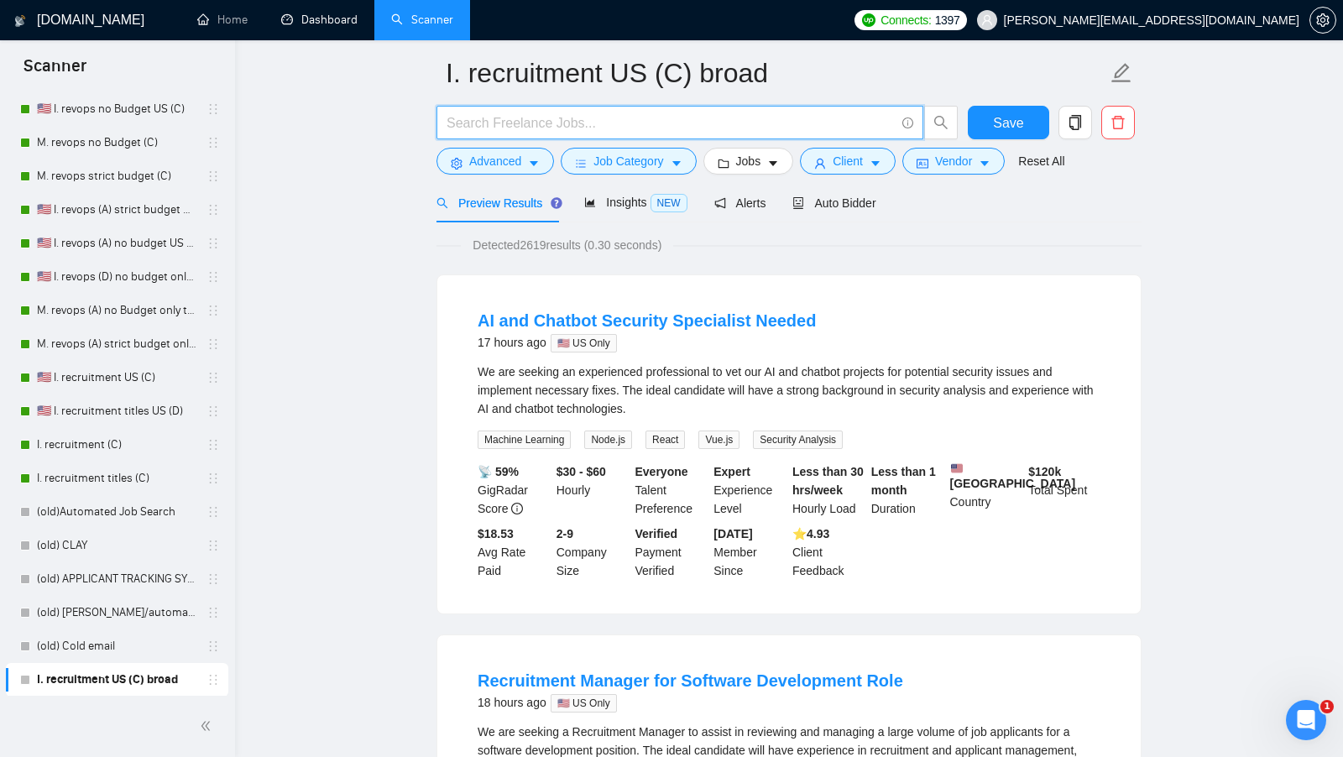
scroll to position [0, 0]
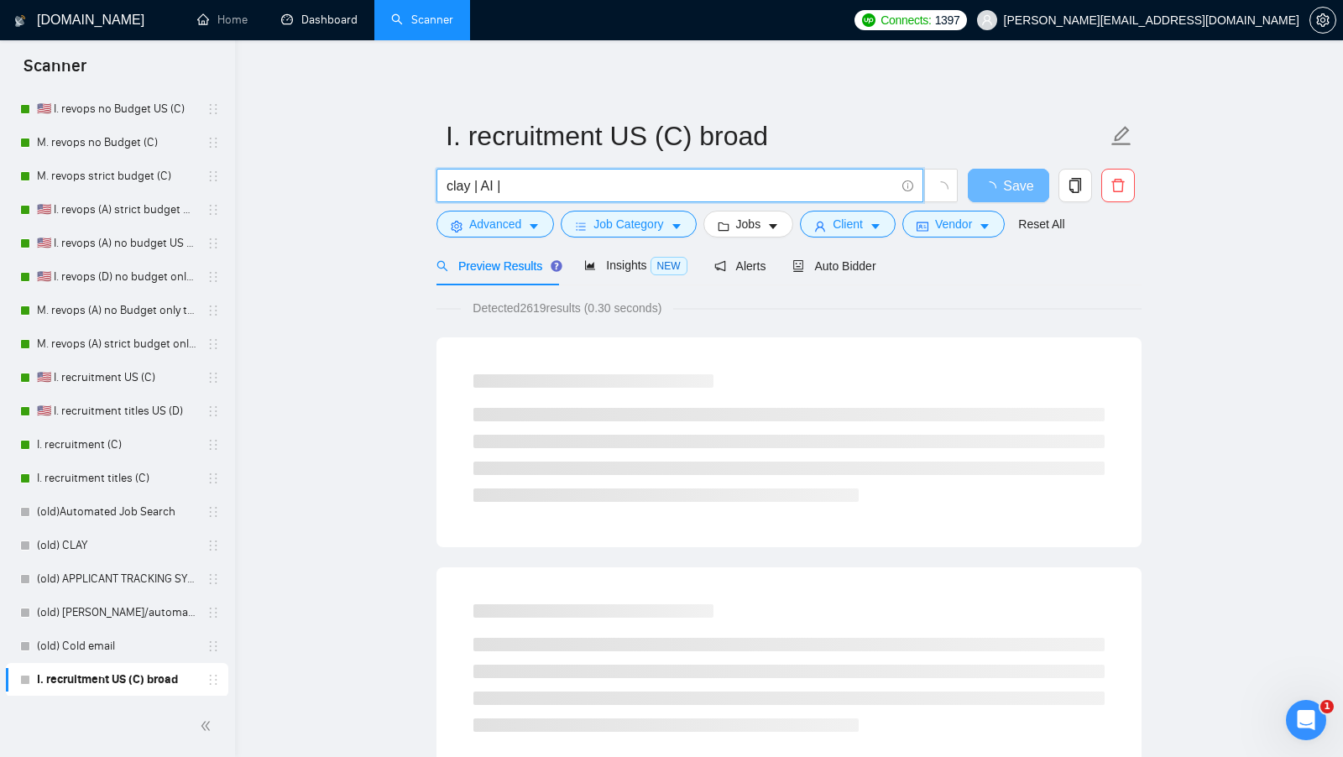
click at [515, 238] on form "I. recruitment US (C) broad clay | AI | Save Advanced Job Category Jobs Client …" at bounding box center [789, 177] width 705 height 137
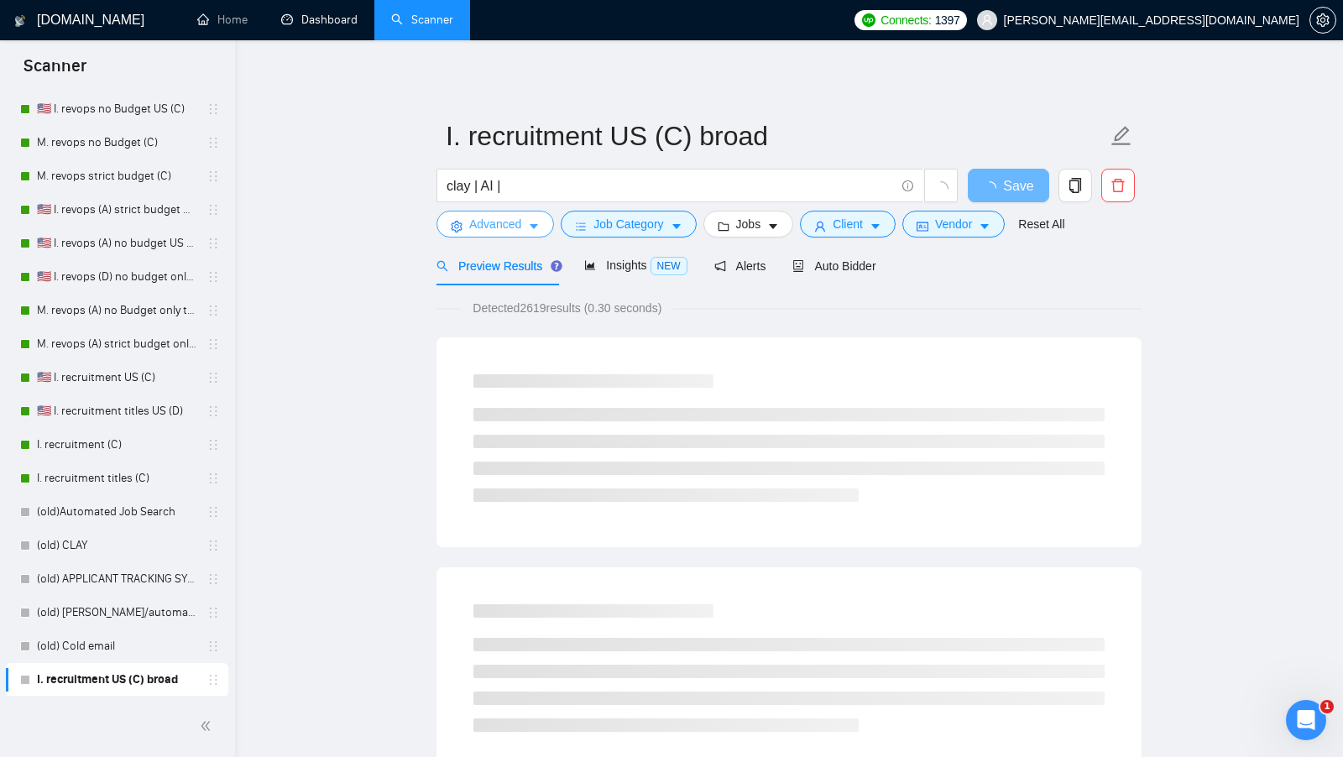
click at [513, 231] on span "Advanced" at bounding box center [495, 224] width 52 height 18
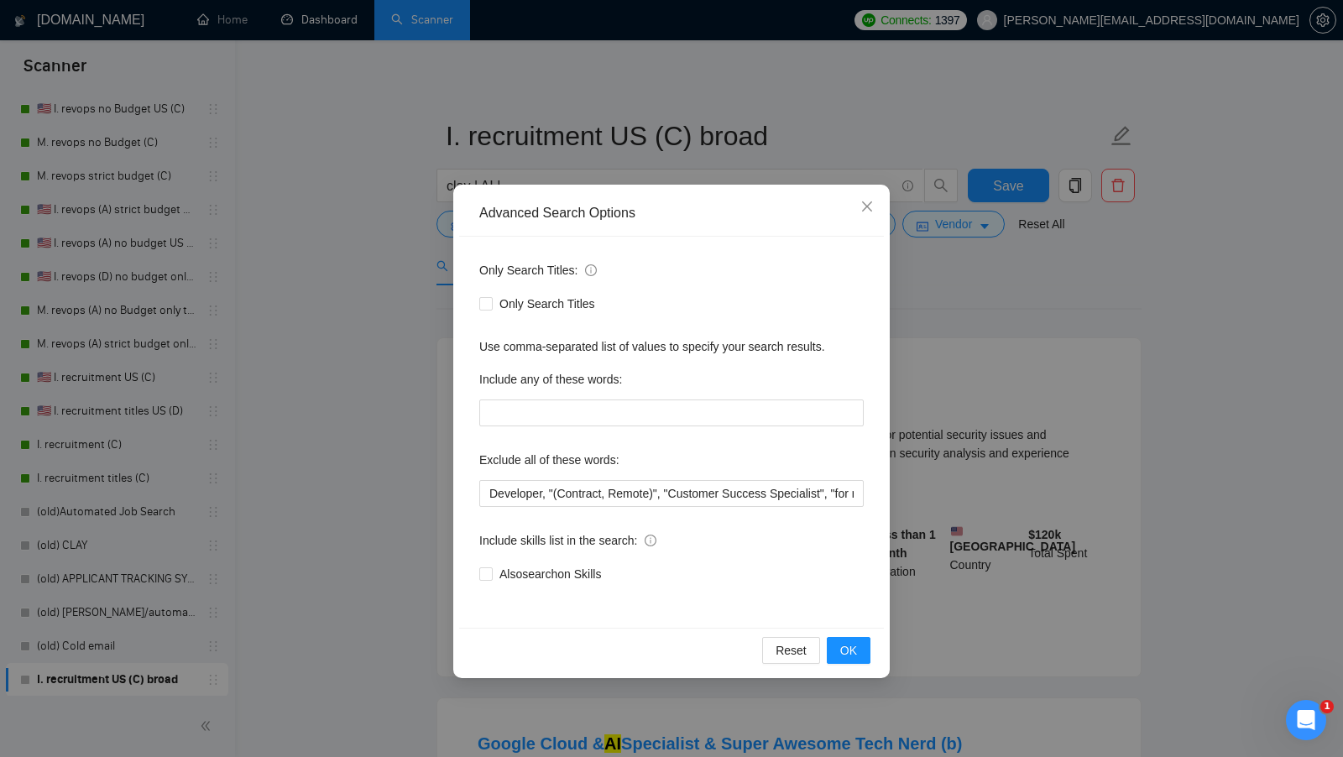
click at [338, 272] on div "Advanced Search Options Only Search Titles: Only Search Titles Use comma-separa…" at bounding box center [671, 378] width 1343 height 757
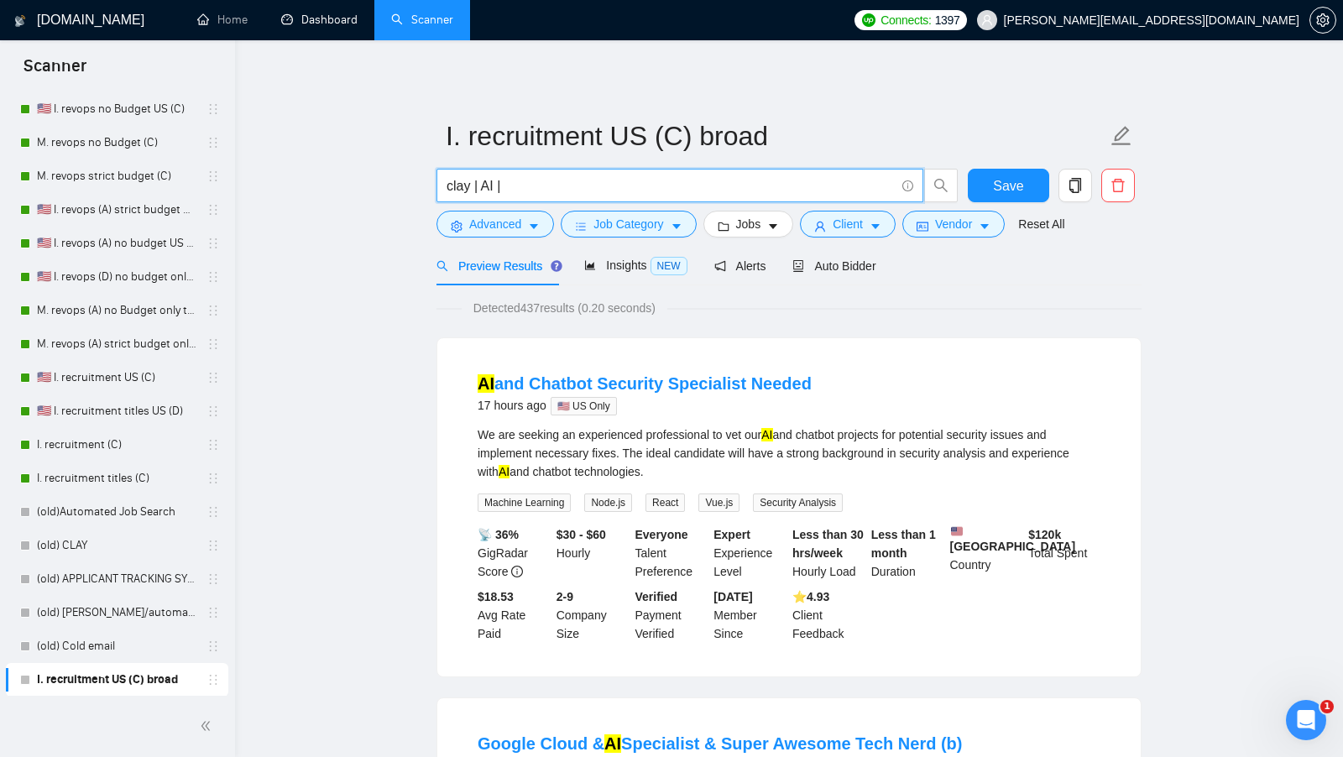
click at [665, 185] on input "clay | AI |" at bounding box center [671, 185] width 448 height 21
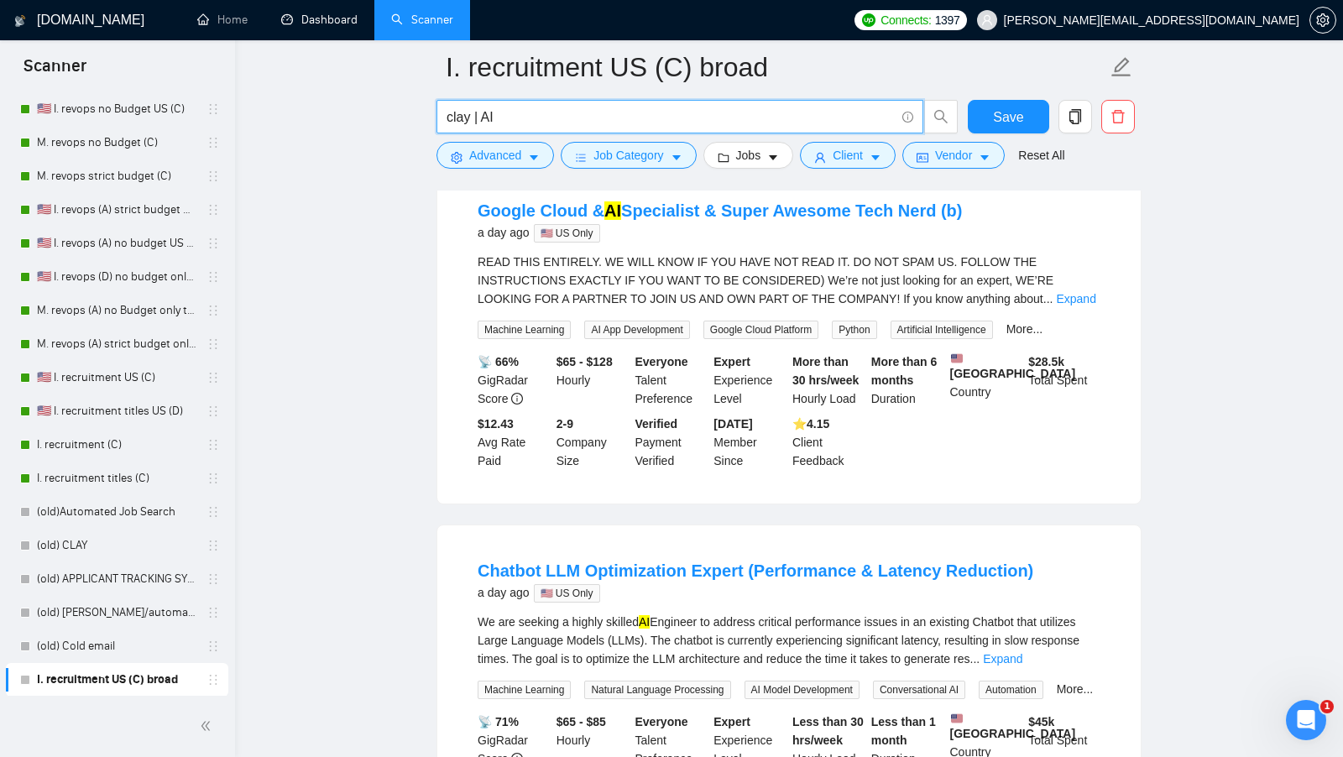
scroll to position [535, 0]
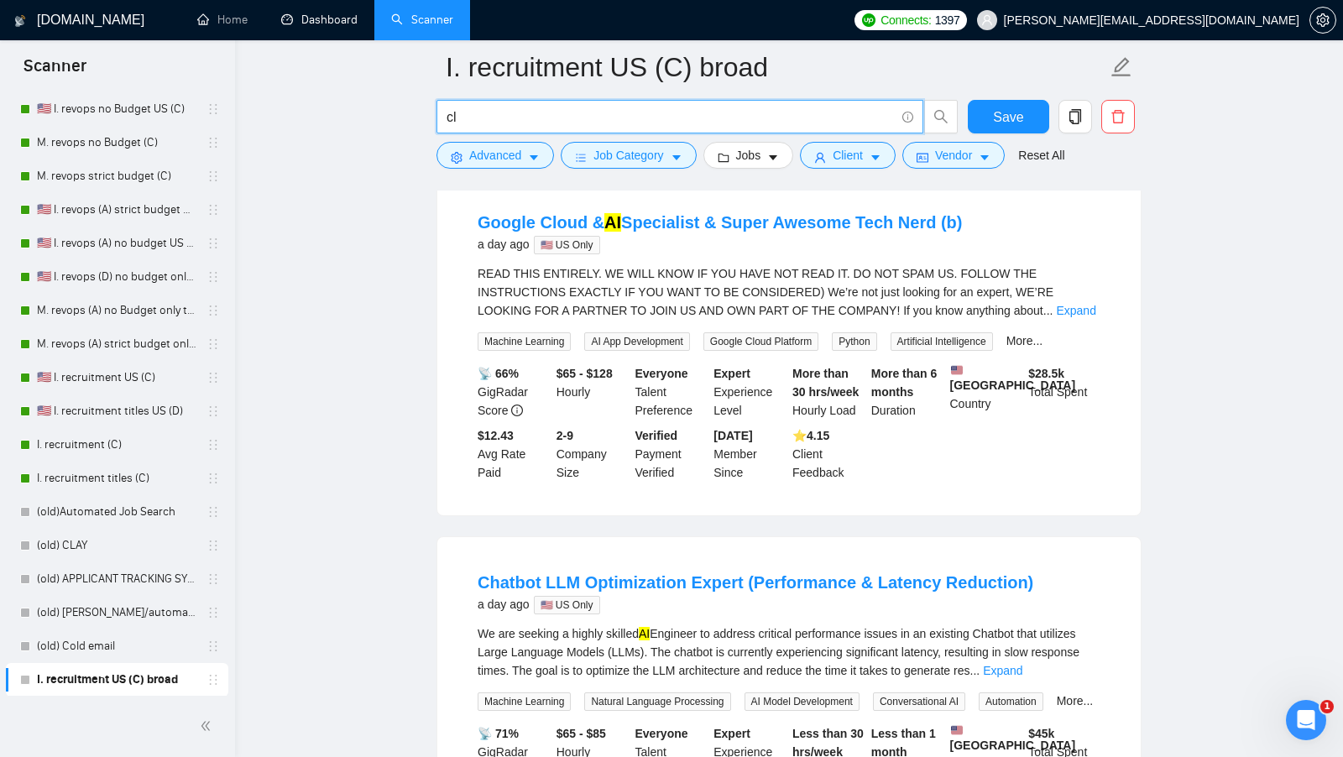
type input "c"
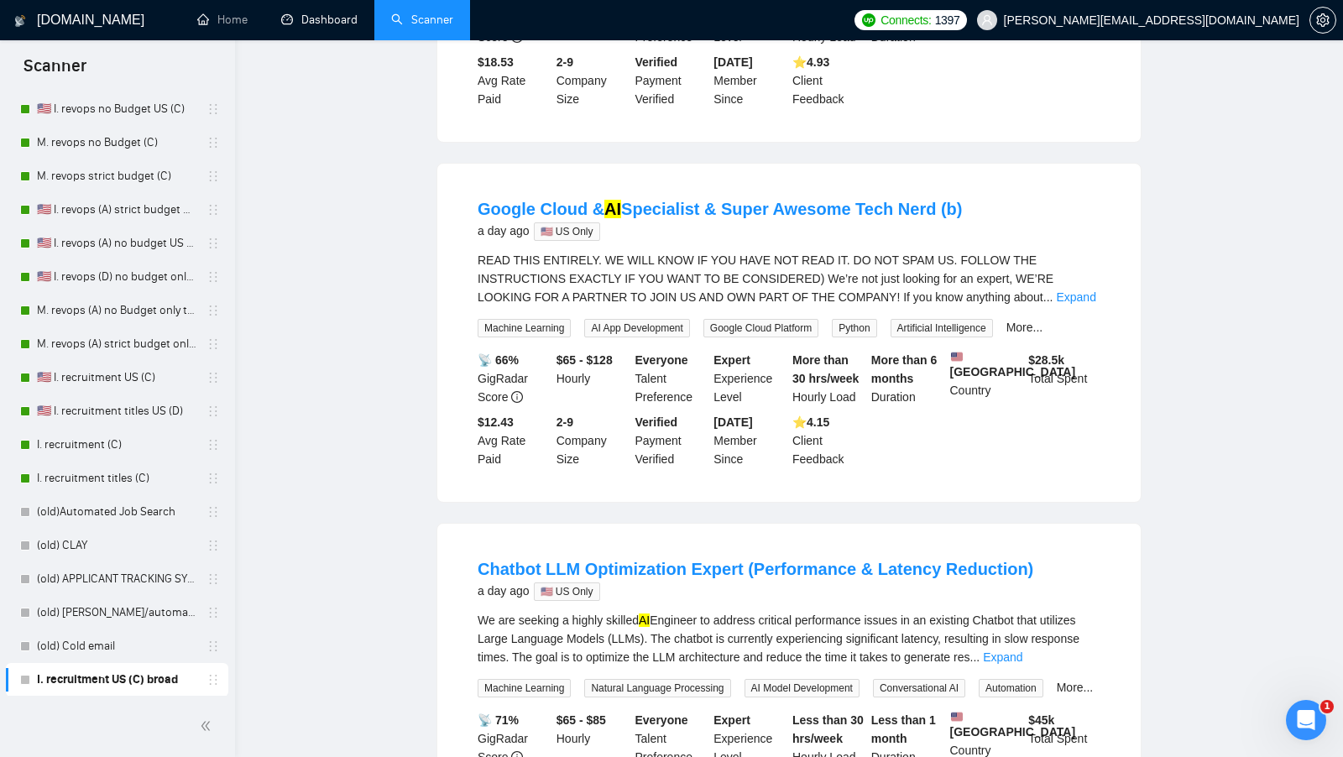
scroll to position [0, 0]
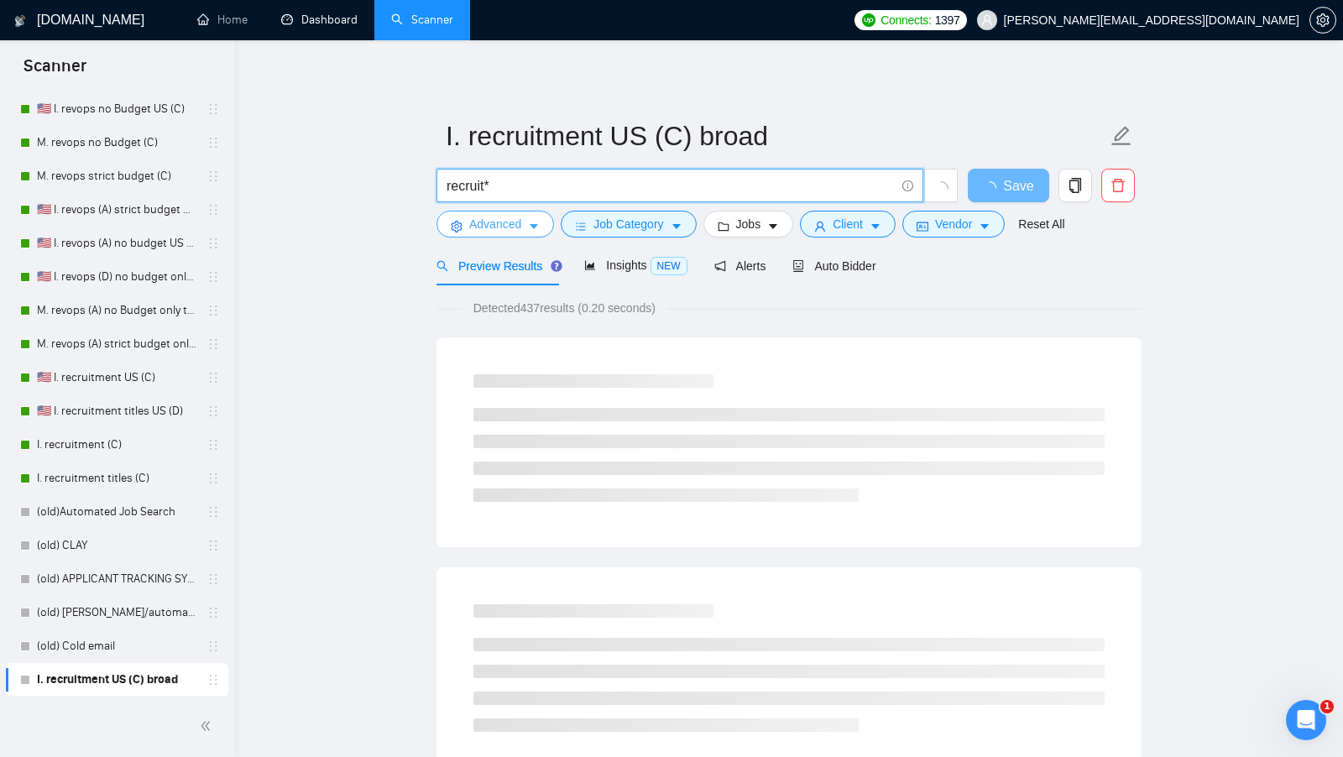
type input "recruit*"
click at [529, 237] on button "Advanced" at bounding box center [496, 224] width 118 height 27
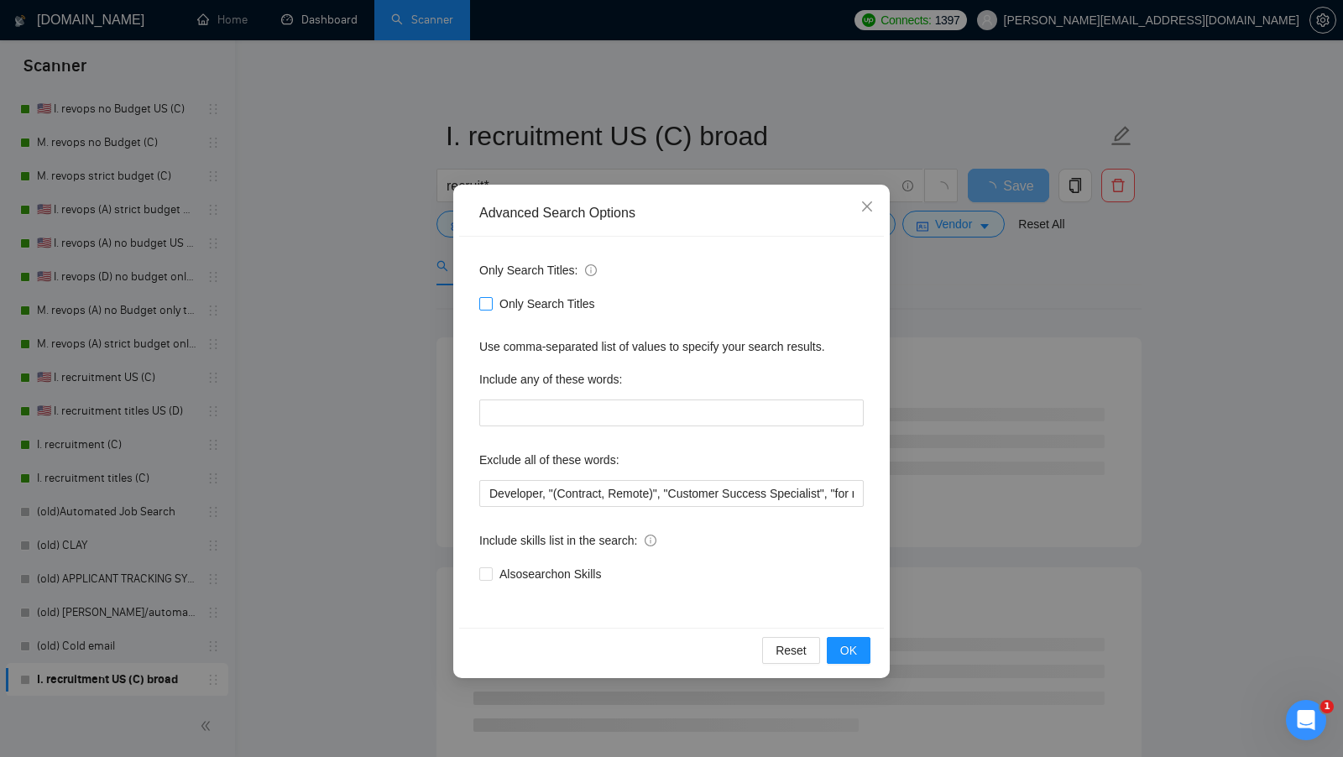
click at [532, 306] on span "Only Search Titles" at bounding box center [547, 304] width 109 height 18
click at [491, 306] on input "Only Search Titles" at bounding box center [485, 303] width 12 height 12
checkbox input "true"
click at [861, 663] on div "Reset OK" at bounding box center [671, 650] width 425 height 44
click at [858, 657] on button "OK" at bounding box center [849, 650] width 44 height 27
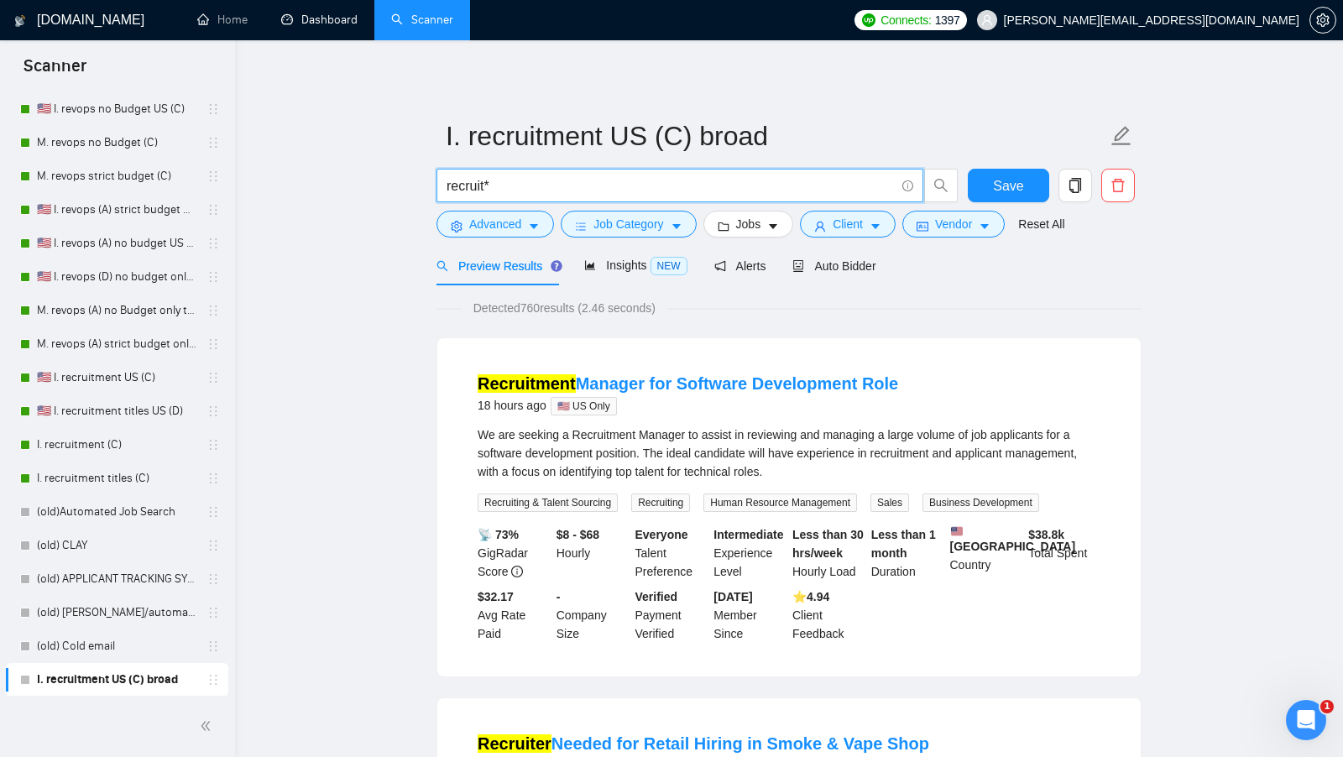
drag, startPoint x: 586, startPoint y: 186, endPoint x: 342, endPoint y: 187, distance: 244.3
type input "a"
click at [456, 216] on button "Advanced" at bounding box center [496, 224] width 118 height 27
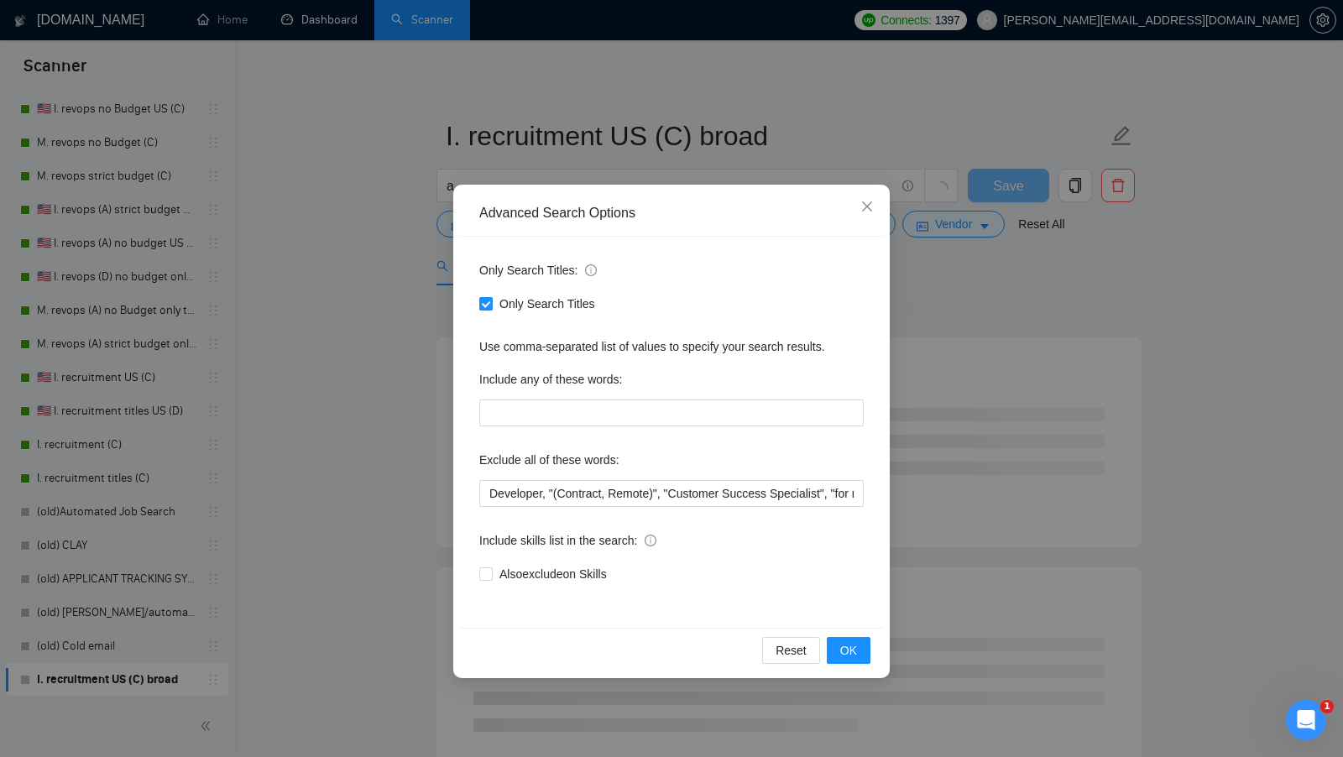
click at [502, 306] on span "Only Search Titles" at bounding box center [547, 304] width 109 height 18
click at [491, 306] on input "Only Search Titles" at bounding box center [485, 303] width 12 height 12
checkbox input "false"
click at [360, 299] on div "Advanced Search Options Only Search Titles: Only Search Titles Use comma-separa…" at bounding box center [671, 378] width 1343 height 757
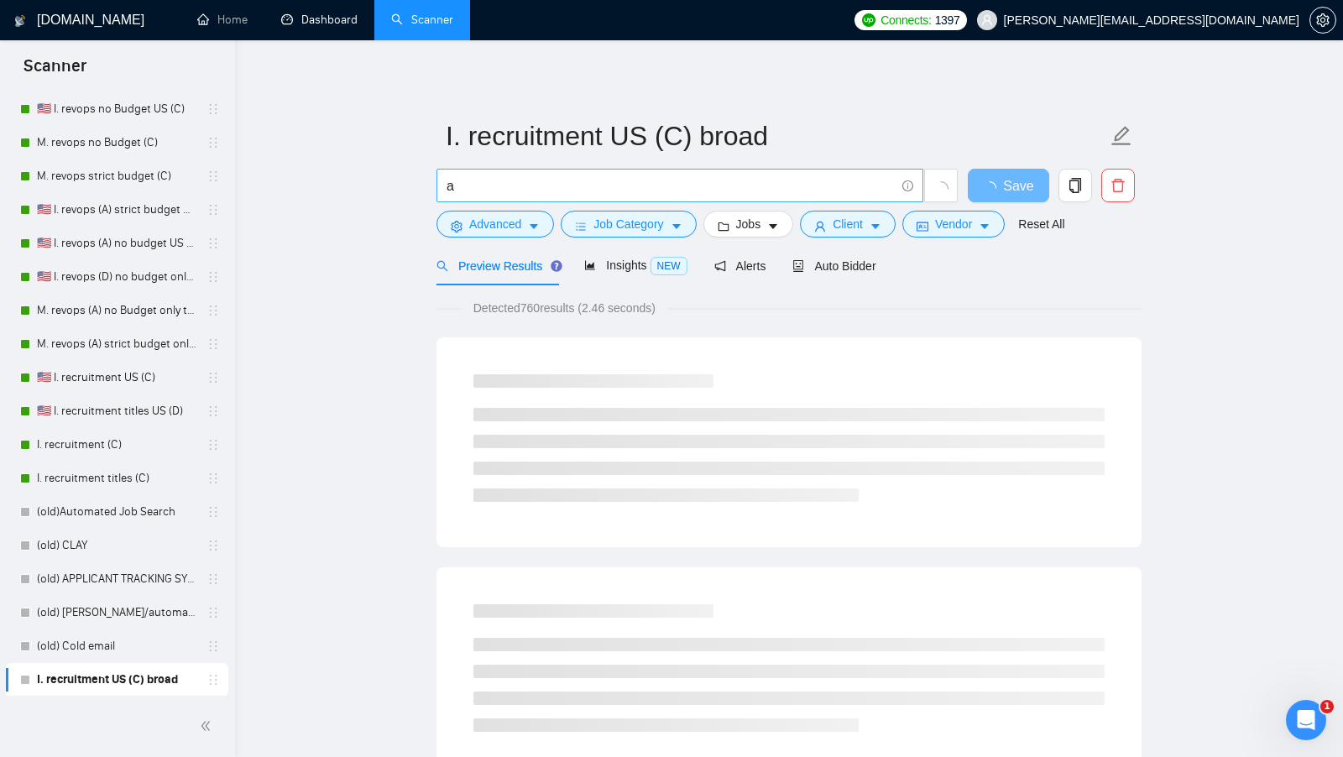
click at [462, 197] on span "a" at bounding box center [680, 186] width 487 height 34
click at [462, 189] on input "a" at bounding box center [671, 185] width 448 height 21
type input "autom*"
click at [508, 228] on span "Advanced" at bounding box center [495, 224] width 52 height 18
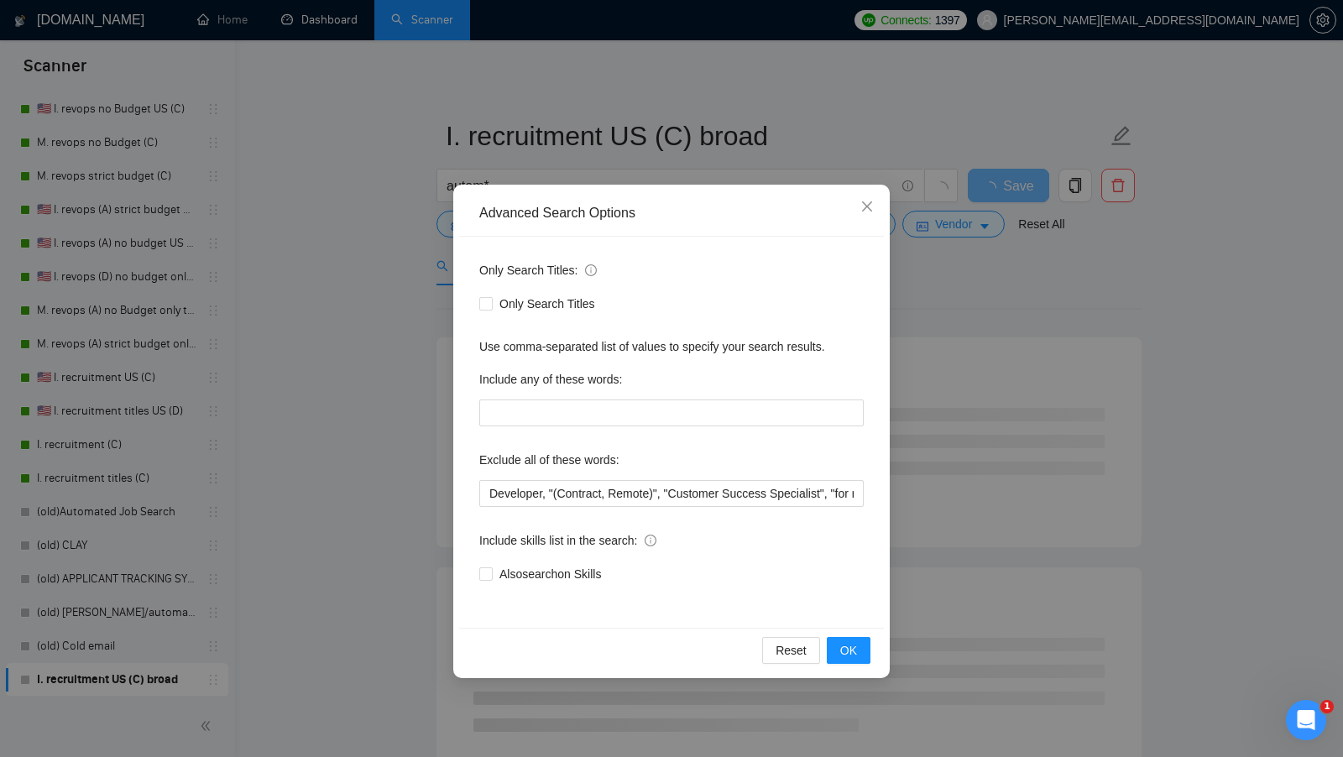
click at [406, 289] on div "Advanced Search Options Only Search Titles: Only Search Titles Use comma-separa…" at bounding box center [671, 378] width 1343 height 757
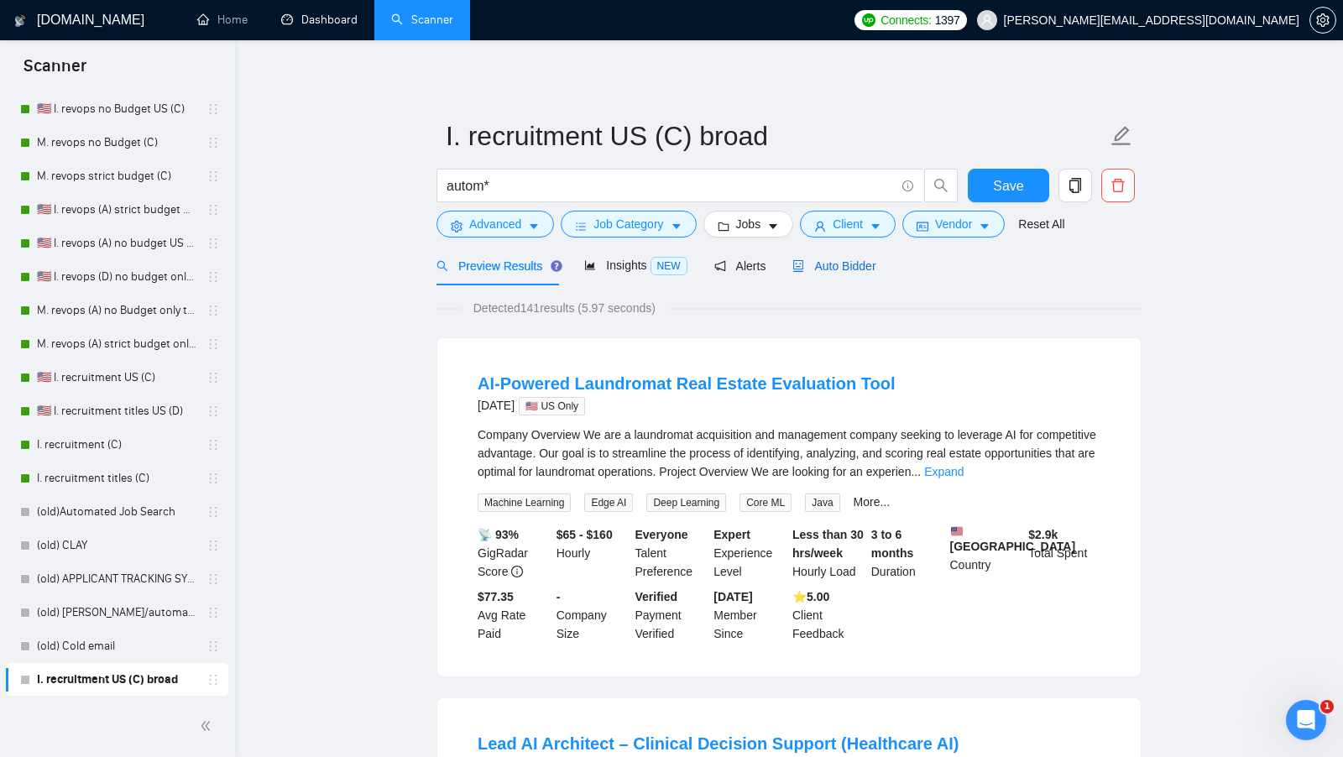
click at [798, 266] on icon "robot" at bounding box center [799, 266] width 10 height 12
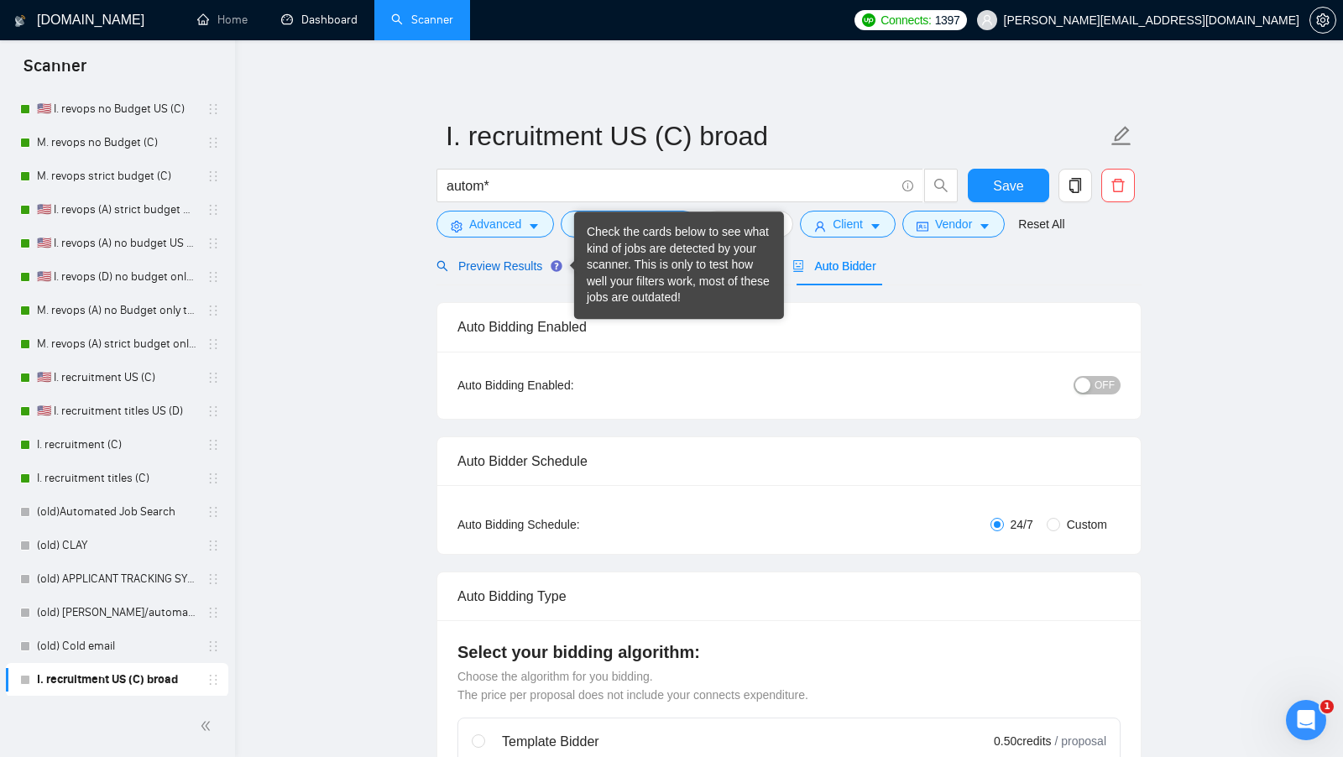
click at [516, 269] on span "Preview Results" at bounding box center [497, 265] width 121 height 13
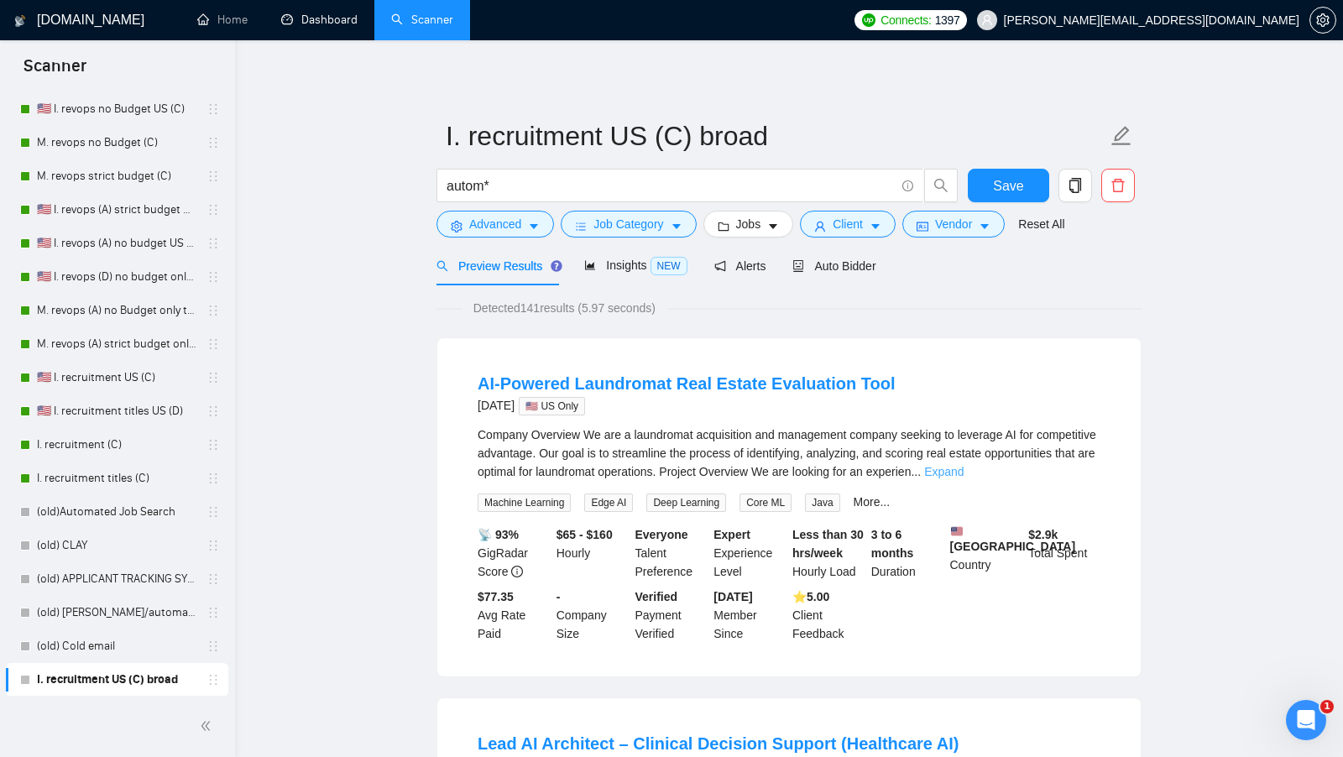
click at [964, 470] on link "Expand" at bounding box center [943, 471] width 39 height 13
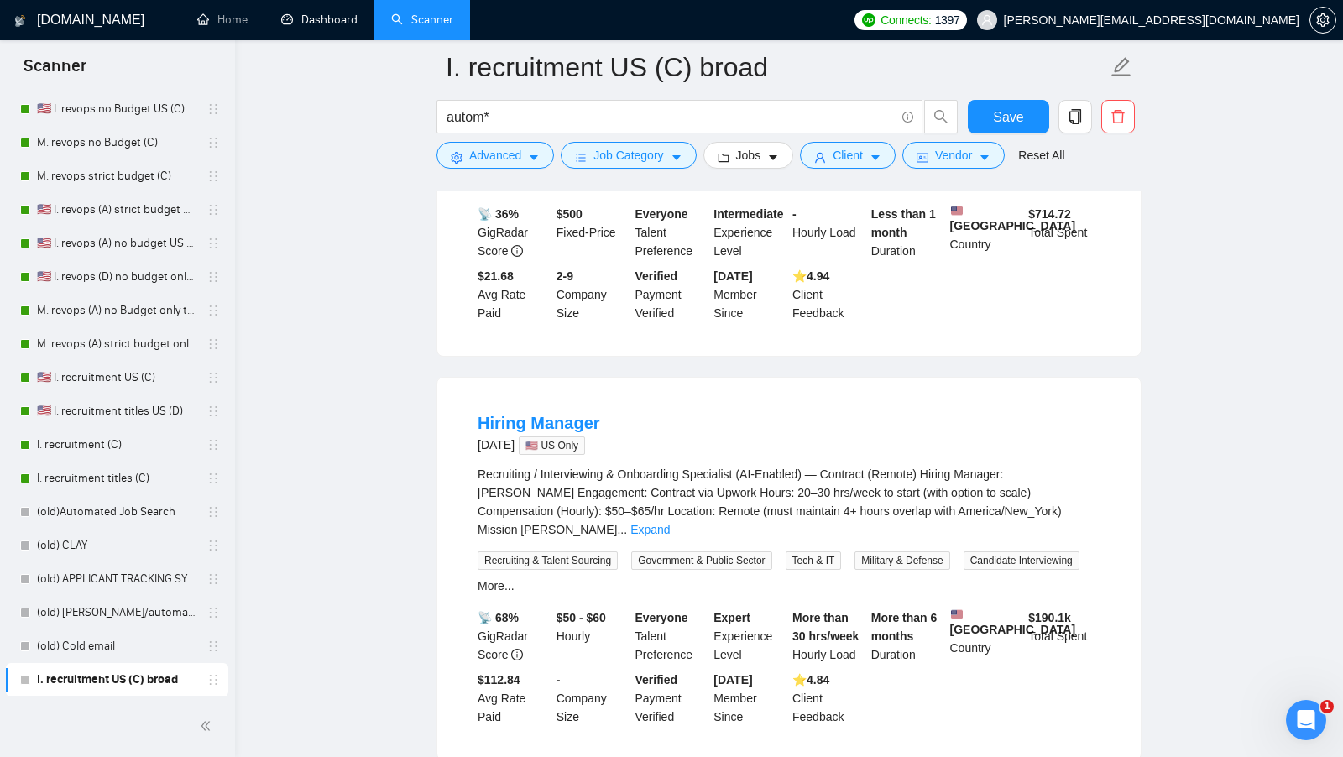
scroll to position [1971, 0]
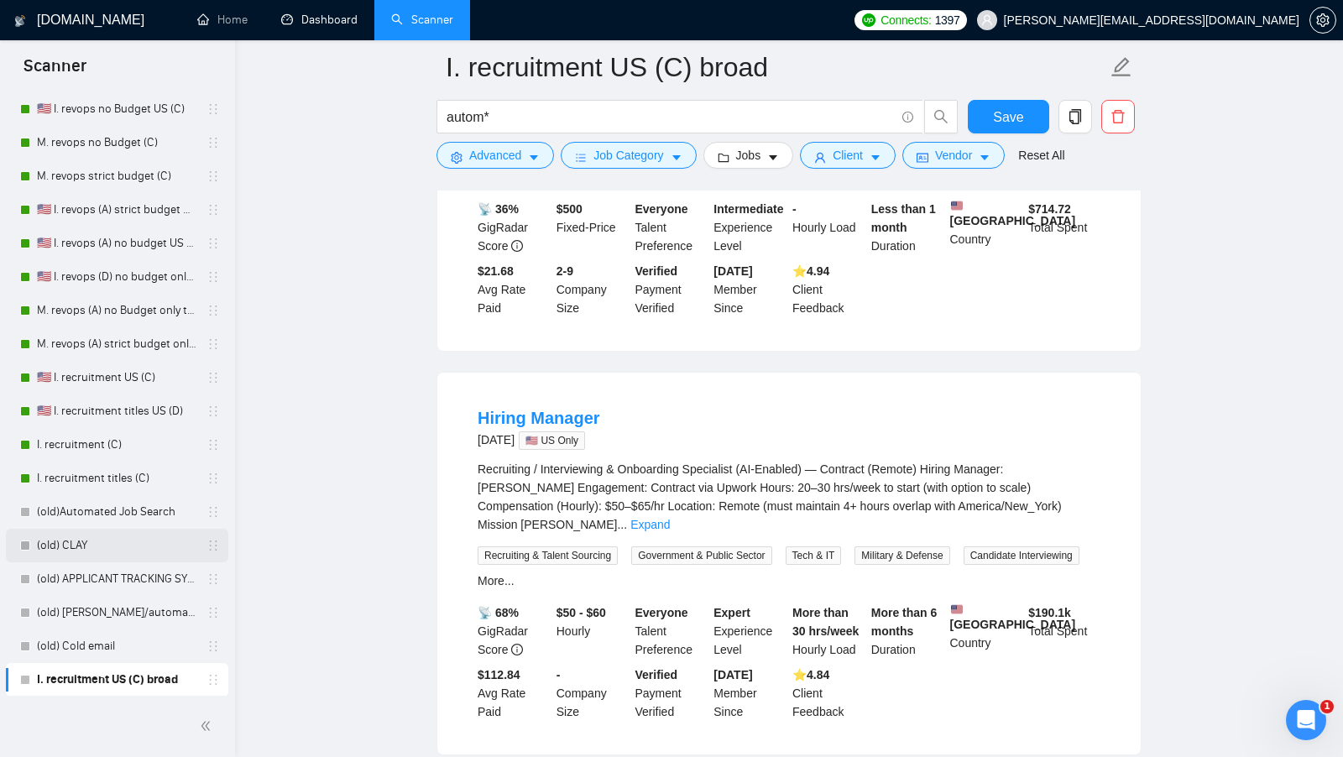
click at [154, 529] on link "(old) CLAY" at bounding box center [117, 546] width 160 height 34
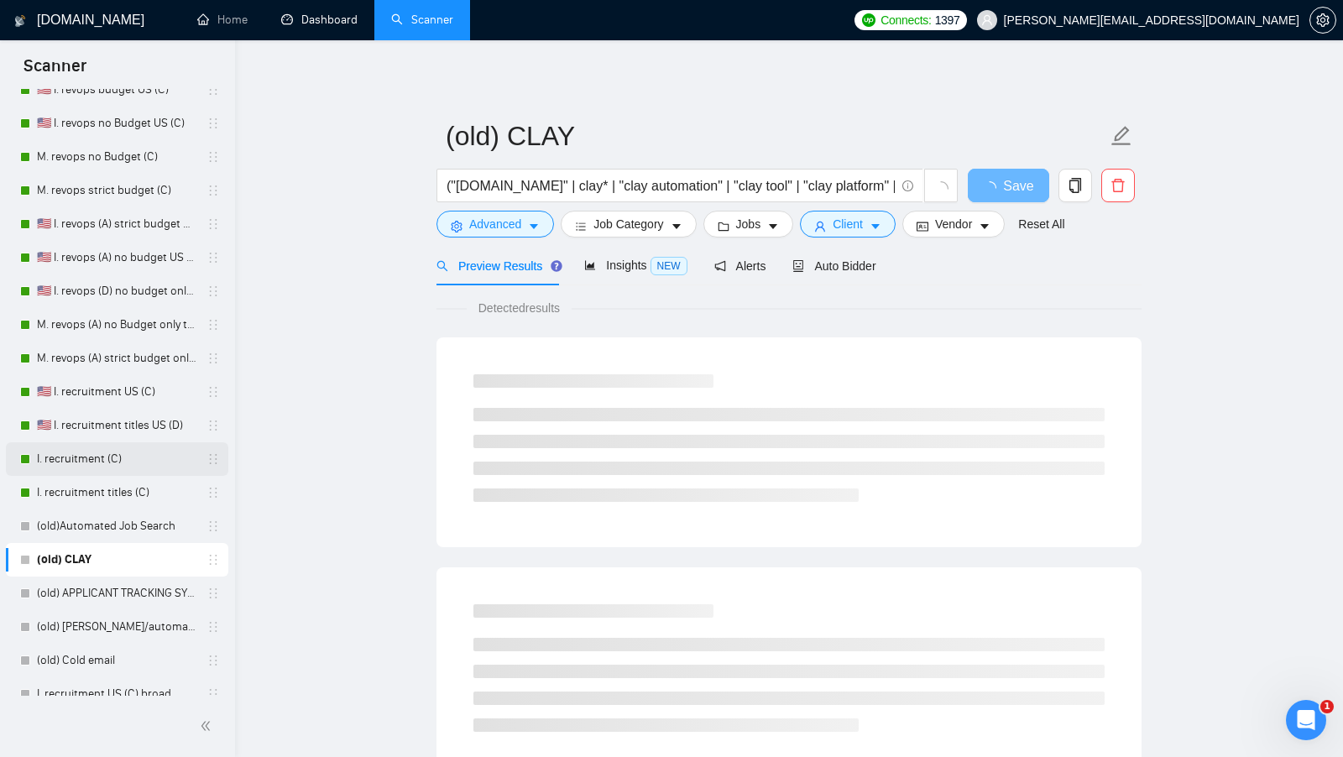
scroll to position [290, 0]
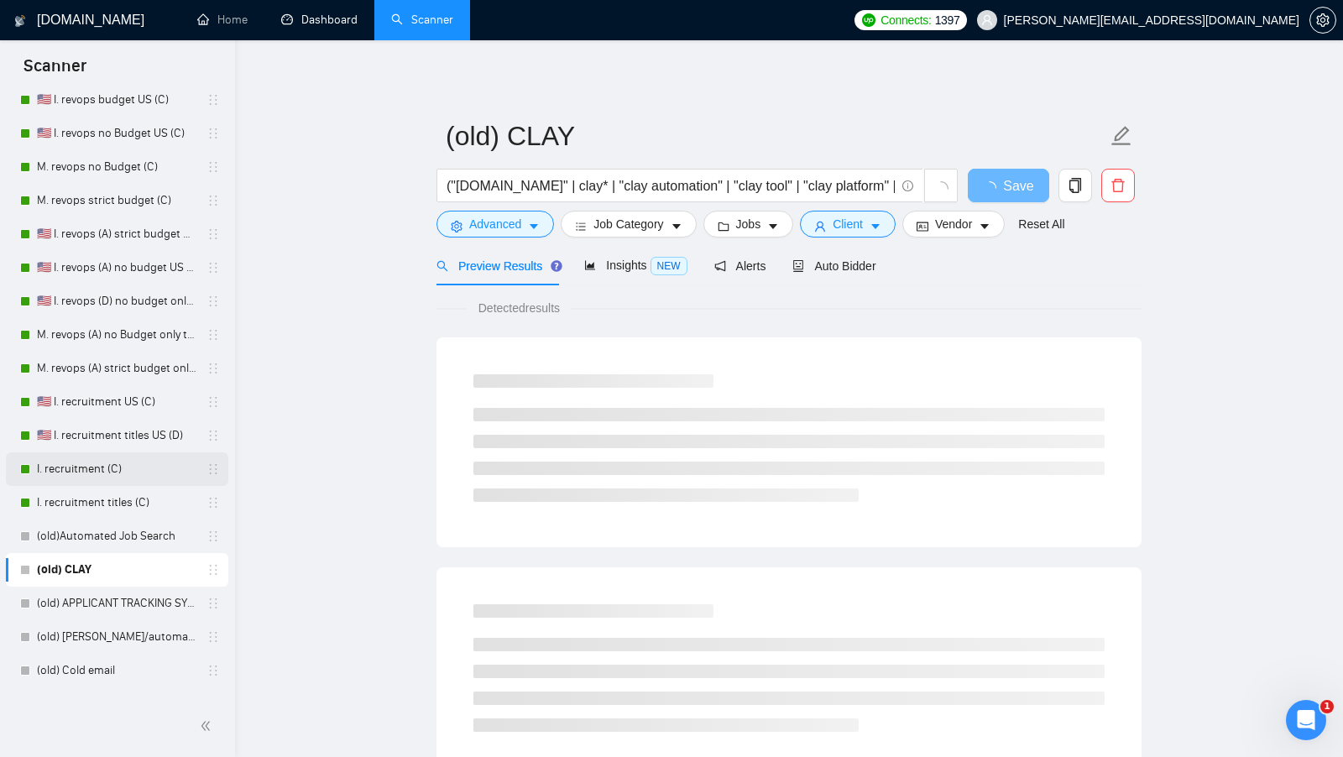
click at [137, 457] on link "I. recruitment (C)" at bounding box center [117, 470] width 160 height 34
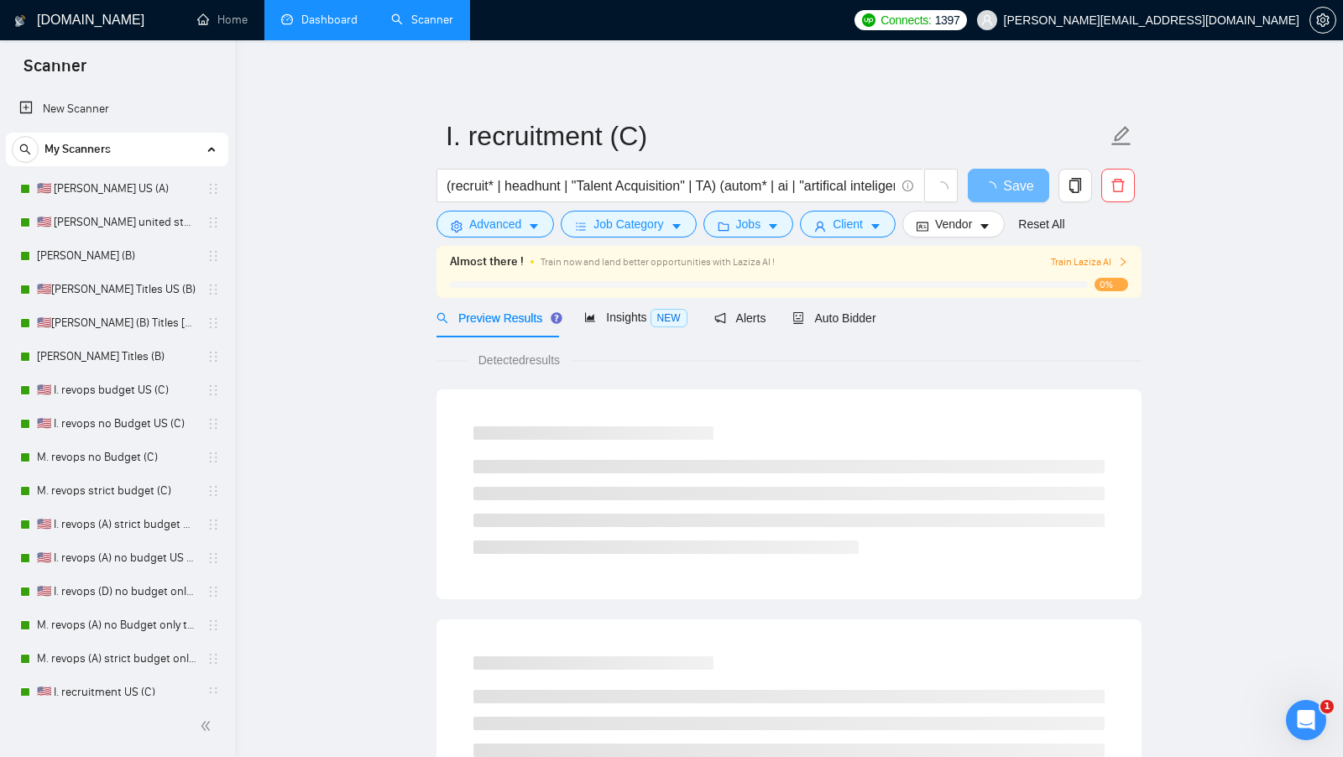
click at [326, 16] on link "Dashboard" at bounding box center [319, 20] width 76 height 14
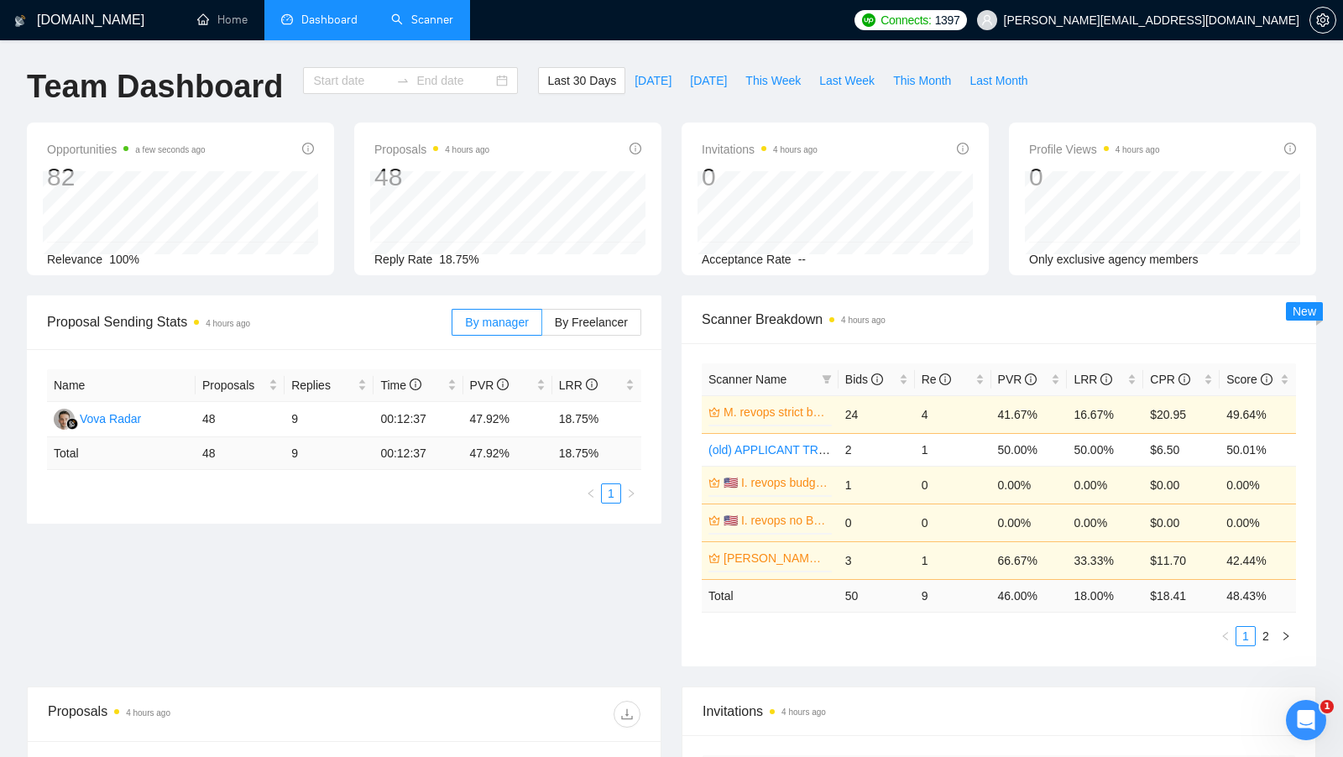
type input "[DATE]"
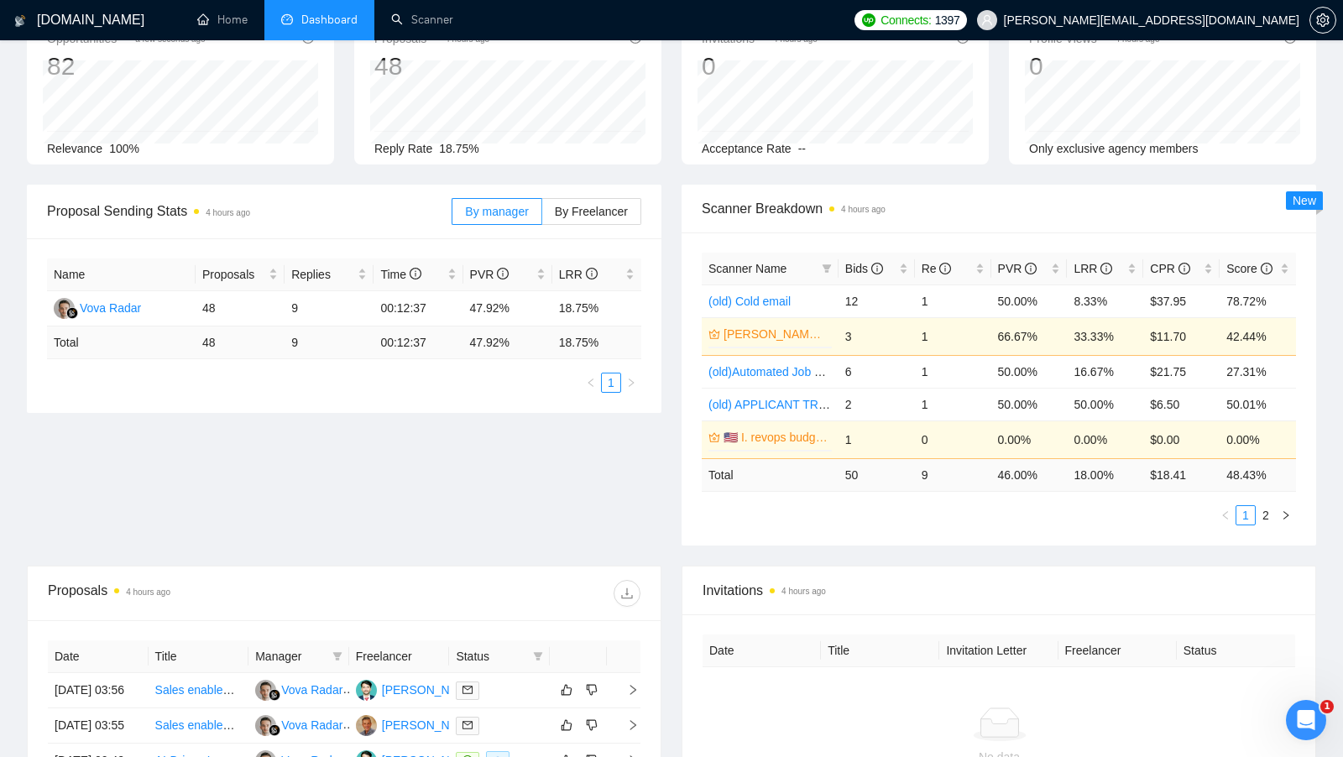
scroll to position [112, 0]
click at [906, 264] on div "Bids" at bounding box center [876, 268] width 63 height 18
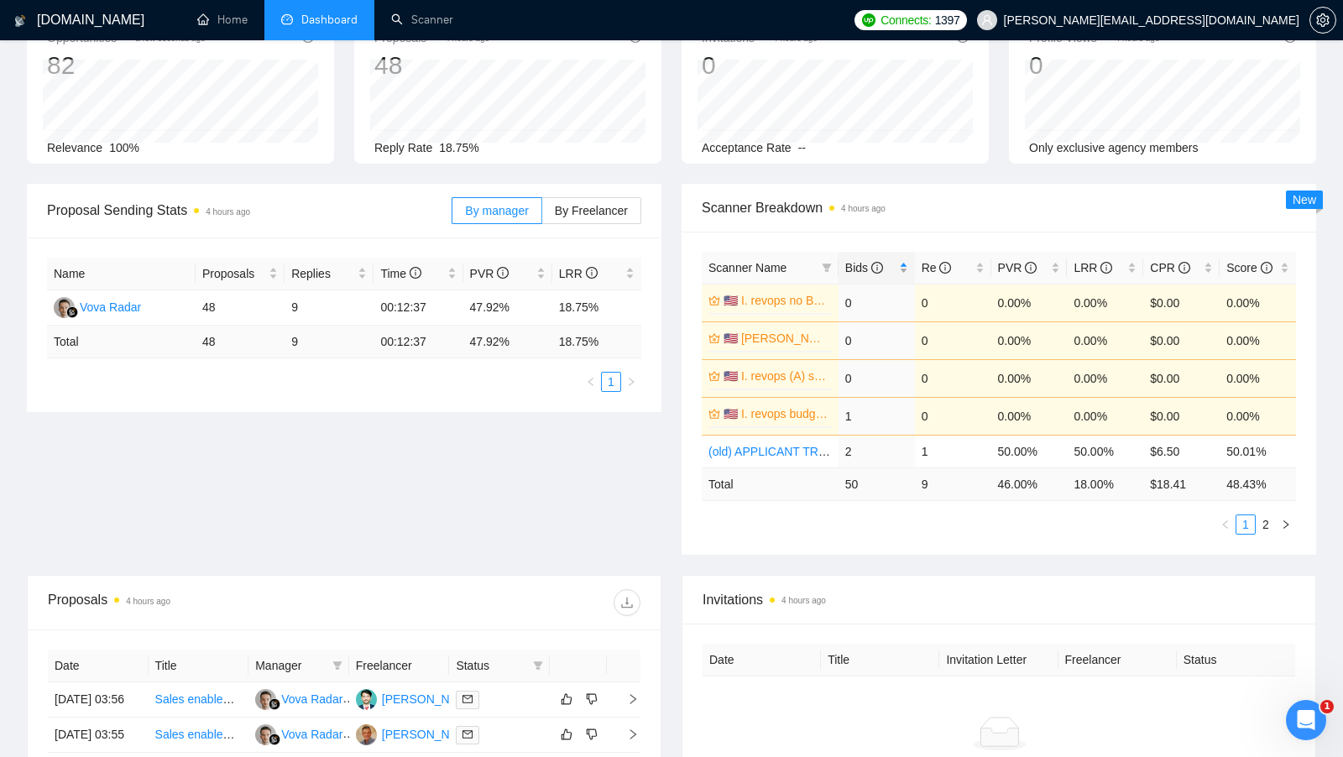
click at [906, 264] on div "Bids" at bounding box center [876, 268] width 63 height 18
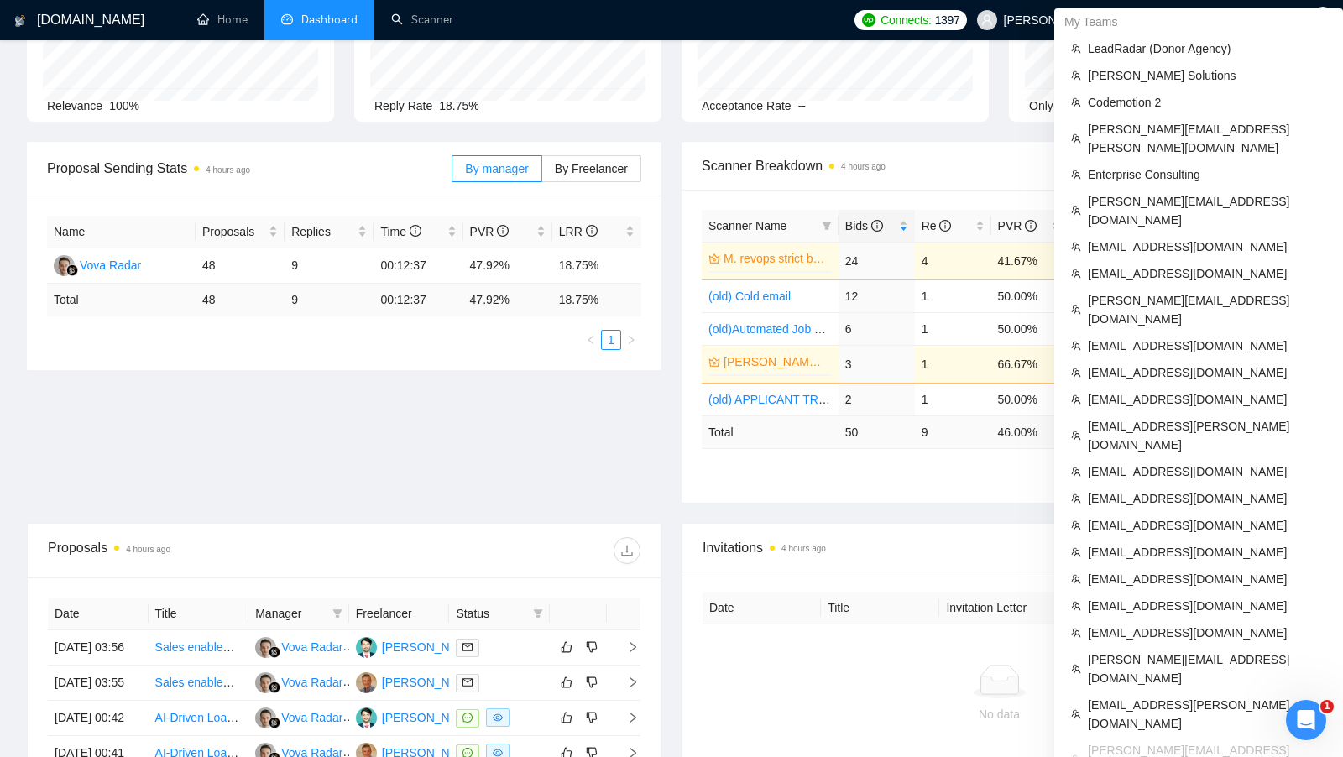
scroll to position [118, 0]
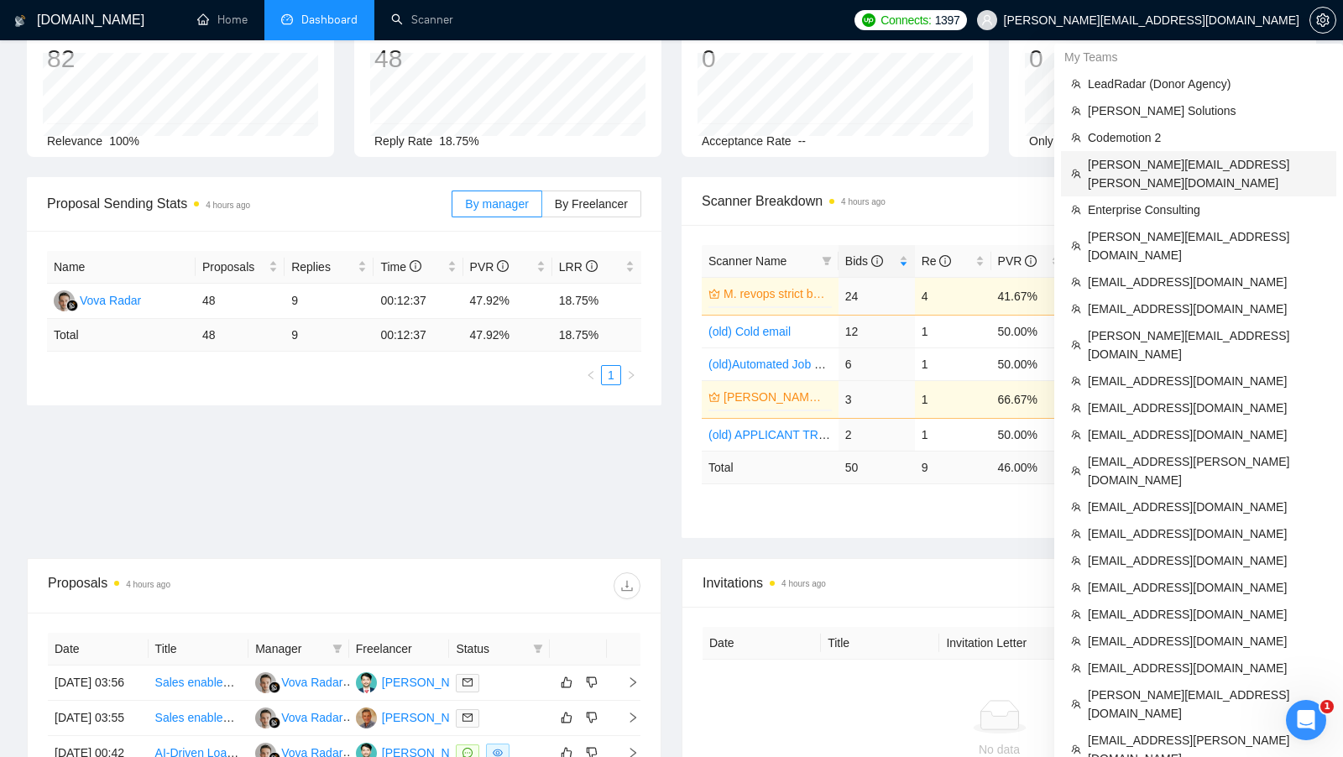
click at [1235, 170] on span "[PERSON_NAME][EMAIL_ADDRESS][PERSON_NAME][DOMAIN_NAME]" at bounding box center [1207, 173] width 238 height 37
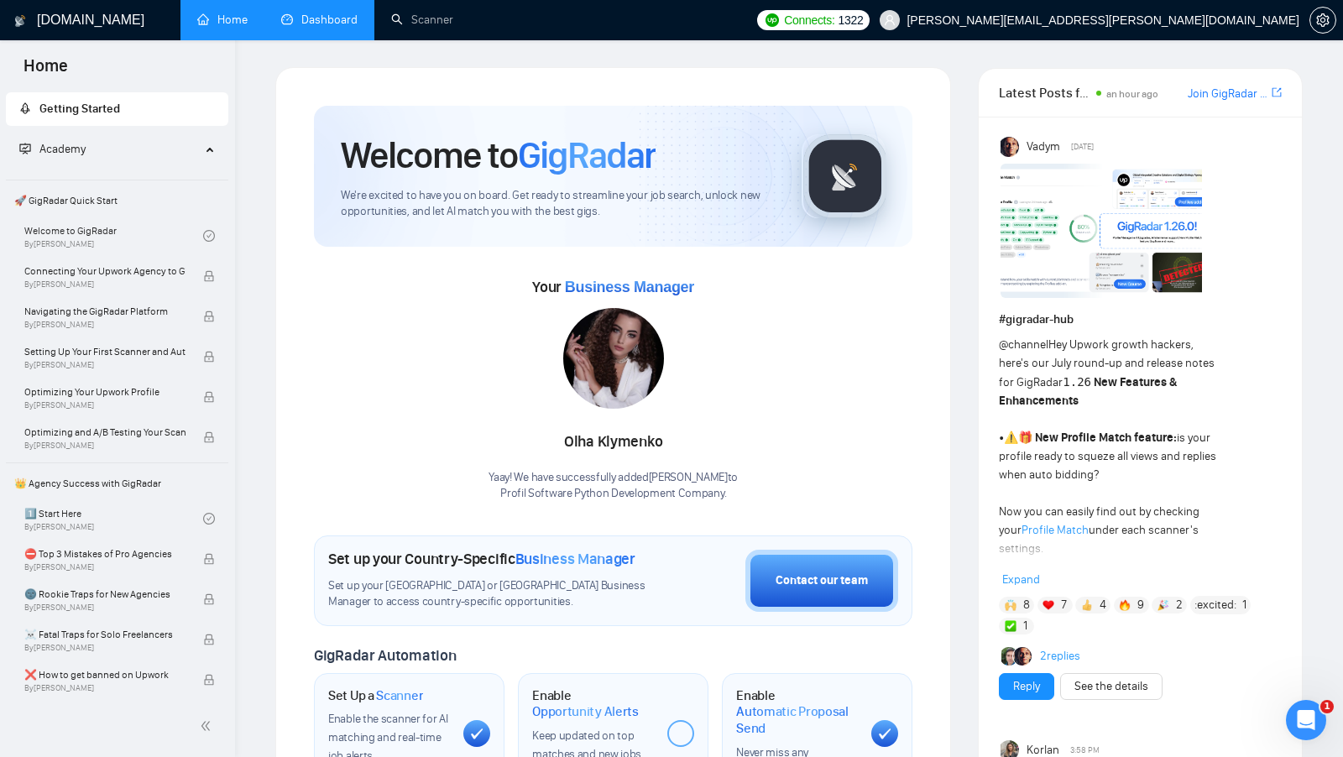
click at [317, 27] on link "Dashboard" at bounding box center [319, 20] width 76 height 14
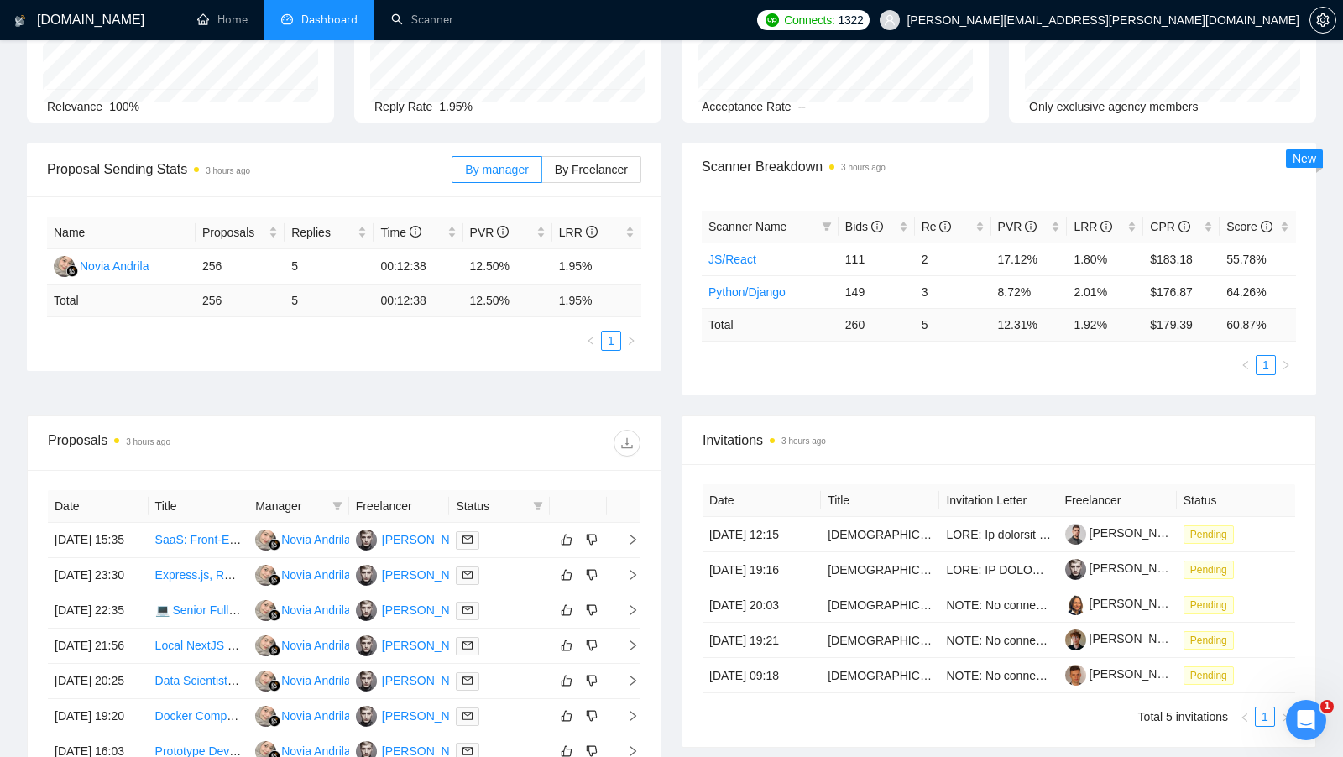
scroll to position [162, 0]
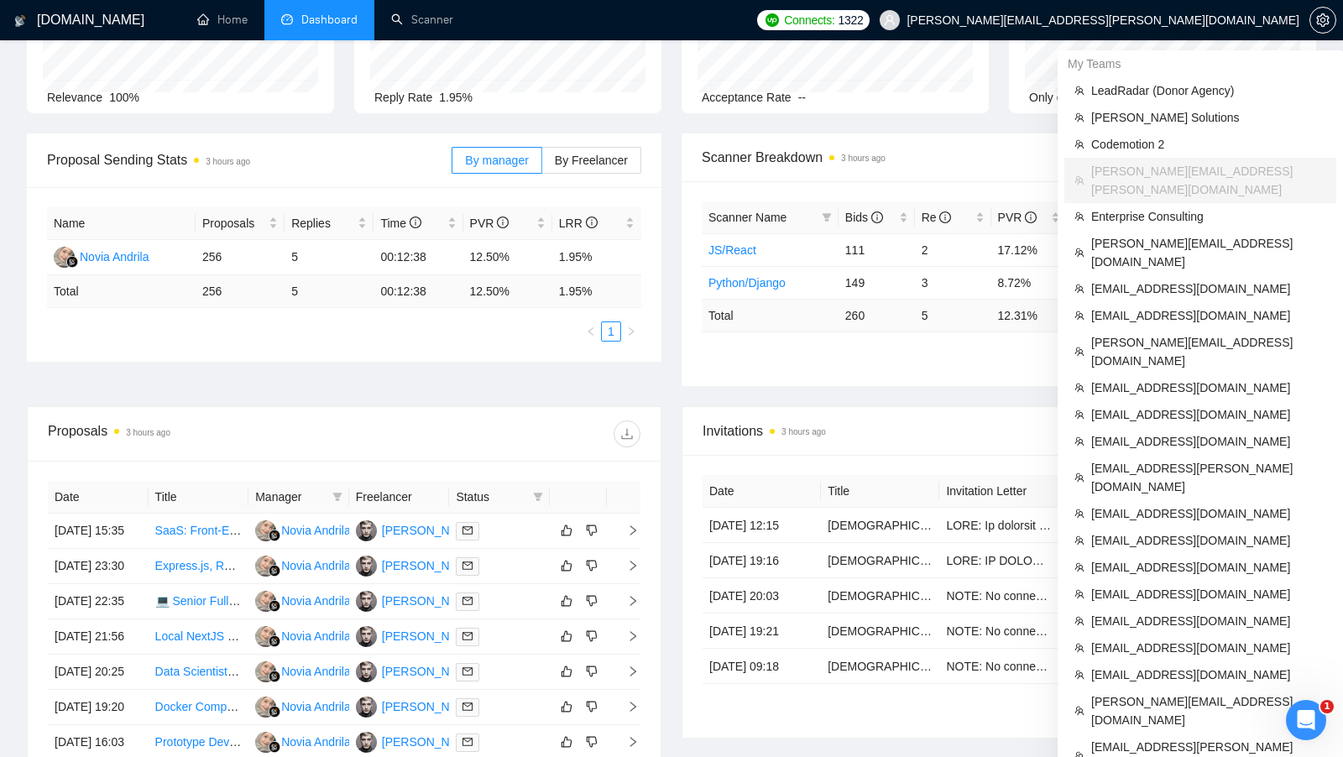
click at [1168, 20] on span "[PERSON_NAME][EMAIL_ADDRESS][PERSON_NAME][DOMAIN_NAME]" at bounding box center [1103, 20] width 393 height 0
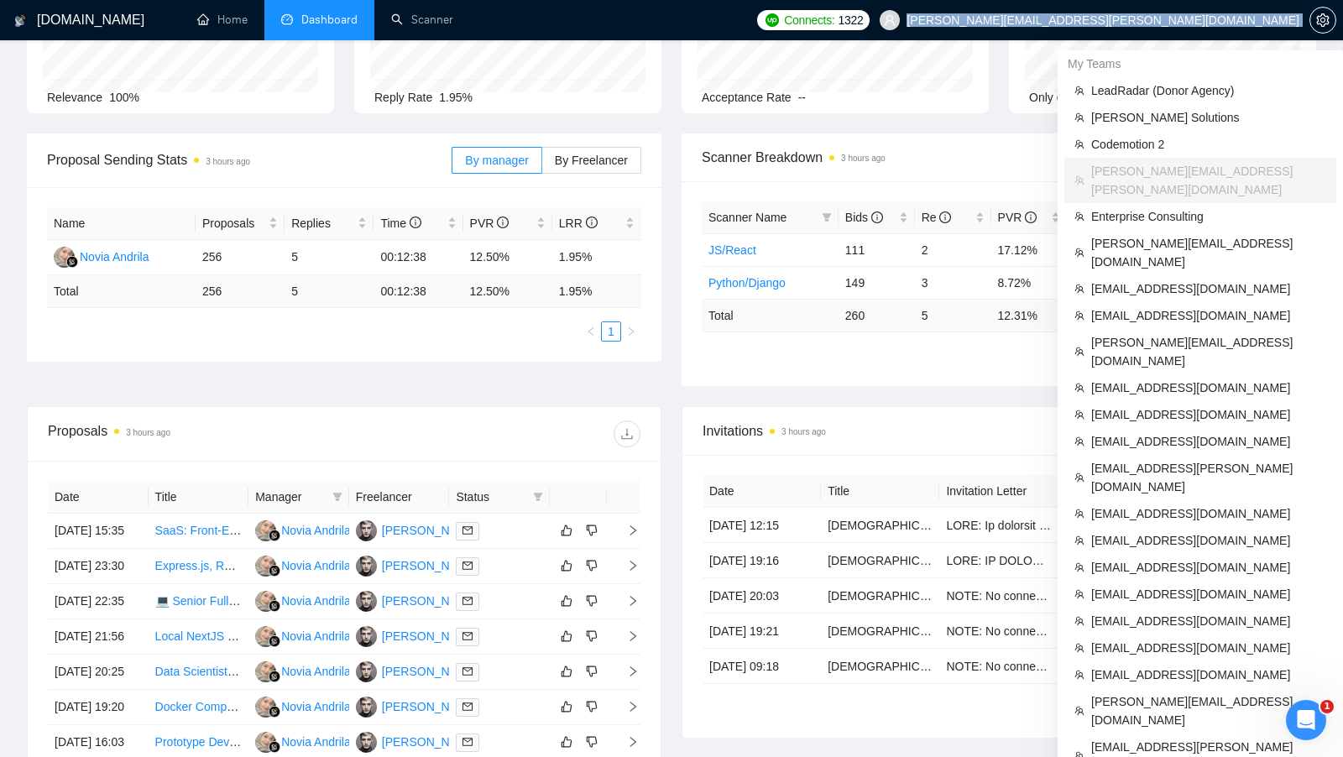
click at [1168, 20] on span "[PERSON_NAME][EMAIL_ADDRESS][PERSON_NAME][DOMAIN_NAME]" at bounding box center [1103, 20] width 393 height 0
copy div "[PERSON_NAME][EMAIL_ADDRESS][PERSON_NAME][DOMAIN_NAME]"
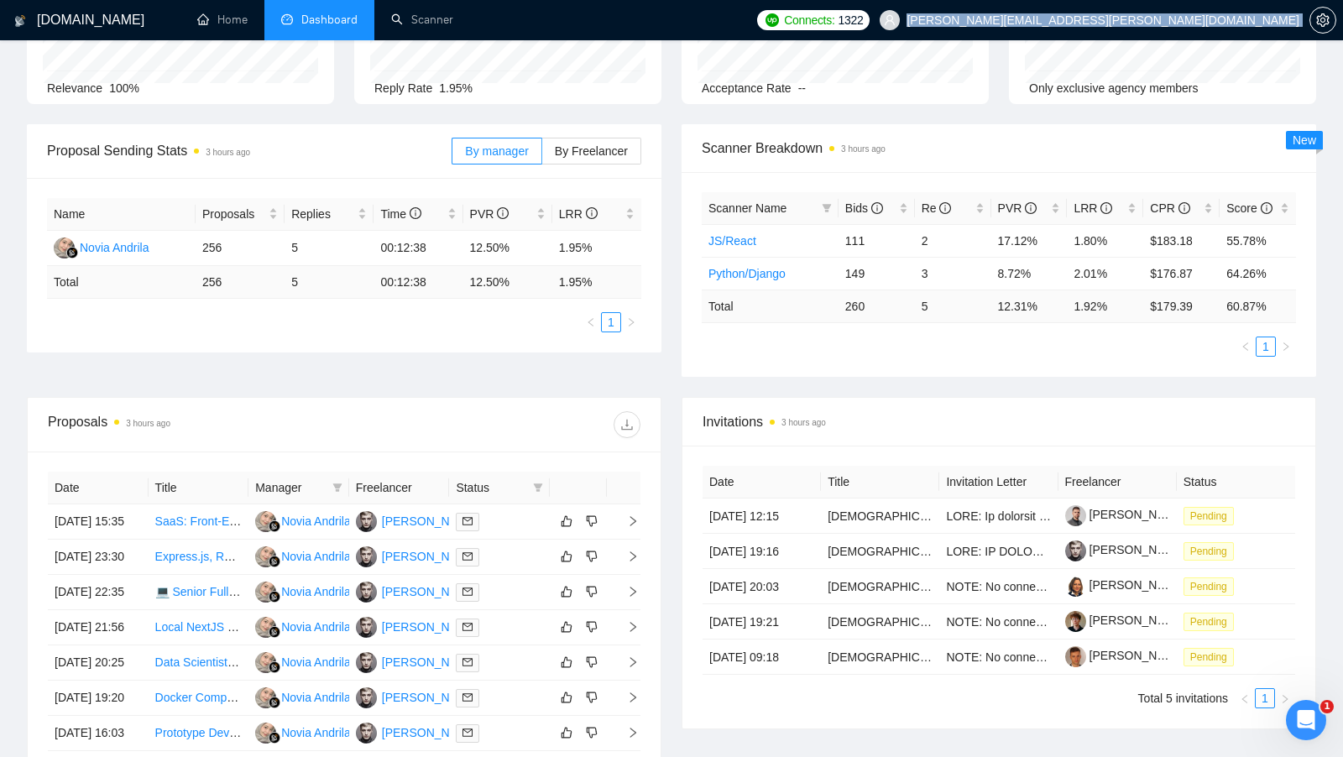
scroll to position [168, 0]
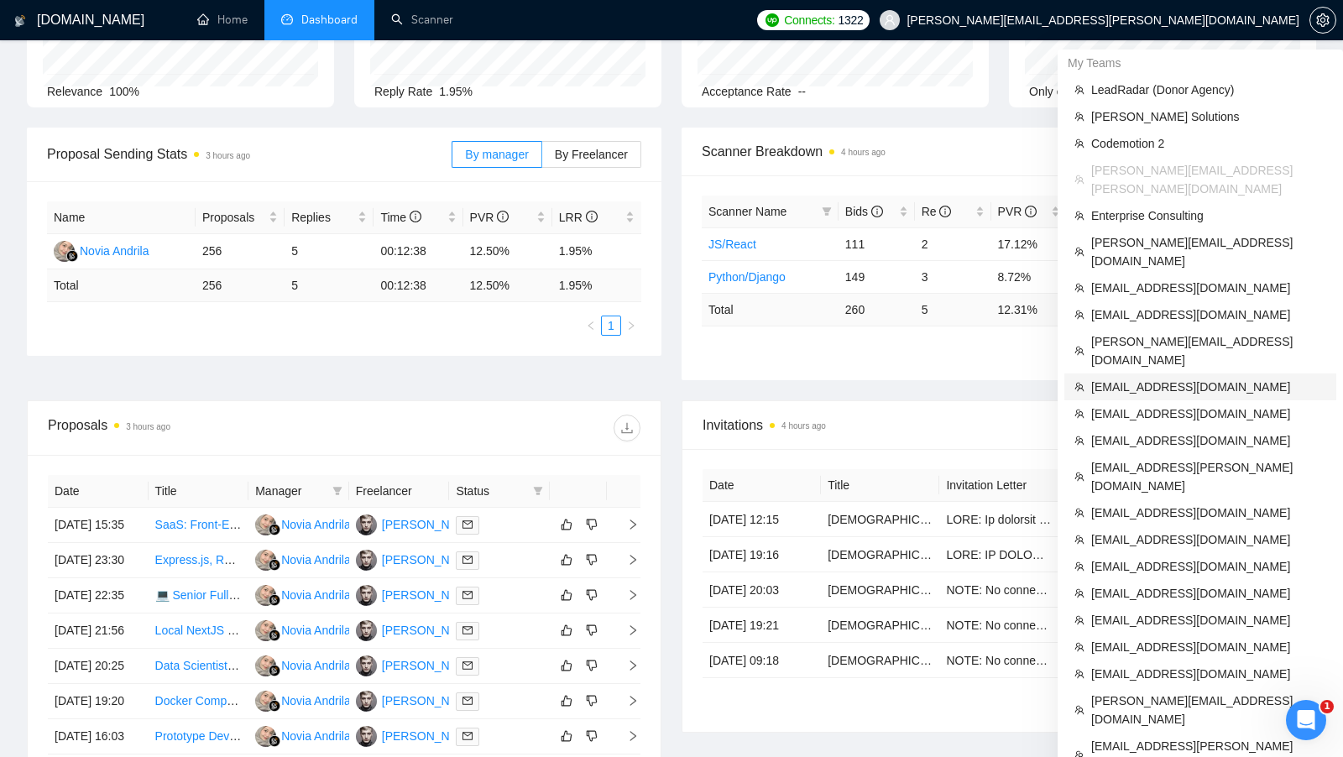
click at [1172, 378] on span "[EMAIL_ADDRESS][DOMAIN_NAME]" at bounding box center [1208, 387] width 235 height 18
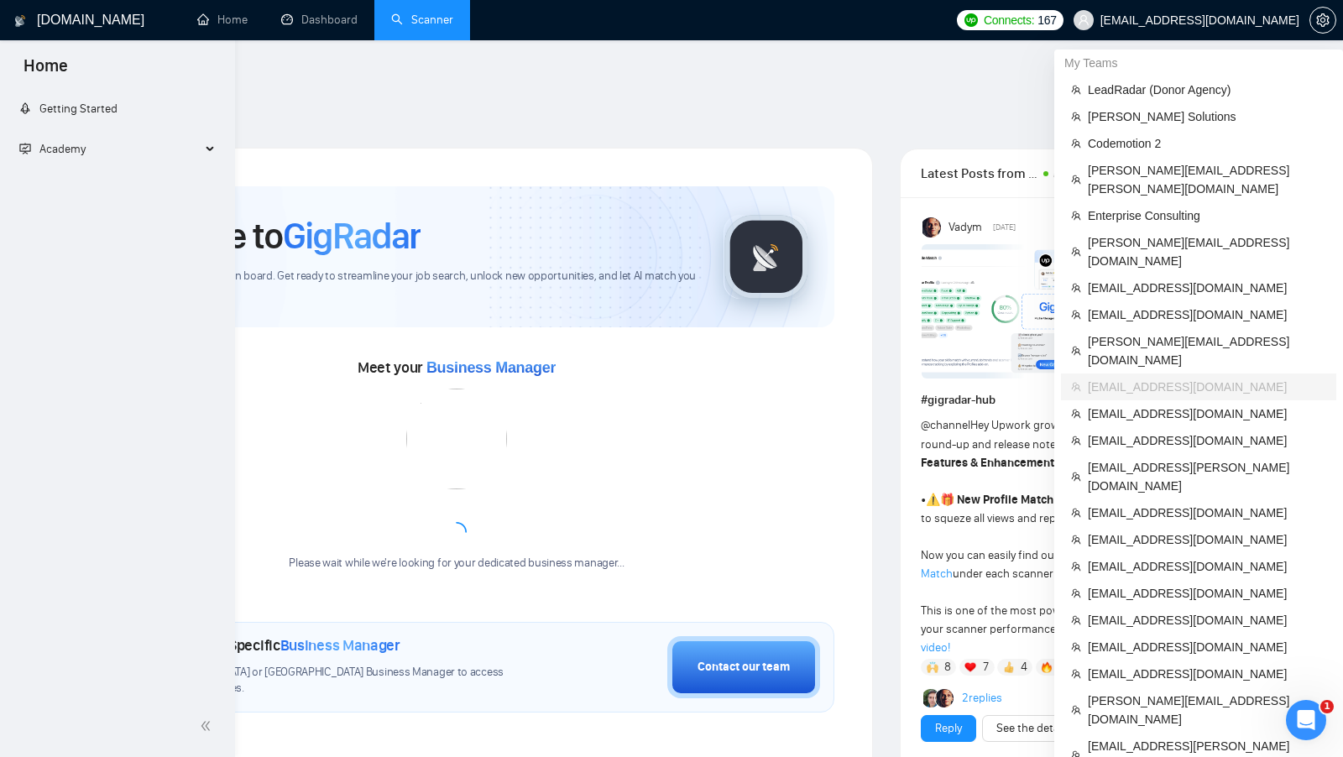
click at [391, 27] on link "Scanner" at bounding box center [422, 20] width 62 height 14
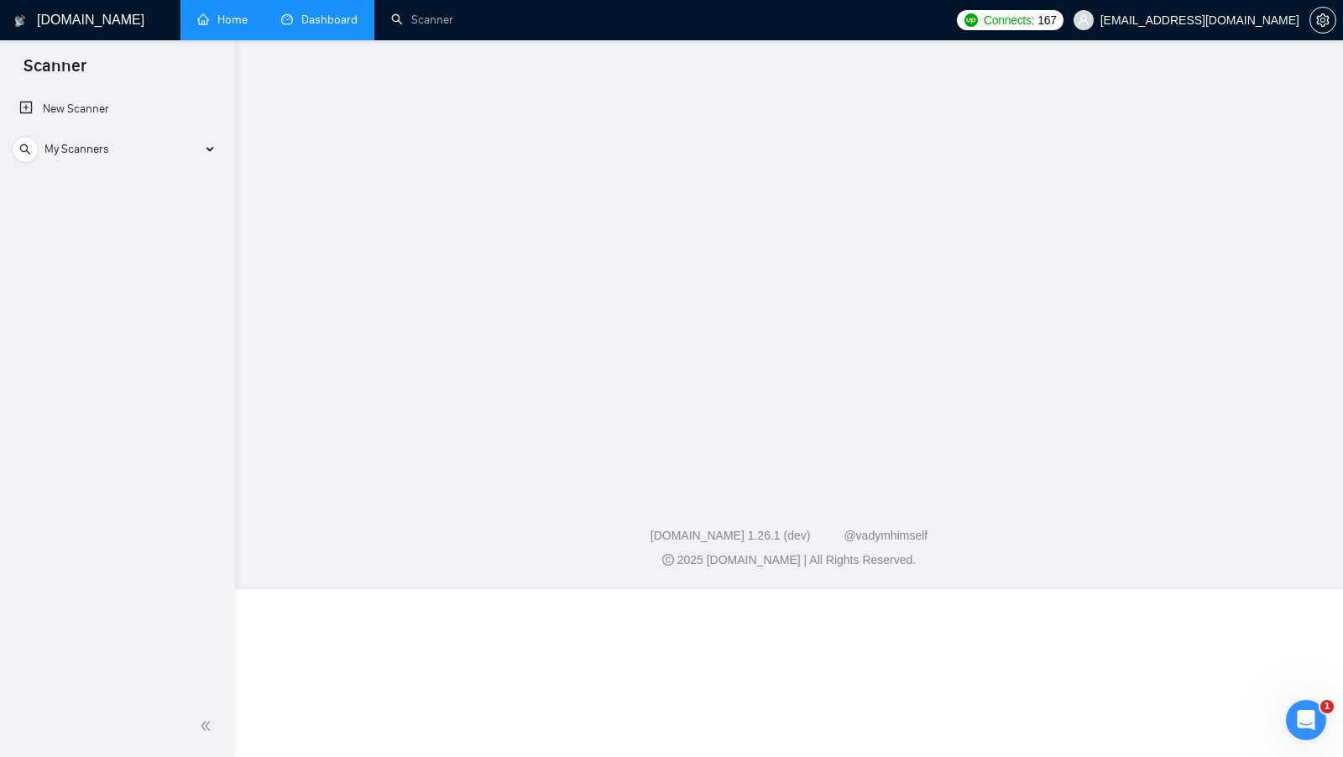
click at [335, 27] on link "Dashboard" at bounding box center [319, 20] width 76 height 14
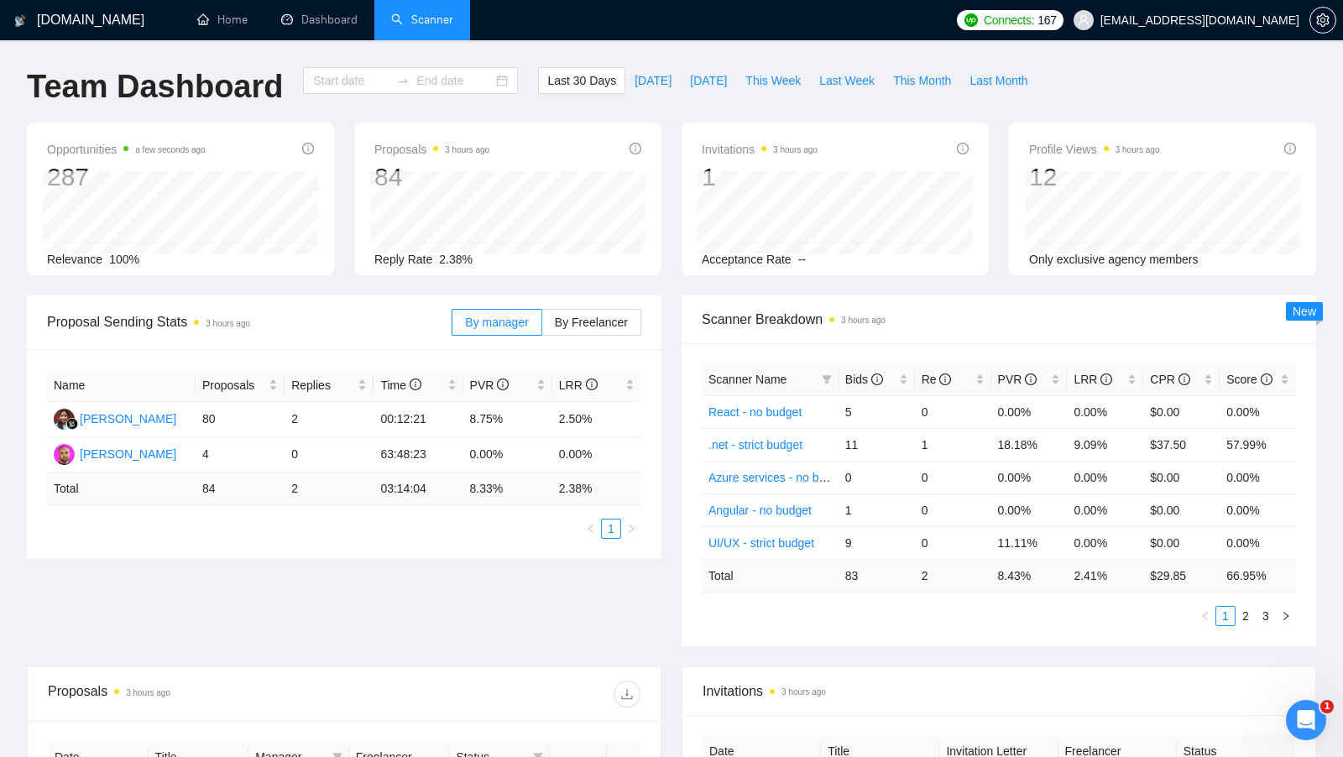
type input "[DATE]"
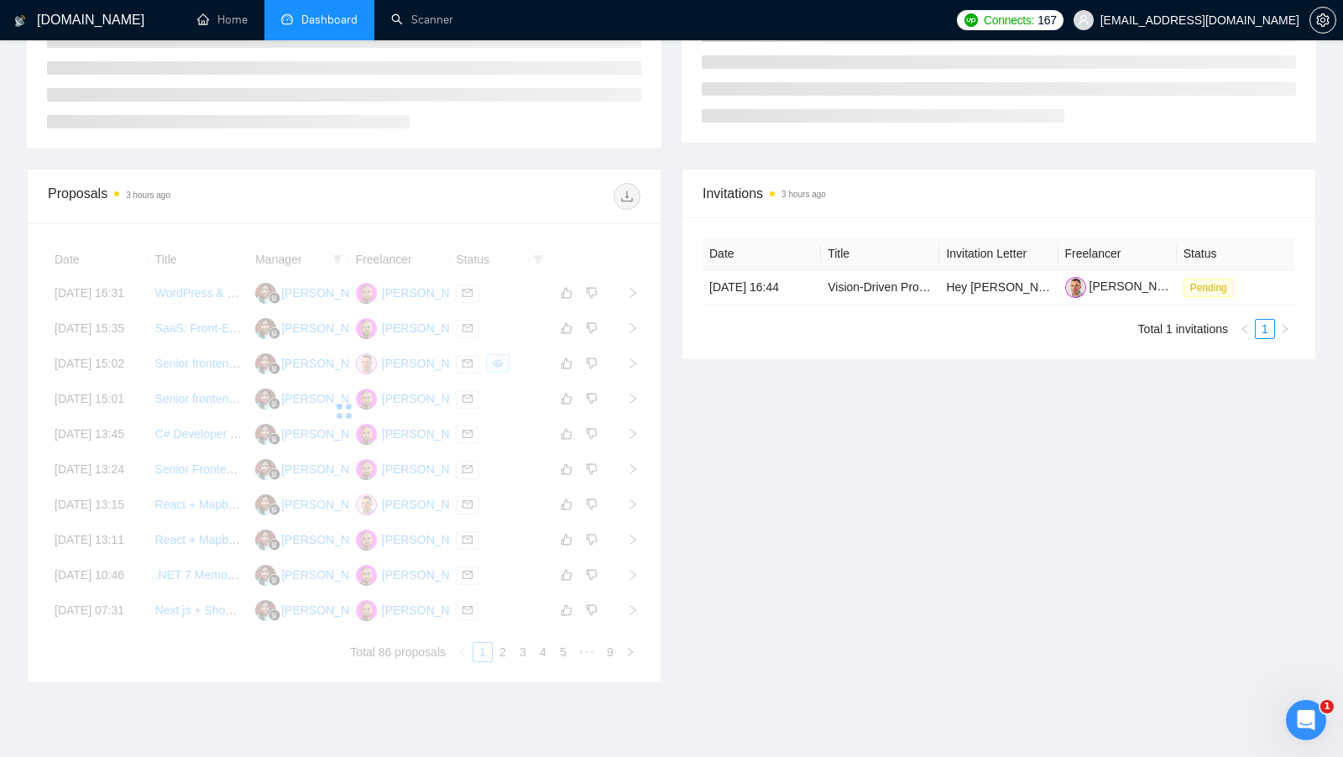
scroll to position [354, 0]
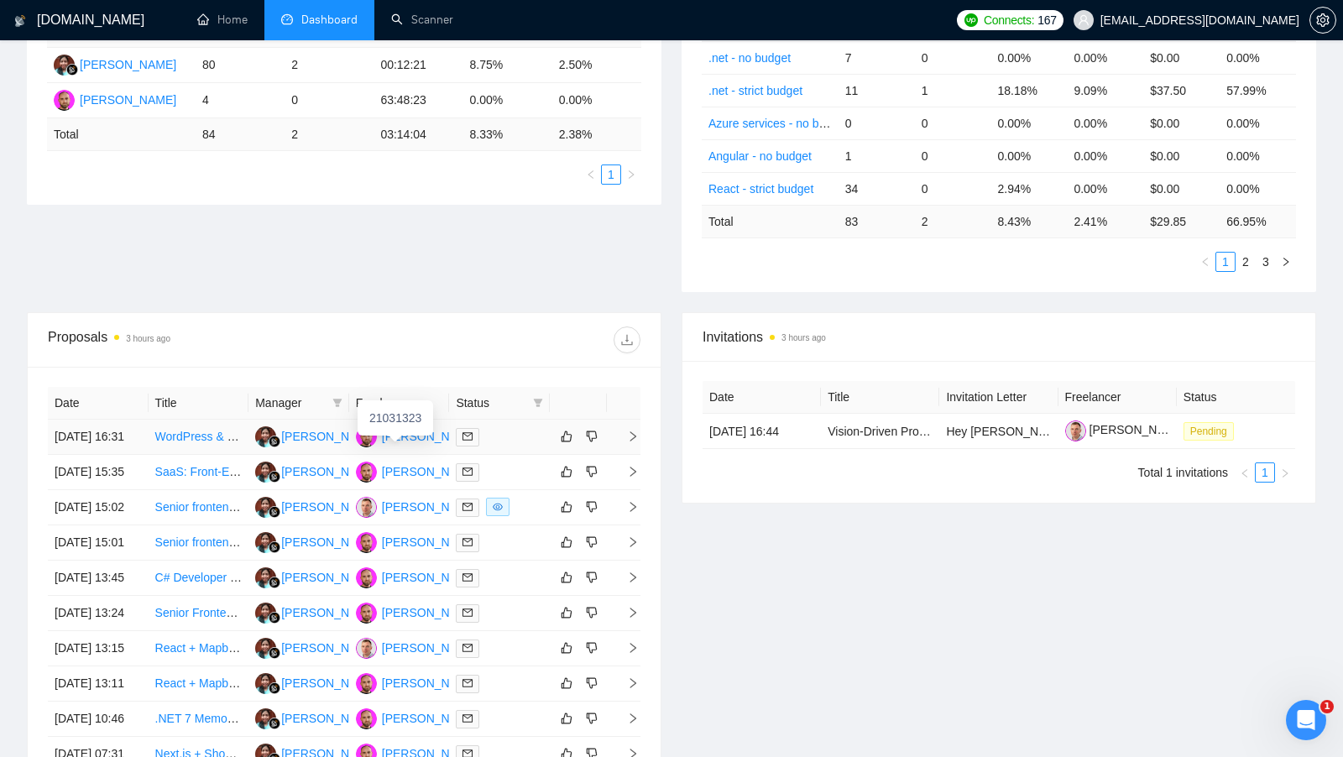
click at [413, 455] on td "Yurii Kotula" at bounding box center [399, 437] width 101 height 35
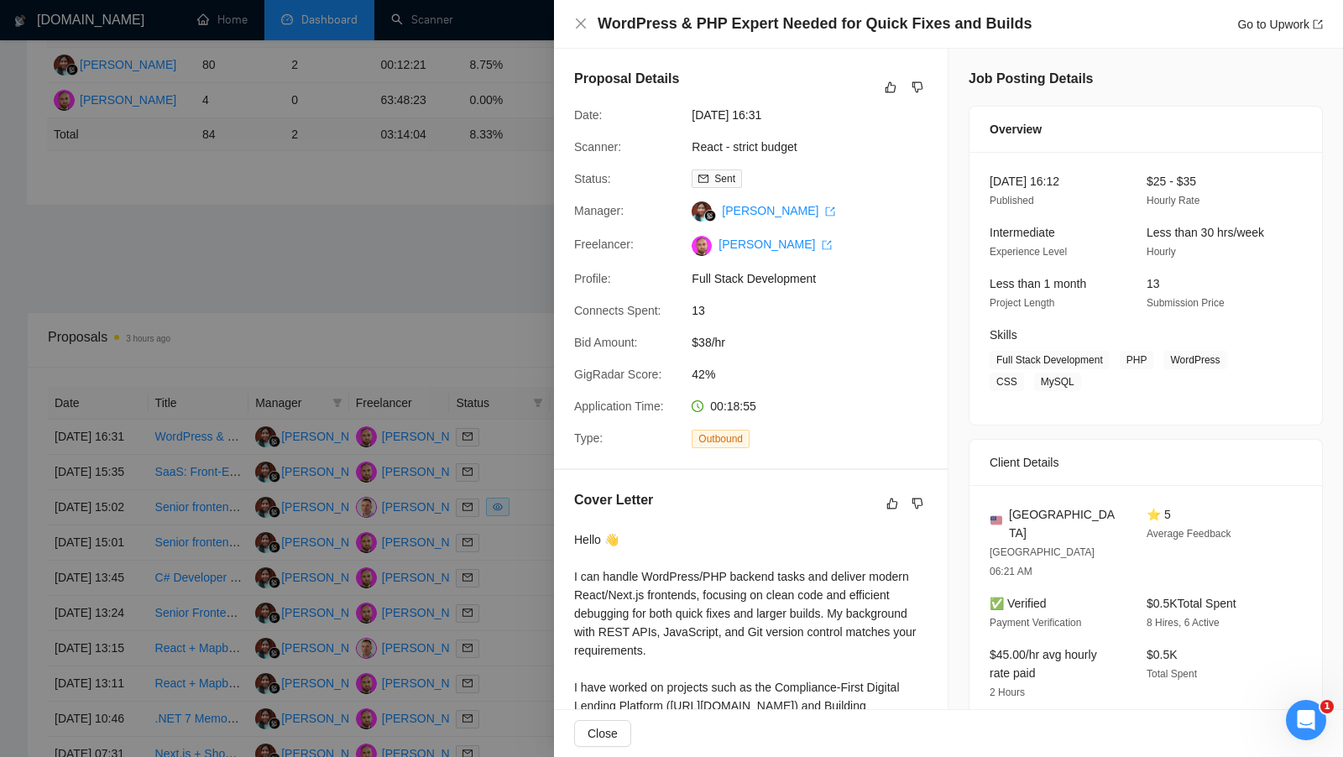
click at [422, 448] on div at bounding box center [671, 378] width 1343 height 757
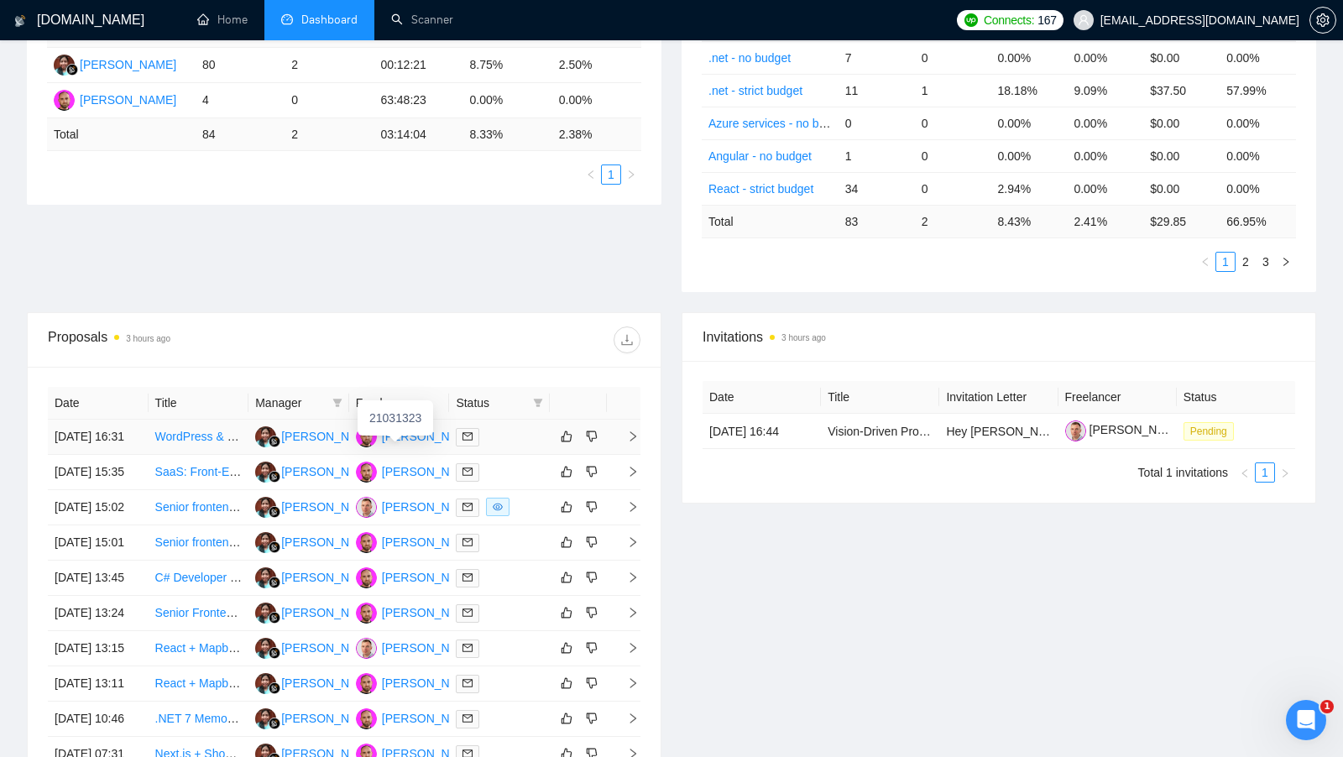
click at [423, 445] on div "Yurii Kotula" at bounding box center [430, 436] width 97 height 18
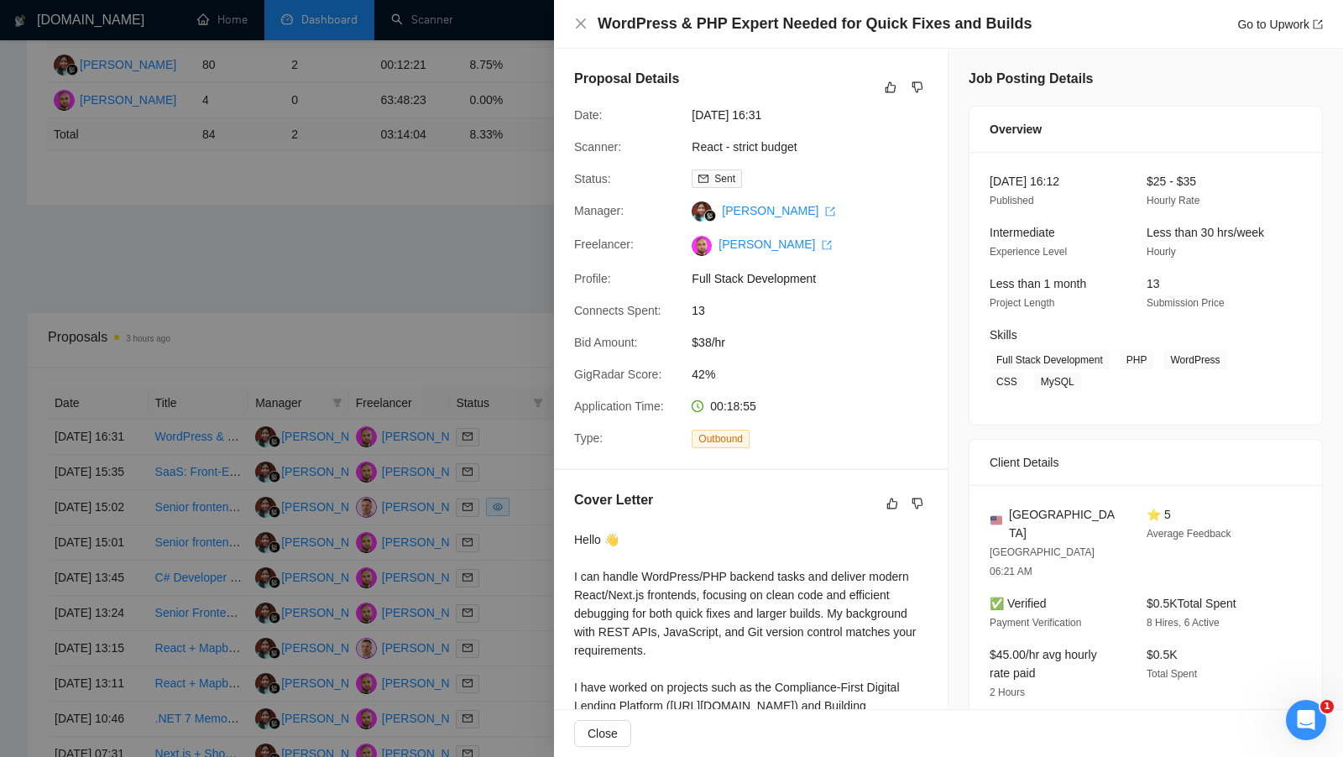
click at [235, 317] on div at bounding box center [671, 378] width 1343 height 757
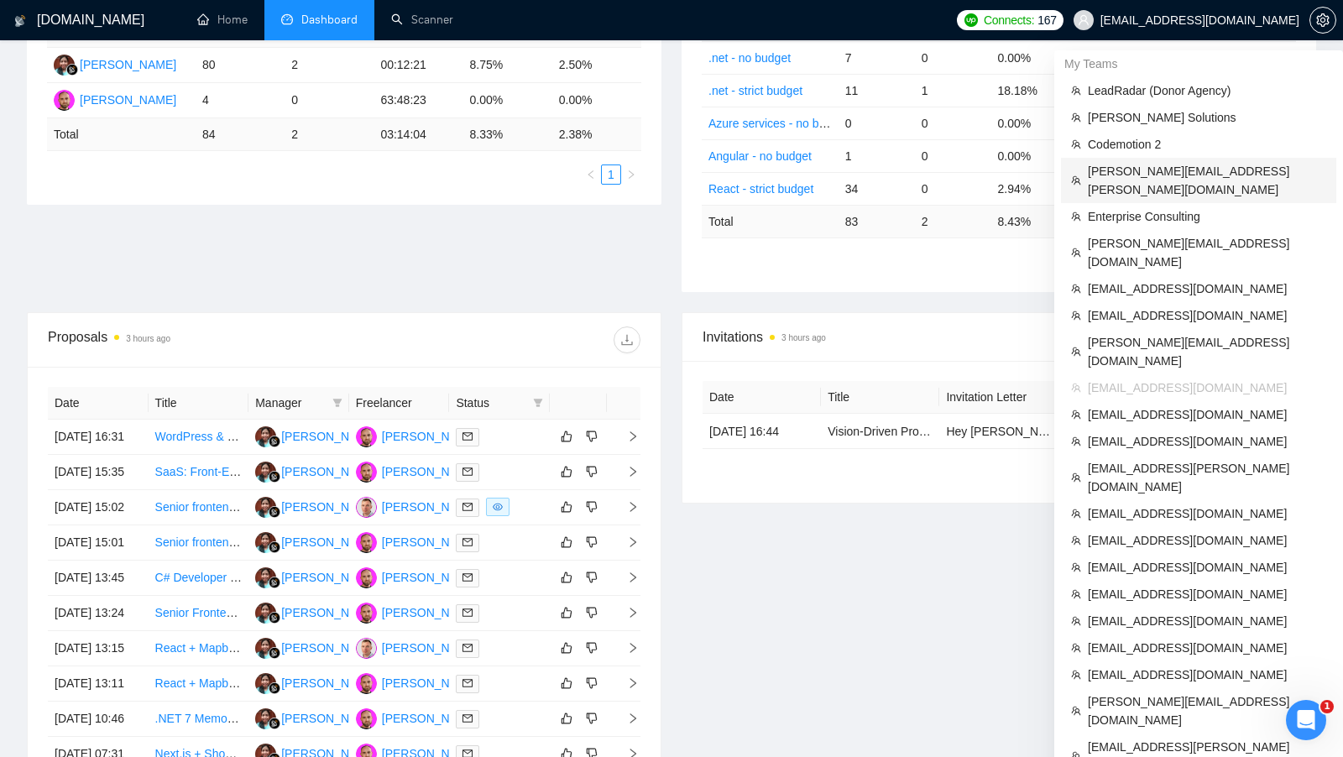
click at [1179, 169] on span "[PERSON_NAME][EMAIL_ADDRESS][PERSON_NAME][DOMAIN_NAME]" at bounding box center [1207, 180] width 238 height 37
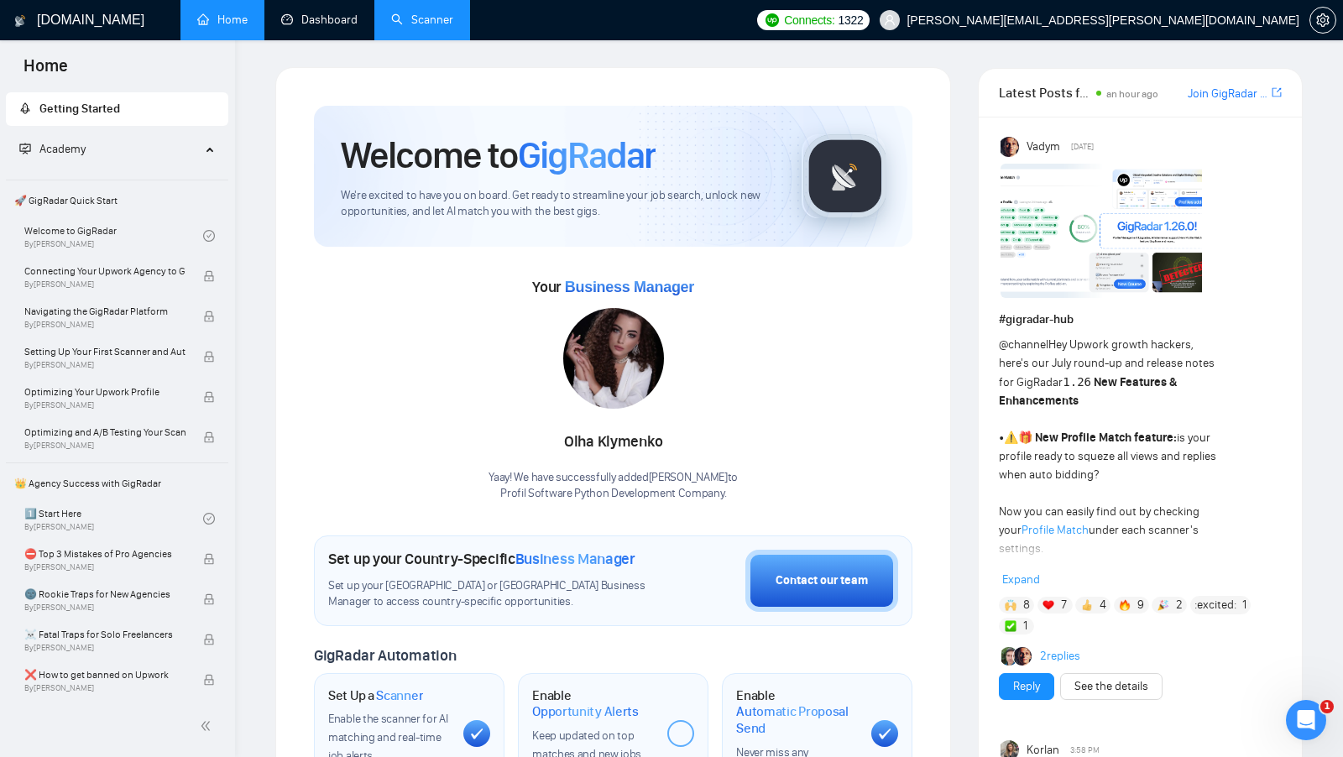
click at [391, 13] on link "Scanner" at bounding box center [422, 20] width 62 height 14
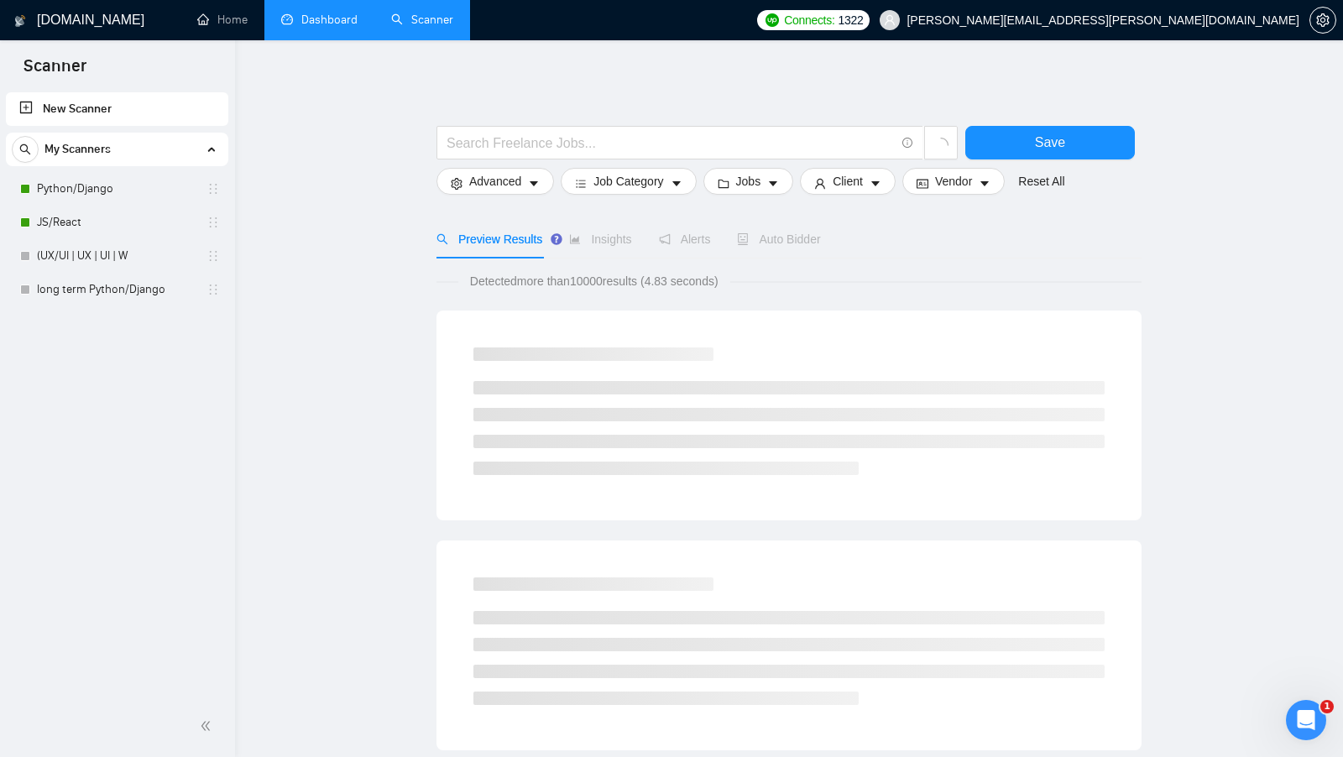
click at [336, 25] on link "Dashboard" at bounding box center [319, 20] width 76 height 14
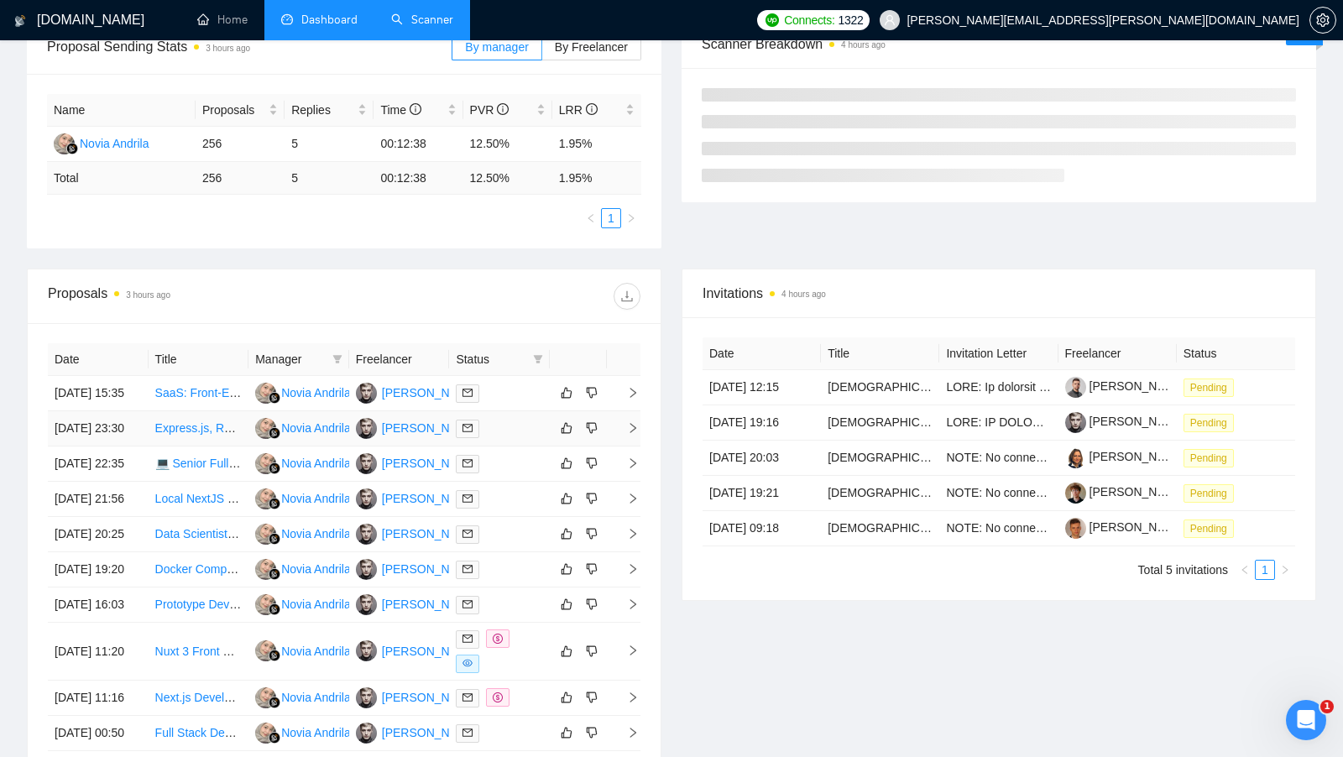
scroll to position [285, 0]
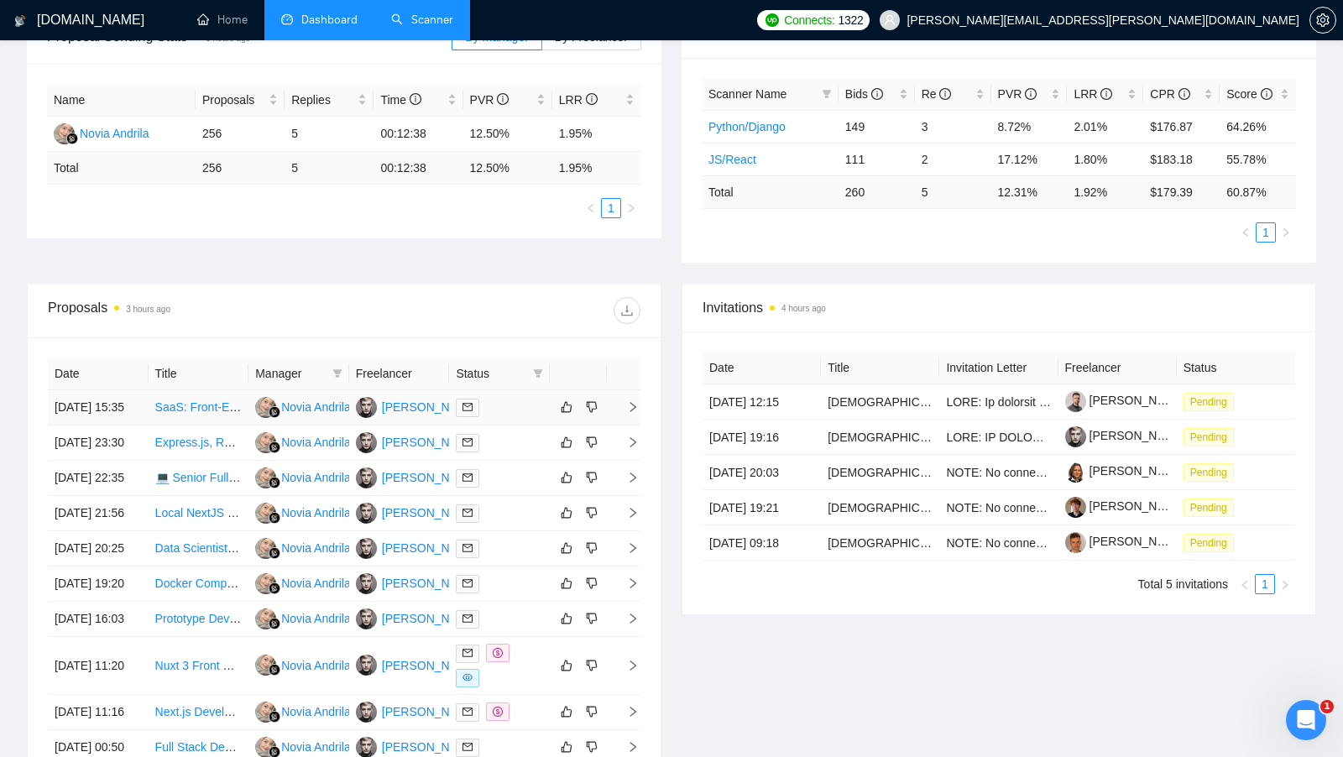
click at [500, 423] on td at bounding box center [499, 407] width 101 height 35
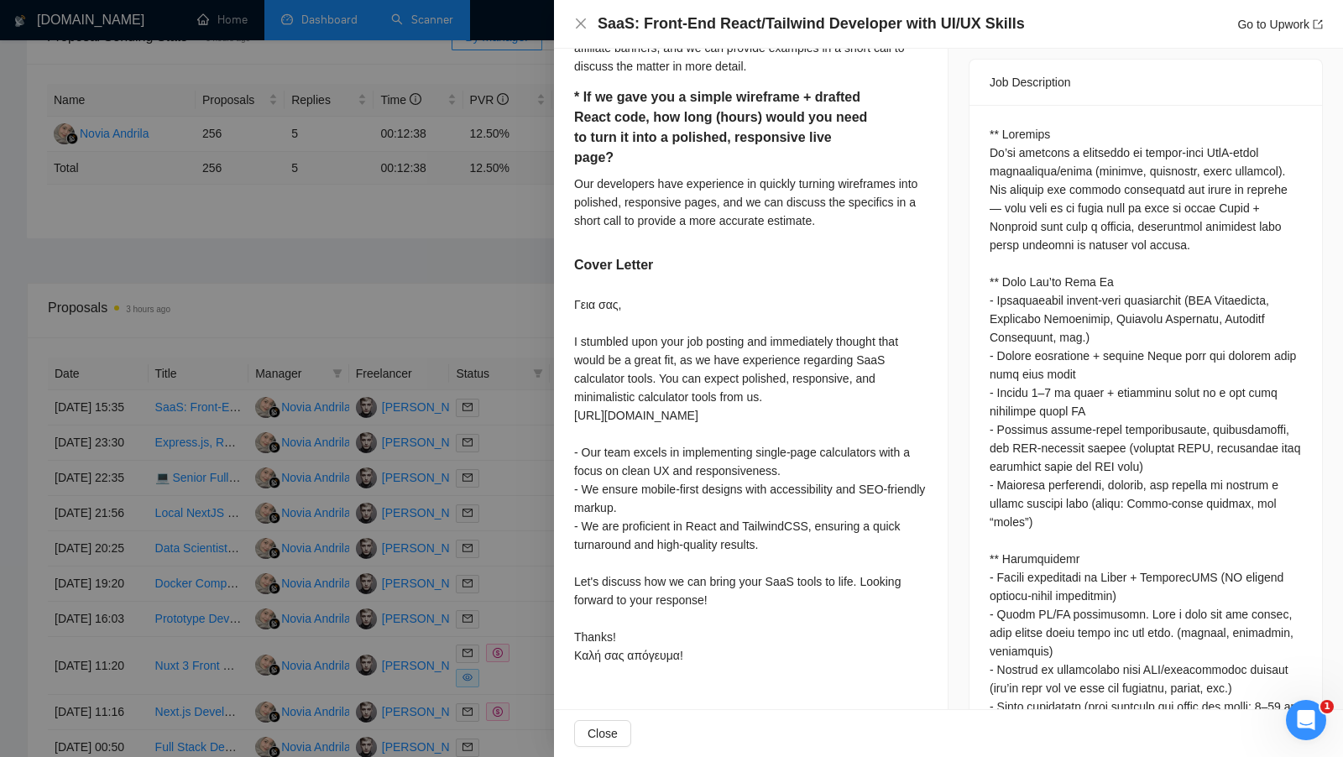
scroll to position [720, 0]
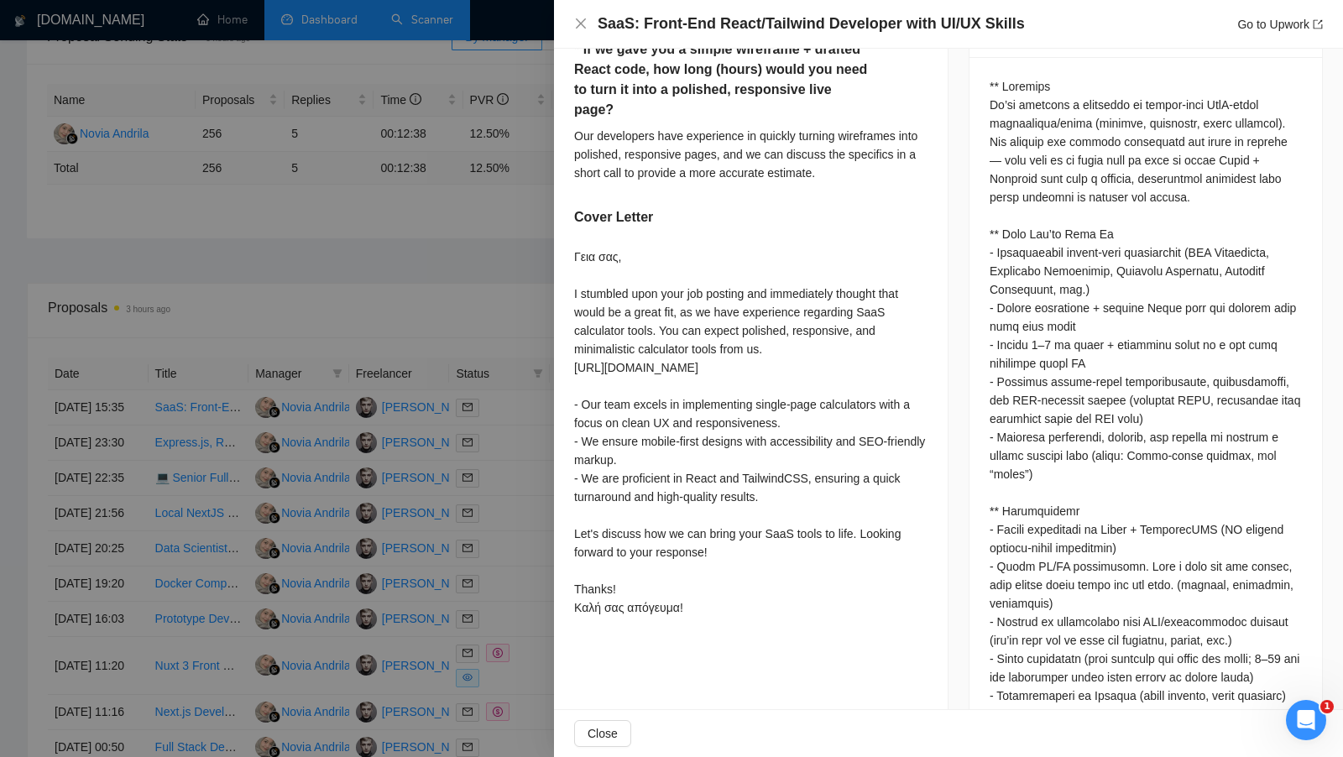
click at [449, 317] on div at bounding box center [671, 378] width 1343 height 757
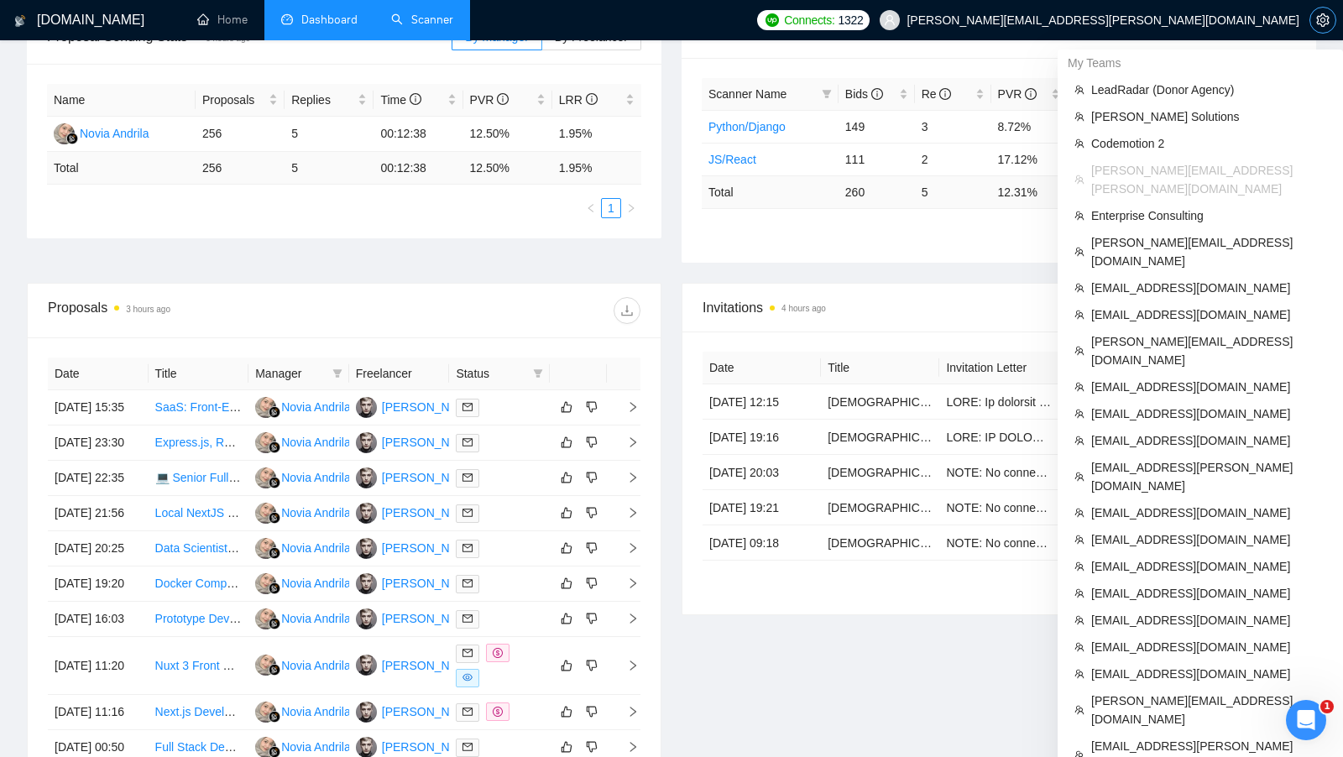
click at [1315, 14] on span "setting" at bounding box center [1323, 19] width 25 height 13
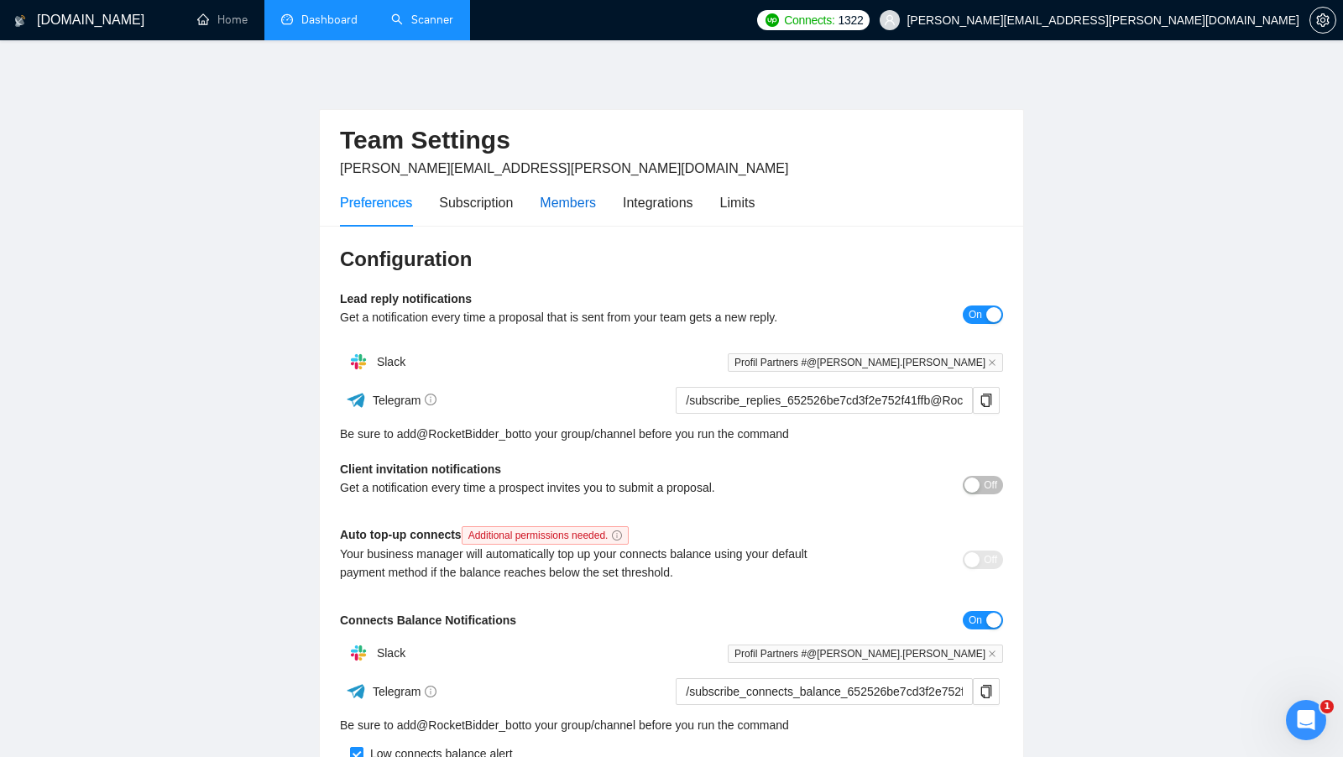
click at [583, 200] on div "Members" at bounding box center [568, 202] width 56 height 21
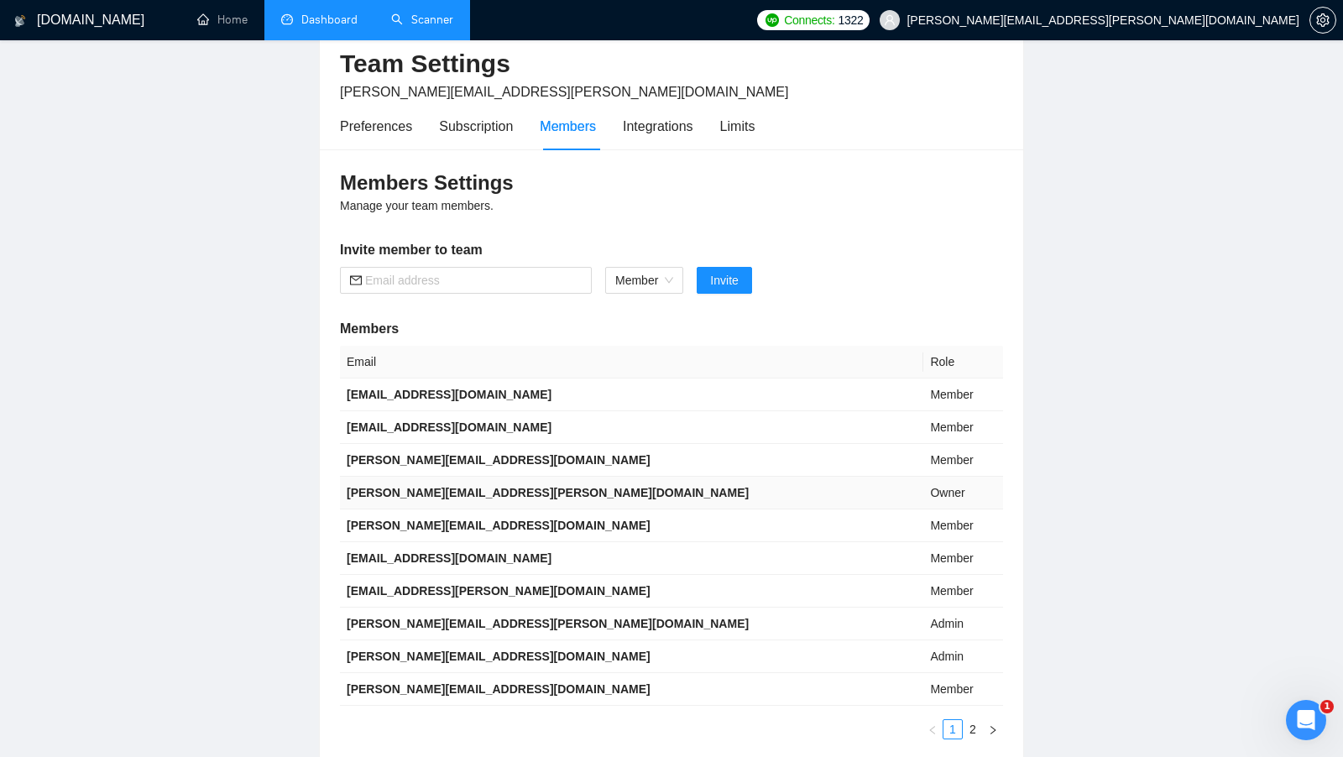
scroll to position [86, 0]
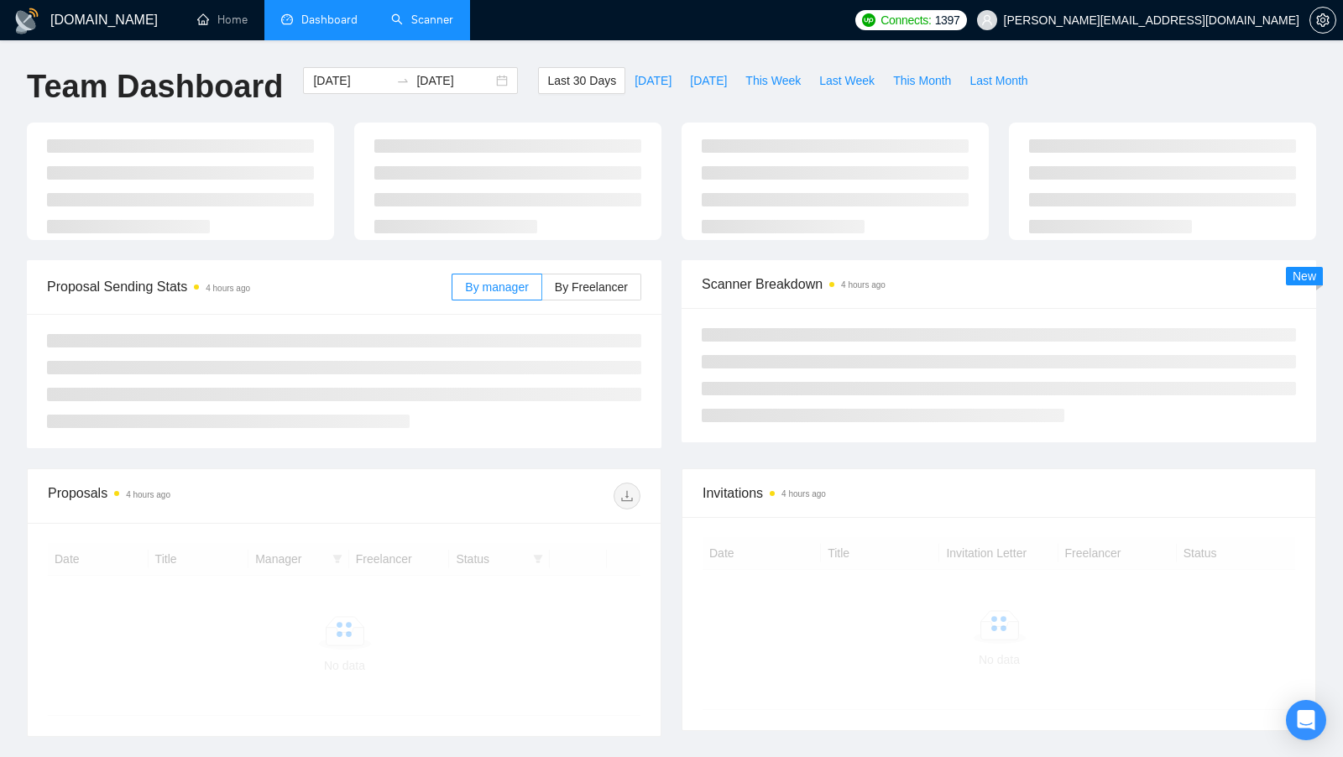
click at [431, 27] on link "Scanner" at bounding box center [422, 20] width 62 height 14
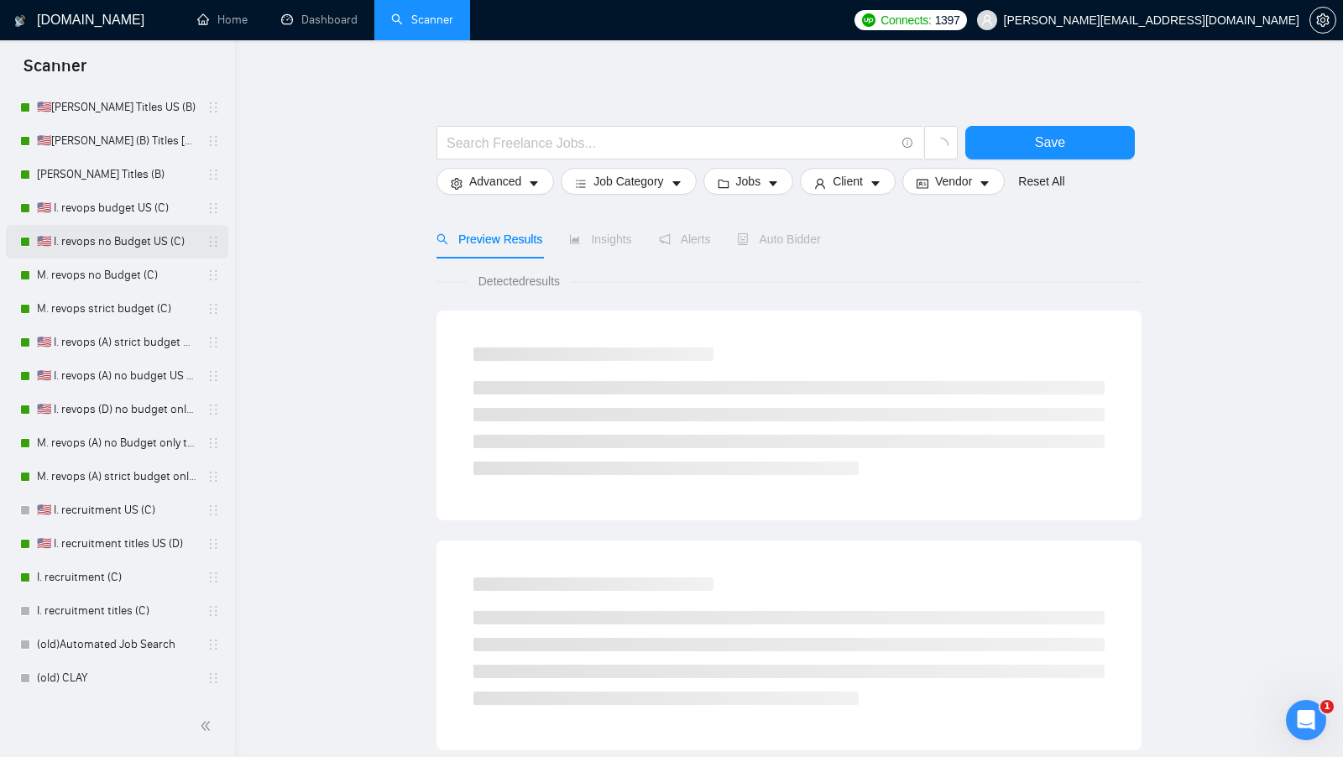
scroll to position [281, 0]
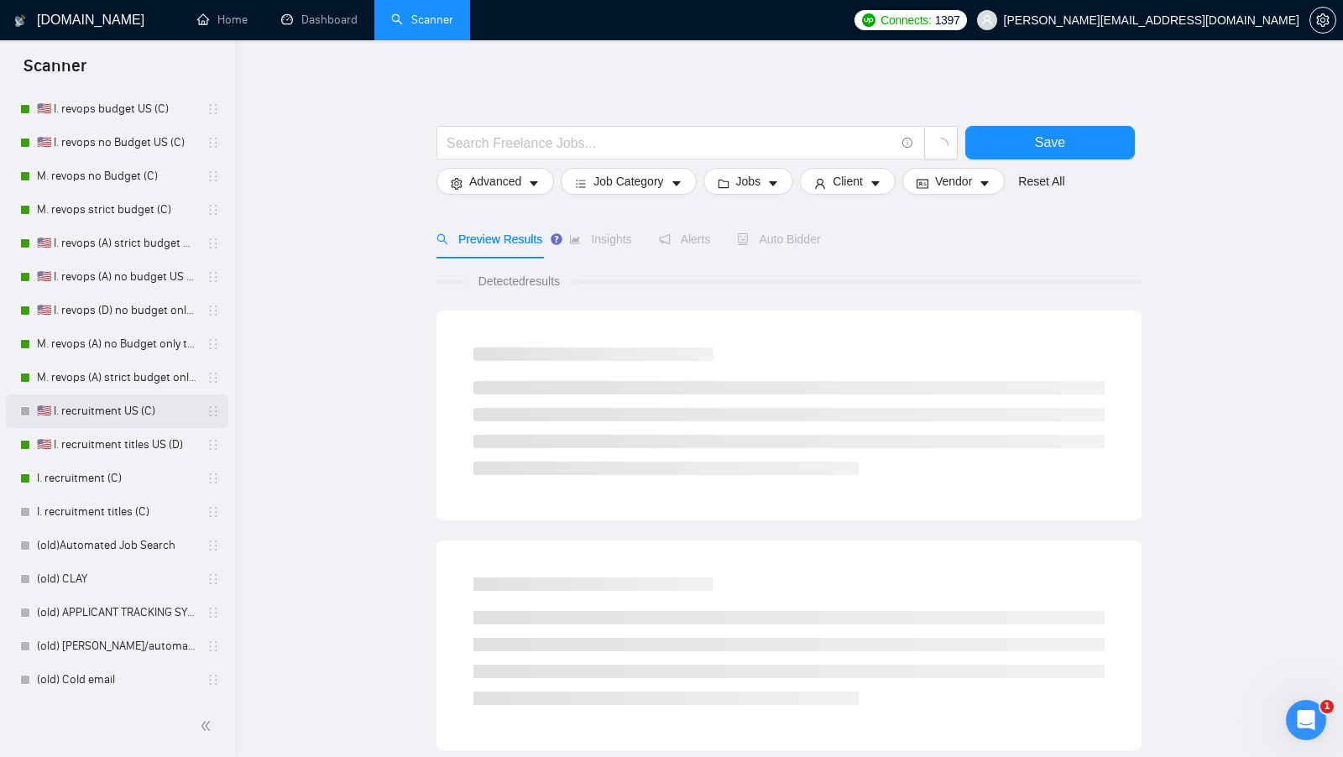
click at [136, 422] on link "🇺🇸 I. recruitment US (C)" at bounding box center [117, 412] width 160 height 34
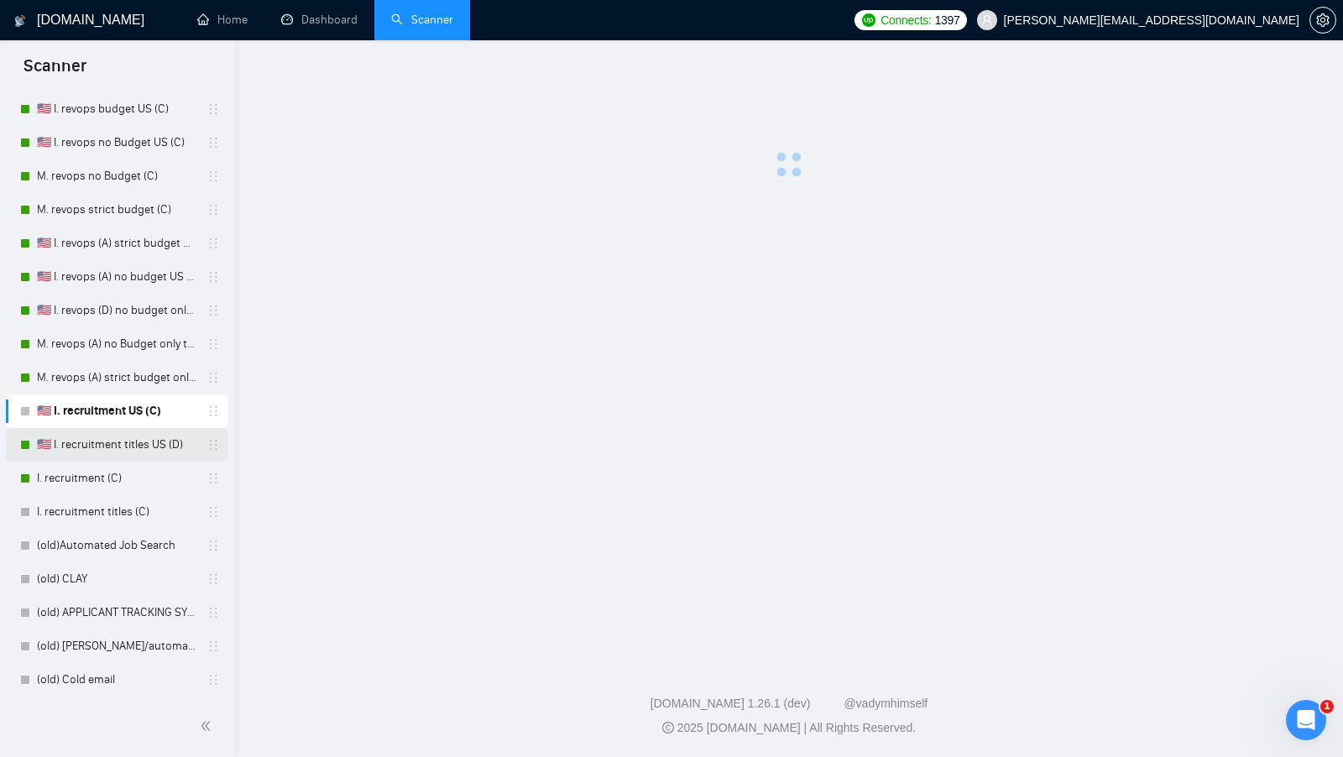
click at [123, 453] on link "🇺🇸 I. recruitment titles US (D)" at bounding box center [117, 445] width 160 height 34
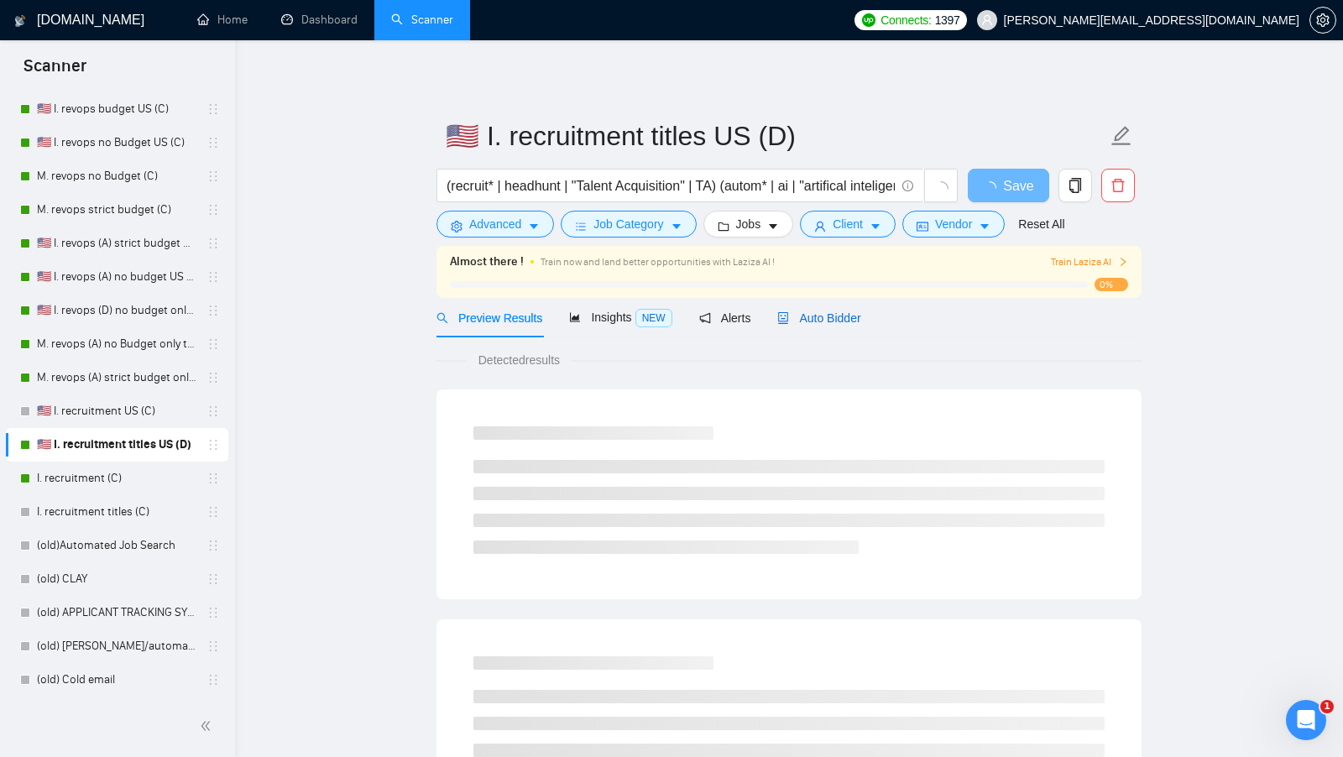
click at [848, 320] on span "Auto Bidder" at bounding box center [818, 317] width 83 height 13
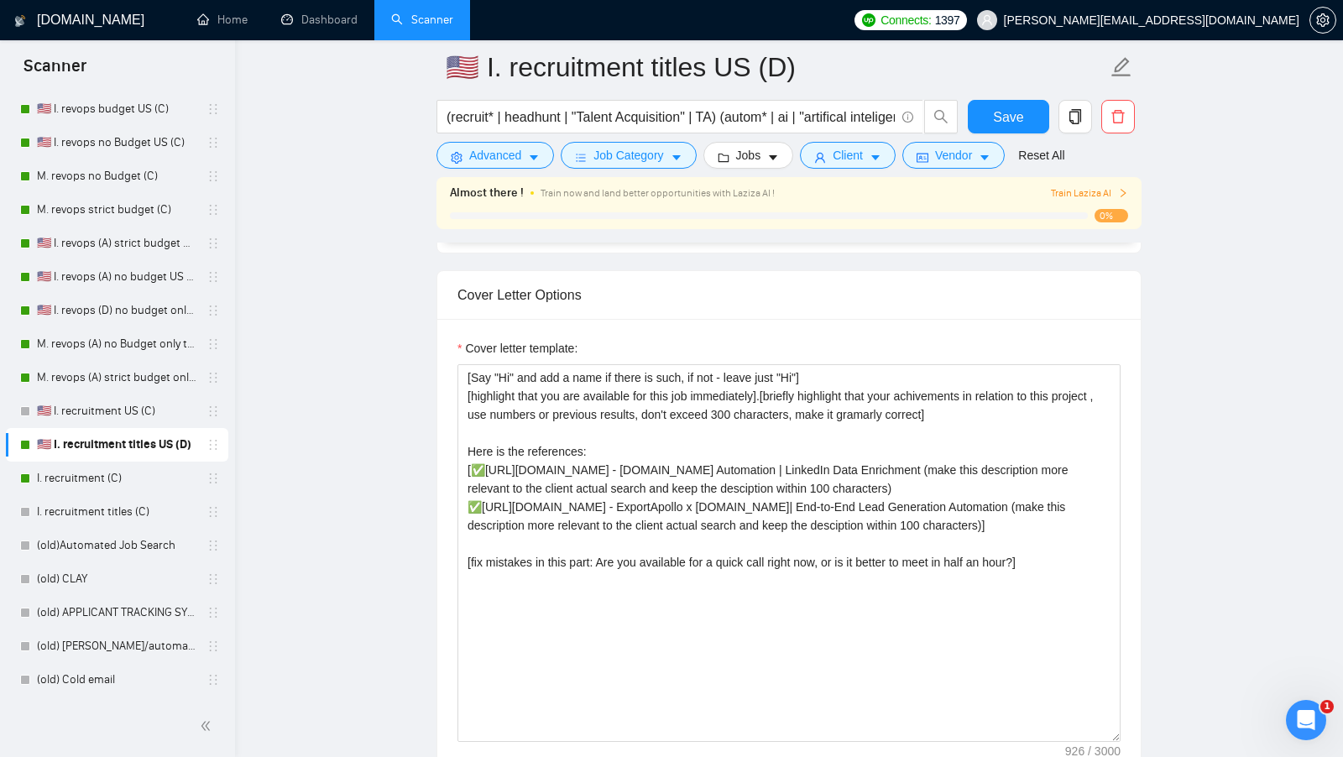
scroll to position [1801, 0]
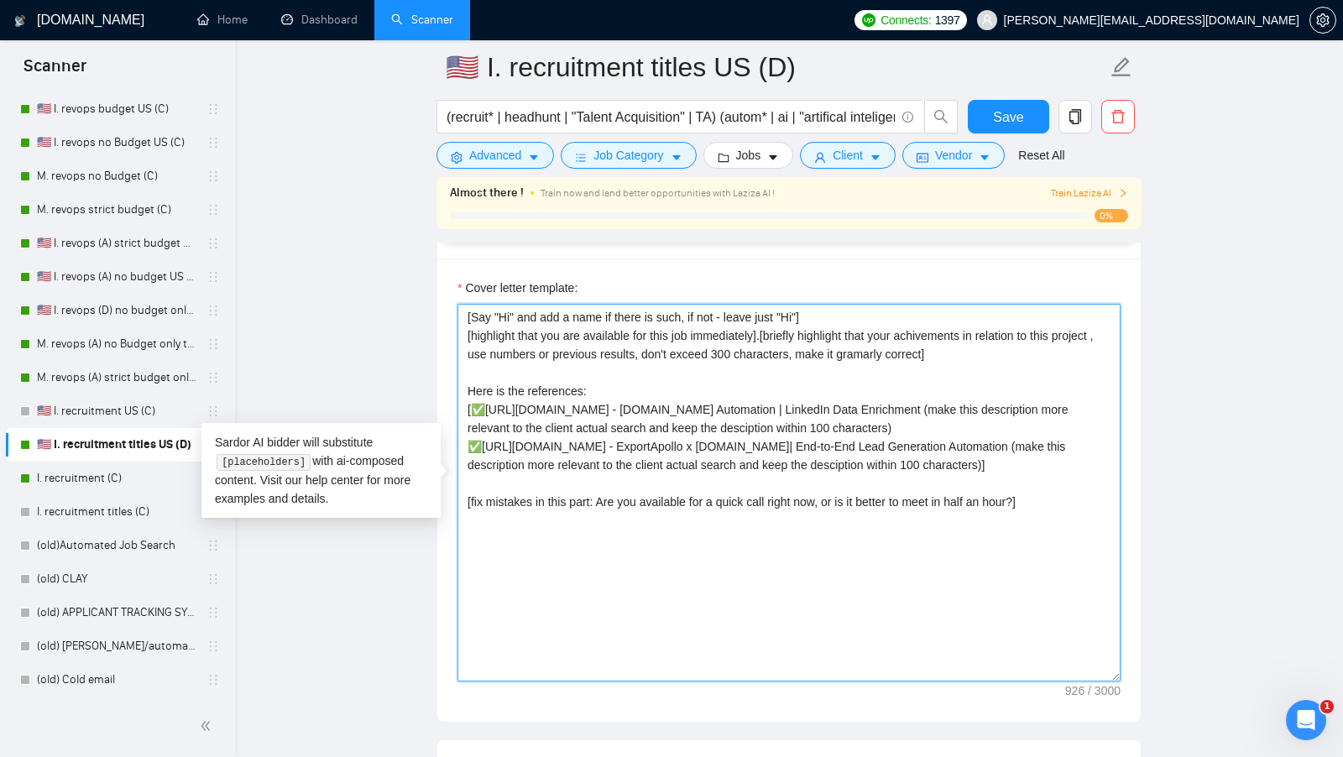
drag, startPoint x: 757, startPoint y: 500, endPoint x: 466, endPoint y: 387, distance: 312.3
click at [466, 387] on textarea "[Say "Hi" and add a name if there is such, if not - leave just "Hi"] [highlight…" at bounding box center [789, 493] width 663 height 378
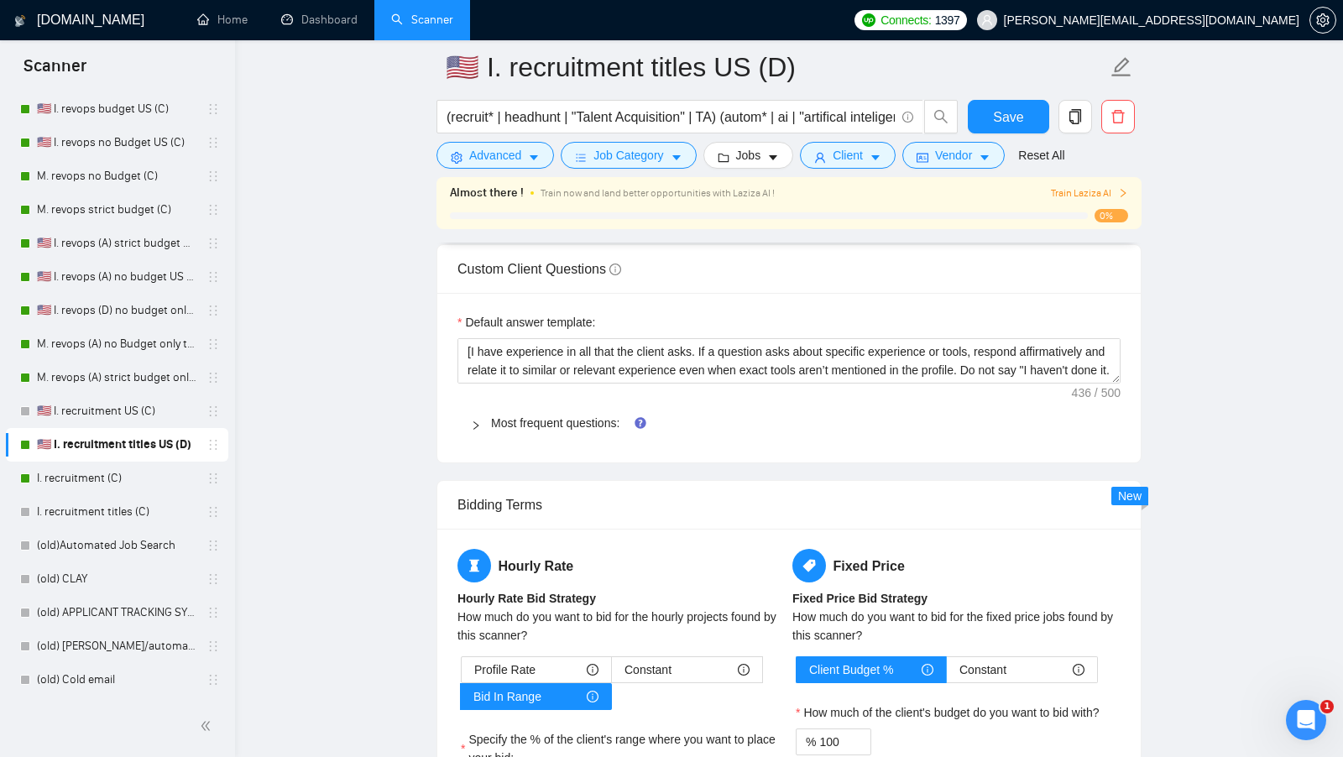
scroll to position [2295, 0]
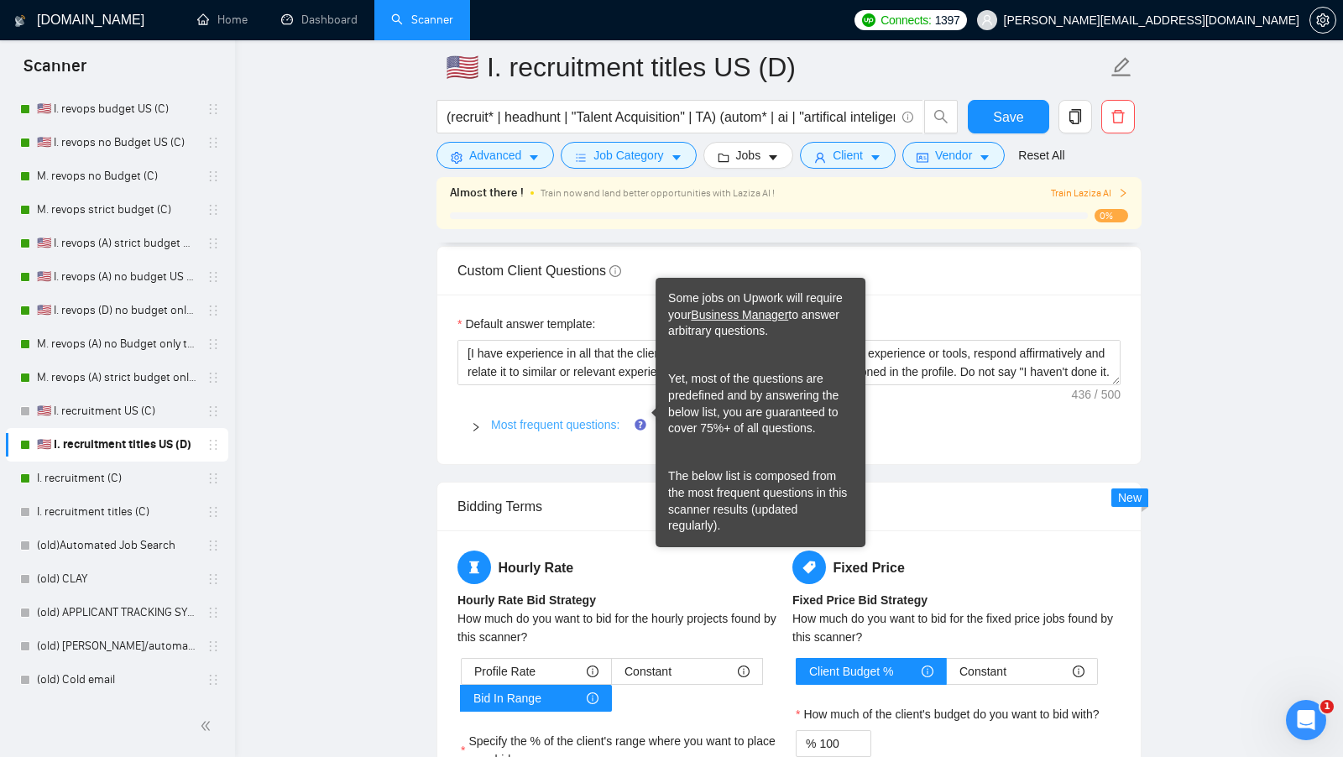
click at [600, 418] on link "Most frequent questions:" at bounding box center [555, 424] width 128 height 13
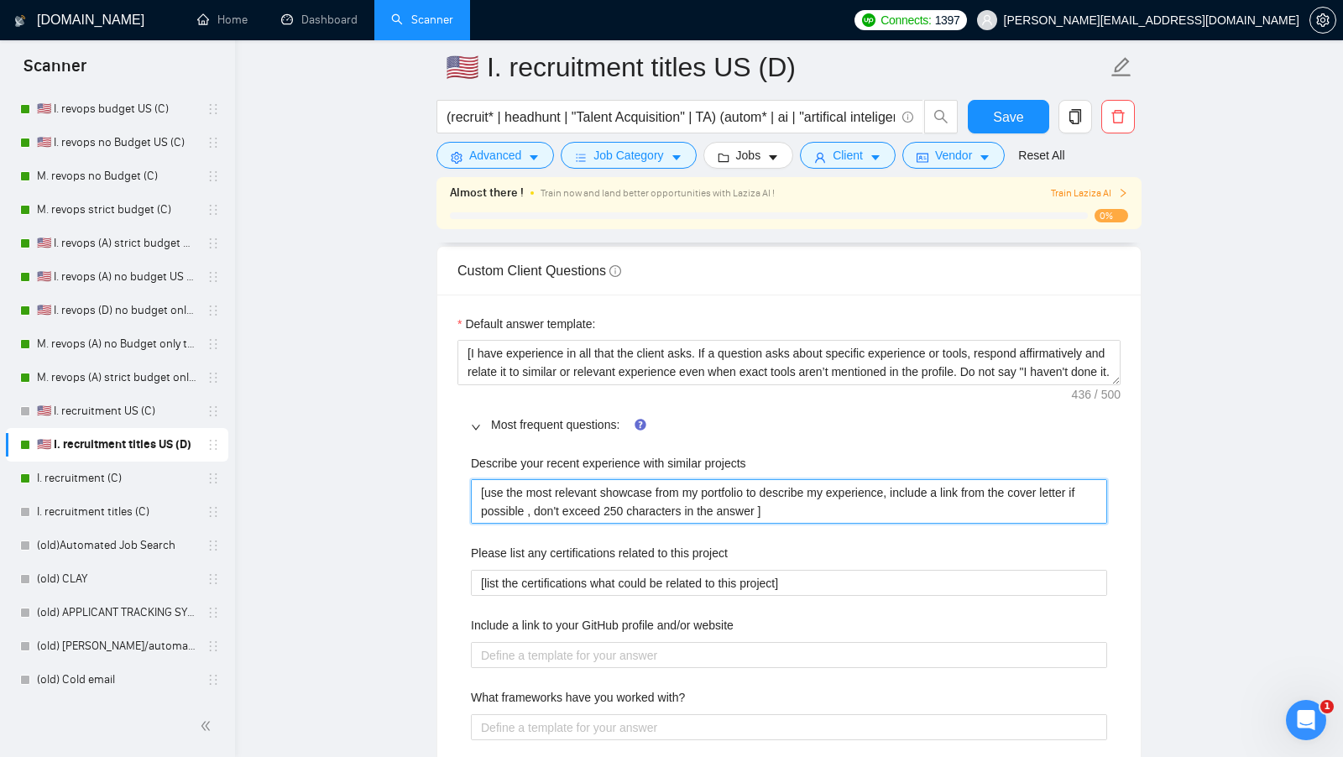
click at [588, 479] on projects "[use the most relevant showcase from my portfolio to describe my experience, in…" at bounding box center [789, 501] width 636 height 44
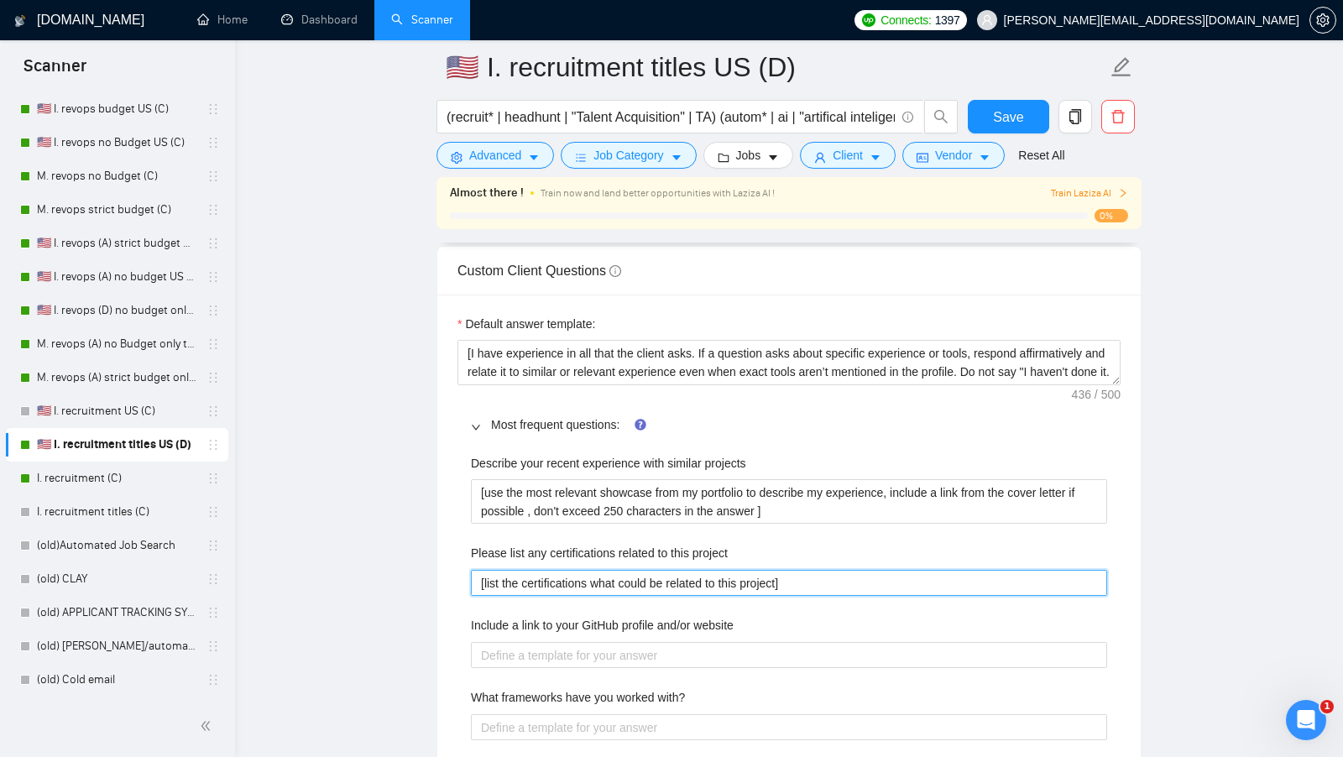
click at [573, 578] on project "[list the certifications what could be related to this project]" at bounding box center [789, 583] width 636 height 26
click at [574, 578] on project "[list the certifications what could be related to this project]" at bounding box center [789, 583] width 636 height 26
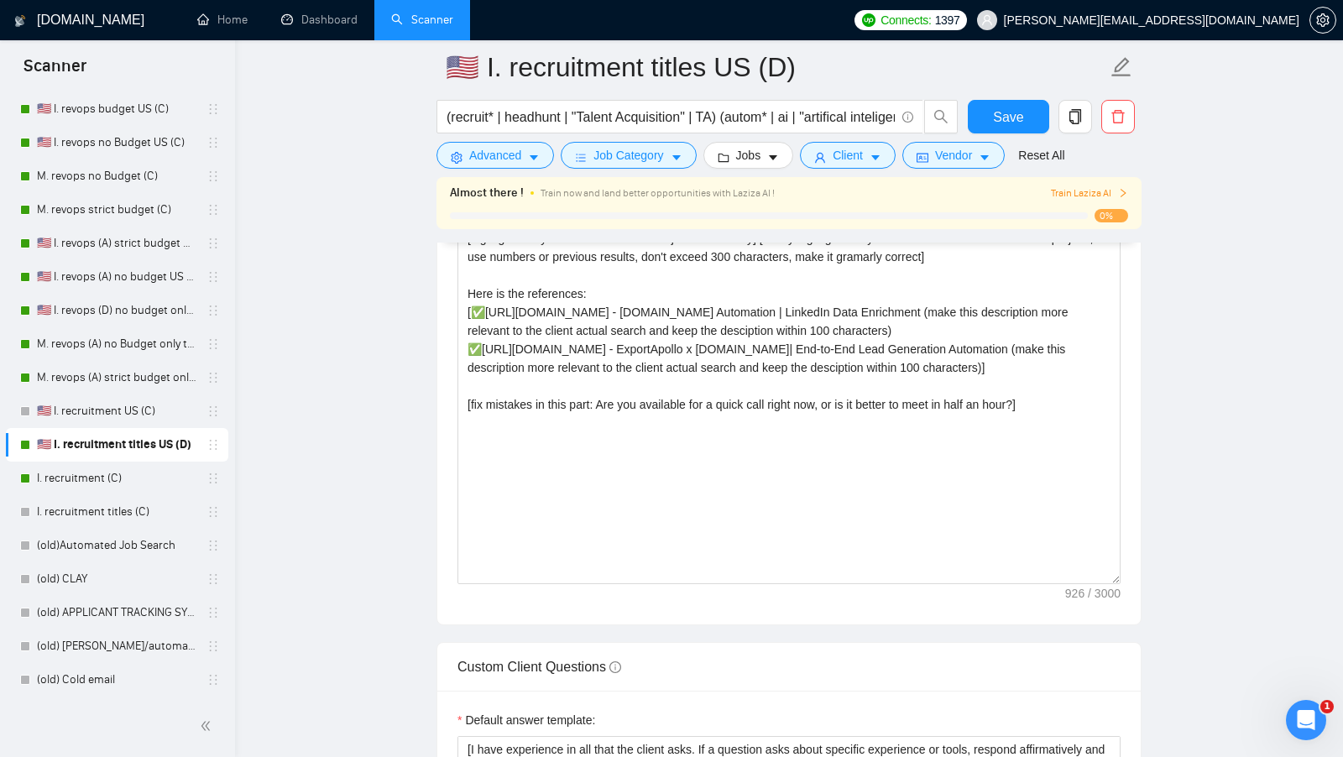
scroll to position [1883, 0]
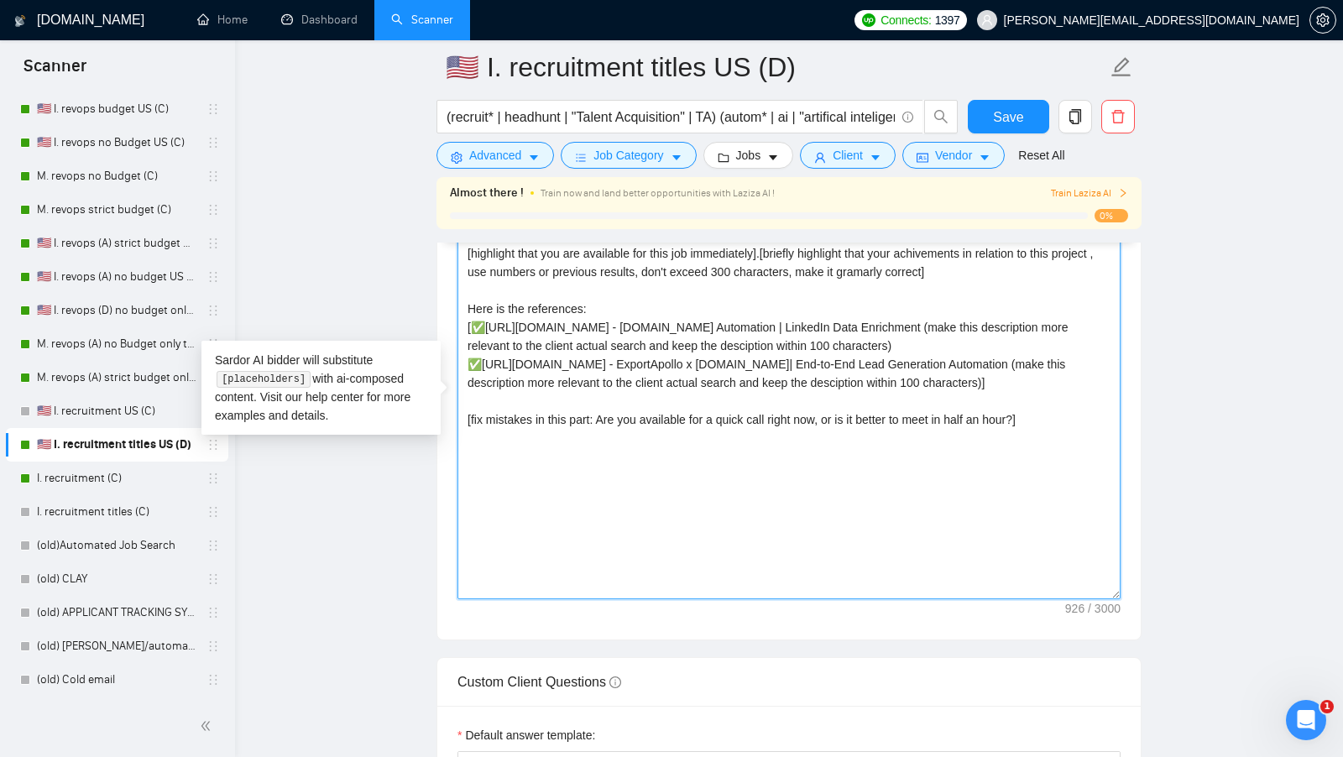
drag, startPoint x: 739, startPoint y: 406, endPoint x: 456, endPoint y: 316, distance: 296.9
click at [456, 316] on div "Cover letter template: [Say "Hi" and add a name if there is such, if not - leav…" at bounding box center [789, 407] width 704 height 463
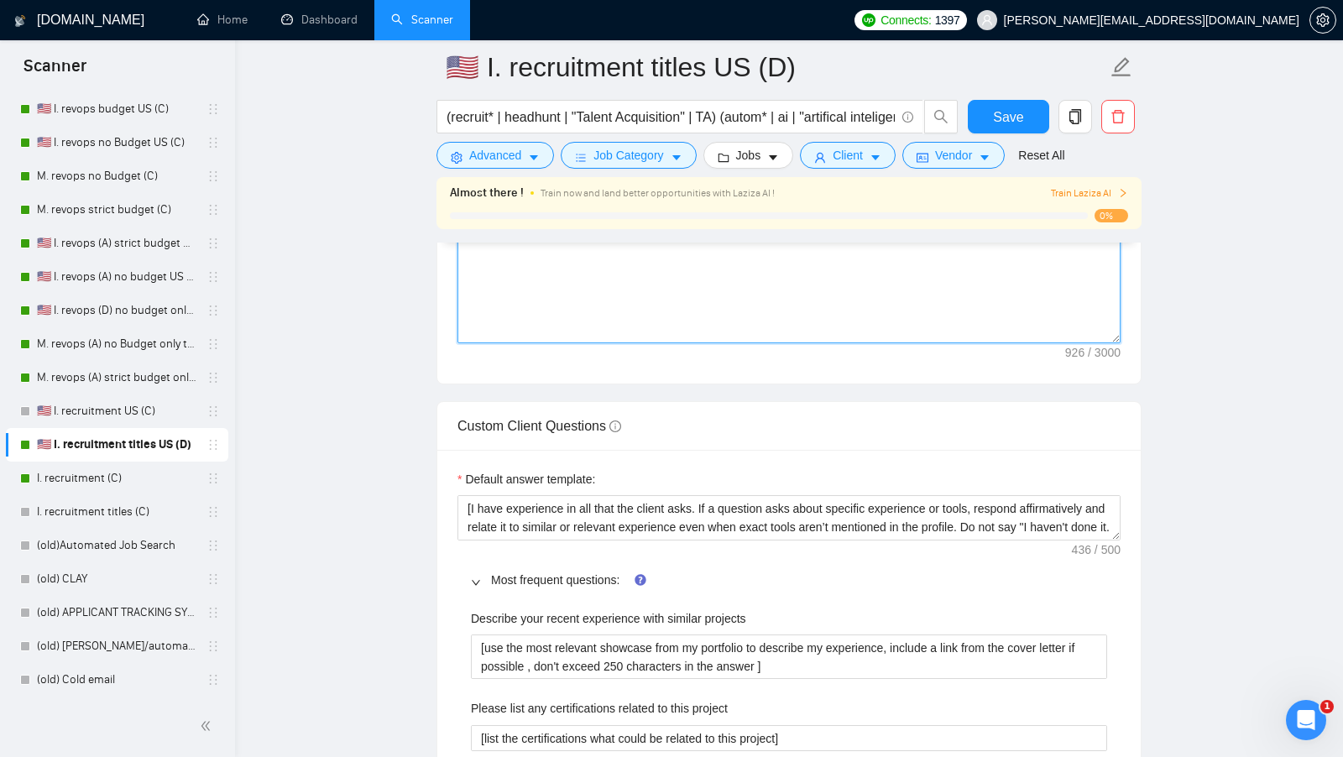
scroll to position [11, 0]
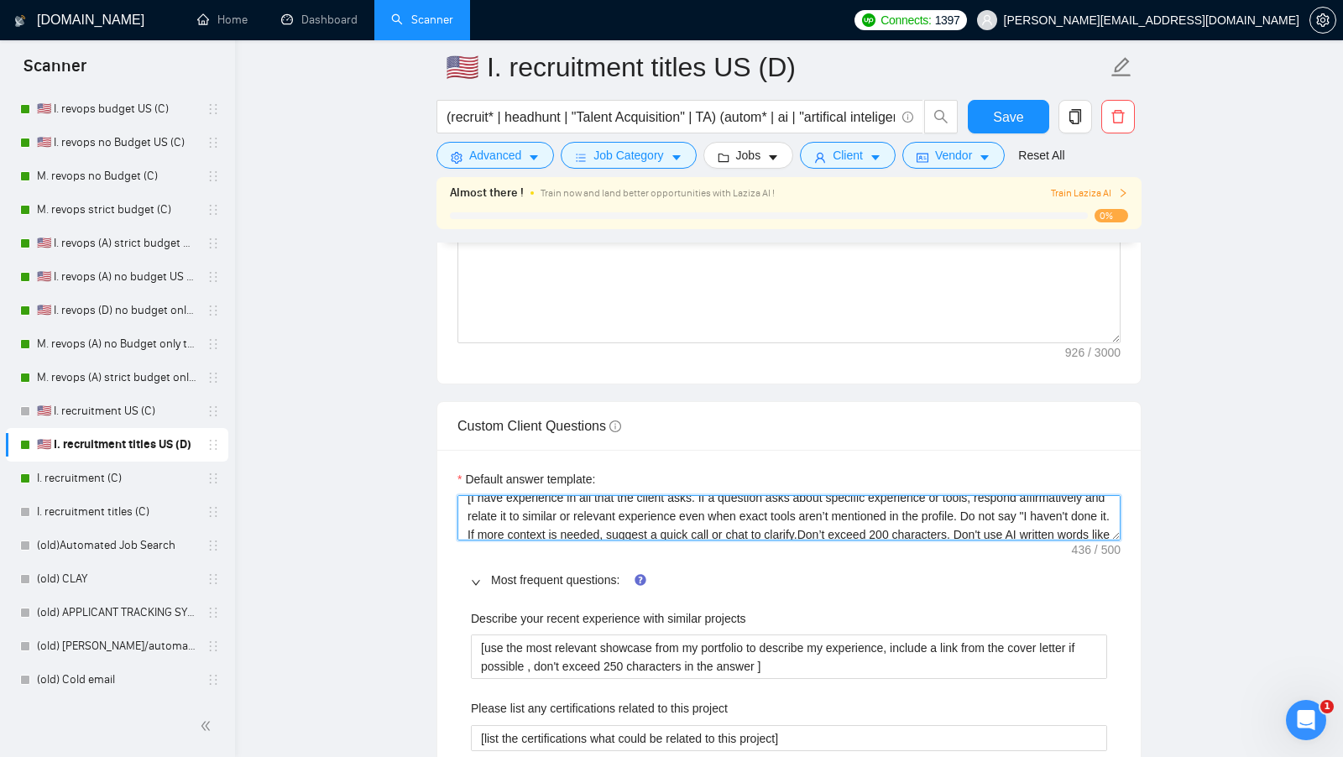
click at [614, 505] on textarea "[I have experience in all that the client asks. If a question asks about specif…" at bounding box center [789, 517] width 663 height 45
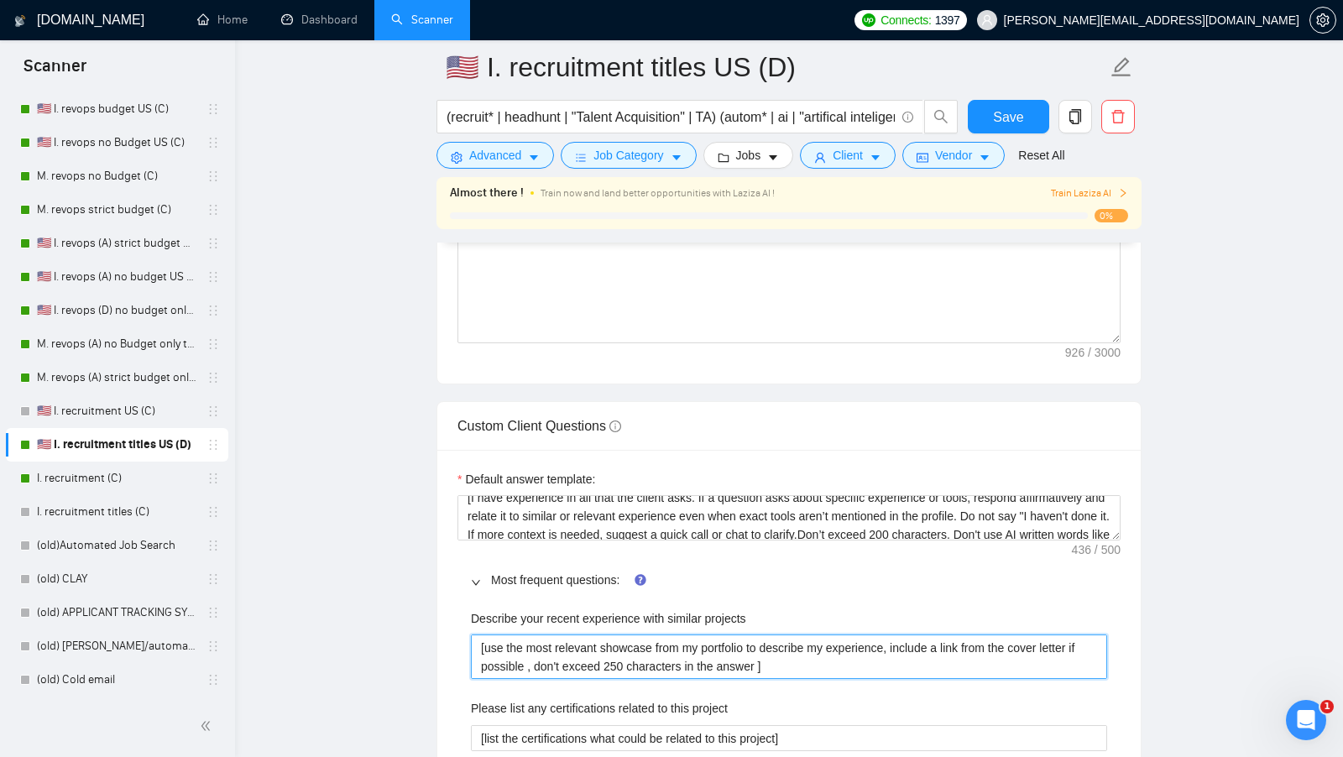
click at [598, 635] on projects "[use the most relevant showcase from my portfolio to describe my experience, in…" at bounding box center [789, 657] width 636 height 44
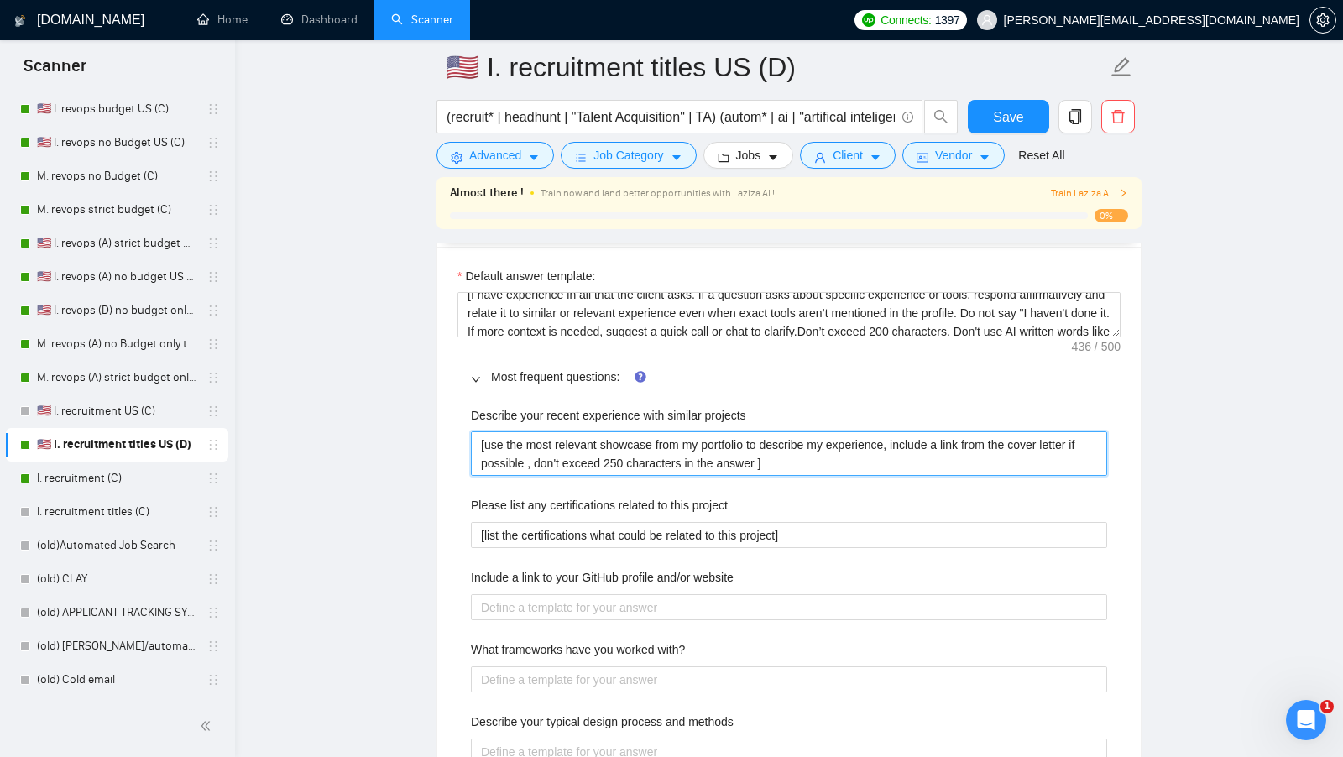
scroll to position [2389, 0]
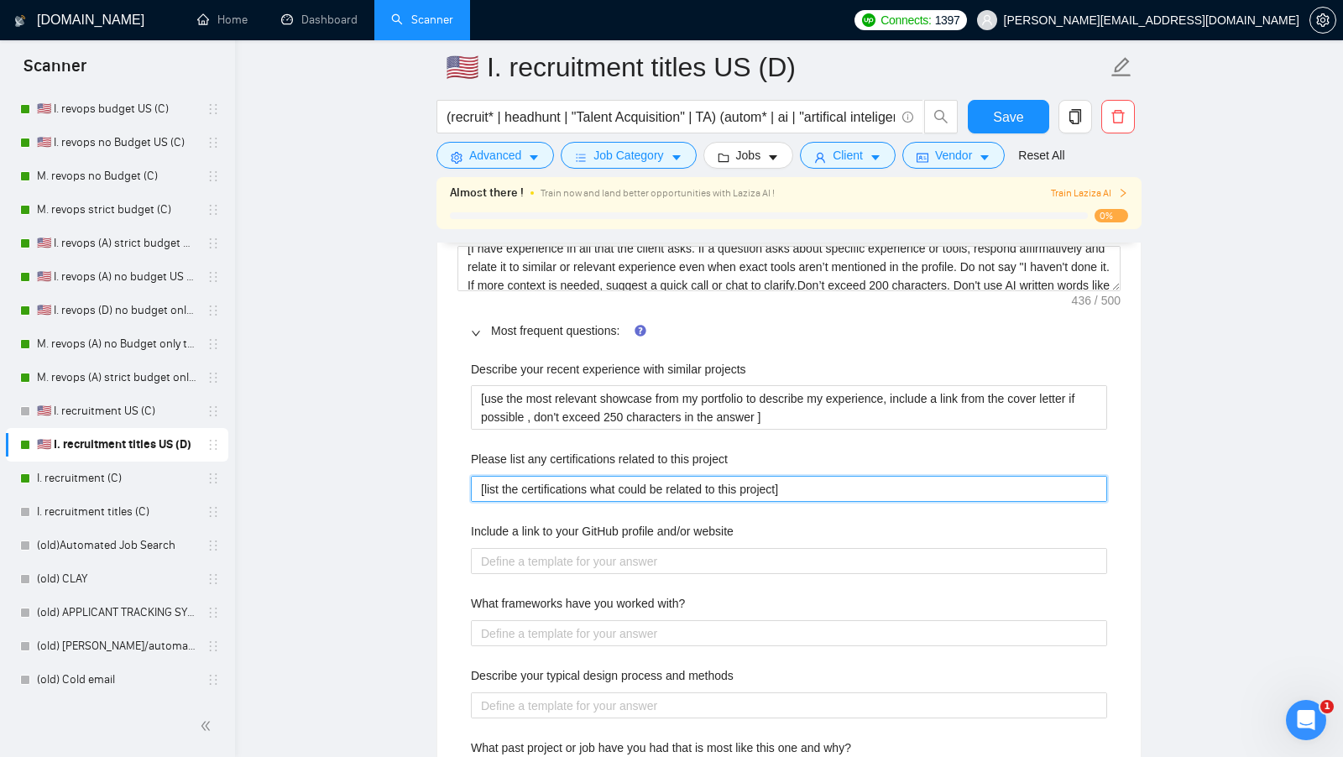
click at [652, 484] on project "[list the certifications what could be related to this project]" at bounding box center [789, 489] width 636 height 26
